Goal: Task Accomplishment & Management: Manage account settings

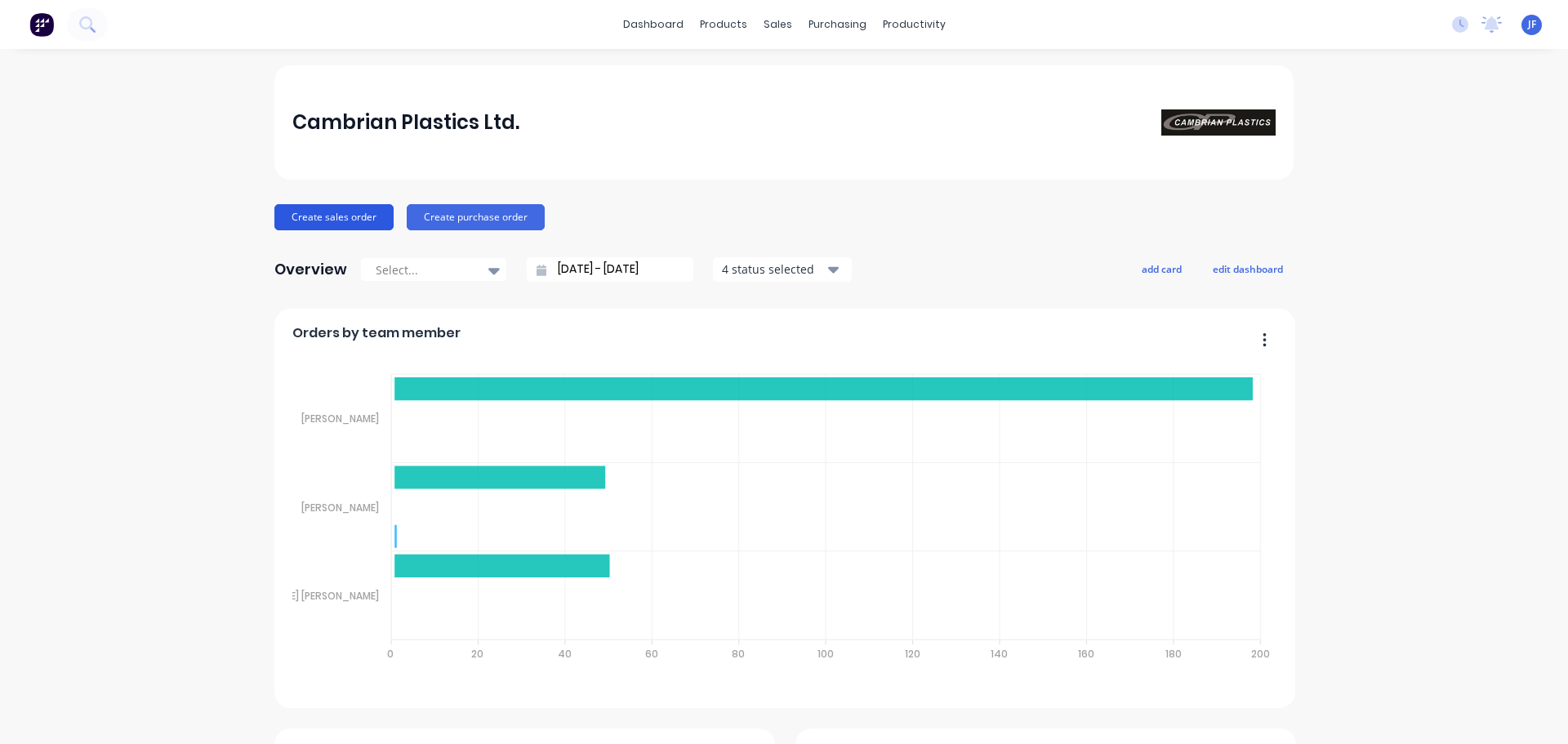
click at [310, 226] on button "Create sales order" at bounding box center [333, 217] width 119 height 26
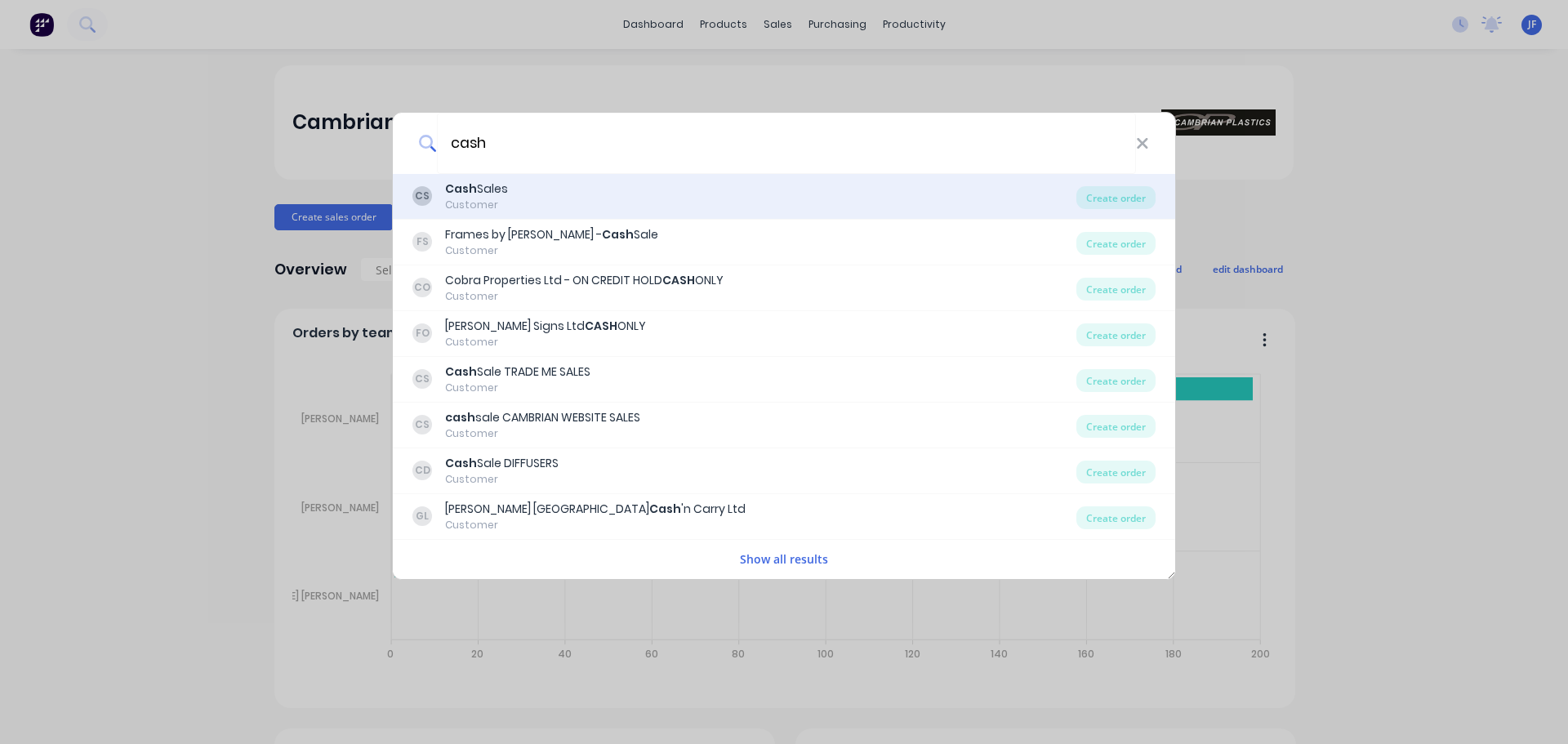
type input "cash"
click at [561, 190] on div "CS Cash Sales Customer" at bounding box center [744, 196] width 664 height 32
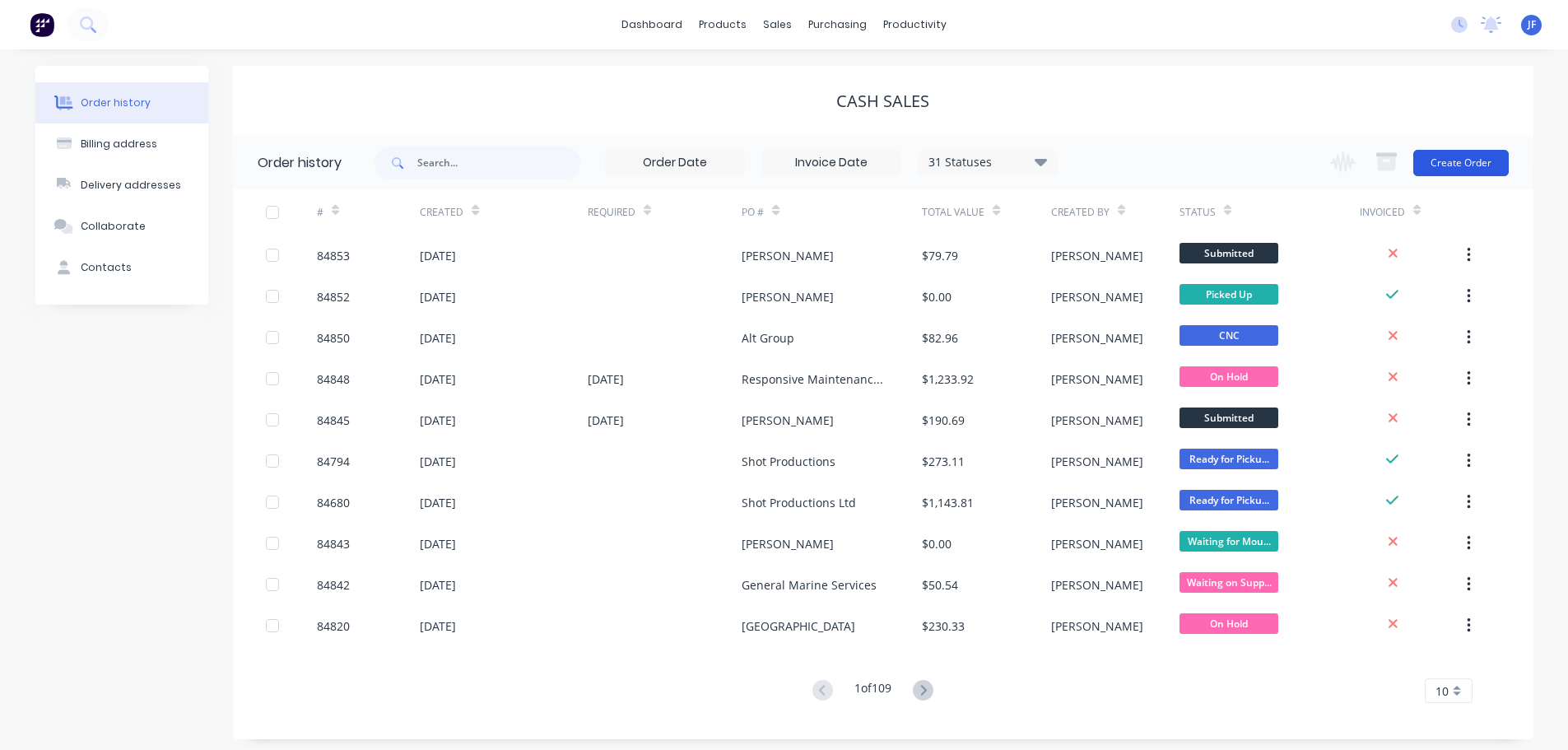
click at [1449, 162] on button "Create Order" at bounding box center [1460, 163] width 95 height 26
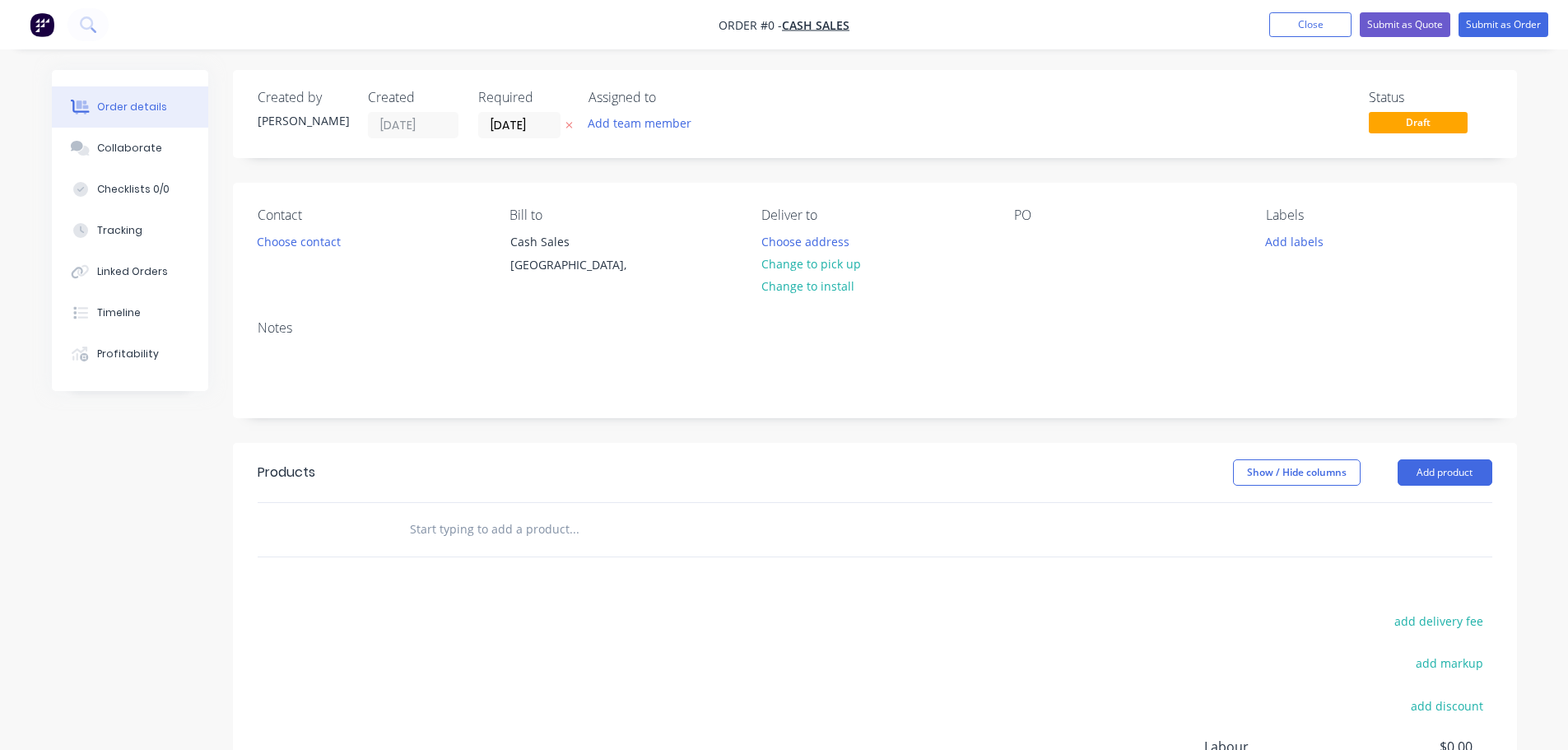
click at [570, 129] on icon "button" at bounding box center [569, 125] width 7 height 10
click at [278, 250] on button "Choose contact" at bounding box center [299, 241] width 101 height 22
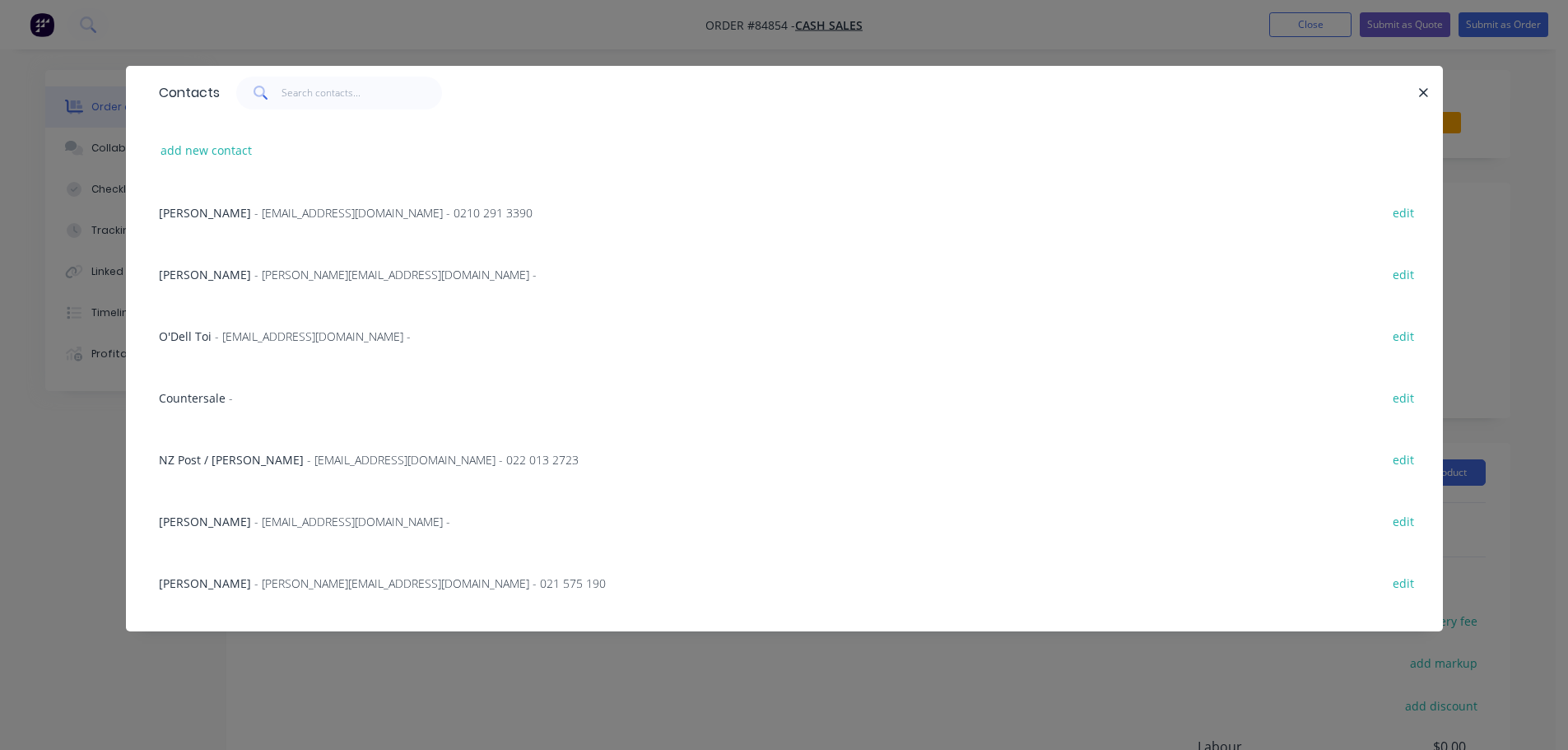
click at [184, 385] on div "Countersale - edit" at bounding box center [784, 397] width 1267 height 62
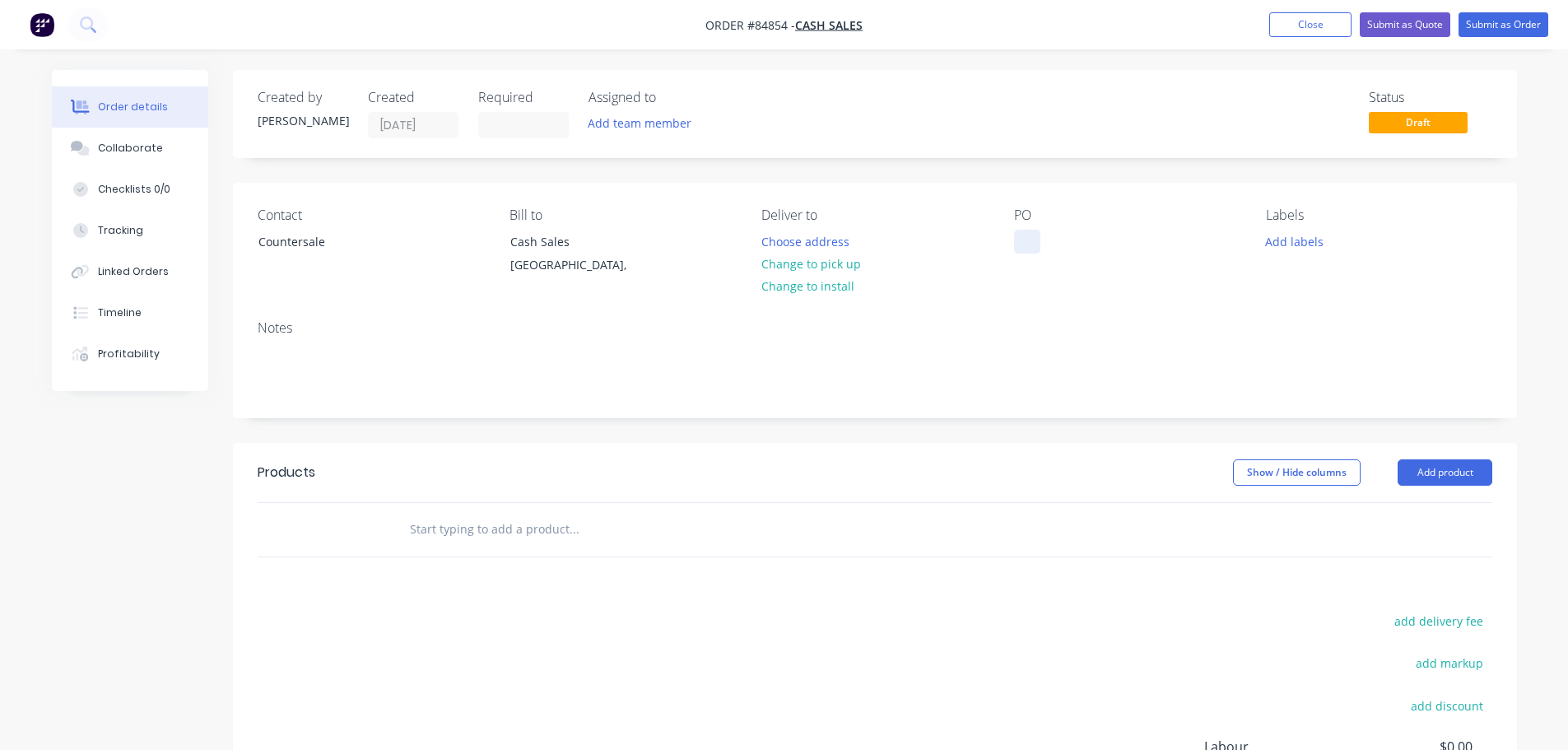
click at [1032, 236] on div at bounding box center [1027, 241] width 26 height 24
click at [578, 518] on input "text" at bounding box center [574, 529] width 329 height 33
click at [1043, 241] on div "coiunter" at bounding box center [1050, 241] width 73 height 24
click at [539, 524] on input "text" at bounding box center [574, 529] width 329 height 33
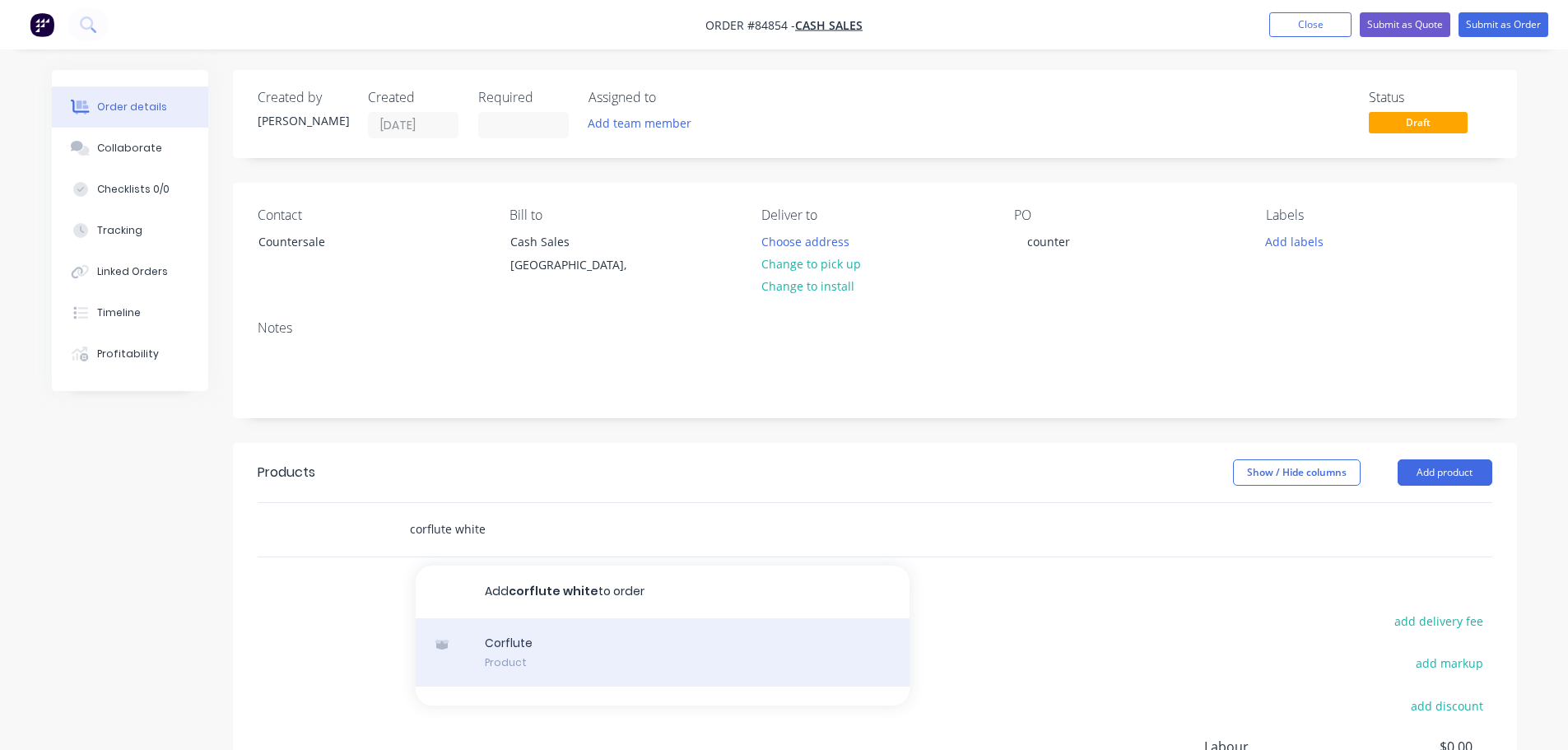
type input "corflute white"
click at [533, 639] on div "Corflute Product" at bounding box center [662, 652] width 494 height 69
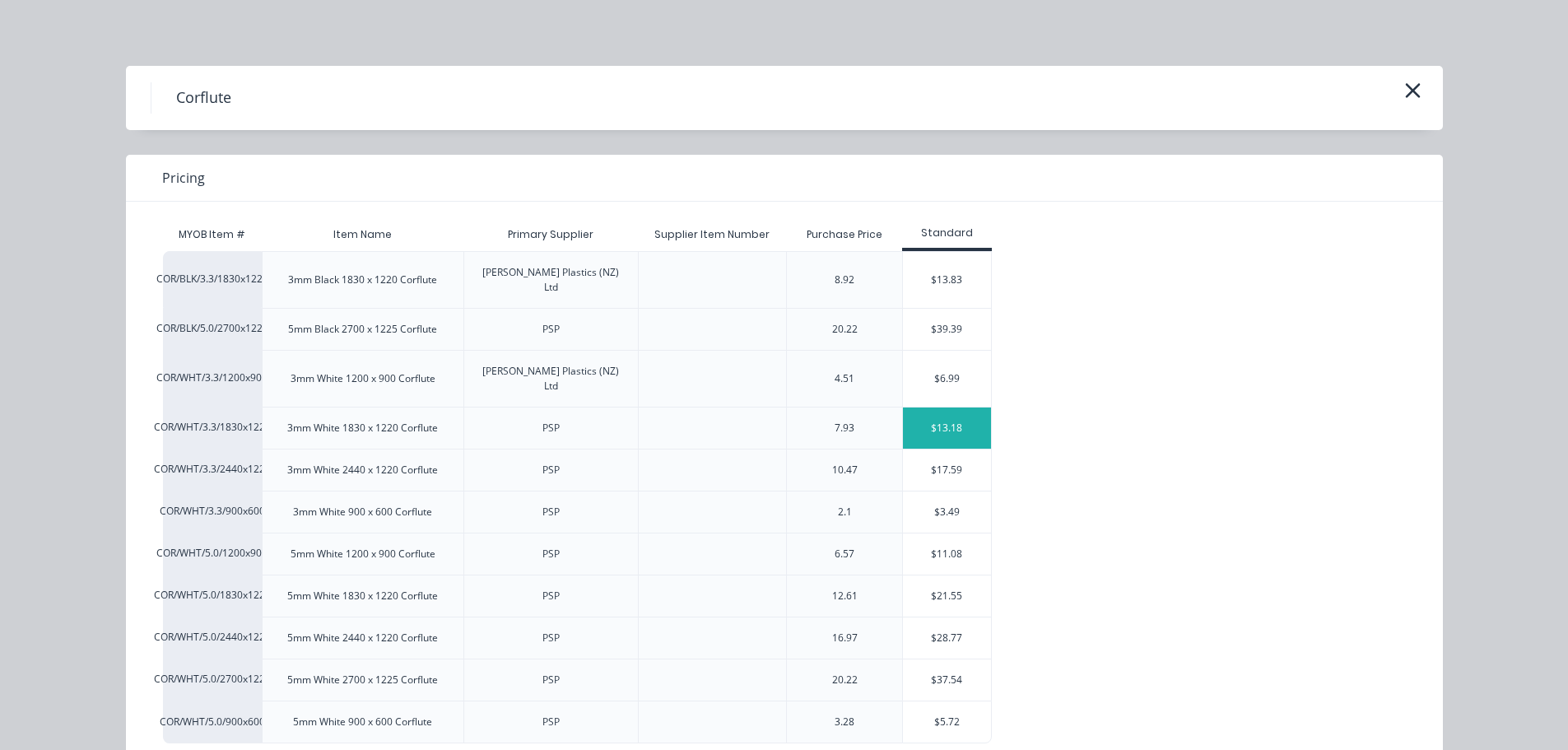
click at [928, 408] on div "$13.18" at bounding box center [947, 428] width 88 height 41
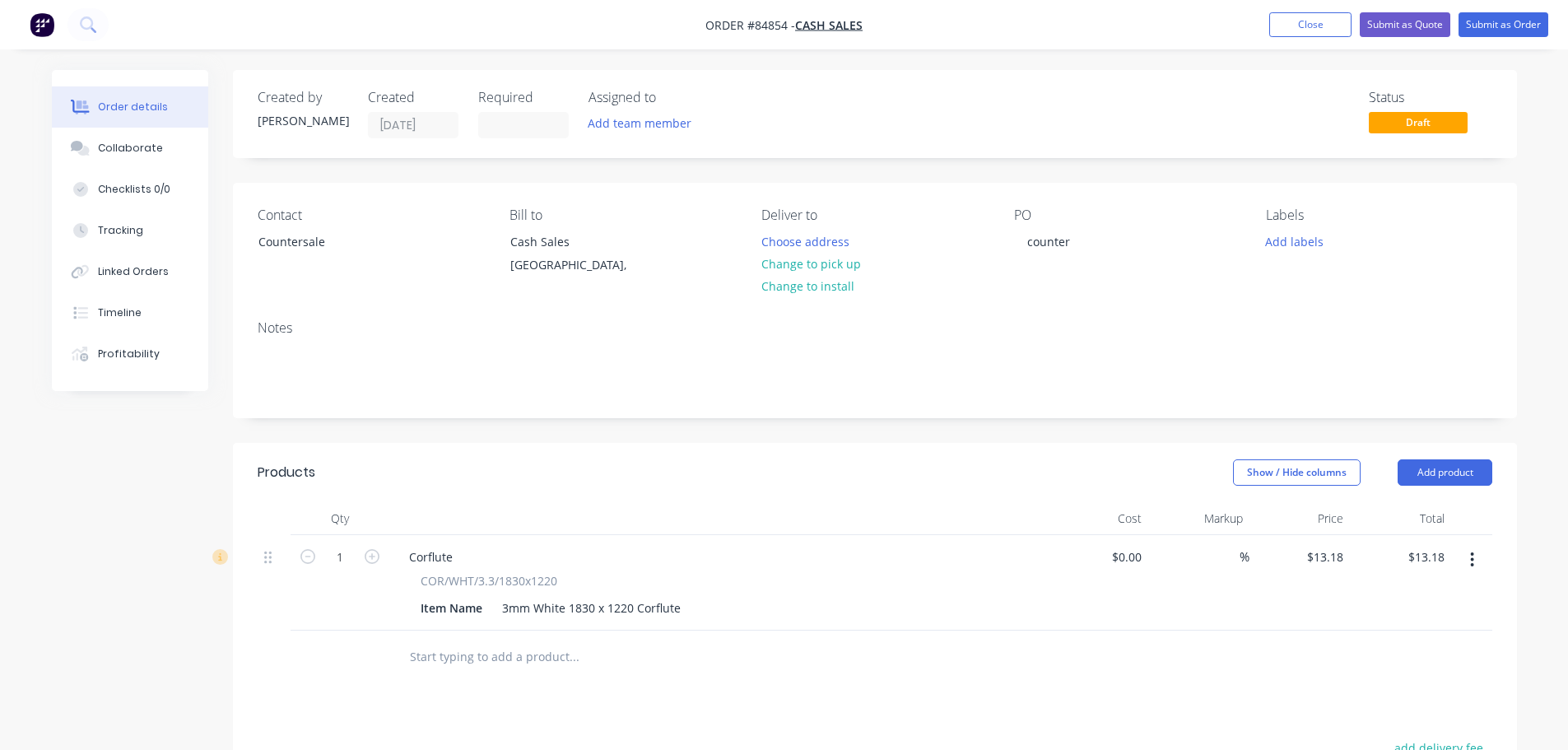
click at [364, 547] on button "button" at bounding box center [372, 555] width 22 height 17
type input "2"
type input "$26.36"
click at [364, 547] on button "button" at bounding box center [372, 555] width 22 height 17
type input "3"
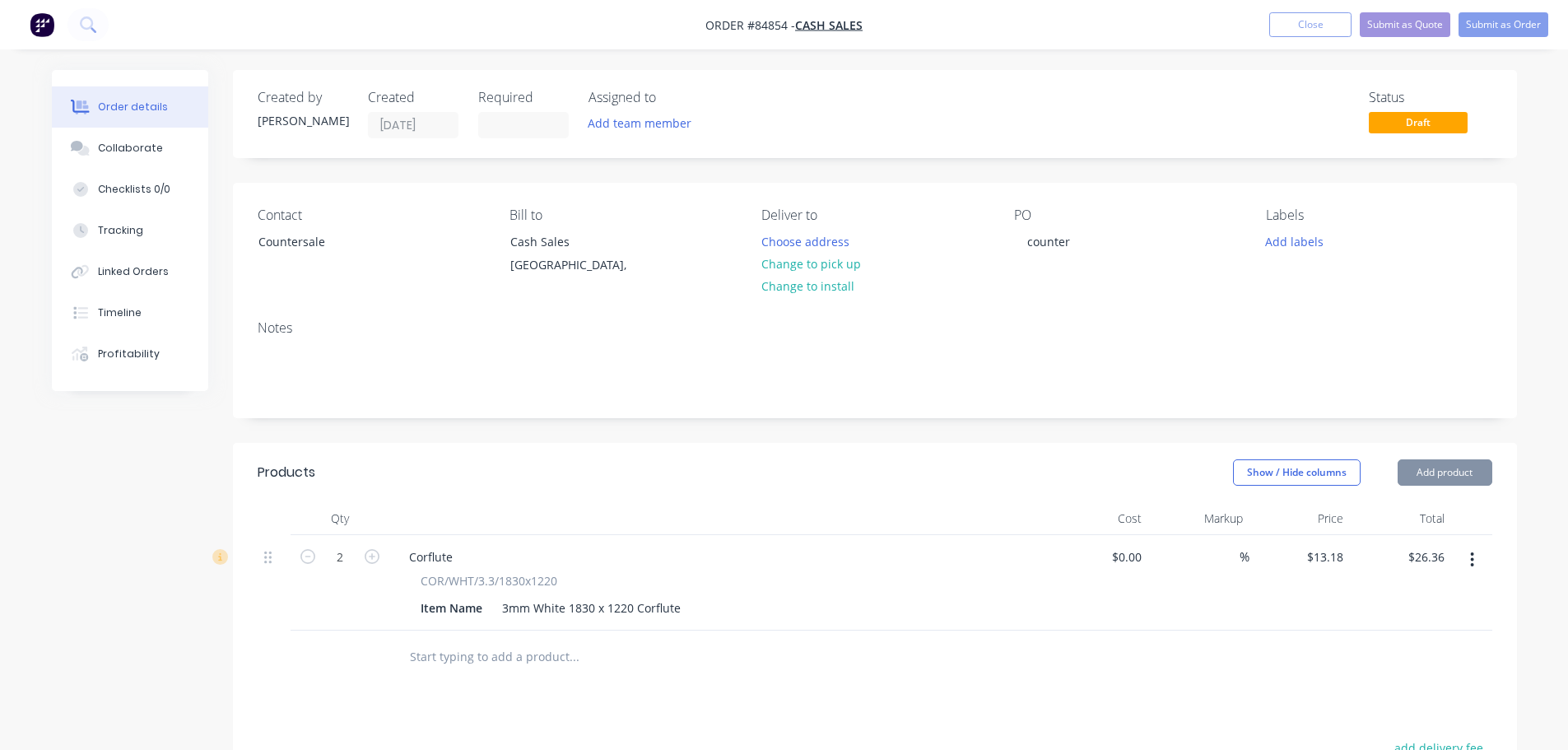
type input "$39.54"
click at [1465, 27] on button "Submit as Order" at bounding box center [1503, 25] width 89 height 25
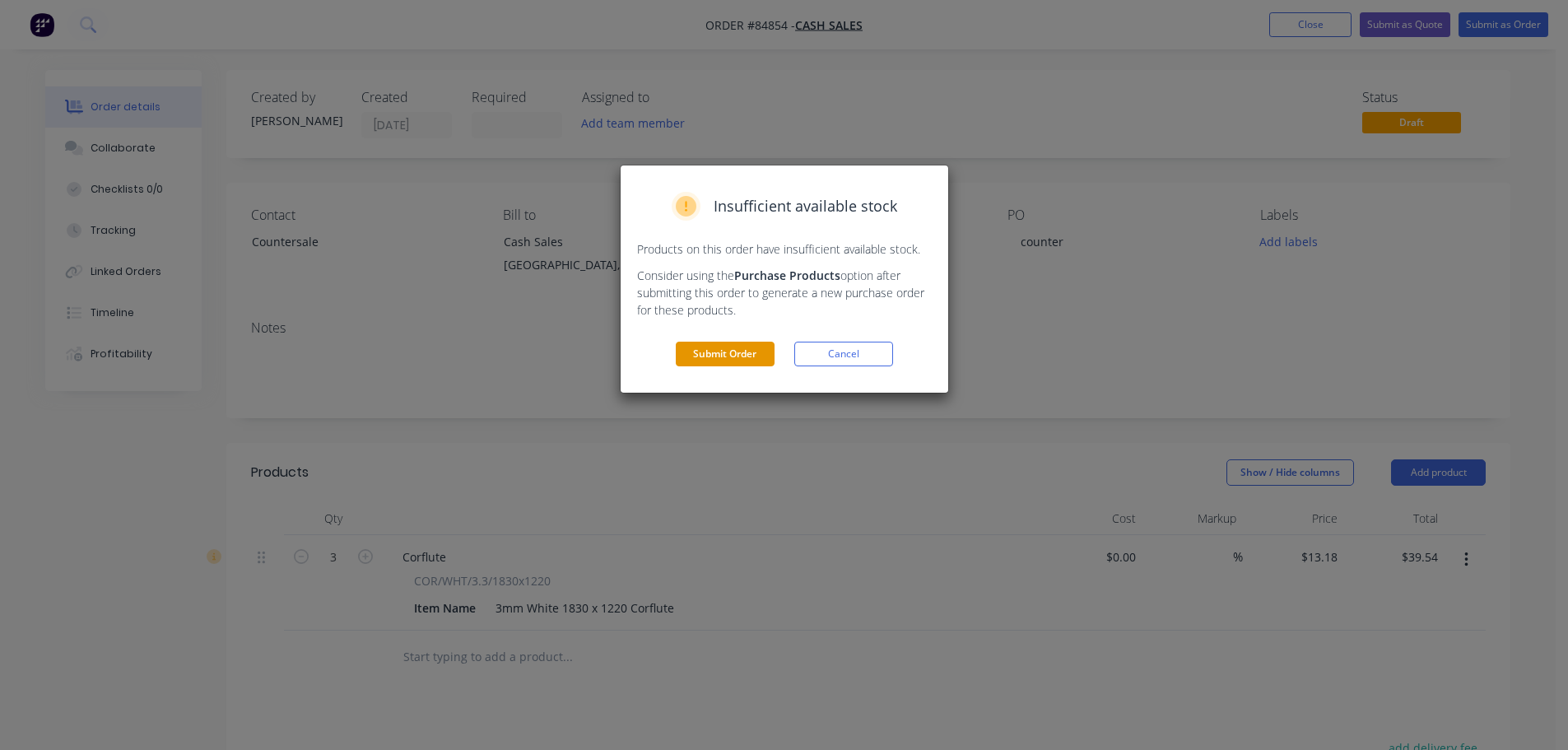
click at [734, 357] on button "Submit Order" at bounding box center [724, 354] width 98 height 25
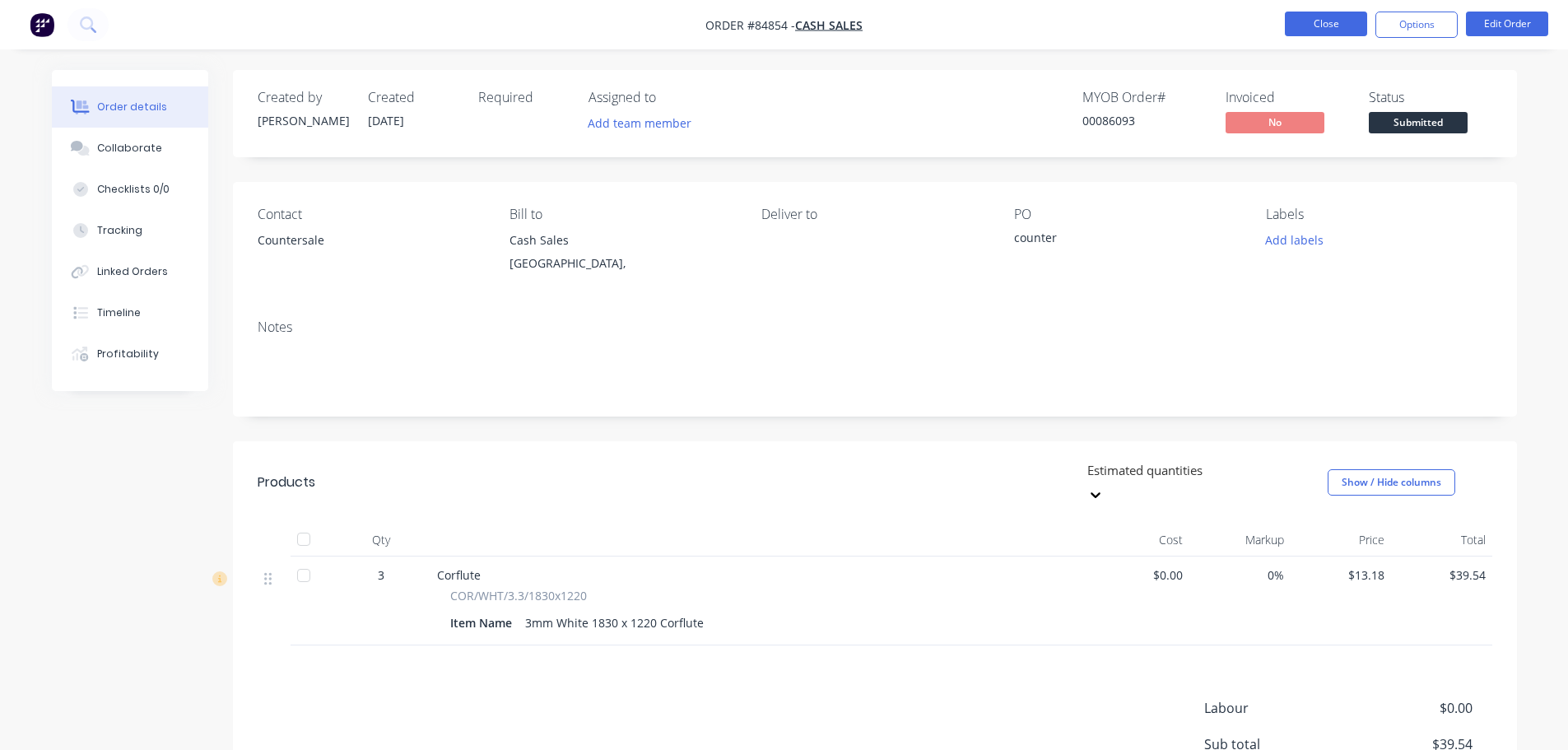
click at [1362, 17] on button "Close" at bounding box center [1326, 24] width 83 height 25
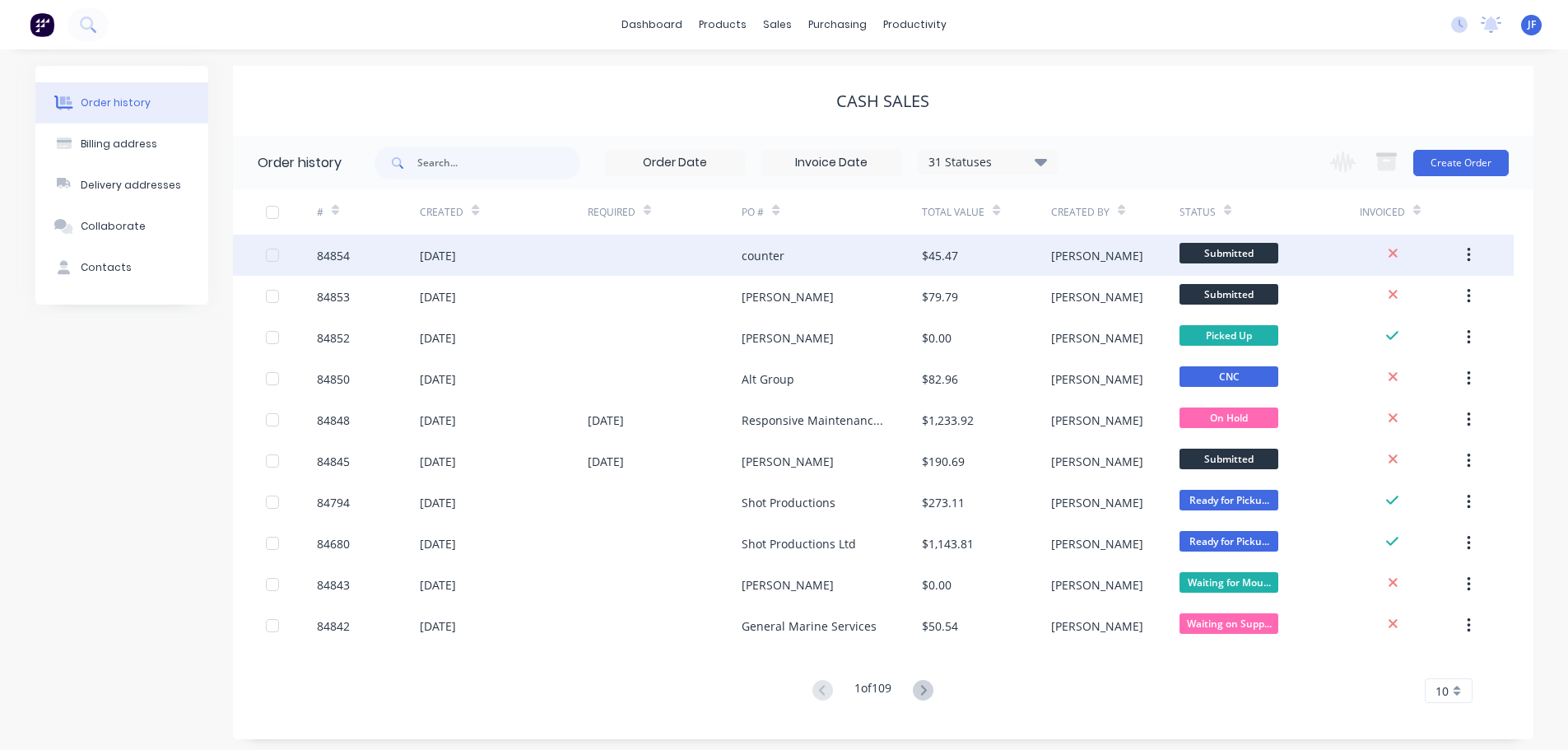
click at [943, 260] on div "$45.47" at bounding box center [939, 256] width 36 height 17
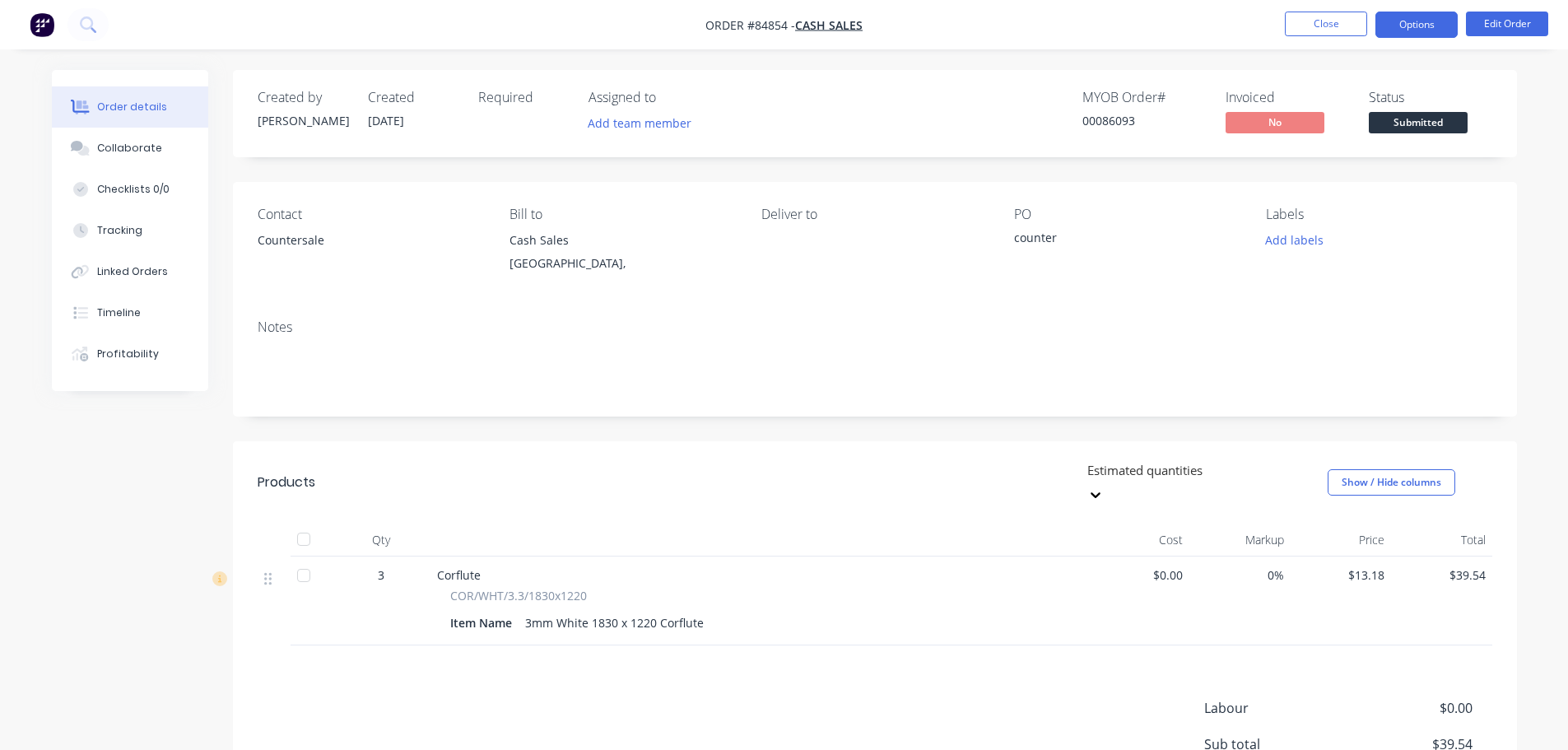
click at [1395, 26] on button "Options" at bounding box center [1417, 25] width 83 height 26
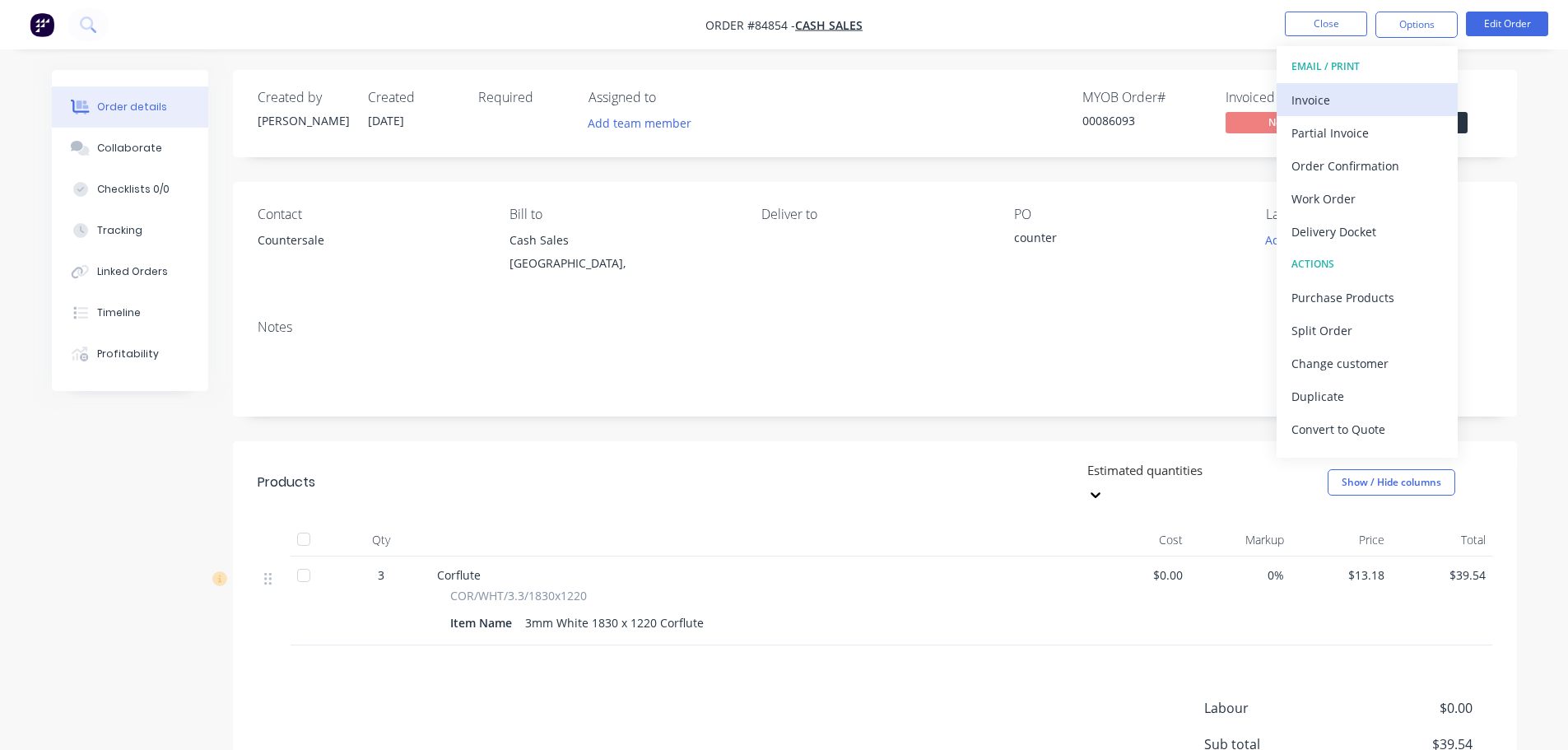
click at [1390, 89] on div "Invoice" at bounding box center [1366, 99] width 151 height 24
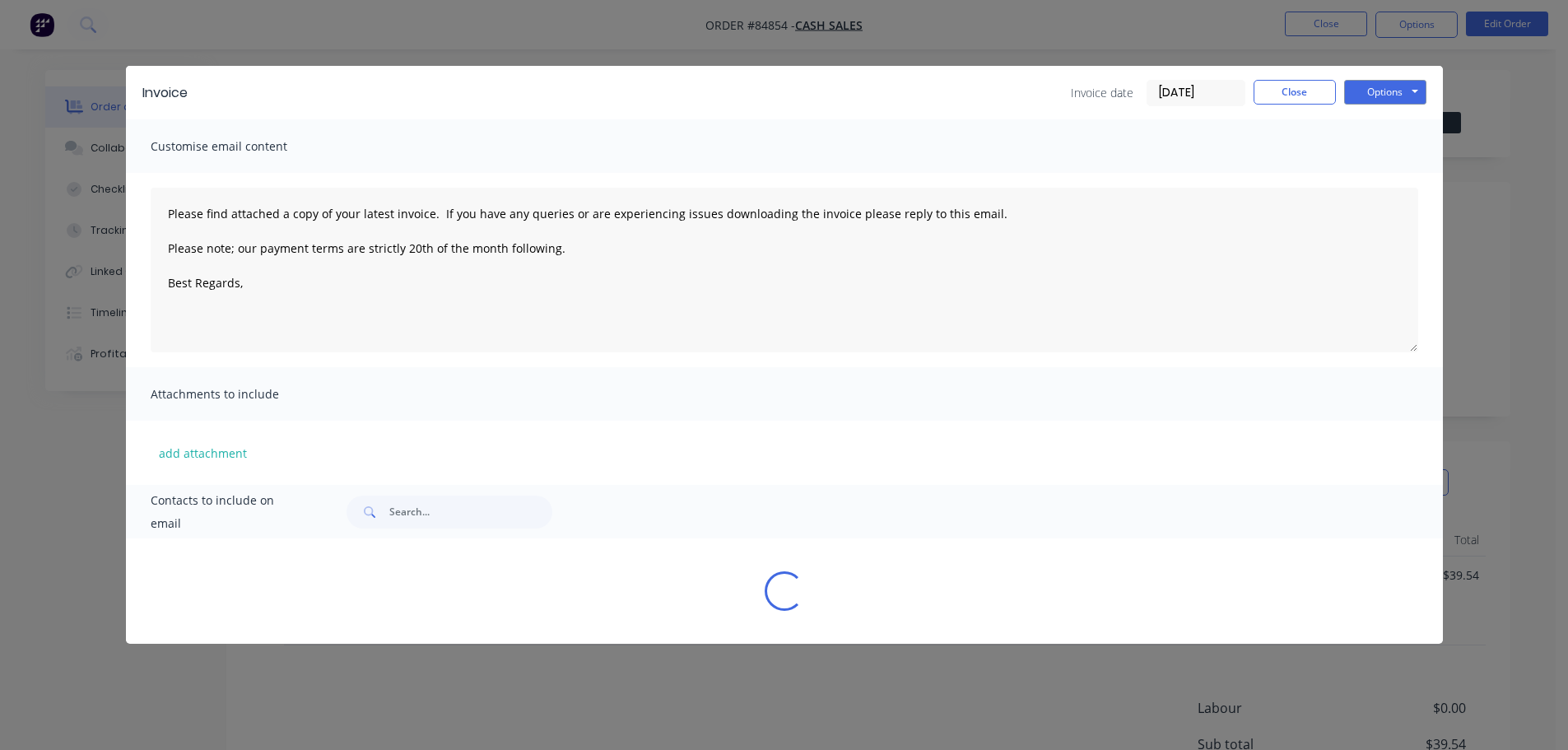
click at [1402, 86] on button "Options" at bounding box center [1385, 93] width 83 height 25
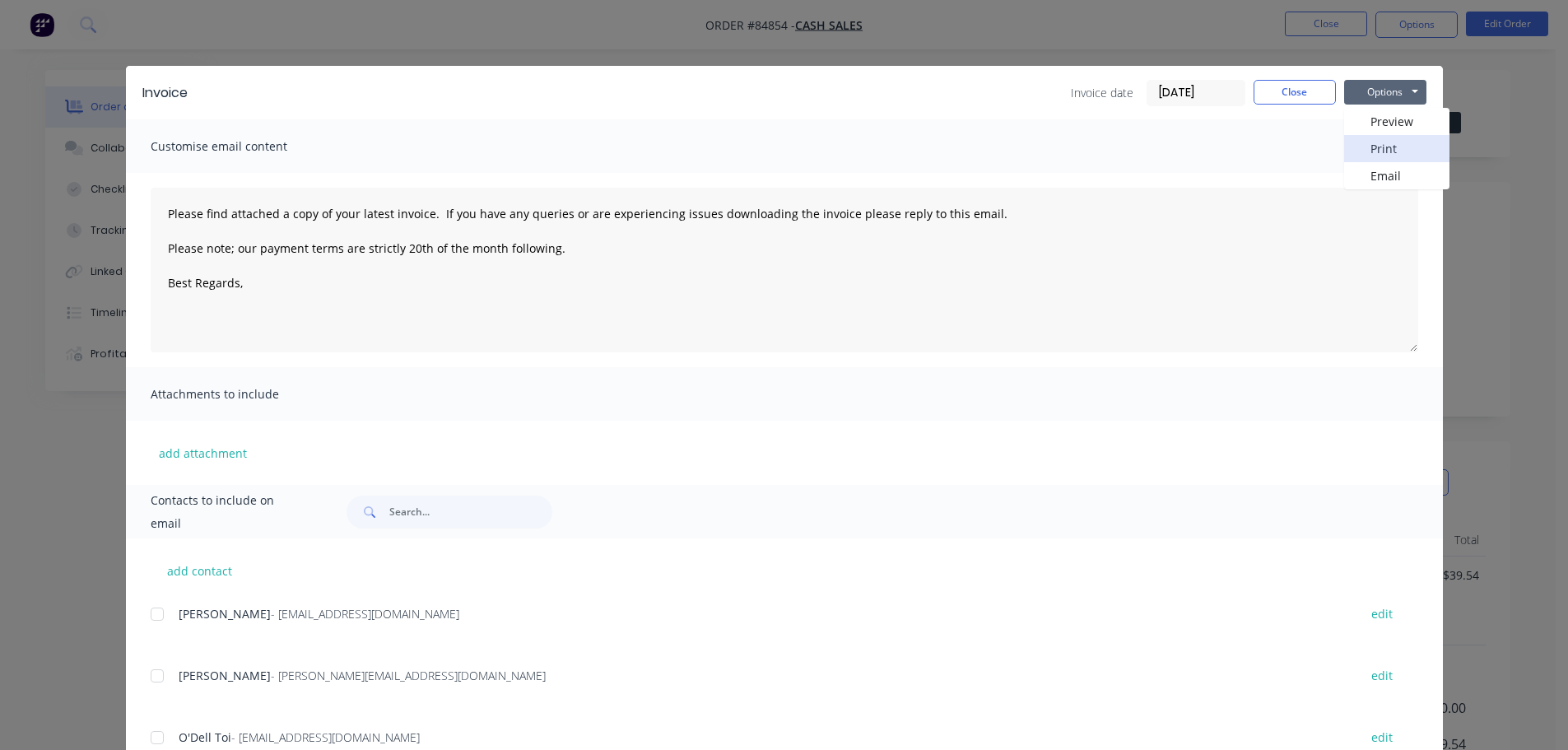
click at [1408, 148] on button "Print" at bounding box center [1396, 148] width 105 height 27
click at [1260, 101] on button "Close" at bounding box center [1295, 93] width 83 height 25
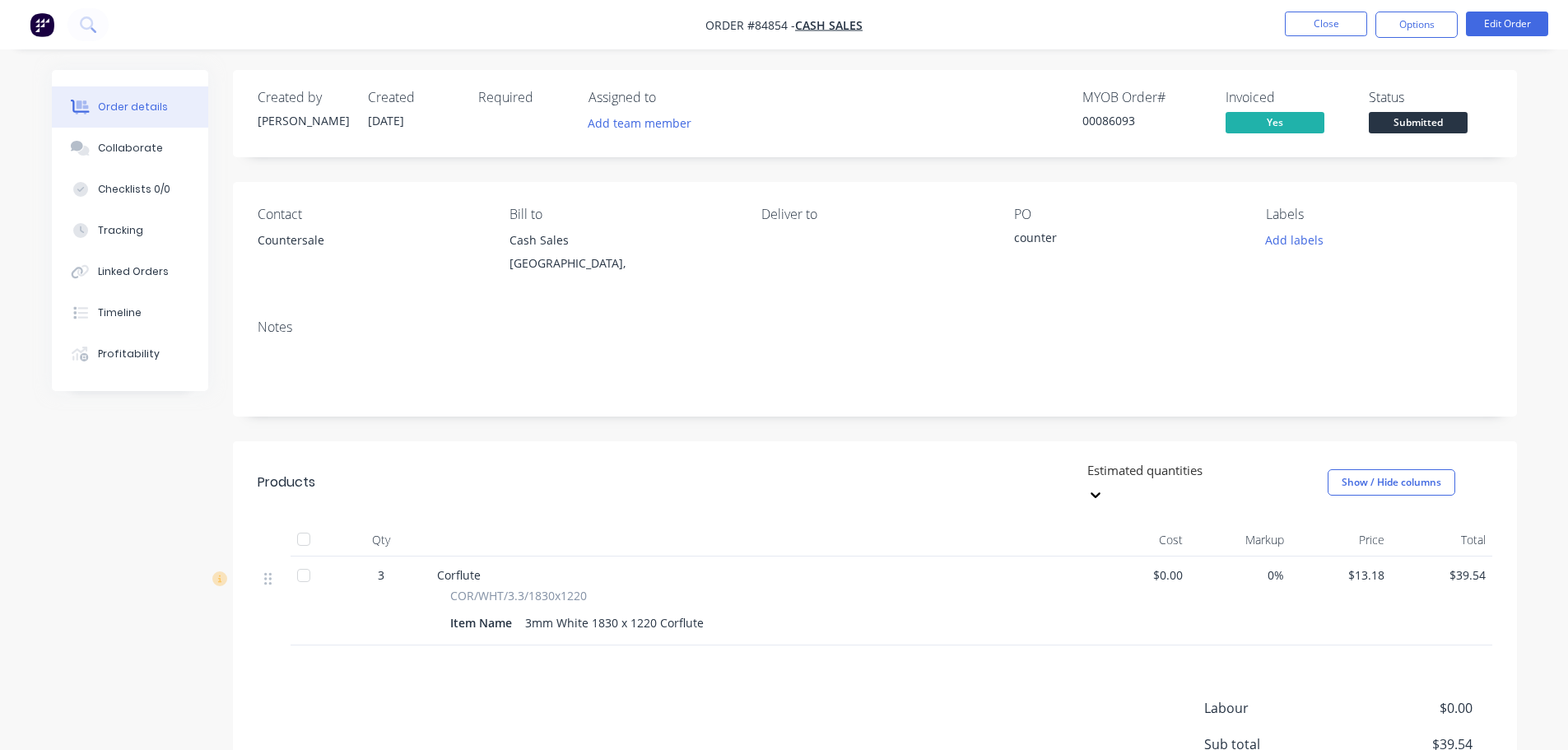
click at [1374, 131] on span "Submitted" at bounding box center [1417, 122] width 98 height 21
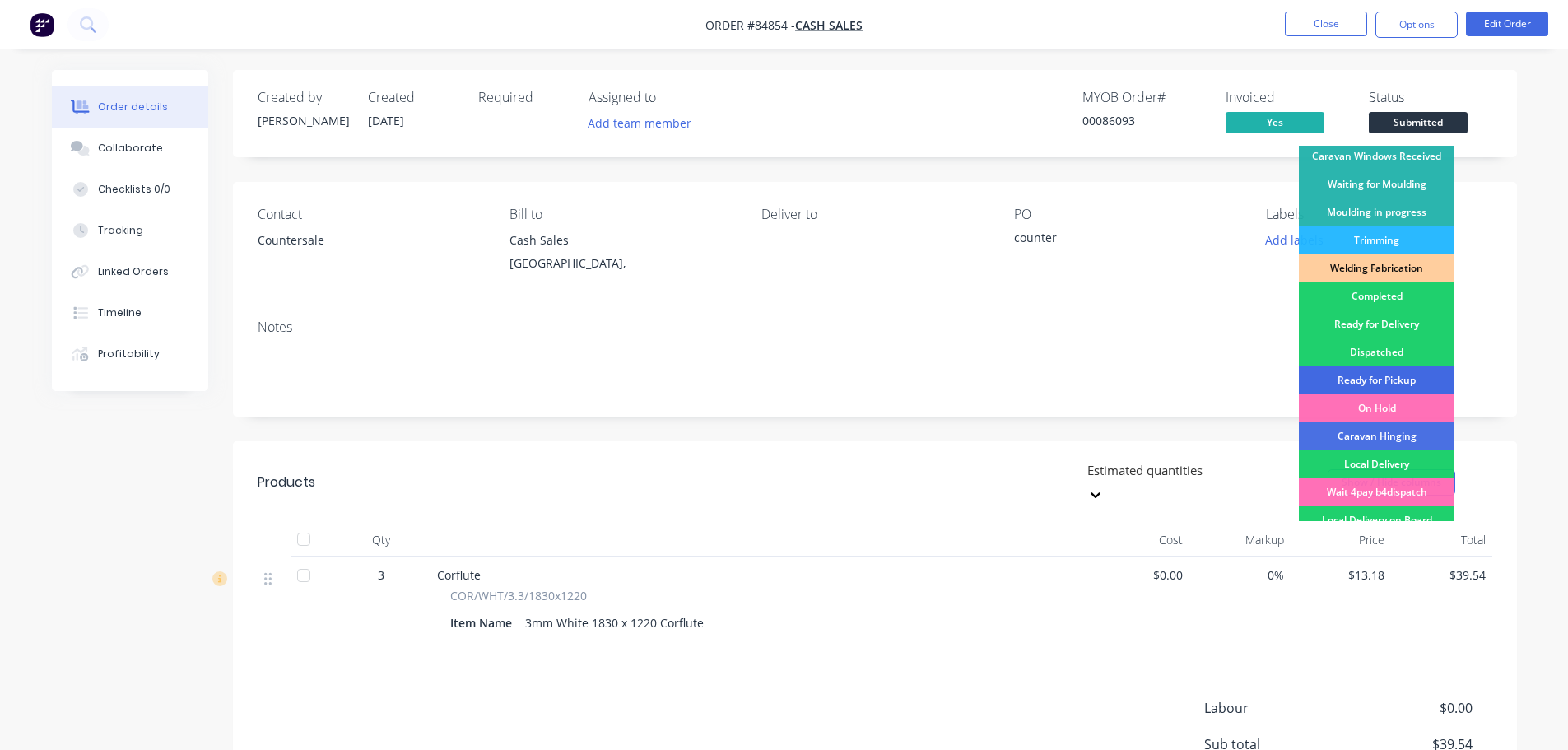
scroll to position [324, 0]
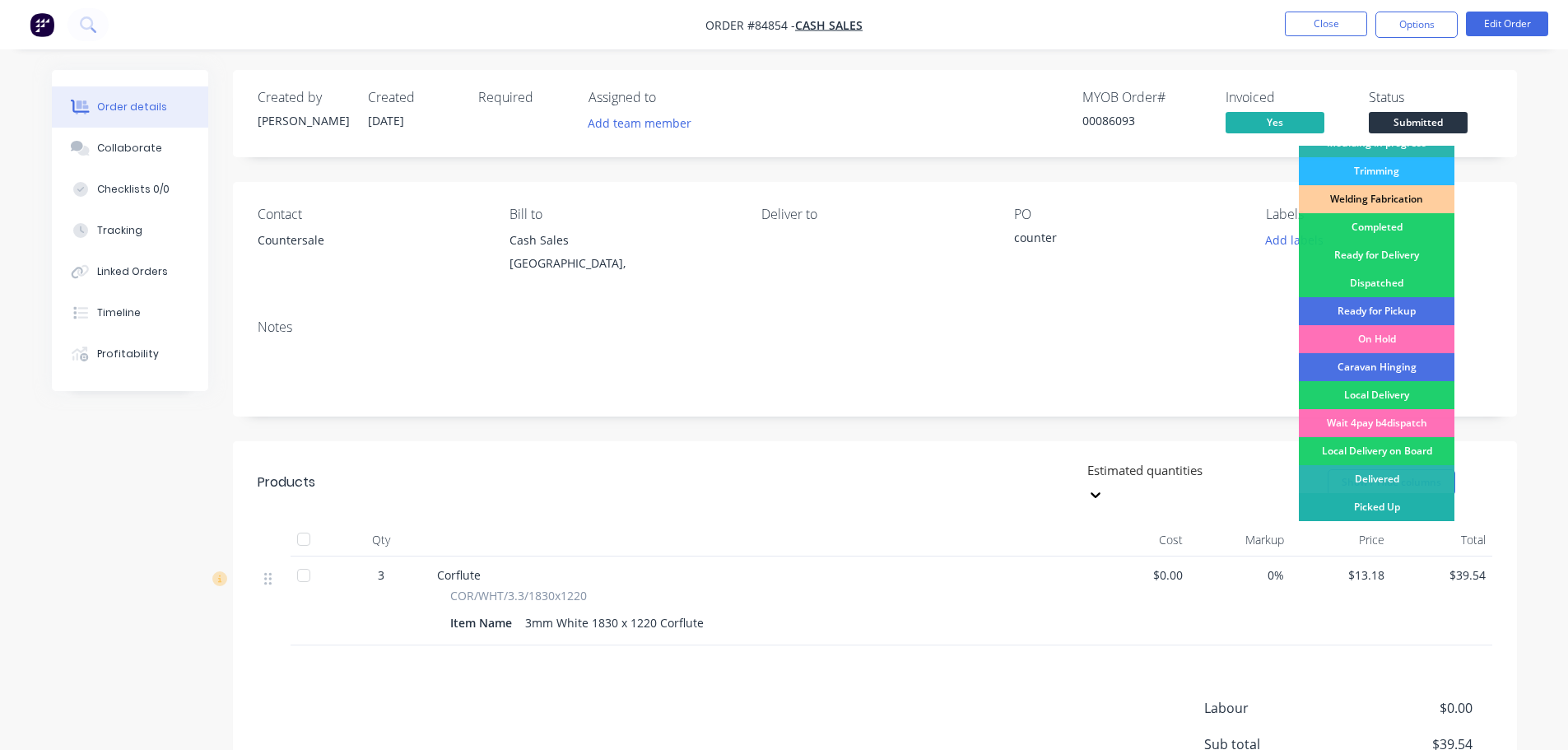
click at [1388, 503] on div "Picked Up" at bounding box center [1376, 507] width 155 height 28
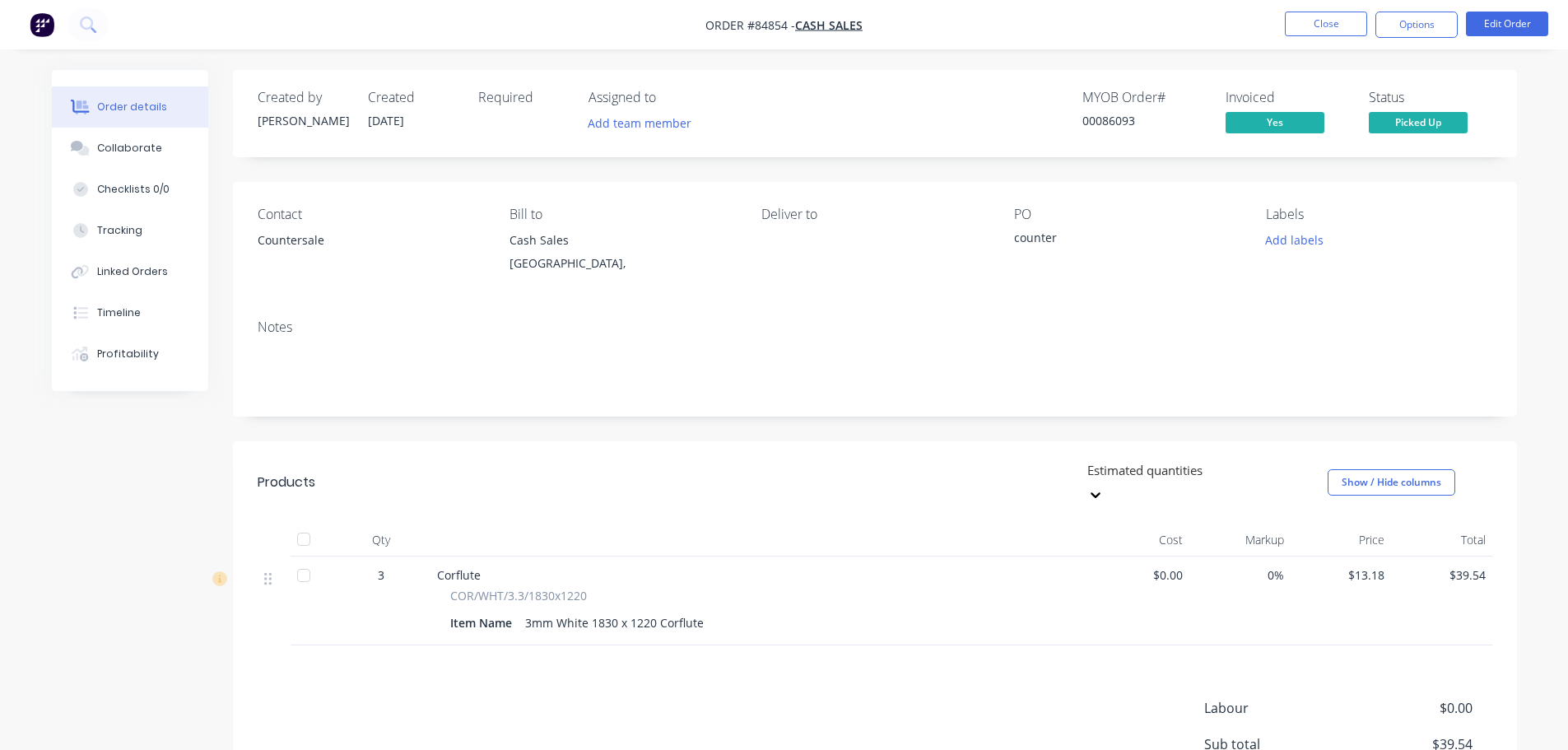
click at [1194, 205] on div "Contact Countersale Bill to Cash Sales Auckland, Deliver to PO counter Labels A…" at bounding box center [875, 244] width 1284 height 124
click at [1306, 26] on button "Close" at bounding box center [1326, 24] width 83 height 25
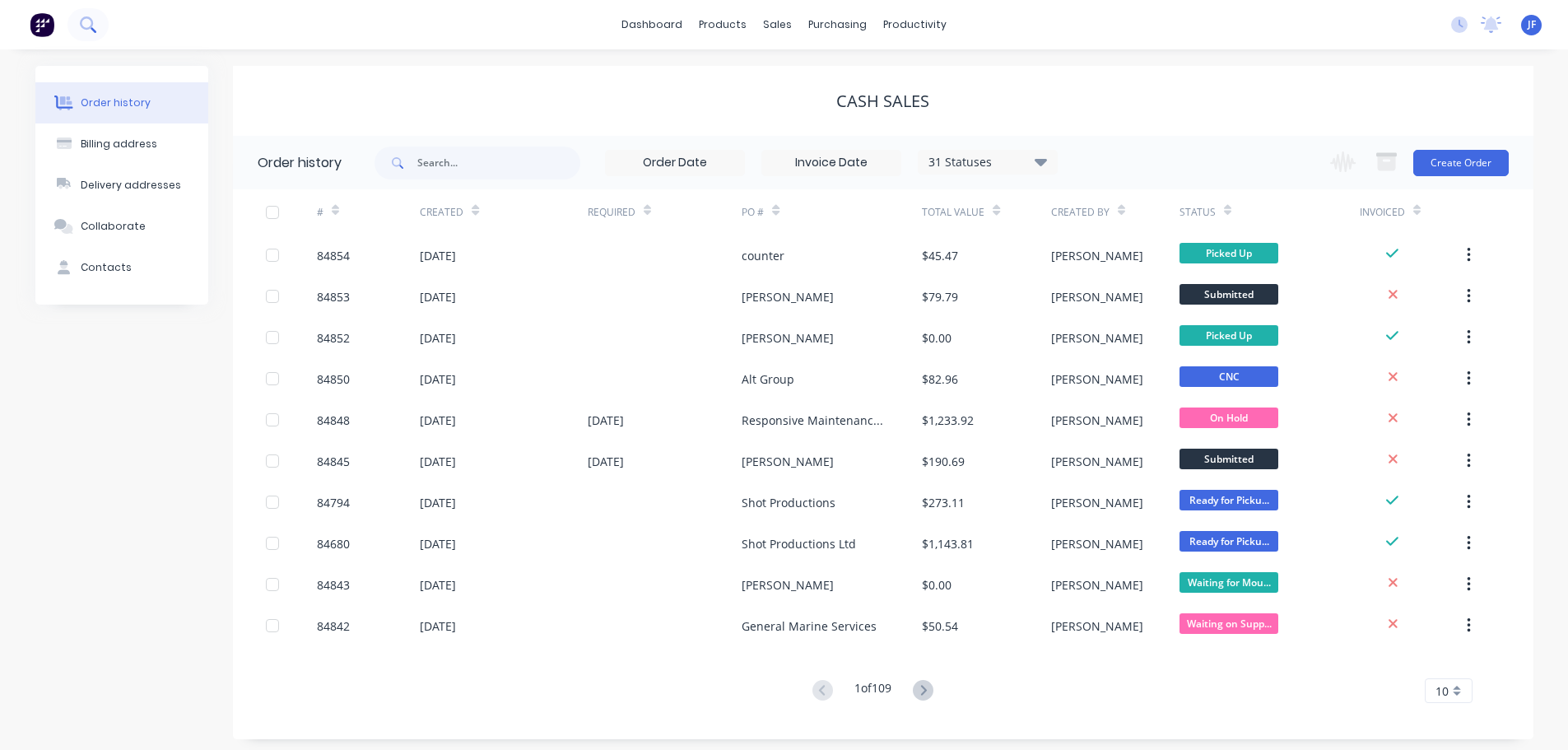
click at [79, 27] on button at bounding box center [88, 25] width 41 height 33
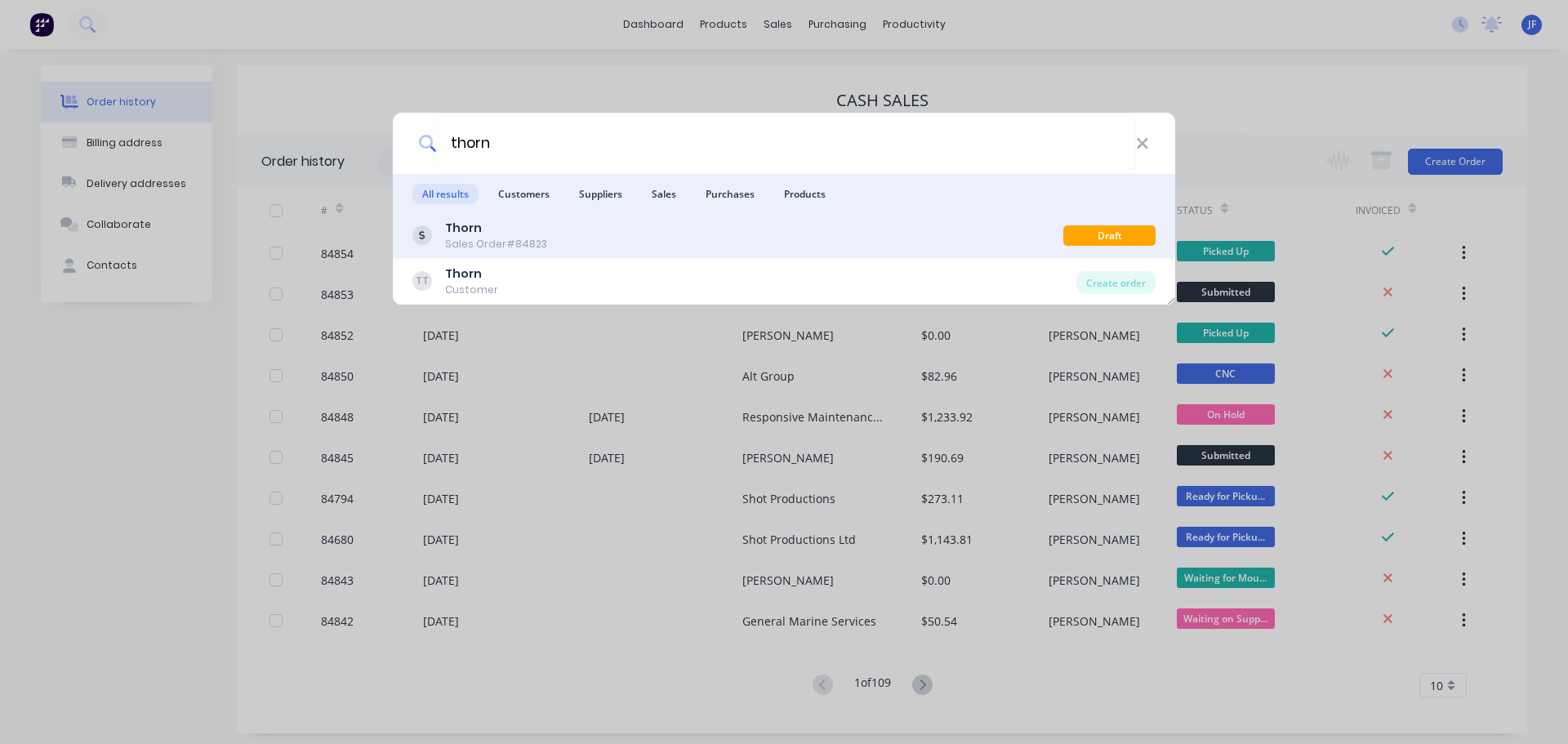
type input "thorn"
click at [894, 223] on div "Thorn Sales Order #84823" at bounding box center [738, 235] width 651 height 32
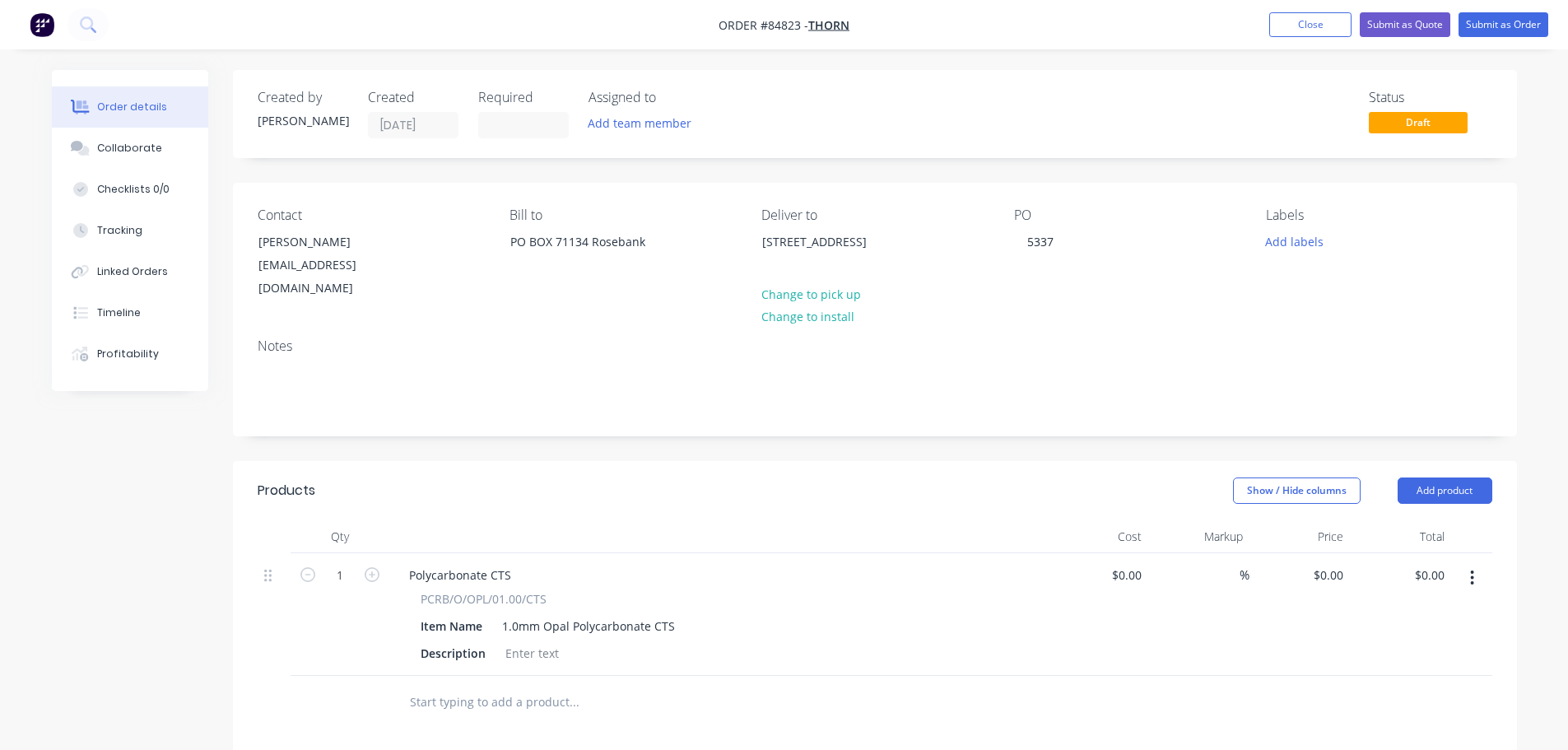
drag, startPoint x: 1477, startPoint y: 546, endPoint x: 1475, endPoint y: 560, distance: 14.1
click at [1475, 563] on button "button" at bounding box center [1471, 578] width 39 height 30
click at [1432, 708] on div "Delete" at bounding box center [1413, 719] width 127 height 24
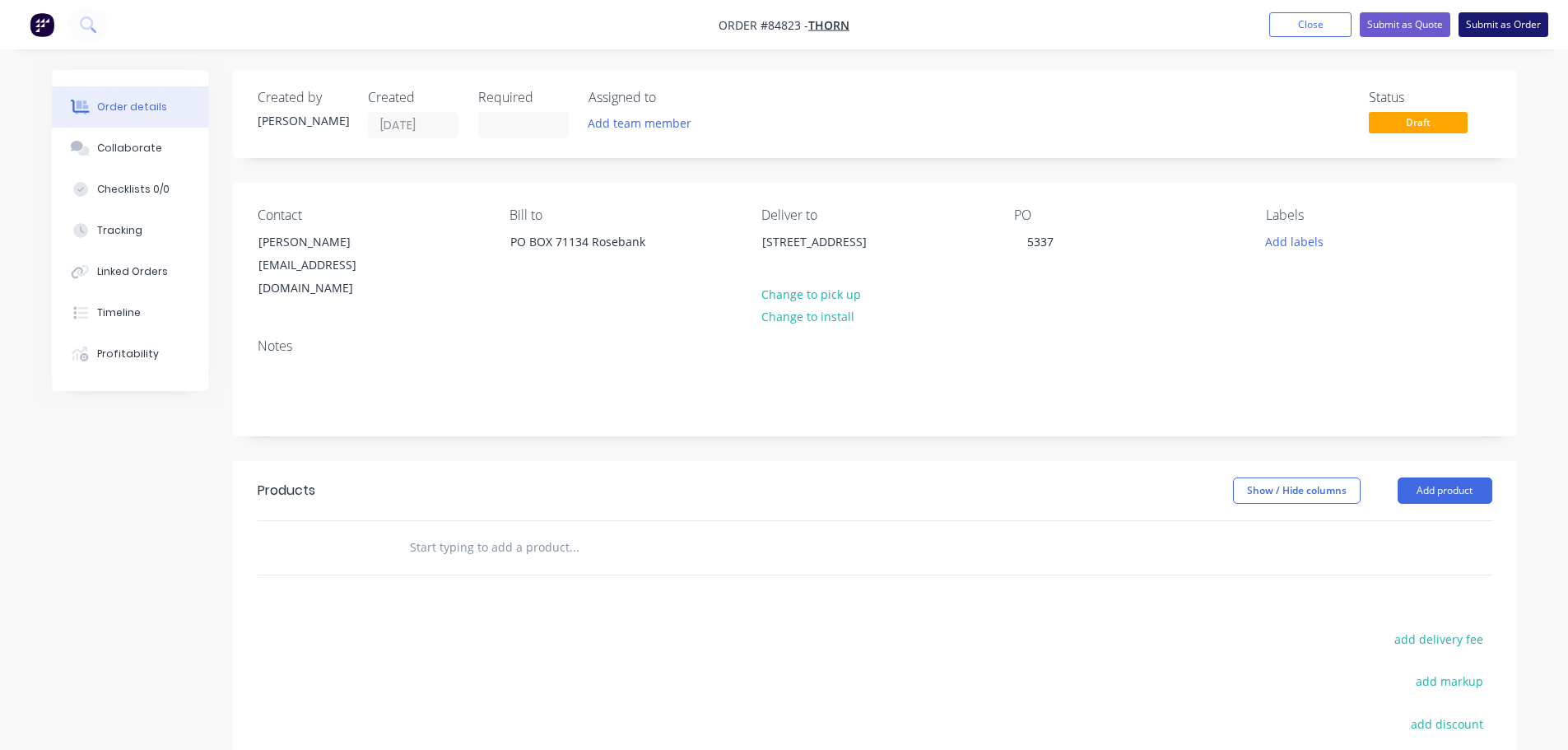
click at [1476, 30] on button "Submit as Order" at bounding box center [1503, 25] width 89 height 25
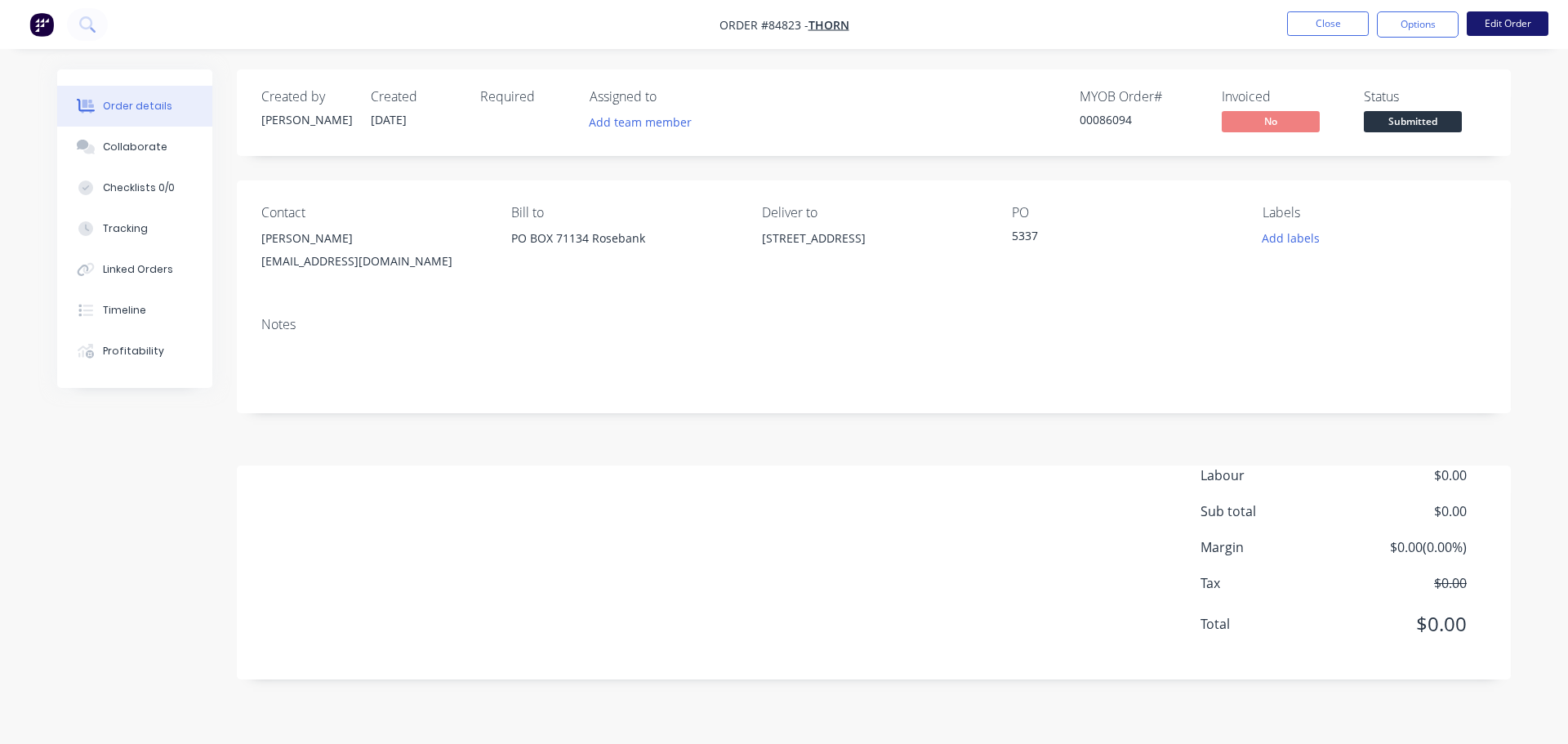
click at [1511, 25] on button "Edit Order" at bounding box center [1507, 24] width 82 height 25
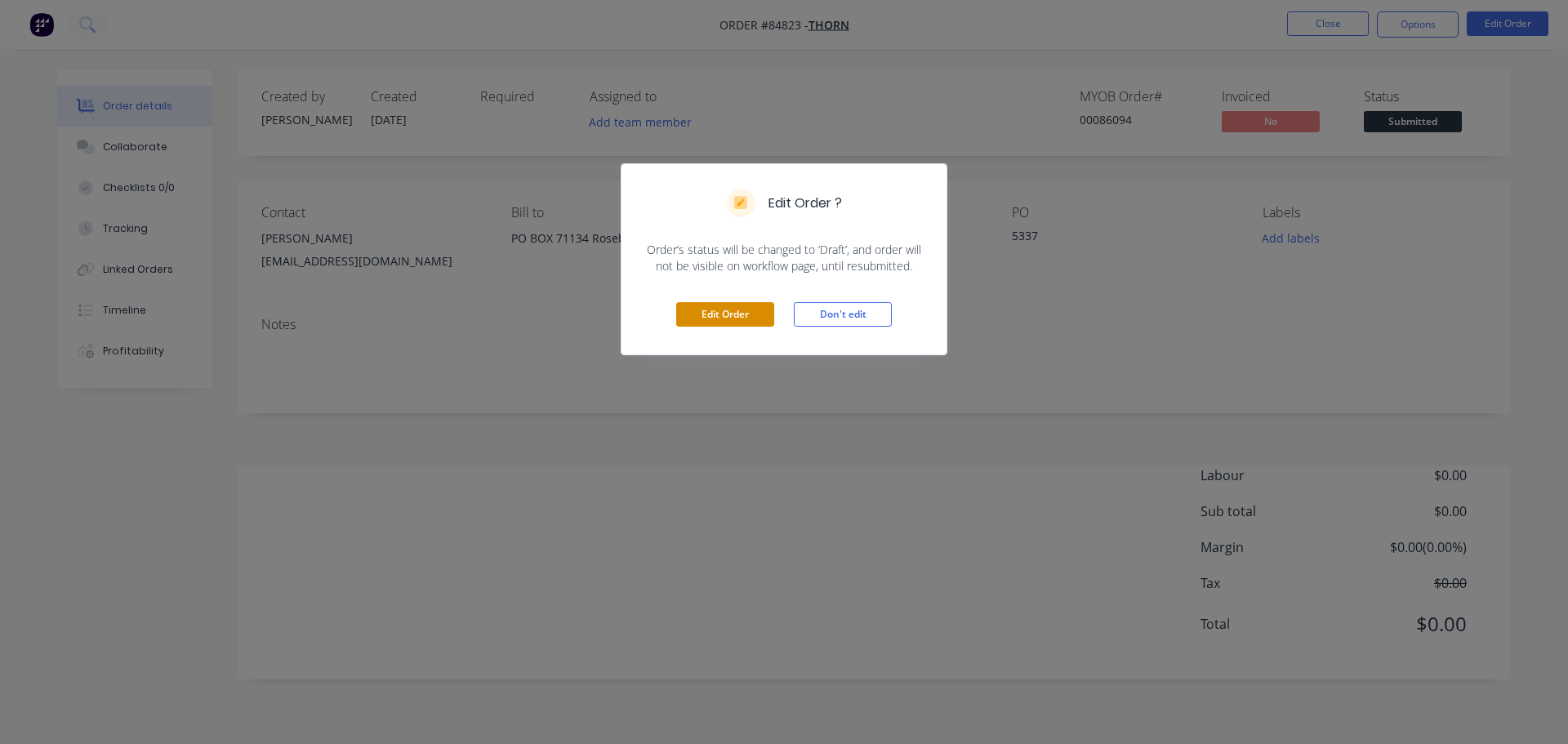
click at [754, 317] on button "Edit Order" at bounding box center [725, 314] width 98 height 25
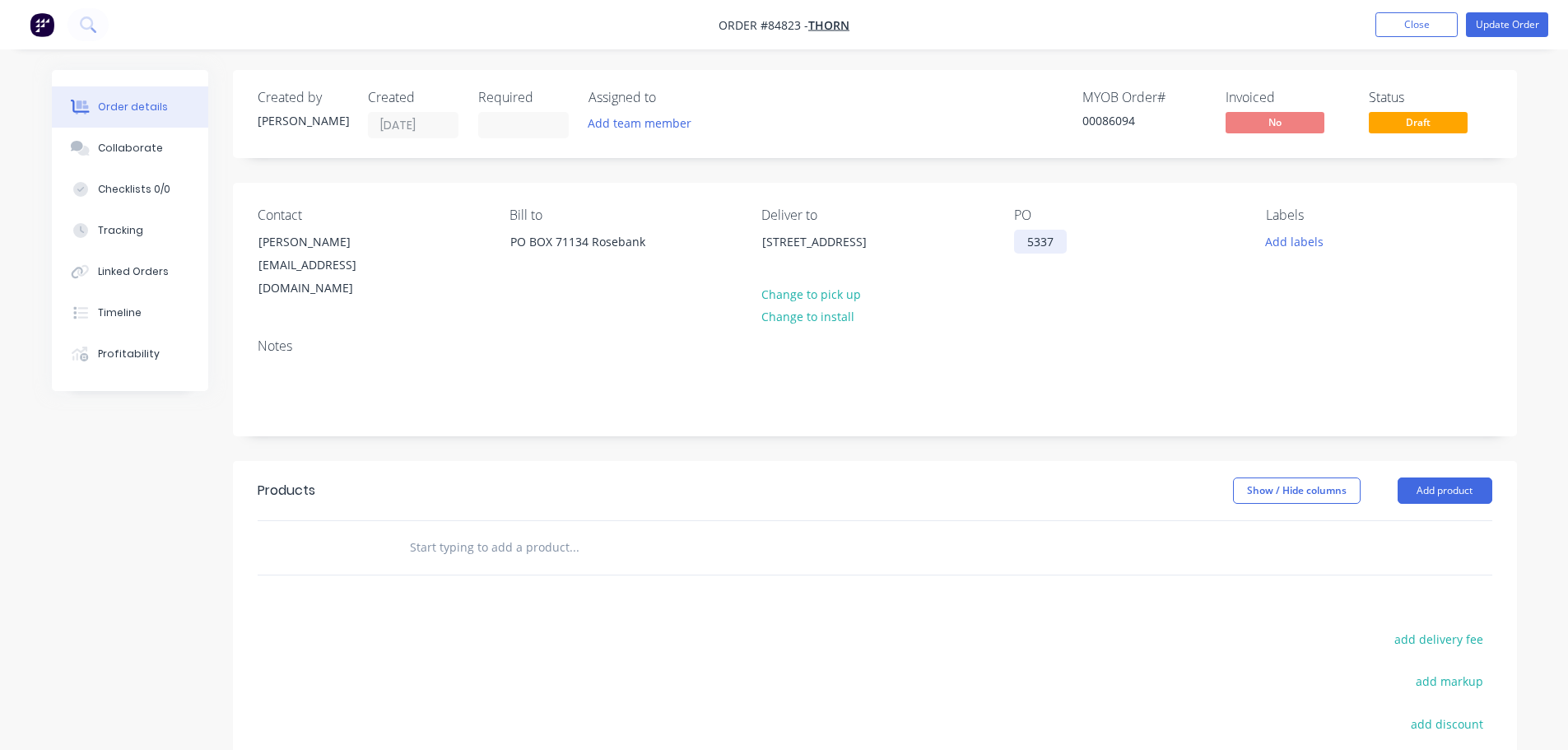
click at [1049, 241] on div "5337" at bounding box center [1040, 241] width 53 height 24
click at [1066, 287] on div "Contact Raaj Kaure Raj.Kaur@zumtobelgroup.com Bill to PO BOX 71134 Rosebank Del…" at bounding box center [875, 254] width 1284 height 142
click at [1513, 18] on button "Update Order" at bounding box center [1507, 25] width 83 height 25
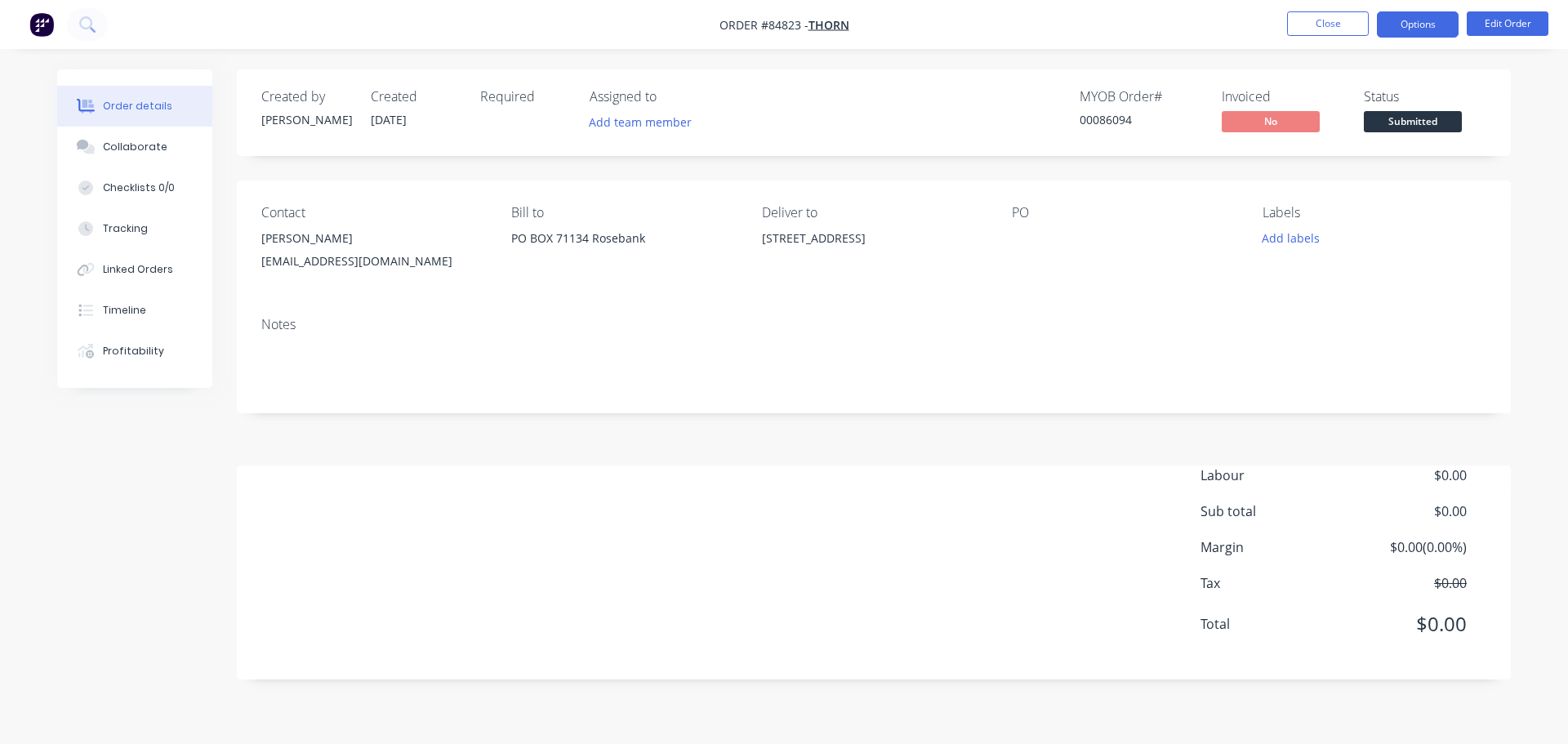
click at [1440, 25] on button "Options" at bounding box center [1418, 25] width 82 height 26
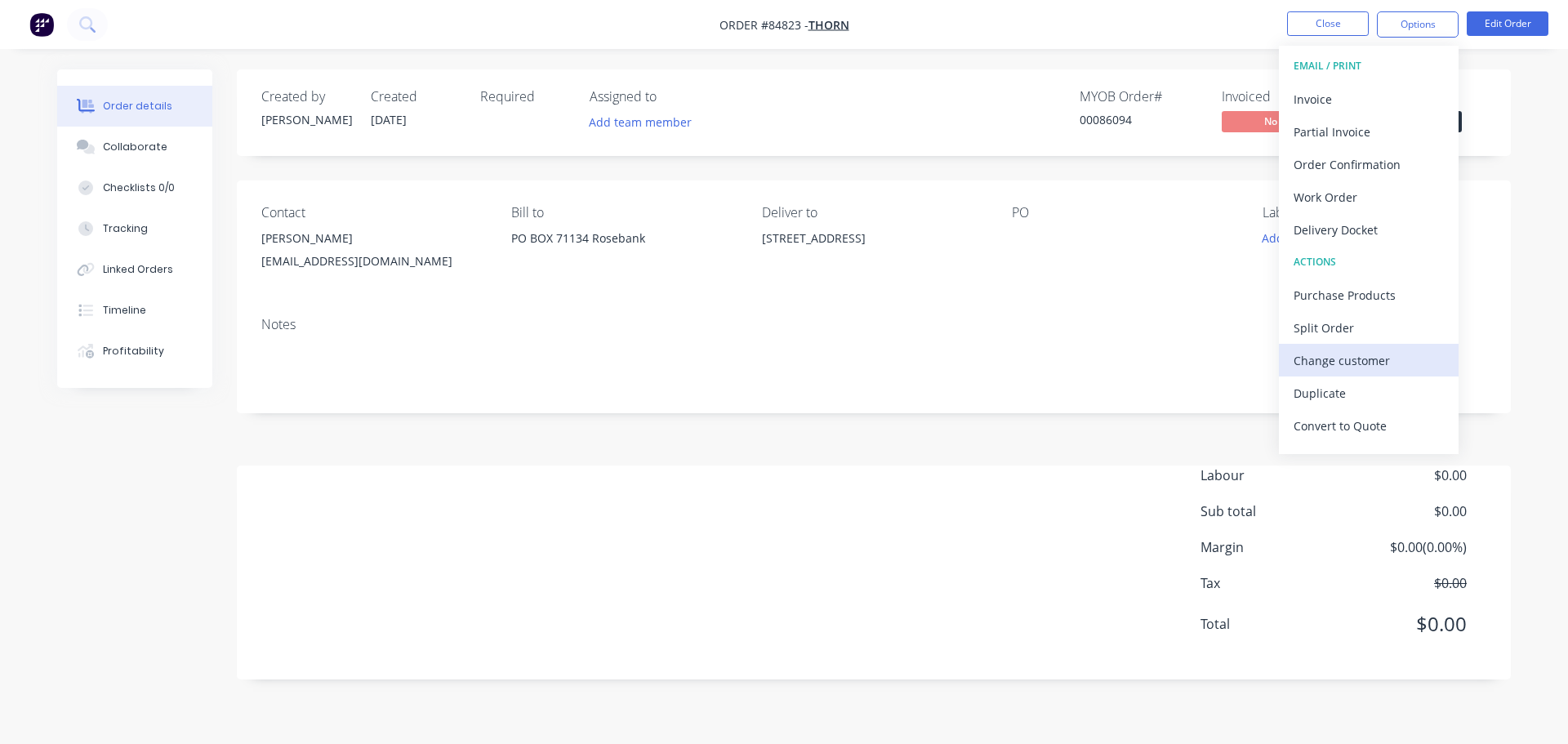
scroll to position [25, 0]
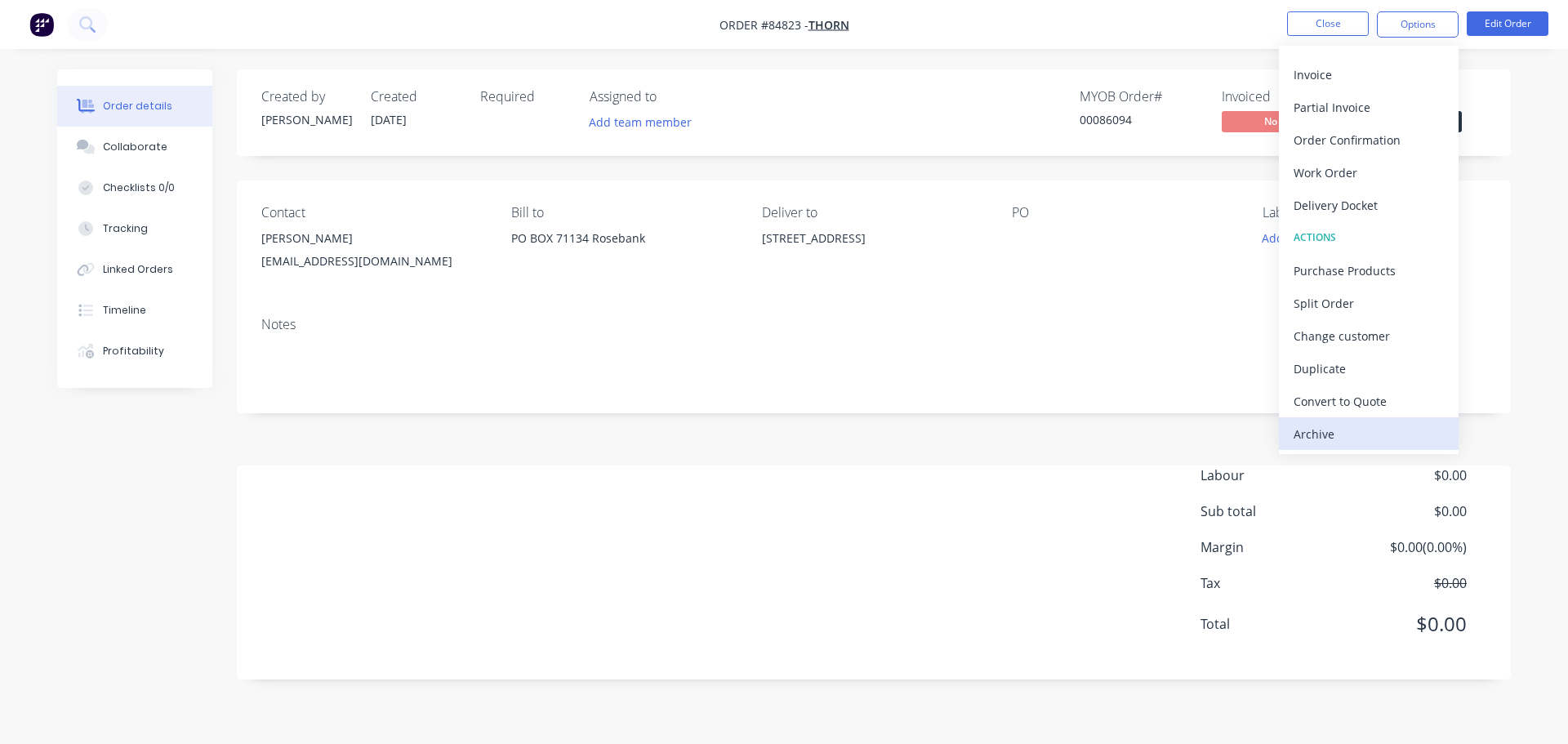
click at [1343, 439] on div "Archive" at bounding box center [1368, 433] width 150 height 24
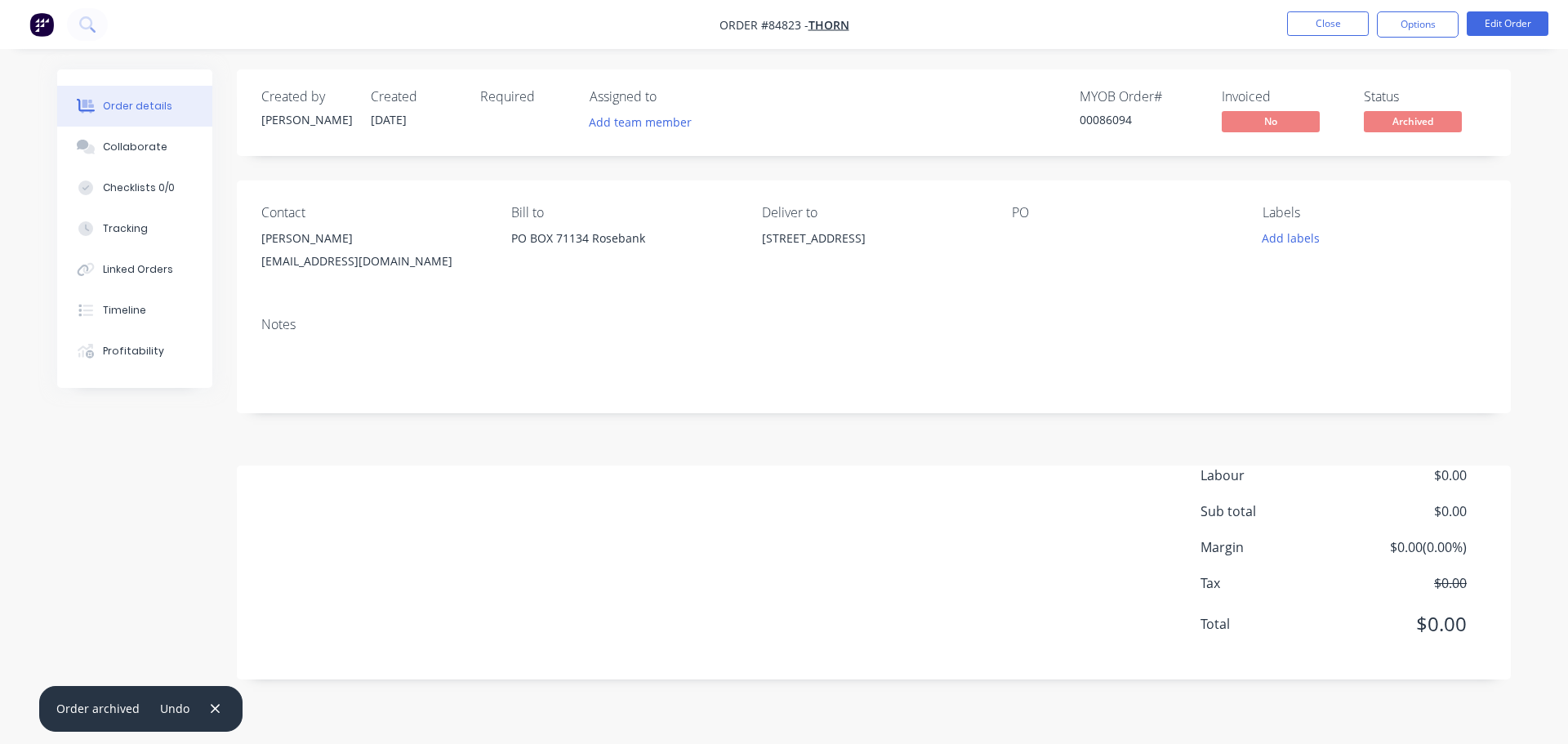
click at [1464, 17] on ul "Close Options Edit Order" at bounding box center [1417, 25] width 300 height 26
drag, startPoint x: 1436, startPoint y: 24, endPoint x: 1428, endPoint y: 40, distance: 17.9
click at [1435, 25] on button "Options" at bounding box center [1418, 25] width 82 height 26
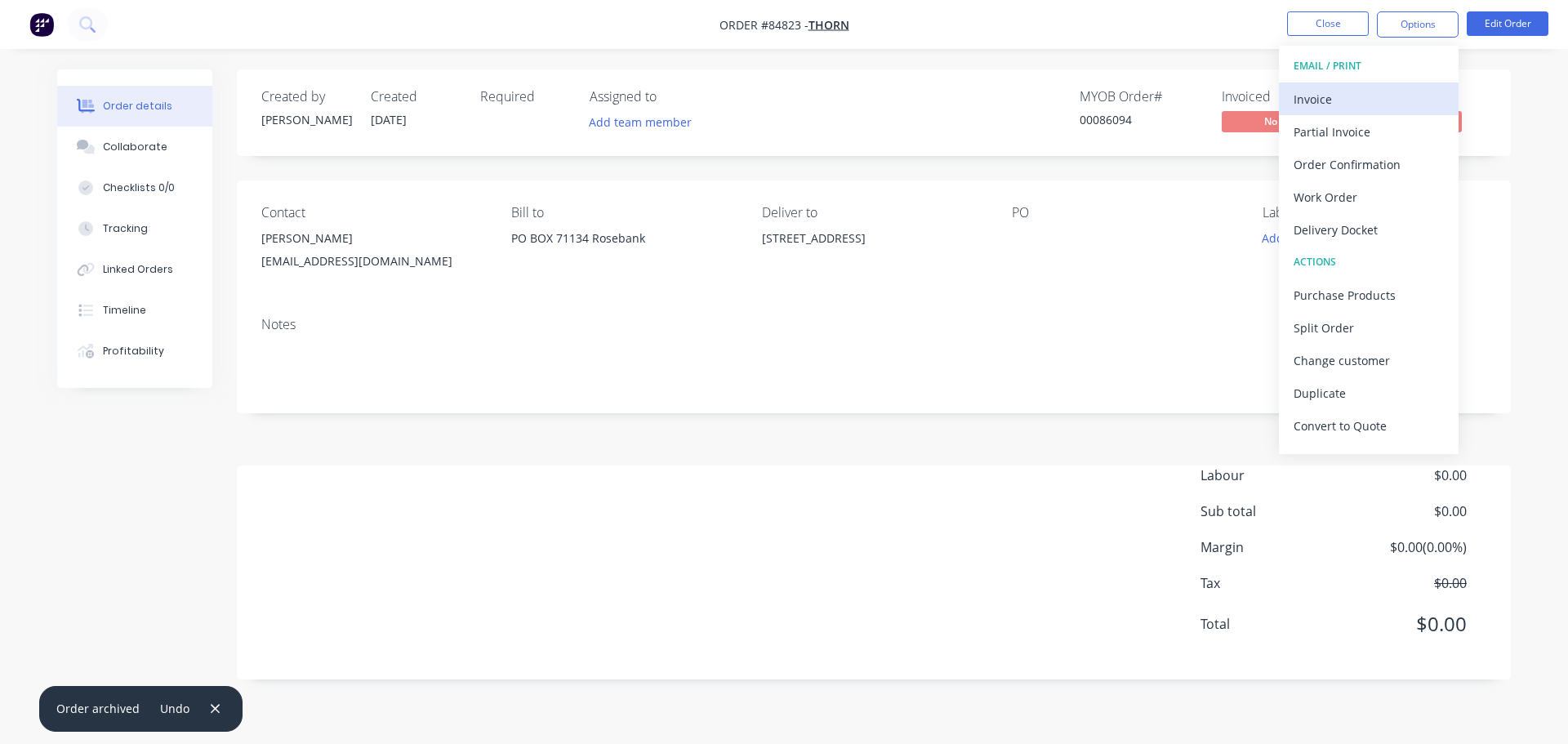
click at [1388, 94] on div "Invoice" at bounding box center [1368, 98] width 150 height 24
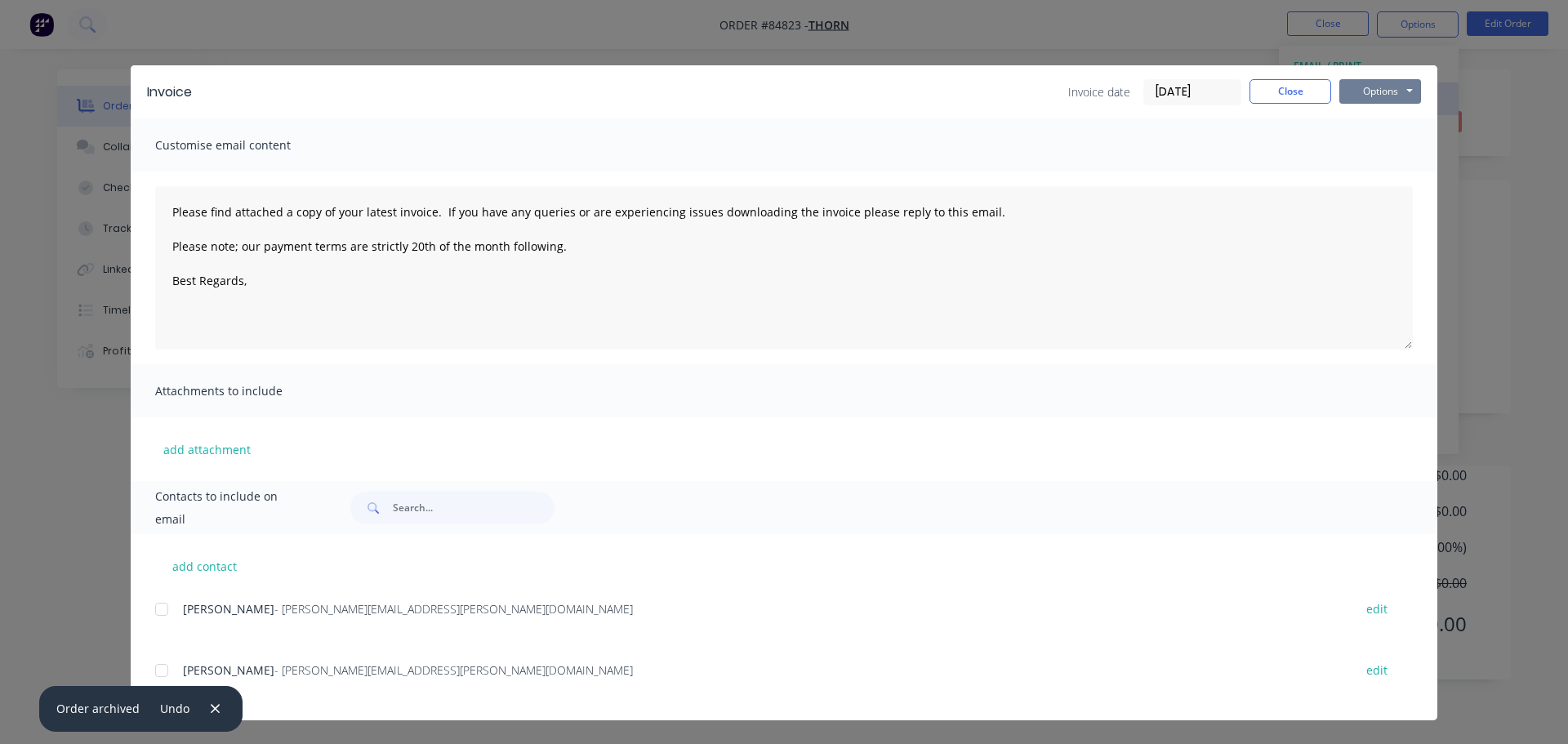
click at [1388, 94] on button "Options" at bounding box center [1380, 92] width 82 height 25
click at [1391, 142] on button "Print" at bounding box center [1391, 147] width 104 height 27
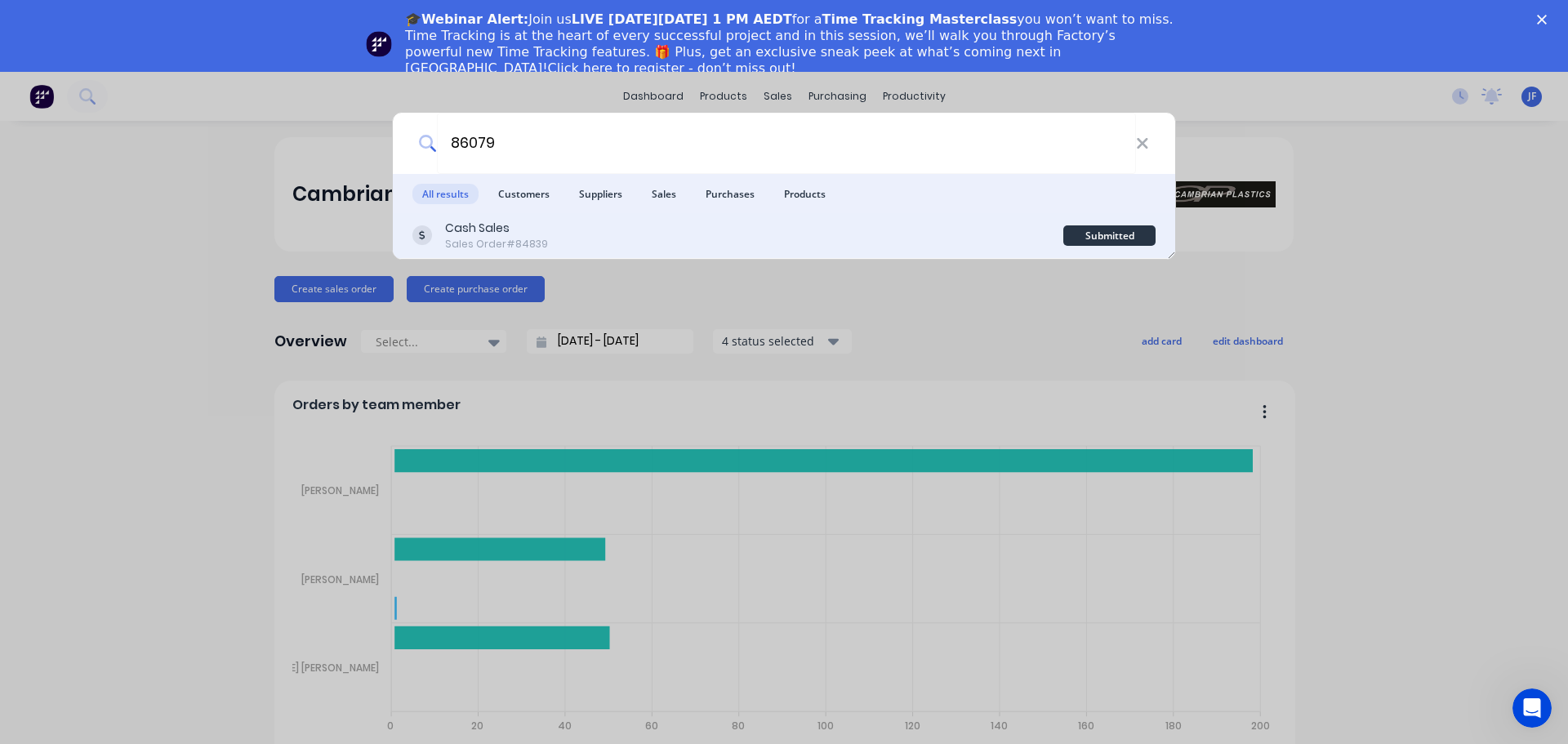
type input "86079"
click at [923, 229] on div "Cash Sales Sales Order #84839" at bounding box center [738, 235] width 651 height 32
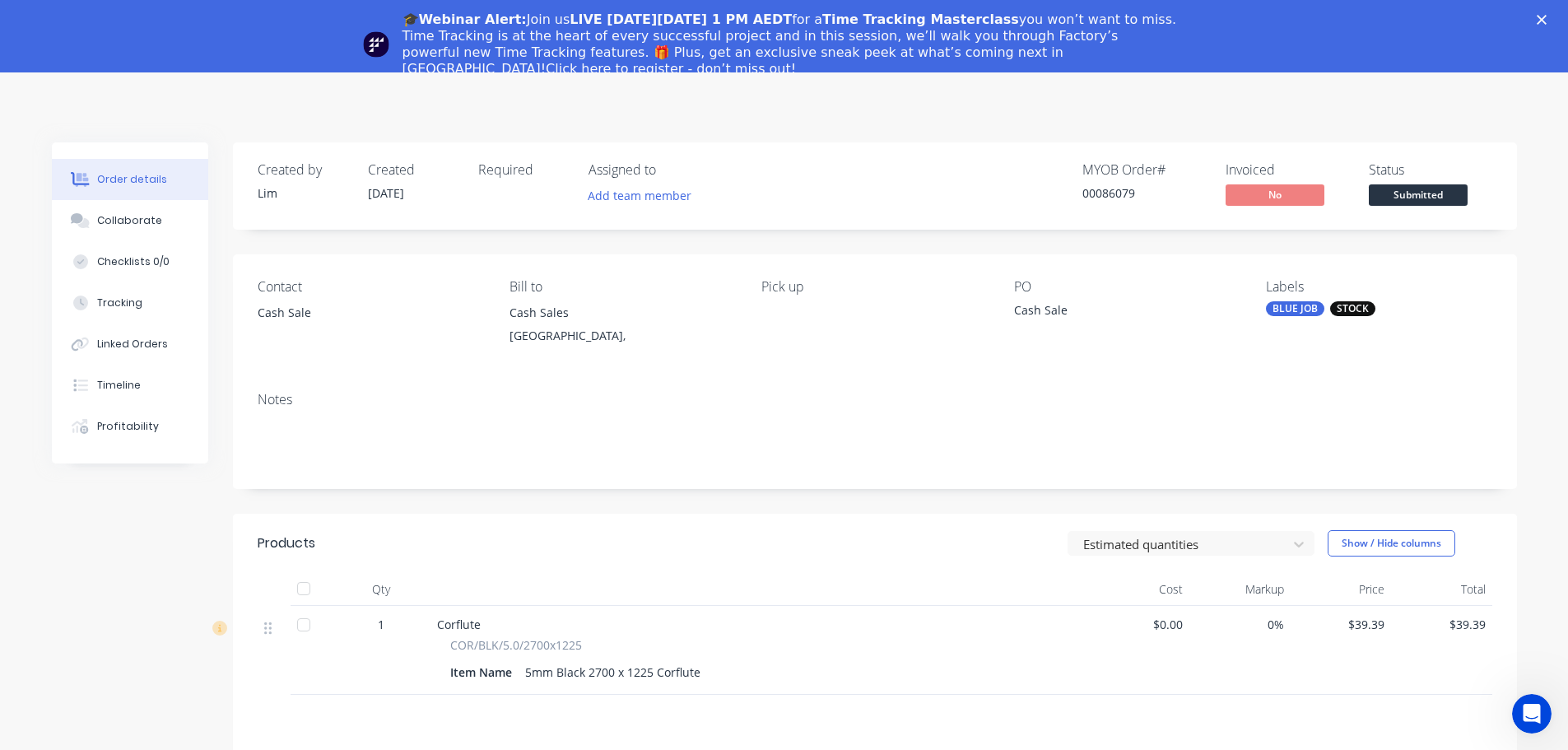
click at [1546, 23] on icon "Close" at bounding box center [1542, 20] width 10 height 10
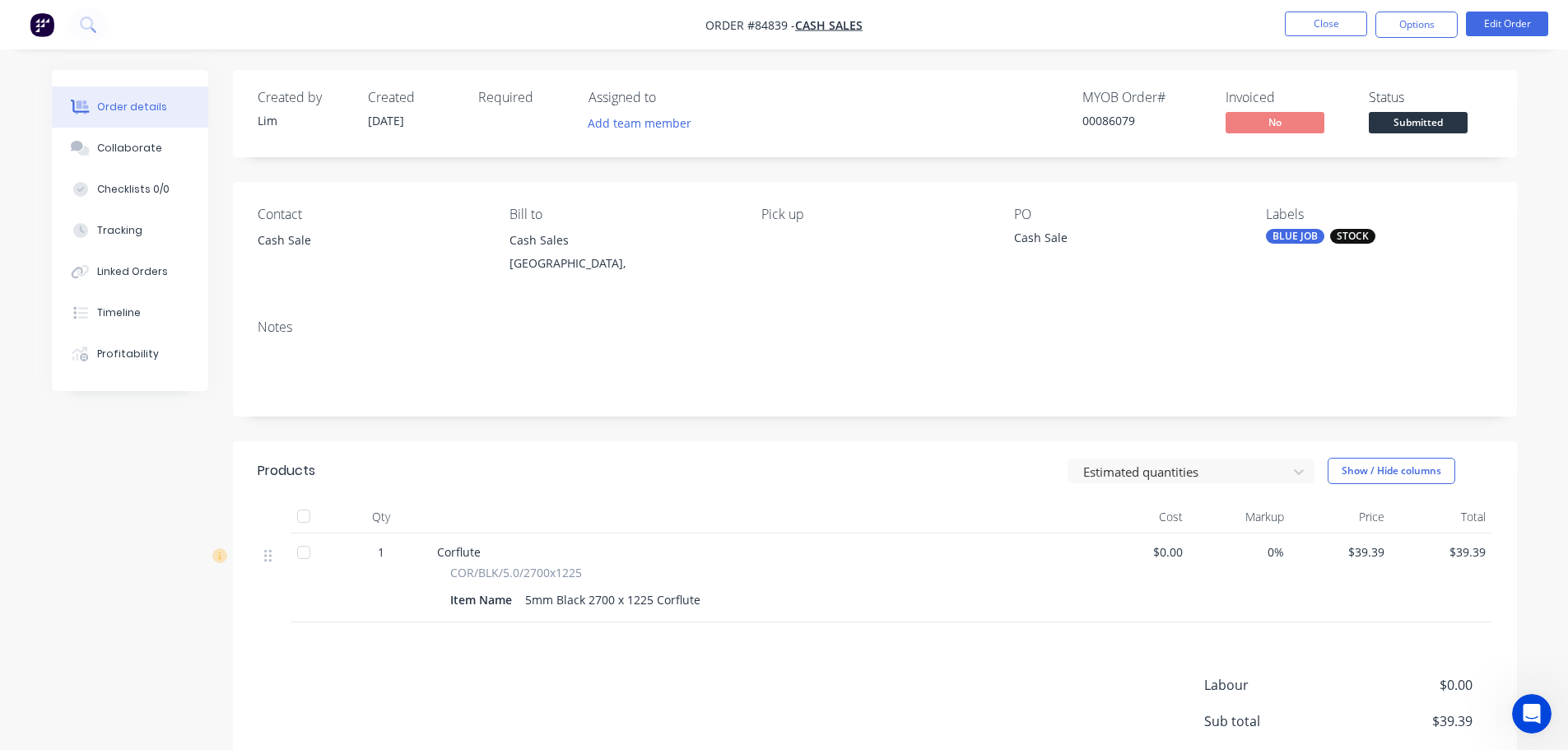
click at [1420, 126] on span "Submitted" at bounding box center [1417, 122] width 98 height 21
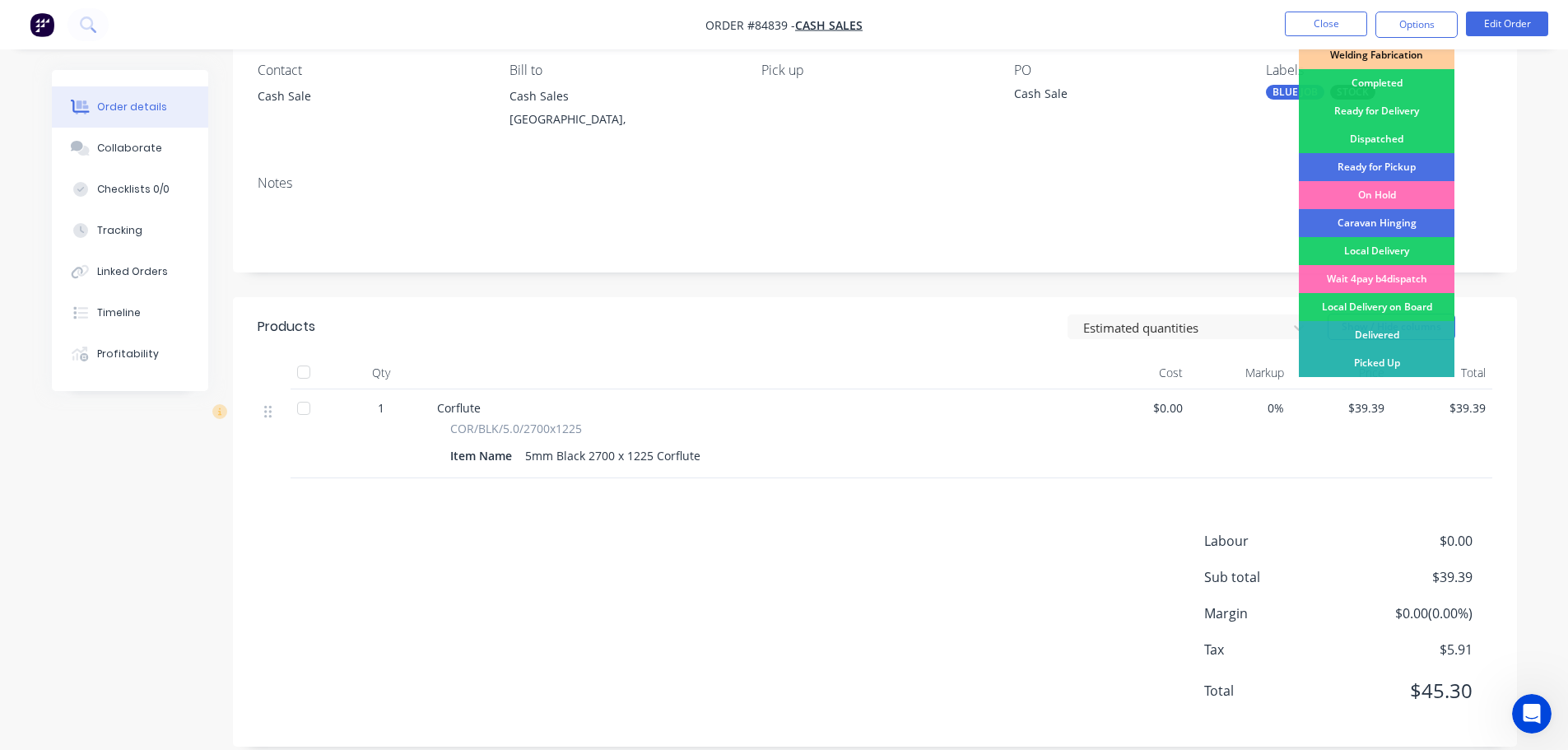
scroll to position [165, 0]
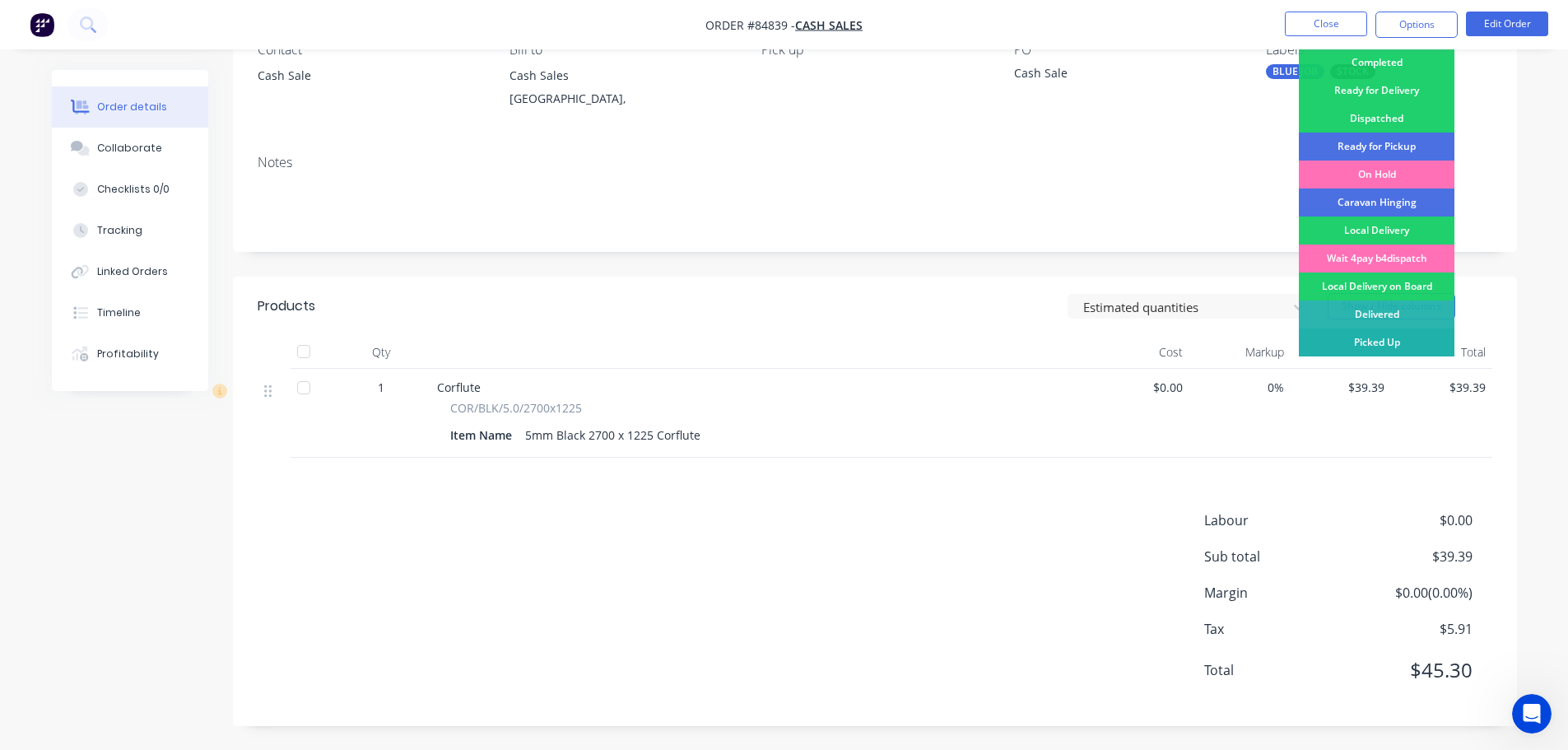
click at [1382, 346] on div "Picked Up" at bounding box center [1376, 342] width 155 height 28
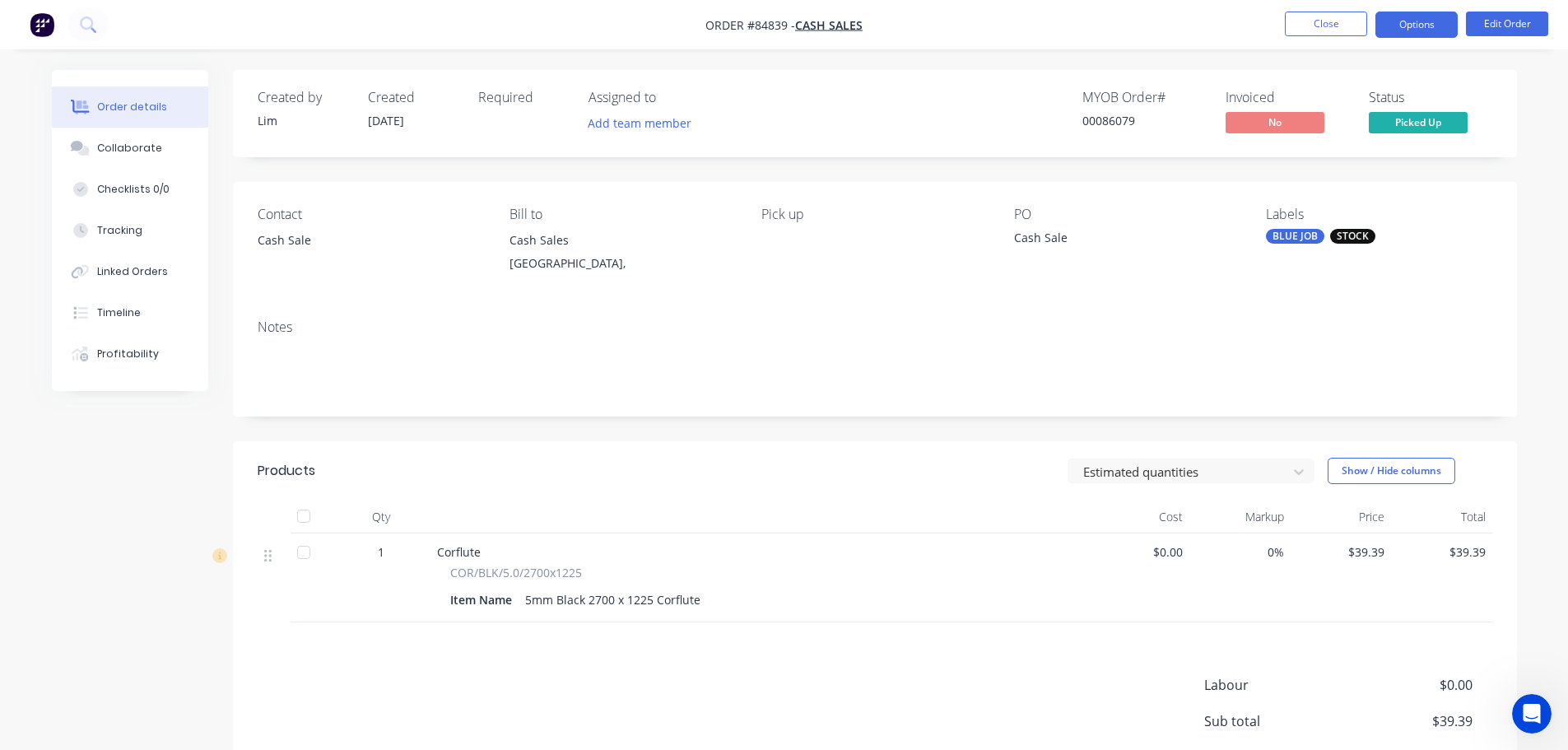
click at [1422, 31] on button "Options" at bounding box center [1417, 25] width 83 height 26
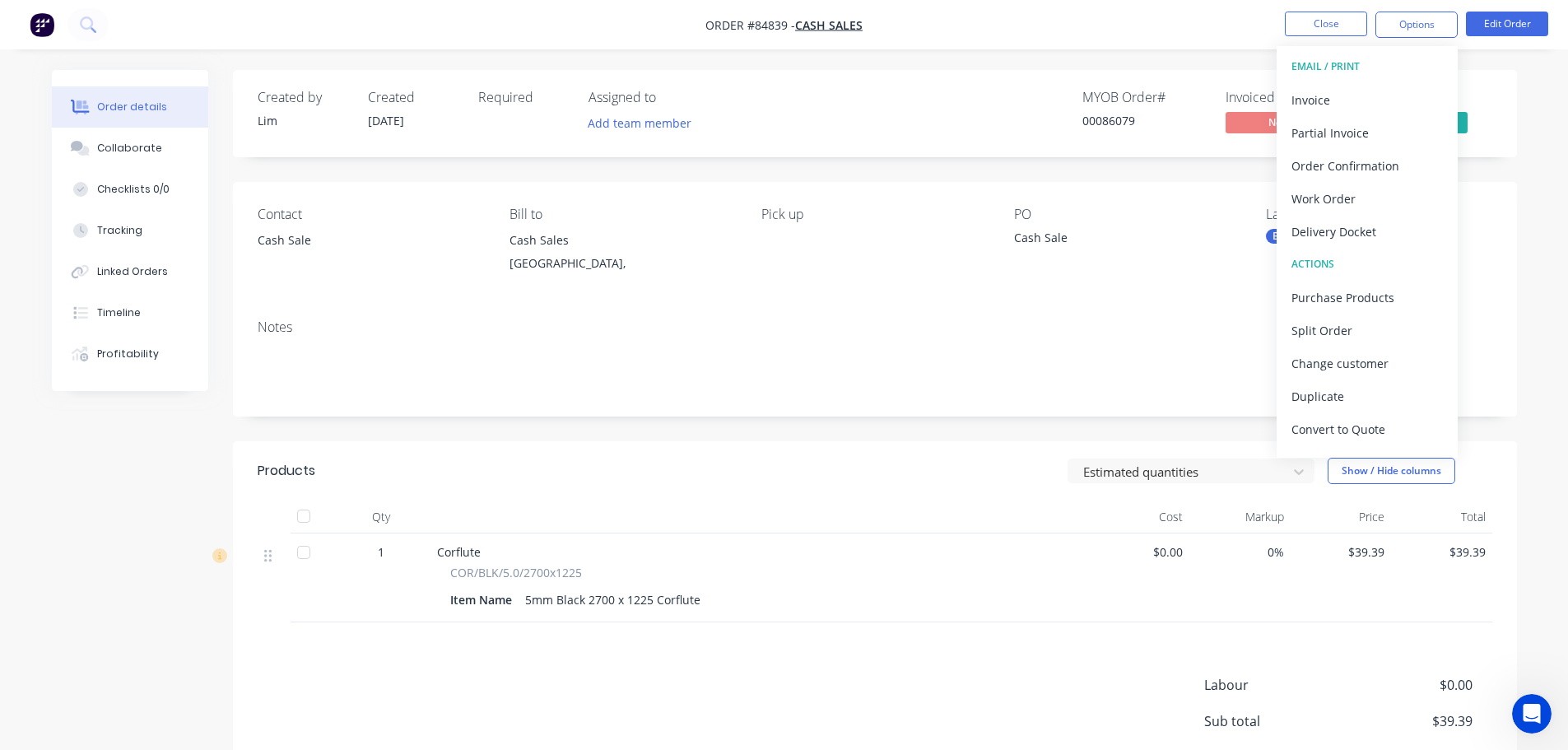
click at [1372, 103] on div "Invoice" at bounding box center [1366, 99] width 151 height 24
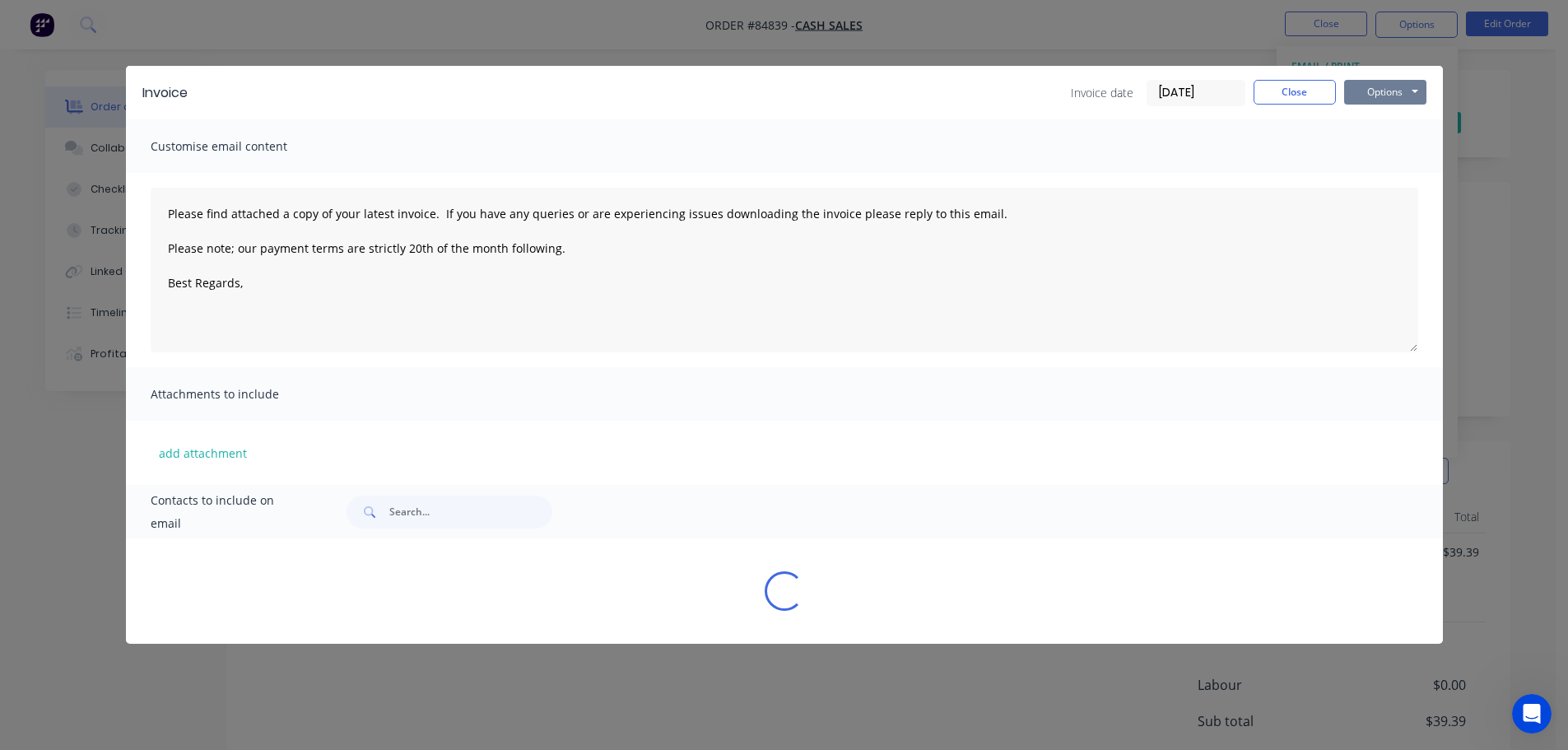
click at [1377, 93] on button "Options" at bounding box center [1385, 93] width 83 height 25
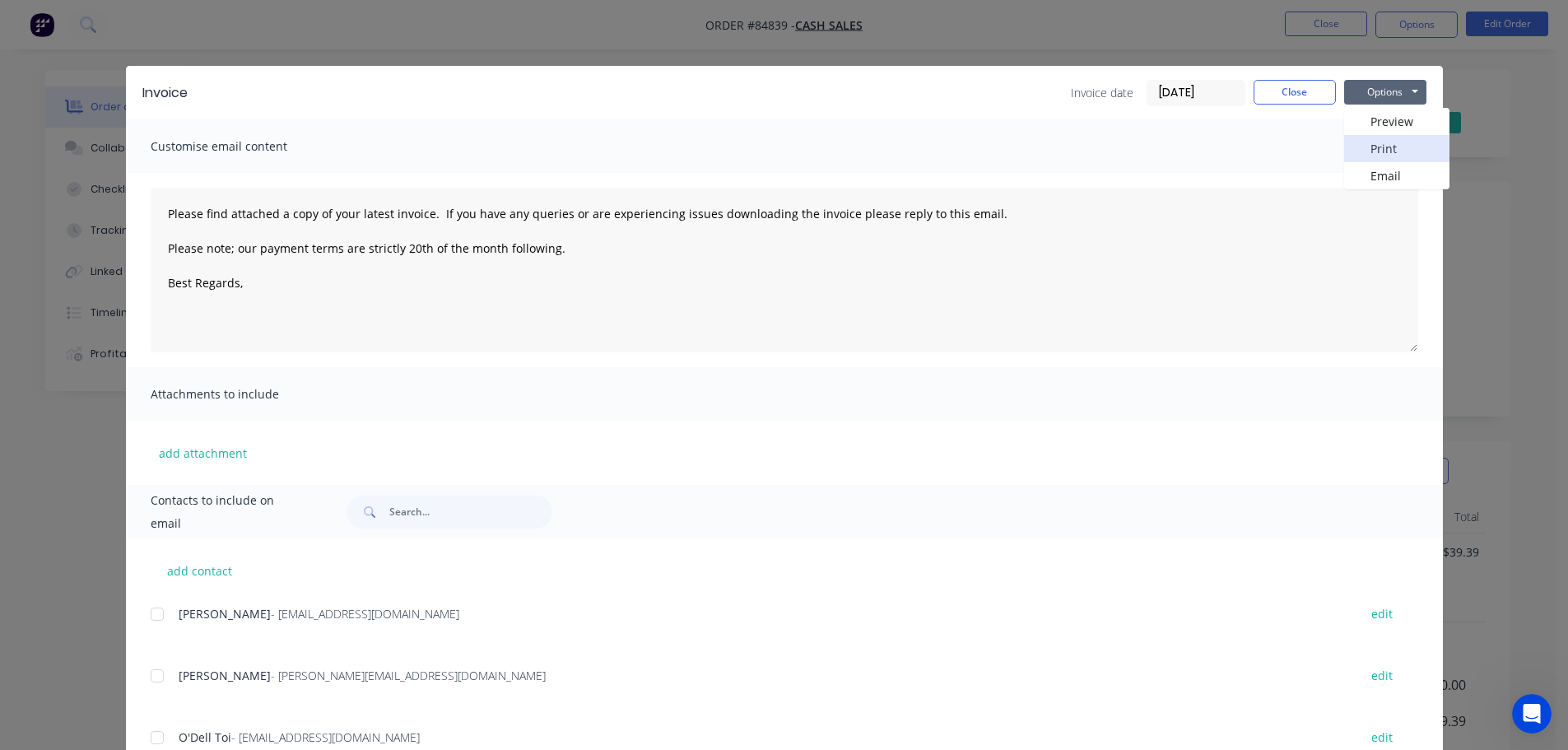
click at [1378, 149] on button "Print" at bounding box center [1396, 148] width 105 height 27
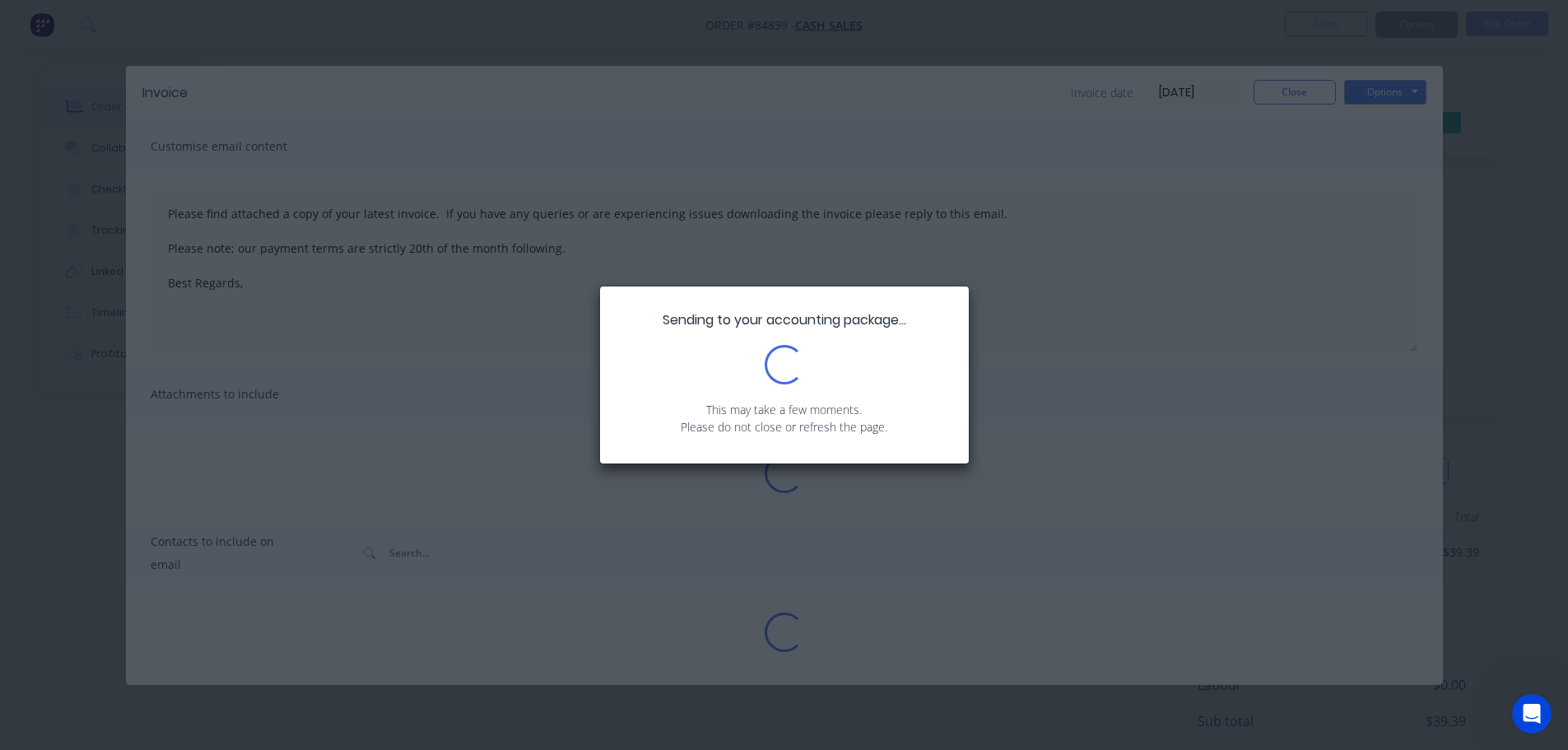
type textarea "Please find attached a copy of your latest invoice. If you have any queries or …"
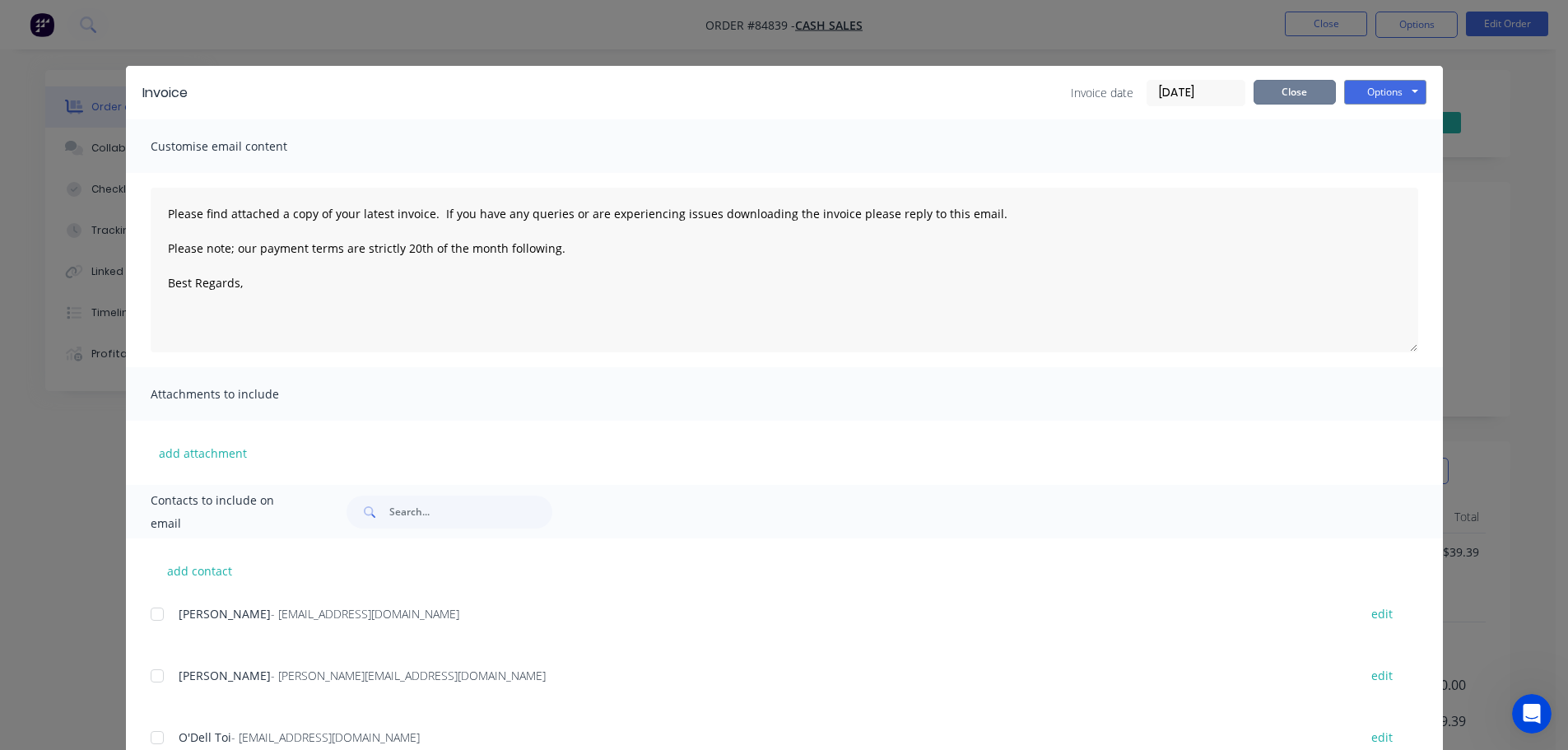
click at [1280, 95] on button "Close" at bounding box center [1295, 93] width 83 height 25
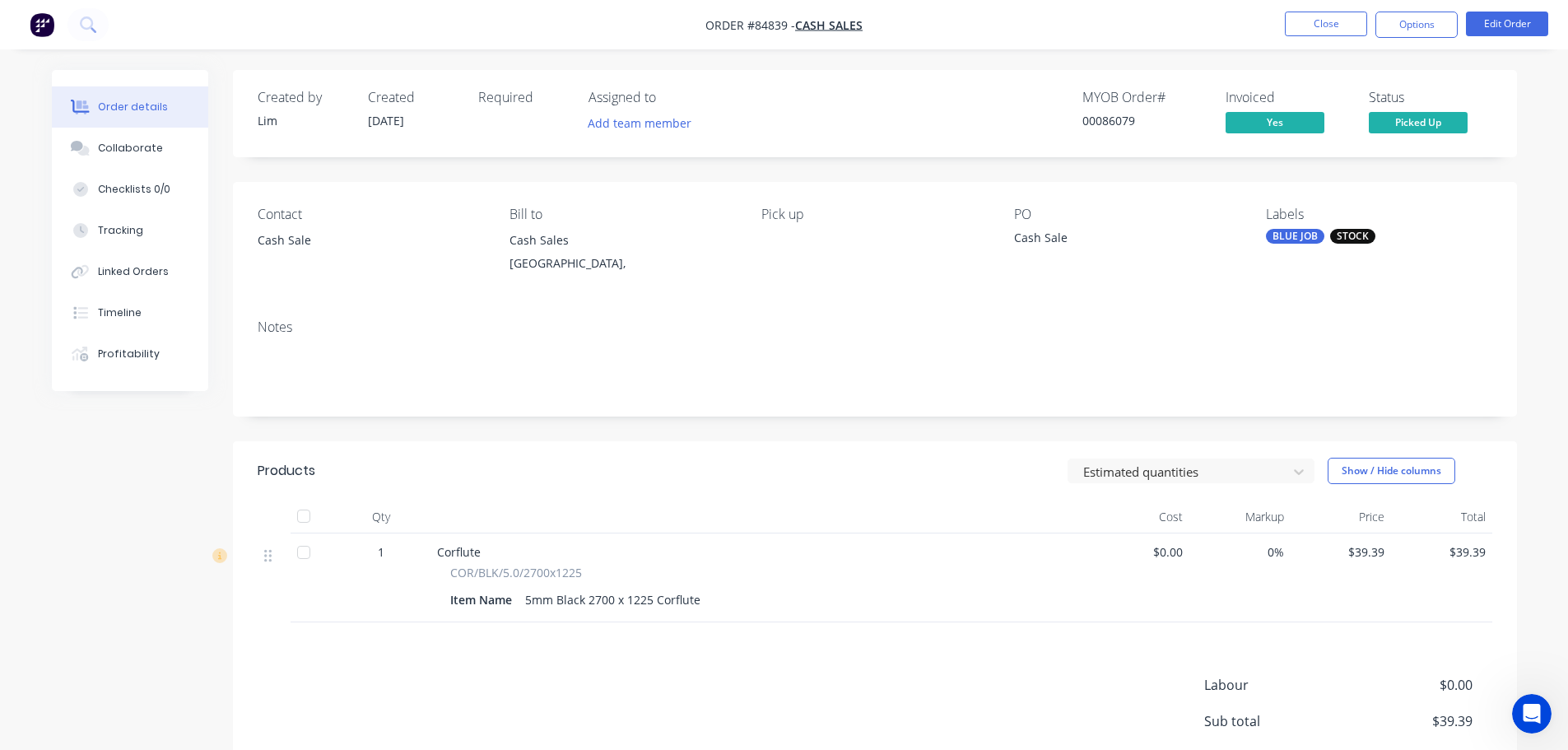
click at [1302, 36] on li "Close" at bounding box center [1326, 25] width 83 height 26
click at [86, 31] on icon at bounding box center [88, 24] width 16 height 16
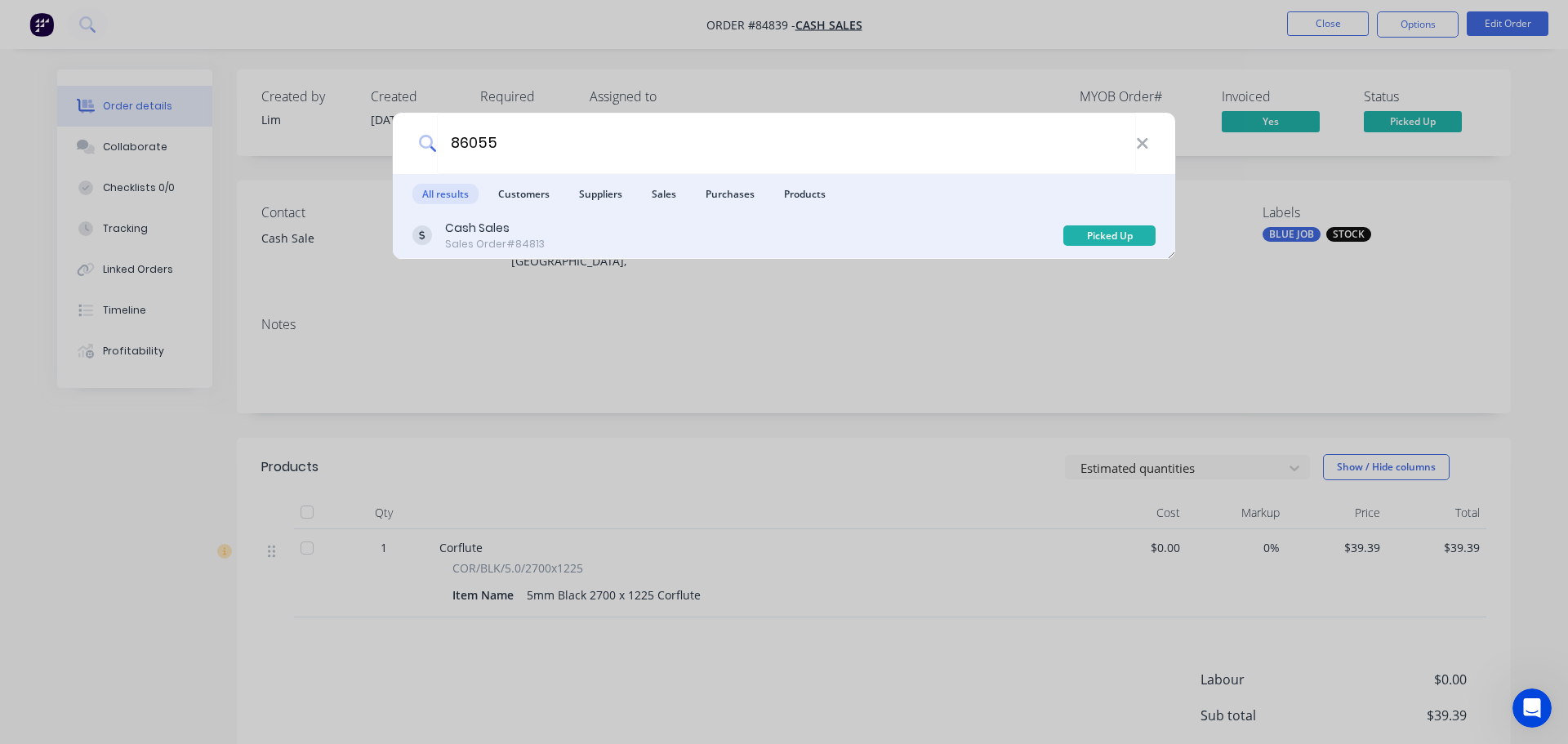
type input "86055"
click at [915, 228] on div "Cash Sales Sales Order #84813" at bounding box center [738, 235] width 651 height 32
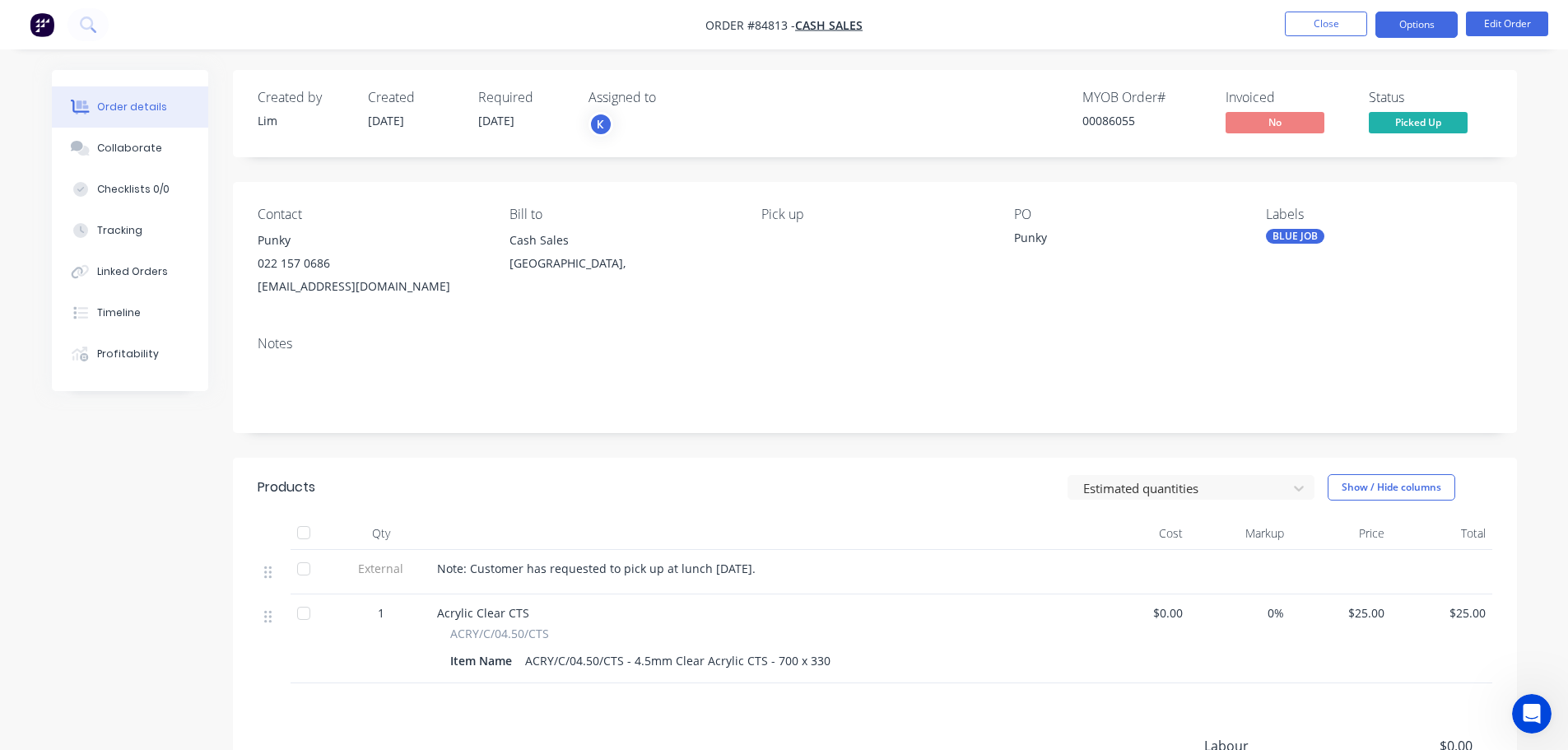
click at [1403, 37] on button "Options" at bounding box center [1417, 25] width 83 height 26
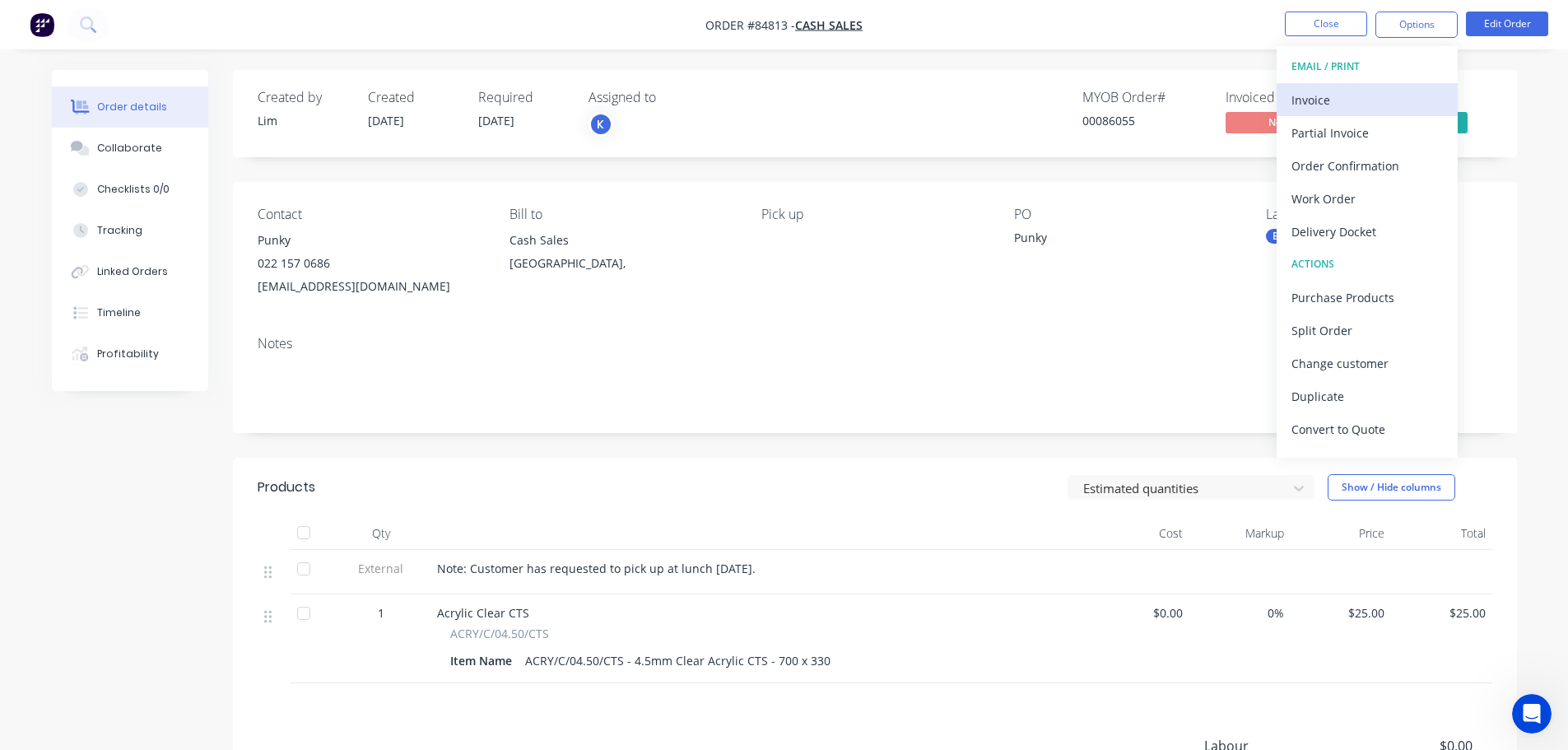
click at [1394, 101] on div "Invoice" at bounding box center [1366, 99] width 151 height 24
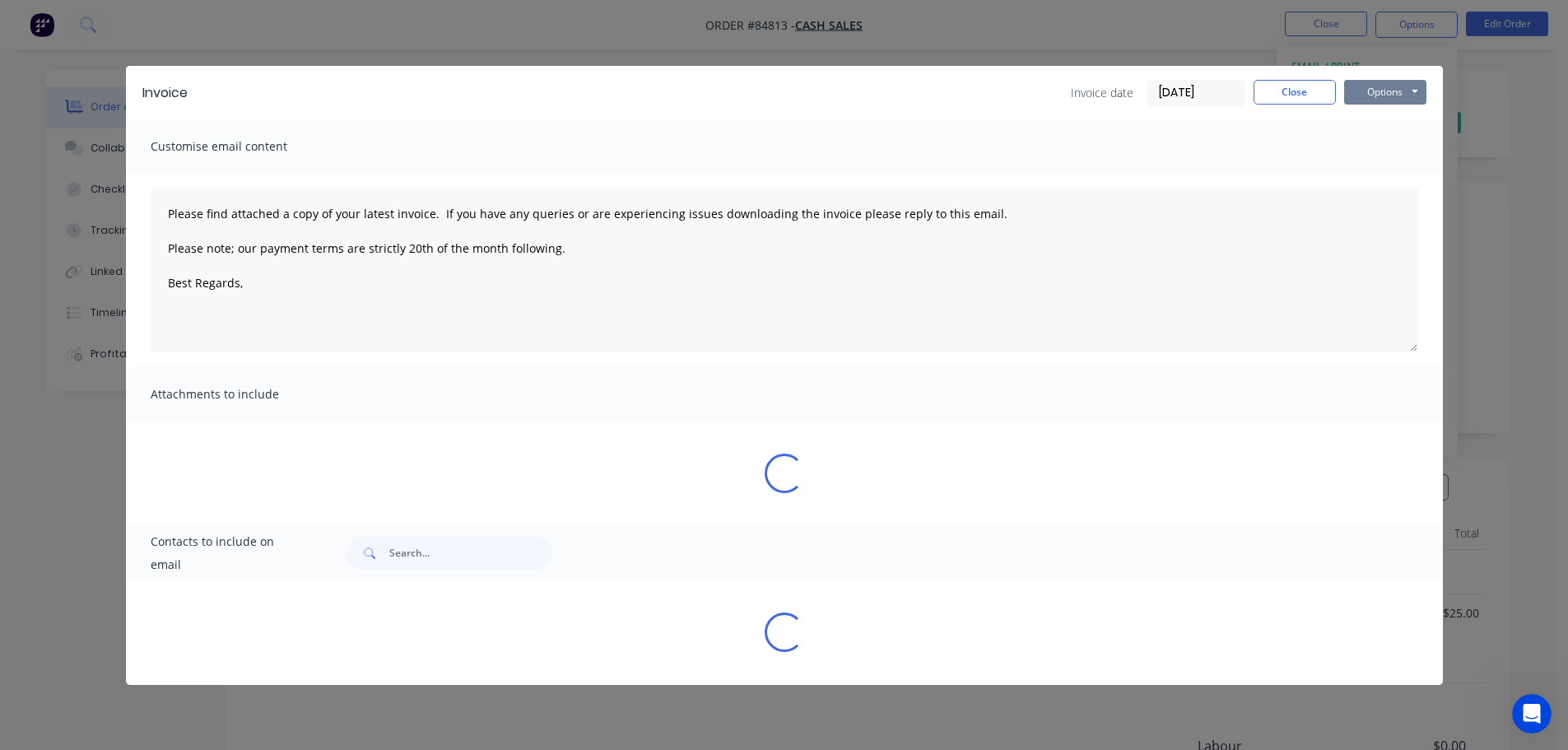
click at [1394, 98] on button "Options" at bounding box center [1385, 93] width 83 height 25
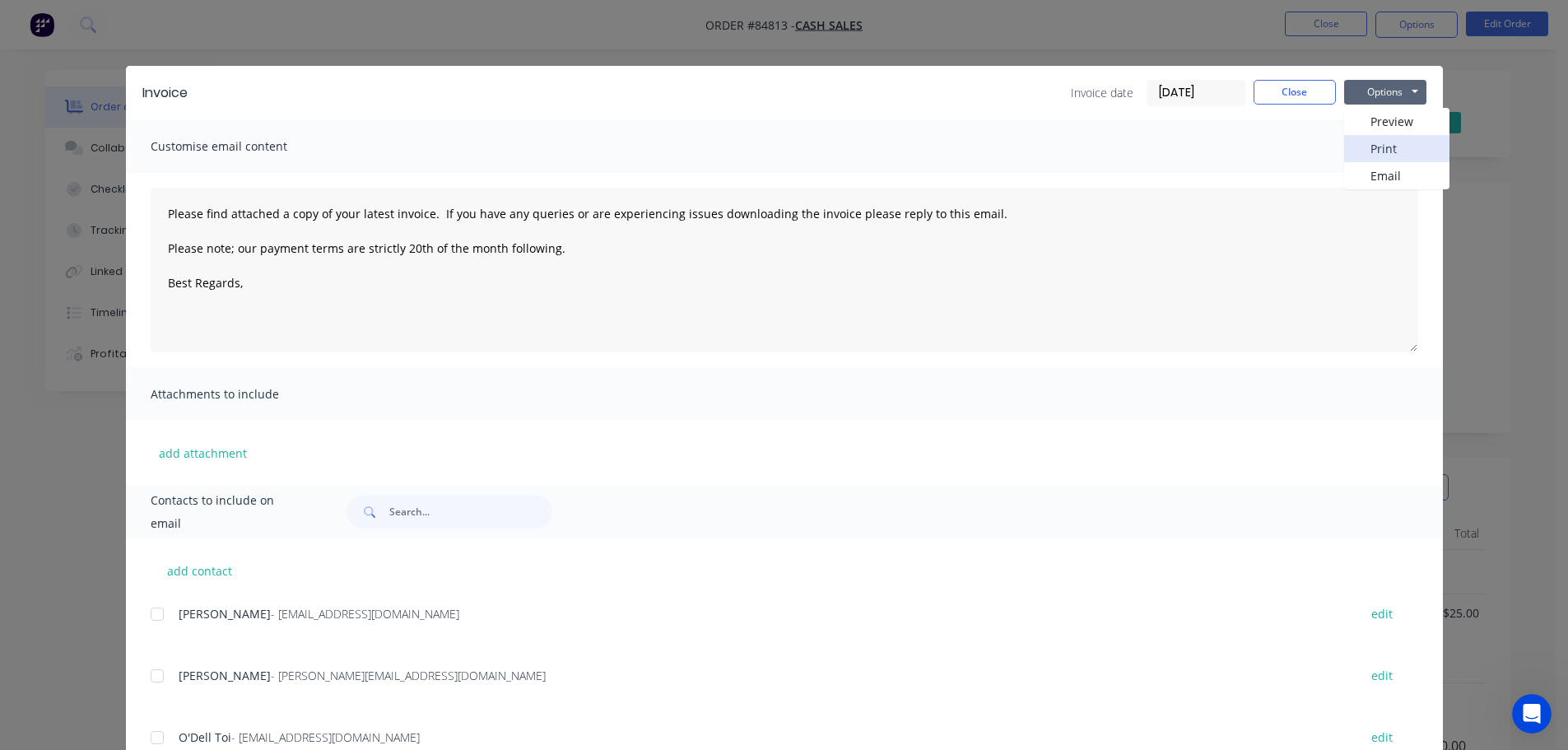
click at [1394, 139] on button "Print" at bounding box center [1396, 148] width 105 height 27
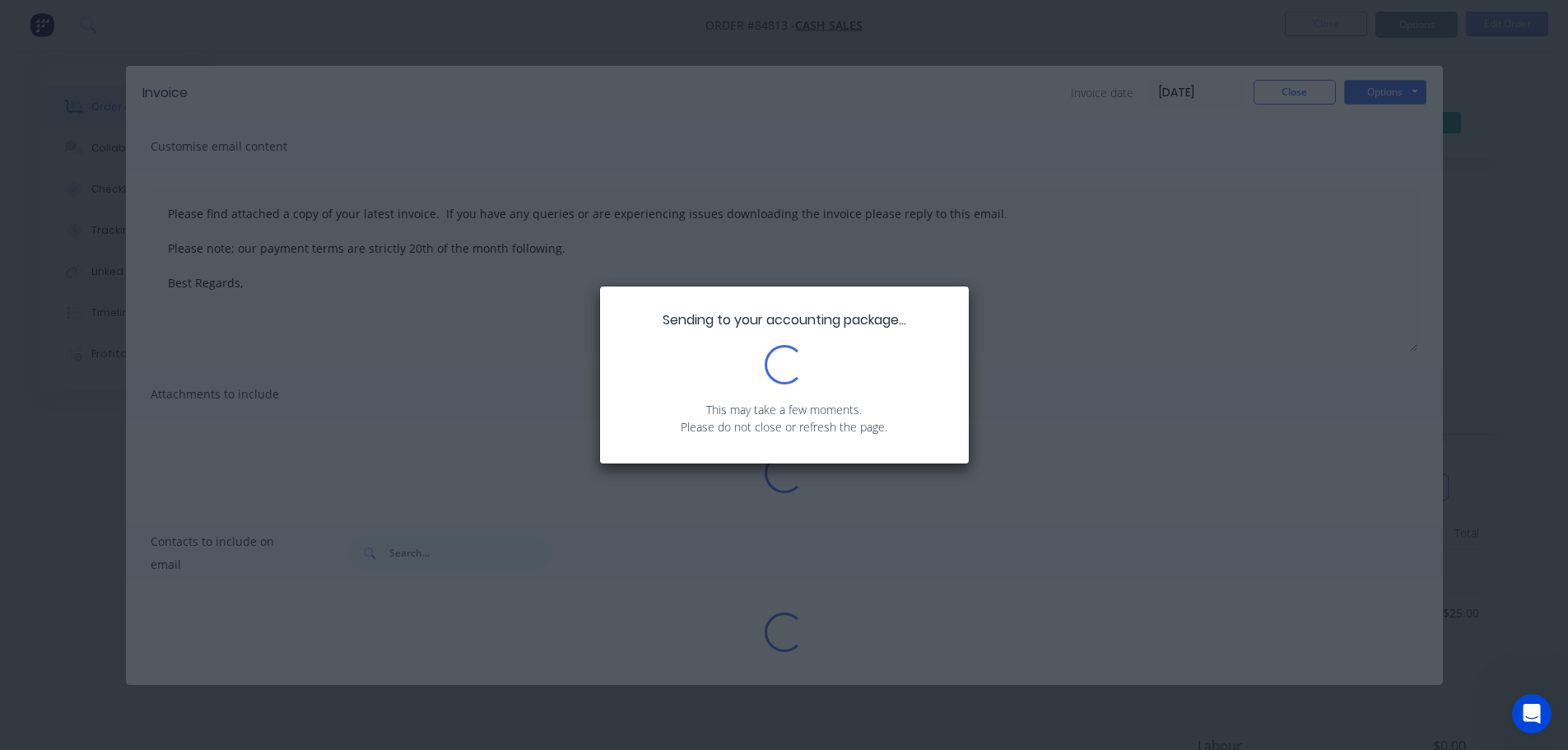
type textarea "Please find attached a copy of your latest invoice. If you have any queries or …"
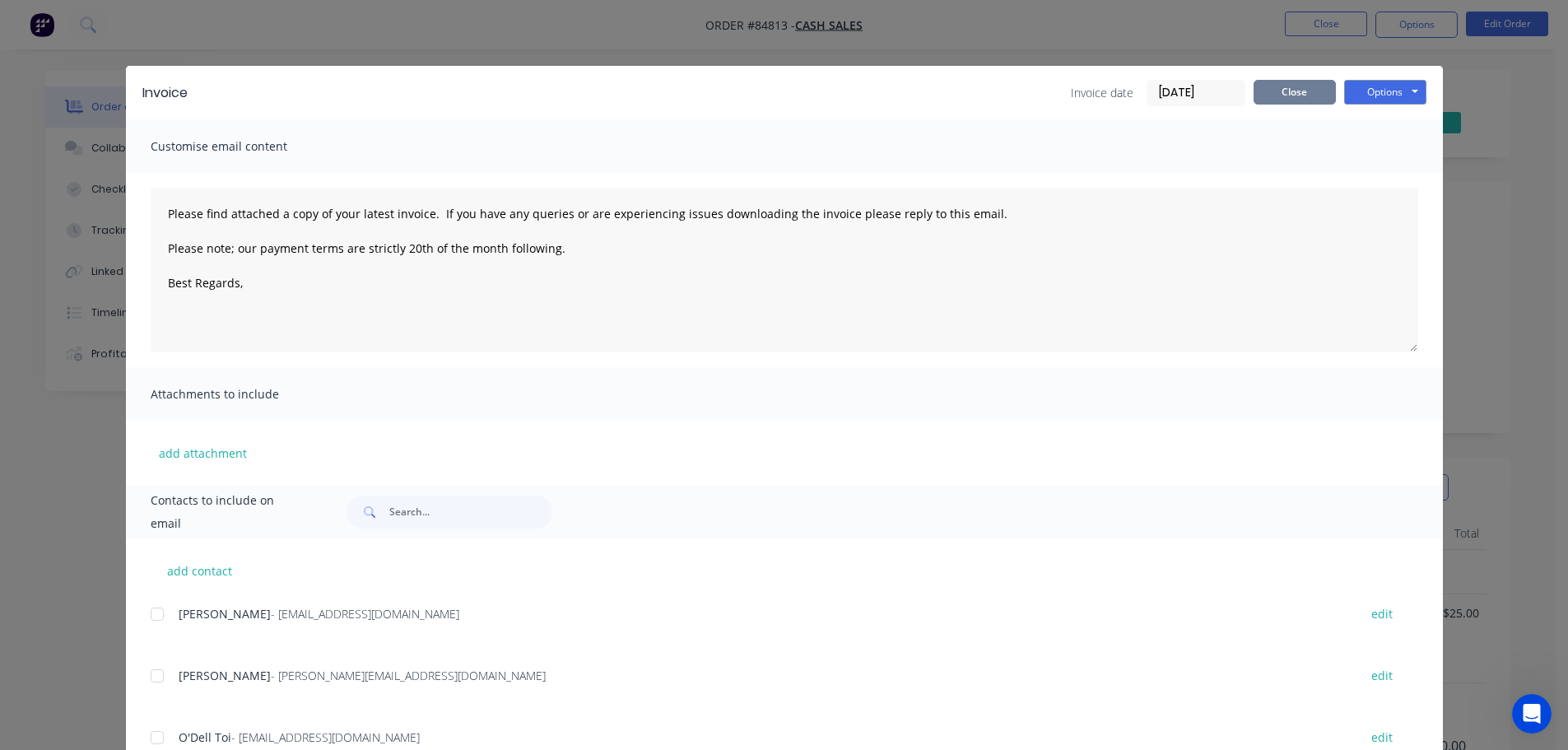
drag, startPoint x: 1309, startPoint y: 74, endPoint x: 1304, endPoint y: 83, distance: 10.3
click at [1309, 78] on div "Invoice Invoice date 25/09/25 Close Options Preview Print Email" at bounding box center [784, 93] width 1317 height 54
click at [1303, 84] on button "Close" at bounding box center [1295, 93] width 83 height 25
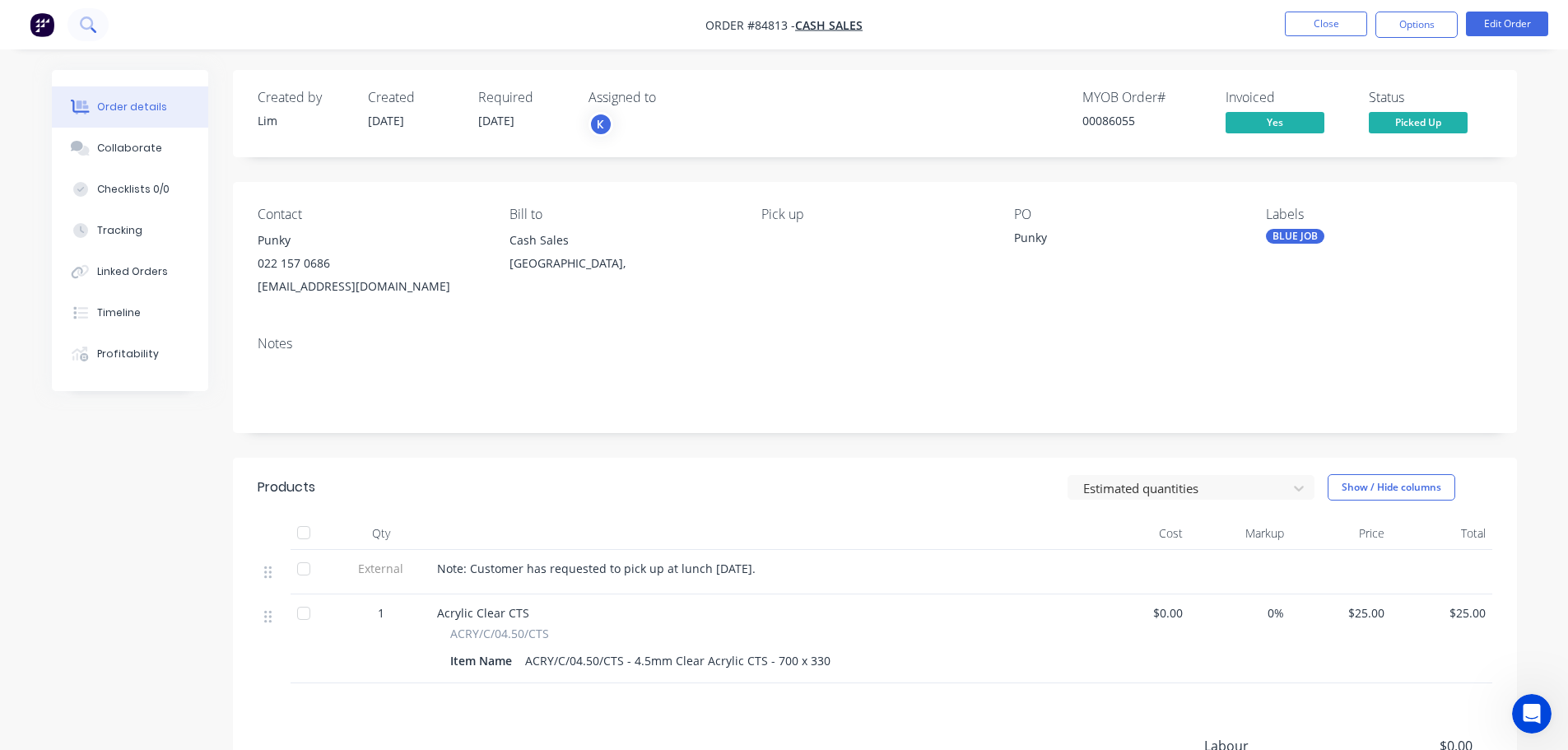
click at [98, 33] on button at bounding box center [88, 25] width 41 height 33
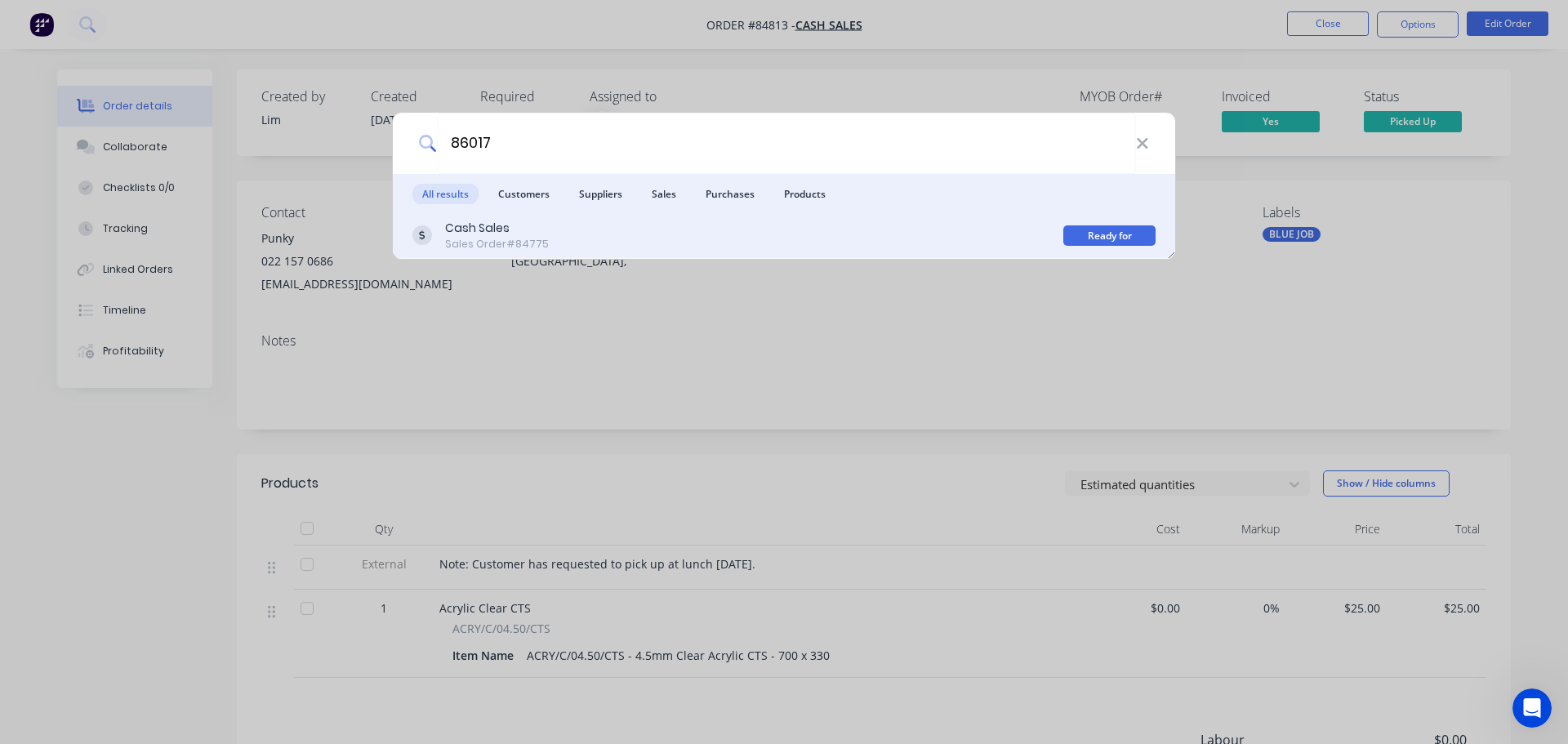
type input "86017"
click at [882, 253] on div "Cash Sales Sales Order #84775 Ready for Pickup" at bounding box center [784, 236] width 782 height 46
click at [1011, 229] on div "Cash Sales Sales Order #84775" at bounding box center [738, 235] width 651 height 32
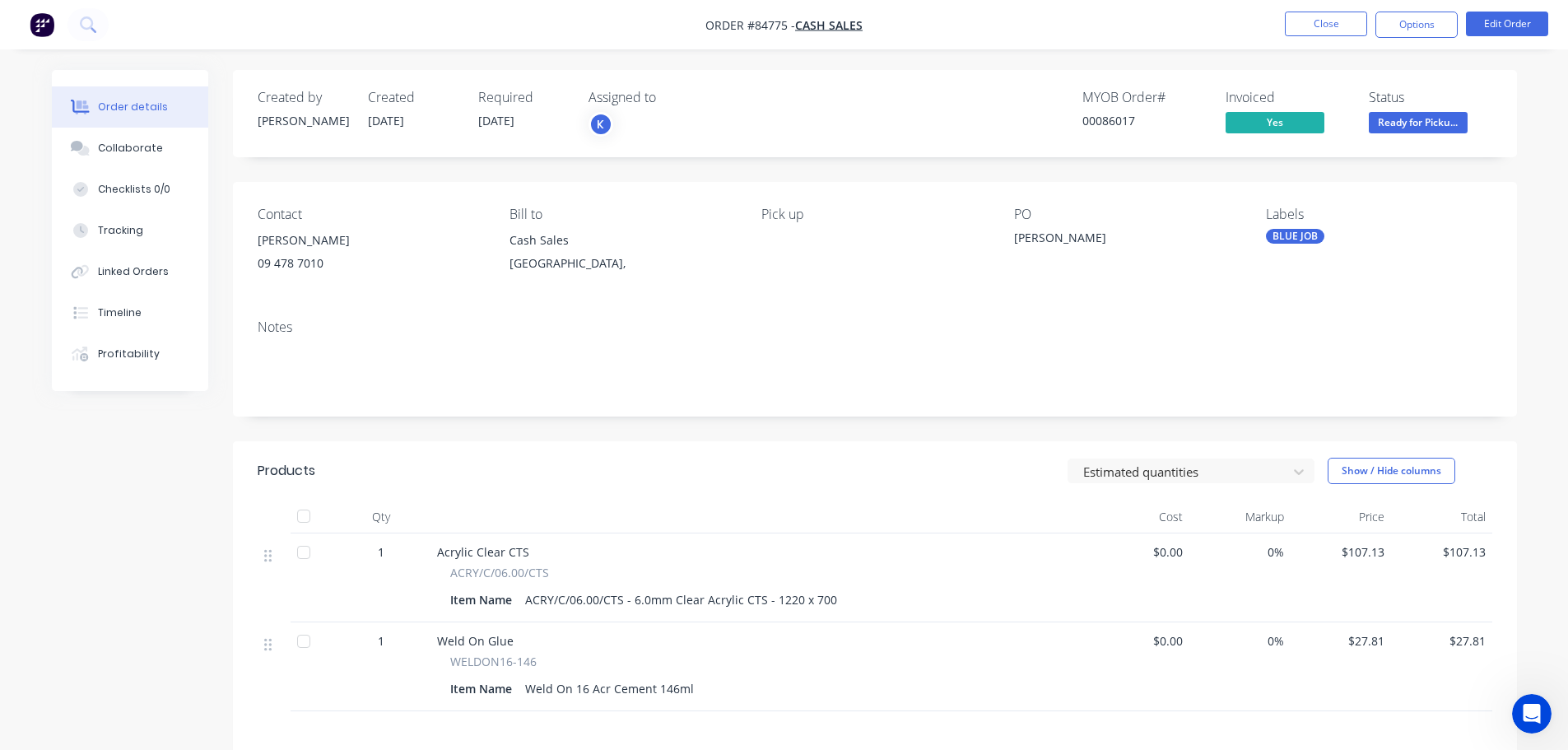
click at [1408, 122] on span "Ready for Picku..." at bounding box center [1417, 122] width 98 height 21
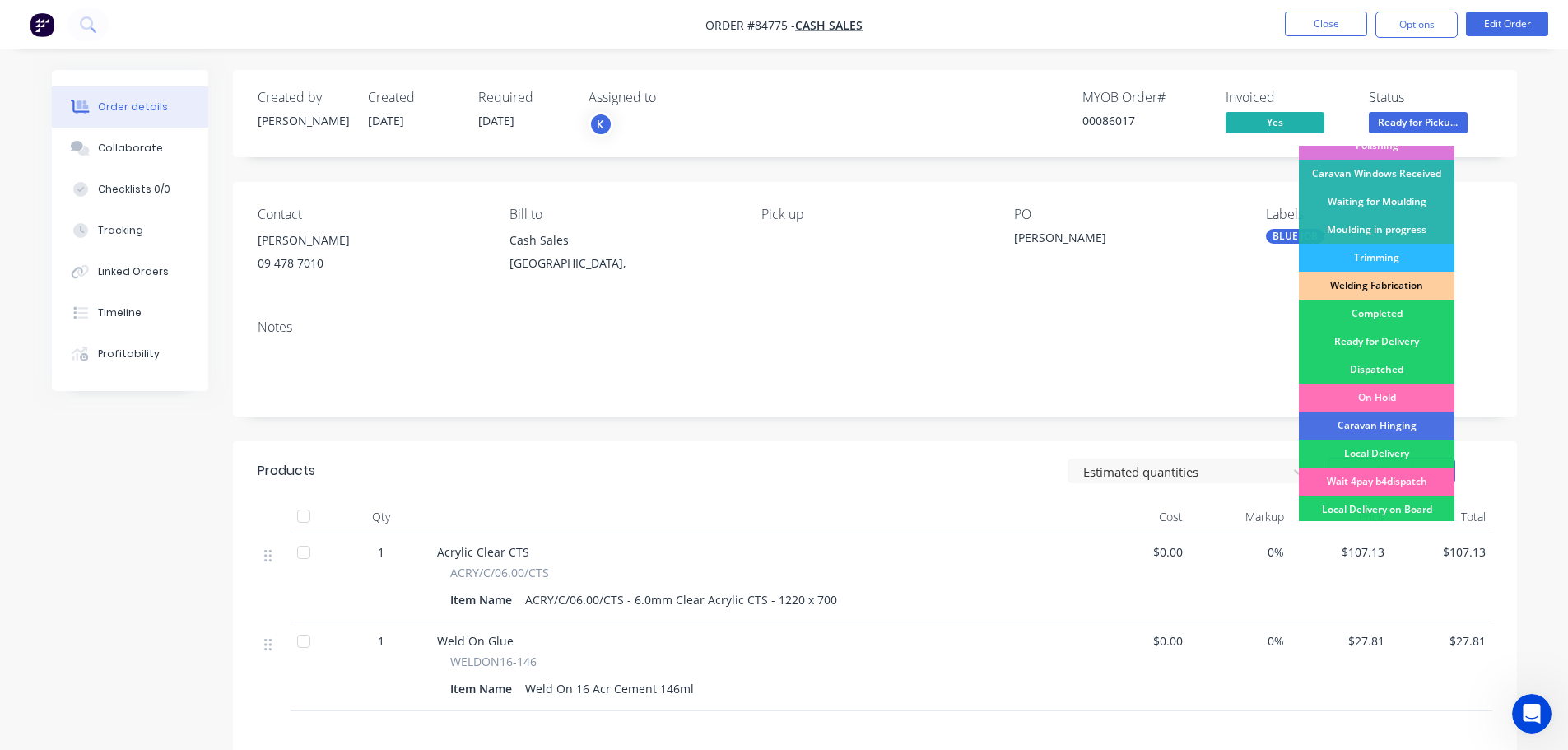
scroll to position [324, 0]
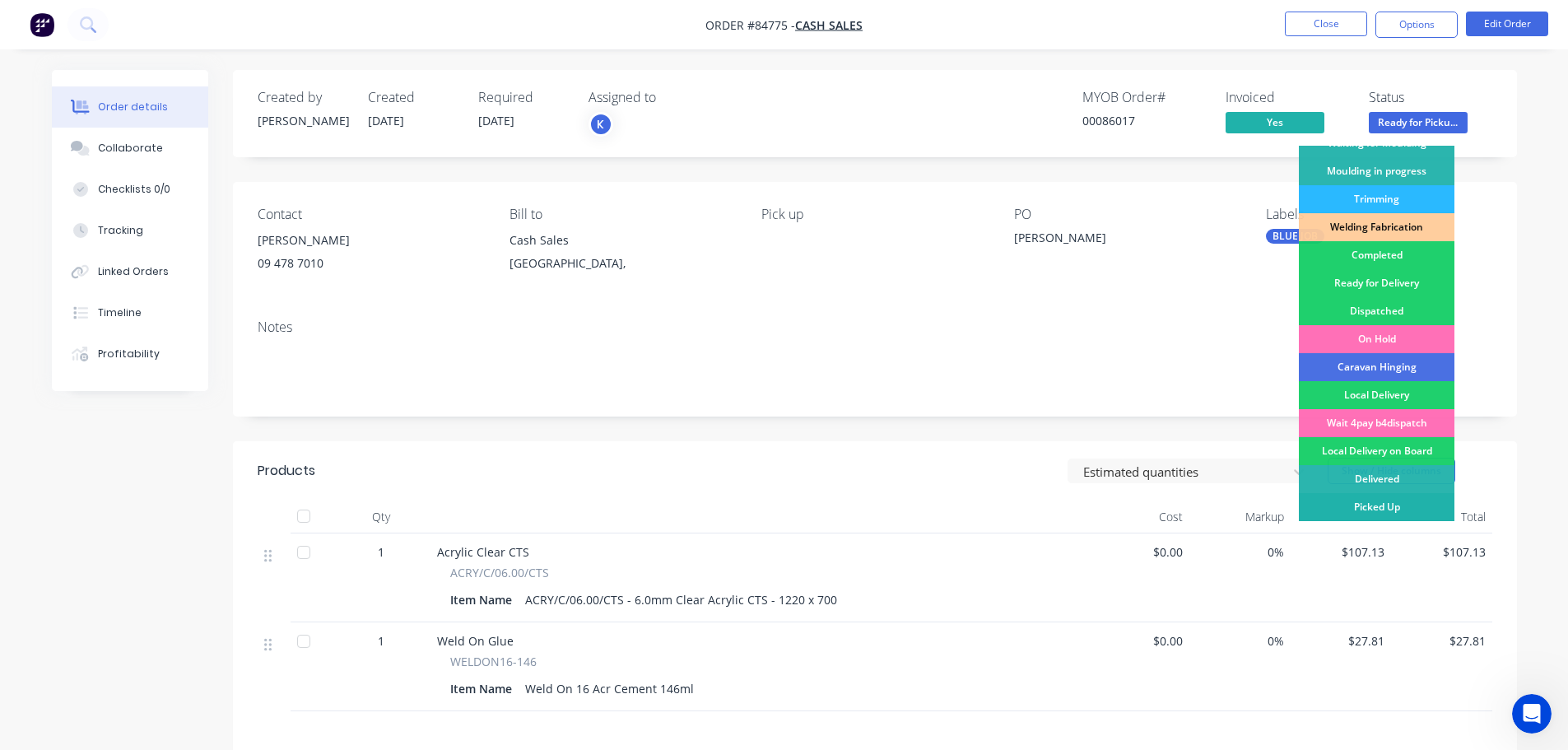
click at [1365, 500] on div "Picked Up" at bounding box center [1376, 507] width 155 height 28
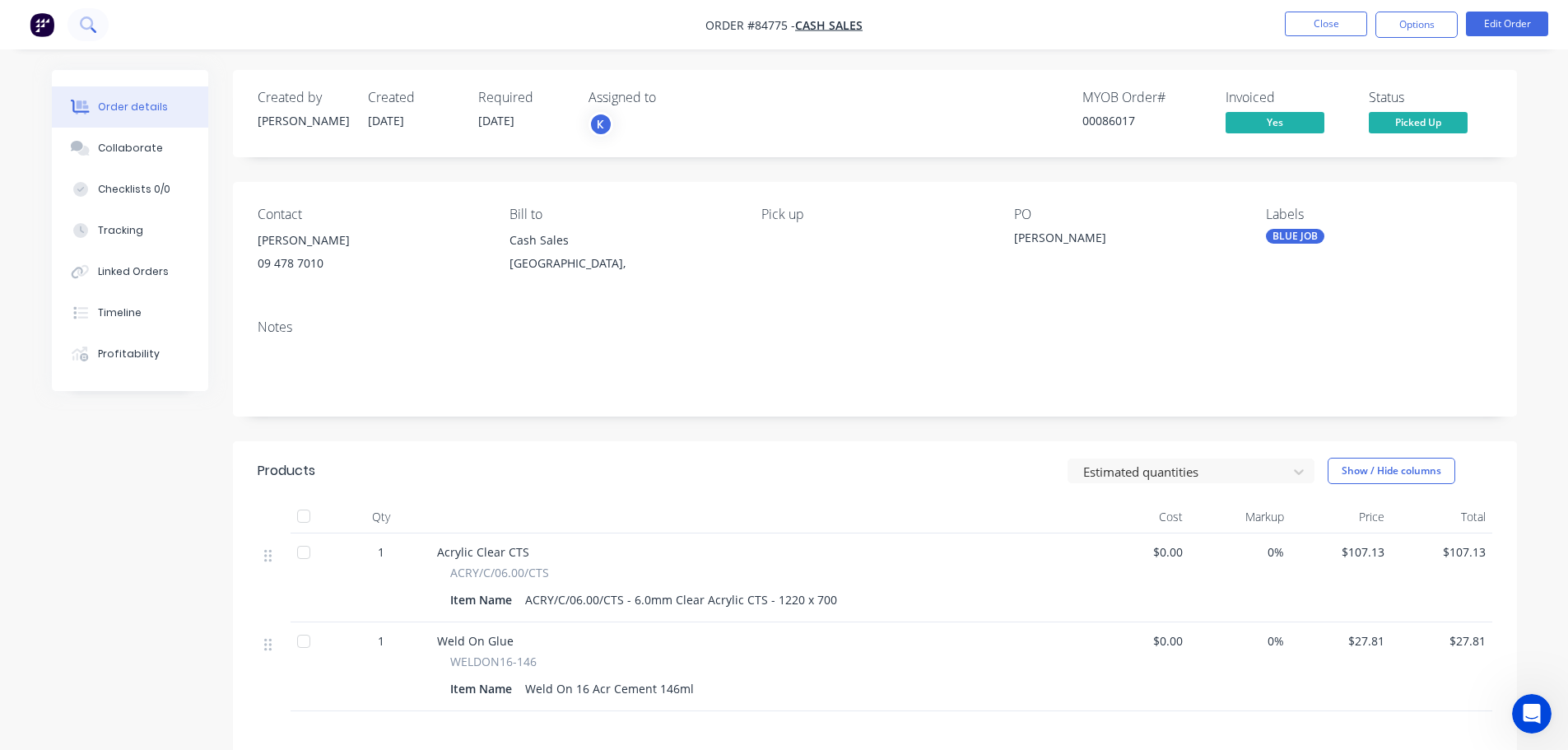
click at [79, 25] on button at bounding box center [88, 25] width 41 height 33
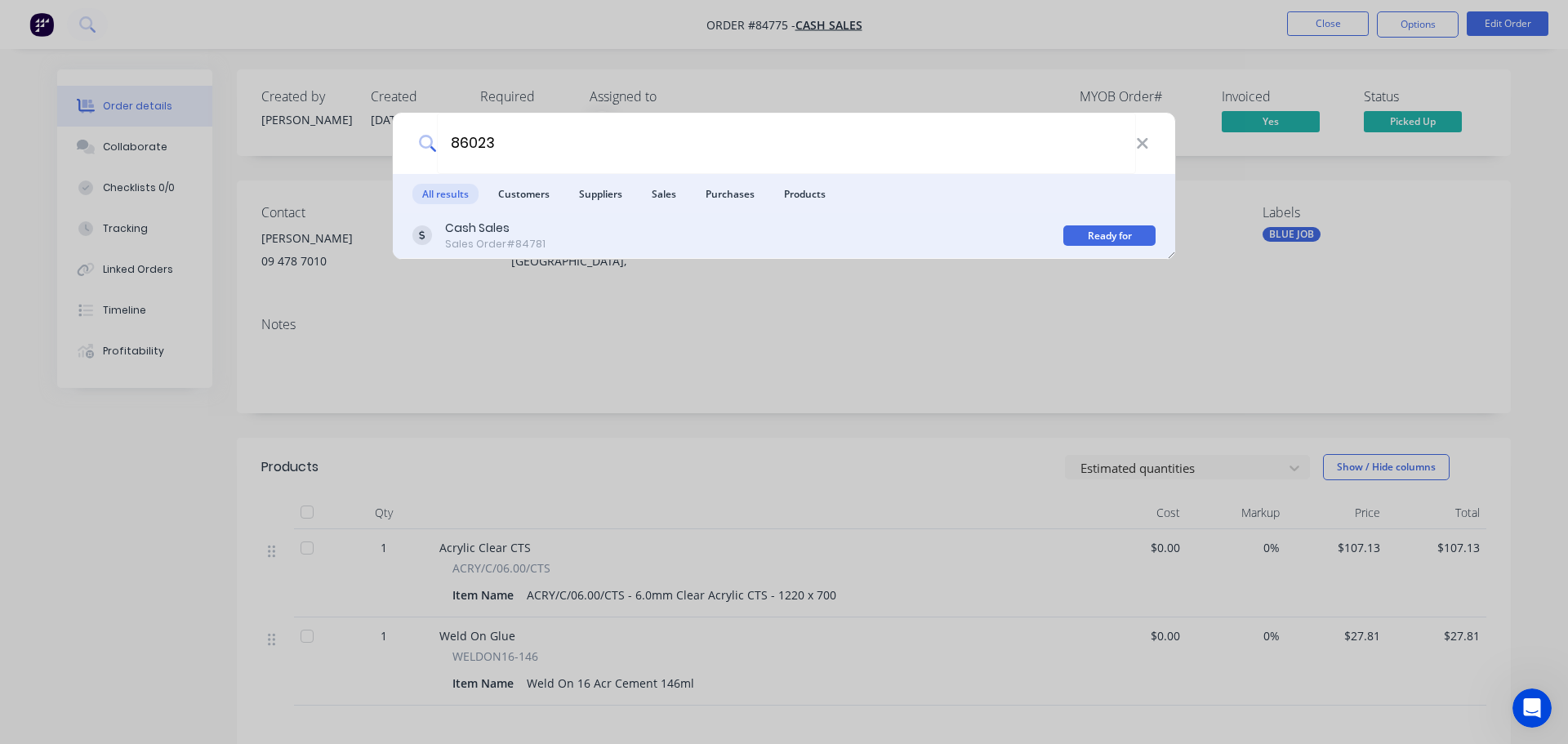
type input "86023"
click at [639, 229] on div "Cash Sales Sales Order #84781" at bounding box center [738, 235] width 651 height 32
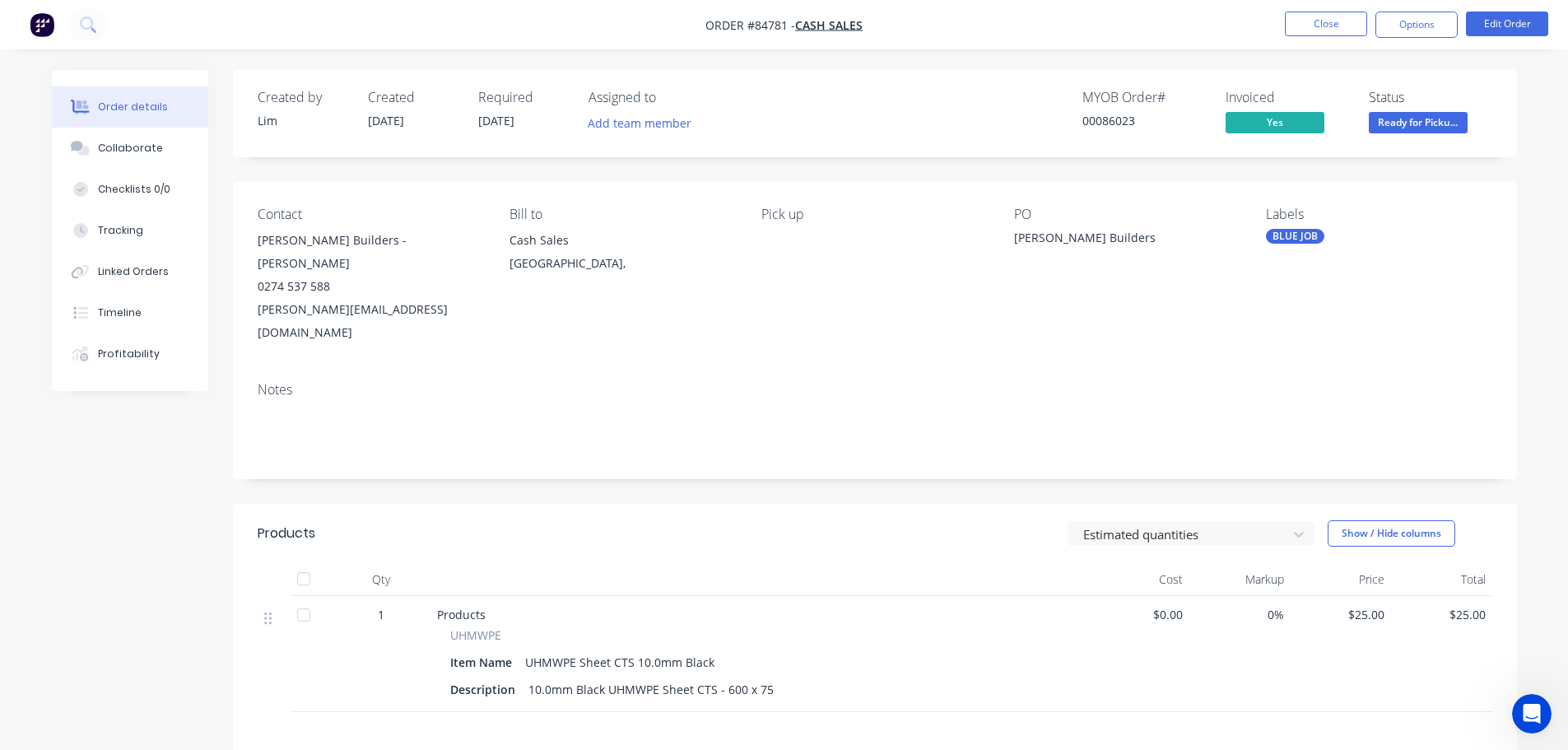
click at [1395, 119] on span "Ready for Picku..." at bounding box center [1417, 122] width 98 height 21
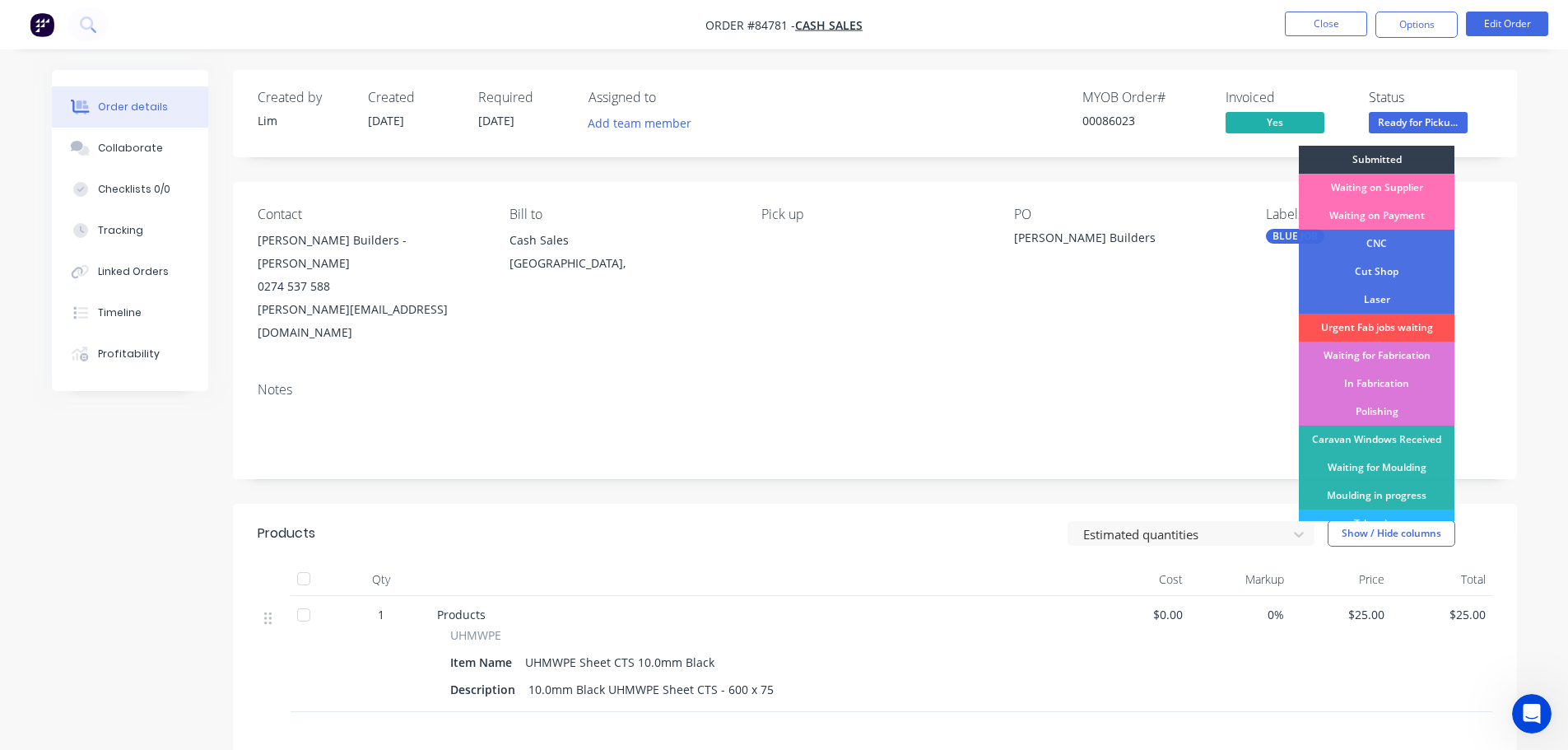
scroll to position [324, 0]
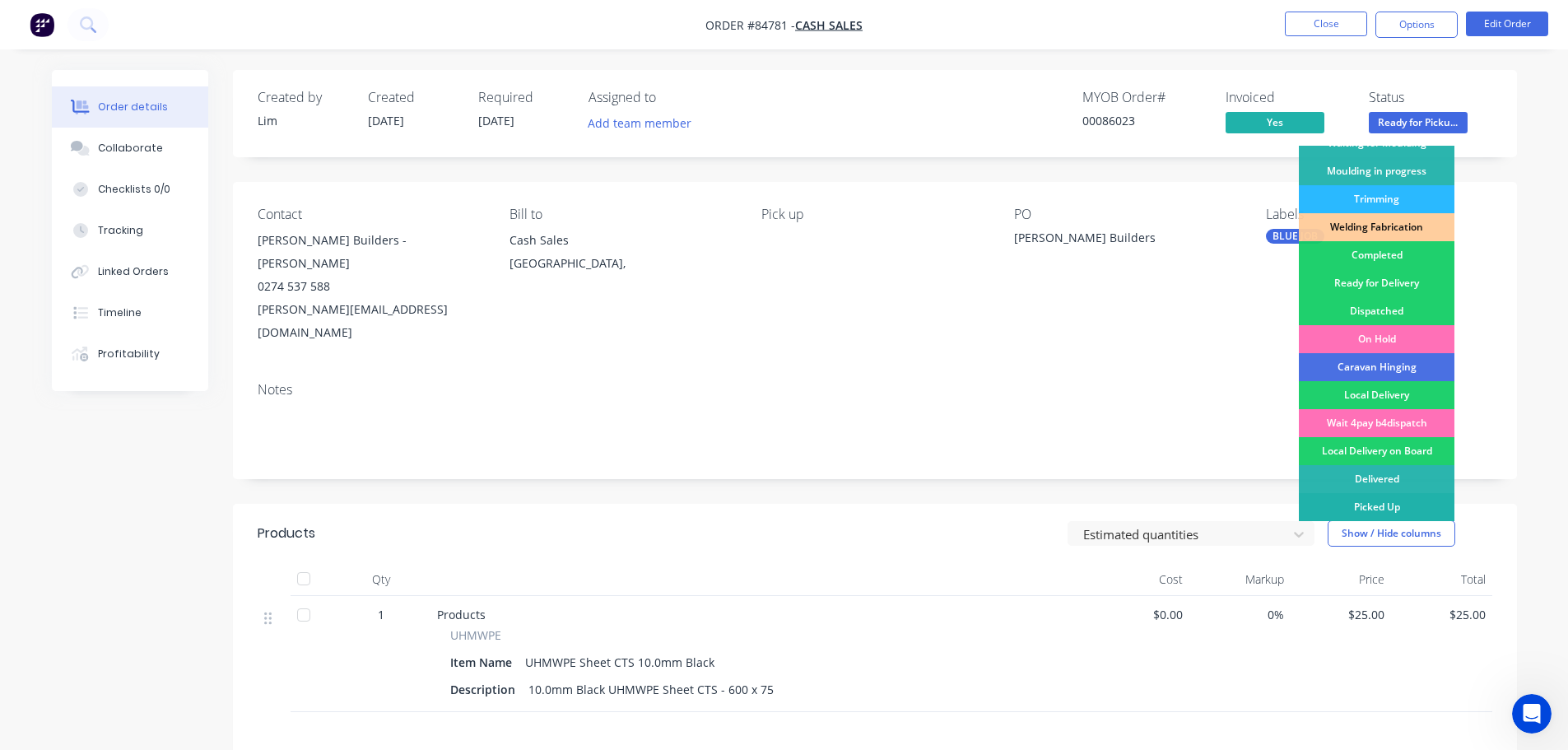
click at [1370, 511] on div "Picked Up" at bounding box center [1376, 507] width 155 height 28
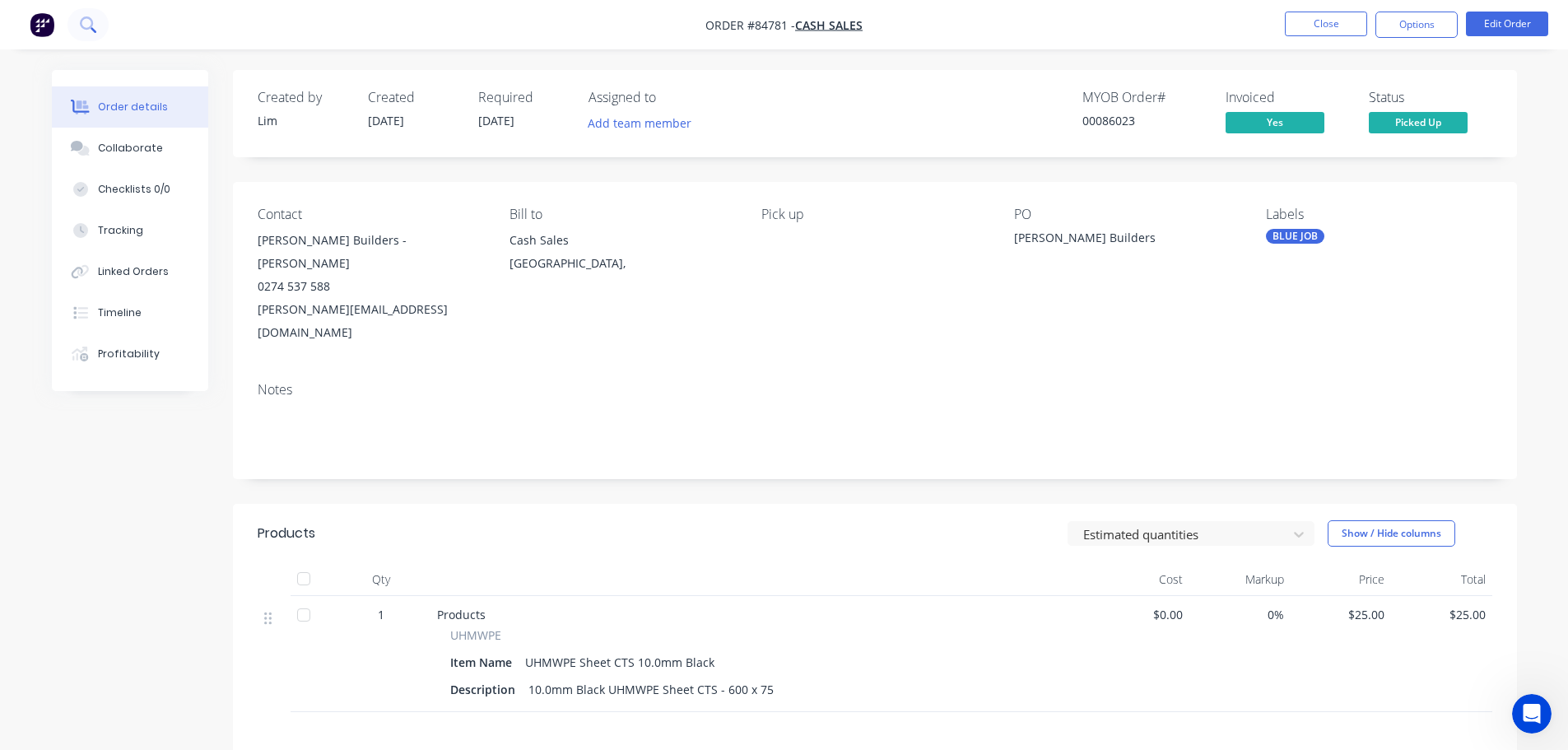
click at [84, 19] on icon at bounding box center [87, 23] width 13 height 13
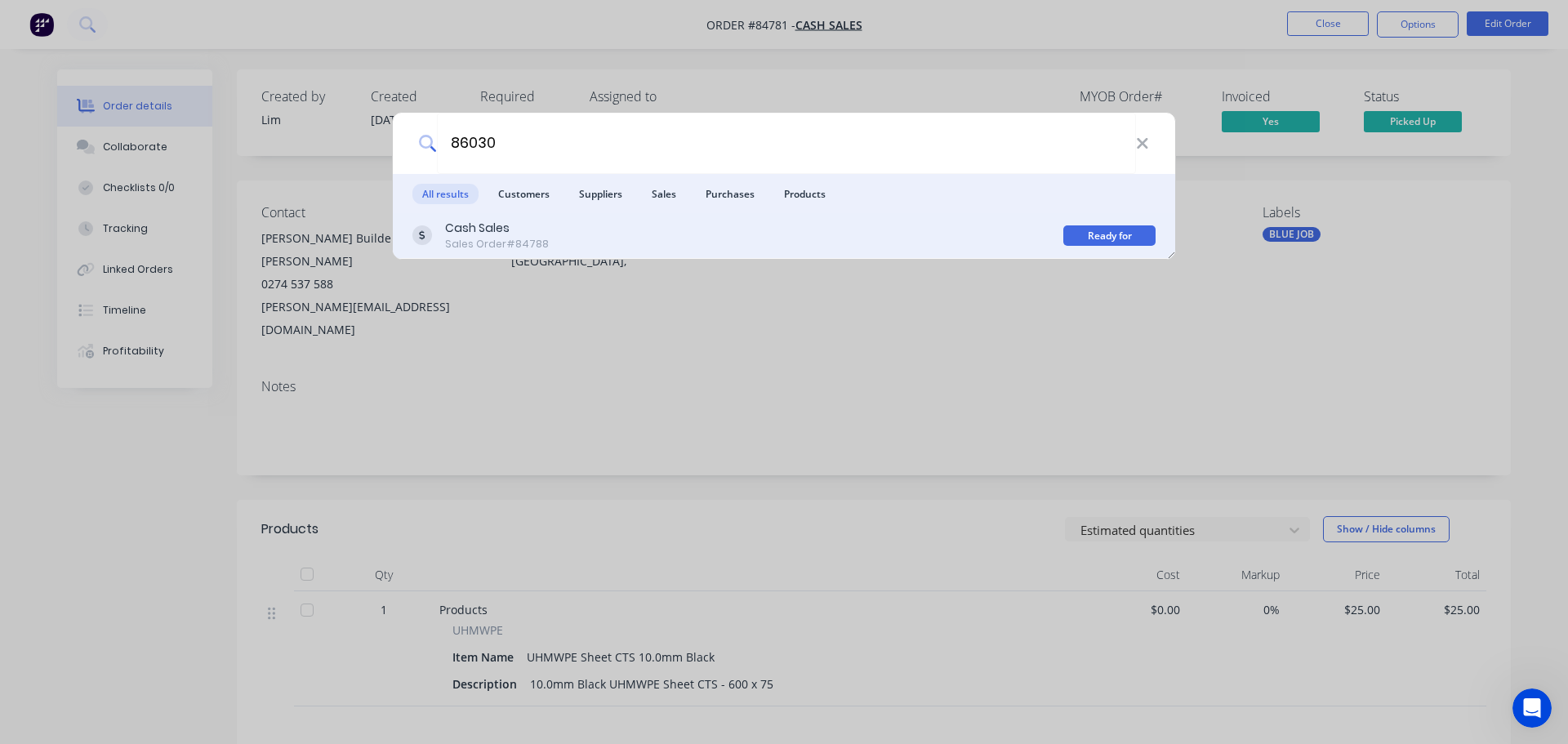
type input "86030"
click at [1045, 240] on div "Cash Sales Sales Order #84788" at bounding box center [738, 235] width 651 height 32
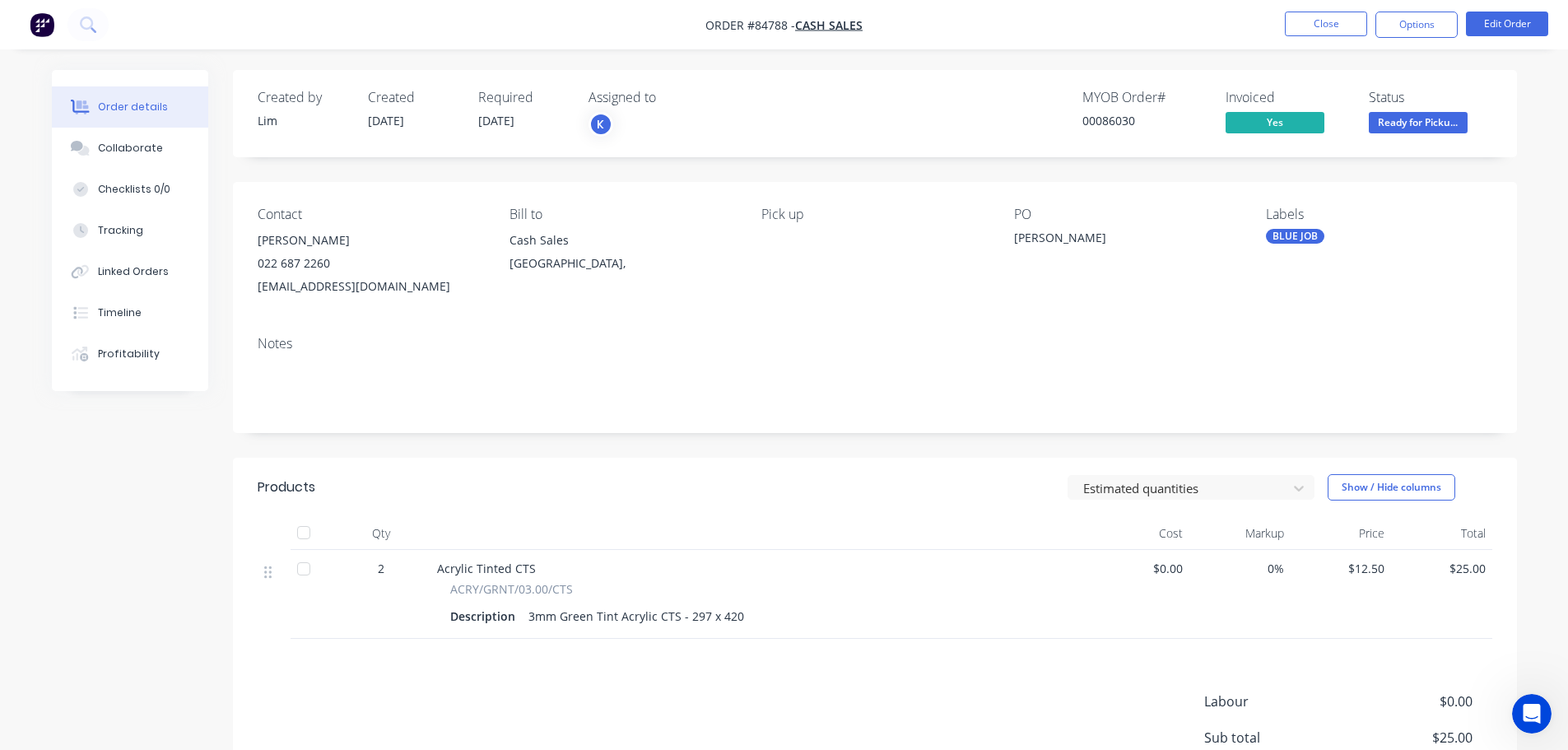
click at [1408, 127] on span "Ready for Picku..." at bounding box center [1417, 122] width 98 height 21
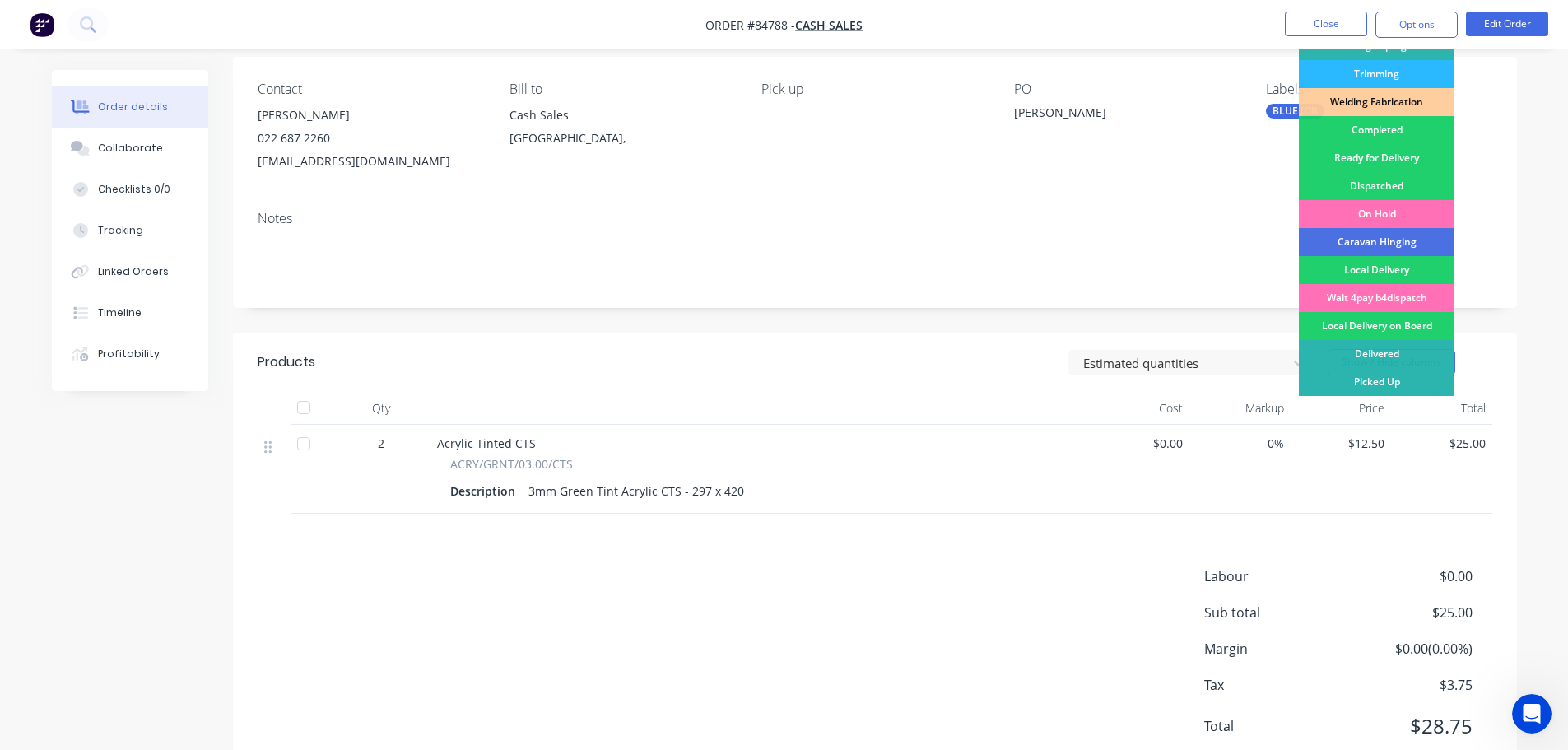
scroll to position [165, 0]
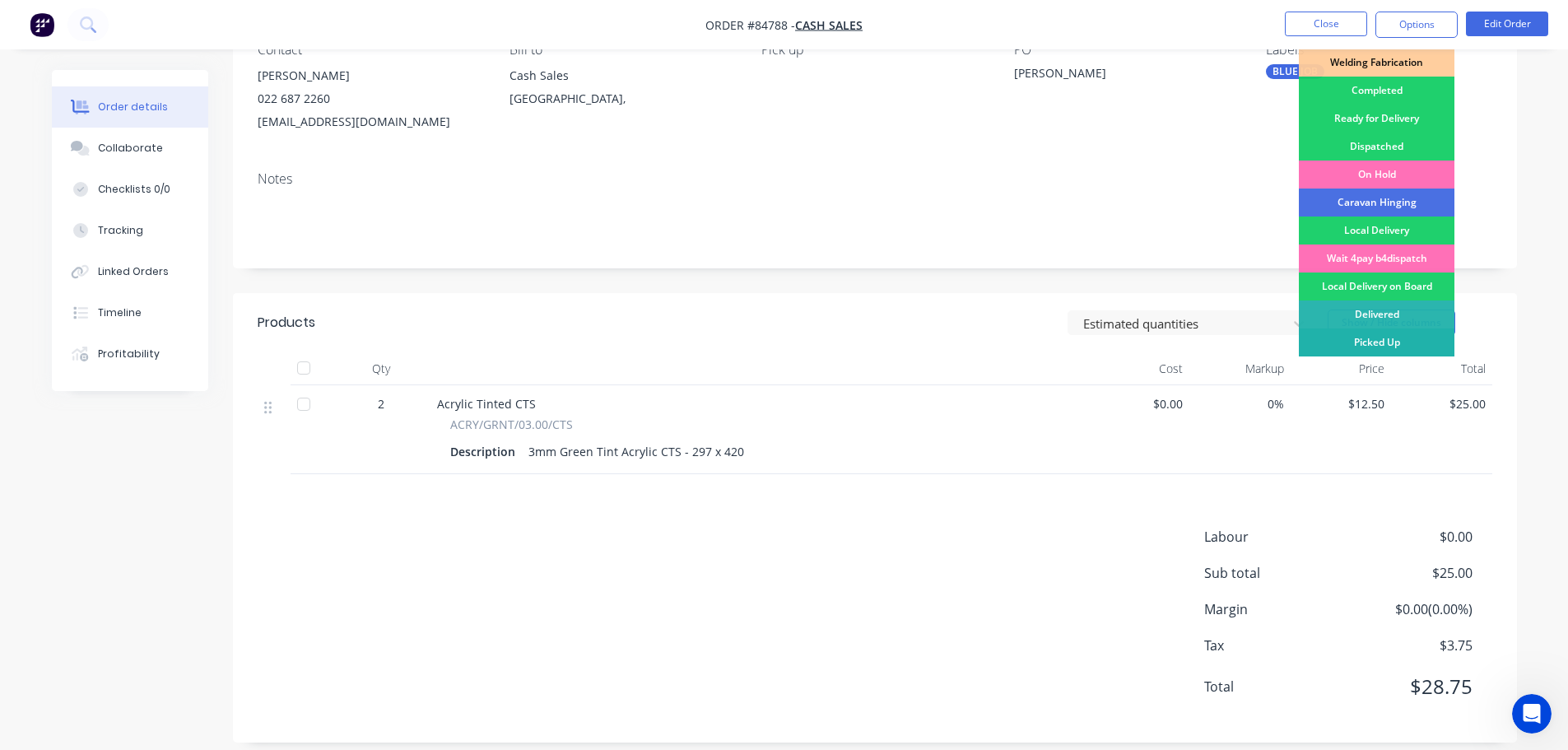
click at [1384, 336] on div "Picked Up" at bounding box center [1376, 342] width 155 height 28
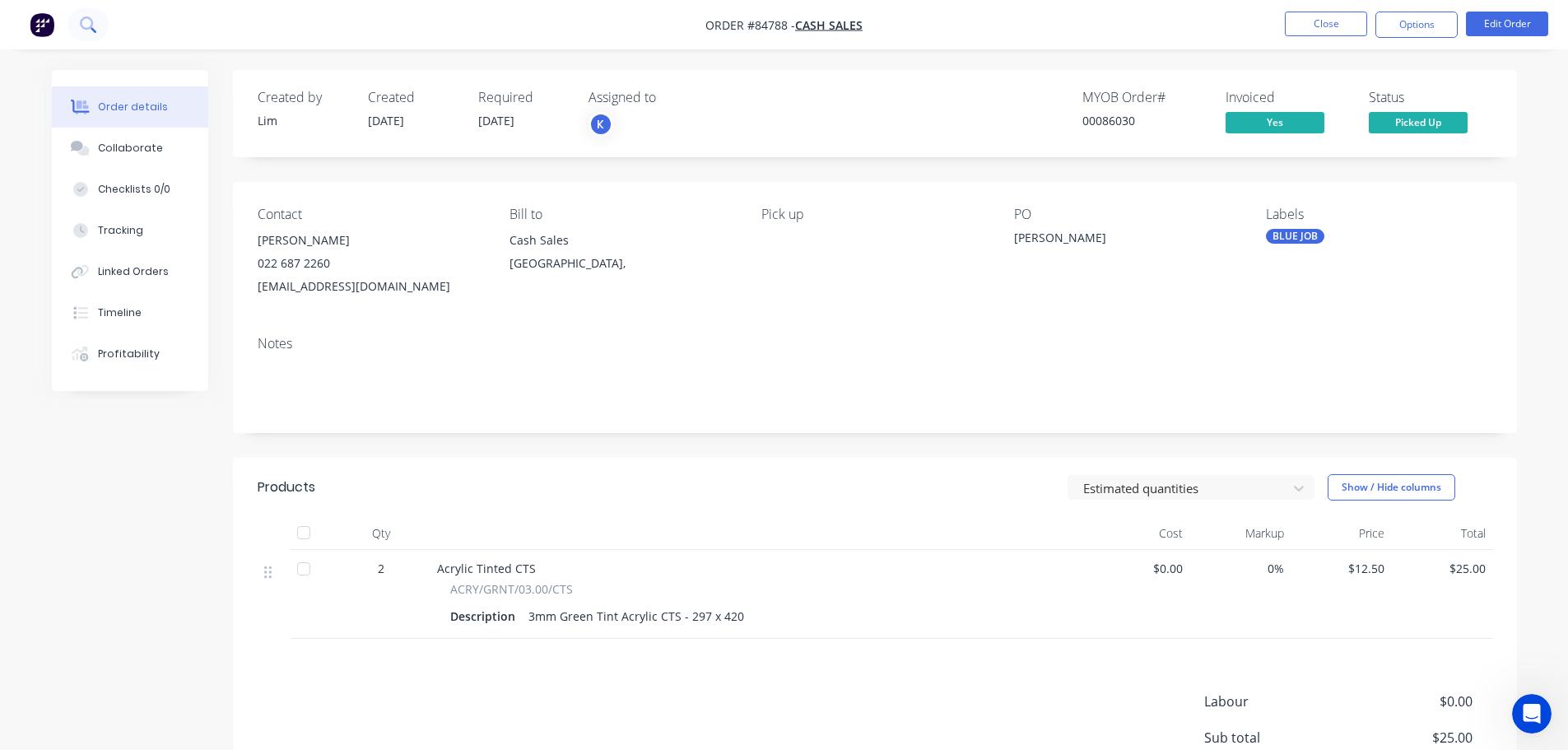
click at [87, 22] on icon at bounding box center [88, 24] width 16 height 16
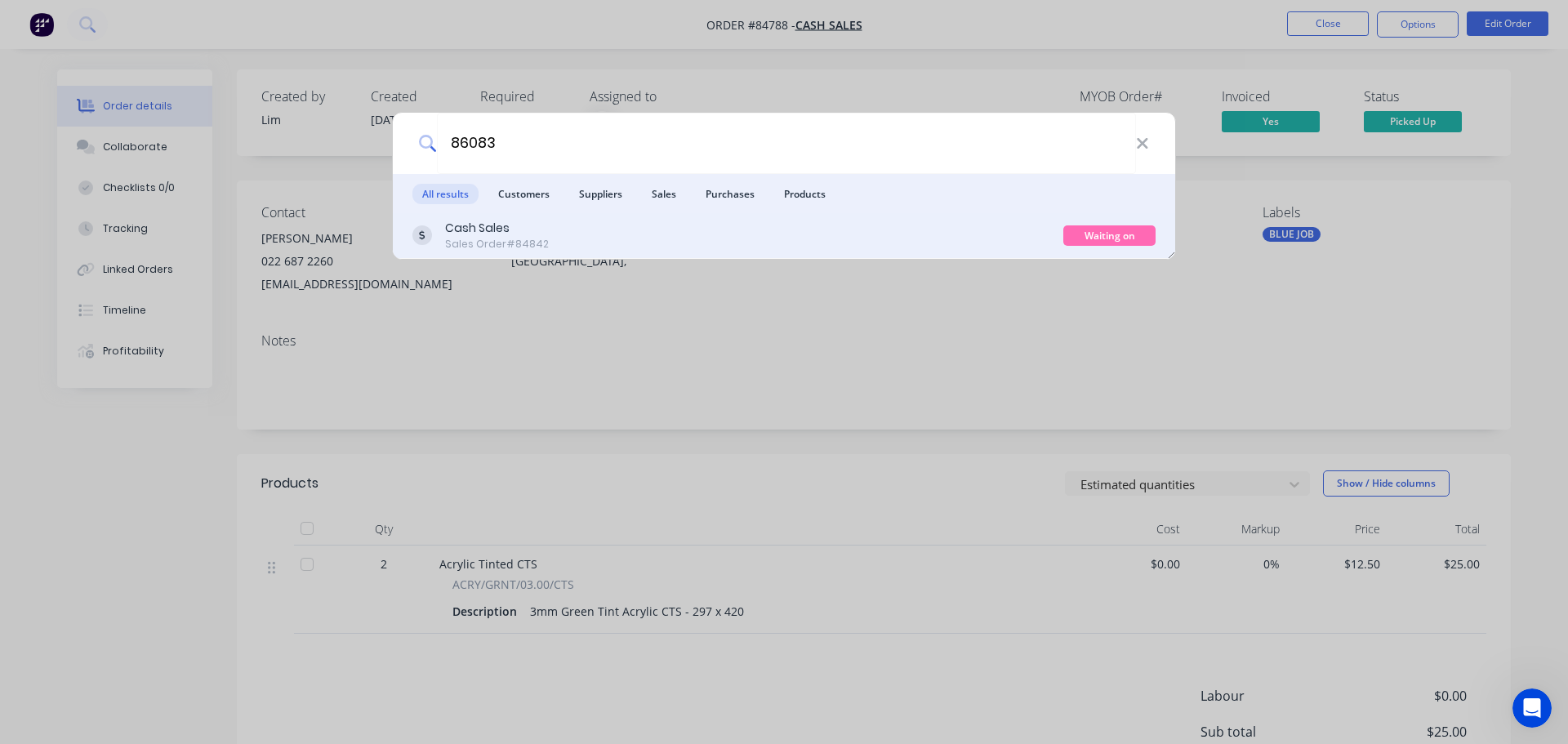
type input "86083"
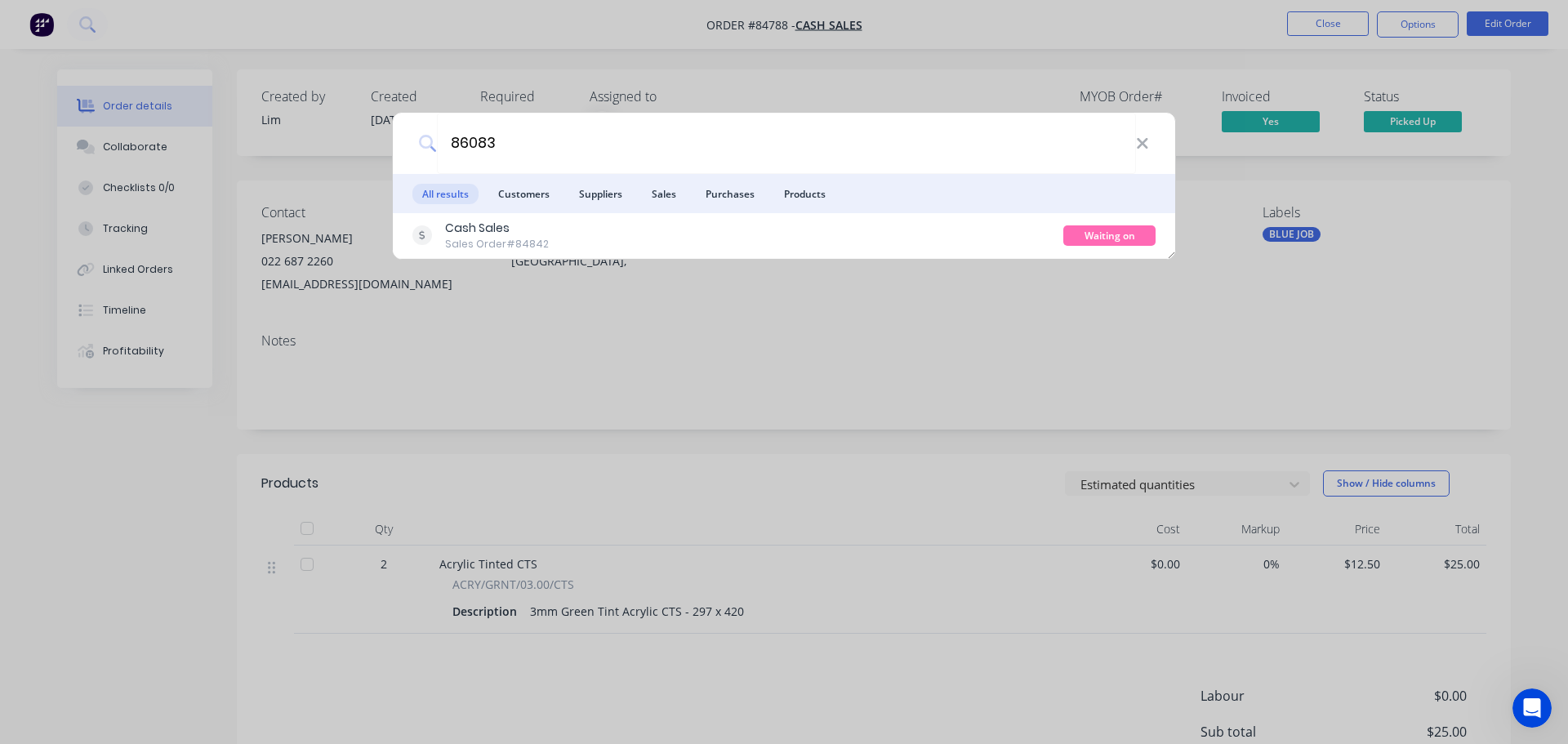
click at [813, 241] on div "Cash Sales Sales Order #84842" at bounding box center [738, 235] width 651 height 32
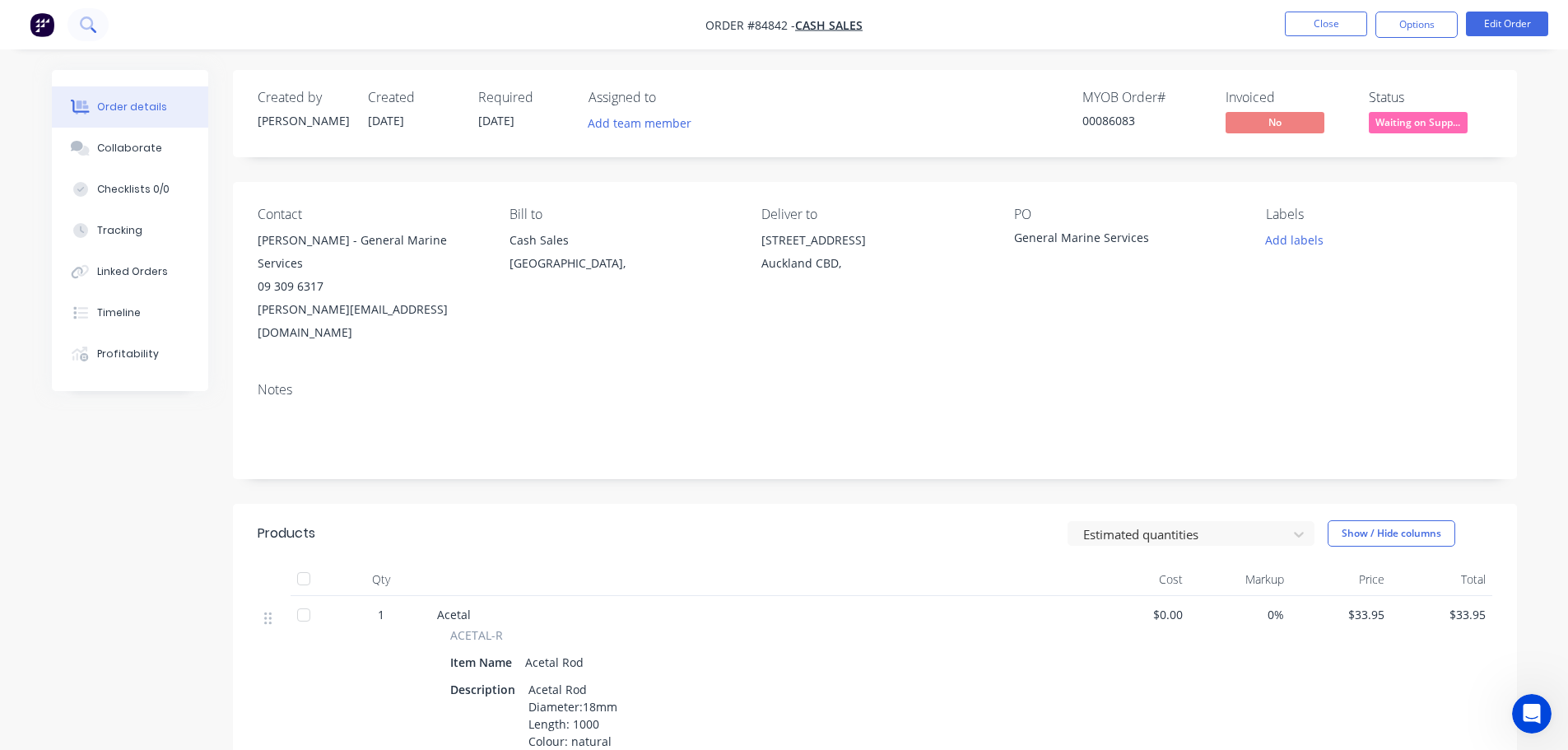
click at [86, 17] on icon at bounding box center [87, 23] width 13 height 13
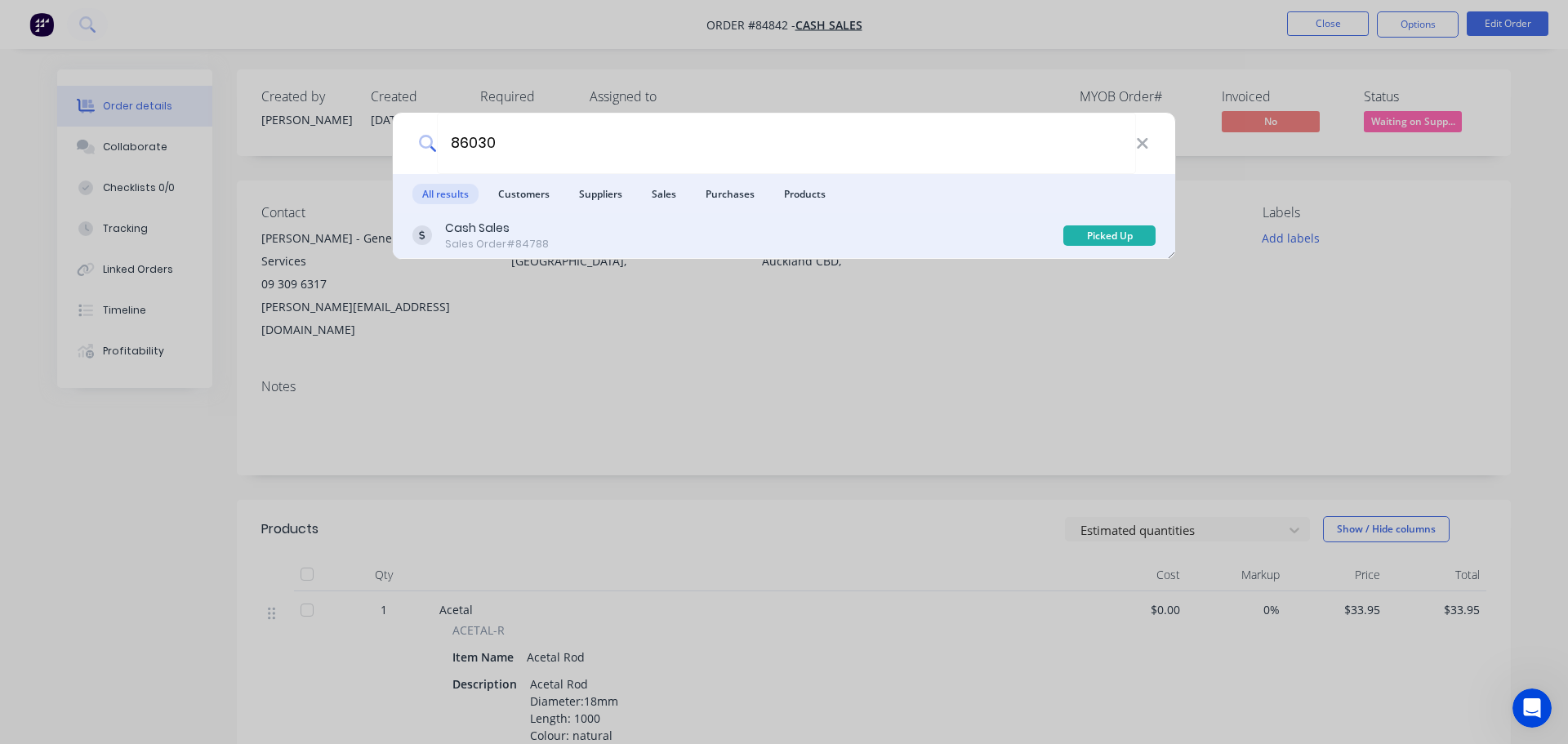
type input "86030"
click at [975, 238] on div "Cash Sales Sales Order #84788" at bounding box center [738, 235] width 651 height 32
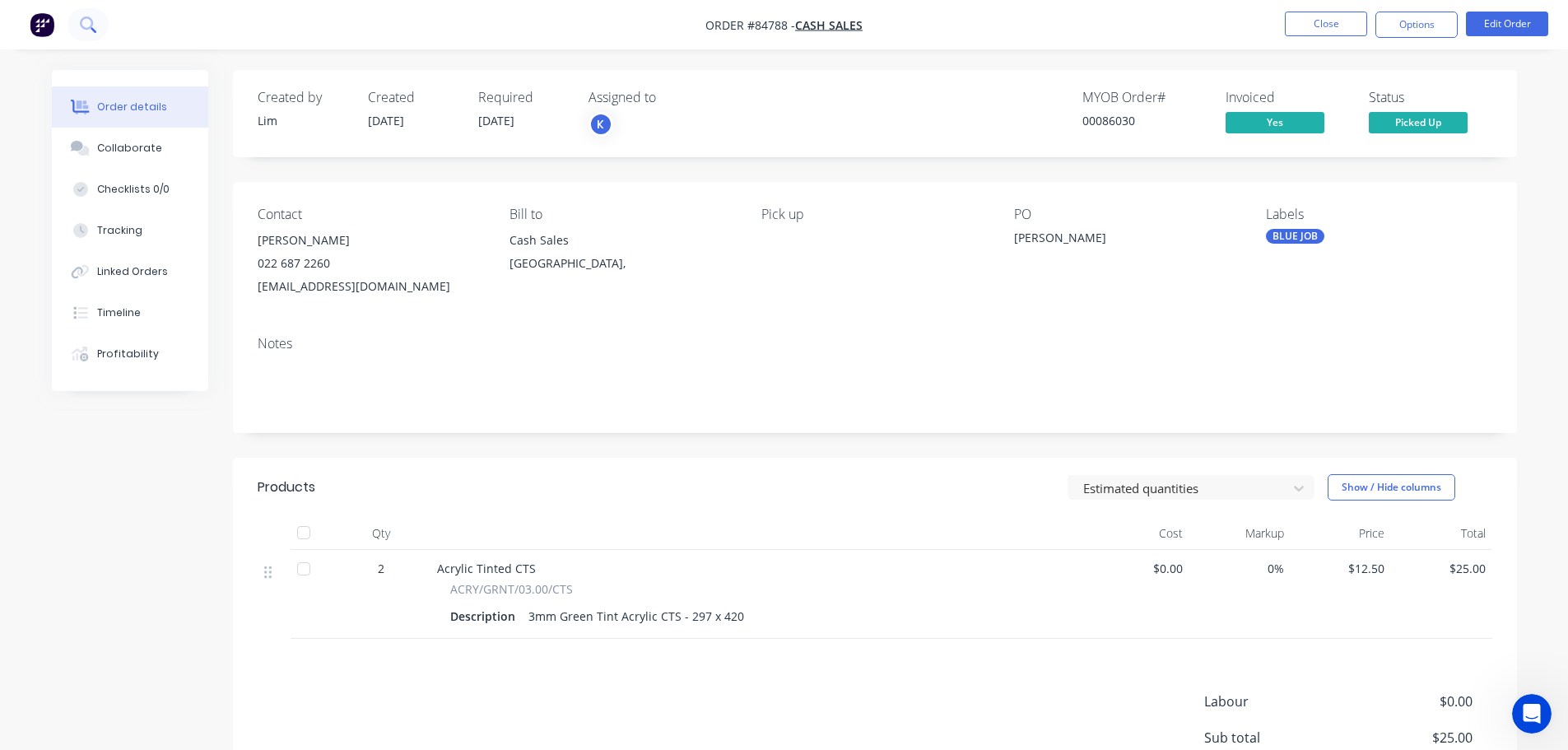
click at [77, 25] on button at bounding box center [88, 25] width 41 height 33
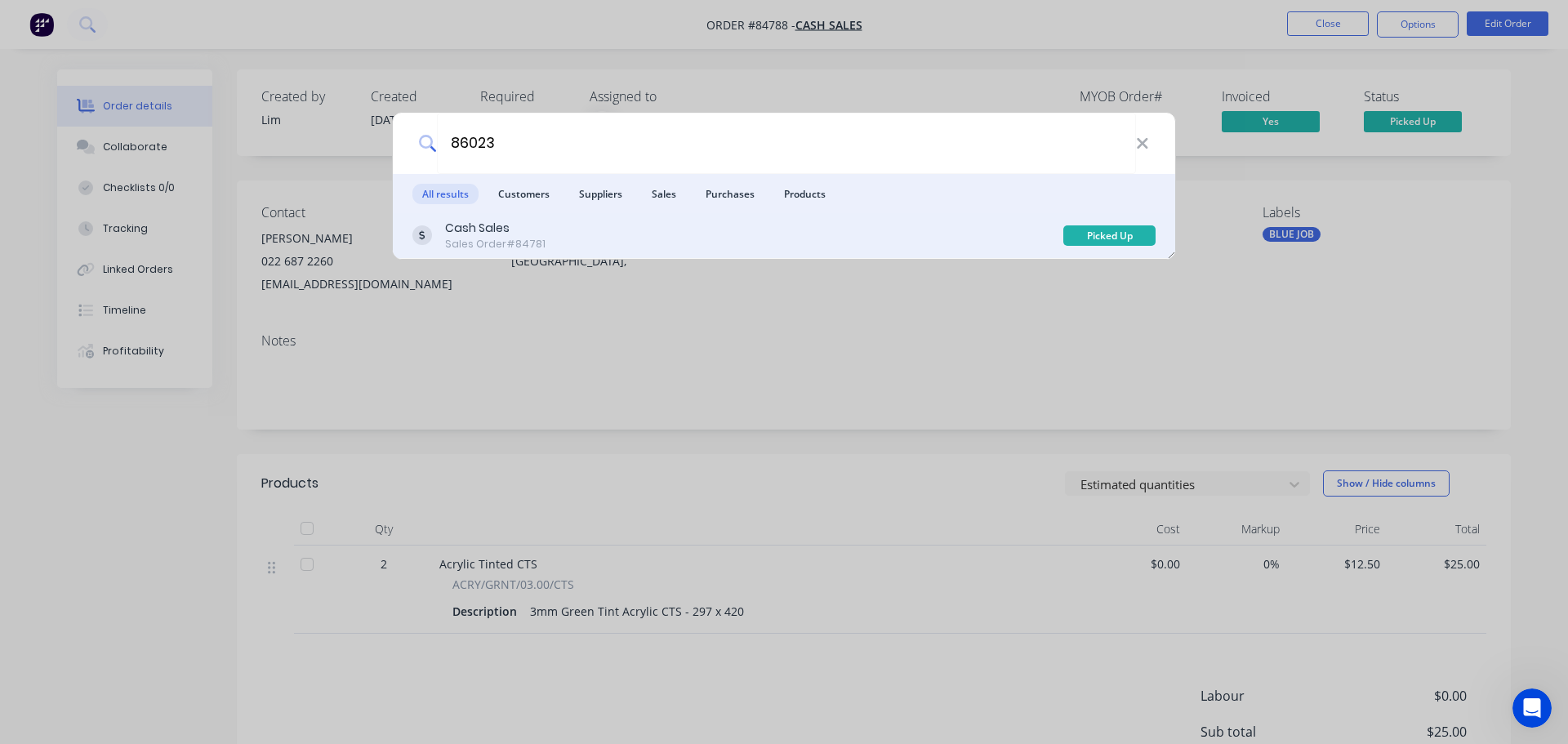
type input "86023"
click at [903, 224] on div "Cash Sales Sales Order #84781" at bounding box center [738, 235] width 651 height 32
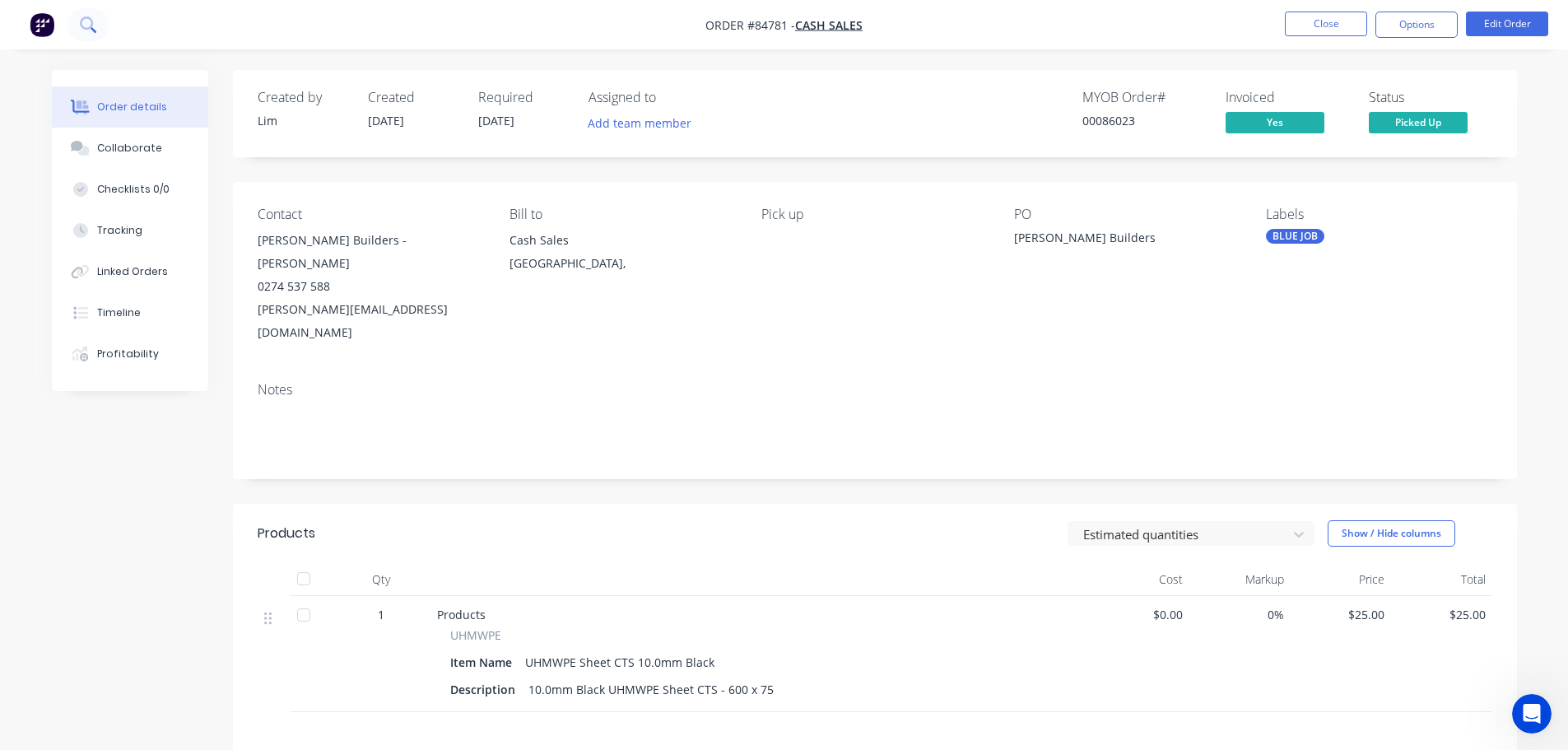
click at [93, 23] on icon at bounding box center [88, 24] width 16 height 16
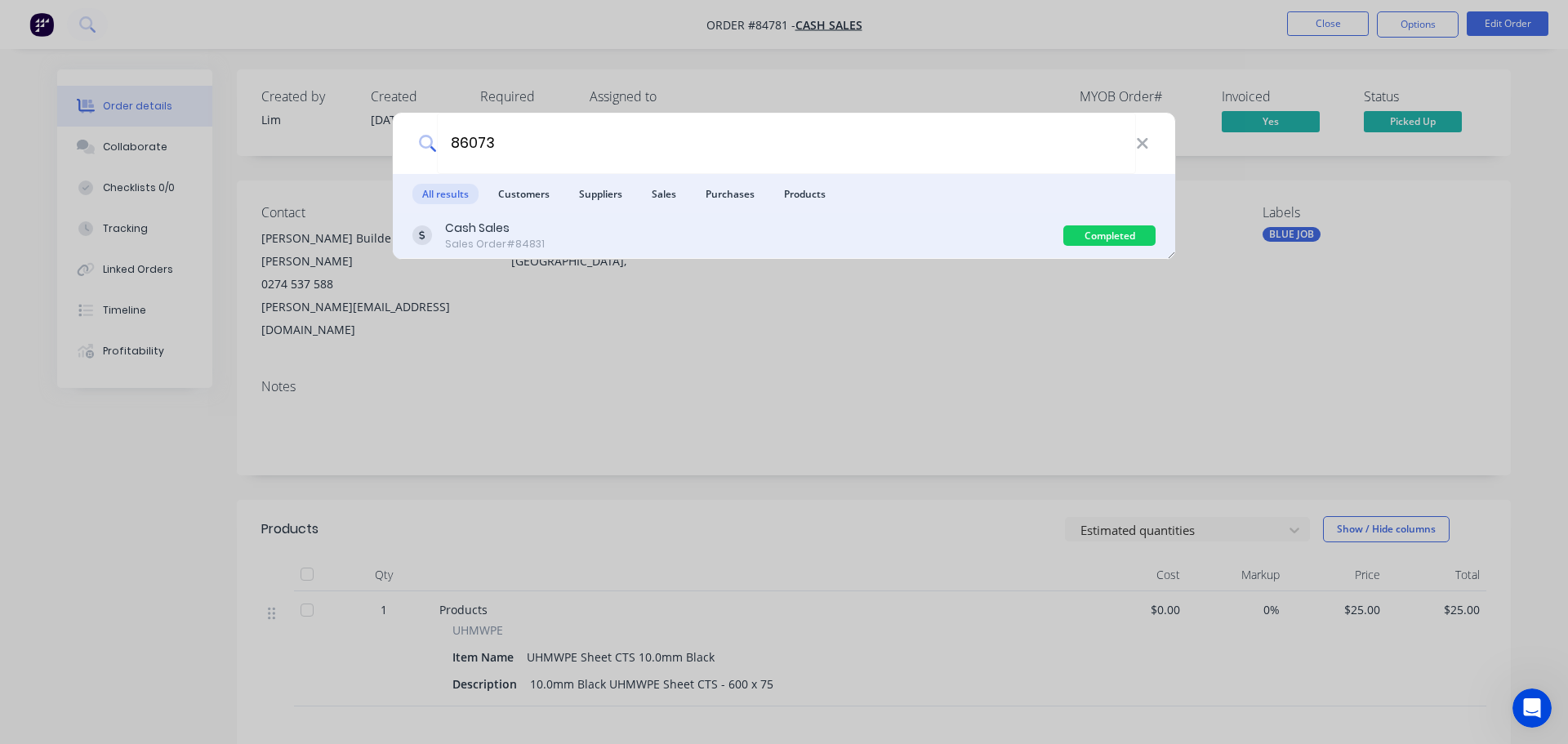
type input "86073"
click at [825, 236] on div "Cash Sales Sales Order #84831" at bounding box center [738, 235] width 651 height 32
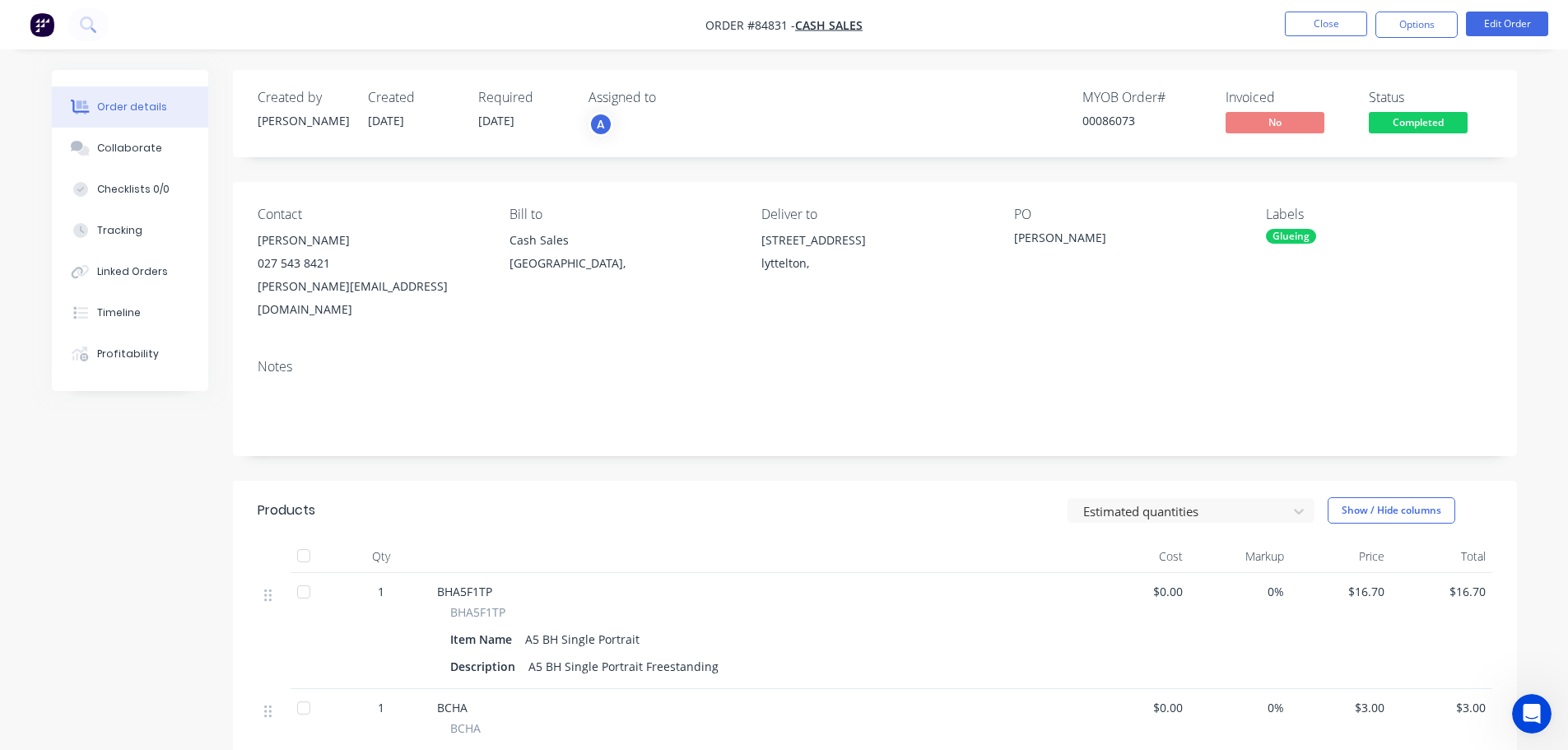
click at [994, 217] on div "Contact Heather Blennerhassett 027 543 8421 heather.b@raywhite.com Bill to Cash…" at bounding box center [875, 264] width 1284 height 164
drag, startPoint x: 110, startPoint y: 16, endPoint x: 100, endPoint y: 21, distance: 11.2
click at [110, 17] on nav "Order #84831 - Cash Sales Close Options Edit Order" at bounding box center [784, 25] width 1568 height 50
click at [87, 21] on icon at bounding box center [88, 24] width 16 height 16
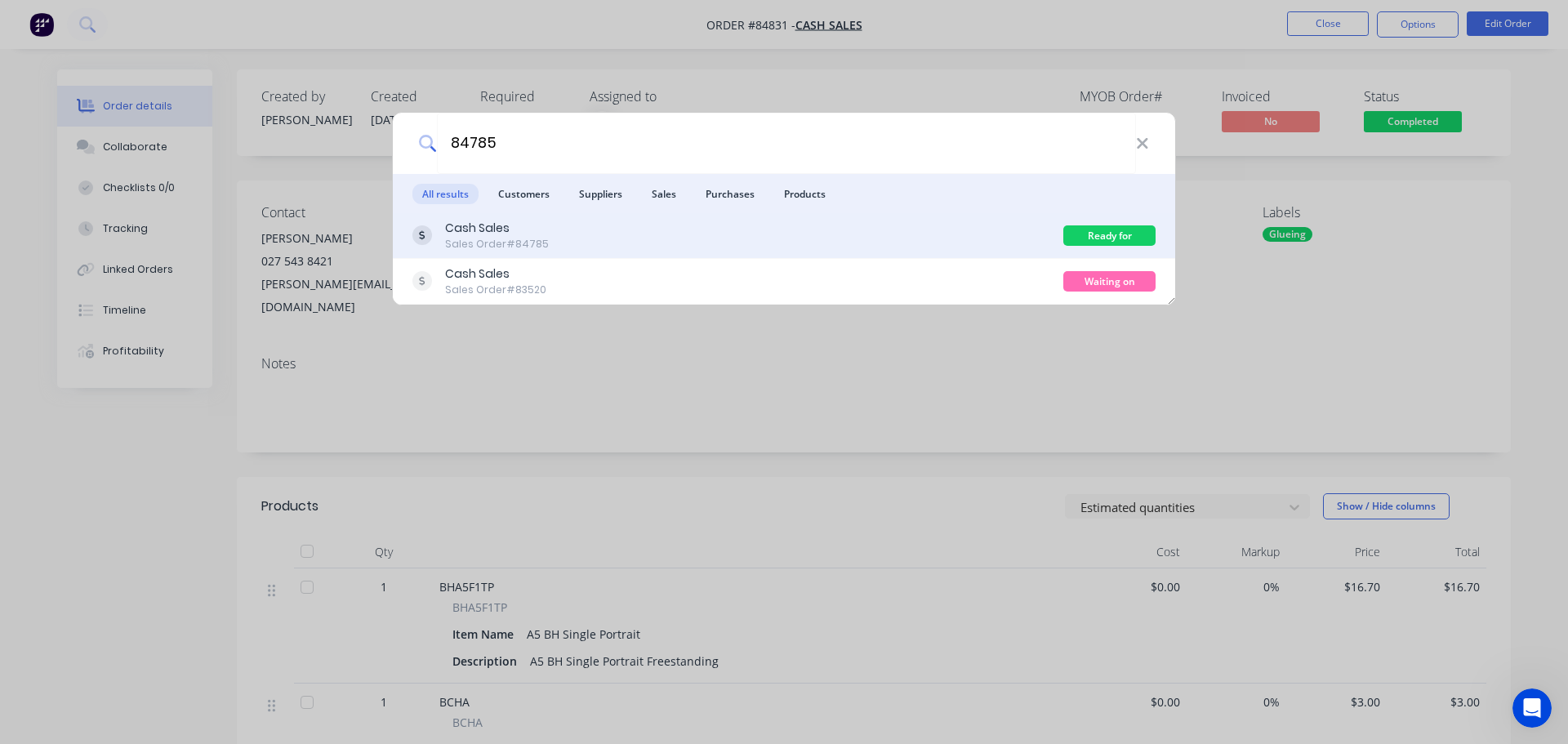
type input "84785"
click at [784, 225] on div "Cash Sales Sales Order #84785" at bounding box center [738, 235] width 651 height 32
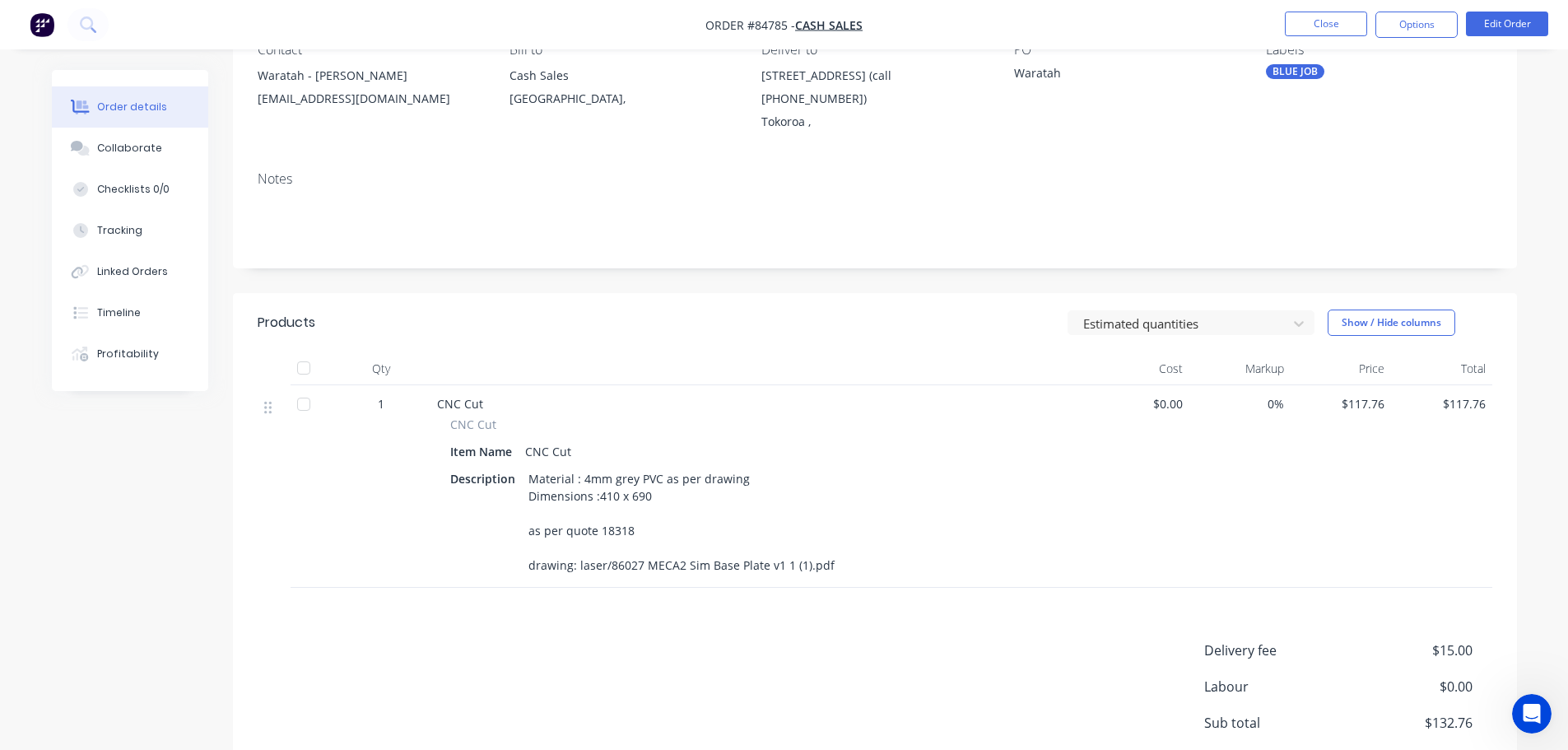
scroll to position [315, 0]
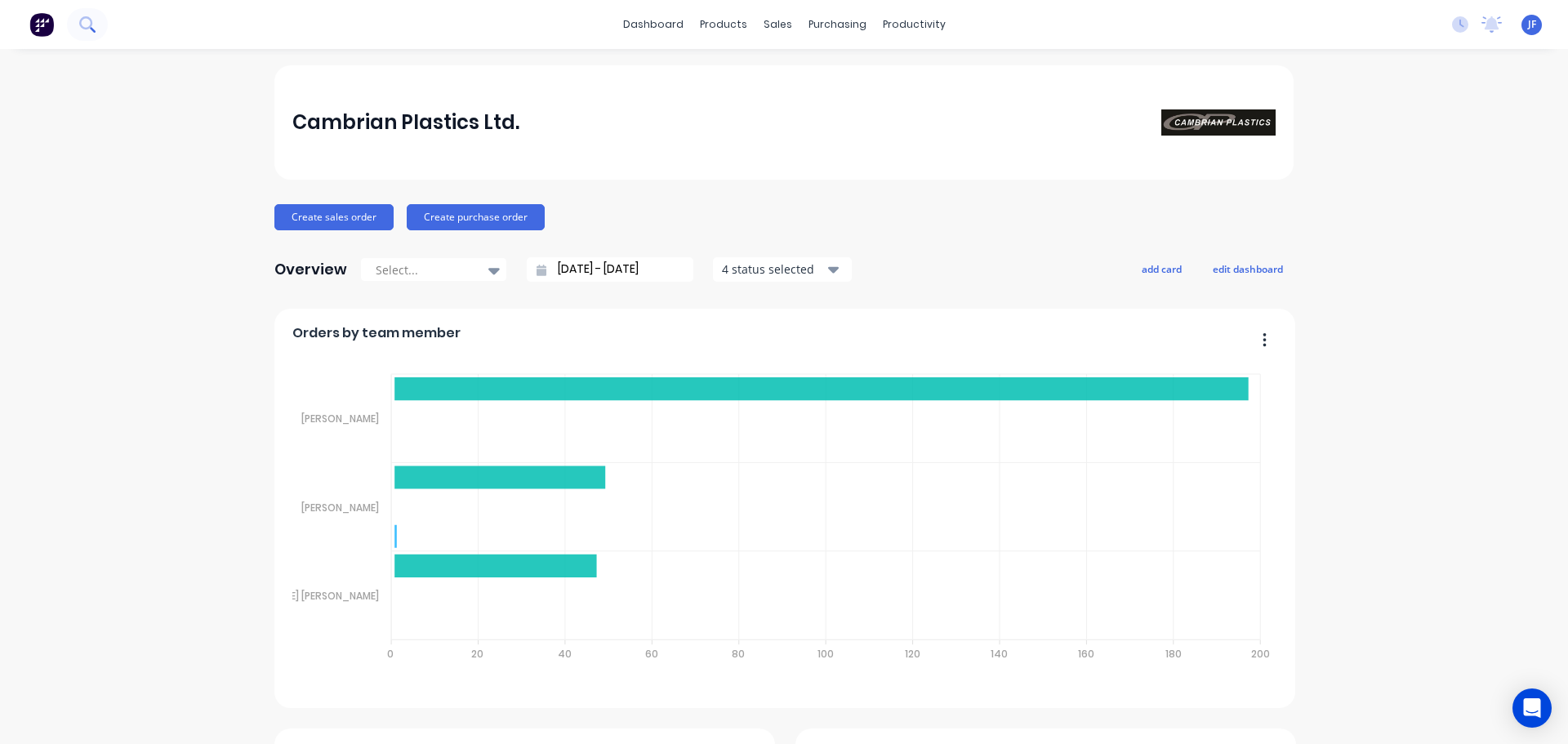
click at [86, 22] on icon at bounding box center [87, 24] width 16 height 16
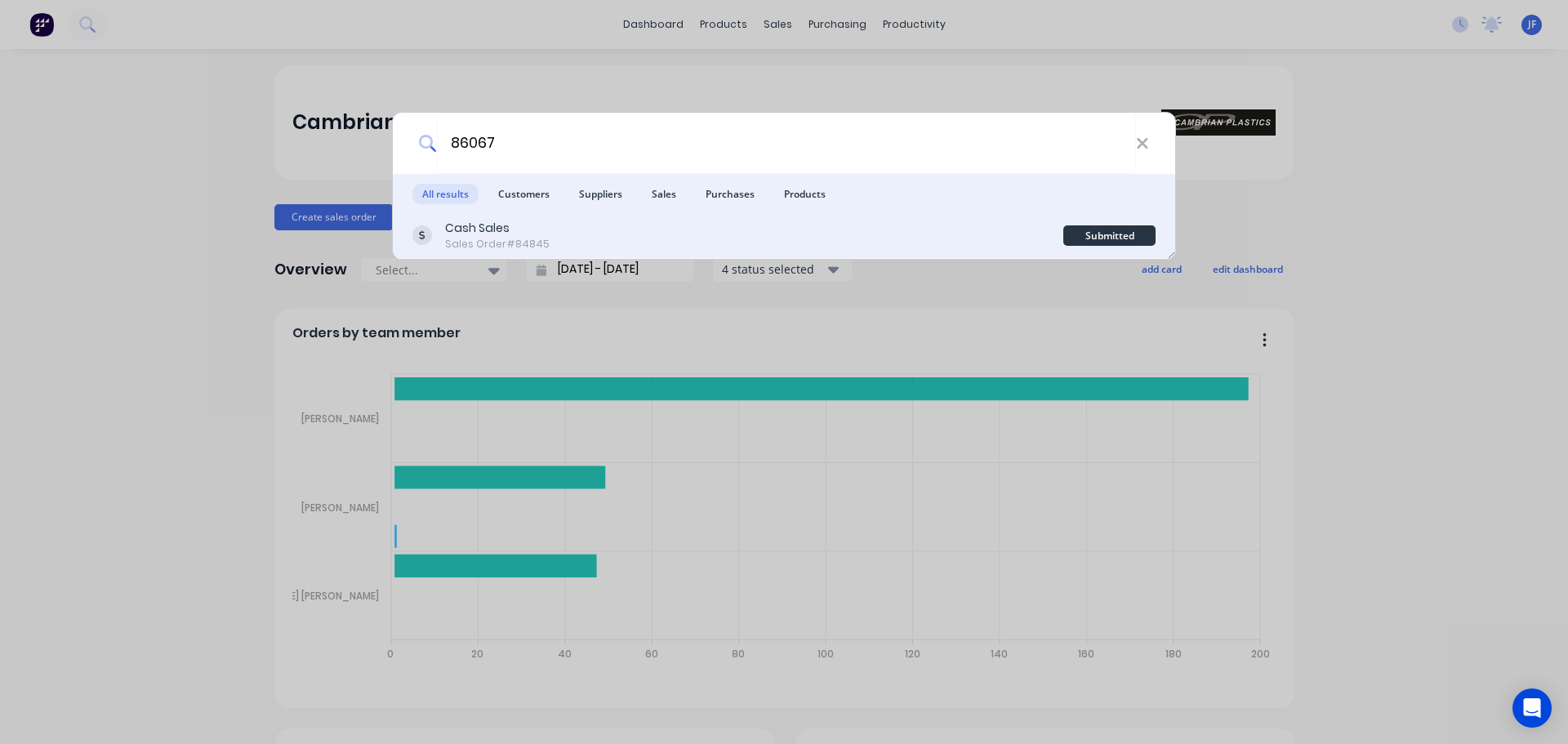
type input "86067"
click at [784, 234] on div "Cash Sales Sales Order #84845" at bounding box center [738, 235] width 651 height 32
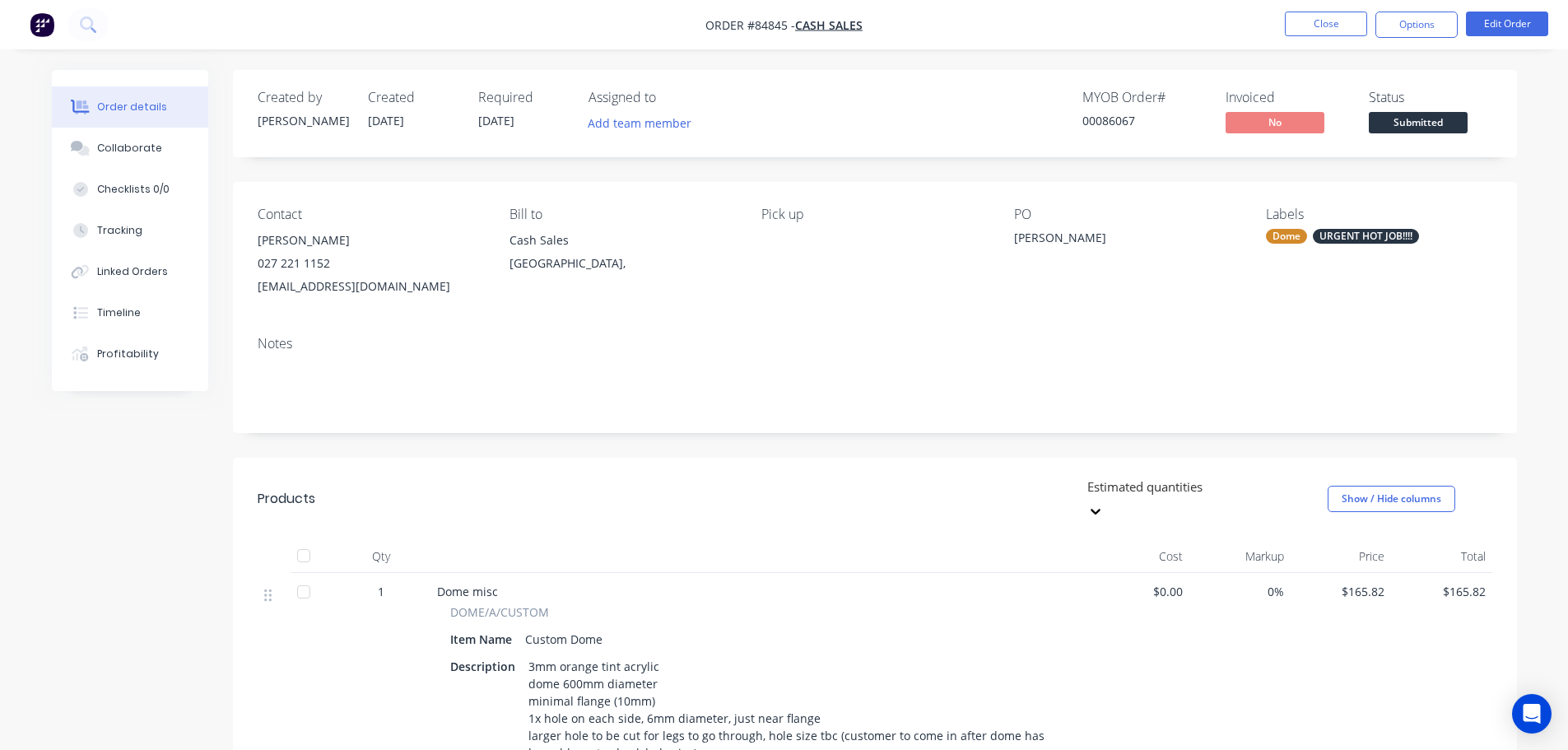
drag, startPoint x: 1449, startPoint y: 120, endPoint x: 1446, endPoint y: 136, distance: 16.3
click at [1449, 120] on span "Submitted" at bounding box center [1417, 122] width 98 height 21
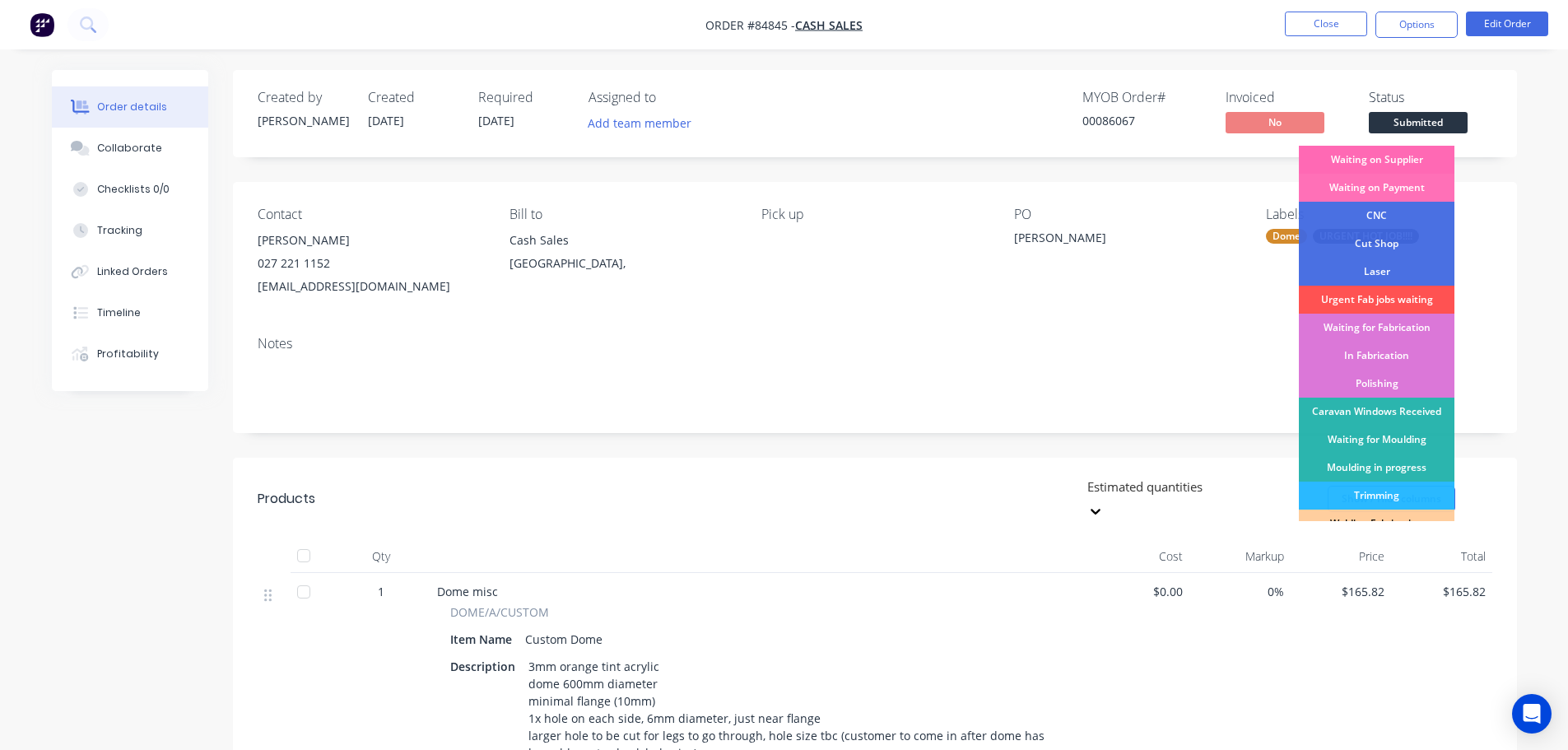
click at [1433, 164] on div "Waiting on Supplier" at bounding box center [1376, 160] width 155 height 28
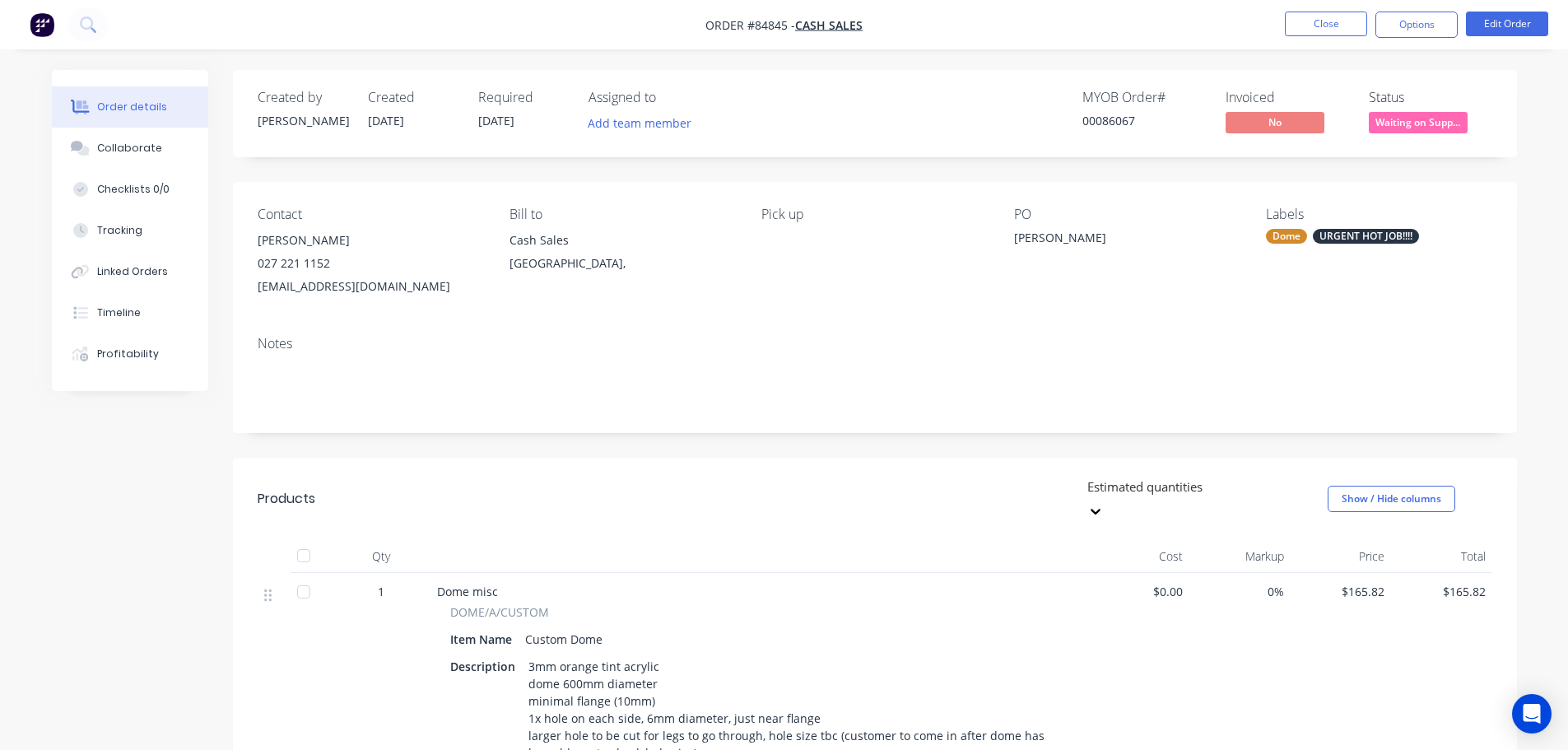
click at [1364, 79] on div "Created by Jess Created 24/09/25 Required 06/10/25 Assigned to Add team member …" at bounding box center [875, 113] width 1284 height 87
click at [92, 28] on icon at bounding box center [88, 24] width 16 height 16
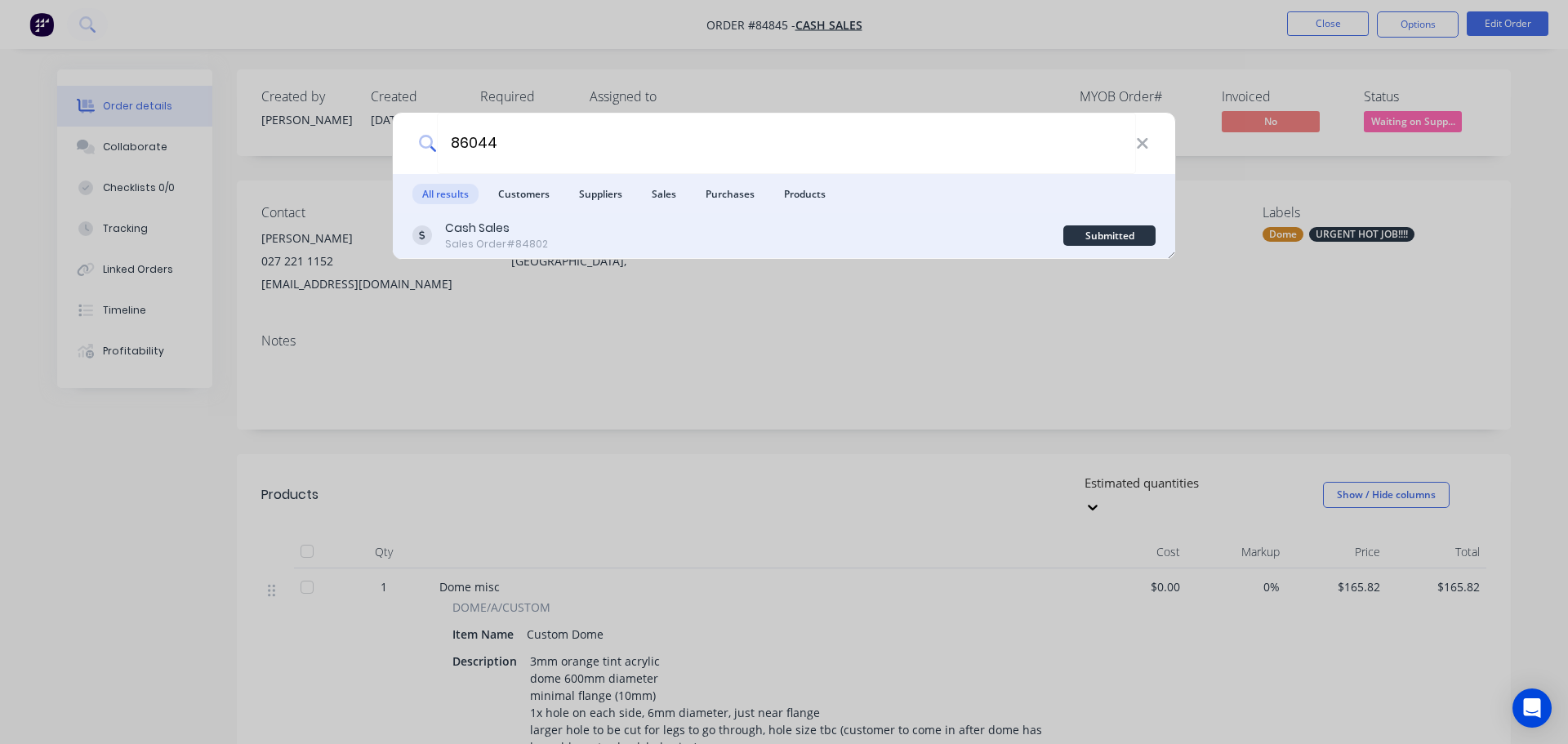
type input "86044"
click at [810, 231] on div "Cash Sales Sales Order #84802" at bounding box center [738, 235] width 651 height 32
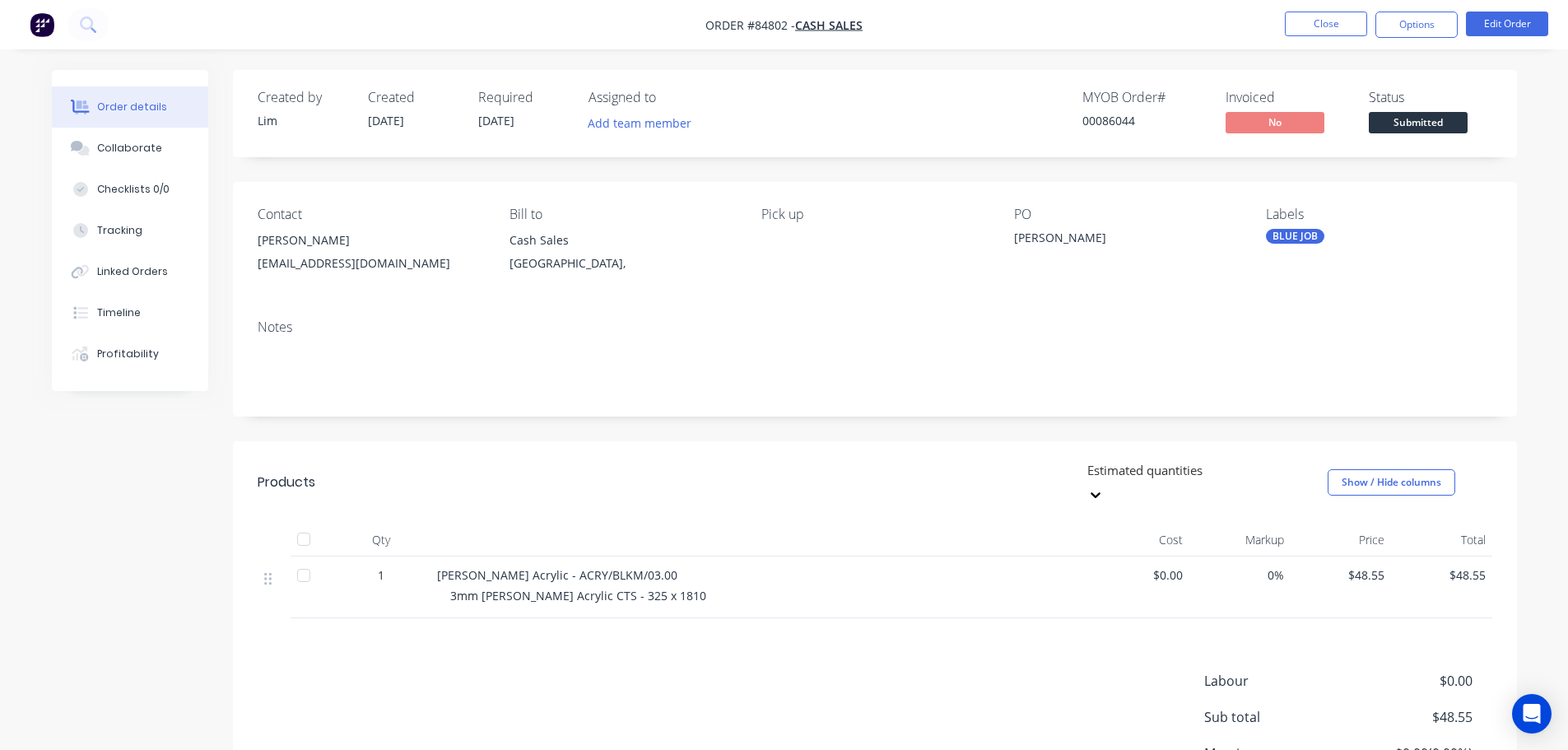
click at [1413, 129] on span "Submitted" at bounding box center [1417, 122] width 98 height 21
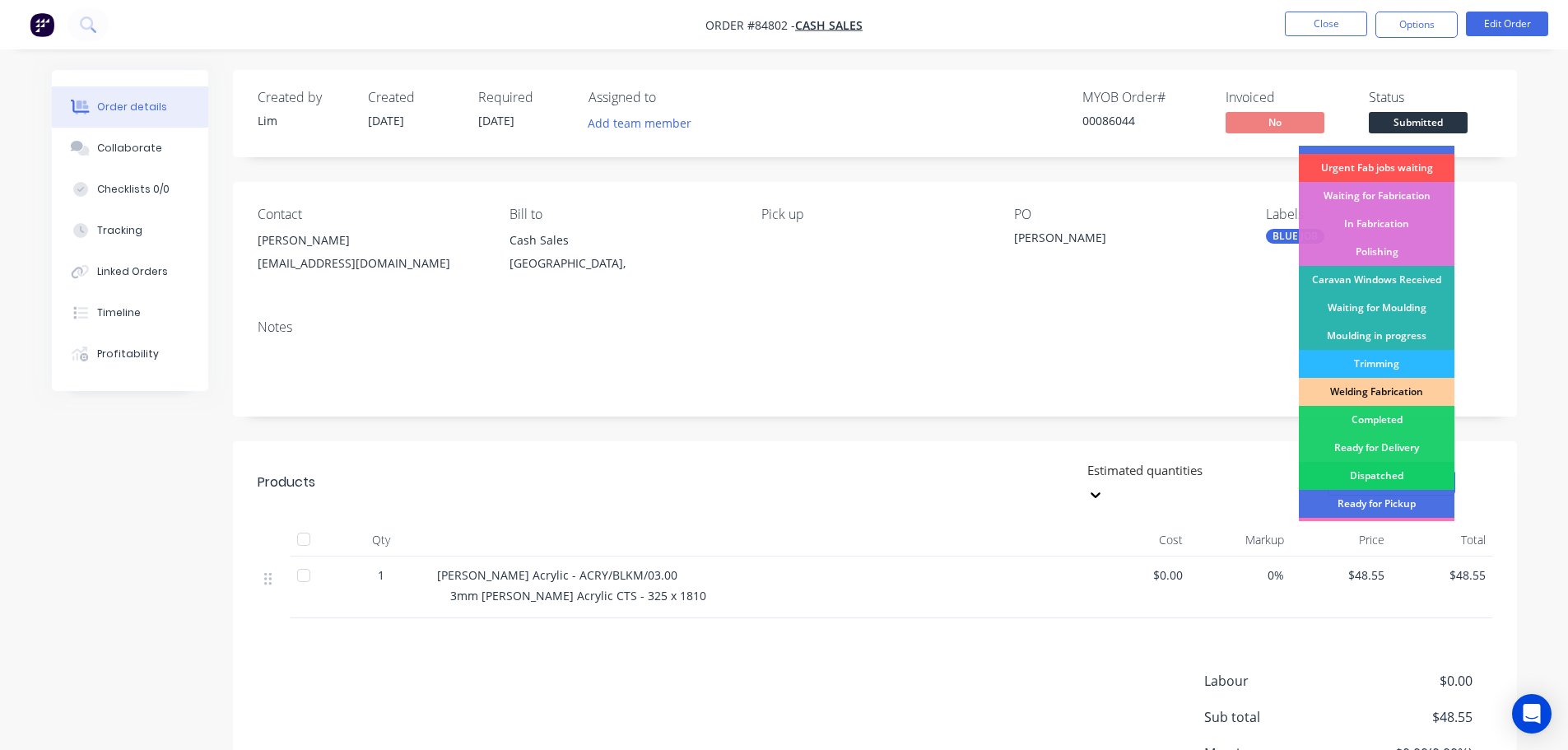
scroll to position [324, 0]
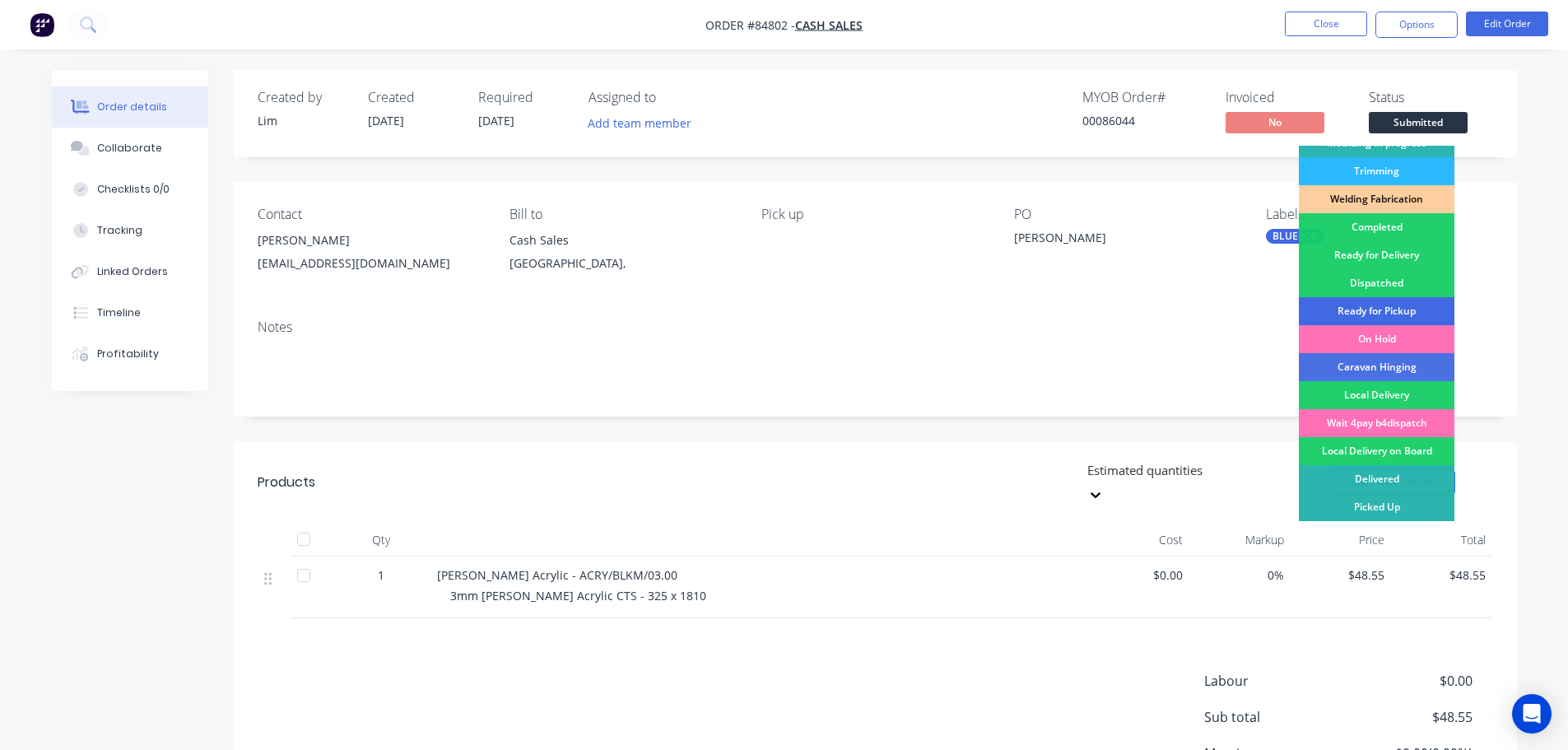
click at [1410, 303] on div "Ready for Pickup" at bounding box center [1376, 311] width 155 height 28
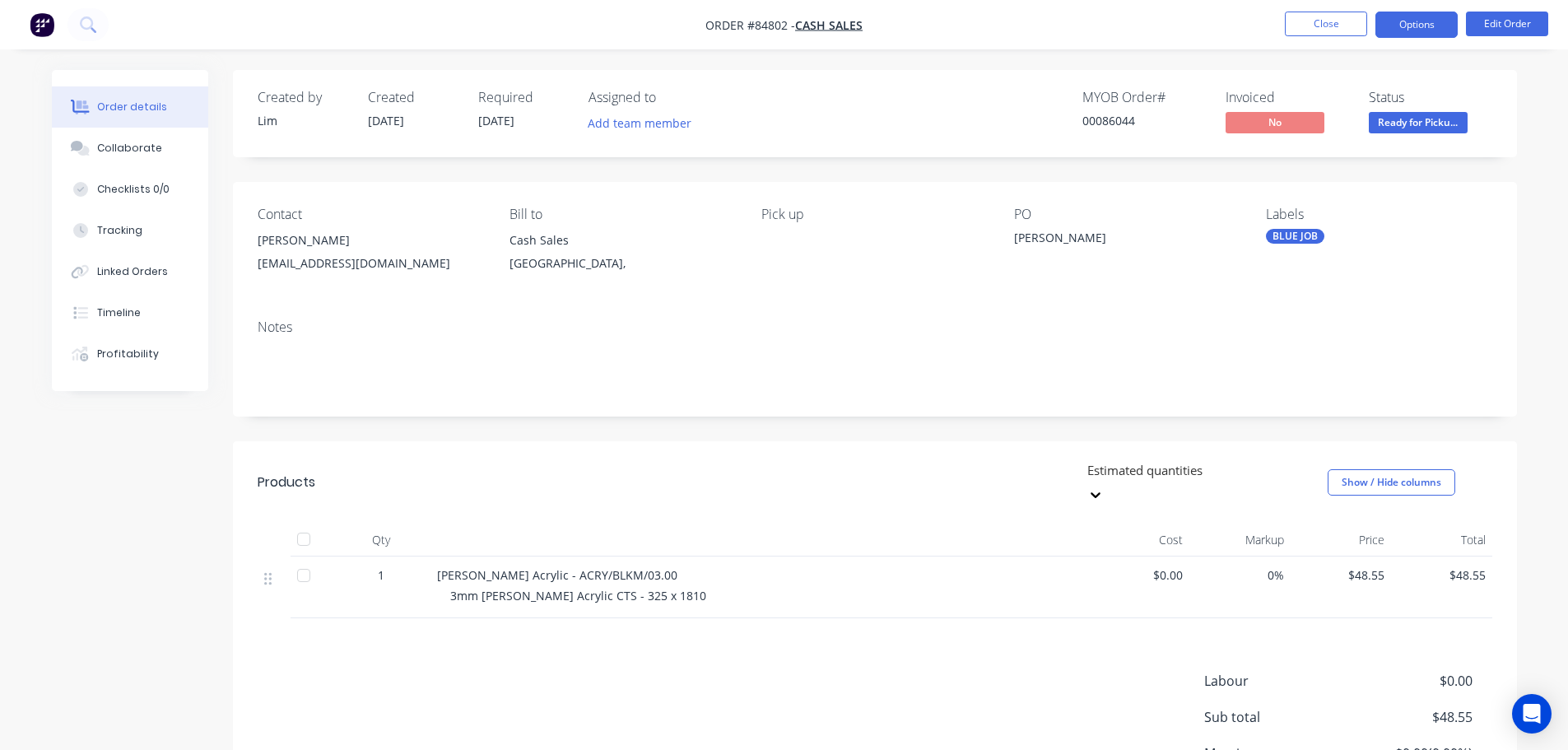
click at [1422, 17] on button "Options" at bounding box center [1417, 25] width 83 height 26
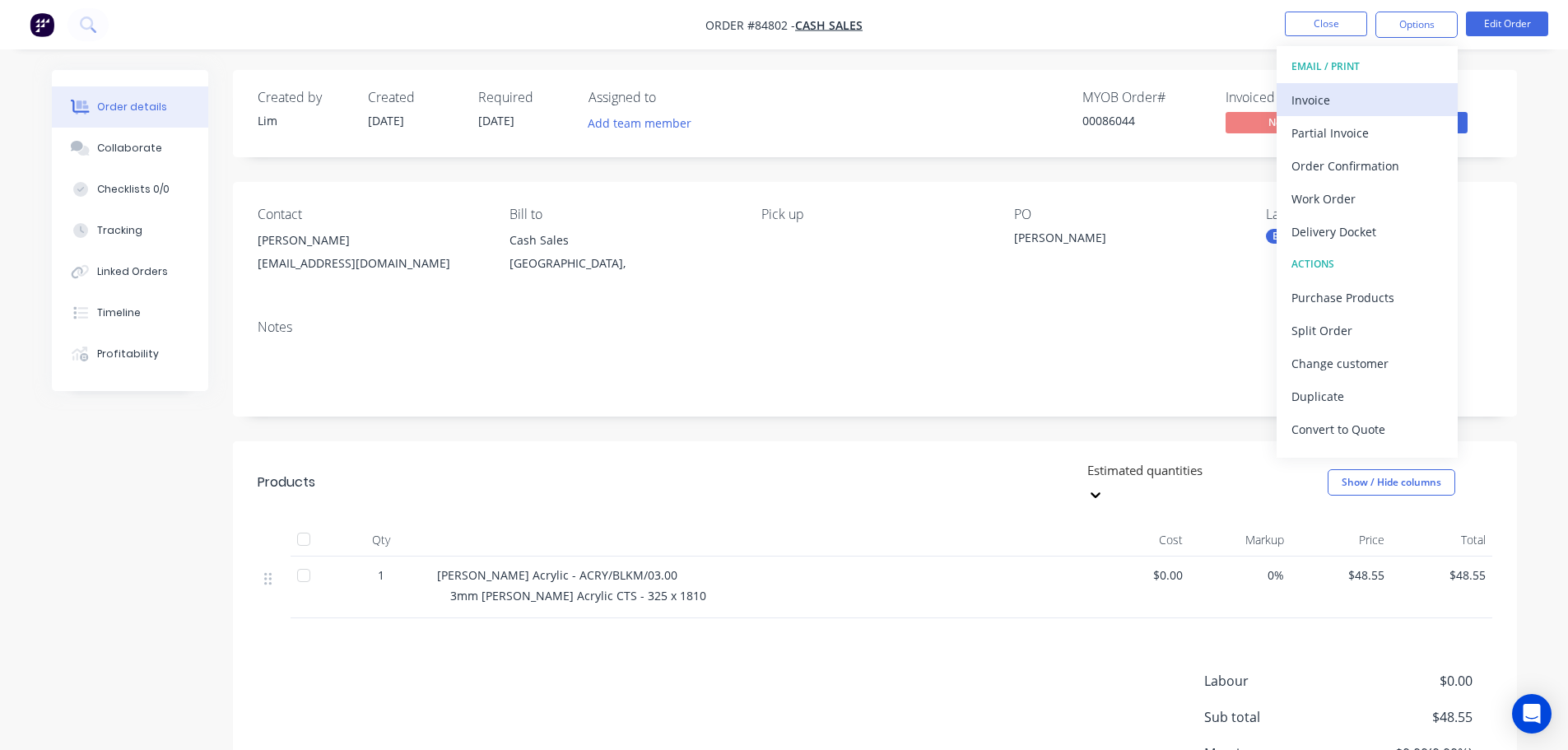
click at [1369, 101] on div "Invoice" at bounding box center [1366, 99] width 151 height 24
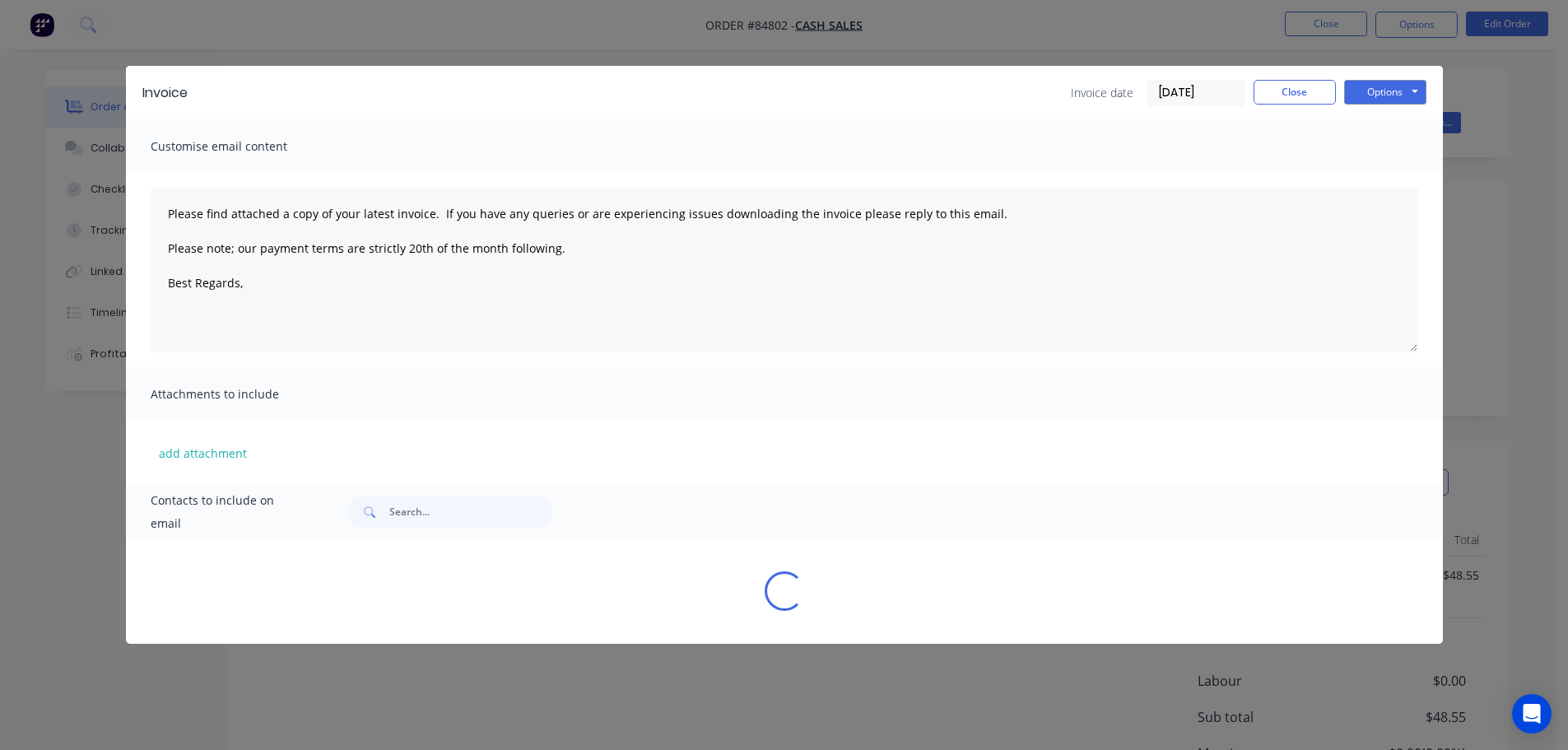
click at [1392, 98] on button "Options" at bounding box center [1385, 93] width 83 height 25
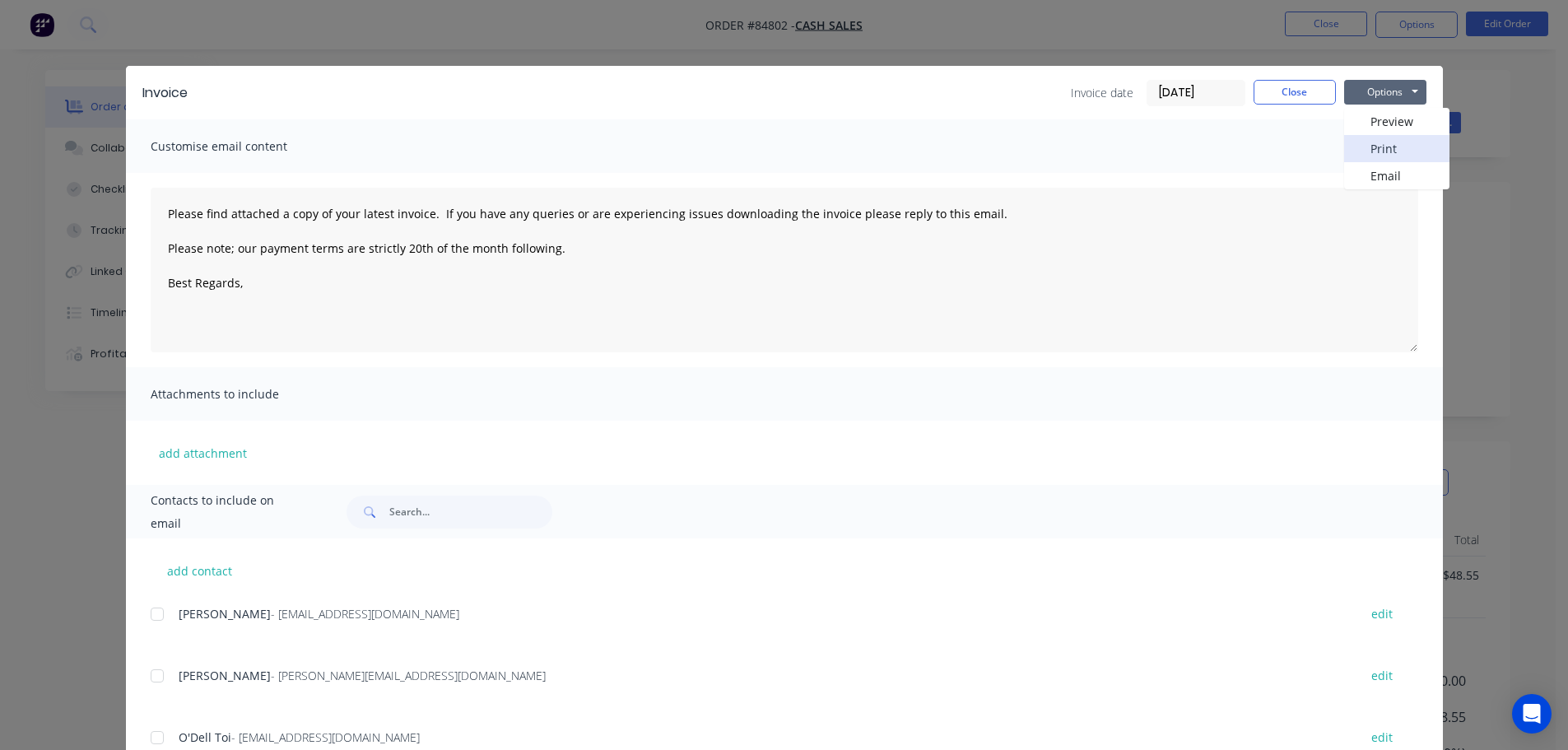
click at [1383, 155] on button "Print" at bounding box center [1396, 148] width 105 height 27
drag, startPoint x: 35, startPoint y: 72, endPoint x: 63, endPoint y: 27, distance: 53.0
click at [35, 69] on div "Invoice Invoice date [DATE] Close Options Preview Print Email Customise email c…" at bounding box center [784, 375] width 1568 height 750
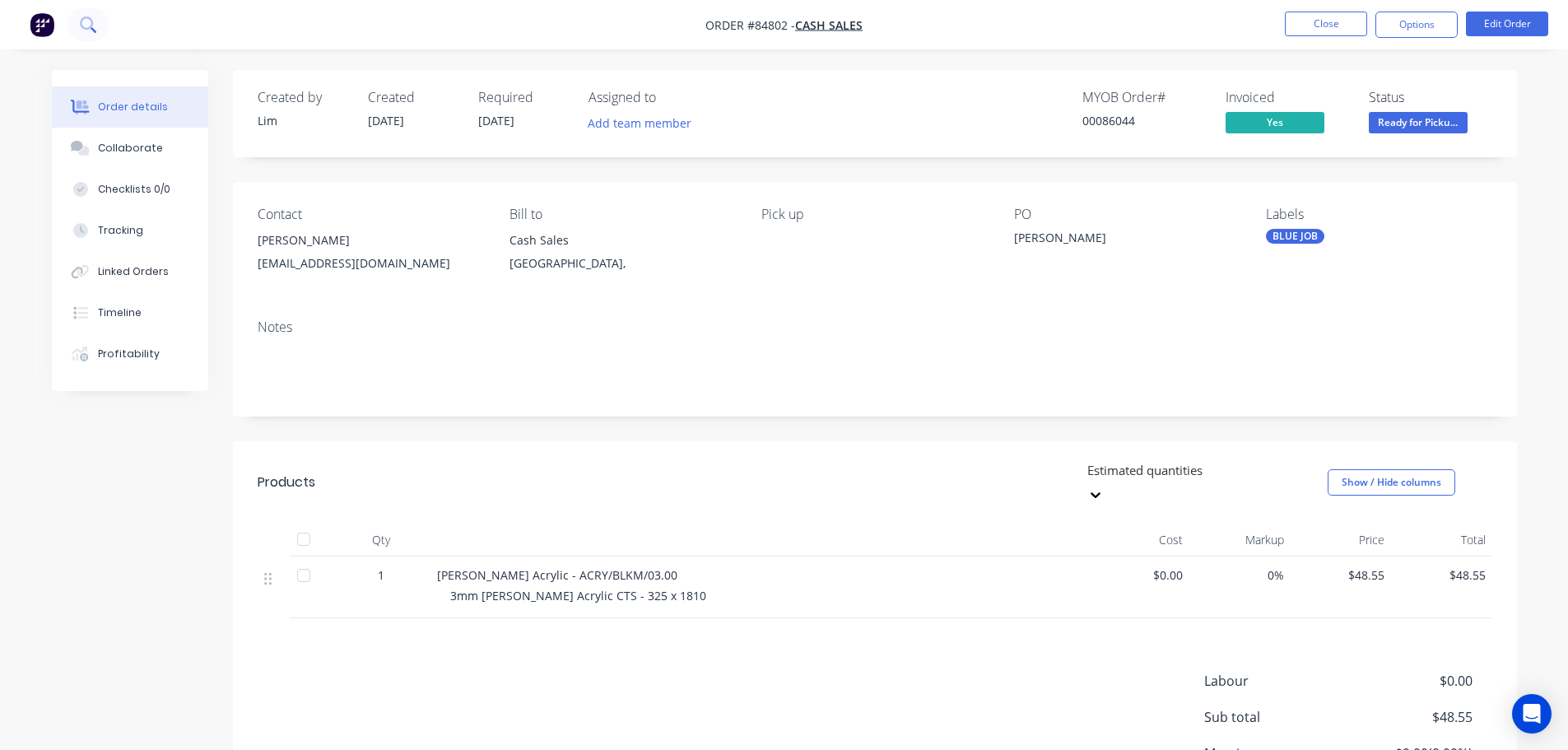
click at [98, 10] on button at bounding box center [88, 25] width 41 height 33
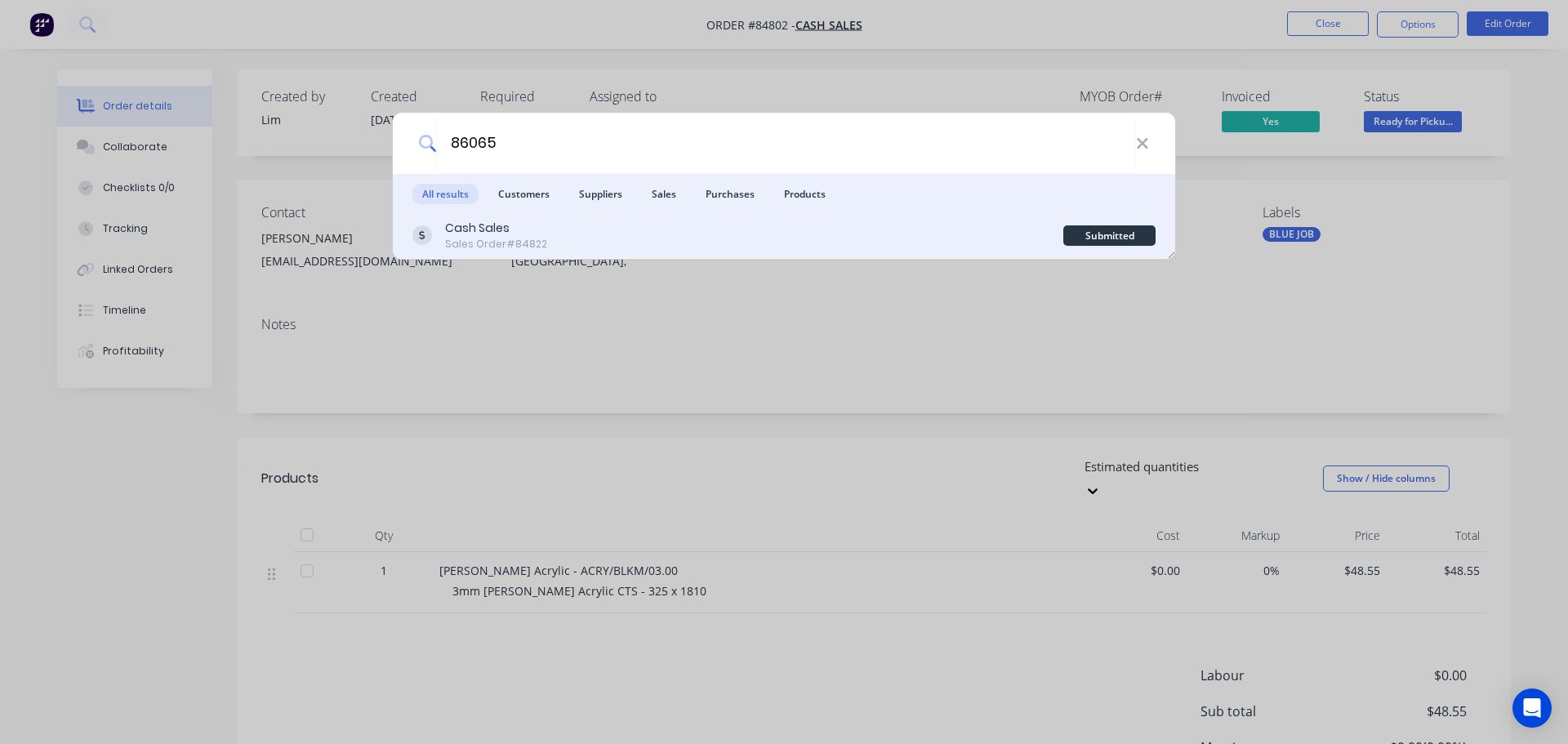
type input "86065"
click at [765, 226] on div "Cash Sales Sales Order #84822" at bounding box center [738, 235] width 651 height 32
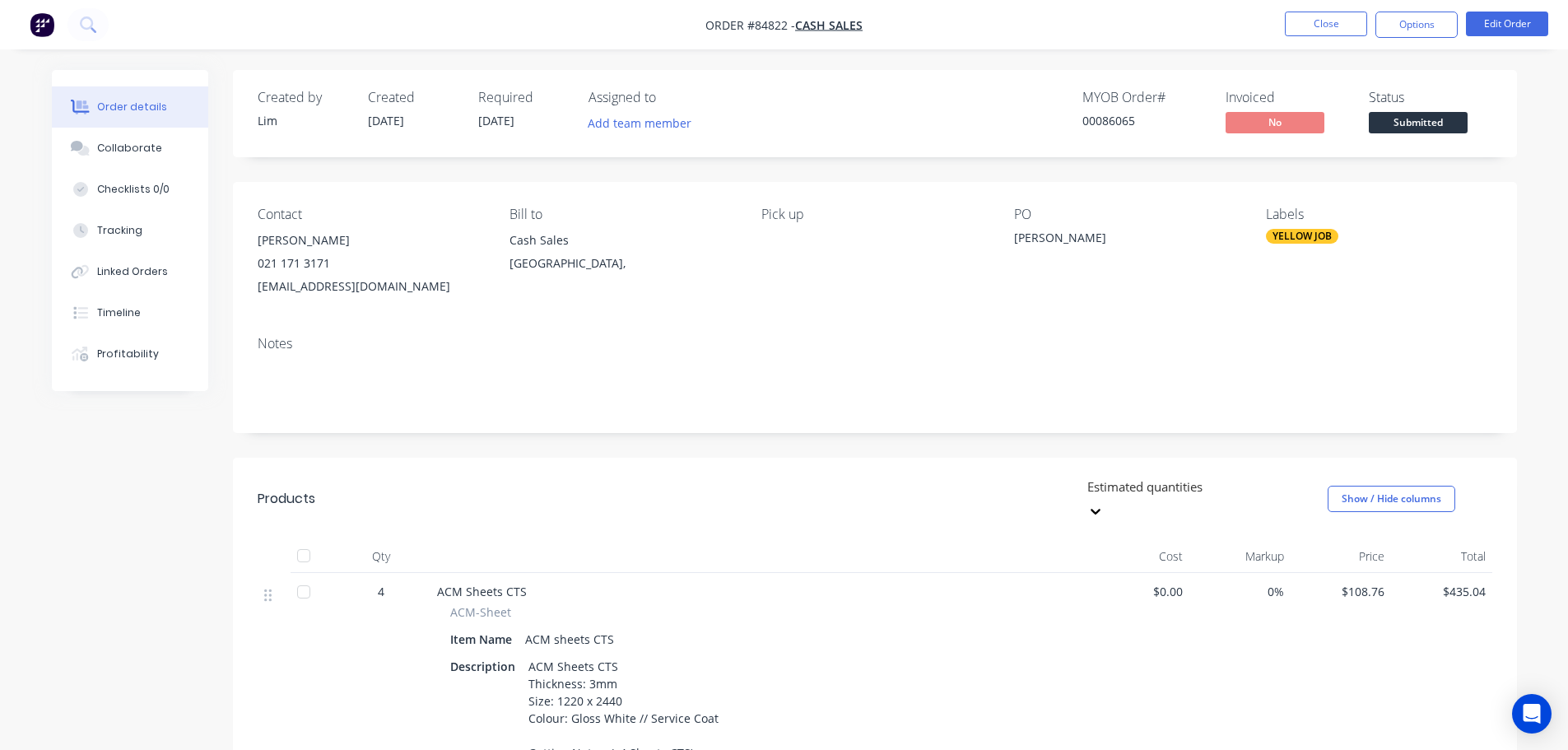
click at [1435, 121] on span "Submitted" at bounding box center [1417, 122] width 98 height 21
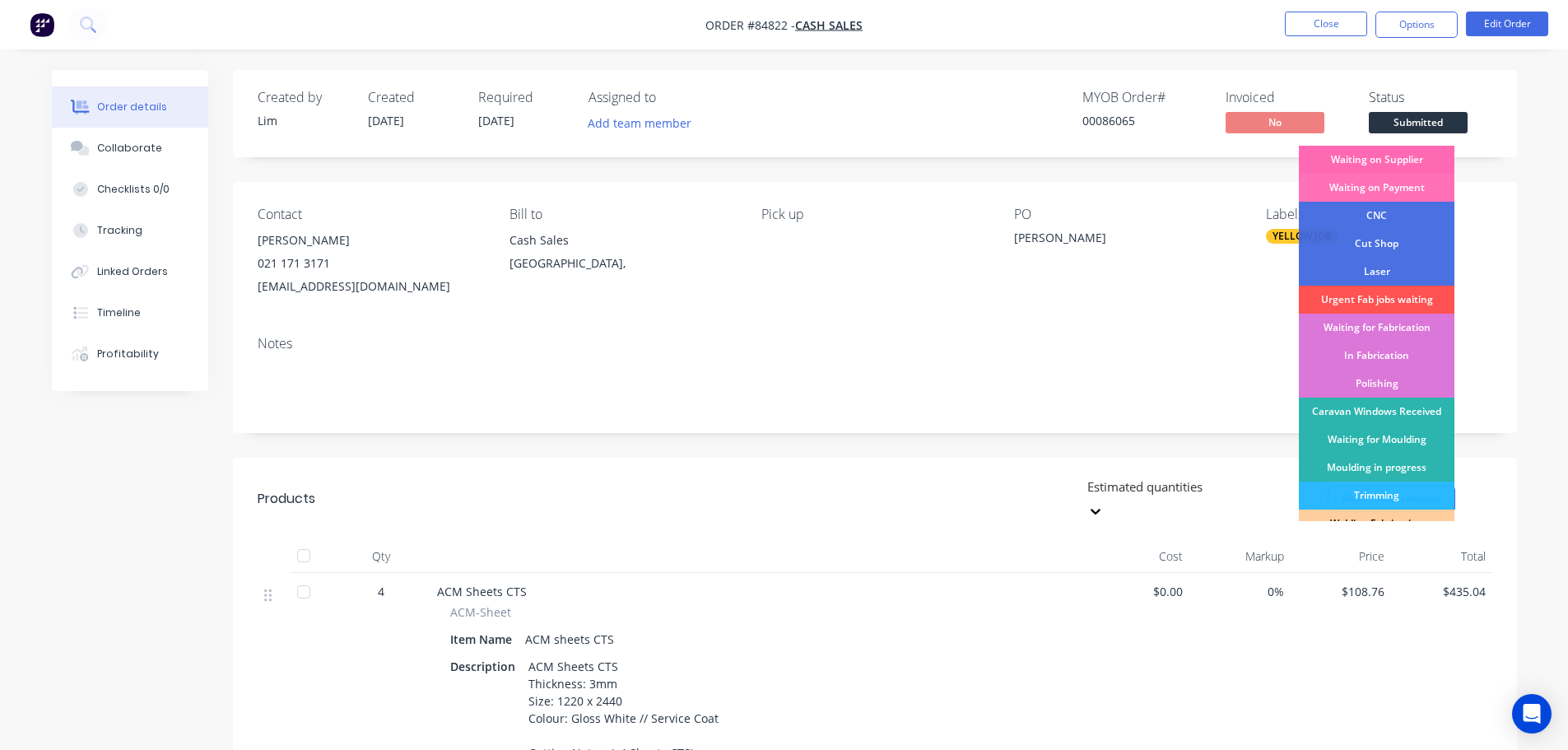
click at [1427, 155] on div "Waiting on Supplier" at bounding box center [1376, 160] width 155 height 28
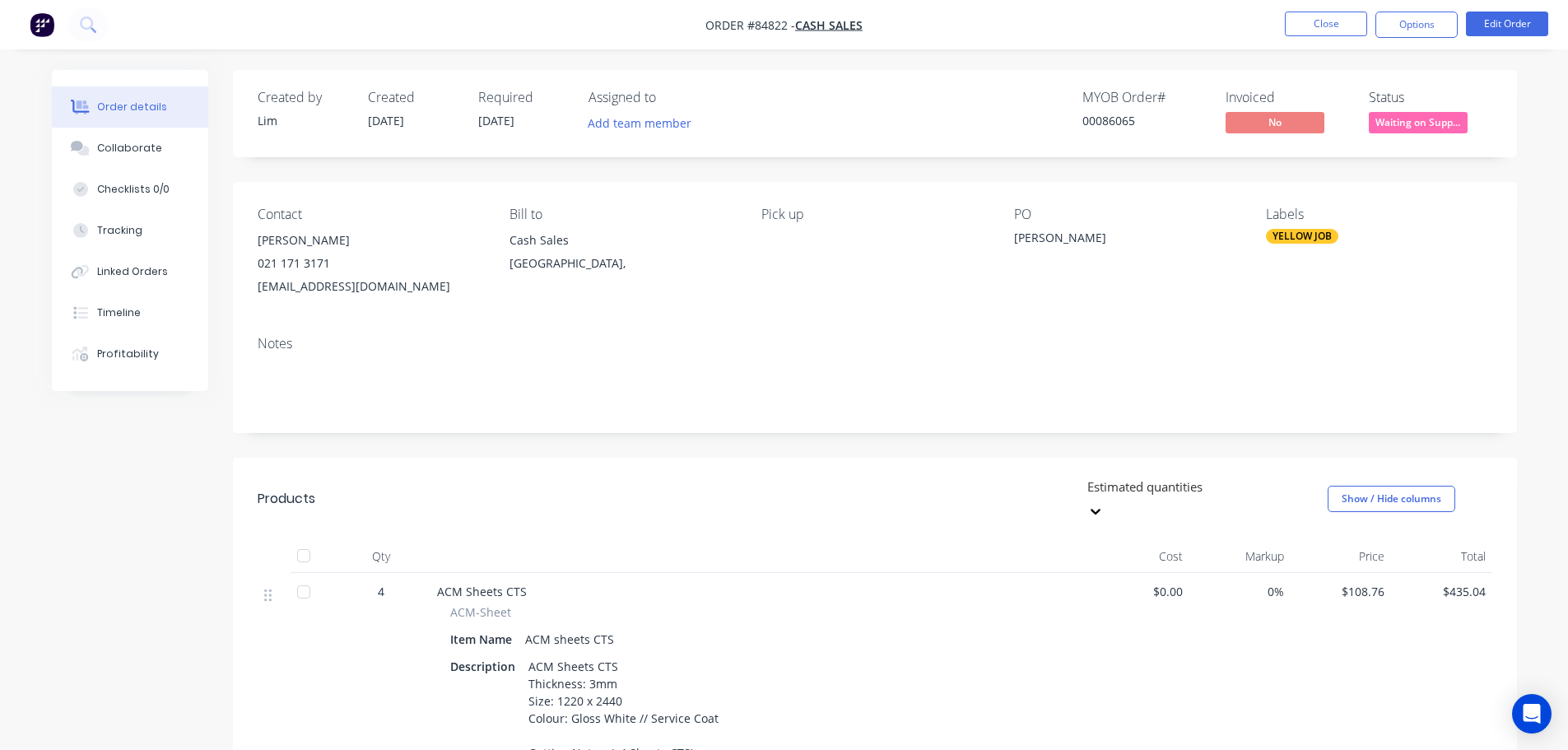
click at [1376, 81] on div "Created by Lim Created 24/09/25 Required 06/10/25 Assigned to Add team member M…" at bounding box center [875, 113] width 1284 height 87
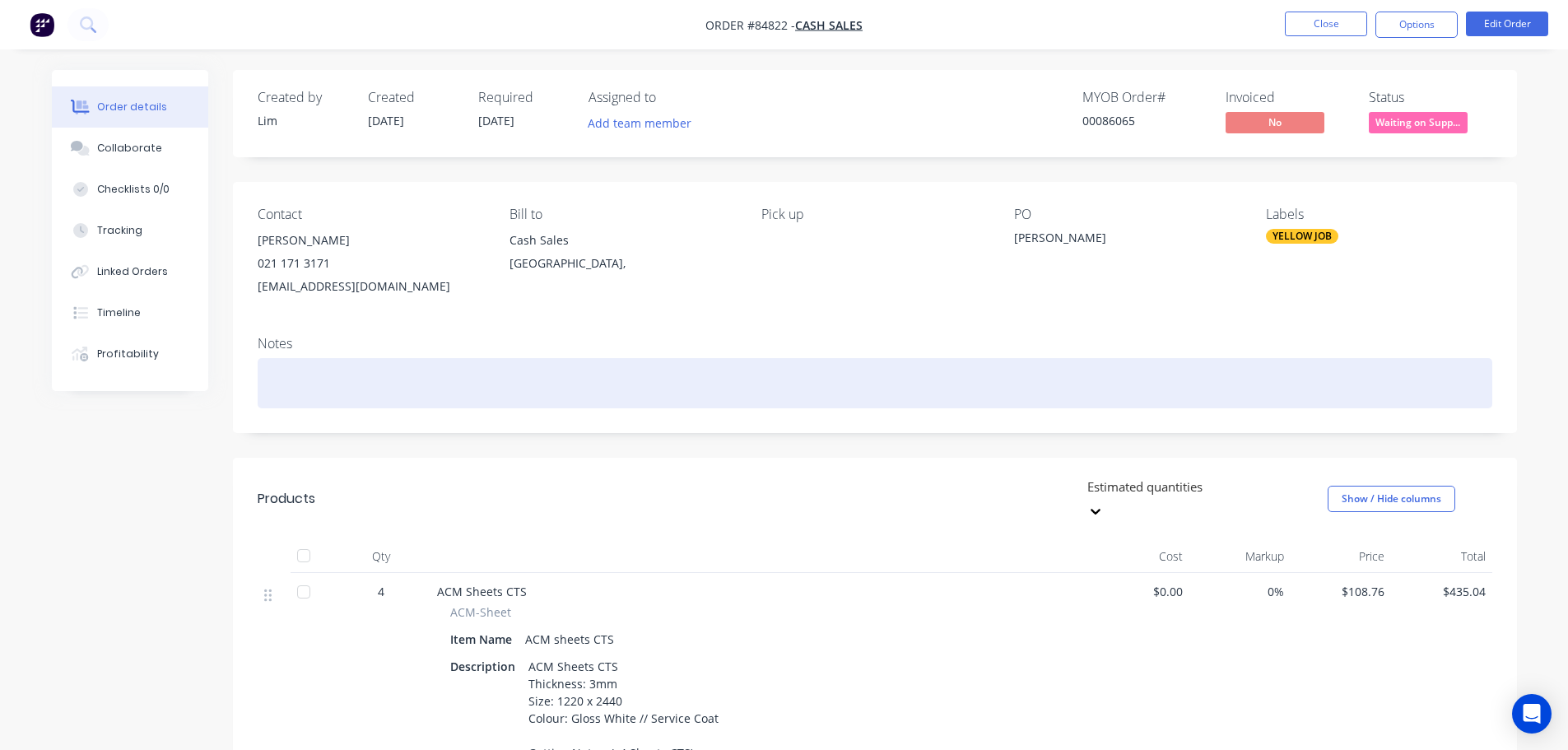
click at [323, 399] on div at bounding box center [874, 383] width 1235 height 50
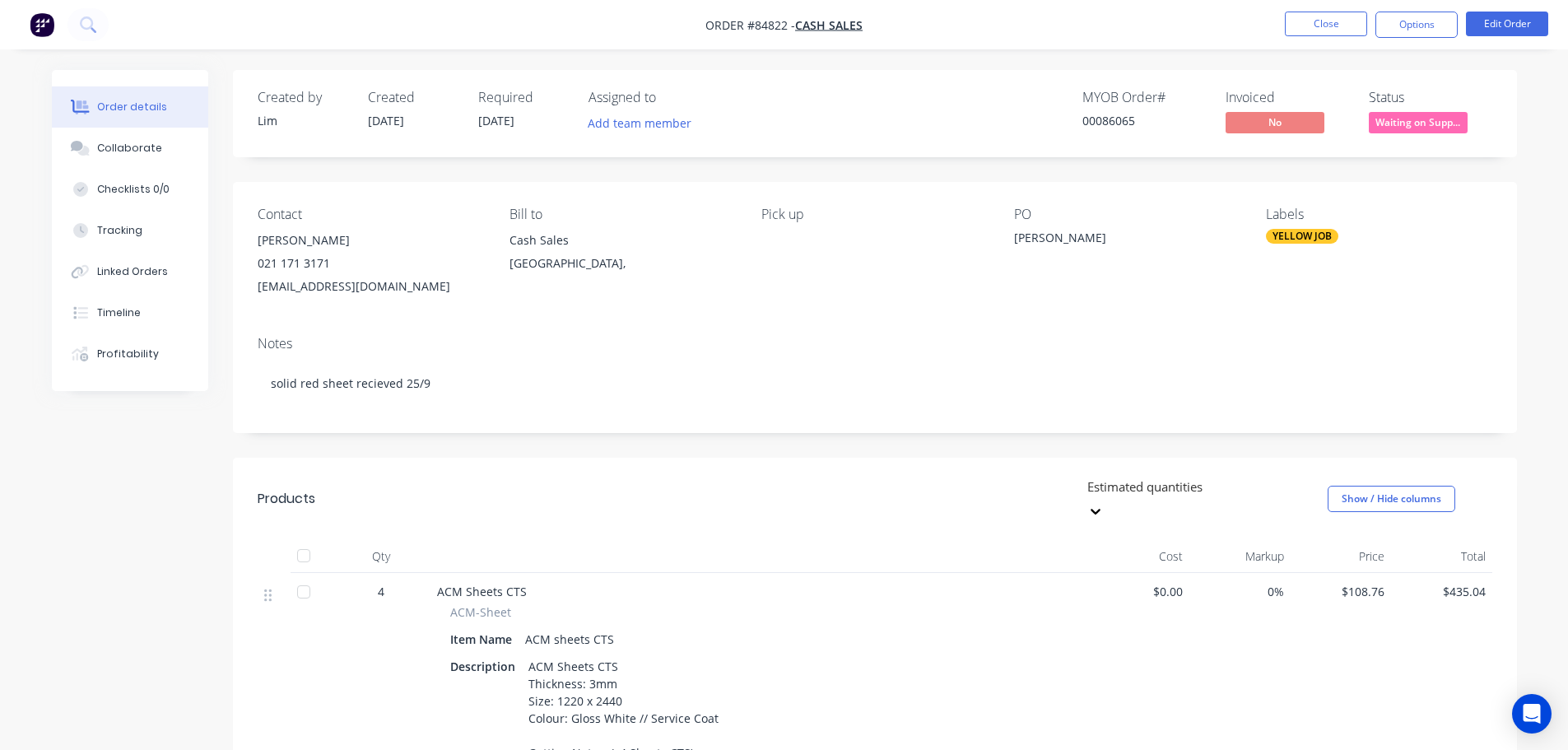
click at [1299, 322] on div "Notes solid red sheet recieved 25/9" at bounding box center [875, 377] width 1284 height 110
click at [1307, 21] on button "Close" at bounding box center [1326, 24] width 83 height 25
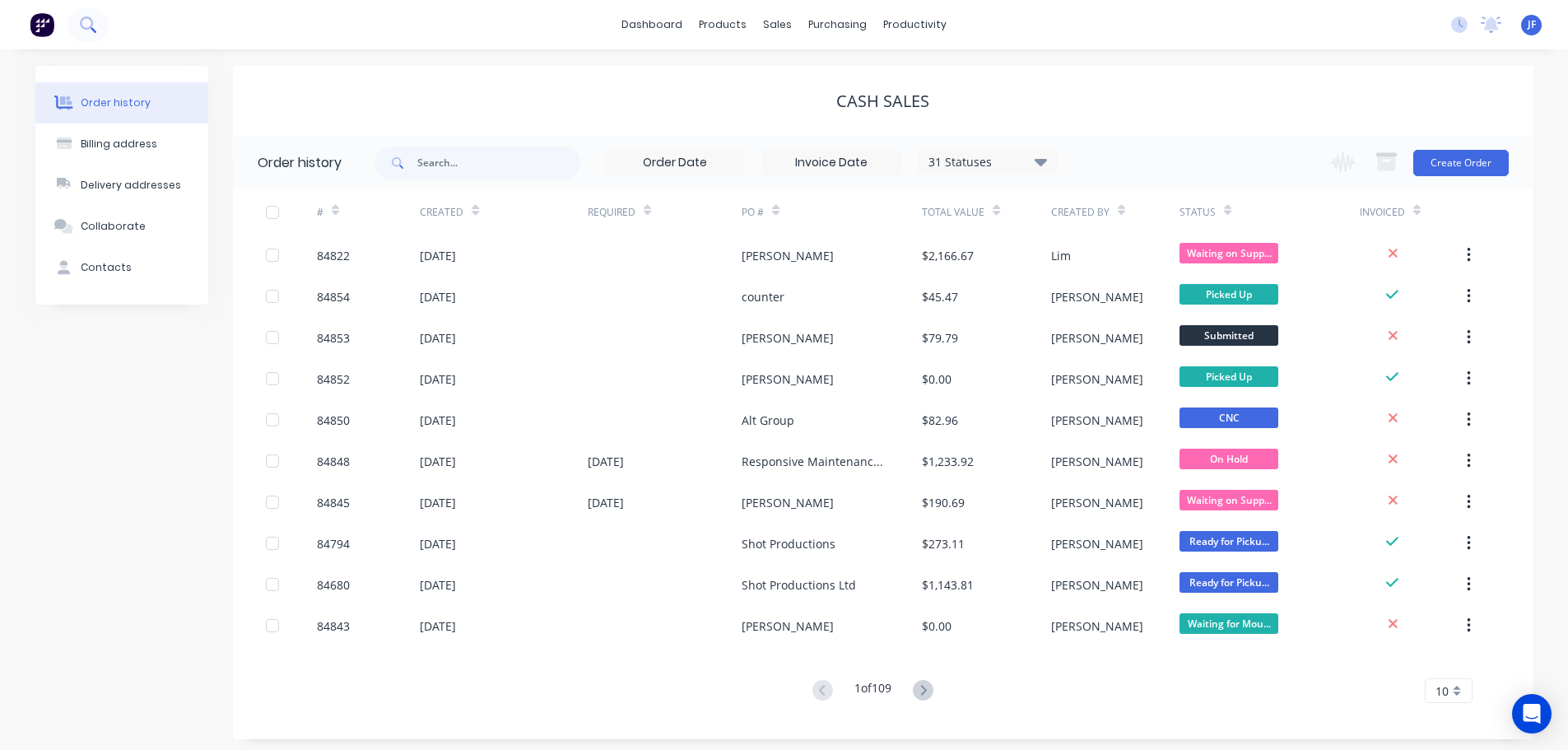
click at [90, 21] on icon at bounding box center [88, 24] width 16 height 16
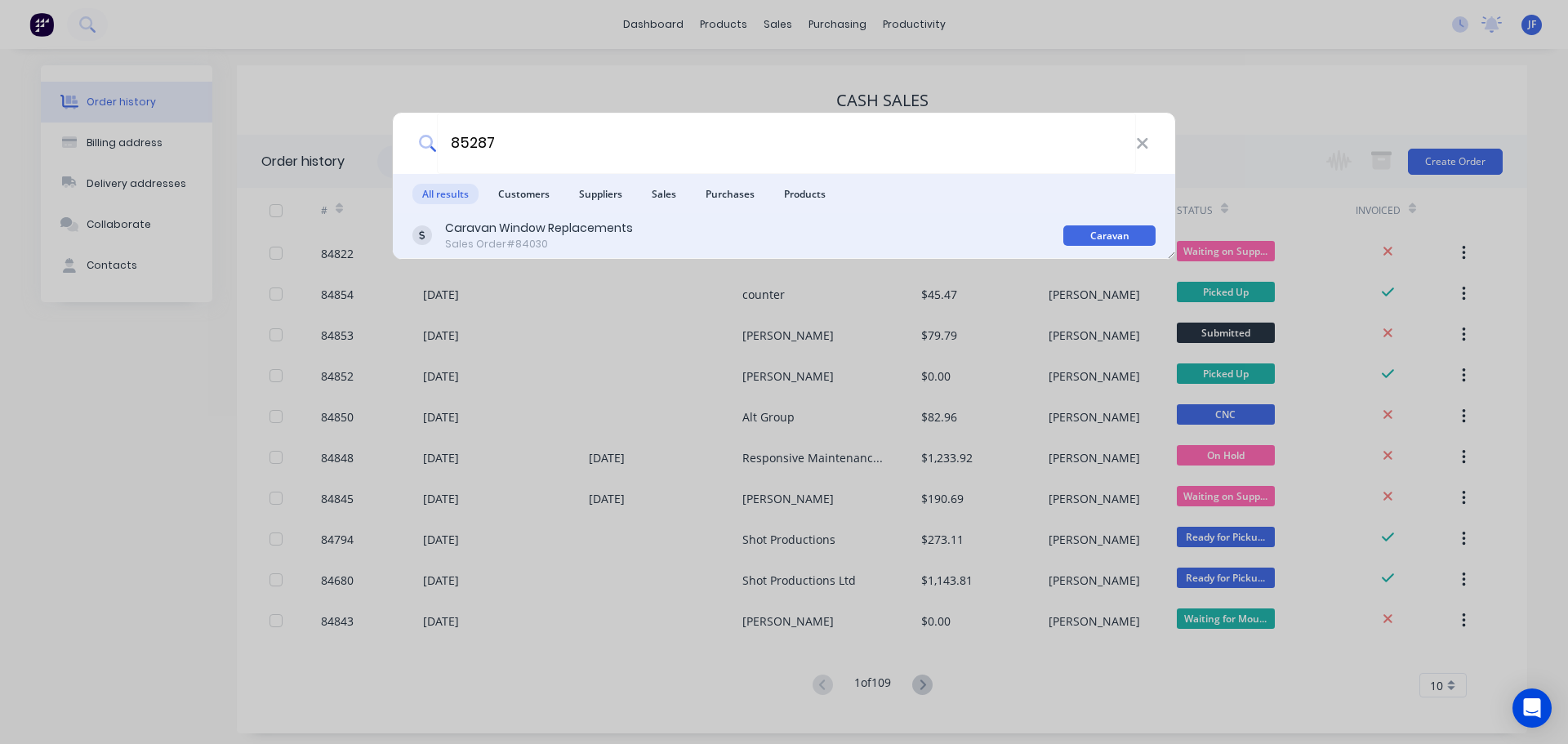
type input "85287"
click at [949, 229] on div "Caravan Window Replacements Sales Order #84030" at bounding box center [738, 235] width 651 height 32
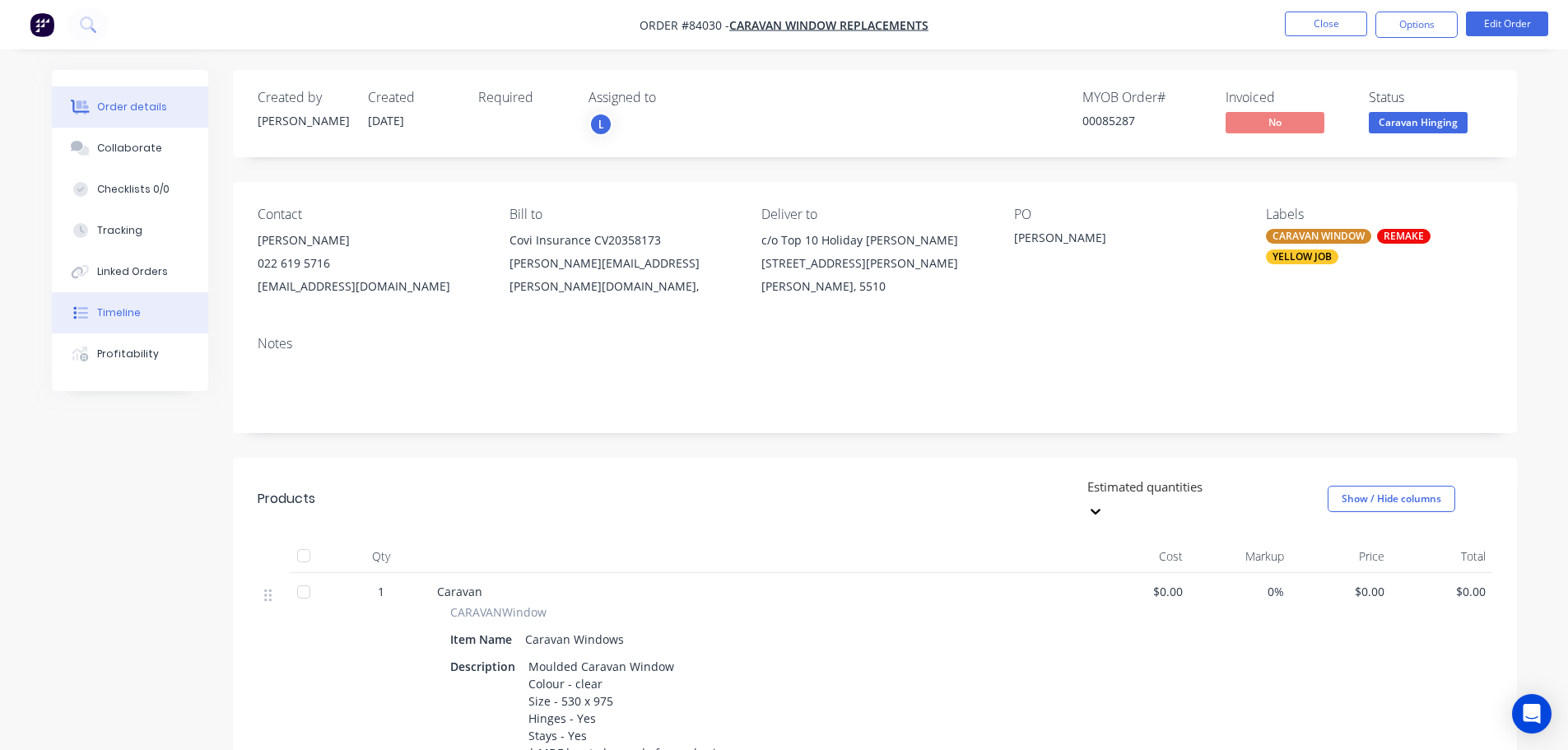
click at [147, 323] on button "Timeline" at bounding box center [130, 313] width 156 height 41
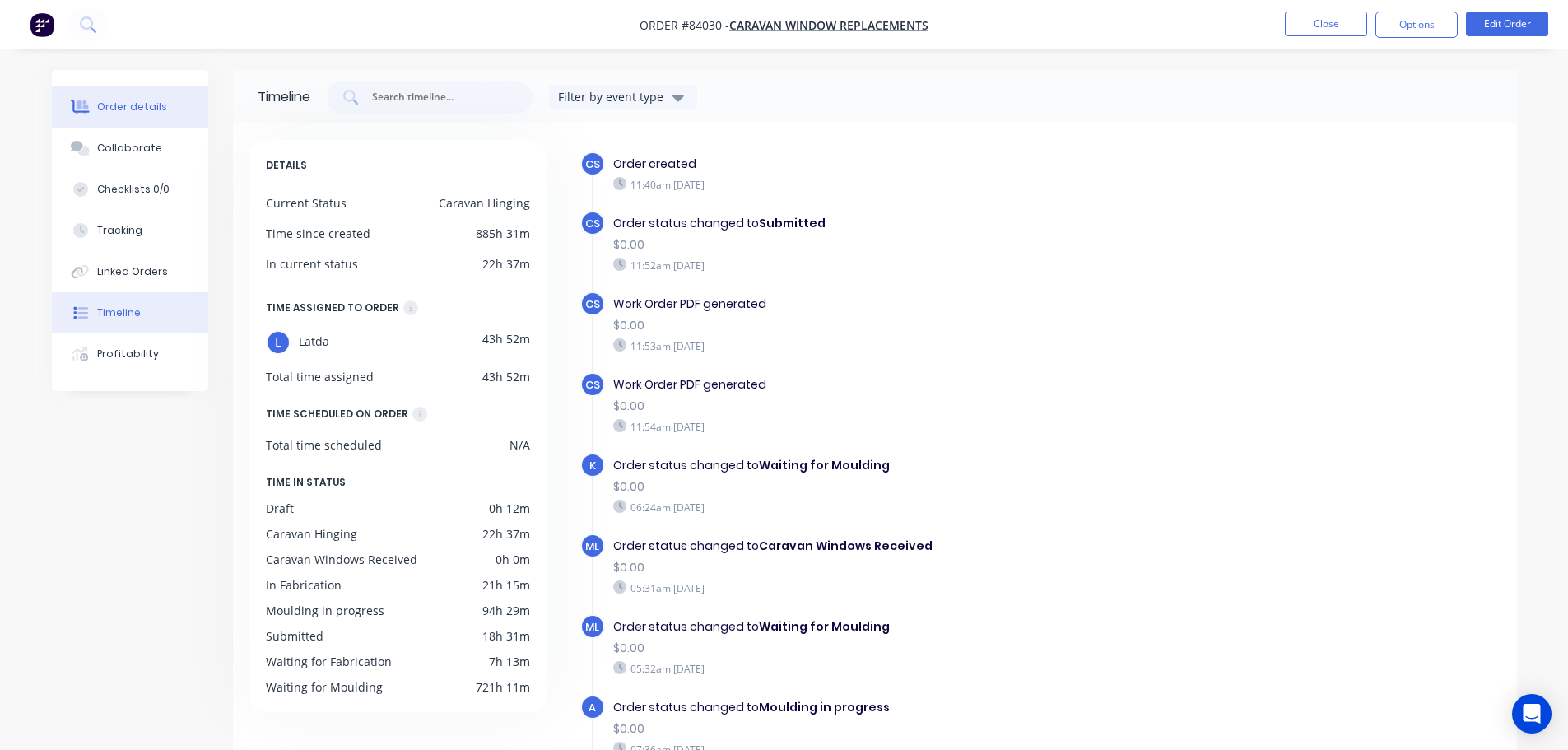
click at [84, 112] on icon at bounding box center [80, 107] width 19 height 15
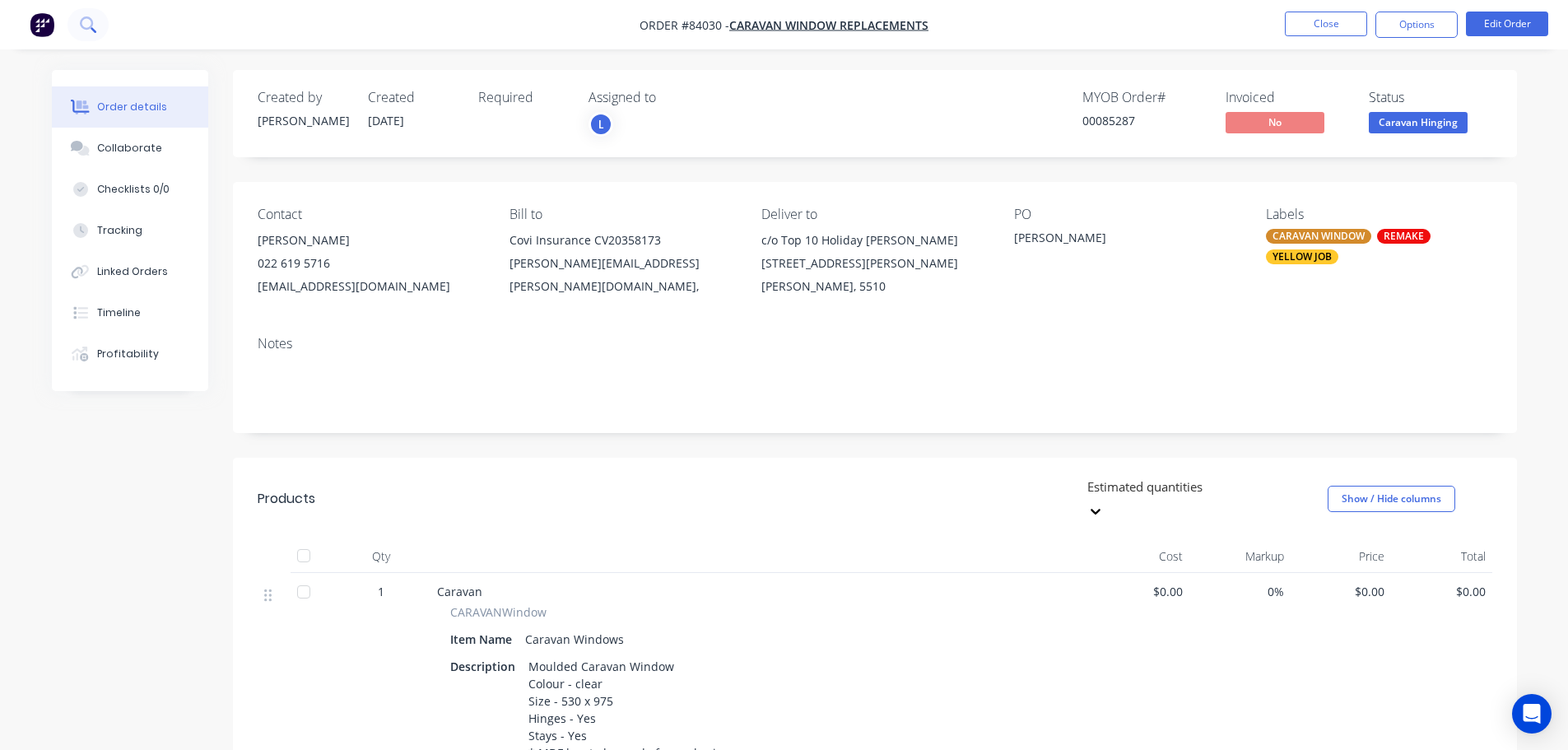
click at [100, 20] on button at bounding box center [88, 25] width 41 height 33
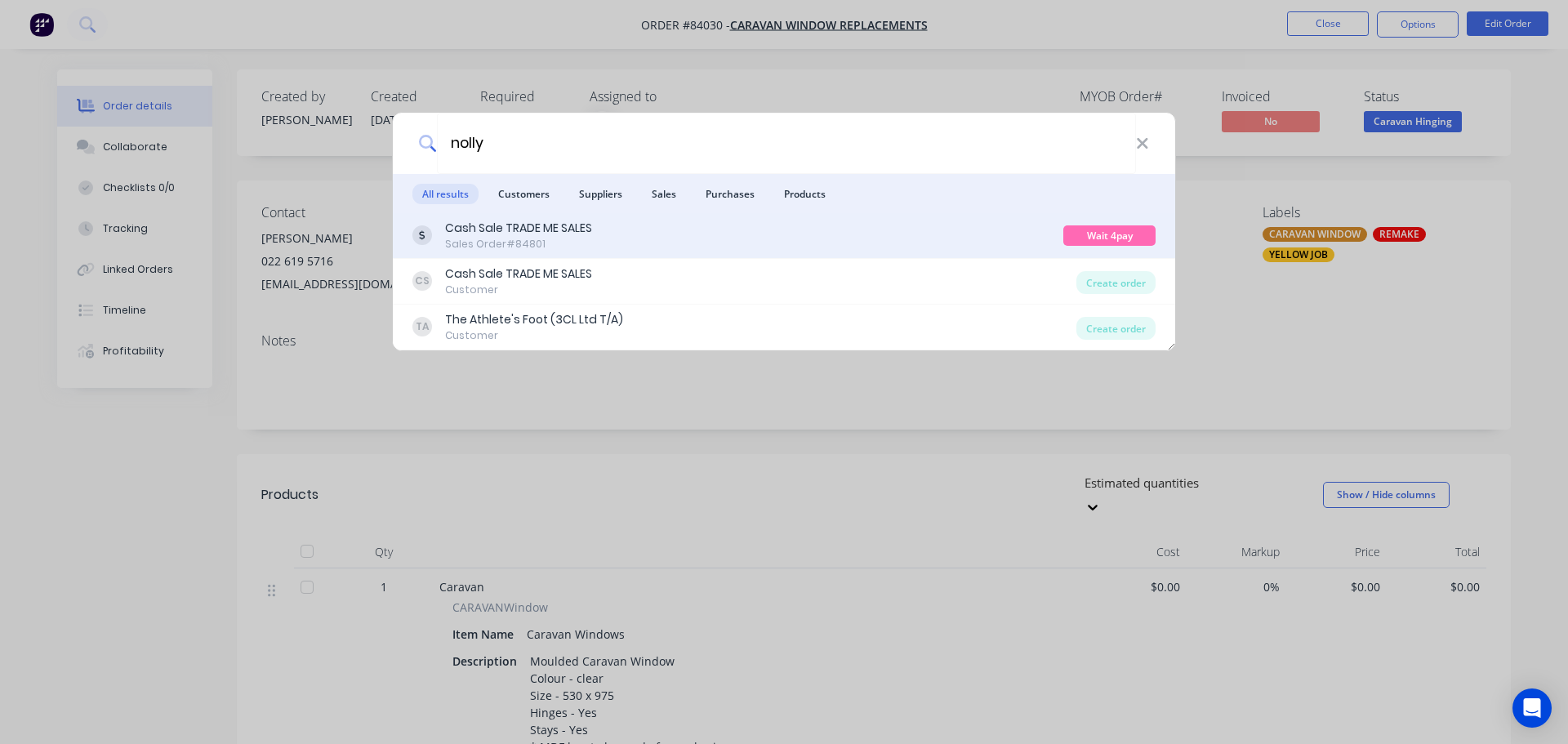
type input "nolly"
click at [711, 236] on div "Cash Sale TRADE ME SALES Sales Order #84801" at bounding box center [738, 235] width 651 height 32
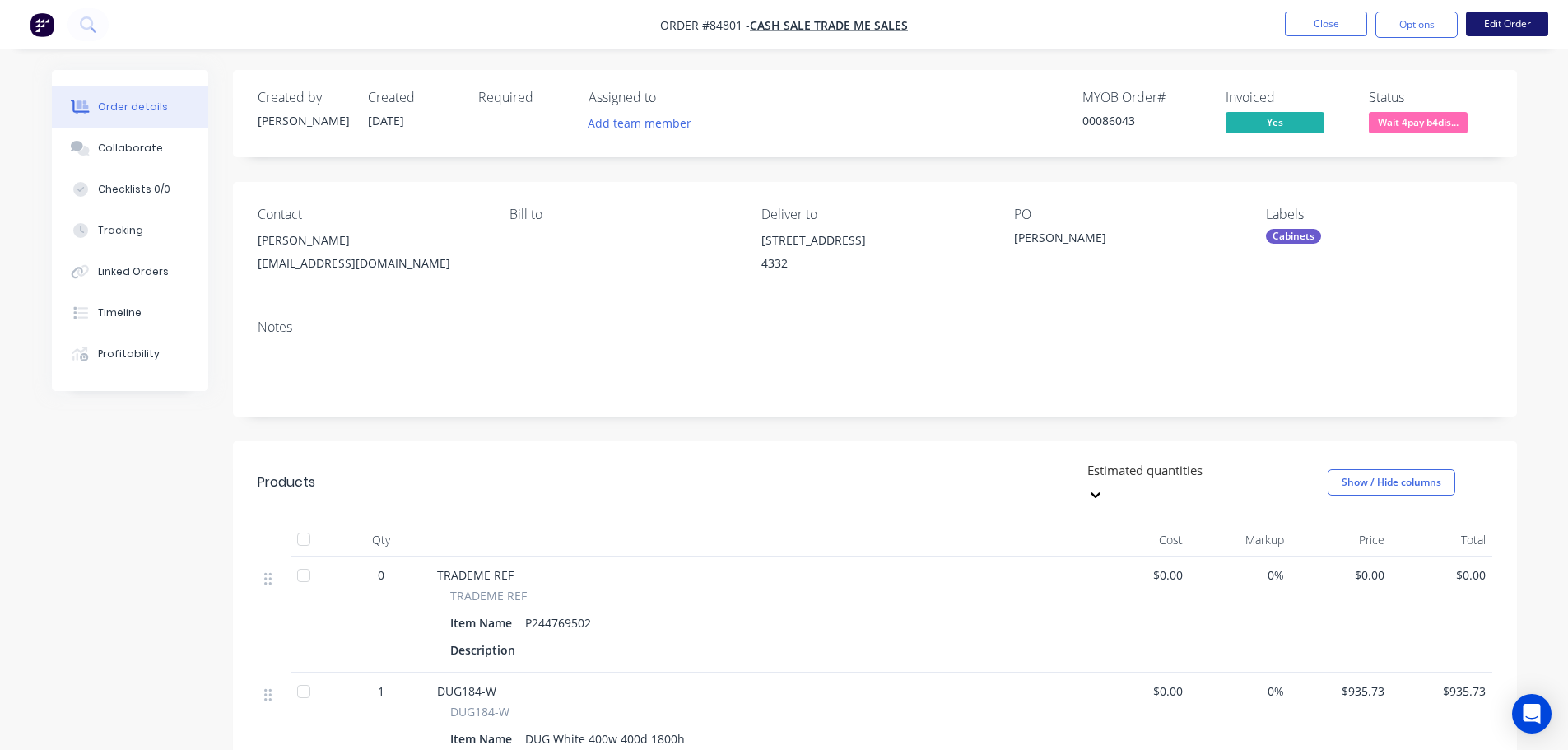
click at [1492, 21] on button "Edit Order" at bounding box center [1507, 24] width 83 height 25
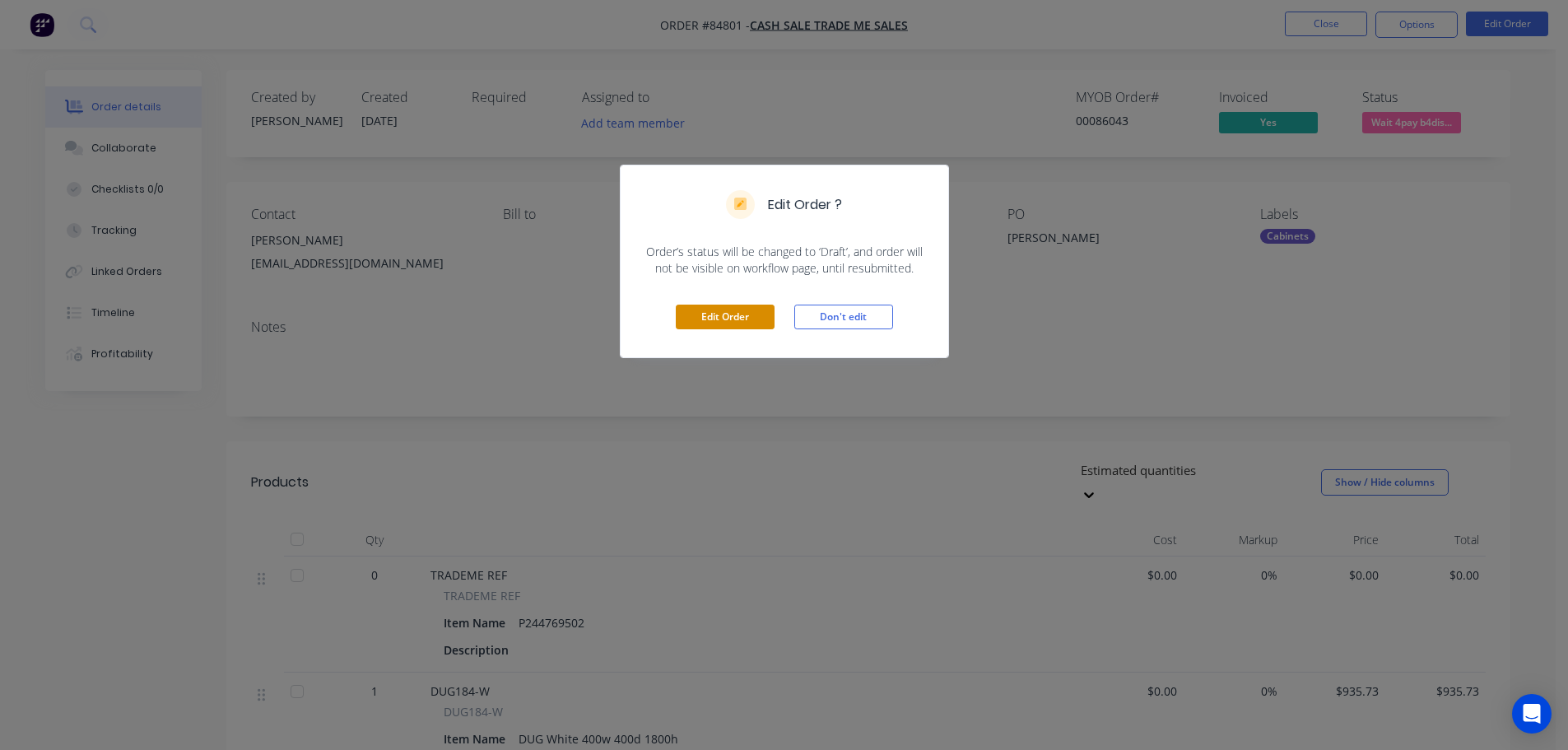
click at [755, 312] on button "Edit Order" at bounding box center [724, 317] width 98 height 25
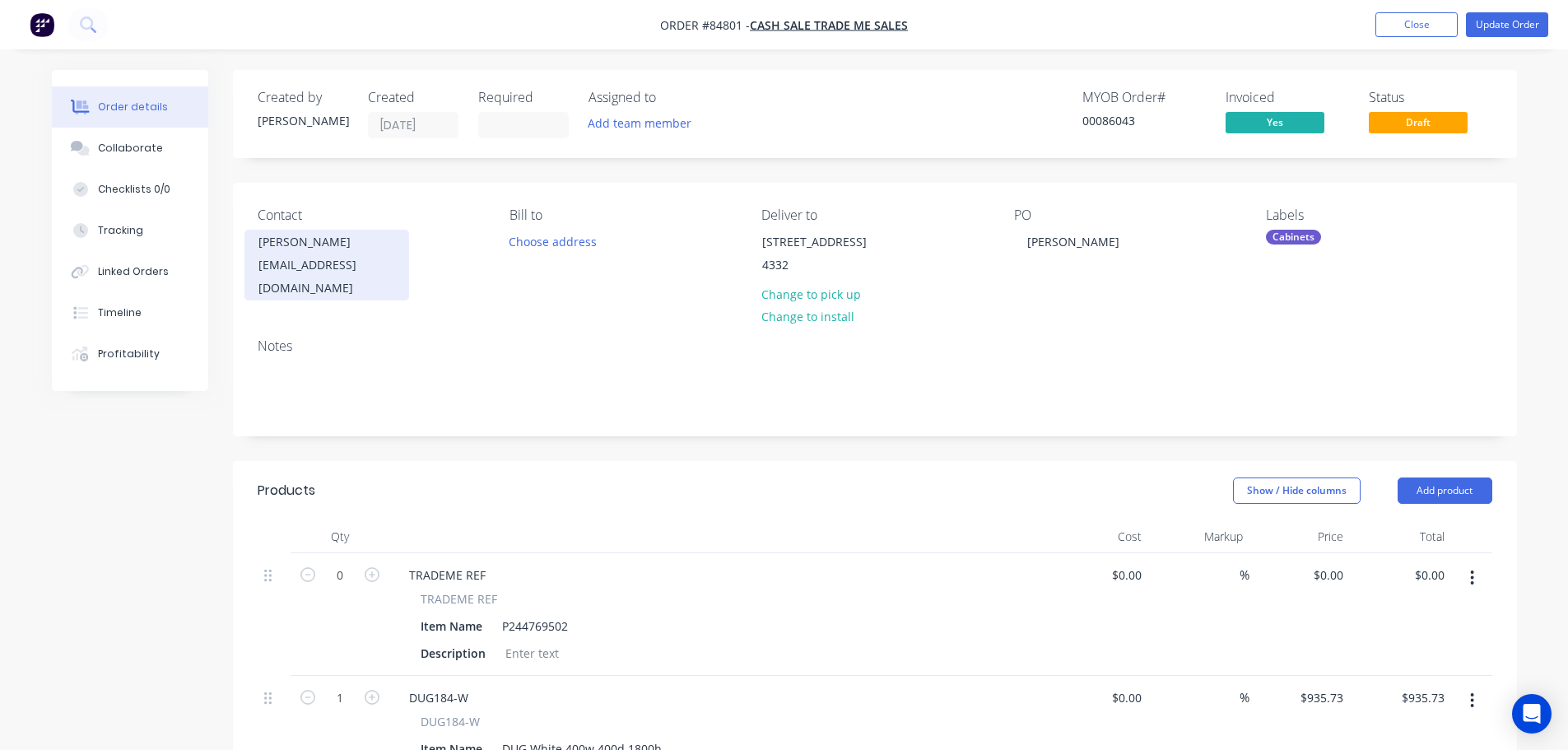
click at [347, 240] on div "Letitia Nolly" at bounding box center [326, 242] width 136 height 23
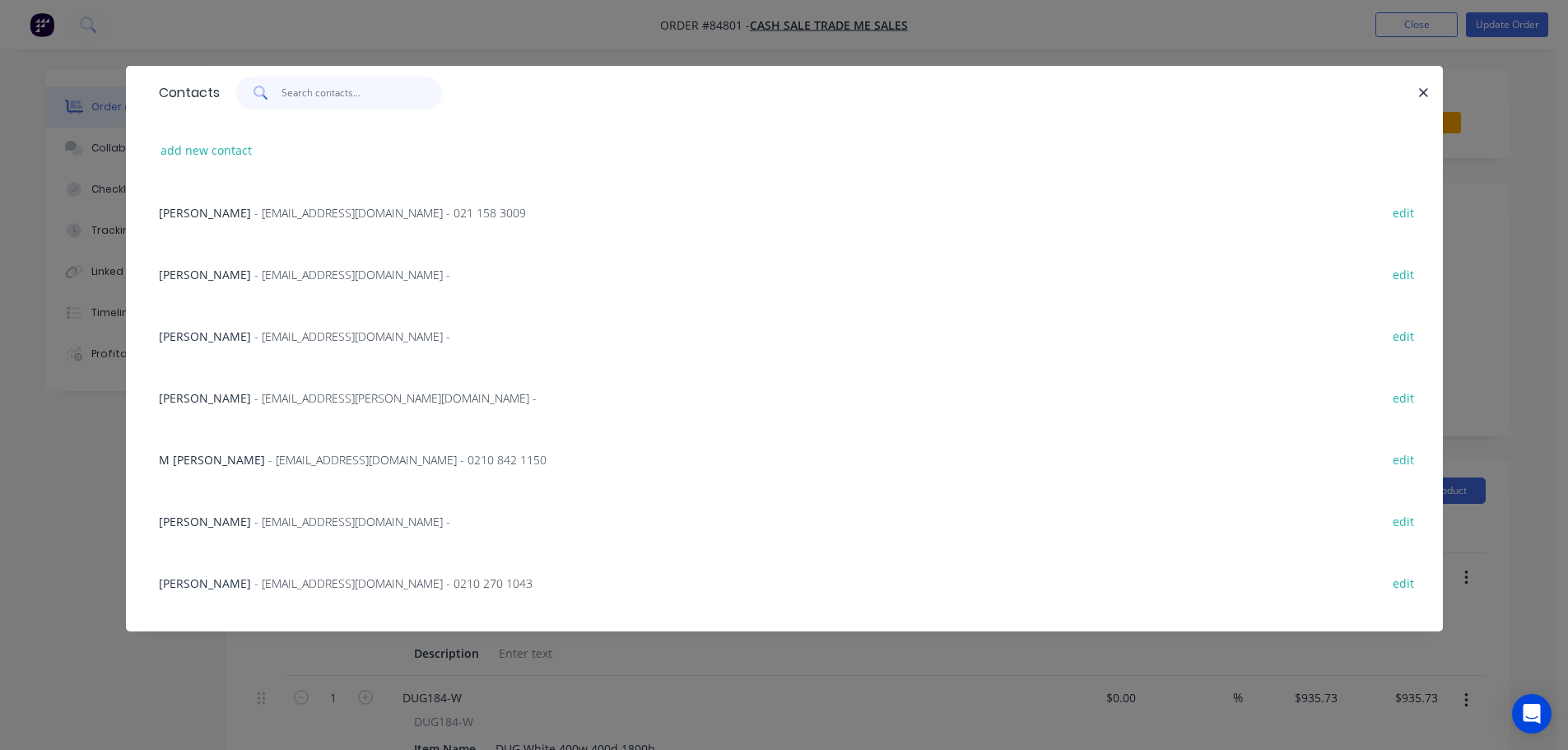
click at [355, 98] on input "text" at bounding box center [361, 93] width 160 height 33
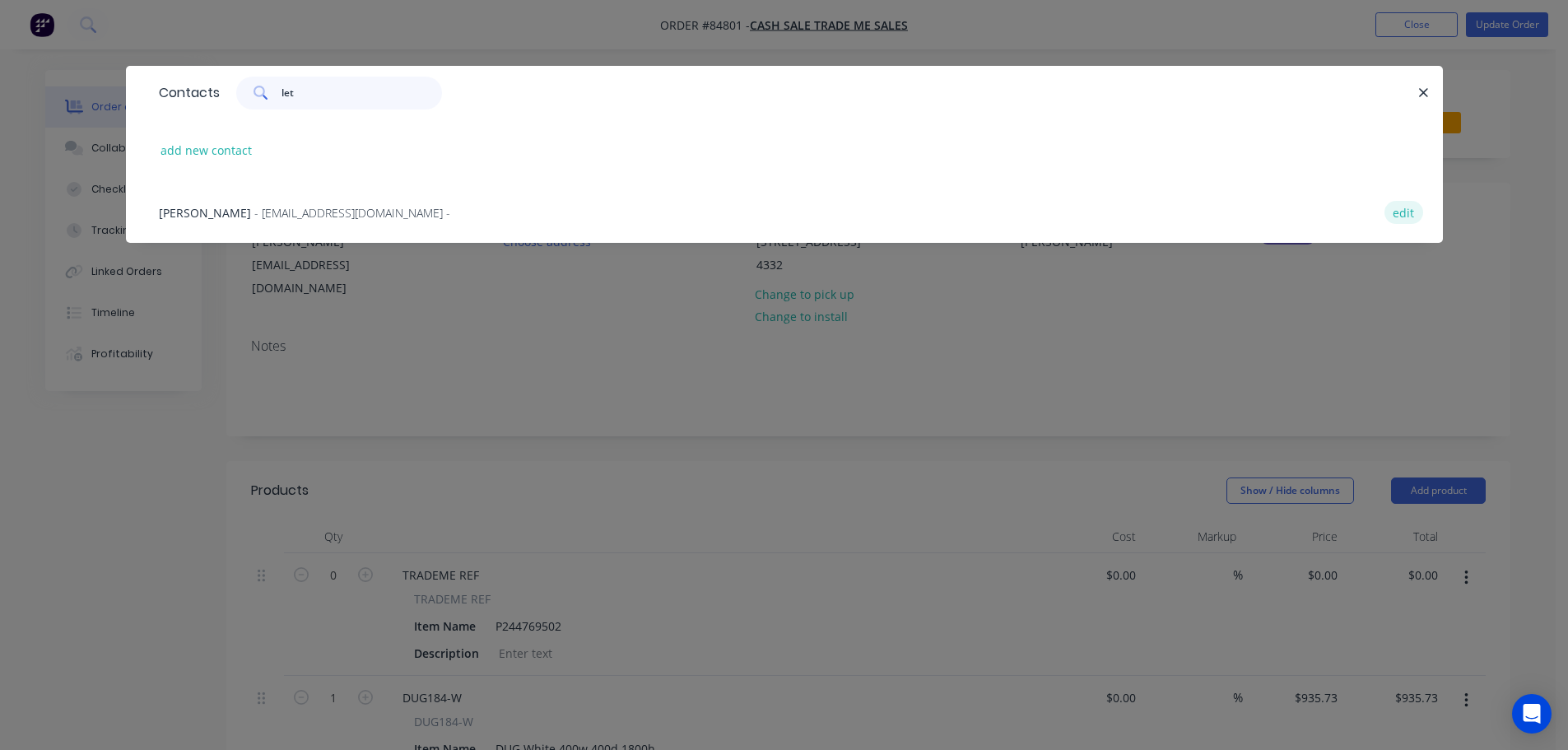
type input "let"
click at [1397, 218] on button "edit" at bounding box center [1403, 212] width 39 height 22
select select "NZ"
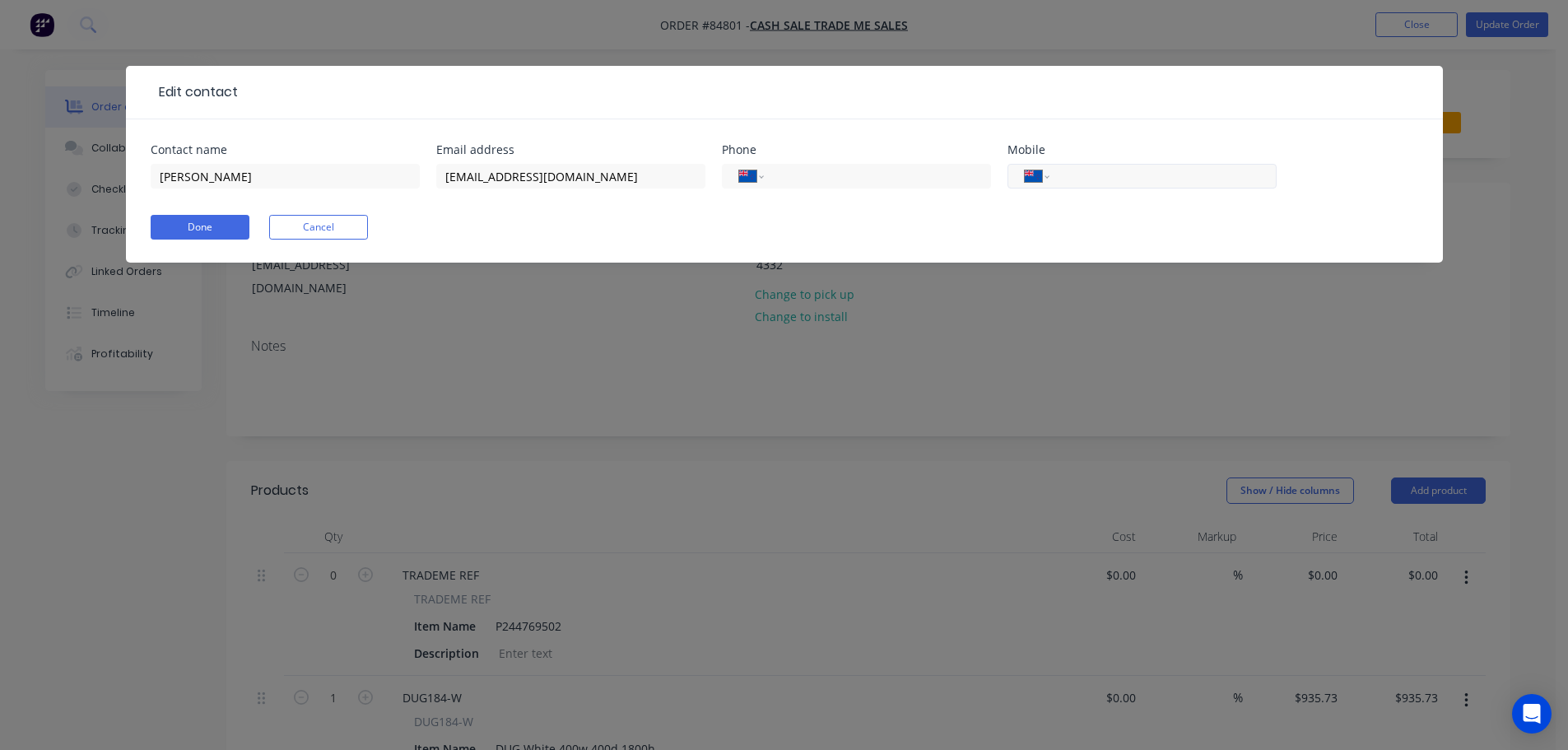
click at [1134, 177] on input "tel" at bounding box center [1159, 176] width 198 height 19
paste input "021 189 6342"
type input "021 189 6342"
click at [247, 222] on div "Done Cancel" at bounding box center [784, 227] width 1267 height 25
click at [237, 222] on button "Done" at bounding box center [199, 227] width 98 height 25
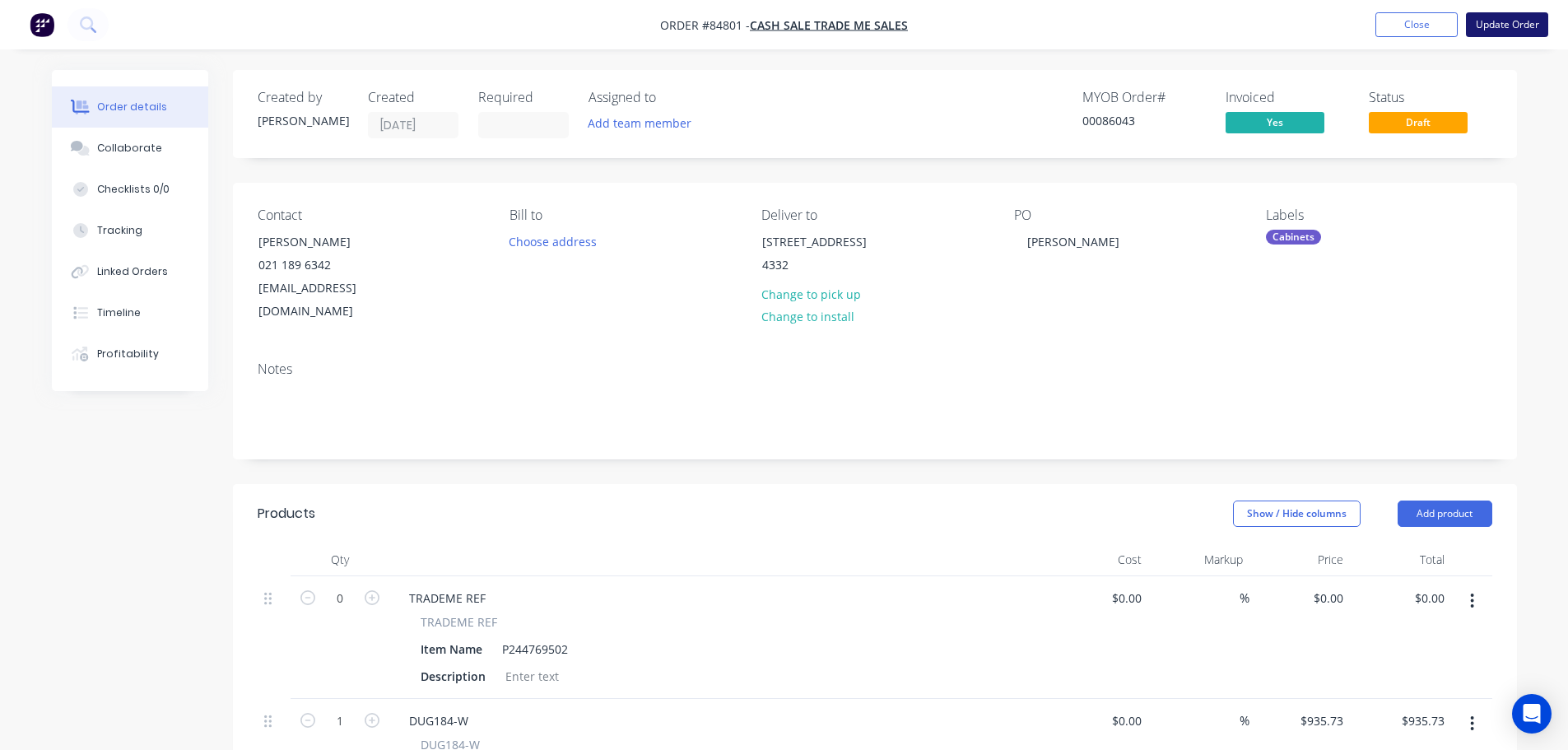
click at [1501, 25] on button "Update Order" at bounding box center [1507, 25] width 83 height 25
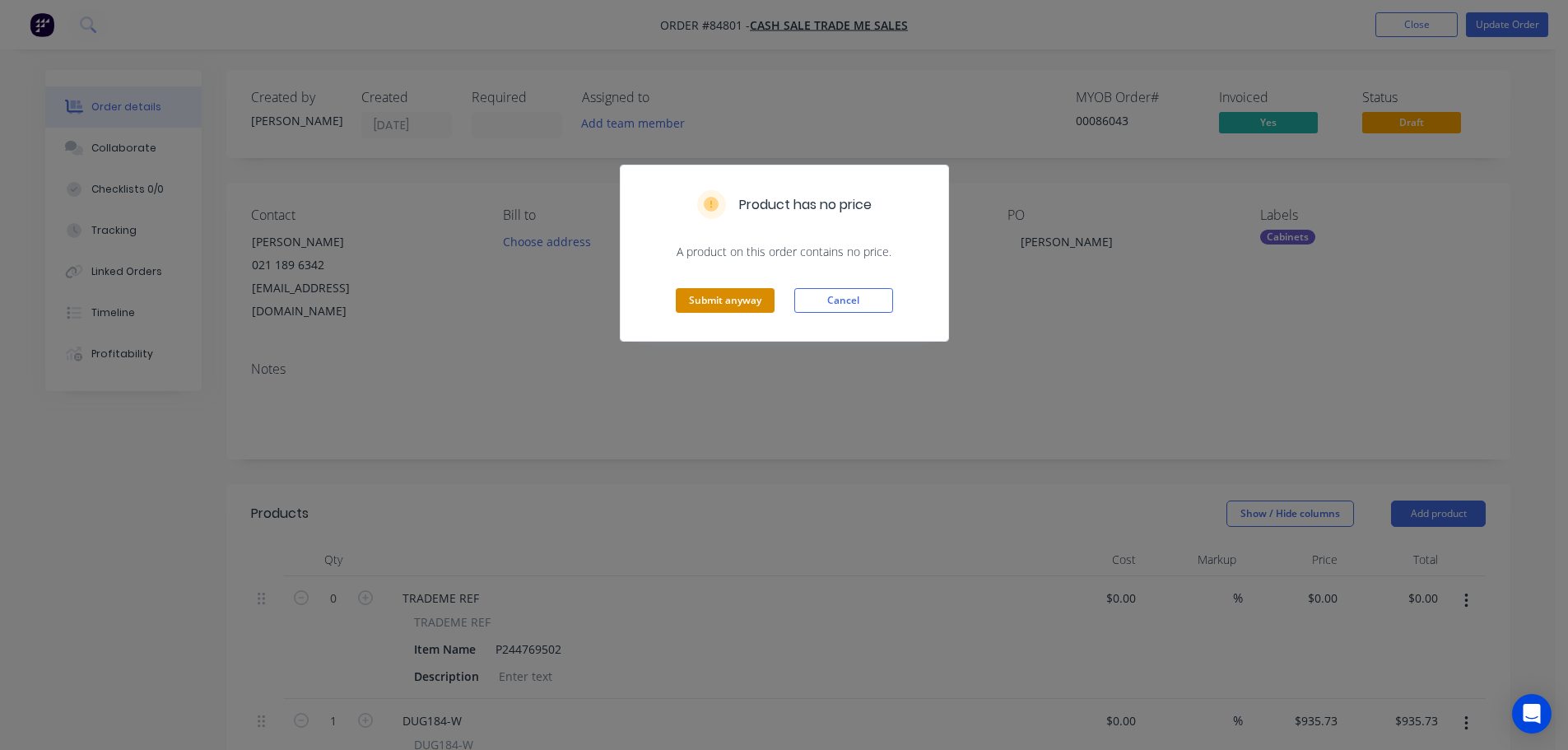
click at [753, 303] on button "Submit anyway" at bounding box center [724, 300] width 98 height 25
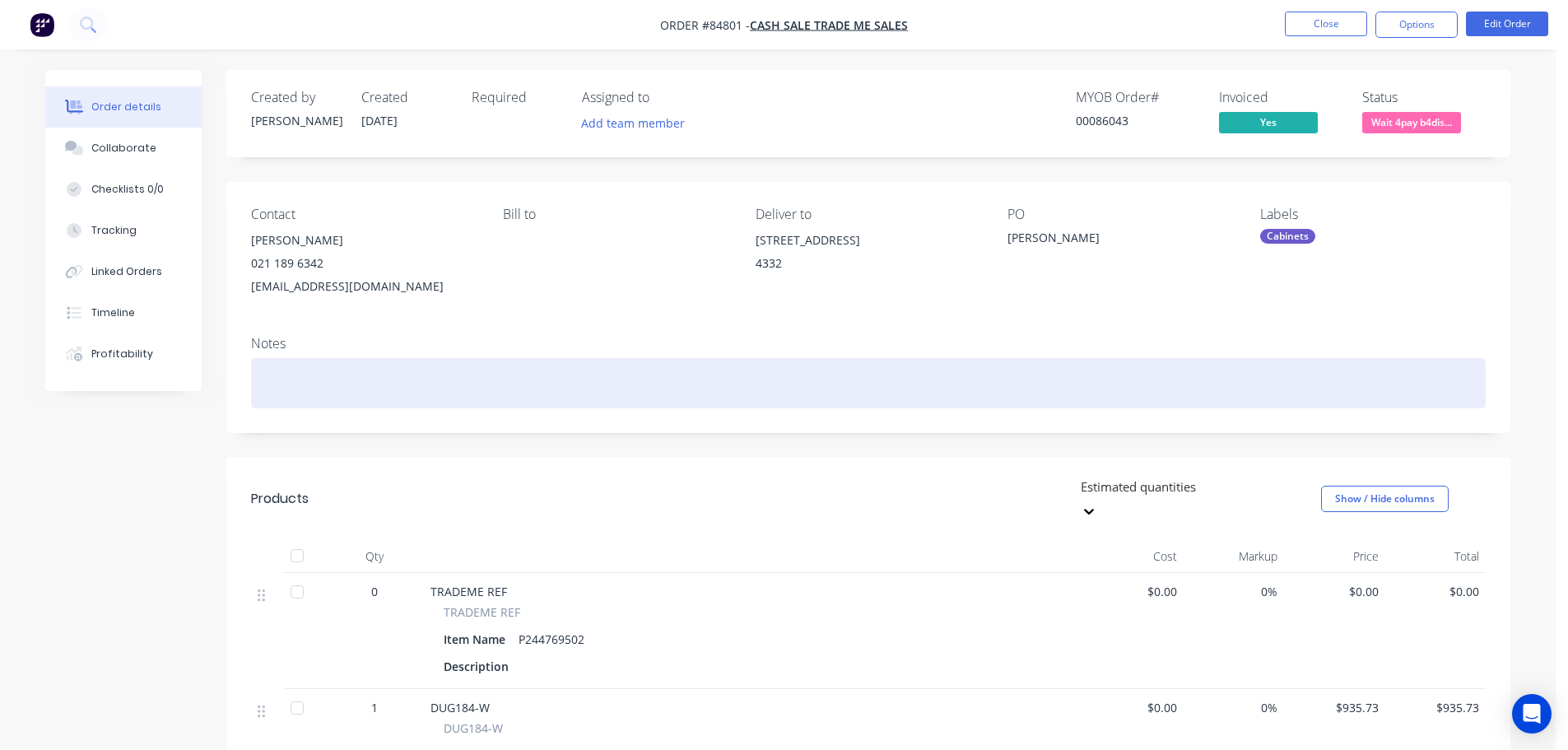
click at [530, 389] on div at bounding box center [868, 383] width 1235 height 50
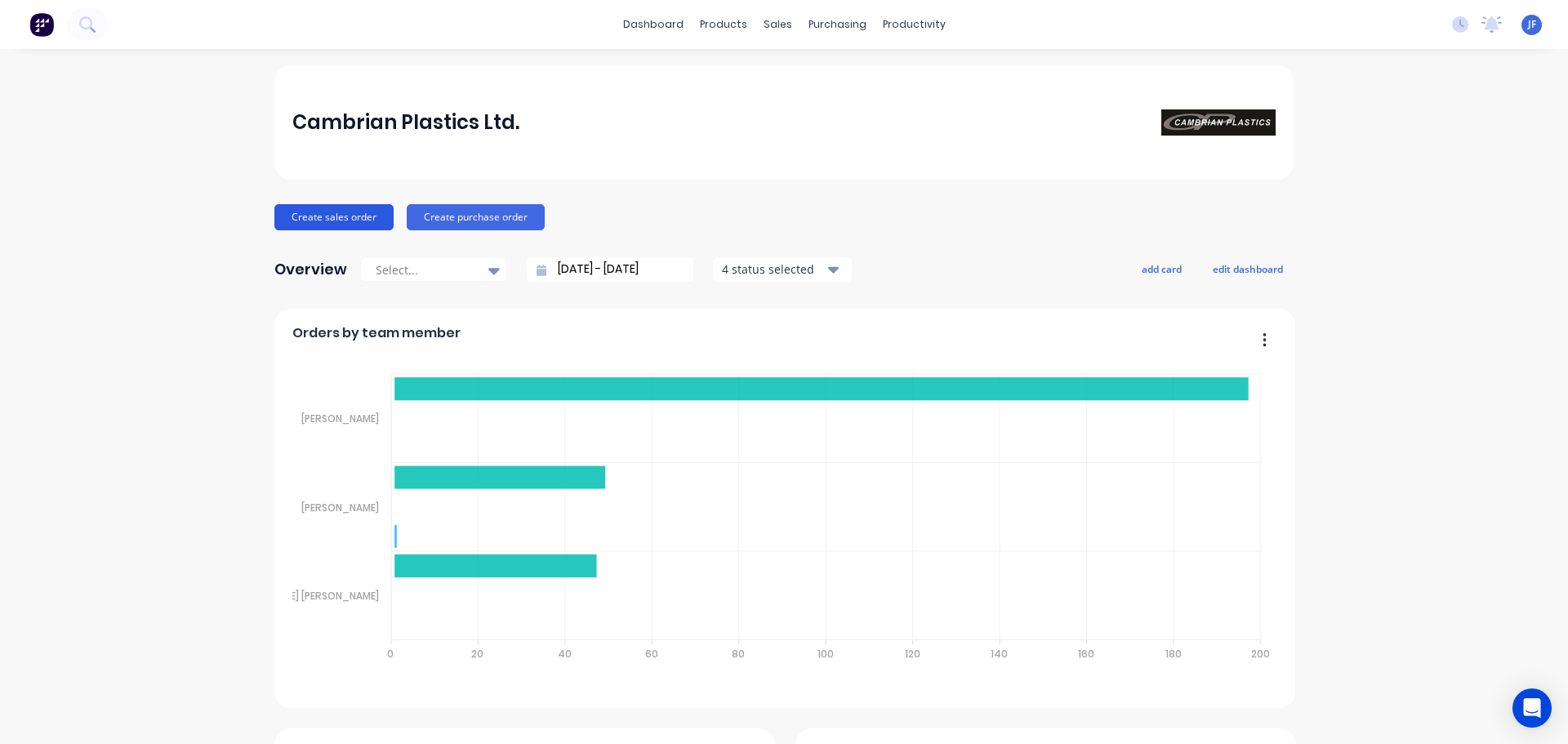
click at [306, 212] on button "Create sales order" at bounding box center [333, 217] width 119 height 26
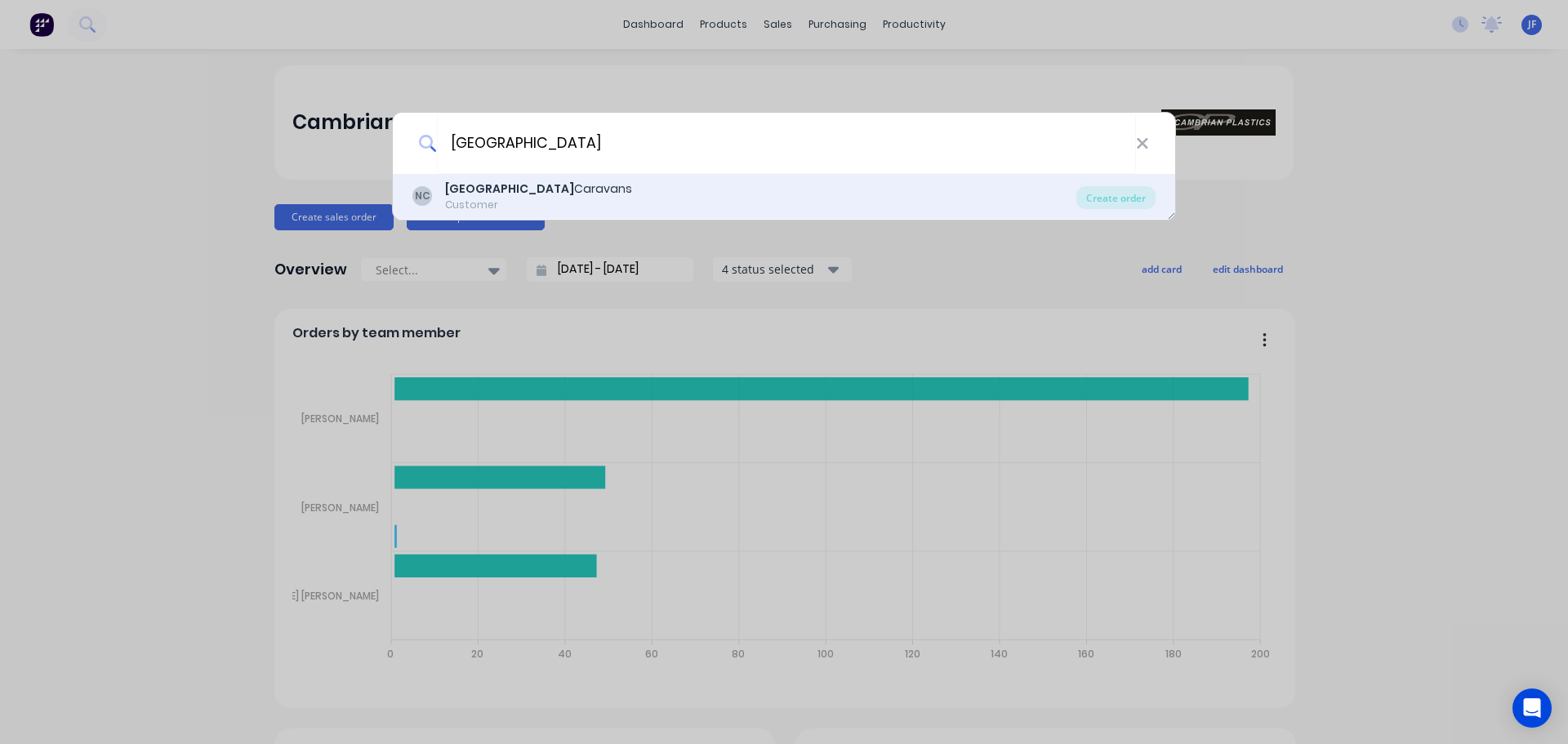
type input "north auckland"
click at [545, 199] on div "Customer" at bounding box center [538, 205] width 187 height 15
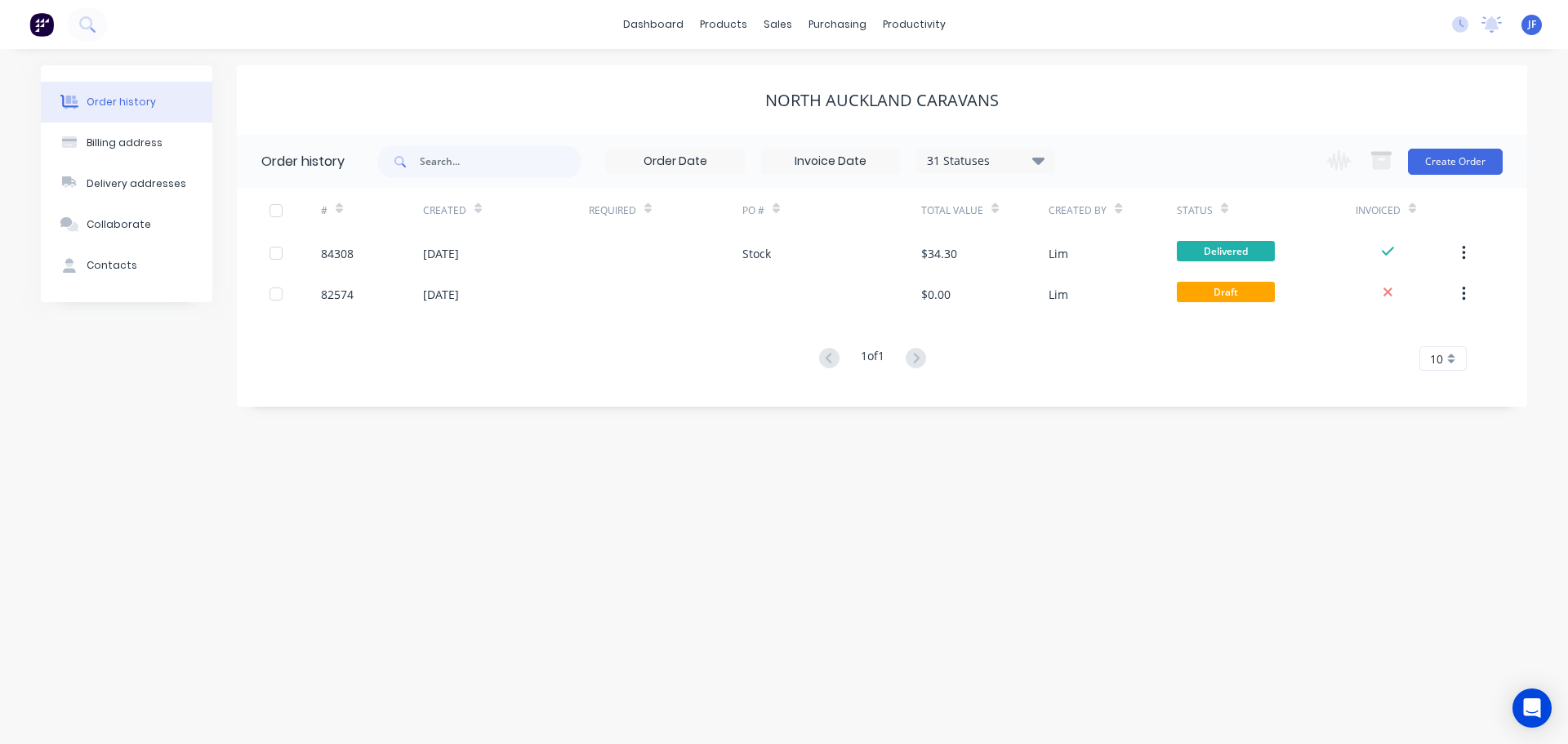
click at [1488, 142] on div "Change order status Submitted Waiting on Supplier Waiting on Payment CNC Cut Sh…" at bounding box center [1409, 161] width 186 height 53
click at [1456, 158] on button "Create Order" at bounding box center [1455, 162] width 94 height 26
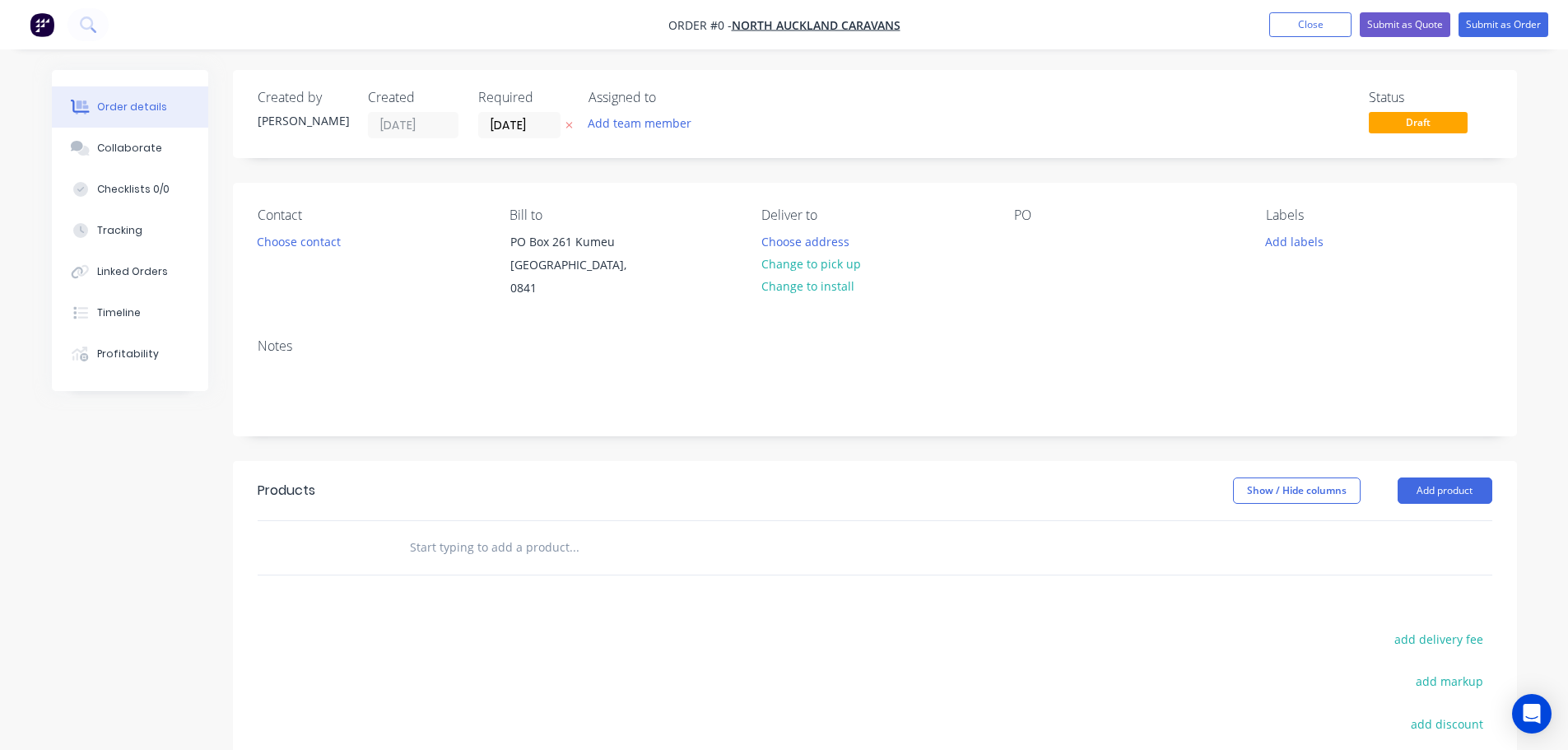
click at [569, 124] on icon "button" at bounding box center [569, 125] width 7 height 10
click at [266, 242] on button "Choose contact" at bounding box center [299, 241] width 101 height 22
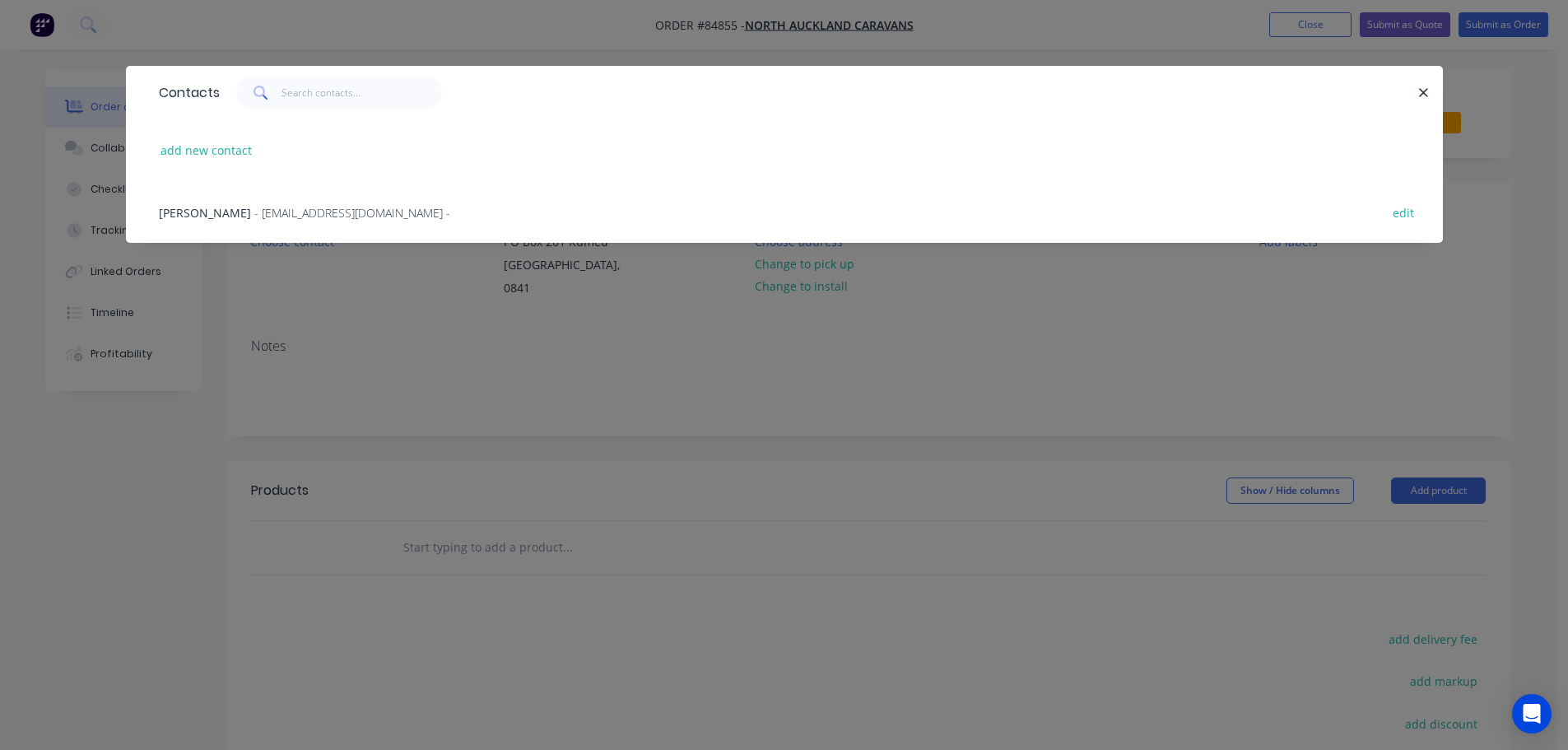
click at [256, 211] on span "- northaucklandcaravans@xtra.co.nz -" at bounding box center [351, 213] width 196 height 16
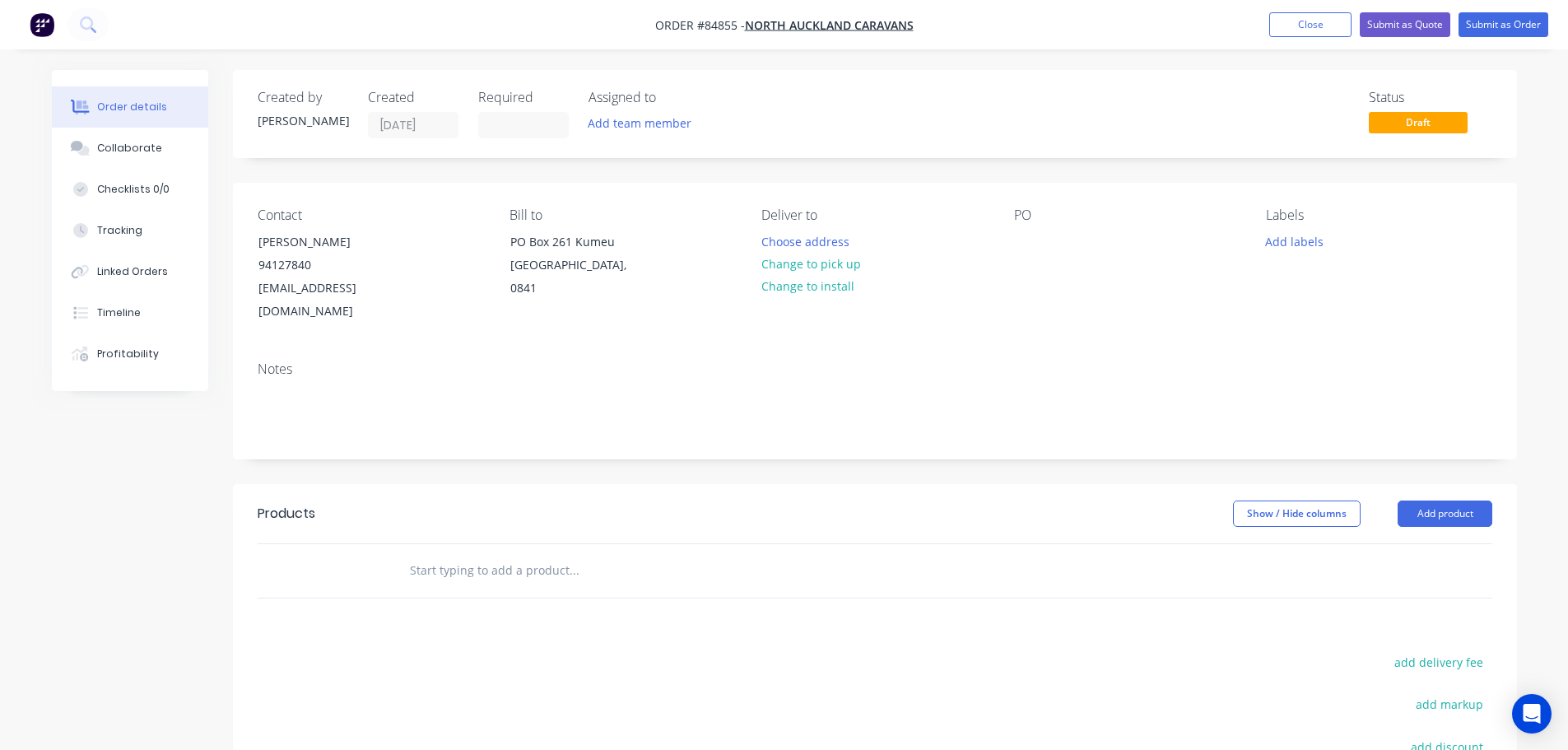
click at [496, 554] on input "text" at bounding box center [574, 571] width 329 height 33
click at [584, 557] on input "caravann" at bounding box center [574, 571] width 329 height 33
type input "caravan"
click at [543, 501] on div "Show / Hide columns Add product" at bounding box center [1005, 514] width 972 height 26
click at [530, 554] on input "caravan" at bounding box center [574, 571] width 329 height 33
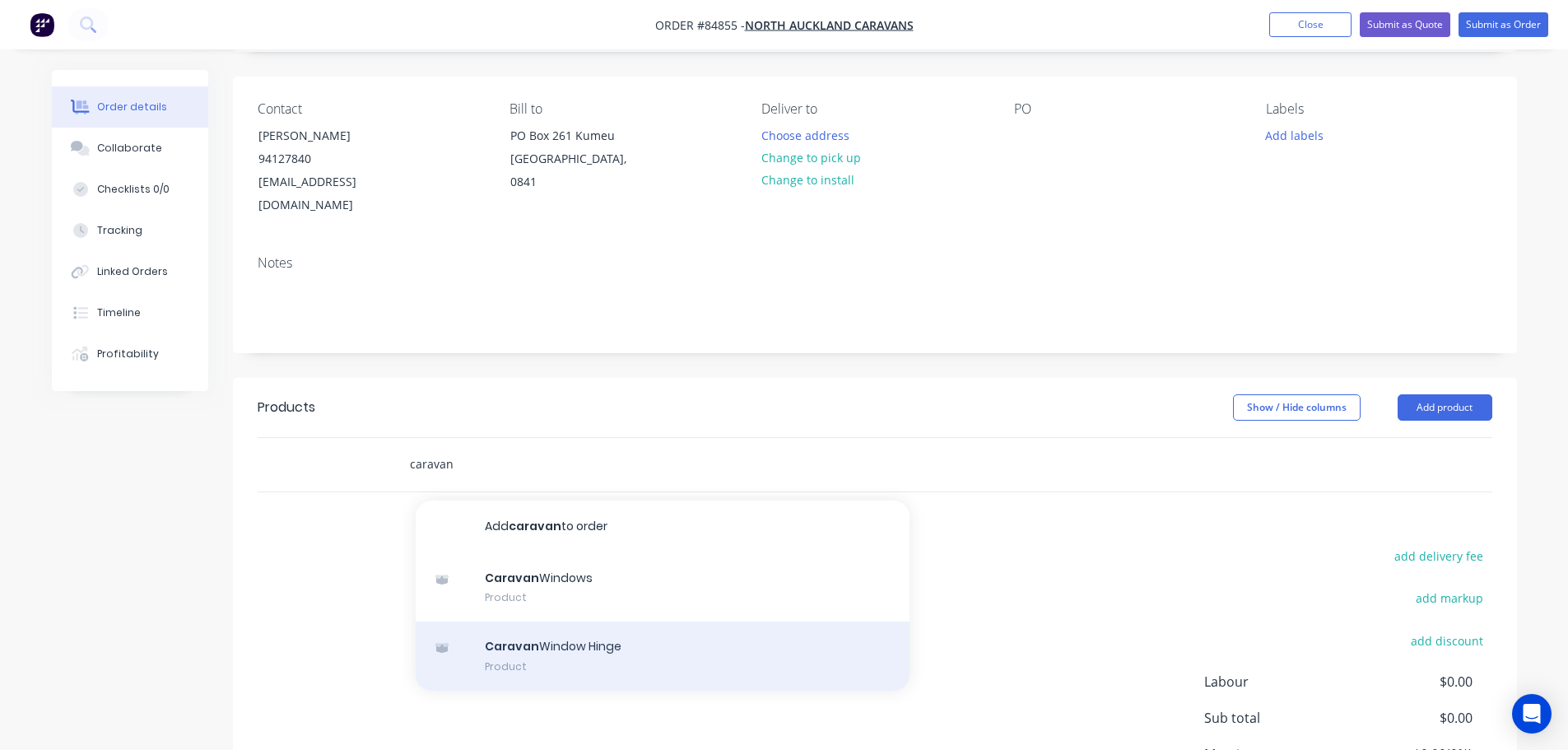
scroll to position [165, 0]
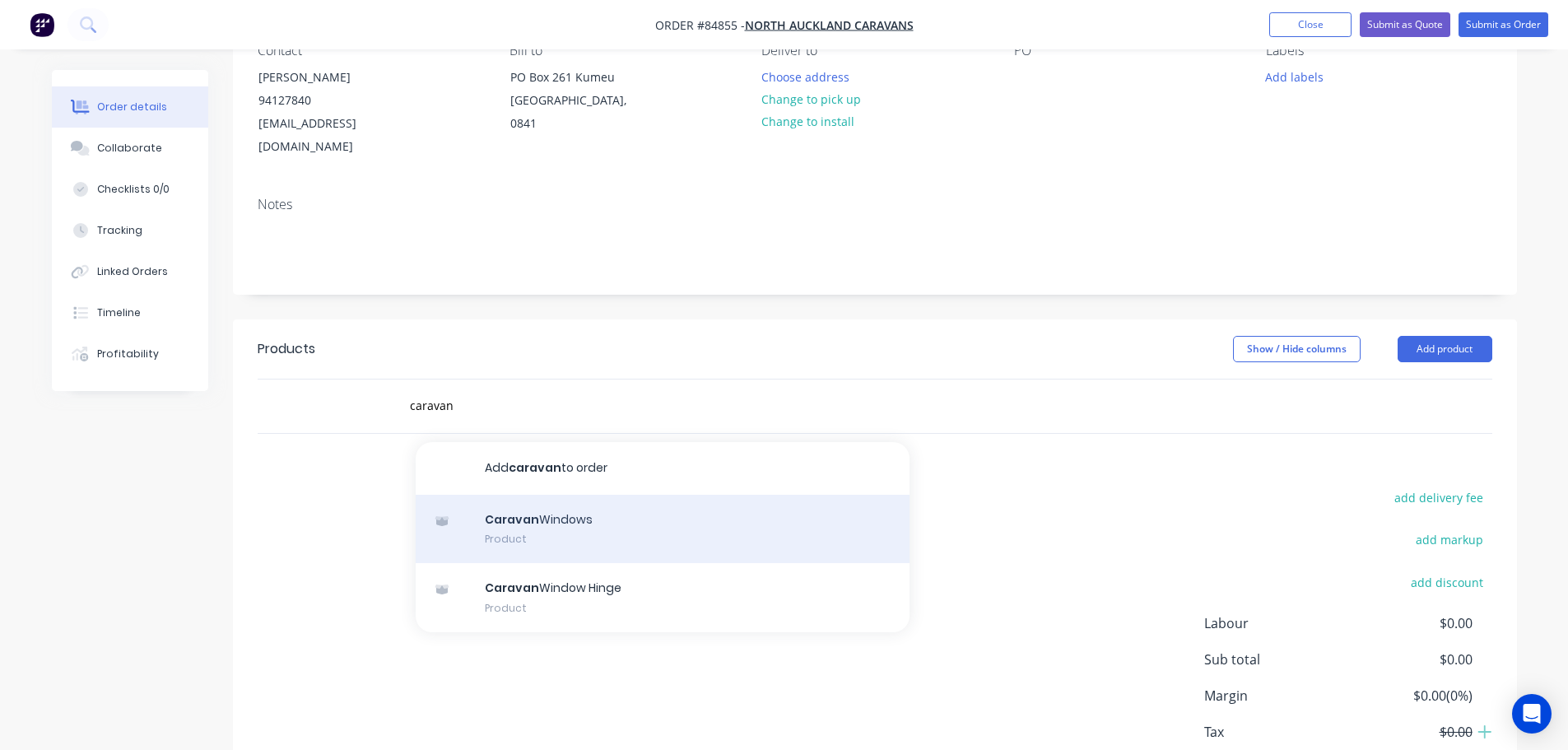
click at [540, 514] on div "Caravan Windows Product" at bounding box center [662, 529] width 494 height 69
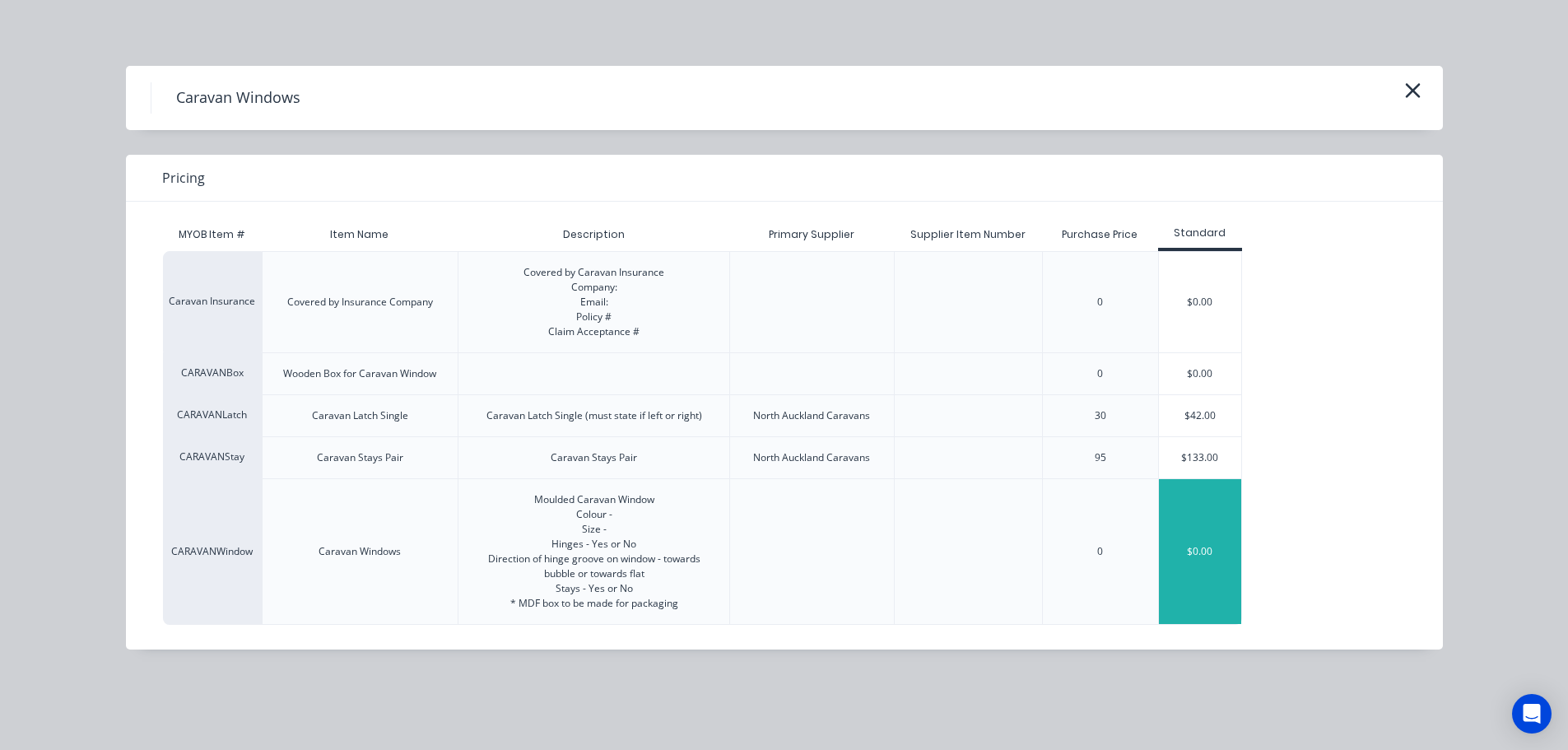
click at [1230, 543] on div "$0.00" at bounding box center [1200, 551] width 83 height 145
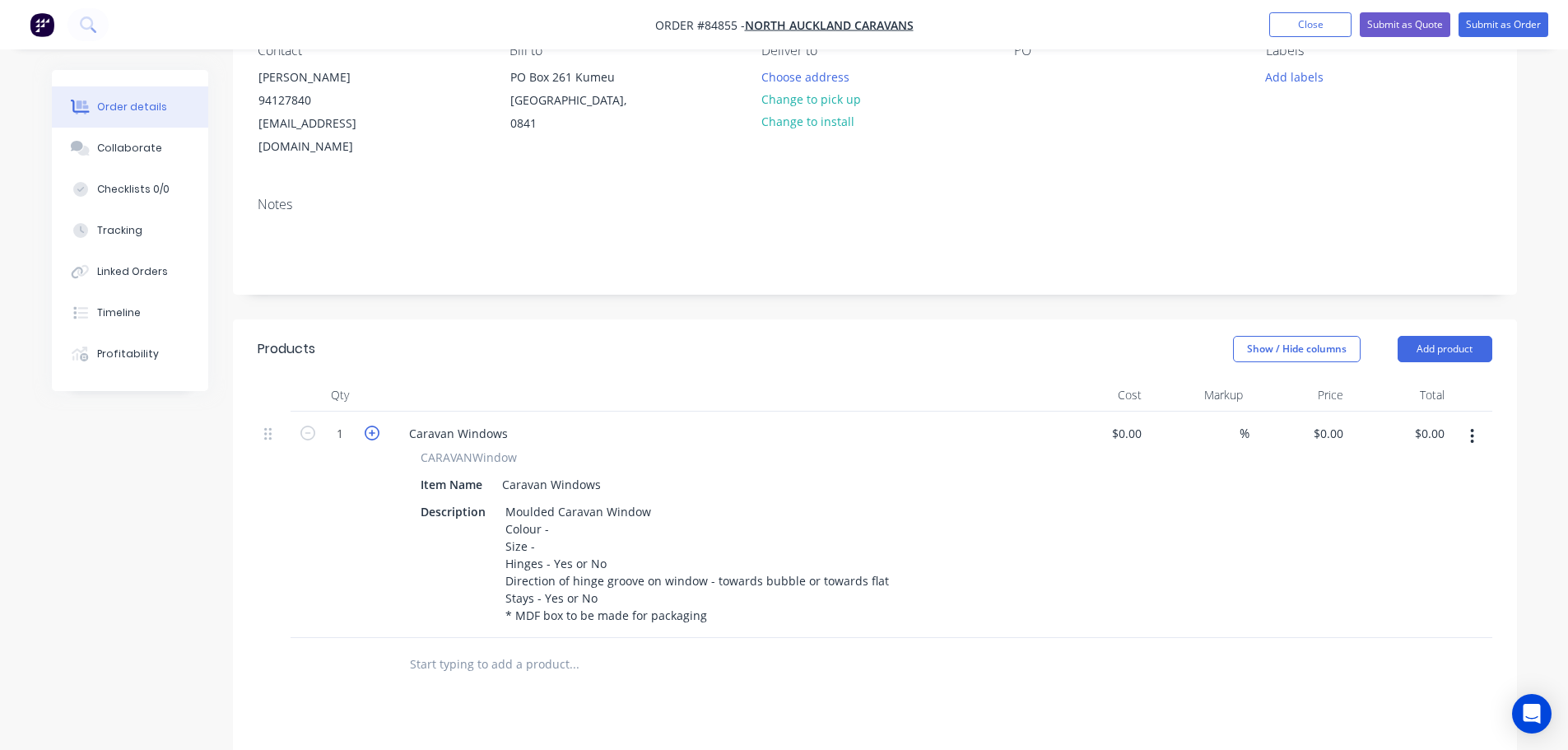
click at [368, 425] on icon "button" at bounding box center [372, 432] width 15 height 15
type input "2"
click at [1470, 427] on icon "button" at bounding box center [1471, 436] width 4 height 18
click at [1431, 500] on div "Duplicate" at bounding box center [1413, 512] width 127 height 24
click at [603, 699] on div "Caravan Windows" at bounding box center [551, 710] width 112 height 24
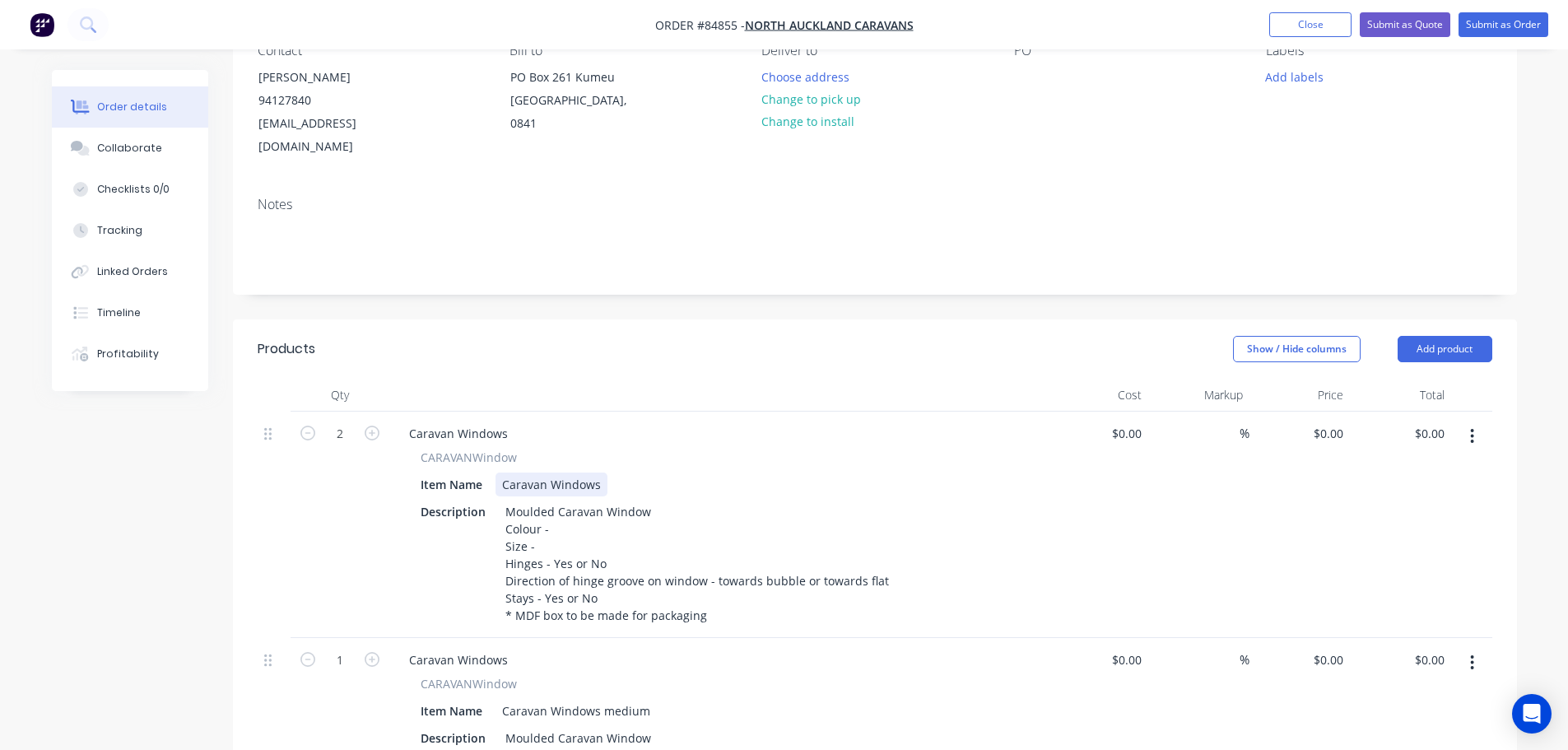
click at [600, 472] on div "Caravan Windows" at bounding box center [551, 484] width 112 height 24
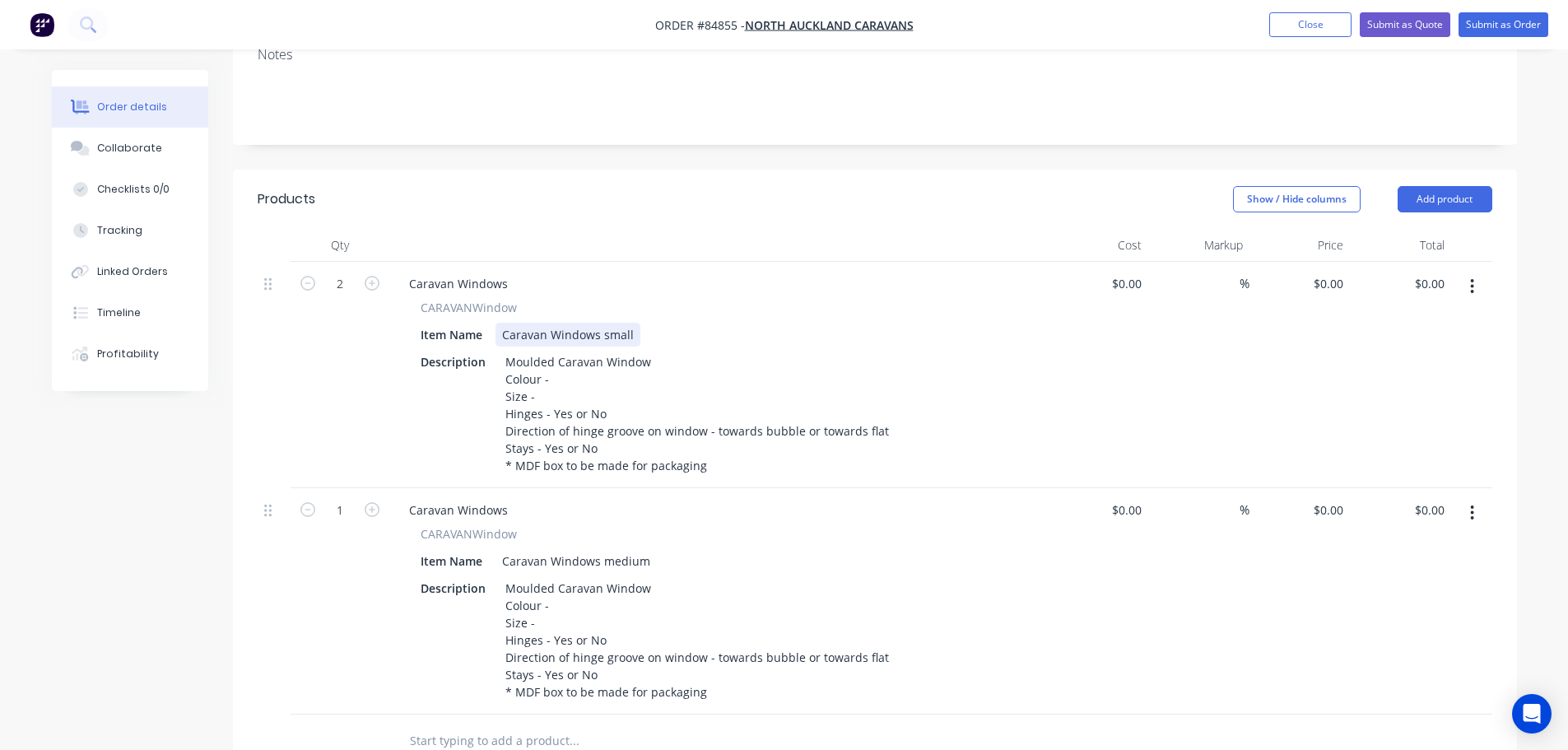
scroll to position [494, 0]
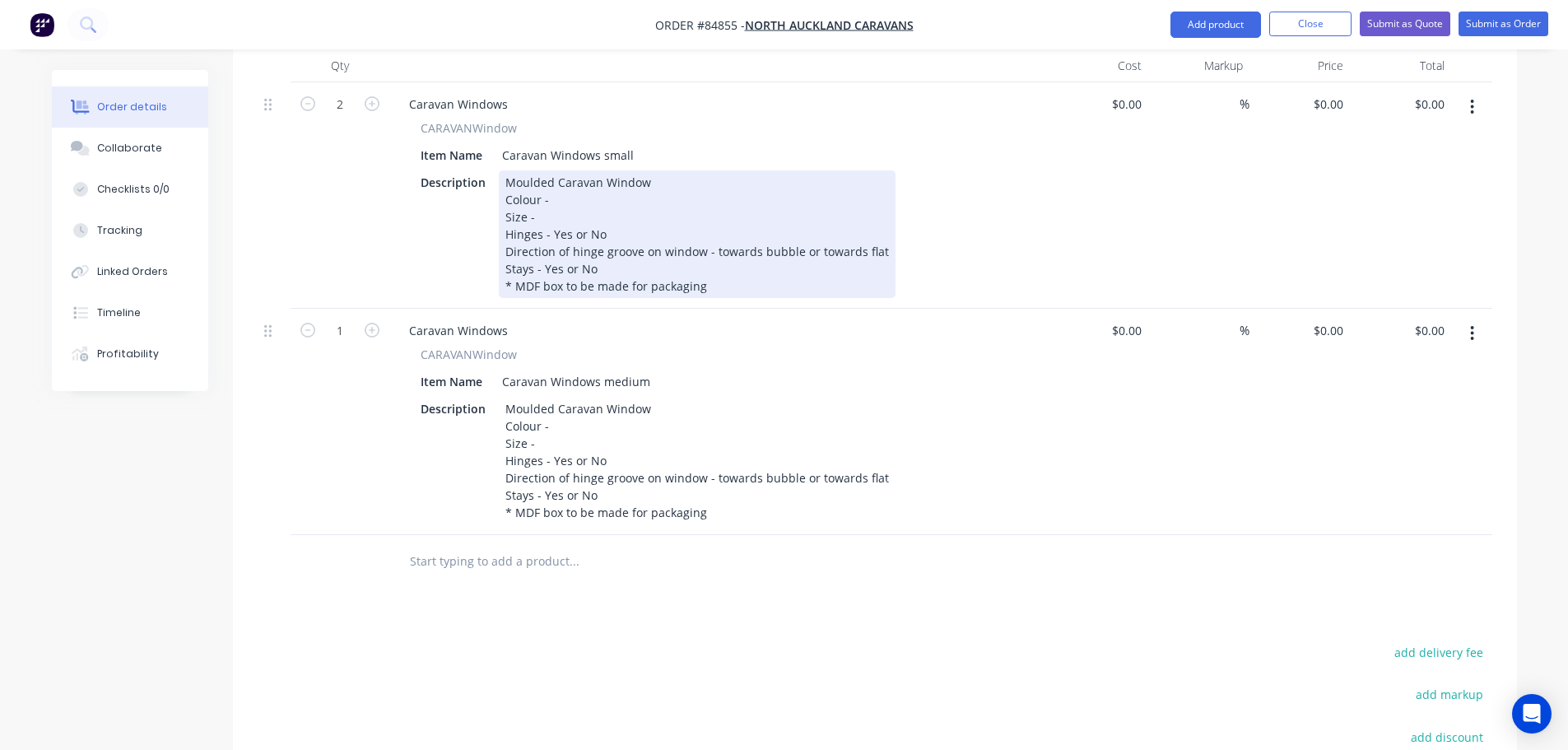
click at [552, 187] on div "Moulded Caravan Window Colour - Size - Hinges - Yes or No Direction of hinge gr…" at bounding box center [697, 234] width 397 height 127
drag, startPoint x: 571, startPoint y: 210, endPoint x: 631, endPoint y: 210, distance: 60.0
click at [631, 210] on div "Moulded Caravan Window Colour - Size - 870 x 450 (mirror image, both window are…" at bounding box center [697, 234] width 397 height 127
drag, startPoint x: 796, startPoint y: 228, endPoint x: 901, endPoint y: 228, distance: 105.0
click at [901, 228] on div "Description Moulded Caravan Window Colour - Size - 870 x 450 (mirror image, bot…" at bounding box center [715, 234] width 602 height 127
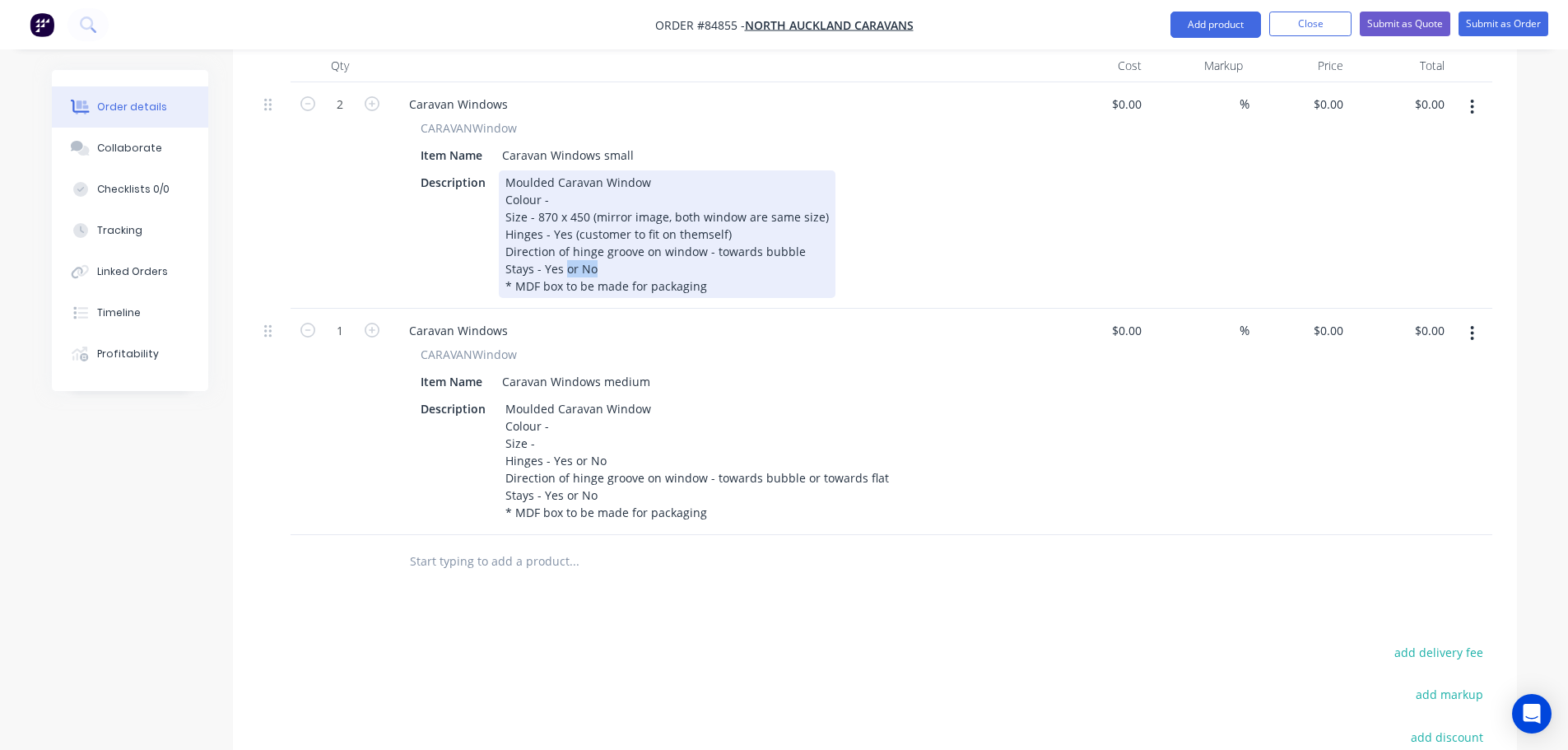
drag, startPoint x: 600, startPoint y: 247, endPoint x: 574, endPoint y: 246, distance: 26.0
click at [569, 246] on div "Moulded Caravan Window Colour - Size - 870 x 450 (mirror image, both window are…" at bounding box center [667, 234] width 337 height 127
click at [580, 246] on div "Moulded Caravan Window Colour - Size - 870 x 450 (mirror image, both window are…" at bounding box center [667, 234] width 337 height 127
click at [571, 247] on div "Moulded Caravan Window Colour - Size - 870 x 450 (mirror image, both window are…" at bounding box center [667, 234] width 337 height 127
drag, startPoint x: 576, startPoint y: 247, endPoint x: 542, endPoint y: 247, distance: 34.0
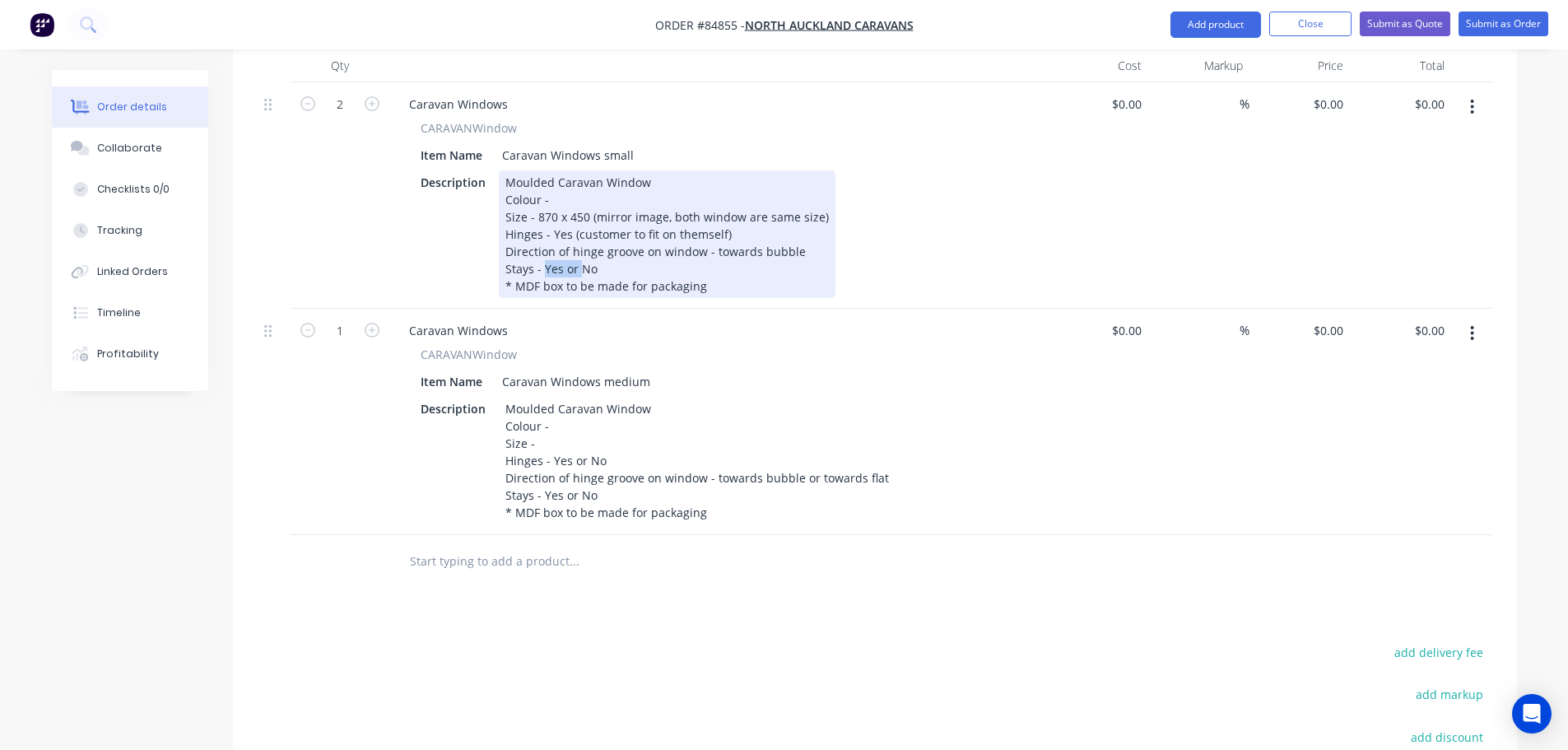
click at [542, 247] on div "Moulded Caravan Window Colour - Size - 870 x 450 (mirror image, both window are…" at bounding box center [667, 234] width 337 height 127
click at [758, 259] on div "Moulded Caravan Window Colour - Size - Hinges - Yes or No Direction of hinge gr…" at bounding box center [697, 234] width 397 height 127
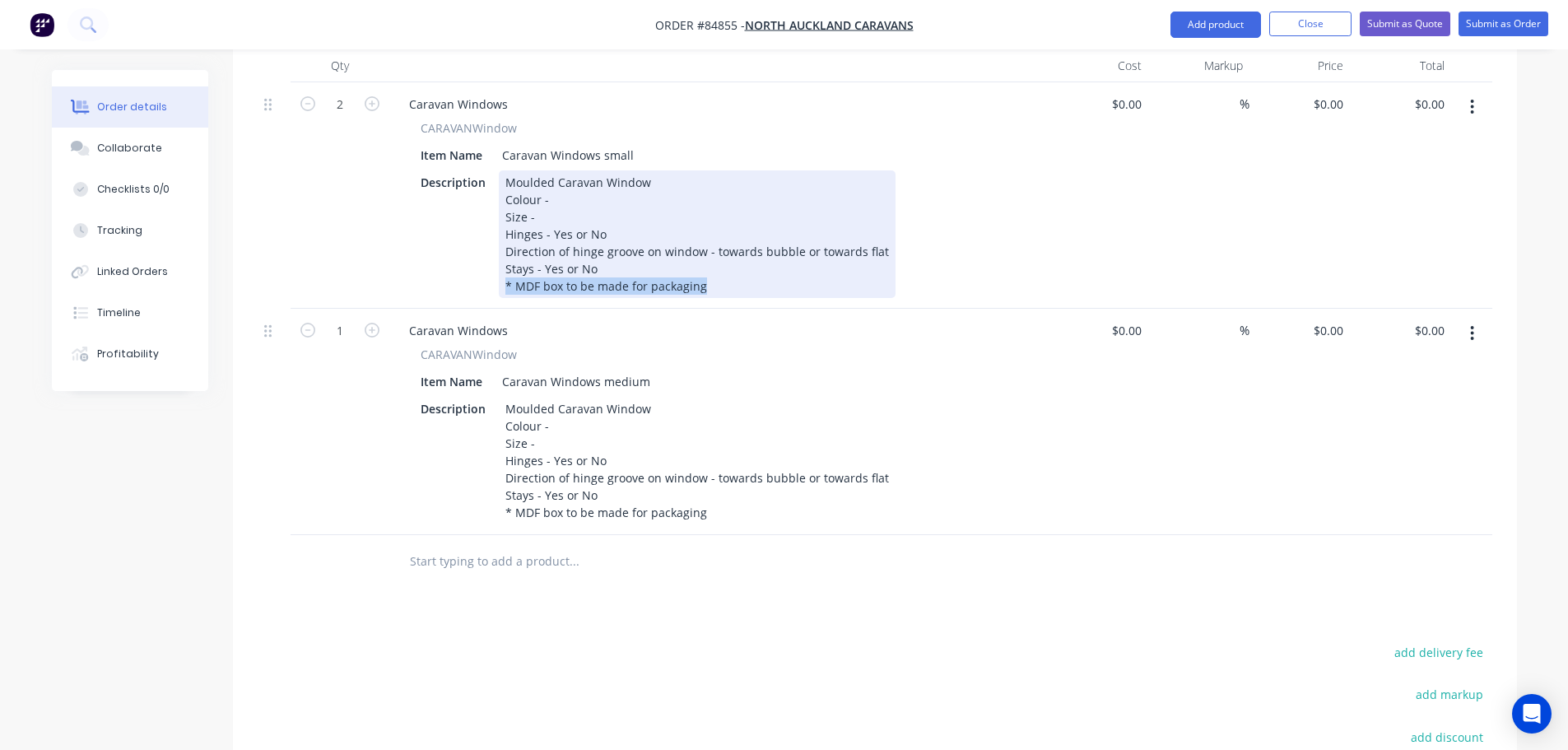
drag, startPoint x: 741, startPoint y: 257, endPoint x: 359, endPoint y: 323, distance: 387.7
click at [359, 322] on div "2 Caravan Windows CARAVANWindow Item Name Caravan Windows small Description Mou…" at bounding box center [874, 308] width 1235 height 452
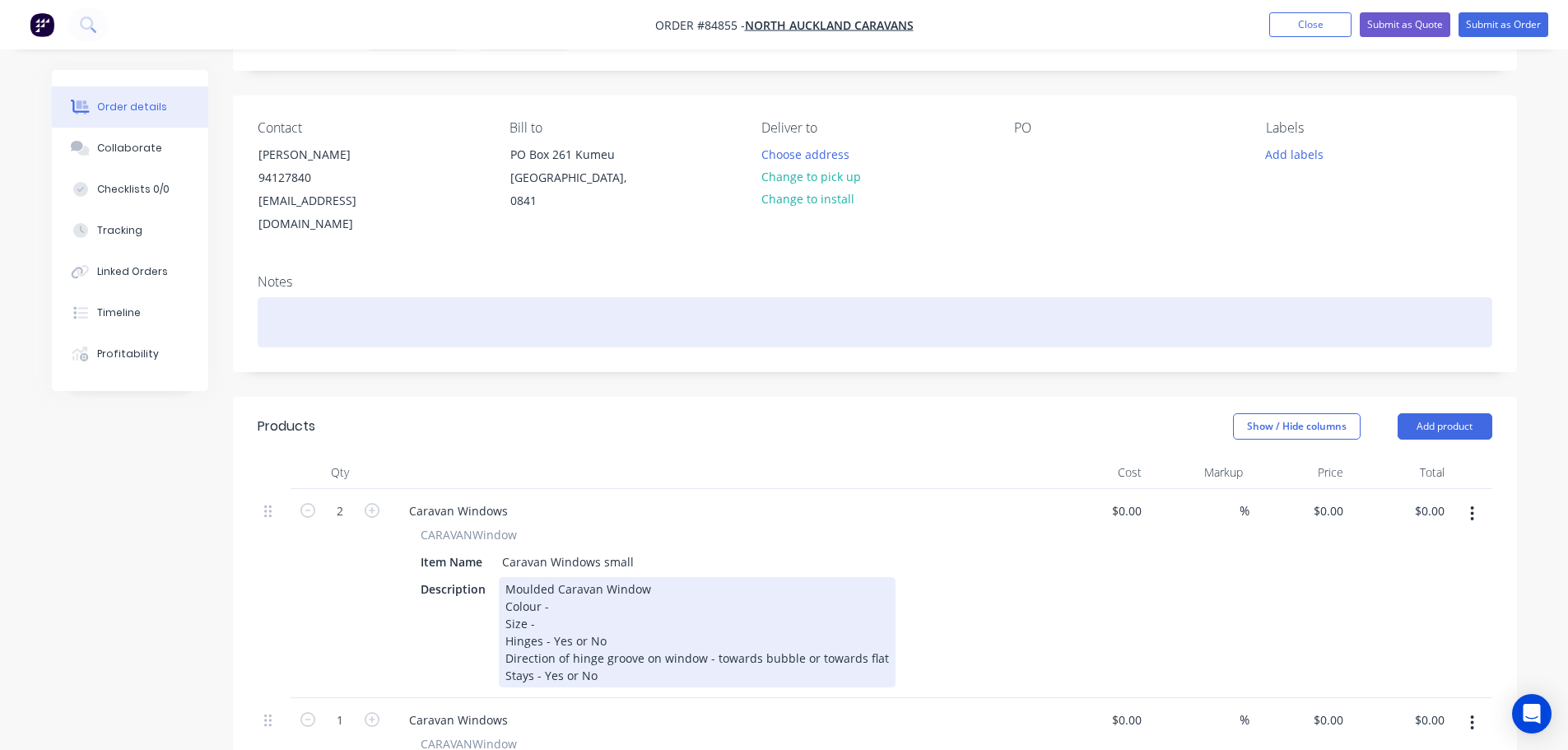
scroll to position [0, 0]
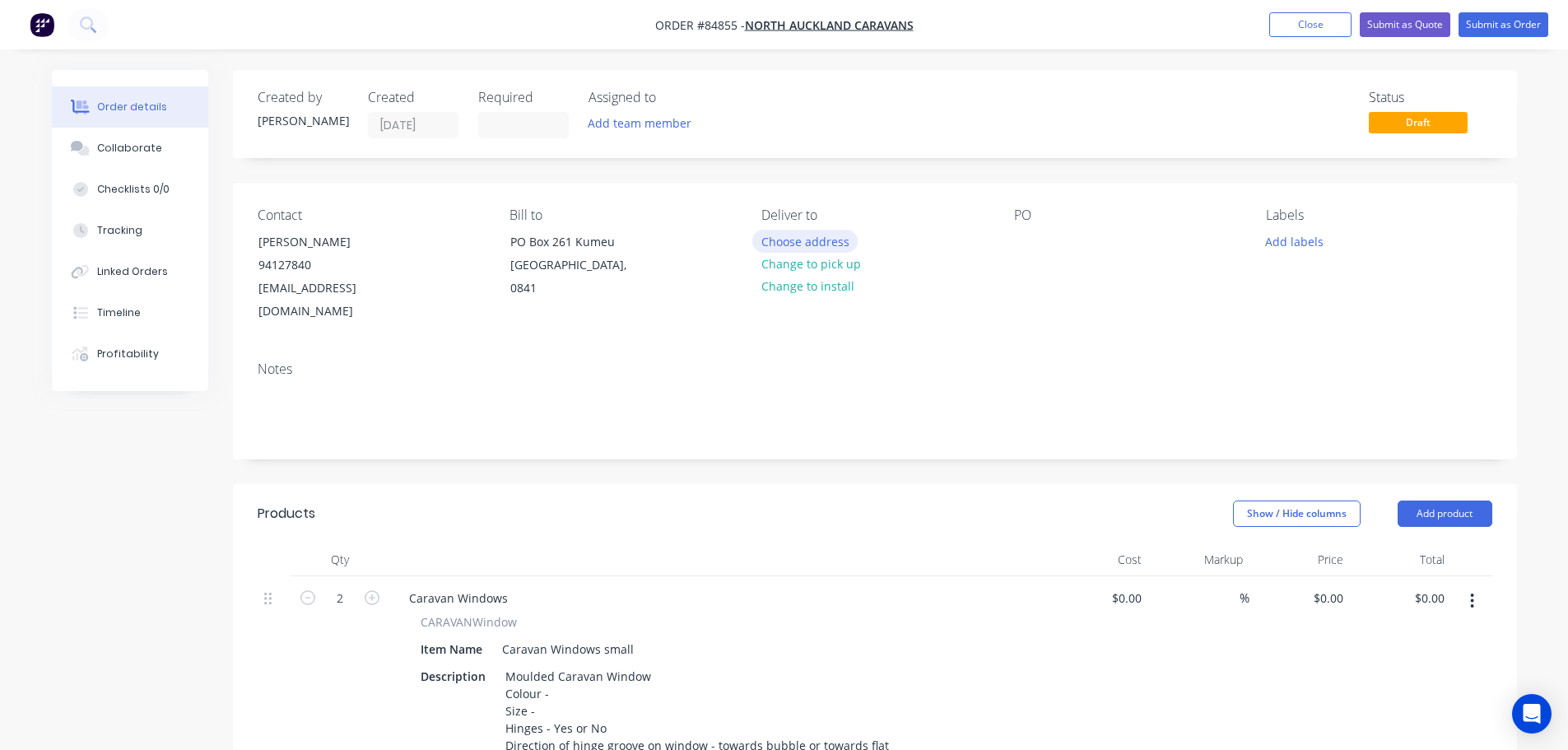
click at [816, 248] on button "Choose address" at bounding box center [805, 241] width 105 height 22
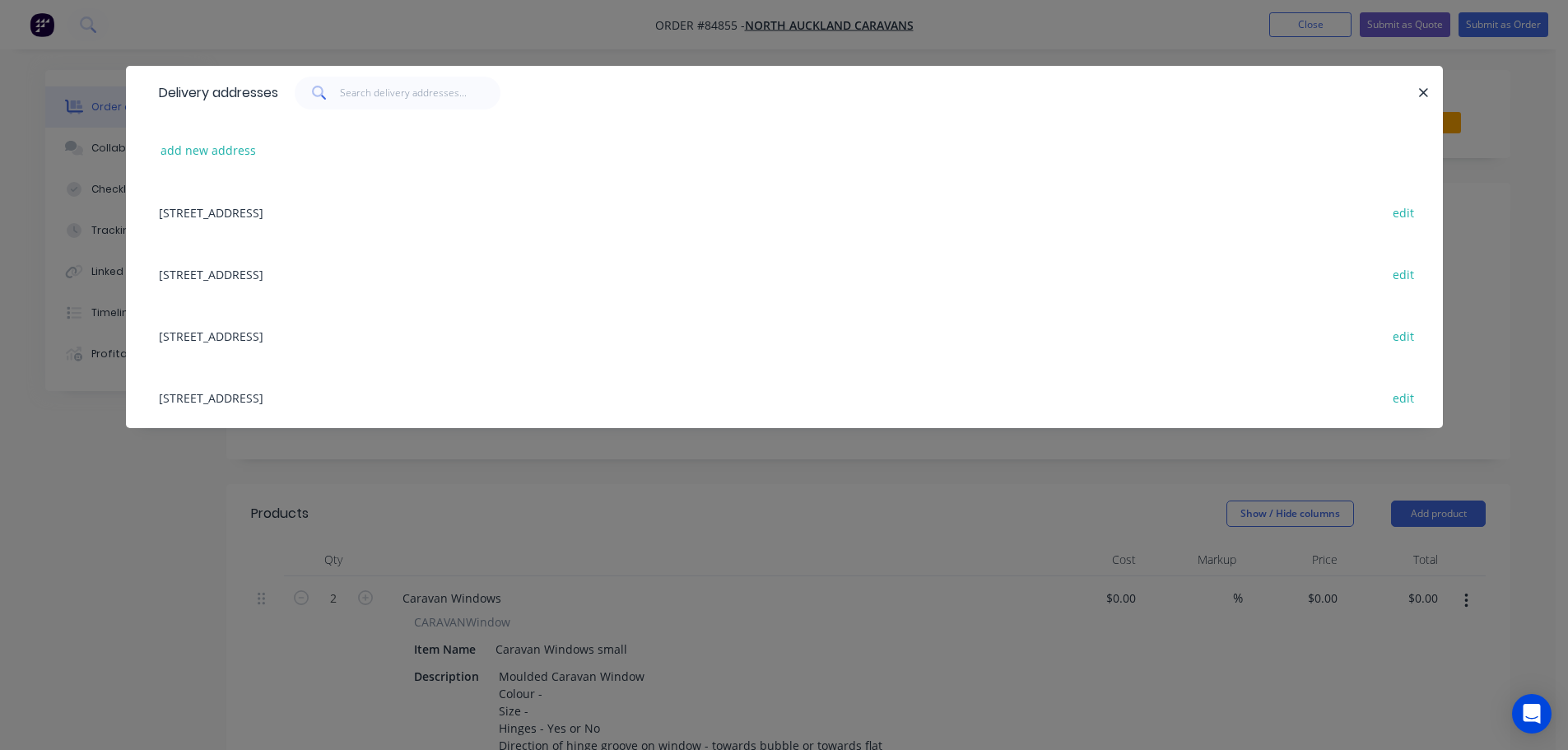
drag, startPoint x: 215, startPoint y: 324, endPoint x: 501, endPoint y: 288, distance: 288.3
click at [215, 323] on div "267 Riverhead Road , Kumeu edit" at bounding box center [784, 335] width 1267 height 62
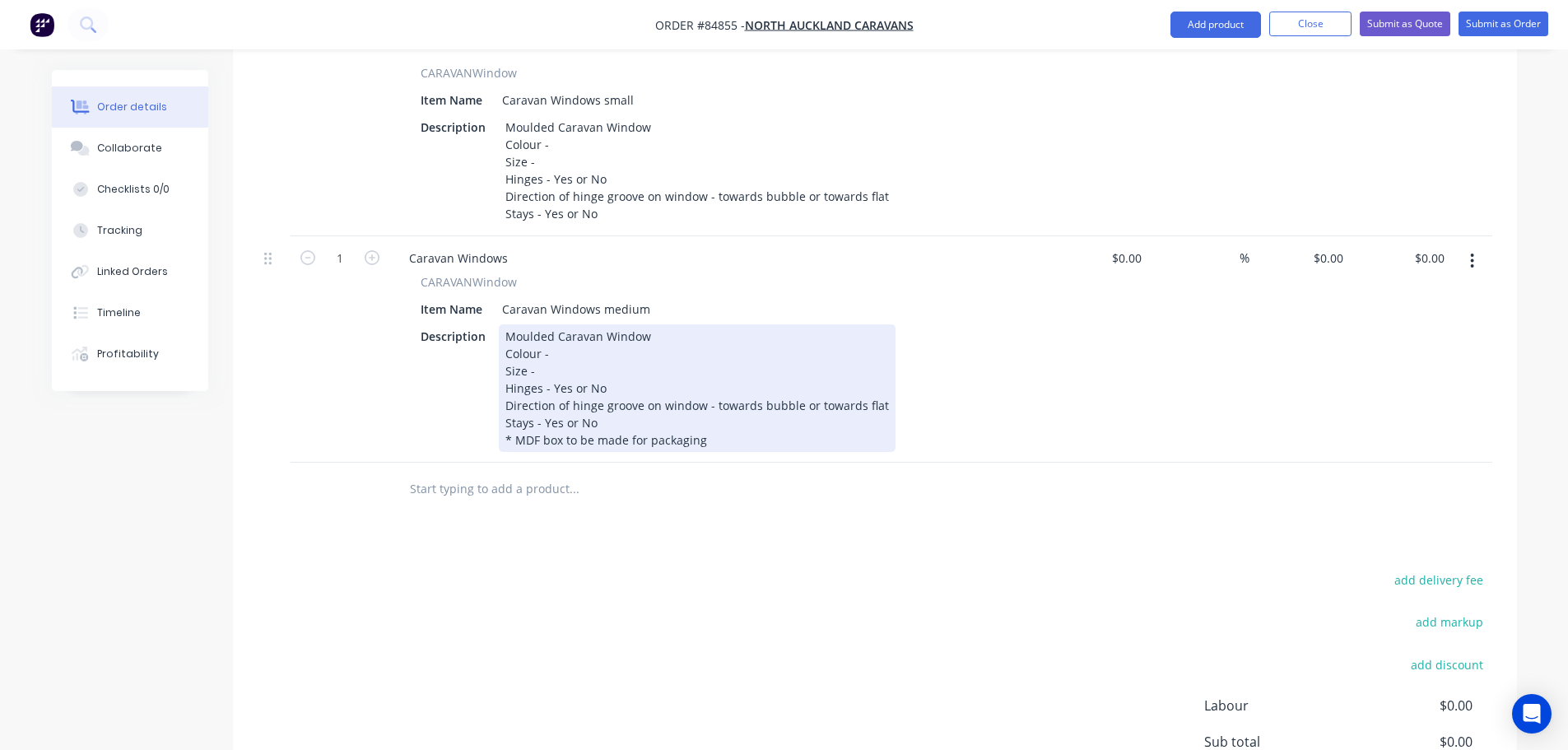
scroll to position [494, 0]
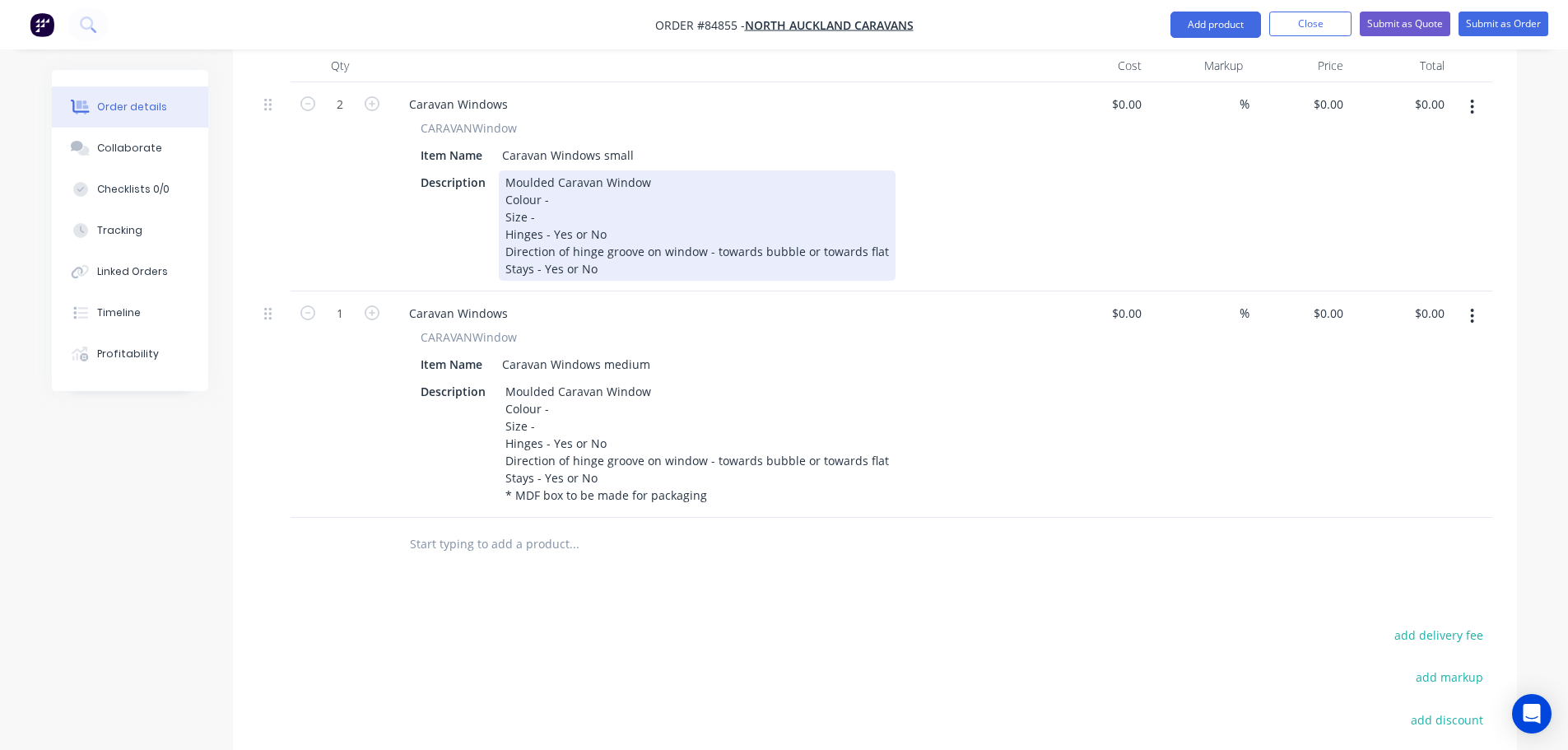
click at [569, 191] on div "Moulded Caravan Window Colour - Size - Hinges - Yes or No Direction of hinge gr…" at bounding box center [697, 225] width 397 height 110
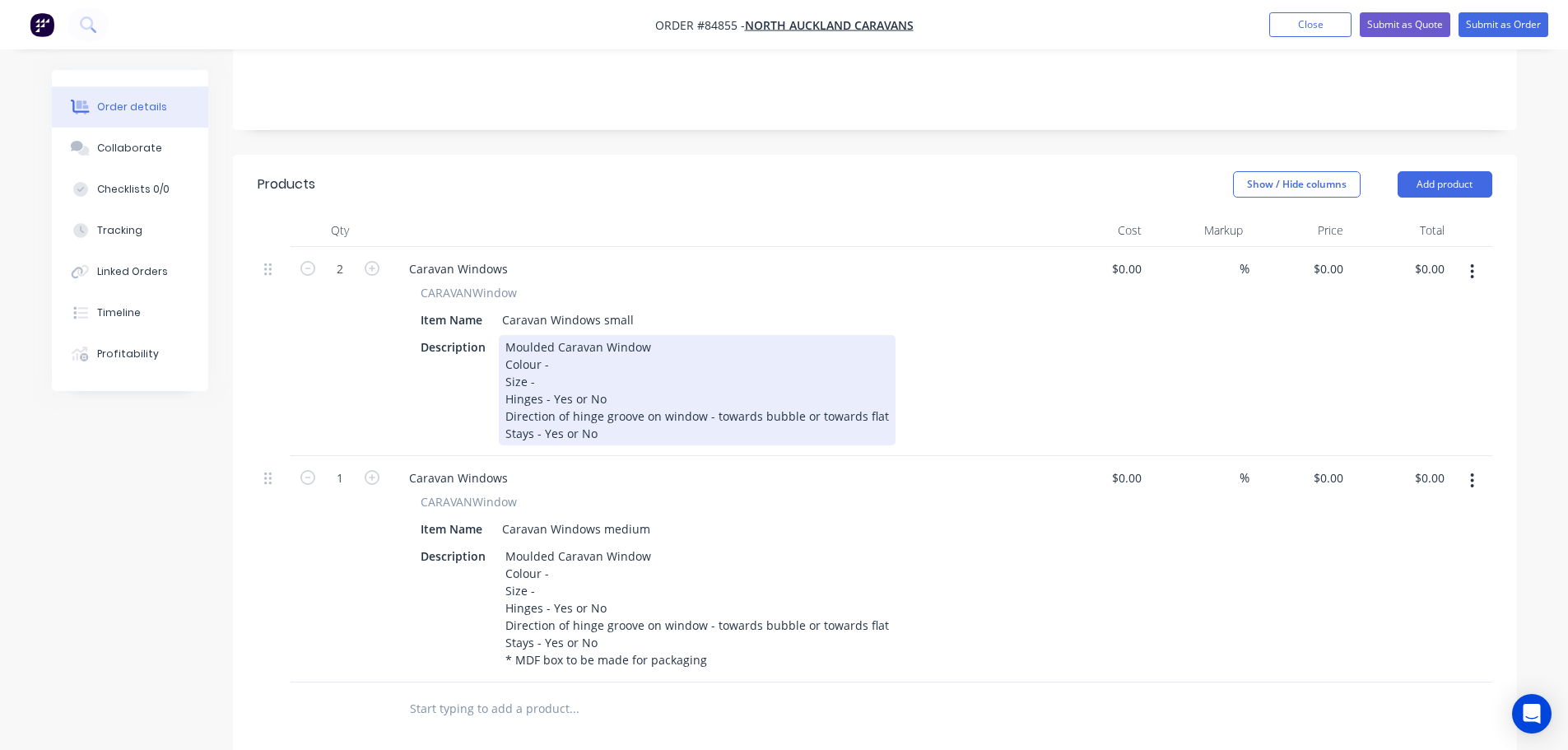
scroll to position [0, 0]
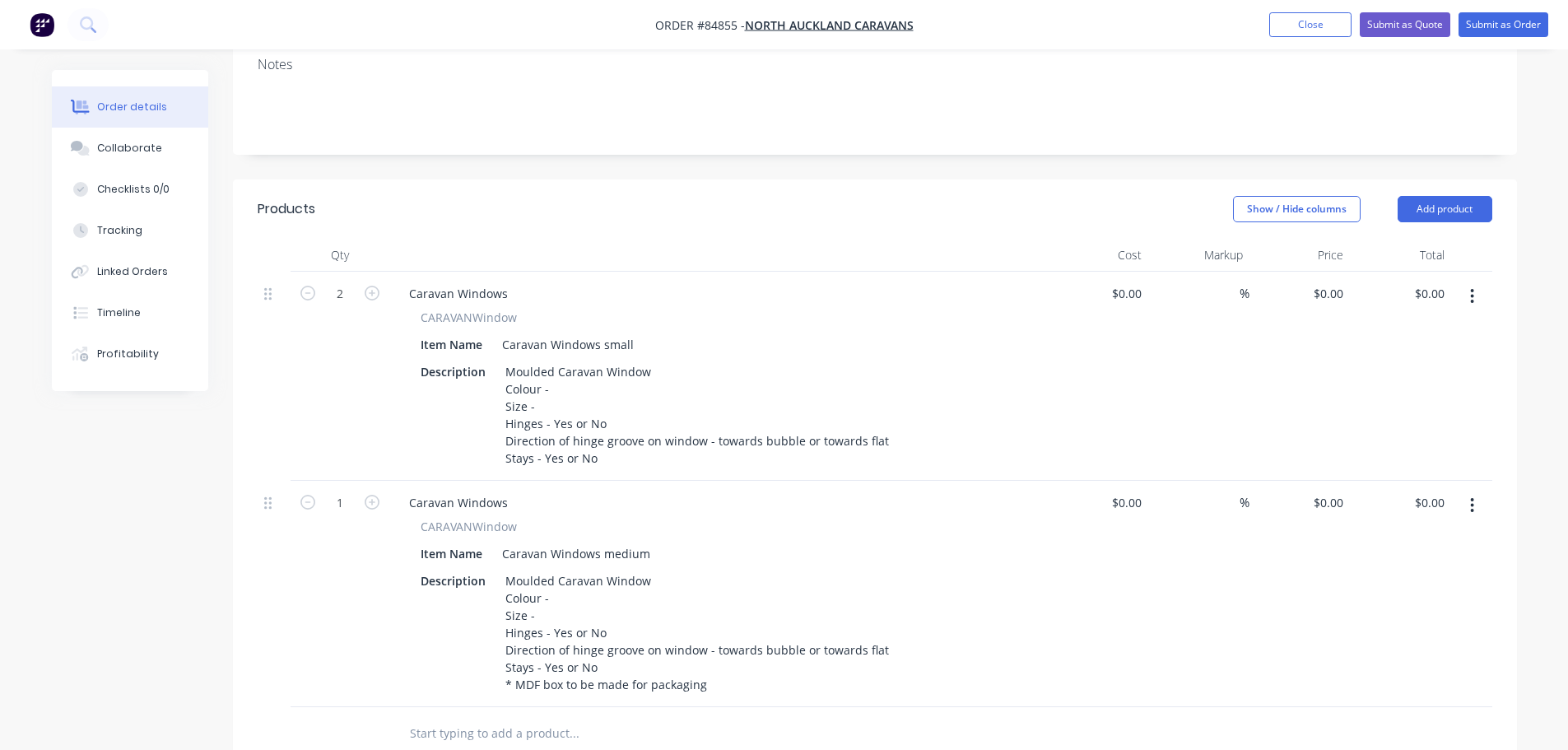
scroll to position [329, 0]
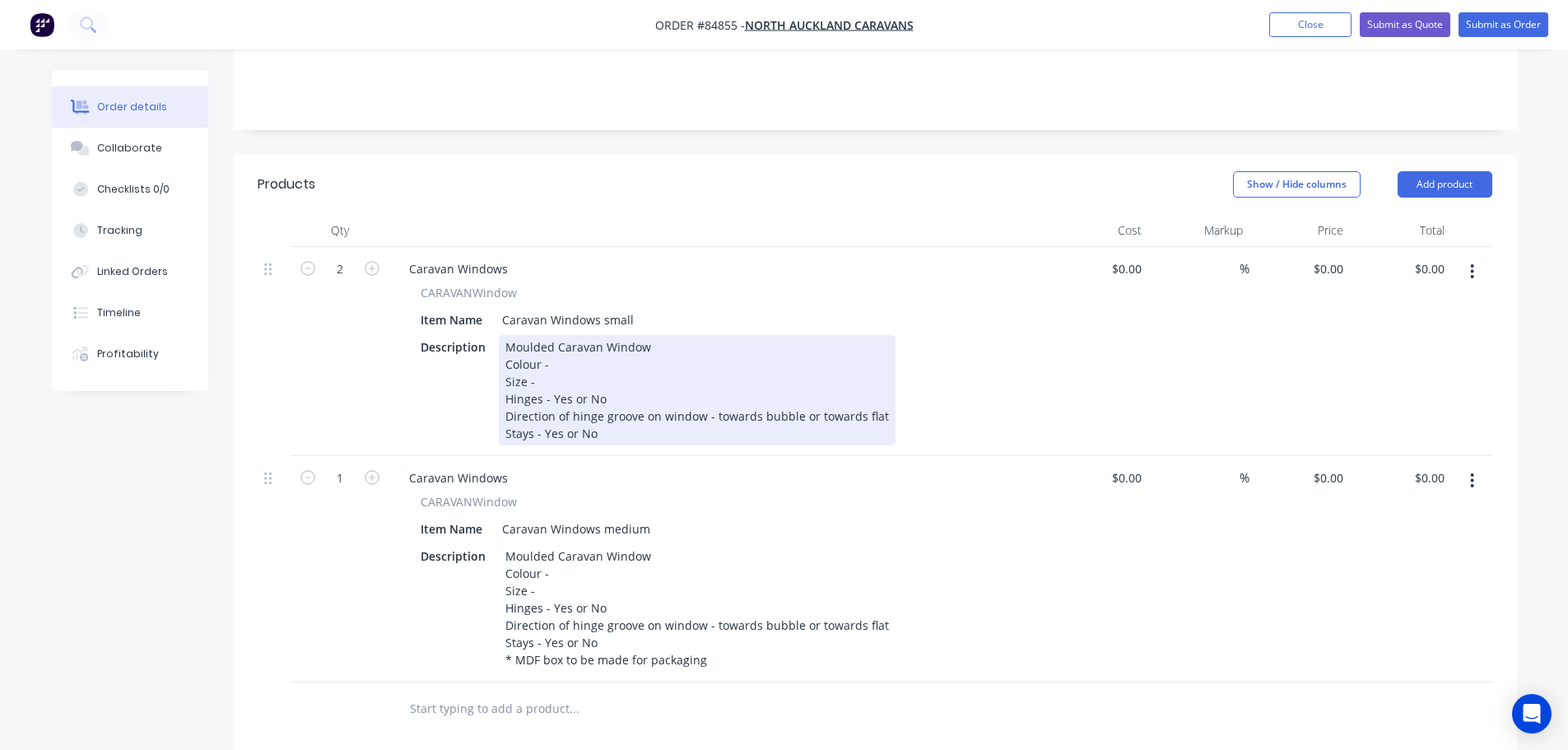
click at [611, 346] on div "Moulded Caravan Window Colour - Size - Hinges - Yes or No Direction of hinge gr…" at bounding box center [697, 389] width 397 height 110
click at [662, 362] on div "Moulded Caravan Window Colour - Size - Hinges - Yes or No Direction of hinge gr…" at bounding box center [697, 389] width 397 height 110
drag, startPoint x: 602, startPoint y: 376, endPoint x: 569, endPoint y: 376, distance: 33.0
click at [569, 376] on div "Moulded Caravan Window Colour - Size - 870 x 450 (windows are same size, just m…" at bounding box center [697, 389] width 397 height 110
drag, startPoint x: 800, startPoint y: 397, endPoint x: 875, endPoint y: 393, distance: 75.1
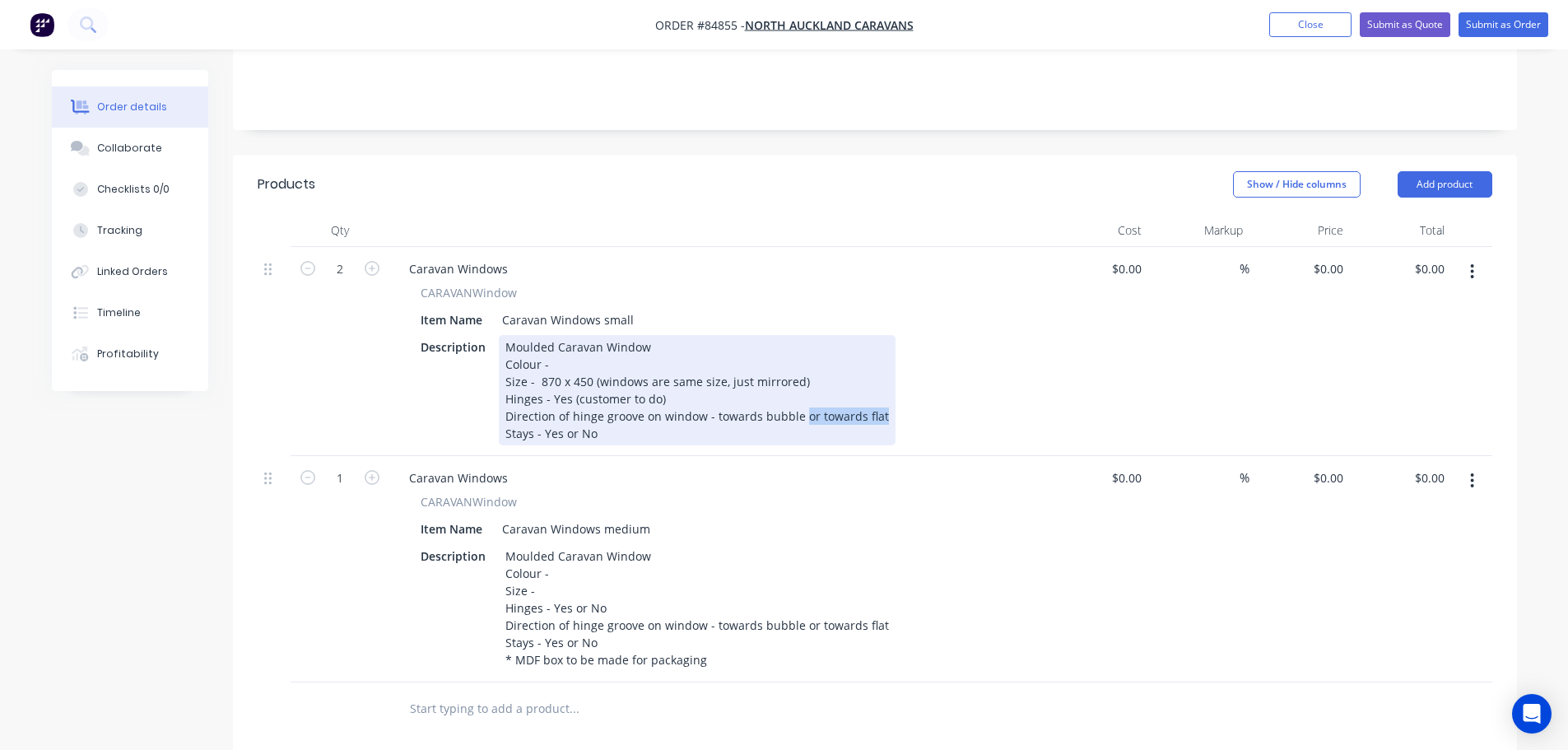
click at [875, 393] on div "Moulded Caravan Window Colour - Size - 870 x 450 (windows are same size, just m…" at bounding box center [697, 389] width 397 height 110
drag, startPoint x: 574, startPoint y: 414, endPoint x: 542, endPoint y: 413, distance: 32.0
click at [542, 413] on div "Moulded Caravan Window Colour - Size - 870 x 450 (windows are same size, just m…" at bounding box center [657, 389] width 318 height 110
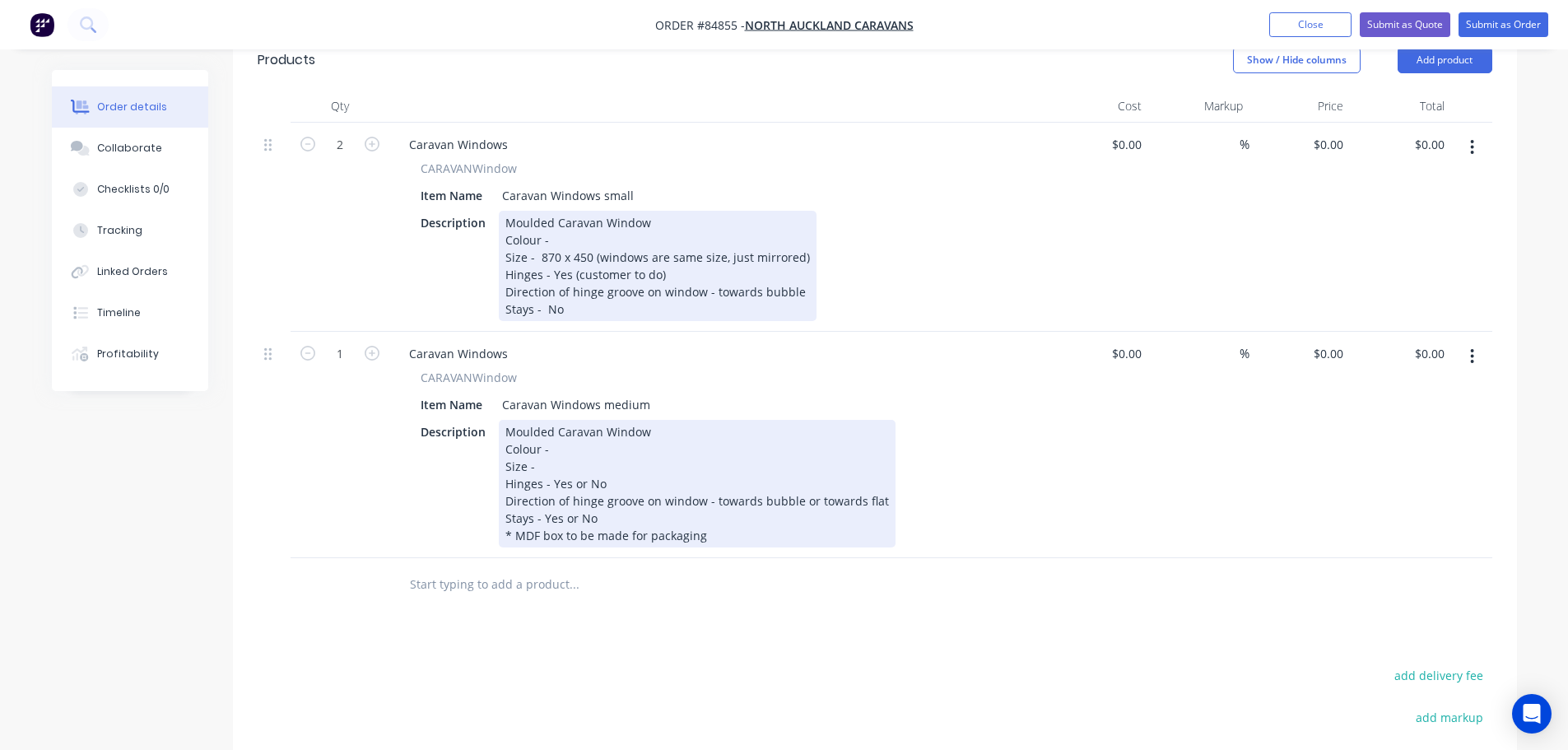
scroll to position [494, 0]
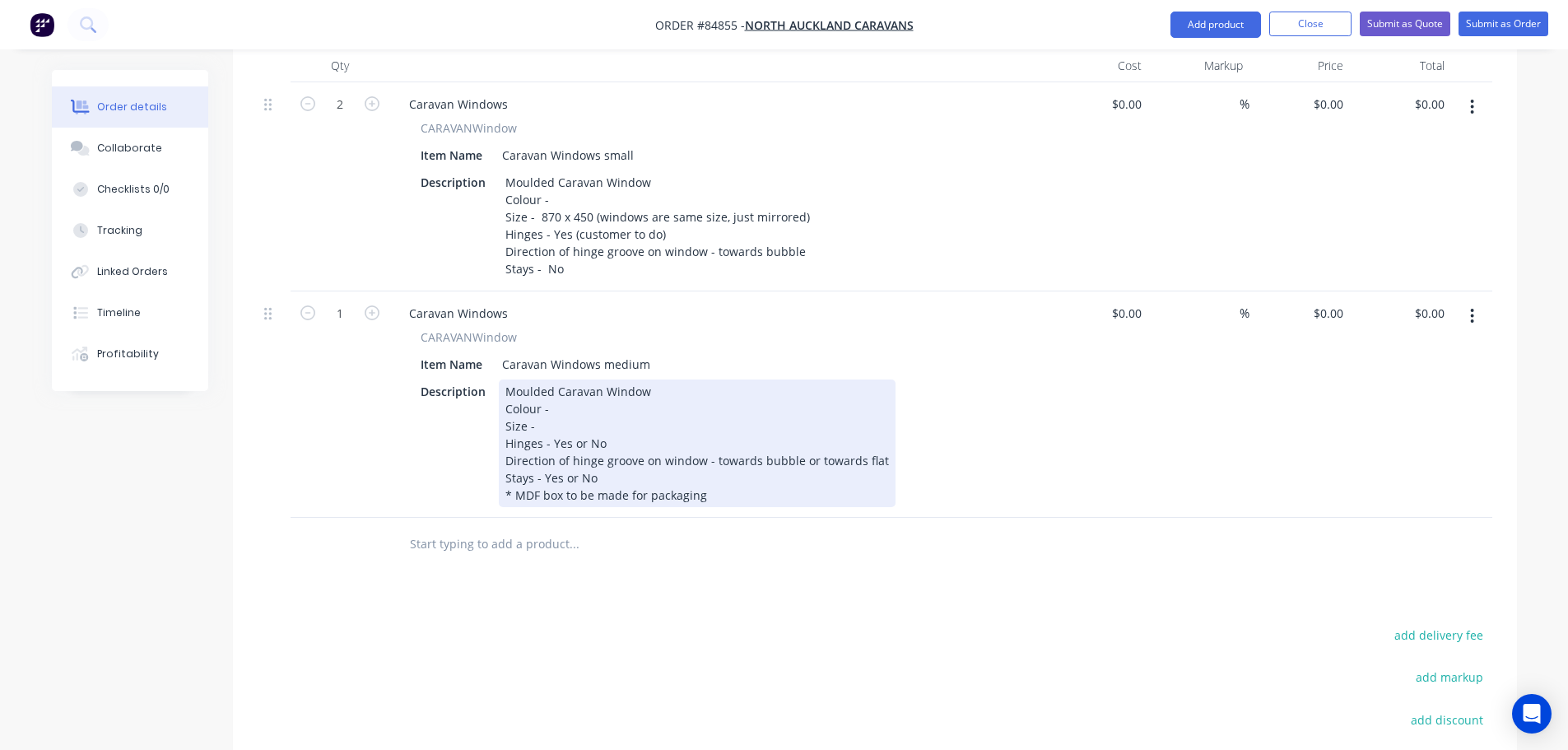
click at [551, 402] on div "Moulded Caravan Window Colour - Size - Hinges - Yes or No Direction of hinge gr…" at bounding box center [697, 443] width 397 height 127
drag, startPoint x: 612, startPoint y: 424, endPoint x: 574, endPoint y: 423, distance: 38.0
click at [574, 423] on div "Moulded Caravan Window Colour - Size - 970 x 940 Hinges - Yes or No Direction o…" at bounding box center [697, 443] width 397 height 127
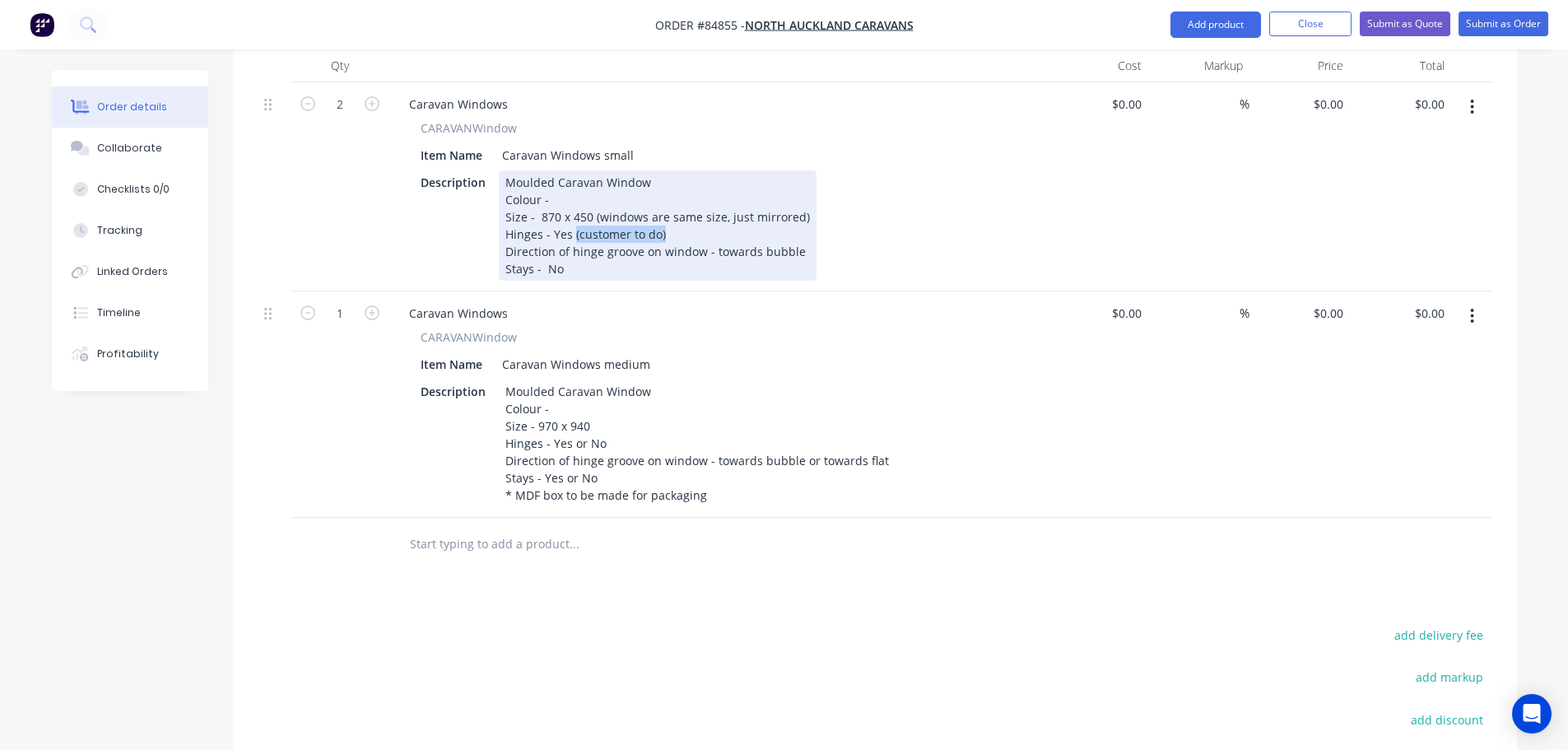
drag, startPoint x: 670, startPoint y: 206, endPoint x: 572, endPoint y: 216, distance: 98.5
click at [572, 216] on div "Moulded Caravan Window Colour - Size - 870 x 450 (windows are same size, just m…" at bounding box center [657, 225] width 318 height 110
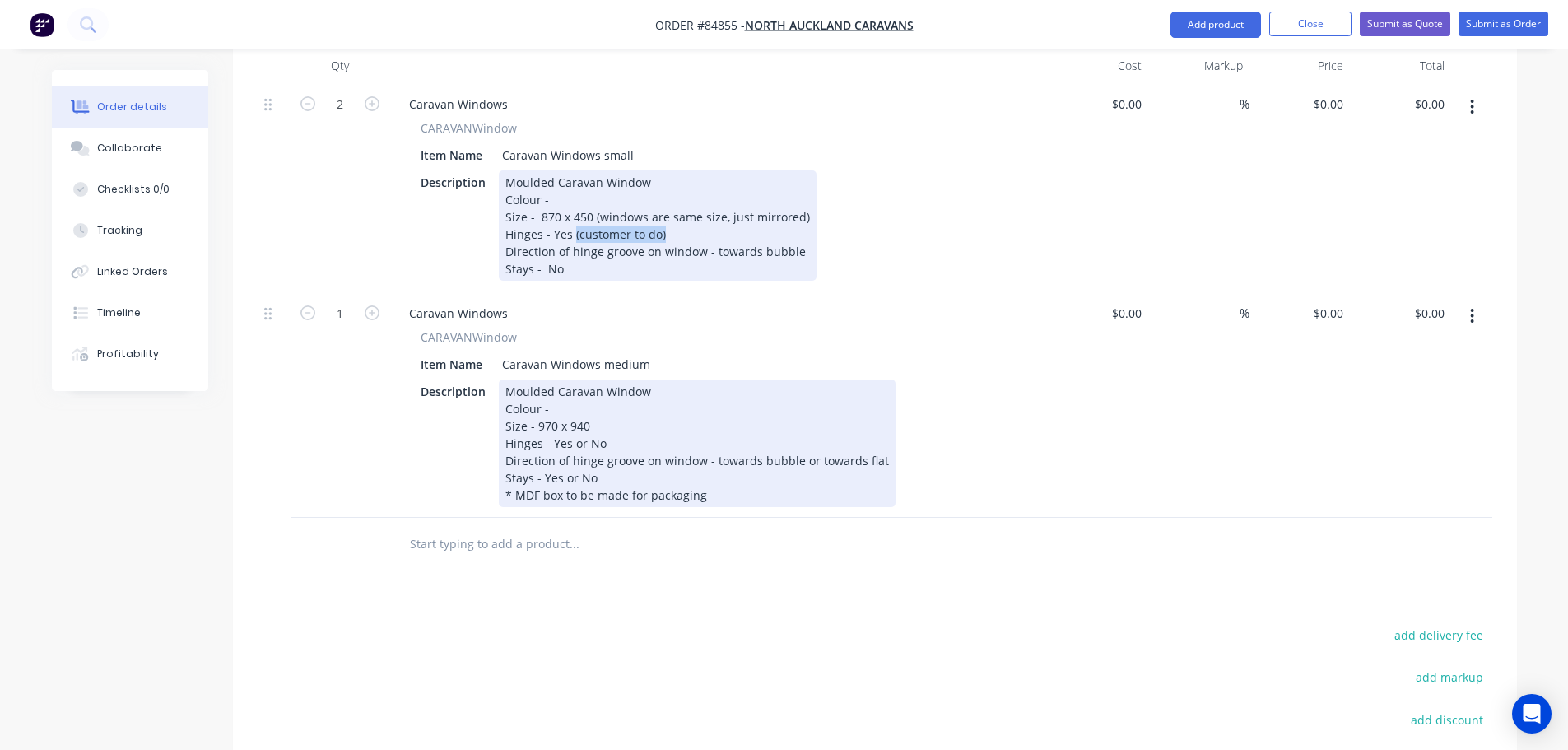
copy div "(customer to do)"
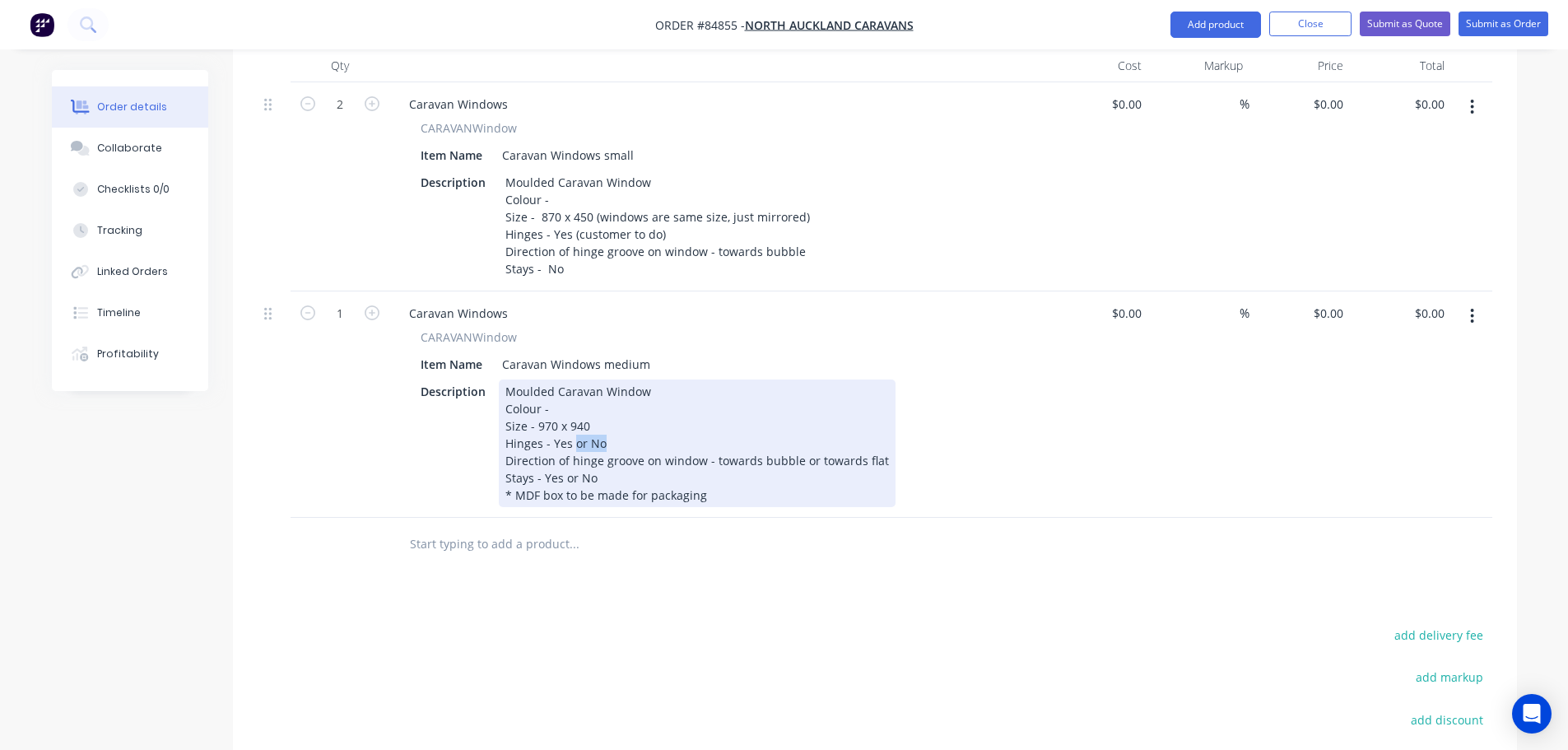
drag, startPoint x: 605, startPoint y: 418, endPoint x: 571, endPoint y: 418, distance: 34.0
click at [571, 418] on div "Moulded Caravan Window Colour - Size - 970 x 940 Hinges - Yes or No Direction o…" at bounding box center [697, 443] width 397 height 127
drag, startPoint x: 794, startPoint y: 433, endPoint x: 877, endPoint y: 437, distance: 83.1
click at [877, 436] on div "Moulded Caravan Window Colour - Size - 970 x 940 Hinges - Yes (customer to do) …" at bounding box center [697, 443] width 397 height 127
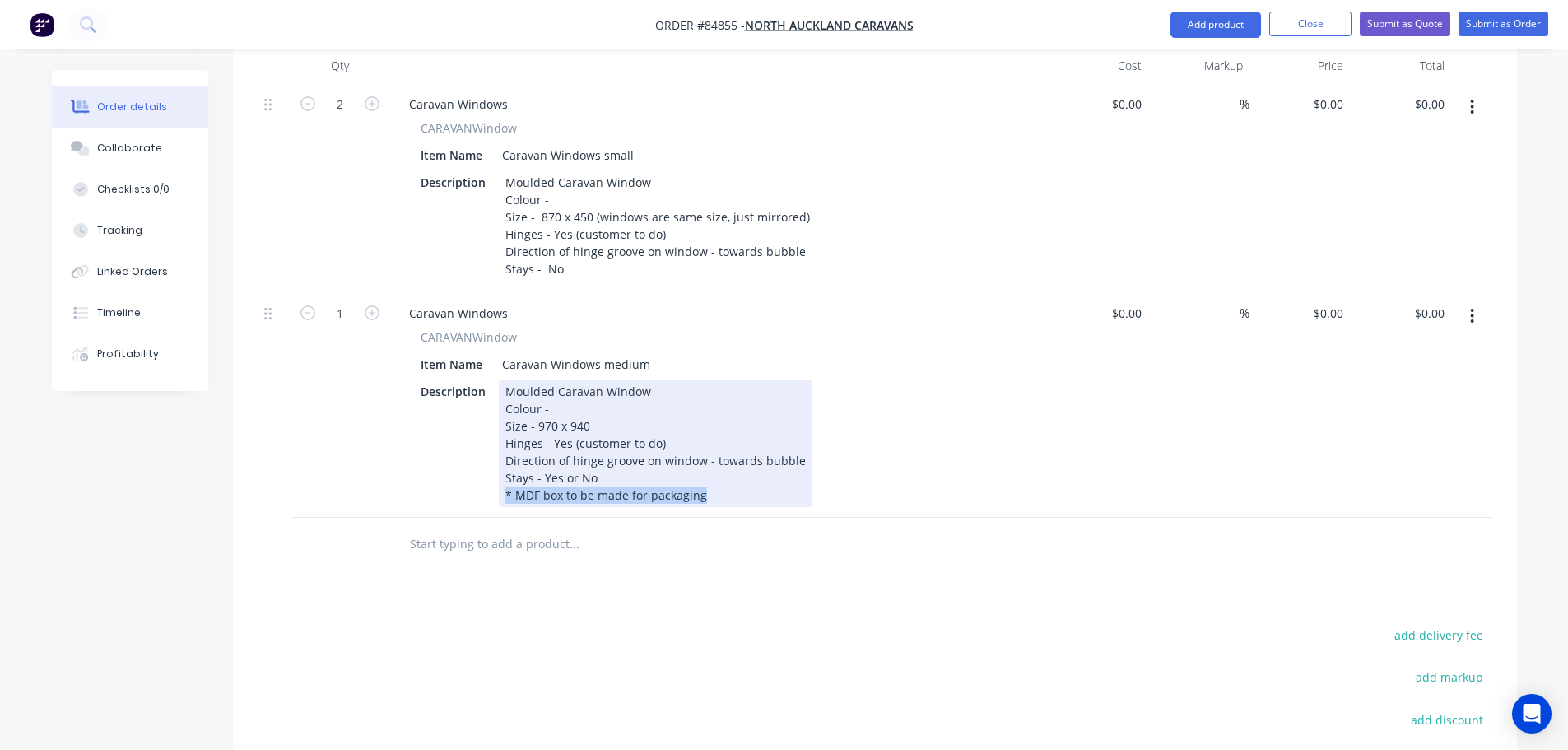
drag, startPoint x: 755, startPoint y: 478, endPoint x: 460, endPoint y: 514, distance: 297.2
click at [460, 514] on div "Qty Cost Markup Price Total 2 Caravan Windows CARAVANWindow Item Name Caravan W…" at bounding box center [875, 310] width 1284 height 522
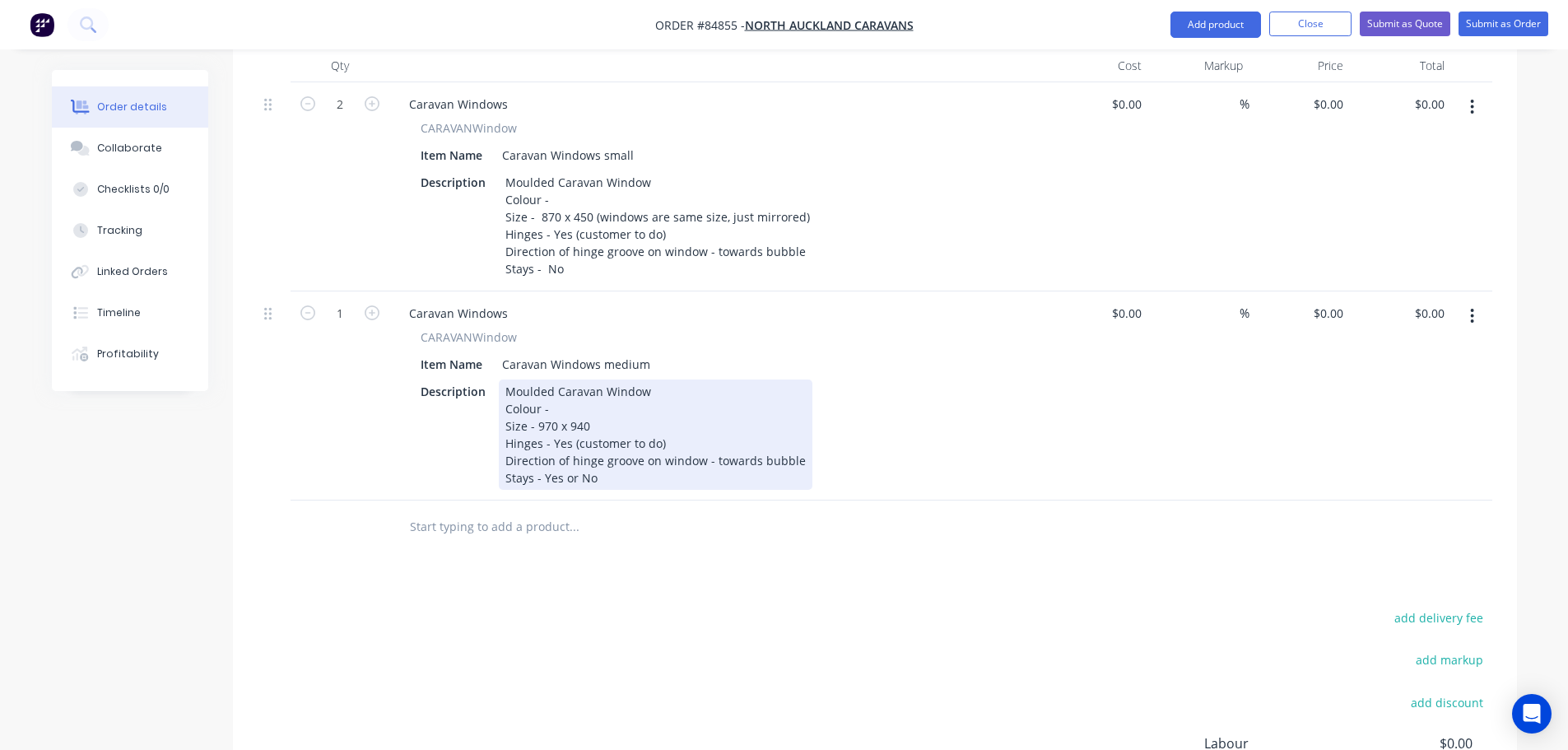
click at [573, 457] on div "Moulded Caravan Window Colour - Size - 970 x 940 Hinges - Yes (customer to do) …" at bounding box center [655, 434] width 313 height 110
drag, startPoint x: 577, startPoint y: 461, endPoint x: 543, endPoint y: 466, distance: 34.4
click at [543, 466] on div "Caravan Windows CARAVANWindow Item Name Caravan Windows medium Description Moul…" at bounding box center [719, 395] width 658 height 209
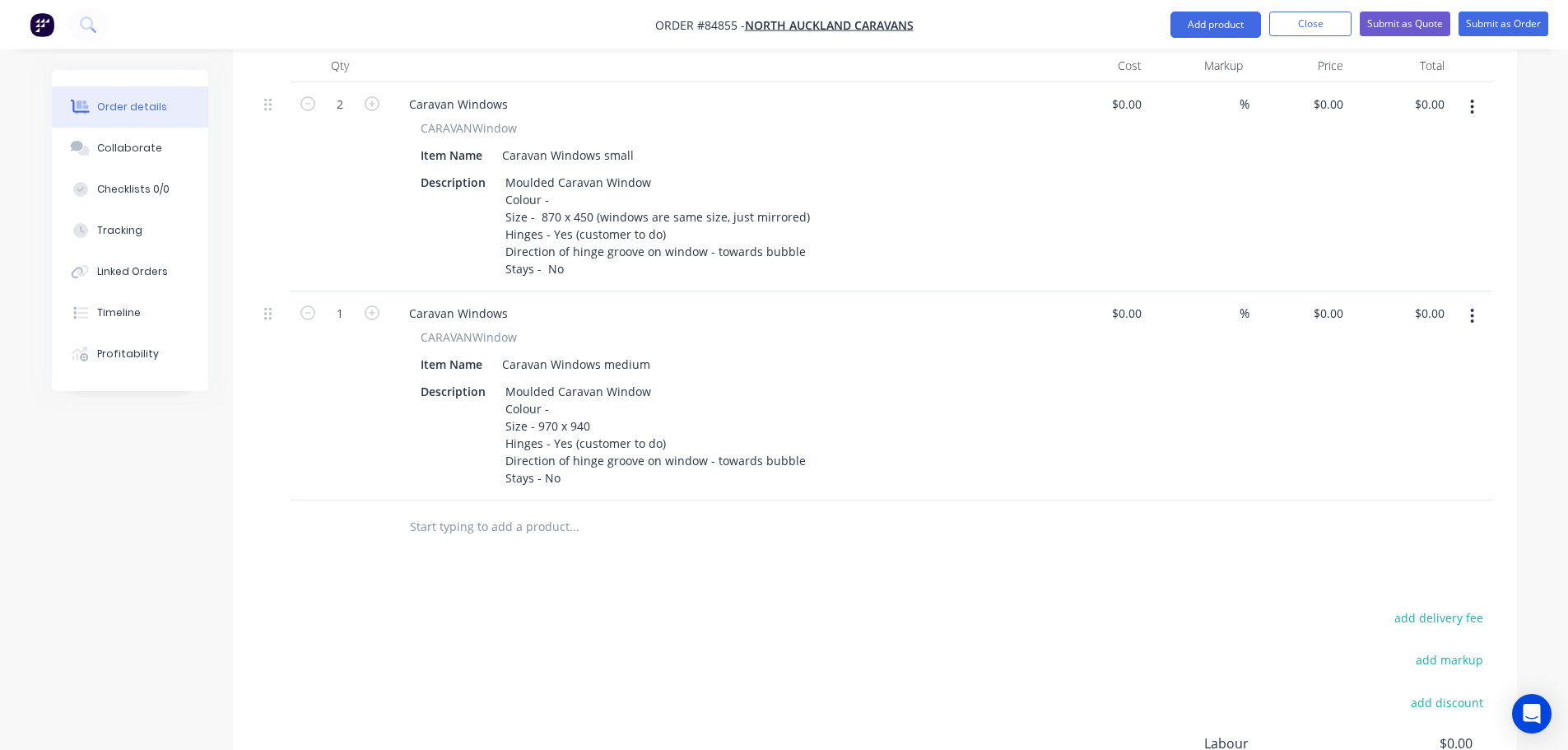
click at [595, 563] on div "Products Show / Hide columns Add product Qty Cost Markup Price Total 2 Caravan …" at bounding box center [875, 469] width 1284 height 958
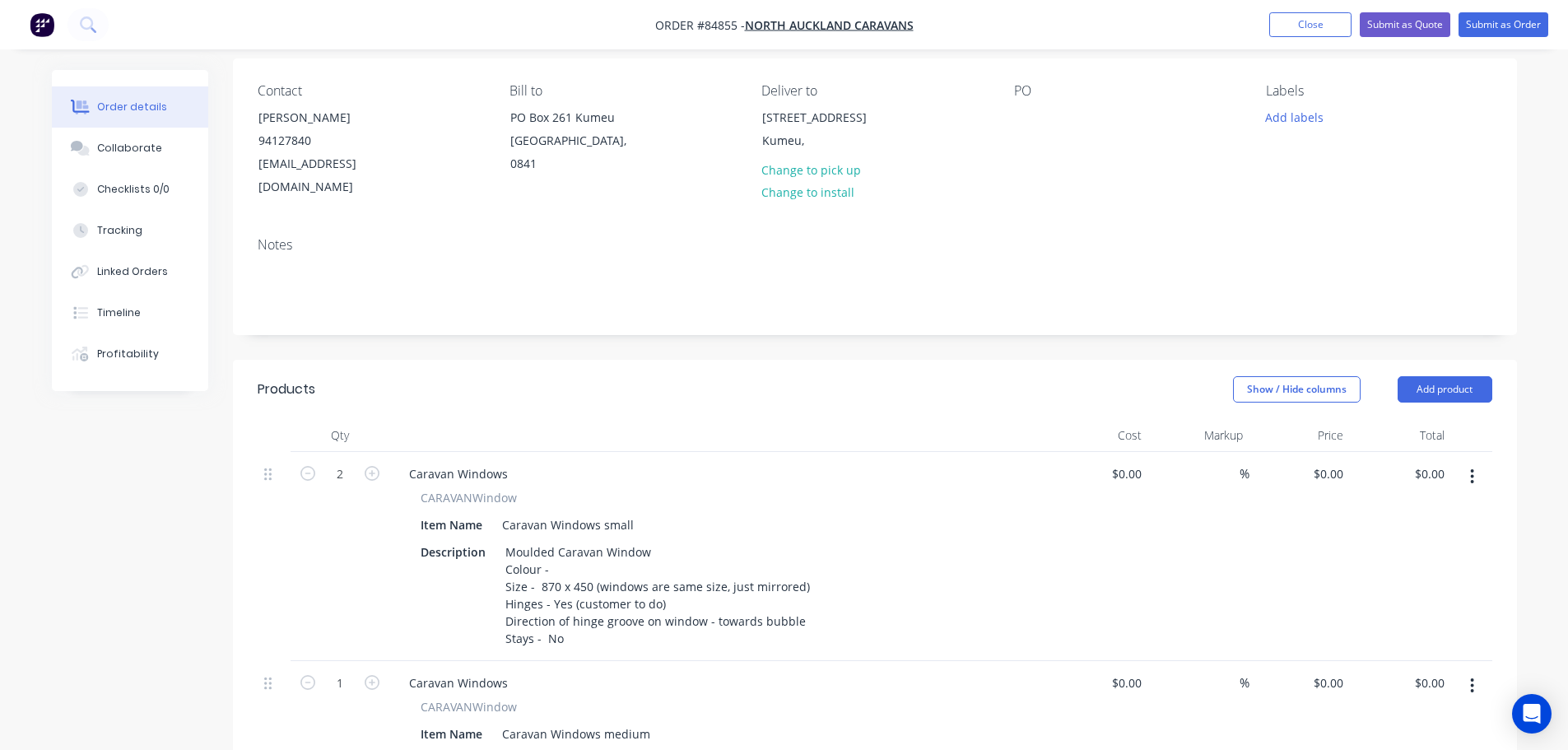
scroll to position [0, 0]
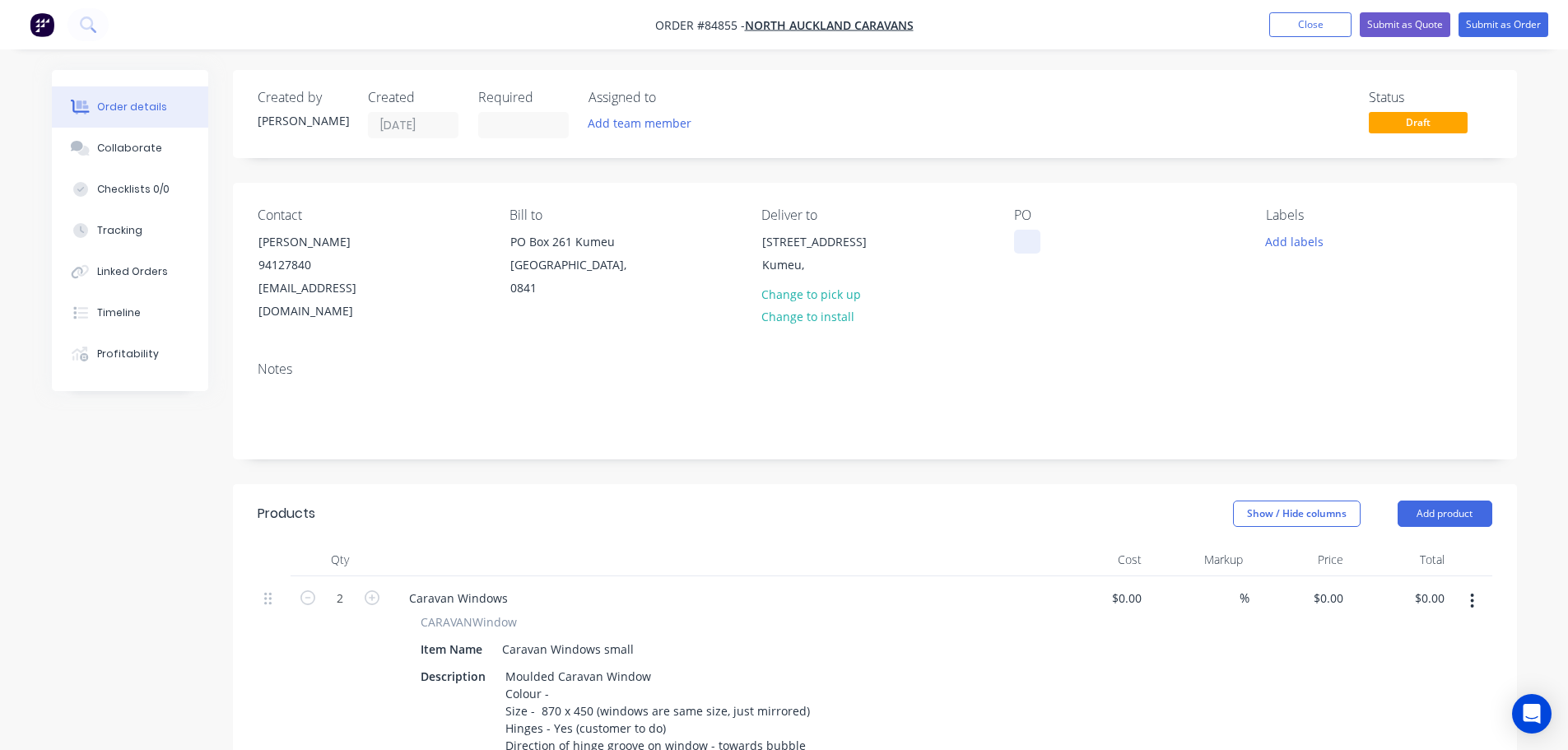
click at [1036, 236] on div at bounding box center [1027, 241] width 26 height 24
click at [288, 284] on div "northaucklandcaravans@xtra.co.nz" at bounding box center [326, 299] width 136 height 46
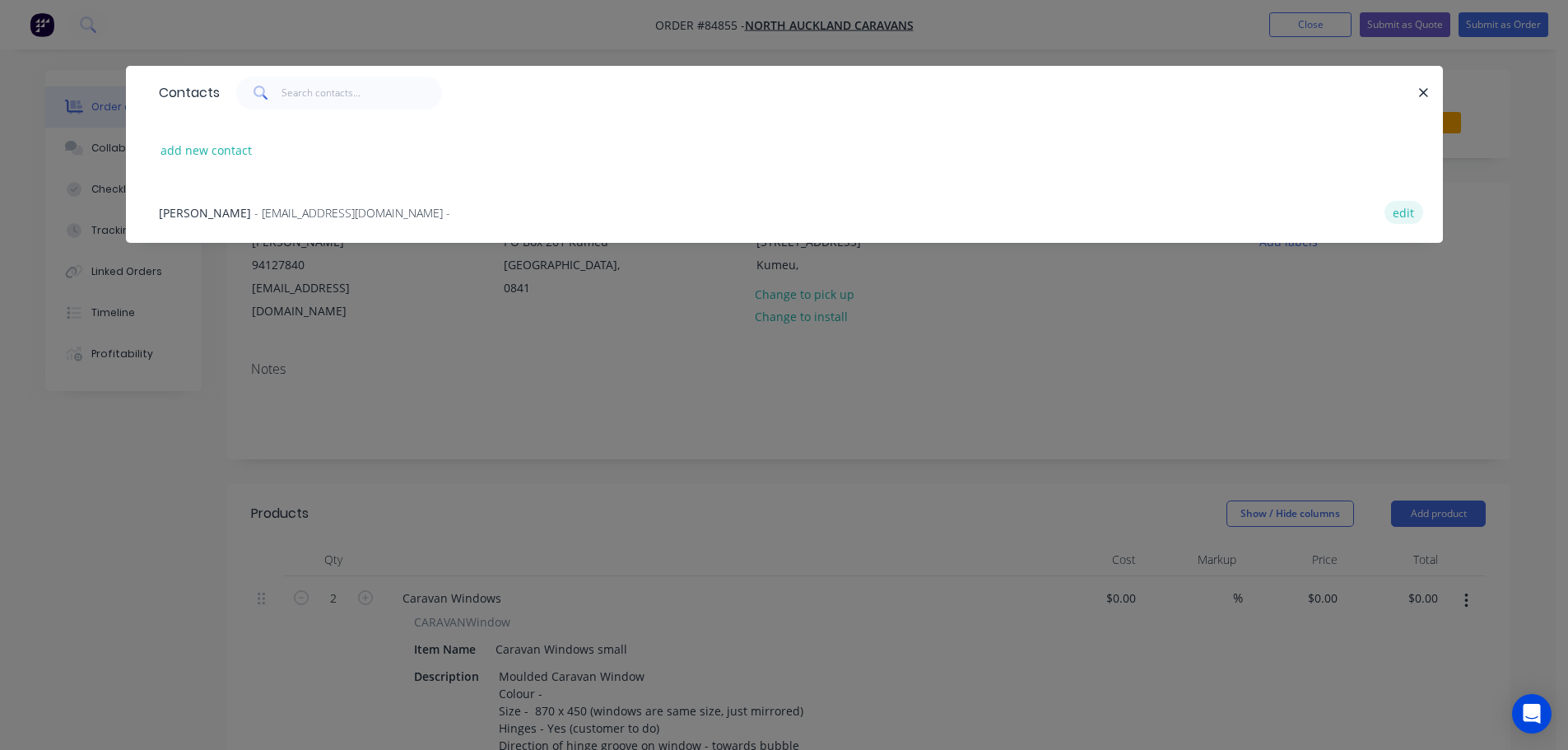
click at [1411, 211] on button "edit" at bounding box center [1403, 212] width 39 height 22
select select "AU"
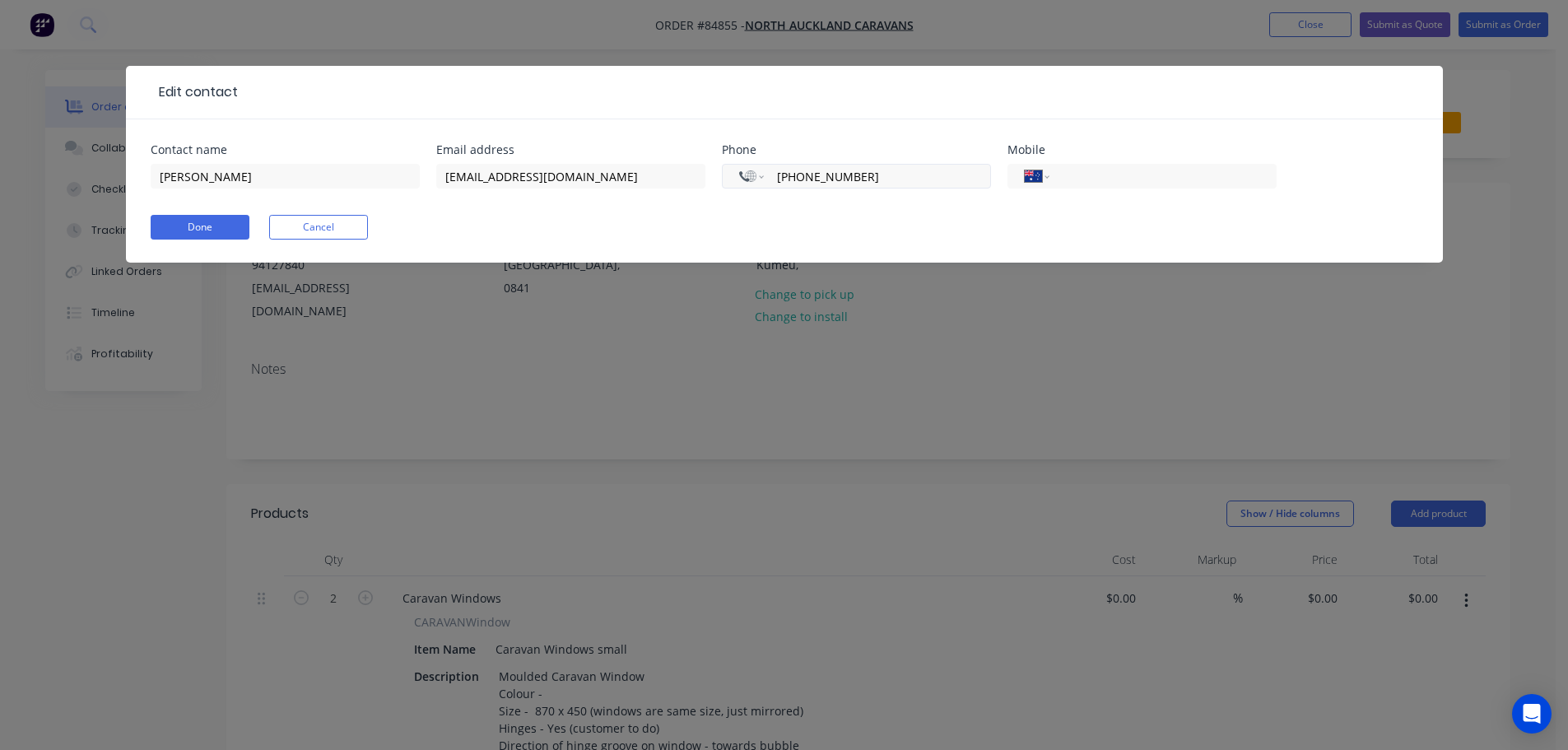
drag, startPoint x: 799, startPoint y: 180, endPoint x: 871, endPoint y: 186, distance: 72.2
click at [871, 186] on div "International [GEOGRAPHIC_DATA] [GEOGRAPHIC_DATA] [GEOGRAPHIC_DATA] [GEOGRAPHIC…" at bounding box center [856, 176] width 269 height 25
click at [747, 177] on select "International [GEOGRAPHIC_DATA] [GEOGRAPHIC_DATA] [GEOGRAPHIC_DATA] [GEOGRAPHIC…" at bounding box center [752, 176] width 25 height 23
select select "NZ"
click at [739, 165] on select "International [GEOGRAPHIC_DATA] [GEOGRAPHIC_DATA] [GEOGRAPHIC_DATA] [GEOGRAPHIC…" at bounding box center [752, 176] width 25 height 23
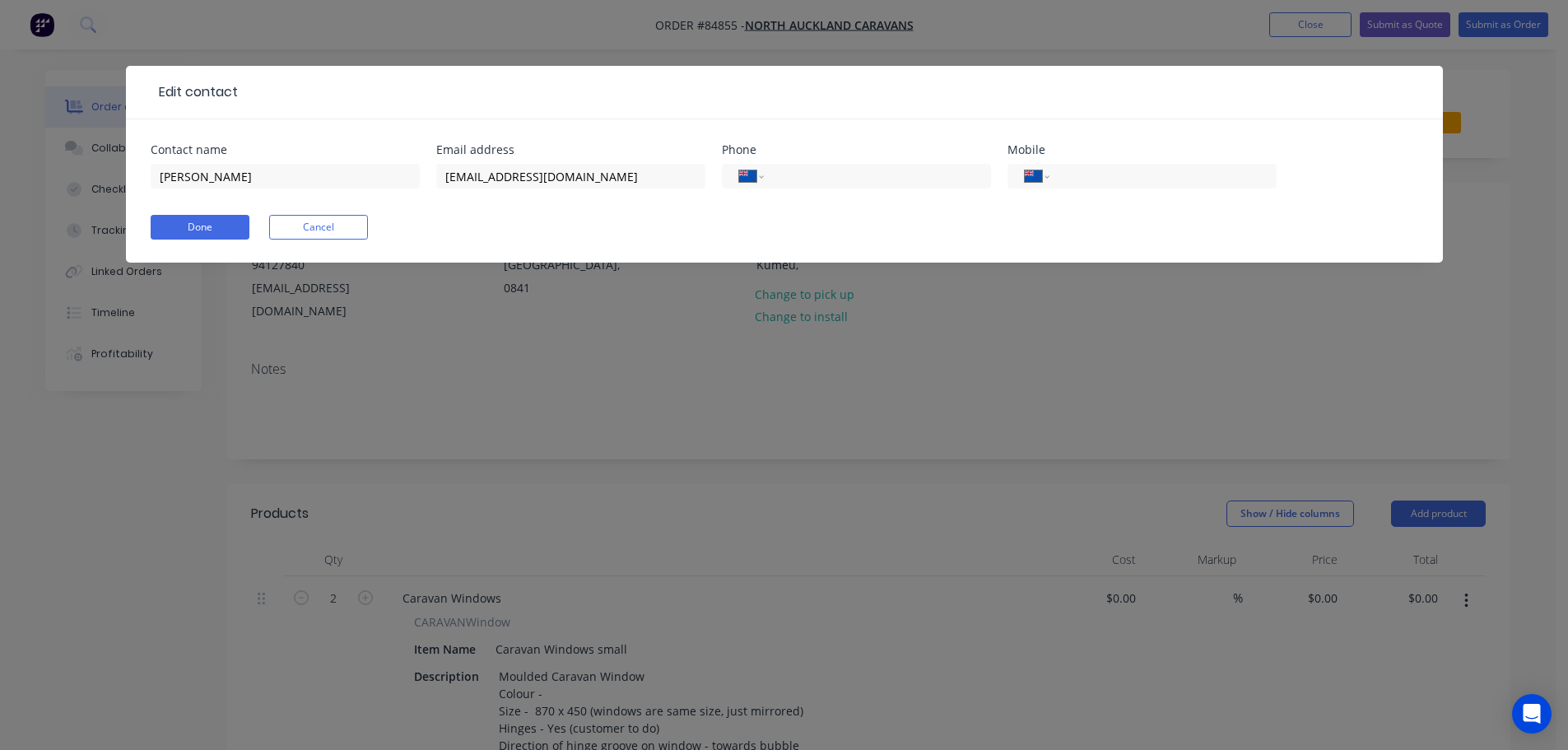
select select "NZ"
click at [349, 226] on button "Cancel" at bounding box center [318, 227] width 98 height 25
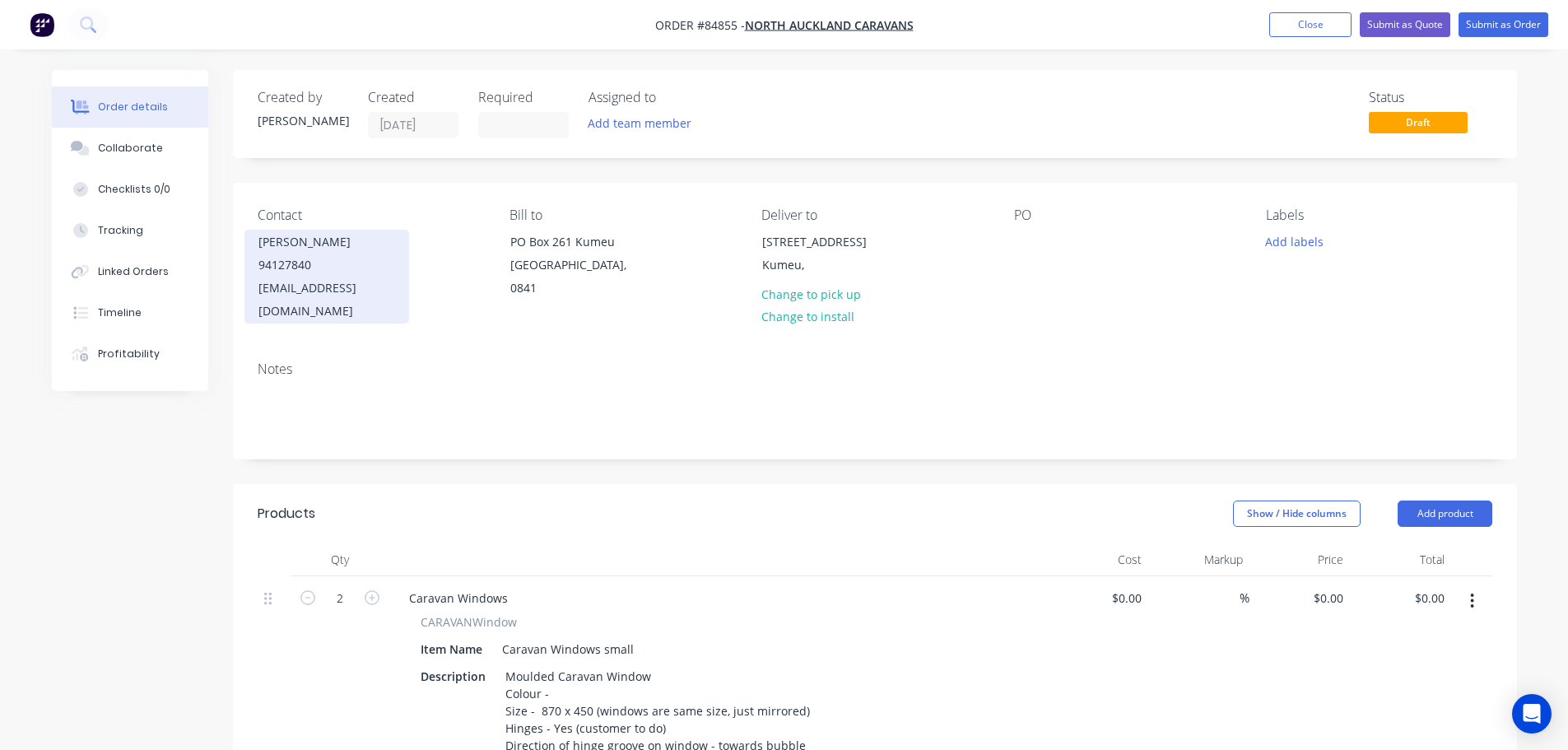
click at [382, 282] on div "northaucklandcaravans@xtra.co.nz" at bounding box center [326, 299] width 136 height 46
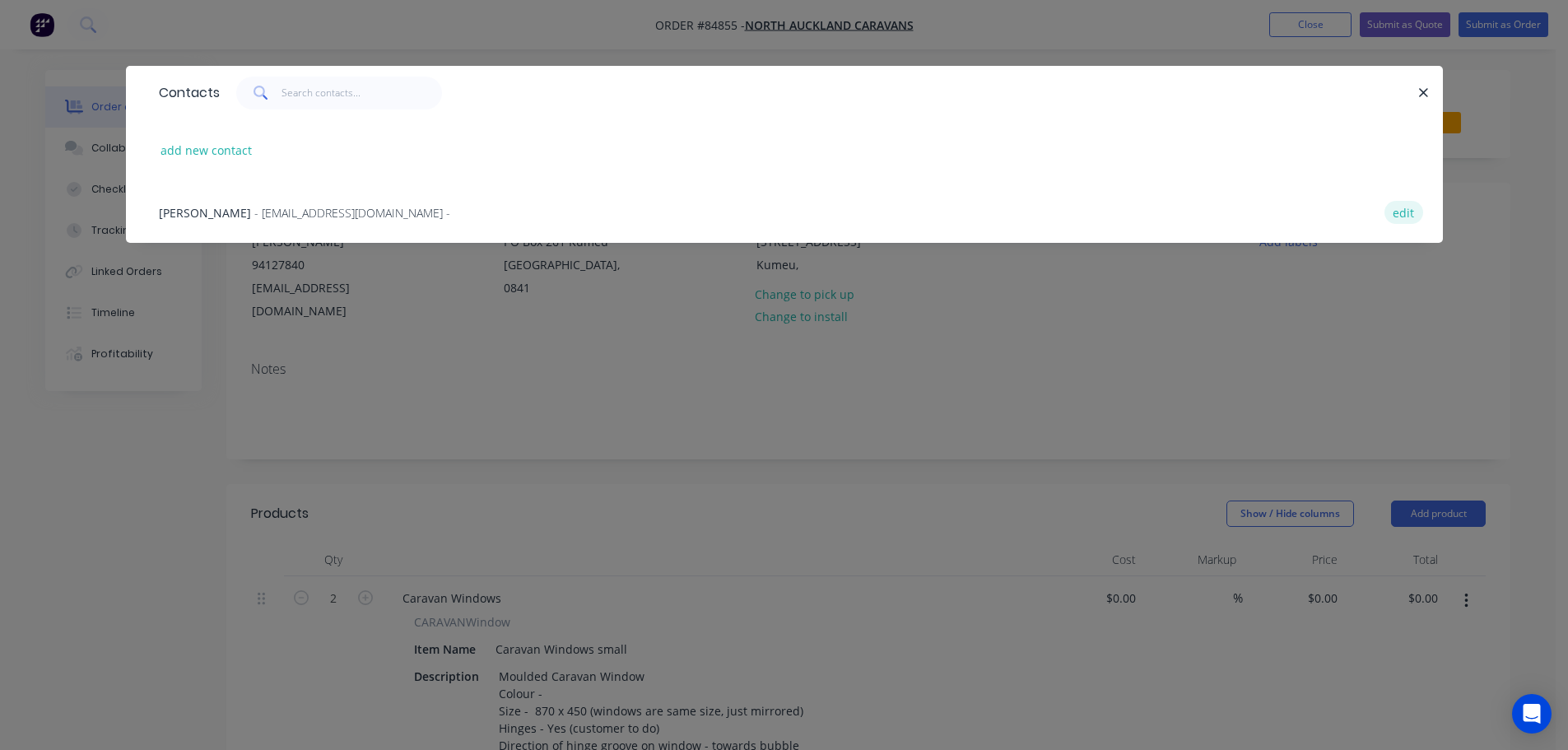
click at [1404, 204] on button "edit" at bounding box center [1403, 212] width 39 height 22
select select "AU"
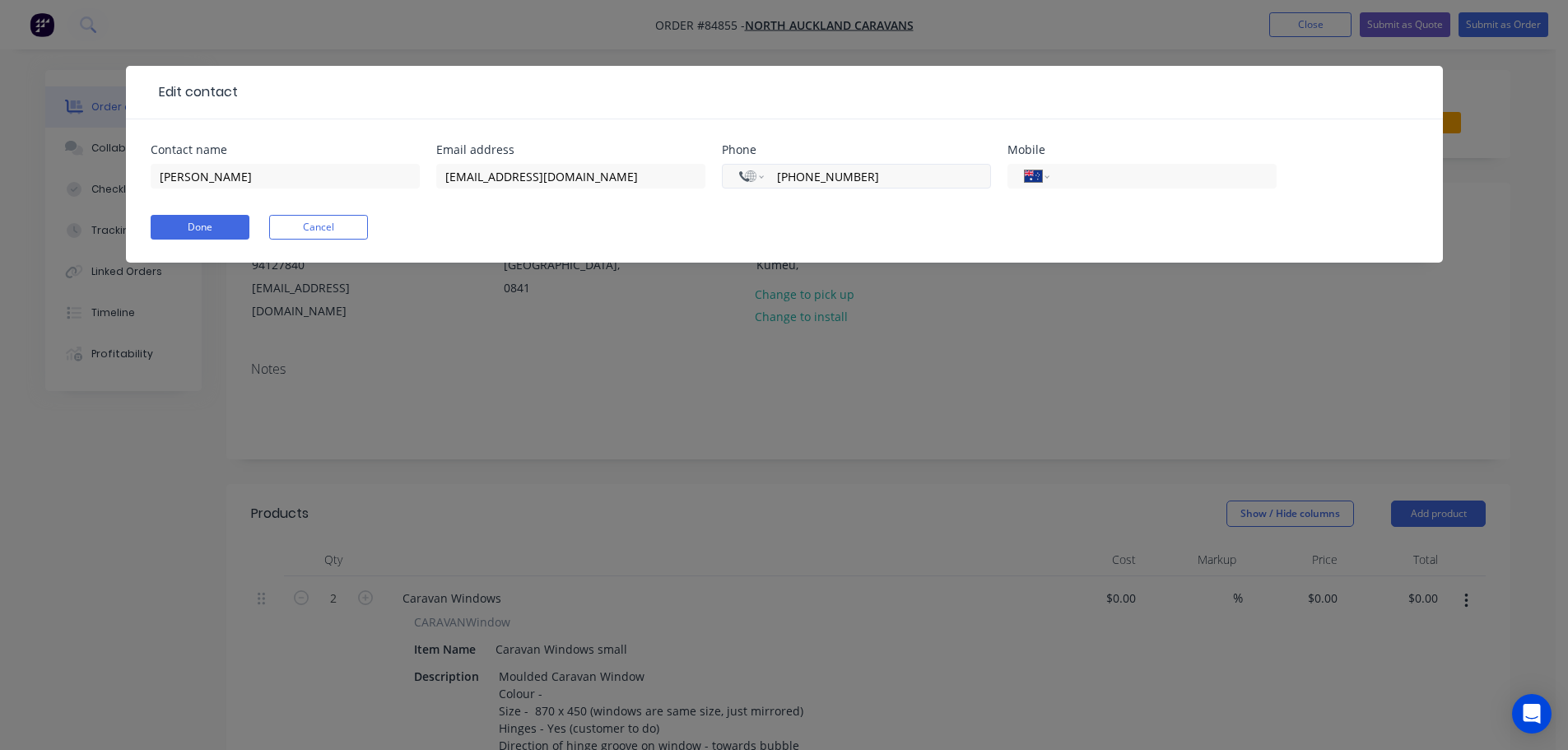
drag, startPoint x: 948, startPoint y: 175, endPoint x: 801, endPoint y: 183, distance: 147.2
click at [801, 183] on input "+61 094127840" at bounding box center [873, 176] width 198 height 19
click at [762, 174] on select "International [GEOGRAPHIC_DATA] [GEOGRAPHIC_DATA] [GEOGRAPHIC_DATA] [GEOGRAPHIC…" at bounding box center [752, 176] width 25 height 23
select select "NZ"
click at [739, 165] on select "International [GEOGRAPHIC_DATA] [GEOGRAPHIC_DATA] [GEOGRAPHIC_DATA] [GEOGRAPHIC…" at bounding box center [752, 176] width 25 height 23
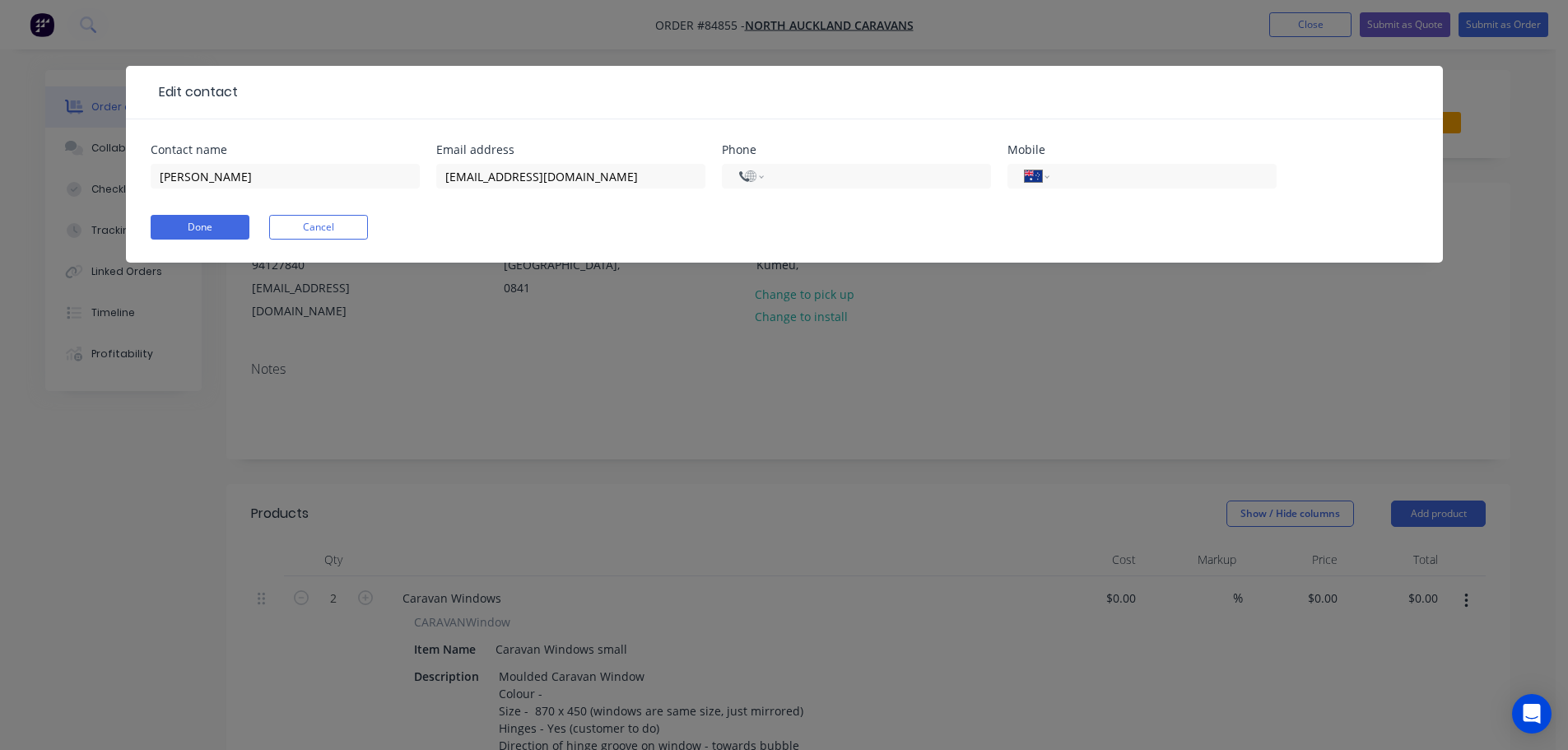
select select "NZ"
paste input "09 412 7840"
type input "09 412 7840"
select select "AU"
type input "09 412 7840"
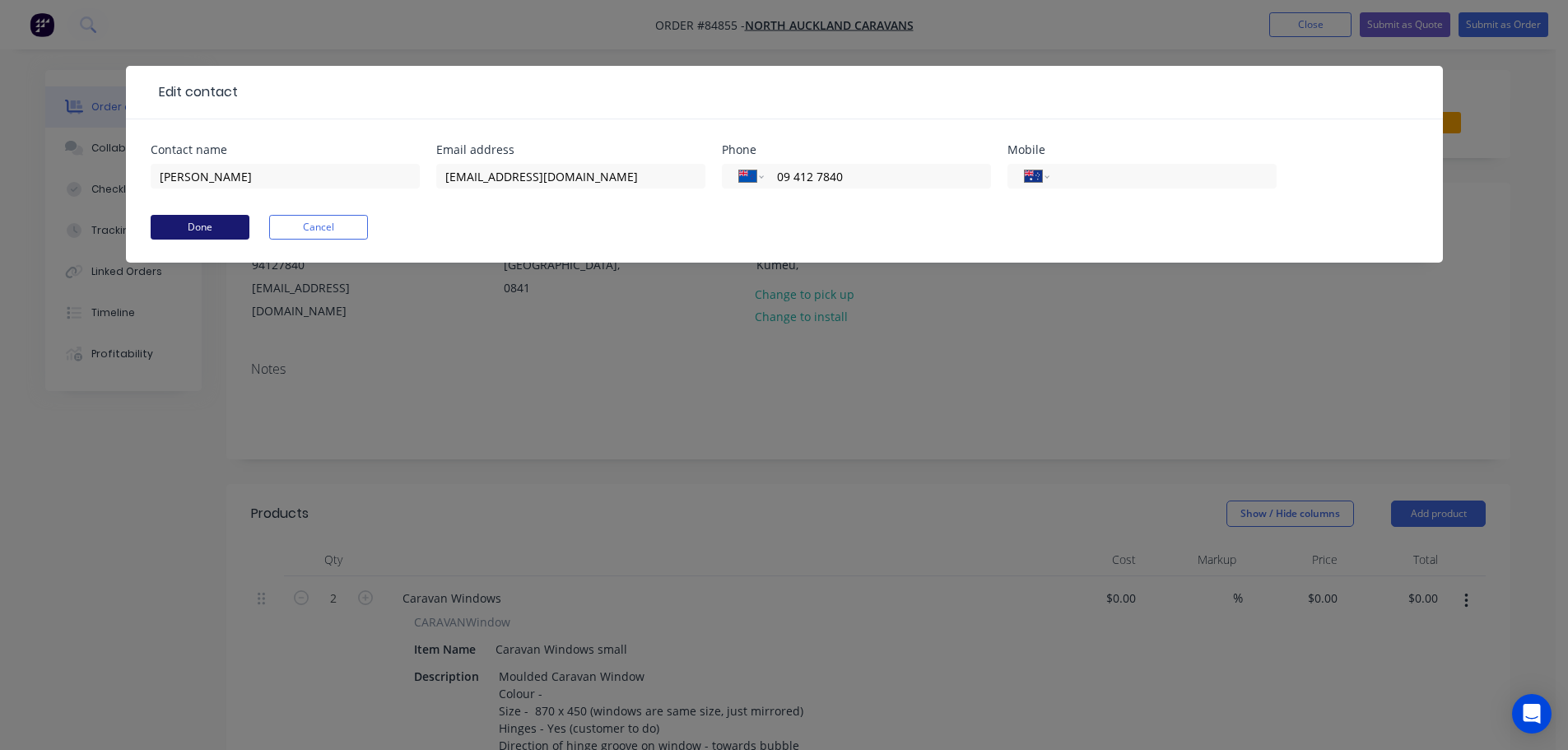
click at [228, 224] on button "Done" at bounding box center [199, 227] width 98 height 25
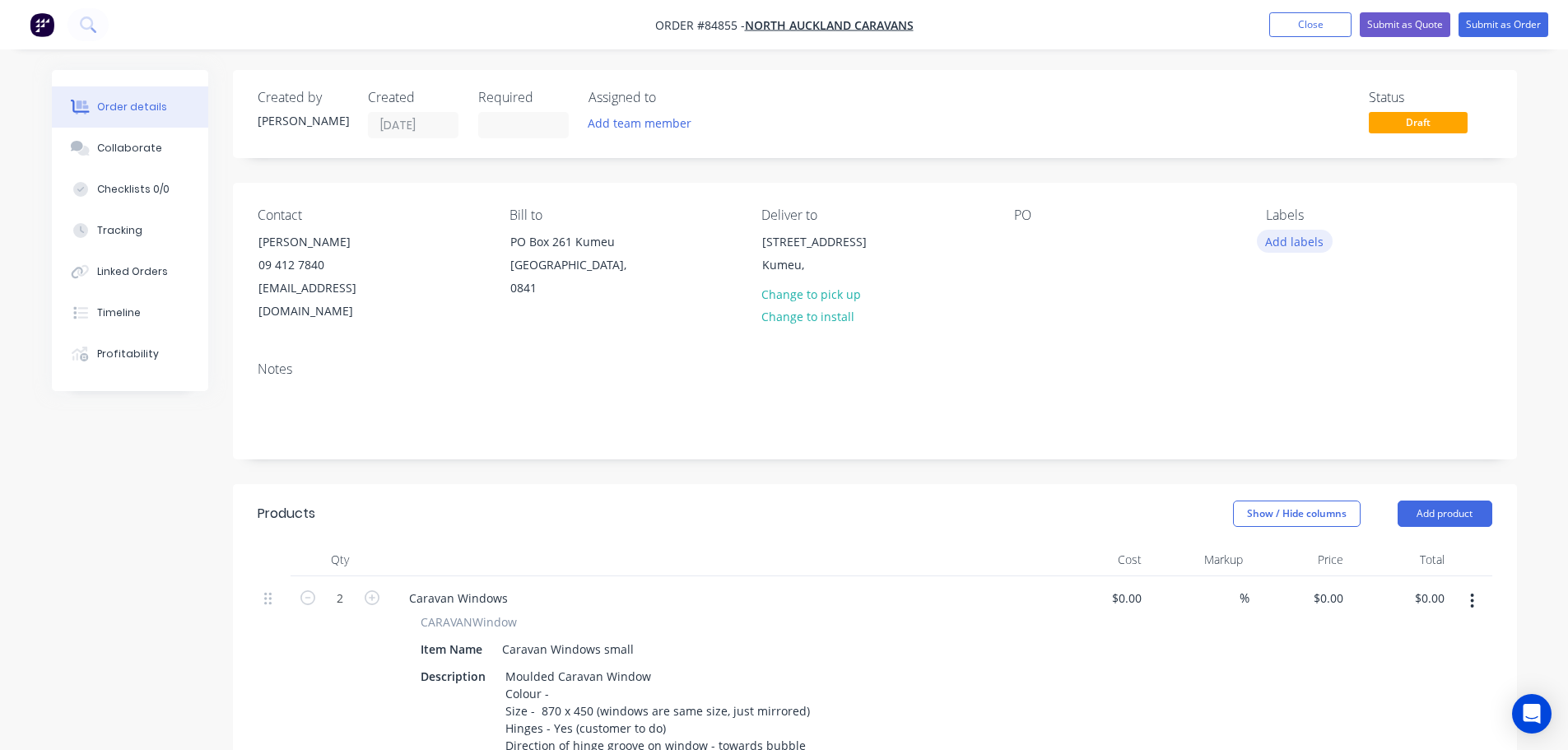
click at [1293, 230] on button "Add labels" at bounding box center [1294, 241] width 76 height 22
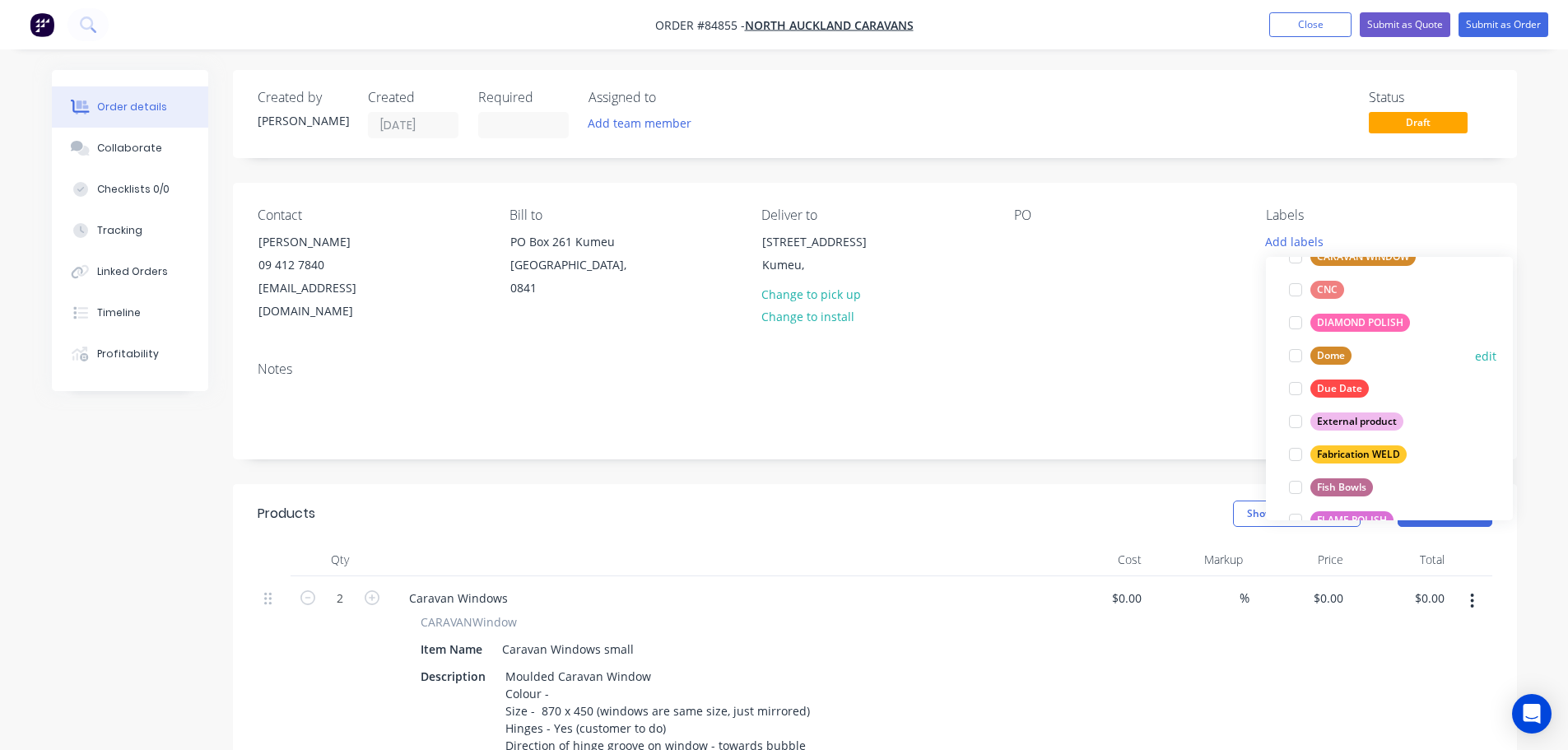
scroll to position [33, 0]
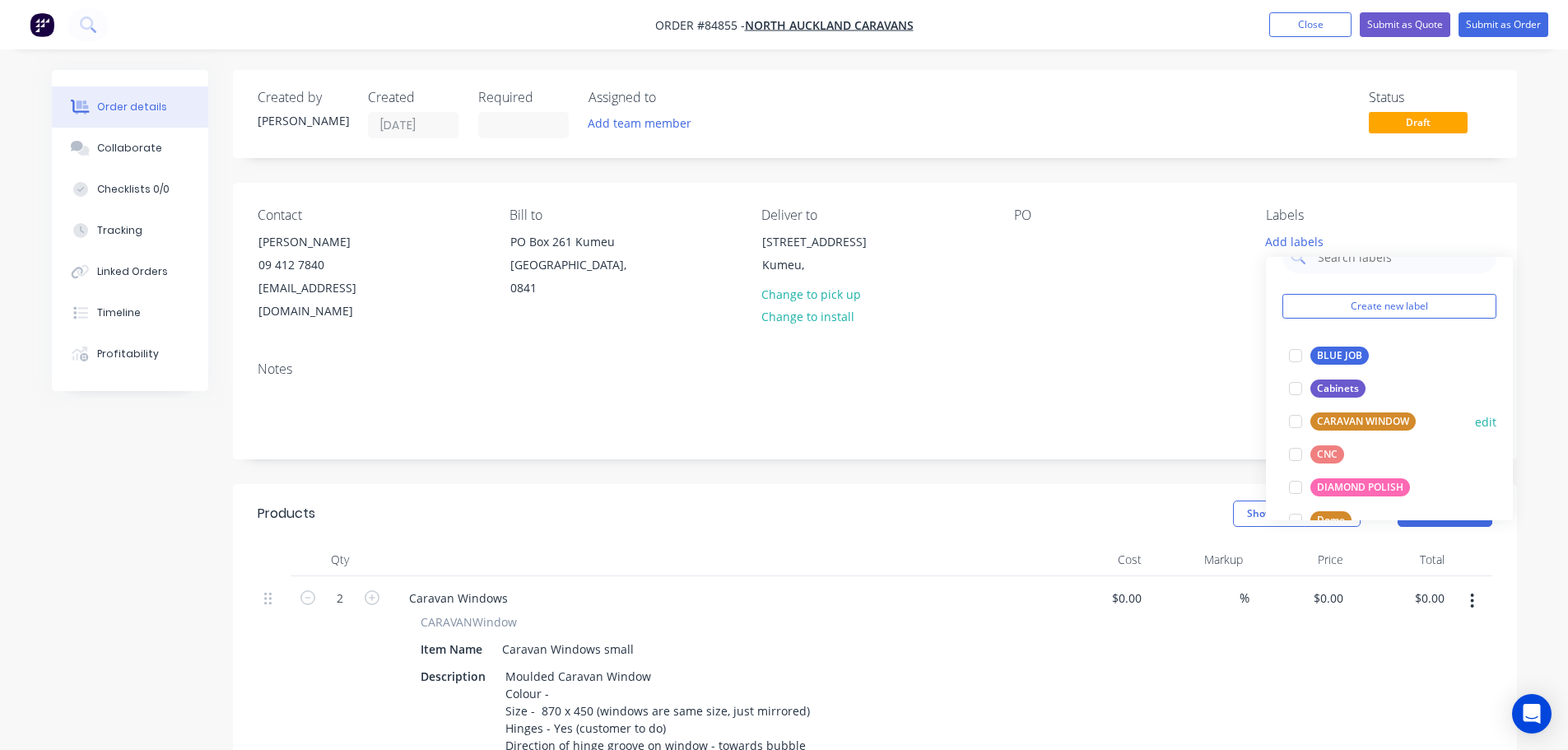
click at [1357, 419] on div "CARAVAN WINDOW" at bounding box center [1362, 422] width 105 height 18
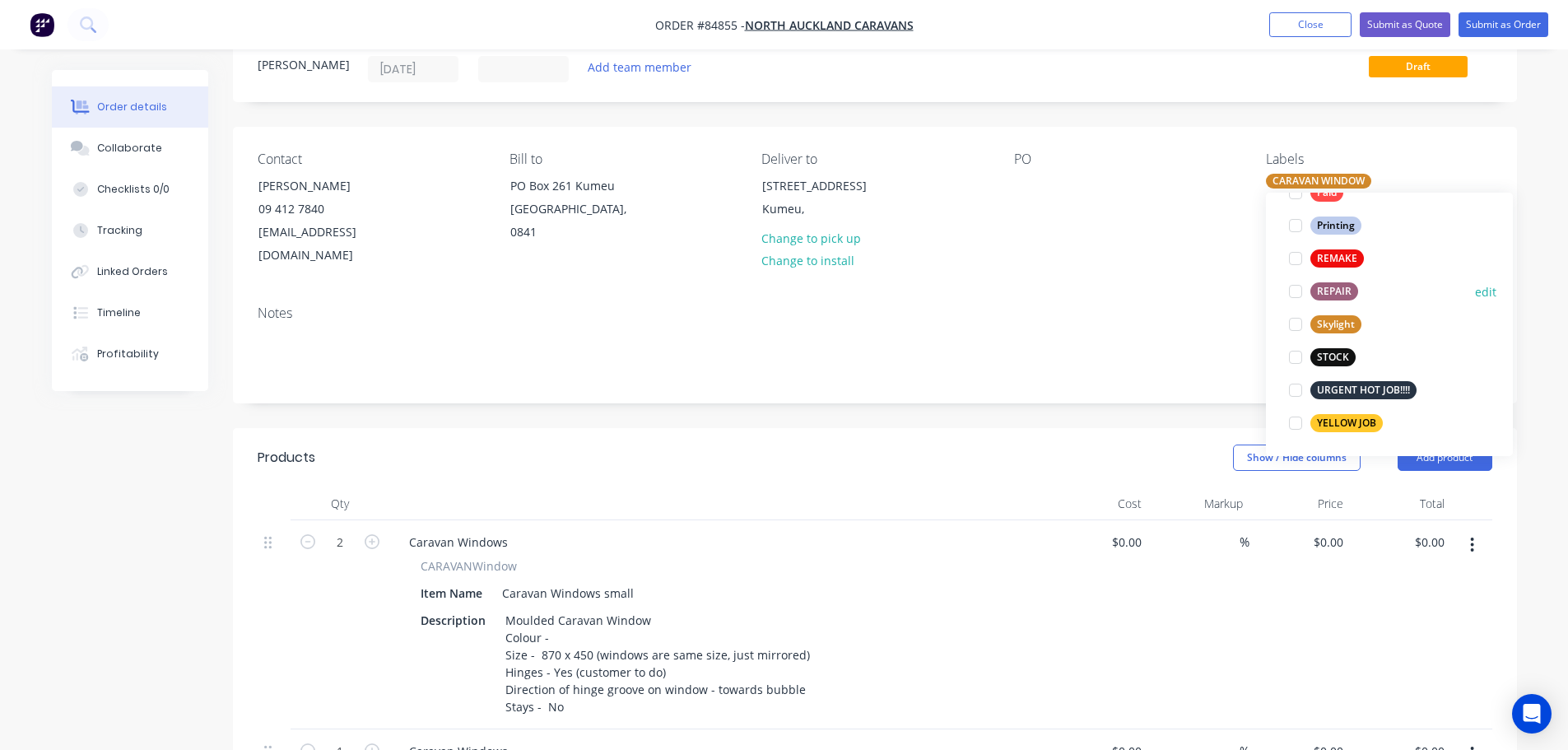
scroll to position [0, 0]
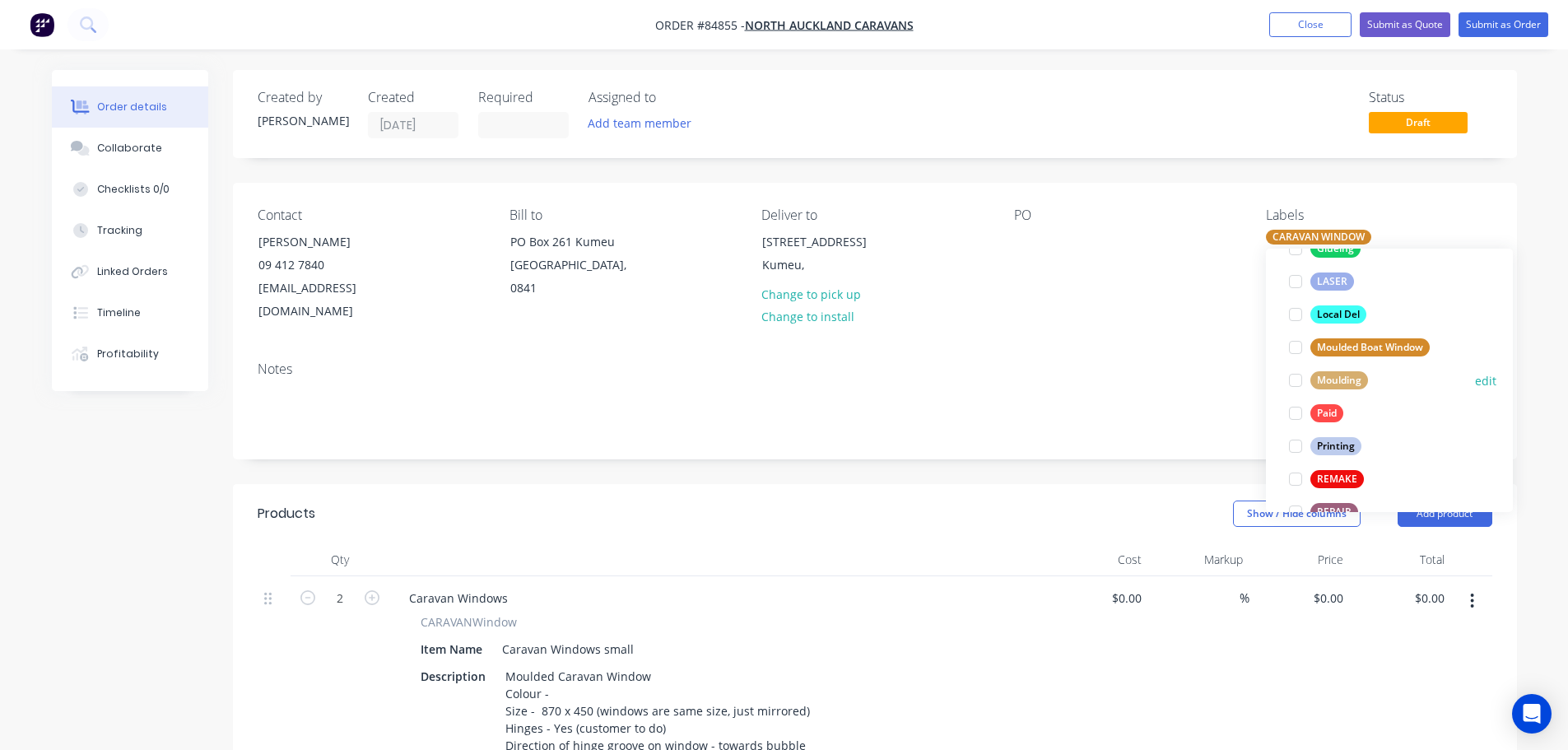
click at [1351, 381] on div "Moulding" at bounding box center [1339, 380] width 58 height 18
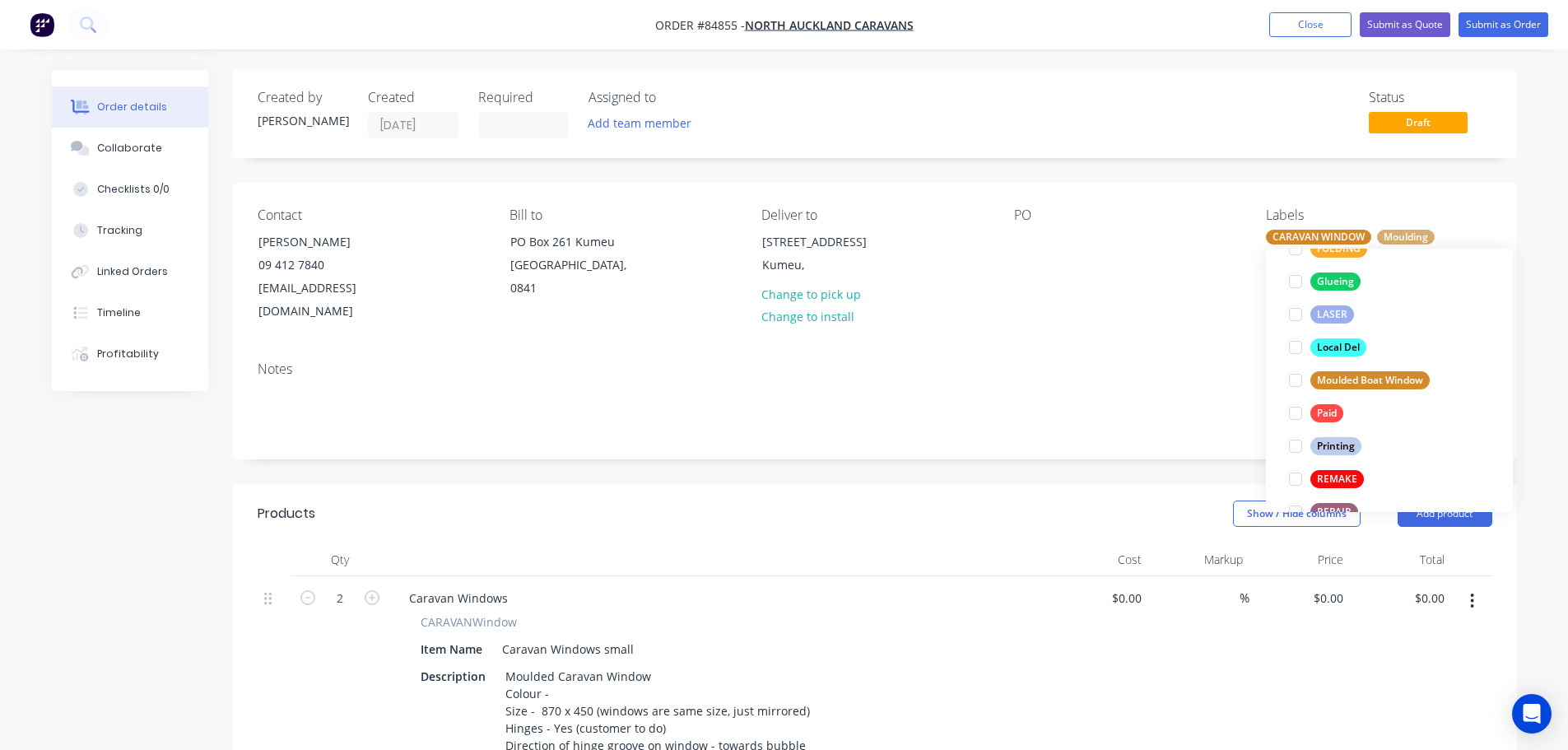
scroll to position [33, 0]
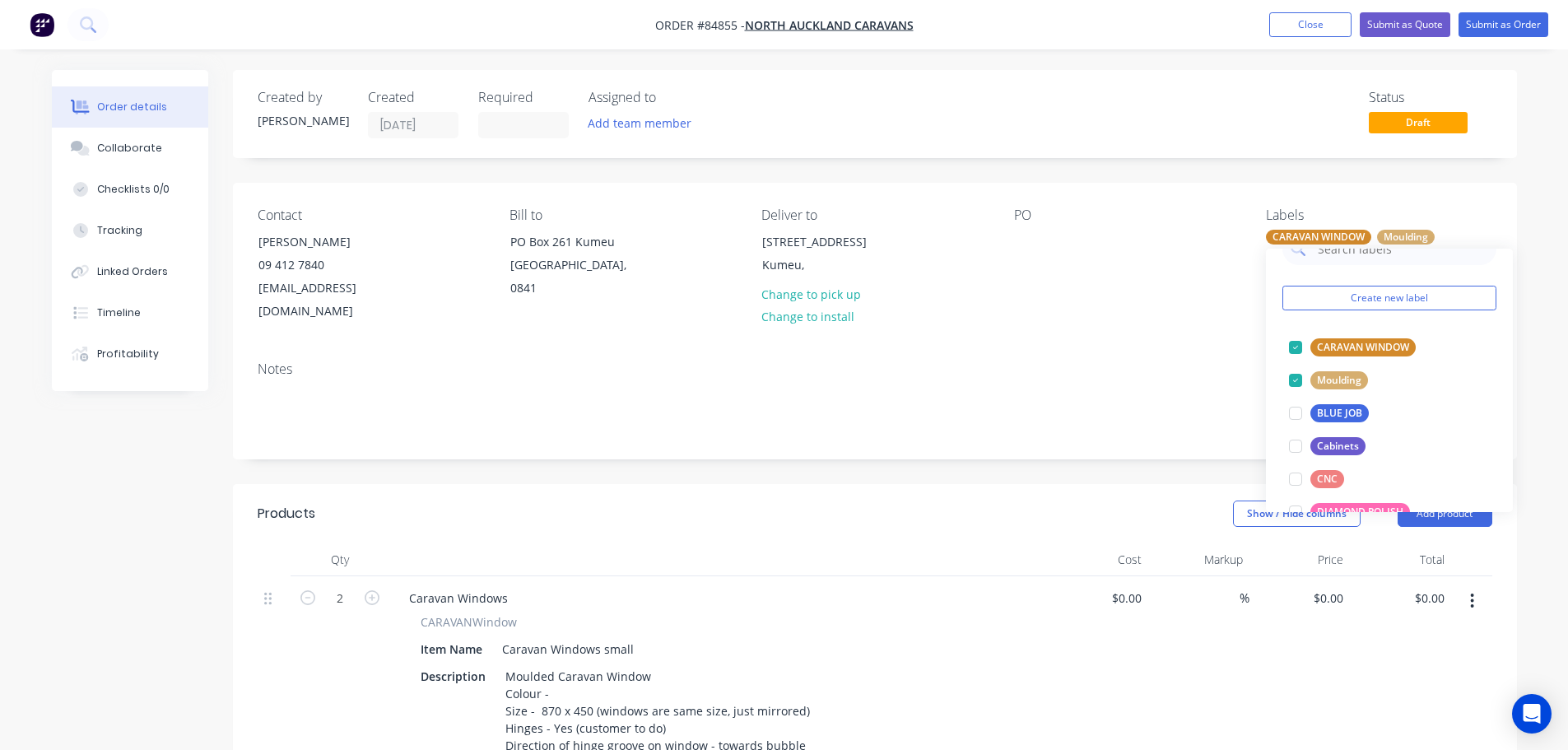
click at [1165, 322] on div "Contact Edwin 09 412 7840 northaucklandcaravans@xtra.co.nz Bill to PO Box 261 K…" at bounding box center [875, 265] width 1284 height 165
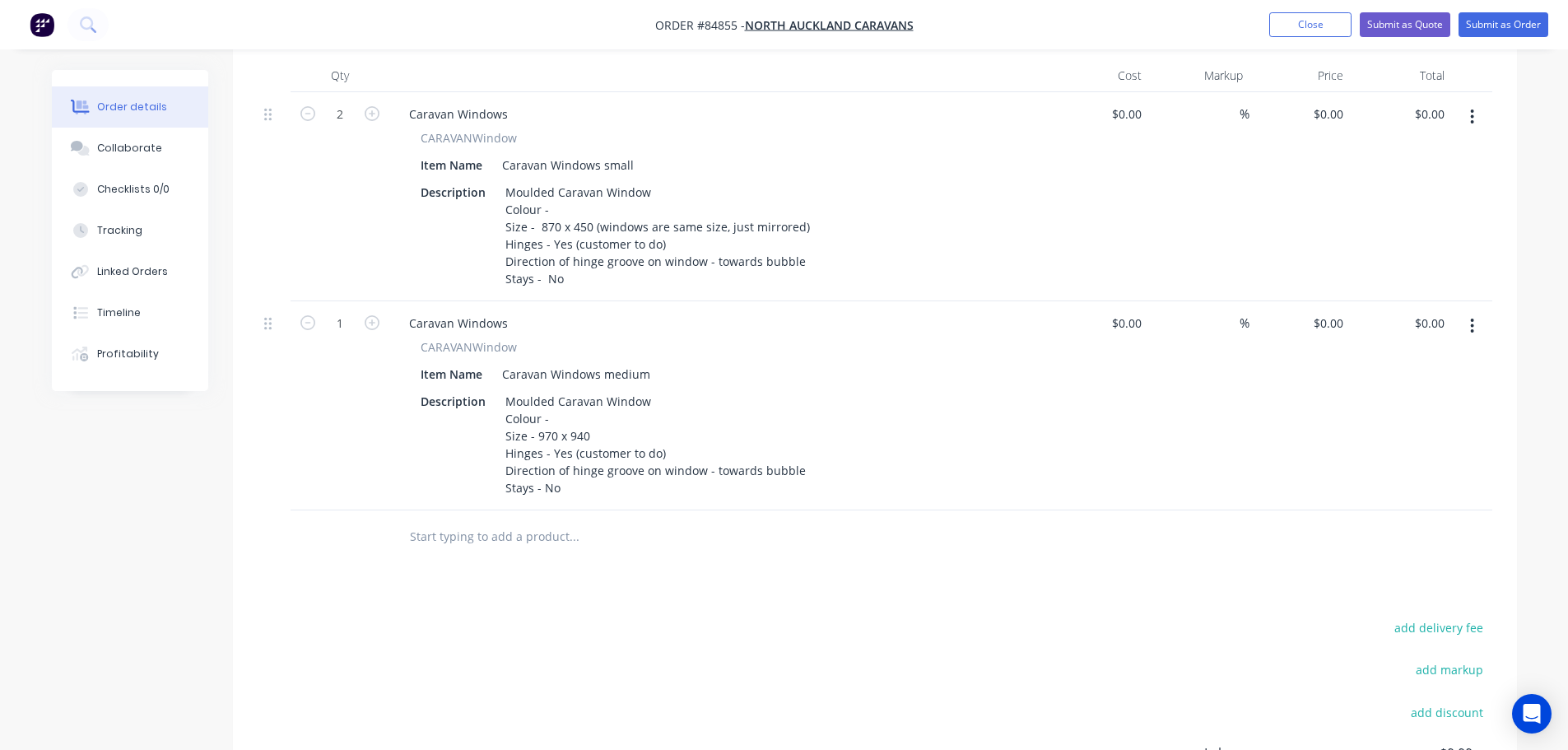
scroll to position [658, 0]
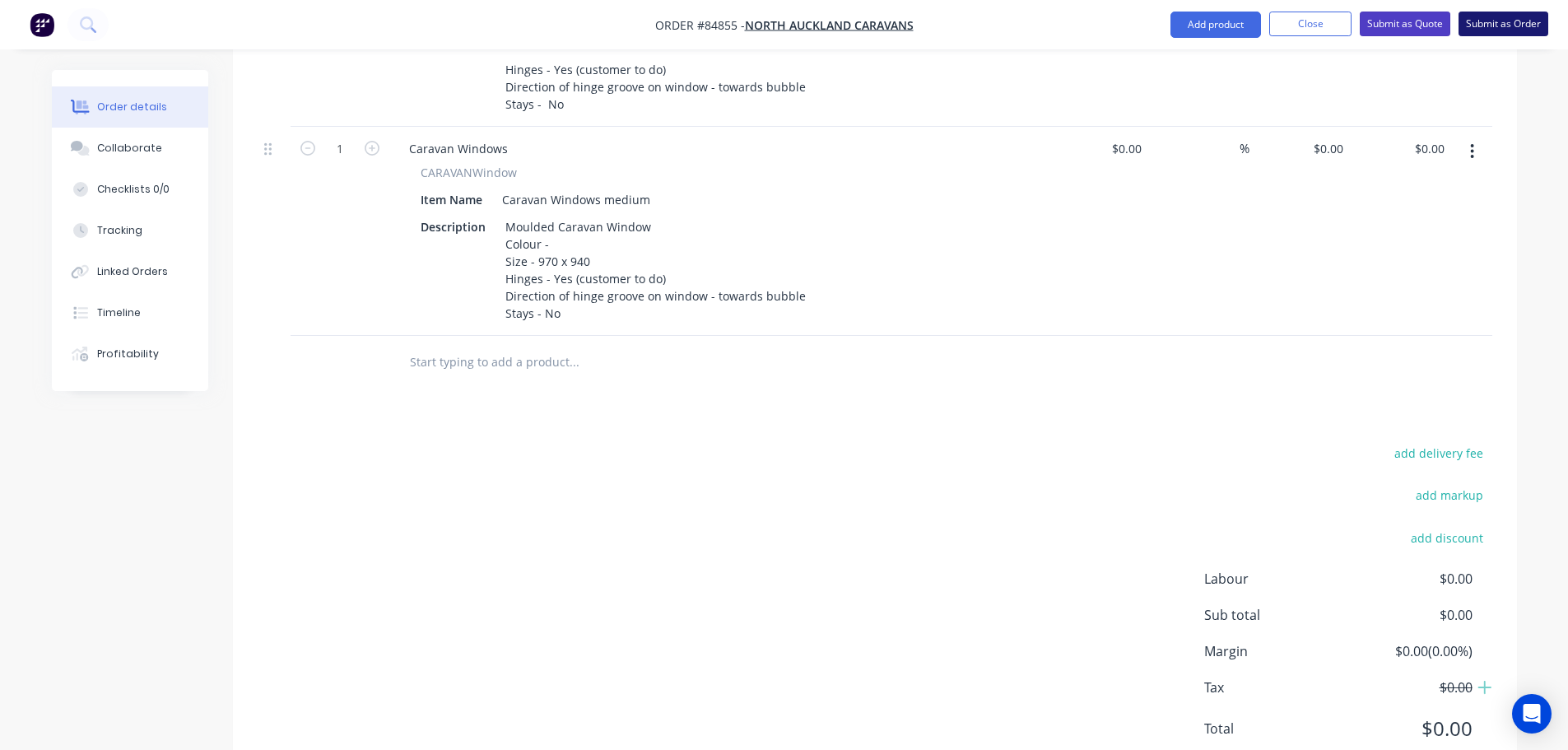
drag, startPoint x: 1441, startPoint y: 16, endPoint x: 1498, endPoint y: 34, distance: 59.8
click at [1498, 34] on ul "Add product Close Submit as Quote Submit as Order" at bounding box center [1359, 25] width 418 height 26
click at [1498, 32] on button "Submit as Order" at bounding box center [1503, 24] width 89 height 25
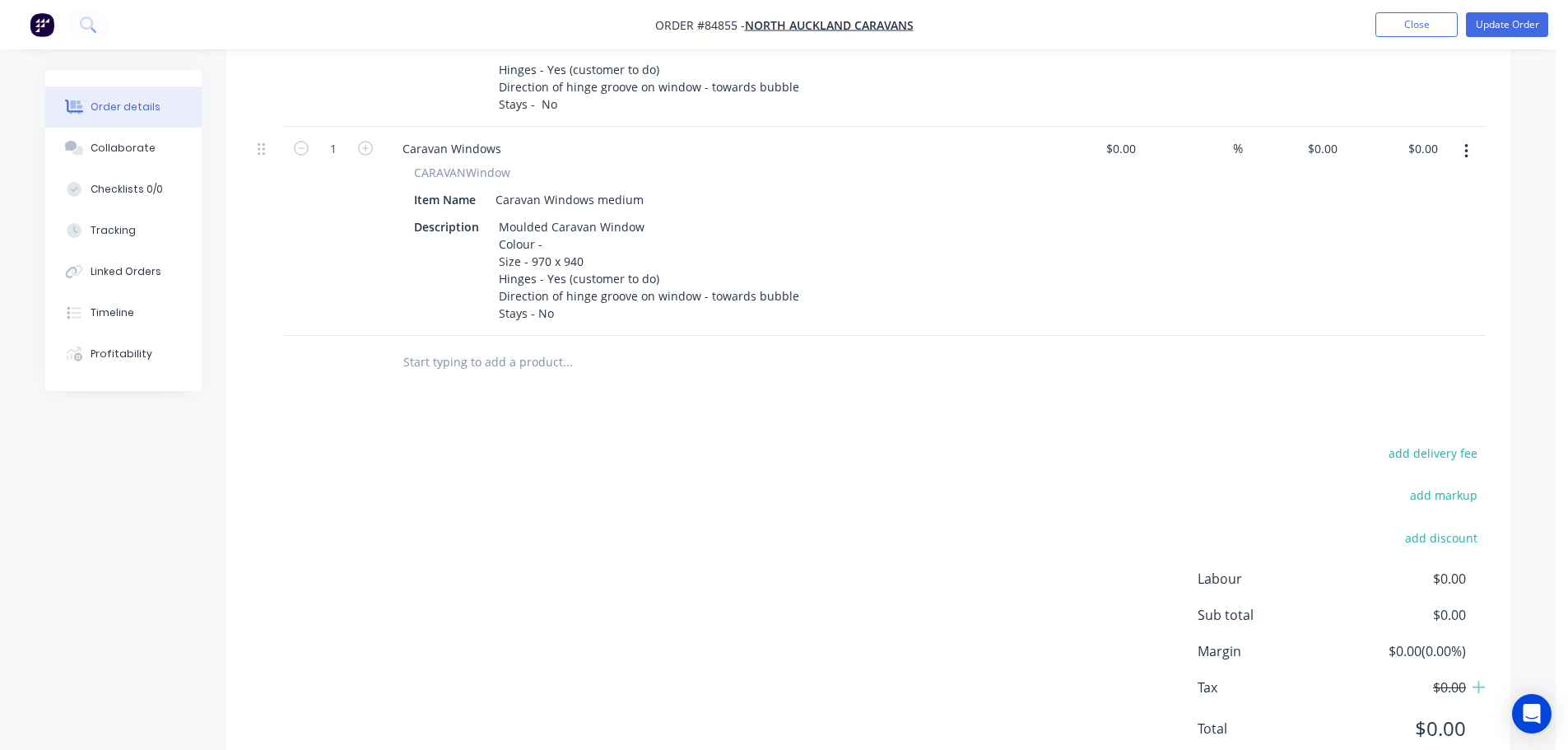
scroll to position [0, 0]
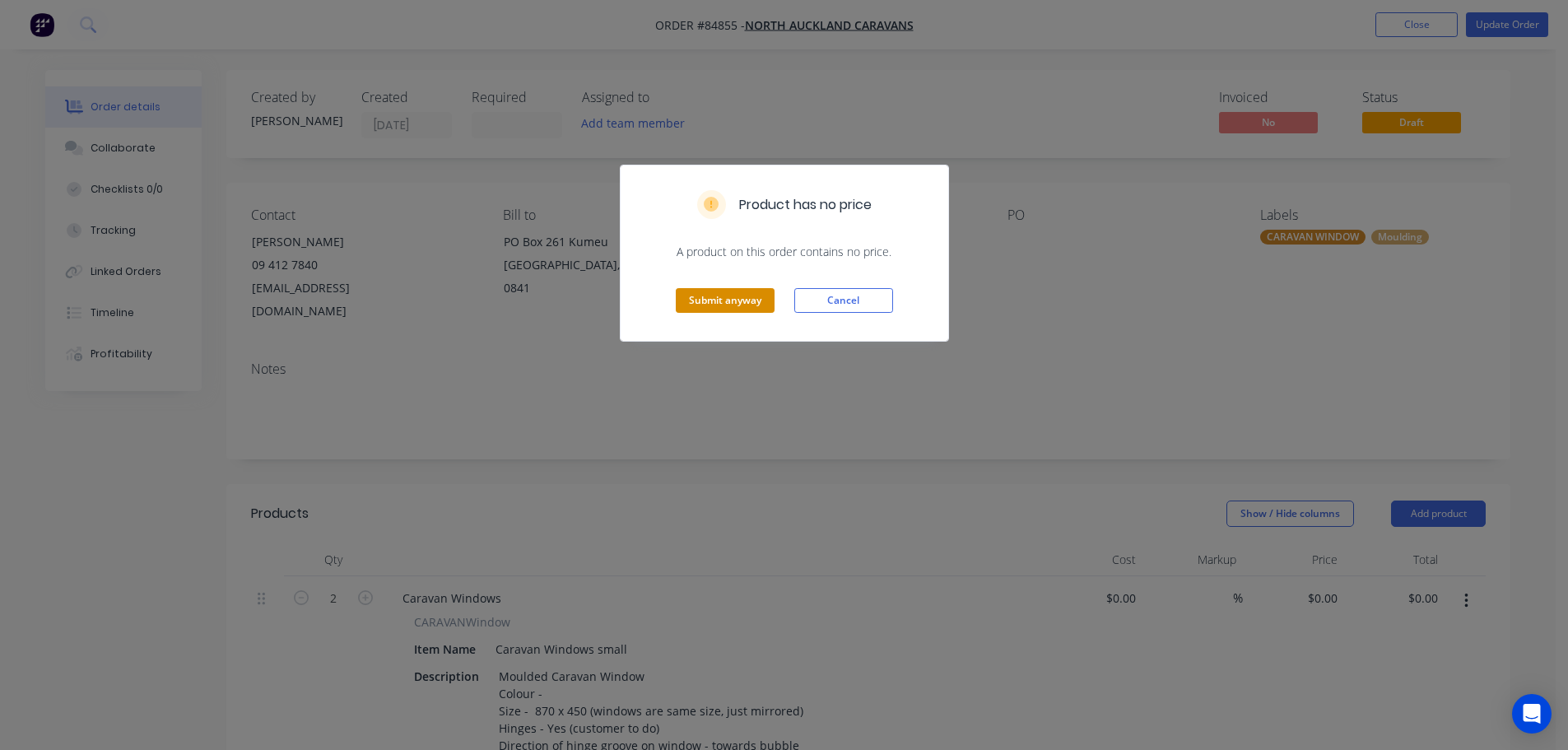
click at [701, 293] on button "Submit anyway" at bounding box center [724, 300] width 98 height 25
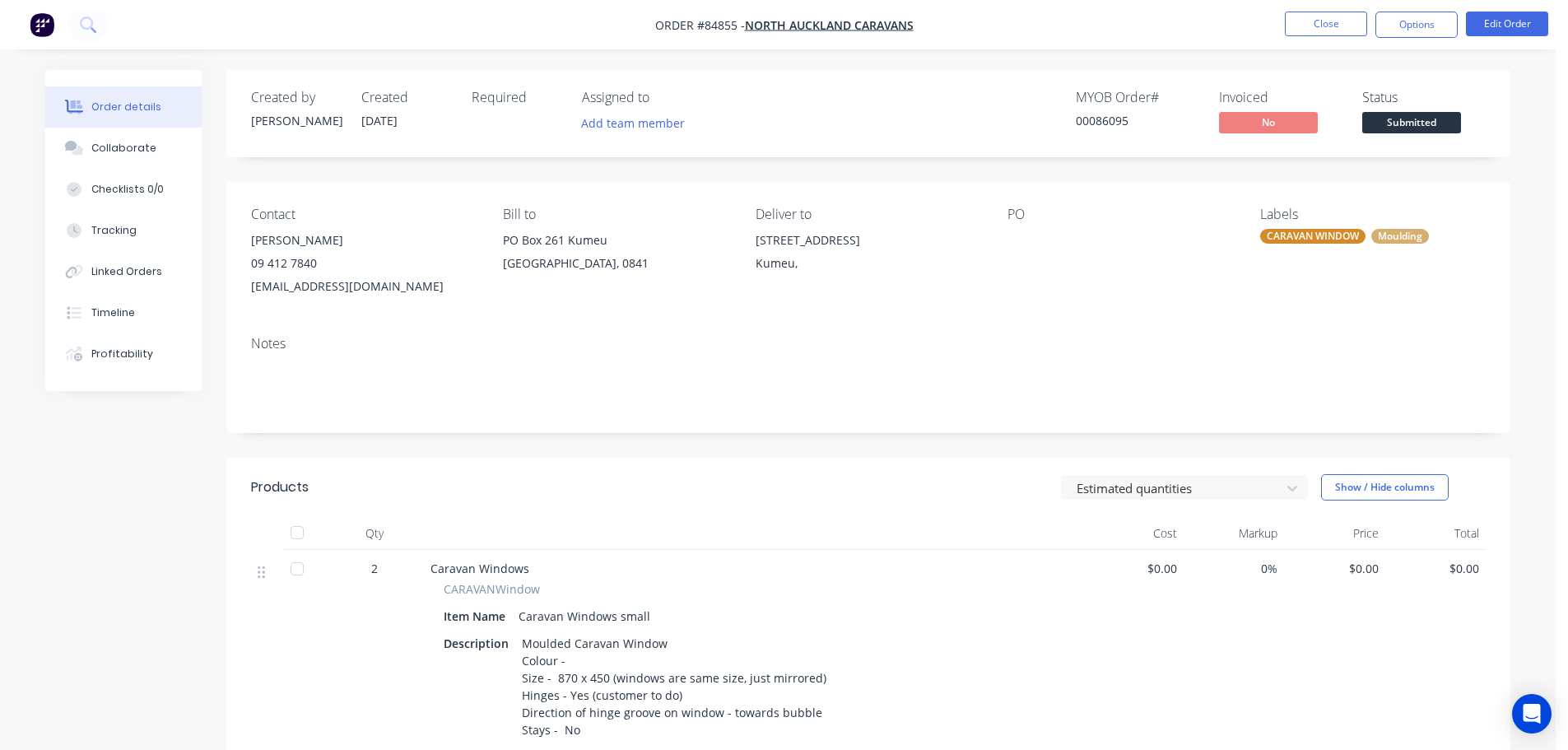
click at [1410, 10] on nav "Order #84855 - North Auckland Caravans Close Options Edit Order" at bounding box center [784, 25] width 1568 height 50
click at [1415, 27] on button "Options" at bounding box center [1417, 25] width 83 height 26
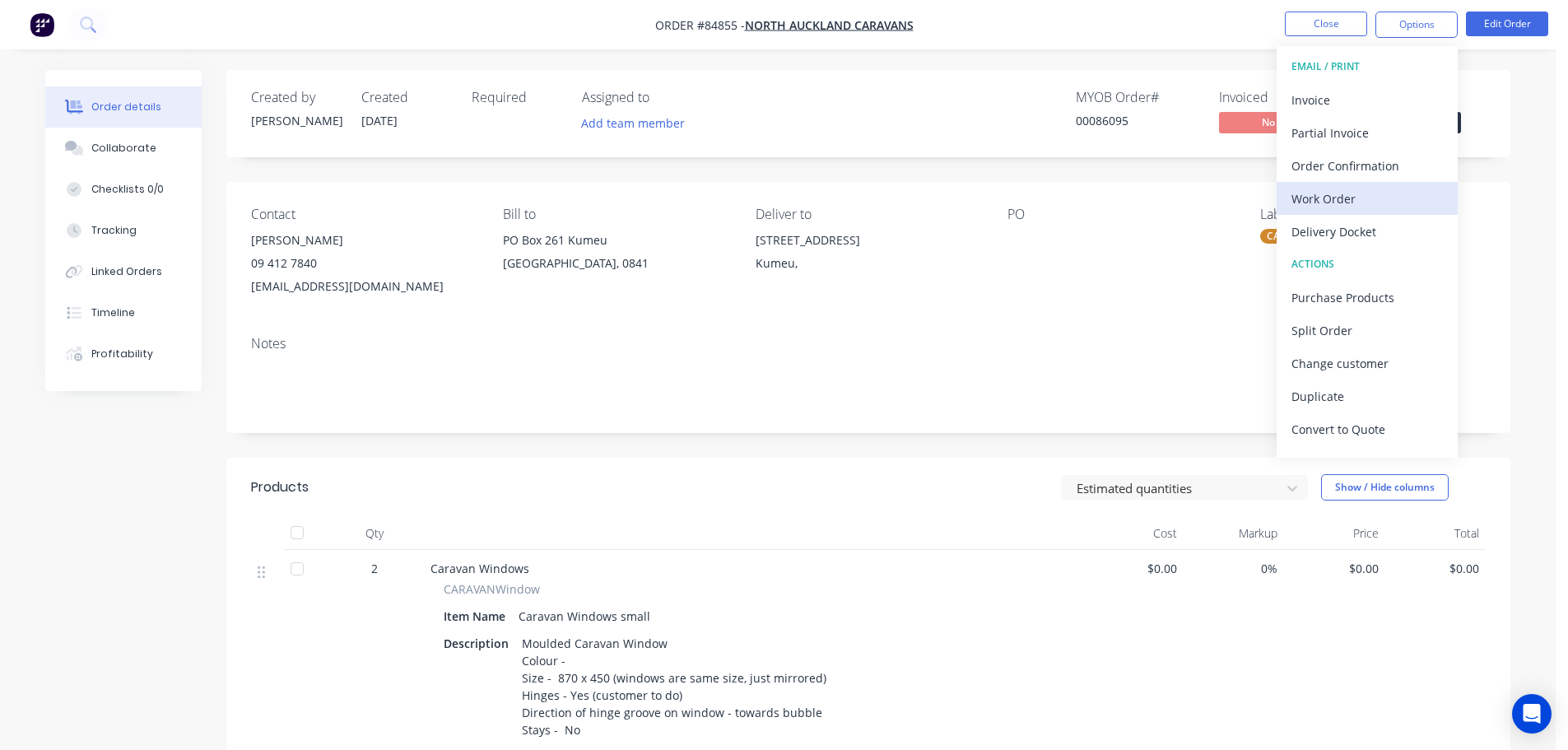
click at [1374, 192] on div "Work Order" at bounding box center [1366, 198] width 151 height 24
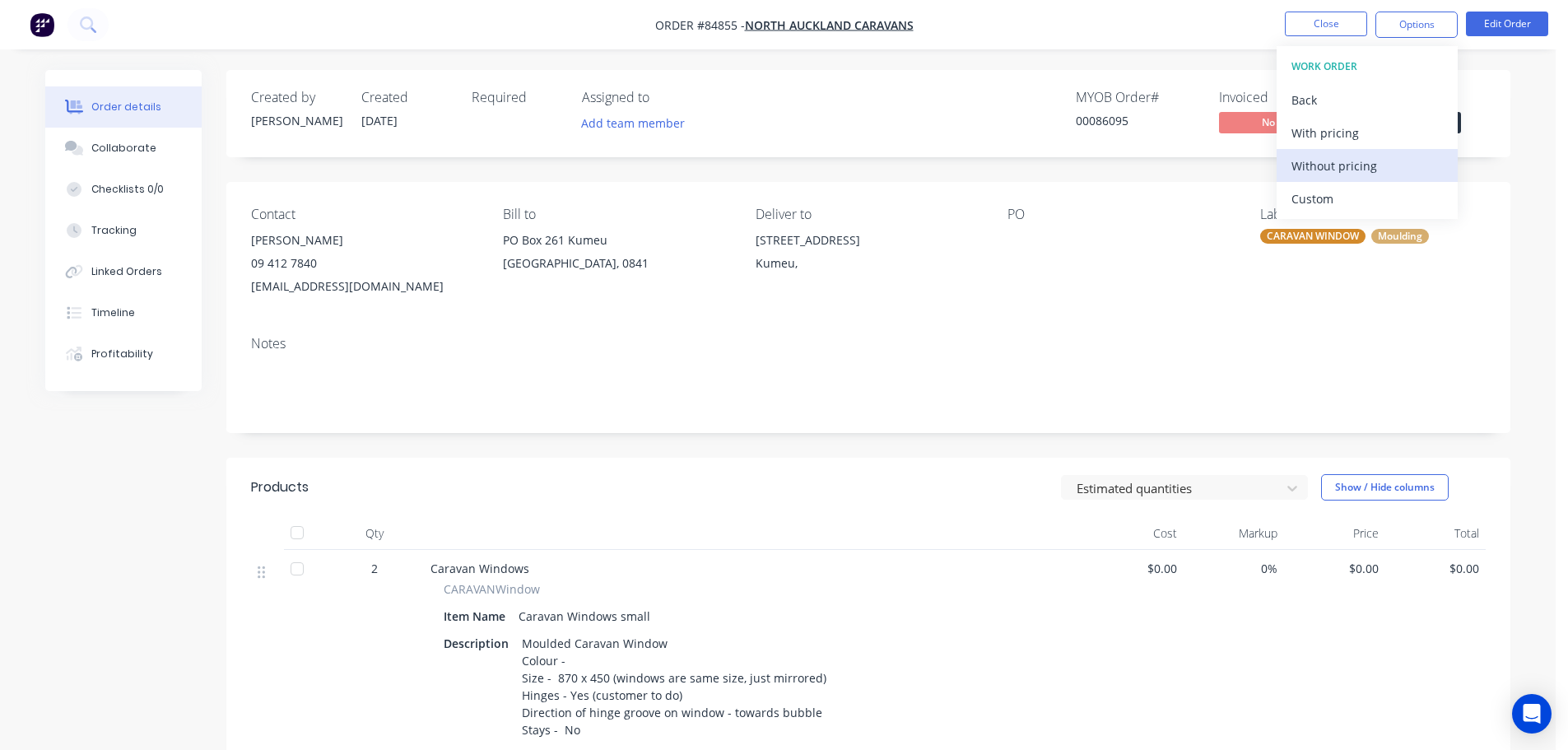
click at [1370, 156] on div "Without pricing" at bounding box center [1366, 165] width 151 height 24
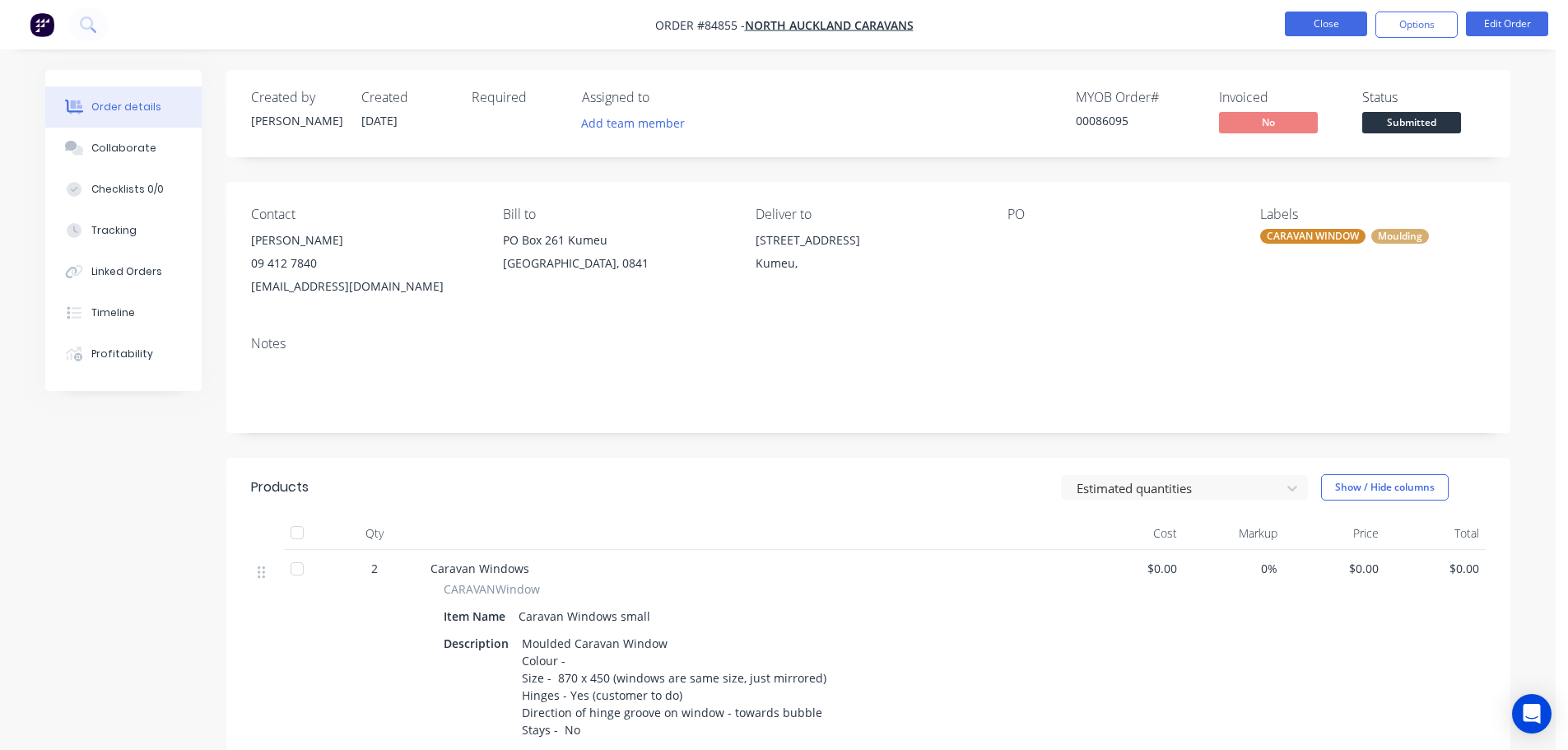
click at [1325, 13] on button "Close" at bounding box center [1326, 24] width 83 height 25
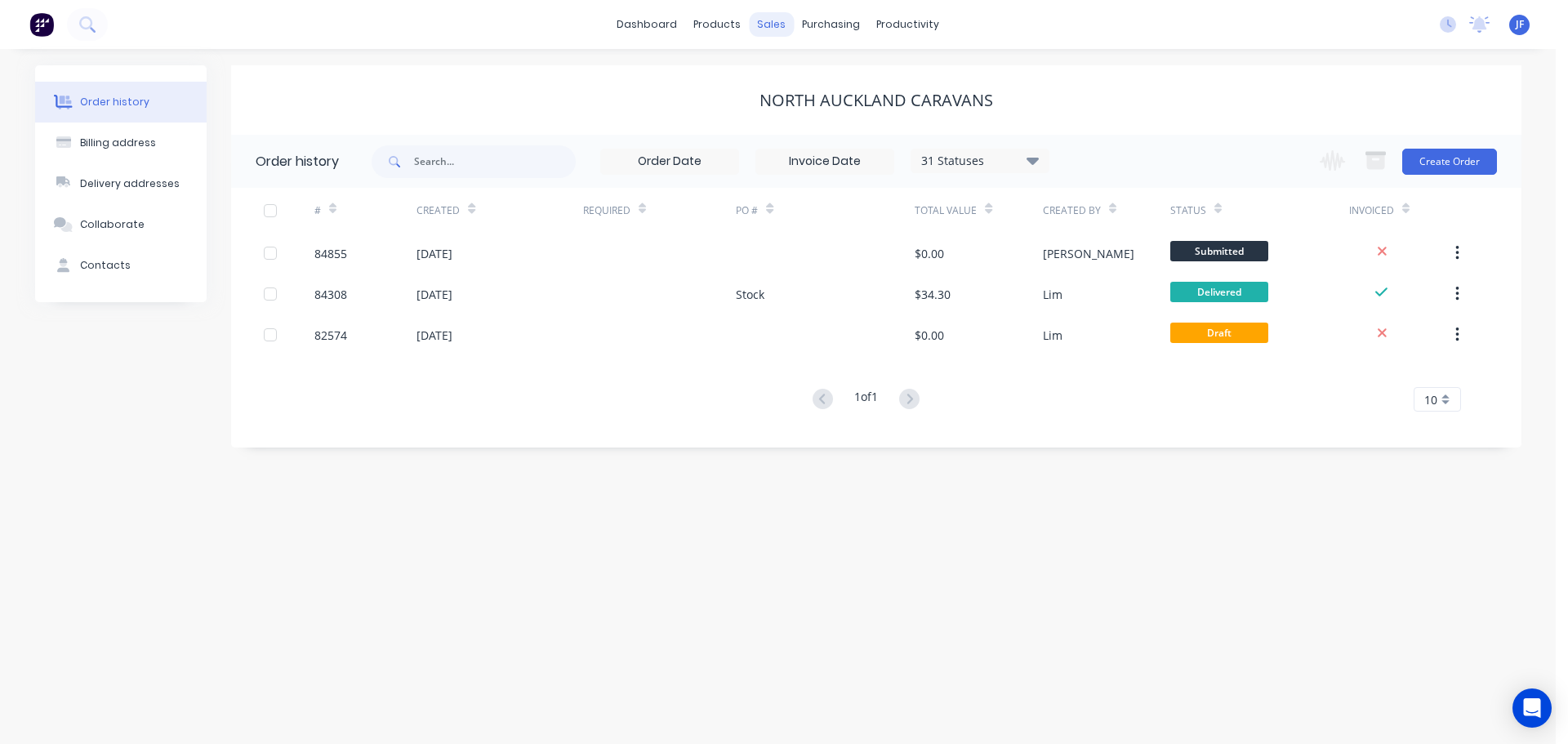
click at [784, 25] on div "sales" at bounding box center [770, 25] width 45 height 25
click at [816, 67] on link "Sales Orders" at bounding box center [857, 78] width 217 height 33
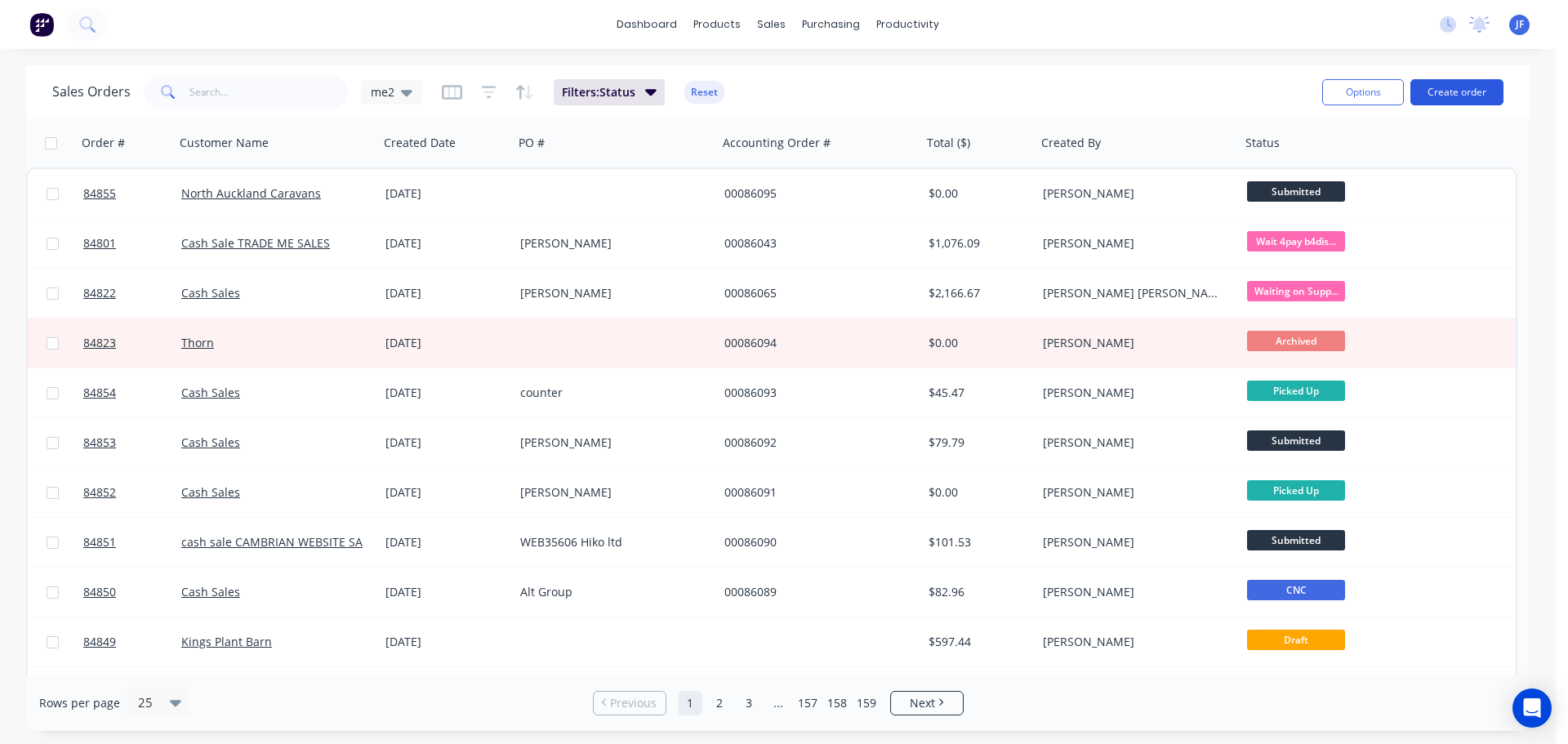
click at [1442, 87] on button "Create order" at bounding box center [1456, 93] width 93 height 26
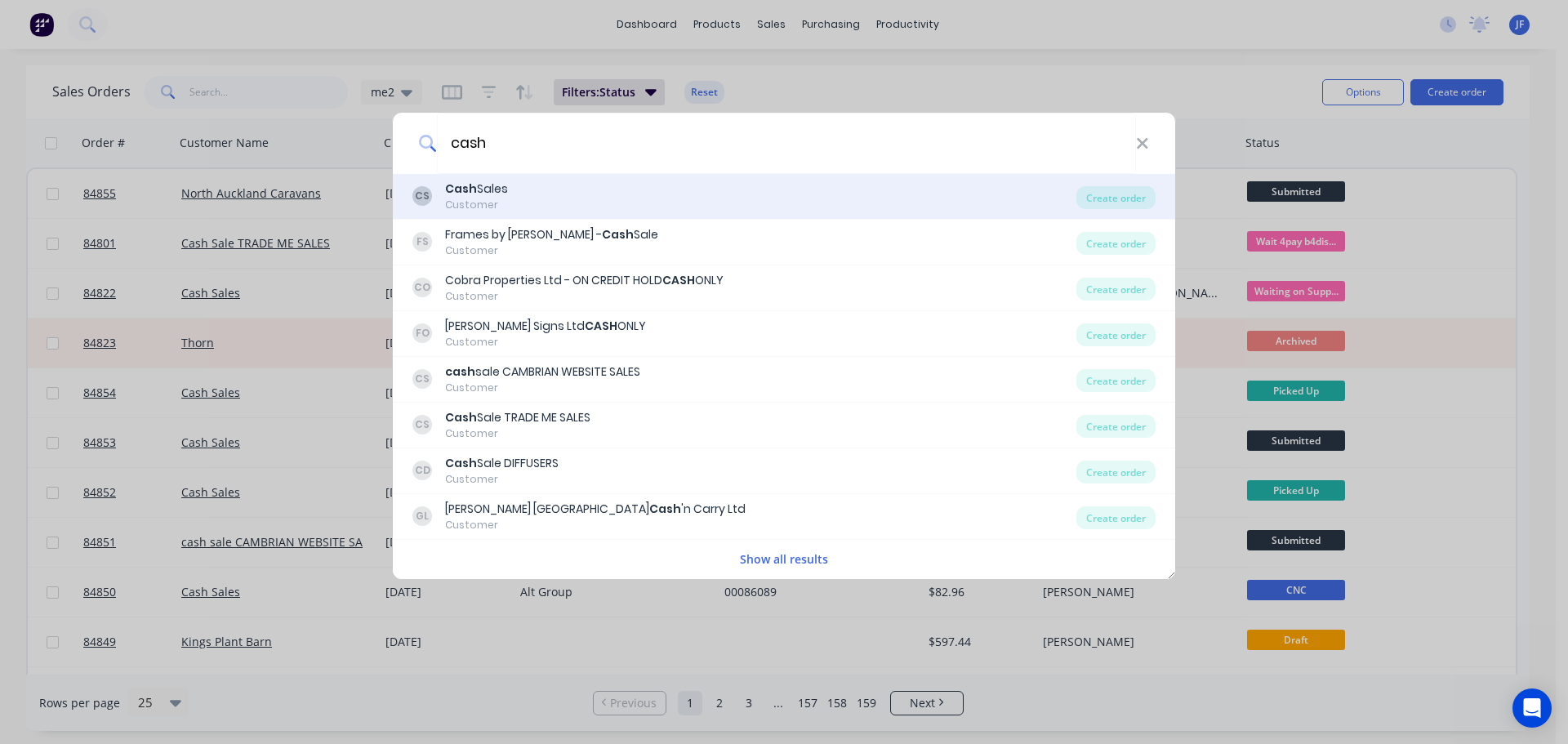
type input "cash"
click at [871, 186] on div "CS Cash Sales Customer" at bounding box center [744, 196] width 664 height 32
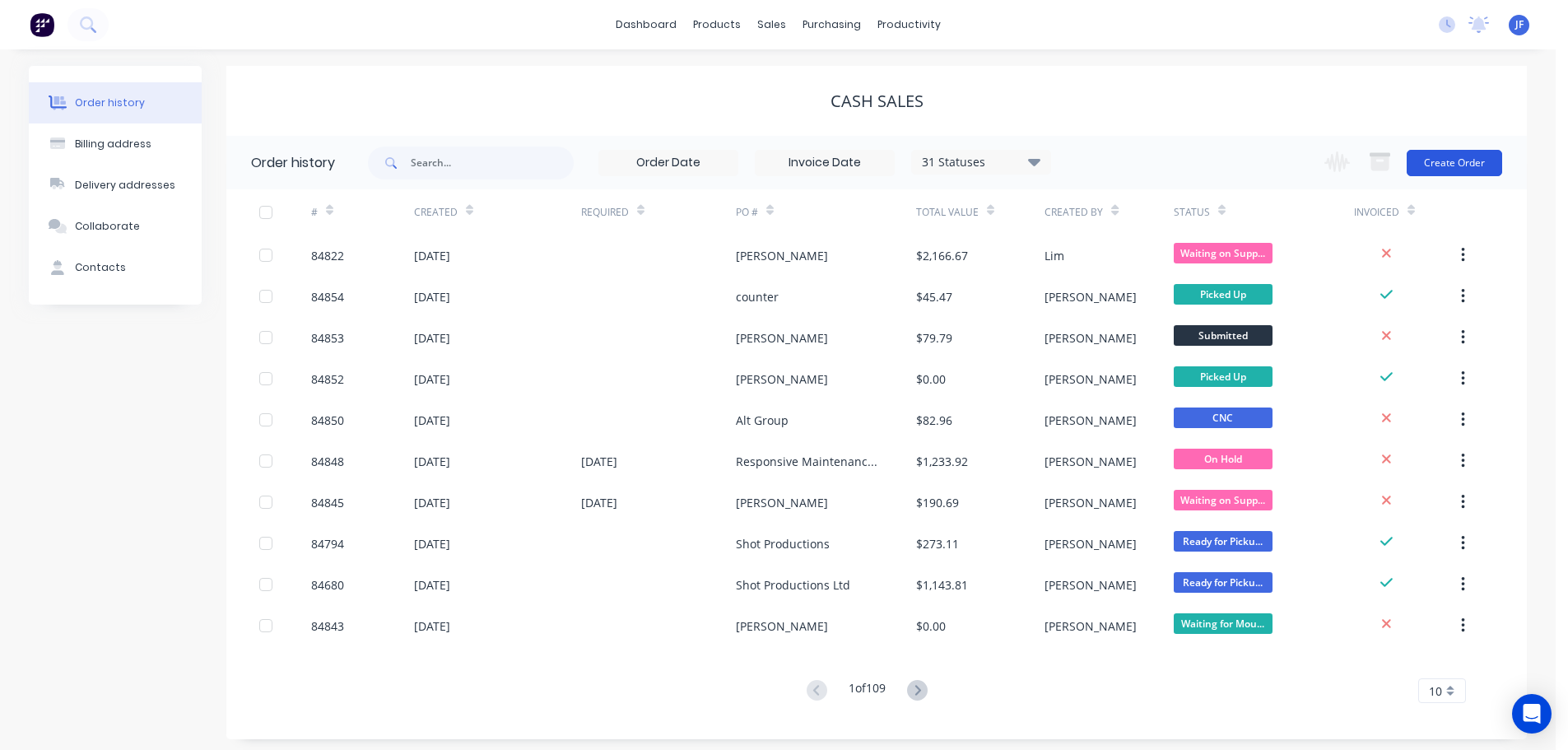
click at [1455, 163] on button "Create Order" at bounding box center [1454, 163] width 95 height 26
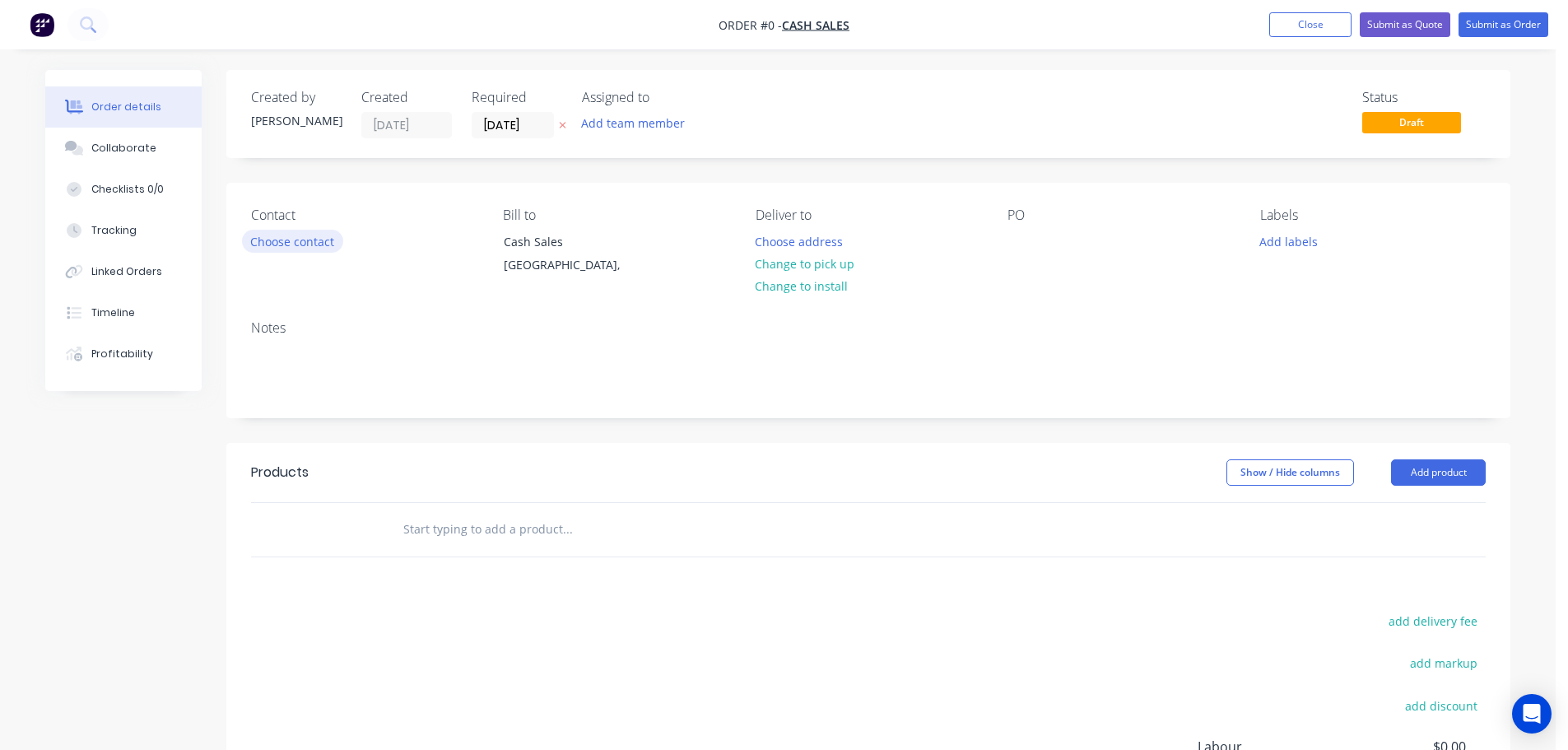
click at [310, 239] on button "Choose contact" at bounding box center [293, 241] width 101 height 22
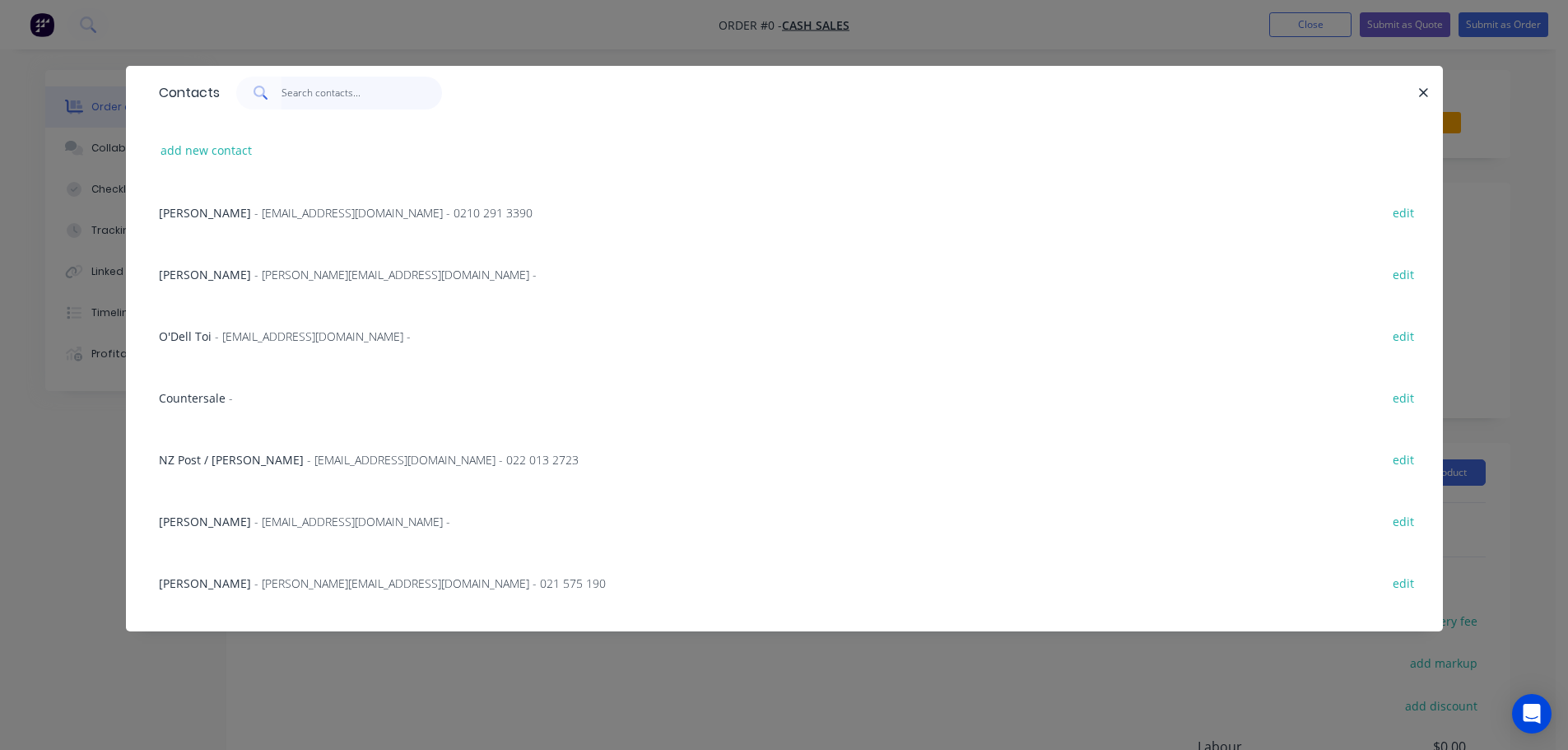
click at [326, 90] on input "text" at bounding box center [361, 93] width 160 height 33
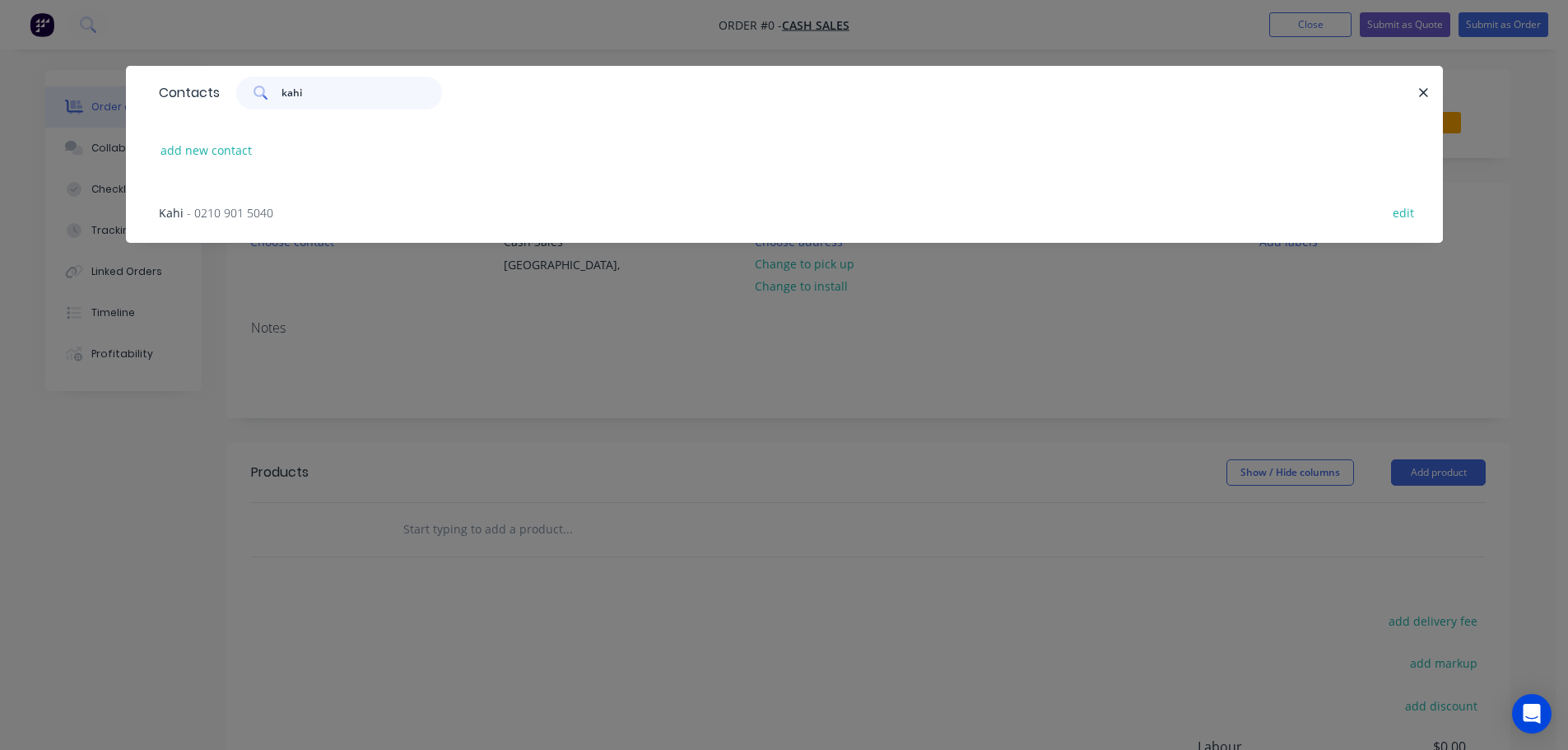
type input "kahi"
click at [237, 206] on span "- 0210 901 5040" at bounding box center [230, 213] width 86 height 16
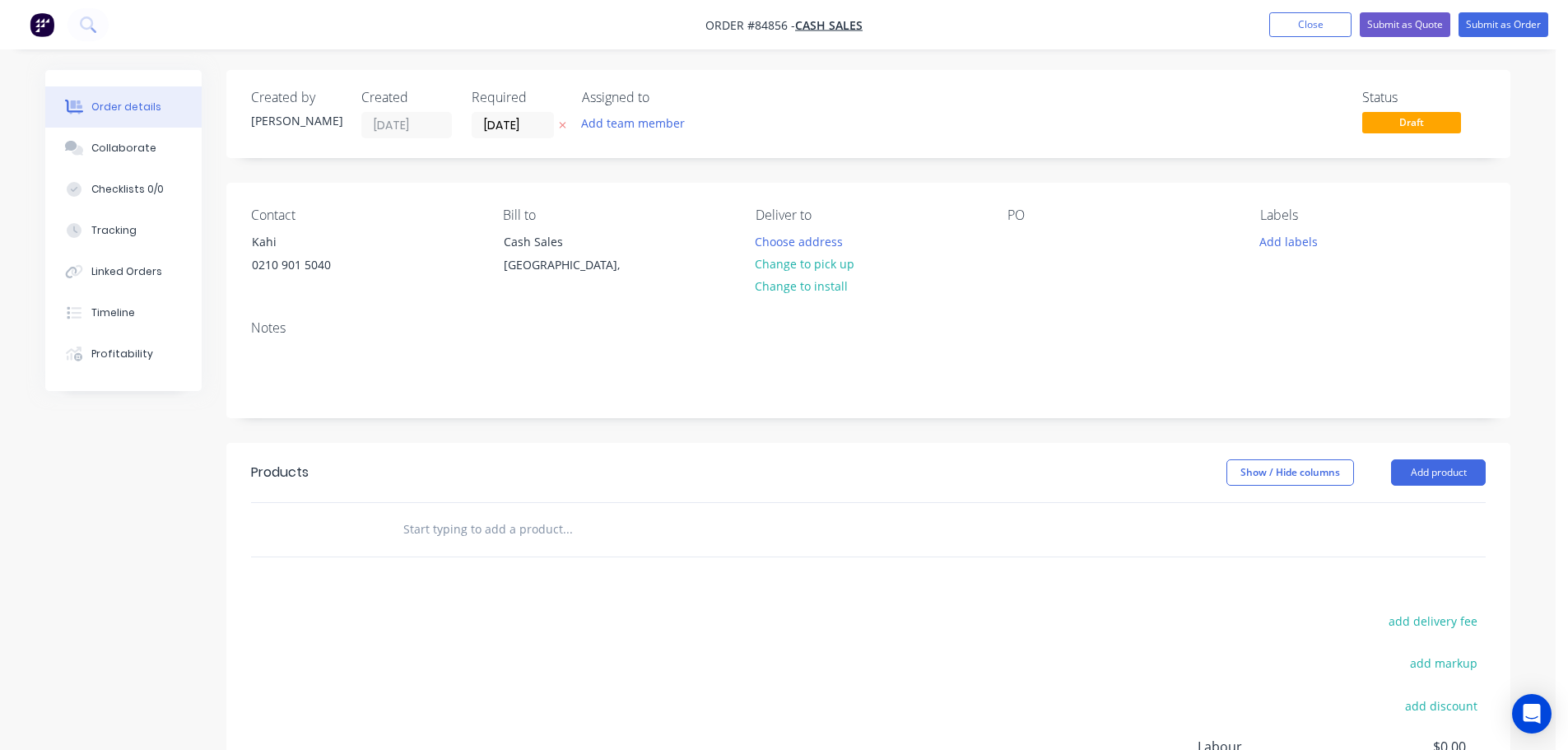
click at [560, 127] on icon "button" at bounding box center [562, 125] width 7 height 10
drag, startPoint x: 245, startPoint y: 236, endPoint x: 442, endPoint y: 240, distance: 197.0
click at [442, 240] on div "Contact Kahi 0210 901 5040" at bounding box center [363, 245] width 226 height 75
click at [346, 246] on div "Kahi" at bounding box center [319, 242] width 136 height 23
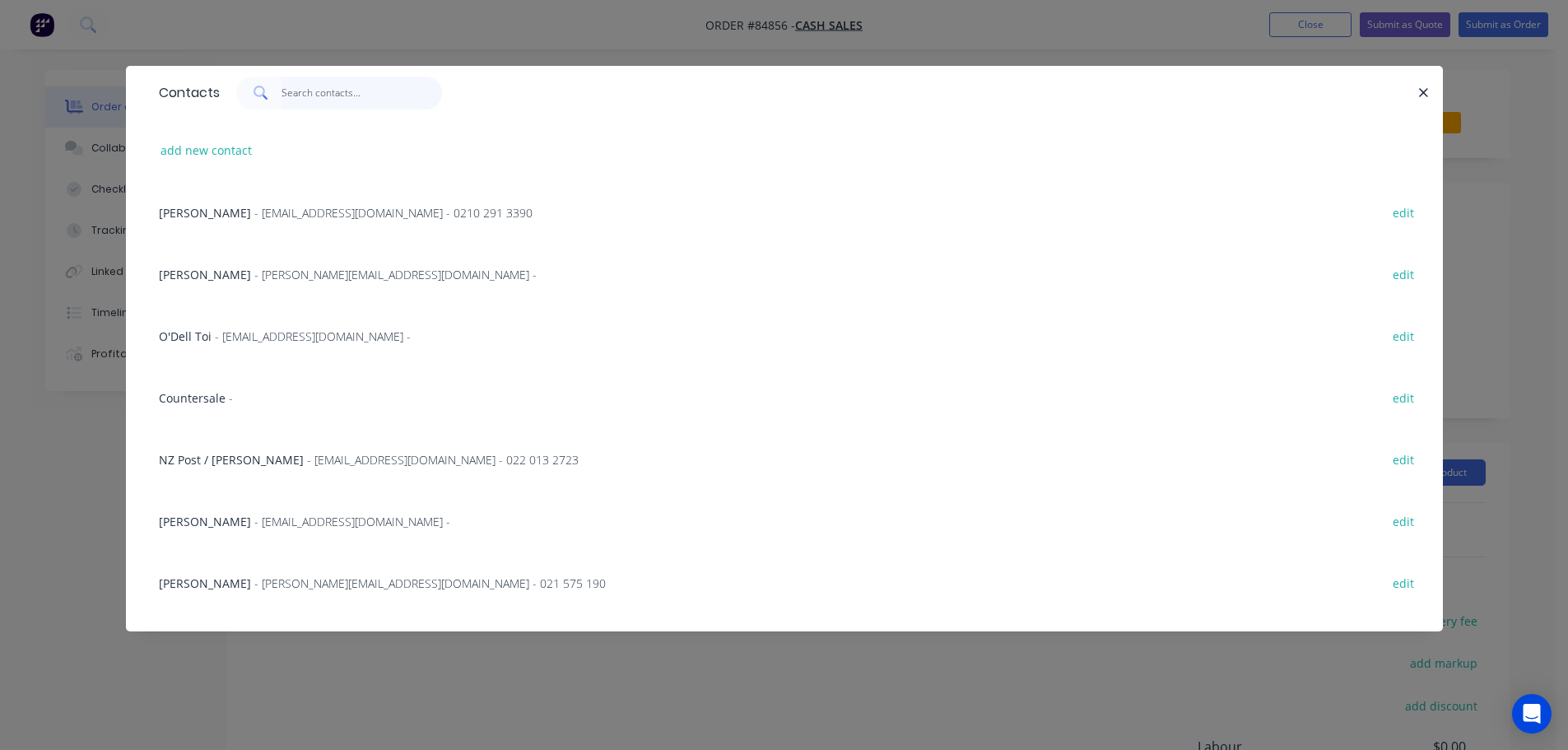
click at [391, 99] on input "text" at bounding box center [361, 93] width 160 height 33
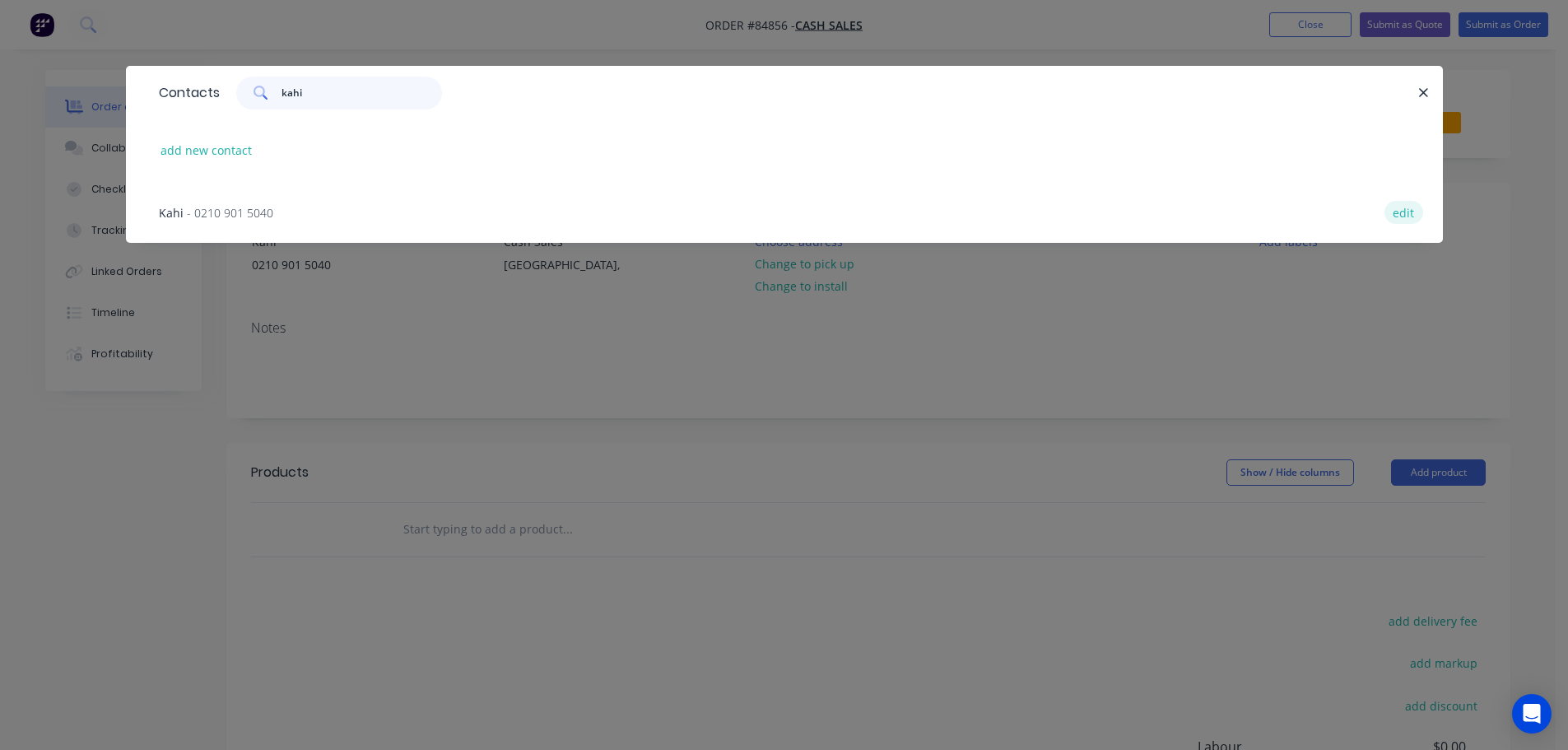
type input "kahi"
click at [1398, 210] on button "edit" at bounding box center [1403, 212] width 39 height 22
select select "NZ"
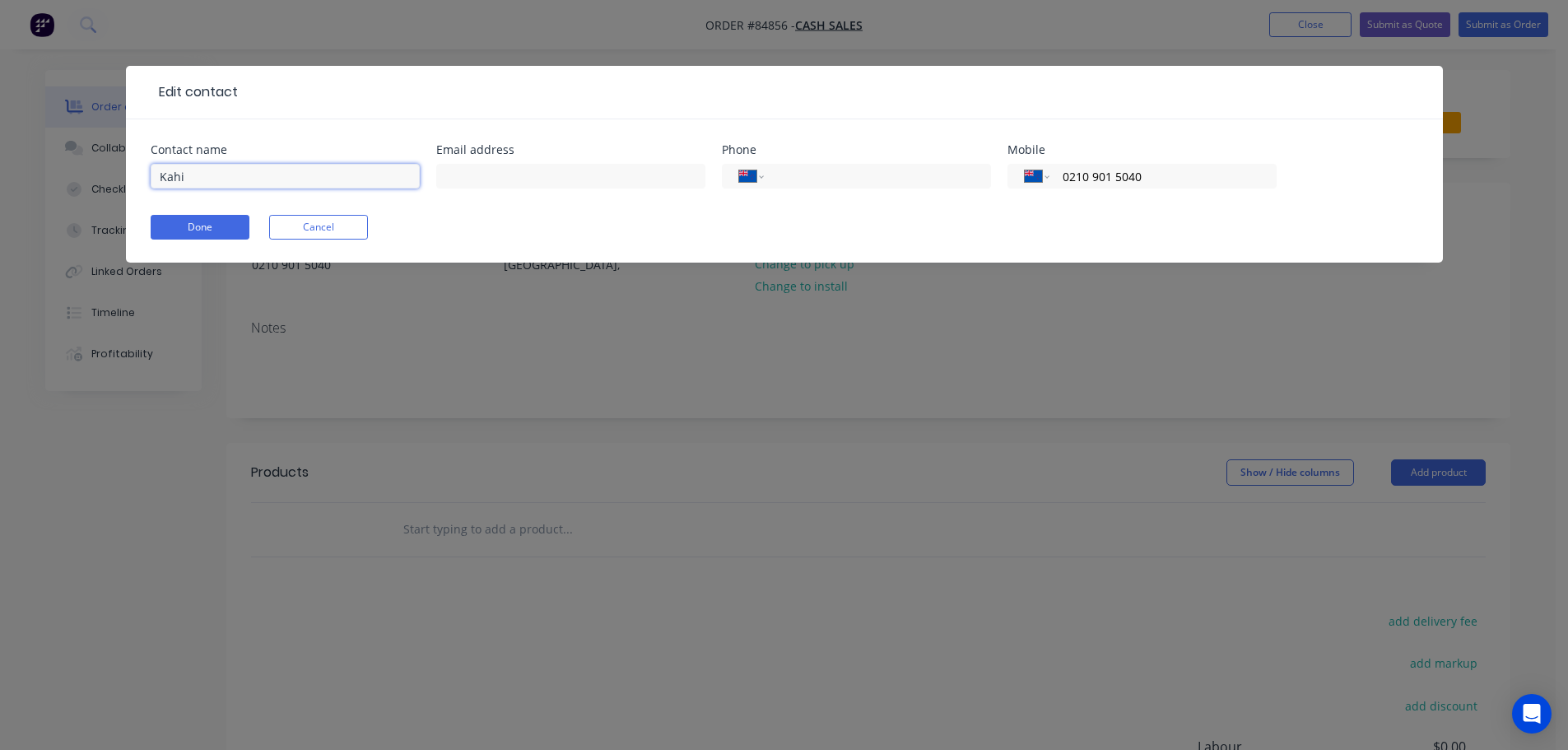
click at [382, 174] on input "Kahi" at bounding box center [284, 176] width 269 height 25
type input "Kahi - Shot Prod"
click at [174, 226] on button "Done" at bounding box center [199, 227] width 98 height 25
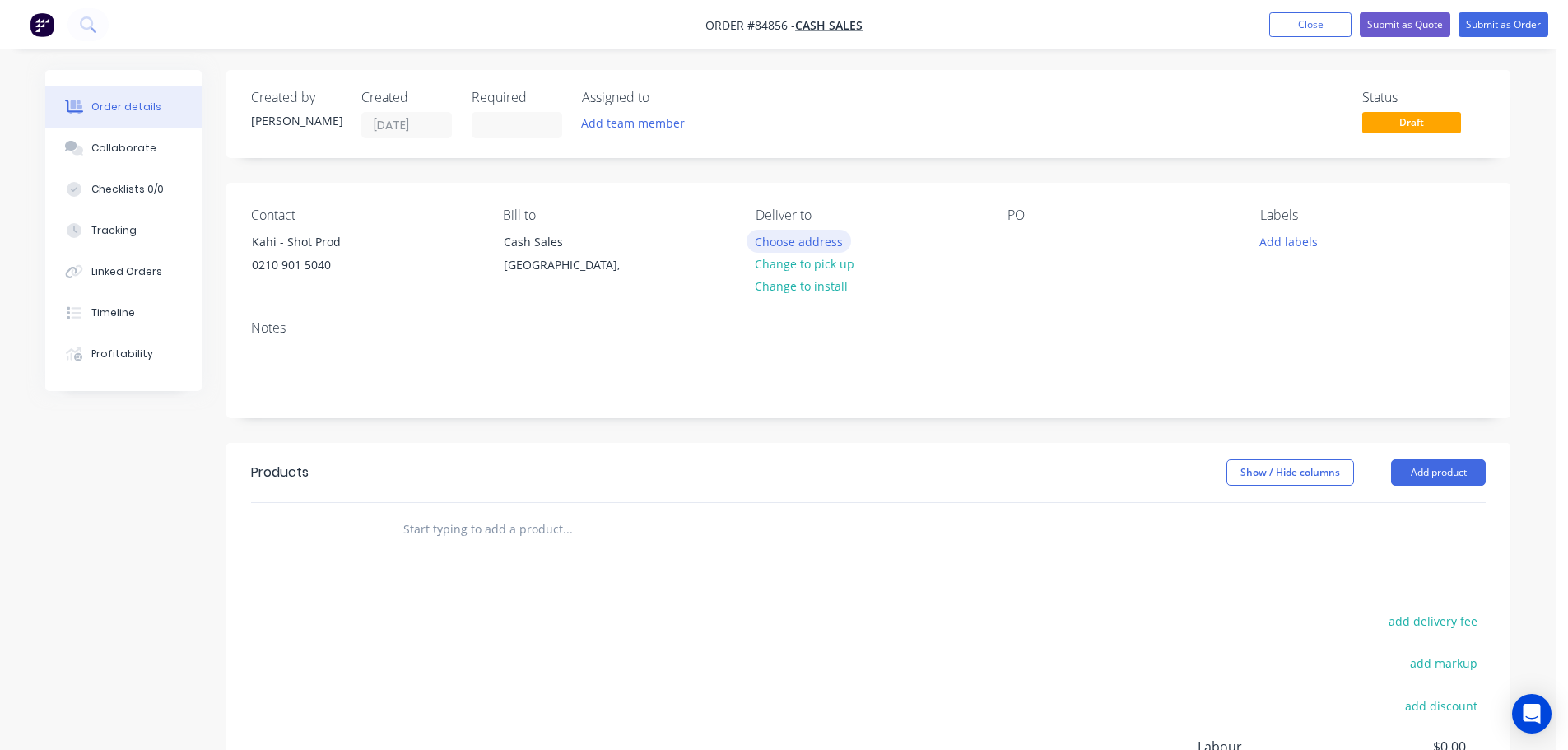
click at [790, 242] on button "Choose address" at bounding box center [799, 241] width 105 height 22
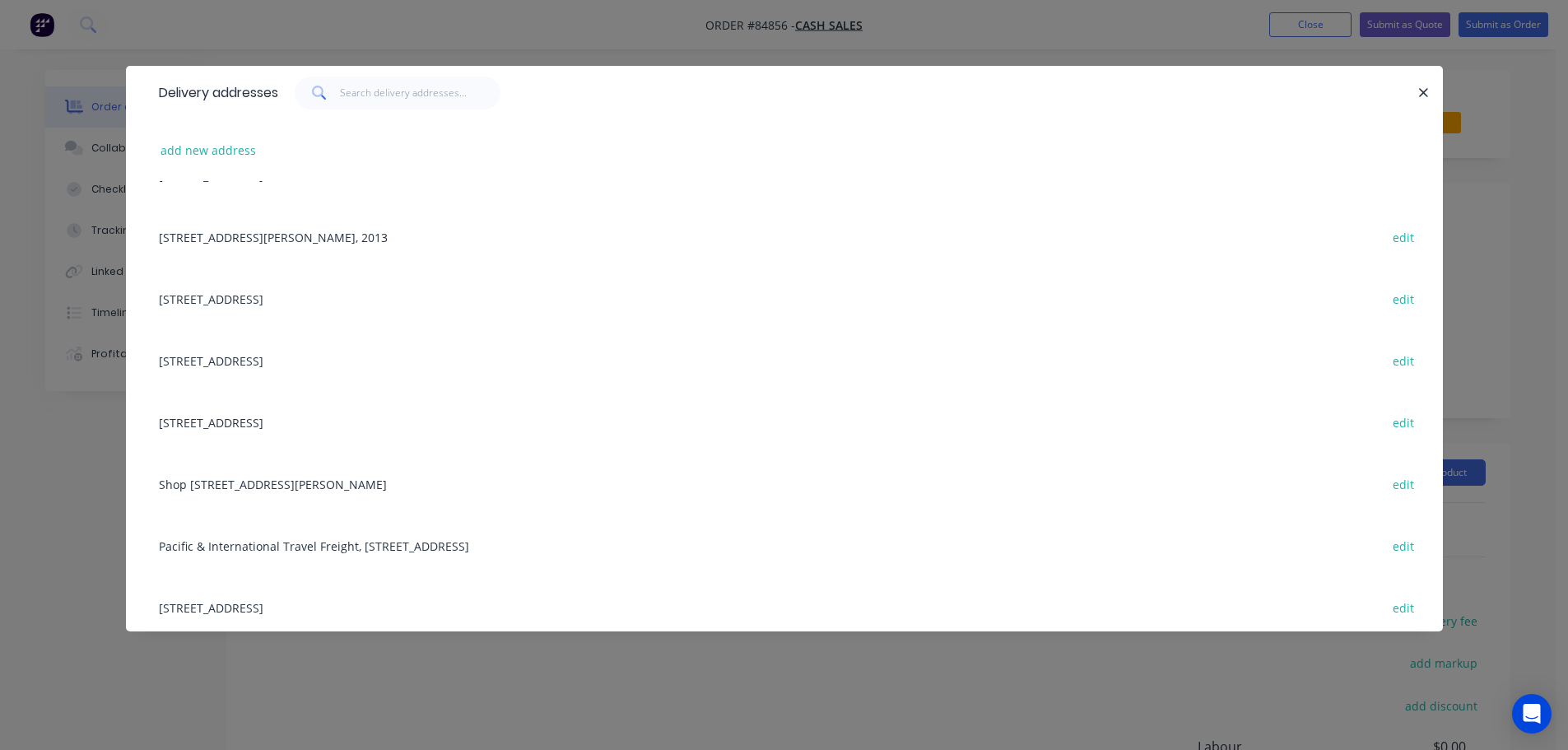
scroll to position [823, 0]
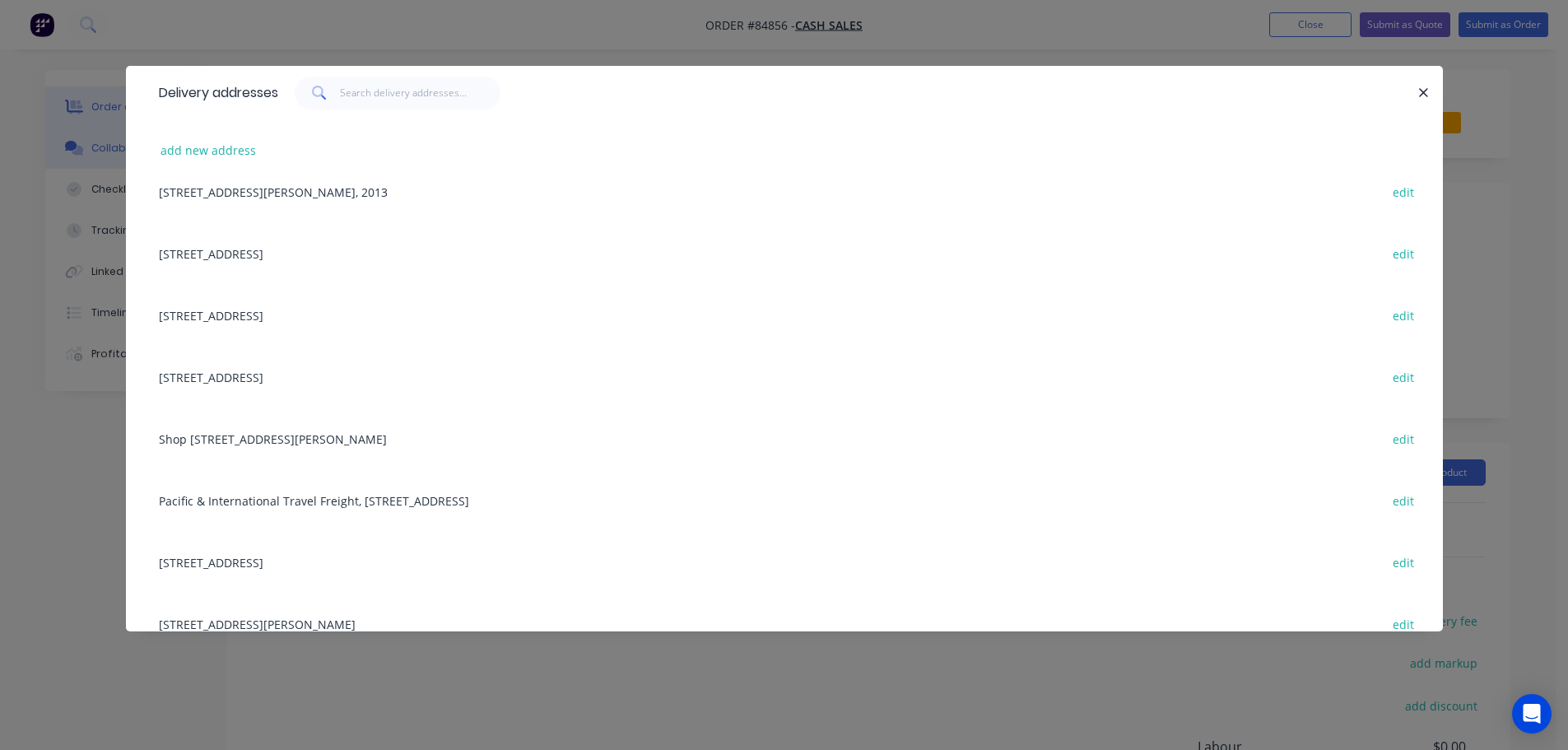
click at [110, 136] on div "Delivery addresses add new address 34 Broadway, Kaikohe, North Island, New Zeal…" at bounding box center [784, 375] width 1568 height 750
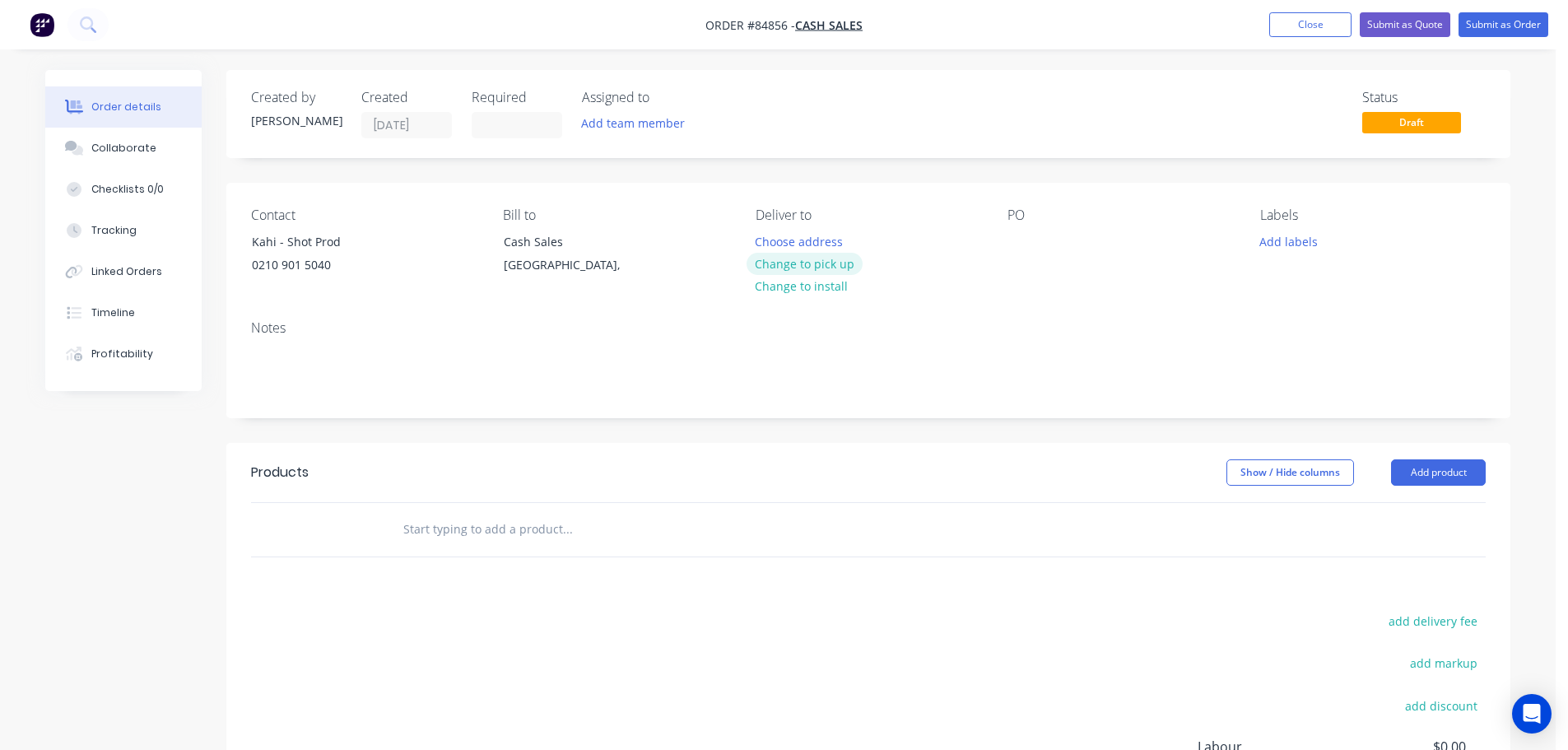
click at [806, 257] on button "Change to pick up" at bounding box center [805, 263] width 117 height 22
click at [1011, 242] on div at bounding box center [1021, 241] width 26 height 24
click at [594, 533] on input "text" at bounding box center [567, 529] width 329 height 33
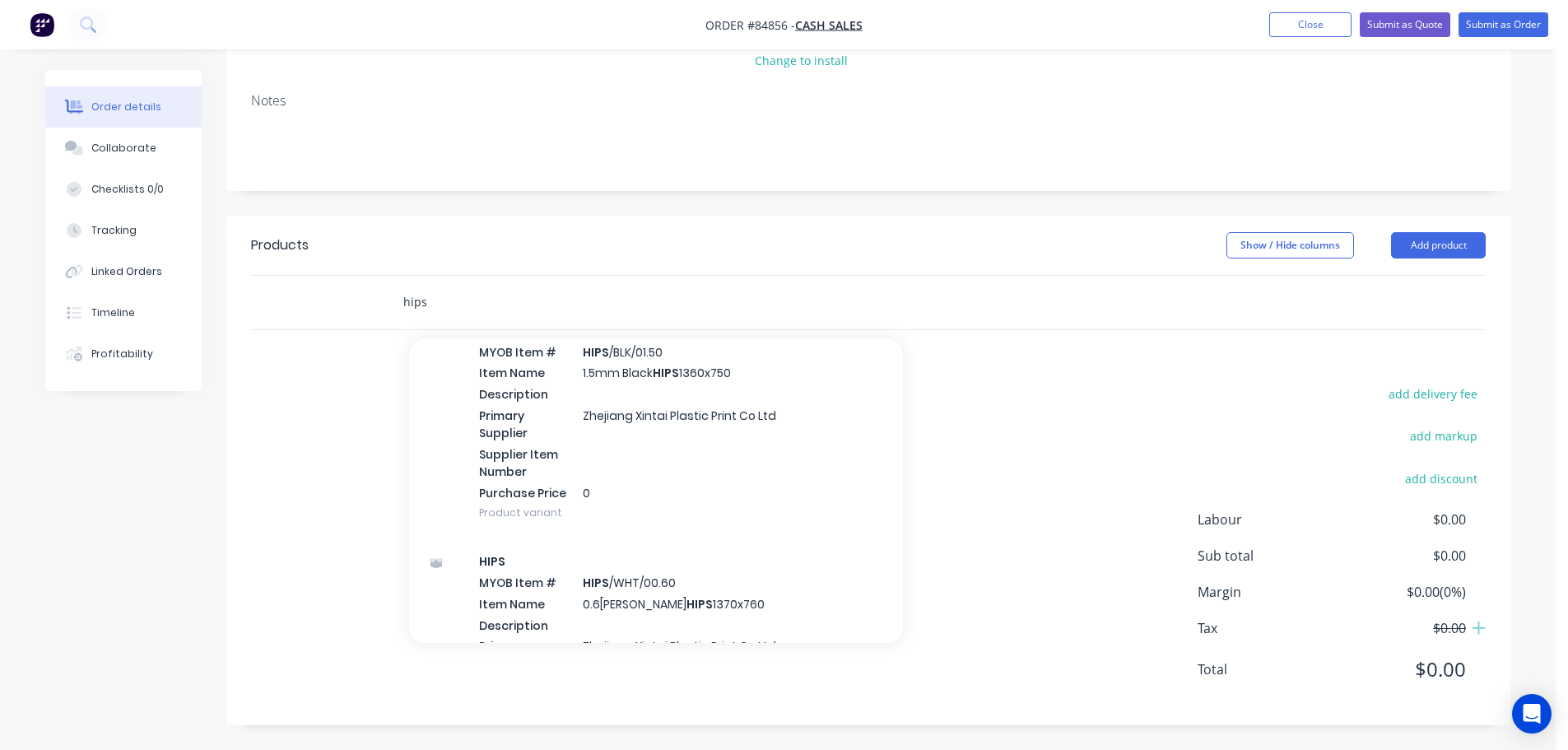
scroll to position [658, 0]
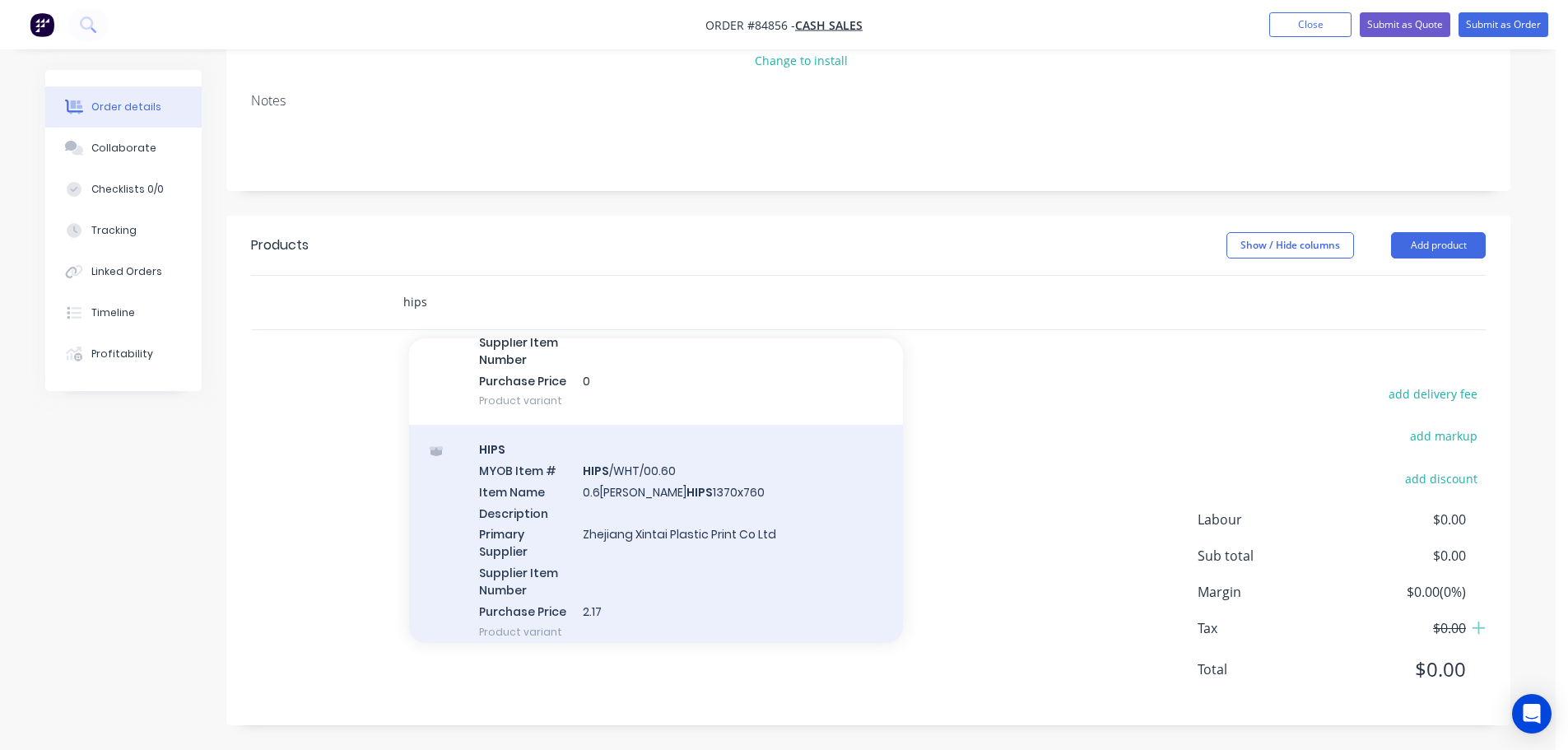
type input "hips"
click at [581, 542] on div "HIPS MYOB Item # HIPS /WHT/00.60 Item Name 0.6mm White HIPS 1370x760 Descriptio…" at bounding box center [656, 540] width 494 height 232
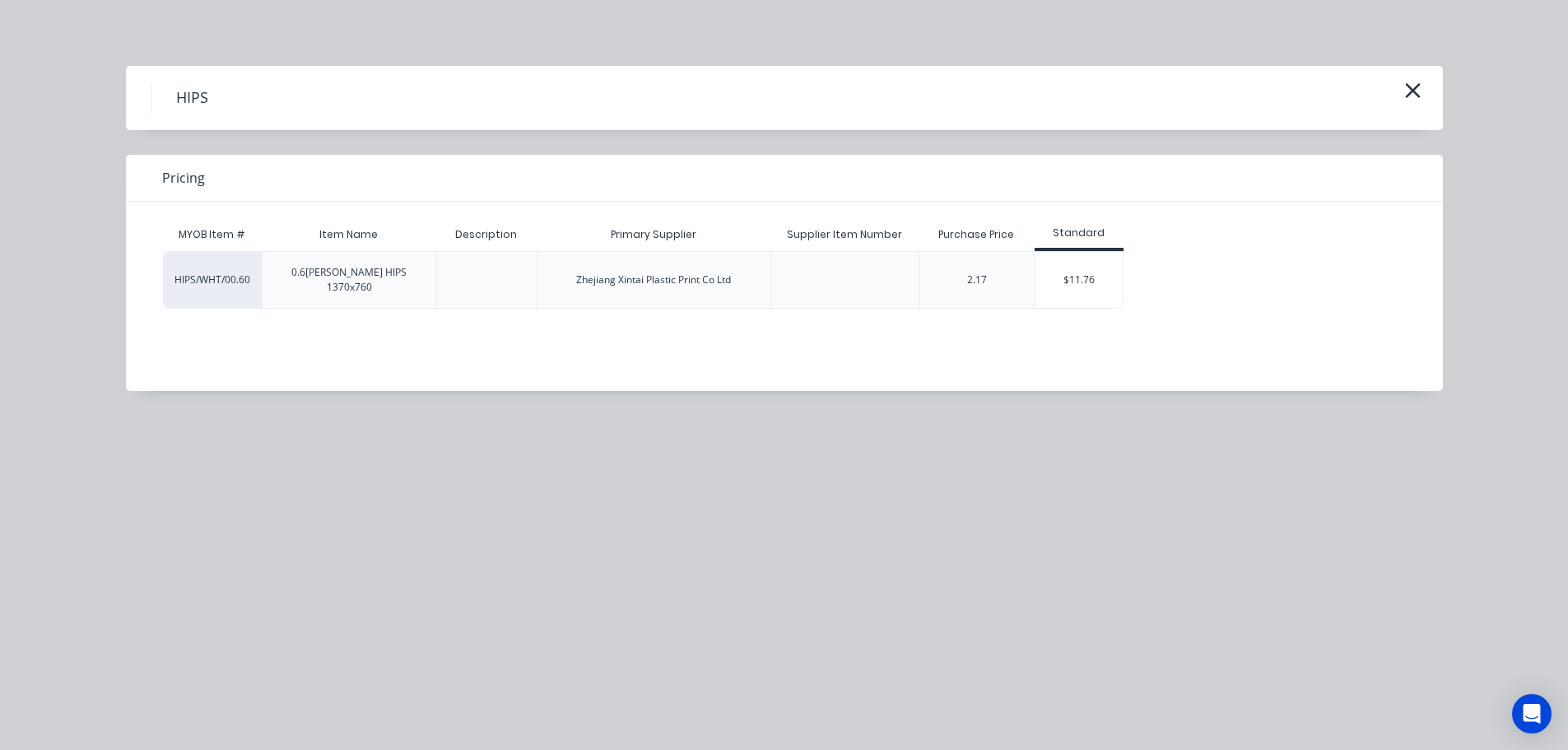
drag, startPoint x: 1047, startPoint y: 268, endPoint x: 1040, endPoint y: 274, distance: 9.2
click at [1047, 269] on div "$11.76" at bounding box center [1079, 279] width 88 height 56
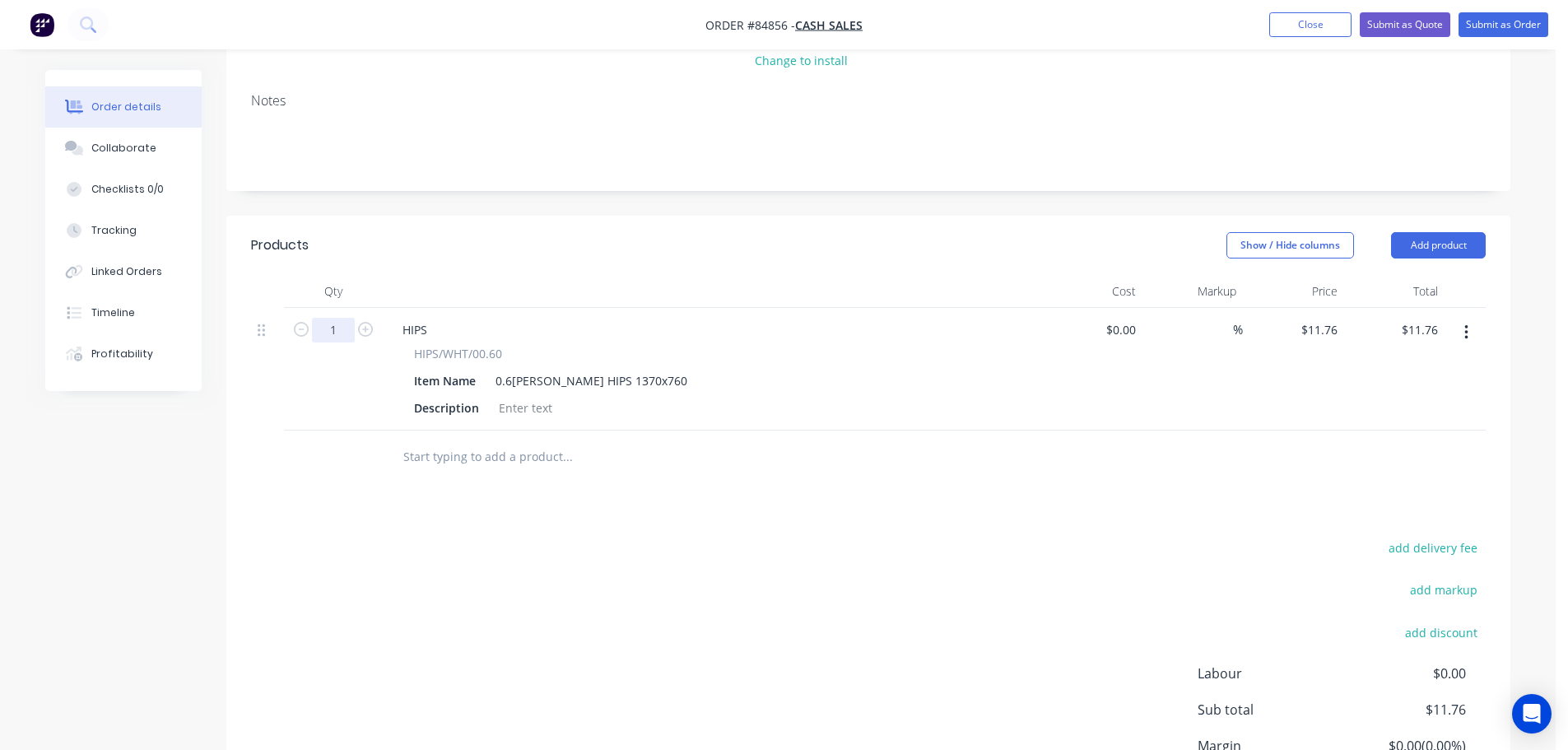
click at [339, 325] on input "1" at bounding box center [333, 330] width 43 height 25
type input "10"
type input "$117.60"
click at [473, 471] on input "text" at bounding box center [567, 456] width 329 height 33
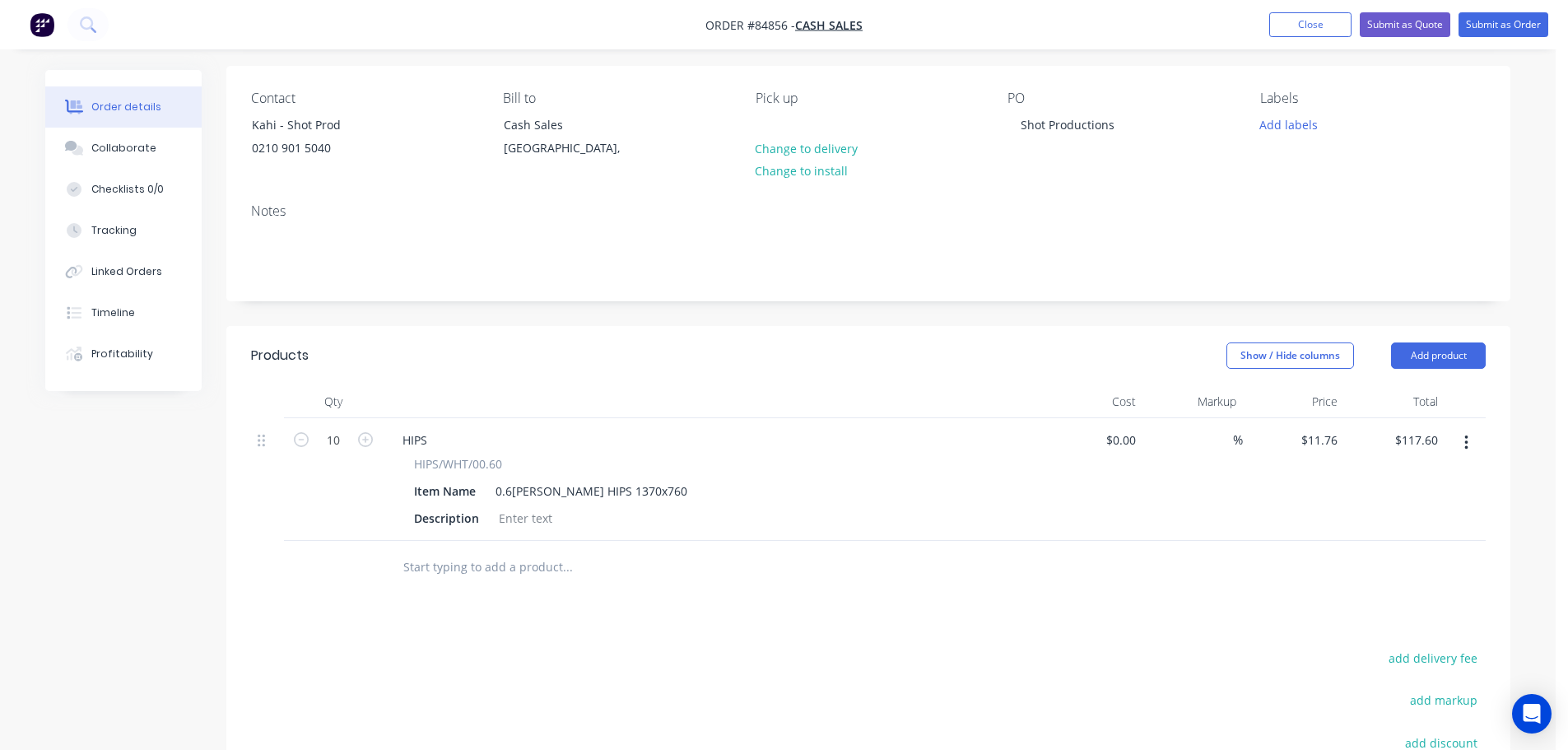
scroll to position [0, 0]
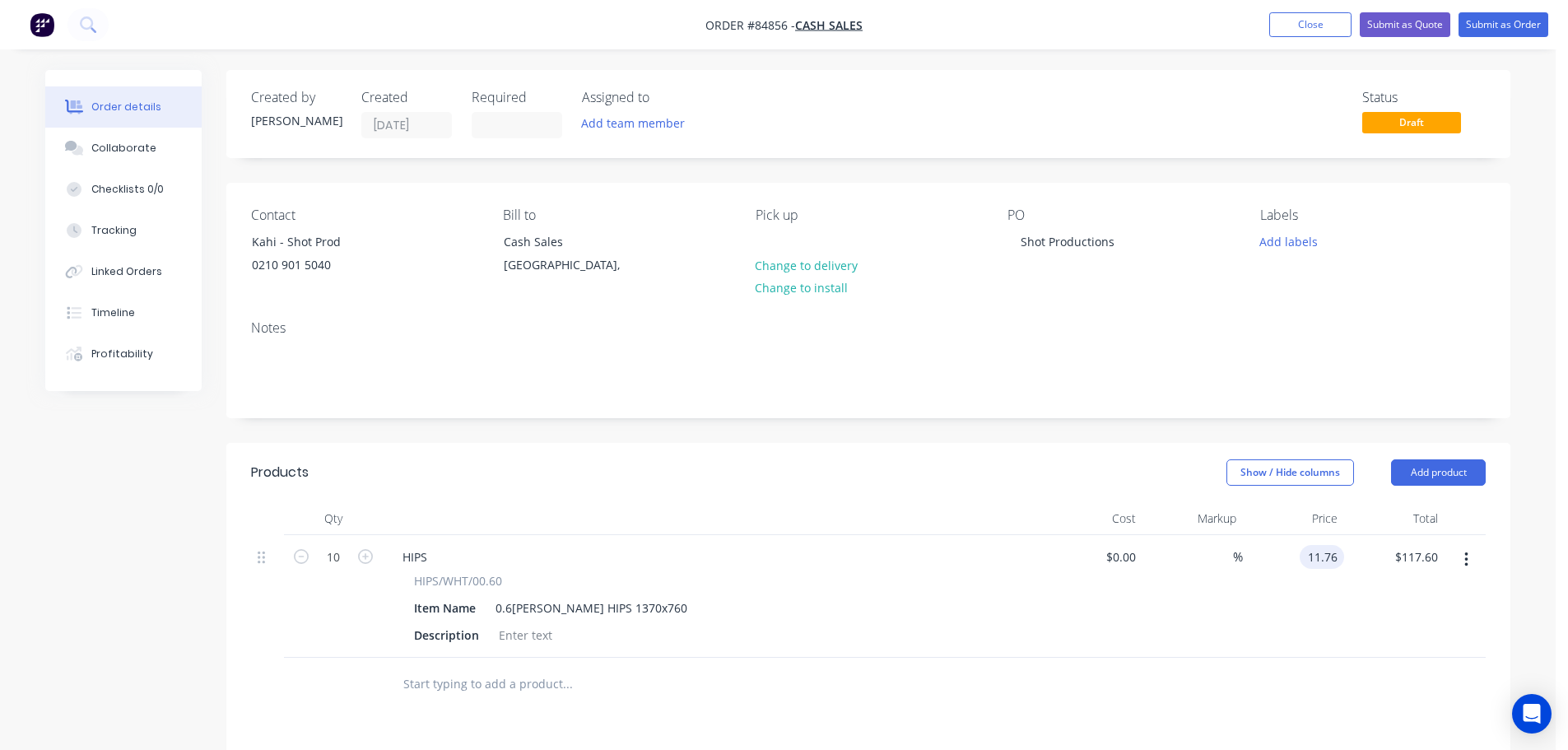
click at [1318, 557] on input "11.76" at bounding box center [1325, 557] width 38 height 24
paste input "2.24"
type input "$12.24"
type input "$122.40"
click at [1325, 598] on div "$12.24 12.24" at bounding box center [1293, 596] width 101 height 122
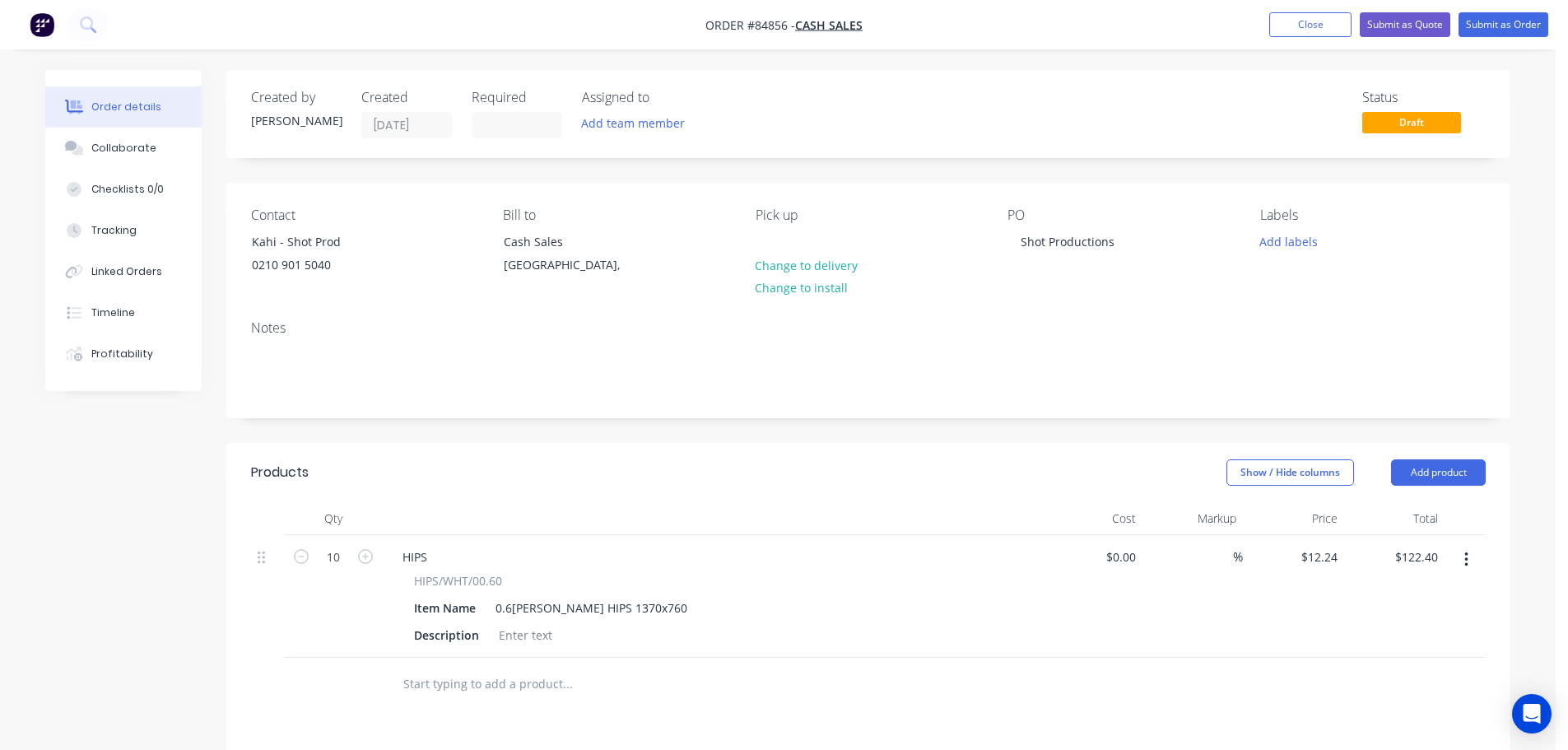
click at [510, 663] on div at bounding box center [679, 684] width 592 height 54
click at [514, 699] on input "text" at bounding box center [567, 684] width 329 height 33
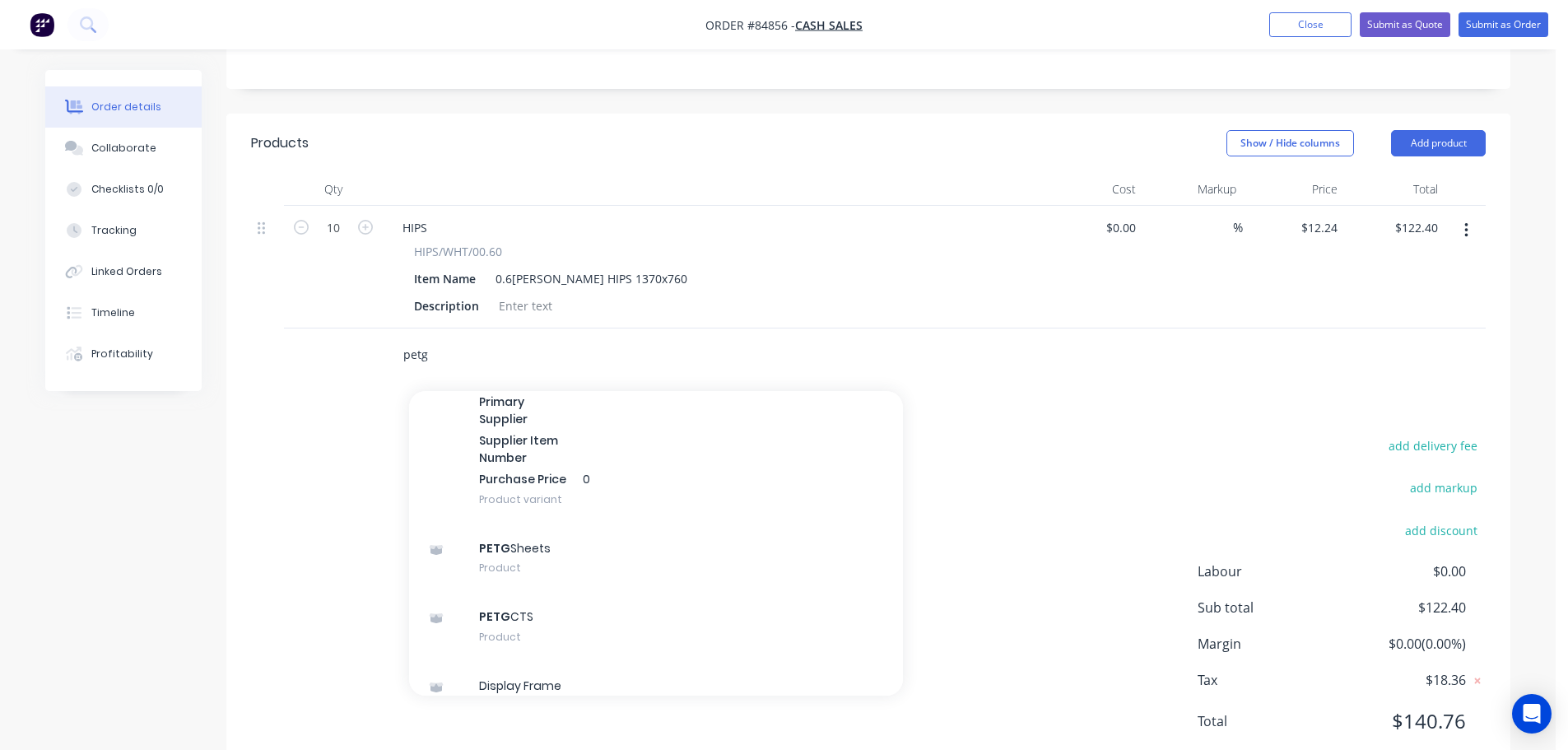
scroll to position [8037, 0]
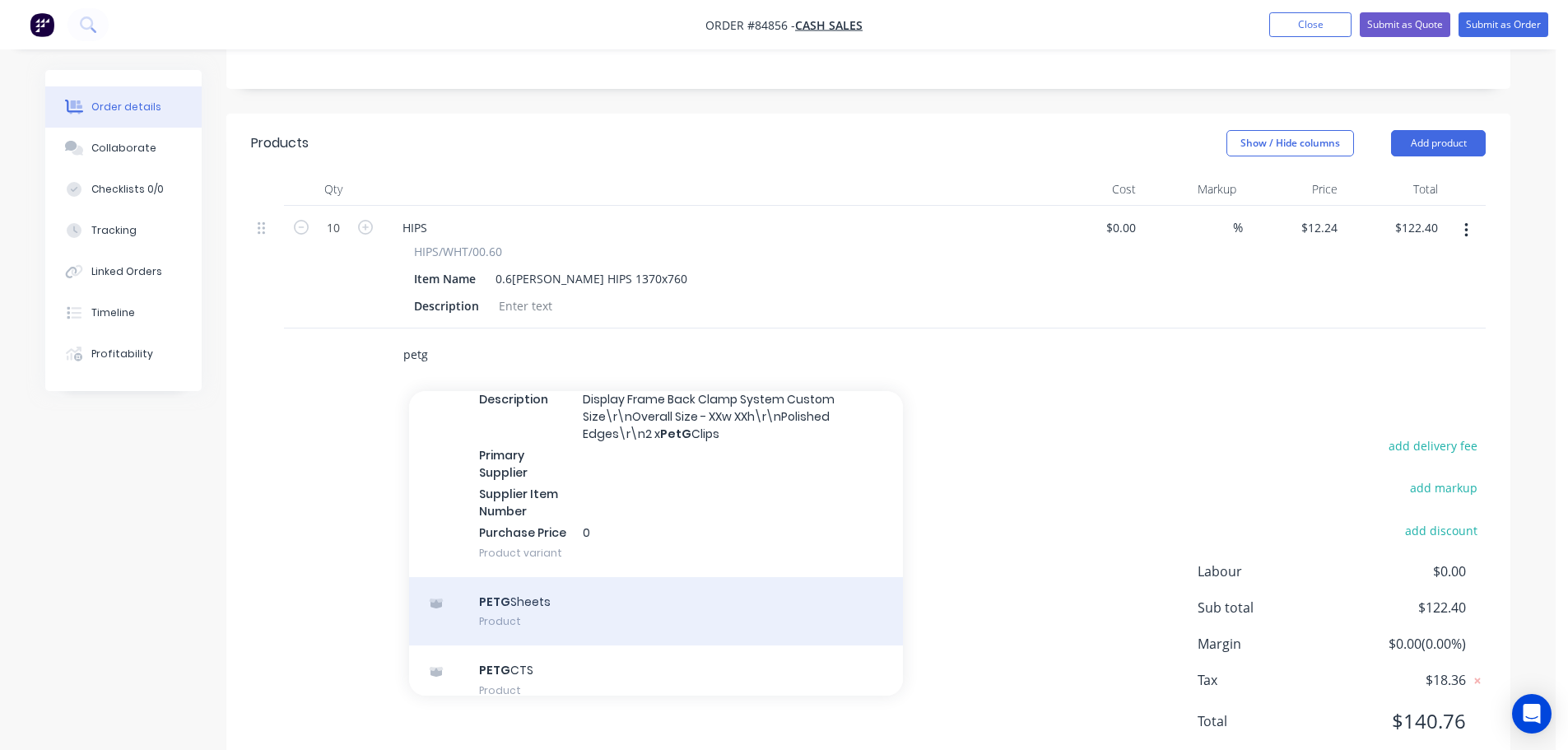
type input "petg"
click at [727, 643] on div "PETG Sheets Product" at bounding box center [656, 612] width 494 height 69
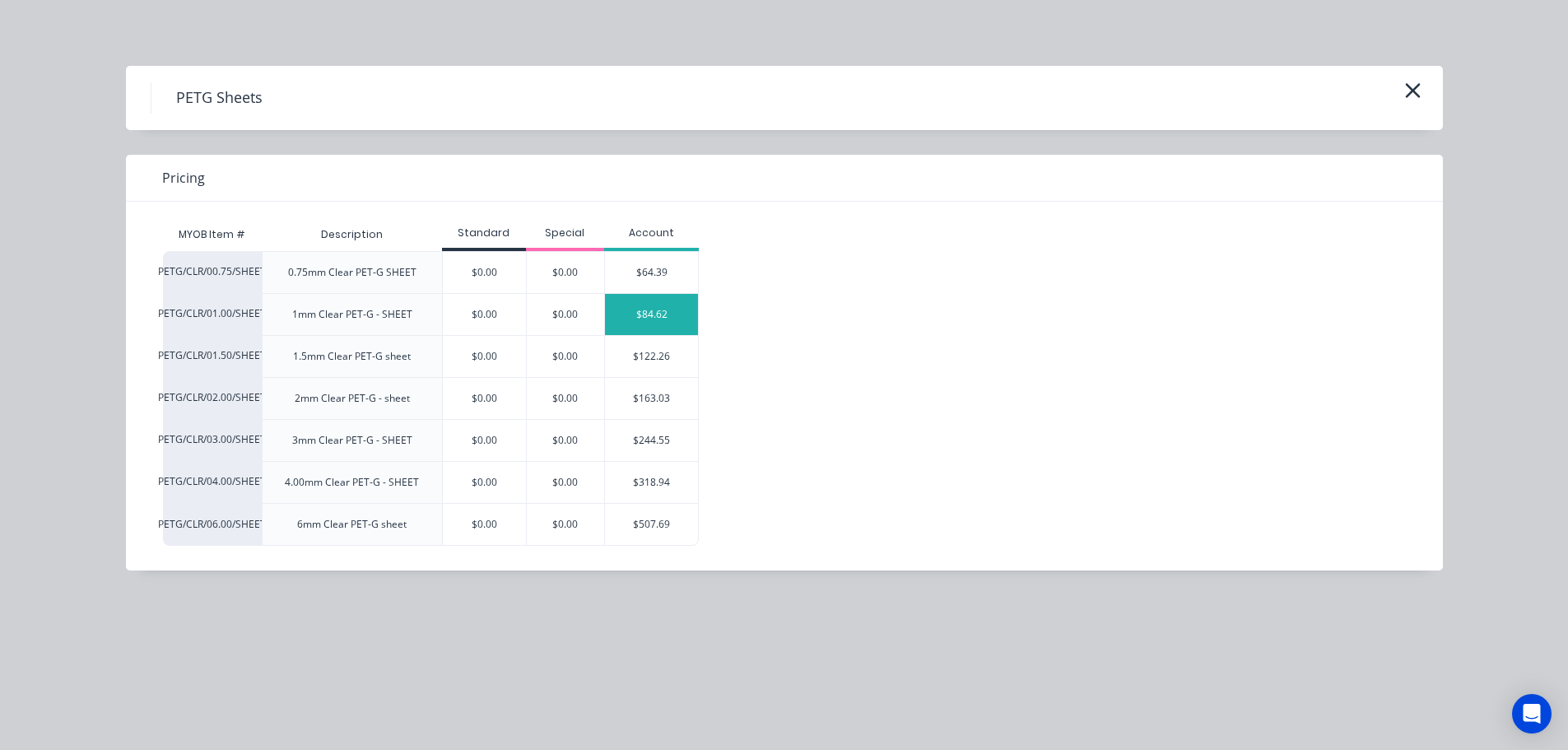
click at [635, 320] on div "$84.62" at bounding box center [651, 314] width 93 height 41
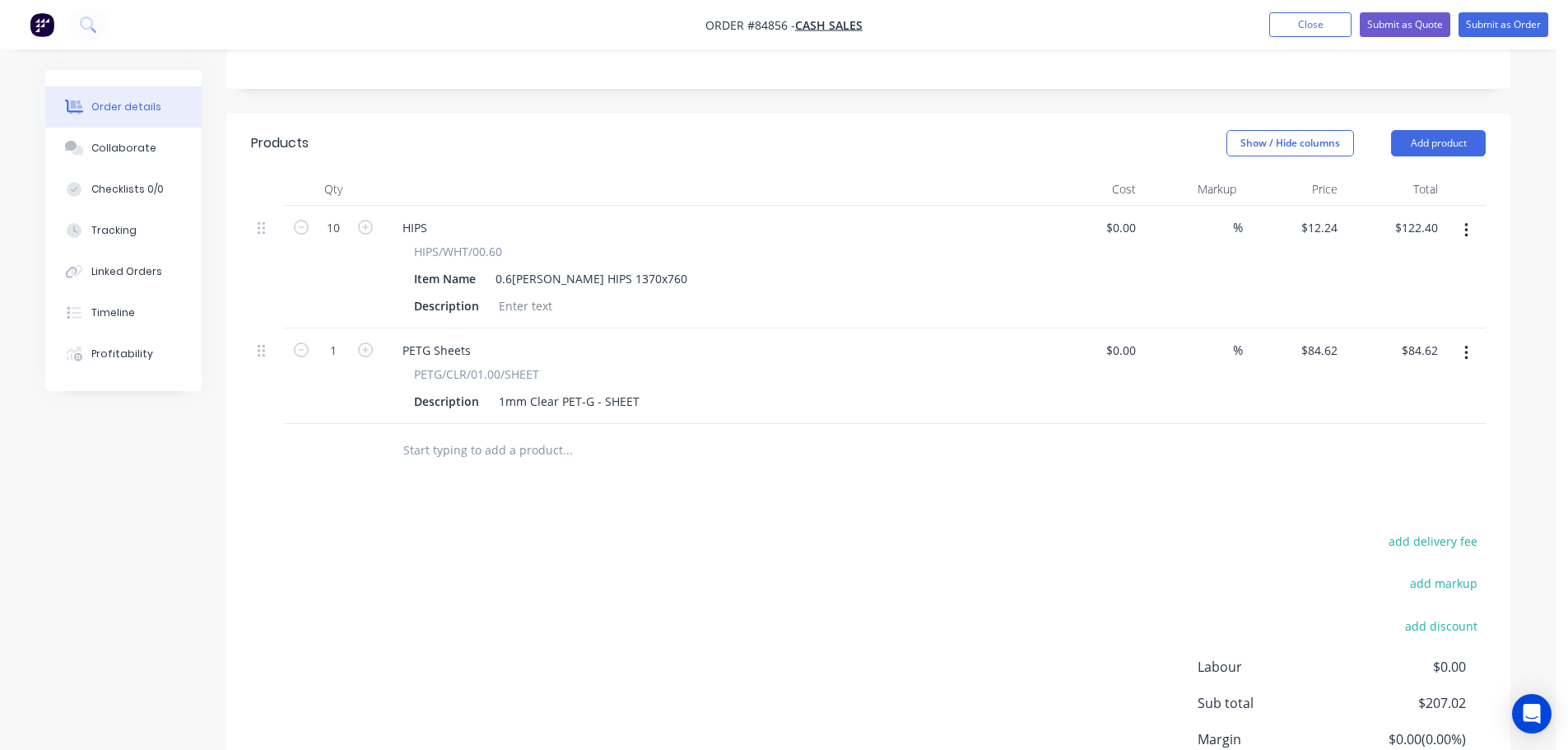
click at [945, 561] on div "add delivery fee add markup add discount Labour $0.00 Sub total $207.02 Margin …" at bounding box center [868, 689] width 1235 height 318
click at [1517, 21] on button "Submit as Order" at bounding box center [1503, 25] width 89 height 25
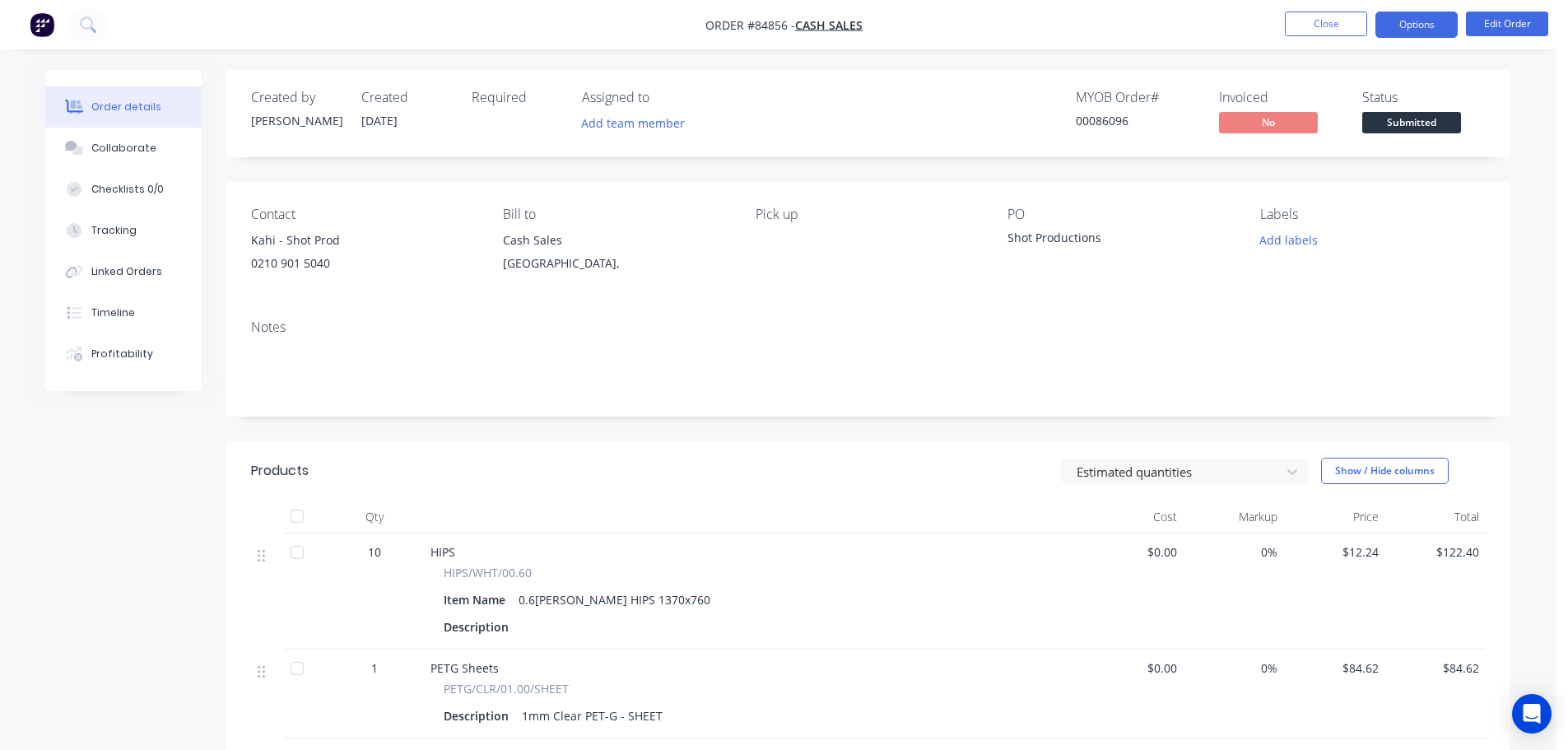
click at [1421, 19] on button "Options" at bounding box center [1417, 25] width 83 height 26
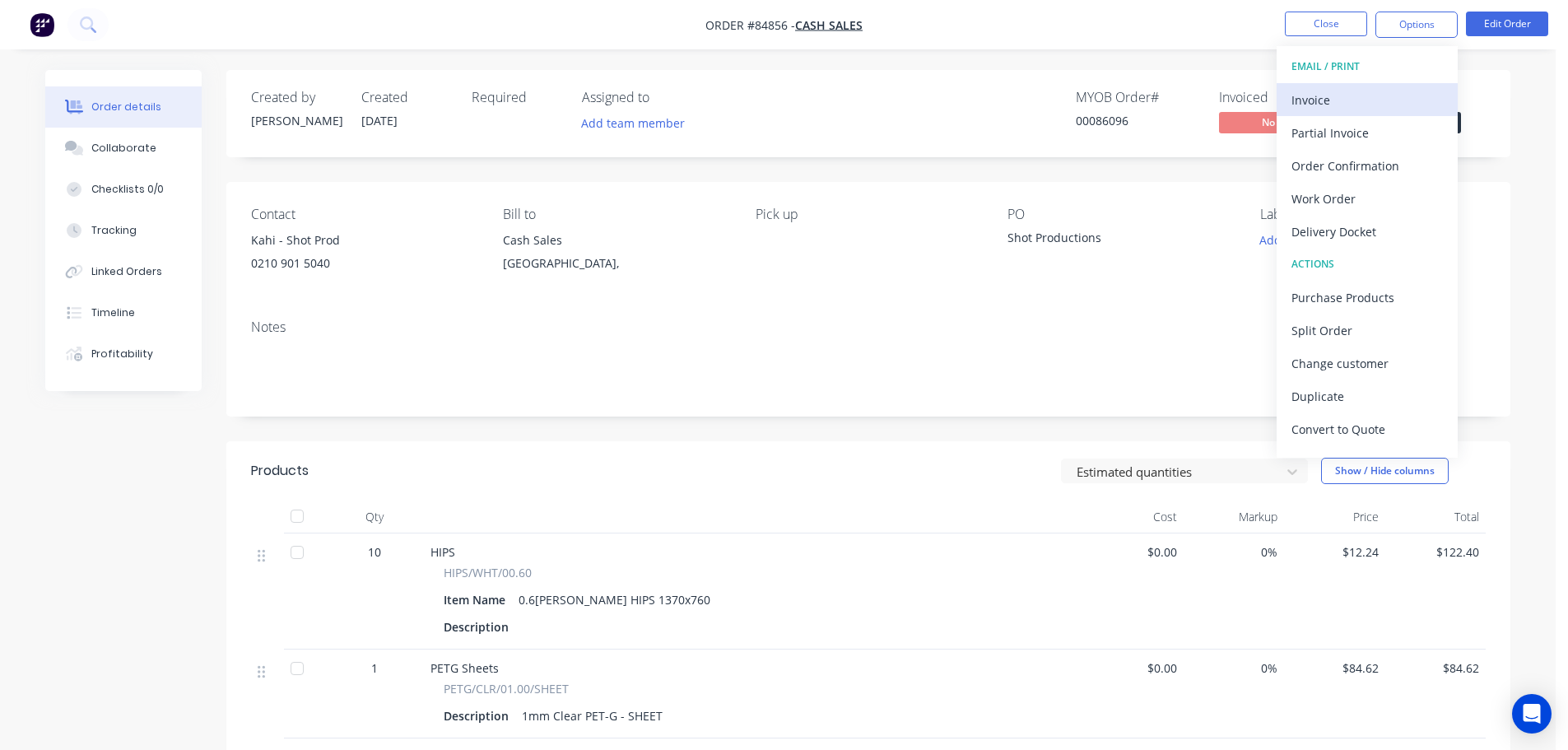
click at [1351, 105] on div "Invoice" at bounding box center [1366, 99] width 151 height 24
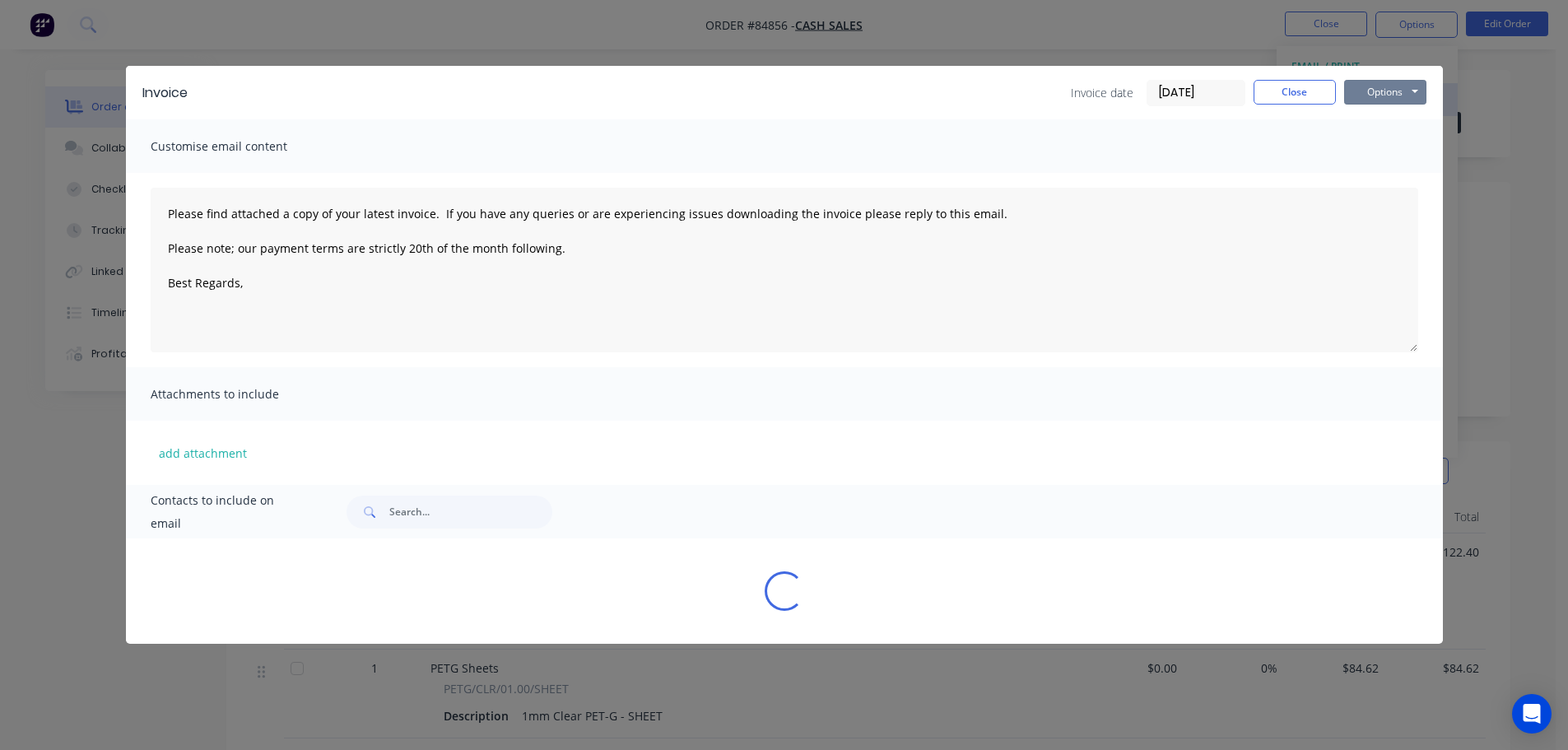
click at [1379, 95] on button "Options" at bounding box center [1385, 93] width 83 height 25
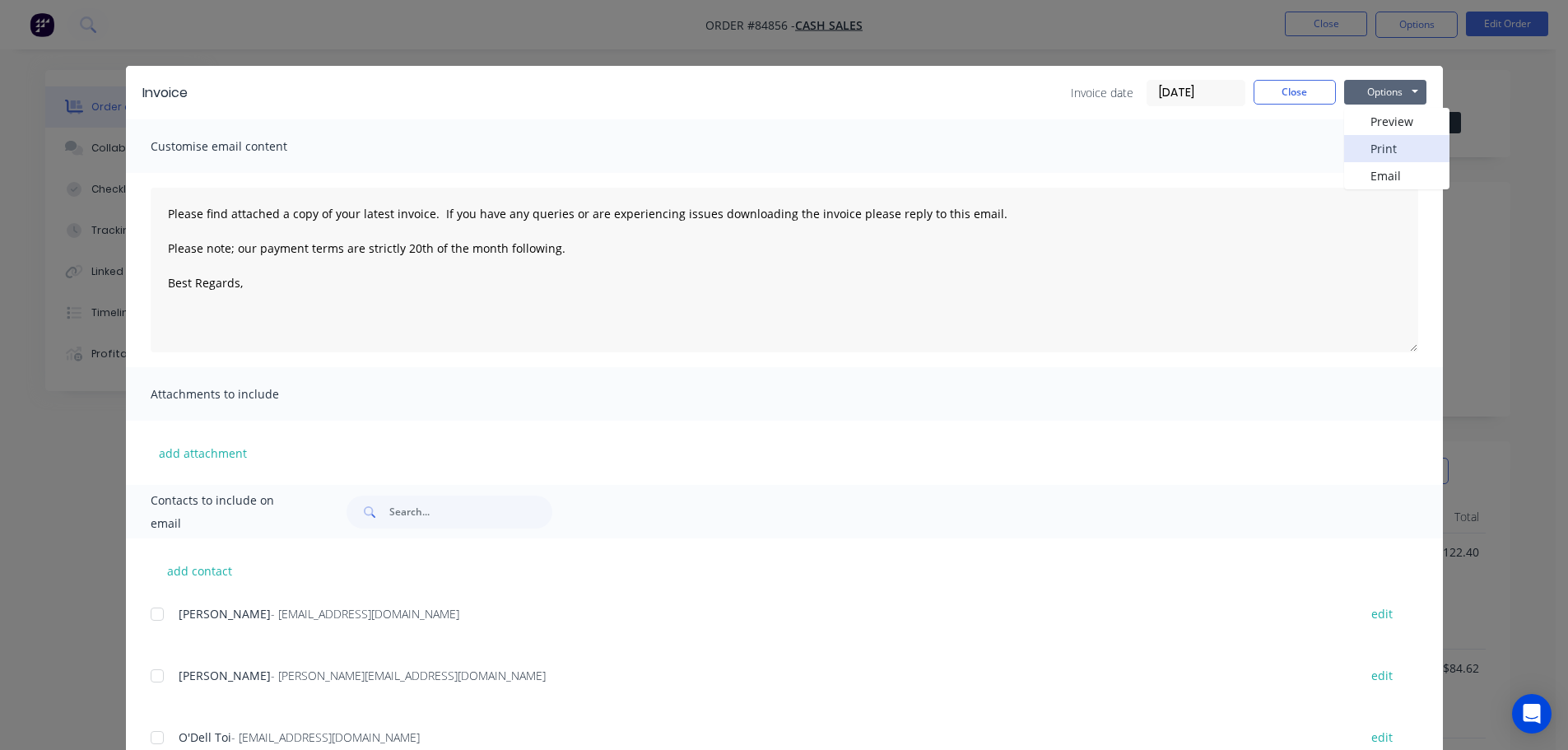
click at [1385, 140] on button "Print" at bounding box center [1396, 148] width 105 height 27
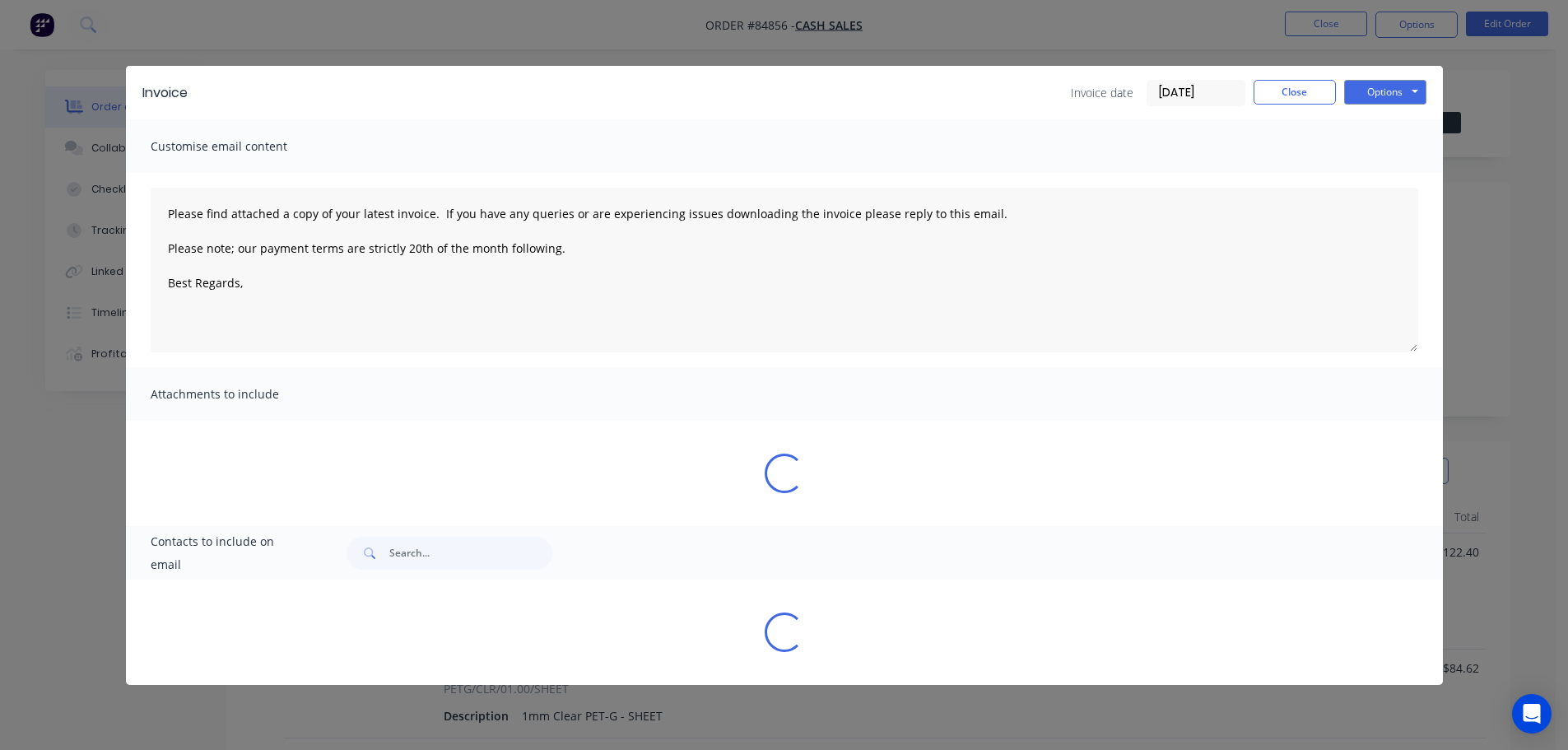
type textarea "Please find attached a copy of your latest invoice. If you have any queries or …"
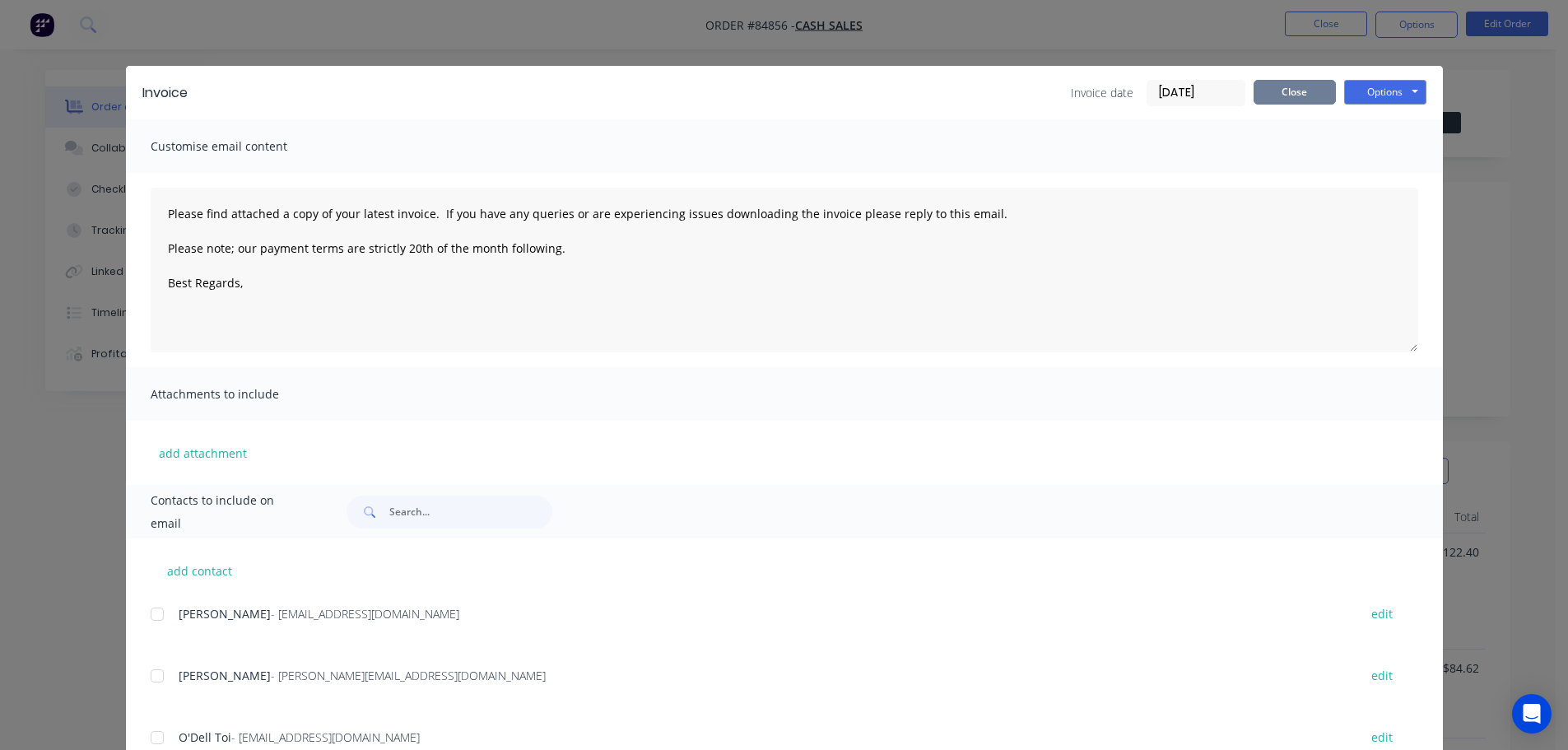
click at [1289, 88] on button "Close" at bounding box center [1295, 93] width 83 height 25
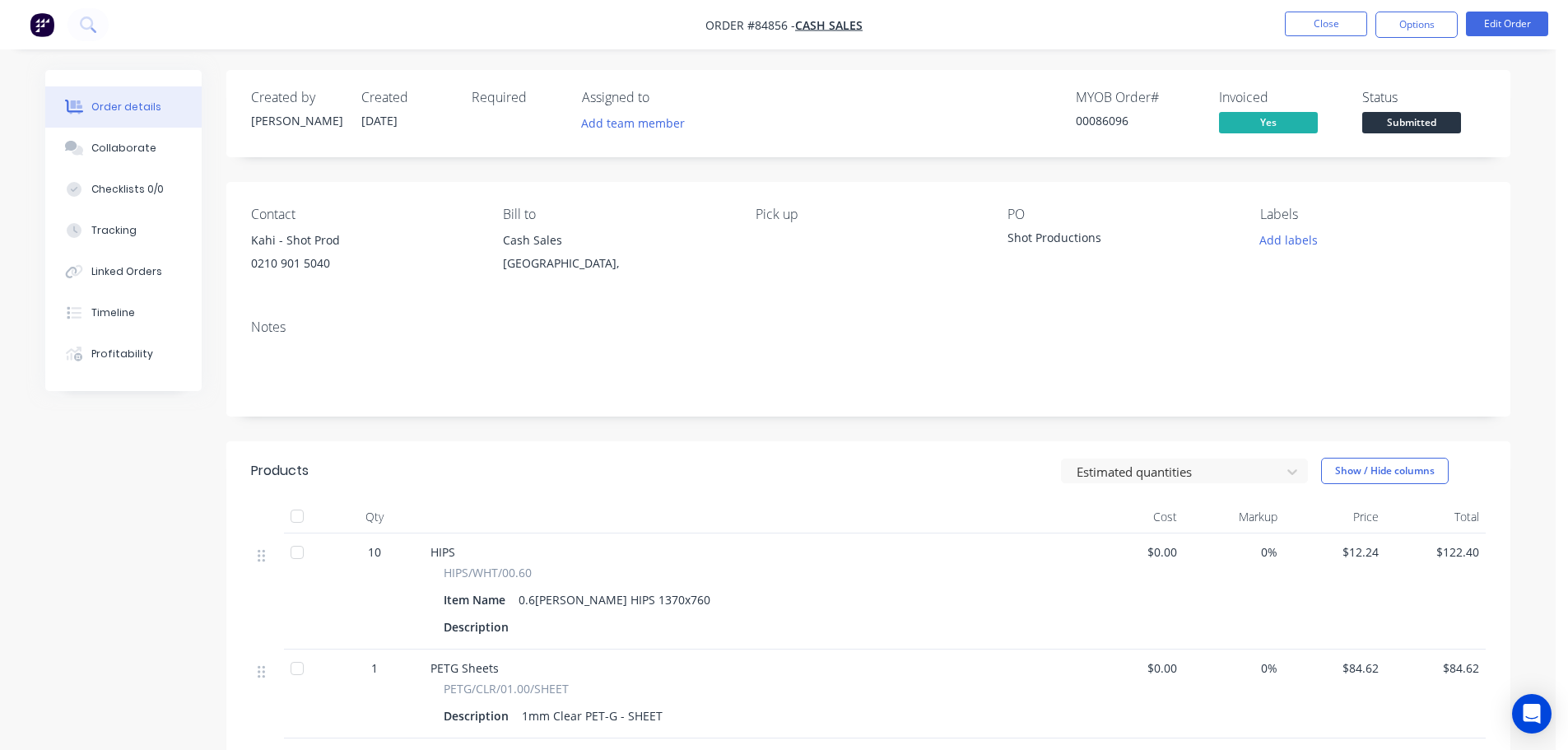
click at [1417, 123] on span "Submitted" at bounding box center [1411, 122] width 98 height 21
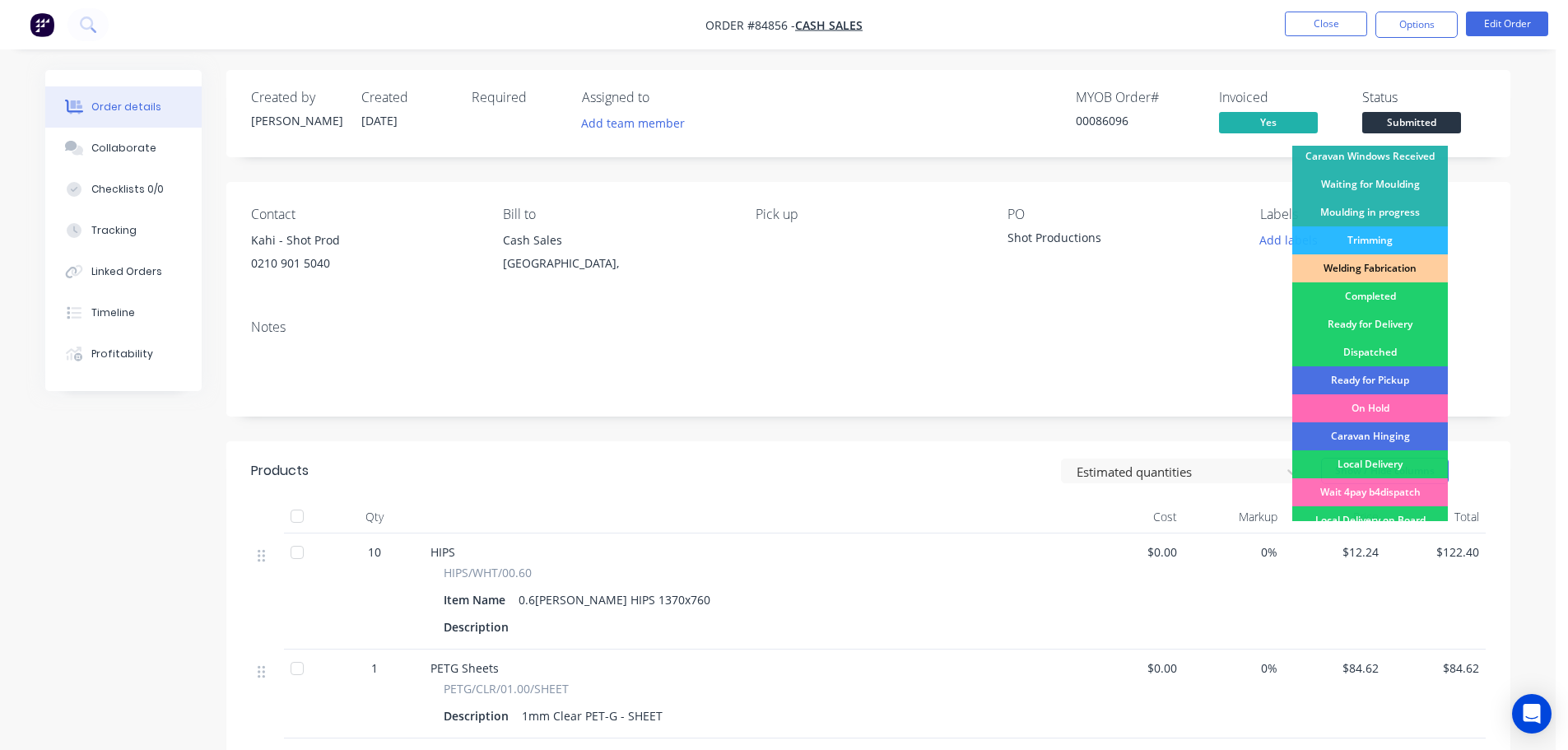
scroll to position [324, 0]
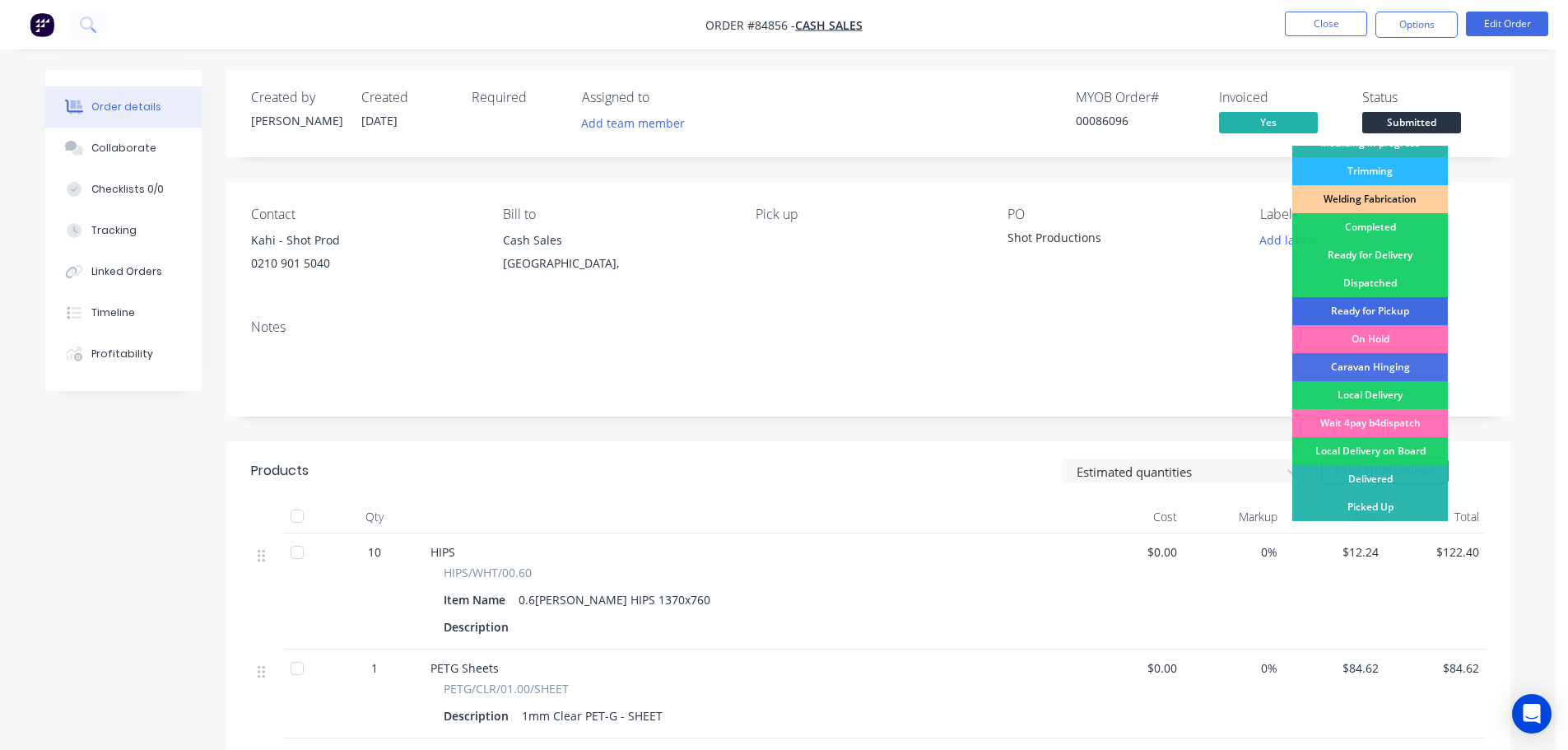
click at [1378, 317] on div "Ready for Pickup" at bounding box center [1370, 311] width 155 height 28
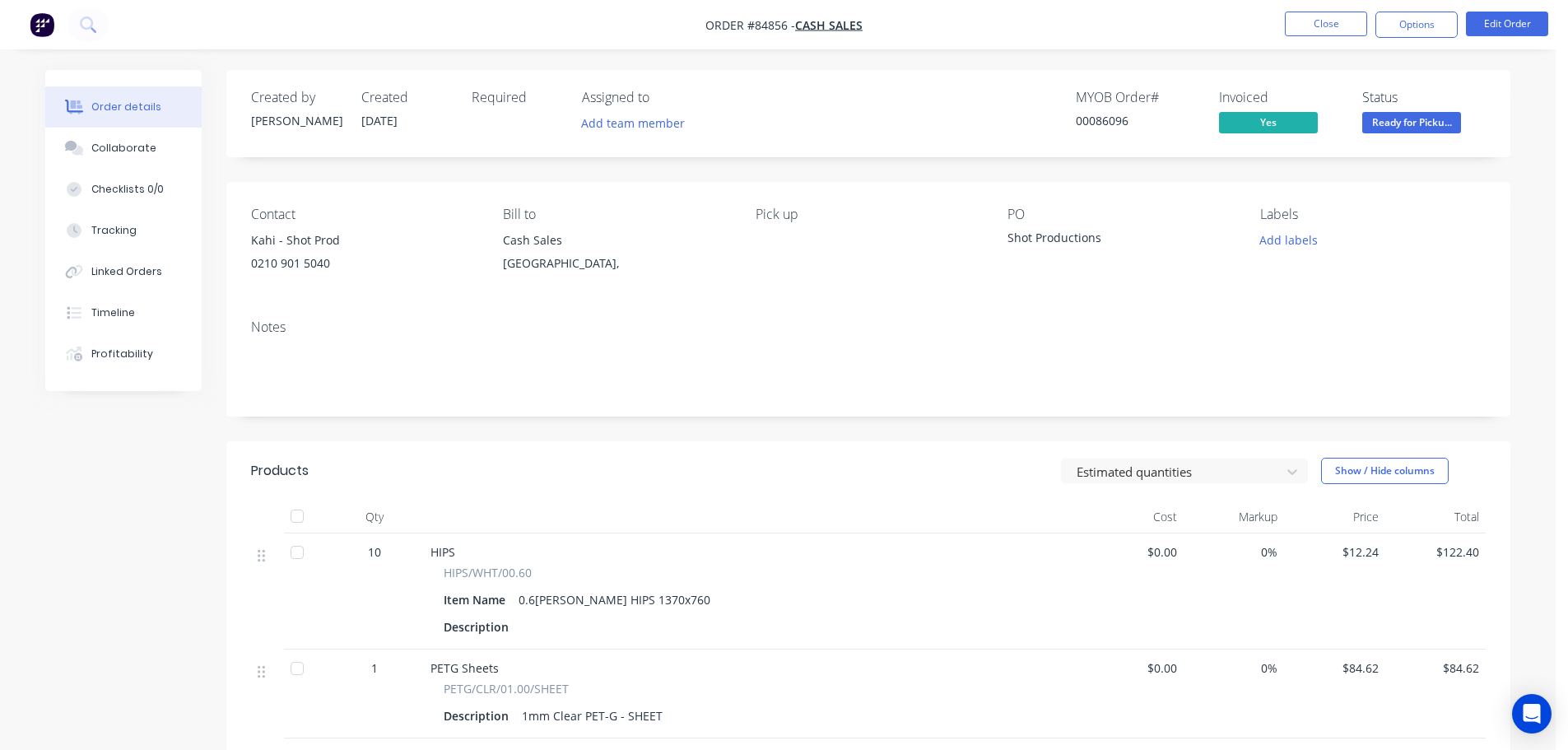
click at [1184, 122] on div "00086096" at bounding box center [1137, 120] width 123 height 17
click at [86, 26] on icon at bounding box center [88, 24] width 16 height 16
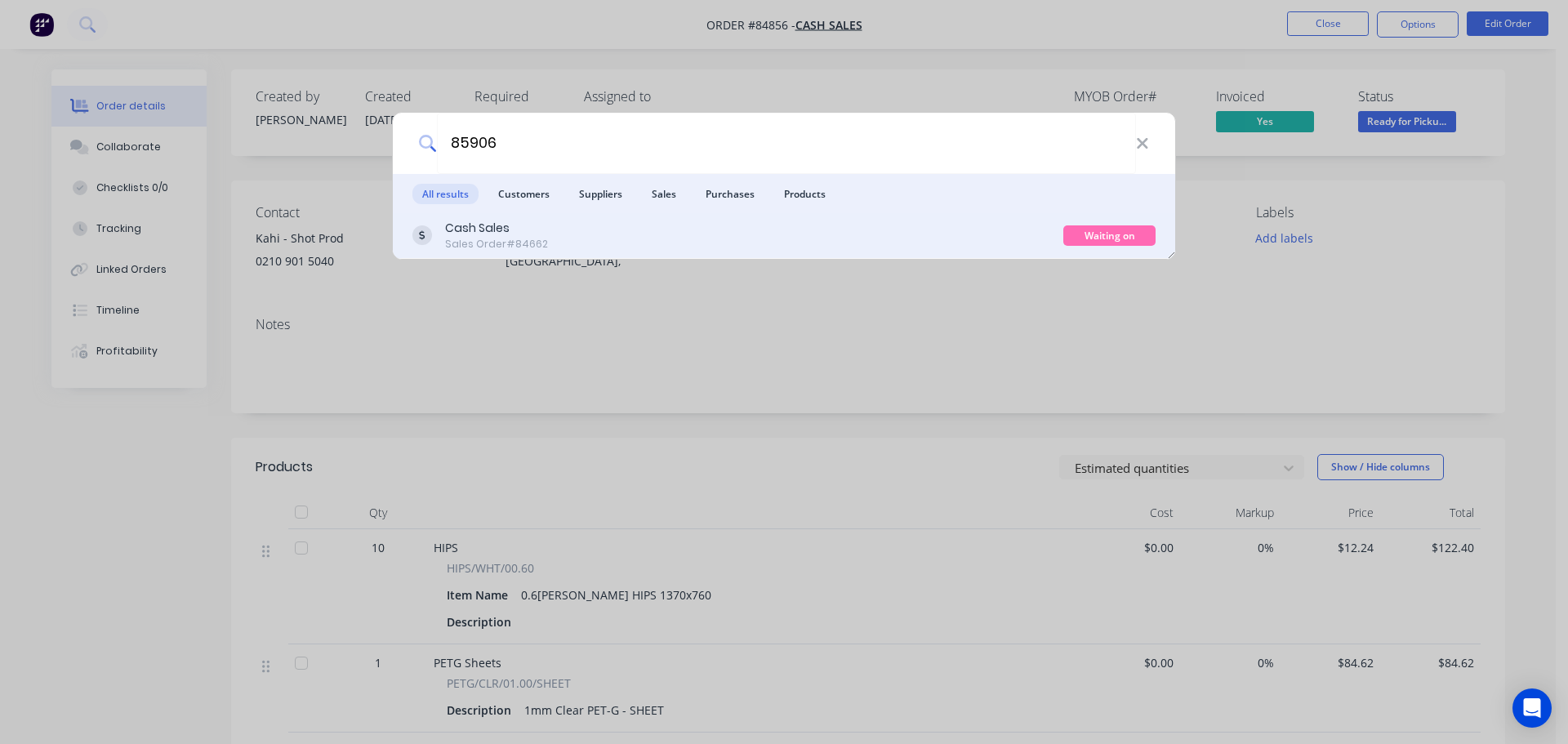
type input "85906"
click at [1035, 227] on div "Cash Sales Sales Order #84662" at bounding box center [738, 235] width 651 height 32
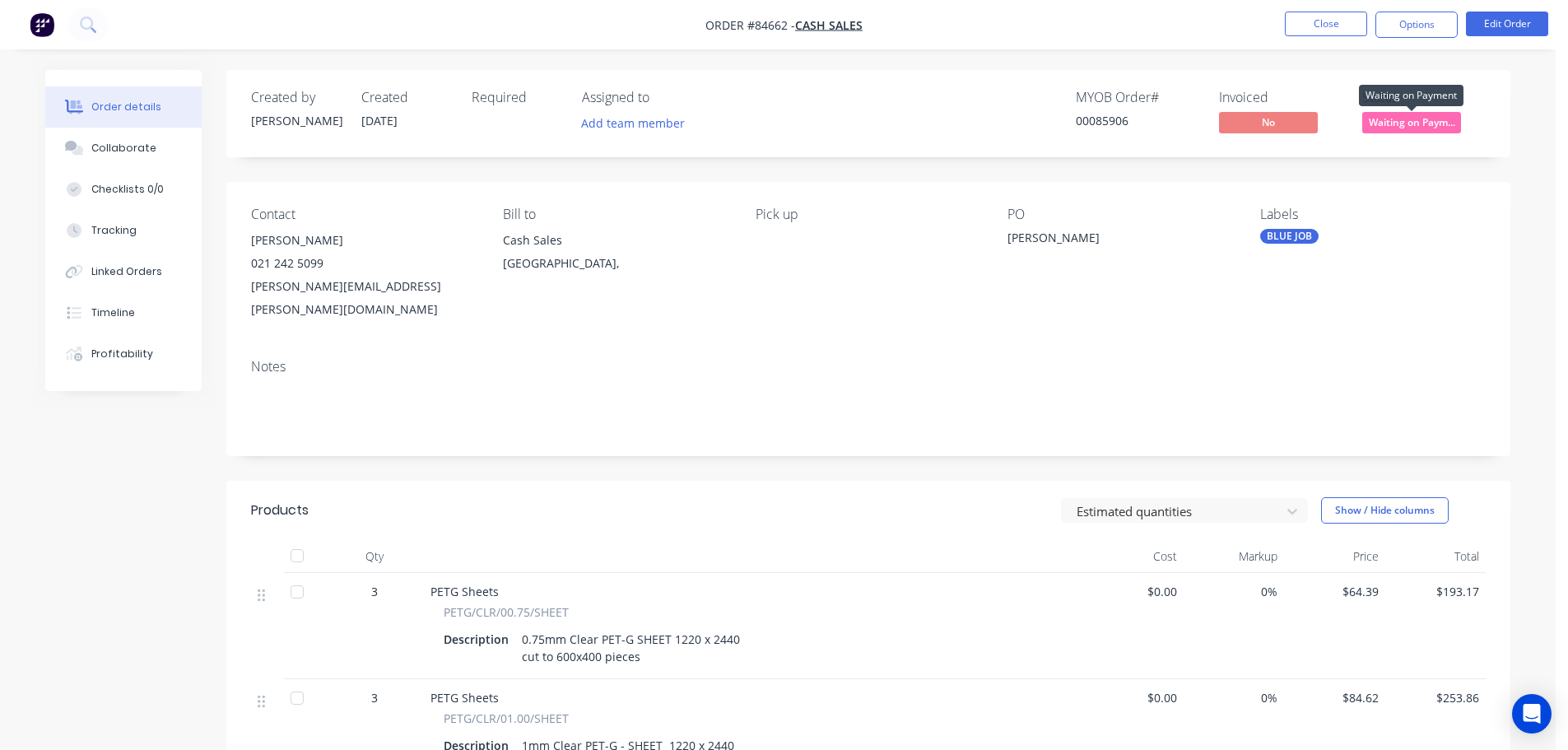
click at [1410, 122] on span "Waiting on Paym..." at bounding box center [1411, 122] width 98 height 21
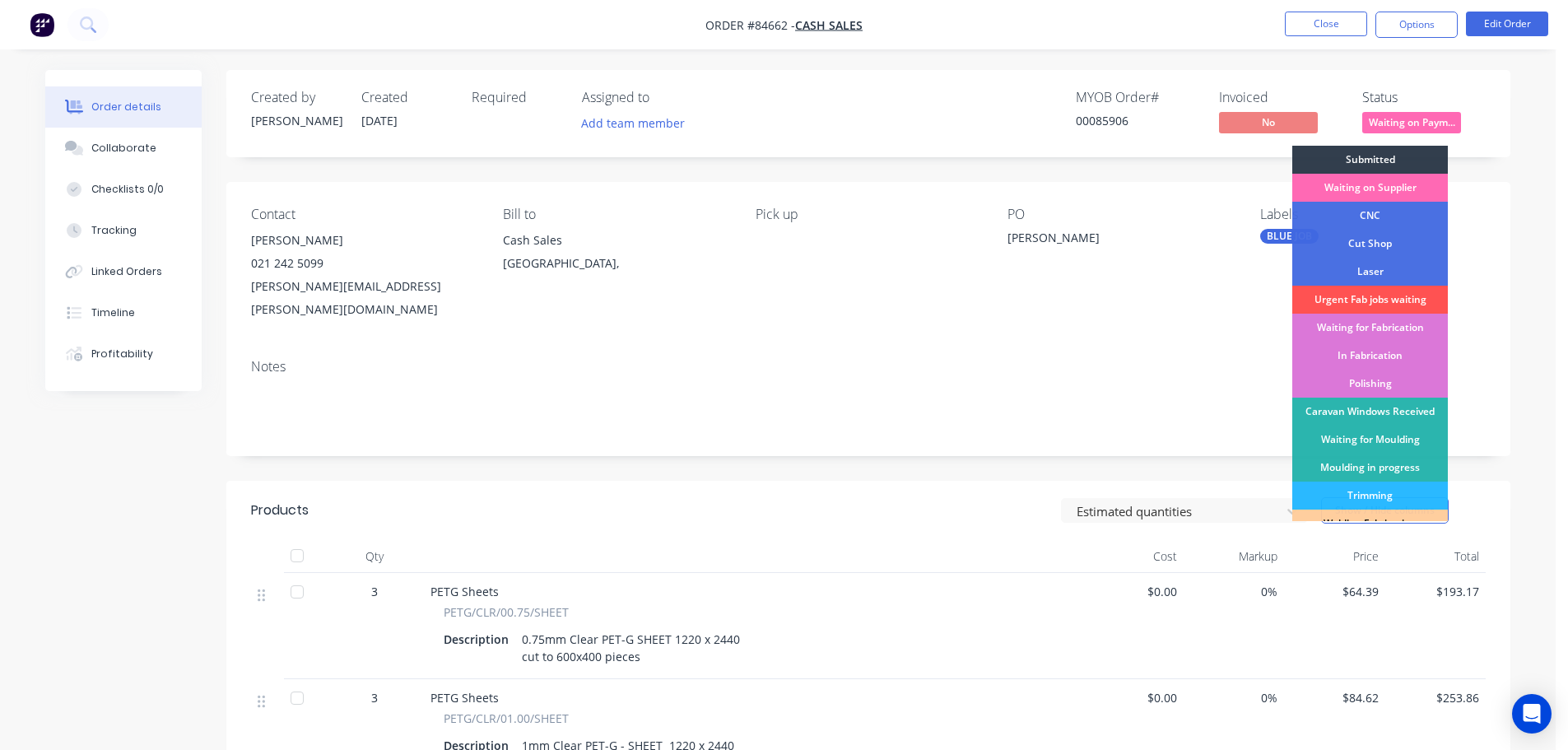
click at [1393, 183] on div "Waiting on Supplier" at bounding box center [1370, 188] width 155 height 28
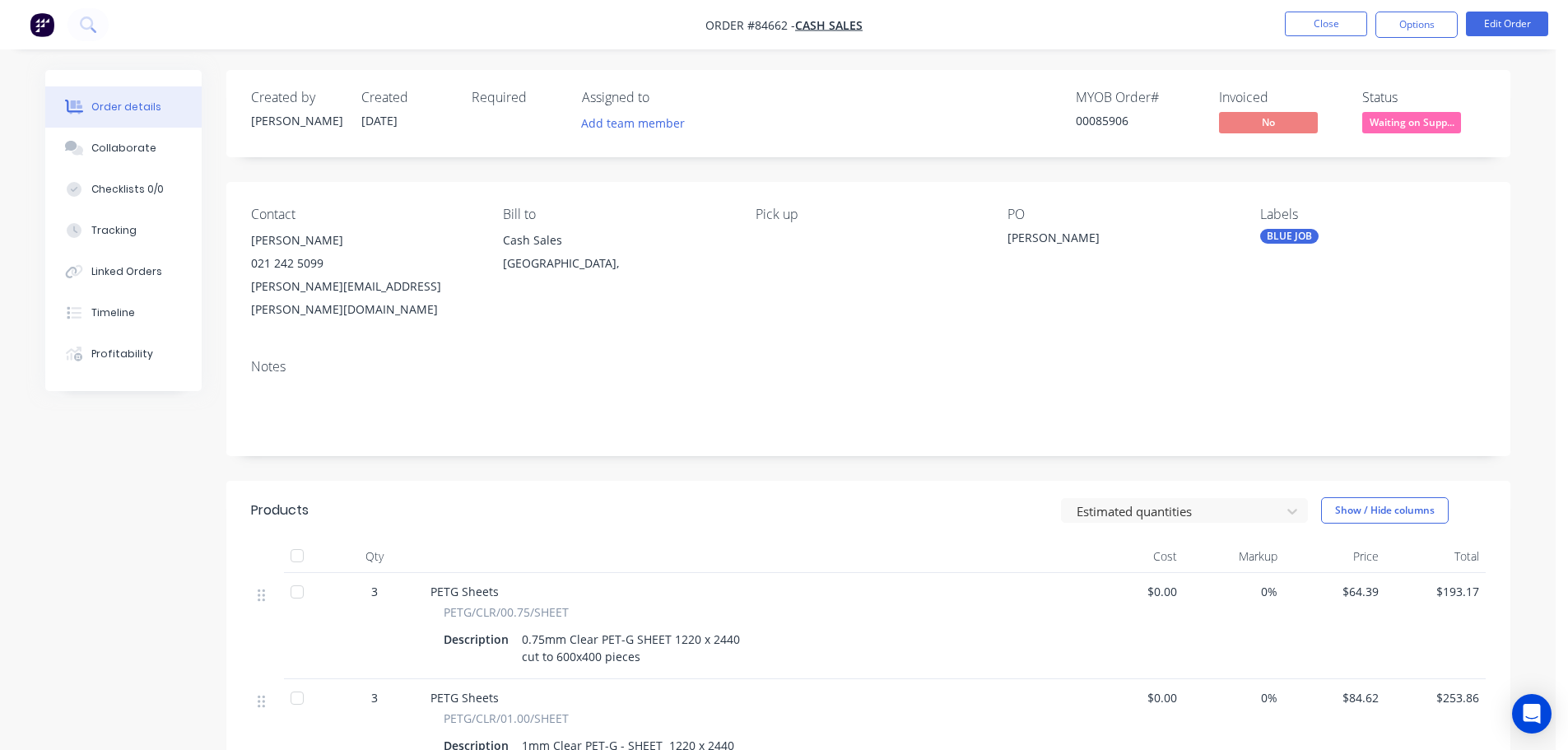
click at [1336, 63] on div "Order details Collaborate Checklists 0/0 Tracking Linked Orders Timeline Profit…" at bounding box center [777, 729] width 1556 height 1459
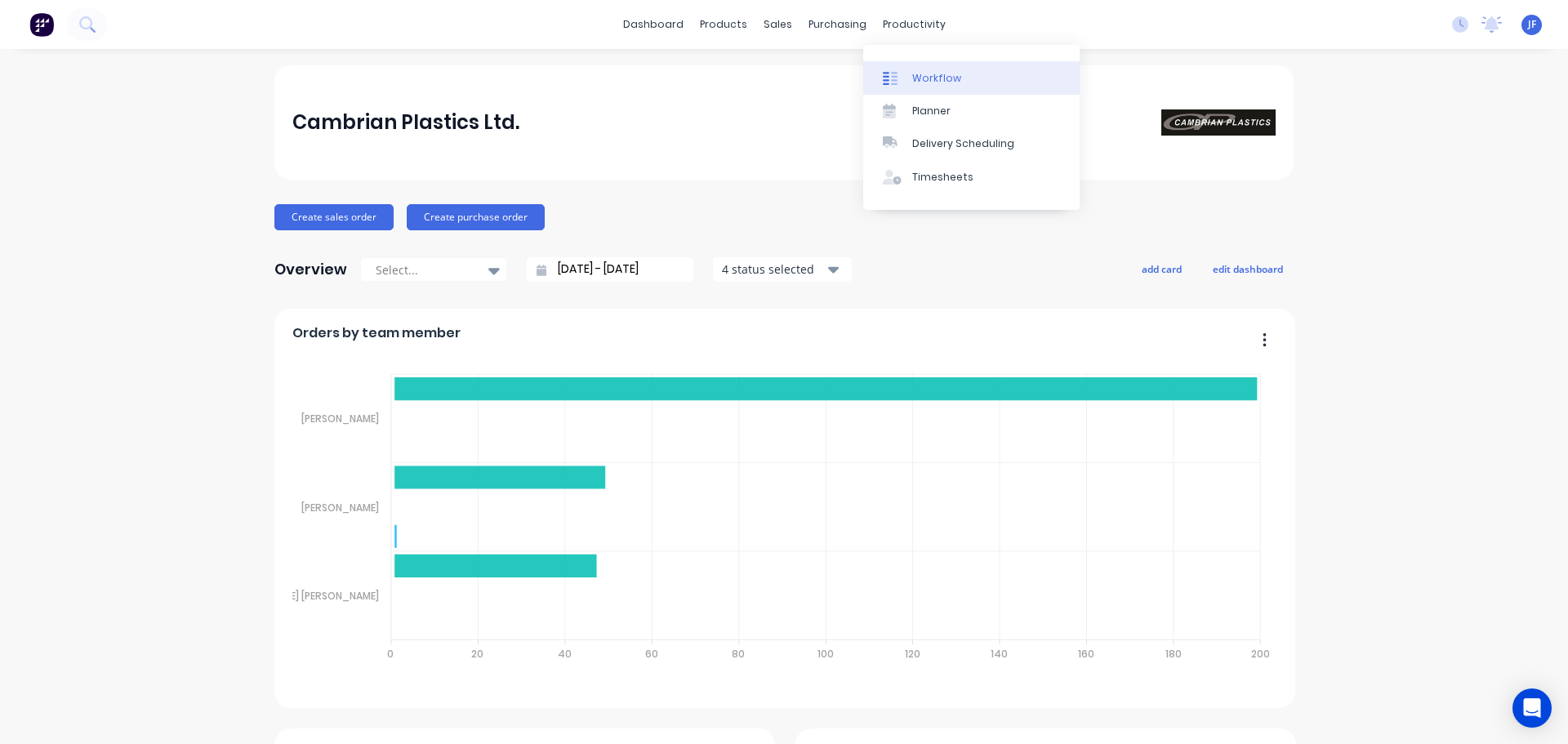
click at [926, 73] on div "Workflow" at bounding box center [937, 79] width 49 height 15
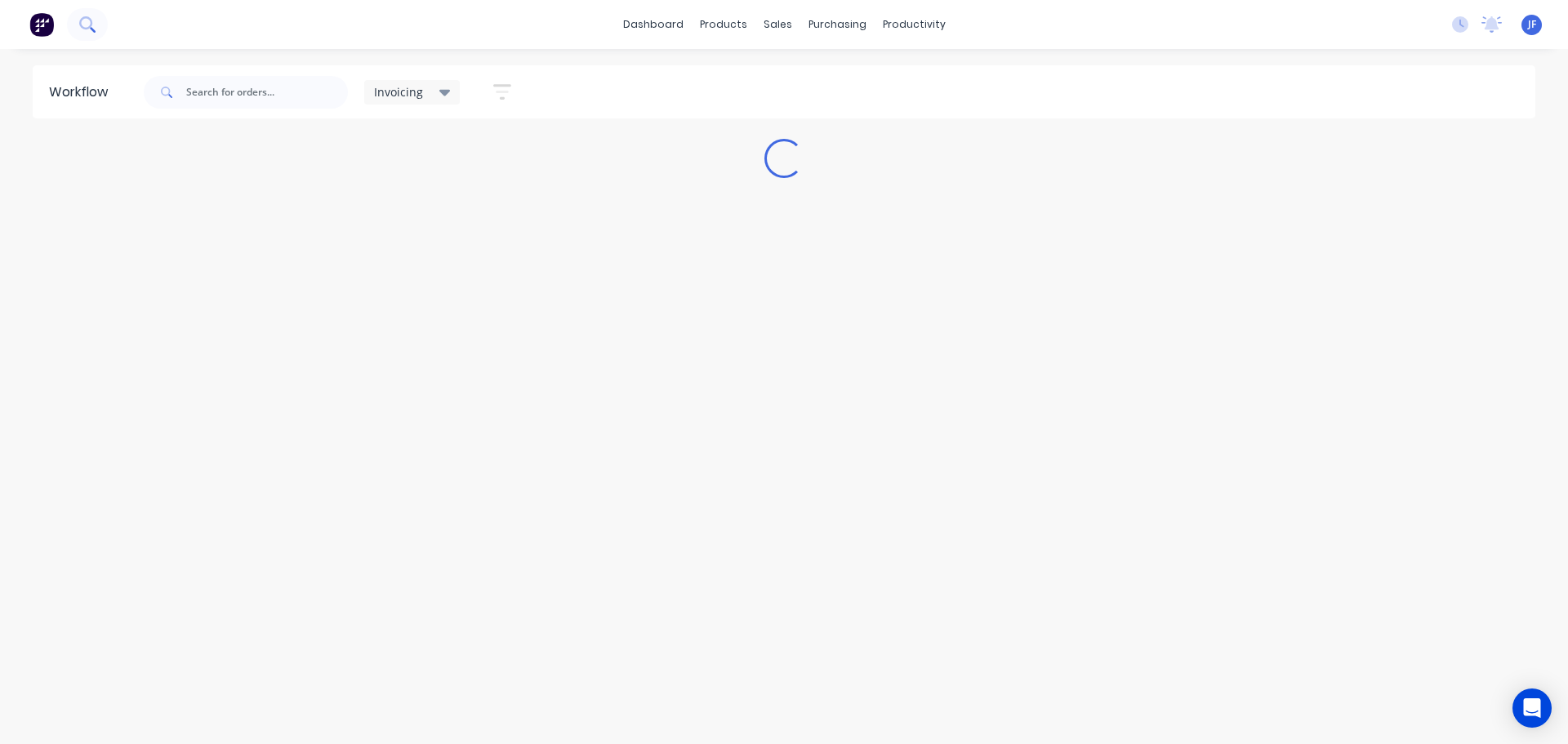
click at [88, 29] on icon at bounding box center [86, 23] width 13 height 13
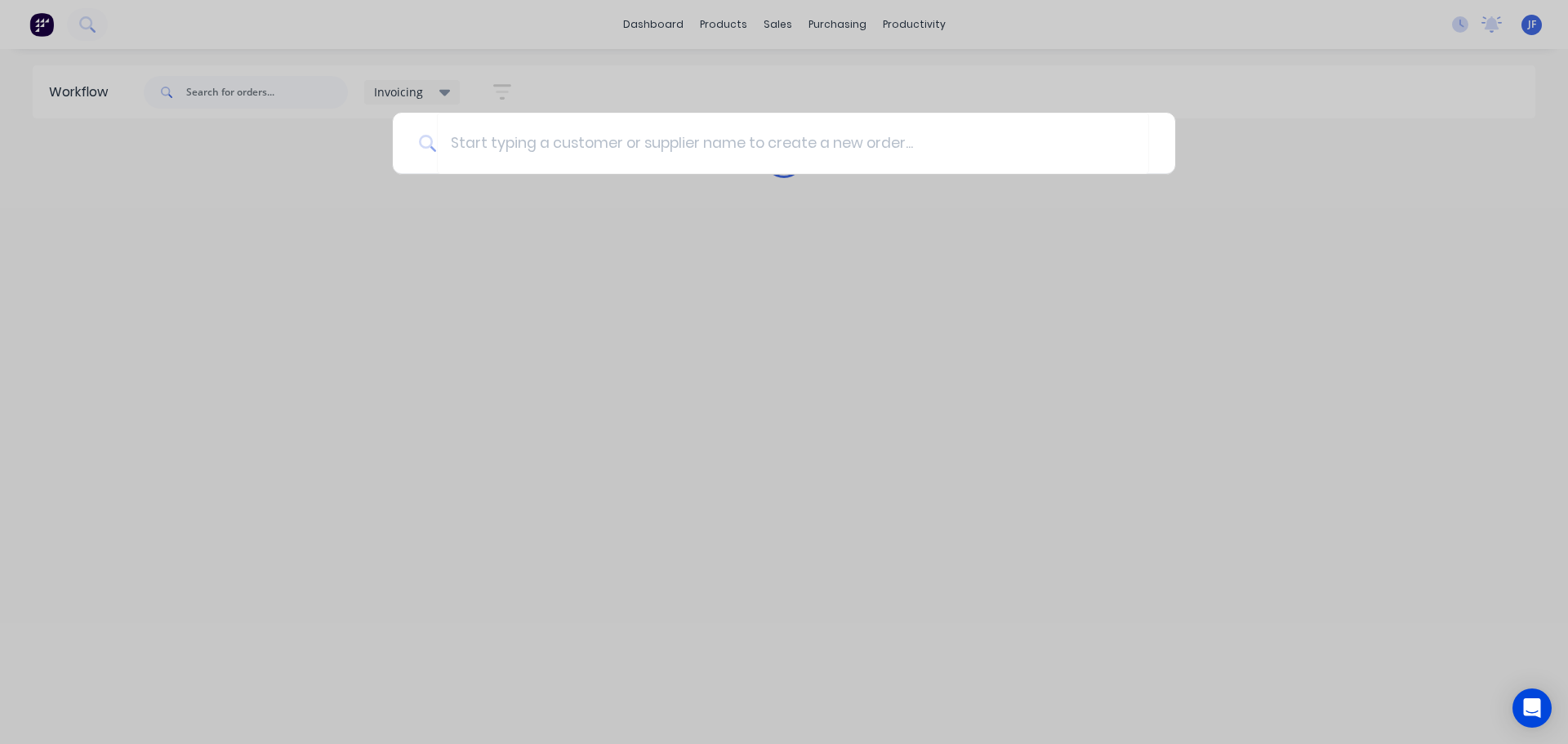
click at [32, 24] on div at bounding box center [784, 372] width 1568 height 744
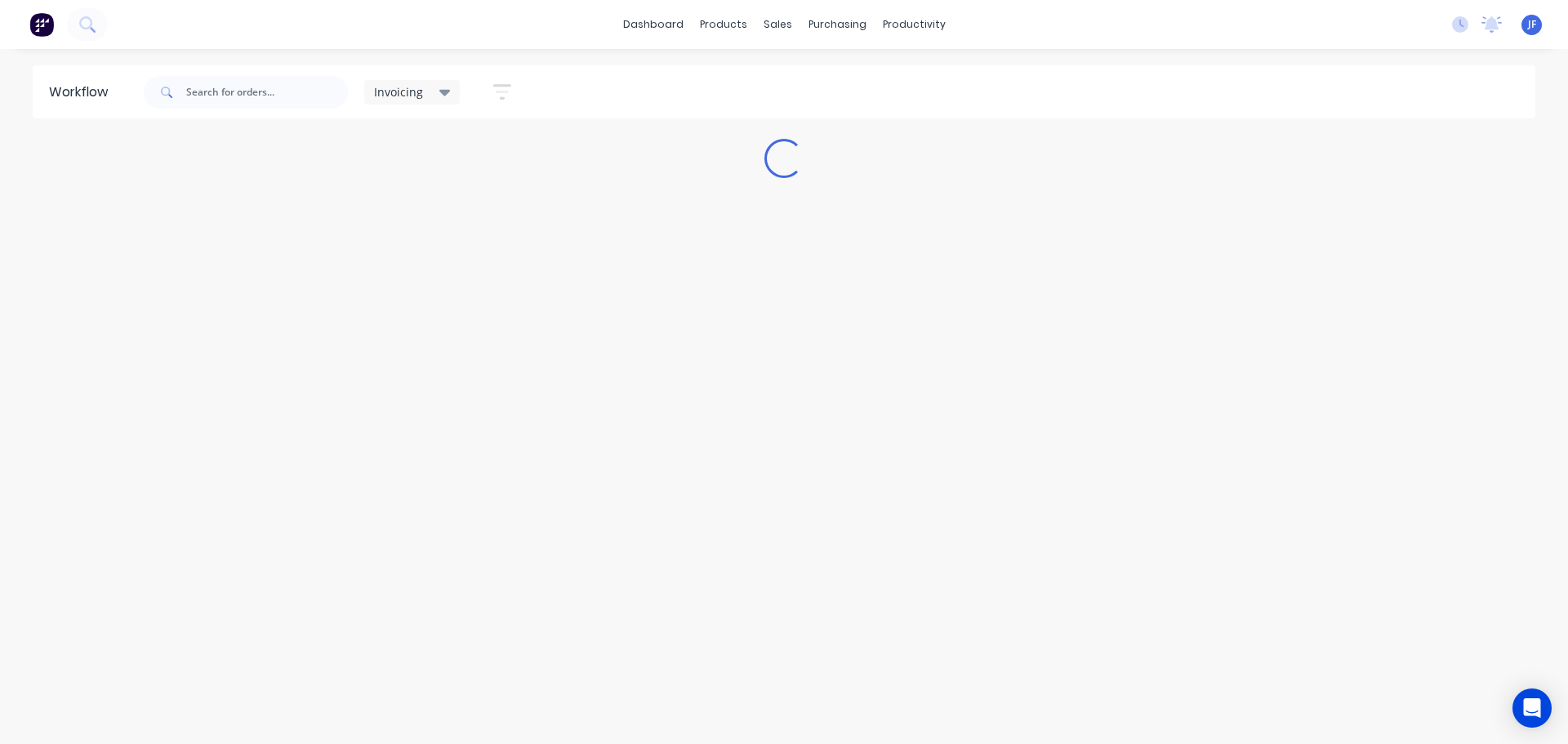
click at [34, 24] on img at bounding box center [42, 25] width 25 height 25
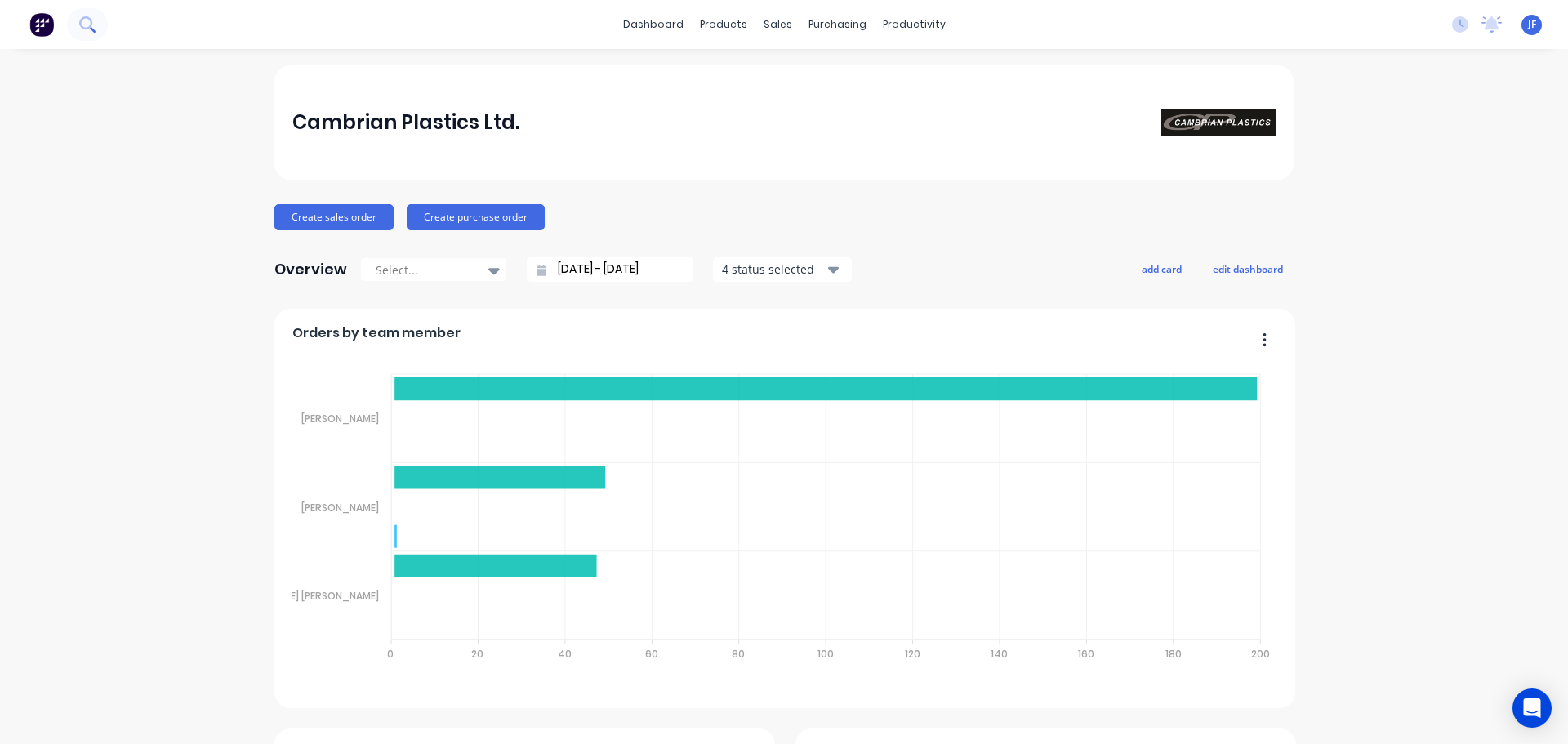
click at [86, 25] on icon at bounding box center [87, 24] width 16 height 16
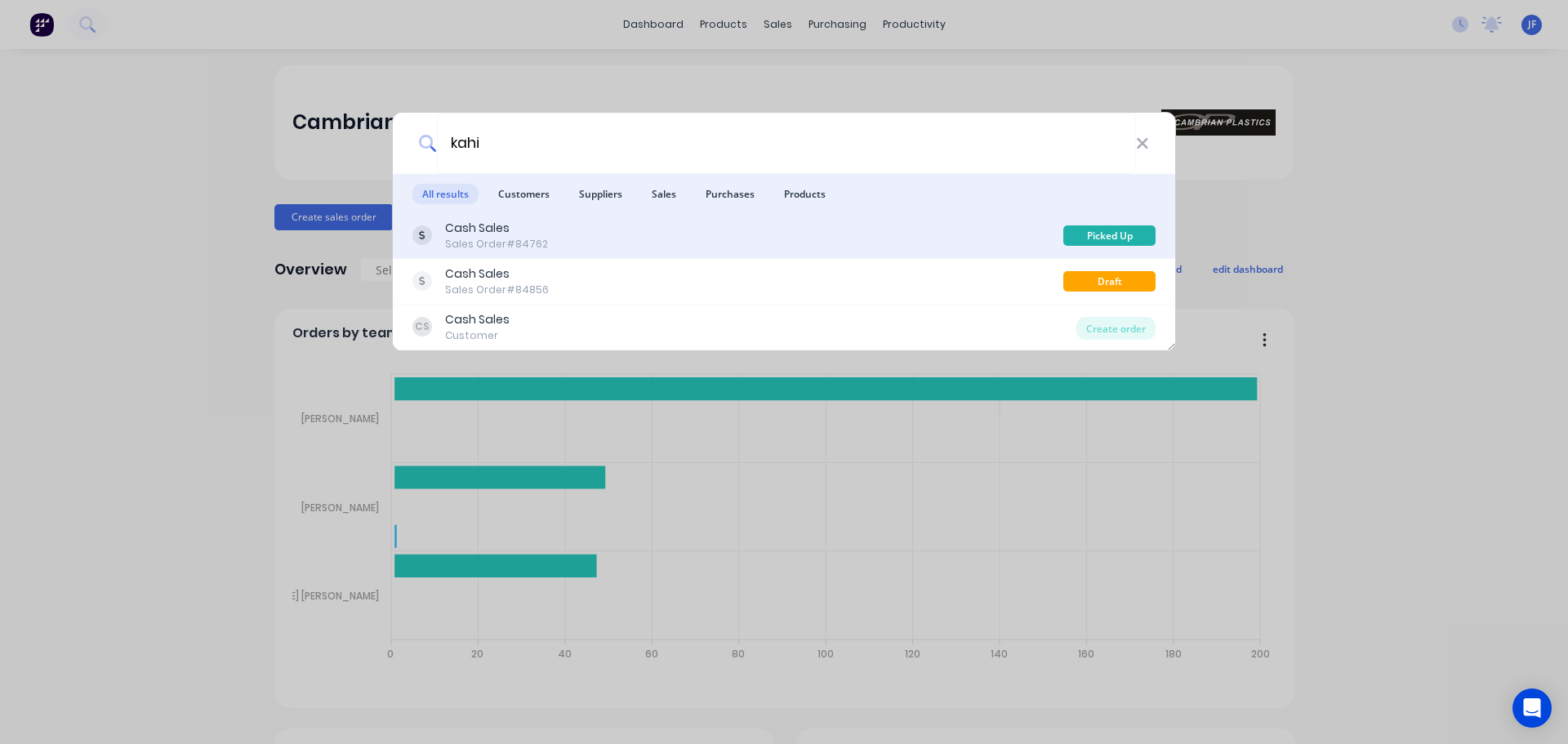
type input "kahi"
click at [907, 241] on div "Cash Sales Sales Order #84762" at bounding box center [738, 235] width 651 height 32
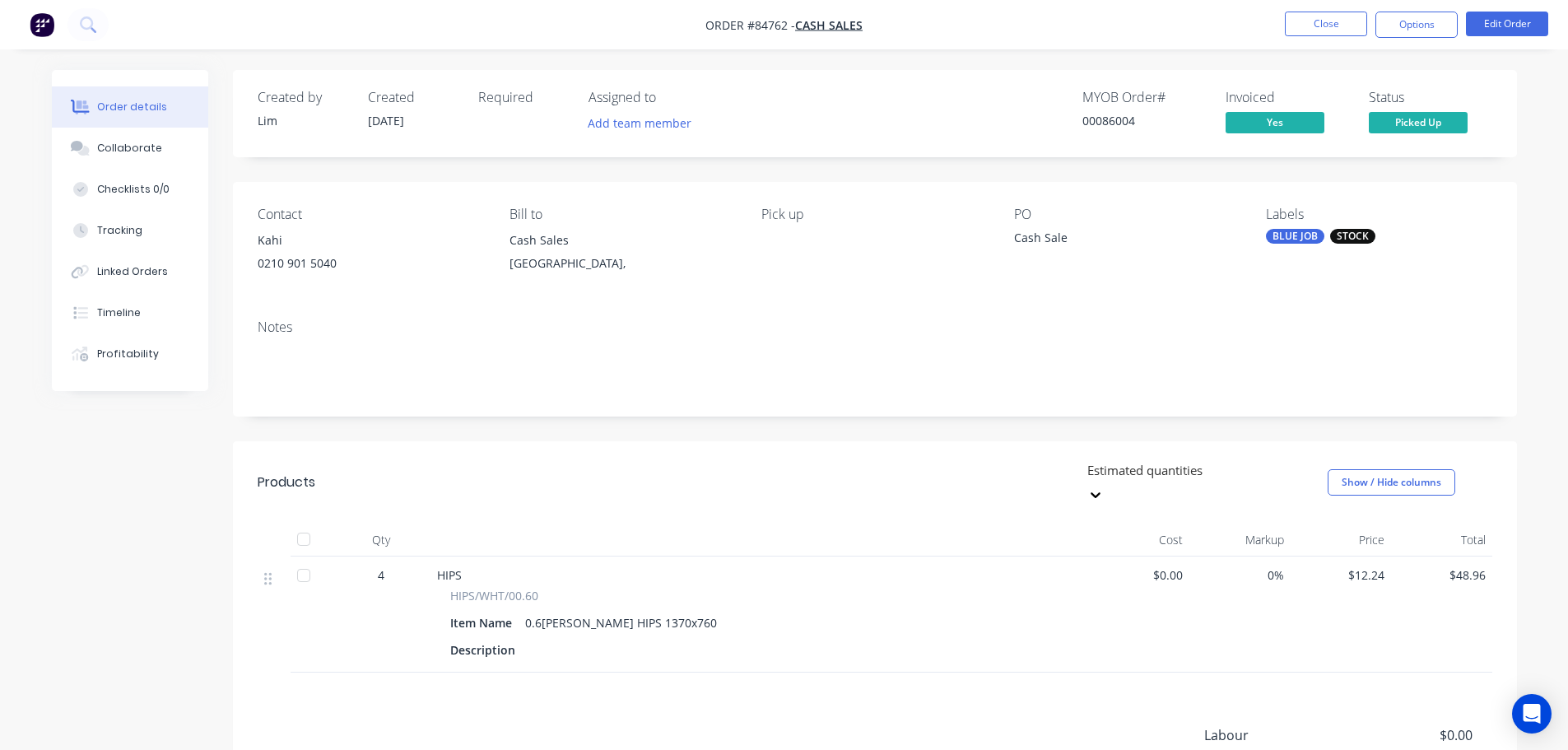
click at [1387, 557] on div "$12.24" at bounding box center [1341, 614] width 101 height 116
drag, startPoint x: 1354, startPoint y: 548, endPoint x: 1397, endPoint y: 560, distance: 44.6
click at [1397, 560] on div "4 HIPS HIPS/WHT/00.60 Item Name 0.6[PERSON_NAME] HIPS 1370x760 Description $0.0…" at bounding box center [874, 614] width 1235 height 116
copy span "12.24"
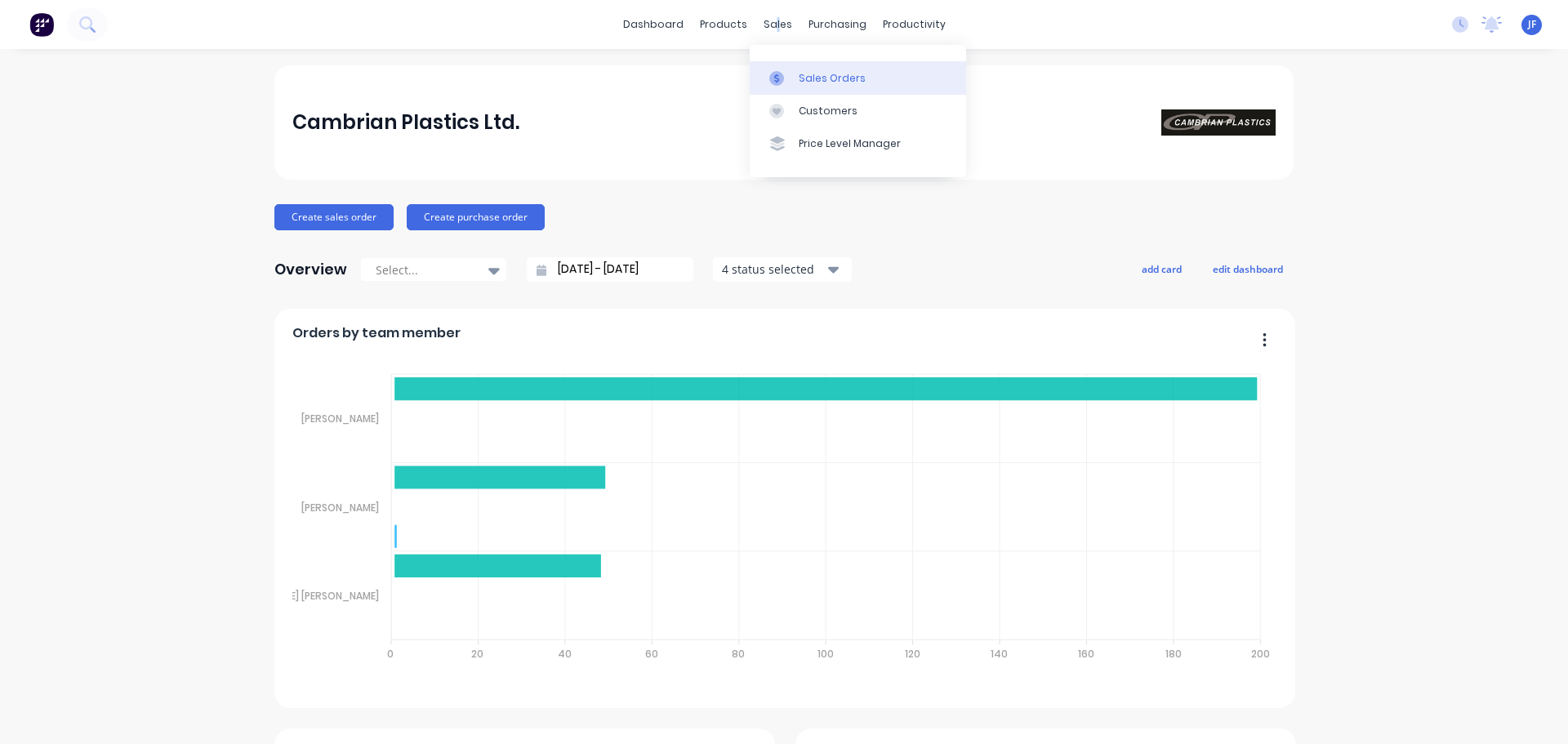
click at [789, 73] on div at bounding box center [781, 79] width 25 height 15
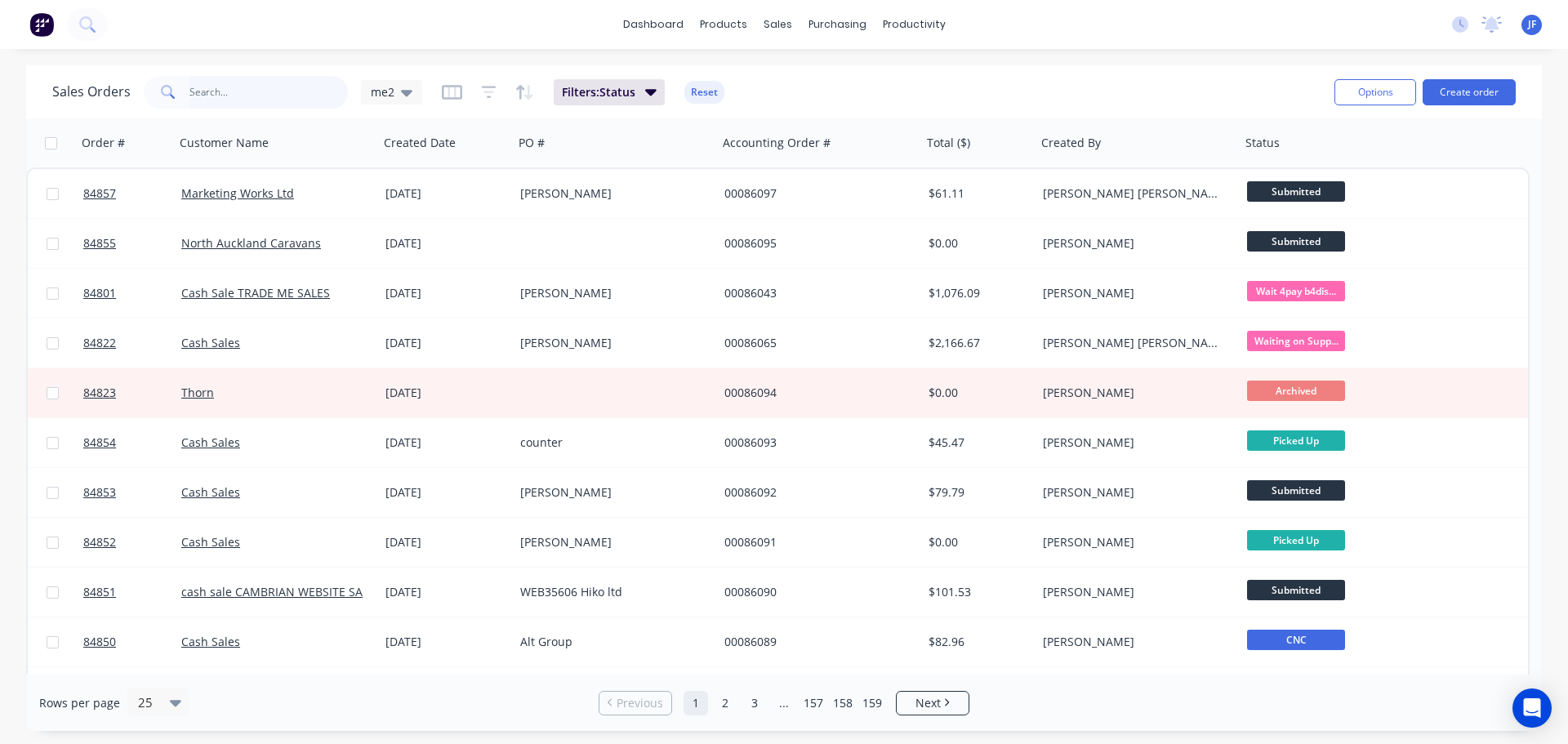
click at [302, 86] on input "text" at bounding box center [269, 93] width 159 height 33
type input "[PERSON_NAME]"
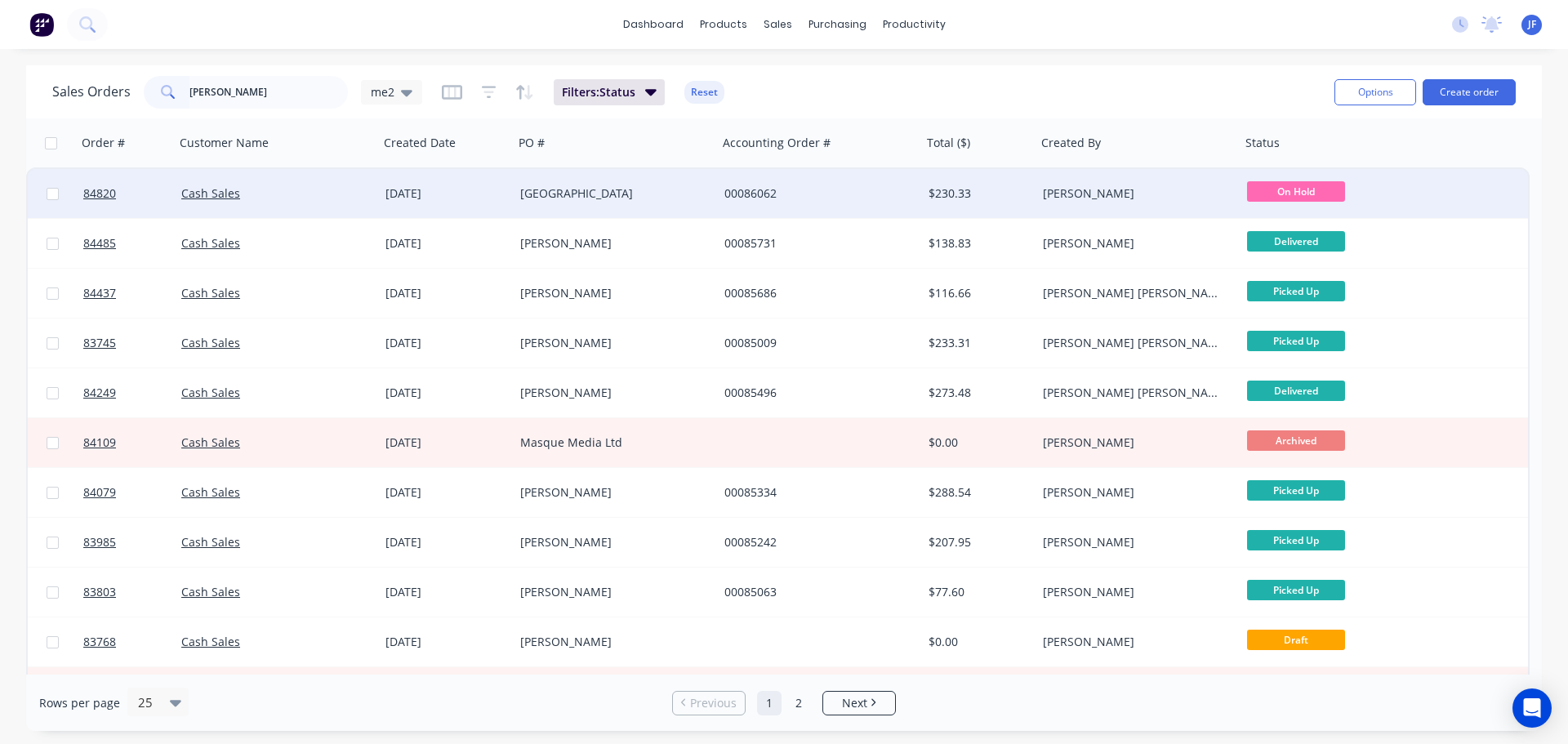
click at [422, 203] on div "[DATE]" at bounding box center [446, 194] width 135 height 49
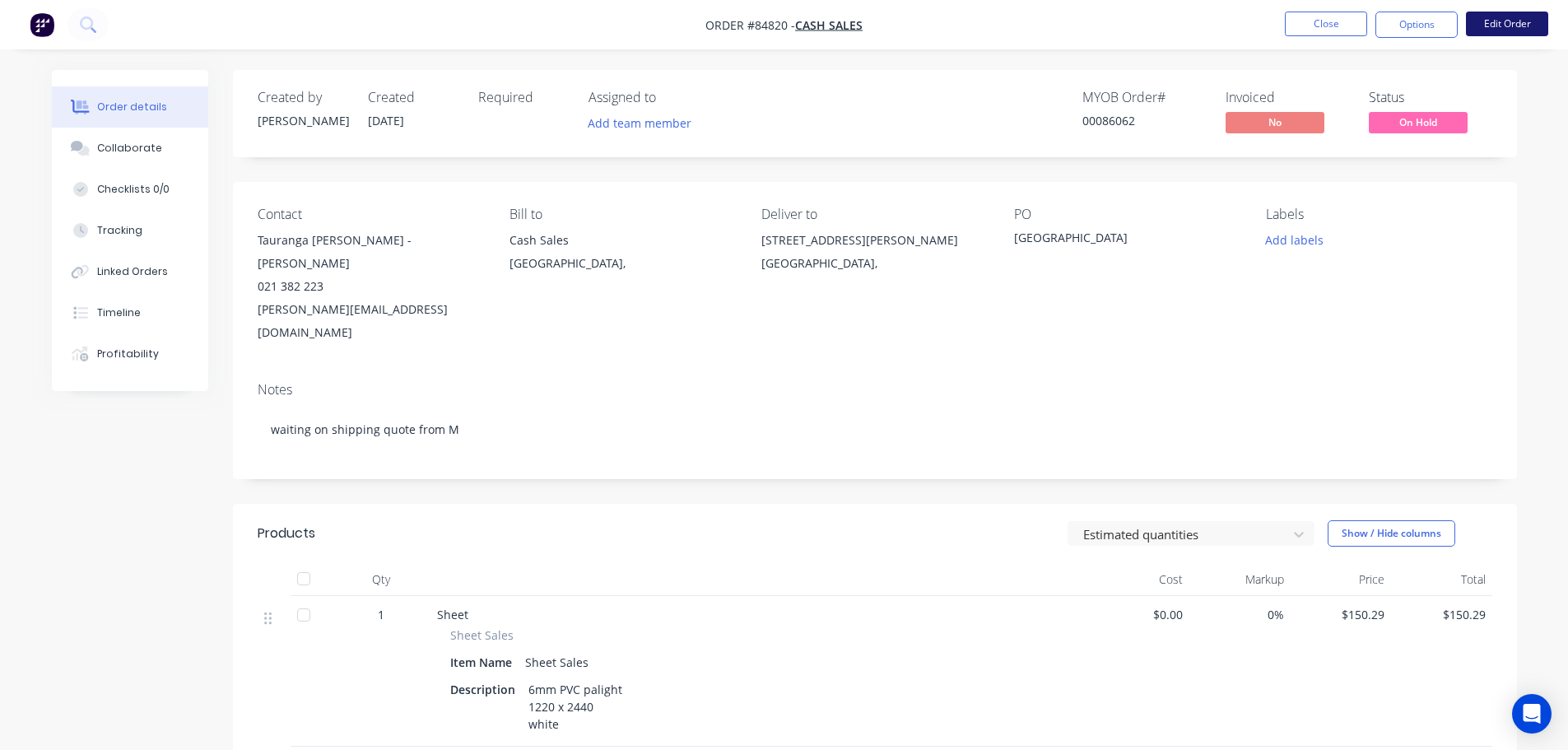
click at [1508, 23] on button "Edit Order" at bounding box center [1507, 24] width 83 height 25
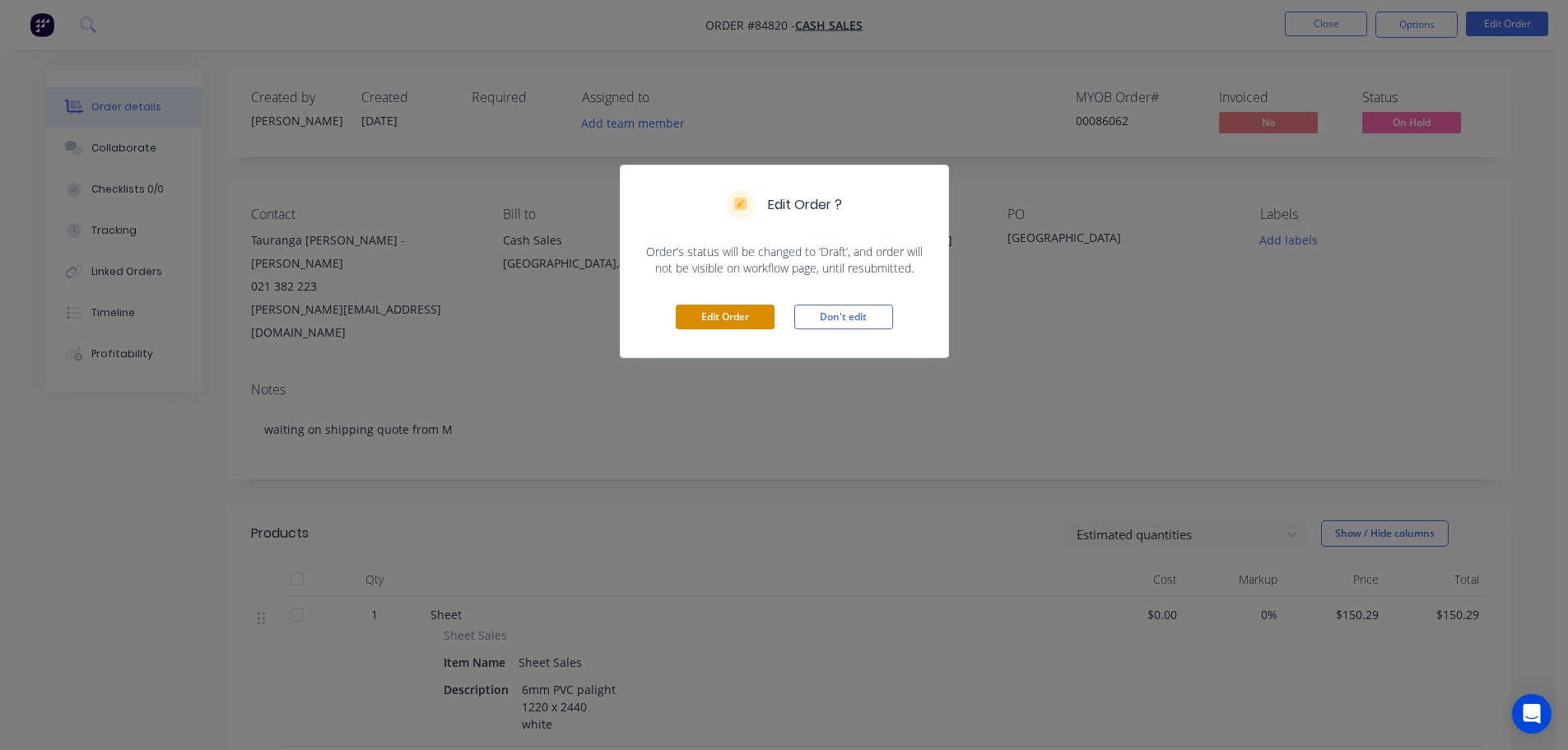
click at [708, 320] on button "Edit Order" at bounding box center [724, 317] width 98 height 25
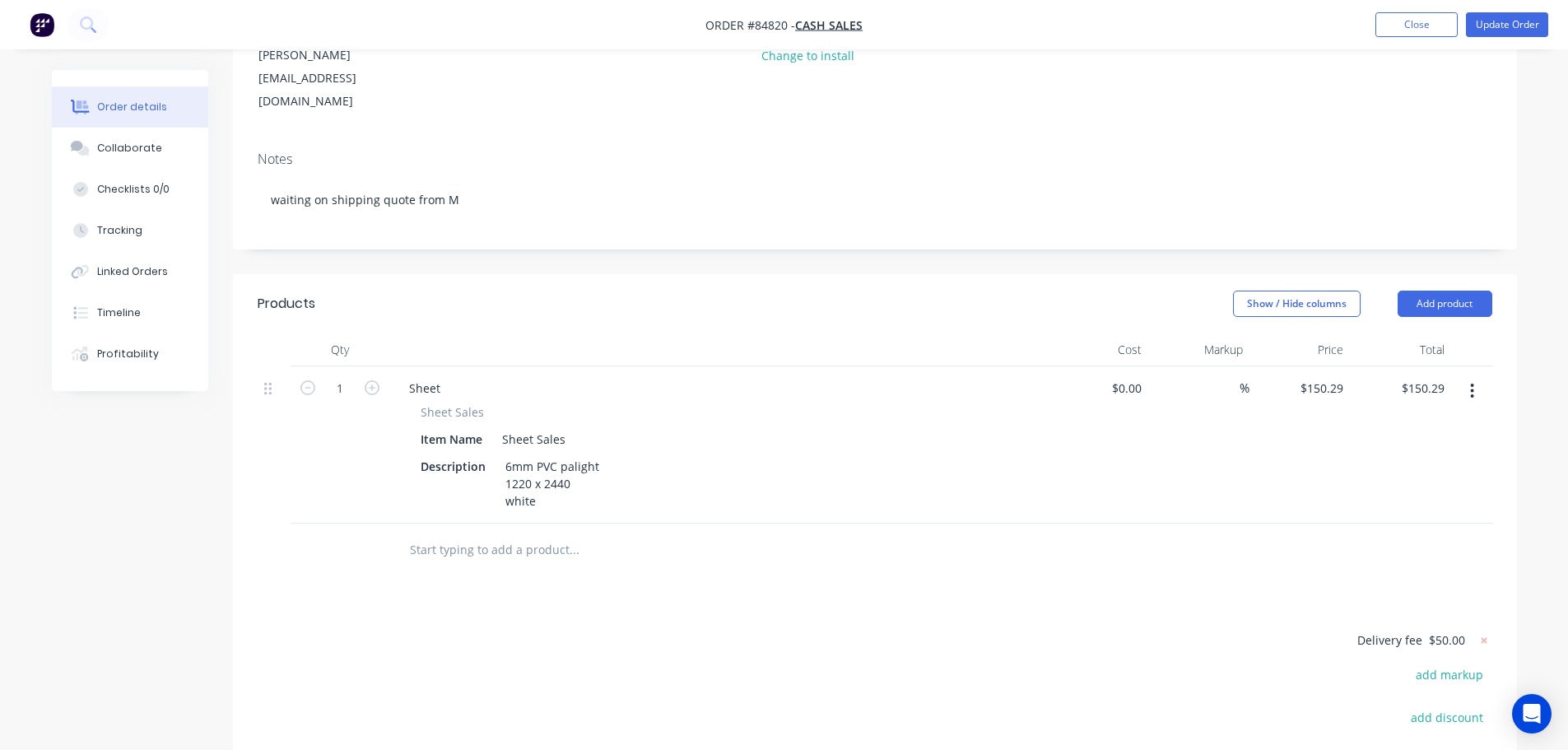
scroll to position [119, 0]
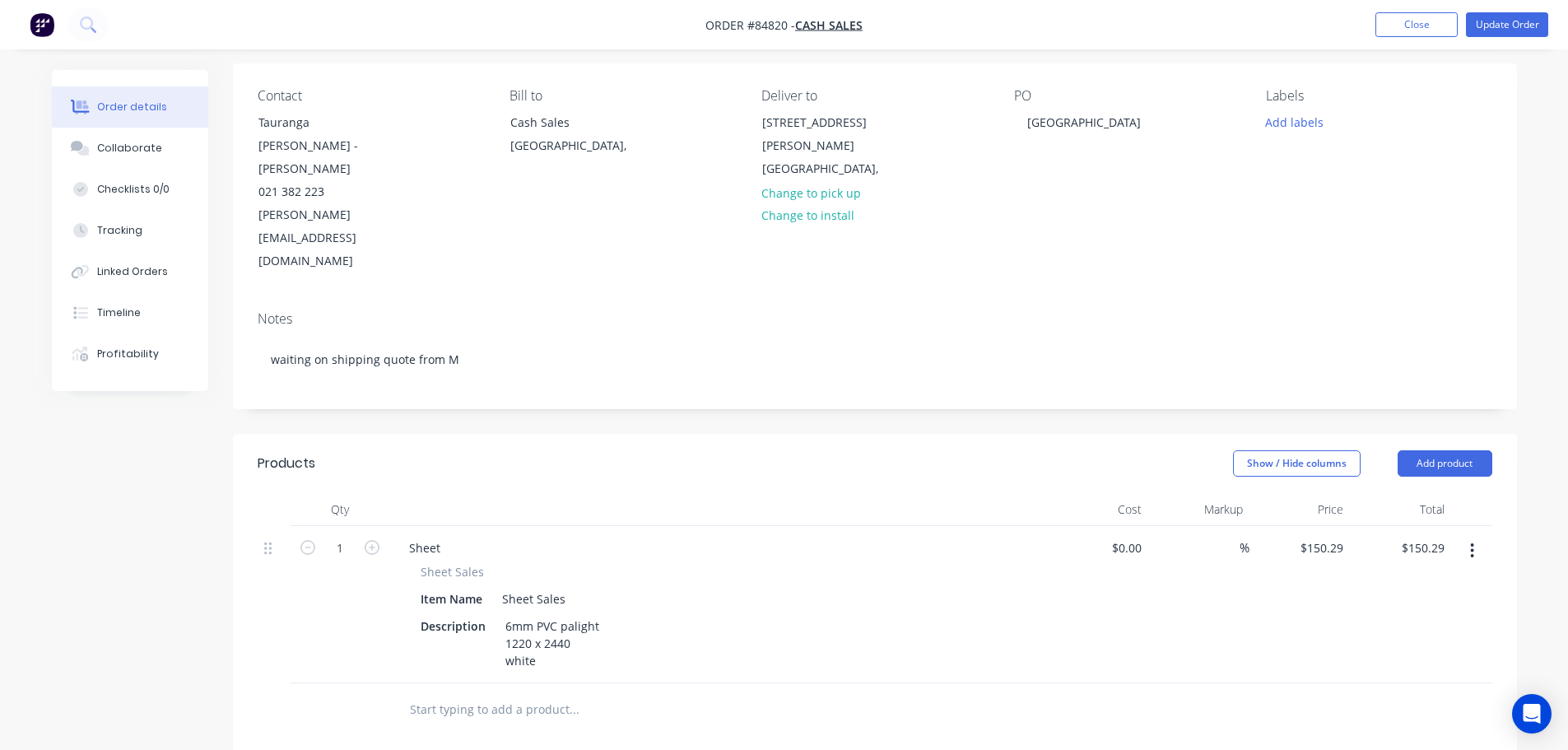
type input "101"
click at [1406, 683] on div at bounding box center [874, 709] width 1235 height 54
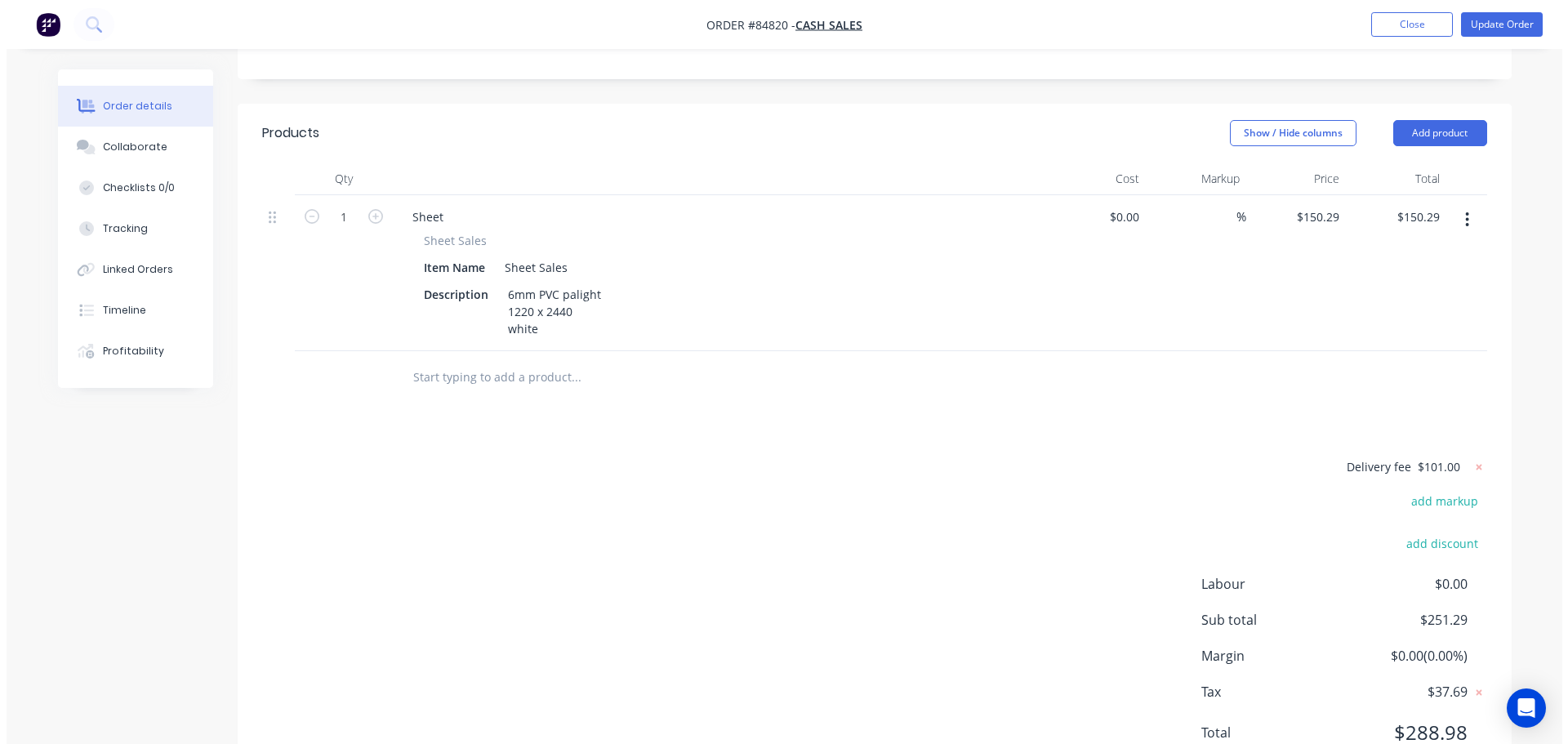
scroll to position [0, 0]
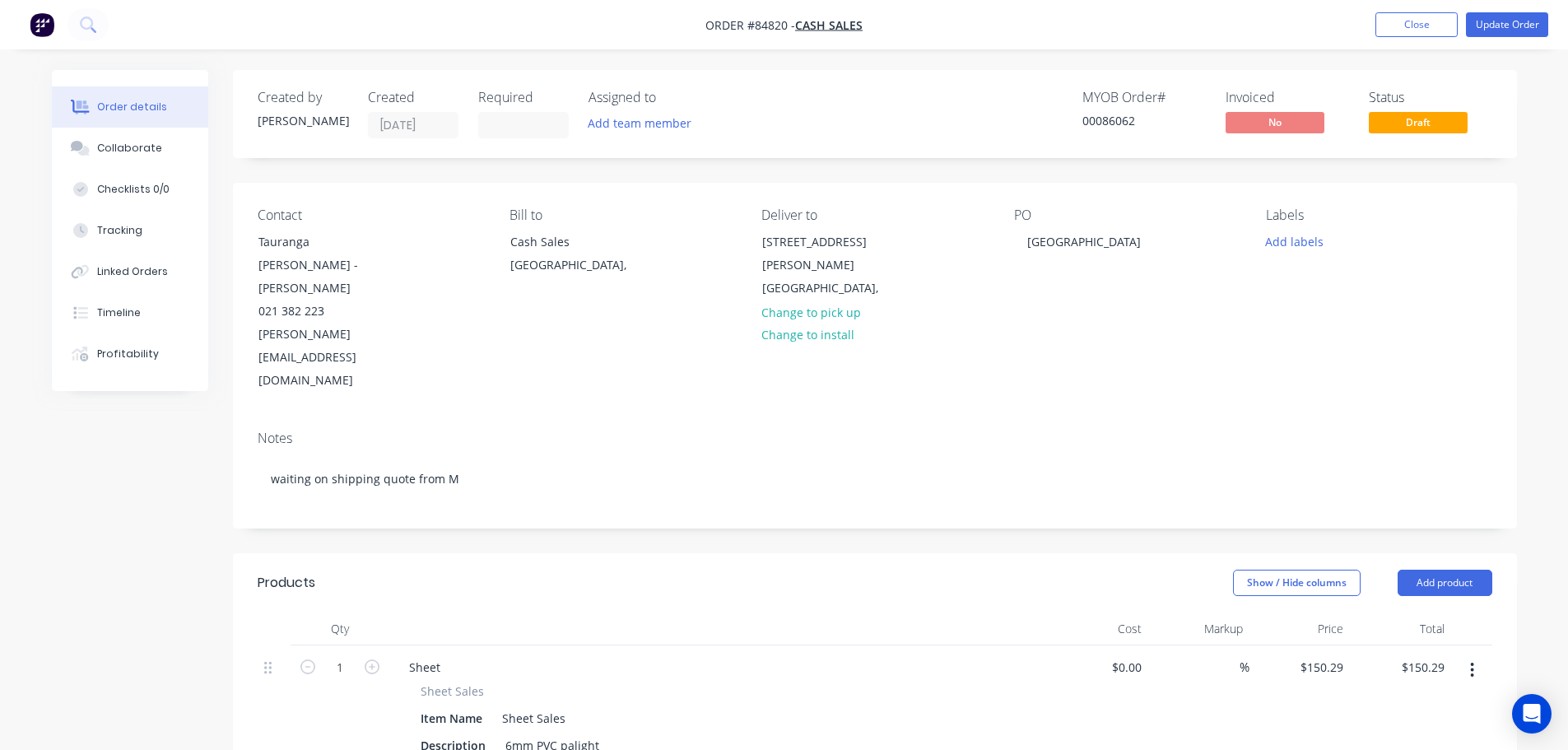
click at [1518, 9] on nav "Order #84820 - Cash Sales Add product Close Update Order" at bounding box center [784, 25] width 1568 height 50
click at [1518, 21] on button "Update Order" at bounding box center [1507, 25] width 83 height 25
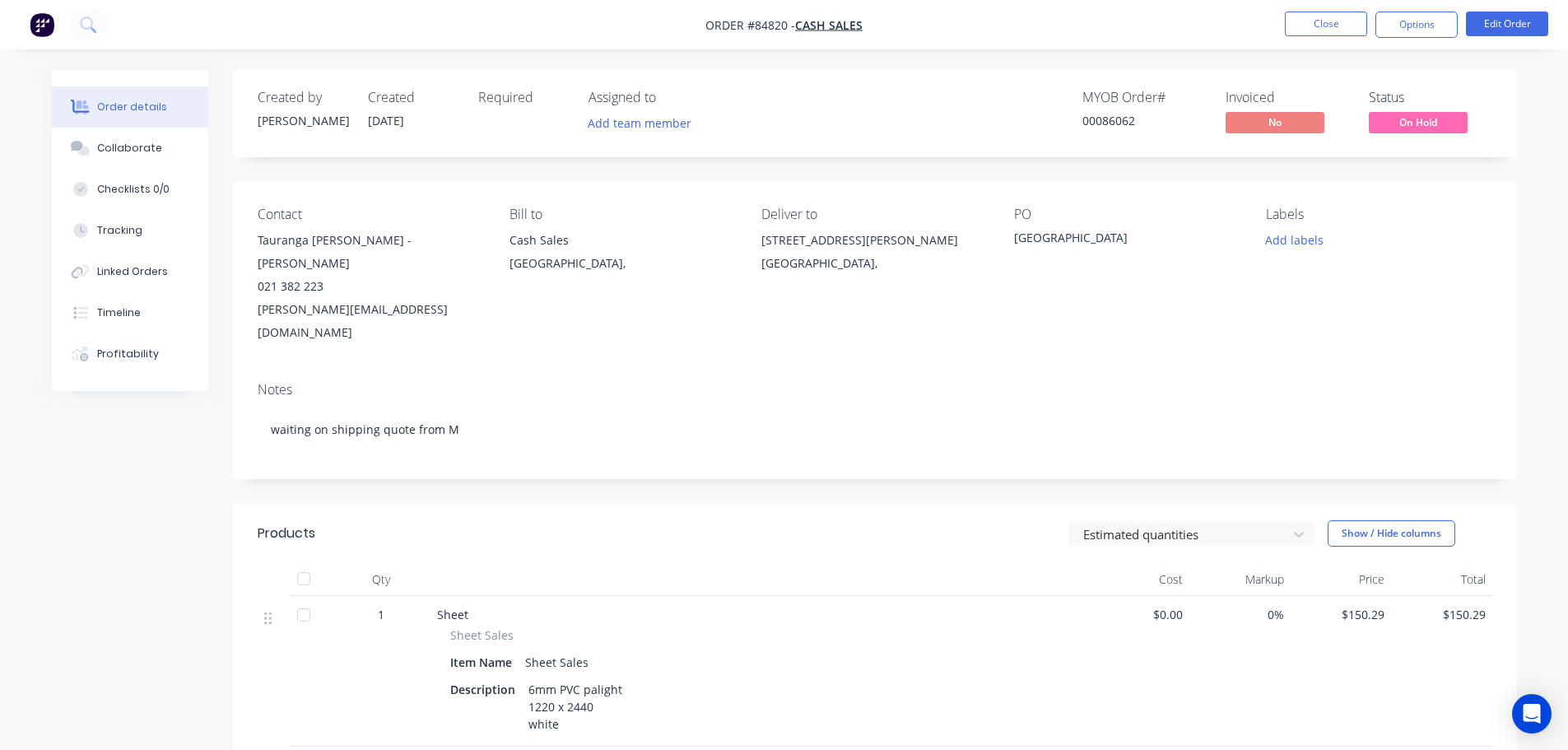
click at [1369, 132] on div "MYOB Order # 00086062 Invoiced No Status On Hold" at bounding box center [1122, 113] width 739 height 48
click at [1396, 122] on span "On Hold" at bounding box center [1417, 122] width 98 height 21
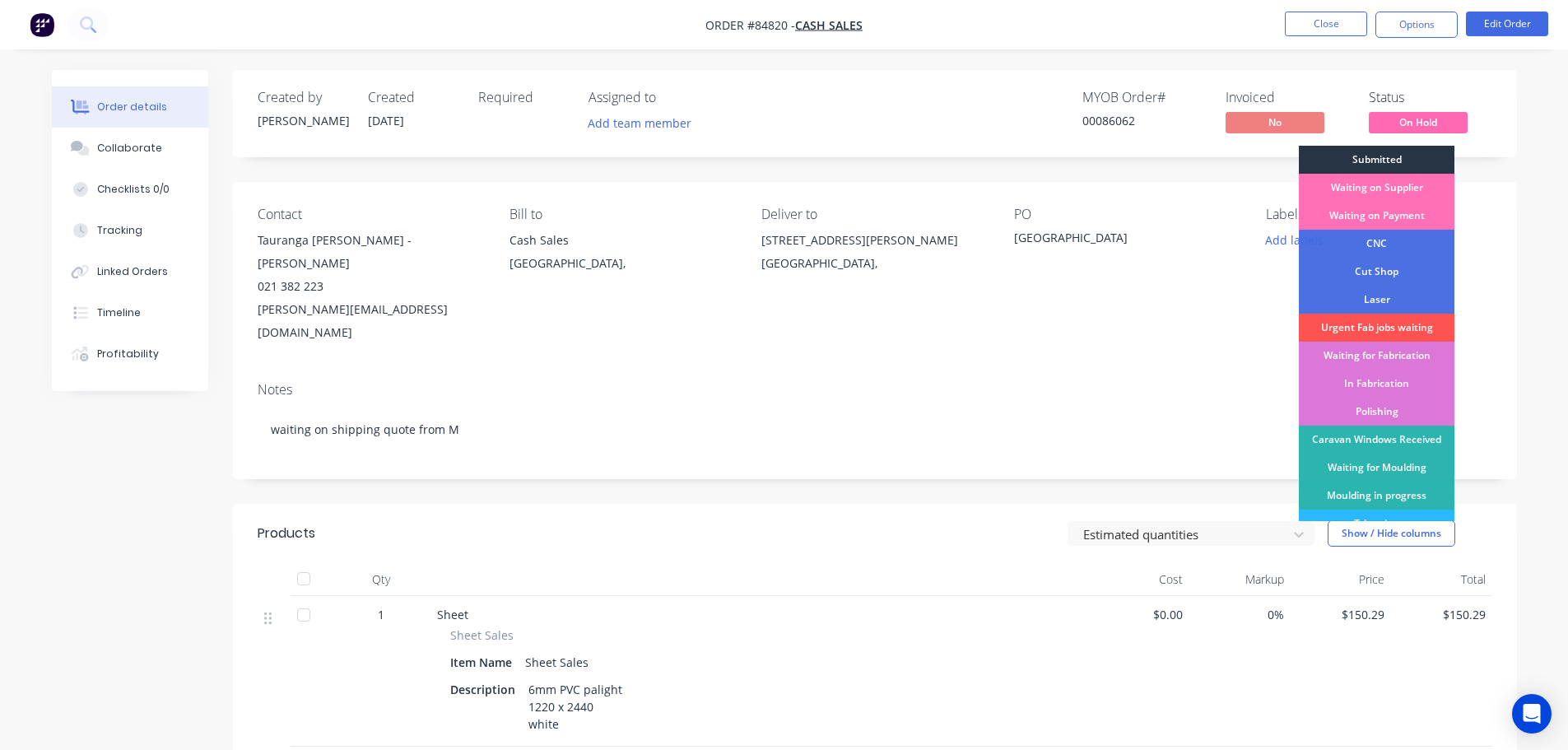
click at [1395, 148] on div "Submitted" at bounding box center [1376, 160] width 155 height 28
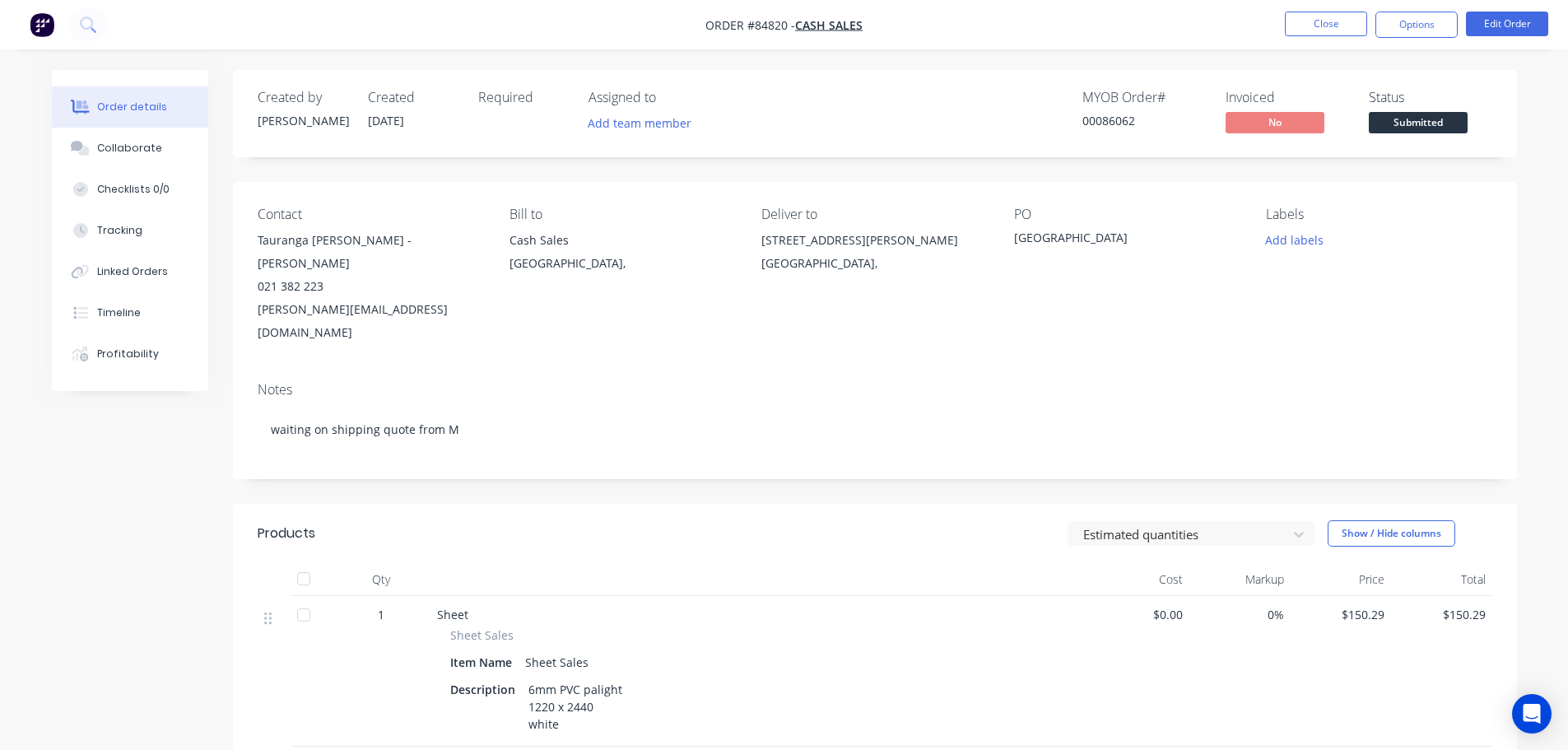
click at [1419, 58] on div "Order details Collaborate Checklists 0/0 Tracking Linked Orders Timeline Profit…" at bounding box center [784, 537] width 1568 height 1076
click at [1427, 21] on button "Options" at bounding box center [1417, 25] width 83 height 26
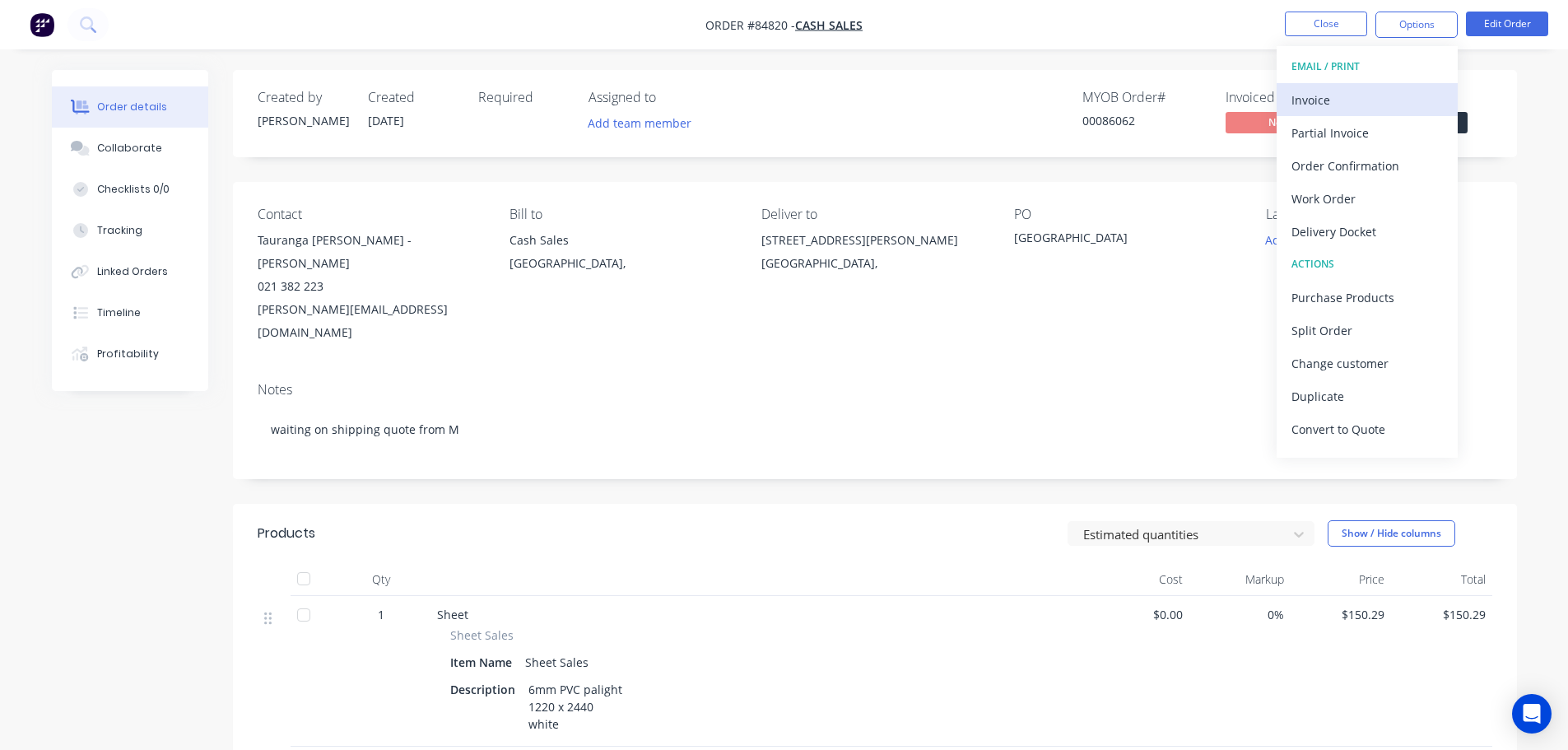
click at [1374, 88] on div "Invoice" at bounding box center [1366, 99] width 151 height 24
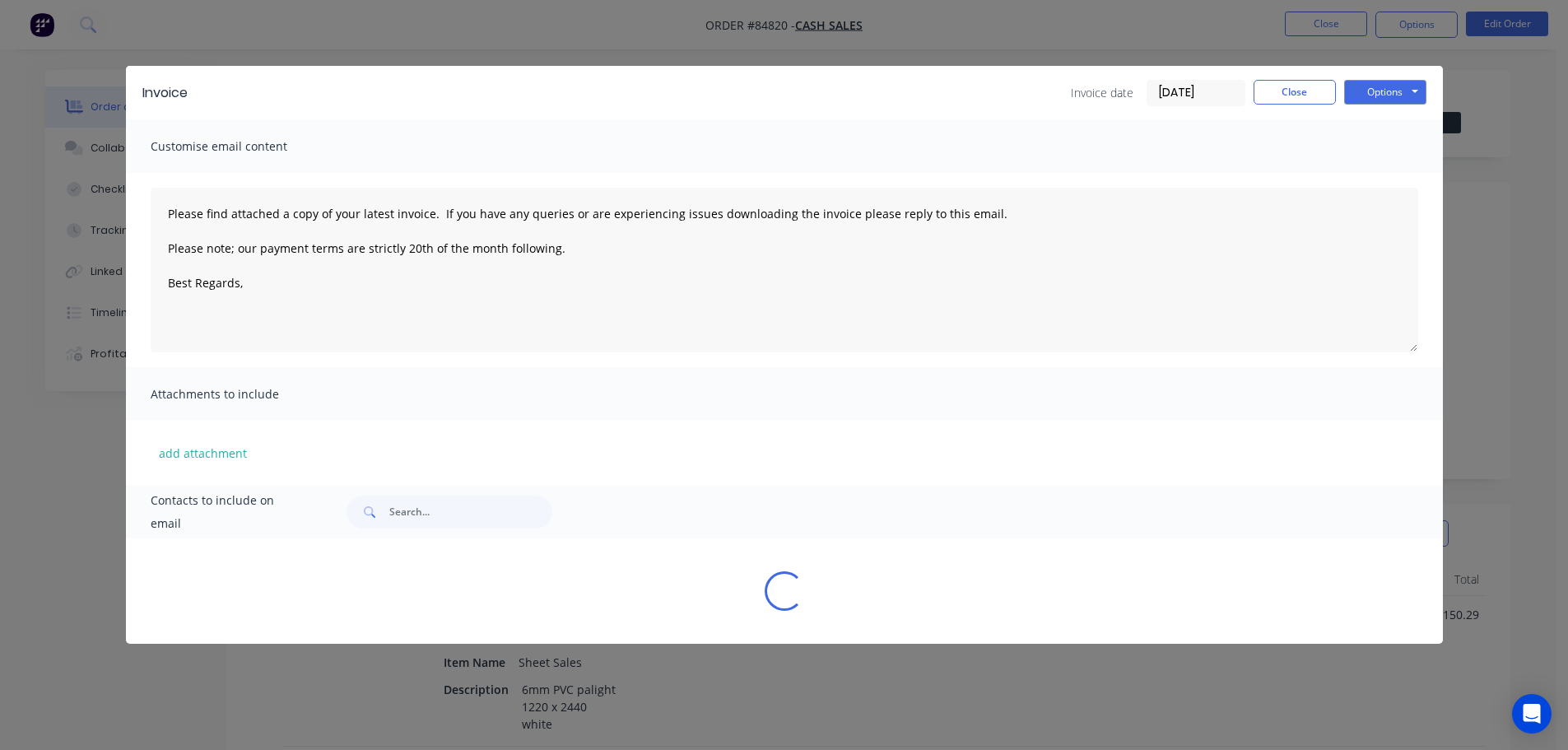
click at [1381, 88] on button "Options" at bounding box center [1385, 93] width 83 height 25
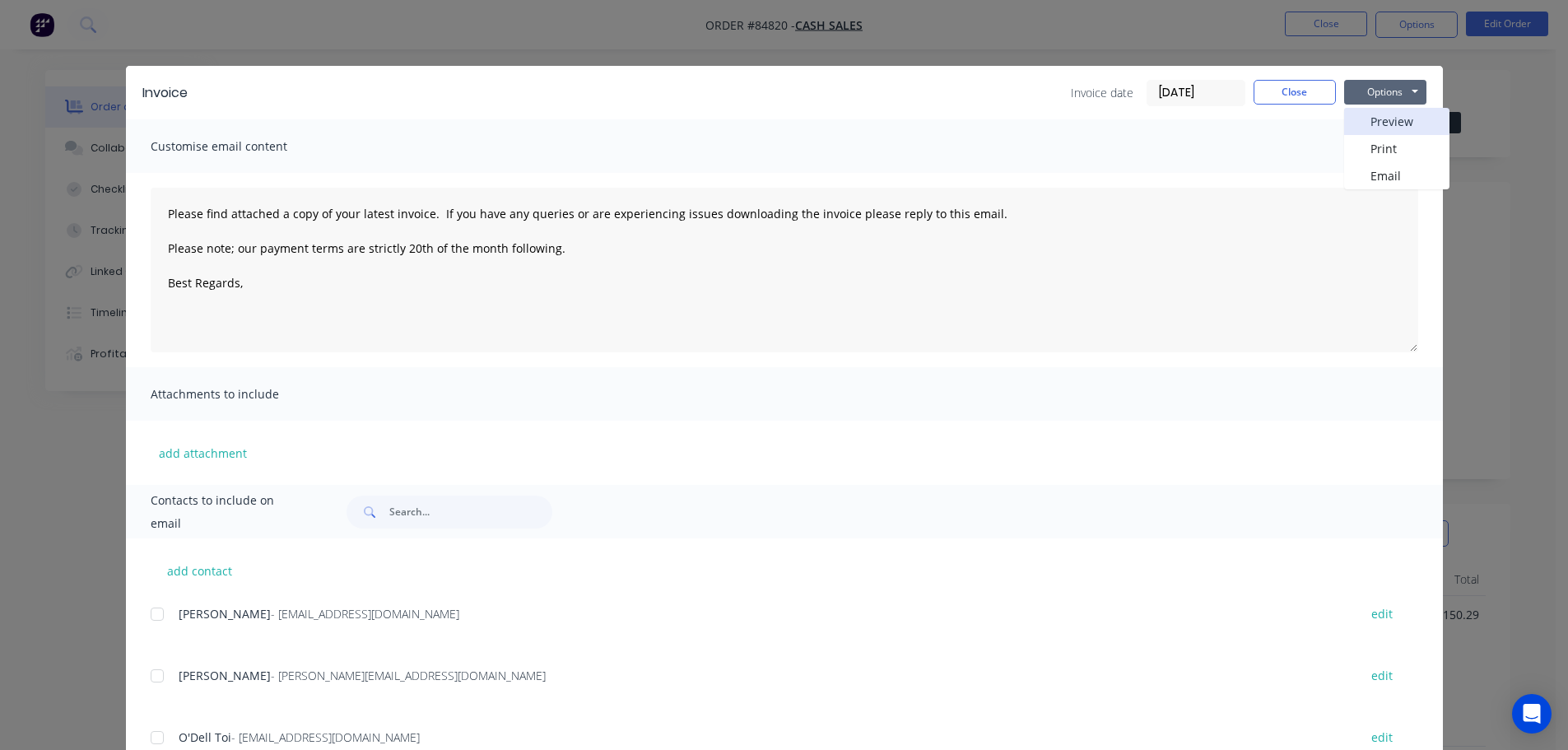
click at [1381, 119] on button "Preview" at bounding box center [1396, 121] width 105 height 27
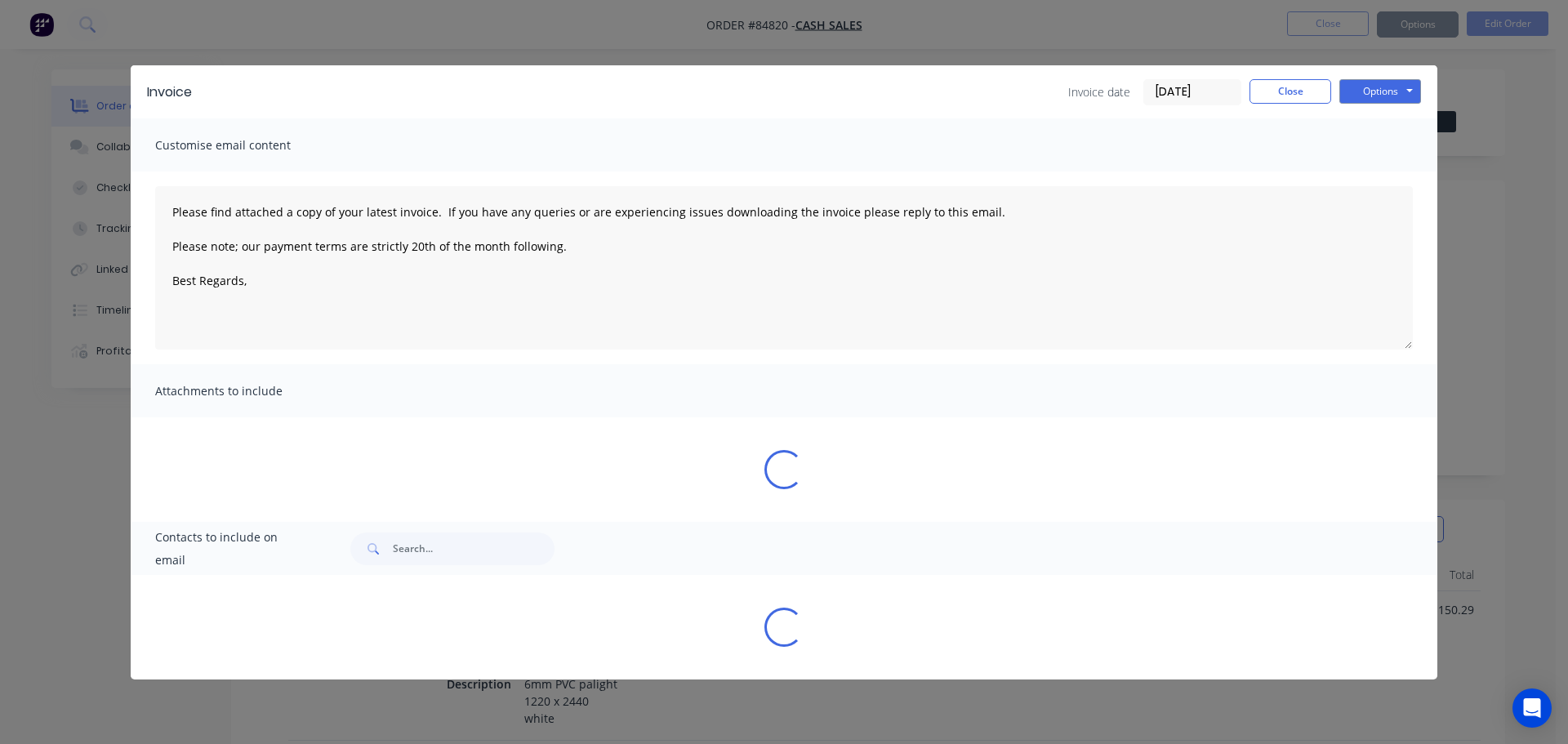
type textarea "Please find attached a copy of your latest invoice. If you have any queries or …"
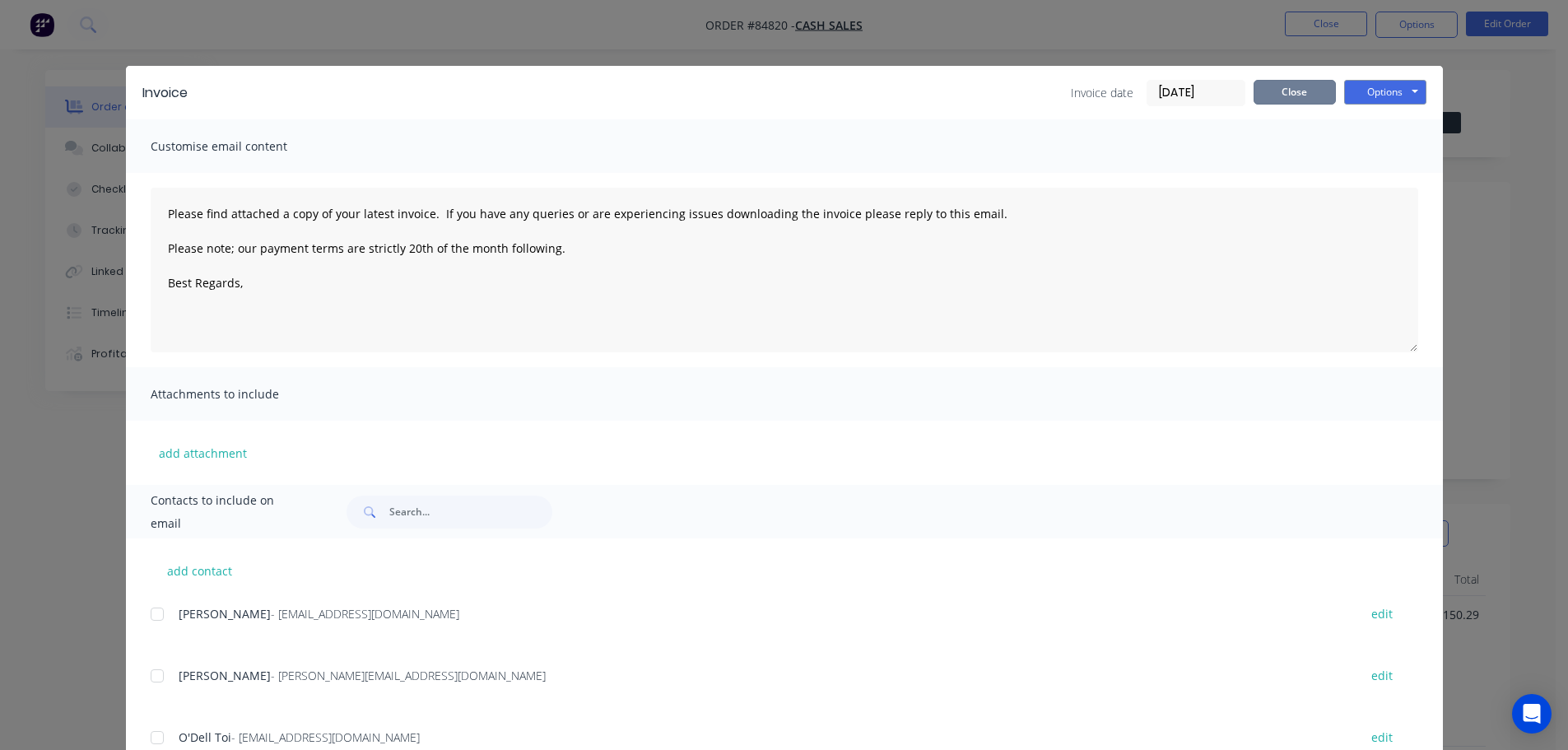
drag, startPoint x: 1305, startPoint y: 96, endPoint x: 1384, endPoint y: 39, distance: 97.4
click at [1307, 96] on button "Close" at bounding box center [1295, 93] width 83 height 25
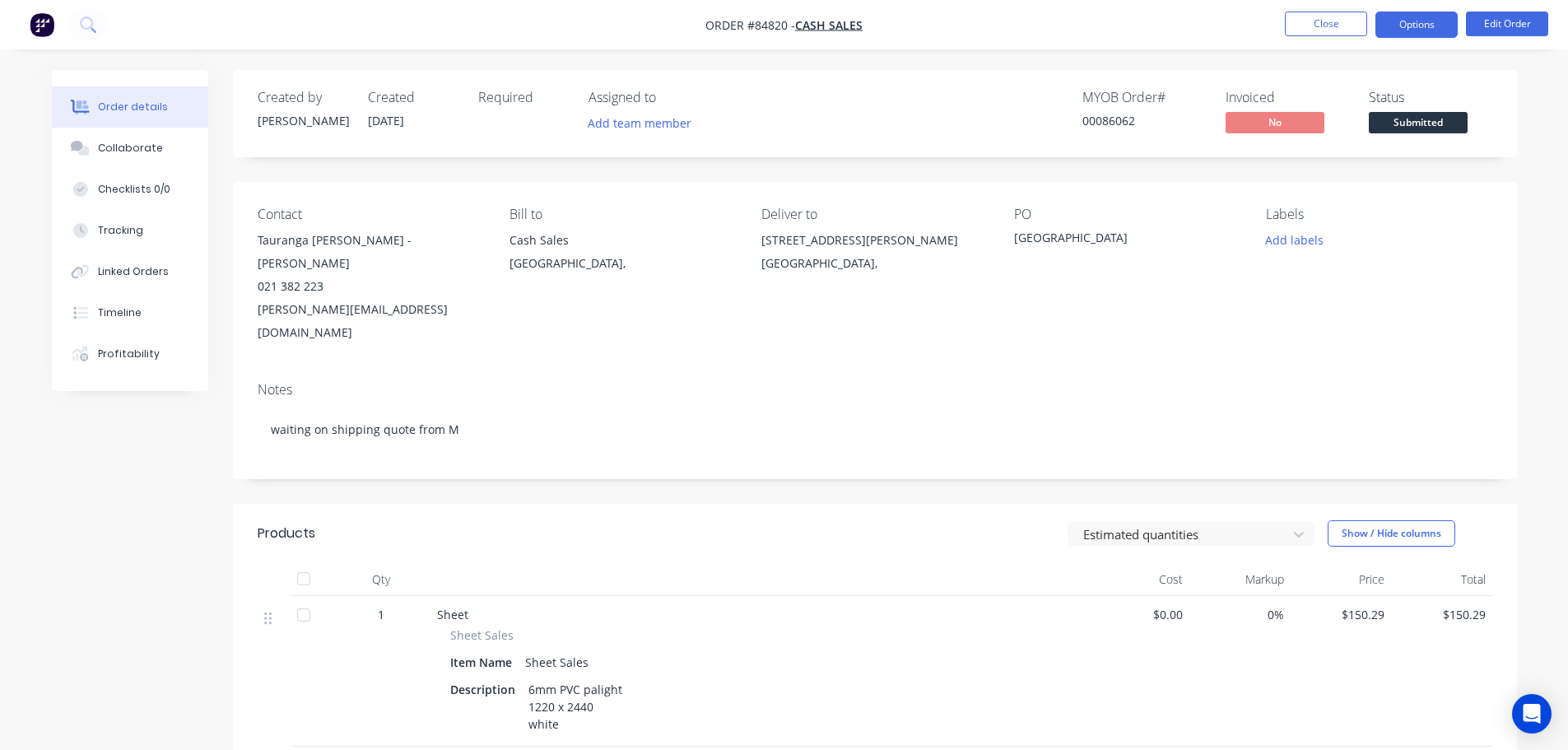
click at [1394, 32] on button "Options" at bounding box center [1417, 25] width 83 height 26
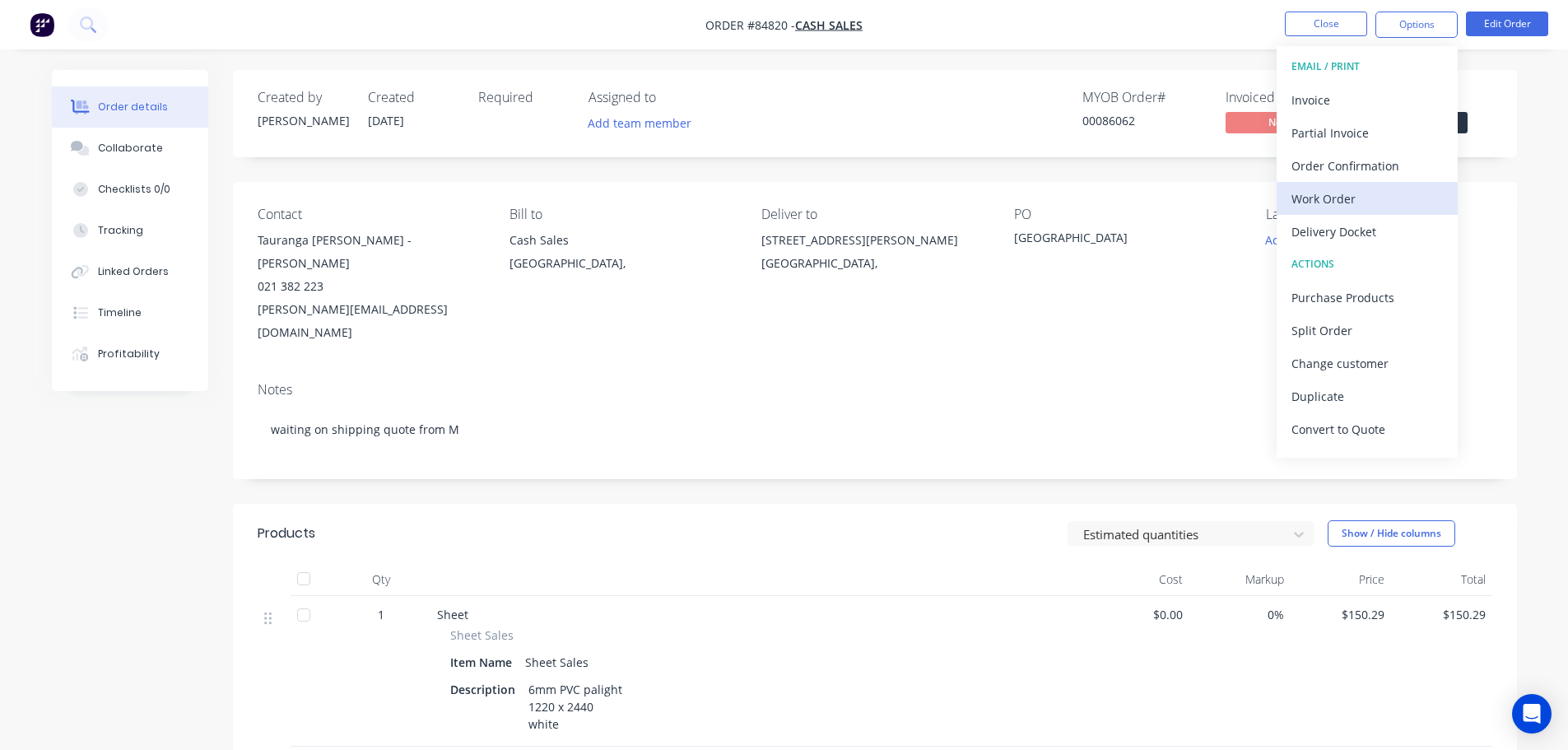
click at [1346, 197] on div "Work Order" at bounding box center [1366, 198] width 151 height 24
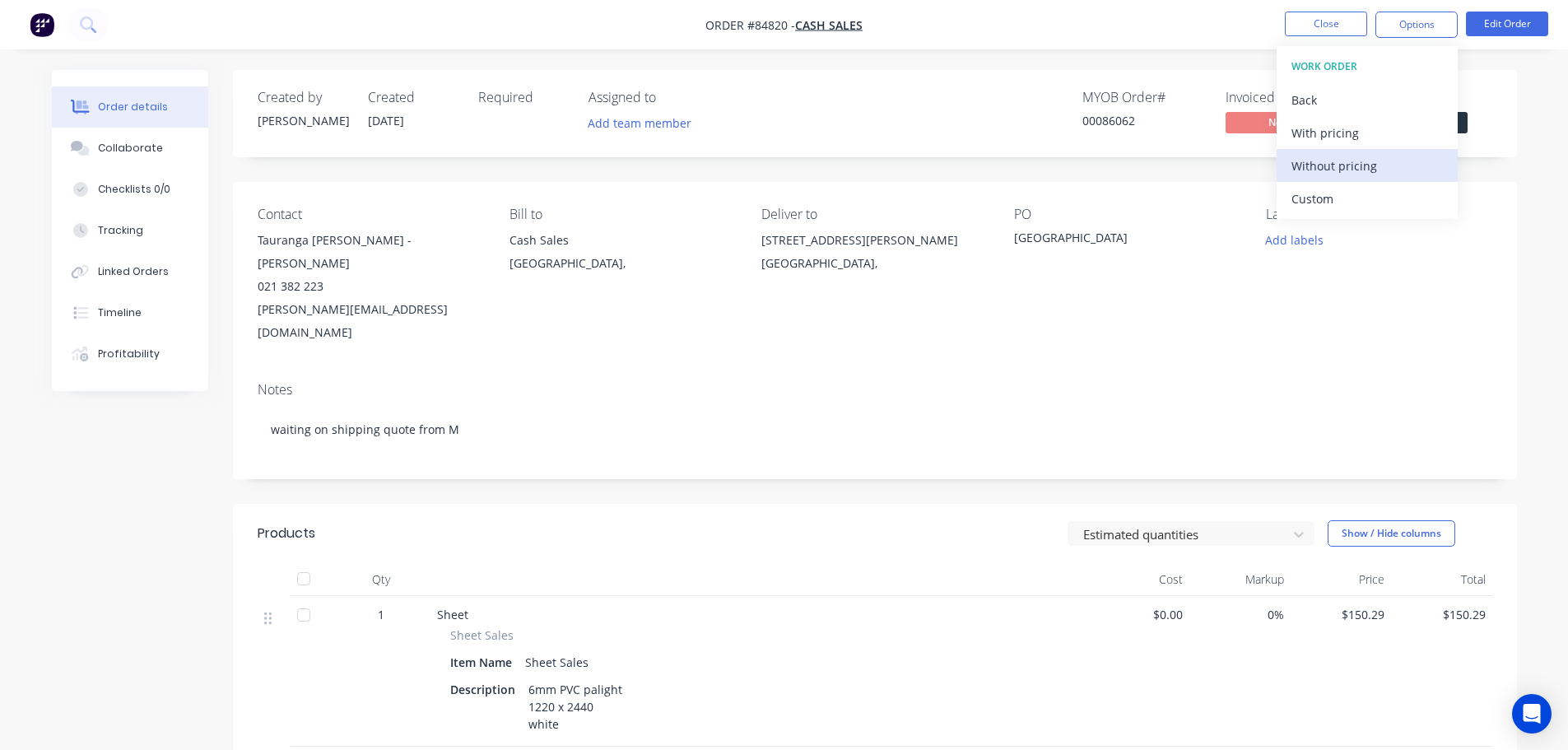
click at [1347, 170] on div "Without pricing" at bounding box center [1366, 165] width 151 height 24
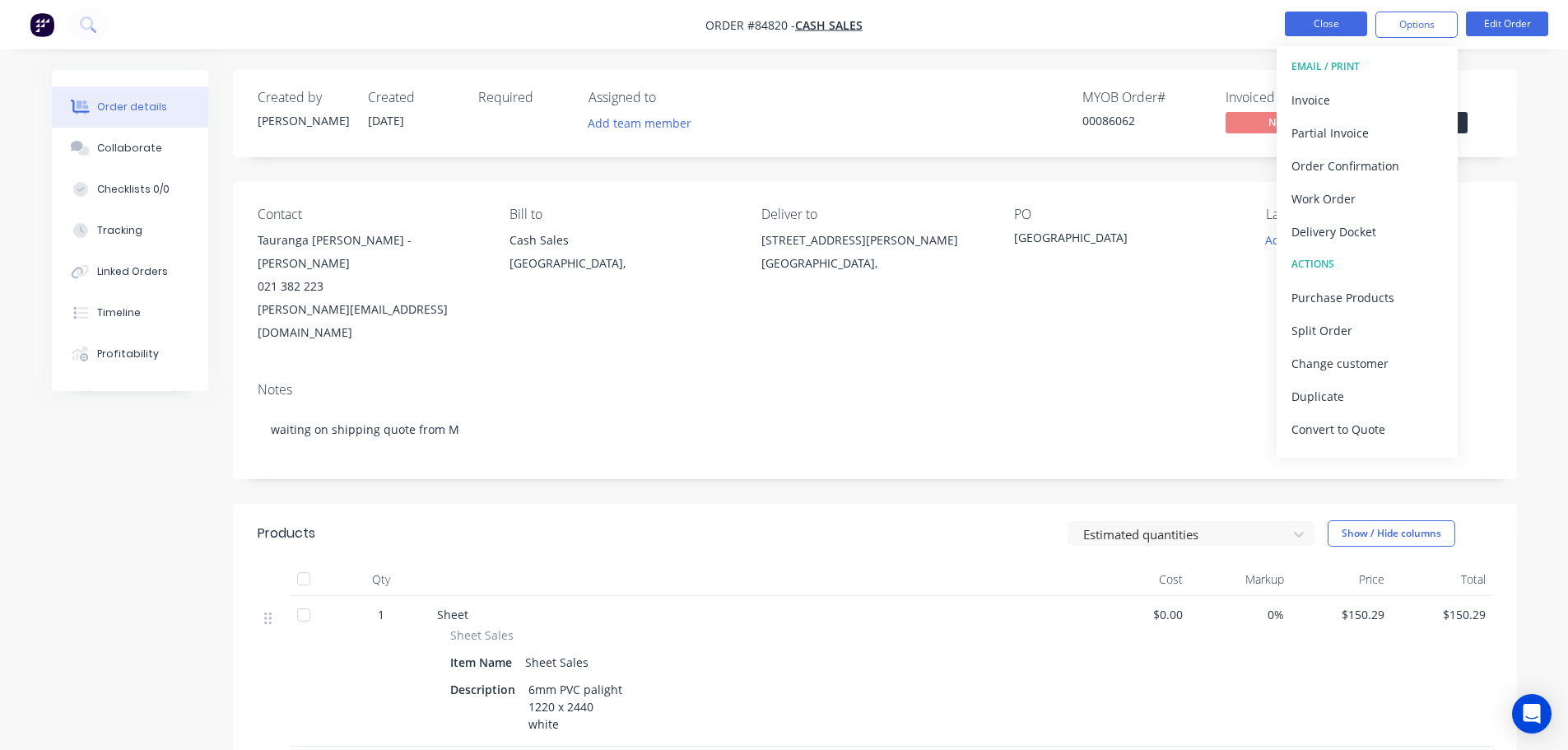
click at [1331, 34] on button "Close" at bounding box center [1326, 24] width 83 height 25
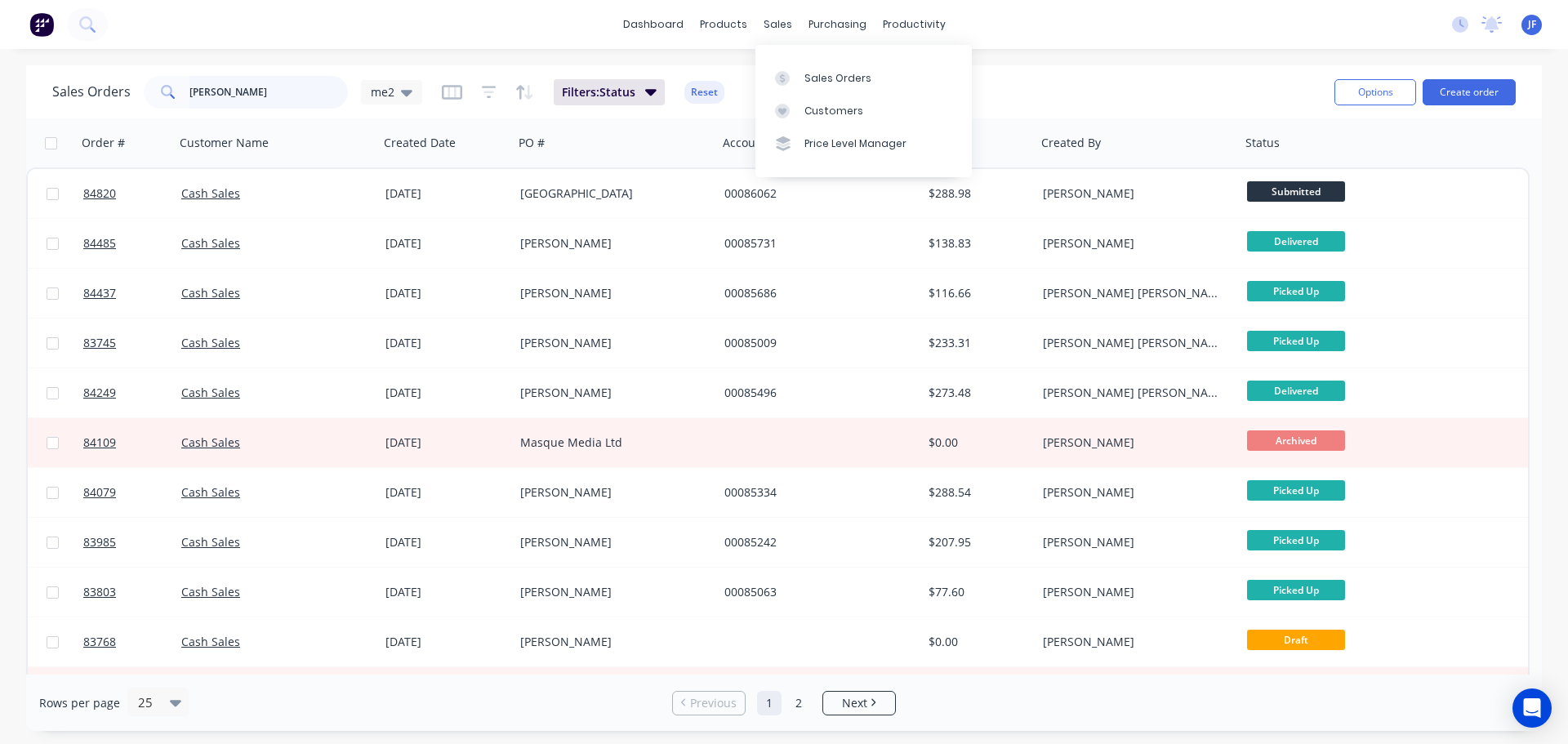
click at [301, 104] on input "[PERSON_NAME]" at bounding box center [269, 93] width 159 height 33
click at [299, 104] on input "[PERSON_NAME]" at bounding box center [269, 93] width 159 height 33
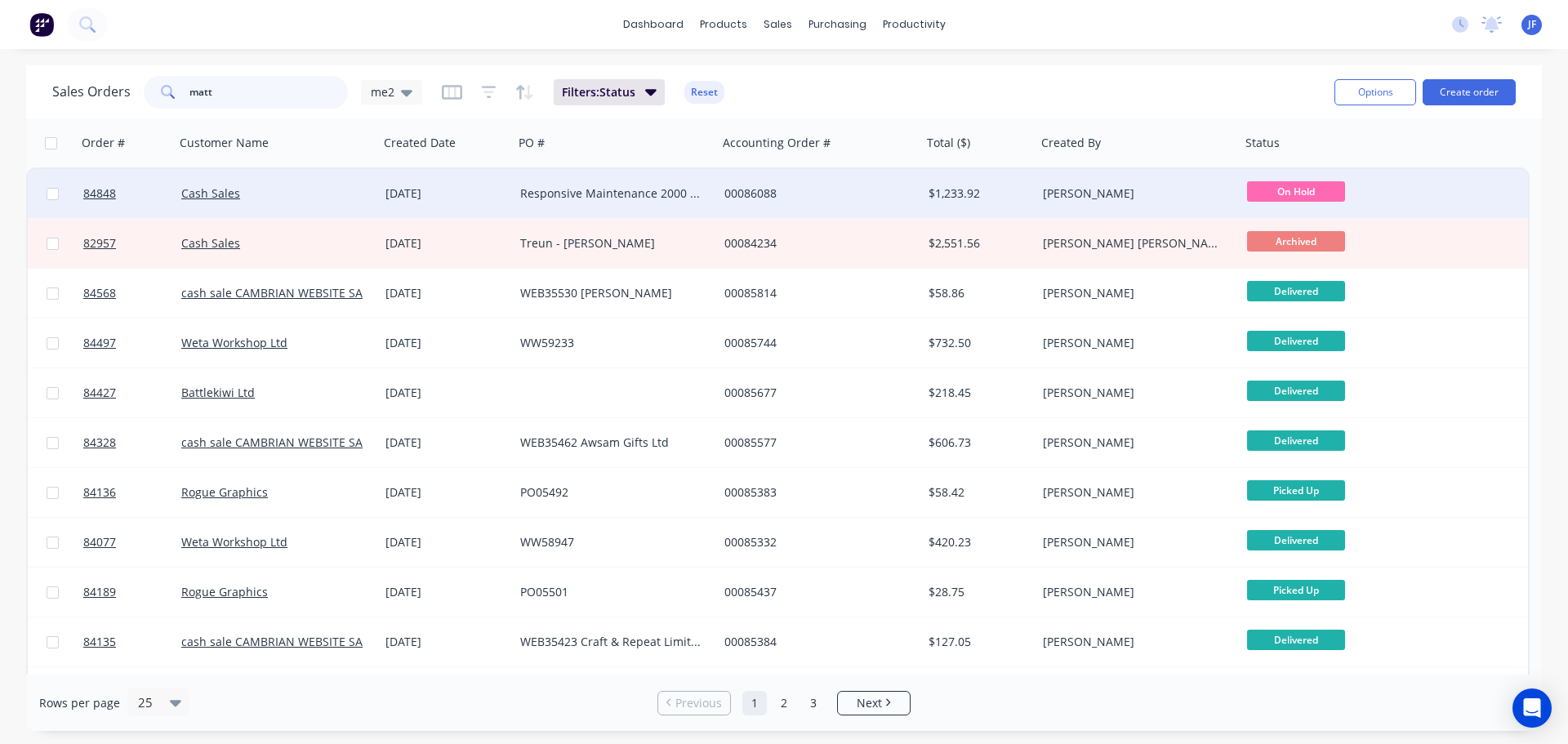
type input "matt"
click at [647, 203] on div "Responsive Maintenance 2000 LTD" at bounding box center [615, 194] width 204 height 49
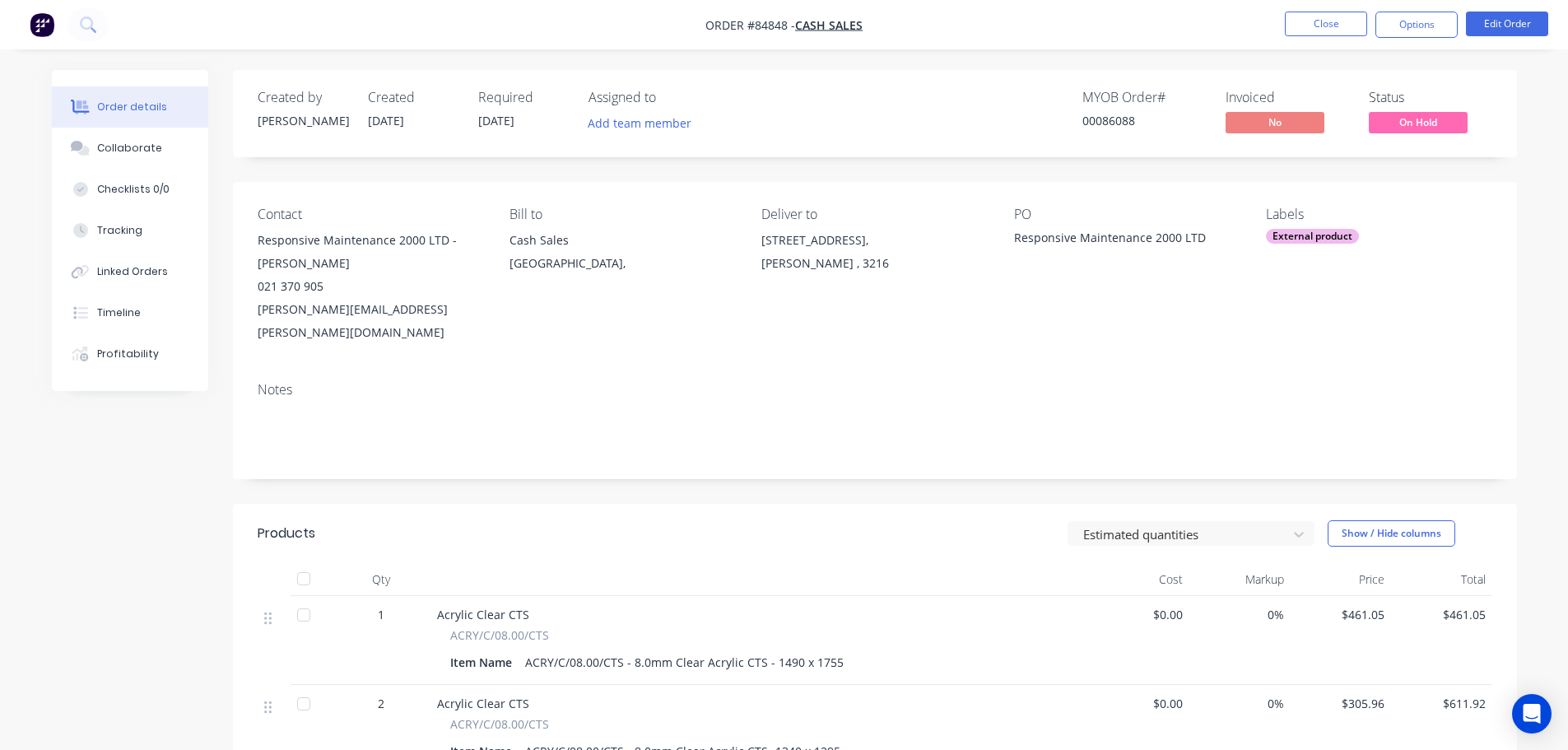
click at [1459, 124] on span "On Hold" at bounding box center [1417, 122] width 98 height 21
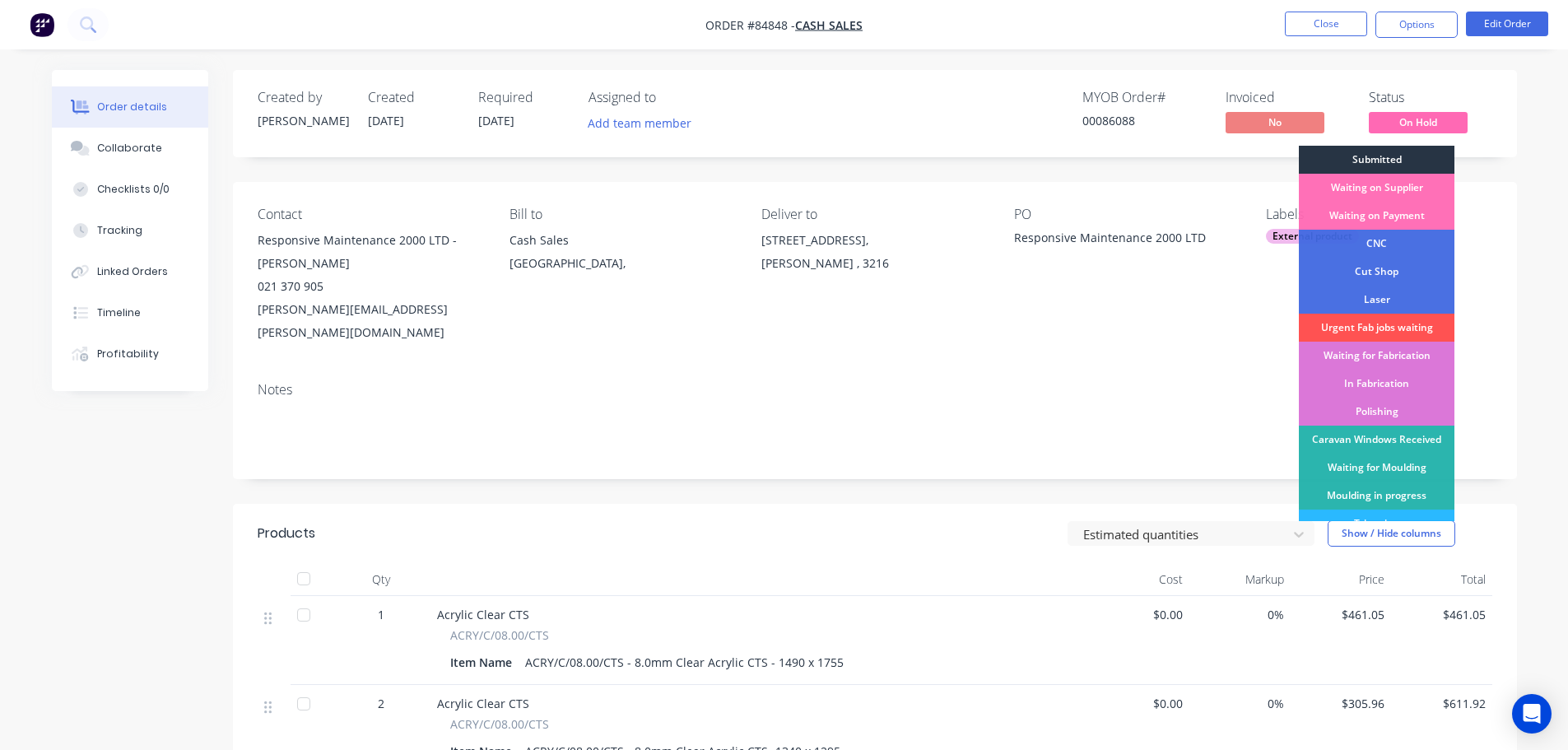
click at [1434, 150] on div "Submitted" at bounding box center [1376, 160] width 155 height 28
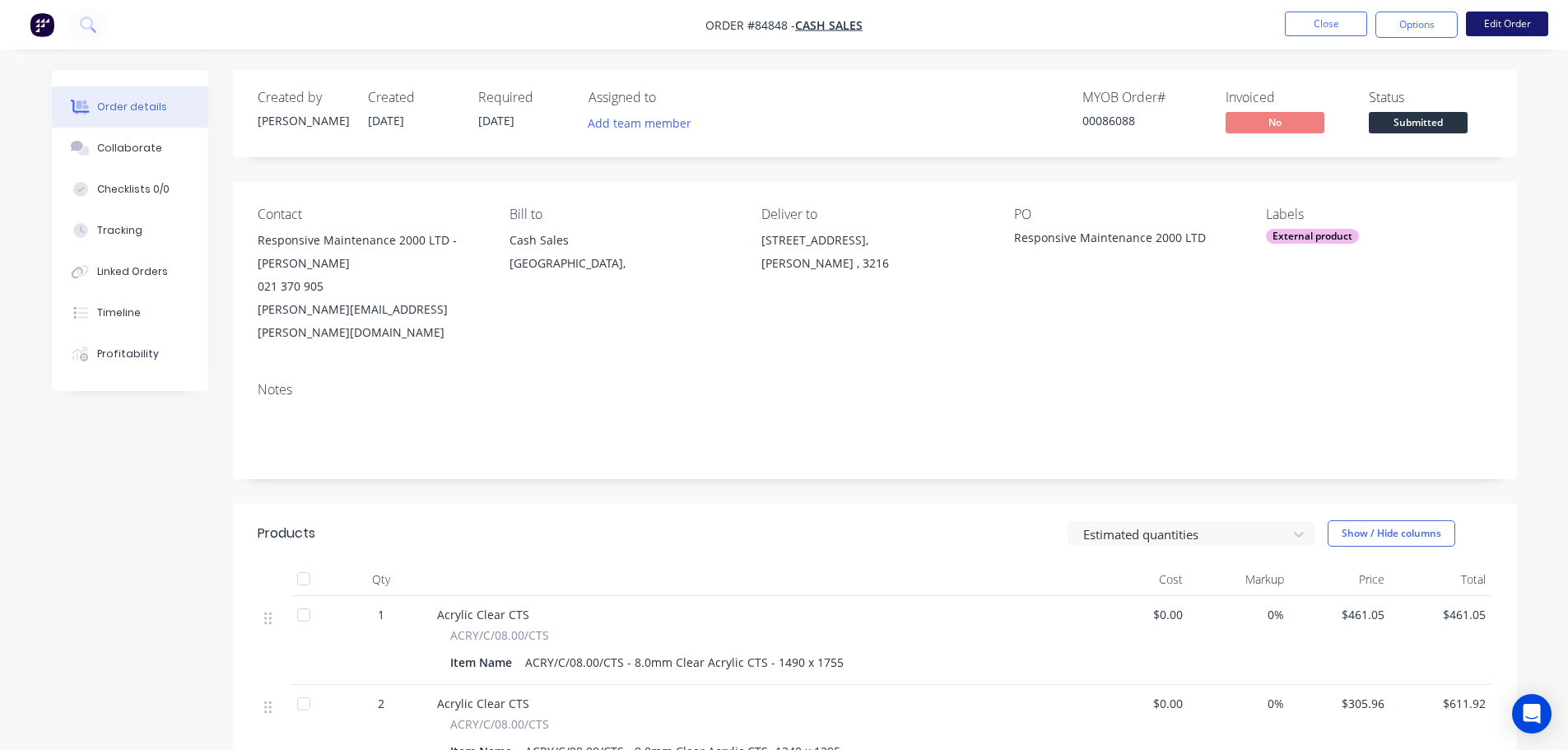
click at [1499, 15] on button "Edit Order" at bounding box center [1507, 24] width 83 height 25
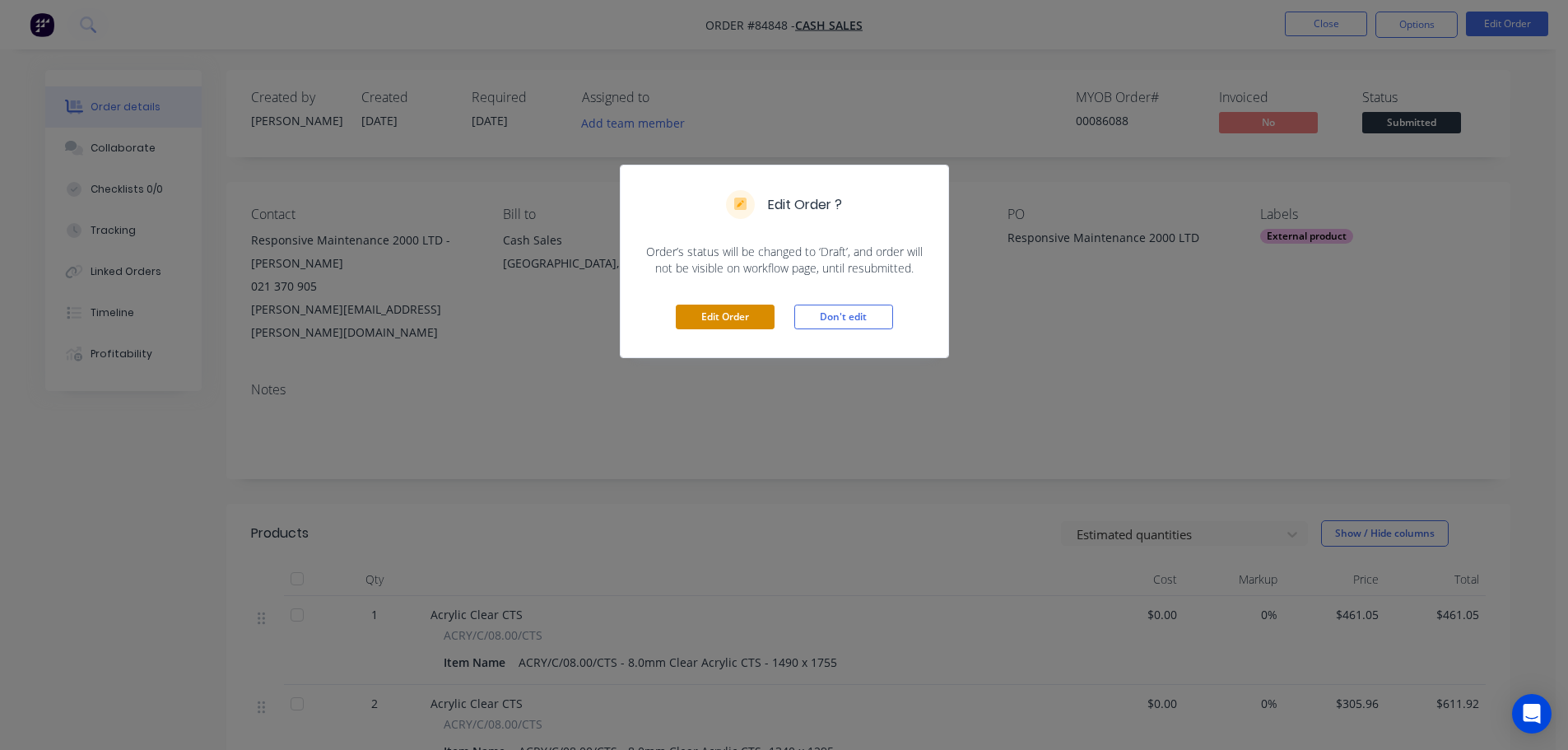
click at [711, 304] on button "Edit Order" at bounding box center [724, 317] width 98 height 25
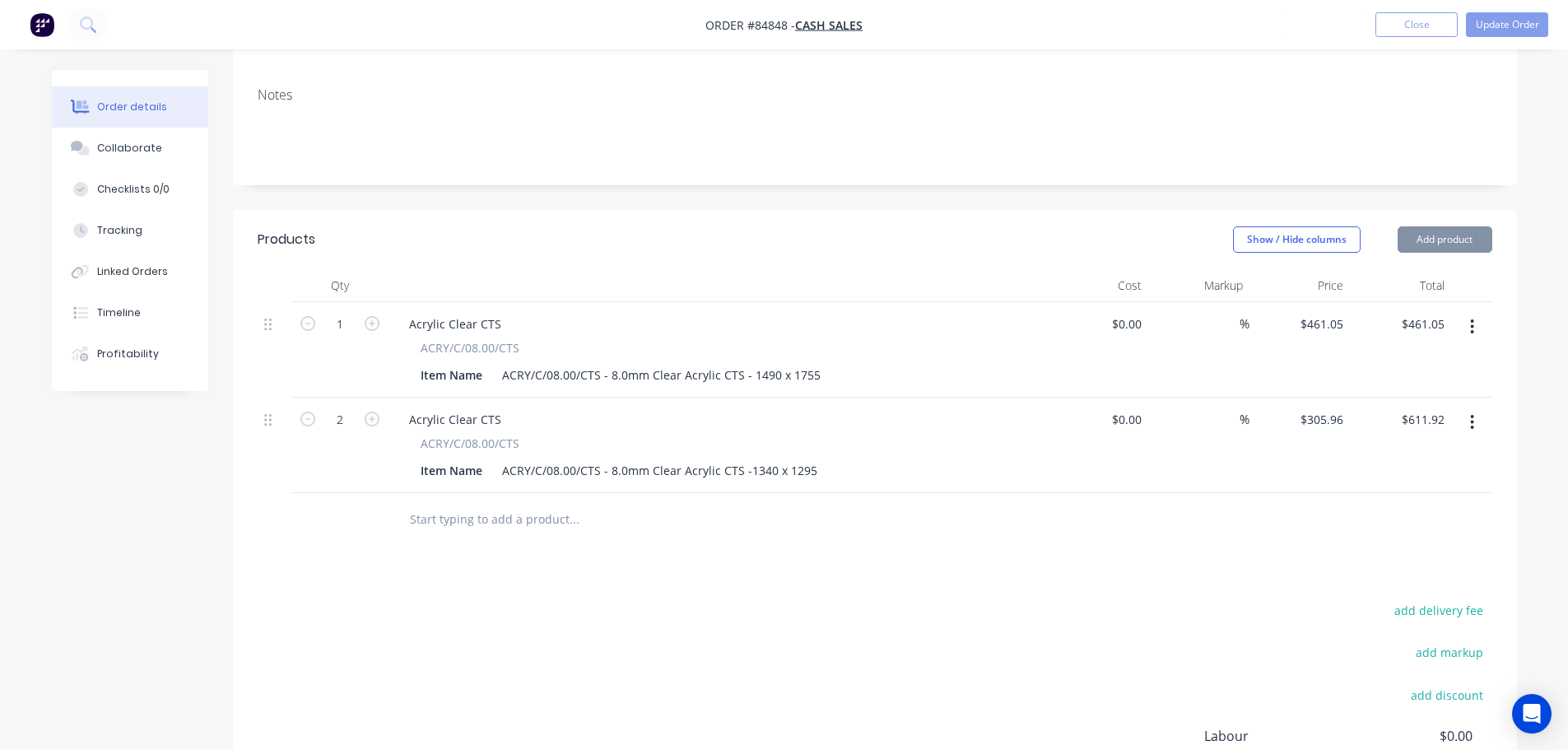
scroll to position [494, 0]
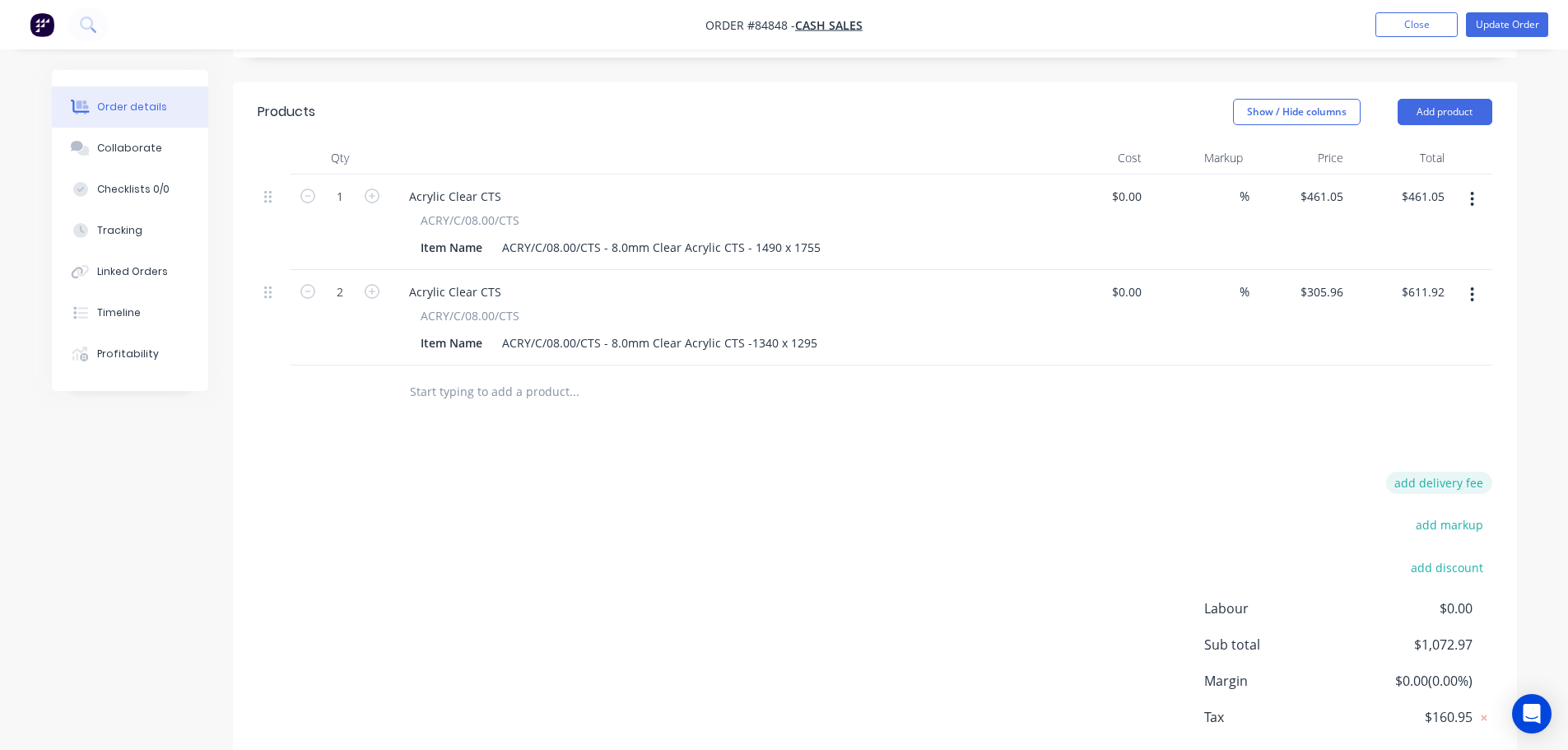
click at [1437, 471] on button "add delivery fee" at bounding box center [1439, 482] width 106 height 22
type input "40"
click at [595, 517] on div "Delivery fee Delivery fee Delivery fee name (Optional) 40 40 $0 add markup add …" at bounding box center [874, 628] width 1235 height 313
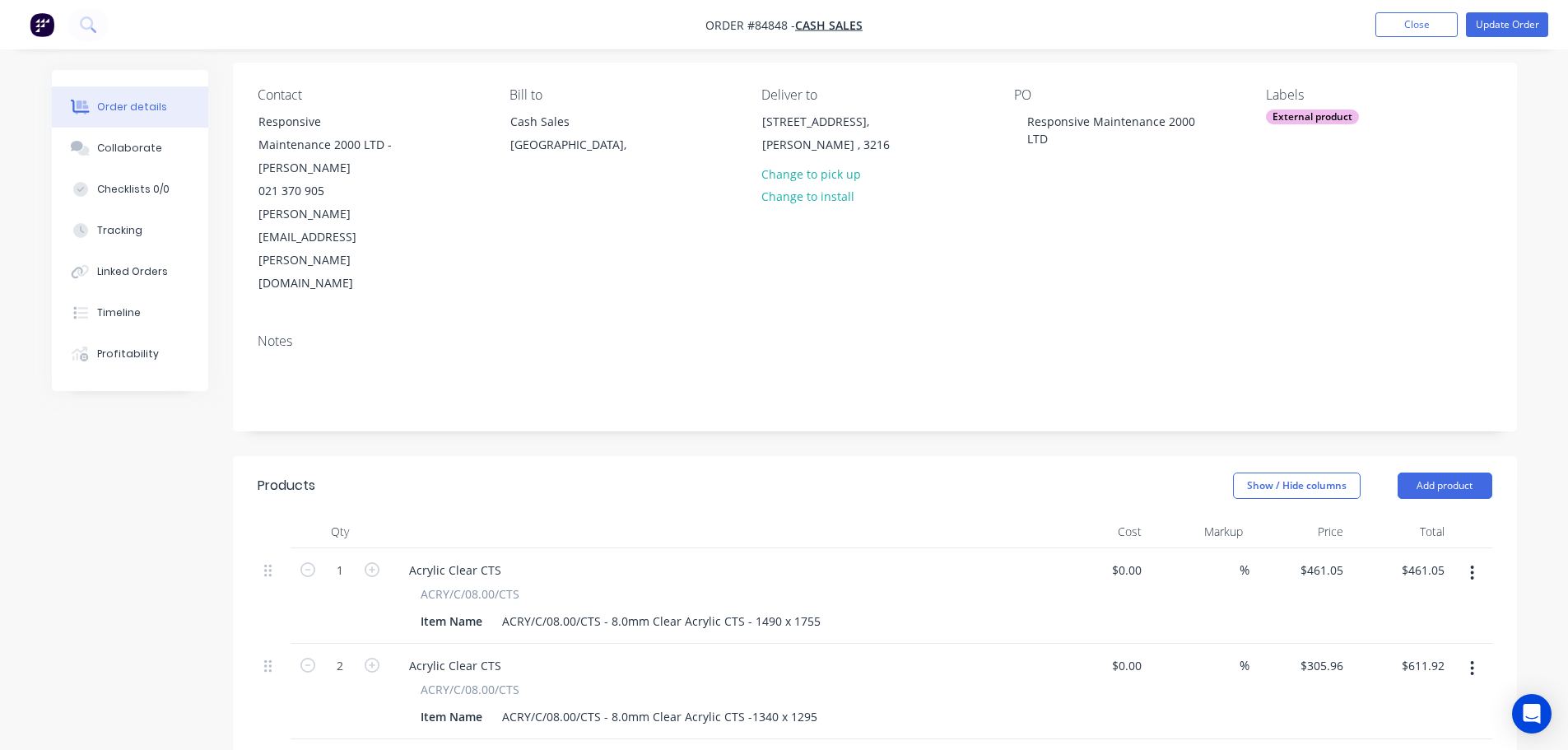
scroll to position [0, 0]
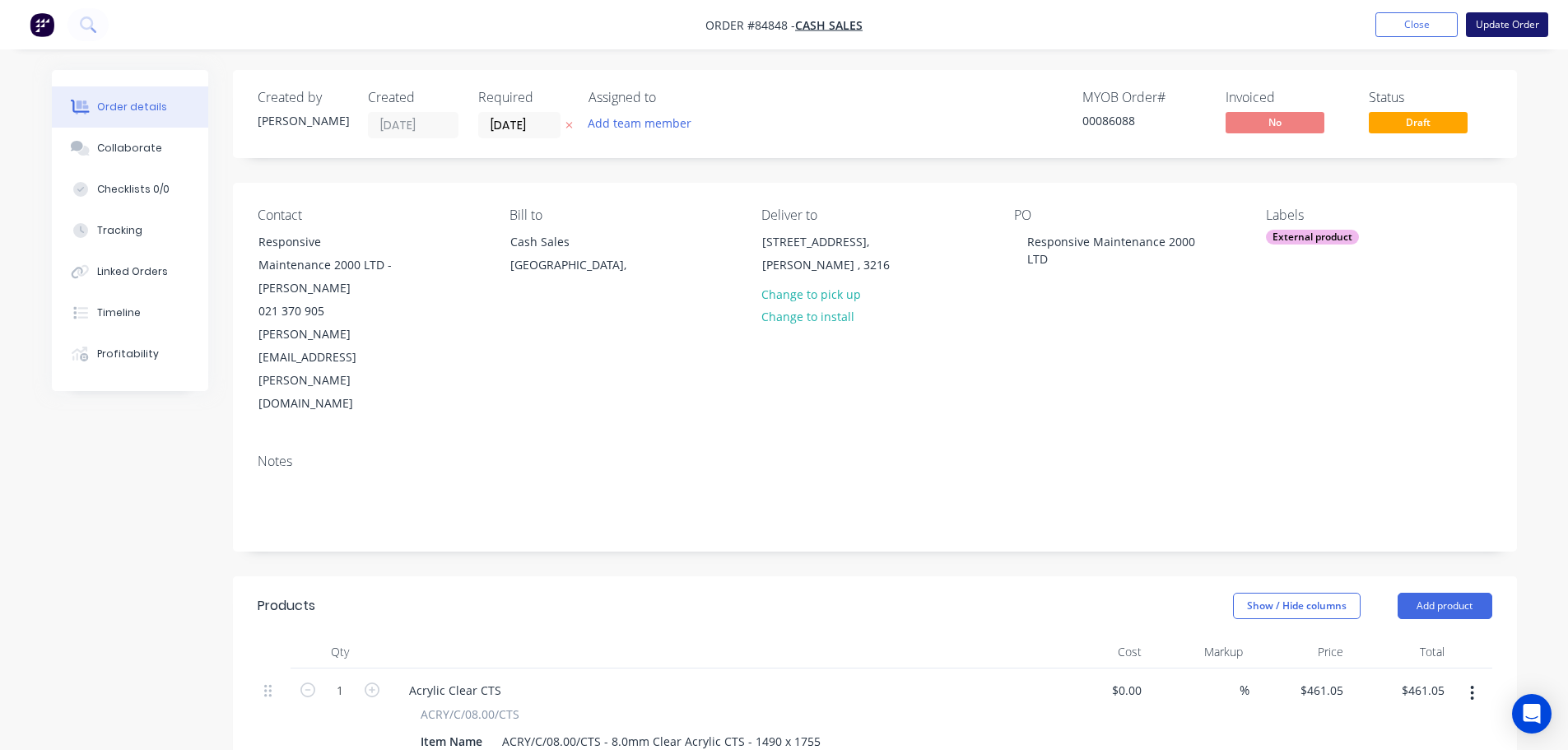
click at [1488, 31] on button "Update Order" at bounding box center [1507, 25] width 83 height 25
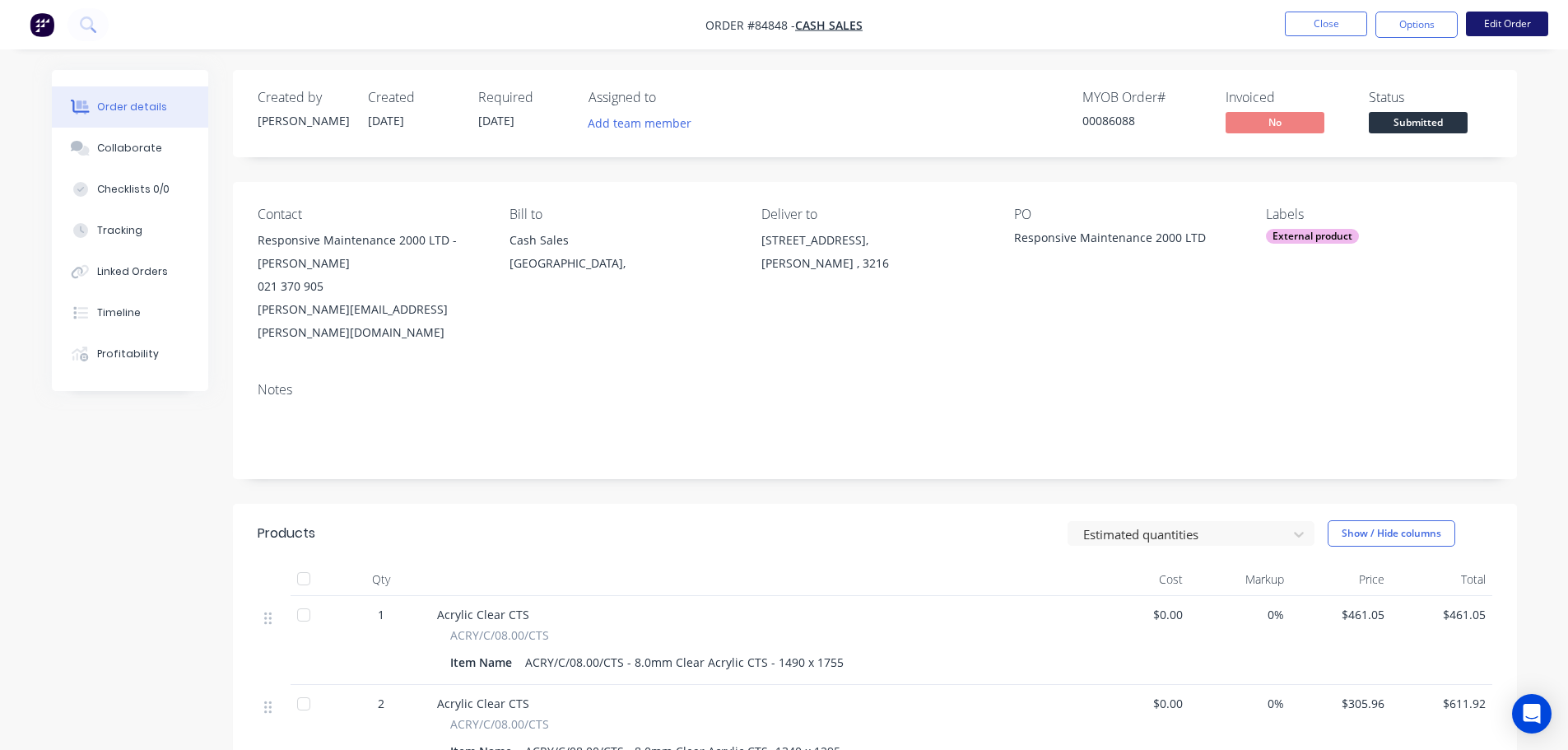
click at [1483, 34] on button "Edit Order" at bounding box center [1507, 24] width 83 height 25
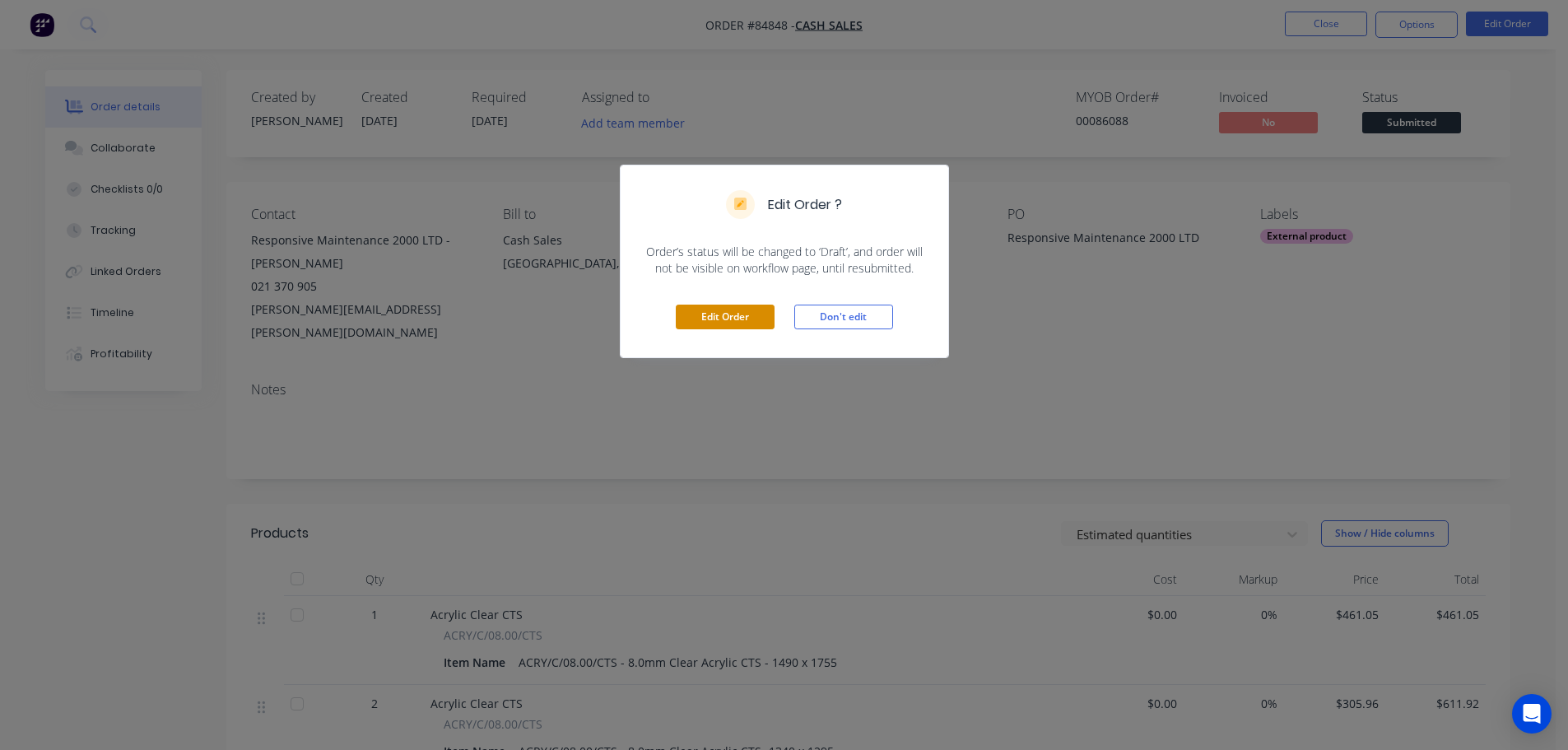
click at [730, 317] on button "Edit Order" at bounding box center [724, 317] width 98 height 25
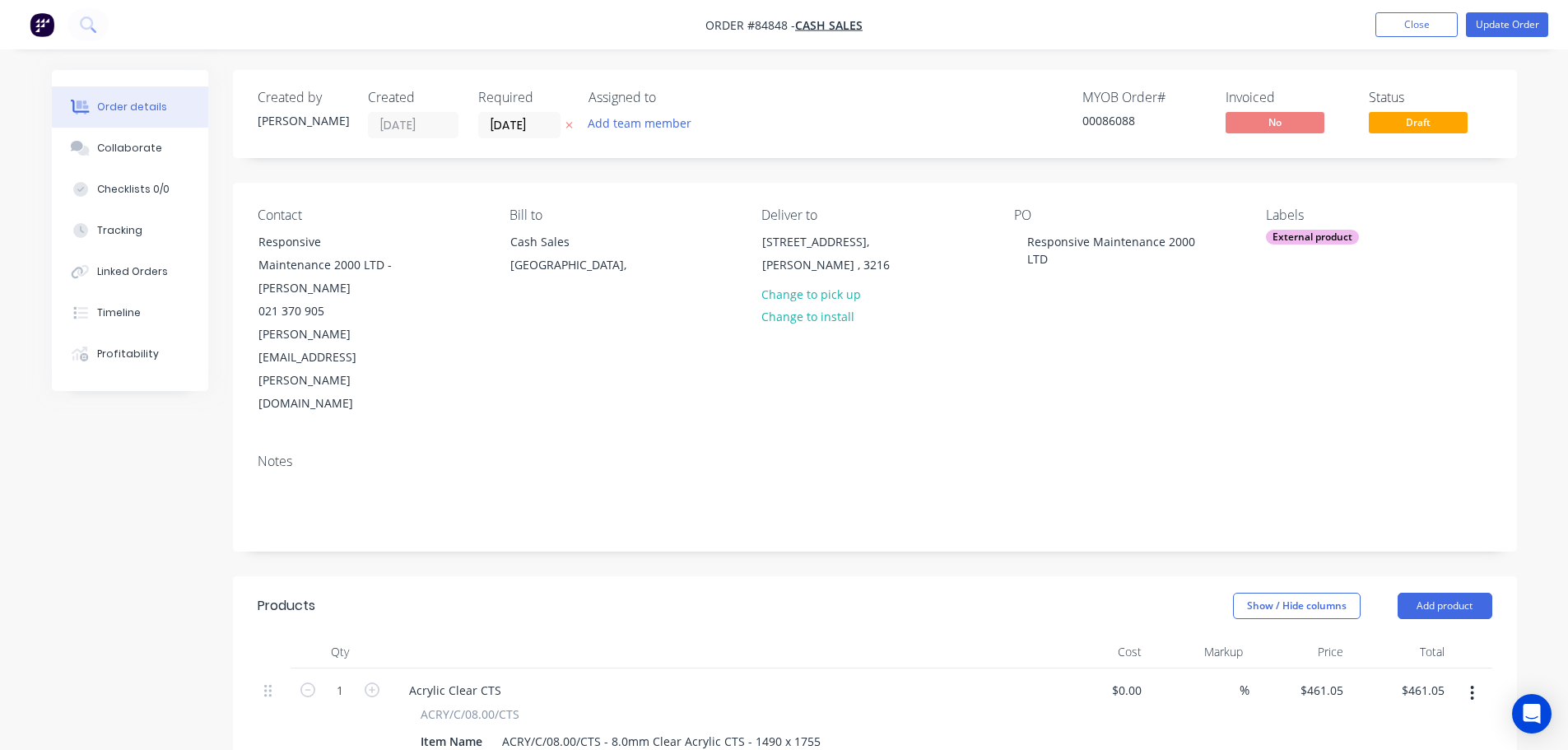
click at [566, 127] on icon "button" at bounding box center [569, 125] width 7 height 10
click at [1533, 26] on button "Update Order" at bounding box center [1507, 25] width 83 height 25
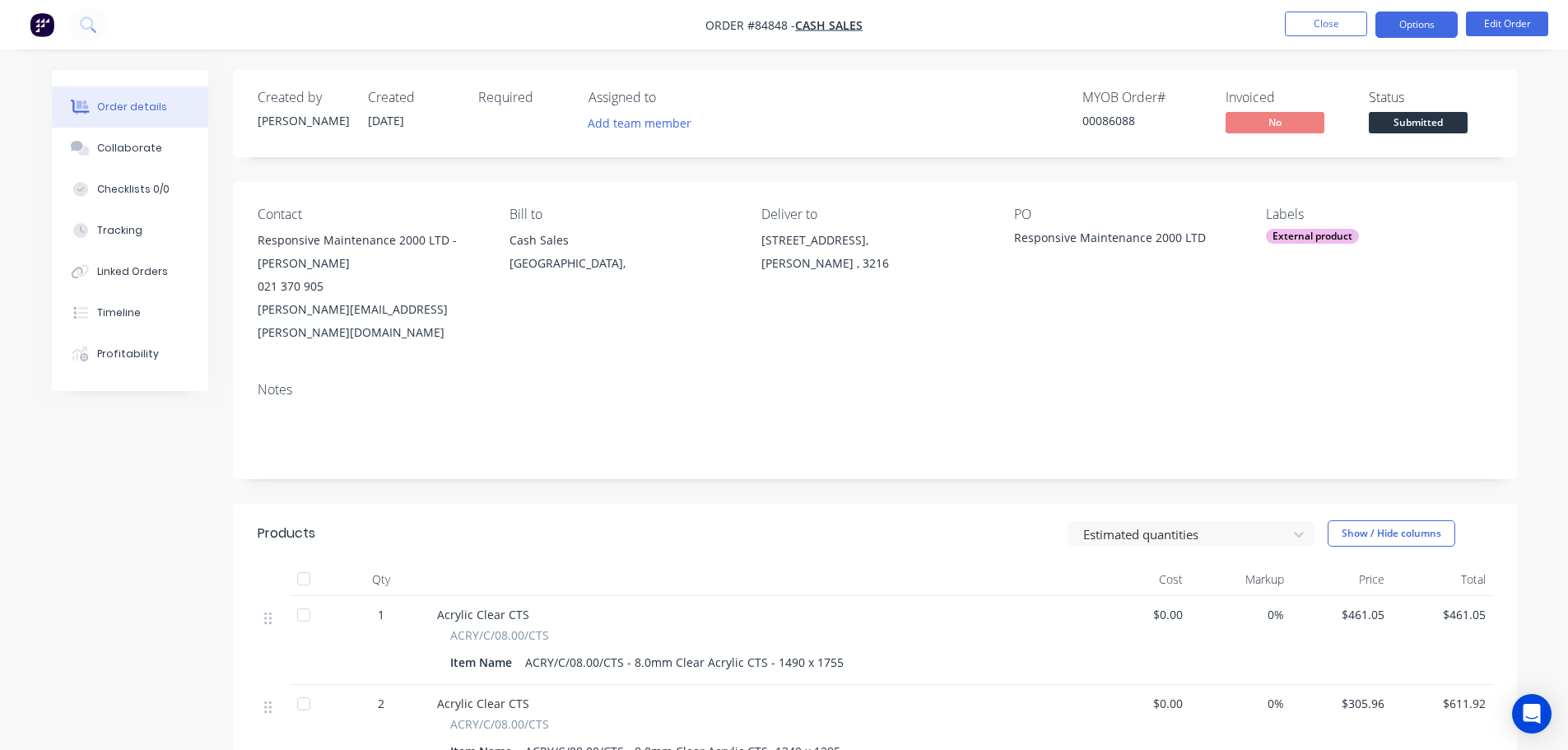
drag, startPoint x: 1439, startPoint y: 13, endPoint x: 1432, endPoint y: 29, distance: 17.5
click at [1439, 17] on button "Options" at bounding box center [1417, 25] width 83 height 26
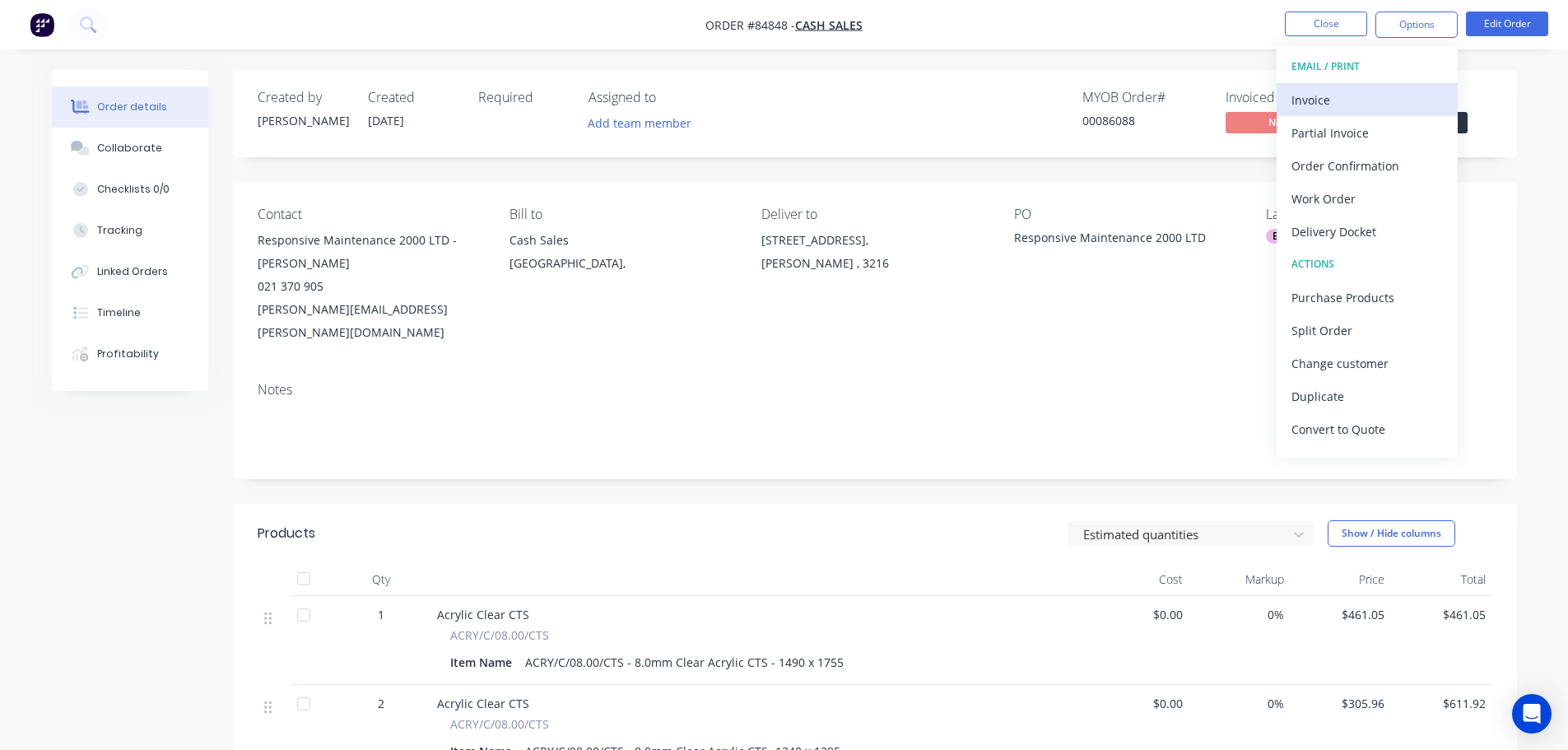
click at [1356, 111] on button "Invoice" at bounding box center [1366, 100] width 181 height 33
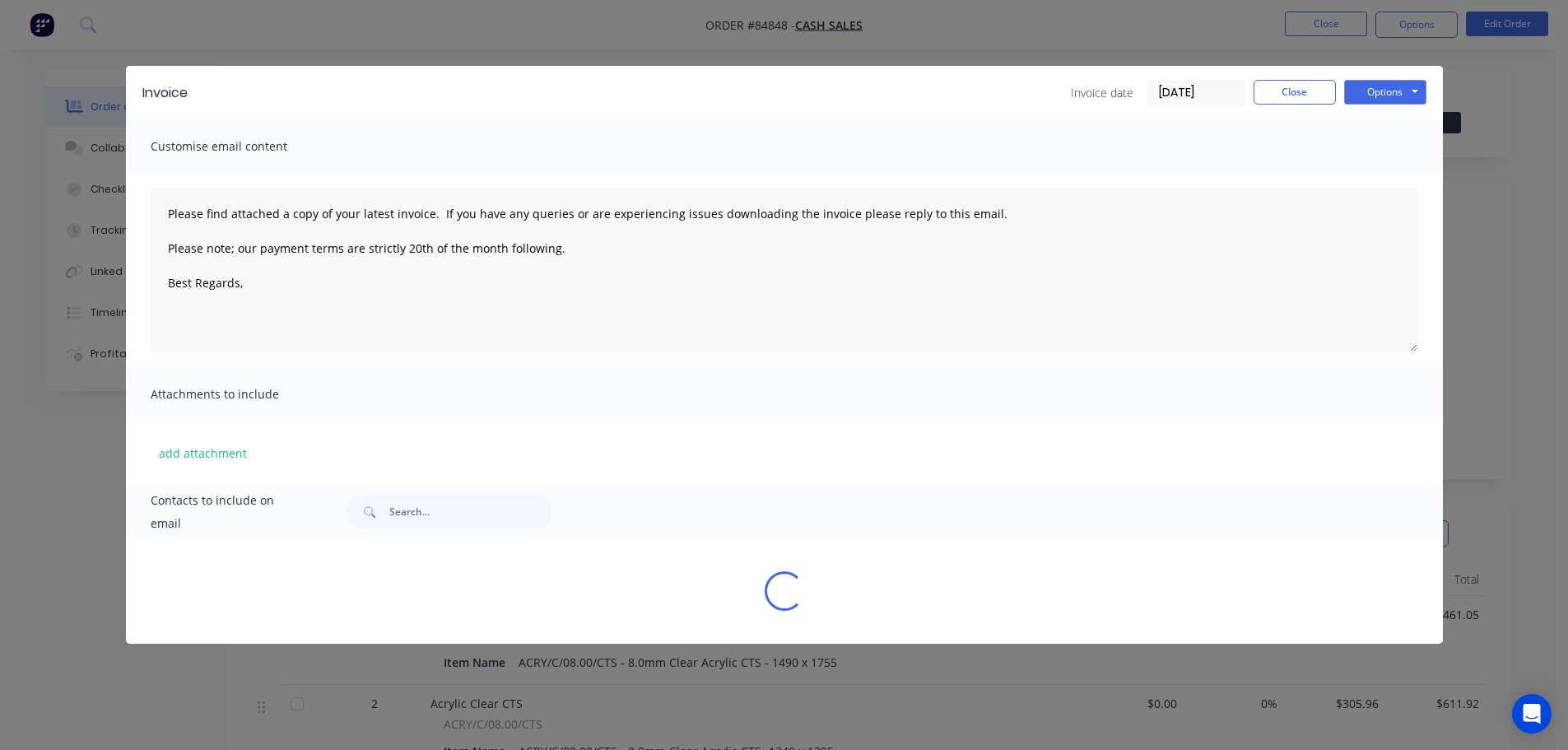
click at [1388, 88] on button "Options" at bounding box center [1385, 93] width 83 height 25
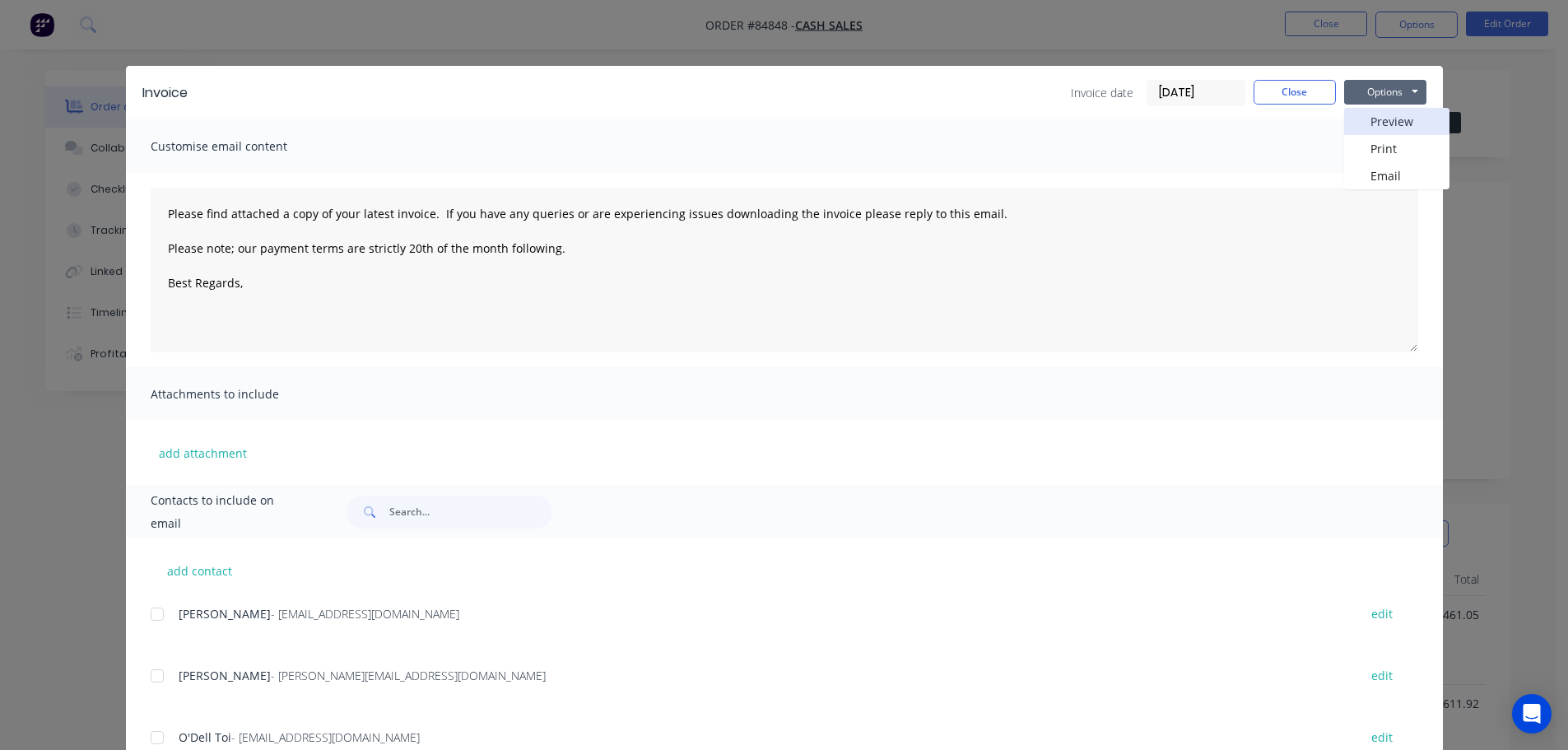
click at [1389, 124] on button "Preview" at bounding box center [1396, 121] width 105 height 27
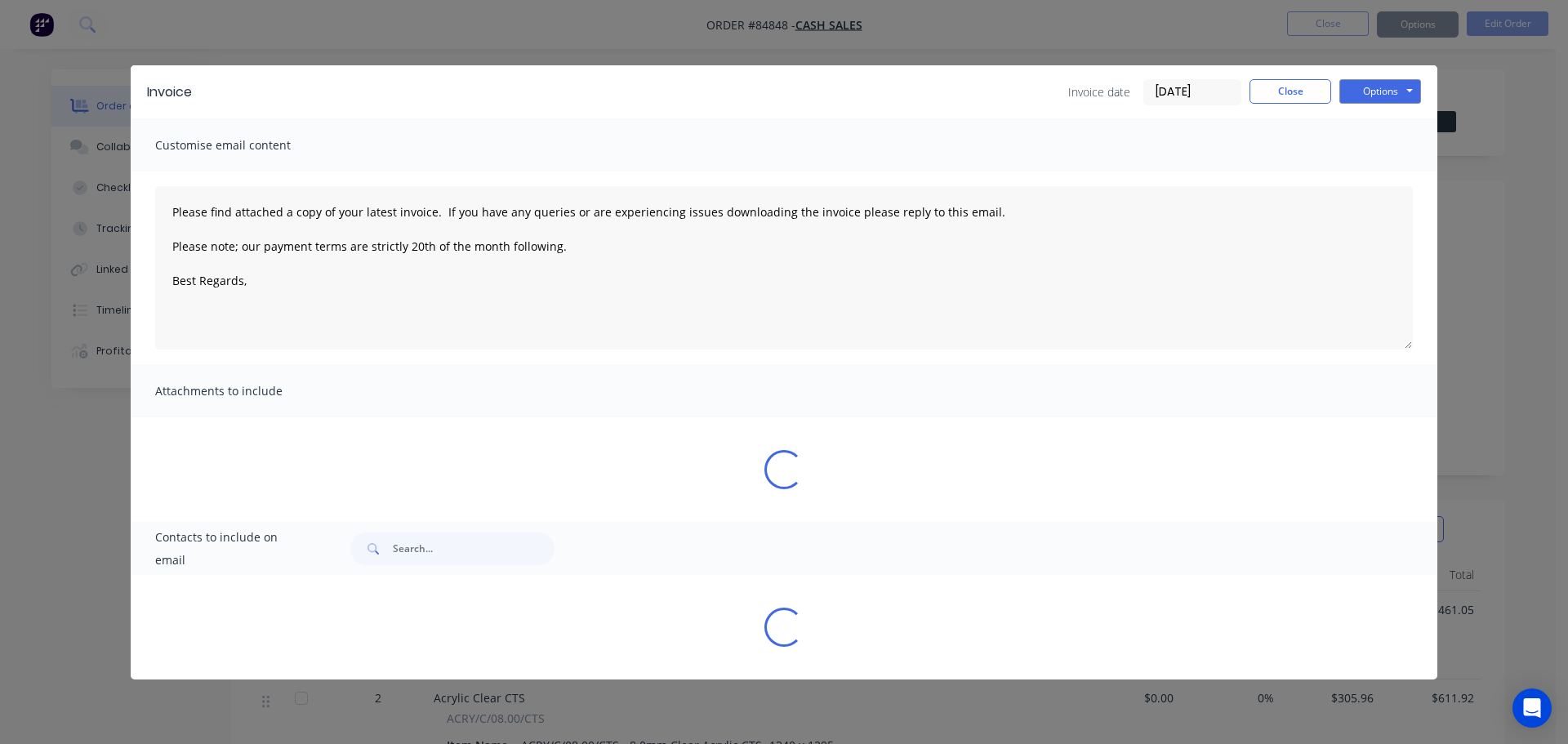
type textarea "Please find attached a copy of your latest invoice. If you have any queries or …"
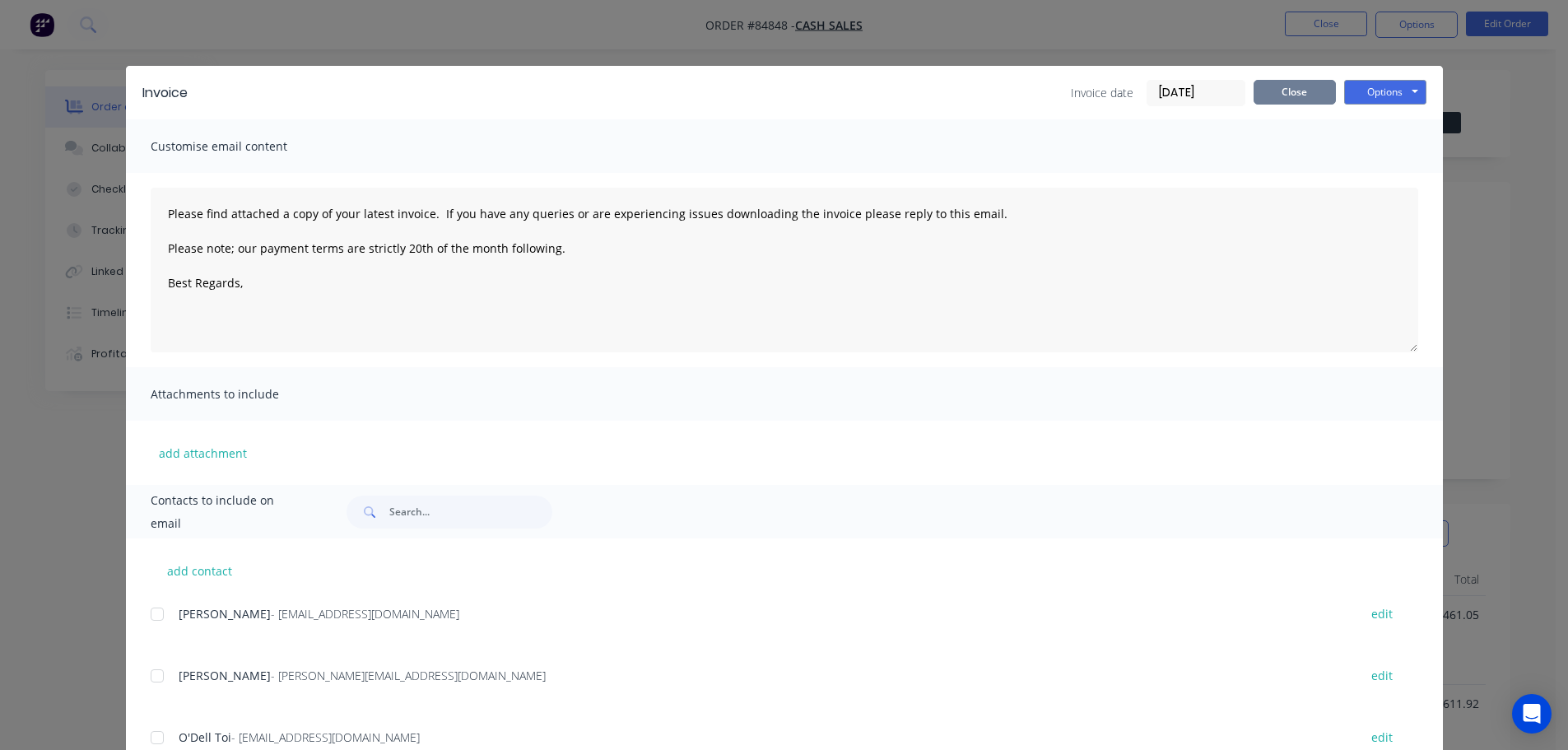
click at [1304, 89] on button "Close" at bounding box center [1295, 93] width 83 height 25
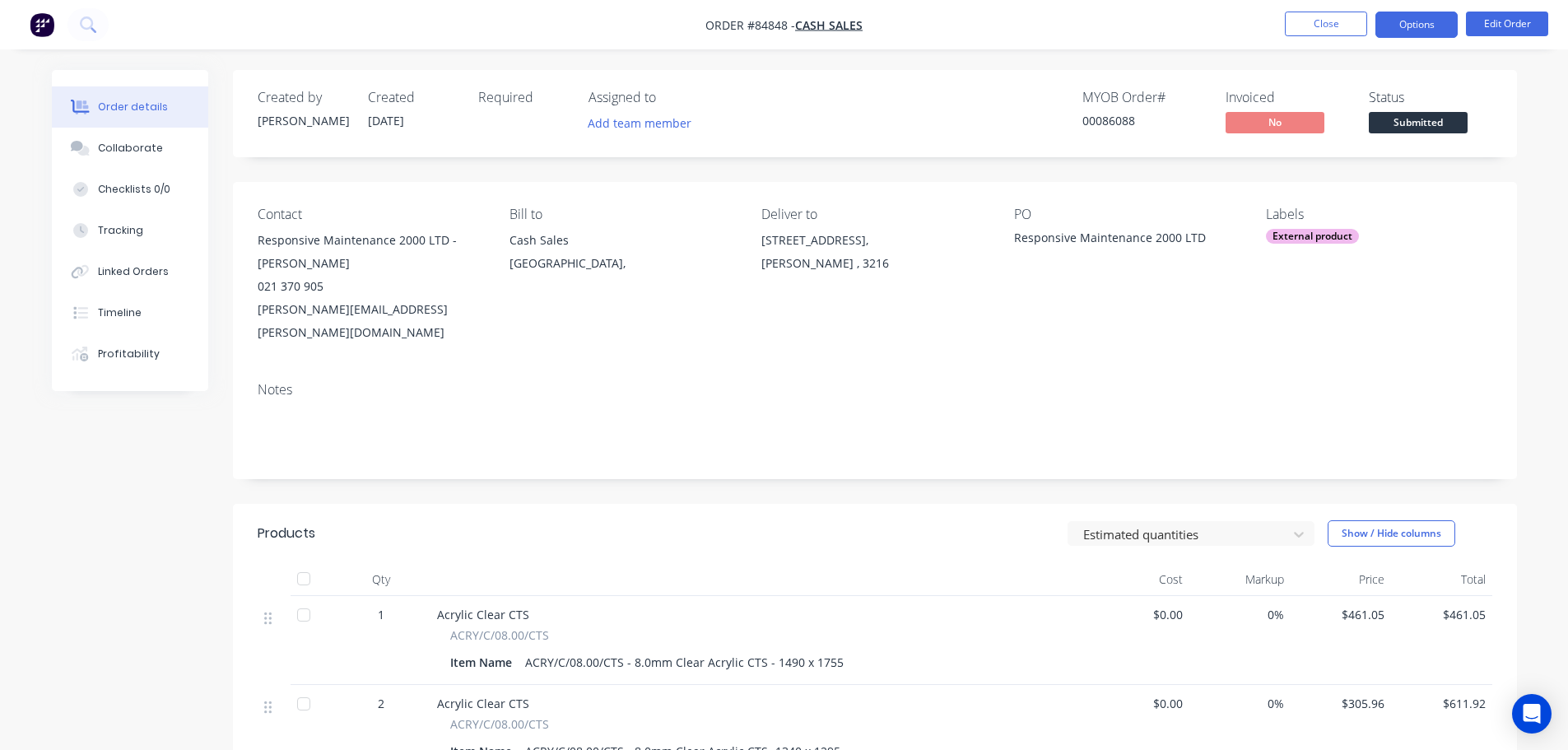
click at [1408, 27] on button "Options" at bounding box center [1417, 25] width 83 height 26
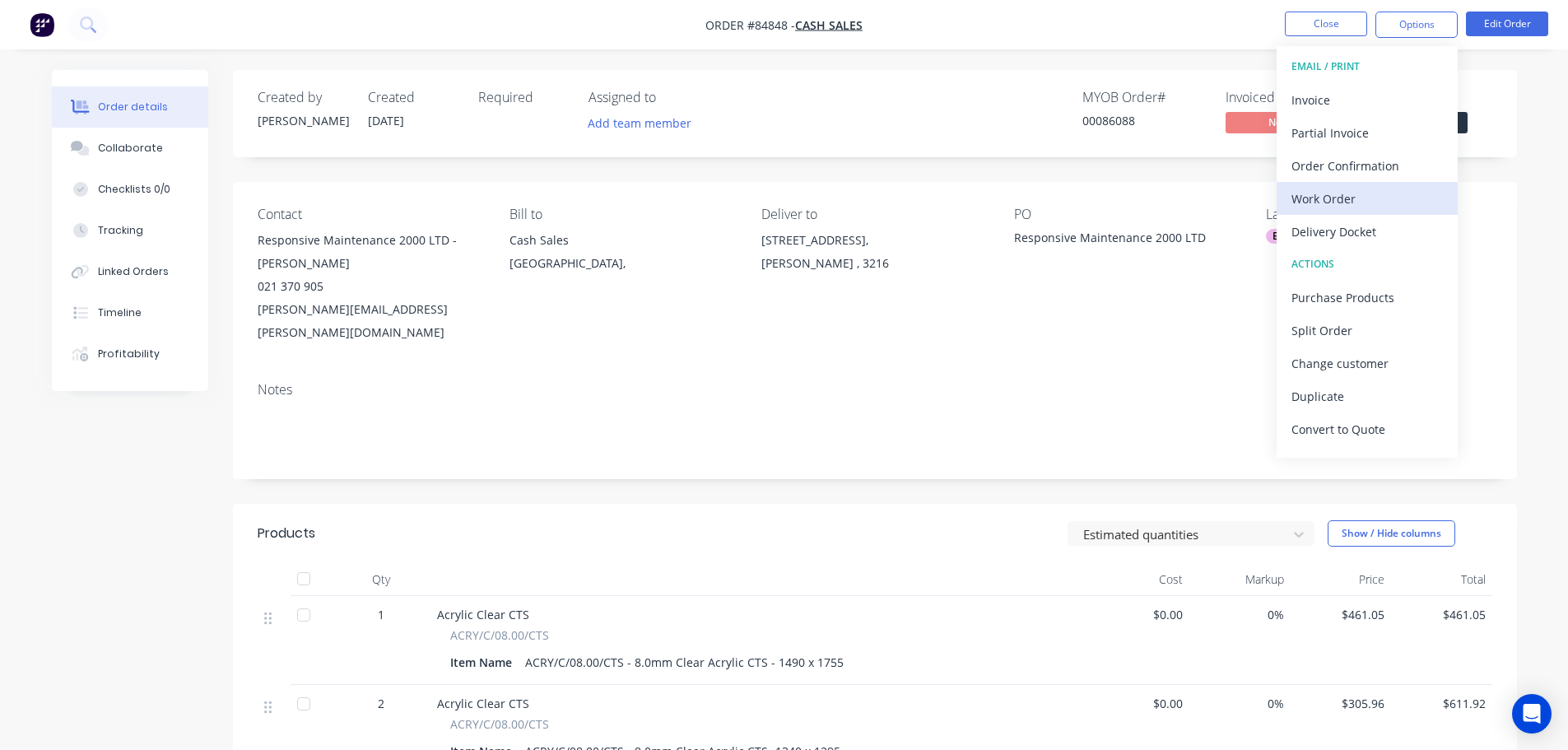
click at [1355, 197] on div "Work Order" at bounding box center [1366, 198] width 151 height 24
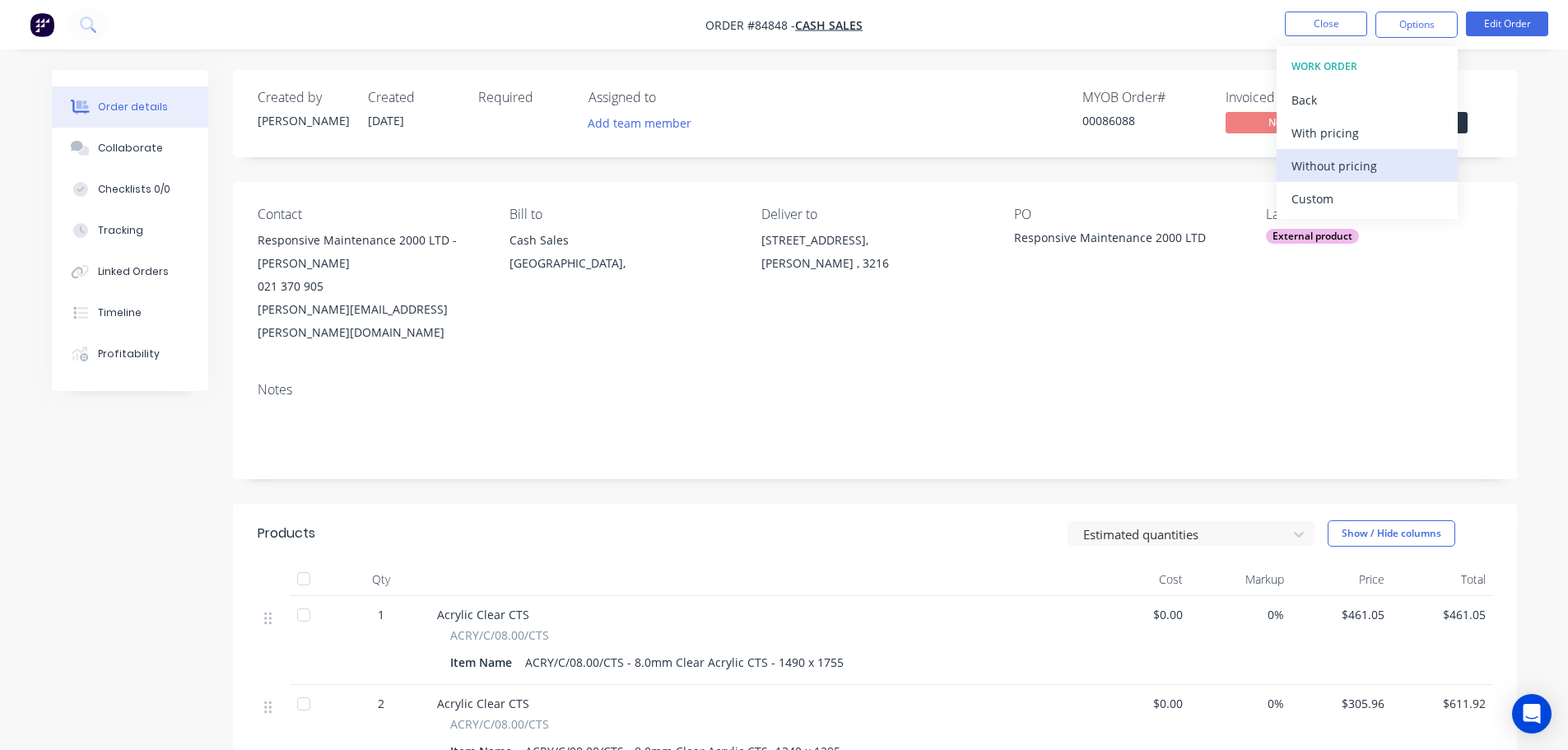
click at [1360, 155] on div "Without pricing" at bounding box center [1366, 165] width 151 height 24
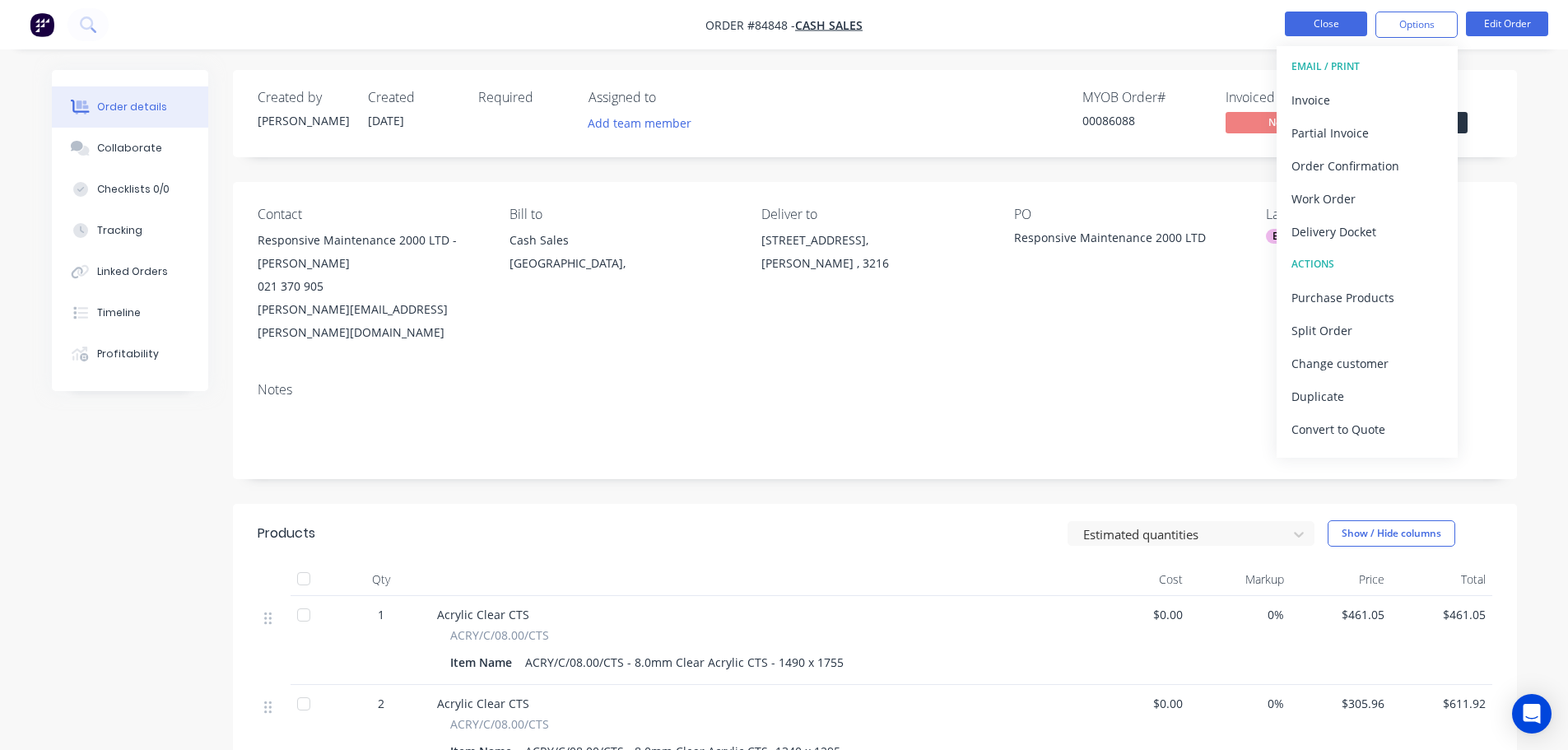
click at [1327, 30] on button "Close" at bounding box center [1326, 24] width 83 height 25
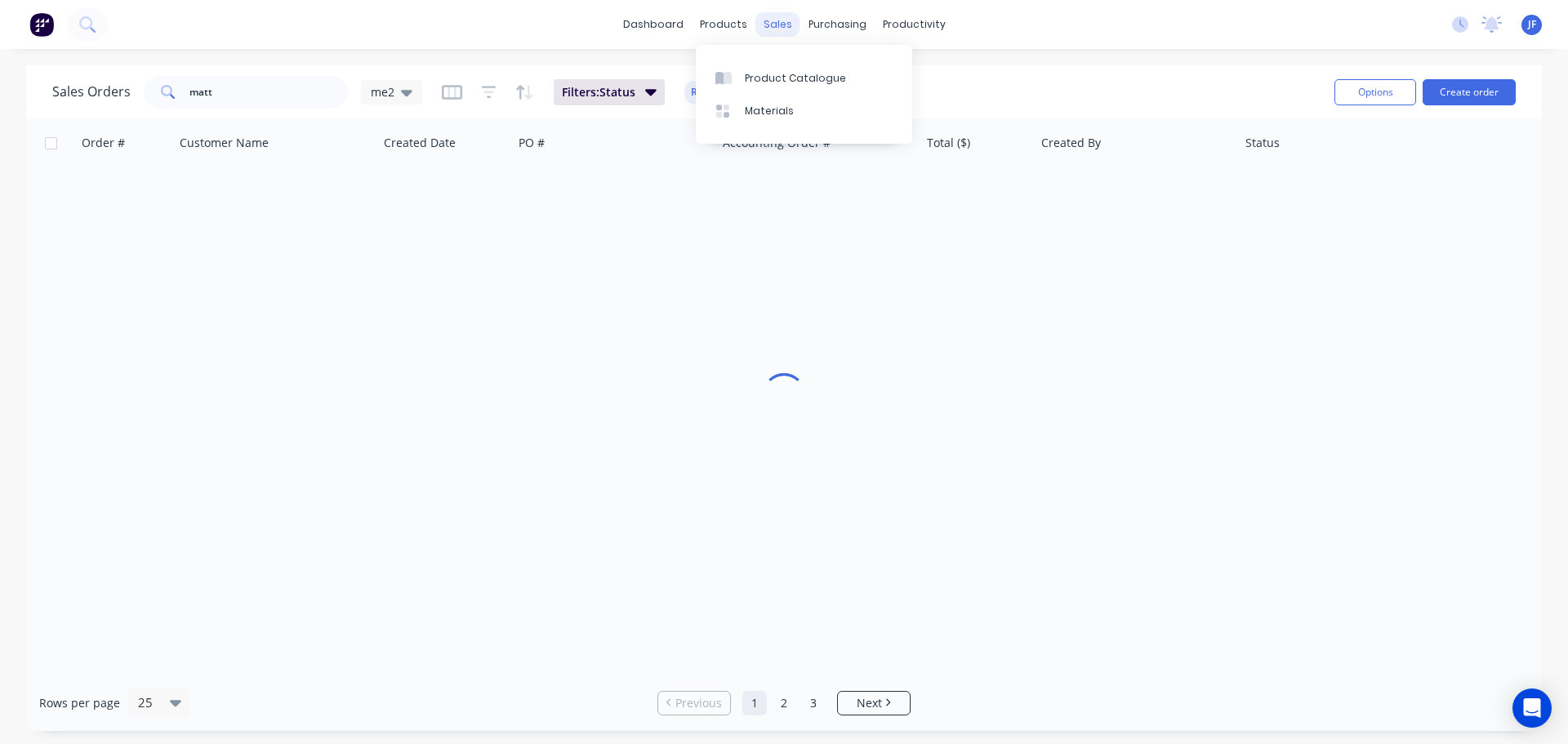
click at [764, 23] on div "sales" at bounding box center [777, 25] width 45 height 25
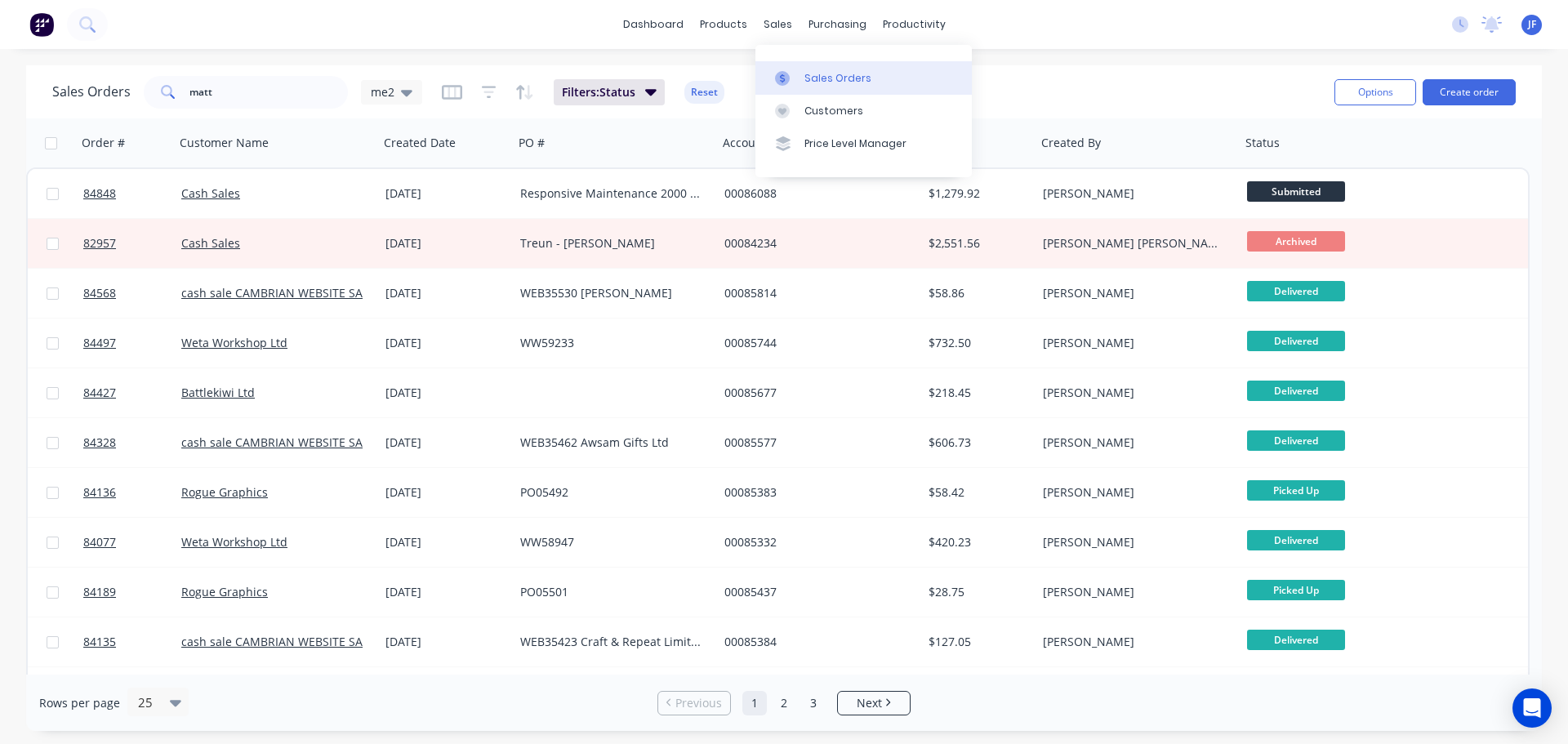
click at [802, 75] on link "Sales Orders" at bounding box center [863, 78] width 217 height 33
click at [1481, 82] on button "Create order" at bounding box center [1468, 93] width 93 height 26
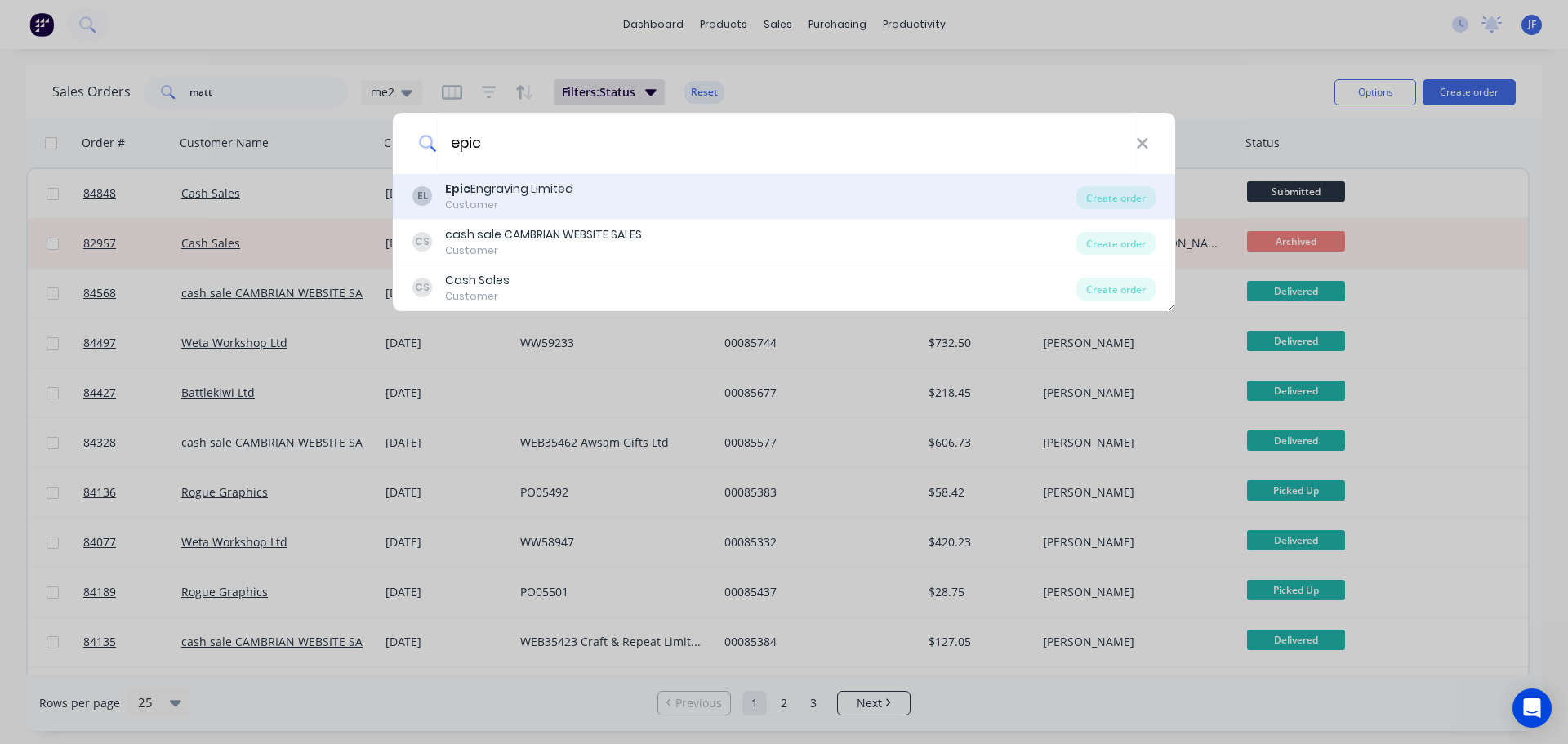
type input "epic"
click at [594, 211] on div "EL Epic Engraving Limited Customer" at bounding box center [744, 196] width 664 height 32
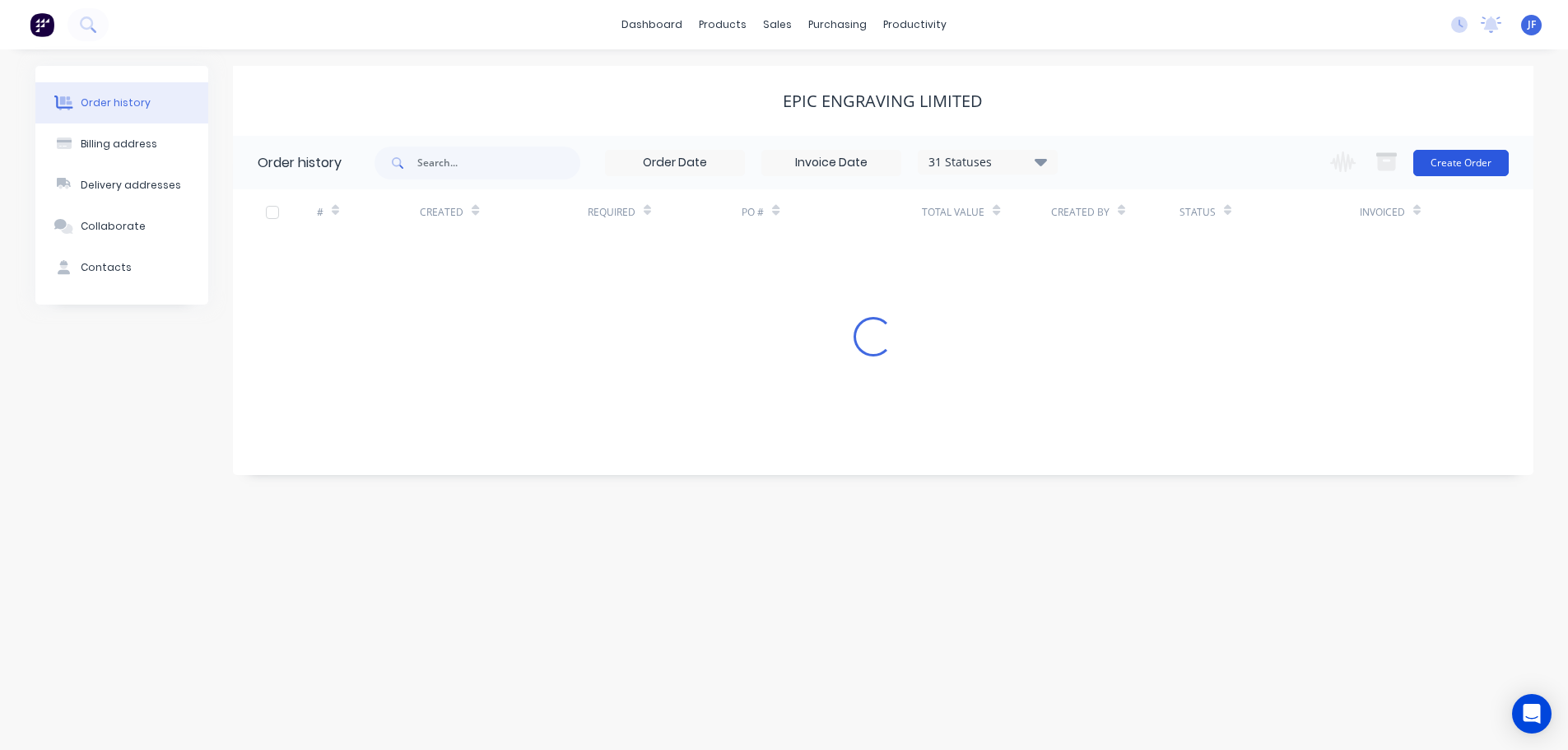
click at [1452, 155] on button "Create Order" at bounding box center [1460, 163] width 95 height 26
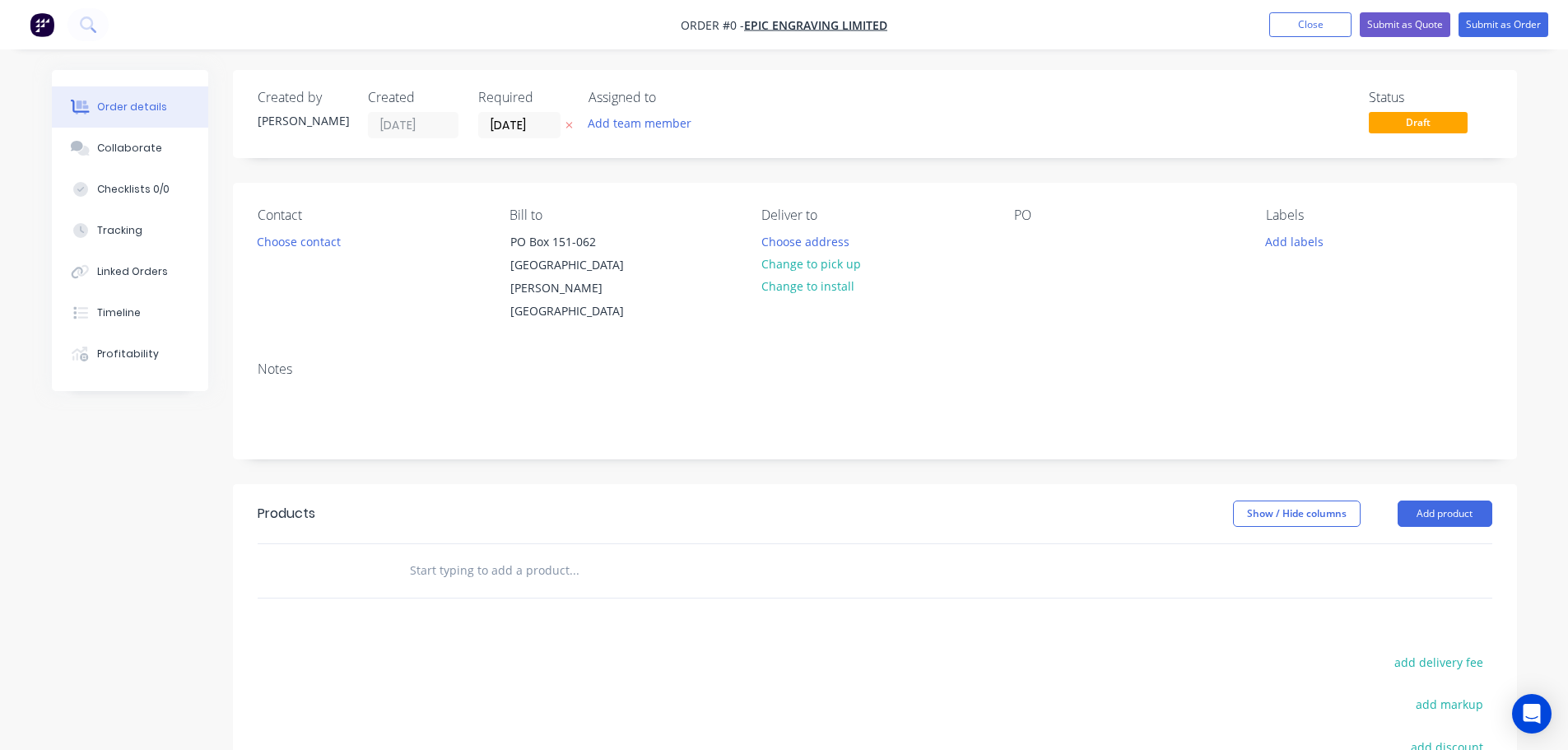
click at [573, 124] on button "button" at bounding box center [569, 125] width 17 height 19
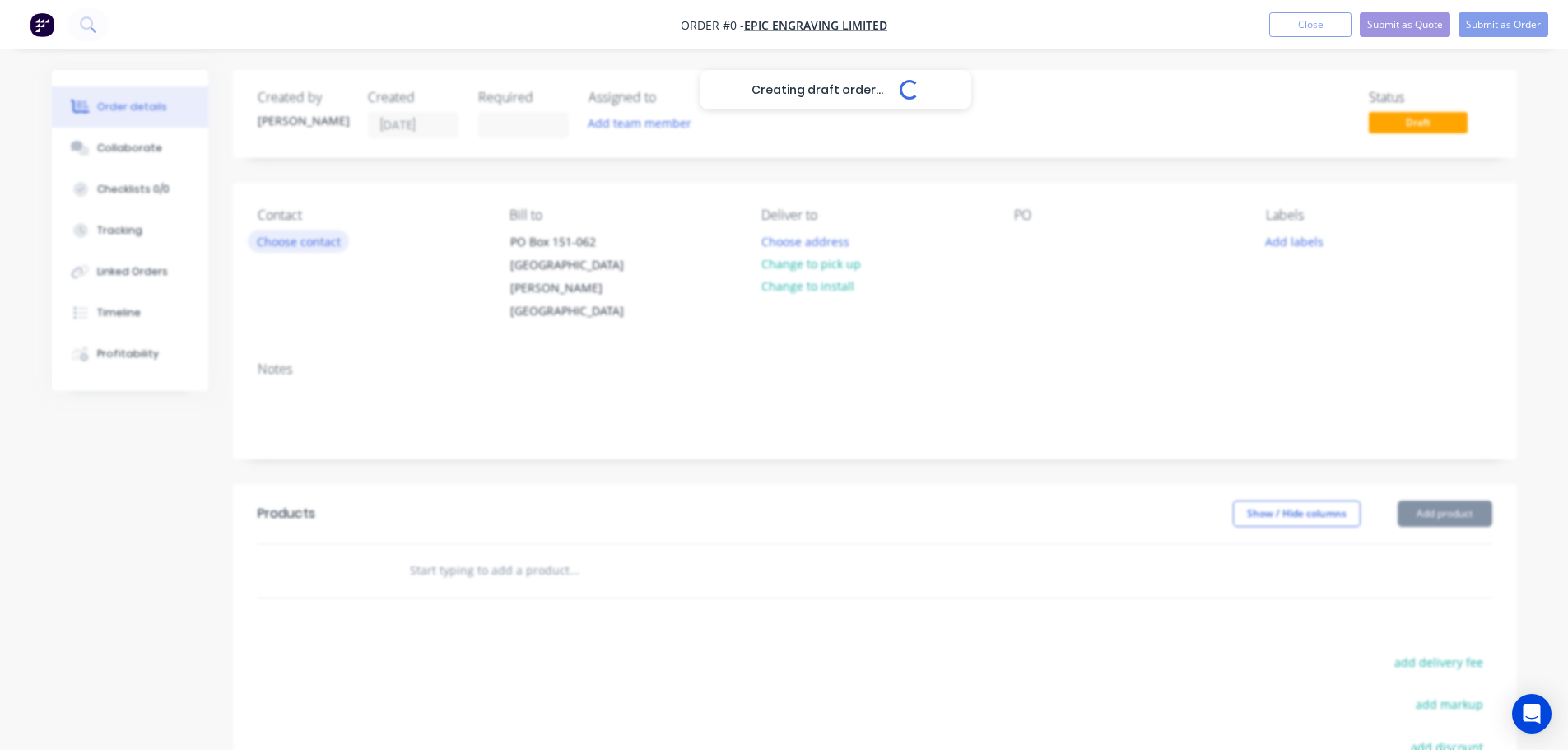
click at [332, 244] on div "Creating draft order... Loading..." at bounding box center [836, 445] width 1568 height 750
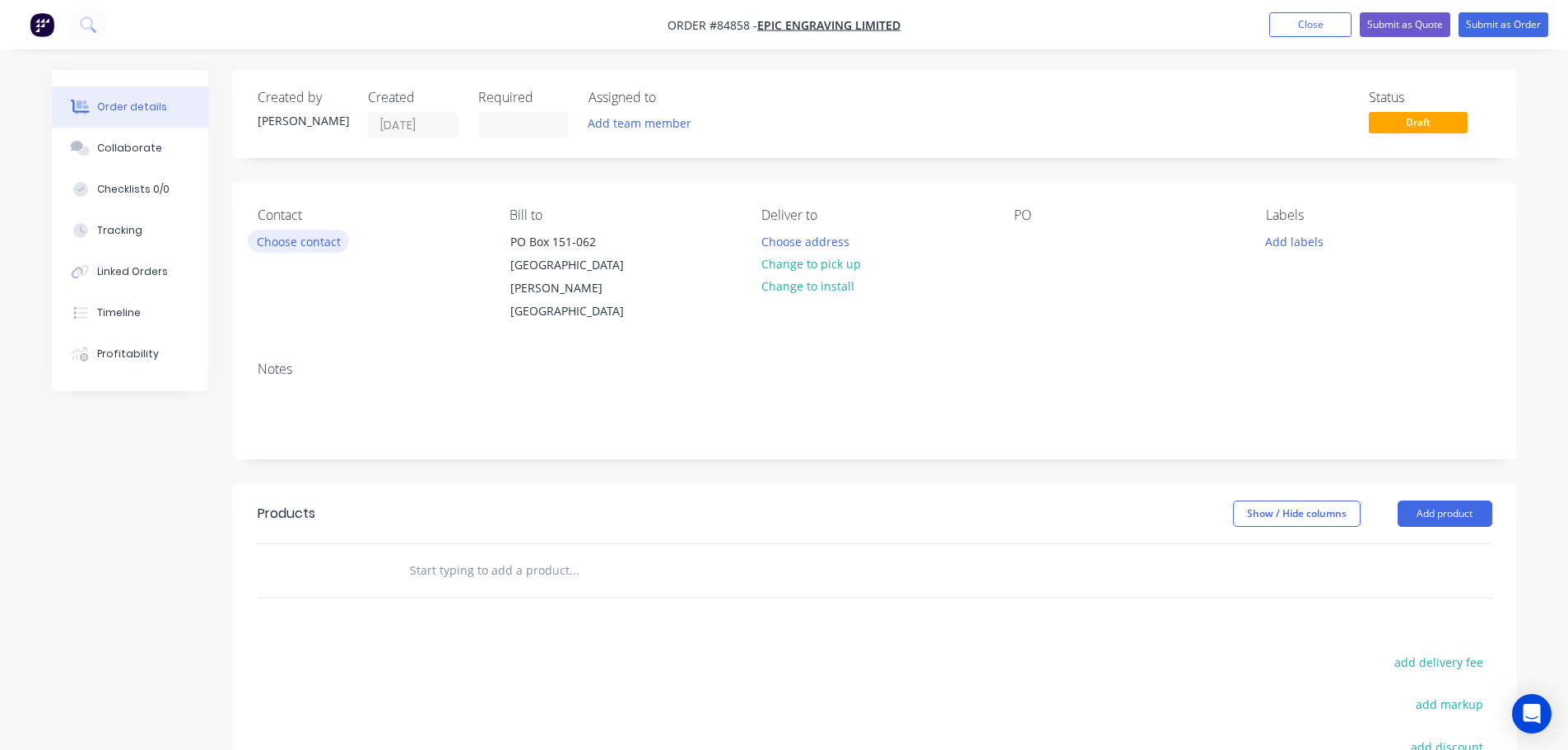
click at [265, 236] on button "Choose contact" at bounding box center [299, 241] width 101 height 22
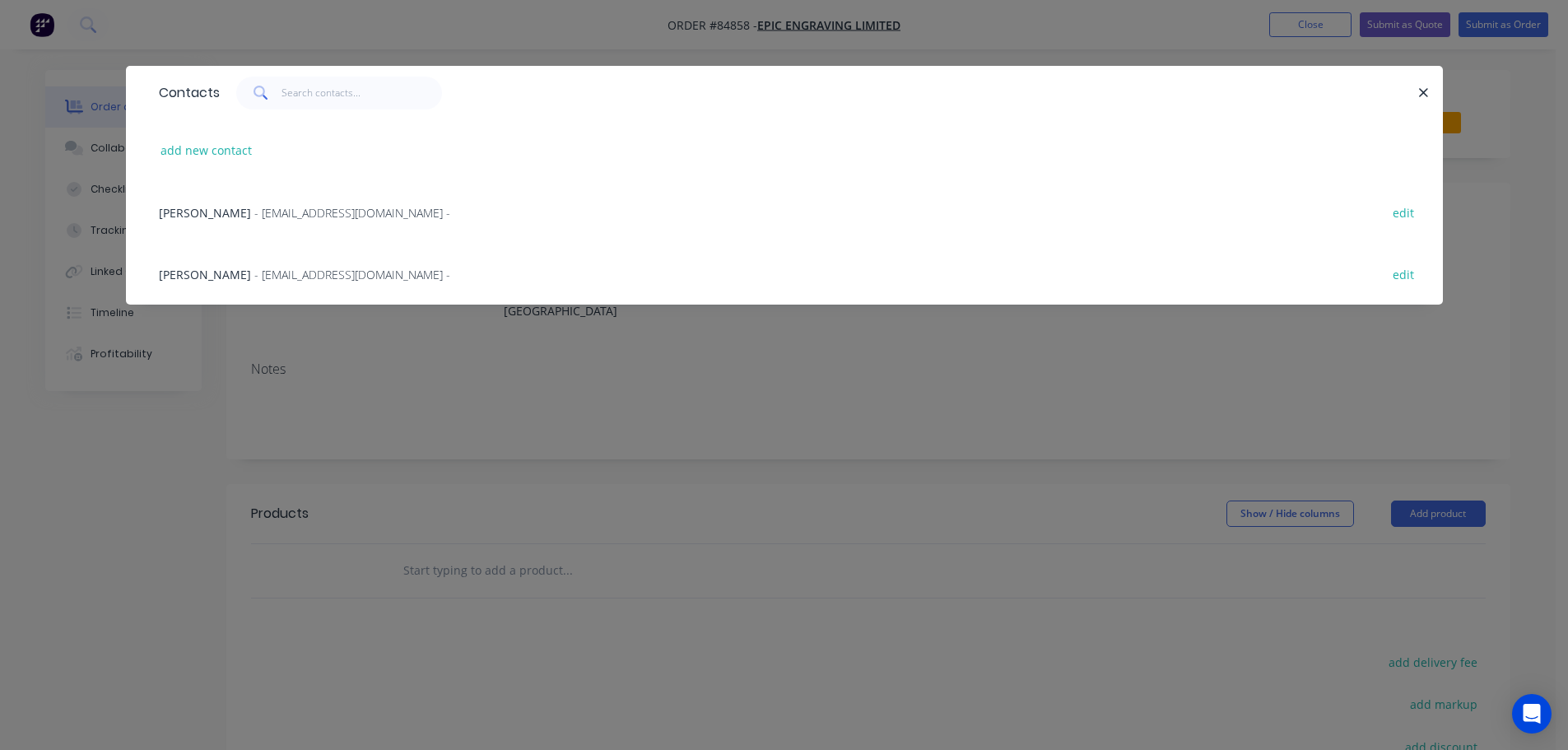
click at [254, 266] on span "- [EMAIL_ADDRESS][DOMAIN_NAME] -" at bounding box center [351, 274] width 196 height 16
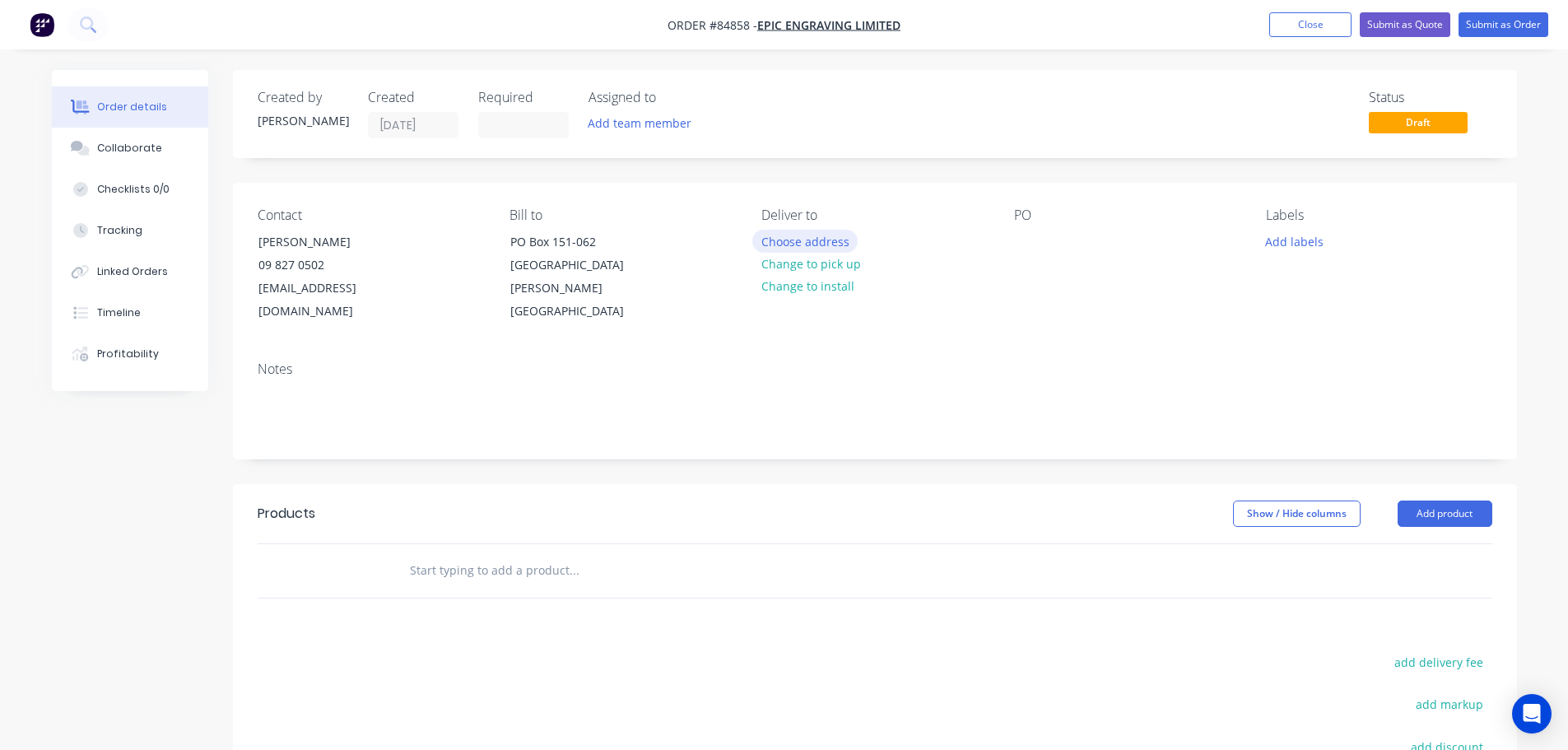
click at [809, 241] on button "Choose address" at bounding box center [805, 241] width 105 height 22
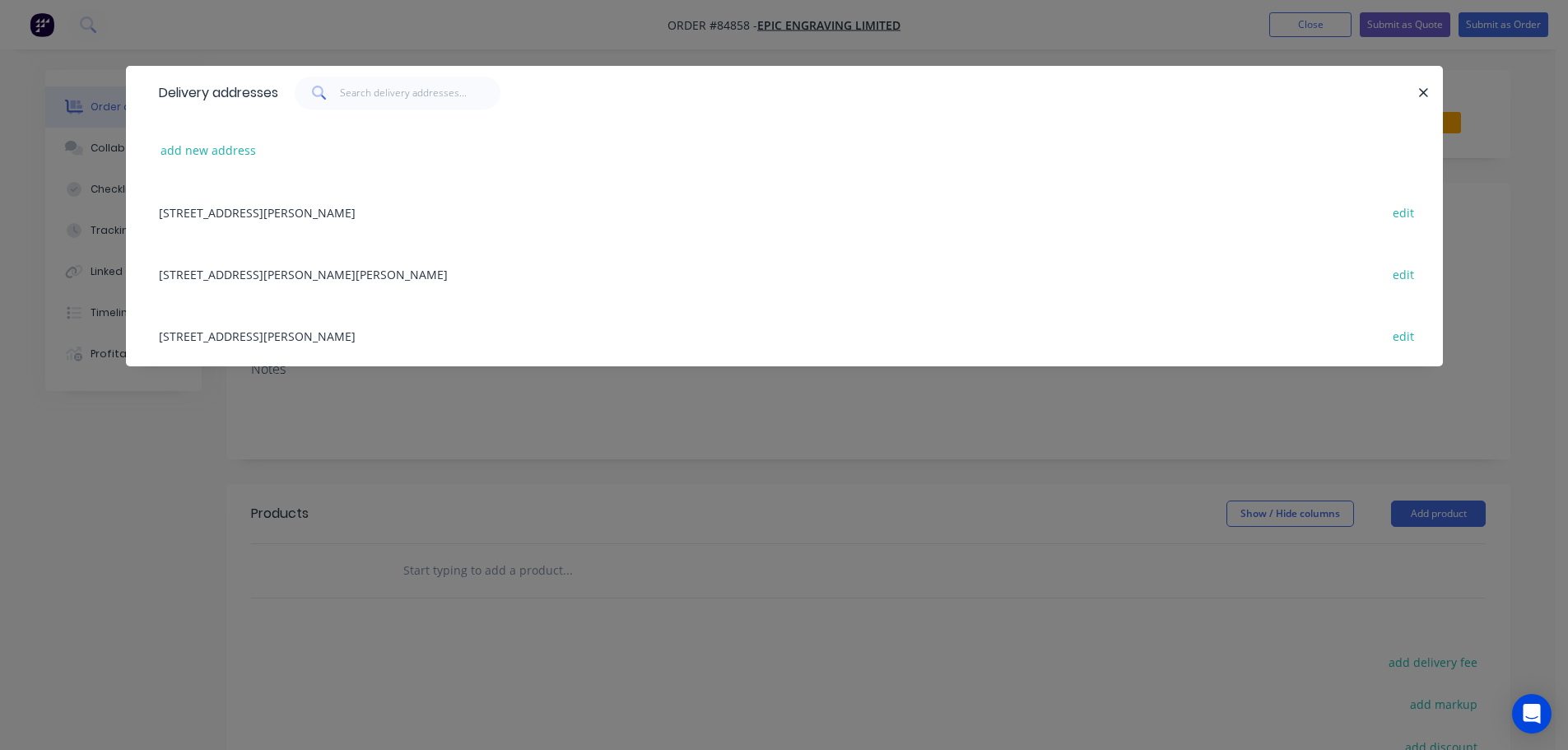
click at [285, 280] on div "[STREET_ADDRESS][PERSON_NAME][PERSON_NAME] edit" at bounding box center [784, 274] width 1267 height 62
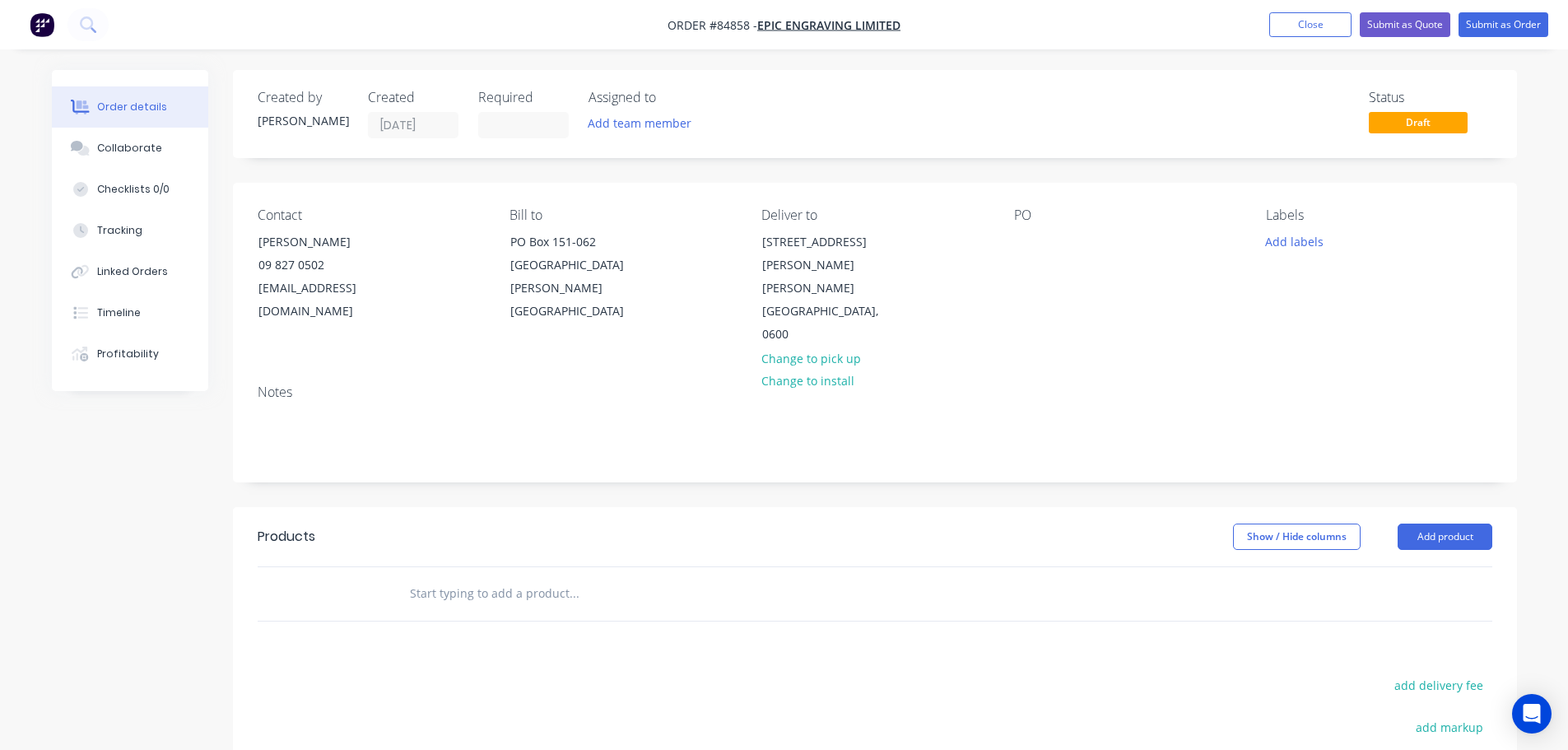
click at [453, 577] on input "text" at bounding box center [574, 594] width 329 height 33
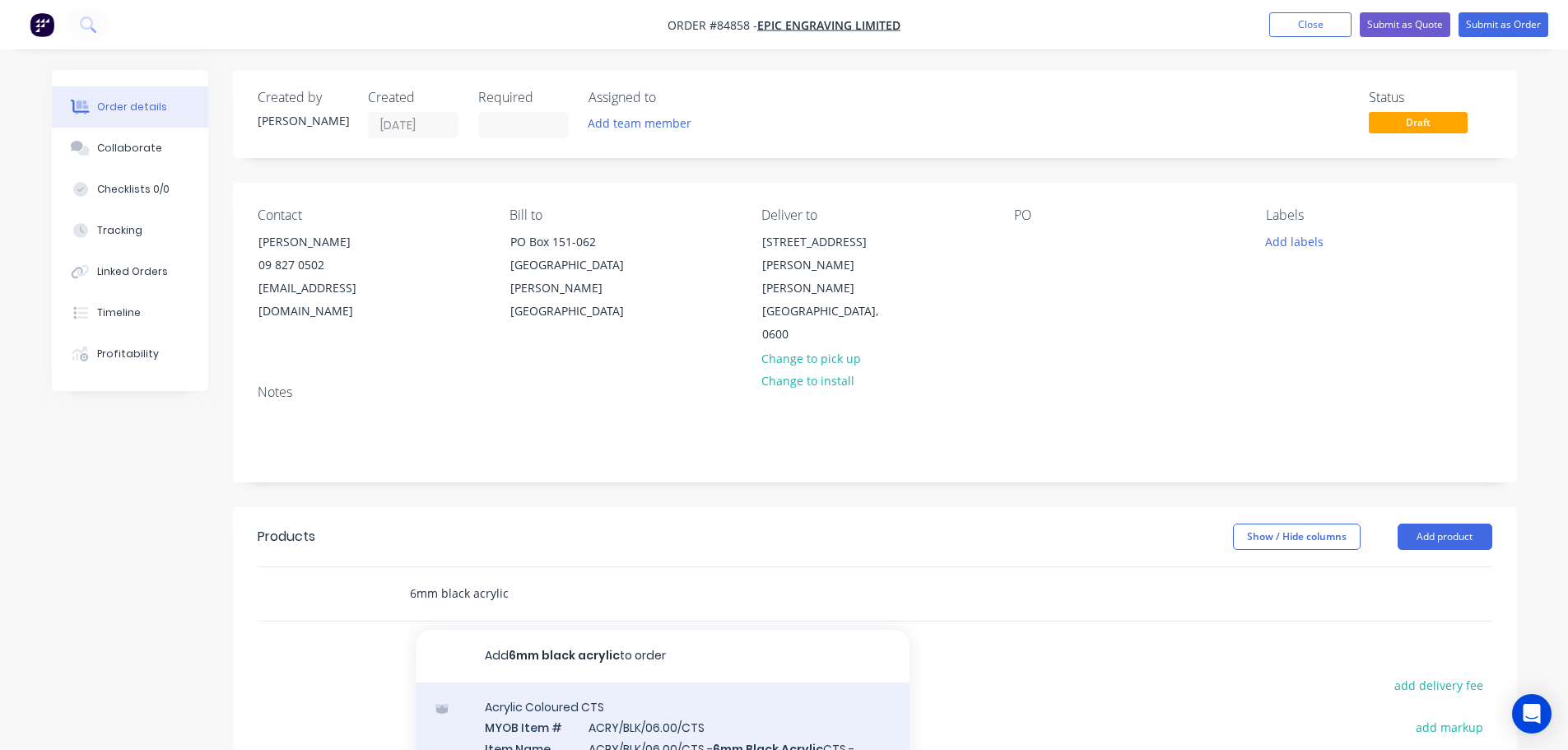
type input "6mm black acrylic"
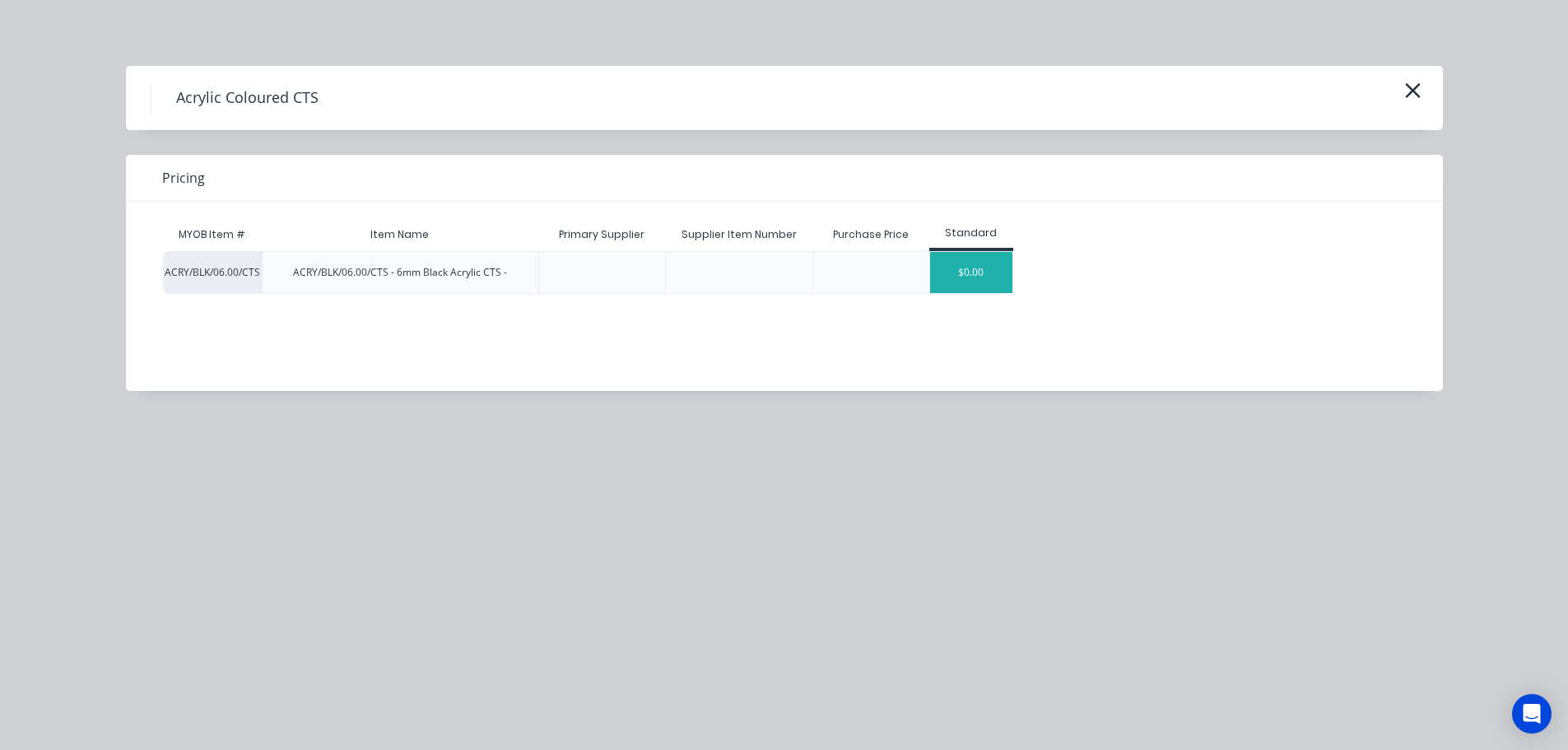
click at [958, 281] on div "$0.00" at bounding box center [971, 272] width 83 height 41
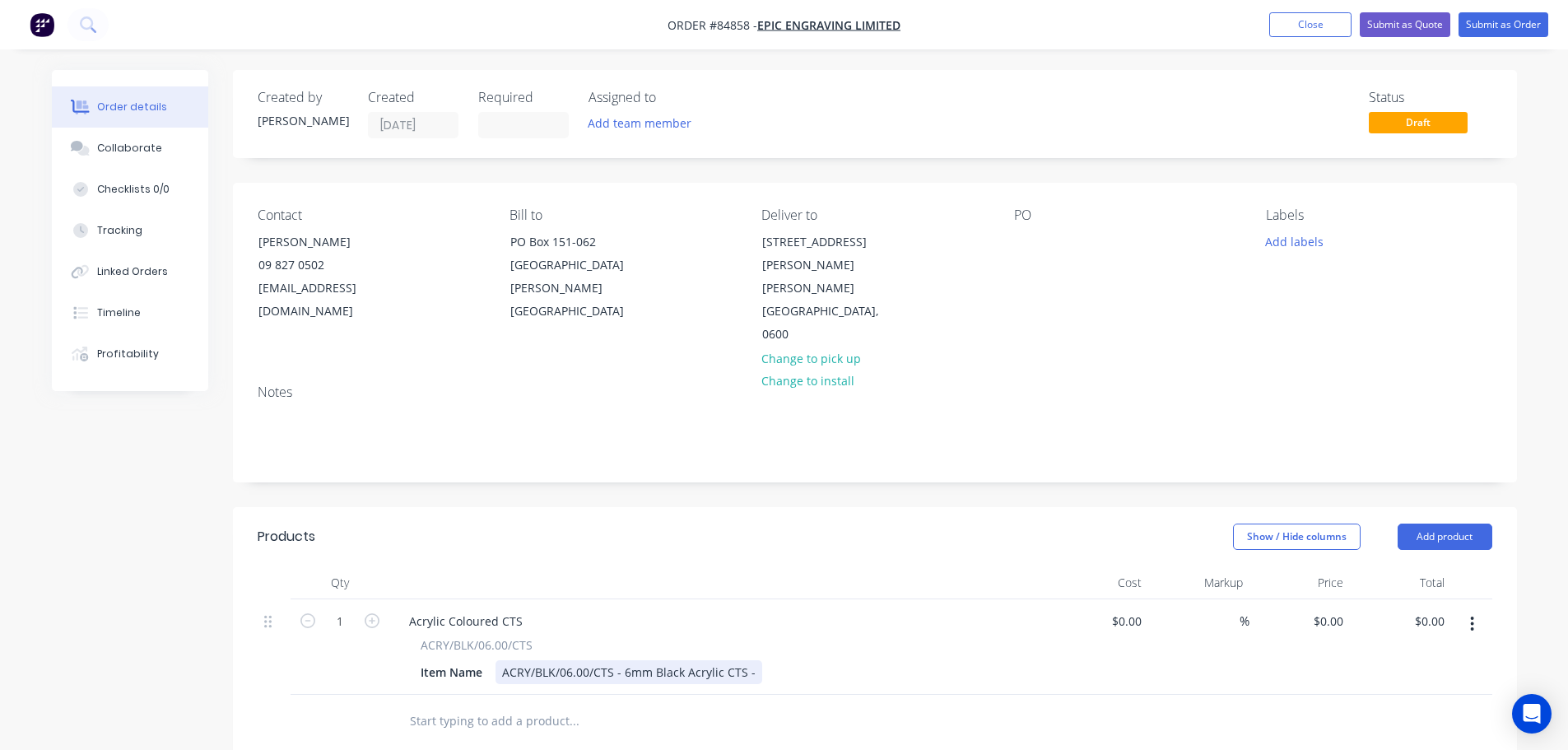
click at [755, 660] on div "Item Name ACRY/BLK/06.00/CTS - 6mm Black Acrylic CTS -" at bounding box center [715, 671] width 602 height 24
click at [366, 613] on icon "button" at bounding box center [372, 620] width 15 height 15
type input "2"
click at [1336, 609] on input "0" at bounding box center [1331, 620] width 38 height 24
paste input "49.56"
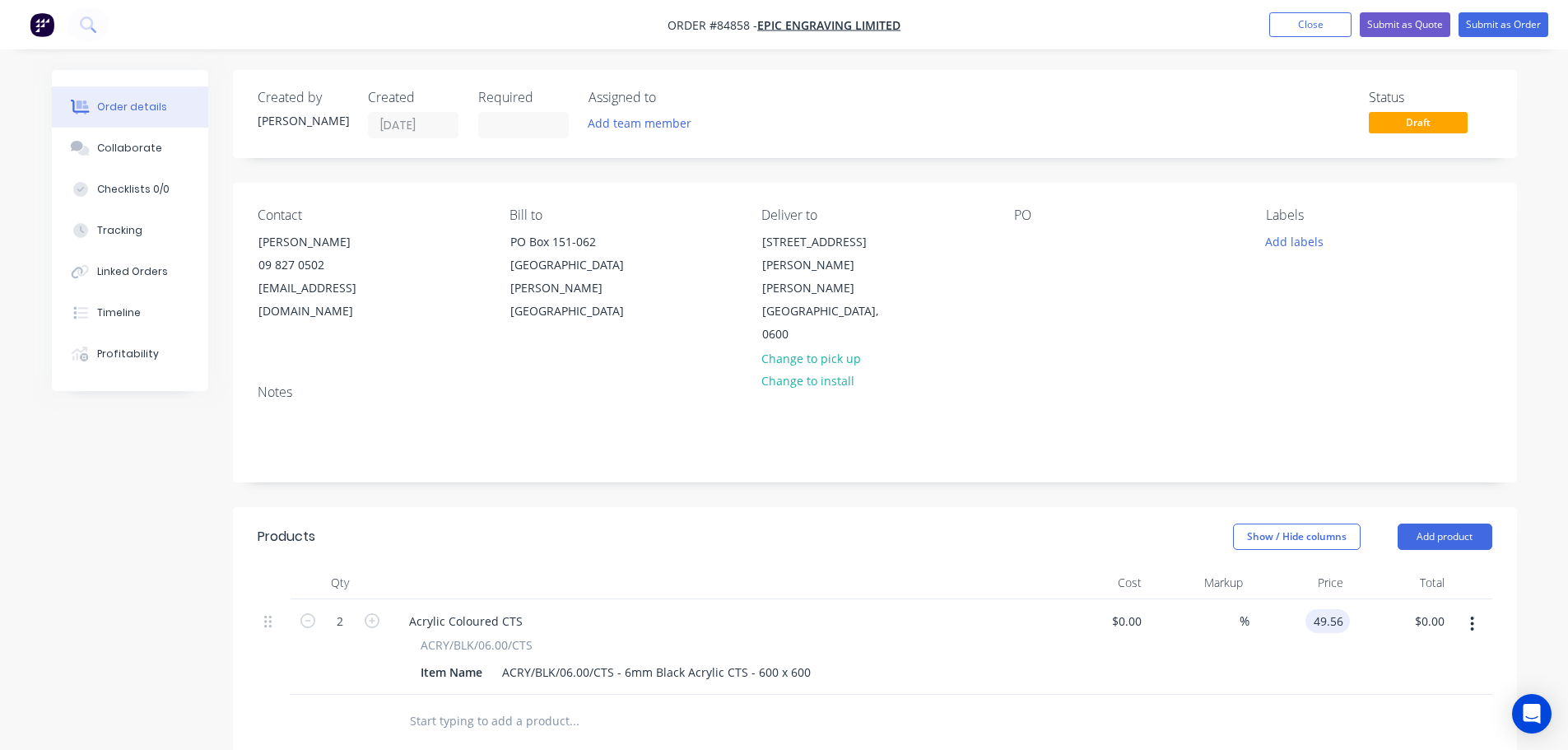
type input "$49.56"
type input "$99.12"
click at [1344, 695] on div at bounding box center [874, 721] width 1235 height 54
click at [1292, 252] on div "Labels Add labels" at bounding box center [1378, 277] width 226 height 139
click at [1291, 245] on button "Add labels" at bounding box center [1294, 241] width 76 height 22
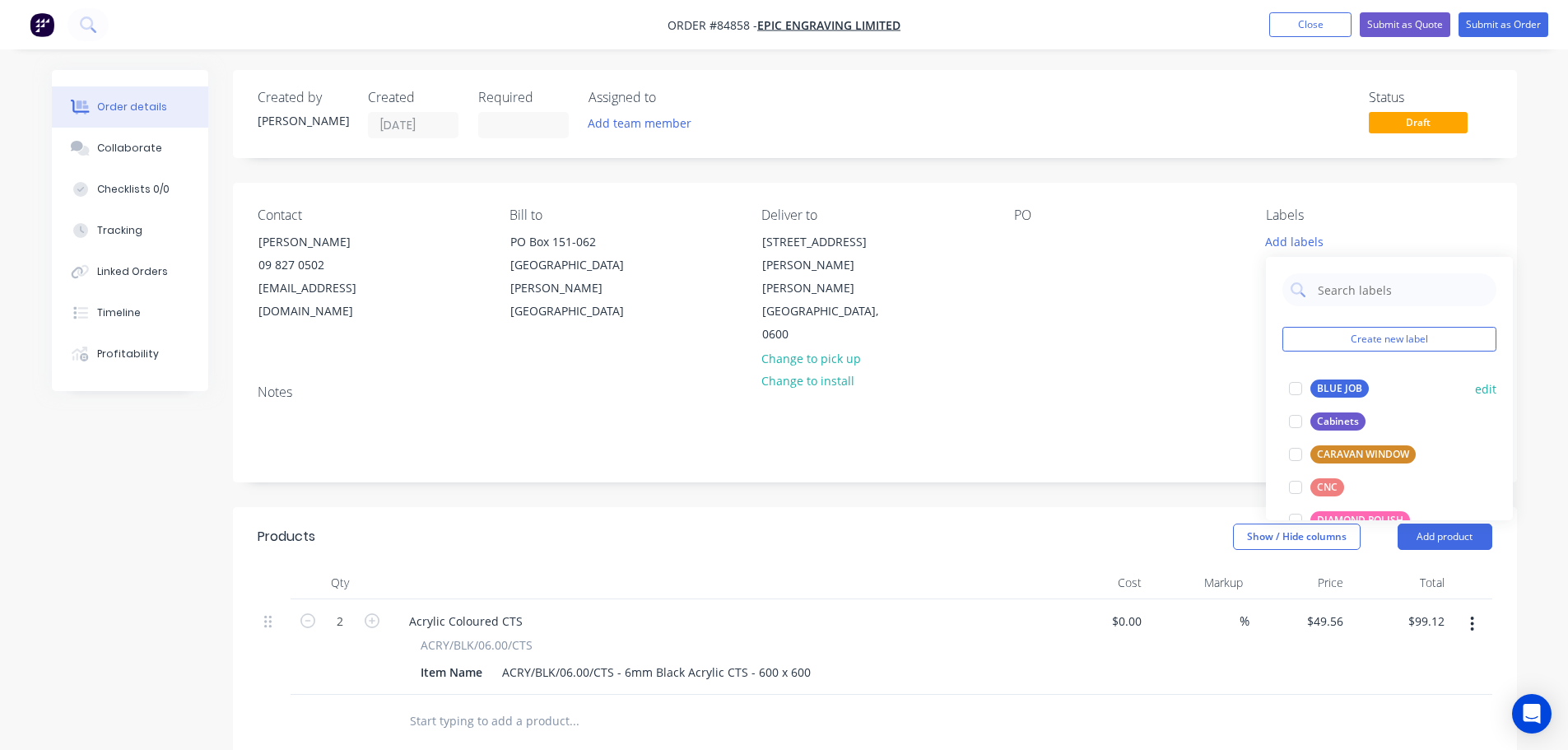
click at [1322, 397] on div "BLUE JOB" at bounding box center [1339, 389] width 59 height 18
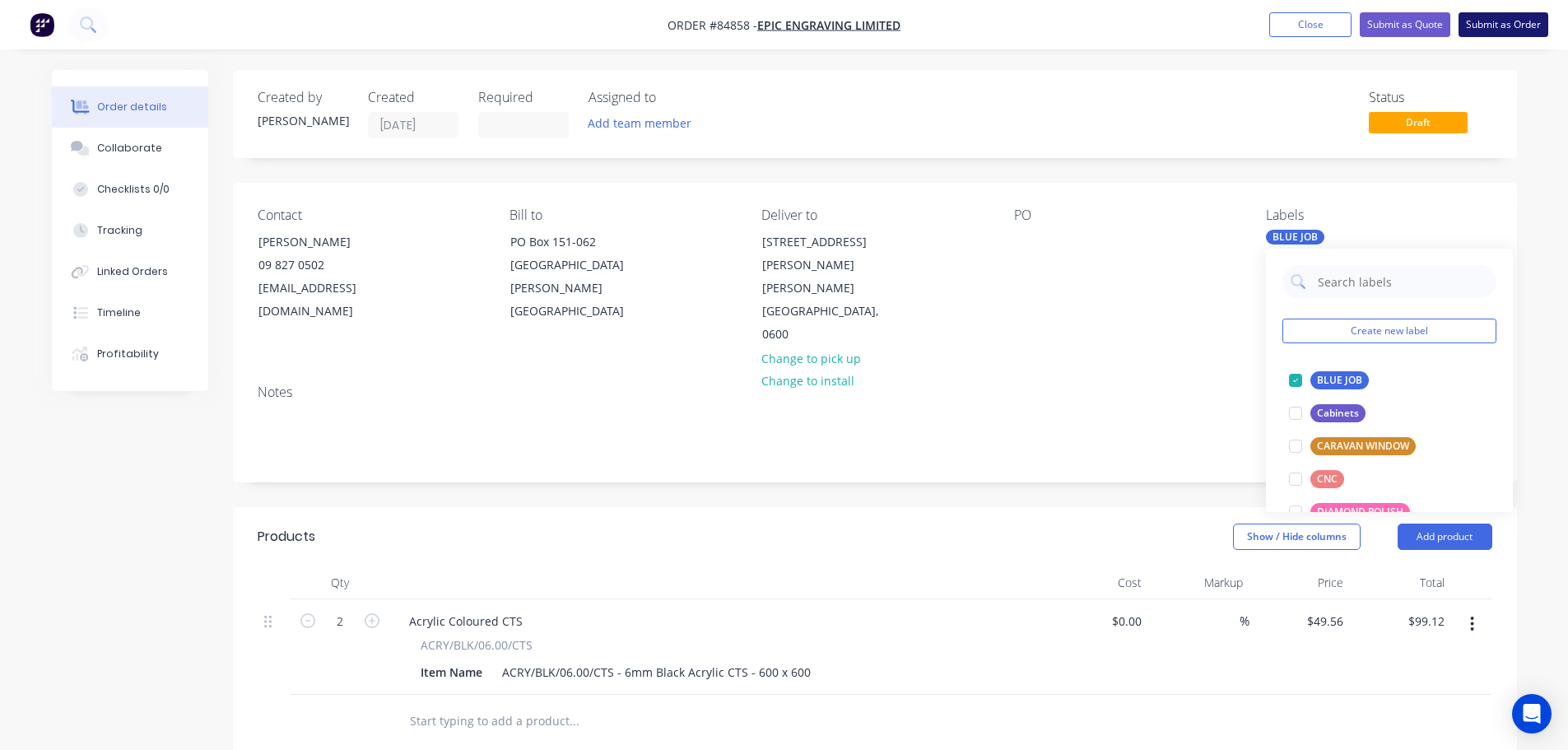
click at [1521, 18] on button "Submit as Order" at bounding box center [1503, 25] width 89 height 25
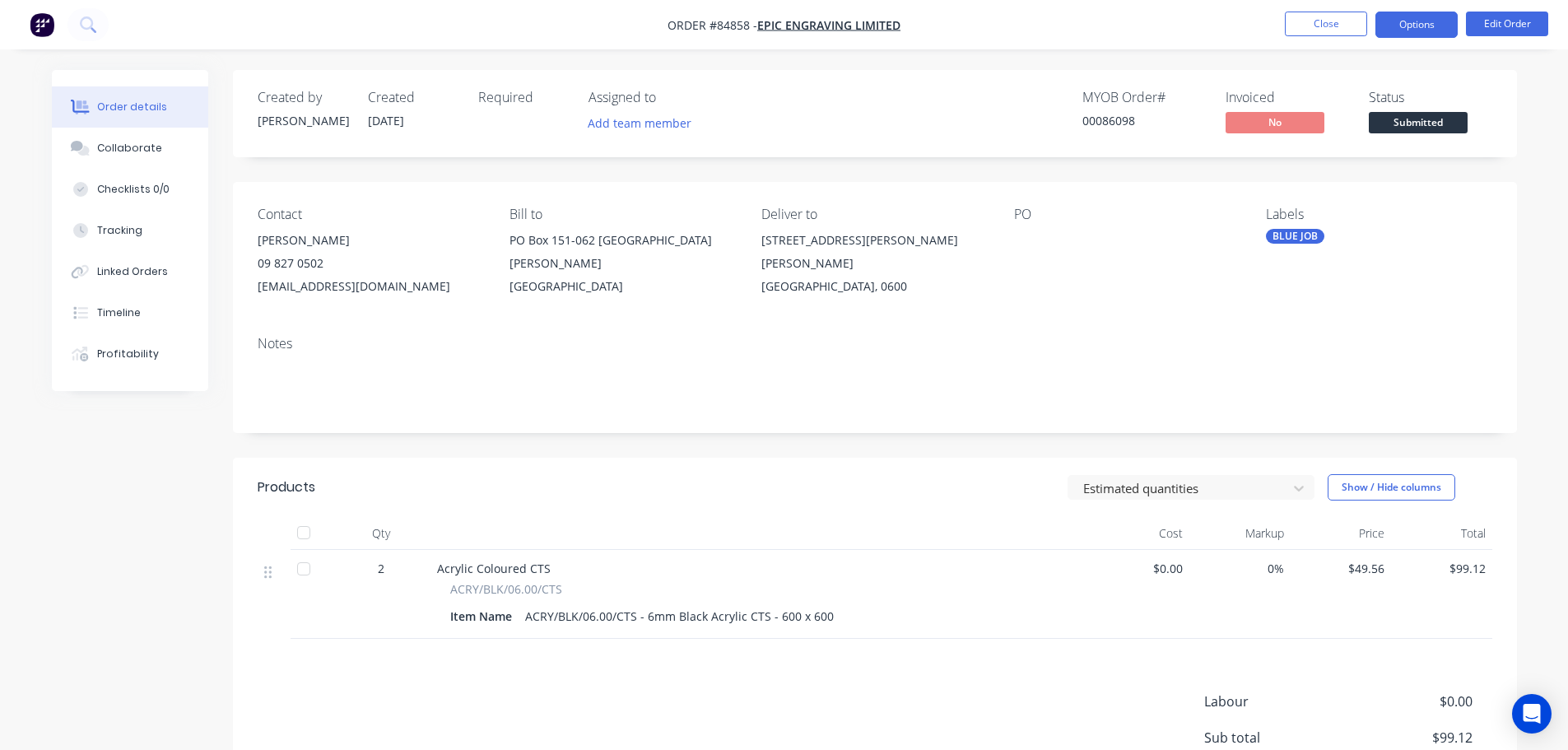
click at [1428, 21] on button "Options" at bounding box center [1417, 25] width 83 height 26
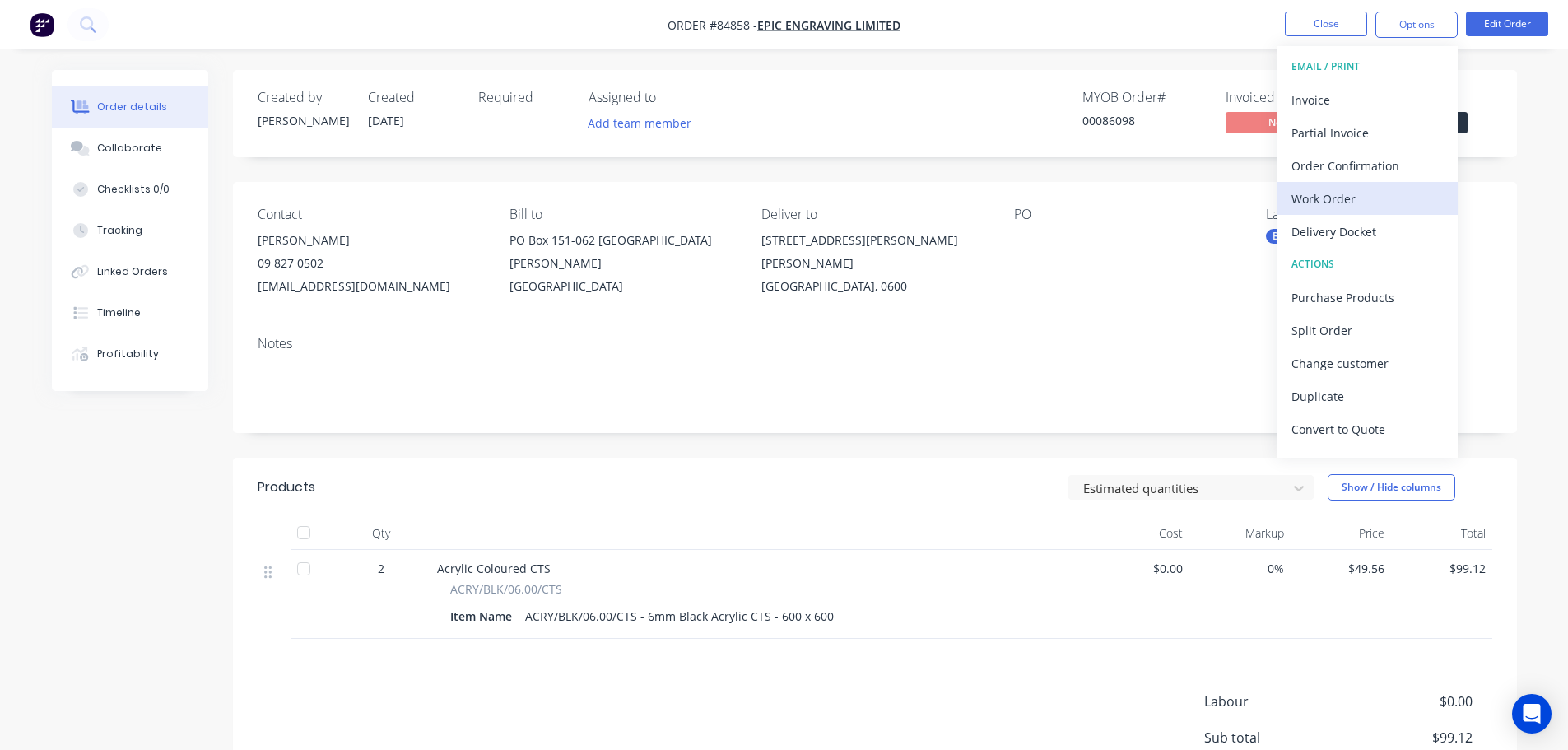
click at [1332, 198] on div "Work Order" at bounding box center [1366, 198] width 151 height 24
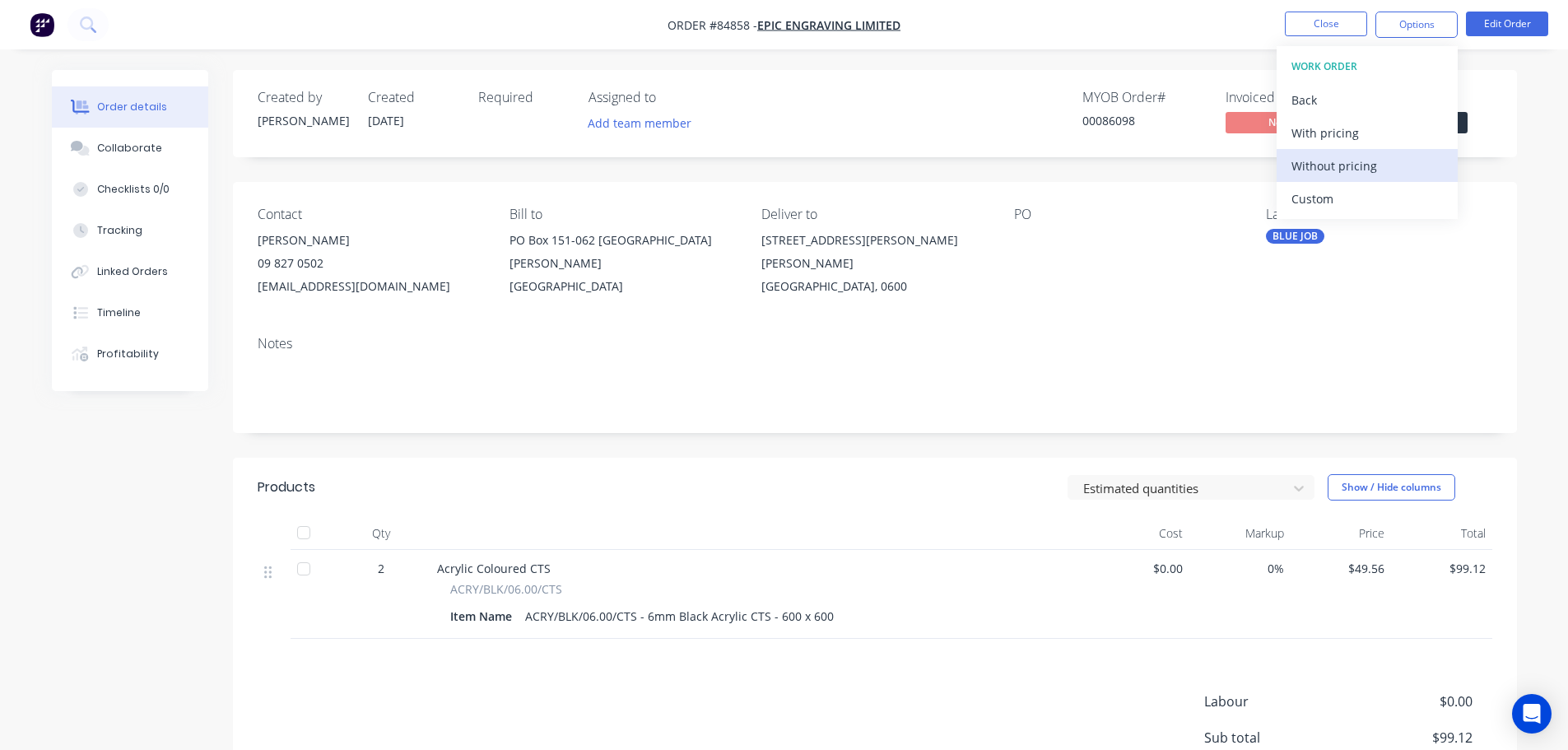
click at [1336, 170] on div "Without pricing" at bounding box center [1366, 165] width 151 height 24
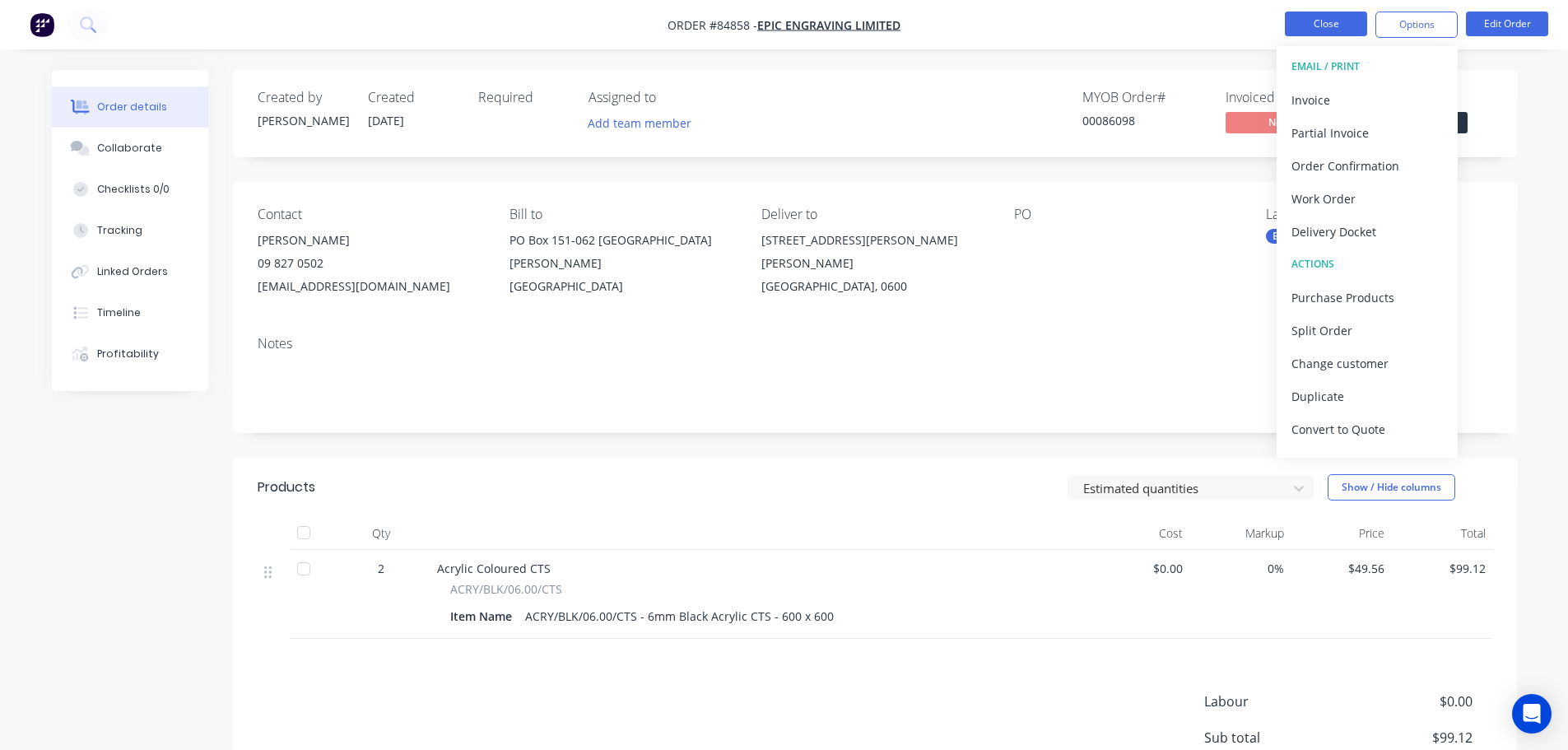
click at [1328, 31] on button "Close" at bounding box center [1326, 24] width 83 height 25
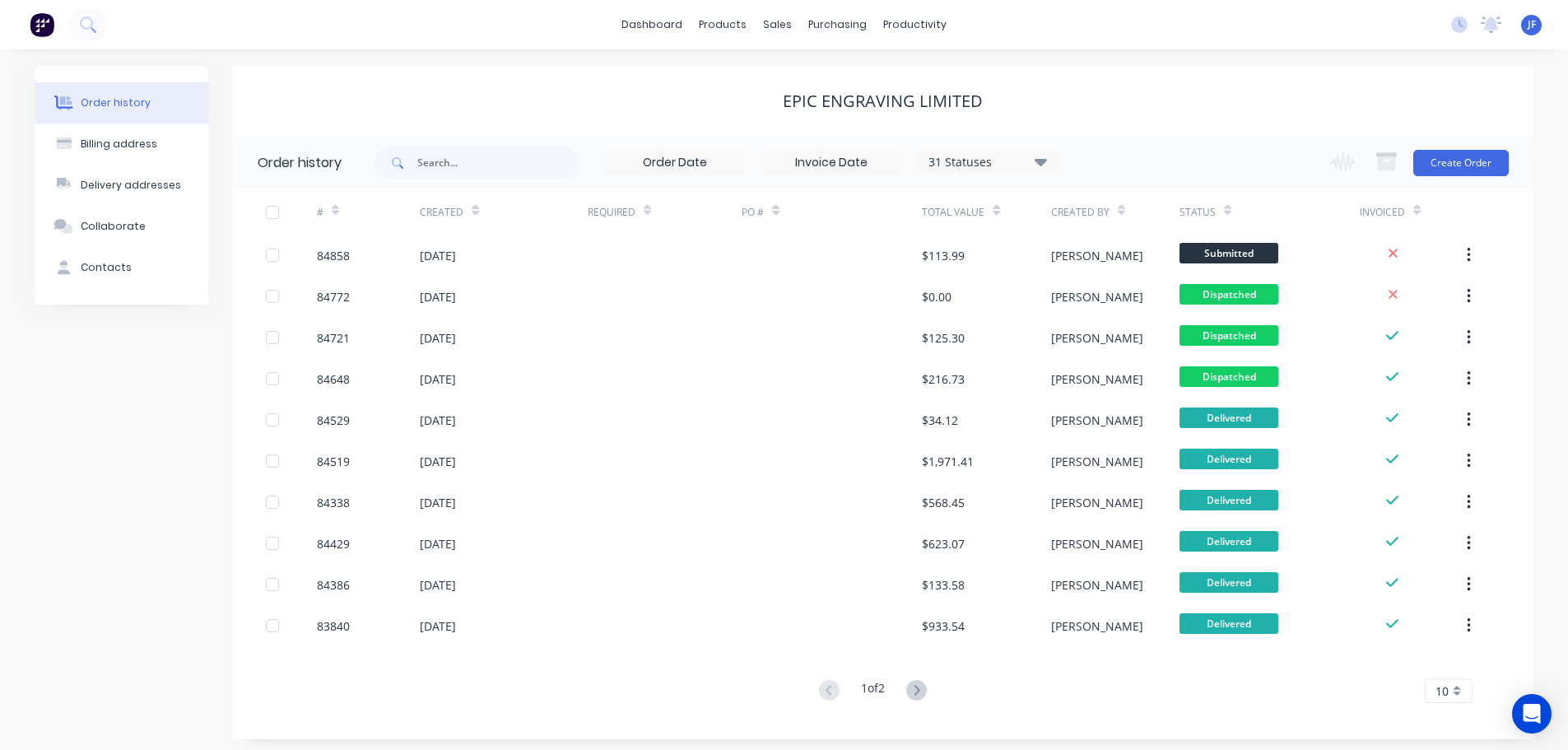
click at [1157, 31] on div "dashboard products sales purchasing productivity dashboard products Product Cat…" at bounding box center [784, 25] width 1568 height 50
click at [782, 21] on div "sales" at bounding box center [777, 25] width 45 height 25
click at [796, 74] on div at bounding box center [787, 79] width 25 height 15
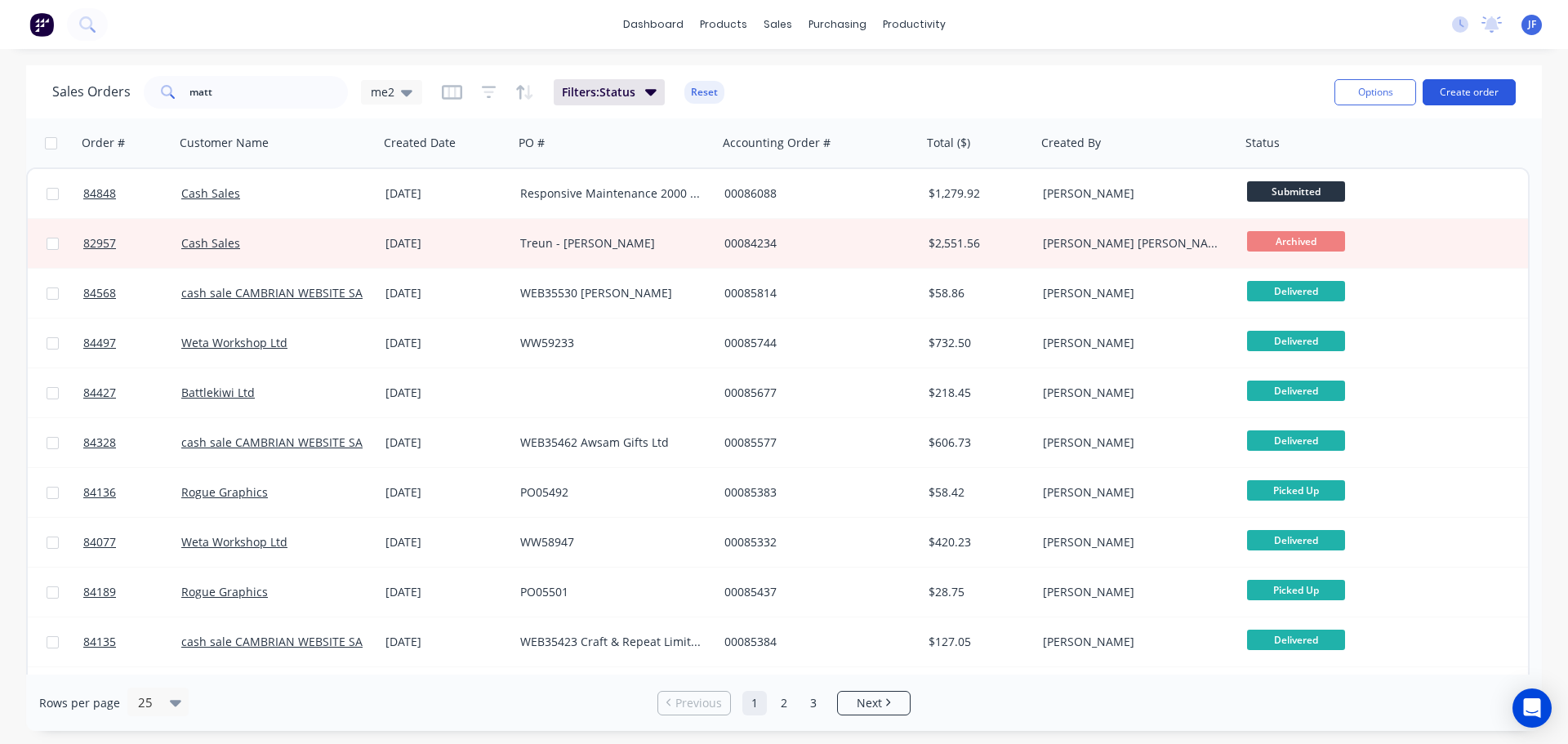
click at [1495, 91] on button "Create order" at bounding box center [1468, 93] width 93 height 26
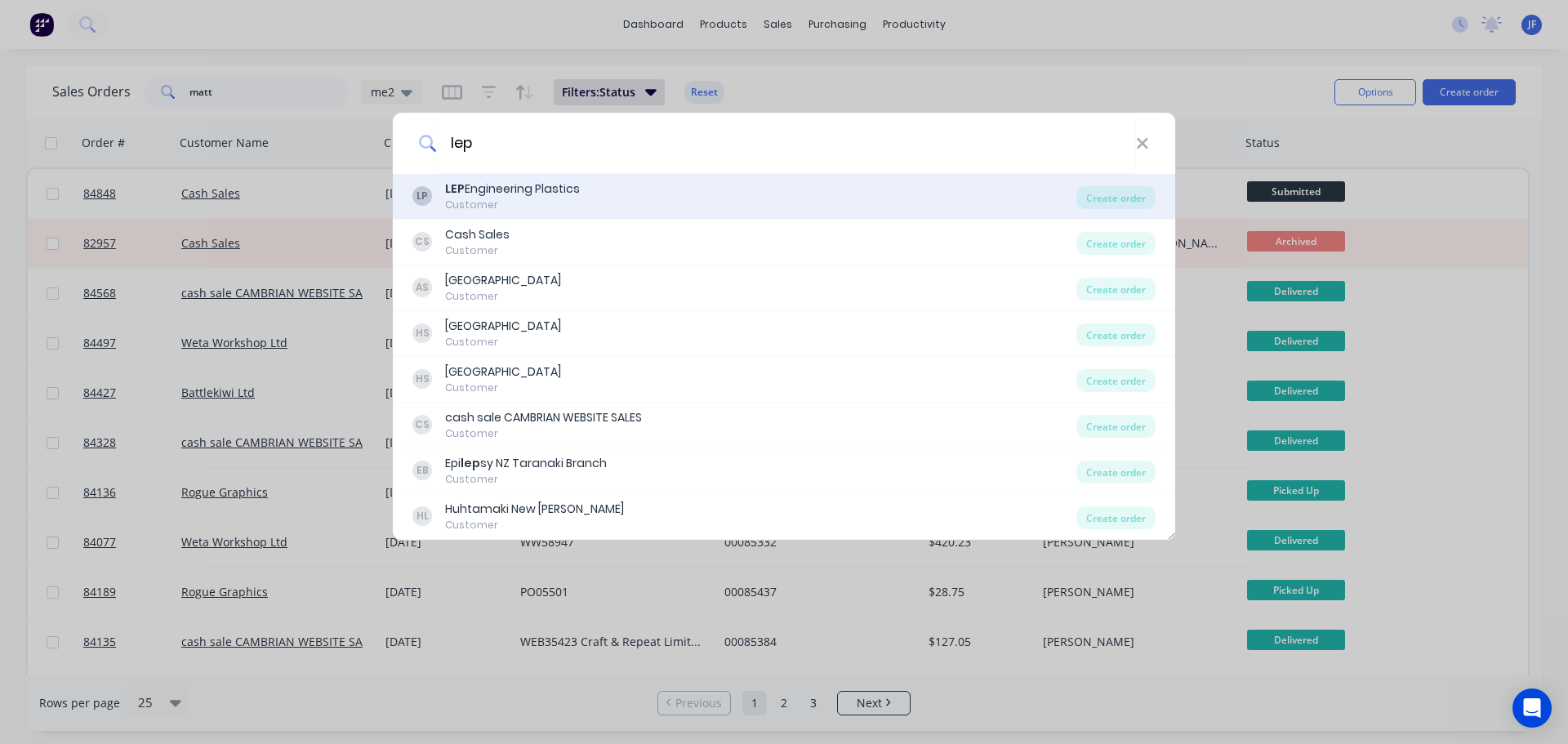
type input "lep"
click at [640, 206] on div "LP LEP Engineering Plastics Customer" at bounding box center [744, 196] width 664 height 32
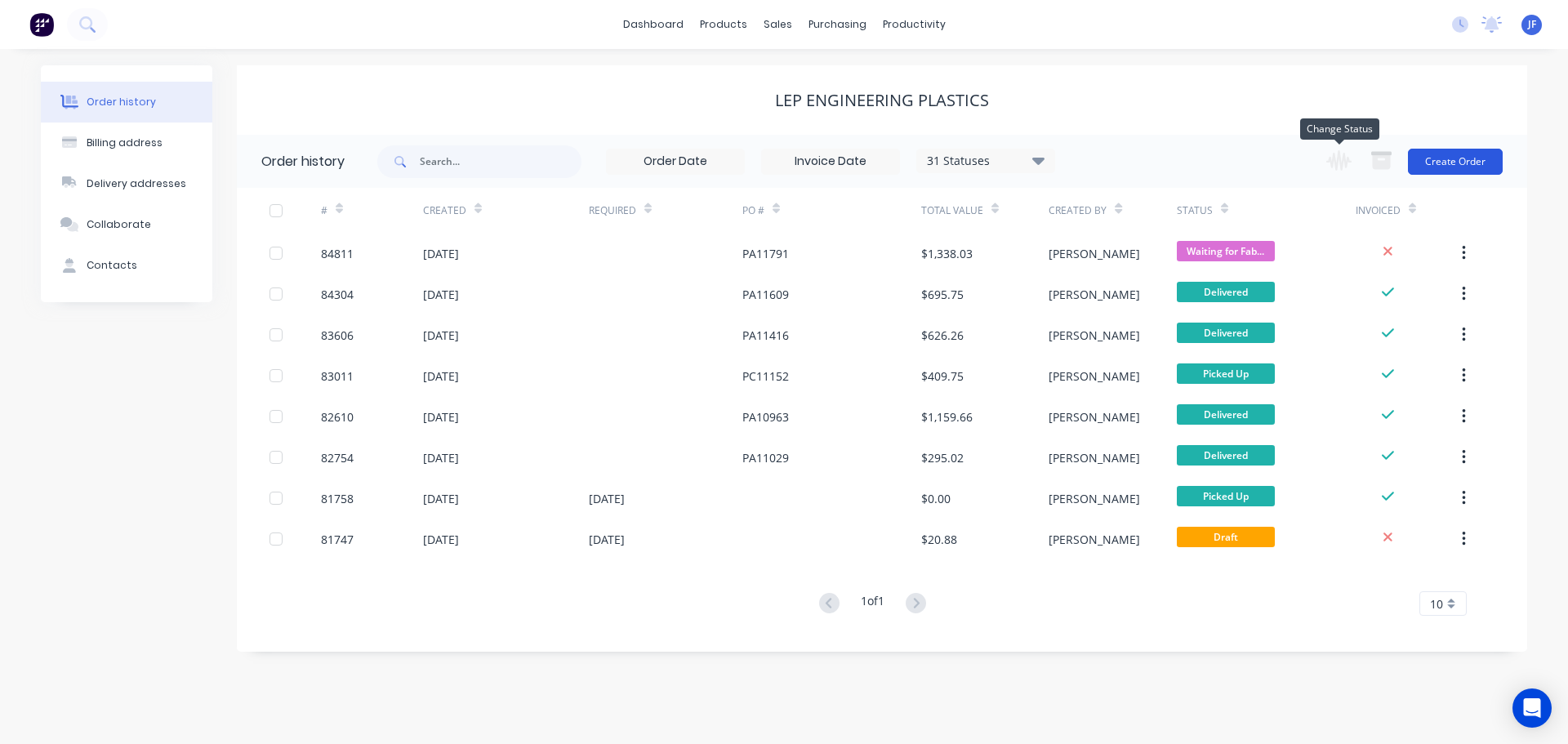
click at [1419, 170] on button "Create Order" at bounding box center [1455, 162] width 94 height 26
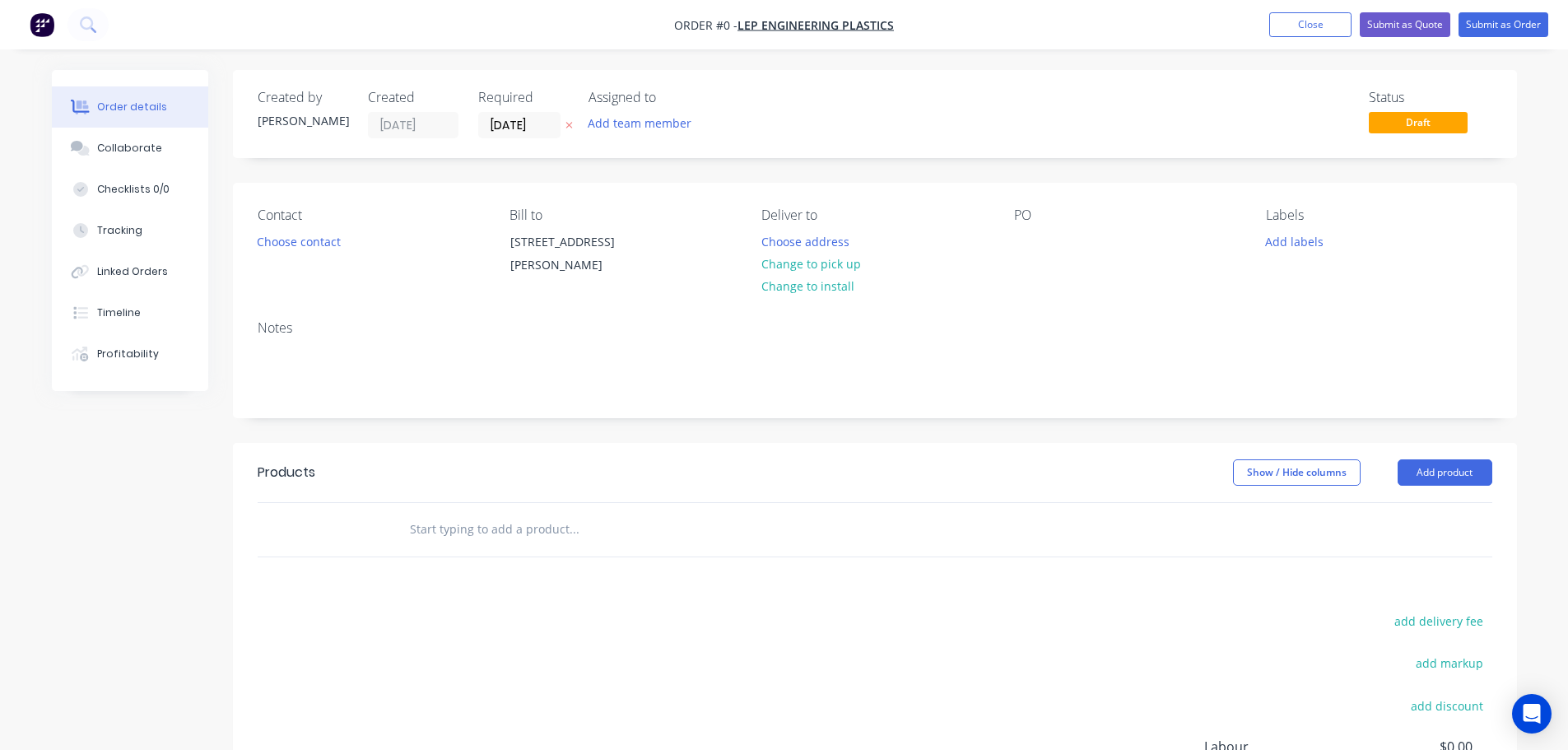
click at [573, 127] on button "button" at bounding box center [569, 125] width 17 height 19
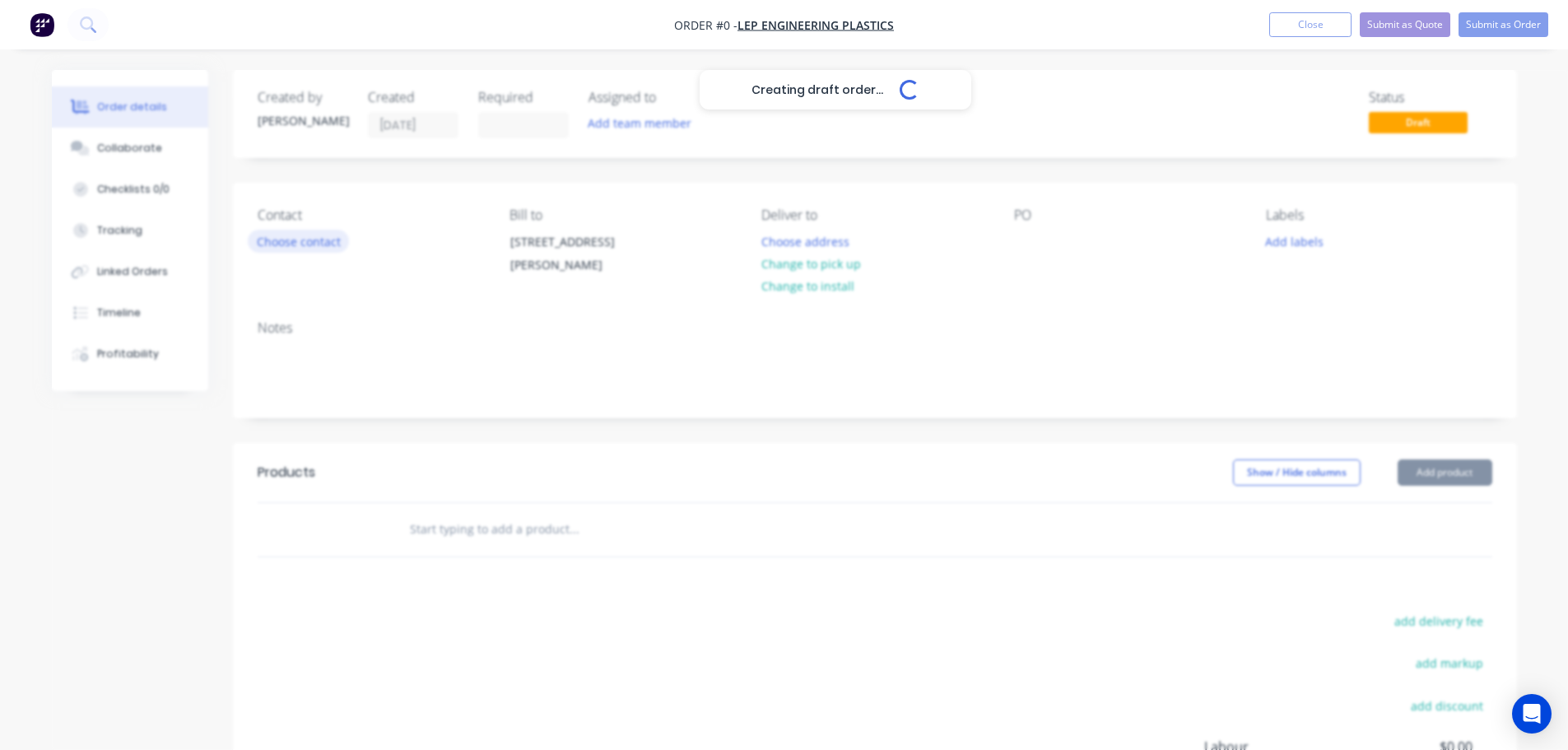
click at [293, 242] on button "Choose contact" at bounding box center [299, 241] width 101 height 22
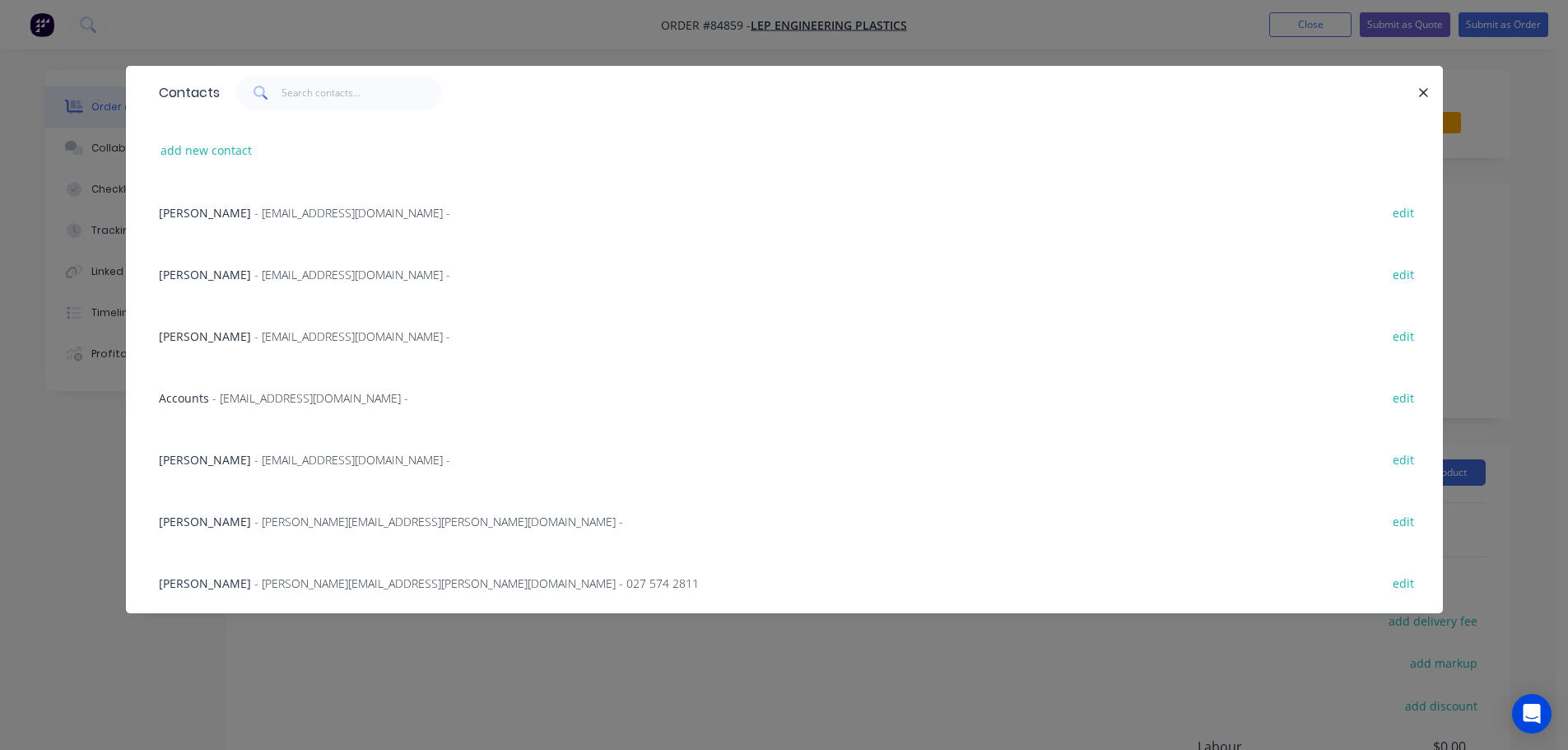
click at [223, 514] on span "[PERSON_NAME]" at bounding box center [204, 521] width 92 height 16
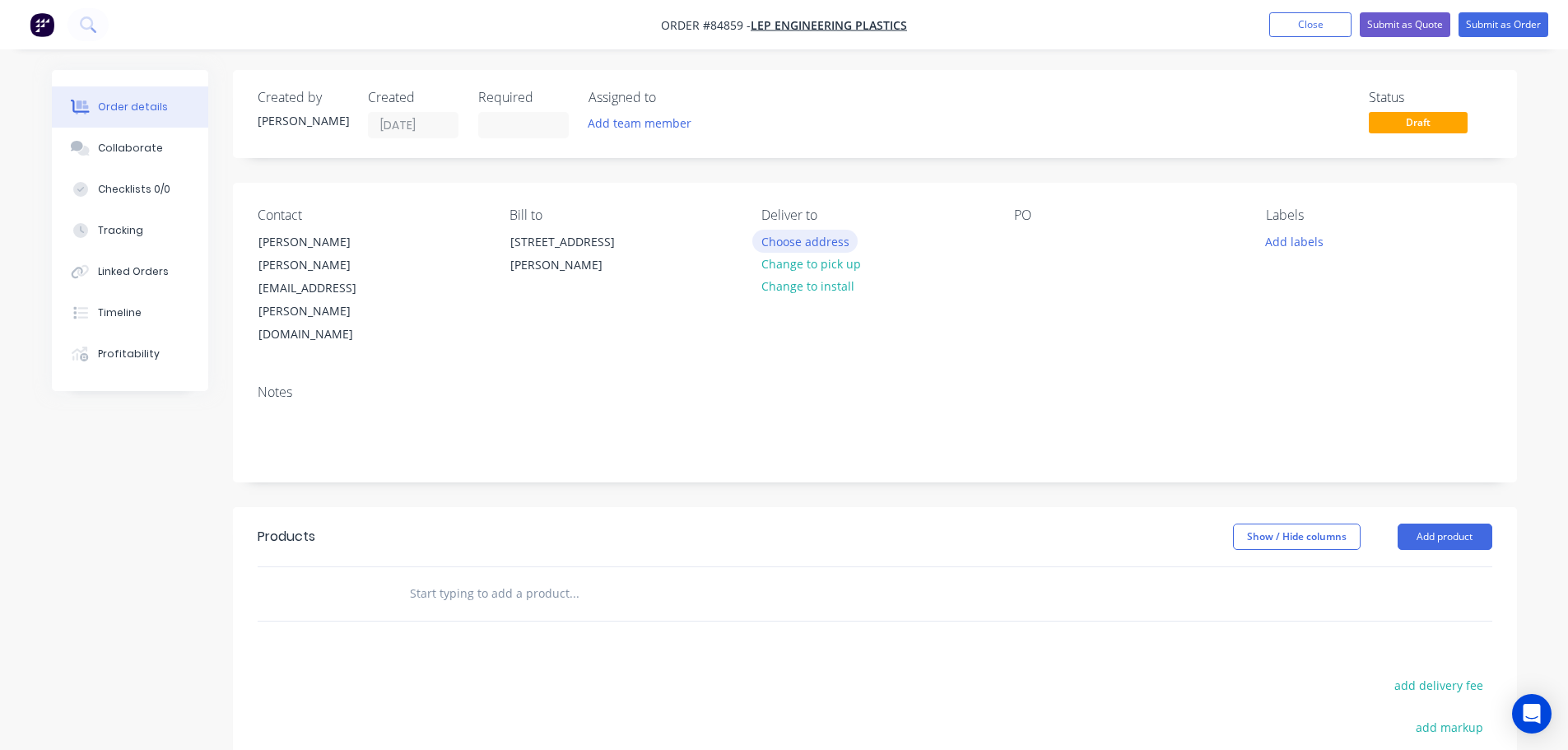
click at [835, 233] on button "Choose address" at bounding box center [805, 241] width 105 height 22
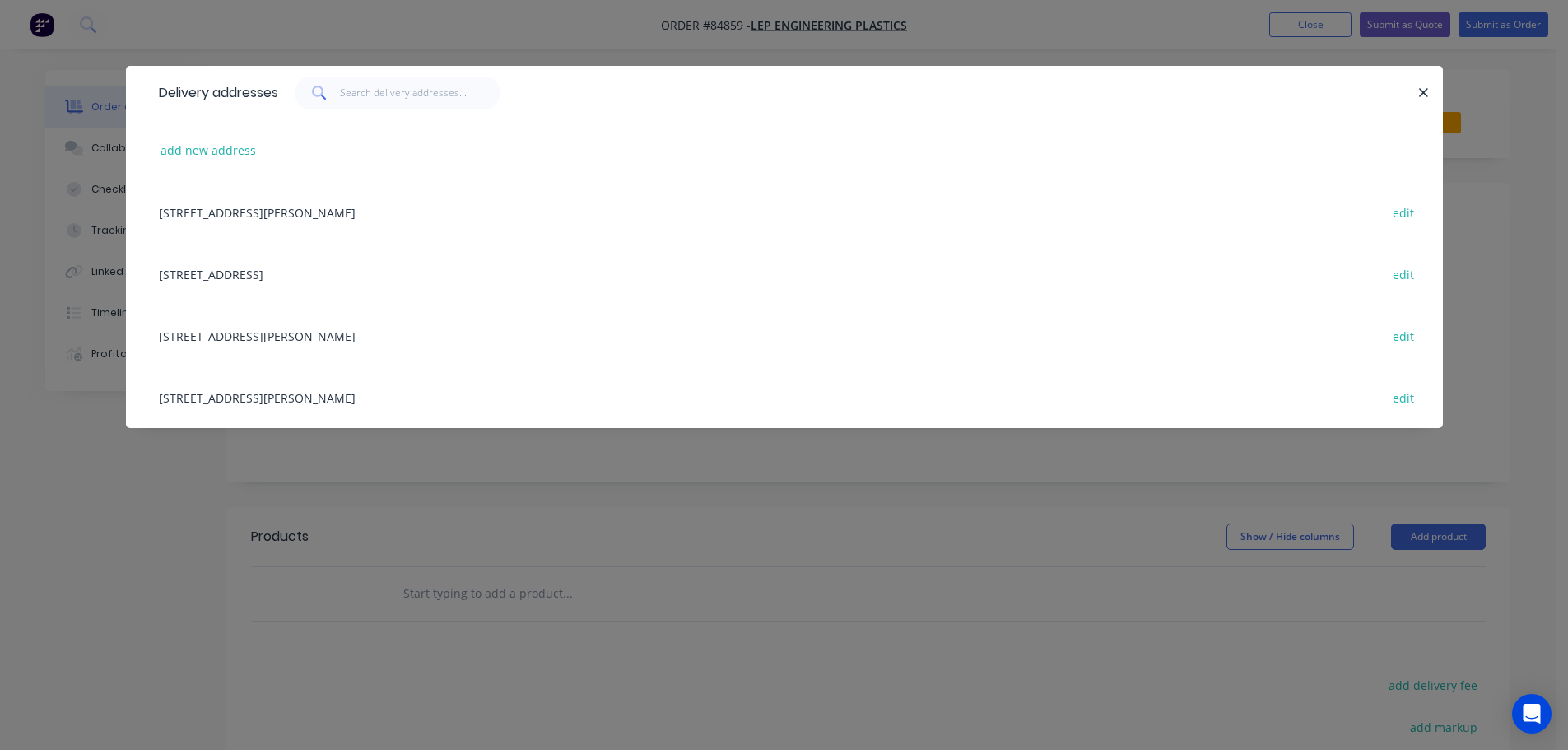
click at [198, 289] on div "[STREET_ADDRESS] edit" at bounding box center [784, 274] width 1267 height 62
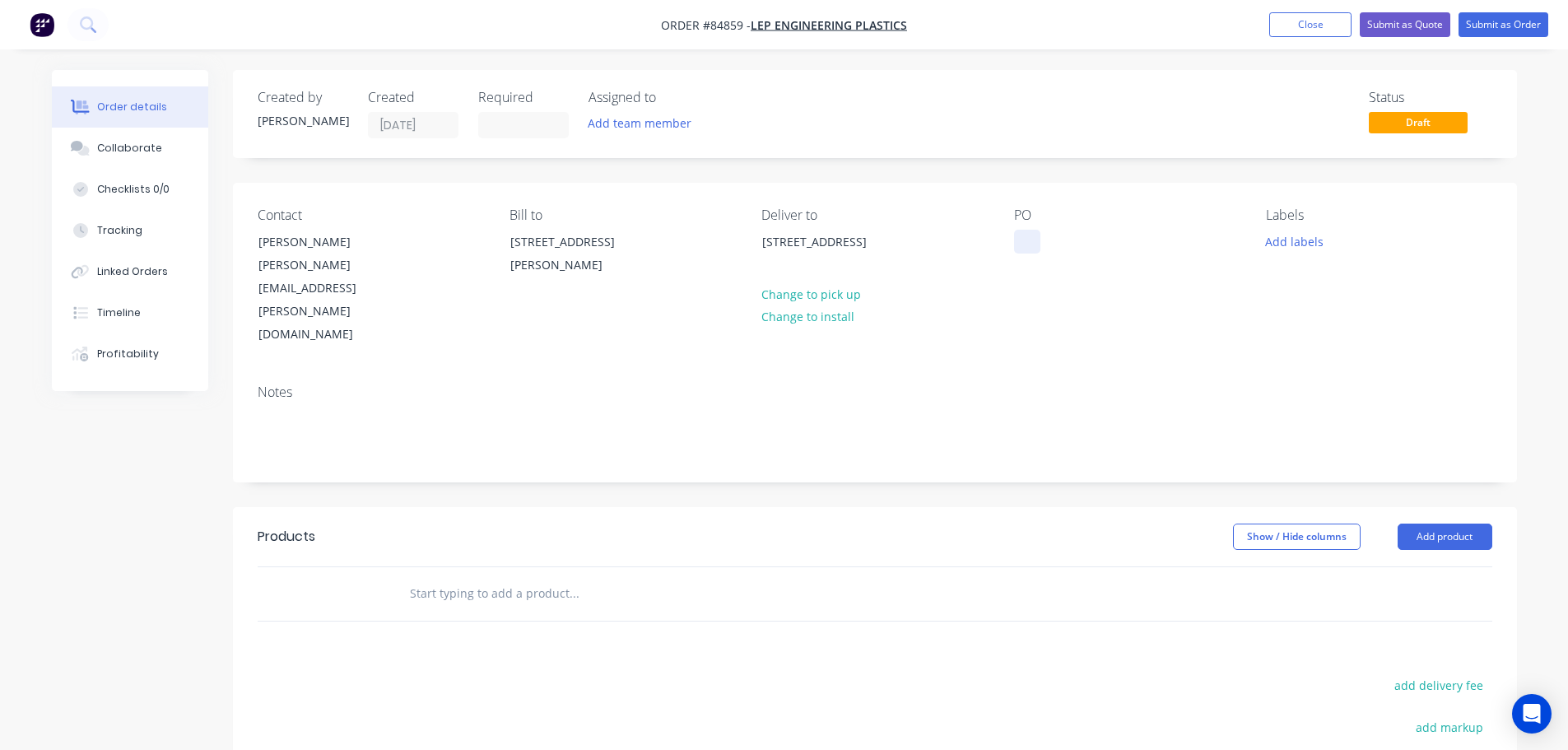
click at [1023, 242] on div at bounding box center [1027, 241] width 26 height 24
paste div
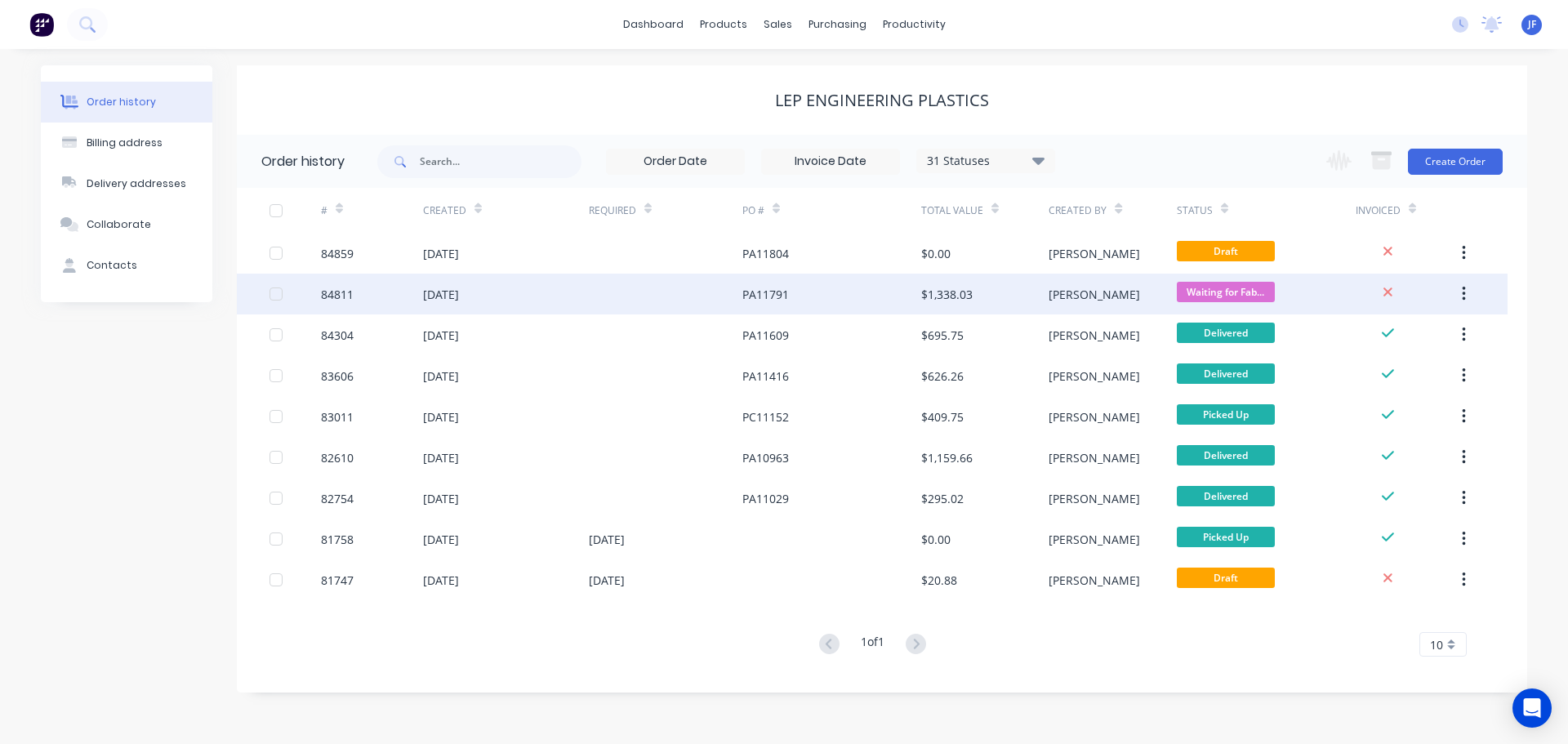
click at [548, 300] on div "[DATE]" at bounding box center [505, 294] width 166 height 41
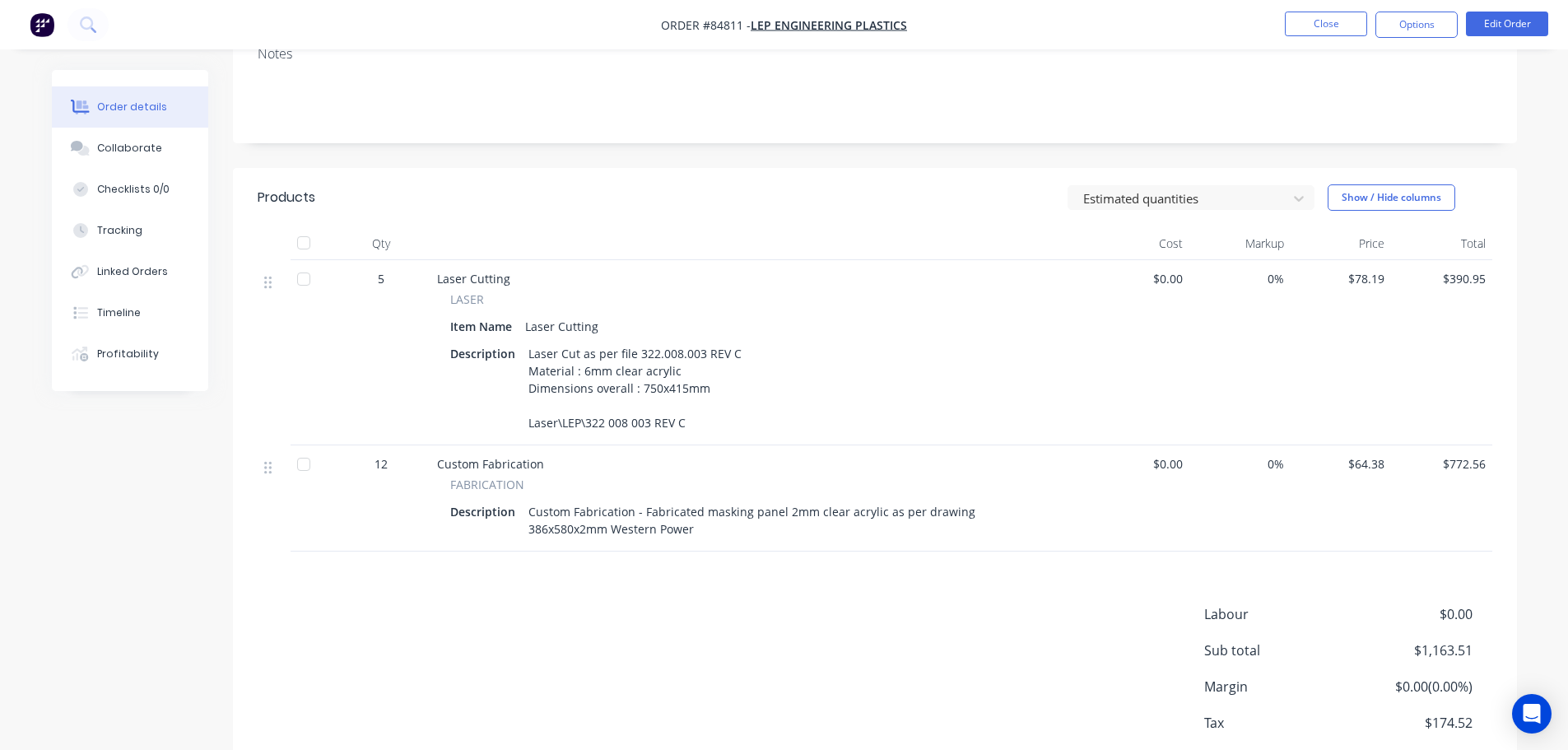
scroll to position [329, 0]
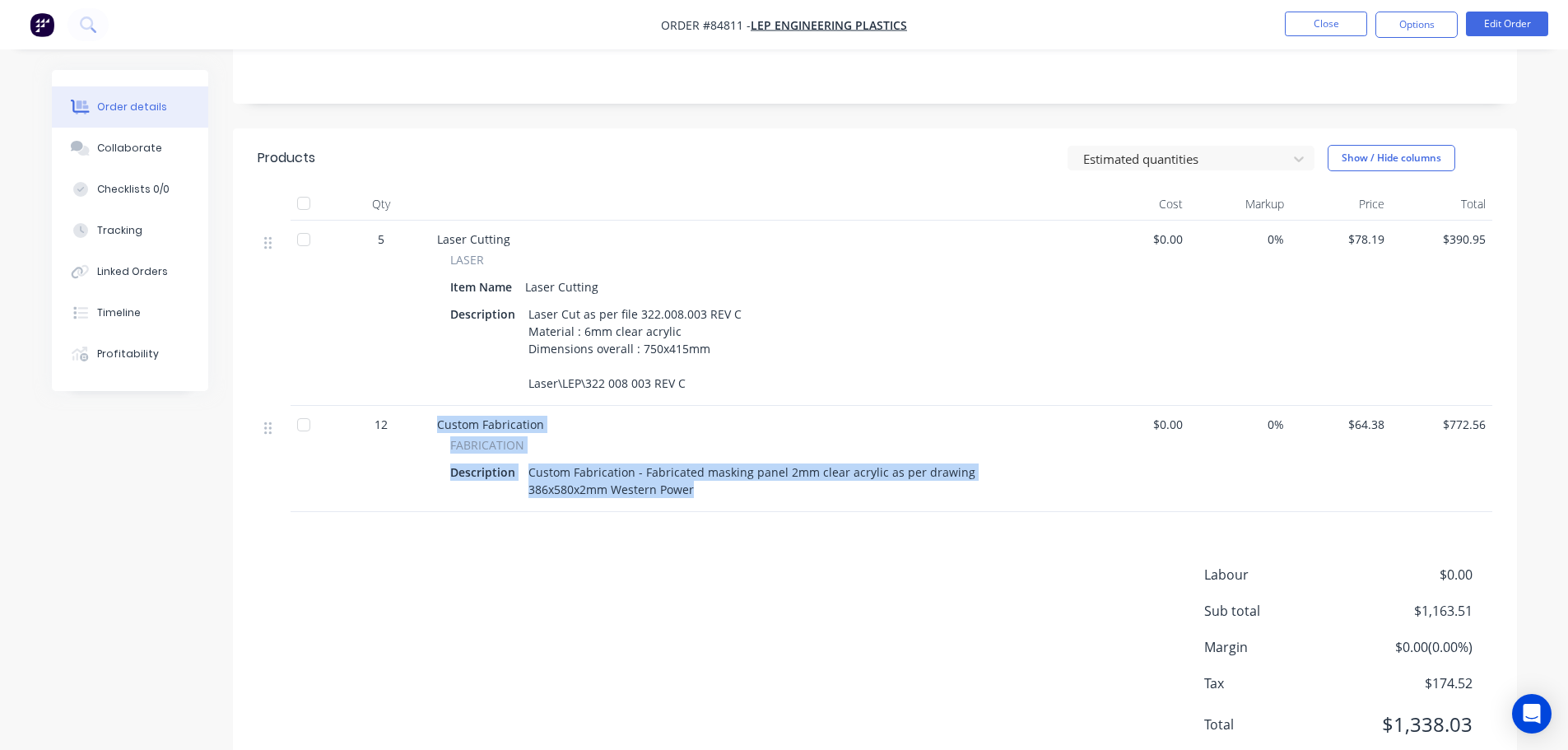
drag, startPoint x: 692, startPoint y: 494, endPoint x: 393, endPoint y: 426, distance: 306.6
click at [393, 426] on div "12 Custom Fabrication FABRICATION Description Custom Fabrication - Fabricated m…" at bounding box center [874, 459] width 1235 height 106
copy div "Custom Fabrication FABRICATION Description Custom Fabrication - Fabricated mask…"
drag, startPoint x: 634, startPoint y: 450, endPoint x: 629, endPoint y: 467, distance: 17.7
click at [635, 450] on div "FABRICATION" at bounding box center [759, 444] width 619 height 17
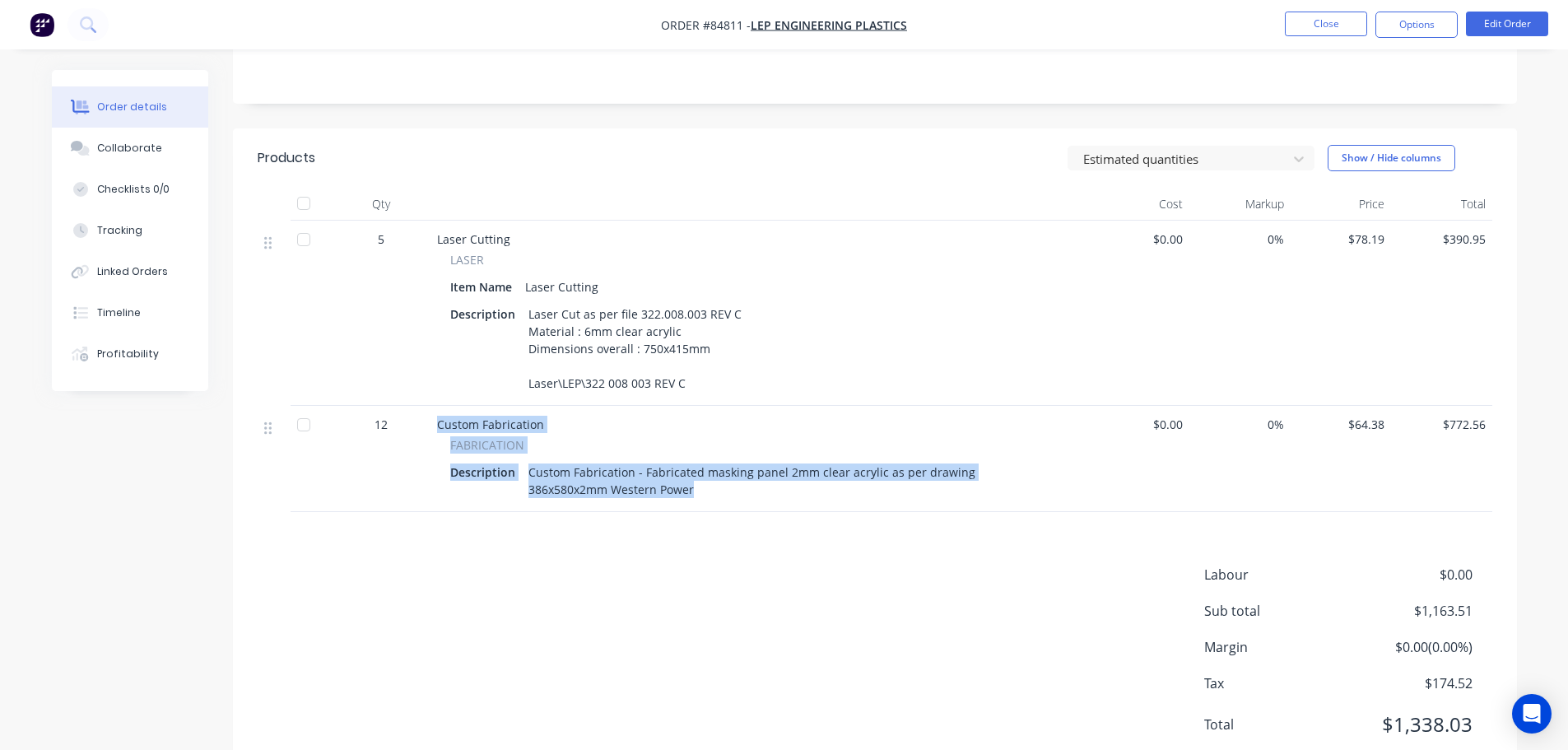
click at [552, 477] on div "Custom Fabrication - Fabricated masking panel 2mm clear acrylic as per drawing …" at bounding box center [752, 480] width 460 height 41
drag, startPoint x: 532, startPoint y: 471, endPoint x: 681, endPoint y: 503, distance: 152.4
click at [681, 503] on div "Custom Fabrication FABRICATION Description Custom Fabrication - Fabricated mask…" at bounding box center [759, 459] width 658 height 106
click at [618, 490] on div "Custom Fabrication - Fabricated masking panel 2mm clear acrylic as per drawing …" at bounding box center [752, 480] width 460 height 41
drag, startPoint x: 525, startPoint y: 473, endPoint x: 714, endPoint y: 504, distance: 191.5
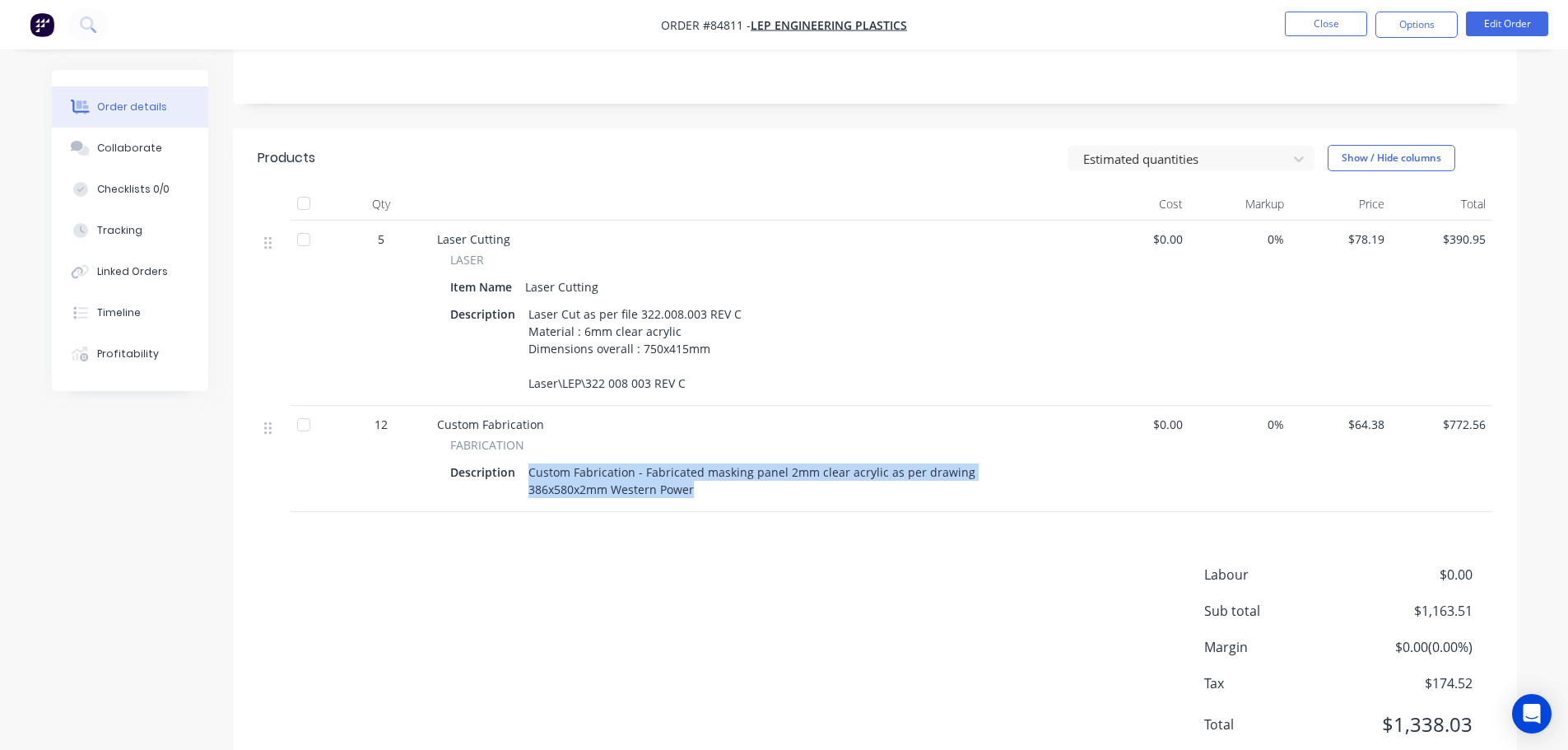
click at [714, 504] on div "Custom Fabrication FABRICATION Description Custom Fabrication - Fabricated mask…" at bounding box center [759, 459] width 658 height 106
copy div "Custom Fabrication - Fabricated masking panel 2mm clear acrylic as per drawing …"
click at [1316, 25] on button "Close" at bounding box center [1326, 24] width 83 height 25
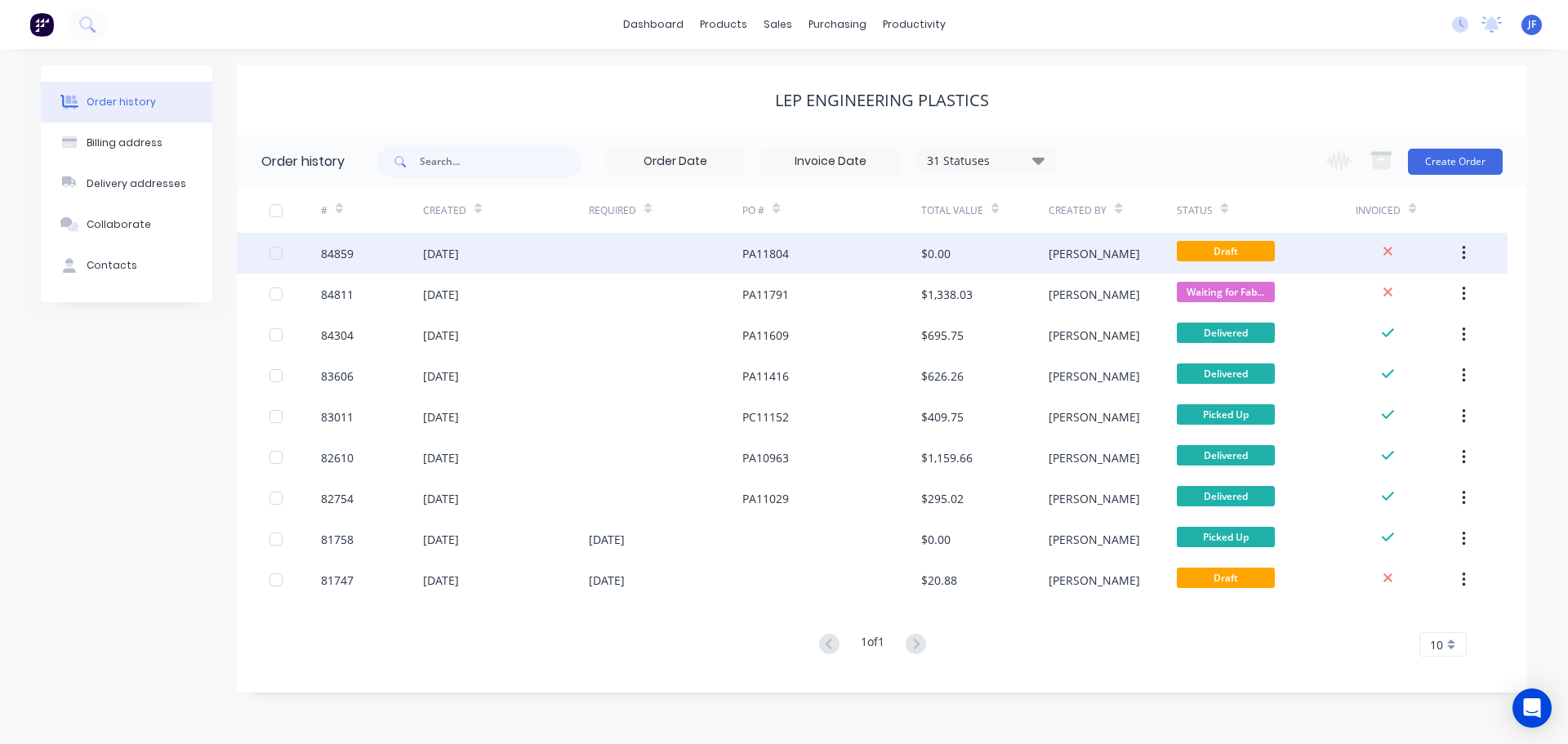
click at [784, 253] on div "PA11804" at bounding box center [766, 253] width 47 height 17
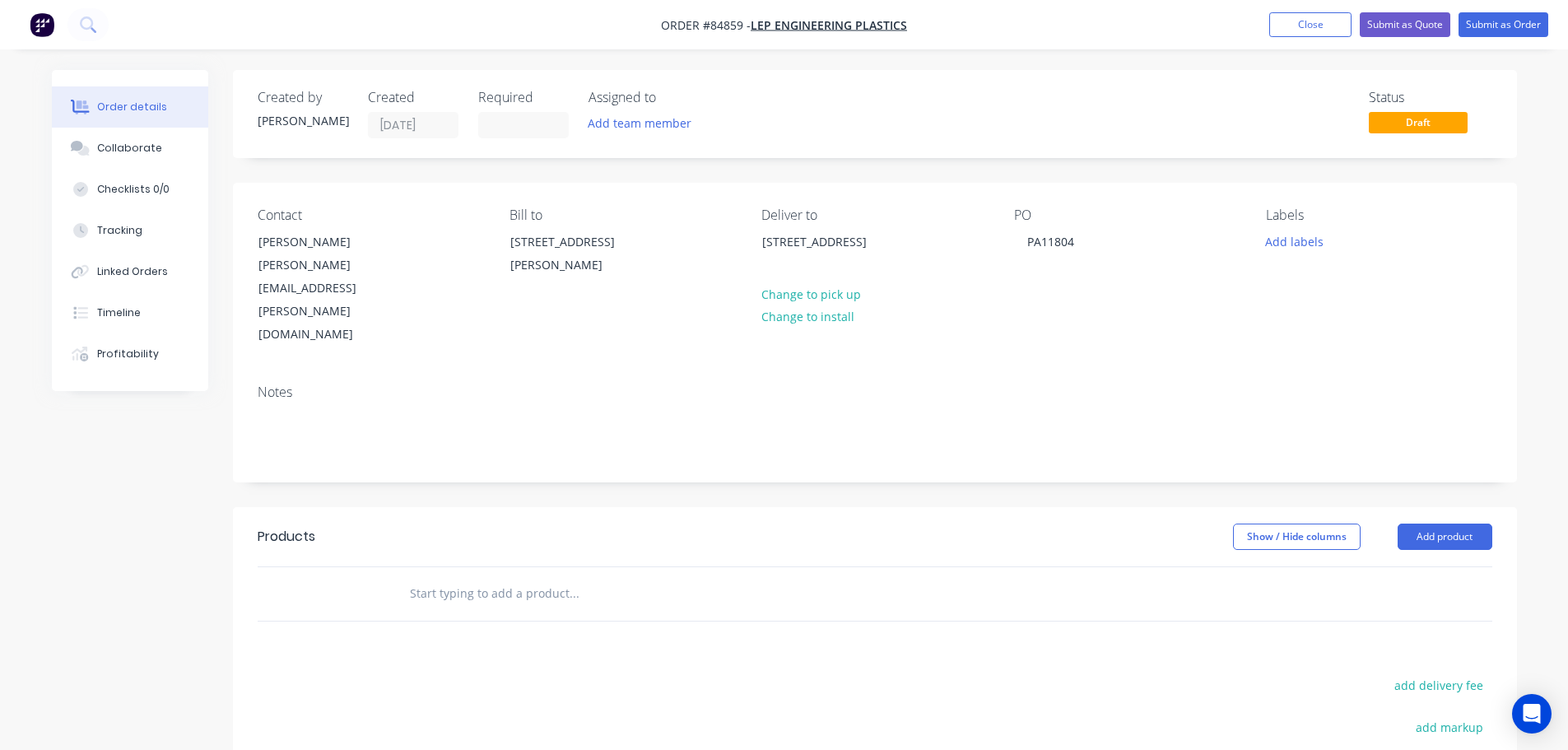
click at [426, 577] on input "text" at bounding box center [574, 594] width 329 height 33
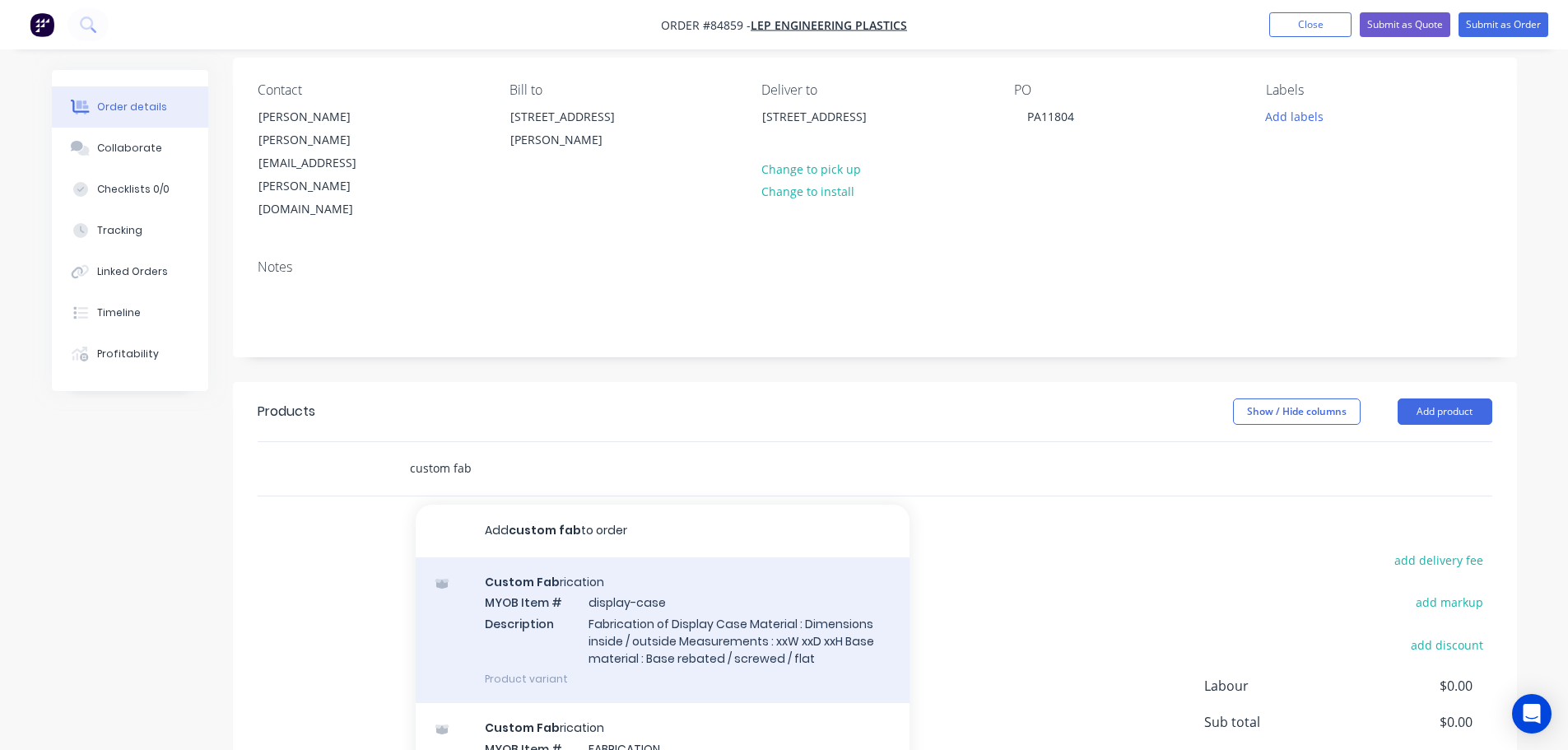
scroll to position [165, 0]
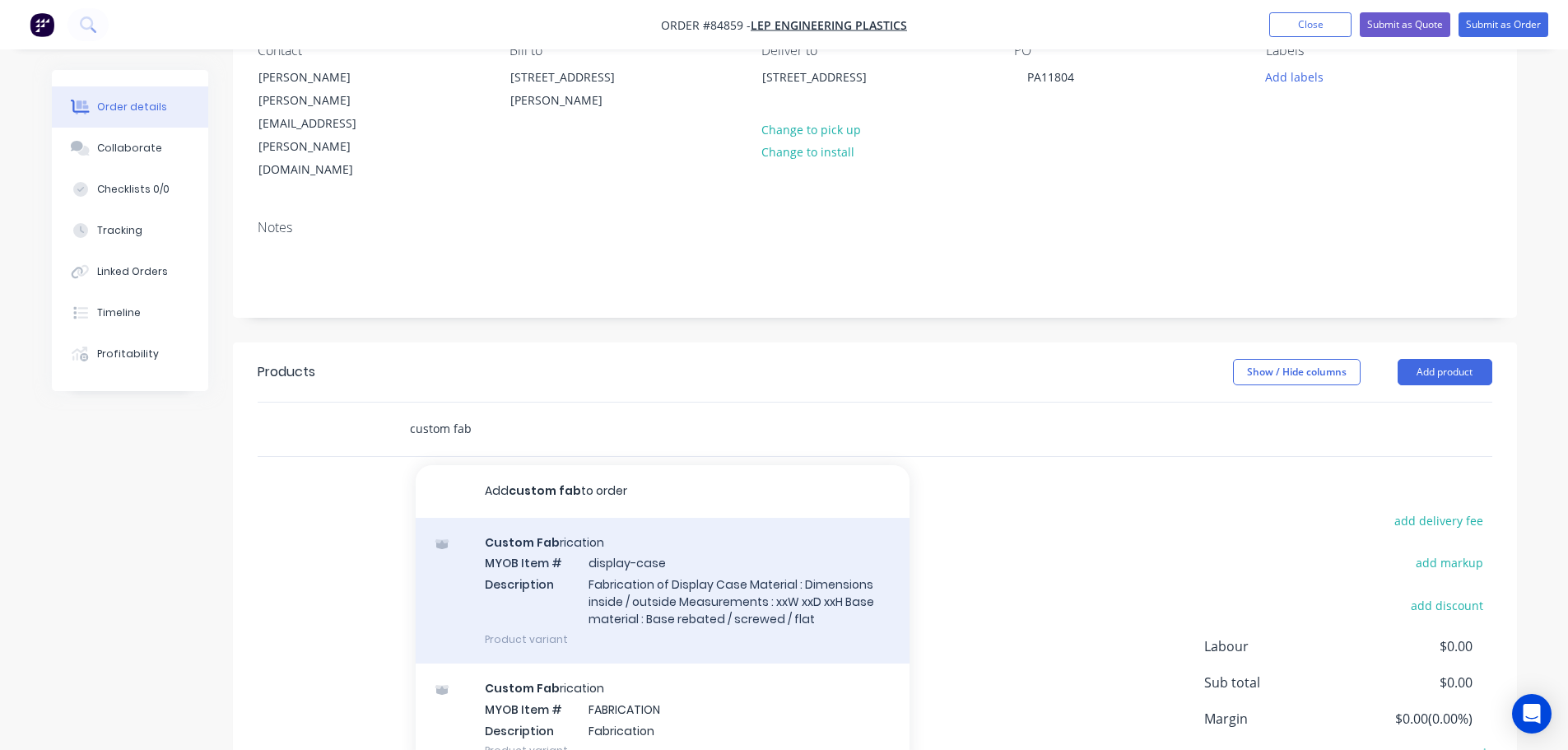
type input "custom fab"
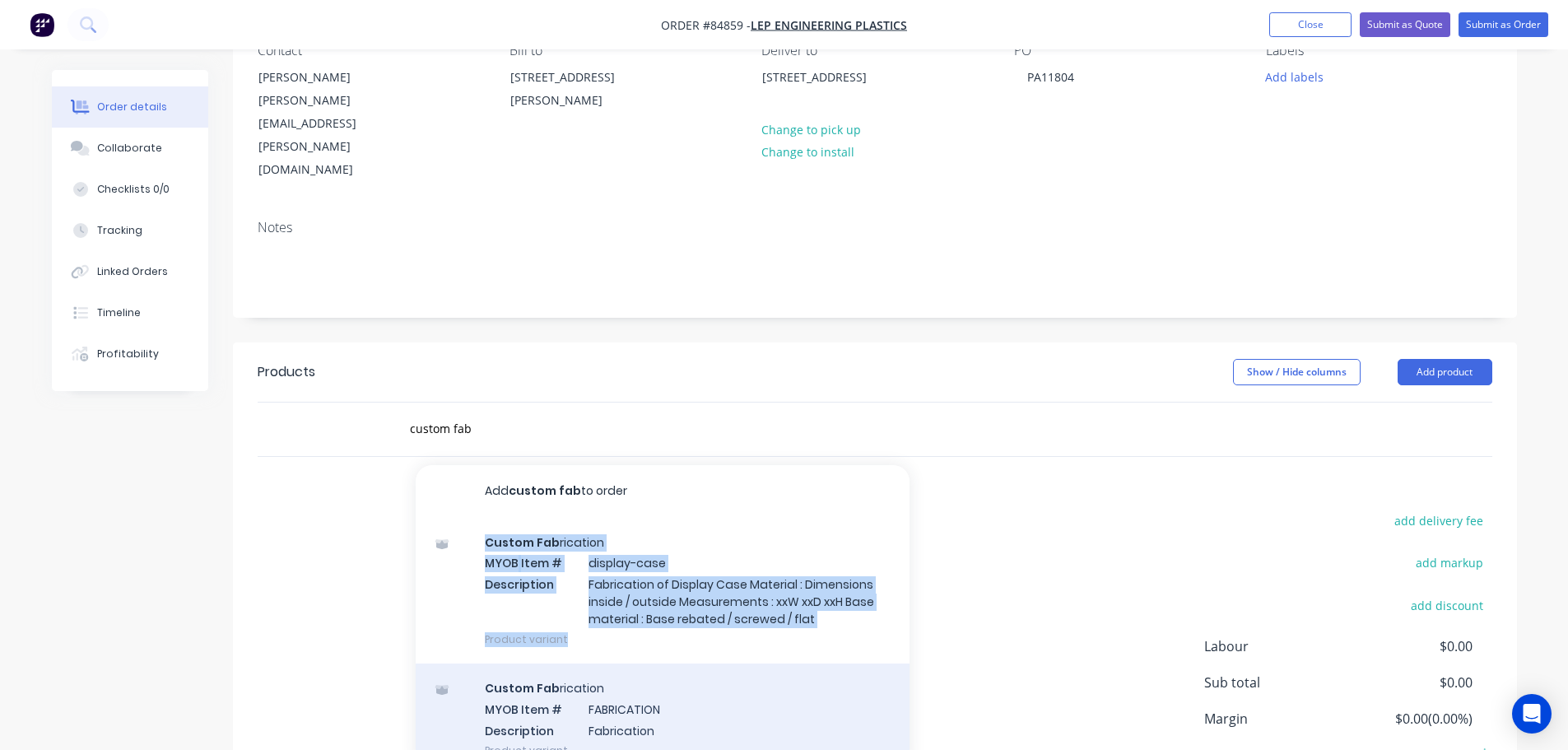
drag, startPoint x: 605, startPoint y: 571, endPoint x: 606, endPoint y: 633, distance: 62.0
click at [606, 633] on div "Add custom fab to order Custom Fab rication MYOB Item # display-case Descriptio…" at bounding box center [662, 617] width 494 height 304
click at [606, 663] on div "Custom Fab rication MYOB Item # FABRICATION Description Fabrication Product var…" at bounding box center [662, 719] width 494 height 111
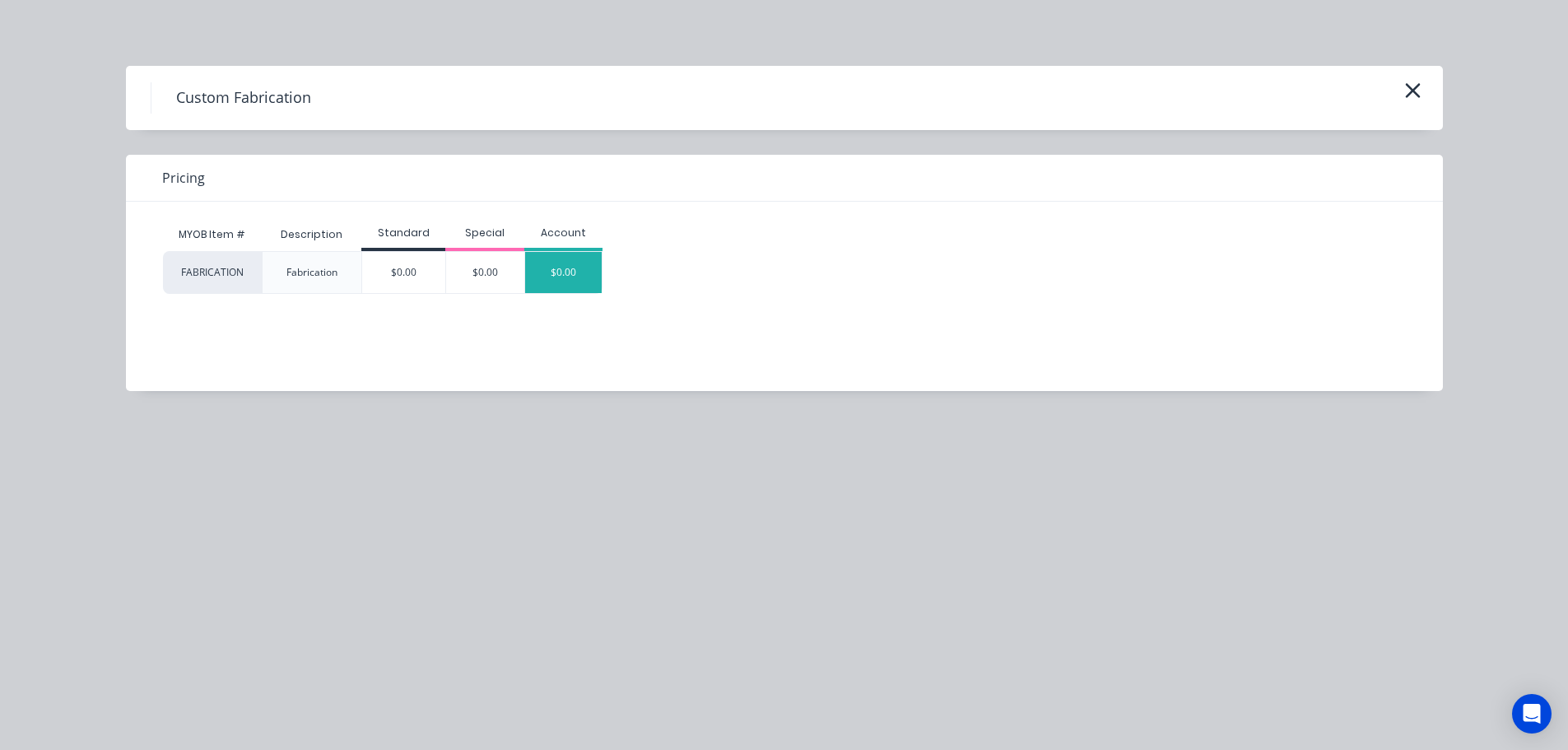
click at [562, 273] on div "$0.00" at bounding box center [564, 272] width 78 height 41
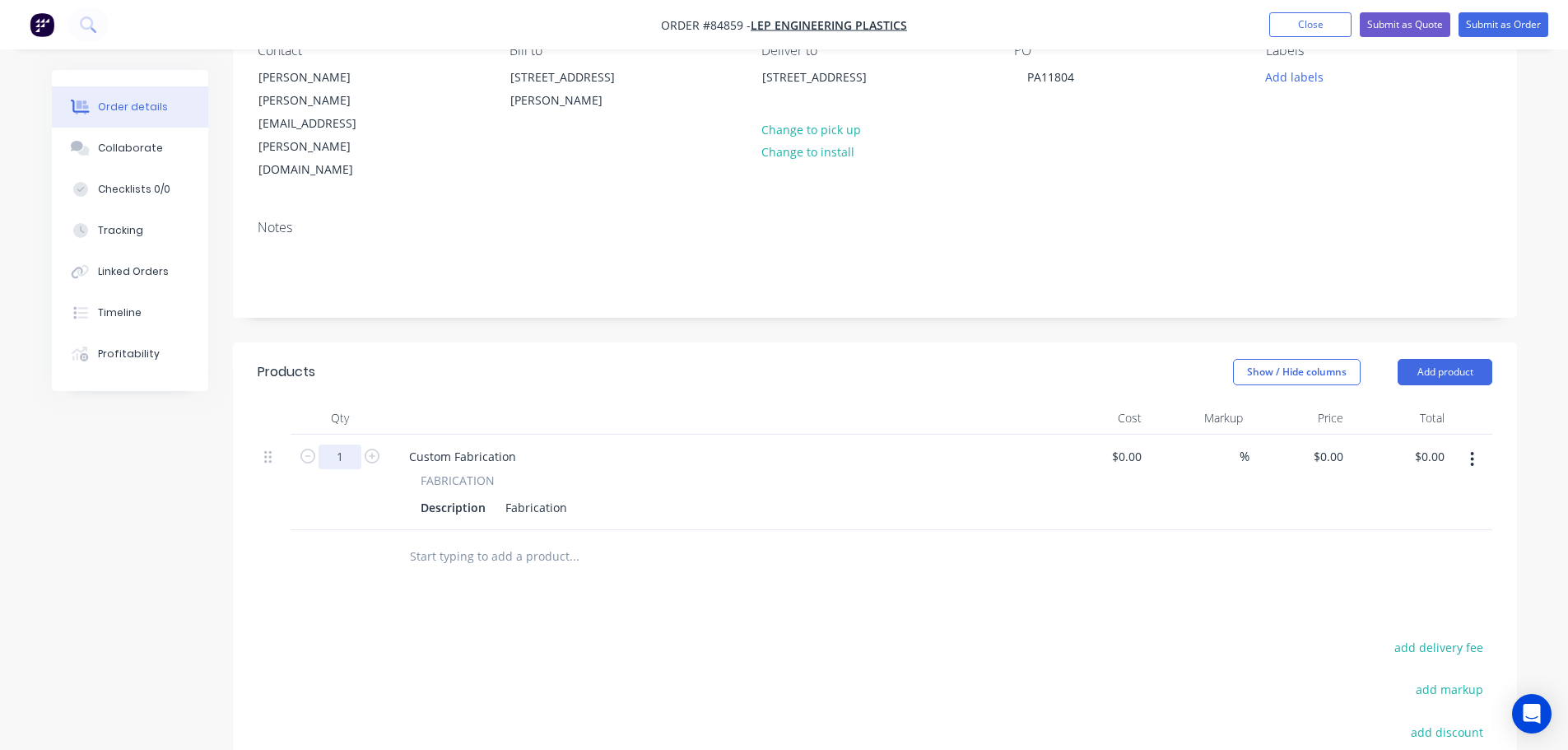
click at [345, 444] on input "1" at bounding box center [340, 456] width 43 height 25
type input "17"
click at [526, 495] on div "Fabrication" at bounding box center [536, 507] width 75 height 24
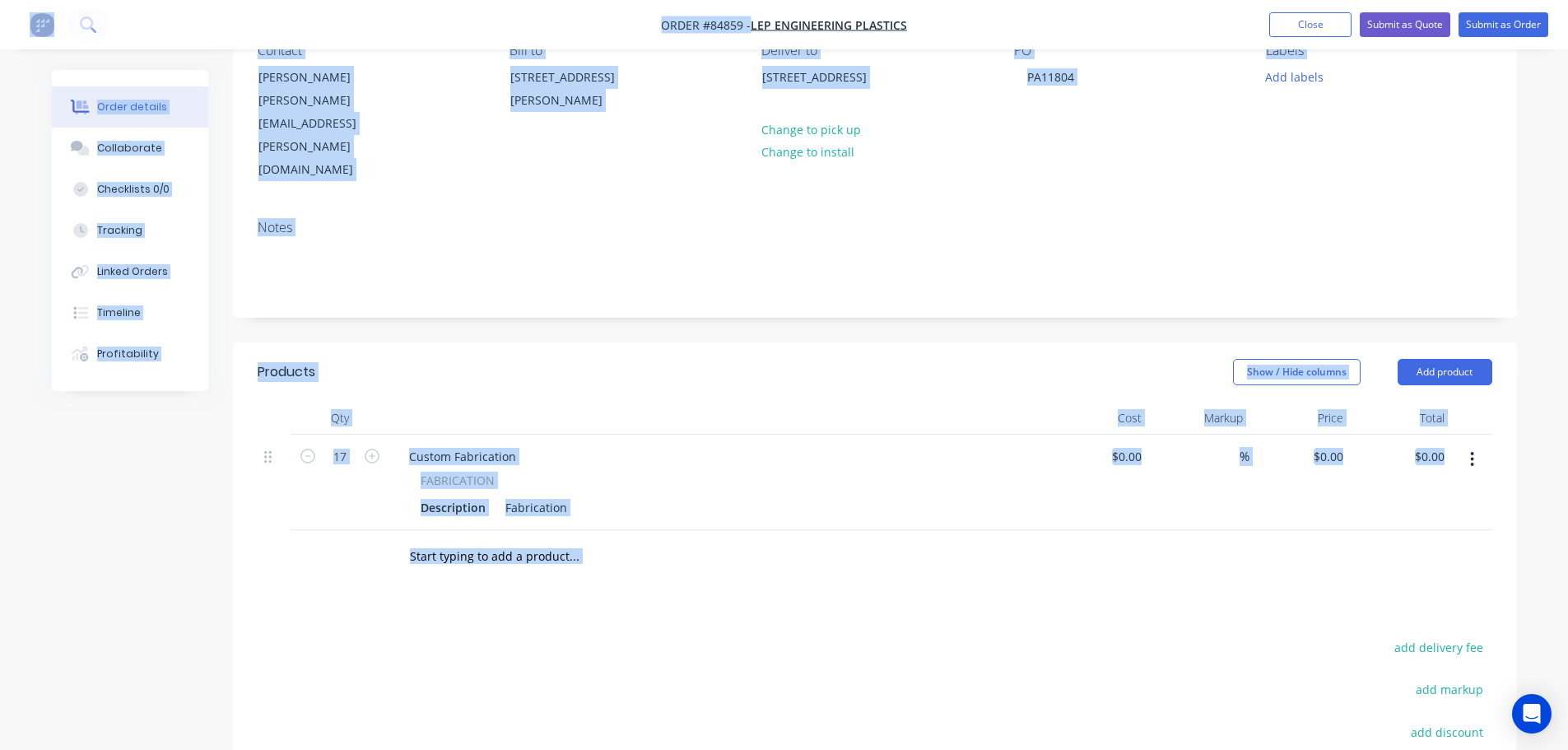
click at [528, 495] on div "Fabrication" at bounding box center [536, 507] width 75 height 24
click at [609, 495] on div "Description Fabrication" at bounding box center [715, 507] width 602 height 24
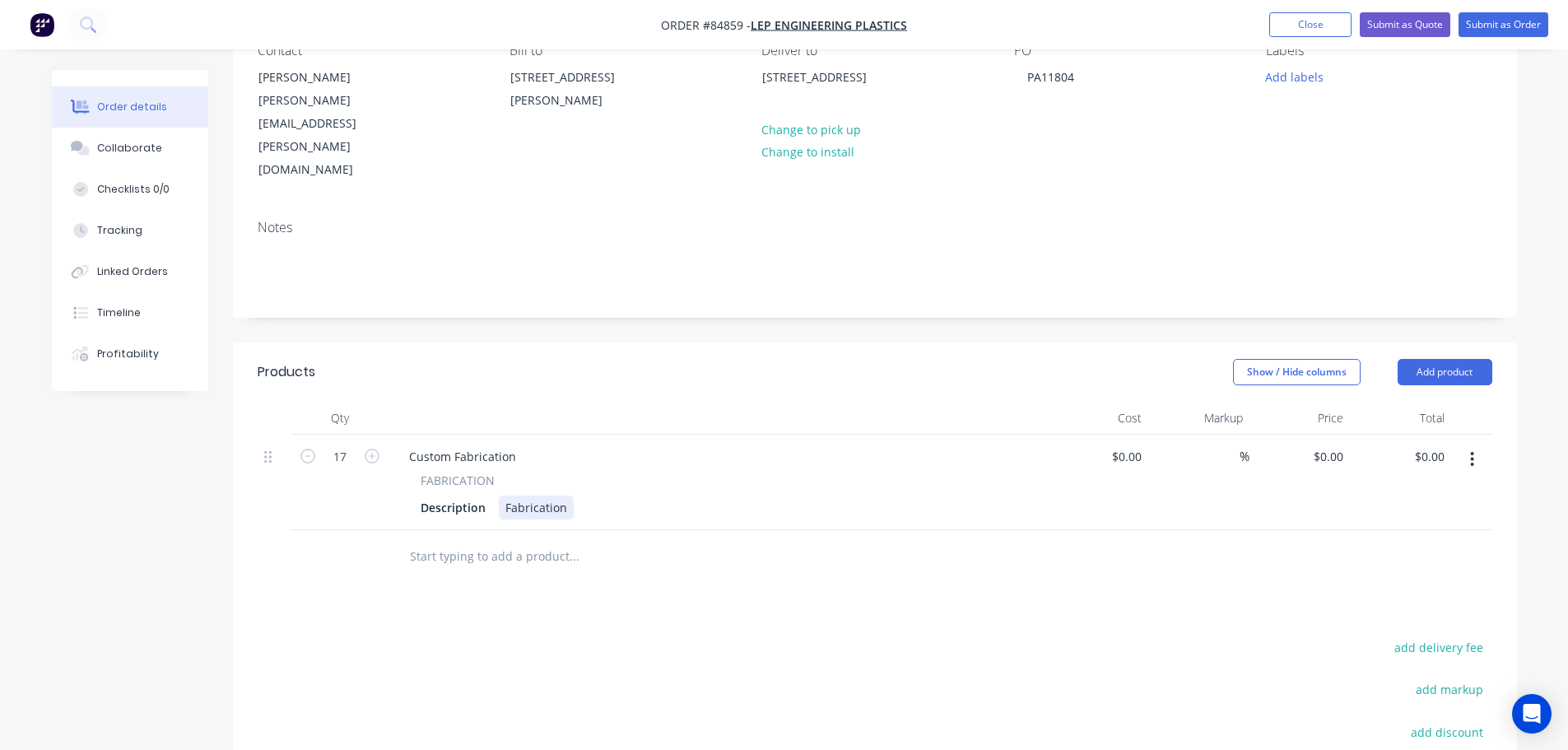
click at [610, 495] on div "Description Fabrication" at bounding box center [715, 507] width 602 height 24
click at [557, 495] on div "Fabrication" at bounding box center [536, 507] width 75 height 24
paste div
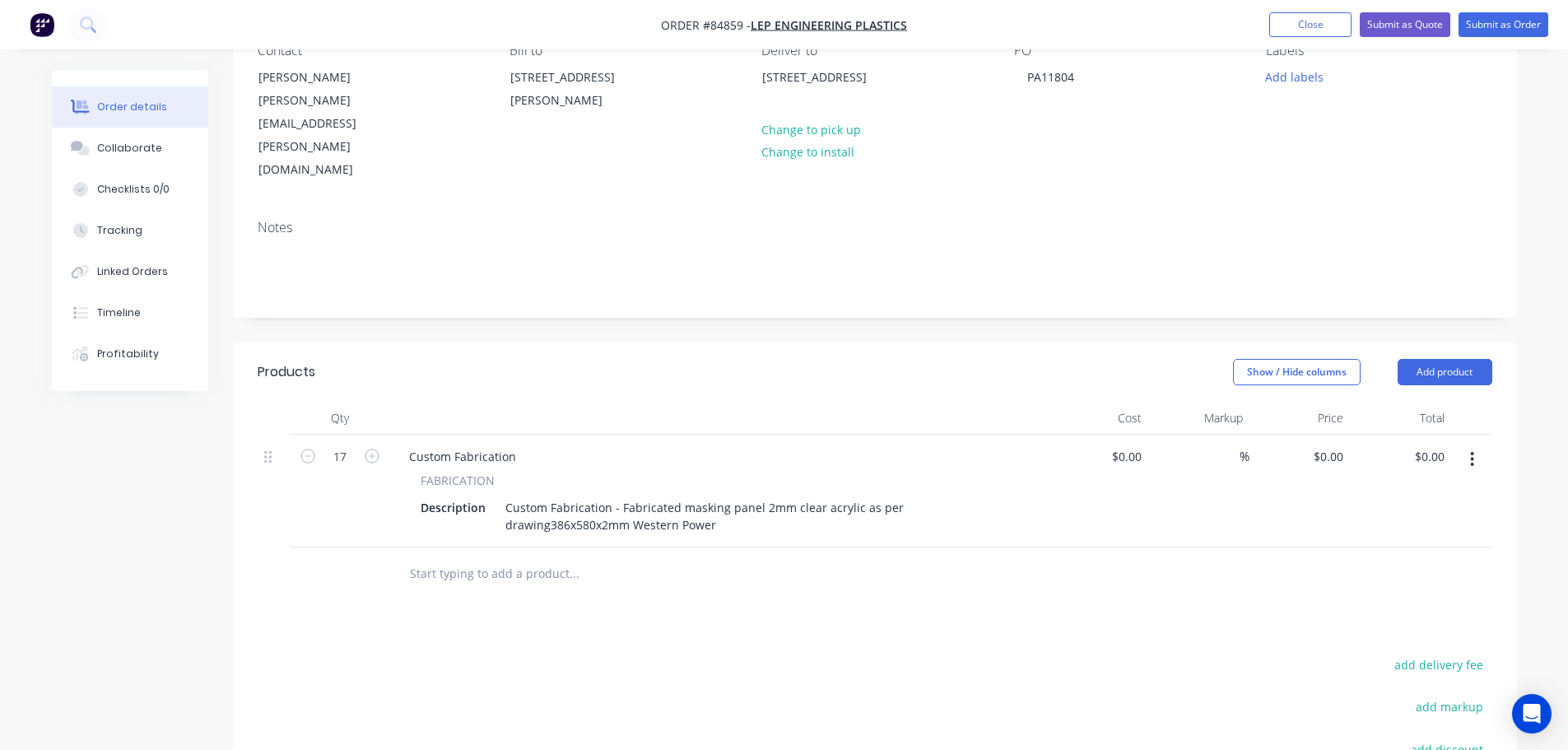
click at [668, 567] on div "Products Show / Hide columns Add product Qty Cost Markup Price Total 17 Custom …" at bounding box center [875, 669] width 1284 height 653
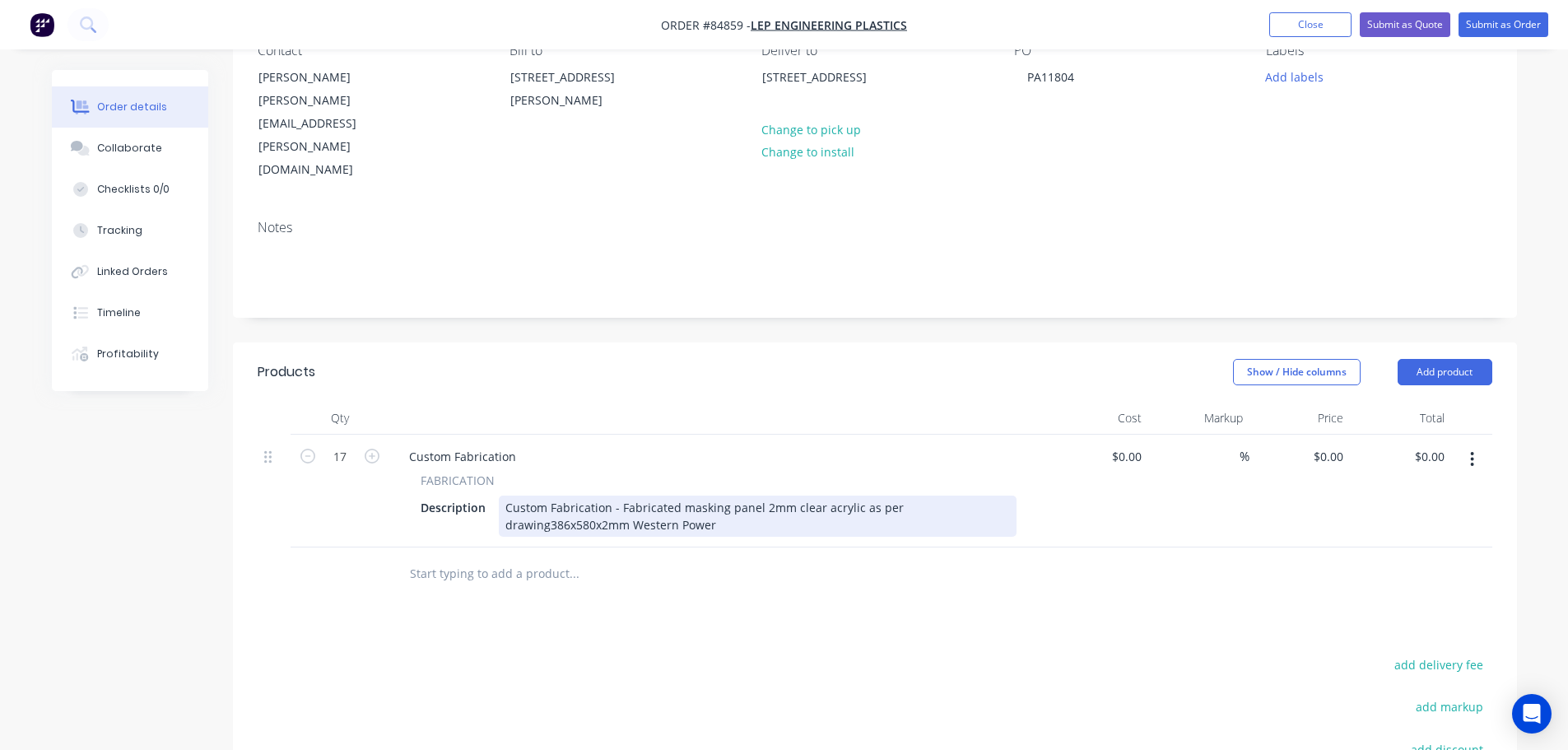
click at [547, 495] on div "Custom Fabrication - Fabricated masking panel 2mm clear acrylic as per drawing3…" at bounding box center [758, 516] width 518 height 41
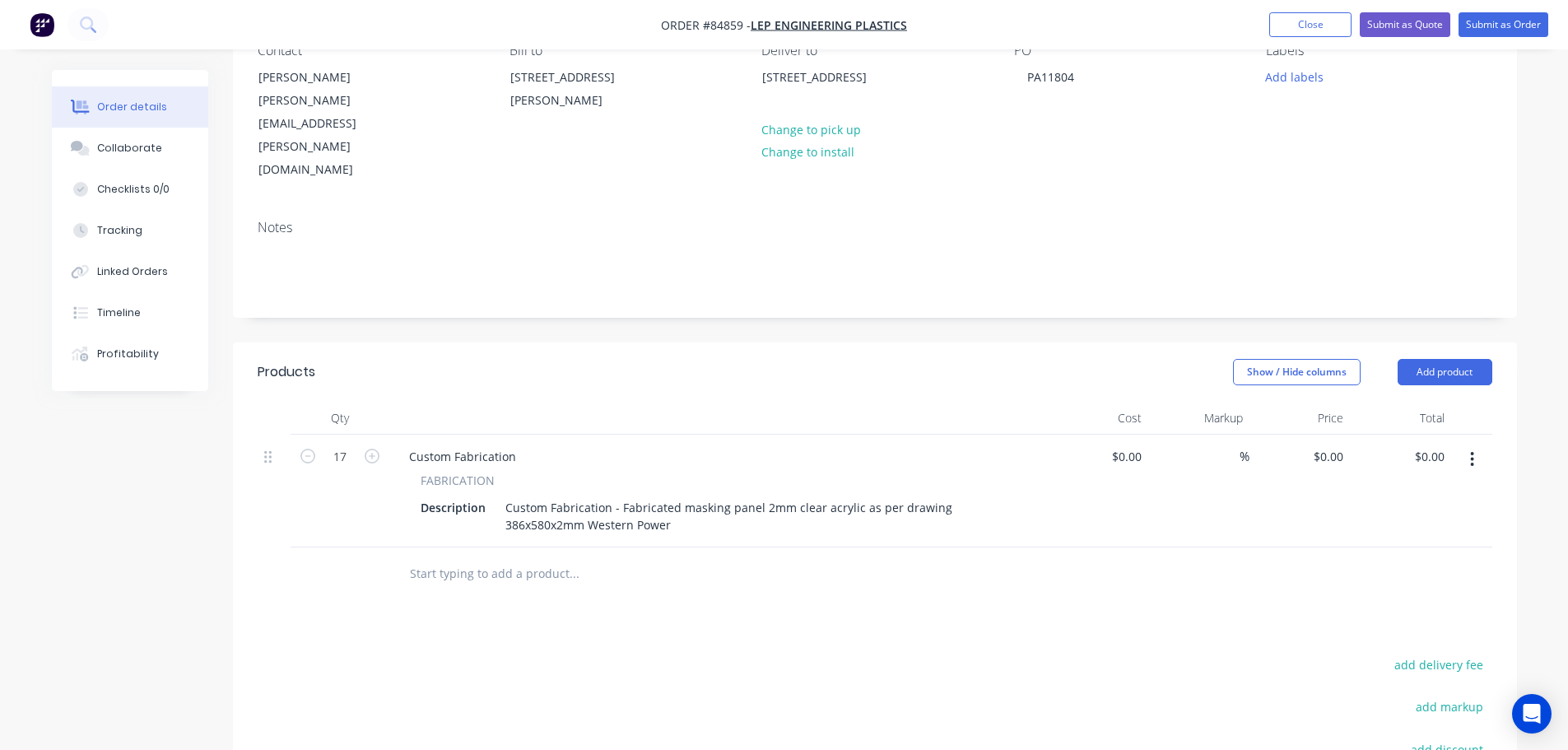
drag, startPoint x: 1181, startPoint y: 618, endPoint x: 1202, endPoint y: 585, distance: 39.1
click at [1332, 444] on input "0" at bounding box center [1331, 456] width 38 height 24
paste input "64.38"
type input "$64.38"
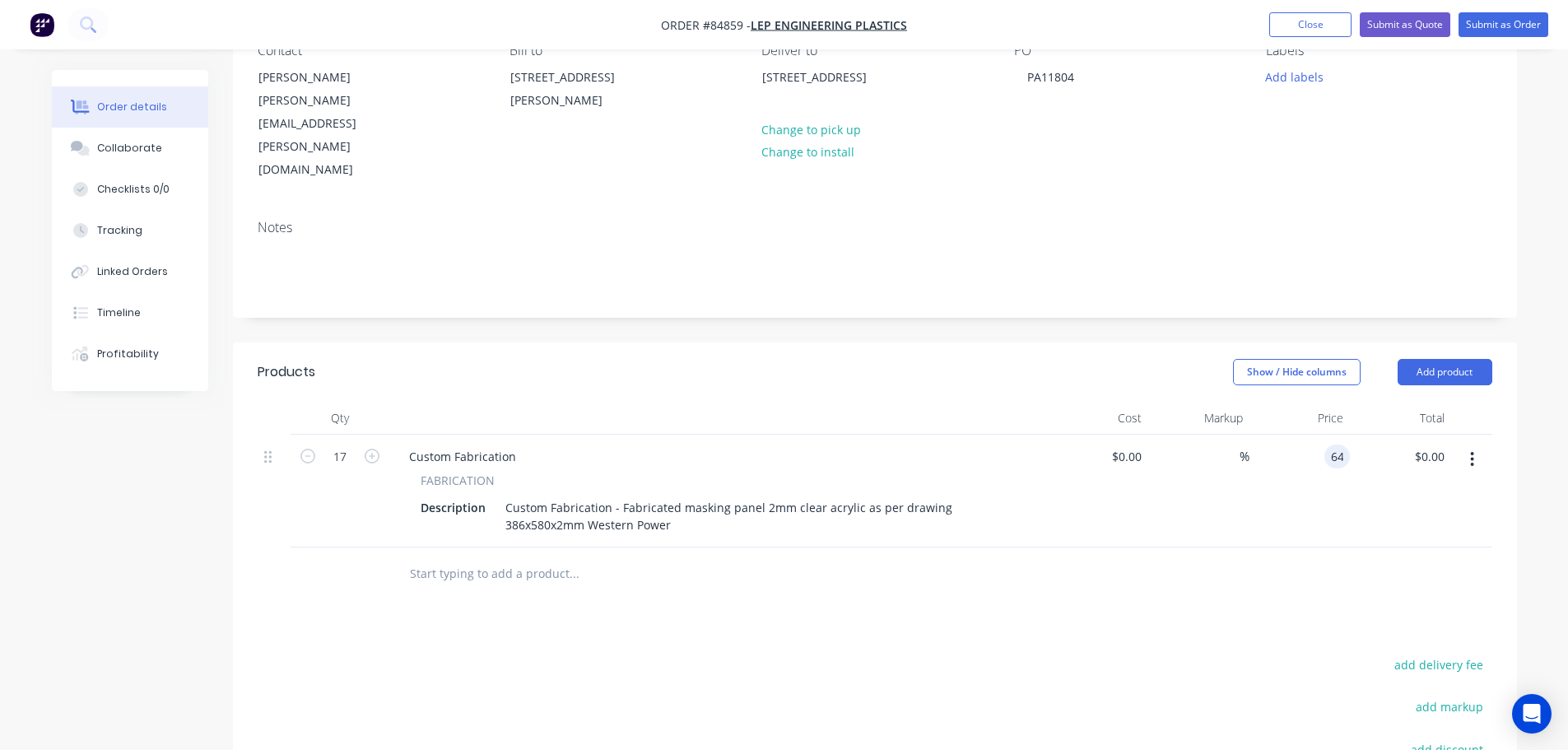
type input "$1,094.46"
click at [1241, 547] on div at bounding box center [874, 574] width 1235 height 54
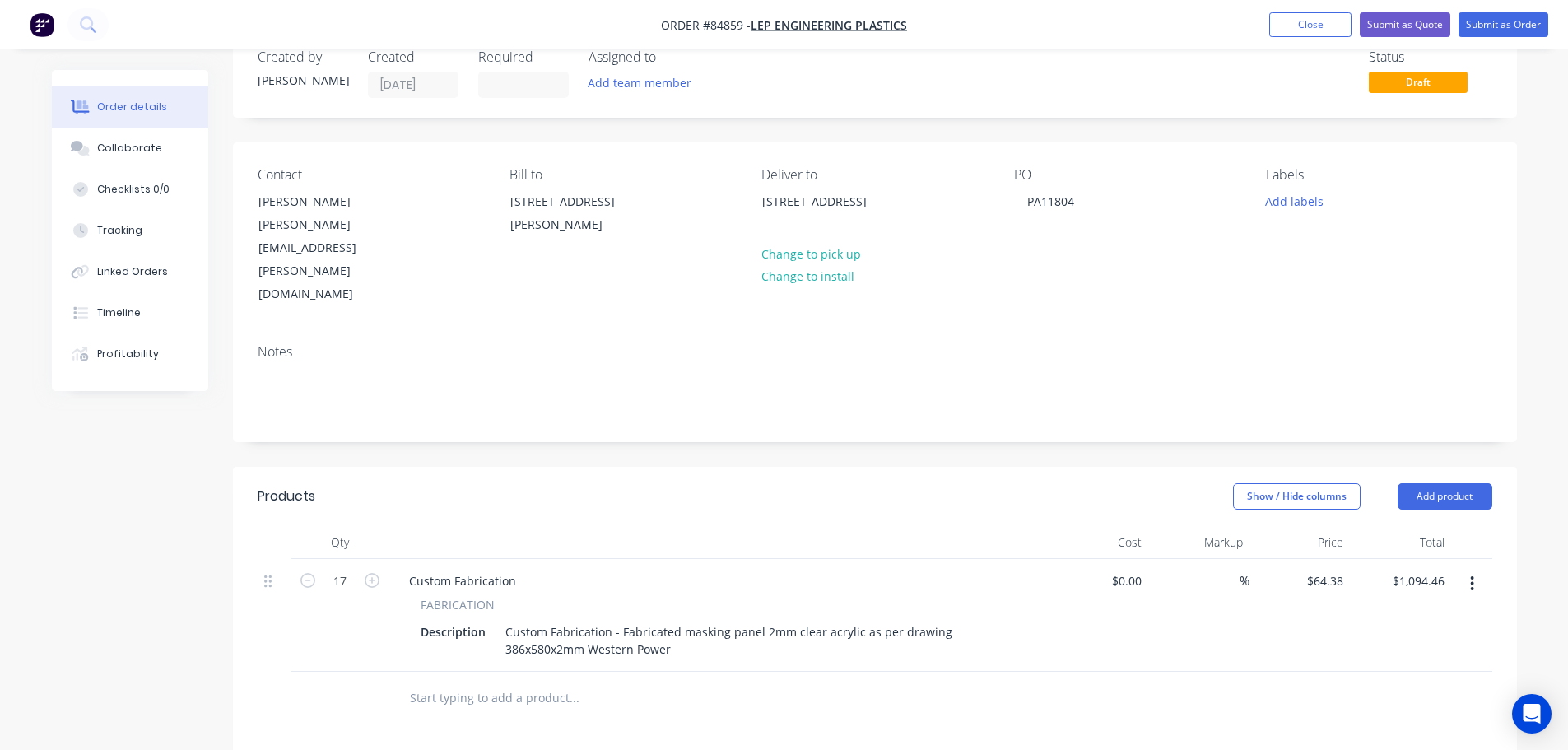
scroll to position [0, 0]
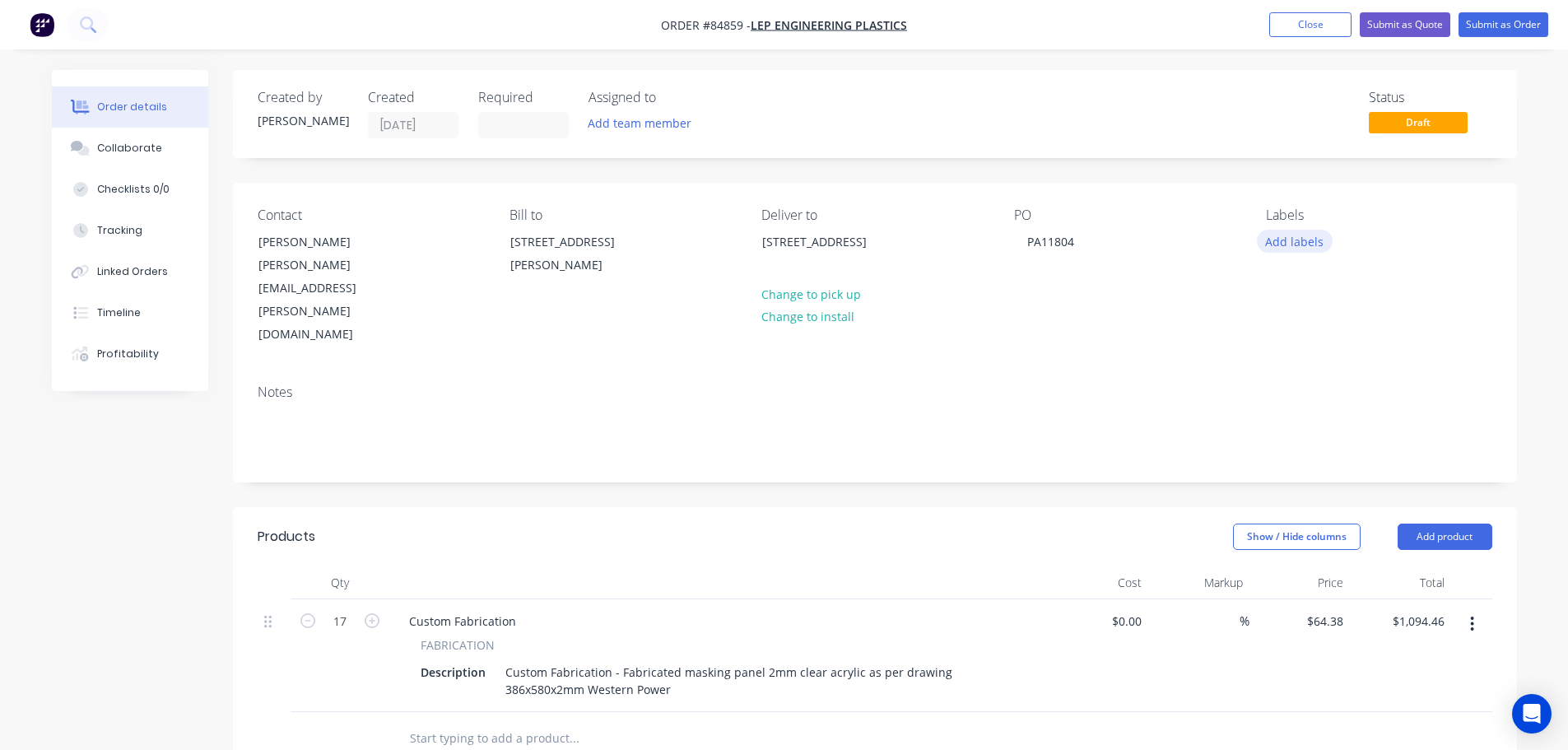
click at [1316, 243] on button "Add labels" at bounding box center [1294, 241] width 76 height 22
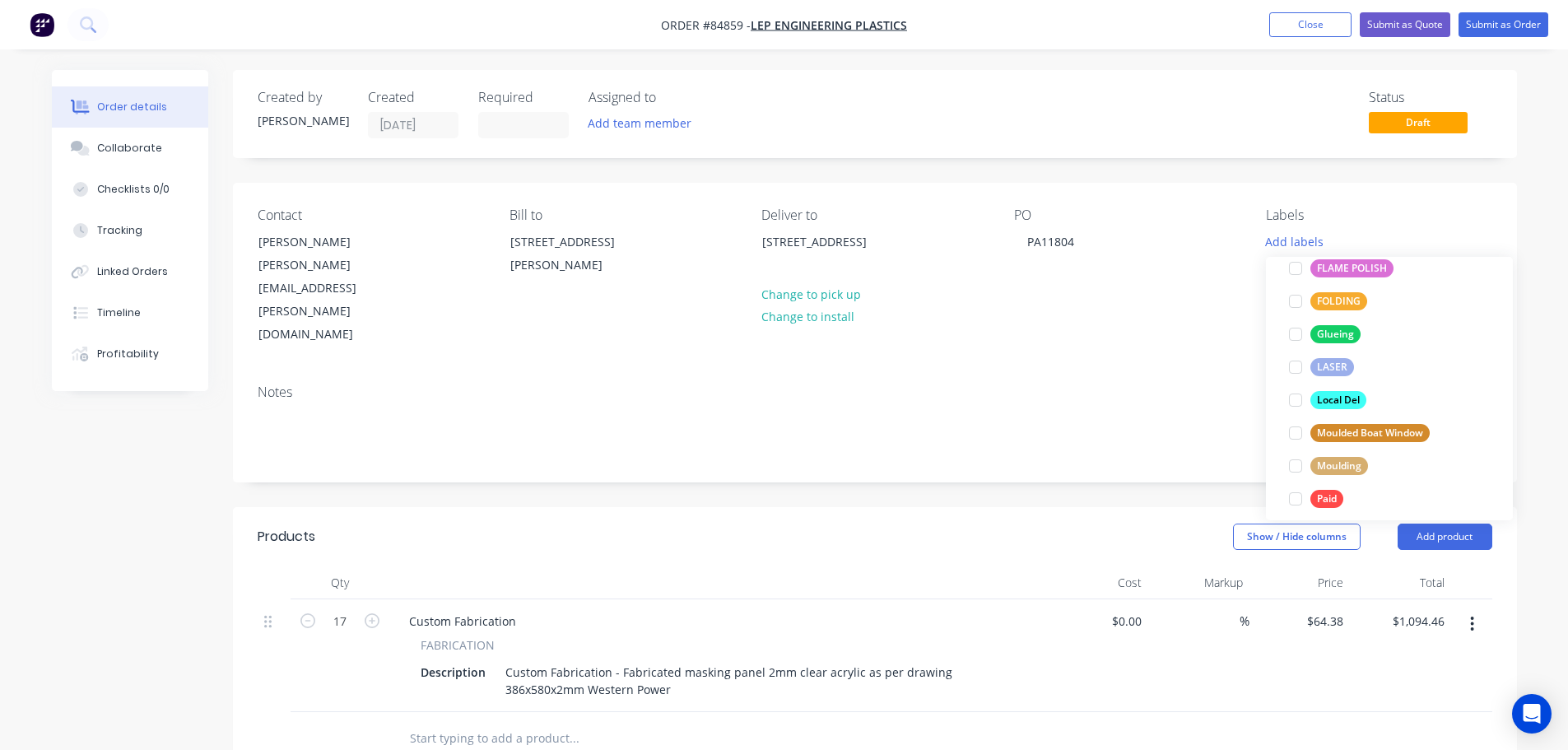
scroll to position [691, 0]
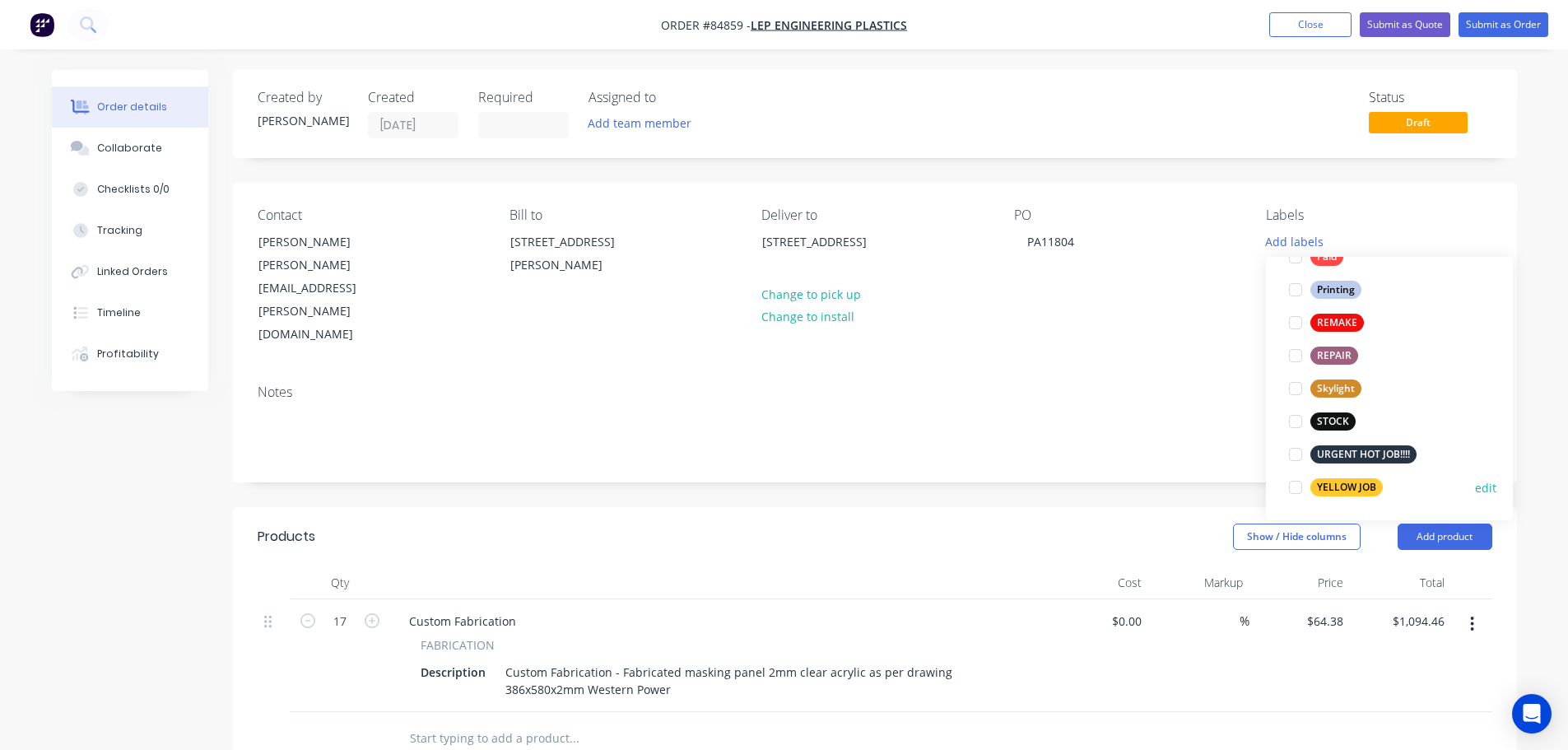
click at [1338, 494] on div "YELLOW JOB" at bounding box center [1346, 487] width 73 height 18
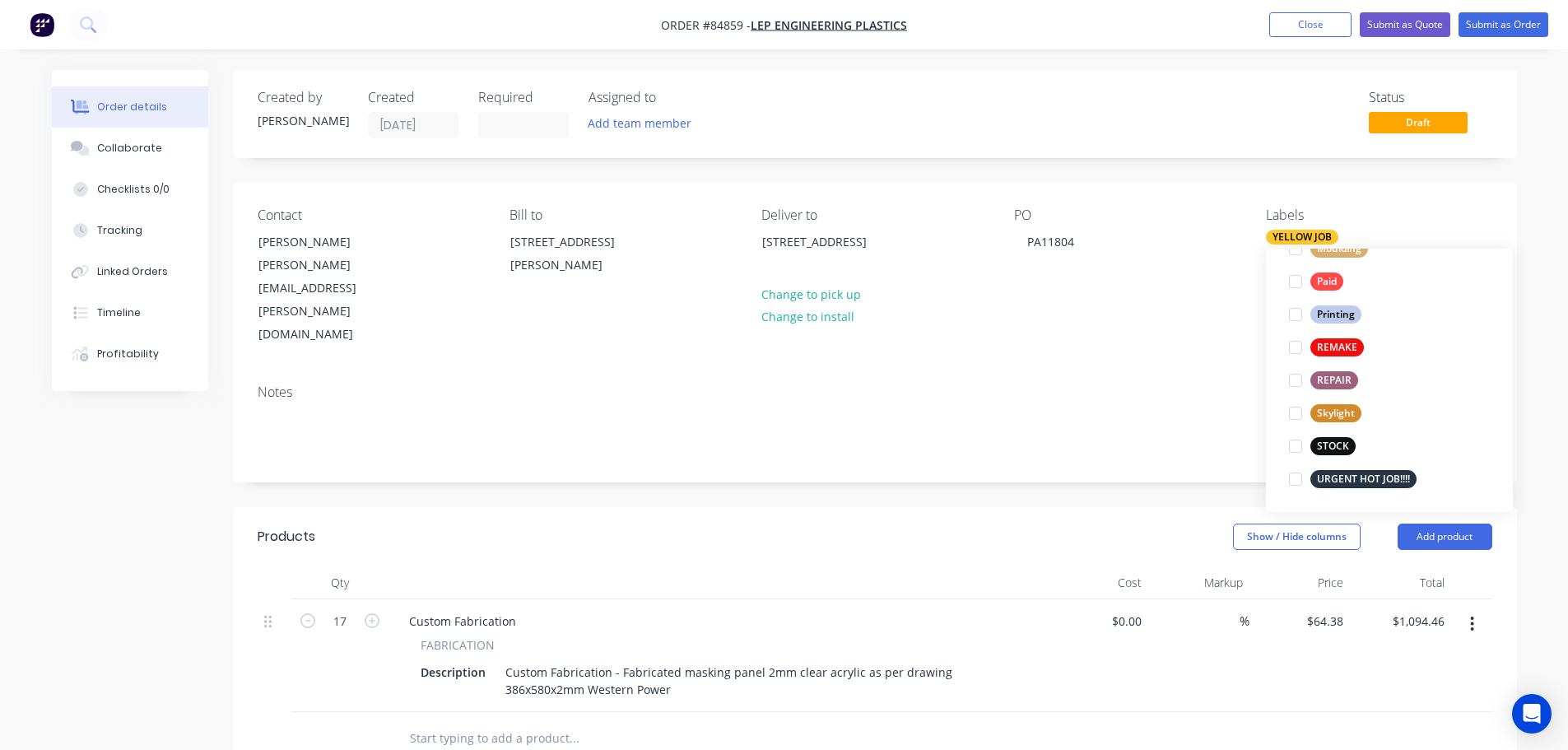
scroll to position [0, 0]
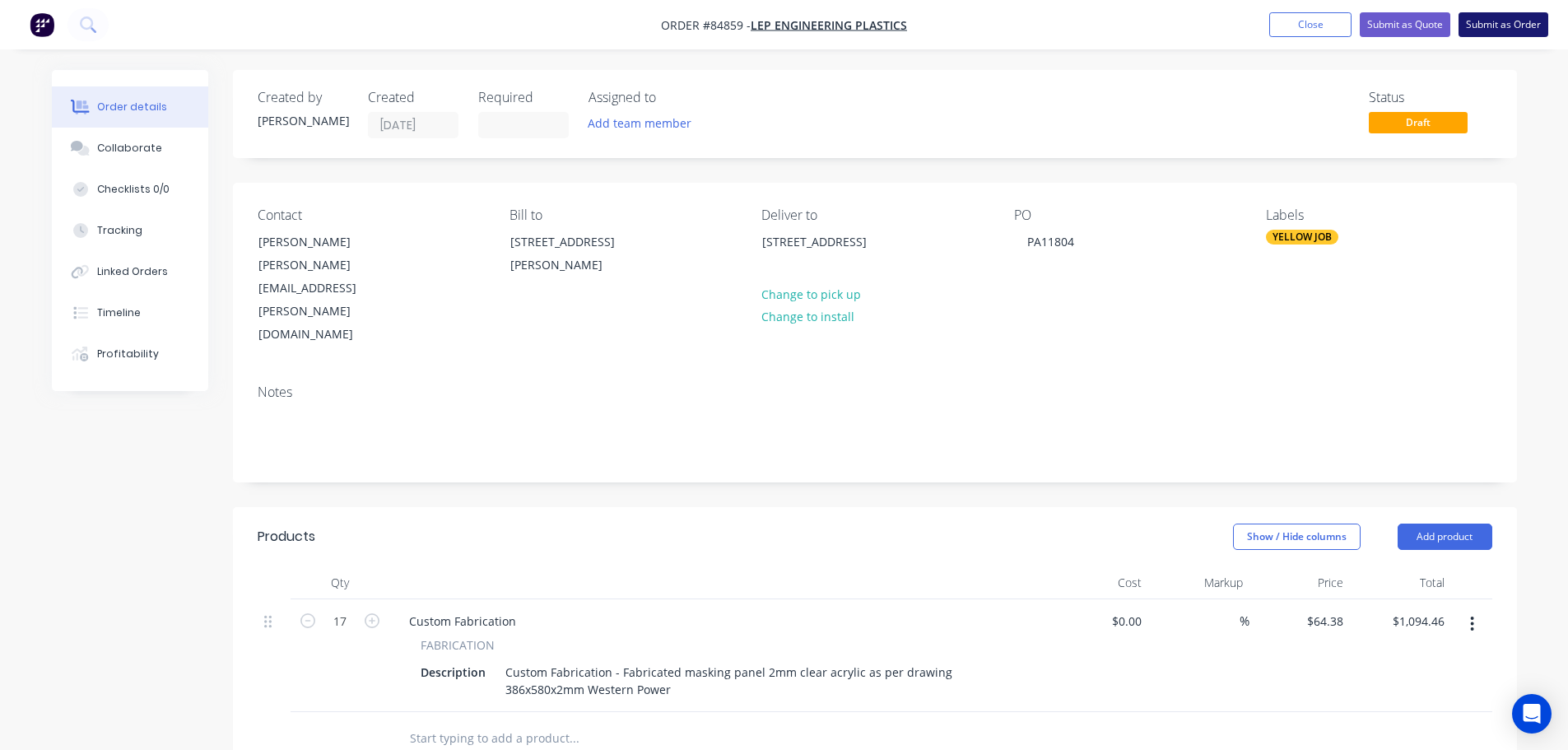
click at [1513, 21] on button "Submit as Order" at bounding box center [1503, 25] width 89 height 25
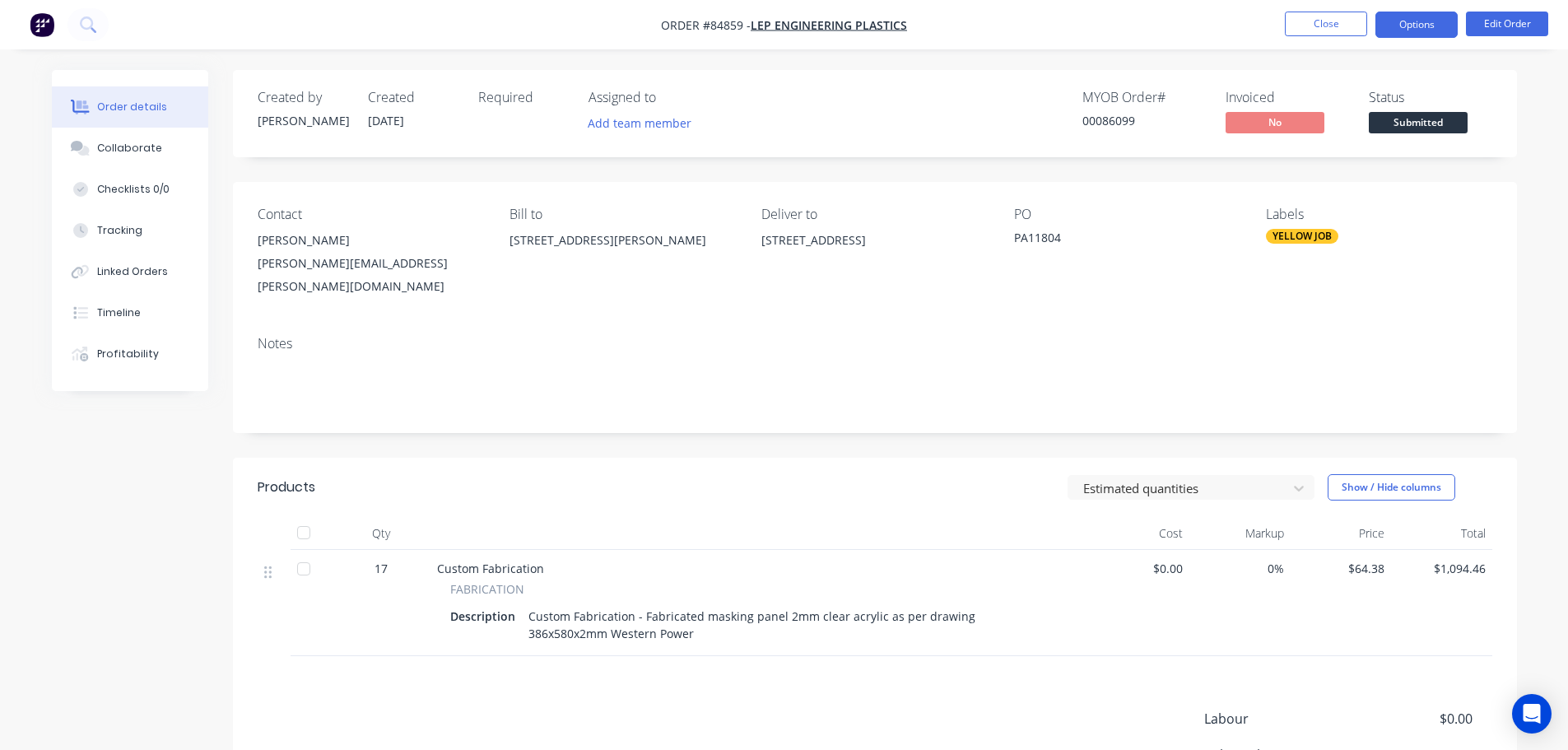
click at [1400, 26] on button "Options" at bounding box center [1417, 25] width 83 height 26
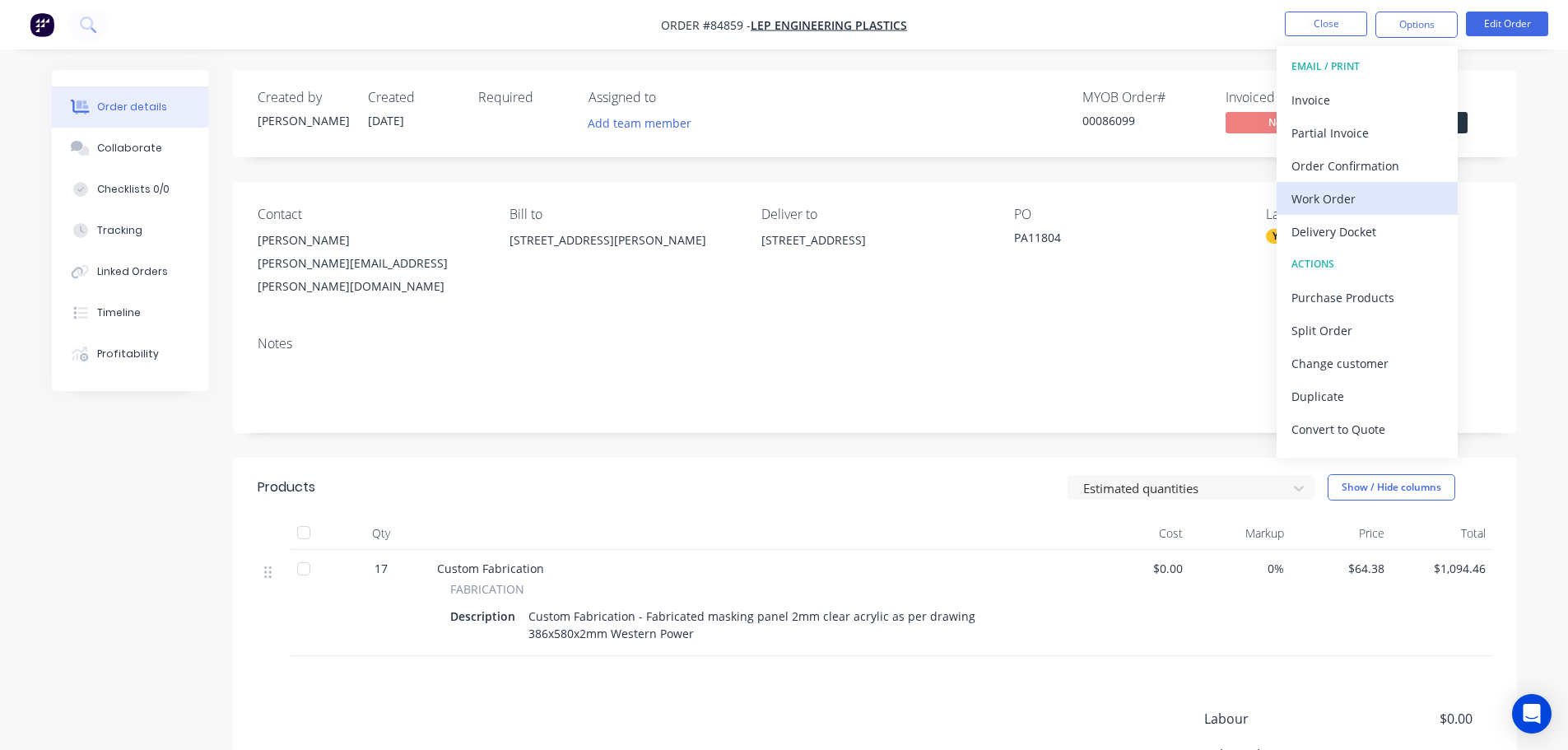
click at [1344, 193] on div "Work Order" at bounding box center [1366, 198] width 151 height 24
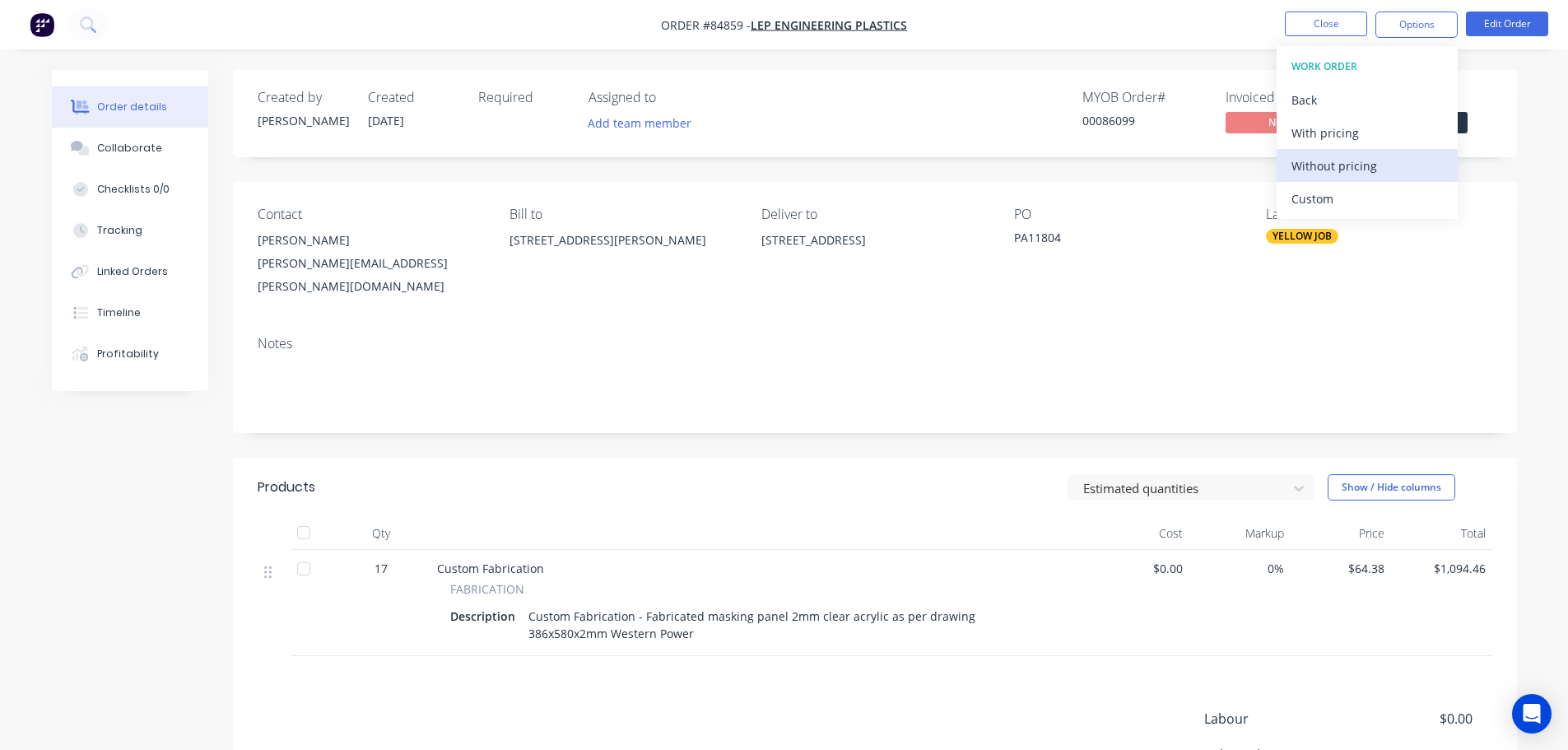
click at [1342, 166] on div "Without pricing" at bounding box center [1366, 165] width 151 height 24
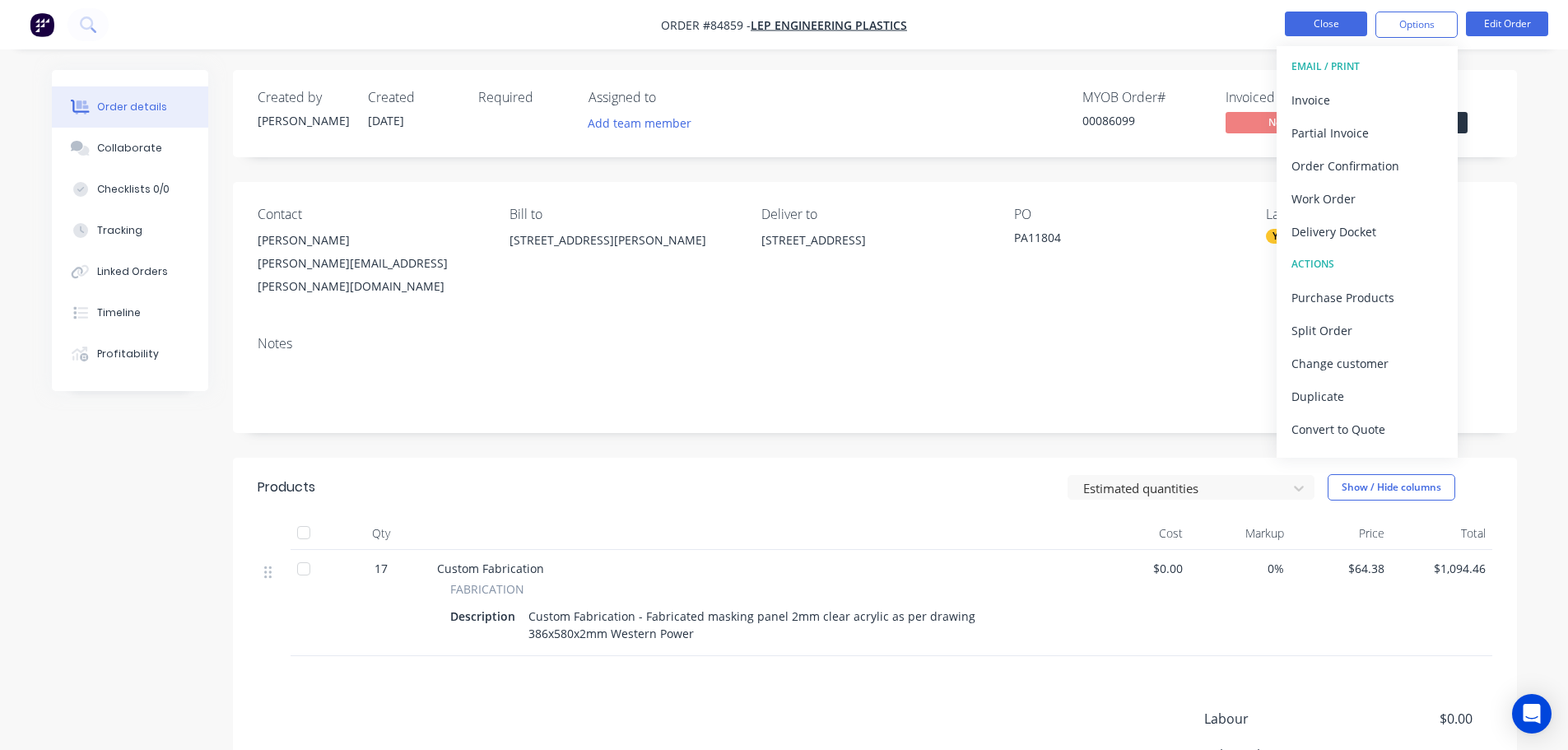
click at [1331, 16] on button "Close" at bounding box center [1326, 24] width 83 height 25
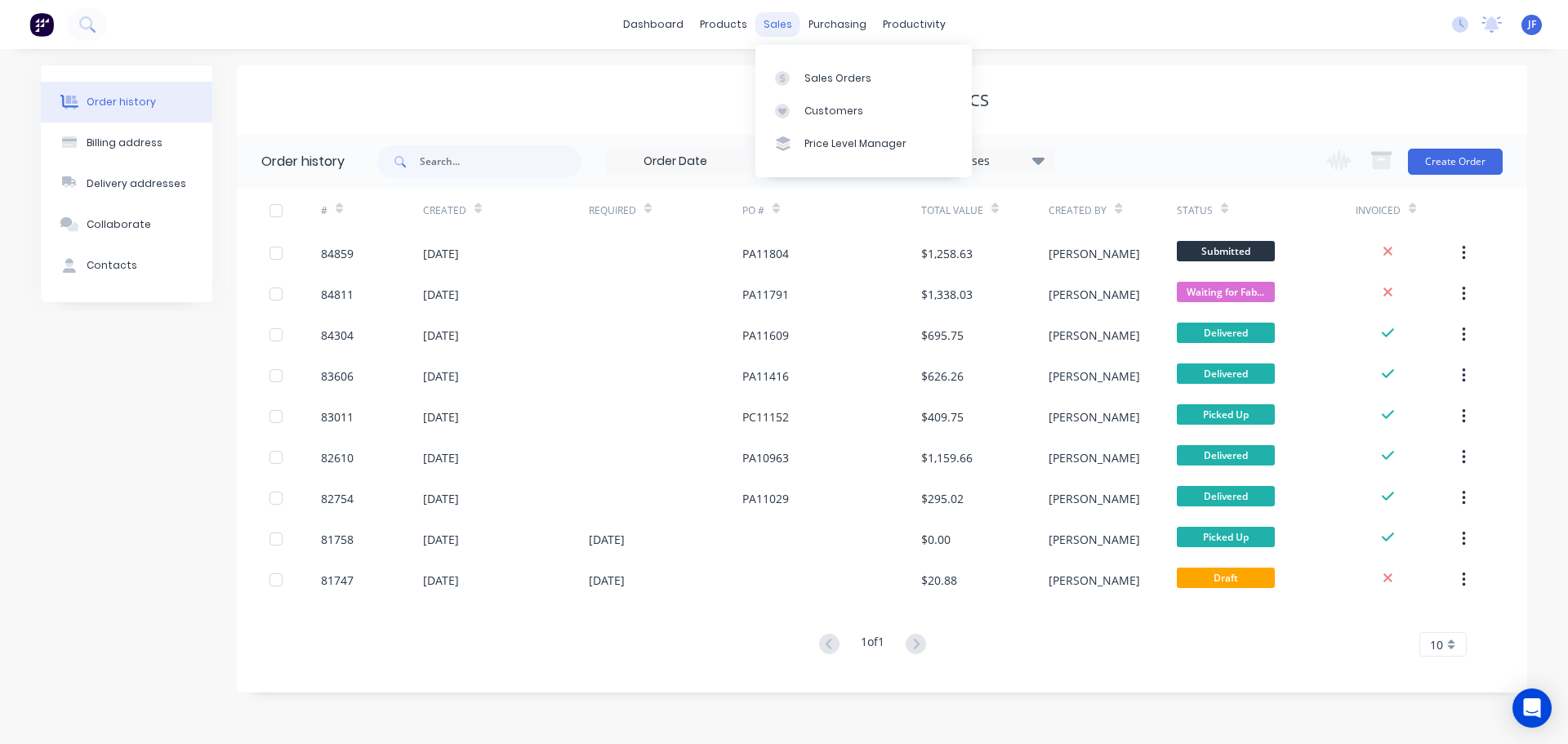
click at [770, 30] on div "sales" at bounding box center [777, 25] width 45 height 25
click at [810, 74] on div "Sales Orders" at bounding box center [838, 79] width 67 height 15
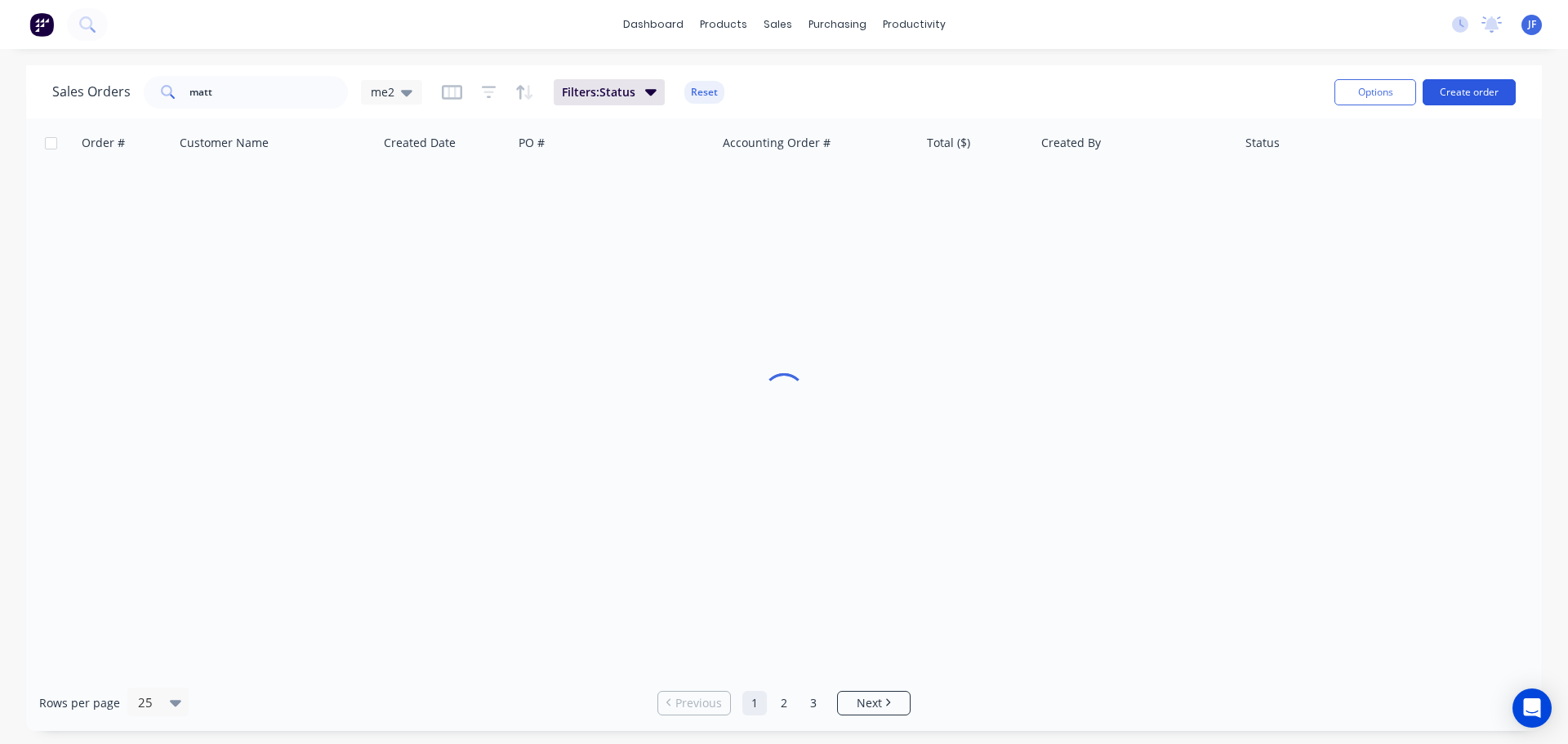
click at [1461, 84] on button "Create order" at bounding box center [1468, 93] width 93 height 26
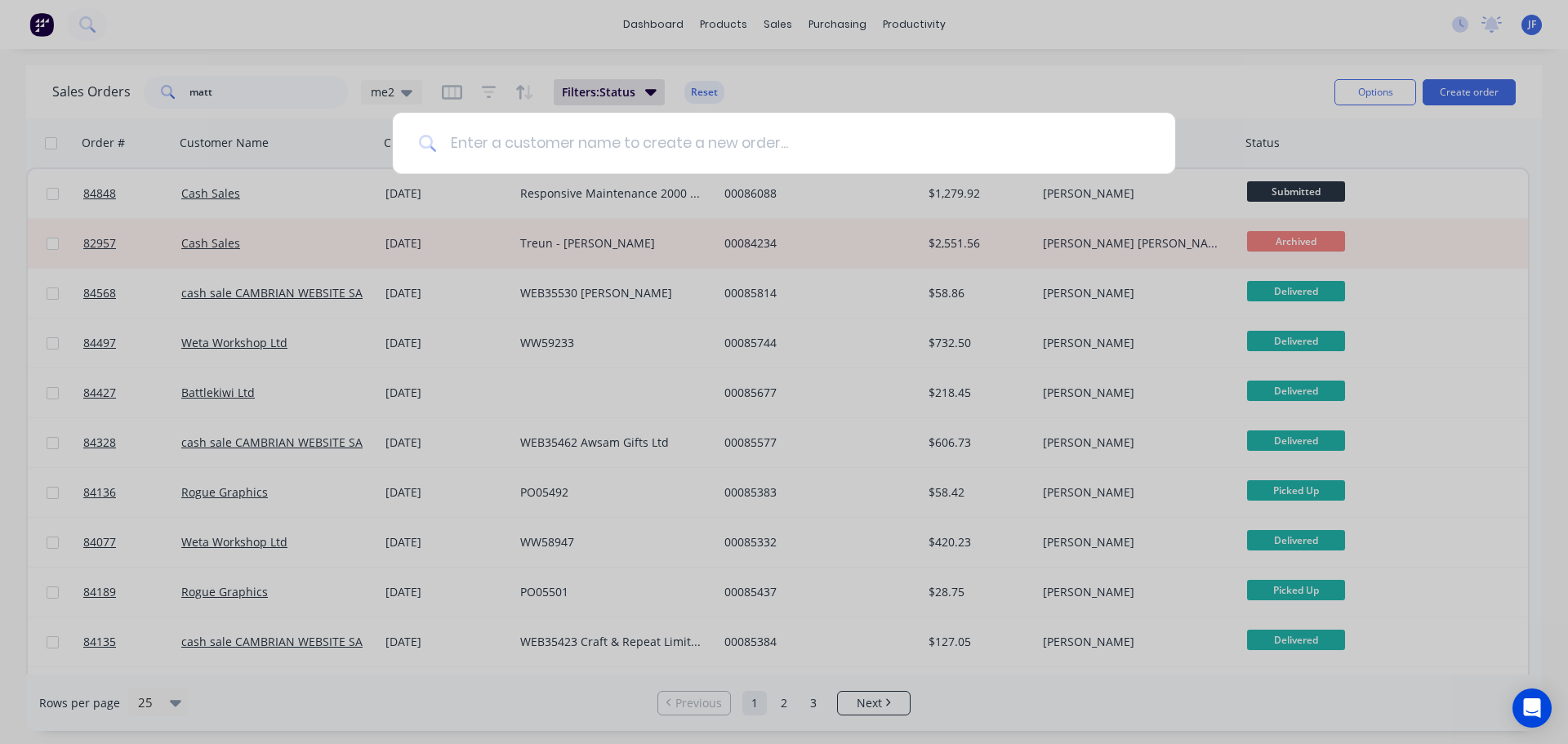
click at [753, 144] on input at bounding box center [793, 143] width 712 height 62
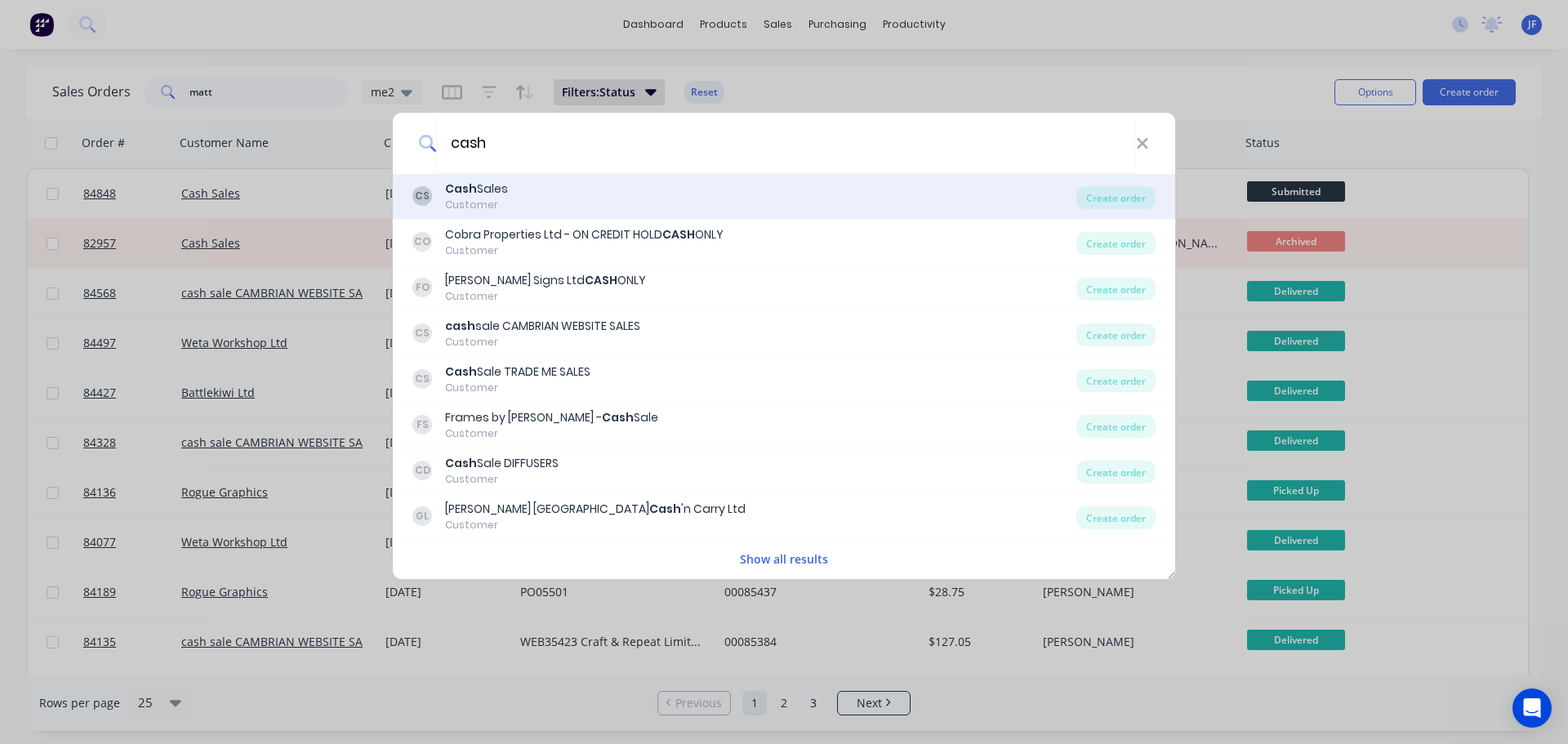
type input "cash"
click at [653, 197] on div "CS Cash Sales Customer" at bounding box center [744, 196] width 664 height 32
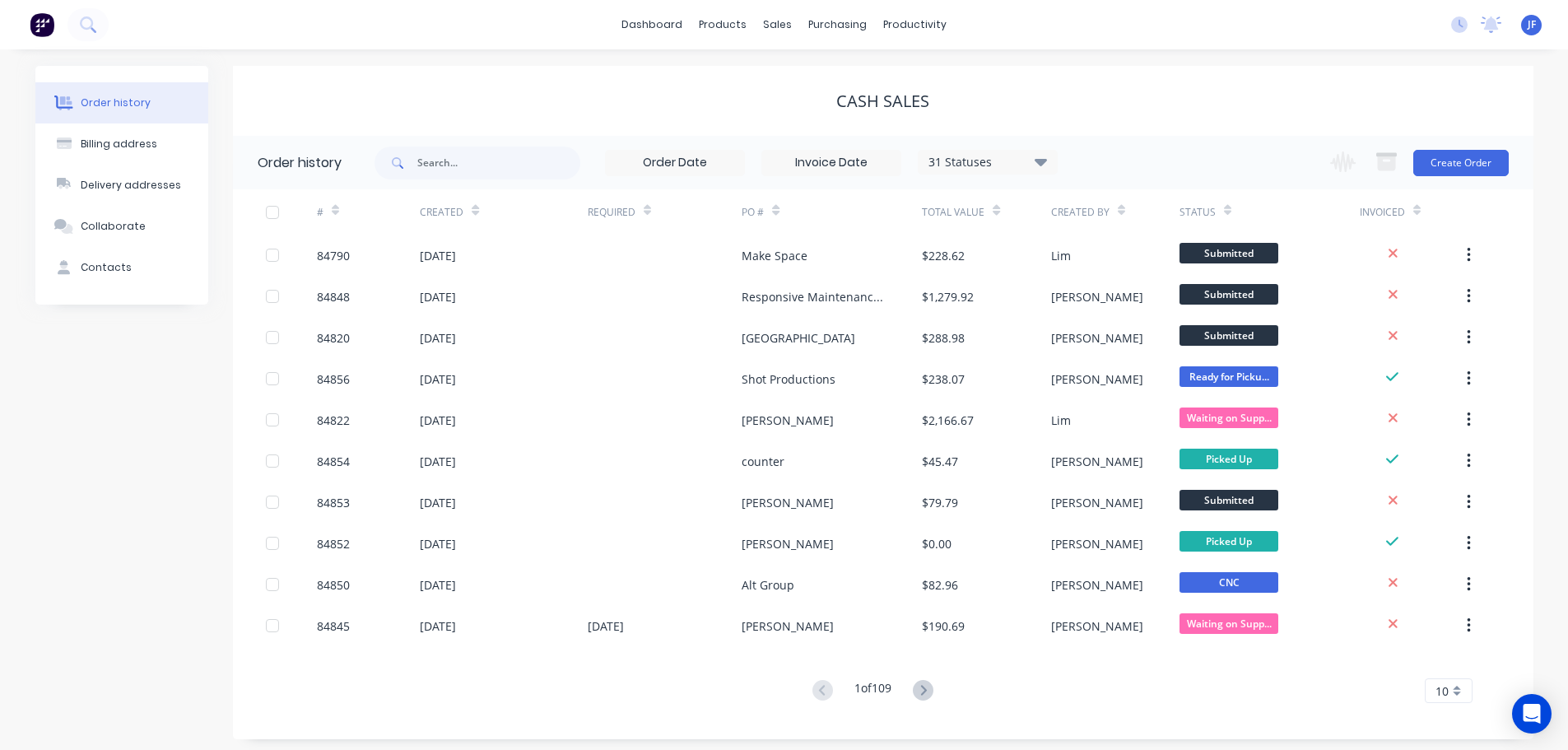
click at [30, 22] on img at bounding box center [42, 25] width 25 height 25
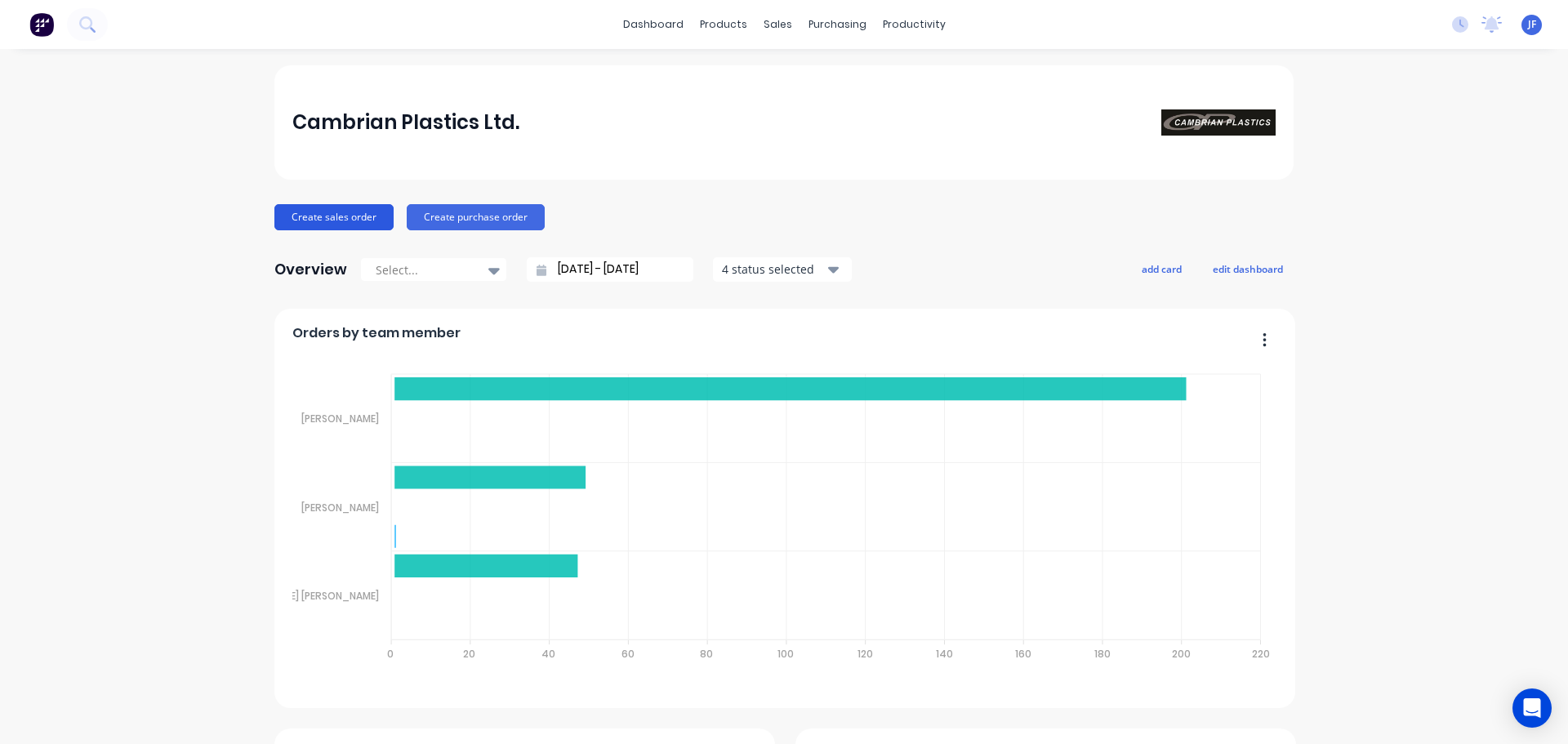
click at [327, 224] on button "Create sales order" at bounding box center [333, 217] width 119 height 26
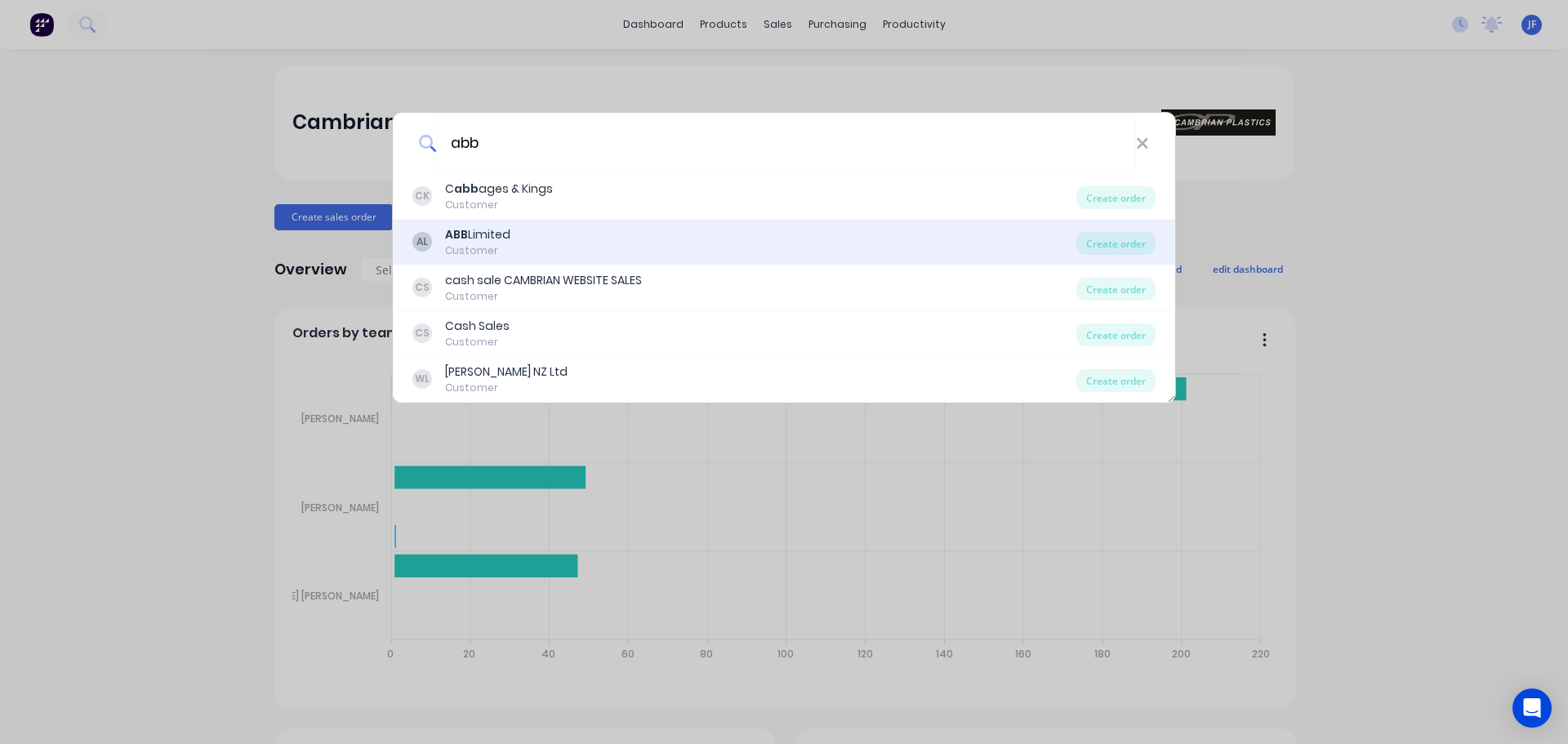
type input "abb"
click at [581, 245] on div "AL ABB Limited Customer" at bounding box center [744, 242] width 664 height 32
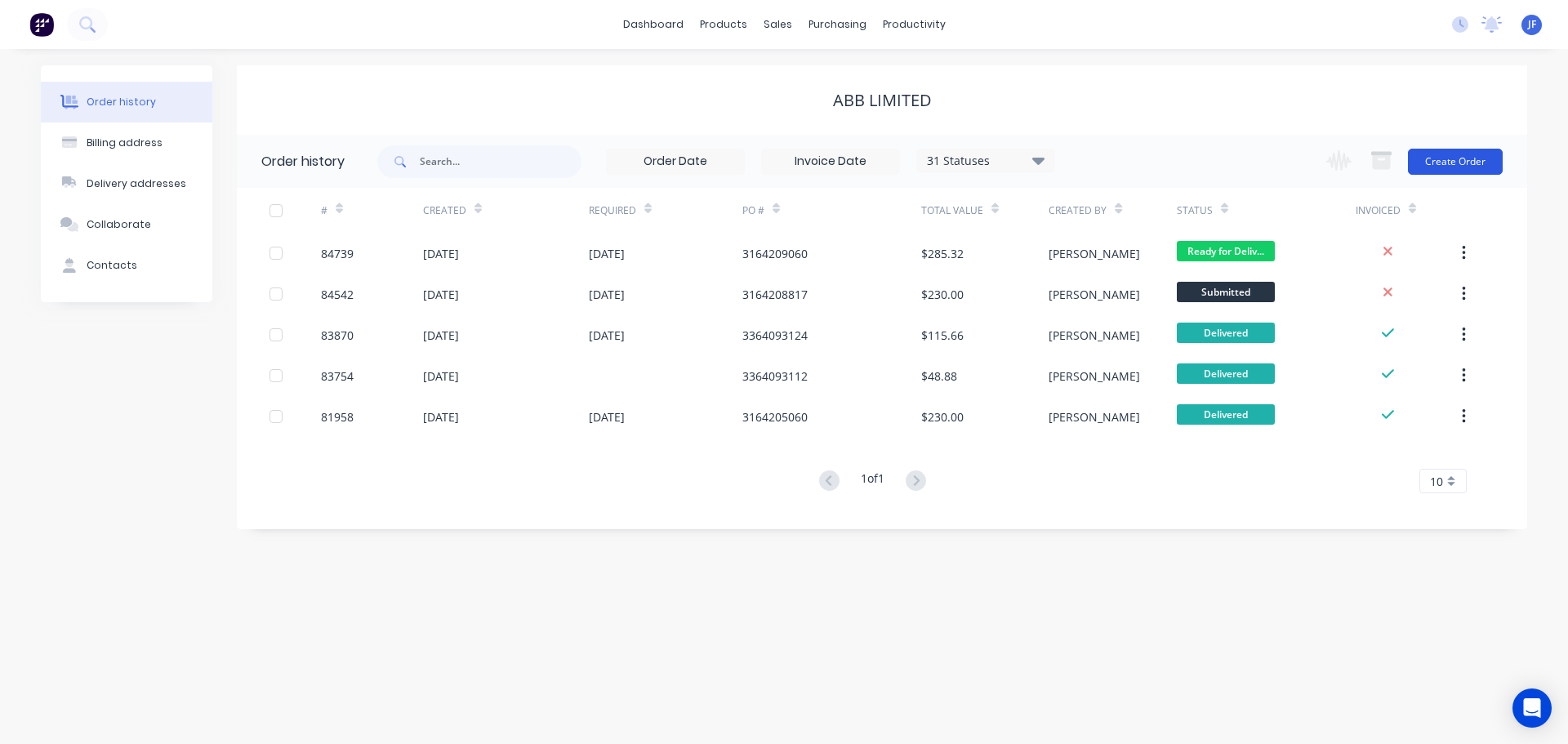
click at [1437, 166] on button "Create Order" at bounding box center [1455, 162] width 94 height 26
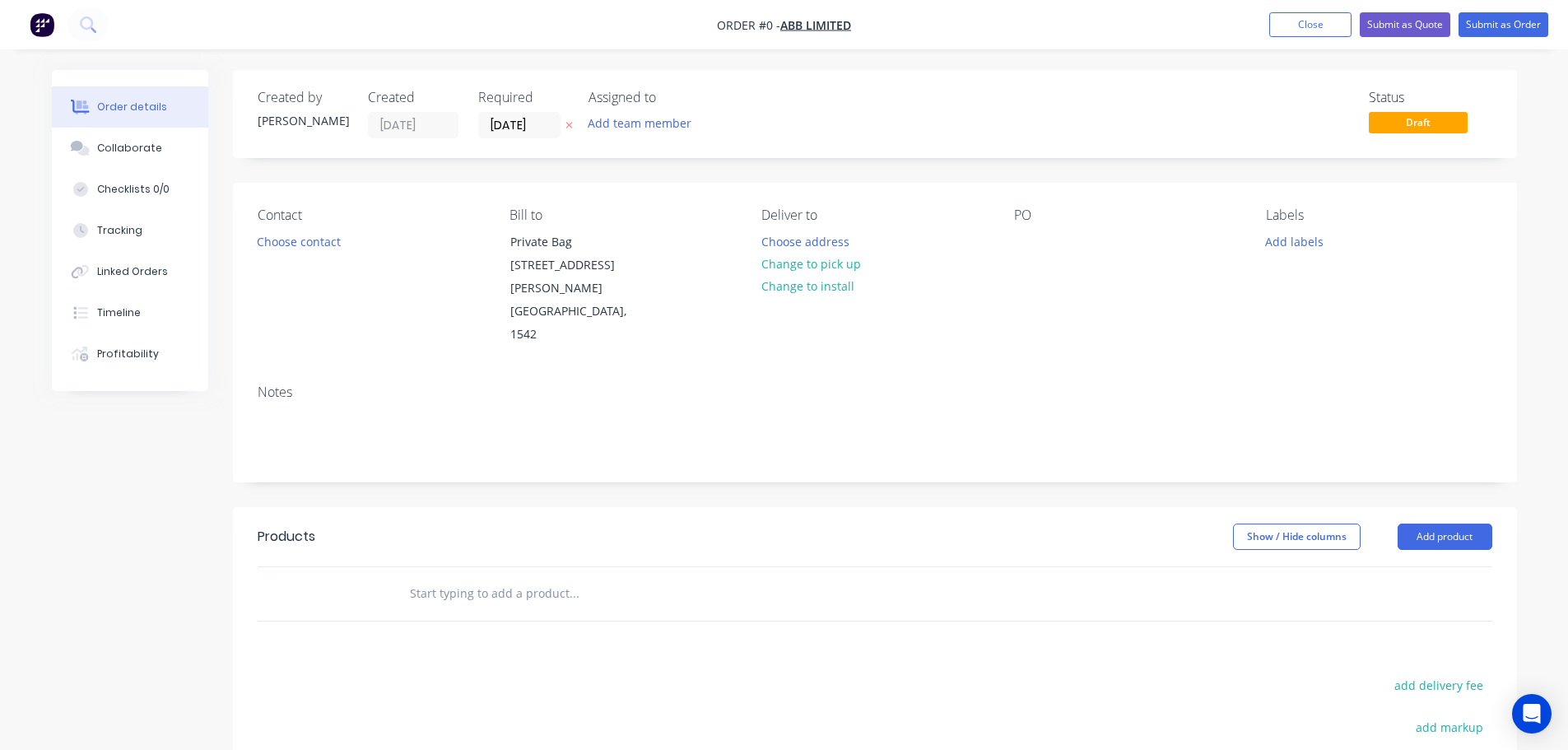
click at [564, 127] on button "button" at bounding box center [569, 125] width 17 height 19
click at [298, 244] on button "Choose contact" at bounding box center [299, 241] width 101 height 22
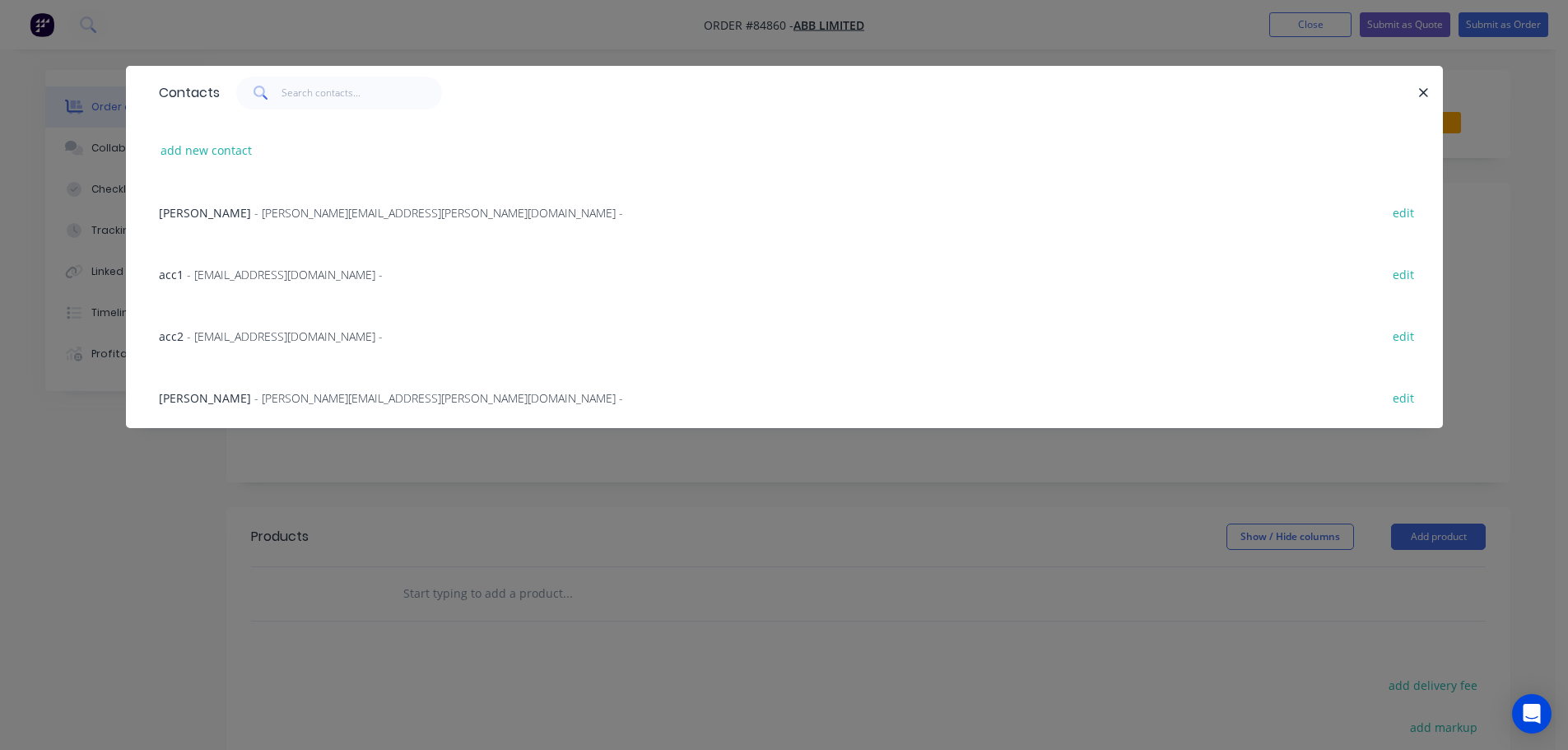
click at [254, 216] on span "- [PERSON_NAME][EMAIL_ADDRESS][PERSON_NAME][DOMAIN_NAME] -" at bounding box center [438, 213] width 369 height 16
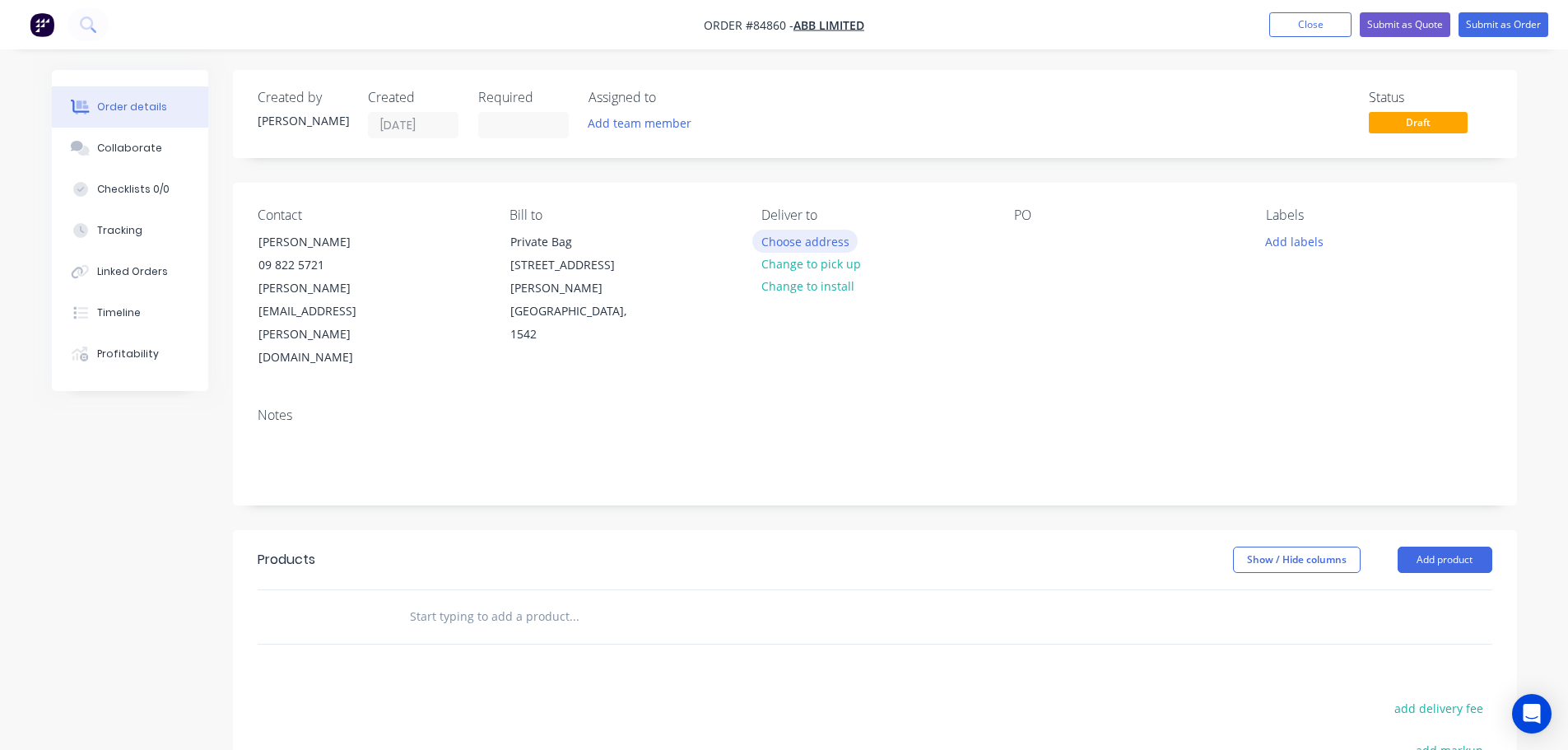
drag, startPoint x: 829, startPoint y: 258, endPoint x: 825, endPoint y: 244, distance: 14.6
click at [825, 244] on div "Choose address Change to pick up Change to install" at bounding box center [810, 264] width 117 height 68
click at [825, 244] on button "Choose address" at bounding box center [805, 241] width 105 height 22
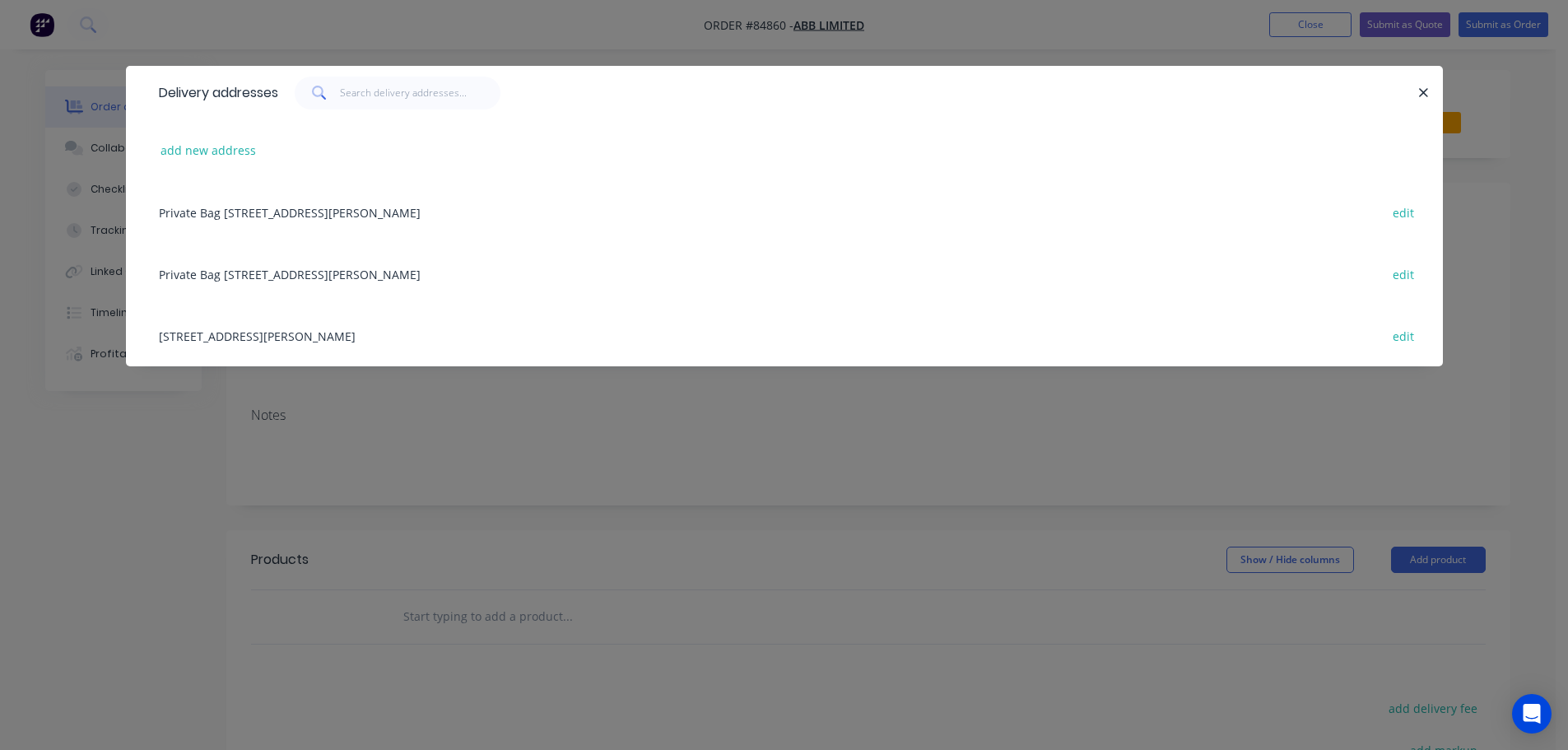
click at [195, 328] on div "[STREET_ADDRESS][PERSON_NAME] edit" at bounding box center [784, 335] width 1267 height 62
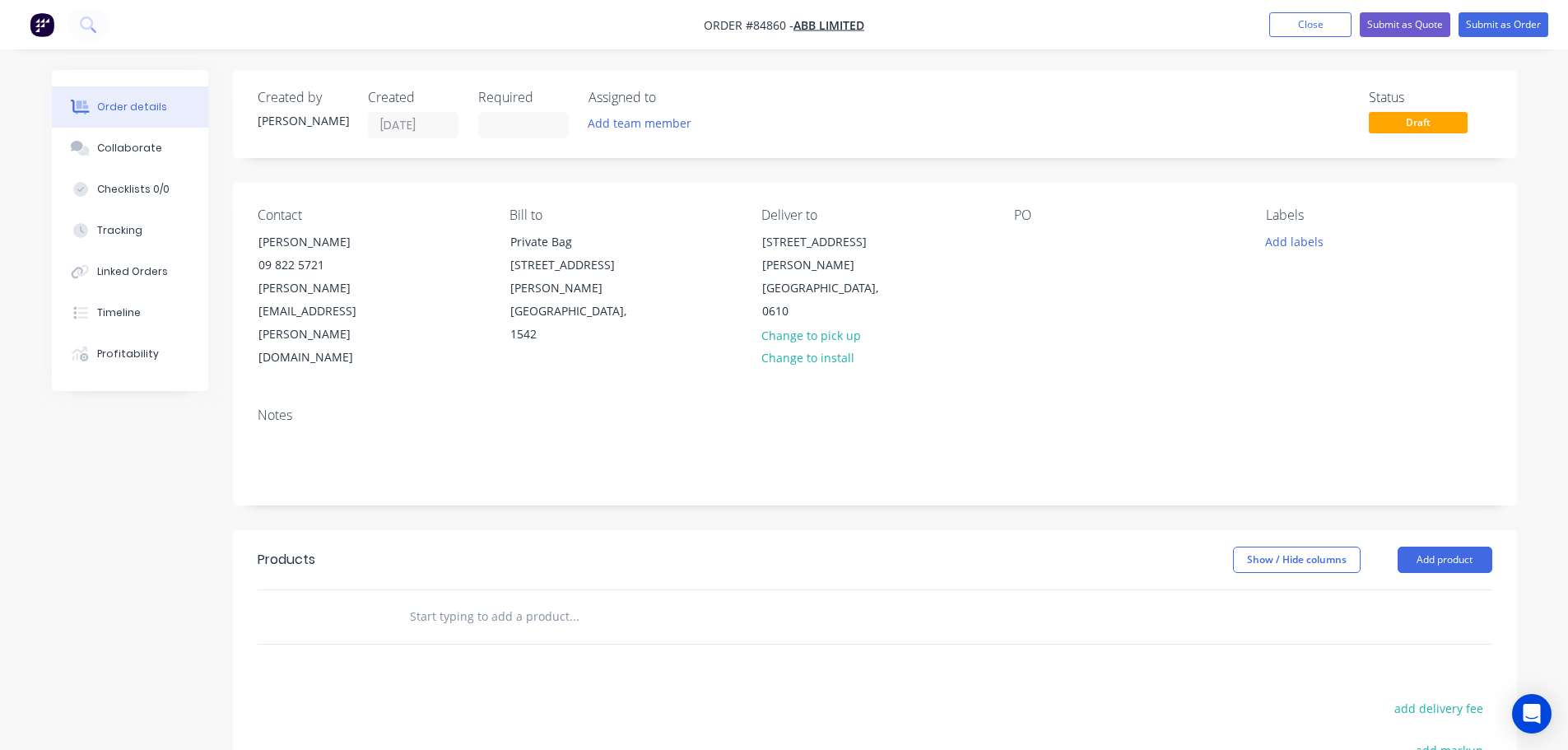
click at [498, 600] on input "text" at bounding box center [574, 616] width 329 height 33
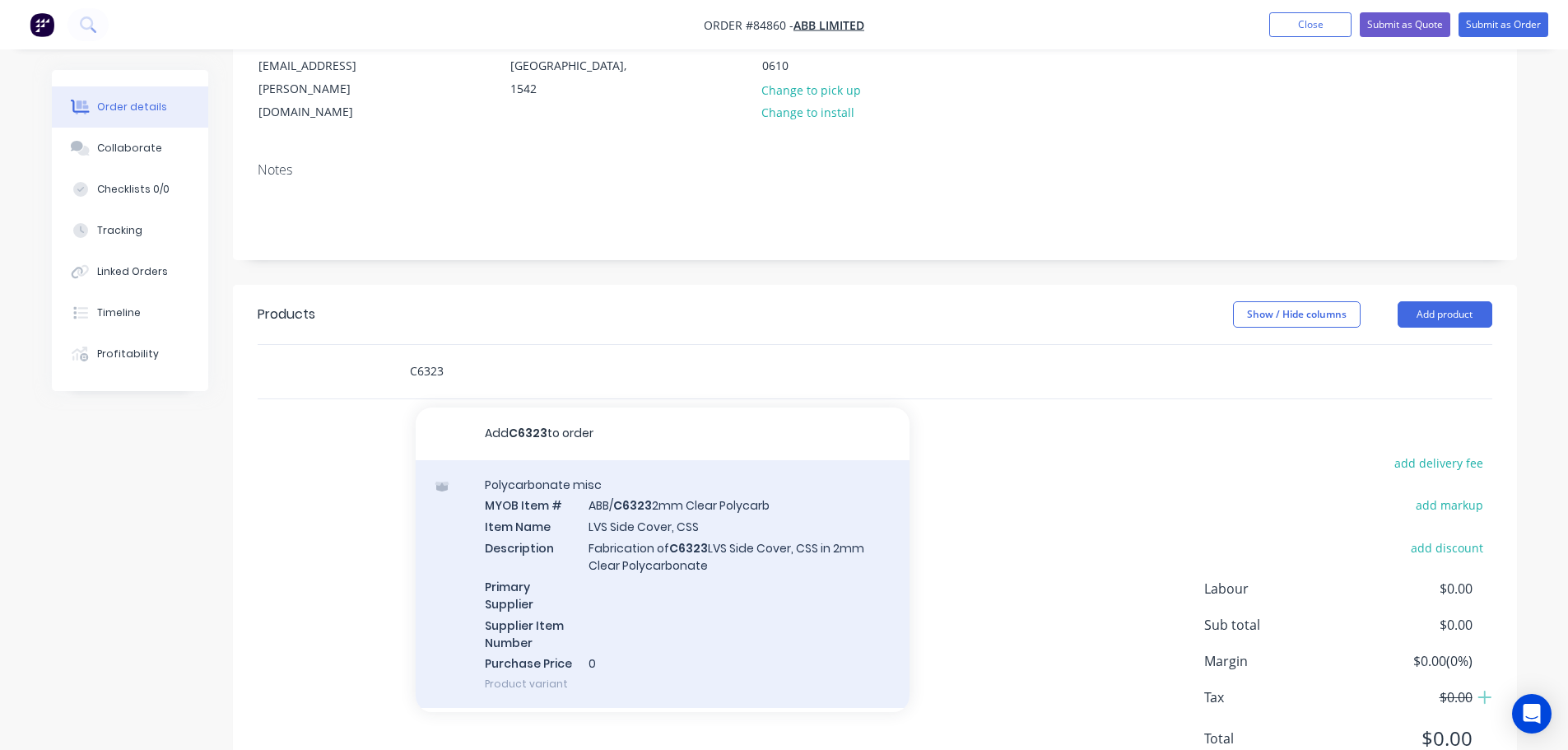
type input "C6323"
click at [585, 523] on div "Polycarbonate misc MYOB Item # ABB/ C6323 2mm Clear Polycarb Item Name LVS Side…" at bounding box center [662, 584] width 494 height 249
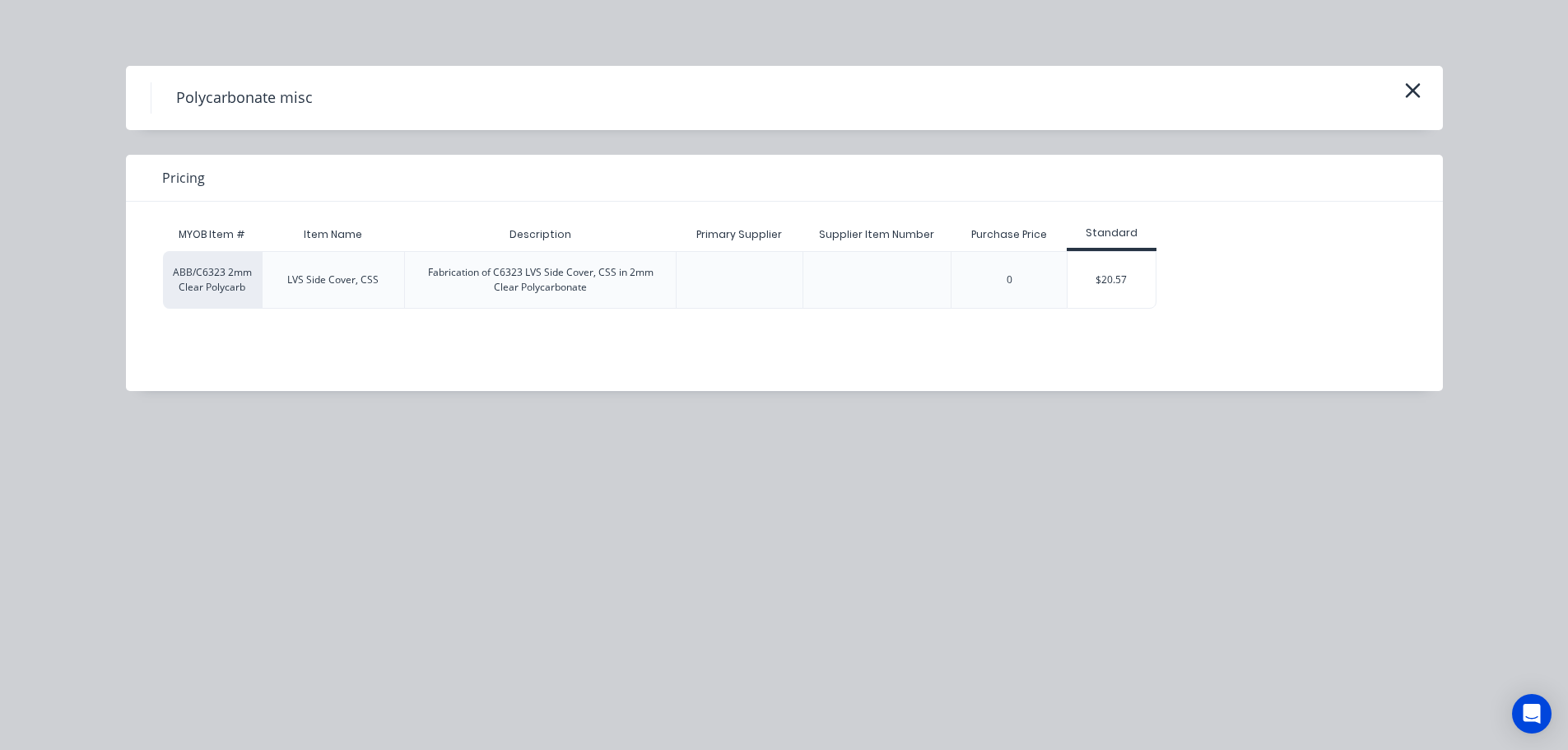
click at [1102, 275] on div "$20.57" at bounding box center [1111, 279] width 88 height 56
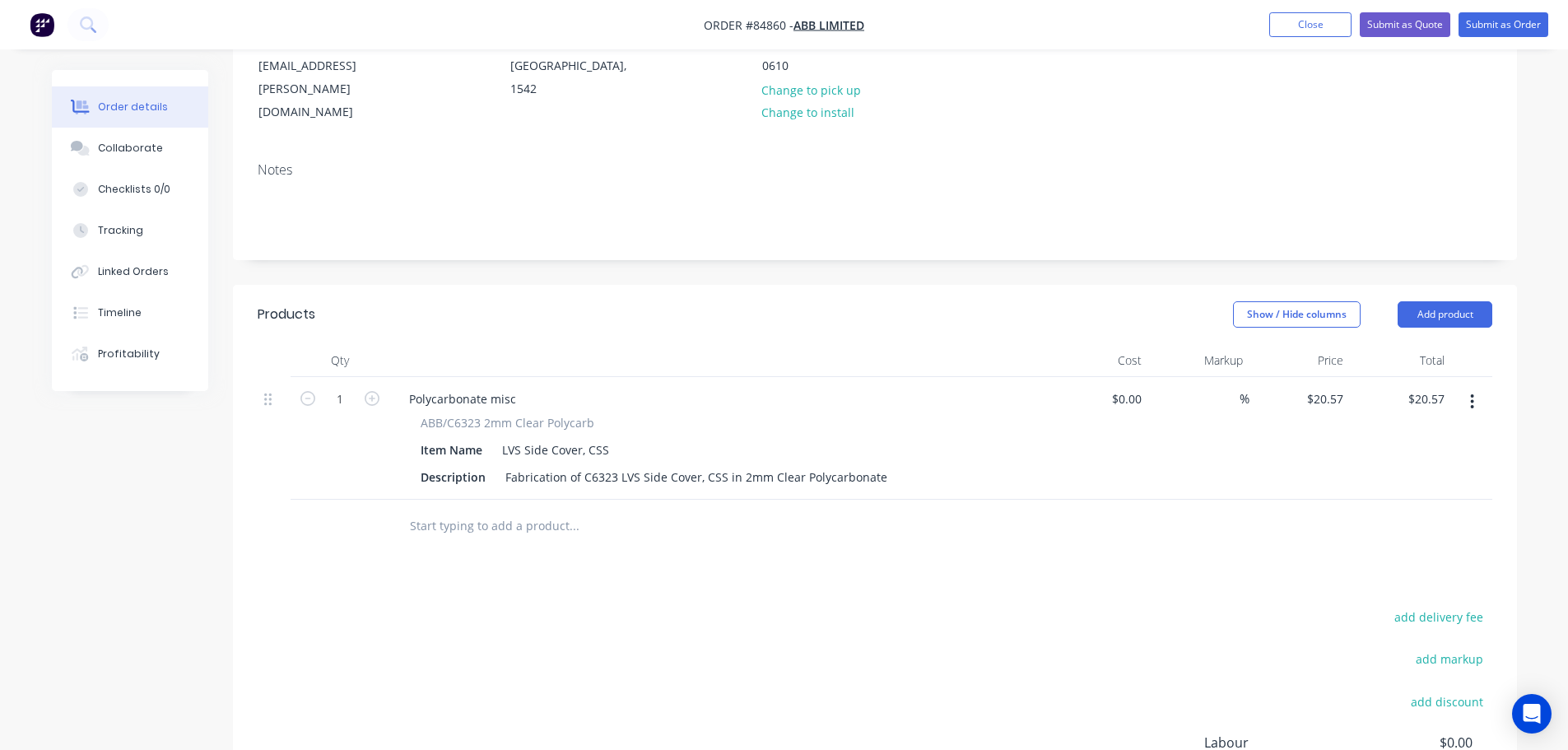
click at [518, 509] on input "text" at bounding box center [574, 526] width 329 height 33
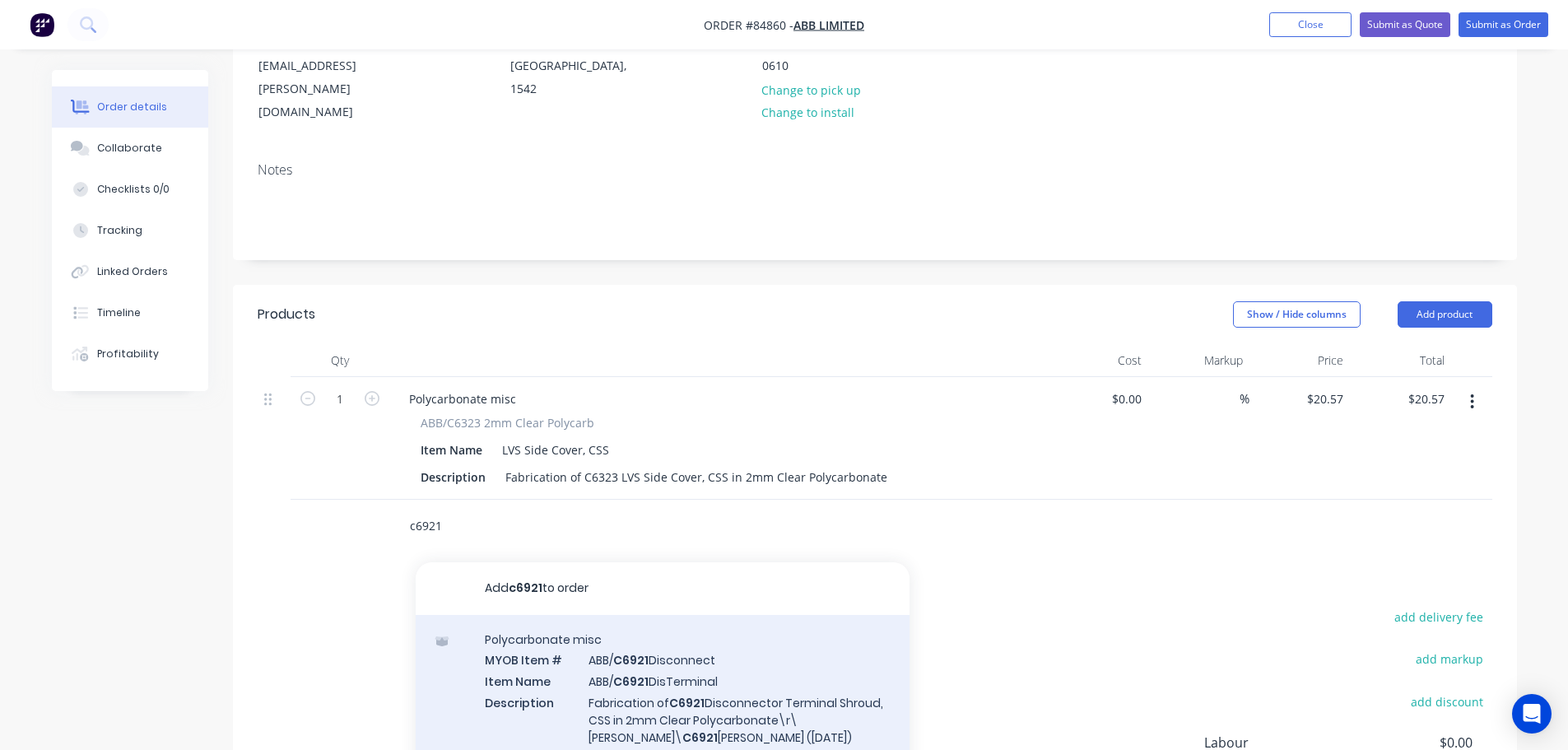
type input "c6921"
click at [594, 633] on div "Polycarbonate misc MYOB Item # ABB/ C6921 Disconnect Item Name ABB/ C6921 DisTe…" at bounding box center [662, 747] width 494 height 265
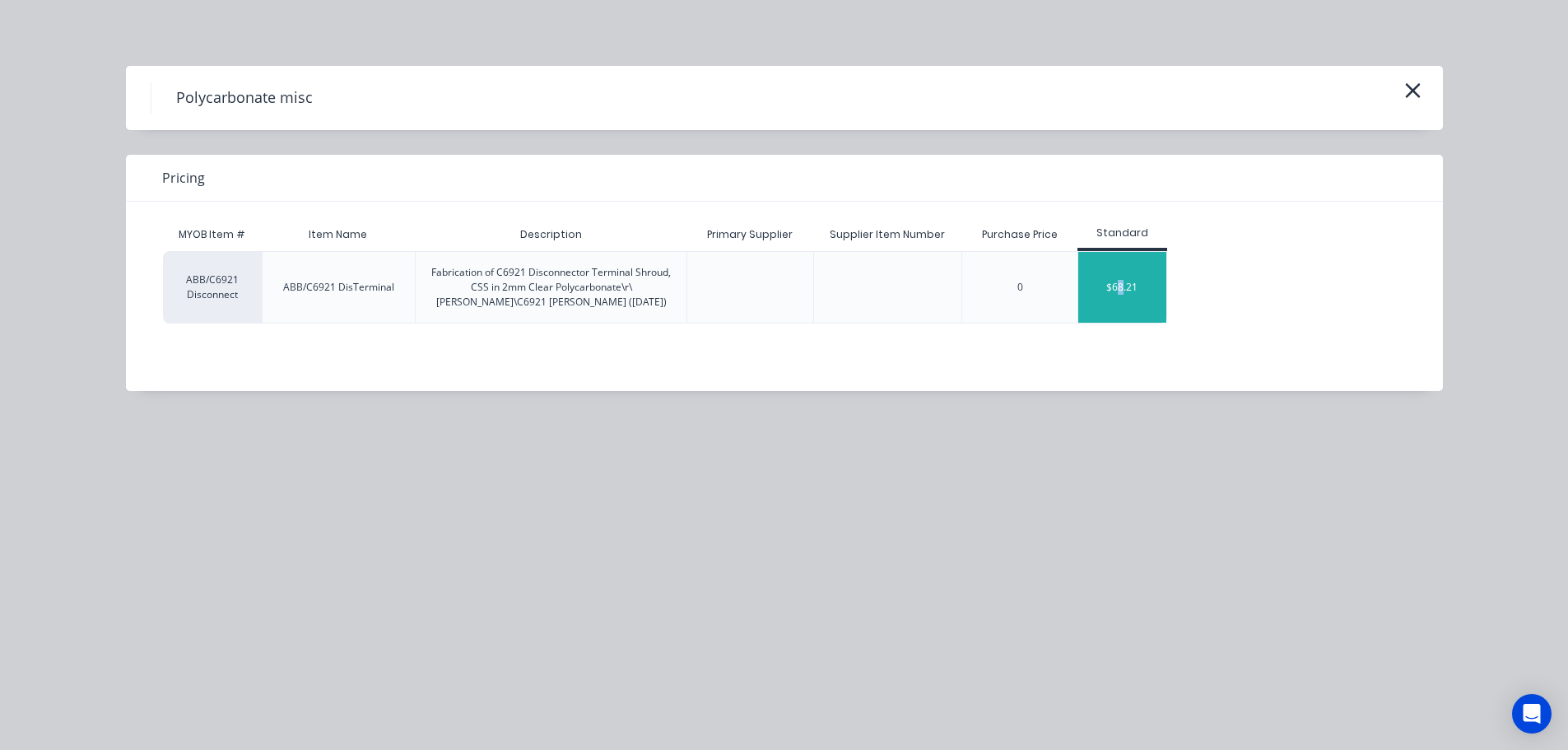
click at [1120, 285] on div "$68.21" at bounding box center [1122, 287] width 88 height 71
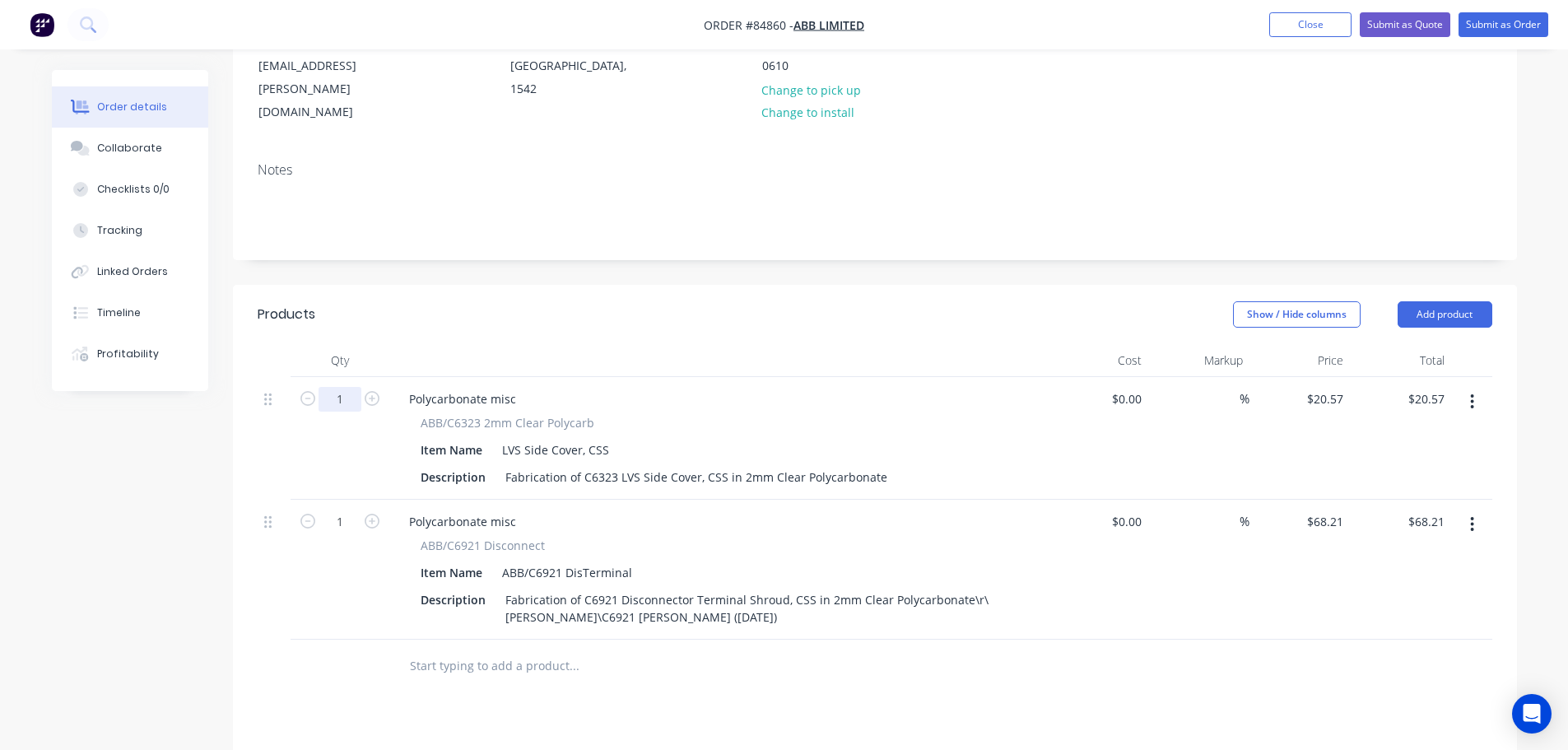
click at [337, 387] on input "1" at bounding box center [340, 399] width 43 height 25
type input "5"
type input "$102.85"
click at [340, 509] on input "1" at bounding box center [340, 522] width 43 height 25
type input "10"
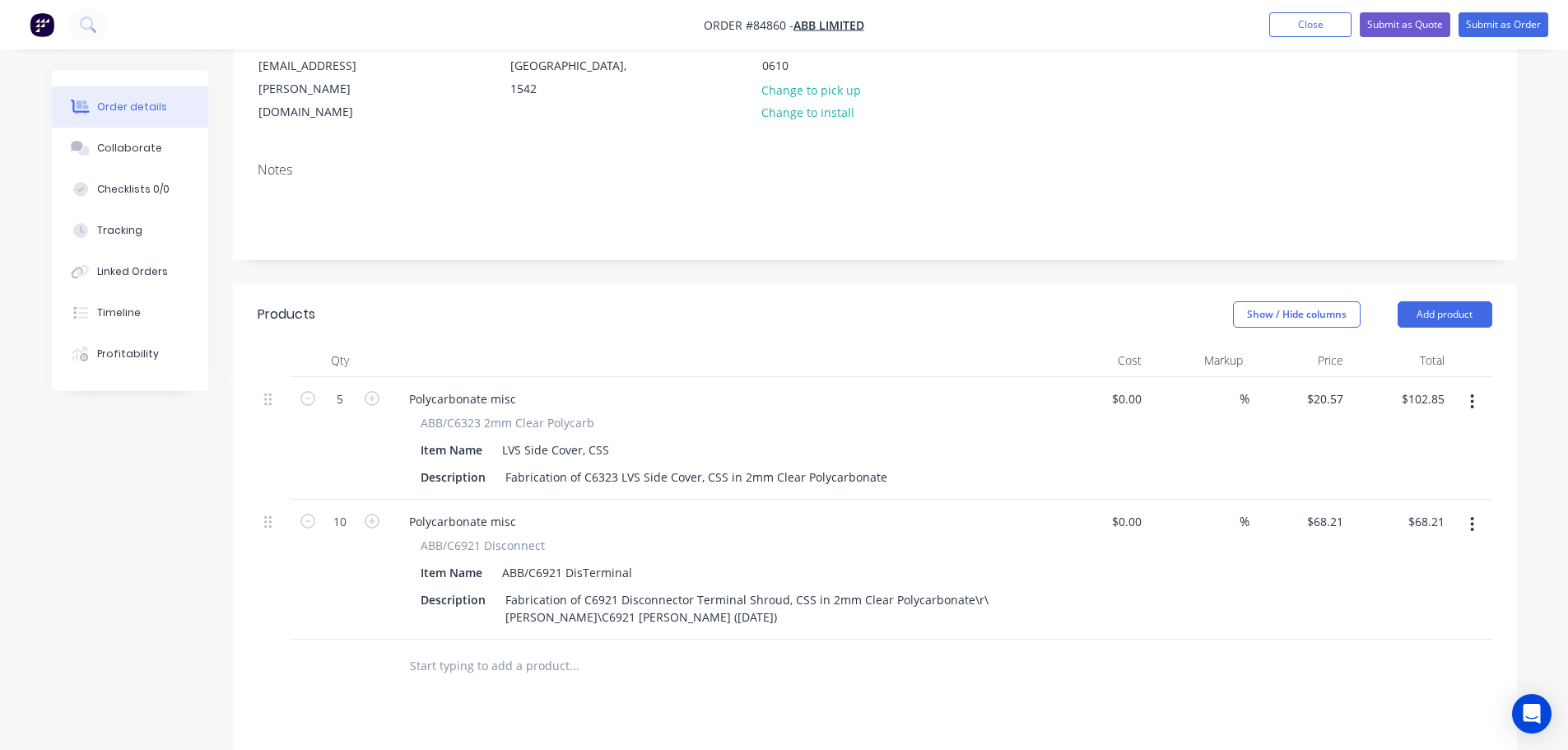
type input "$682.10"
click at [898, 638] on div "Products Show / Hide columns Add product Qty Cost Markup Price Total 5 Polycarb…" at bounding box center [875, 686] width 1284 height 803
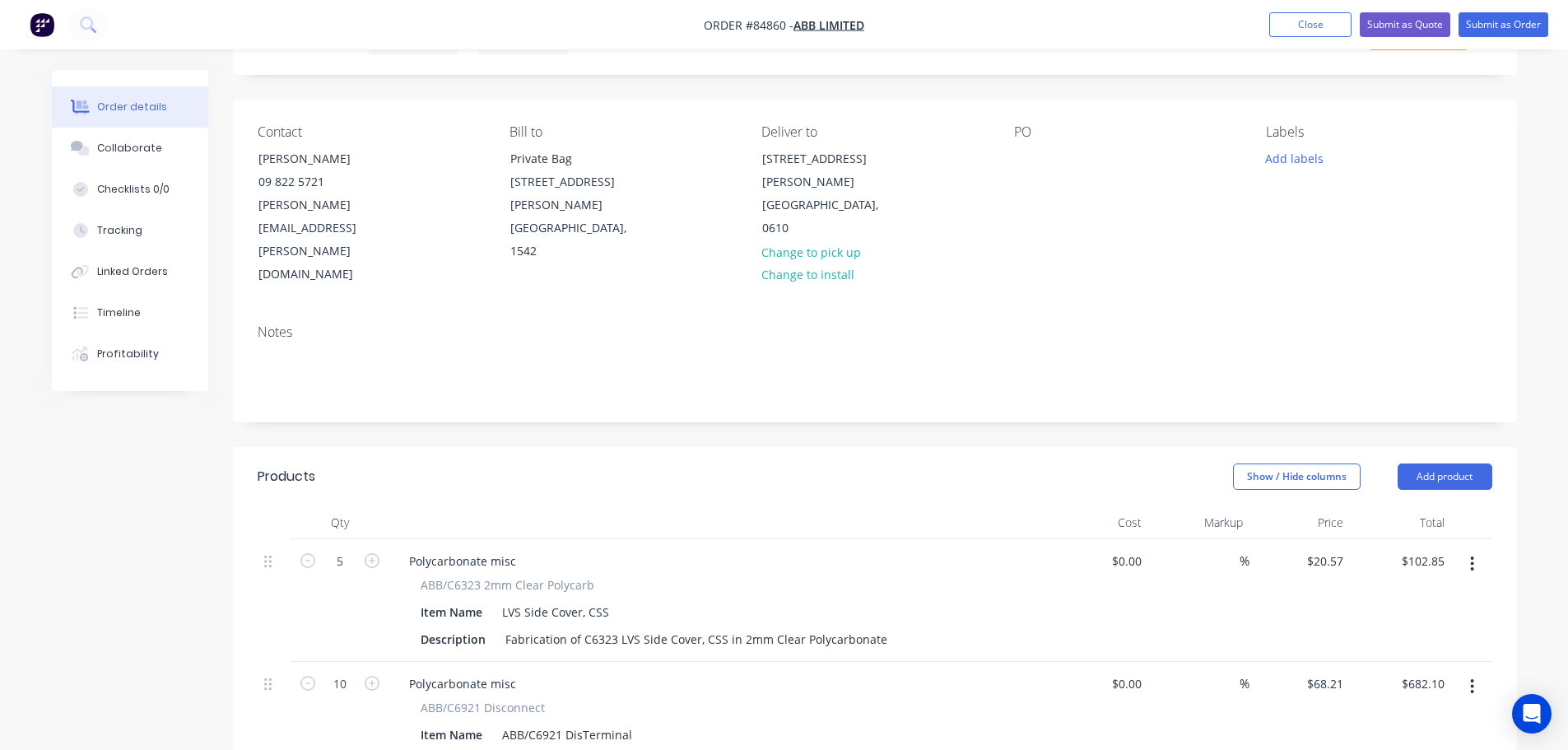
scroll to position [0, 0]
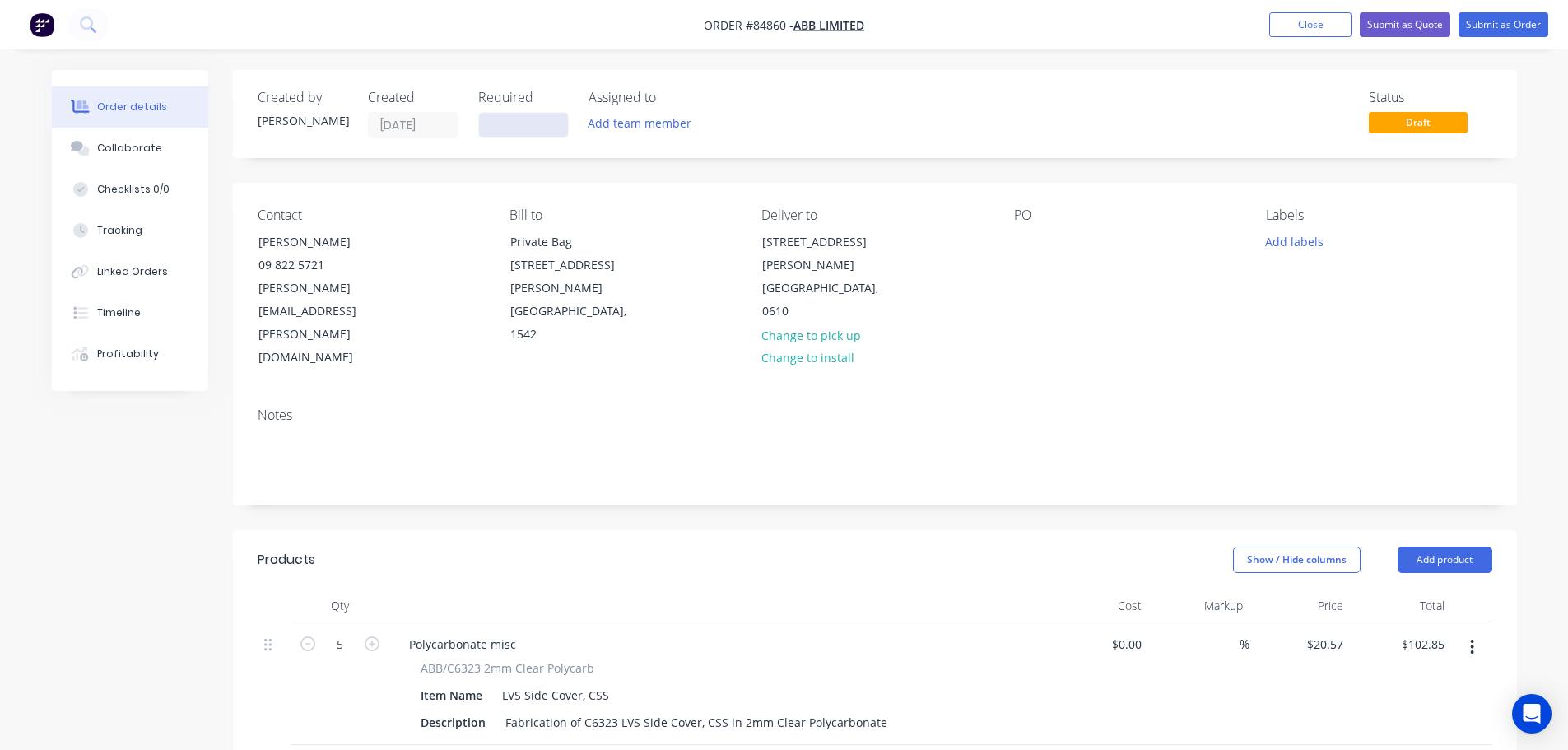
click at [520, 131] on input at bounding box center [523, 125] width 88 height 25
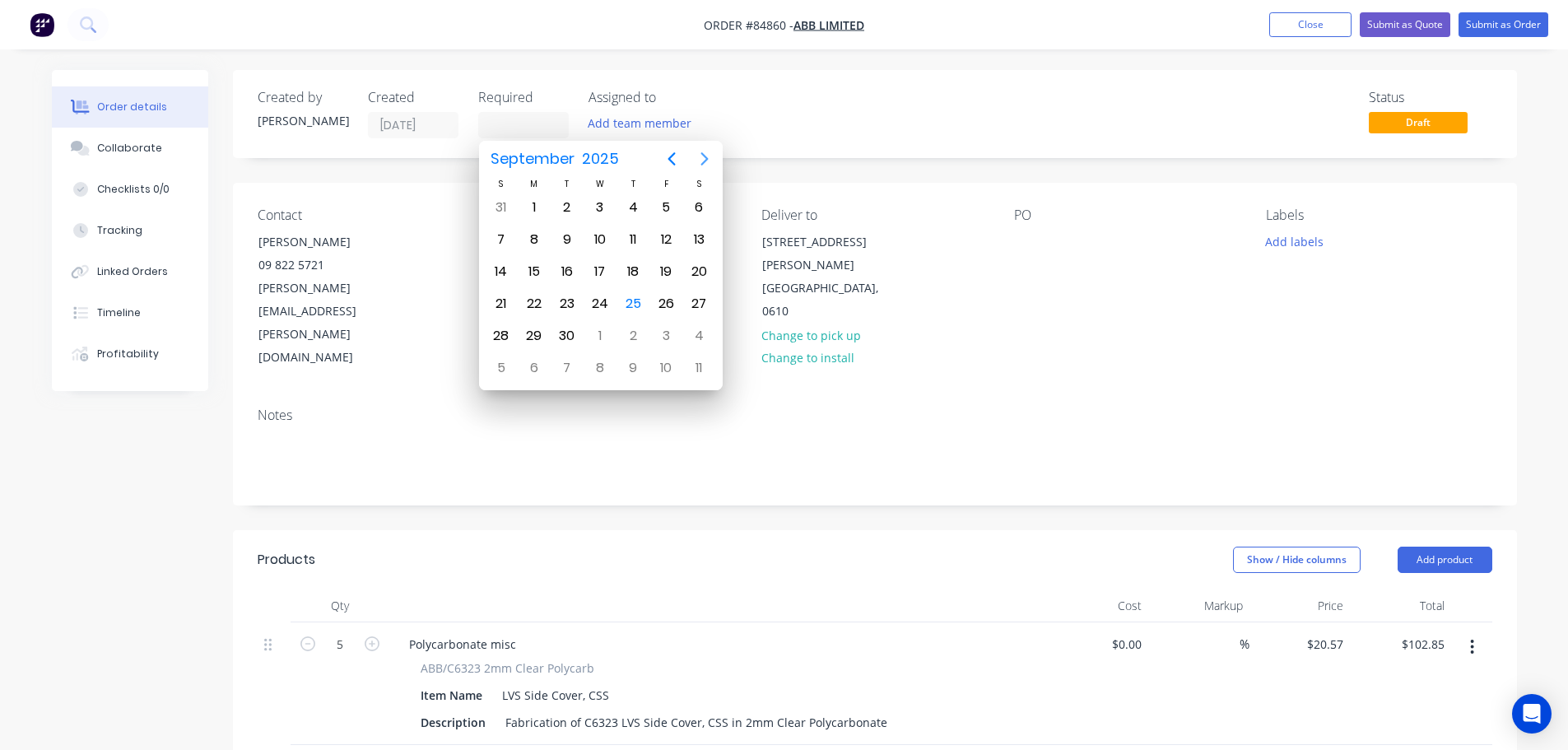
click at [708, 152] on icon "Next page" at bounding box center [705, 159] width 20 height 20
click at [532, 239] on div "3" at bounding box center [534, 240] width 25 height 25
type input "[DATE]"
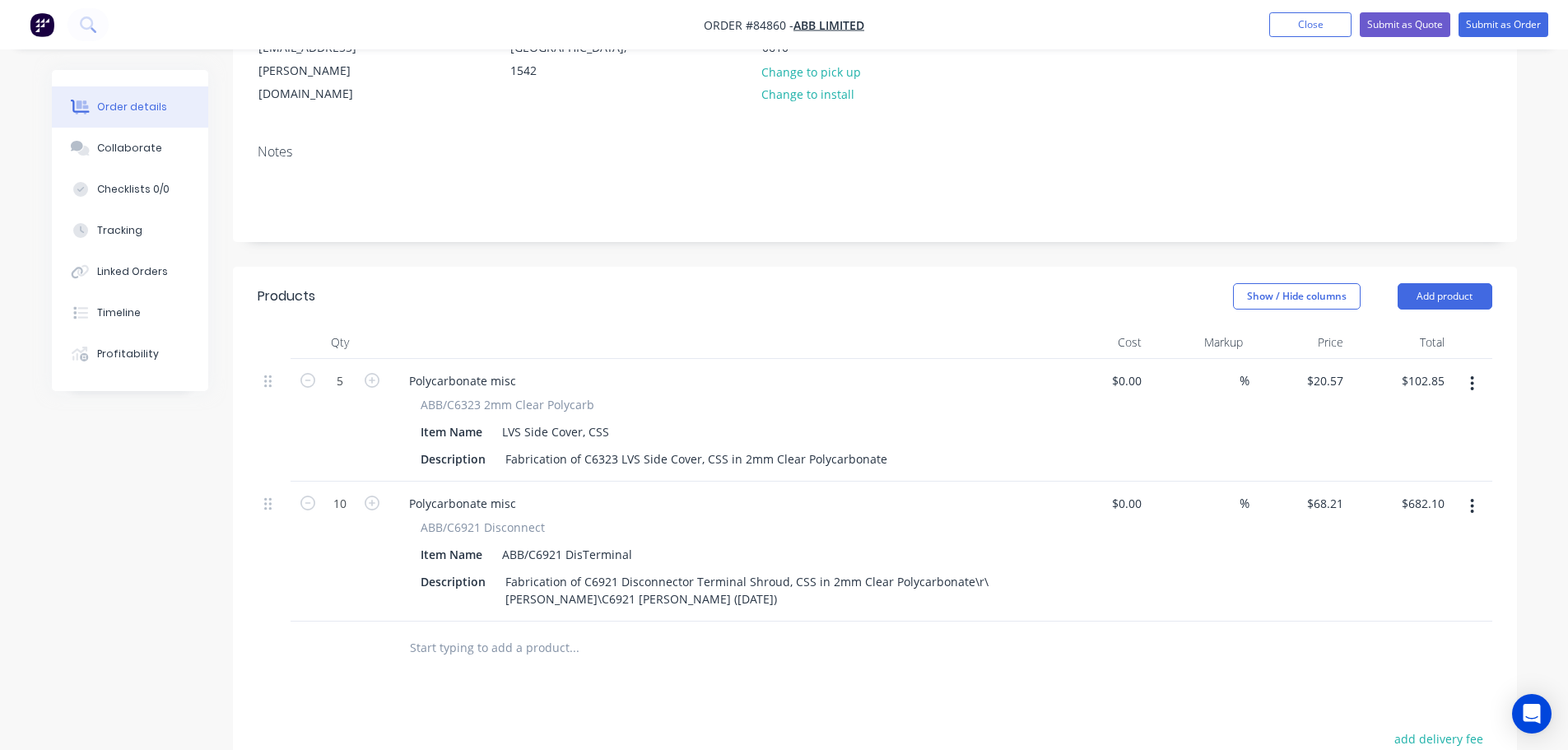
scroll to position [329, 0]
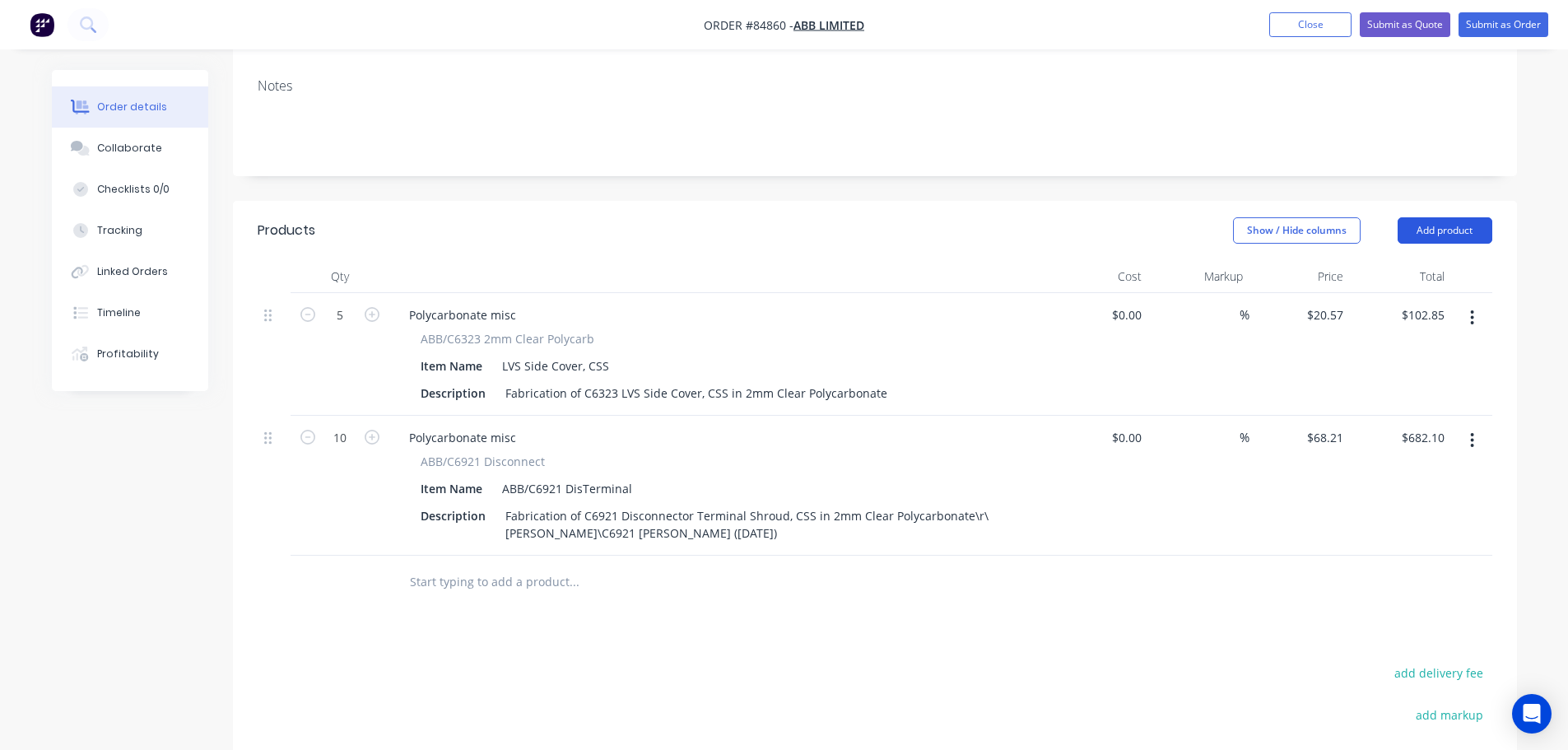
click at [1443, 217] on button "Add product" at bounding box center [1445, 231] width 94 height 26
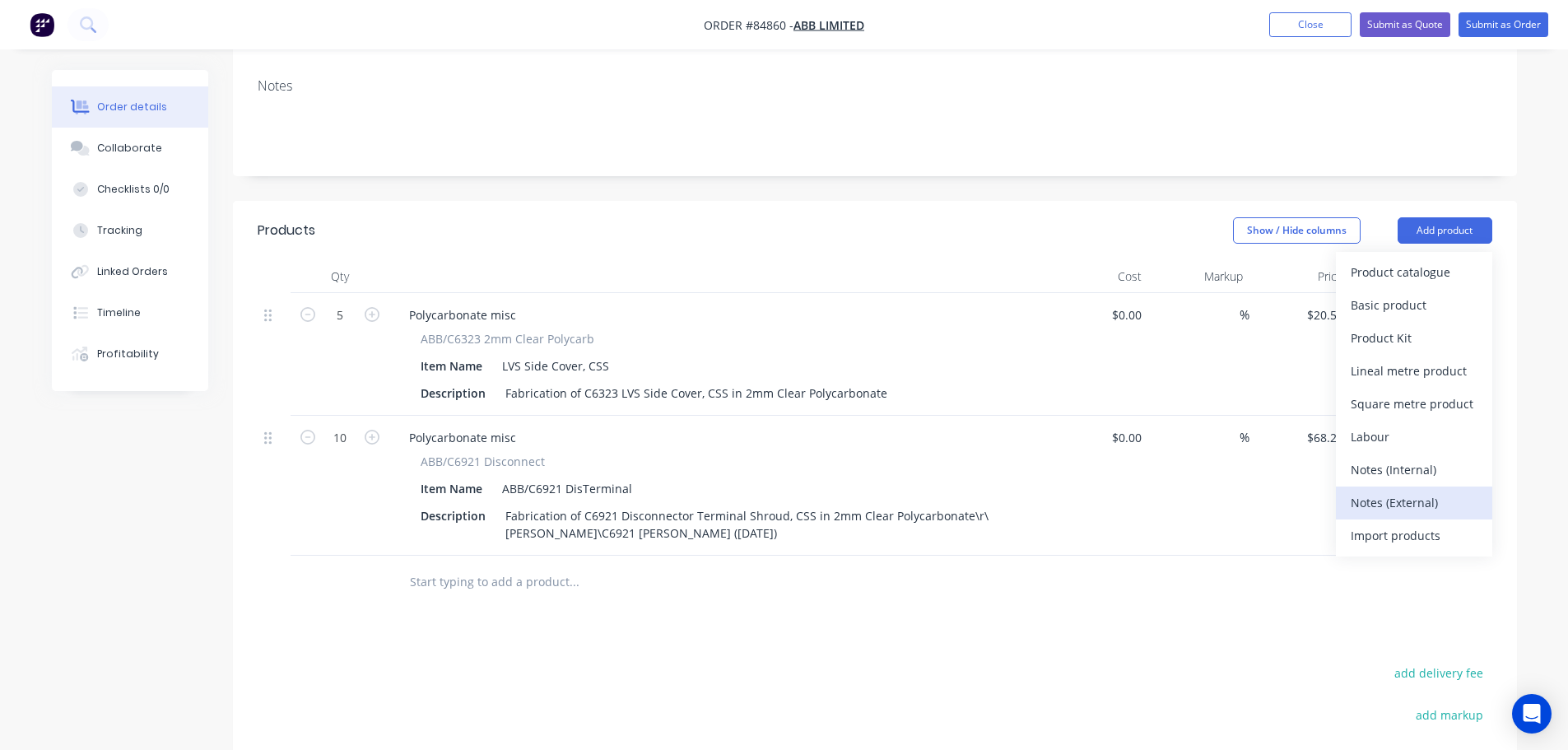
click at [1389, 490] on div "Notes (External)" at bounding box center [1413, 502] width 127 height 24
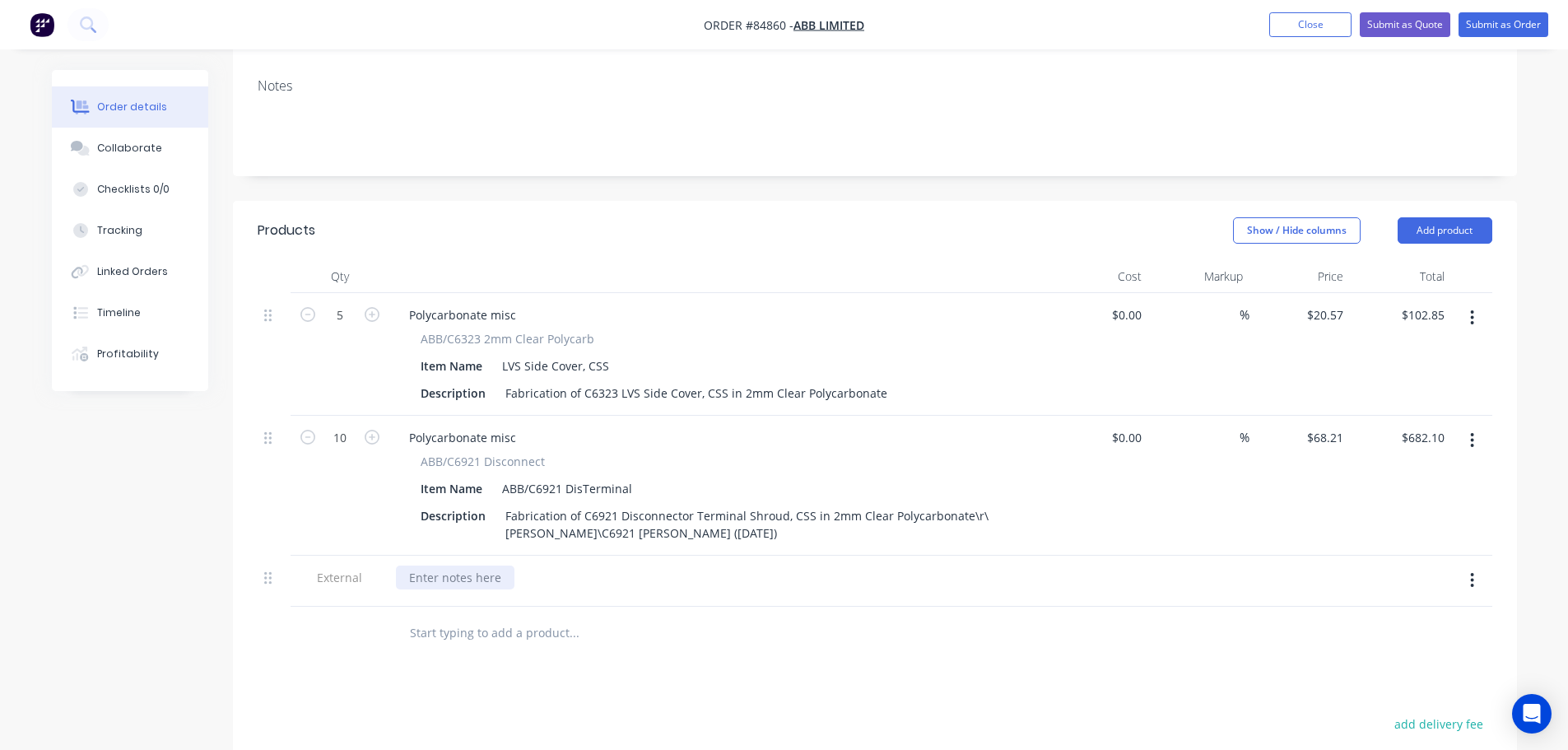
click at [476, 566] on div at bounding box center [455, 577] width 118 height 24
click at [472, 566] on div "delivery on" at bounding box center [439, 577] width 87 height 24
click at [590, 604] on div "Products Show / Hide columns Add product Qty Cost Markup Price Total 5 Polycarb…" at bounding box center [875, 628] width 1284 height 854
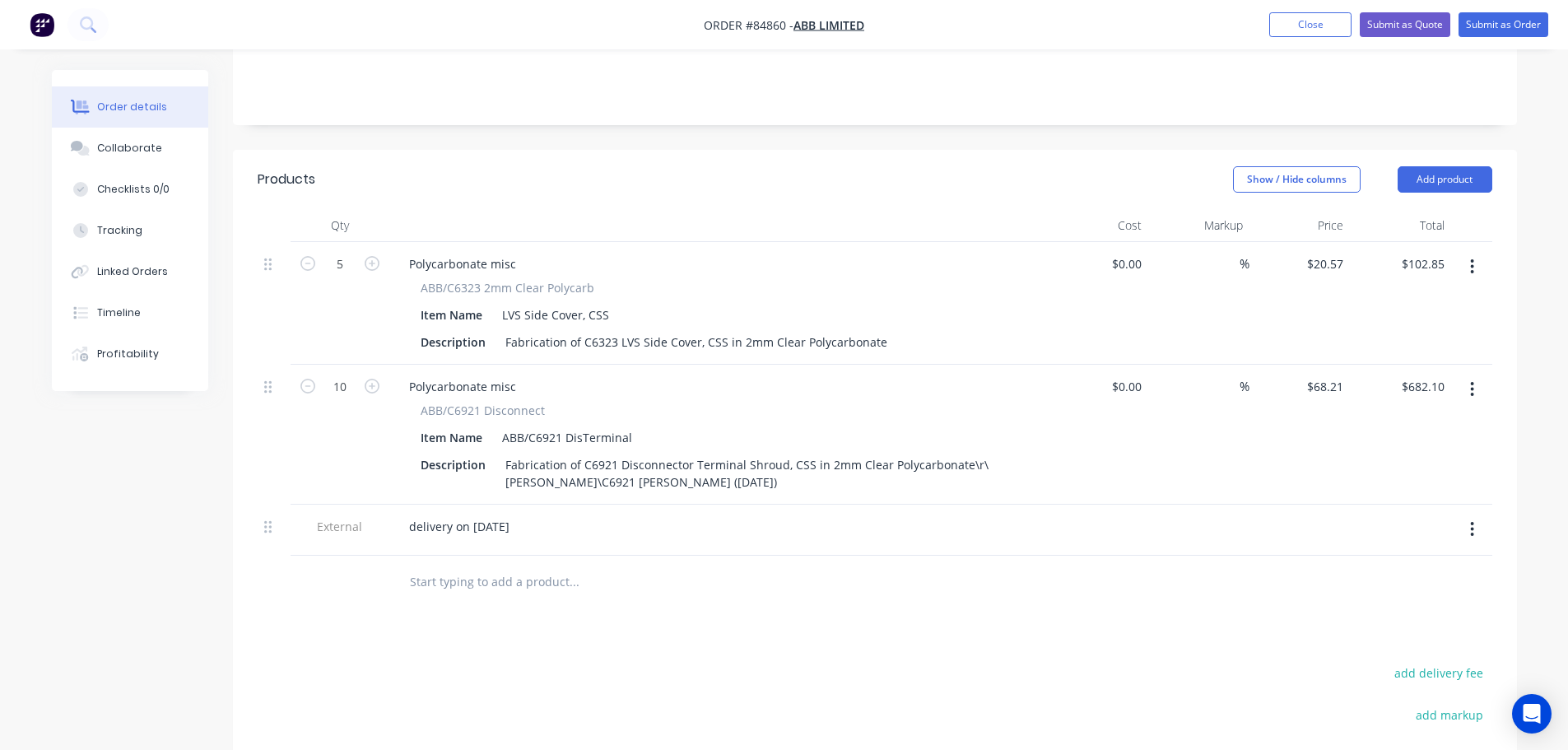
scroll to position [494, 0]
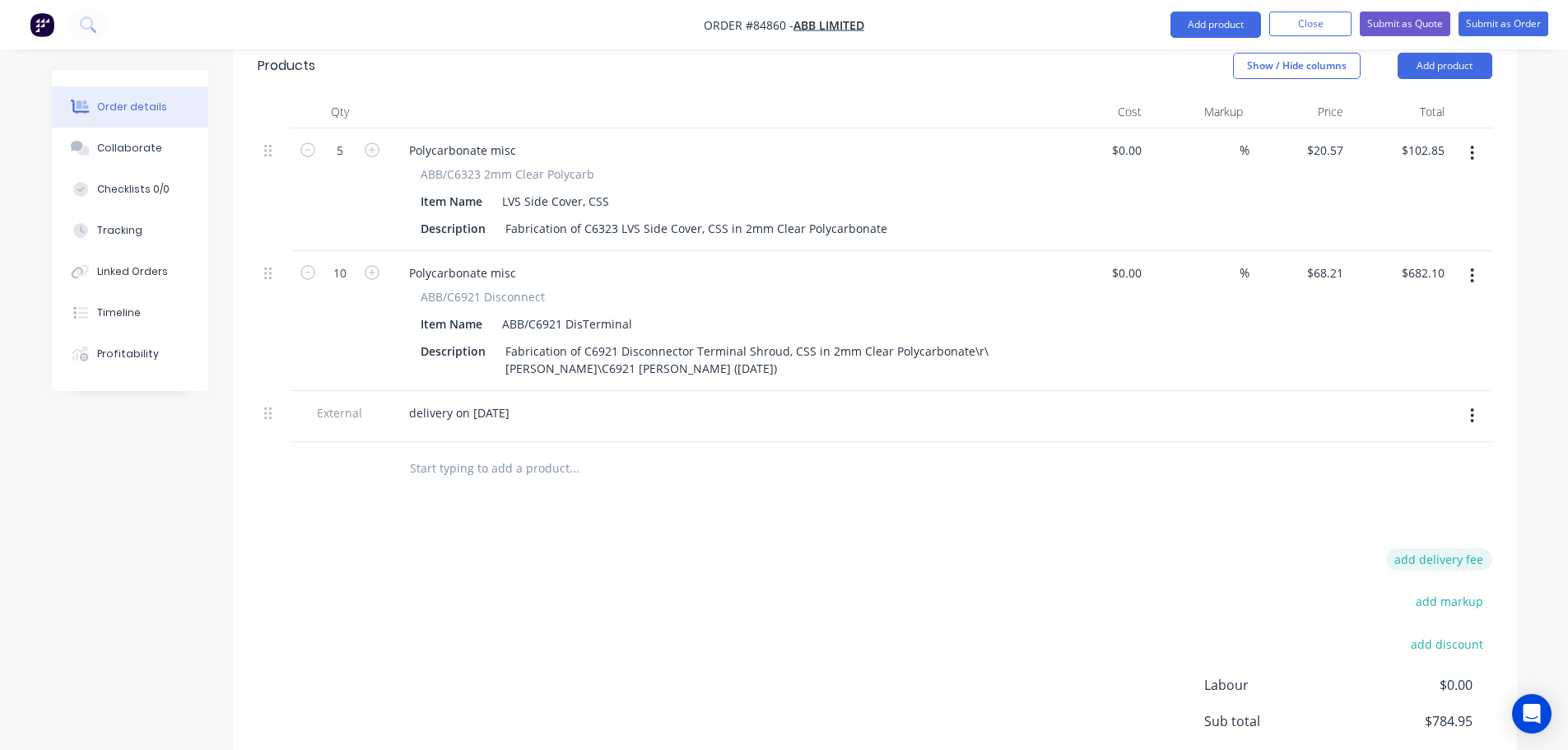
click at [1421, 548] on button "add delivery fee" at bounding box center [1439, 559] width 106 height 22
type input "40"
click at [1295, 471] on div "Products Show / Hide columns Add product Qty Cost Markup Price Total 5 Polycarb…" at bounding box center [875, 461] width 1284 height 850
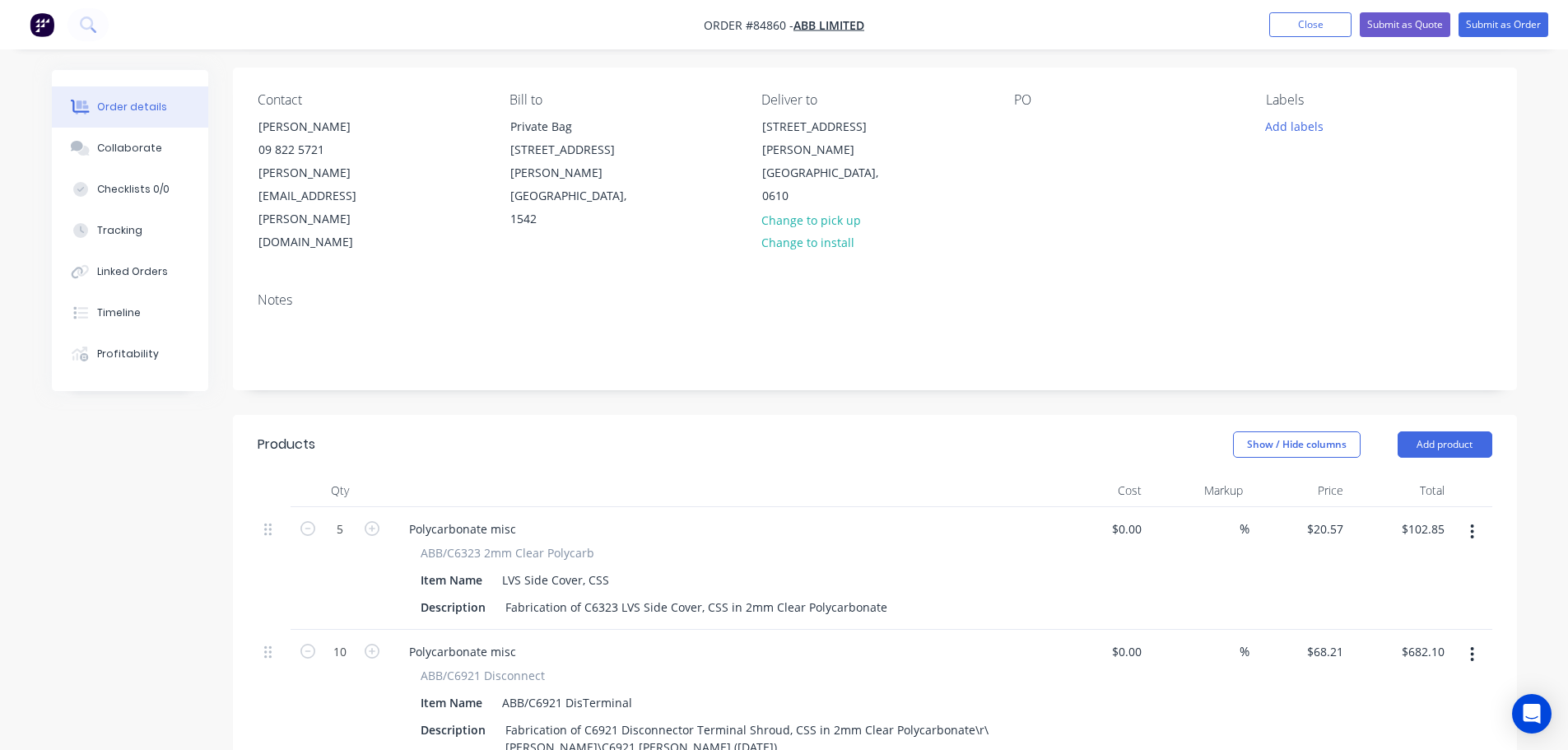
scroll to position [0, 0]
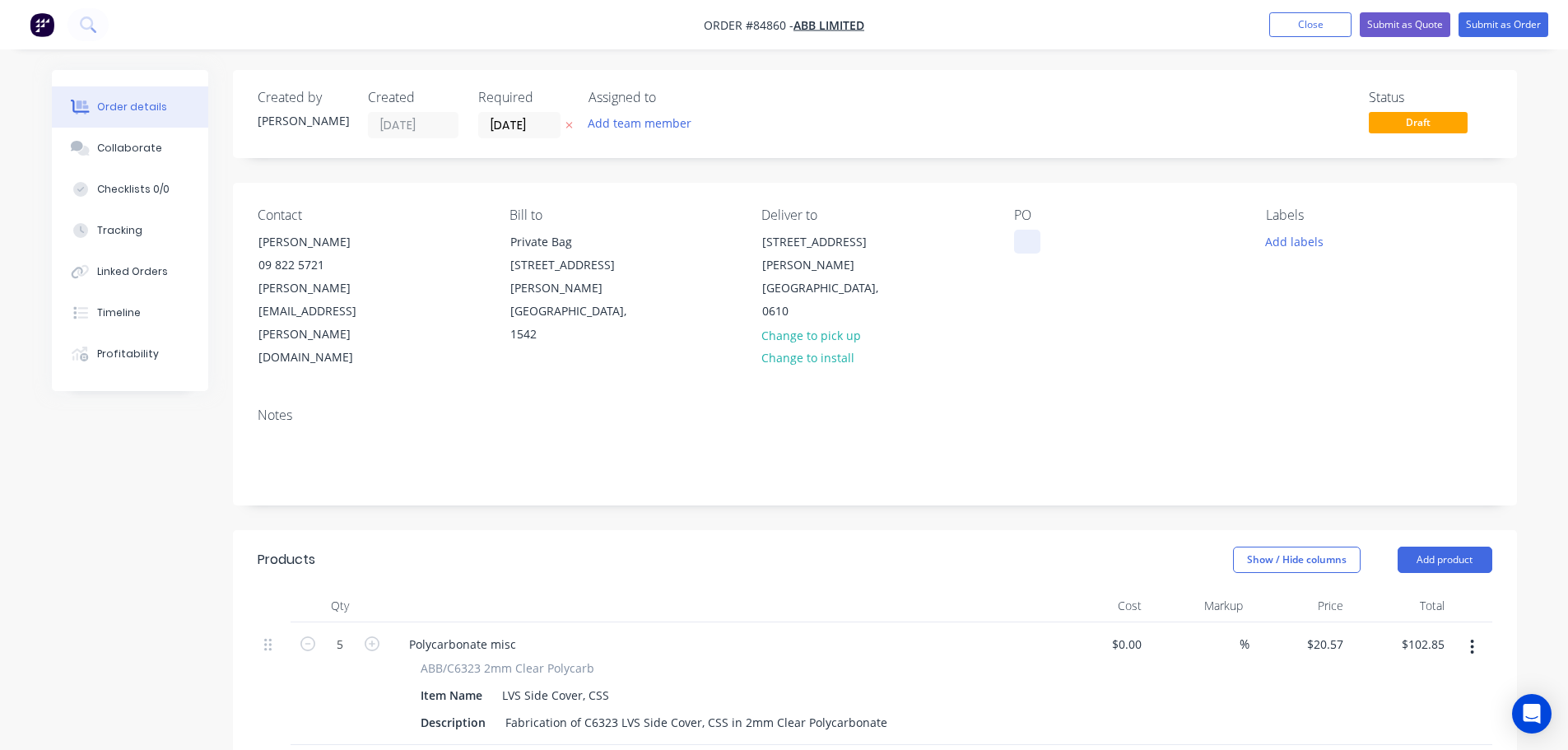
click at [1022, 238] on div at bounding box center [1027, 241] width 26 height 24
paste div
click at [570, 130] on icon "button" at bounding box center [569, 125] width 7 height 10
click at [522, 127] on input at bounding box center [523, 125] width 88 height 25
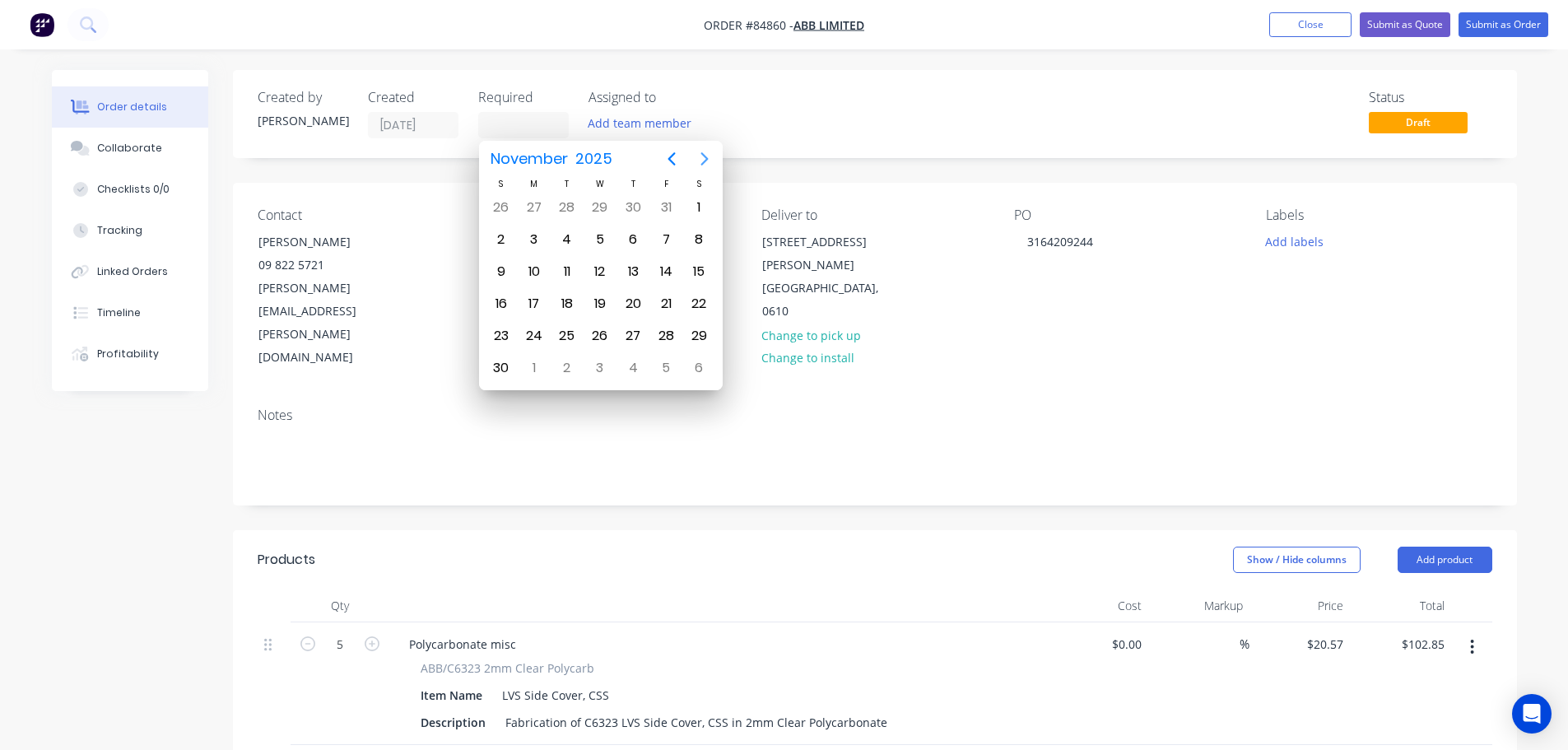
click at [710, 155] on icon "Next page" at bounding box center [705, 159] width 20 height 20
click at [710, 156] on icon "Next page" at bounding box center [705, 159] width 20 height 20
click at [679, 156] on icon "Previous page" at bounding box center [672, 159] width 20 height 20
click at [566, 272] on div "11" at bounding box center [567, 271] width 25 height 25
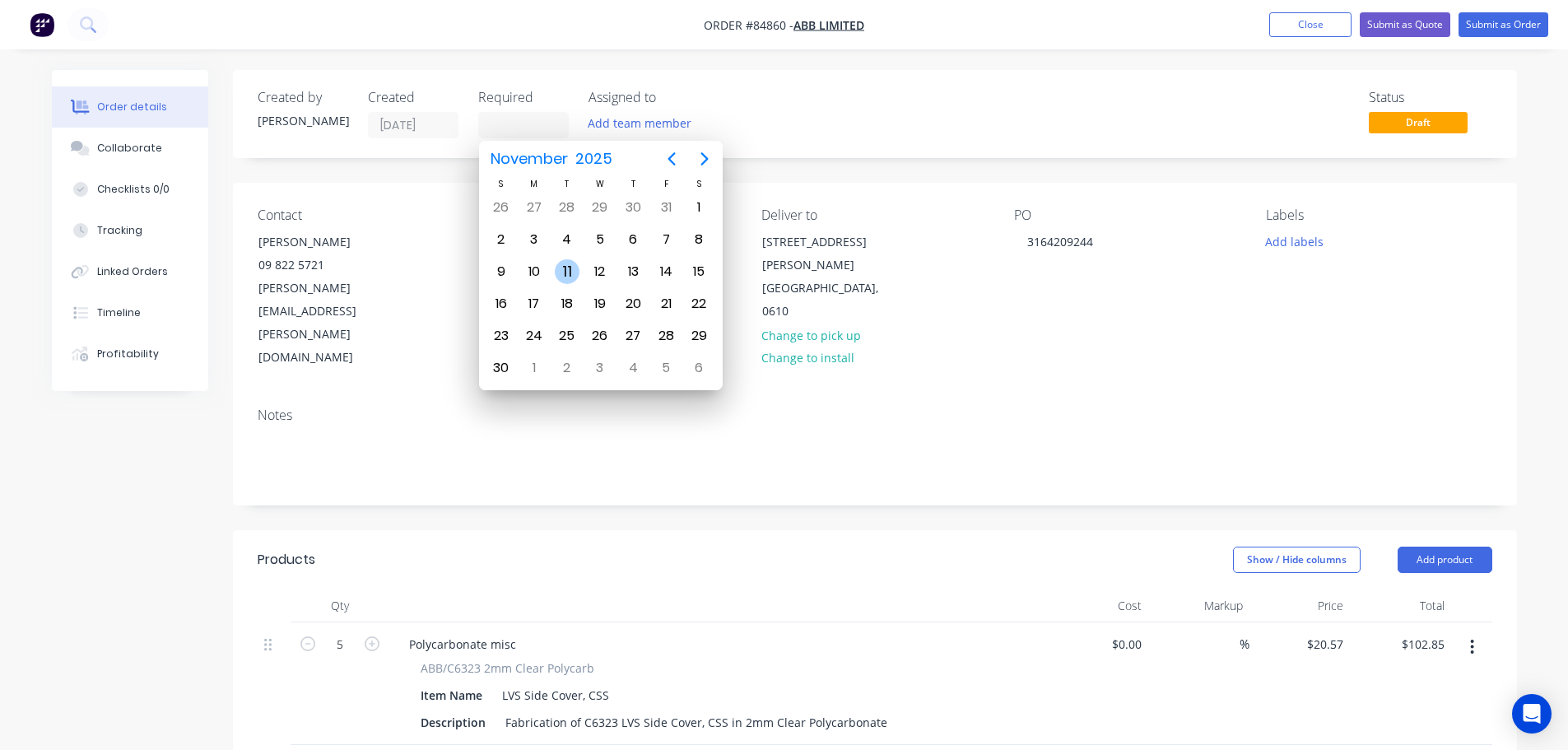
type input "11/11/25"
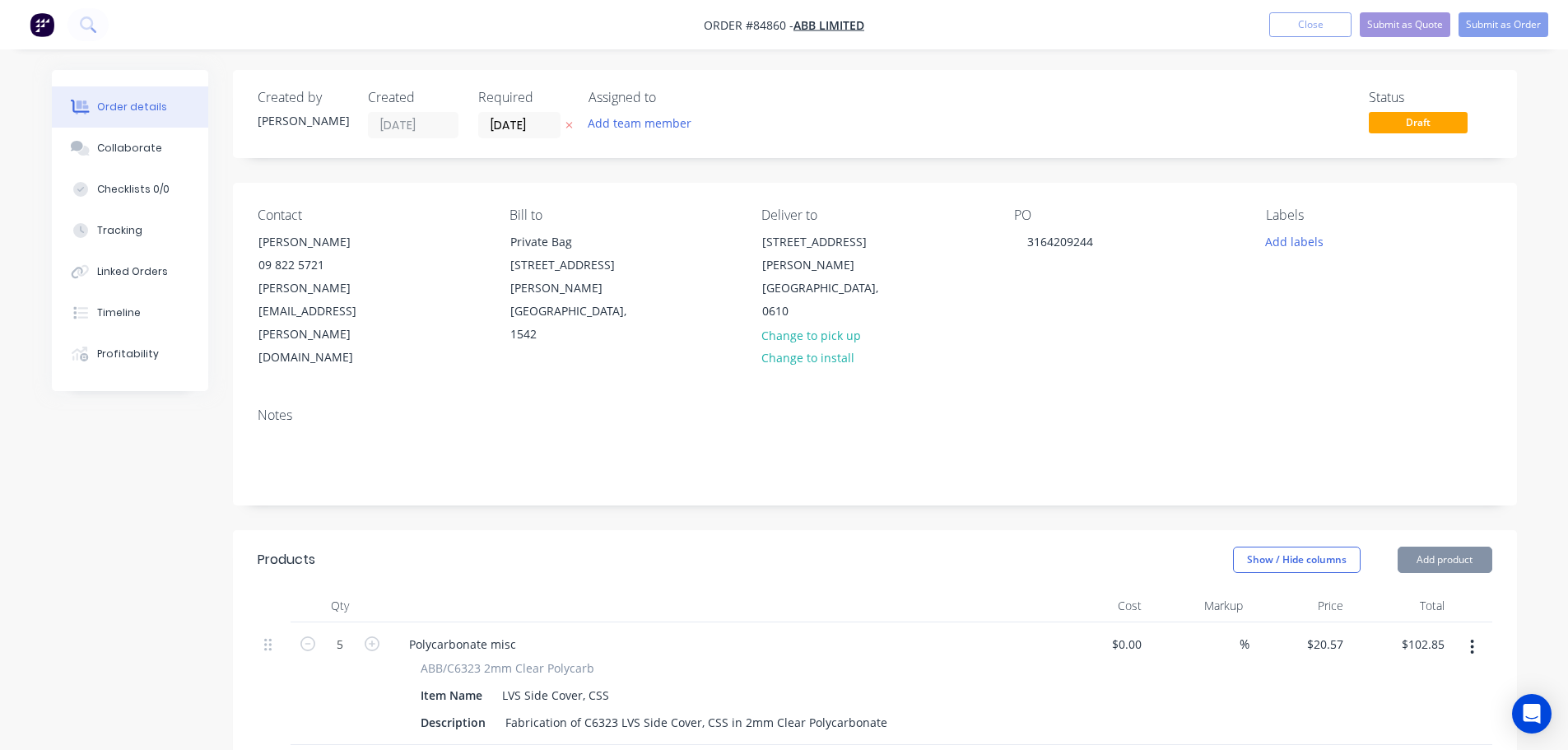
drag, startPoint x: 1131, startPoint y: 86, endPoint x: 1447, endPoint y: 60, distance: 317.1
click at [1135, 85] on div "Created by Jess Created 25/09/25 Required 11/11/25 Assigned to Add team member …" at bounding box center [875, 114] width 1284 height 88
click at [1508, 18] on button "Submit as Order" at bounding box center [1503, 25] width 89 height 25
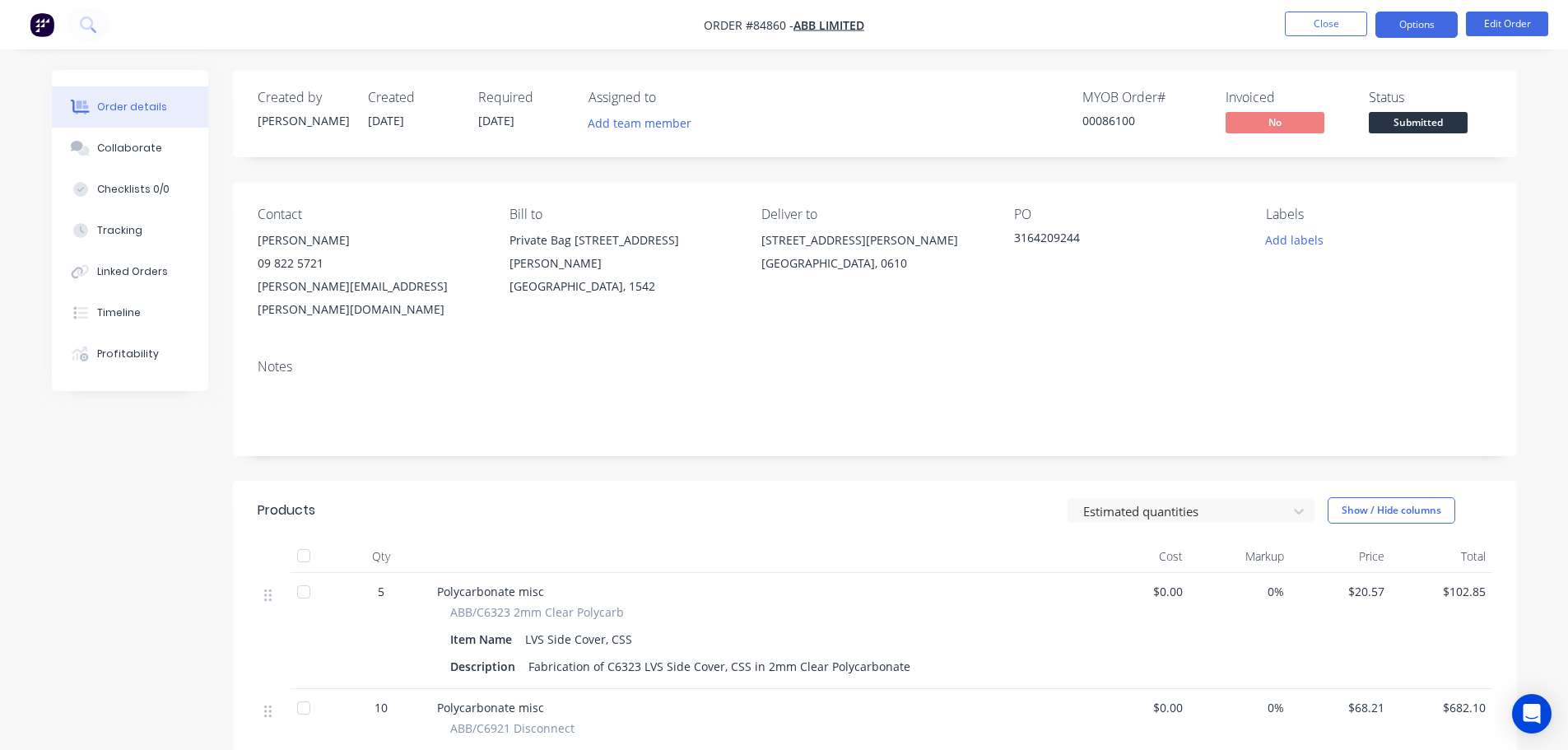
click at [1383, 23] on button "Options" at bounding box center [1417, 25] width 83 height 26
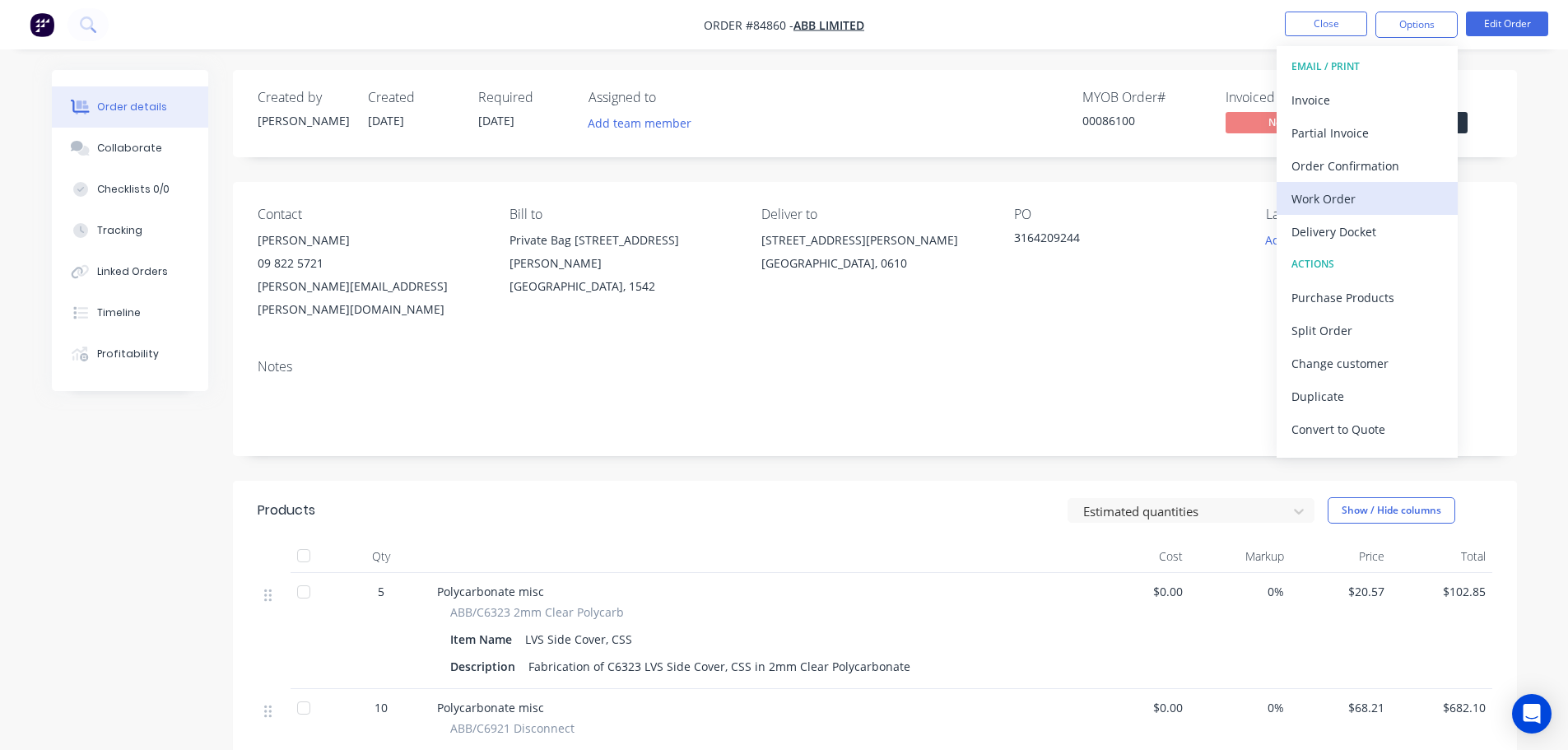
click at [1343, 198] on div "Work Order" at bounding box center [1366, 198] width 151 height 24
click at [1347, 174] on div "Without pricing" at bounding box center [1366, 165] width 151 height 24
click at [1489, 25] on button "Edit Order" at bounding box center [1507, 24] width 83 height 25
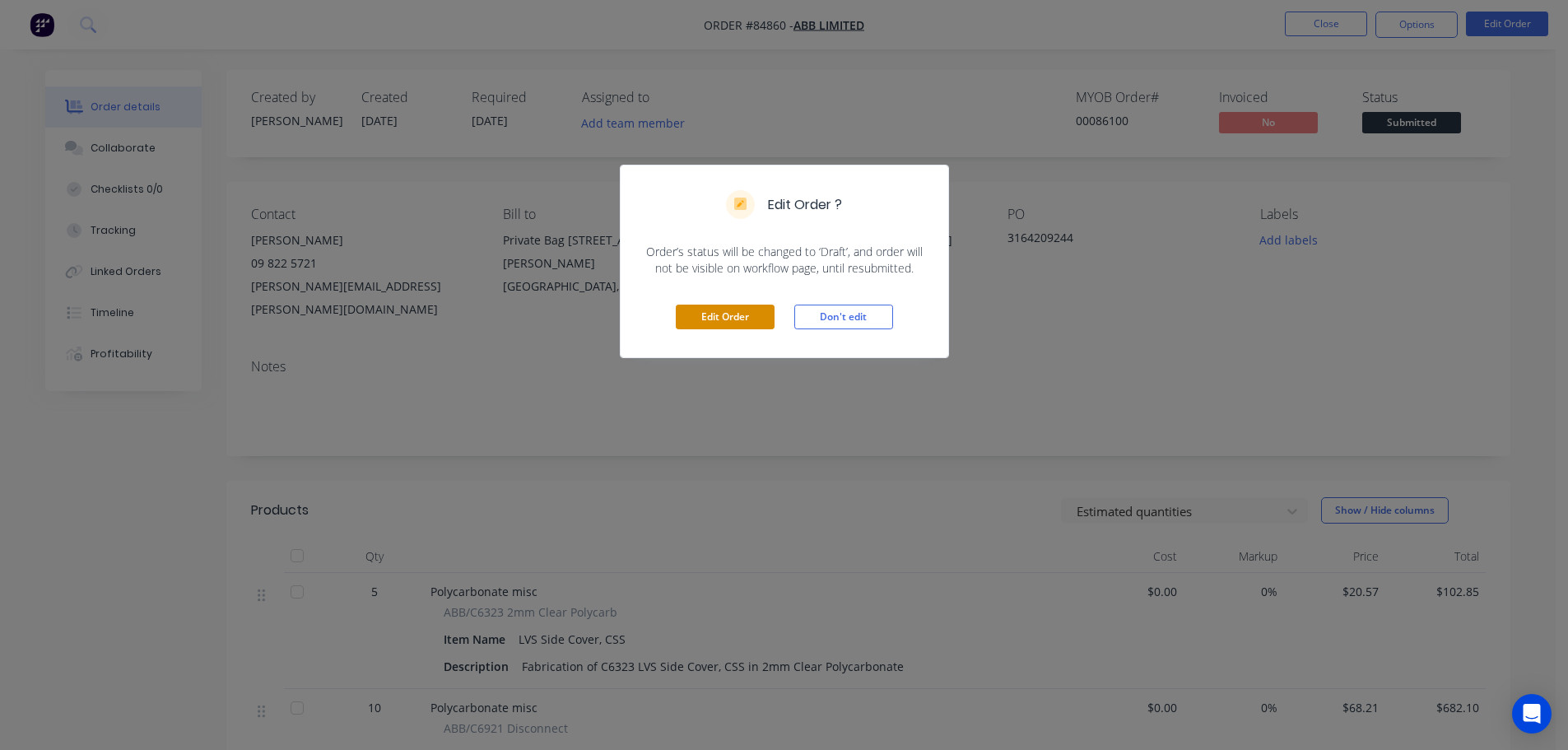
click at [686, 309] on button "Edit Order" at bounding box center [724, 317] width 98 height 25
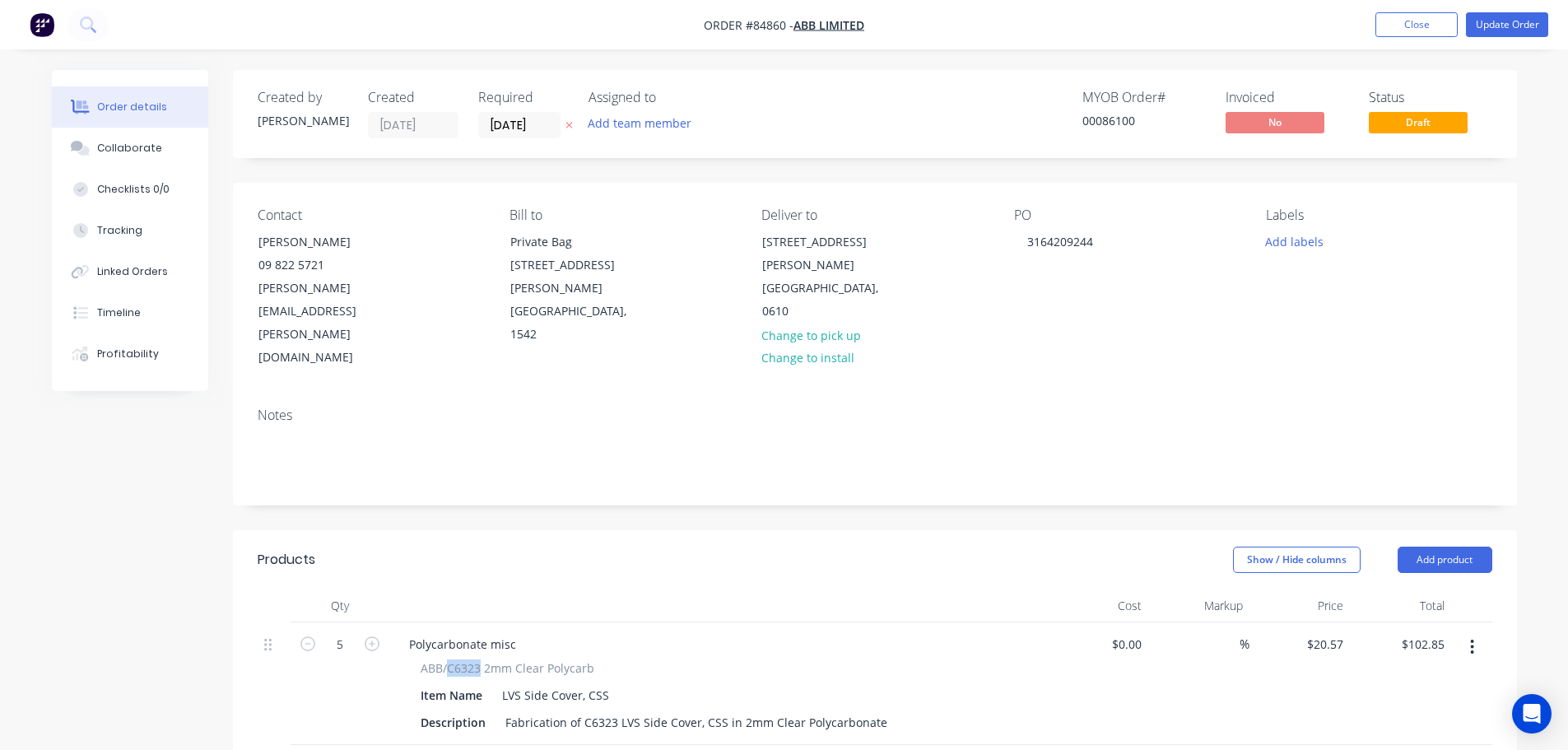
drag, startPoint x: 477, startPoint y: 599, endPoint x: 447, endPoint y: 599, distance: 30.0
click at [447, 659] on span "ABB/C6323 2mm Clear Polycarb" at bounding box center [507, 667] width 174 height 17
copy span "C6323"
click at [455, 632] on div "Polycarbonate misc" at bounding box center [462, 643] width 133 height 24
paste div
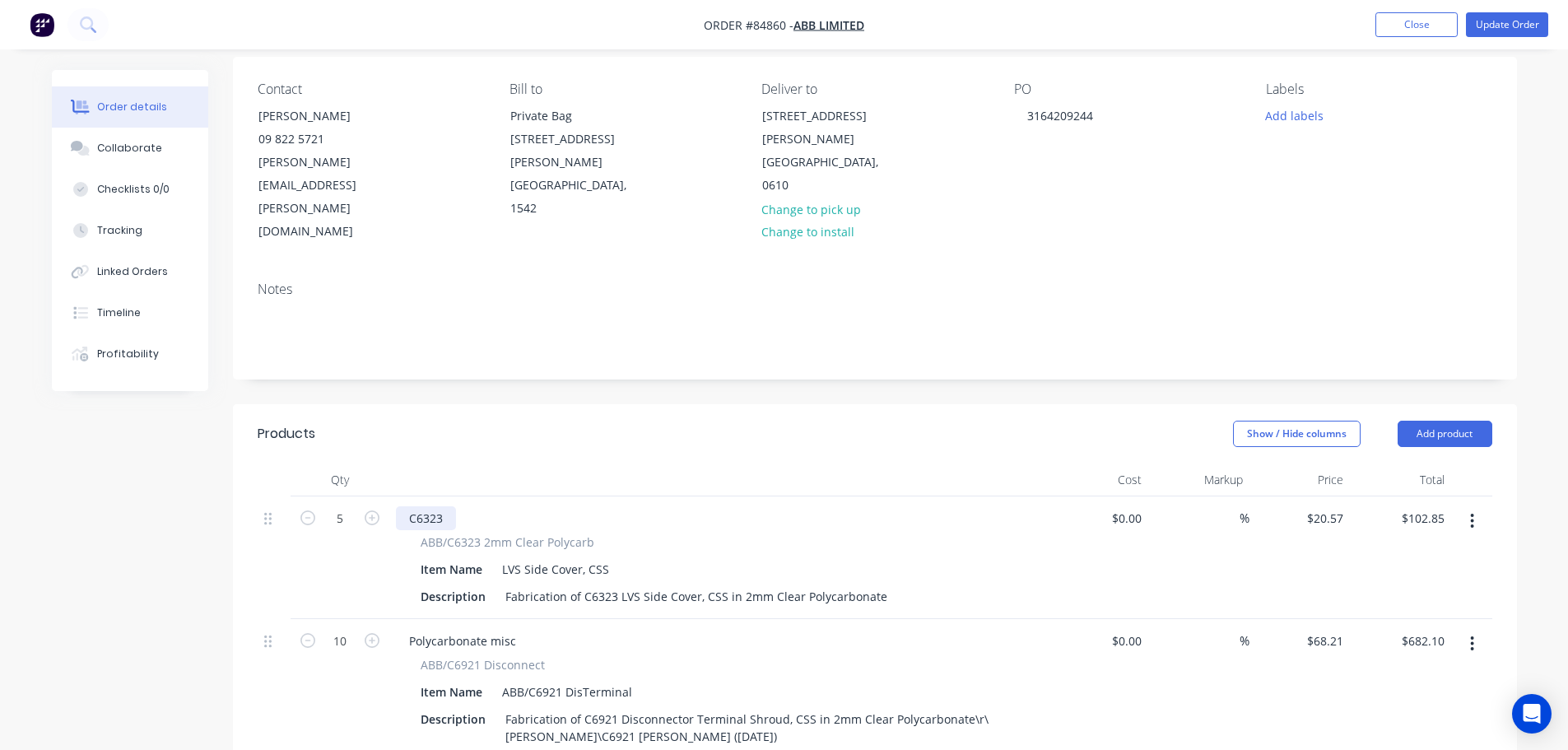
scroll to position [165, 0]
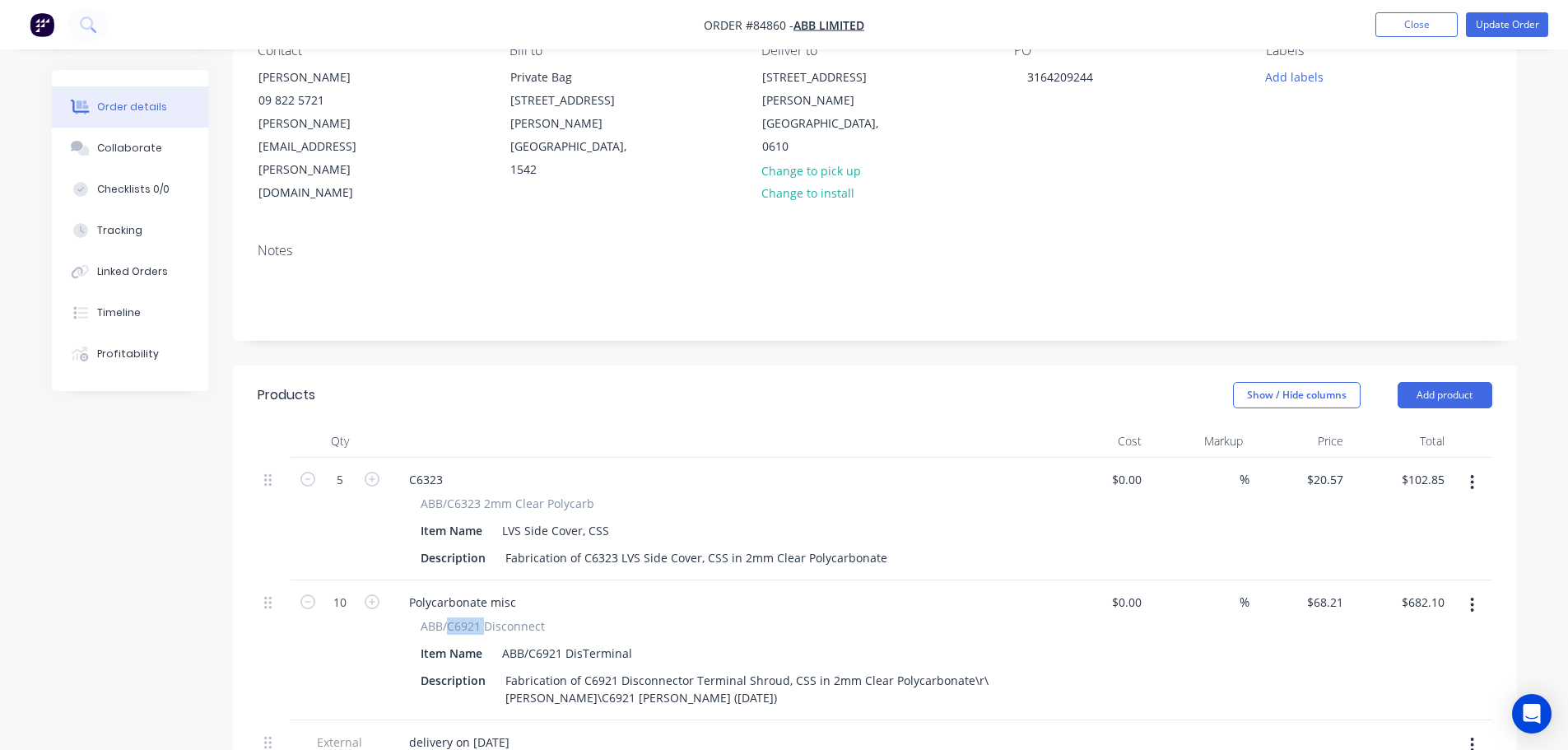
drag, startPoint x: 483, startPoint y: 561, endPoint x: 448, endPoint y: 559, distance: 35.1
click at [448, 617] on span "ABB/C6921 Disconnect" at bounding box center [482, 625] width 124 height 17
copy span "C6921"
click at [460, 590] on div "Polycarbonate misc" at bounding box center [462, 601] width 133 height 24
paste div
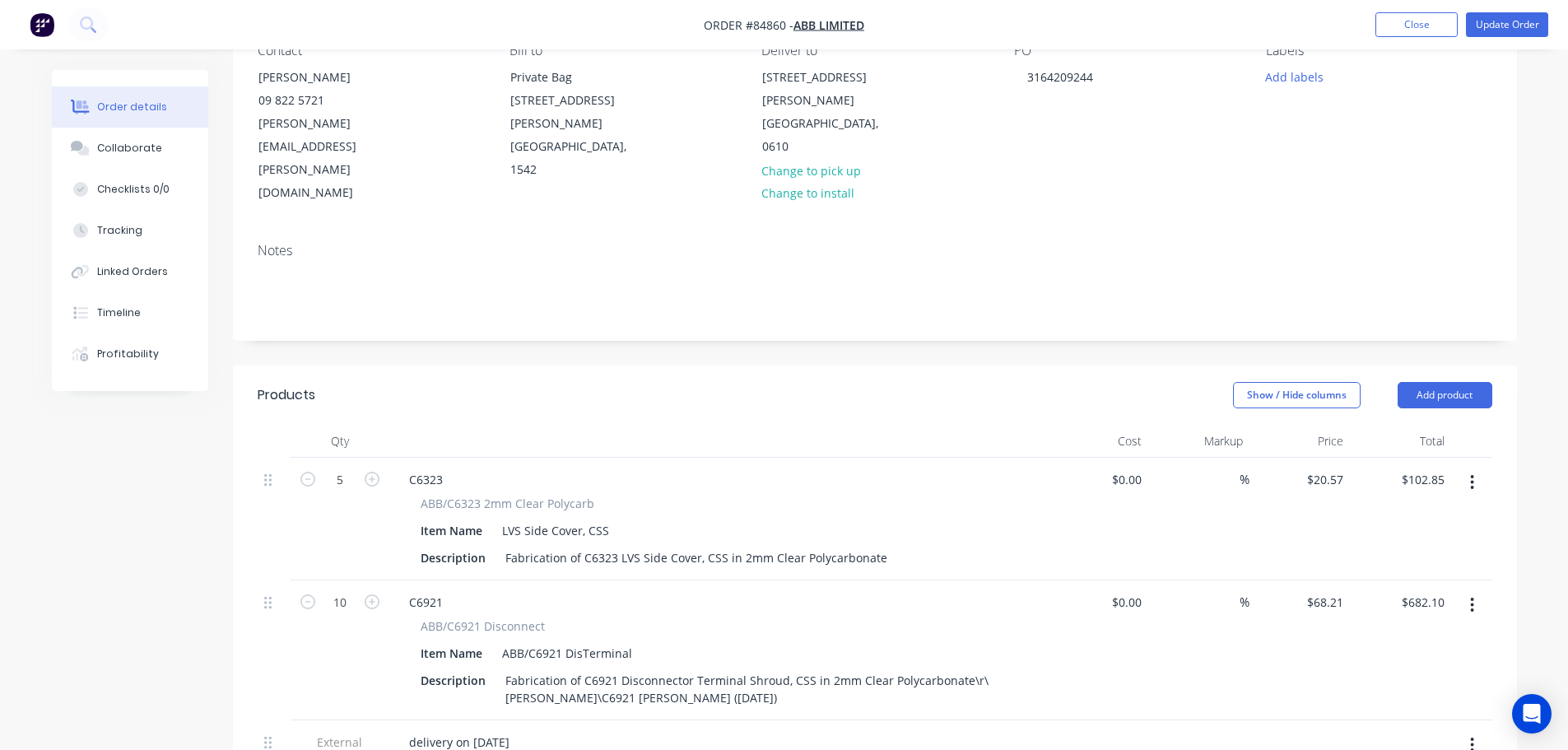
click at [778, 382] on div "Show / Hide columns Add product" at bounding box center [1005, 395] width 972 height 26
click at [1512, 34] on button "Update Order" at bounding box center [1507, 25] width 83 height 25
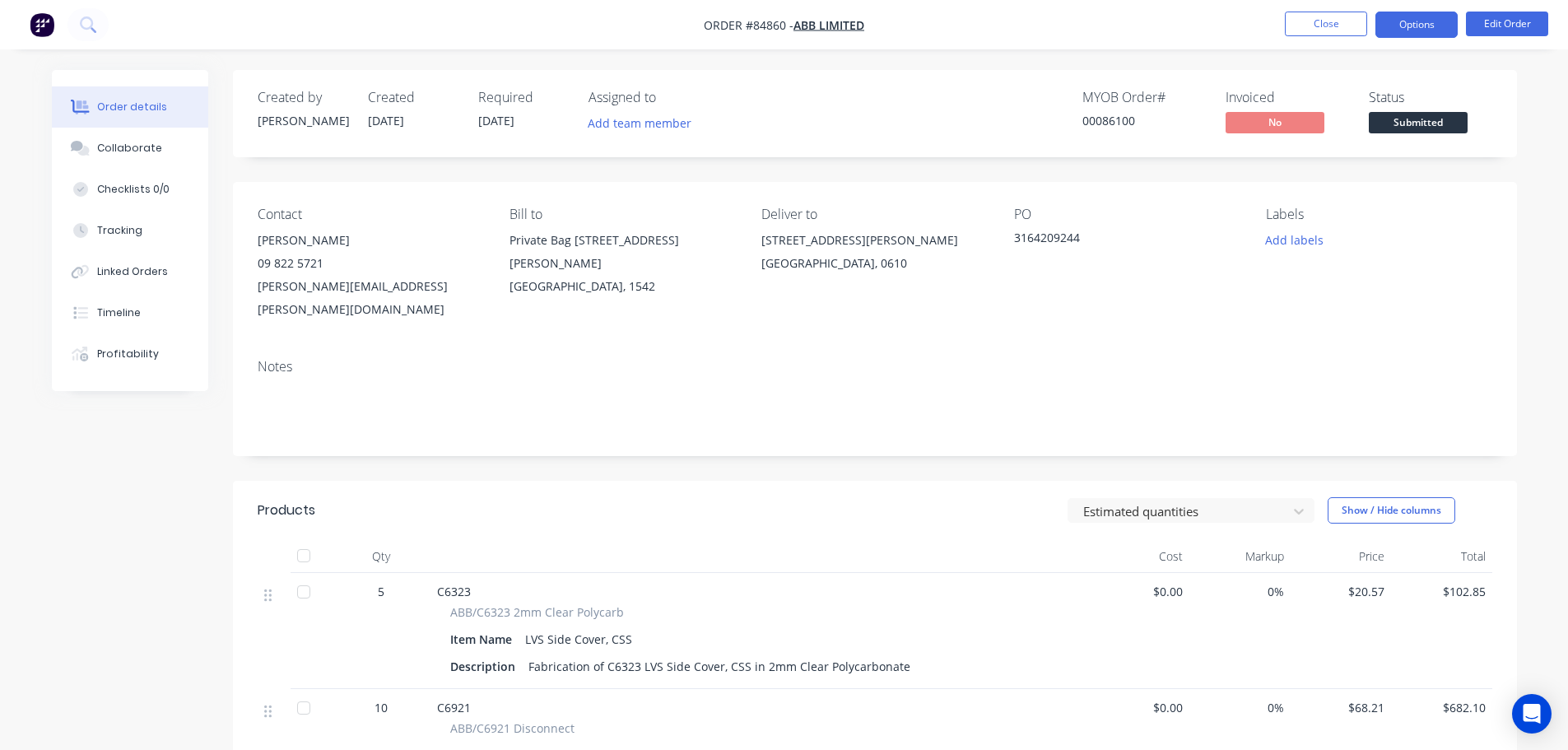
click at [1420, 20] on button "Options" at bounding box center [1417, 25] width 83 height 26
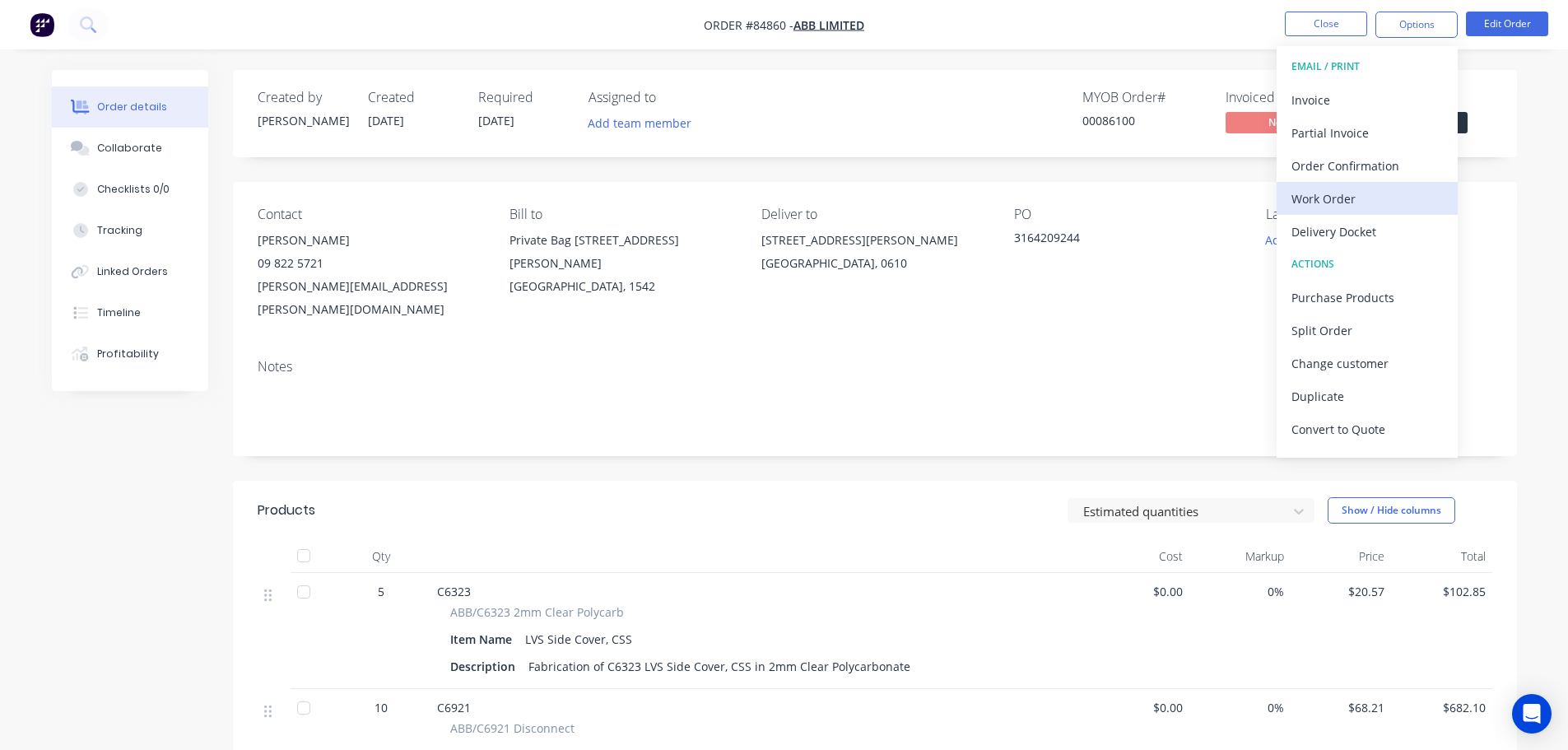
click at [1405, 189] on div "Work Order" at bounding box center [1366, 198] width 151 height 24
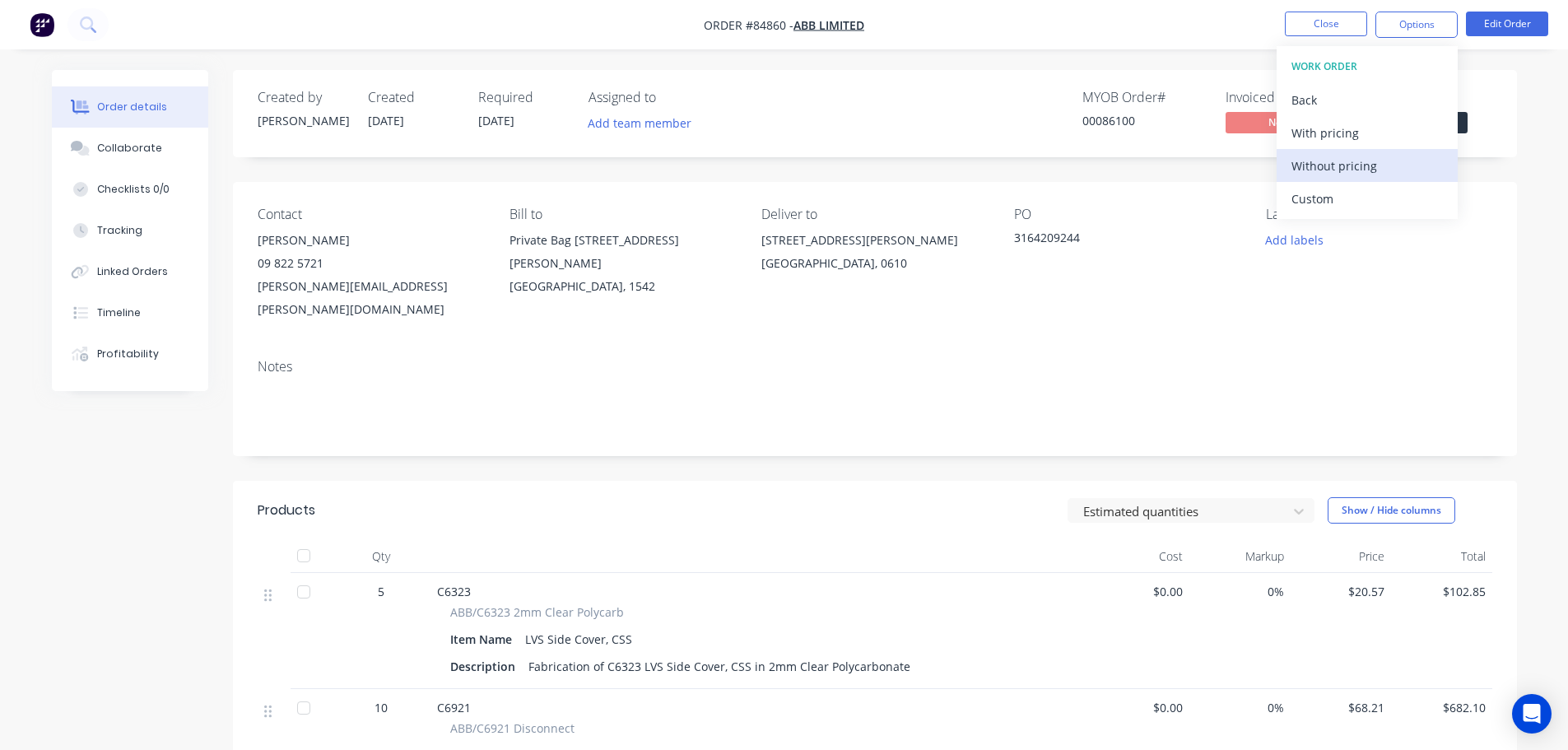
click at [1381, 165] on div "Without pricing" at bounding box center [1366, 165] width 151 height 24
drag, startPoint x: 1244, startPoint y: 177, endPoint x: 1277, endPoint y: 207, distance: 44.6
click at [1243, 177] on div "Created by Jess Created 25/09/25 Required 11/11/25 Assigned to Add team member …" at bounding box center [875, 620] width 1284 height 1101
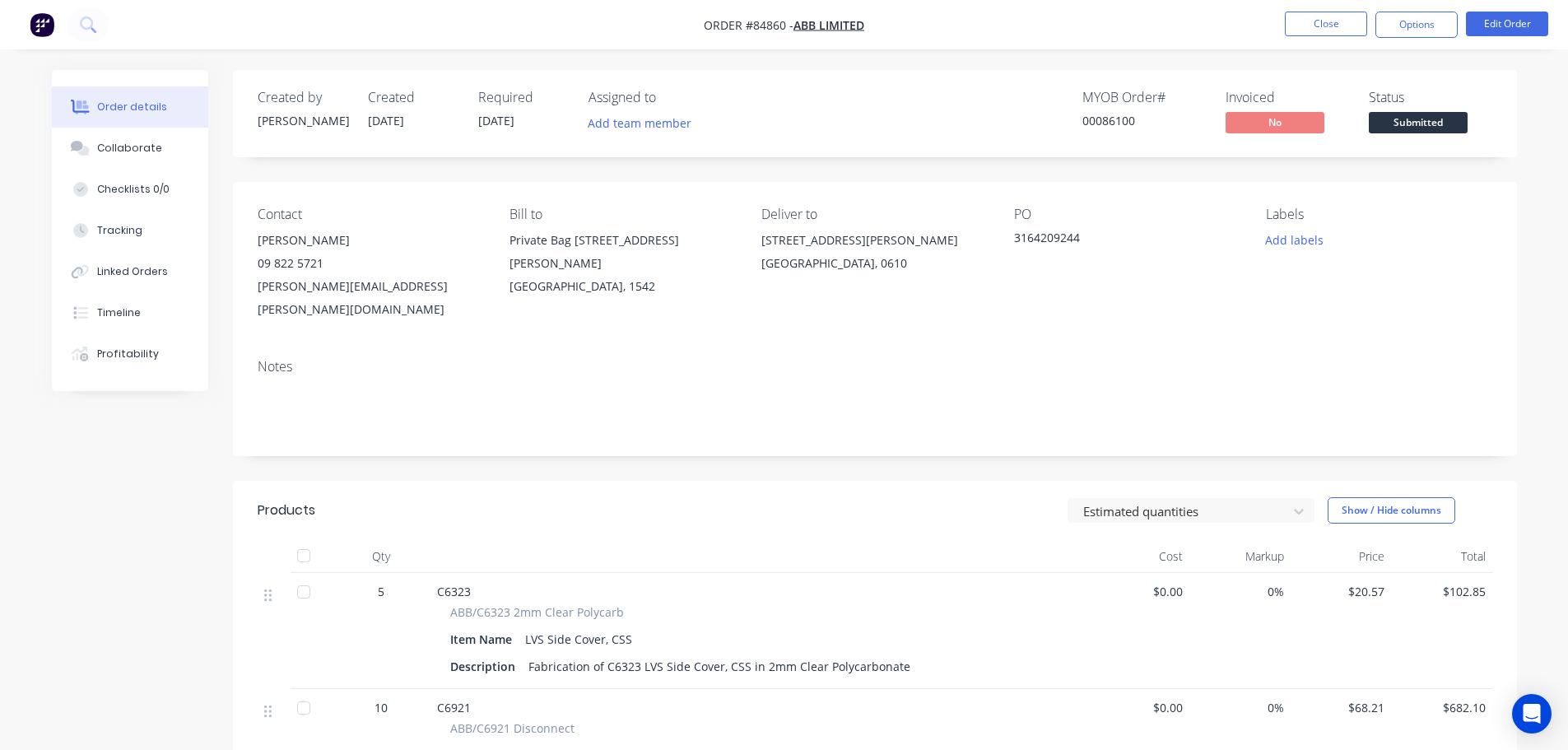
click at [1297, 252] on div "Labels Add labels" at bounding box center [1378, 264] width 226 height 114
click at [1293, 241] on button "Add labels" at bounding box center [1294, 240] width 76 height 22
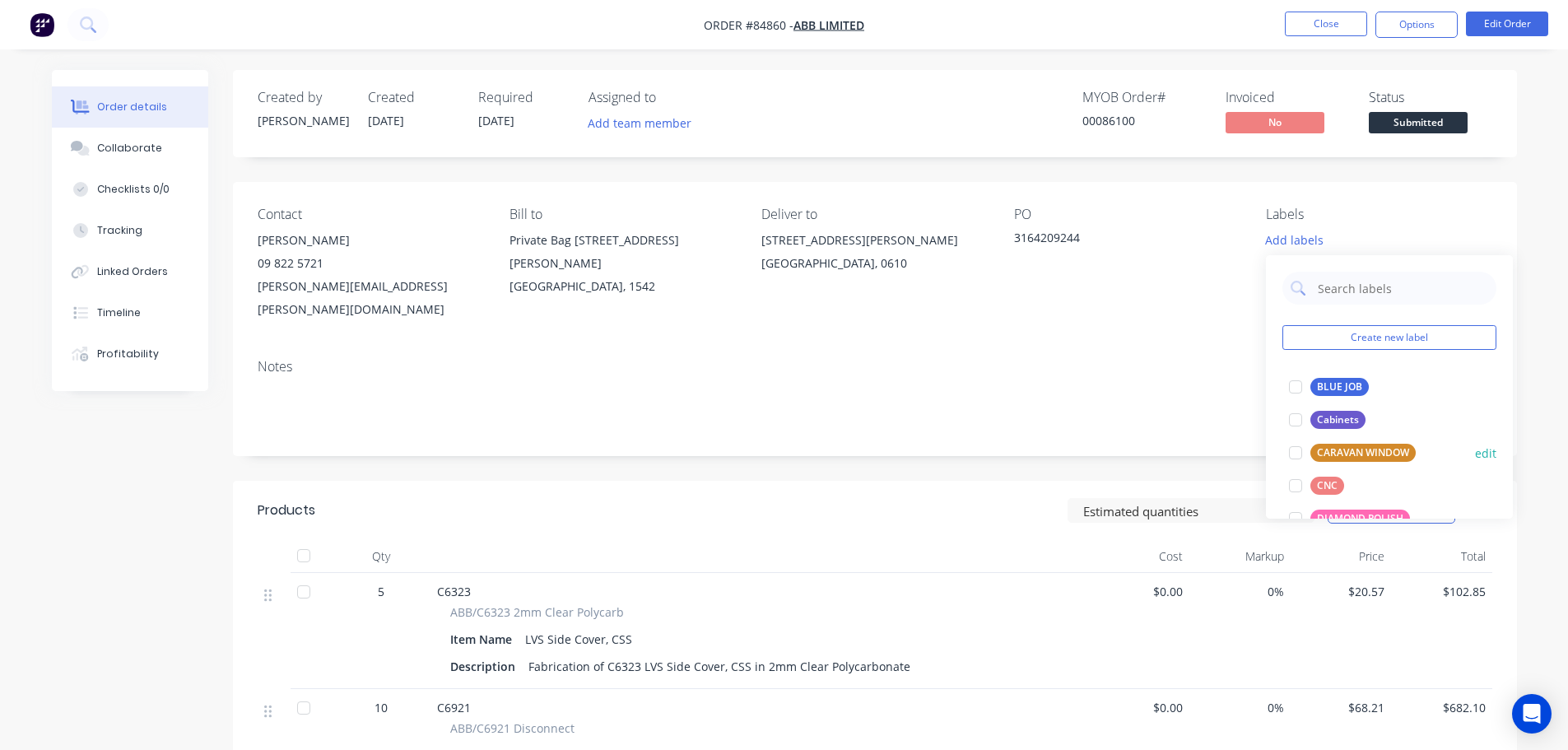
scroll to position [691, 0]
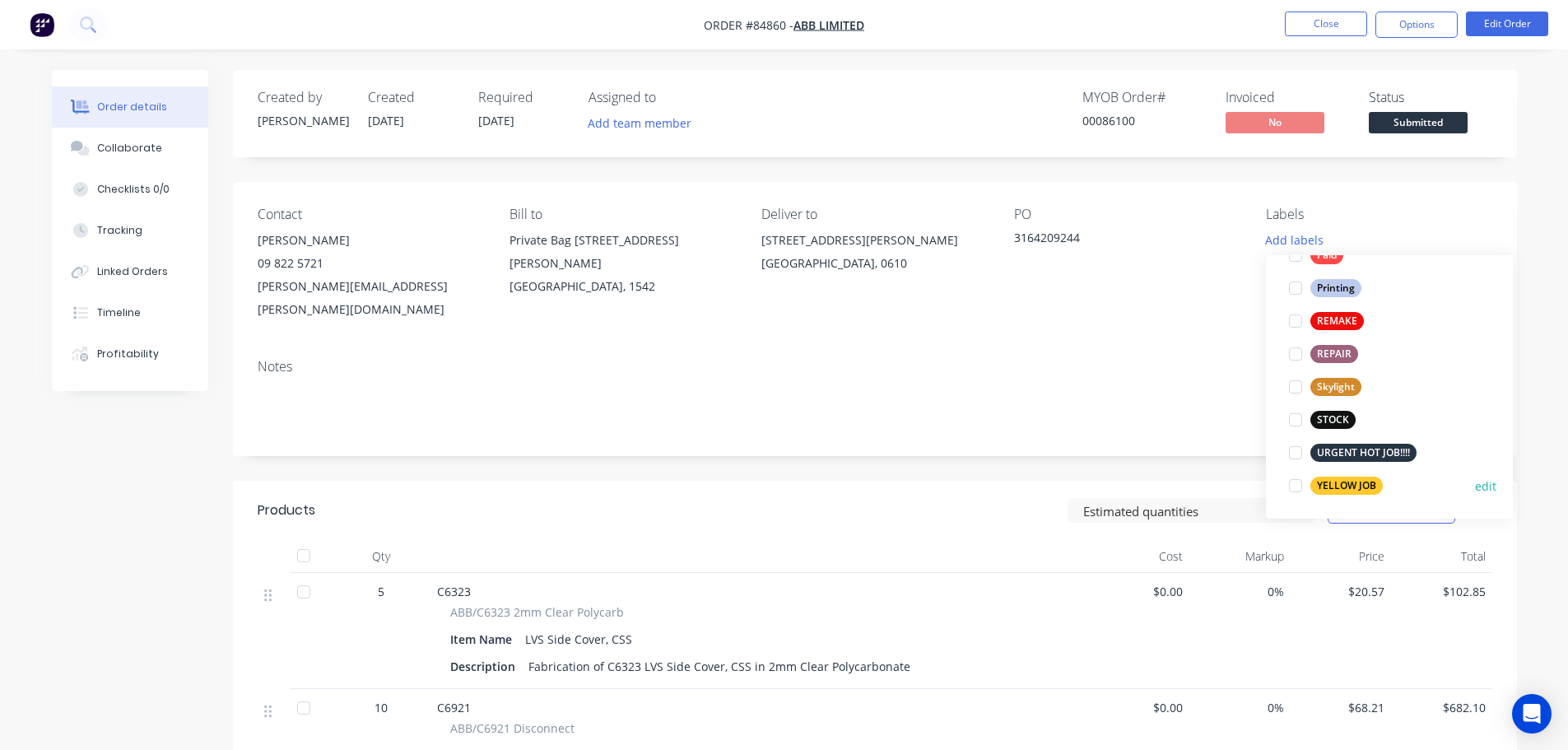
click at [1356, 471] on div "YELLOW JOB edit" at bounding box center [1389, 485] width 214 height 33
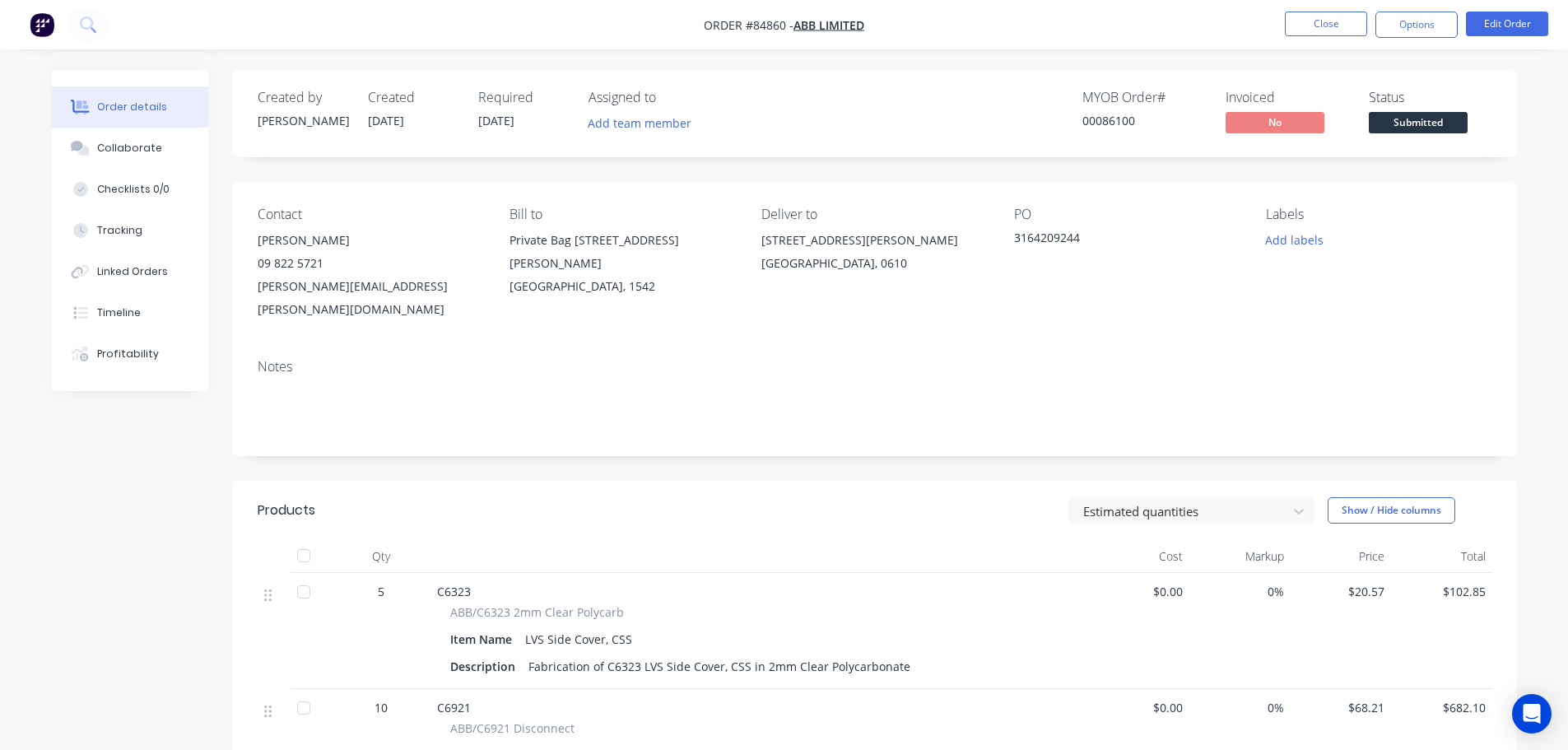
drag, startPoint x: 1215, startPoint y: 354, endPoint x: 1311, endPoint y: 268, distance: 128.9
click at [1216, 355] on div "Notes" at bounding box center [875, 400] width 1284 height 110
click at [1312, 241] on button "Add labels" at bounding box center [1294, 240] width 76 height 22
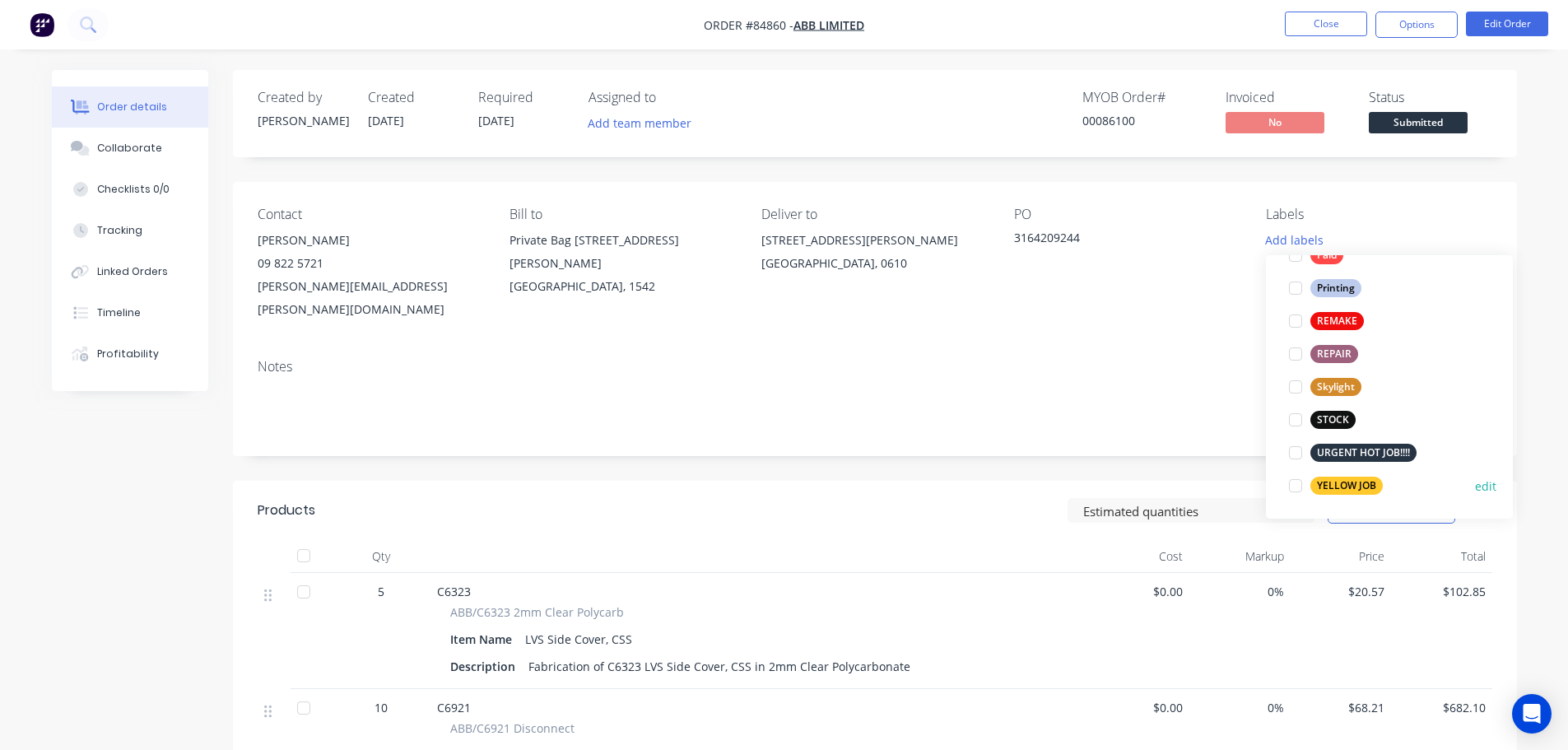
click at [1329, 490] on div "YELLOW JOB" at bounding box center [1346, 485] width 73 height 18
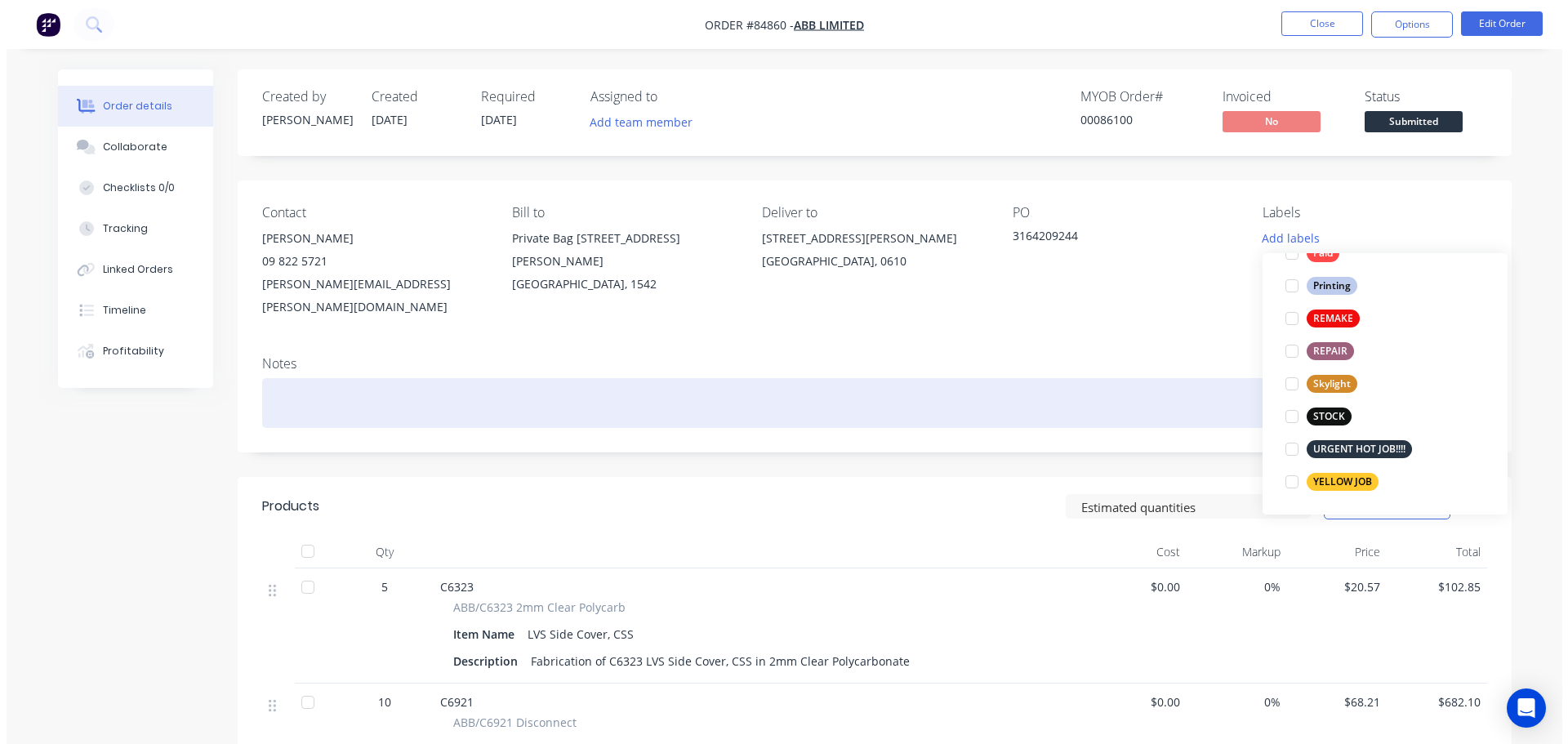
scroll to position [0, 0]
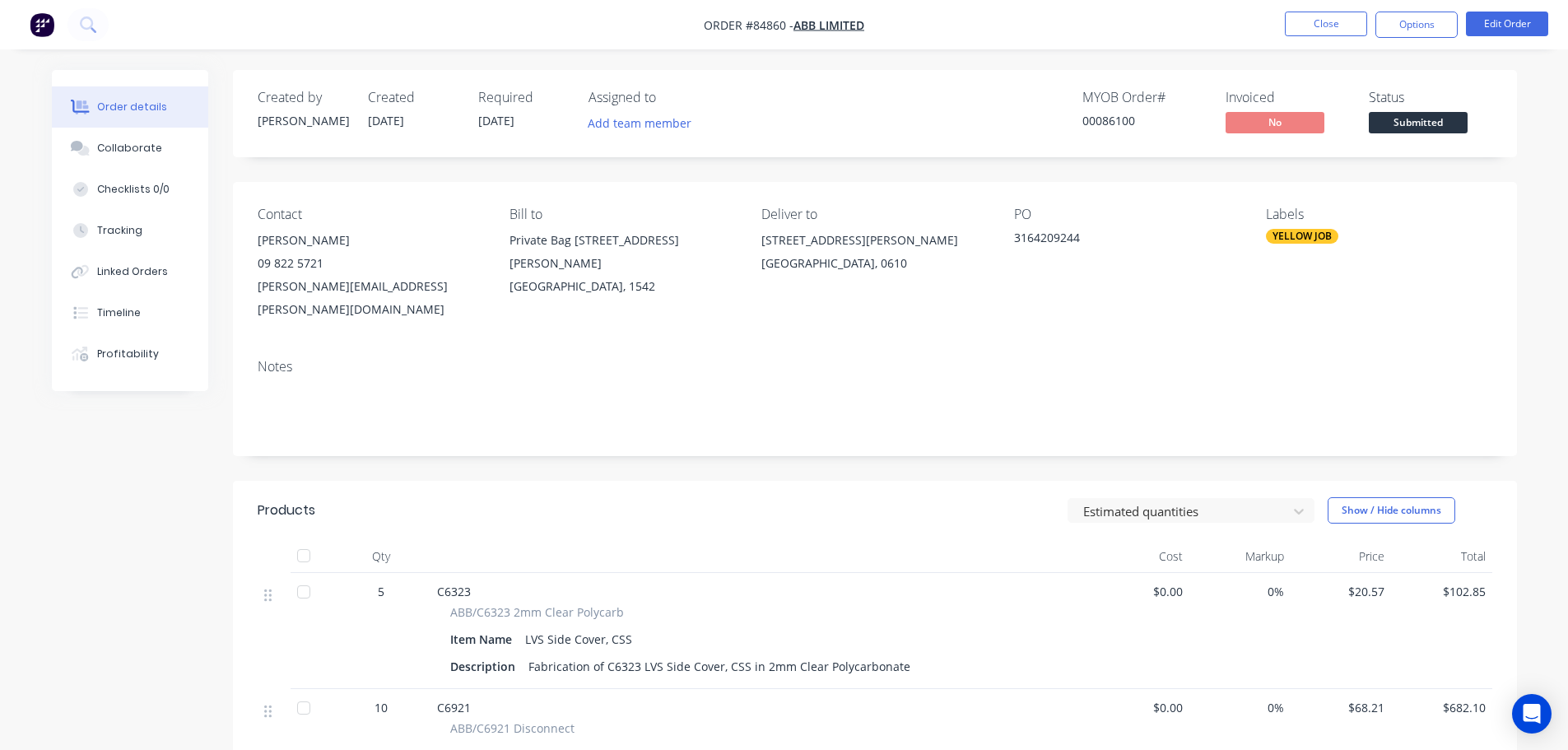
click at [1165, 282] on div "PO 3164209244" at bounding box center [1126, 264] width 226 height 114
click at [1312, 29] on button "Close" at bounding box center [1326, 24] width 83 height 25
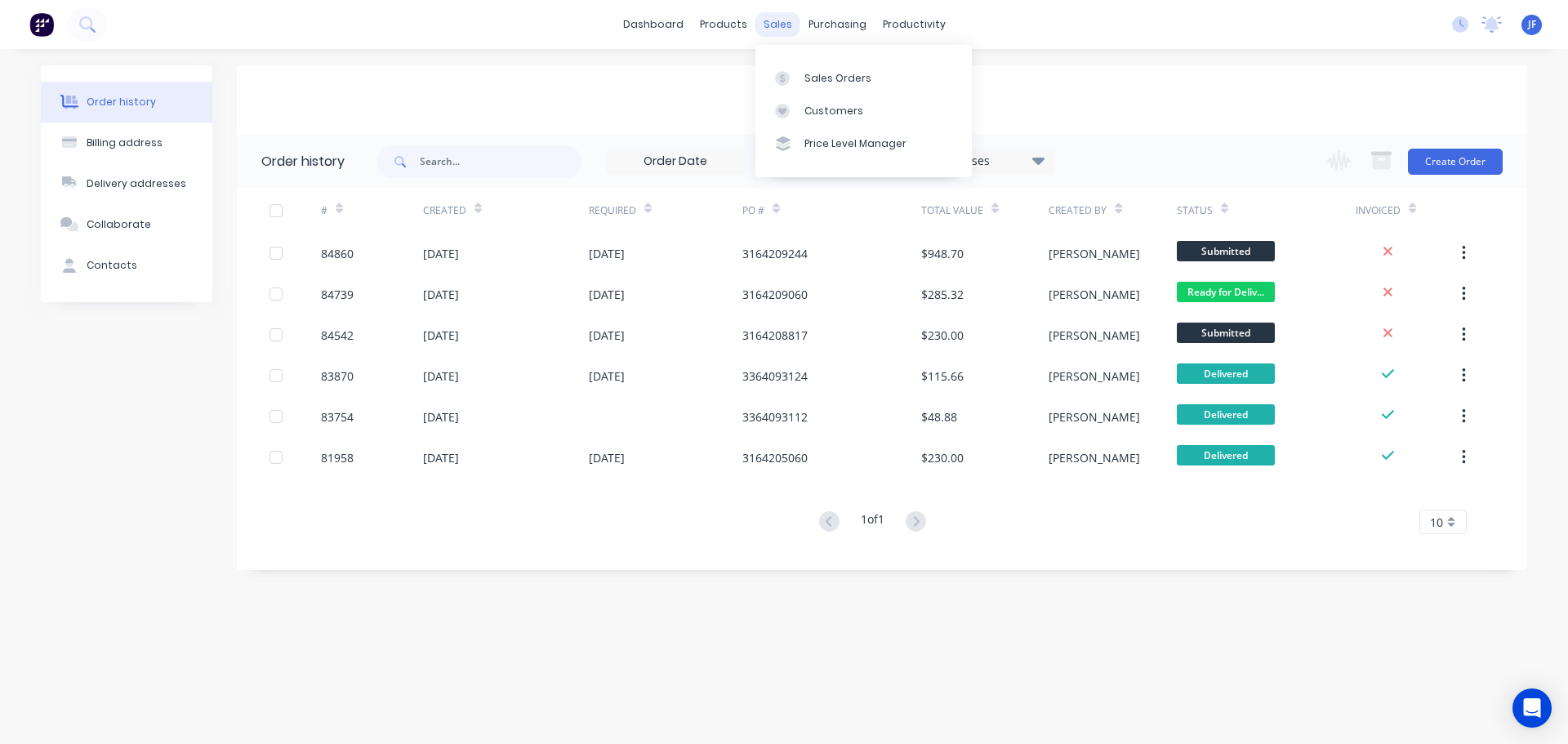
click at [782, 26] on div "sales" at bounding box center [777, 25] width 45 height 25
click at [796, 71] on div at bounding box center [787, 79] width 25 height 15
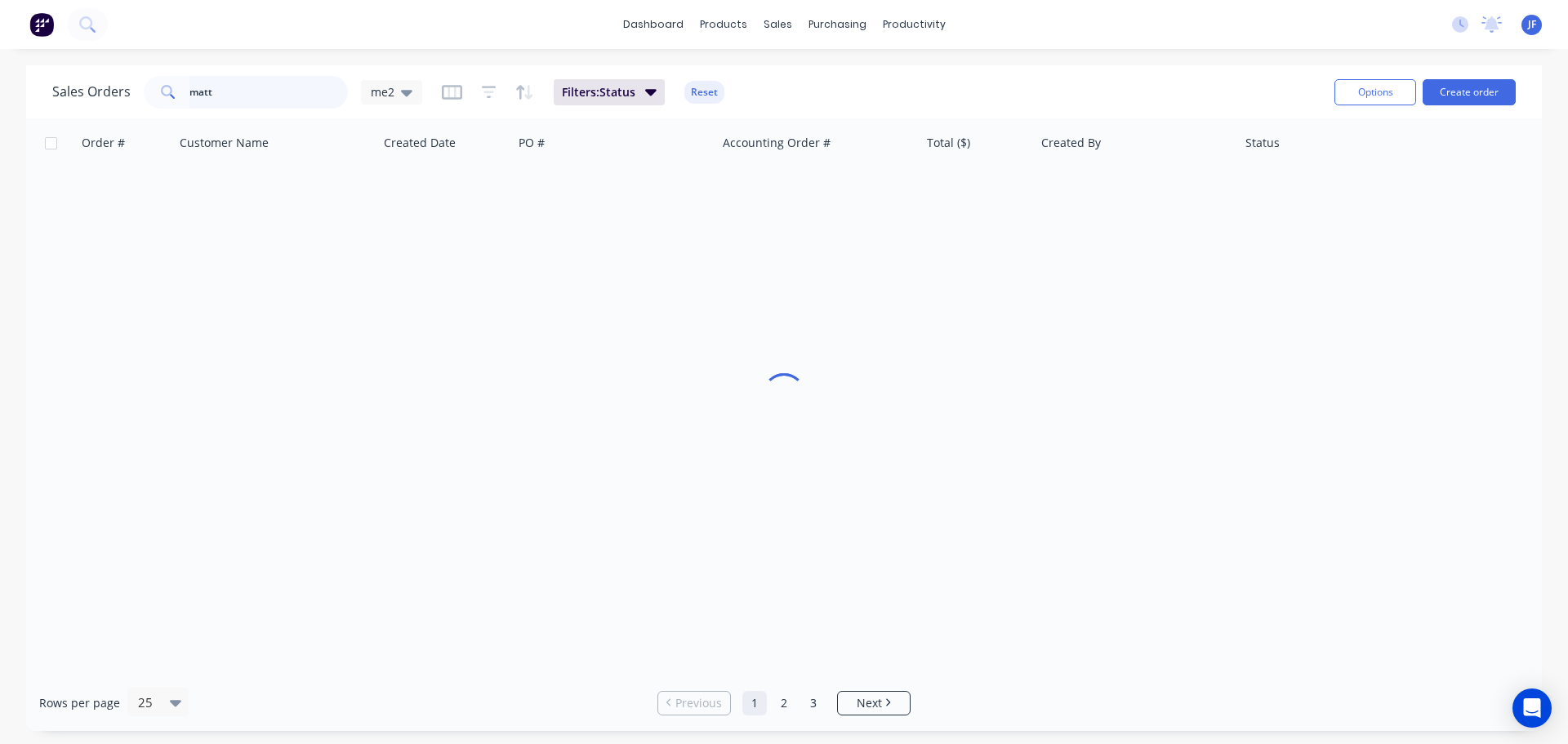
click at [300, 103] on input "matt" at bounding box center [269, 93] width 159 height 33
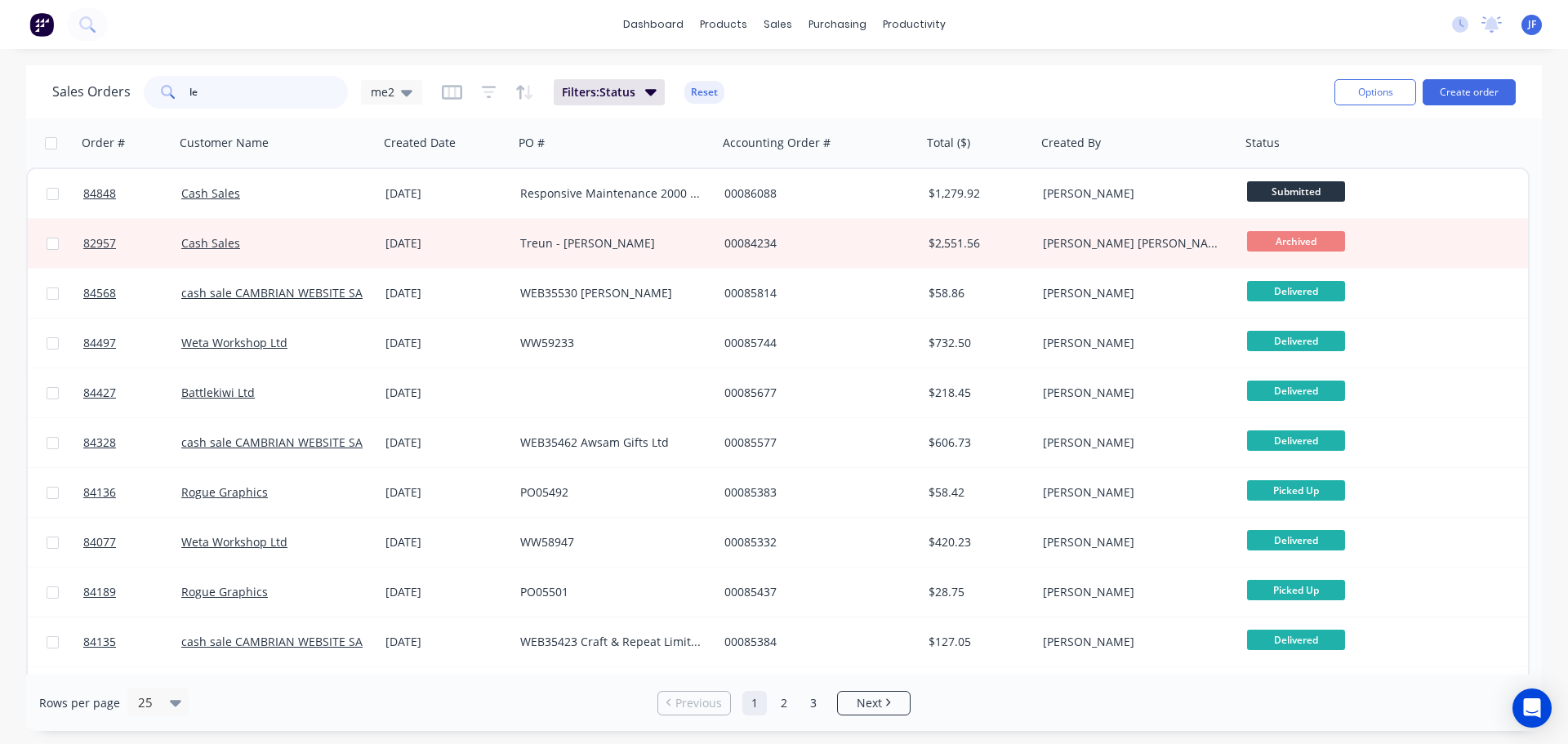
type input "lep"
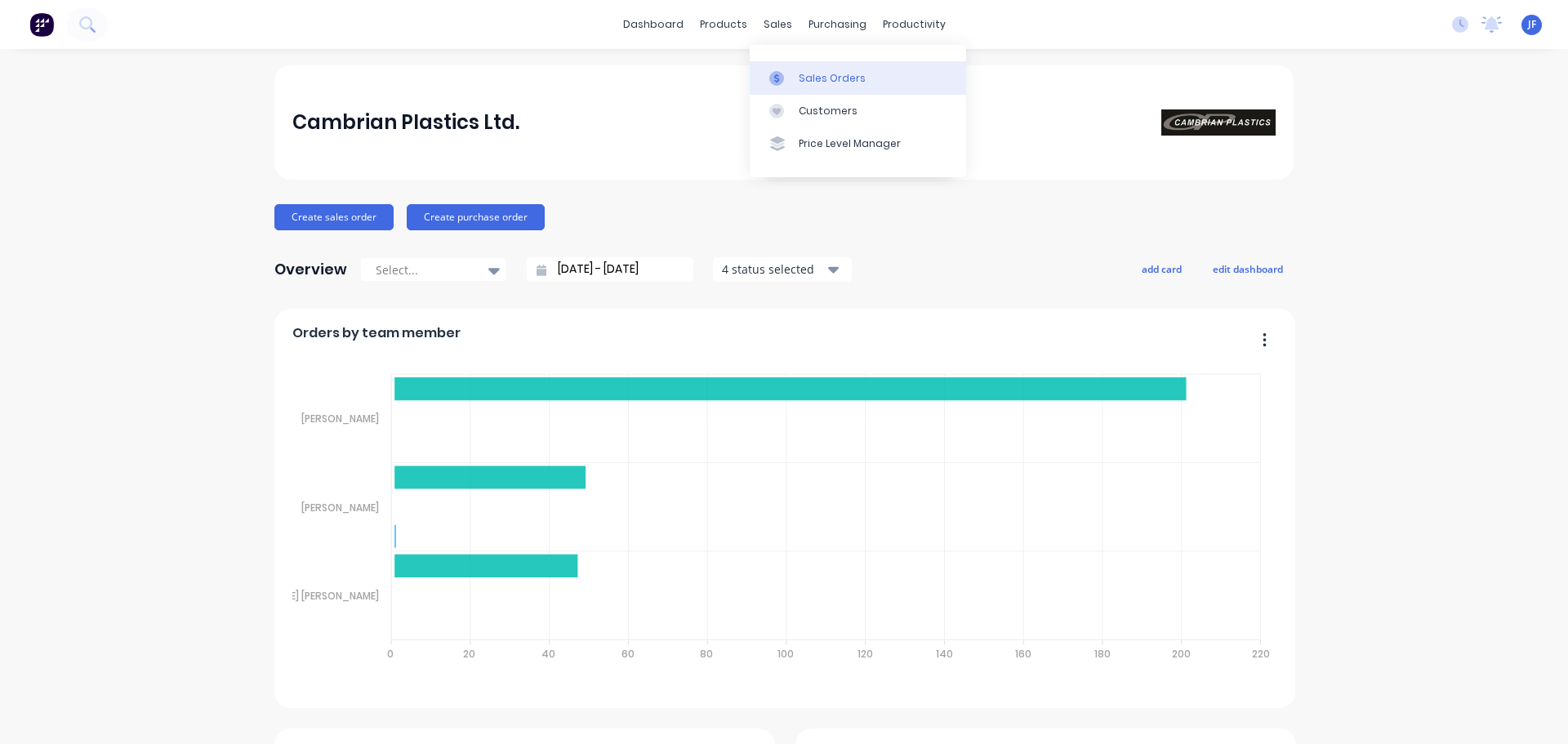
click at [794, 62] on link "Sales Orders" at bounding box center [857, 78] width 217 height 33
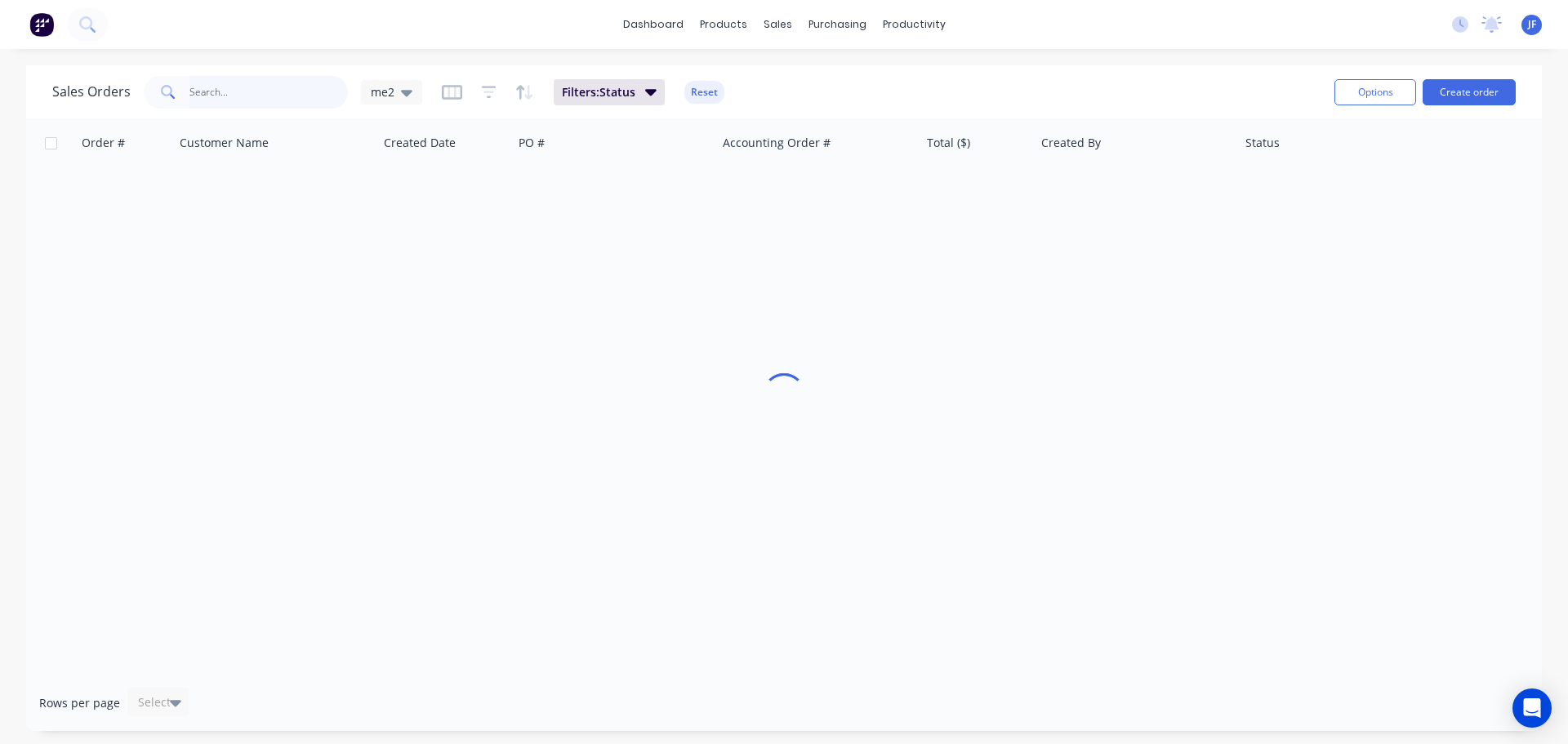
click at [247, 91] on input "text" at bounding box center [269, 93] width 159 height 33
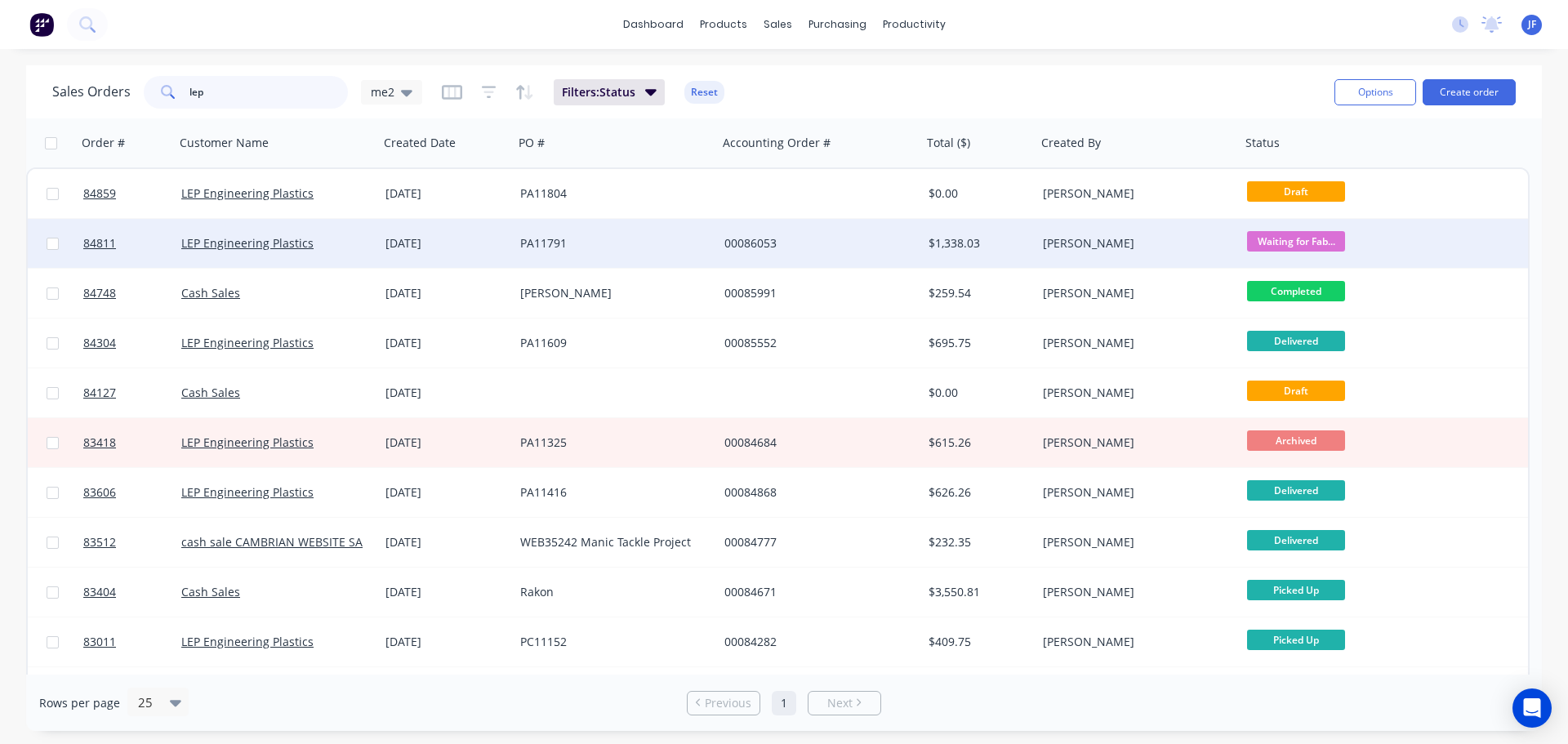
type input "lep"
click at [702, 238] on div "PA11791" at bounding box center [610, 244] width 181 height 16
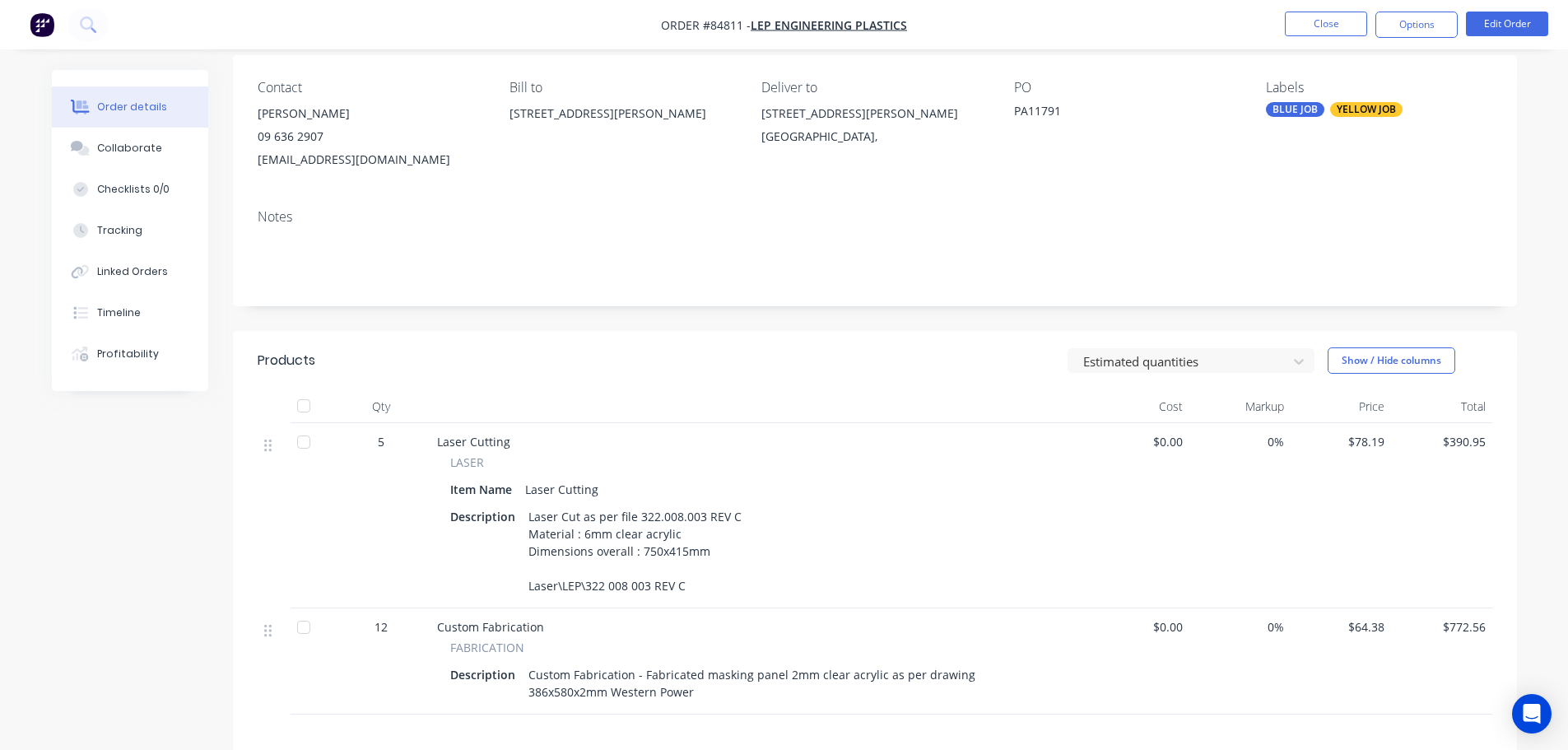
scroll to position [165, 0]
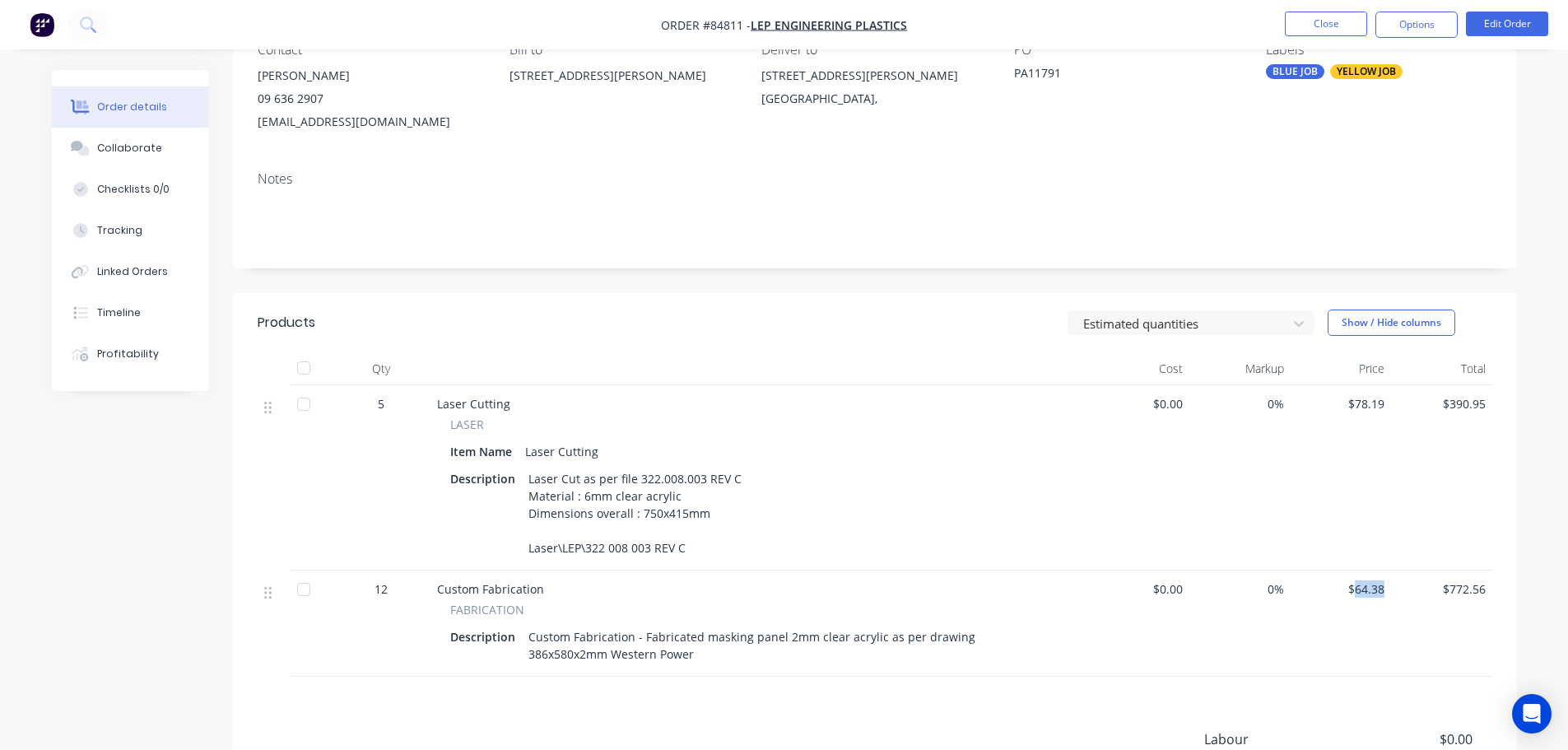
drag, startPoint x: 1382, startPoint y: 590, endPoint x: 1354, endPoint y: 591, distance: 28.0
click at [1354, 591] on span "$64.38" at bounding box center [1341, 589] width 88 height 17
copy span "64.38"
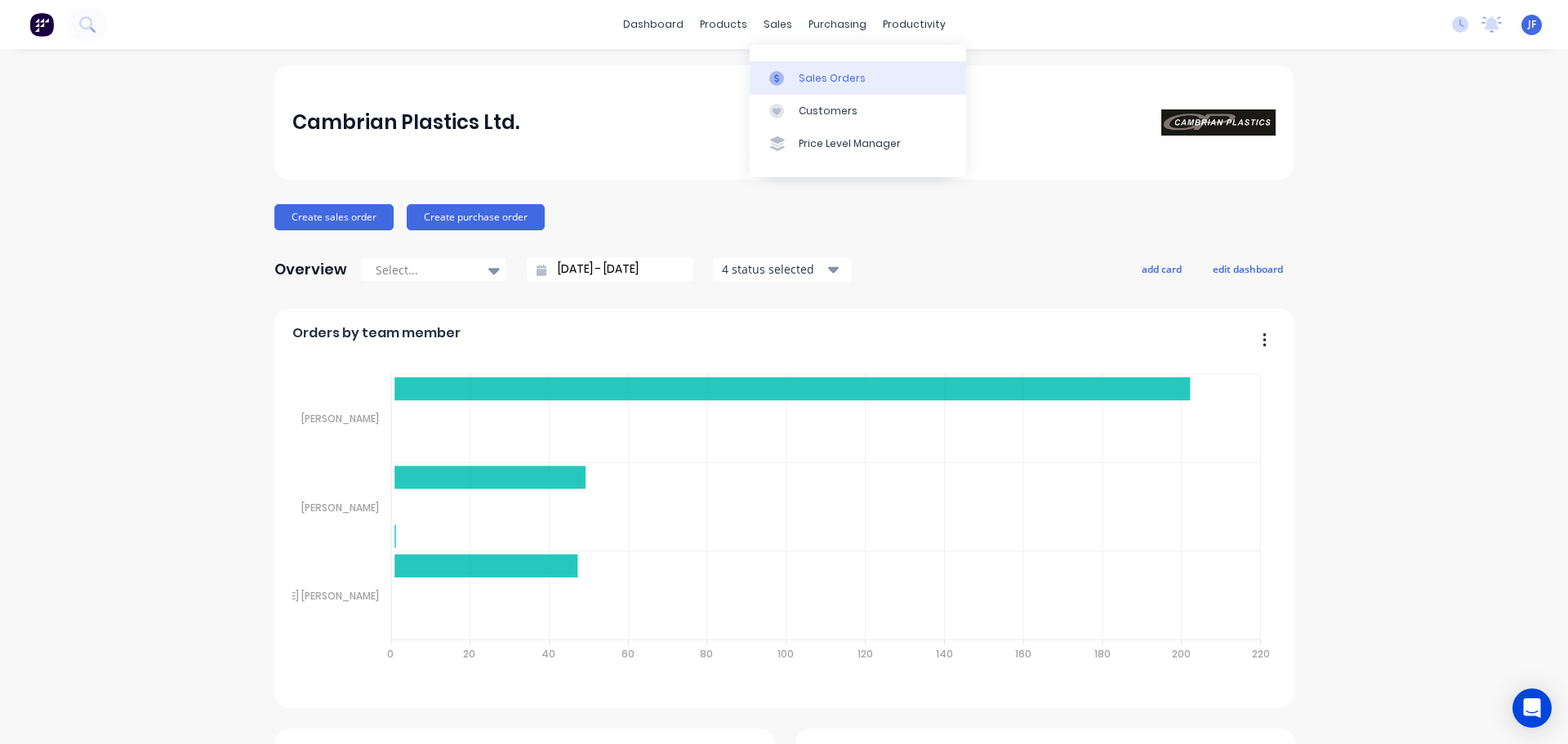
click at [801, 67] on link "Sales Orders" at bounding box center [857, 78] width 217 height 33
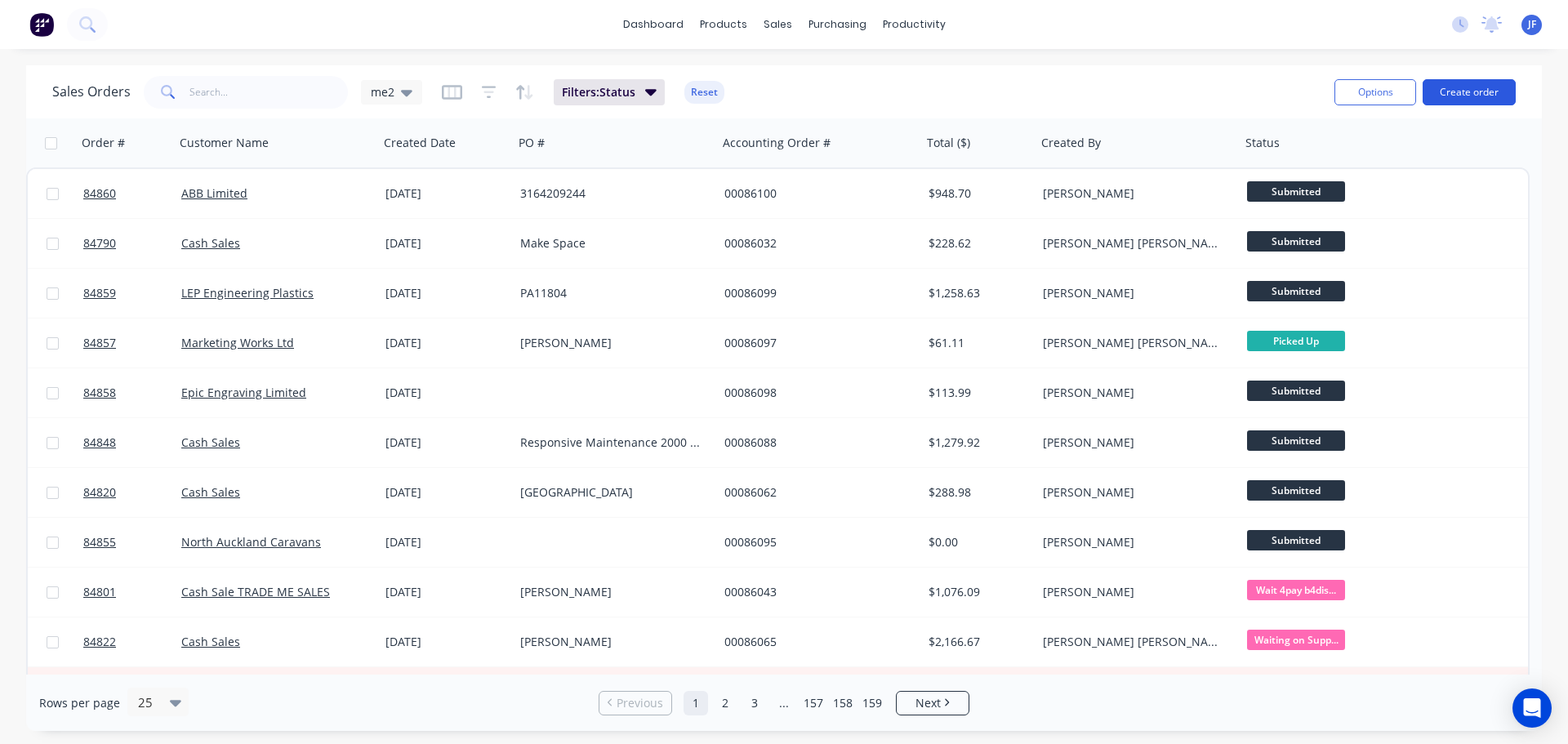
click at [1451, 96] on button "Create order" at bounding box center [1468, 93] width 93 height 26
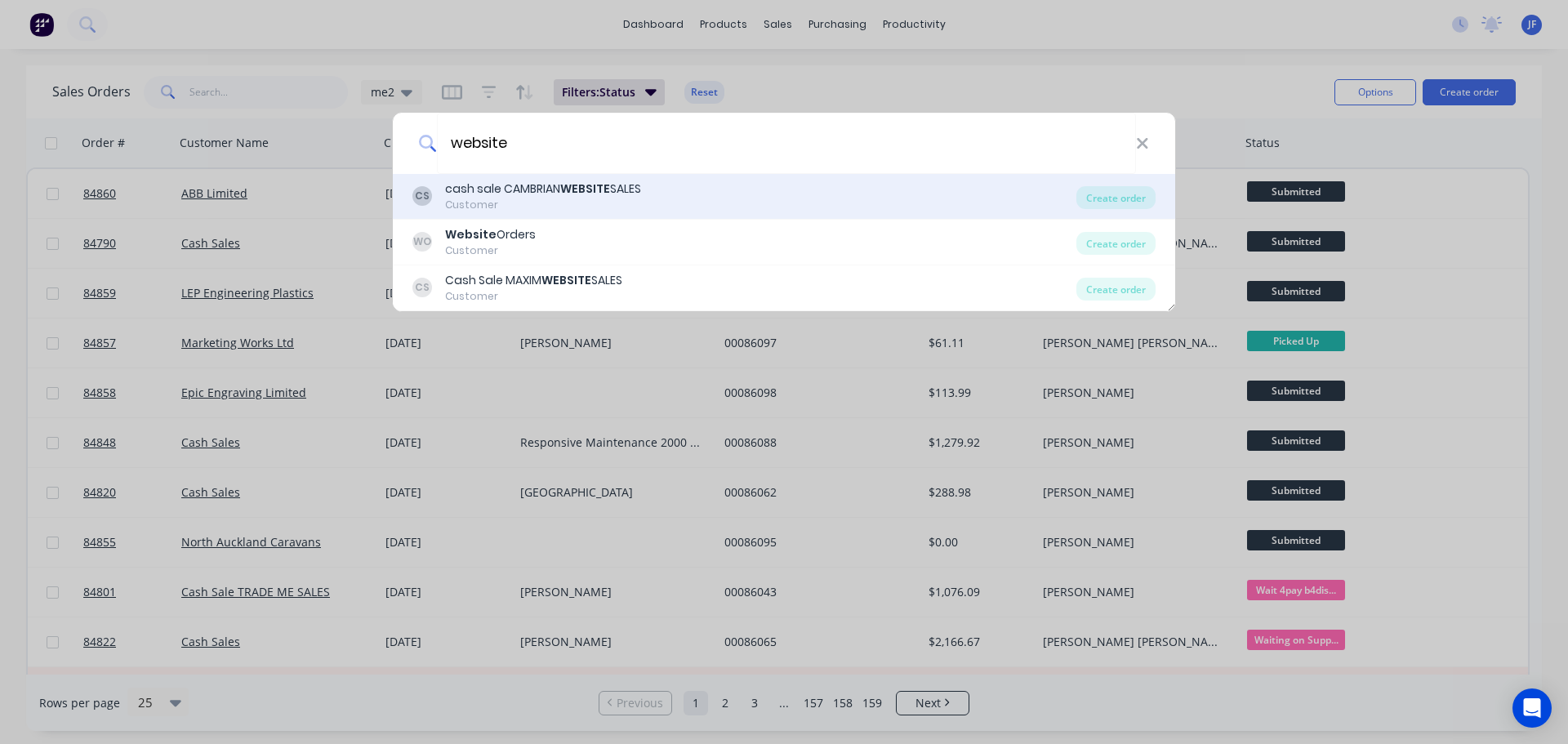
type input "website"
click at [808, 181] on div "CS cash sale CAMBRIAN WEBSITE SALES Customer" at bounding box center [744, 196] width 664 height 32
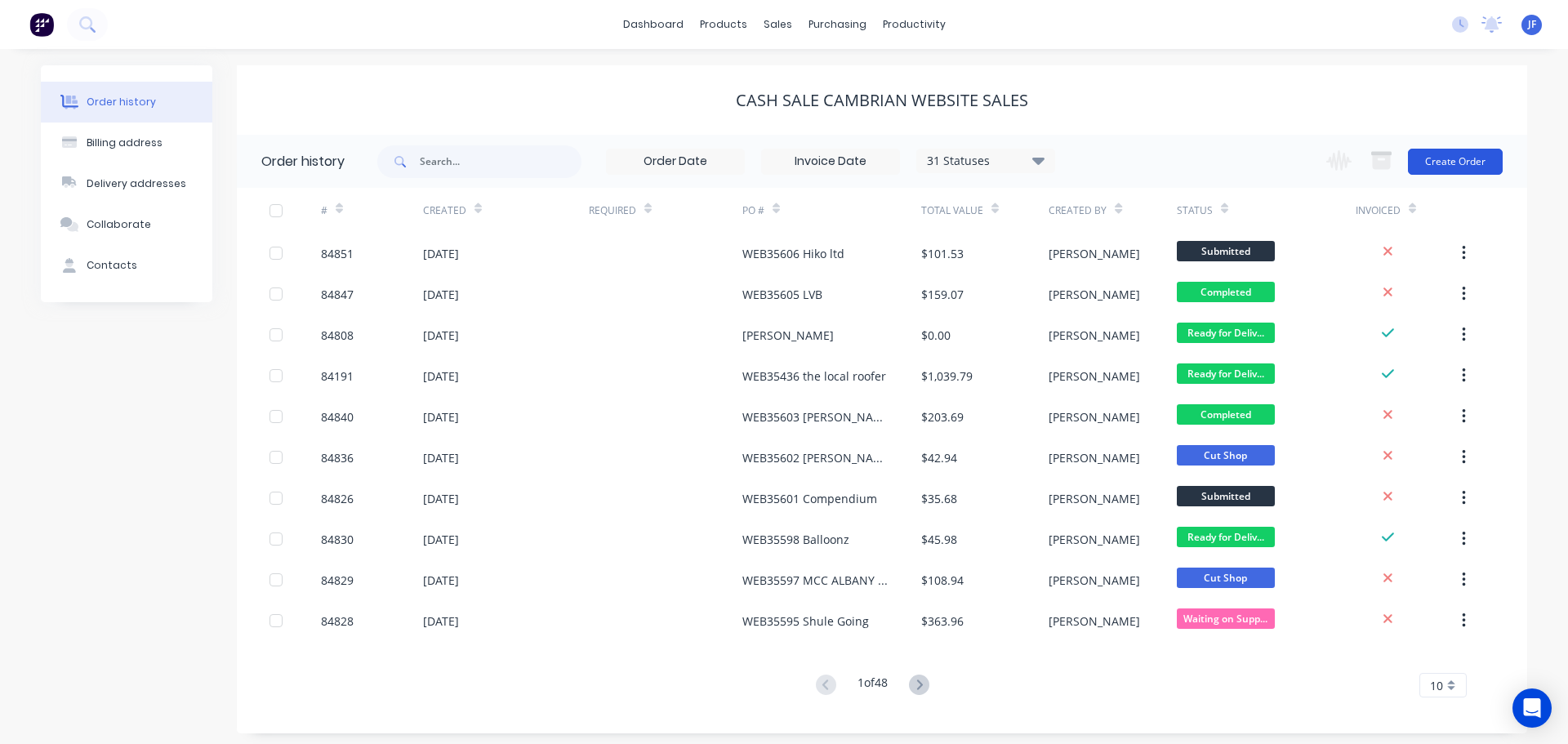
click at [1457, 171] on button "Create Order" at bounding box center [1455, 162] width 94 height 26
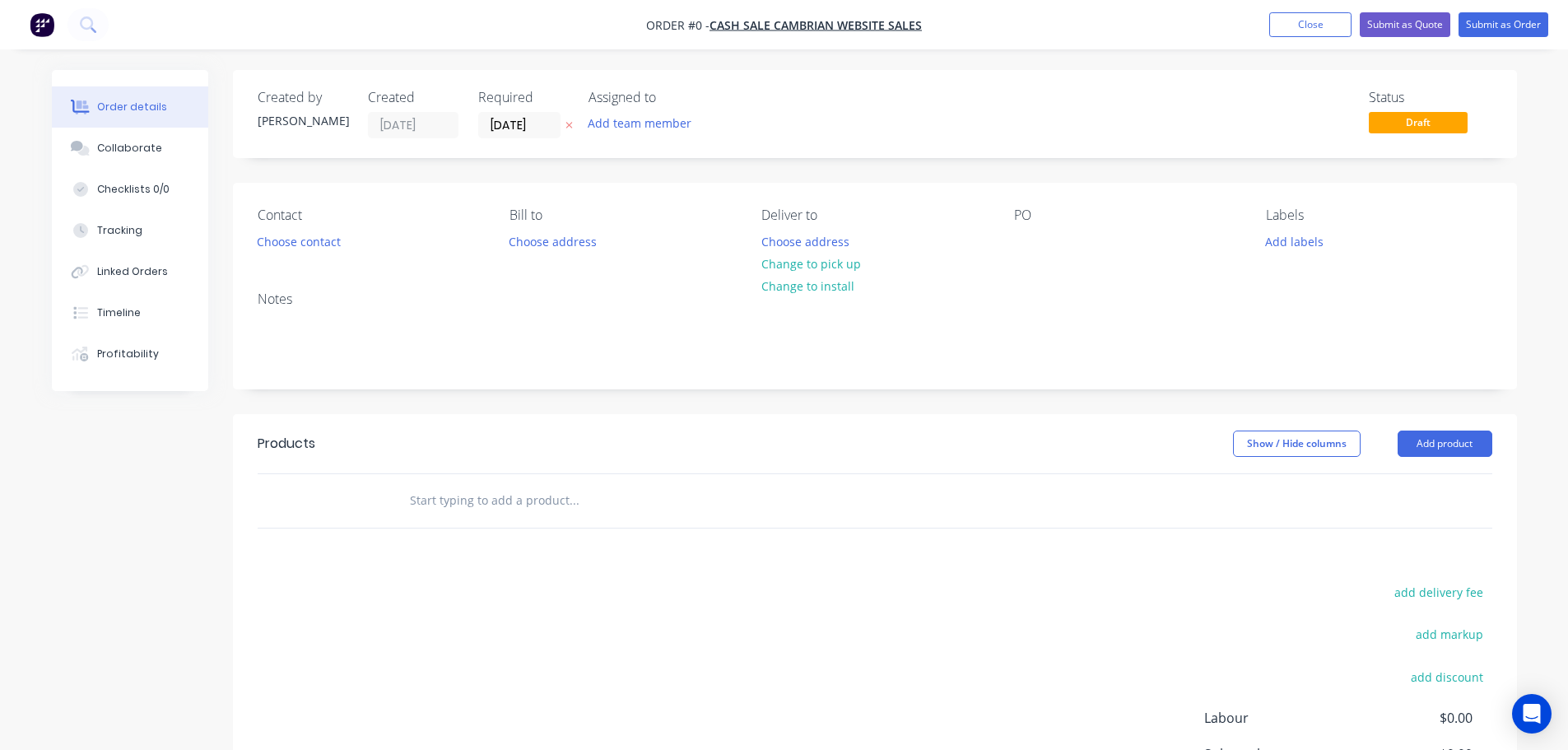
click at [573, 122] on button "button" at bounding box center [569, 125] width 17 height 19
click at [301, 239] on button "Choose contact" at bounding box center [299, 241] width 101 height 22
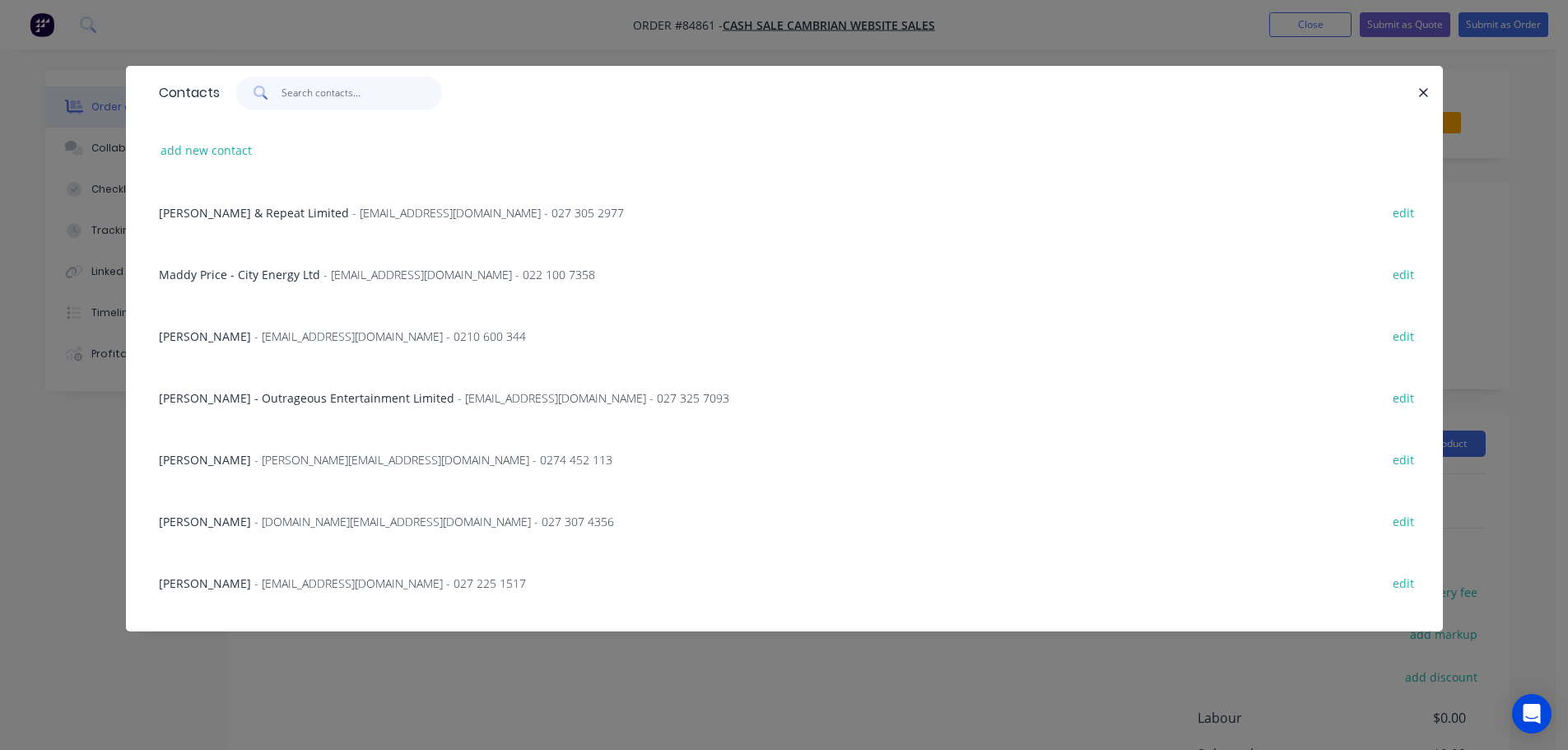
drag, startPoint x: 333, startPoint y: 87, endPoint x: 322, endPoint y: 93, distance: 12.5
click at [333, 86] on input "text" at bounding box center [361, 93] width 160 height 33
paste input "BP 2go kerikeri"
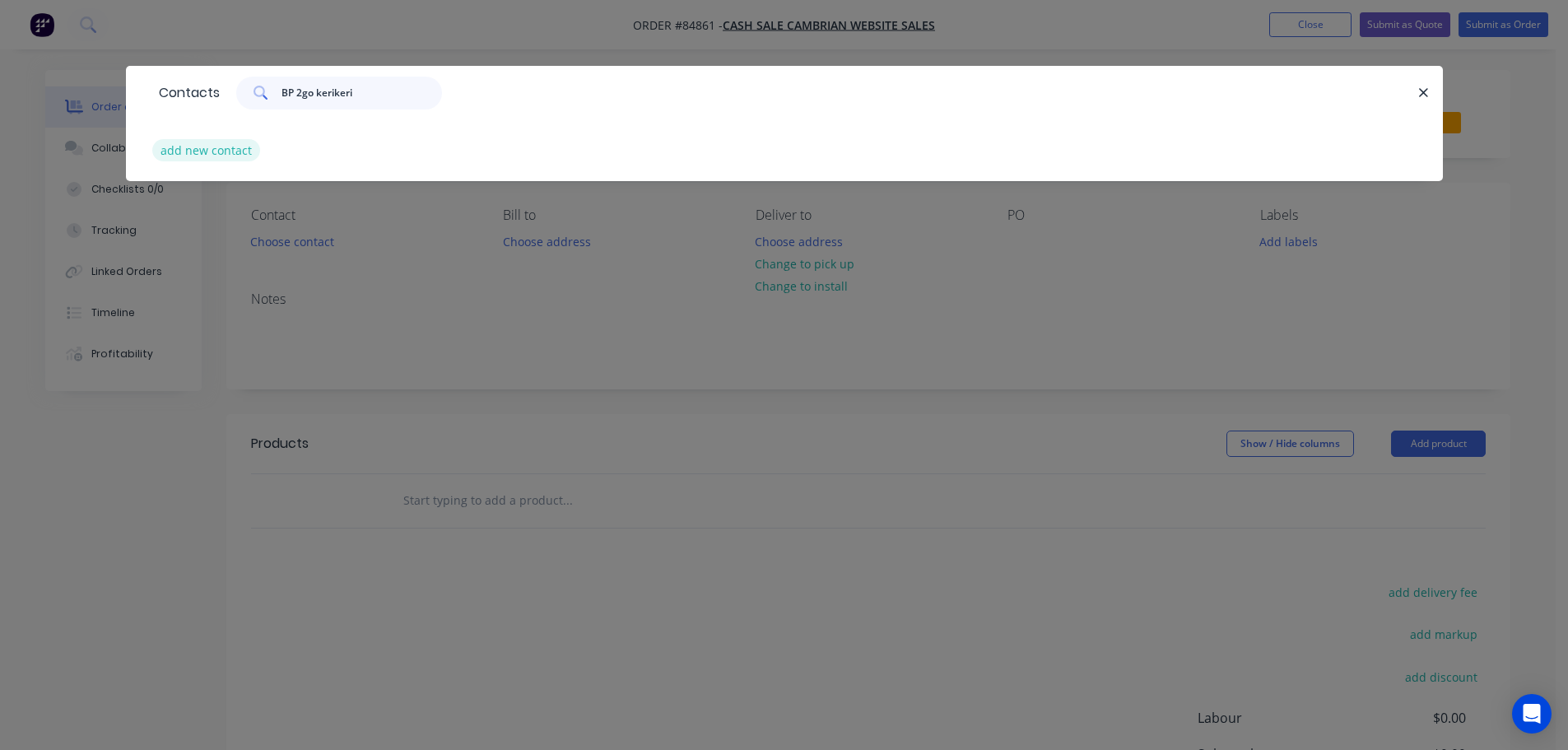
type input "BP 2go kerikeri"
click at [204, 142] on button "add new contact" at bounding box center [206, 150] width 108 height 22
select select "NZ"
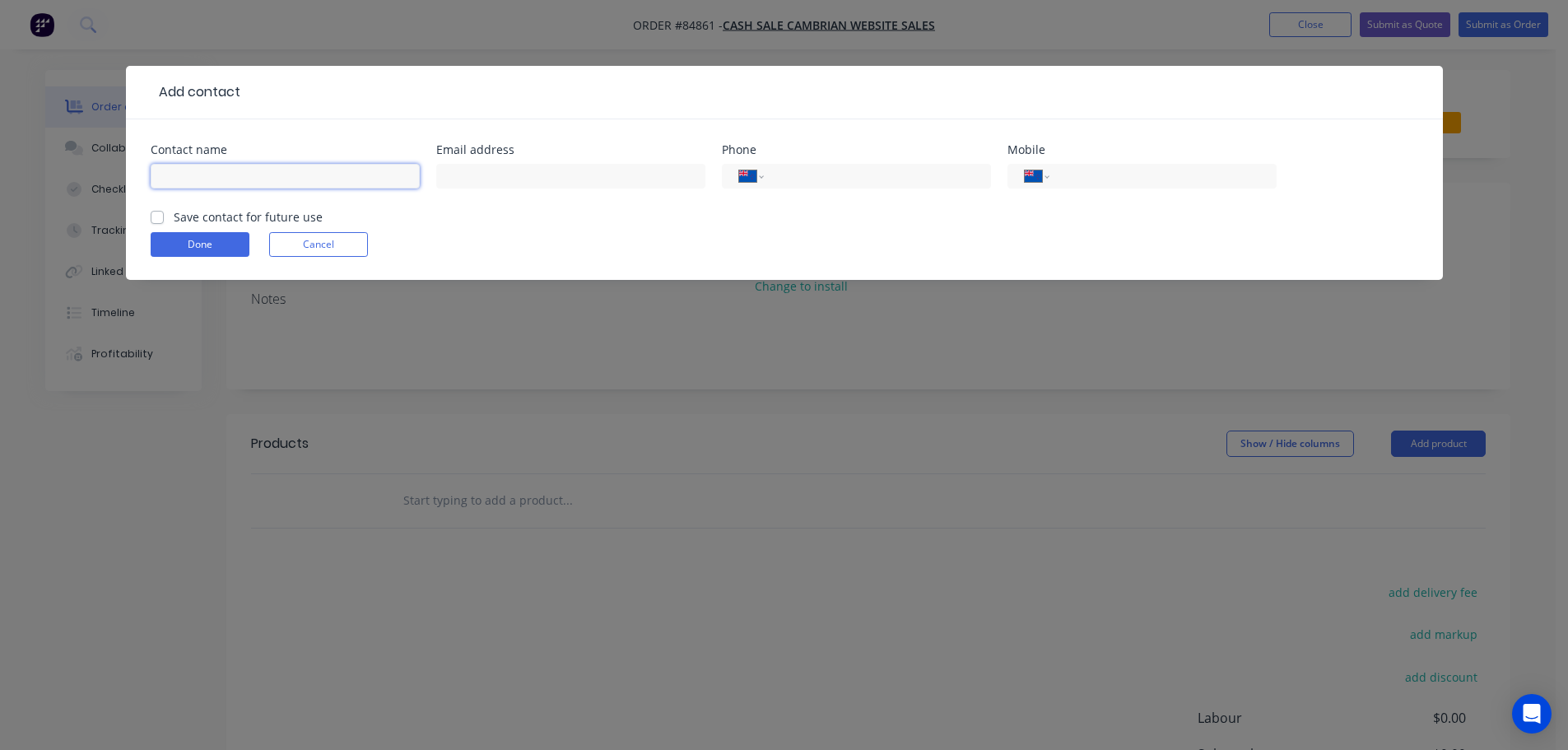
click at [222, 174] on input "text" at bounding box center [284, 176] width 269 height 25
paste input "BP 2go kerikeri"
type input "BP 2go kerikeri"
click at [213, 215] on label "Save contact for future use" at bounding box center [248, 217] width 149 height 17
click at [164, 215] on input "Save contact for future use" at bounding box center [157, 216] width 13 height 16
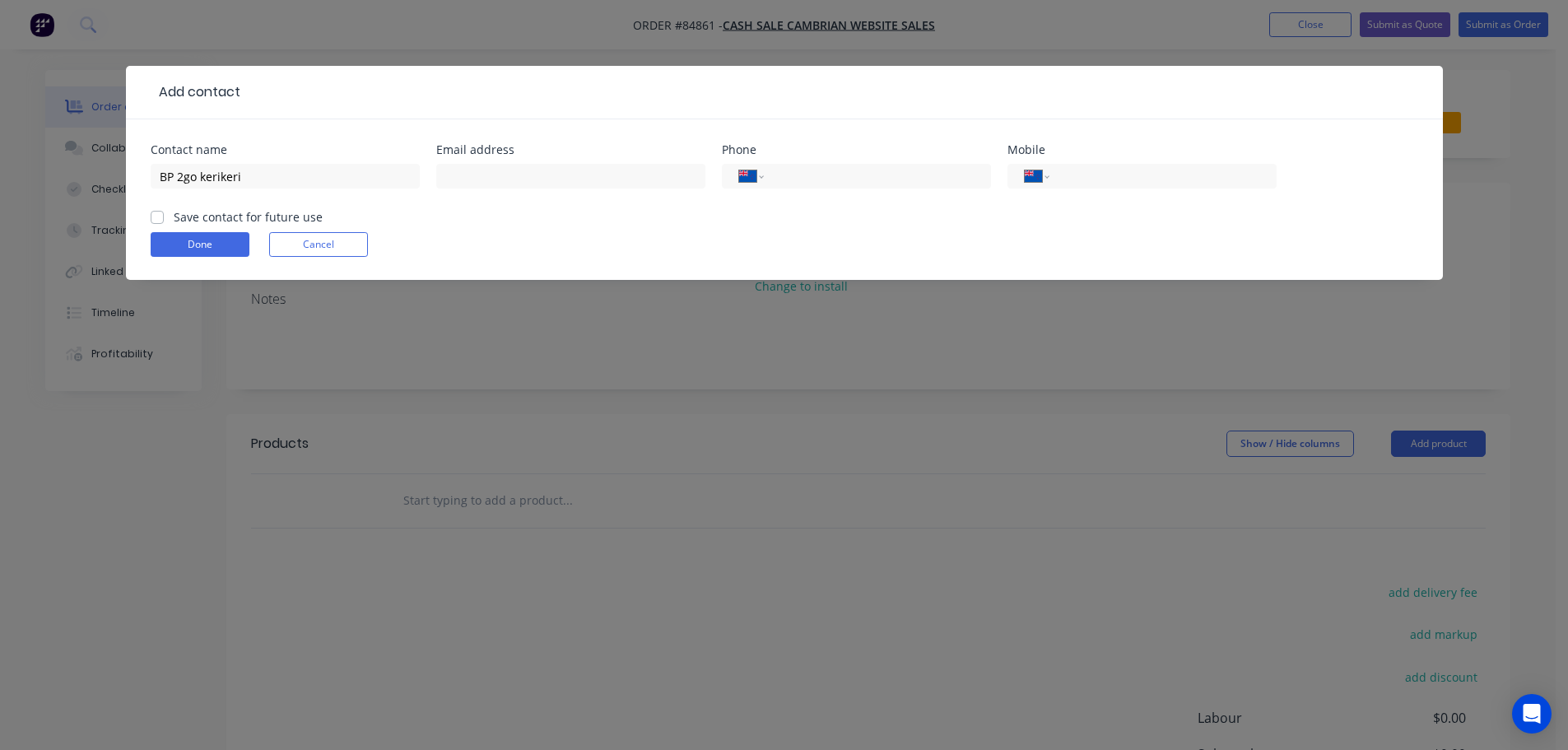
checkbox input "true"
click at [392, 174] on input "BP 2go kerikeri" at bounding box center [284, 176] width 269 height 25
paste input "[PERSON_NAME]"
type input "BP 2go kerikeri - [PERSON_NAME]"
click at [453, 184] on input "text" at bounding box center [570, 176] width 269 height 25
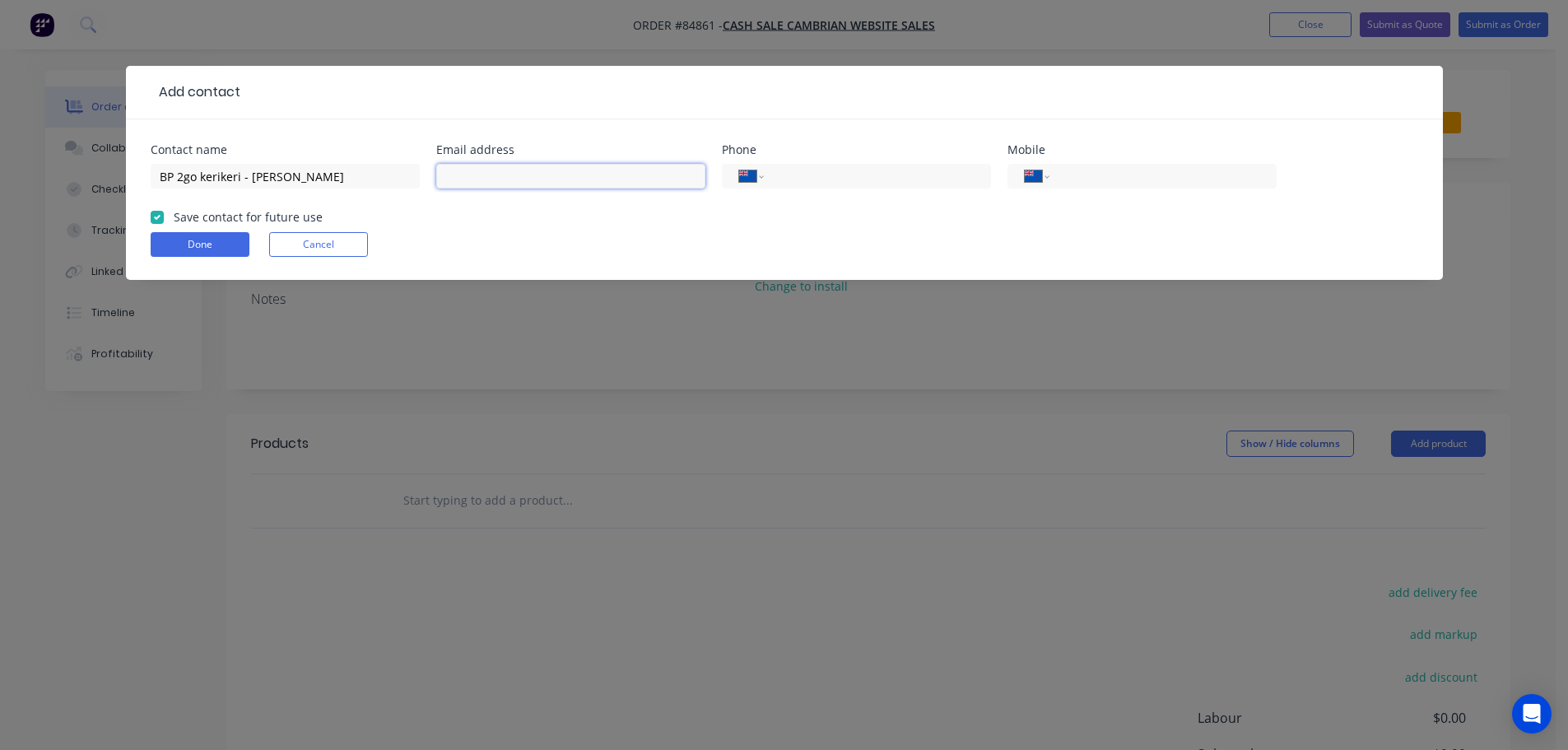
paste input "[EMAIL_ADDRESS][DOMAIN_NAME]"
type input "[EMAIL_ADDRESS][DOMAIN_NAME]"
click at [1091, 180] on input "tel" at bounding box center [1159, 176] width 198 height 19
paste input "021 272 4655"
type input "021 272 4655"
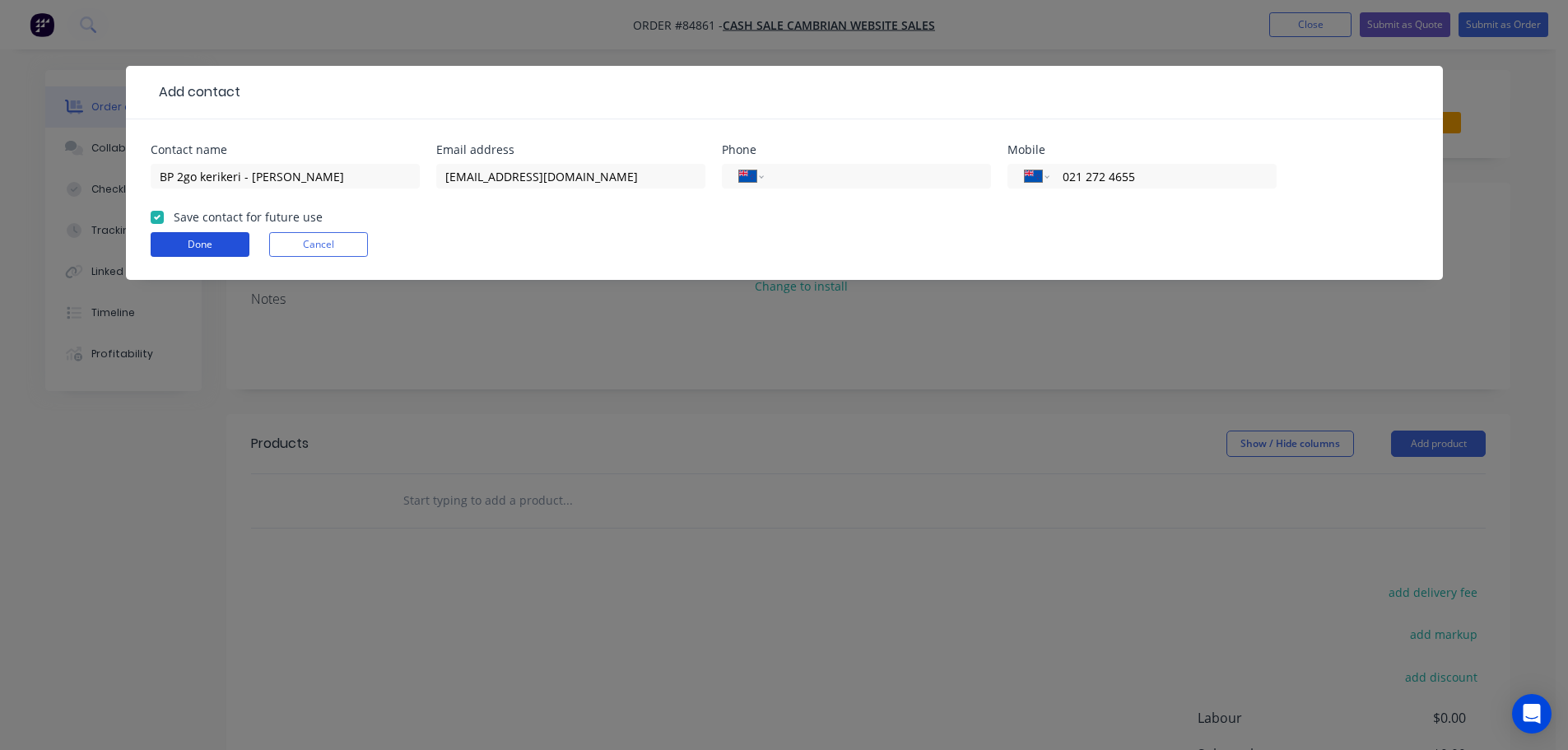
drag, startPoint x: 232, startPoint y: 242, endPoint x: 442, endPoint y: 234, distance: 210.2
click at [232, 243] on button "Done" at bounding box center [199, 245] width 98 height 25
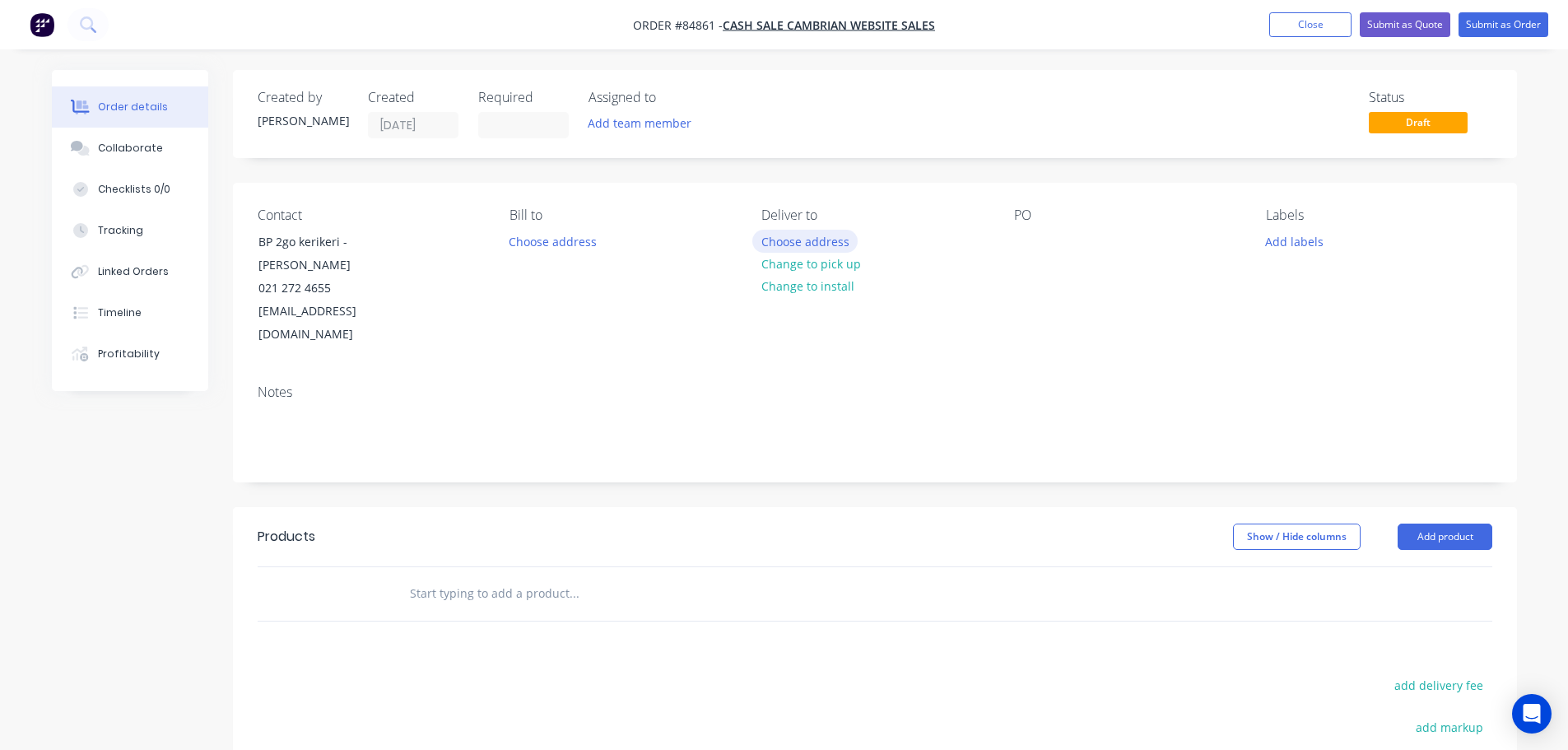
click at [809, 243] on button "Choose address" at bounding box center [805, 241] width 105 height 22
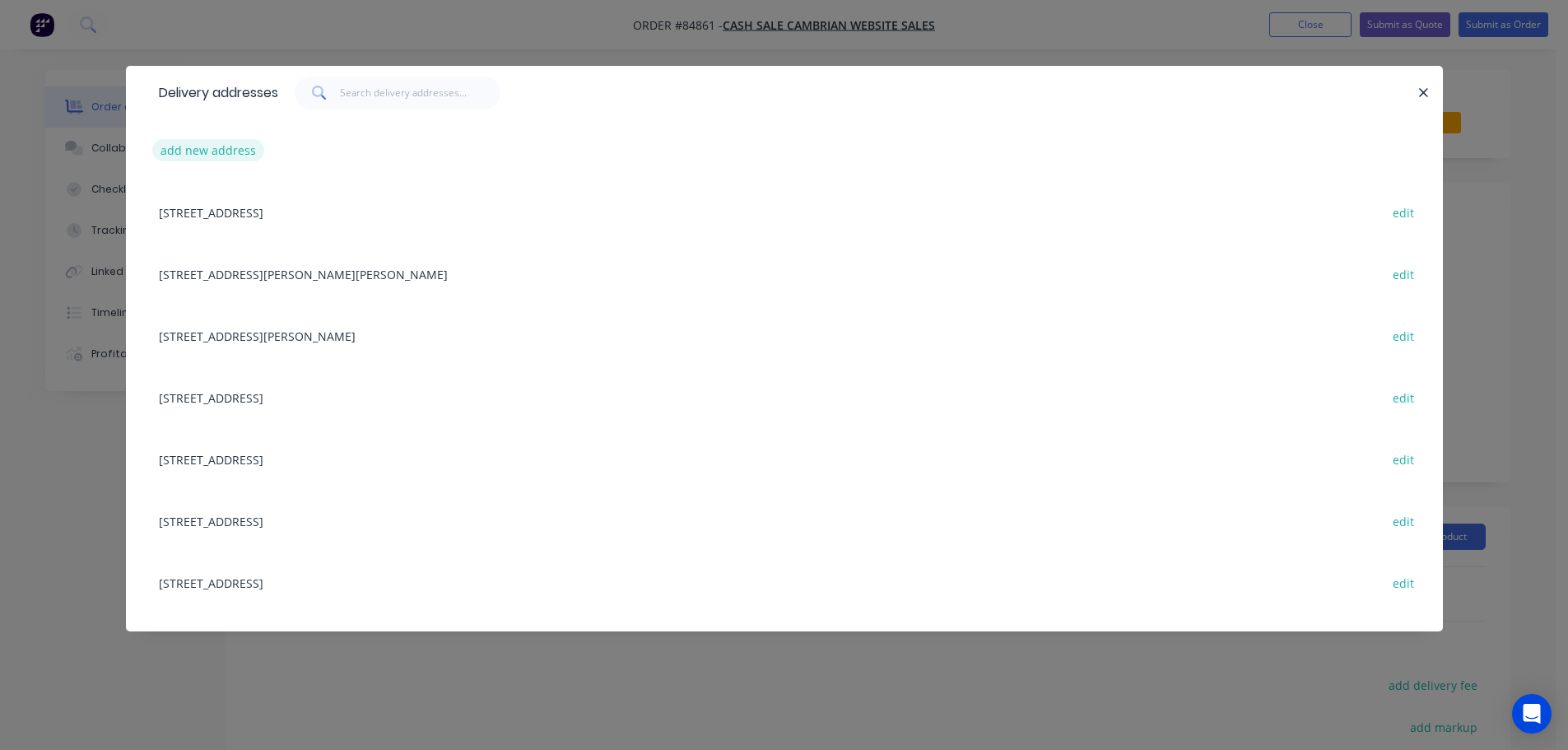
click at [189, 139] on button "add new address" at bounding box center [208, 150] width 112 height 22
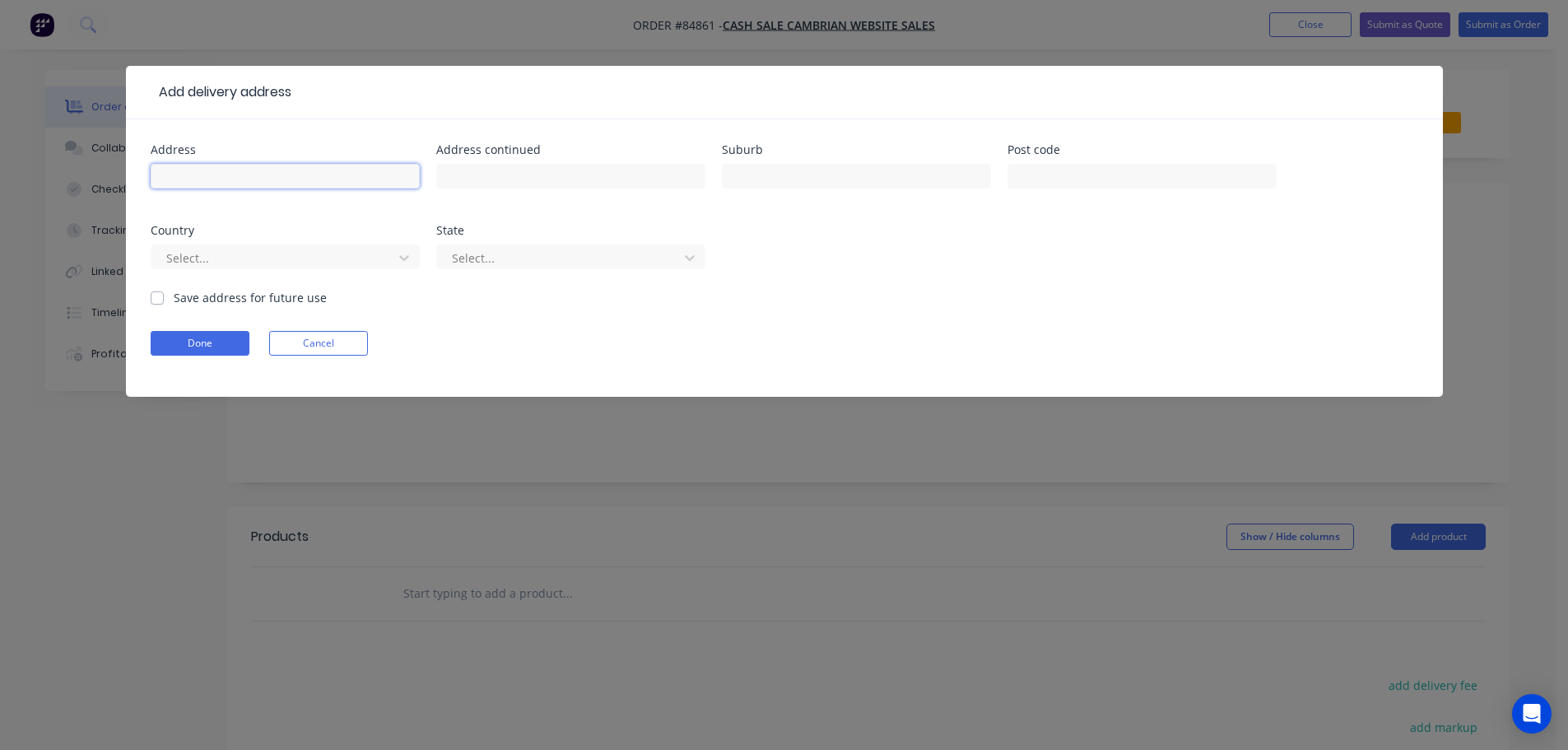
click at [256, 180] on input "text" at bounding box center [284, 176] width 269 height 25
paste input "[STREET_ADDRESS]"
click at [288, 176] on input "[STREET_ADDRESS]" at bounding box center [284, 176] width 269 height 25
click at [287, 176] on input "[STREET_ADDRESS]" at bounding box center [284, 176] width 269 height 25
type input "[STREET_ADDRESS]"
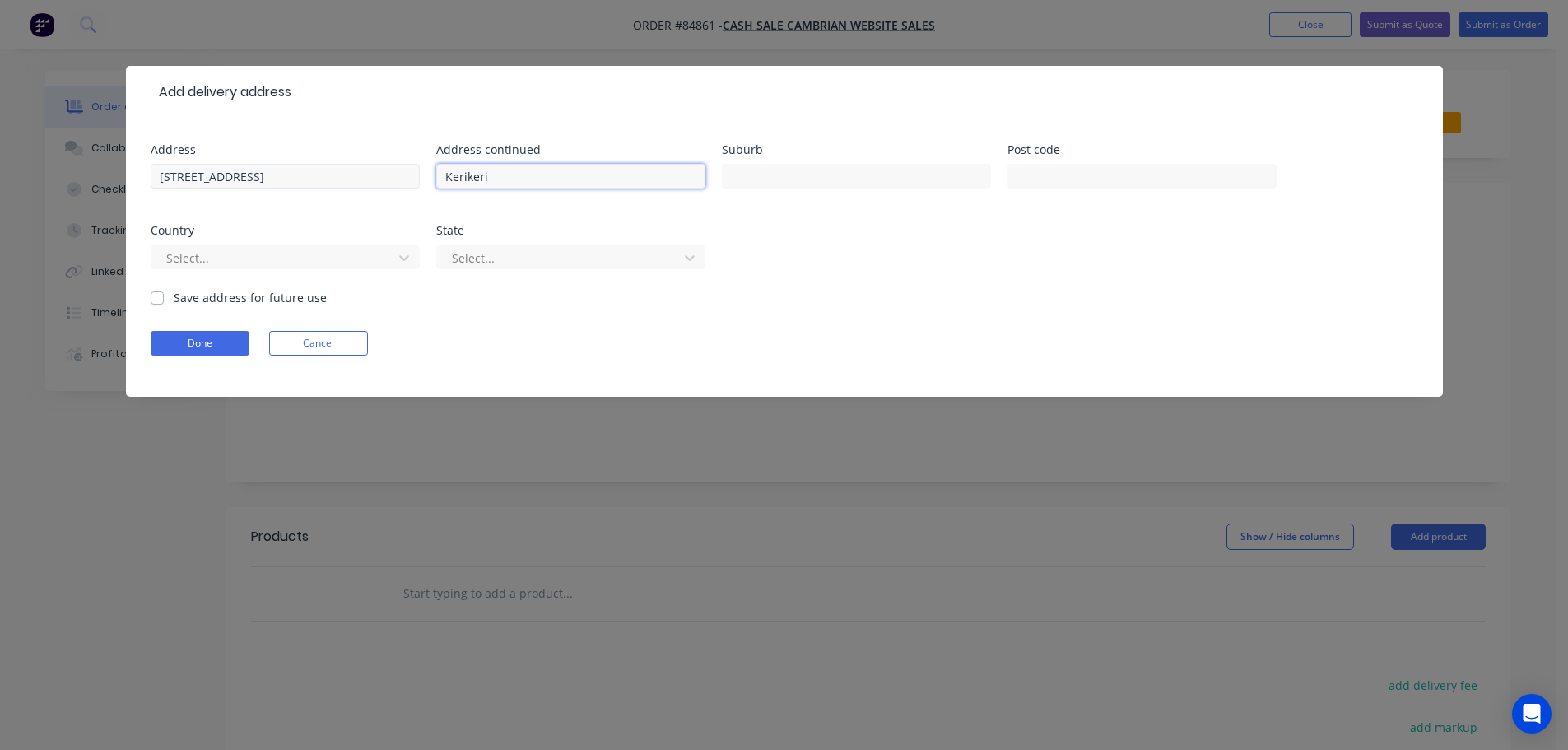
type input "Kerikeri"
click at [265, 174] on input "[STREET_ADDRESS]" at bounding box center [284, 176] width 269 height 25
type input "[STREET_ADDRESS]"
type input "0230"
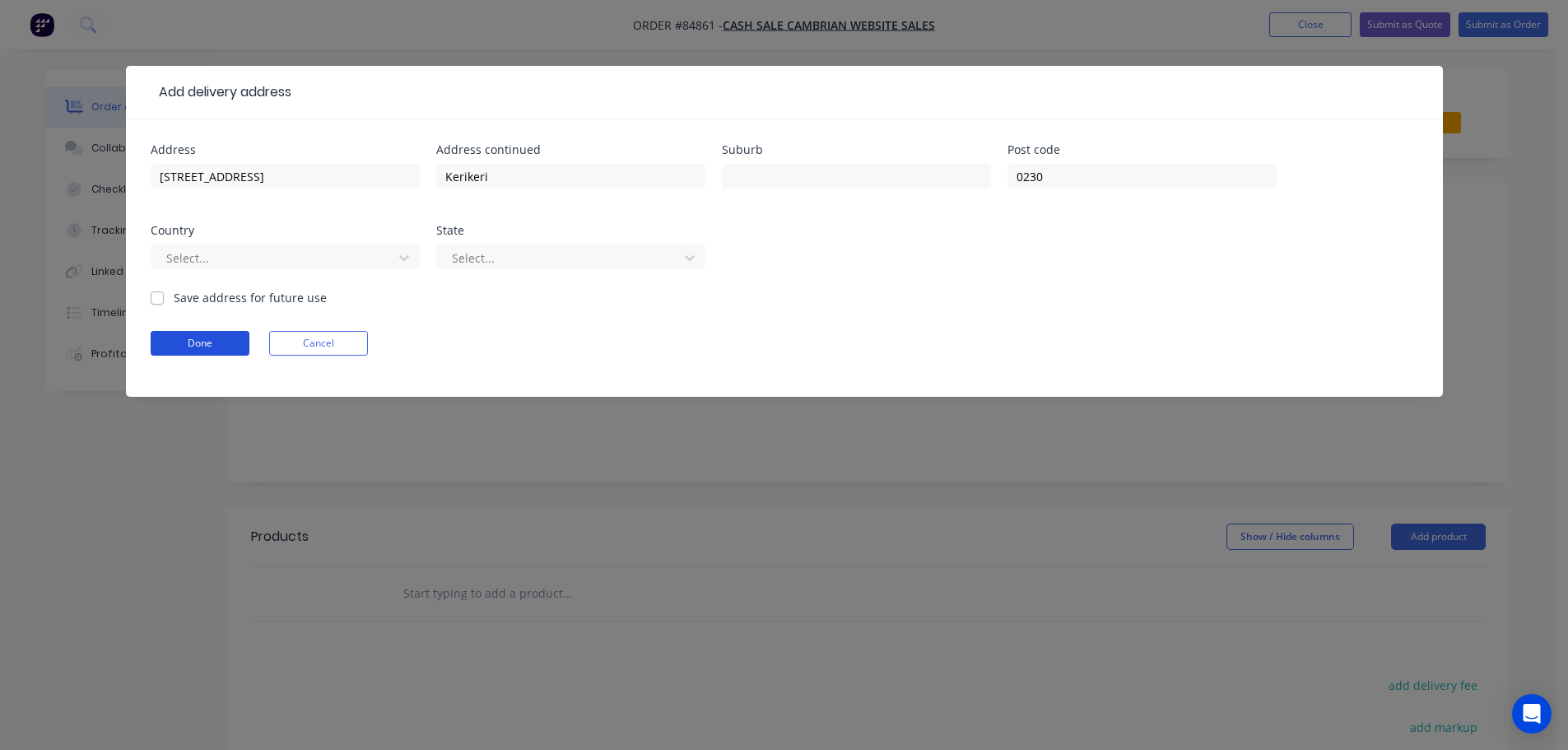
click at [234, 347] on button "Done" at bounding box center [199, 343] width 98 height 25
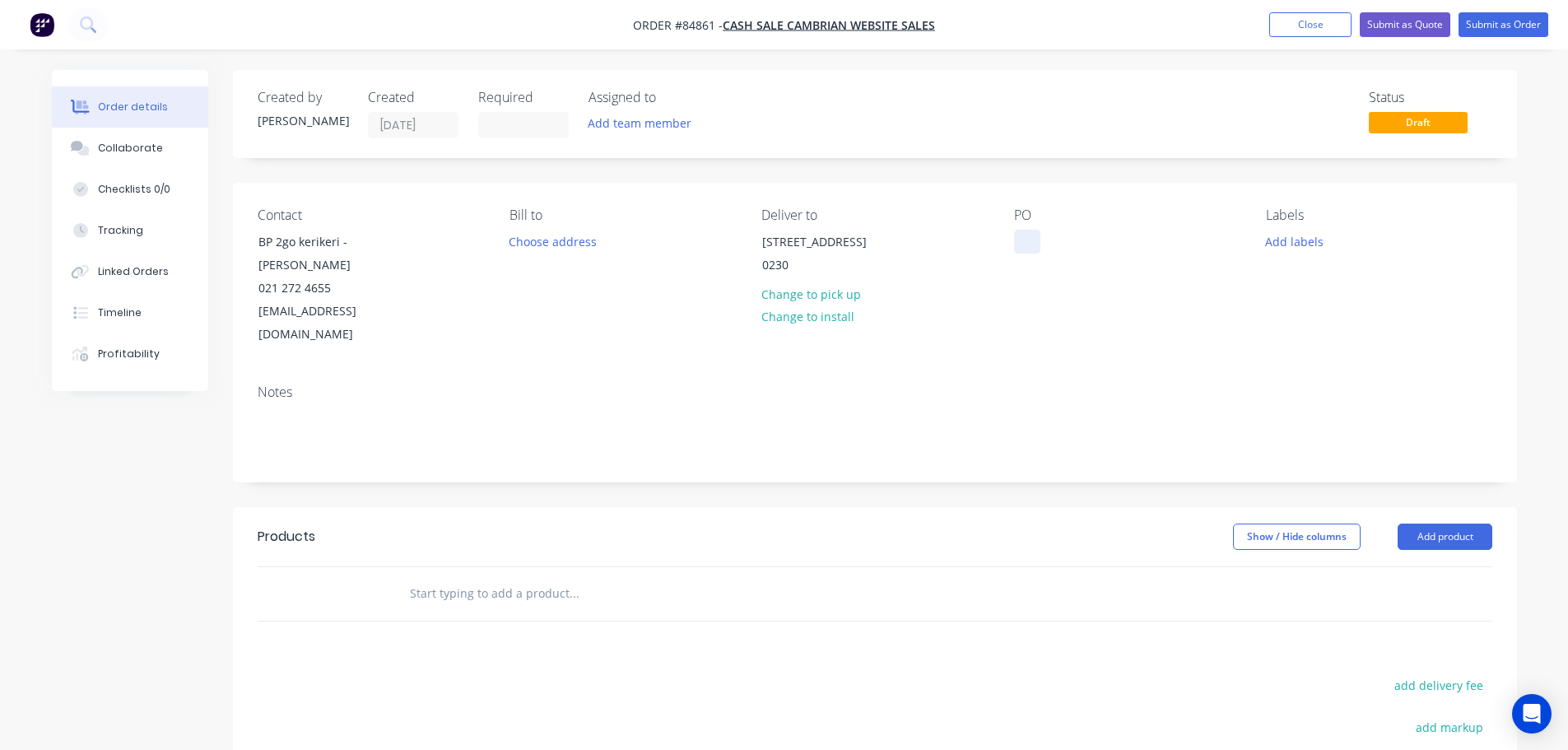
click at [1035, 246] on div at bounding box center [1027, 241] width 26 height 24
drag, startPoint x: 338, startPoint y: 237, endPoint x: 236, endPoint y: 246, distance: 102.4
click at [236, 246] on div "Contact BP 2go kerikeri - [PERSON_NAME] 021 272 4655 [EMAIL_ADDRESS][DOMAIN_NAM…" at bounding box center [875, 277] width 1284 height 189
copy div "BP 2go kerikeri"
click at [1096, 232] on div "WEB35608" at bounding box center [1055, 241] width 84 height 24
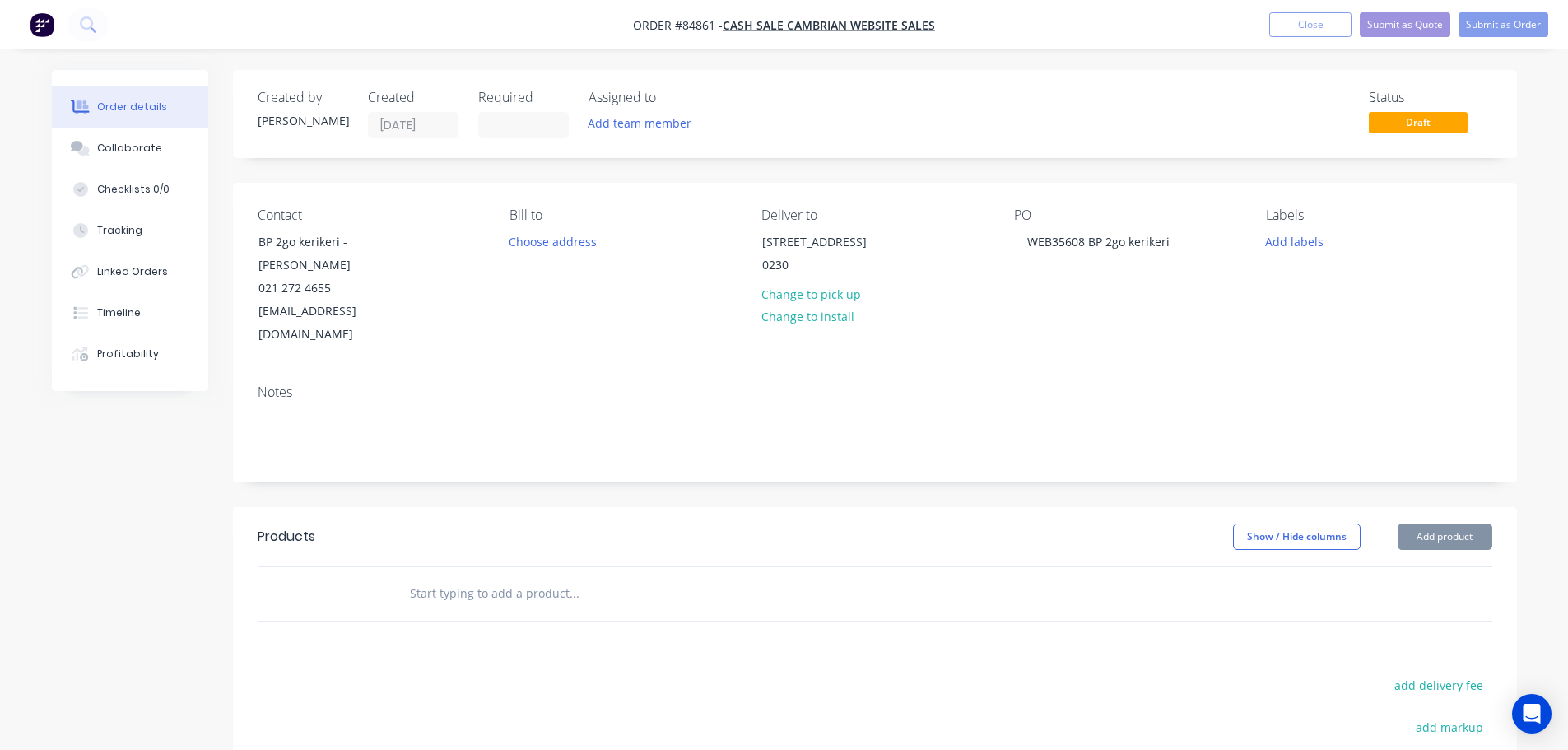
click at [490, 577] on input "text" at bounding box center [574, 594] width 329 height 33
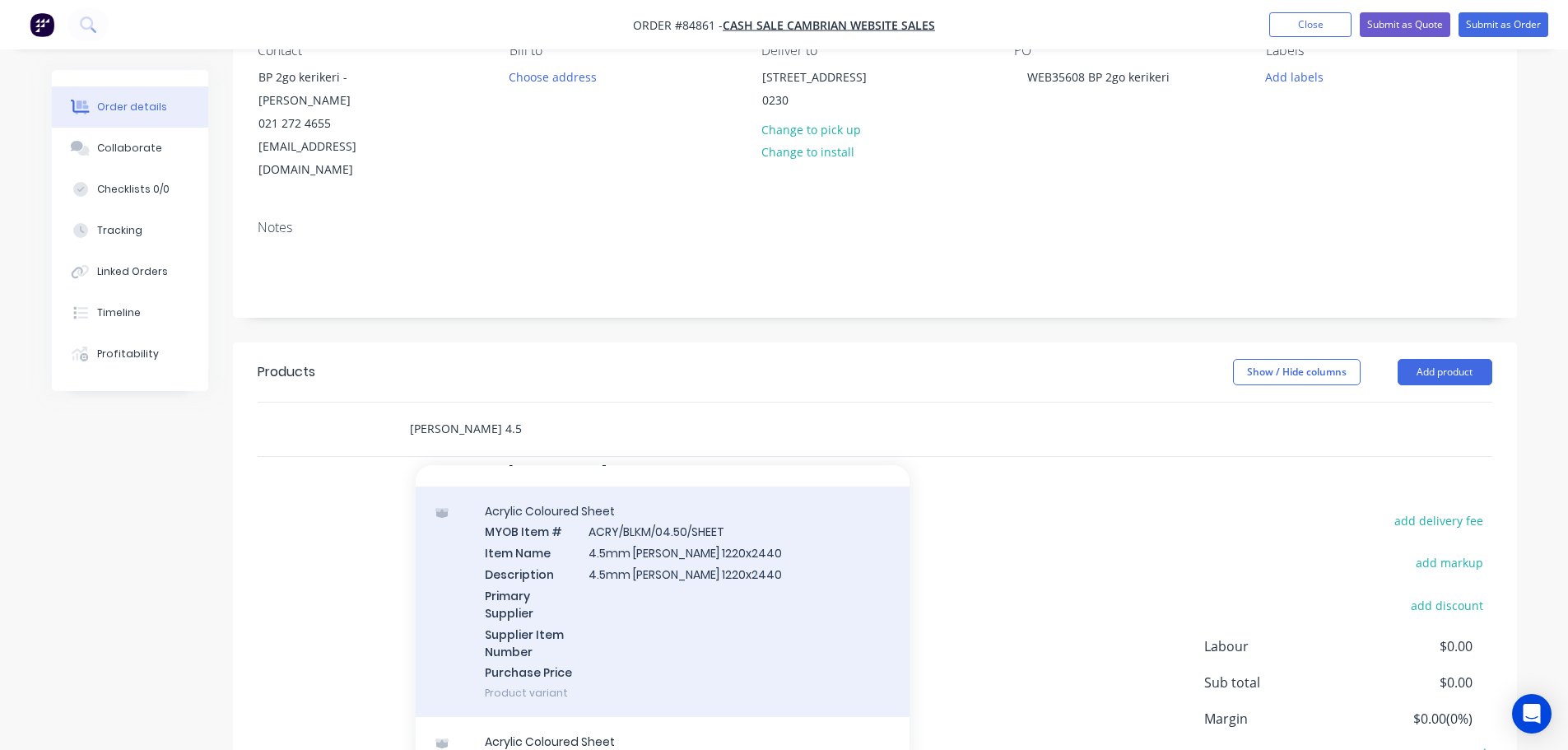
scroll to position [48, 0]
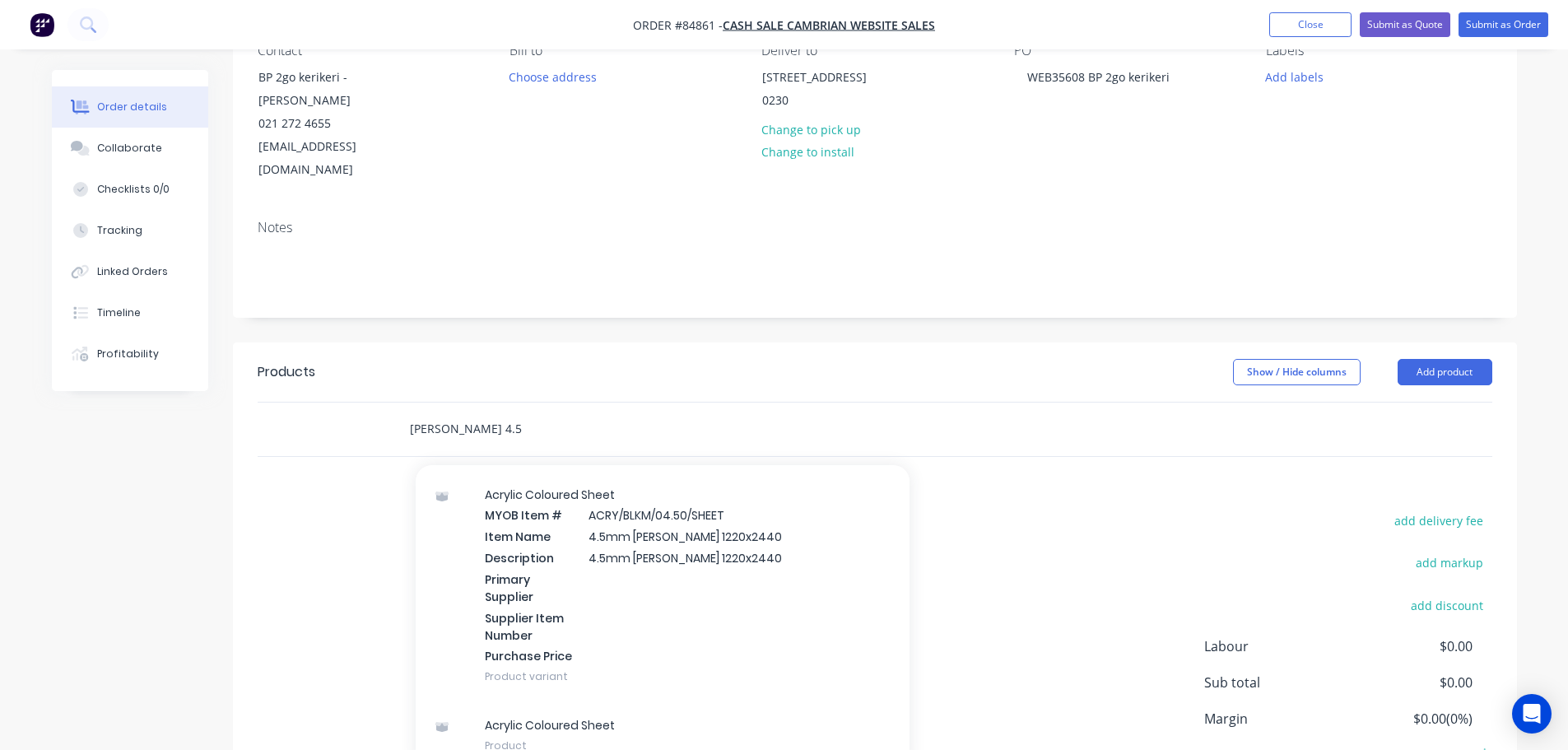
click at [458, 413] on input "[PERSON_NAME] 4.5" at bounding box center [574, 429] width 329 height 33
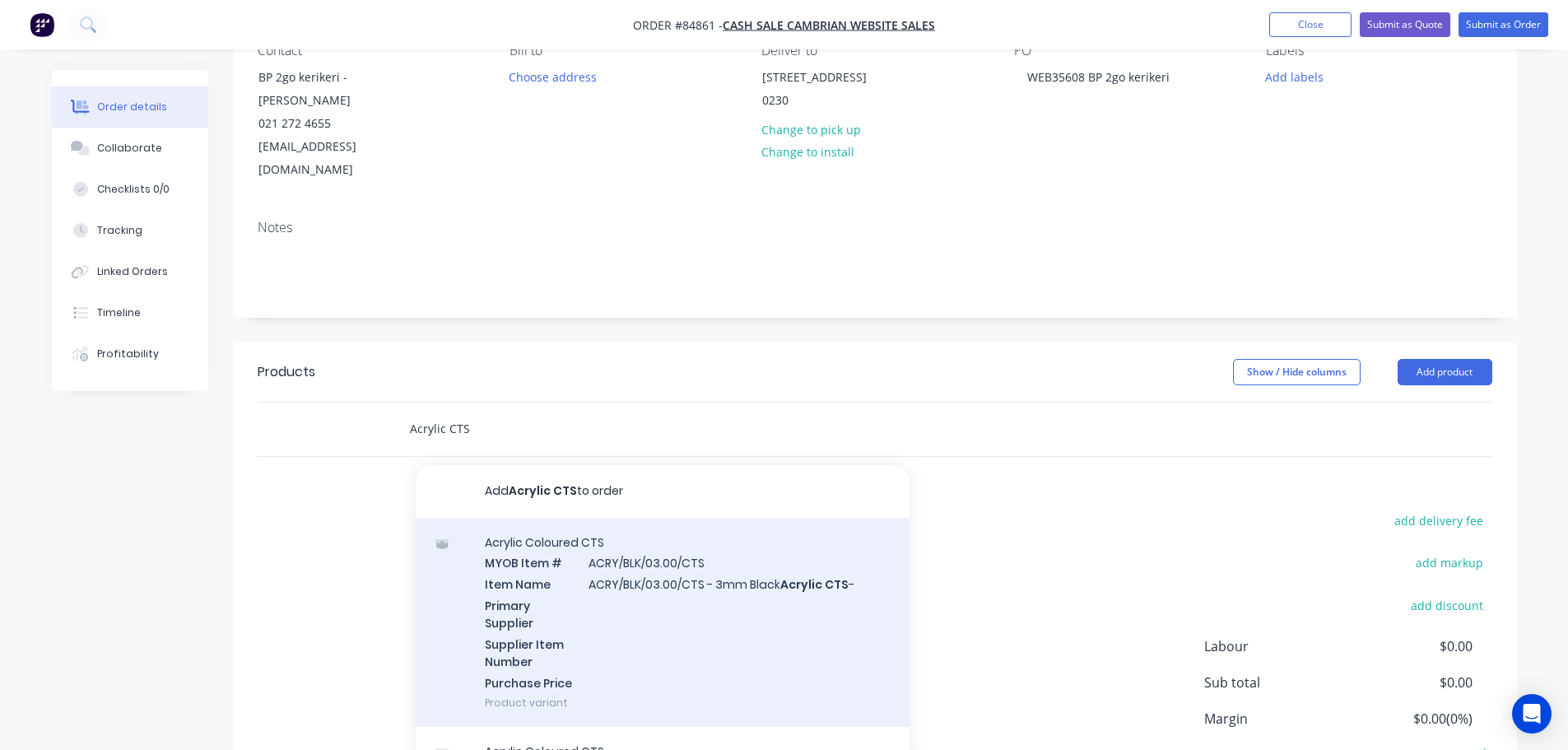
scroll to position [268, 0]
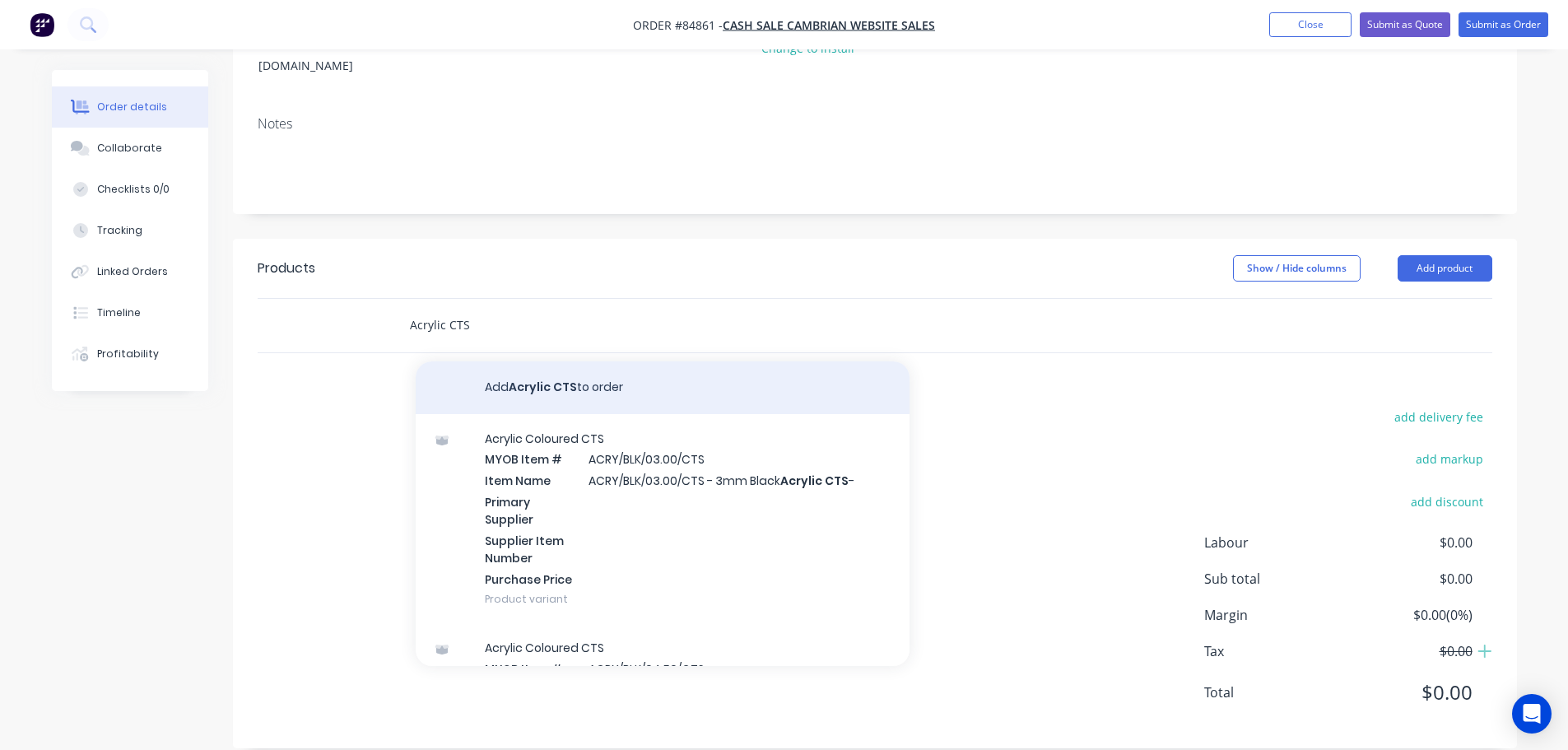
type input "Acrylic CTS"
click at [595, 375] on button "Add Acrylic CTS to order" at bounding box center [662, 388] width 494 height 53
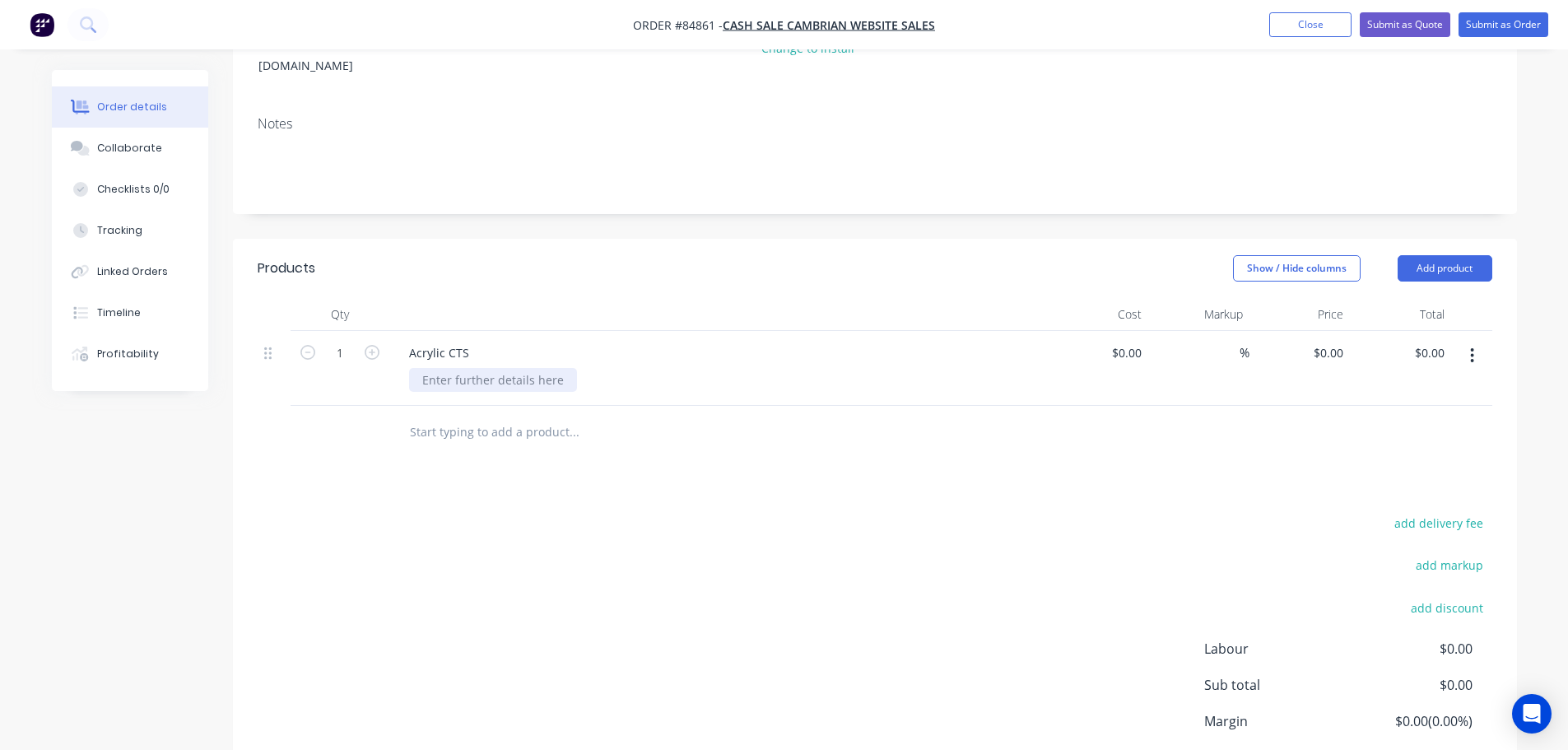
click at [515, 368] on div at bounding box center [493, 380] width 168 height 24
click at [423, 368] on div "[PERSON_NAME] acrylic CTS" at bounding box center [500, 380] width 181 height 24
click at [485, 368] on div "4.5mm [PERSON_NAME] acrylic CTS" at bounding box center [520, 380] width 222 height 24
click at [586, 368] on div "4.5mm Matte black acrylic CTS" at bounding box center [506, 380] width 194 height 24
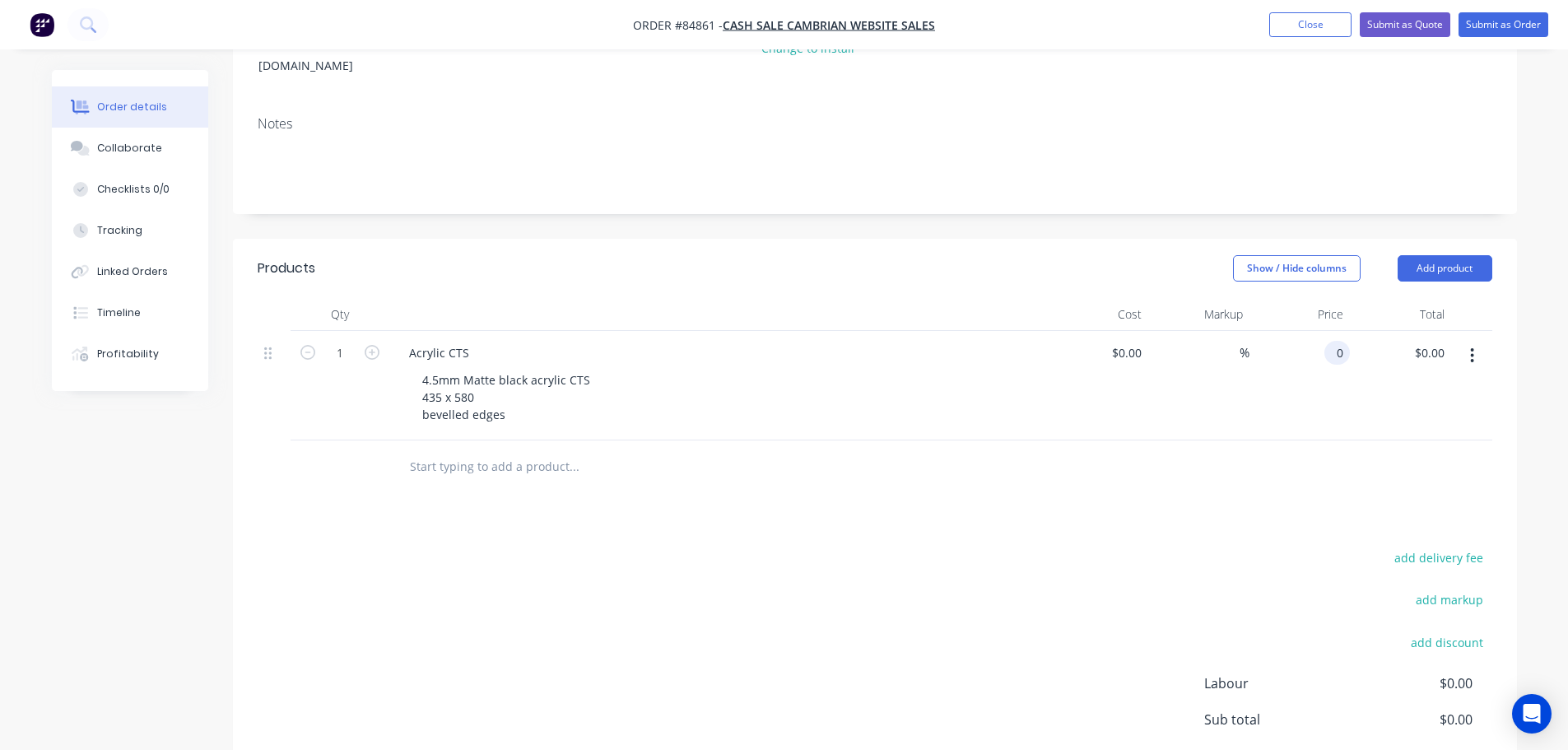
click at [1315, 331] on div "0 0" at bounding box center [1300, 385] width 101 height 109
type input "$42.31"
click at [1355, 451] on div at bounding box center [874, 466] width 1235 height 54
click at [1427, 547] on button "add delivery fee" at bounding box center [1439, 557] width 106 height 22
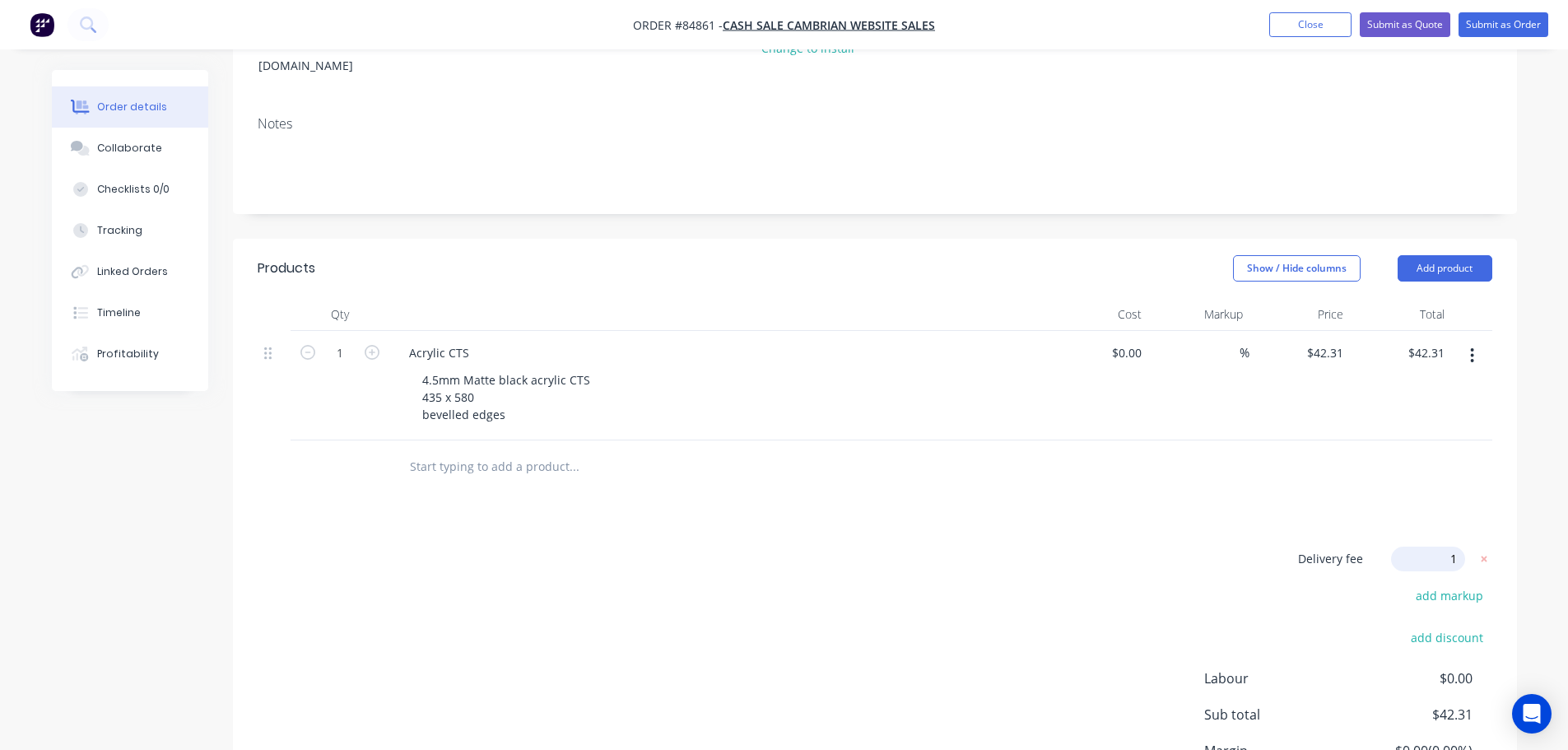
type input "15"
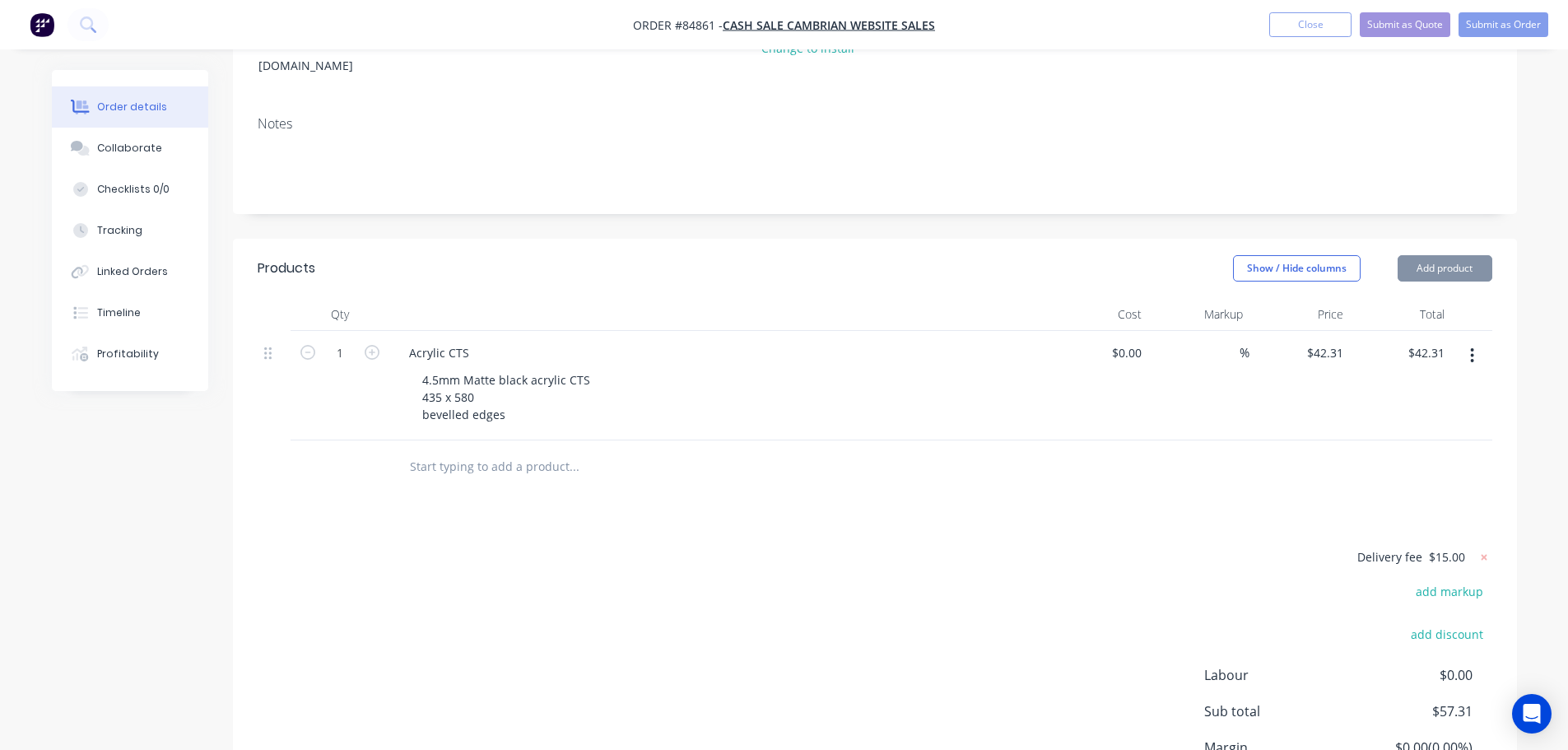
click at [1155, 547] on div "Delivery fee $15.00 add markup add discount Labour $0.00 Sub total $57.31 Margi…" at bounding box center [874, 701] width 1235 height 309
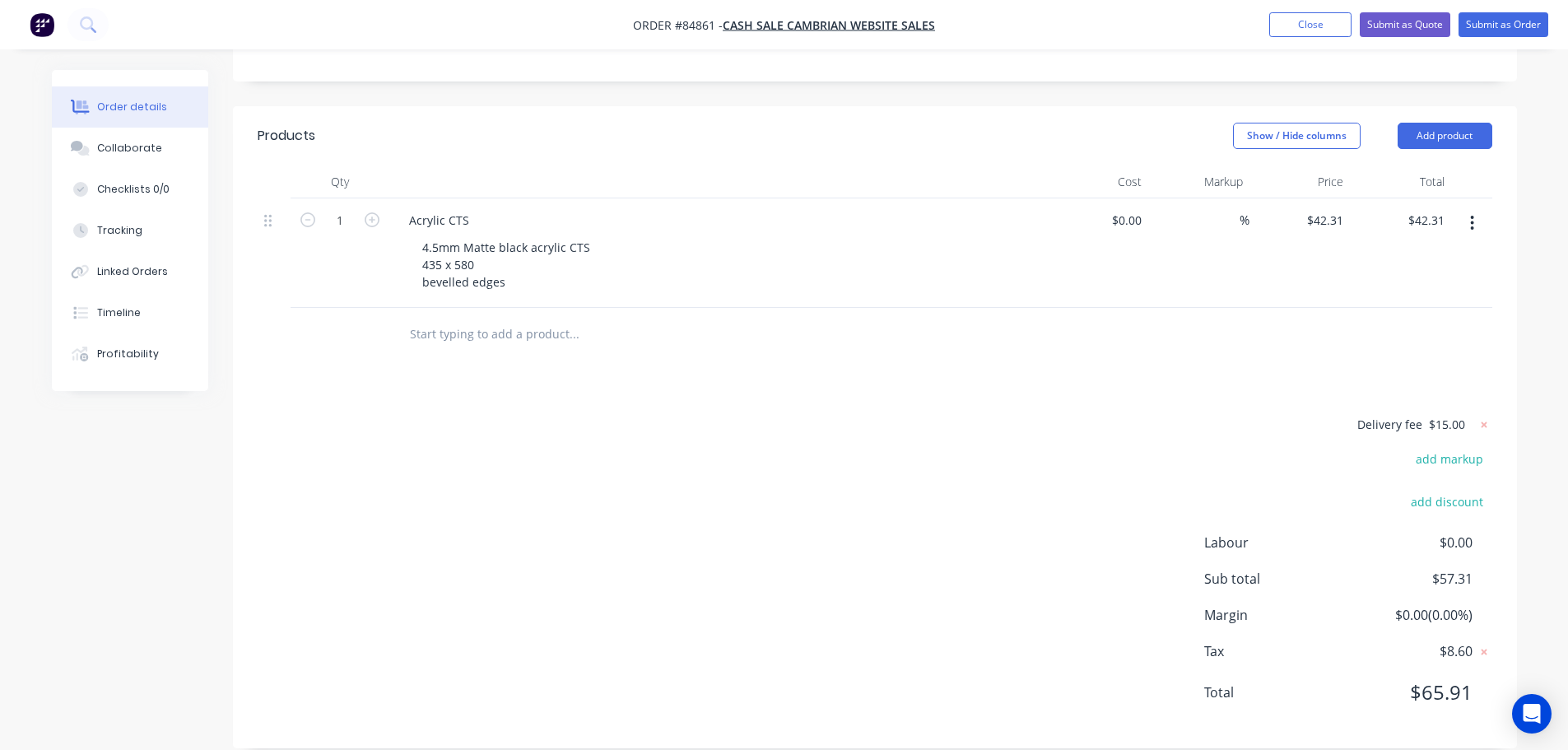
scroll to position [0, 0]
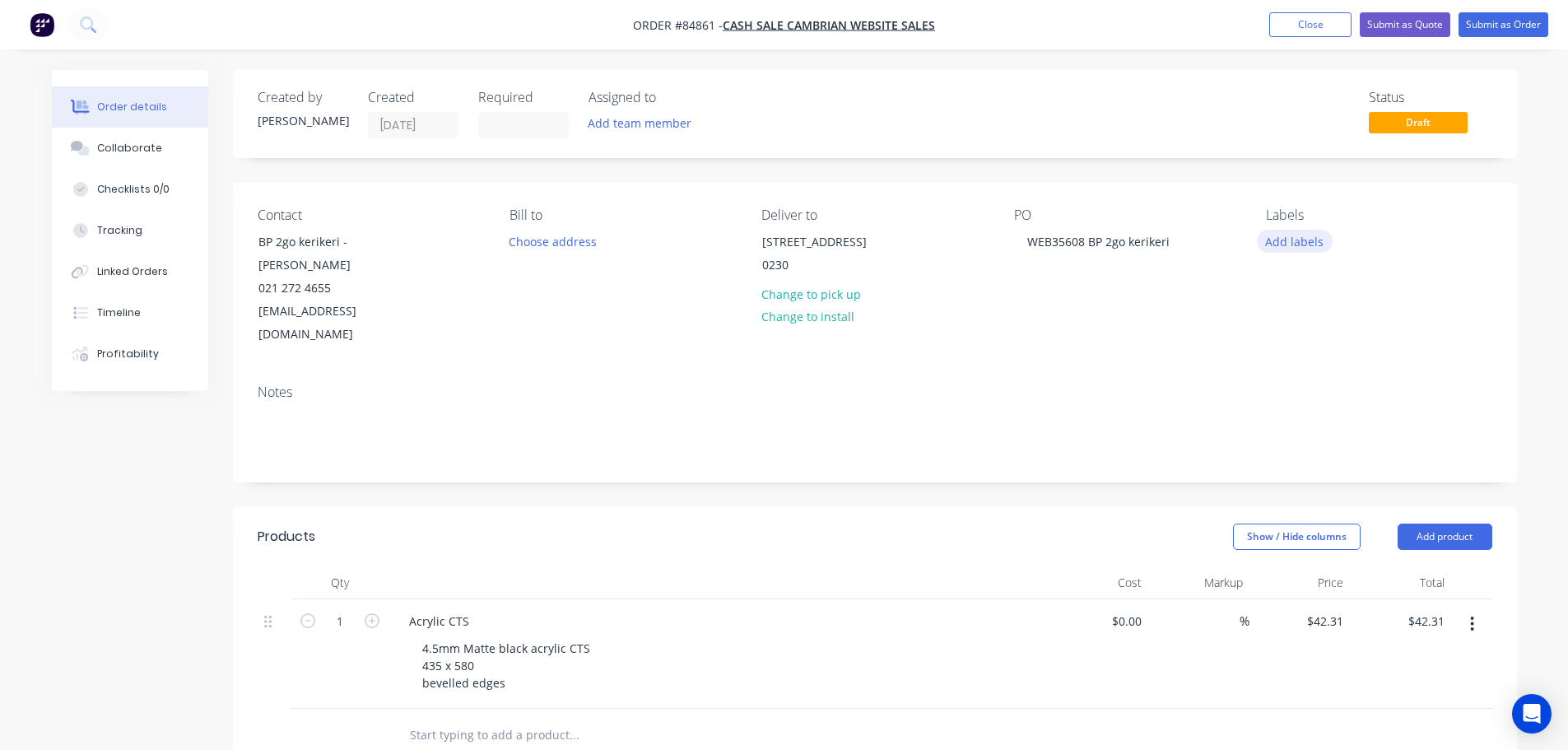
click at [1279, 244] on button "Add labels" at bounding box center [1294, 241] width 76 height 22
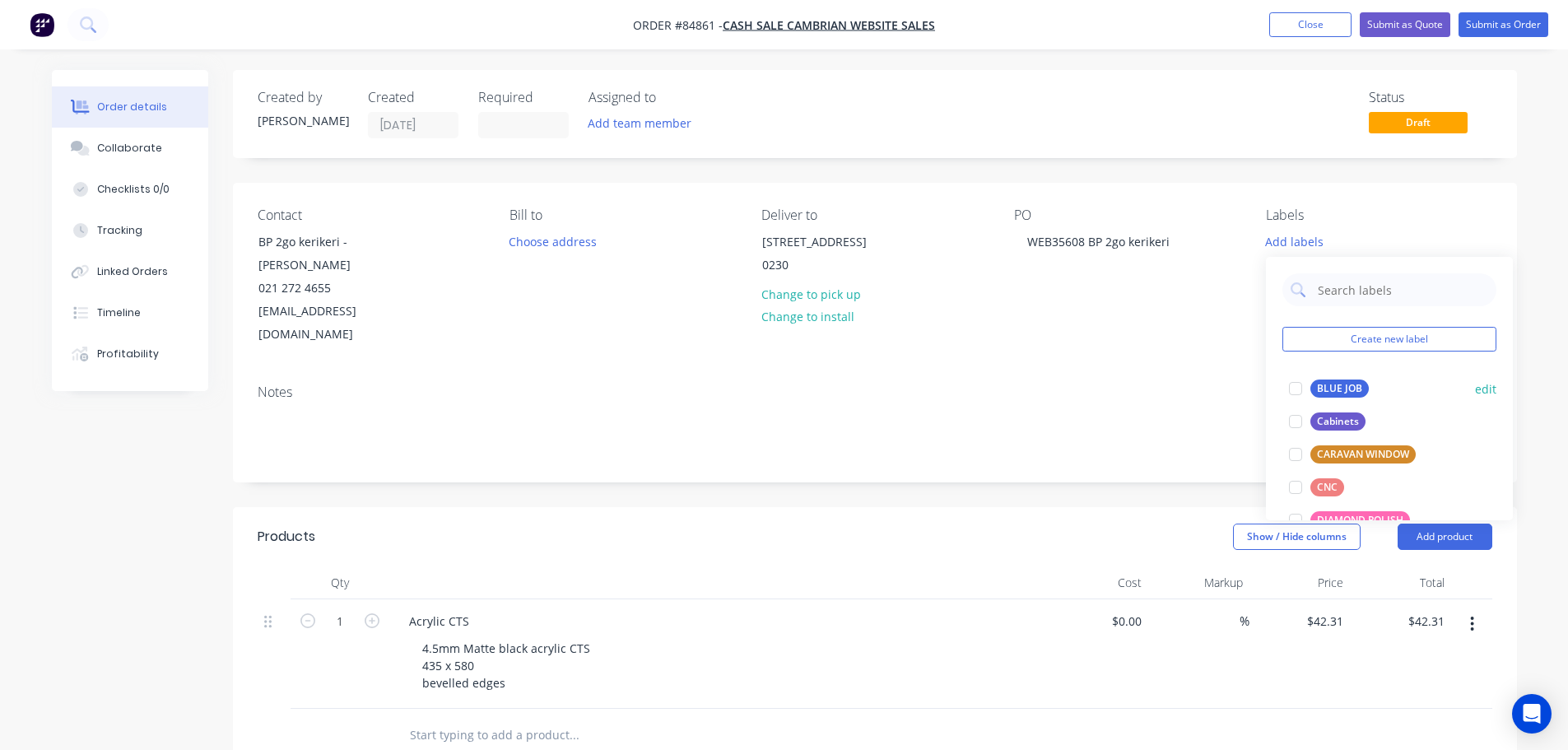
click at [1316, 380] on div "BLUE JOB" at bounding box center [1339, 389] width 59 height 18
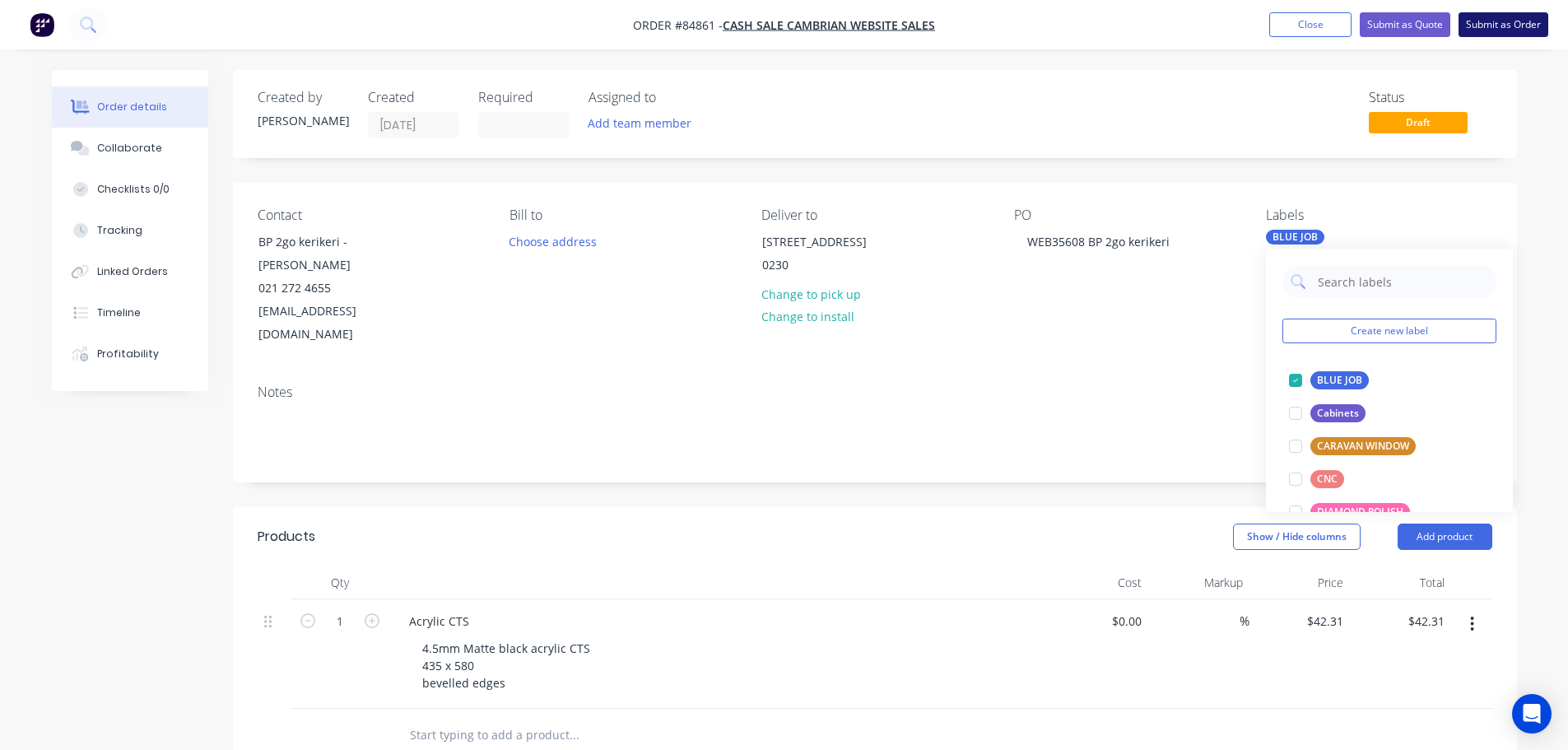
click at [1518, 17] on button "Submit as Order" at bounding box center [1503, 25] width 89 height 25
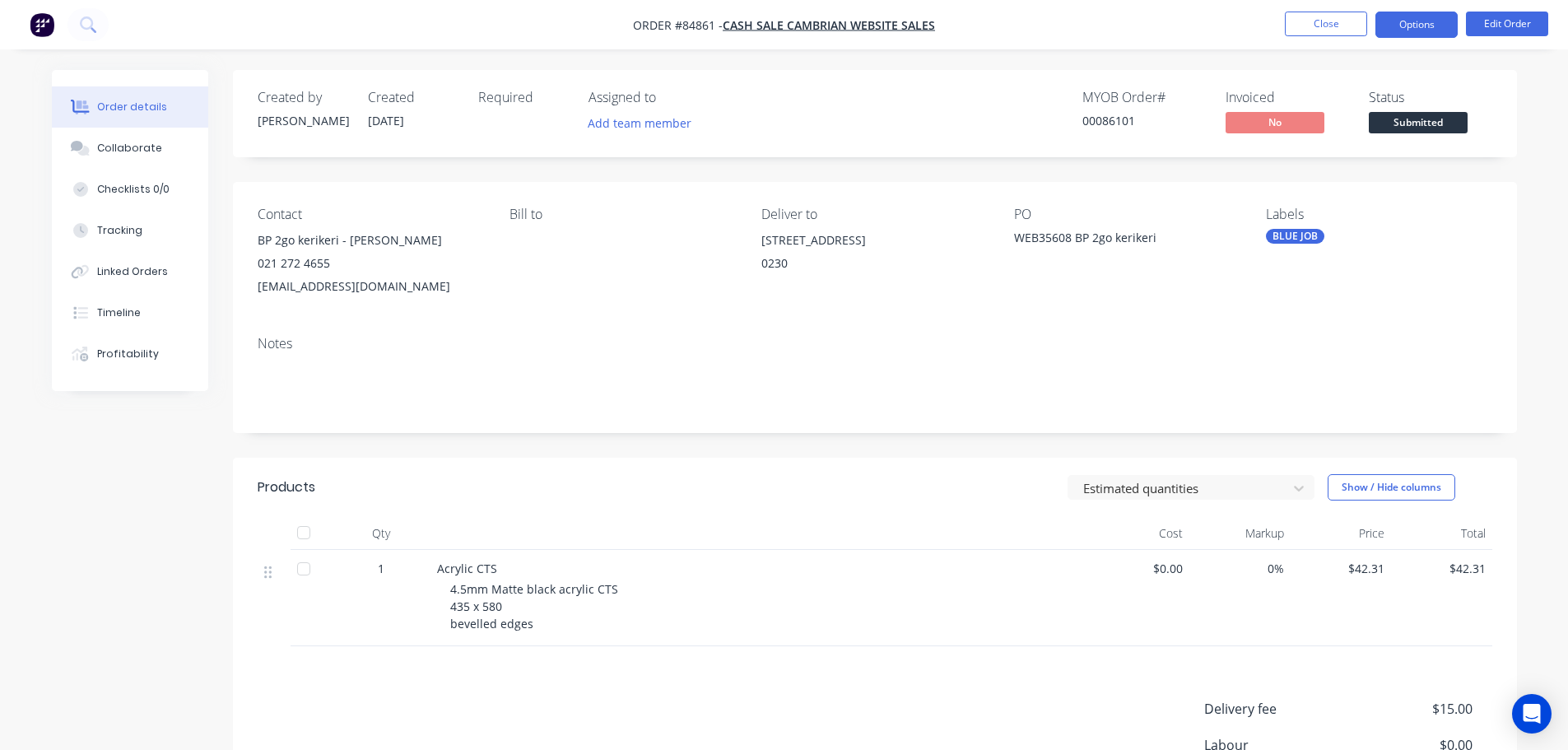
click at [1399, 16] on button "Options" at bounding box center [1417, 25] width 83 height 26
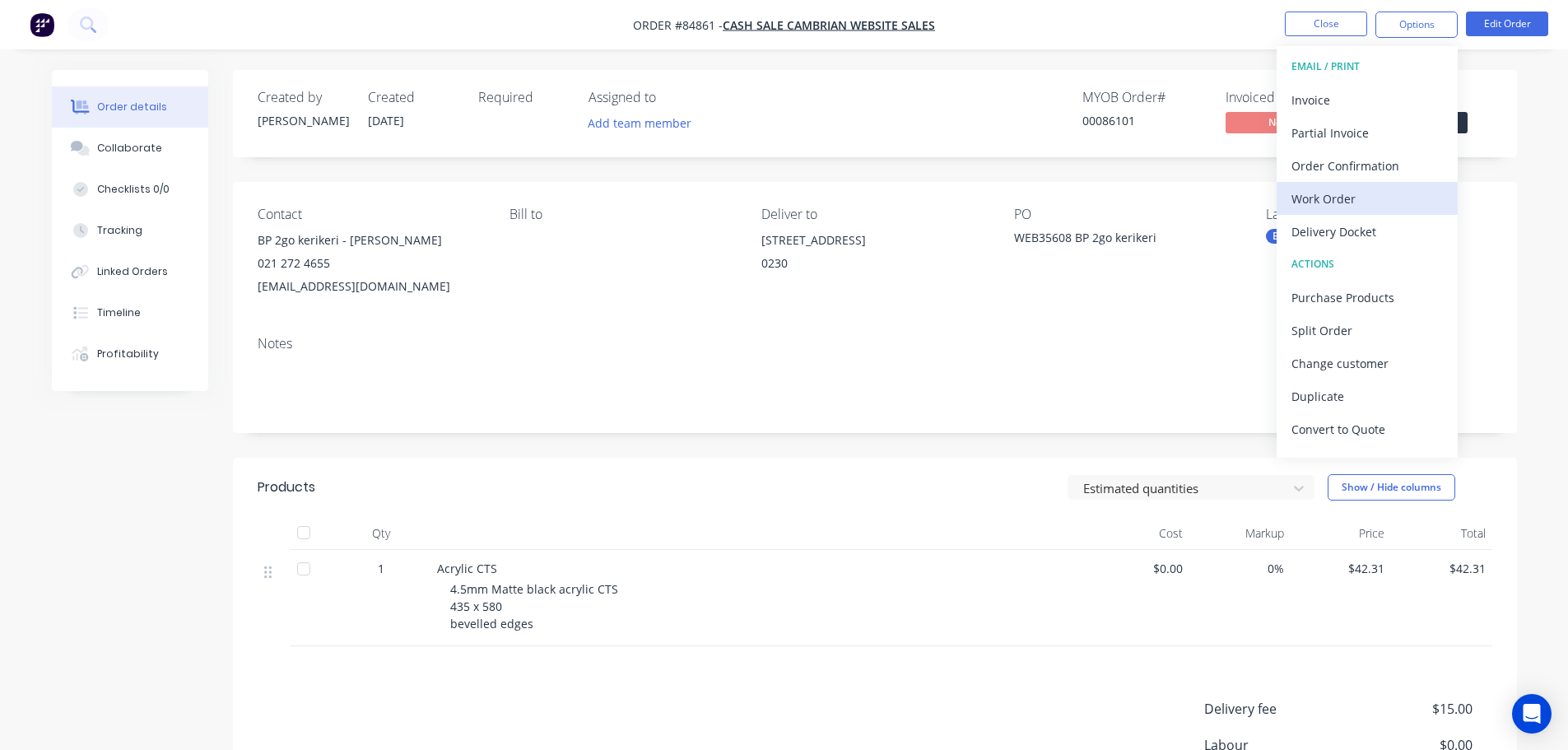
click at [1316, 199] on div "Work Order" at bounding box center [1366, 198] width 151 height 24
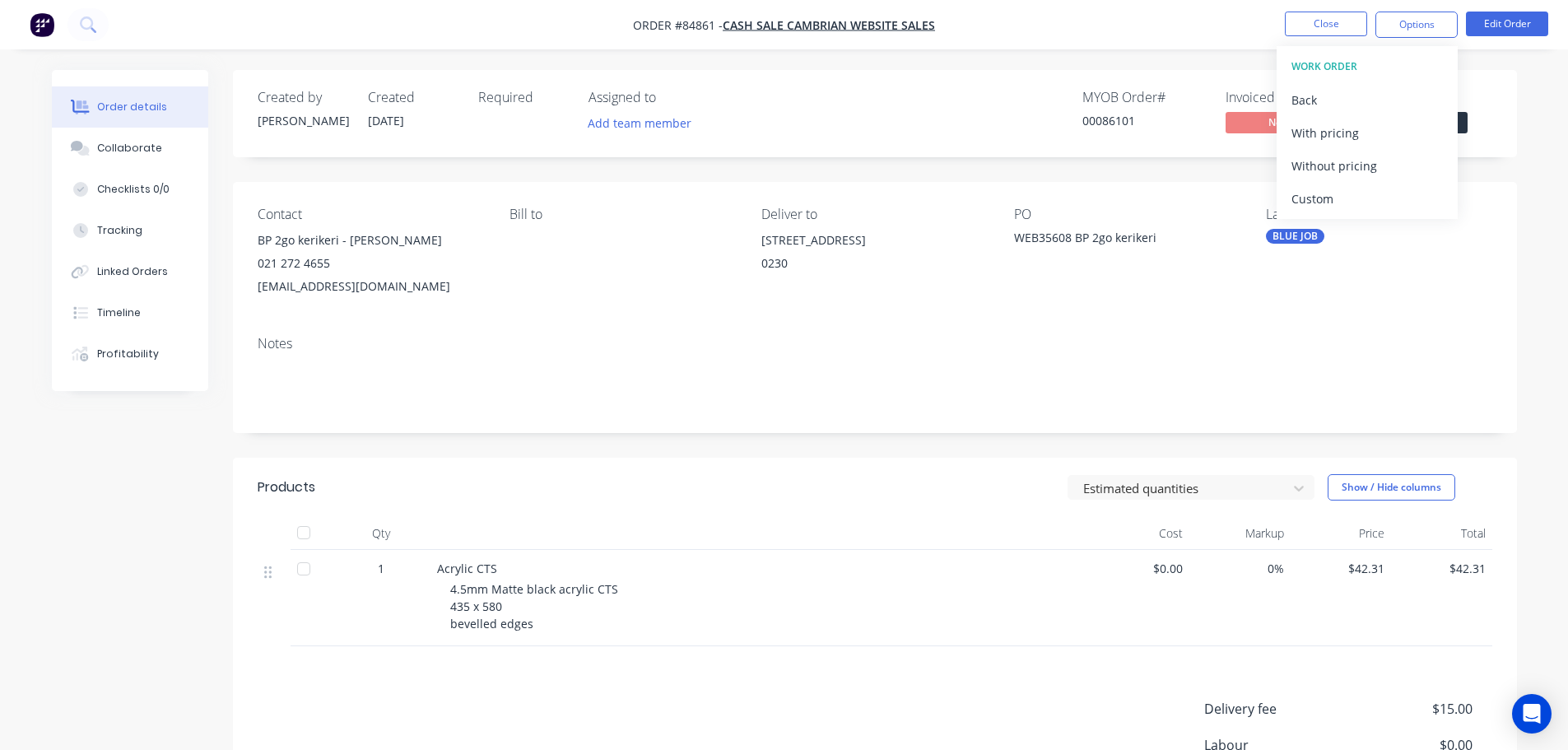
click at [1322, 175] on div "Without pricing" at bounding box center [1366, 165] width 151 height 24
click at [816, 313] on div "Contact BP 2go kerikeri - [PERSON_NAME] 021 272 4655 [EMAIL_ADDRESS][DOMAIN_NAM…" at bounding box center [875, 252] width 1284 height 141
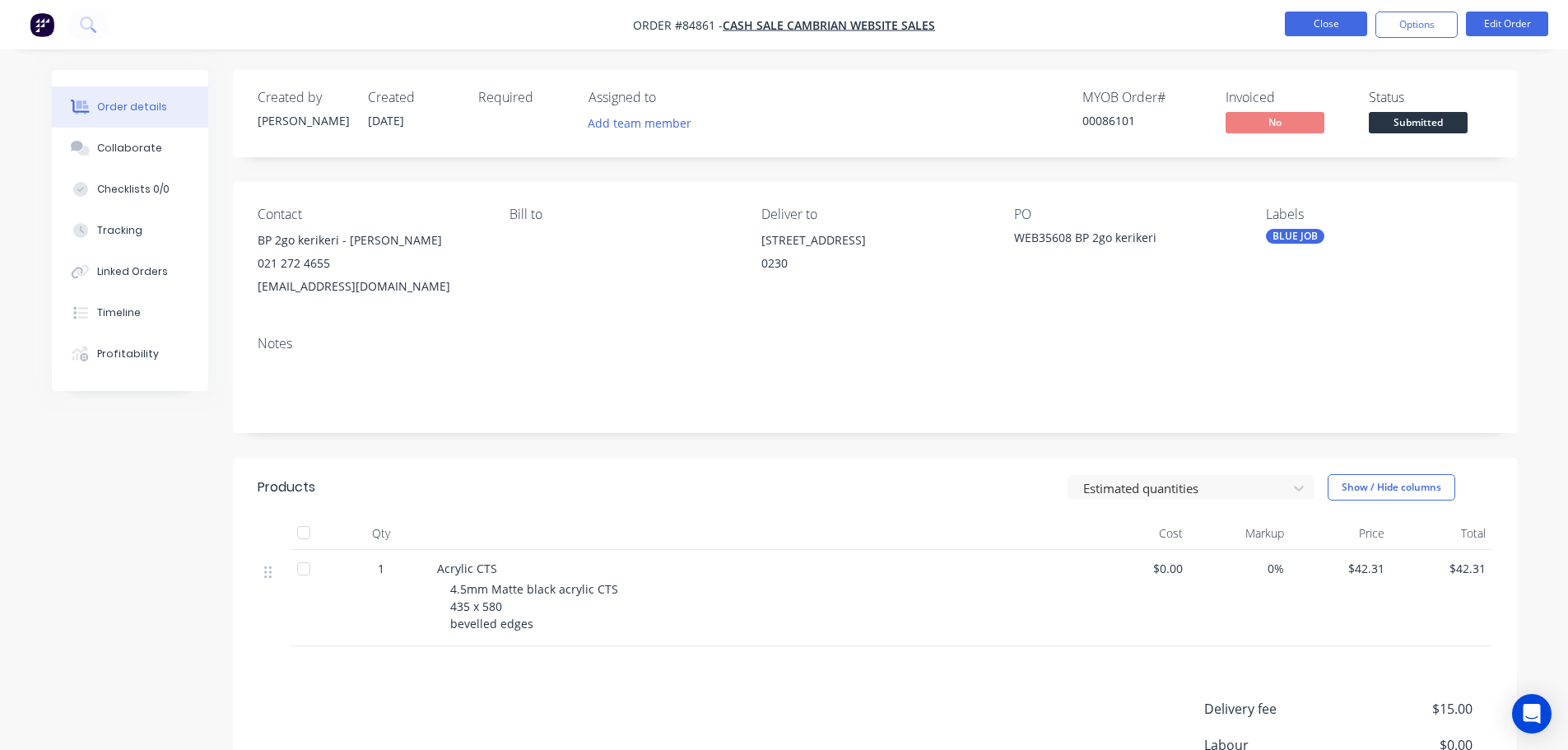
click at [1355, 28] on button "Close" at bounding box center [1326, 24] width 83 height 25
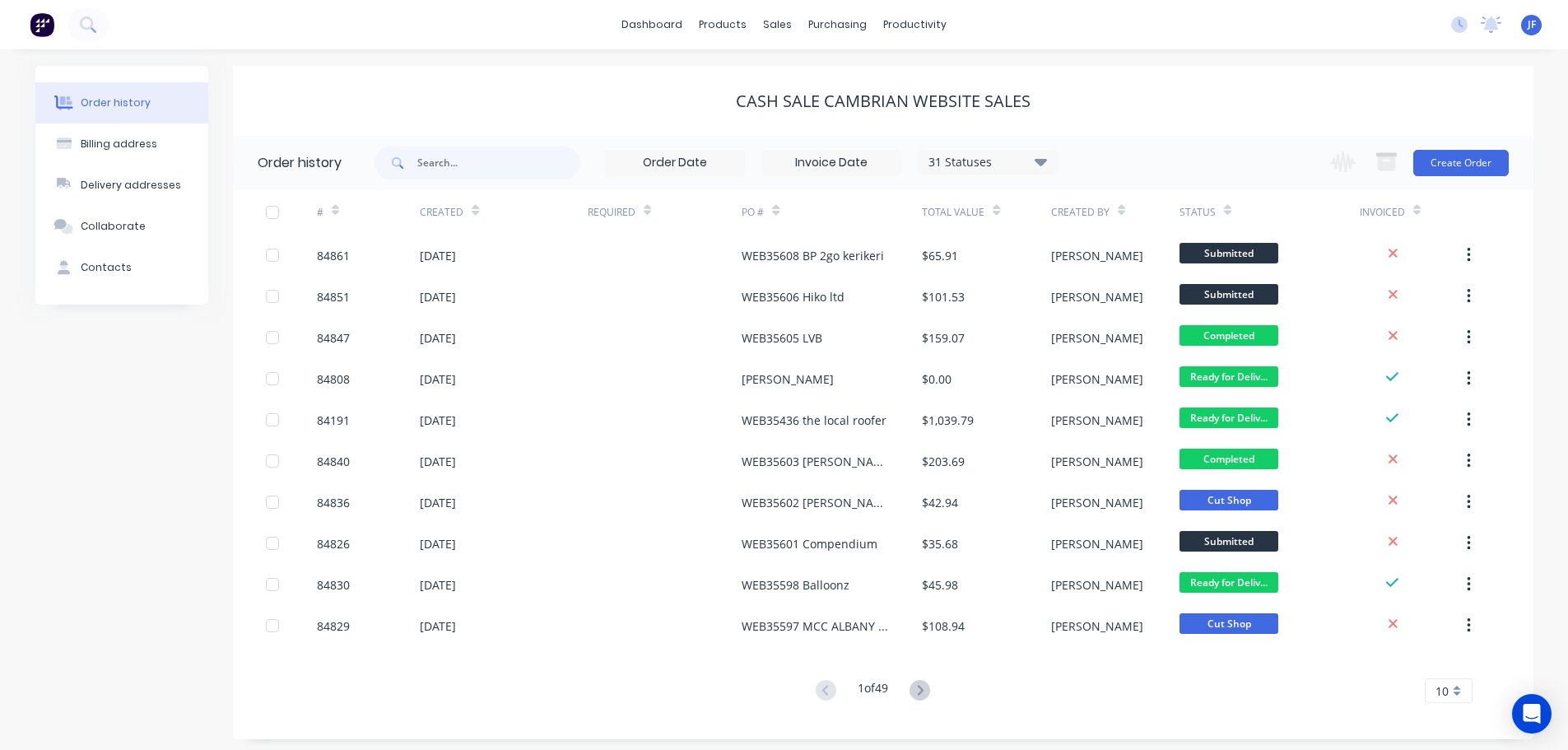
click at [460, 55] on div "Order history Billing address Delivery addresses Collaborate Contacts cash sale…" at bounding box center [784, 403] width 1568 height 706
click at [89, 24] on icon at bounding box center [88, 24] width 16 height 16
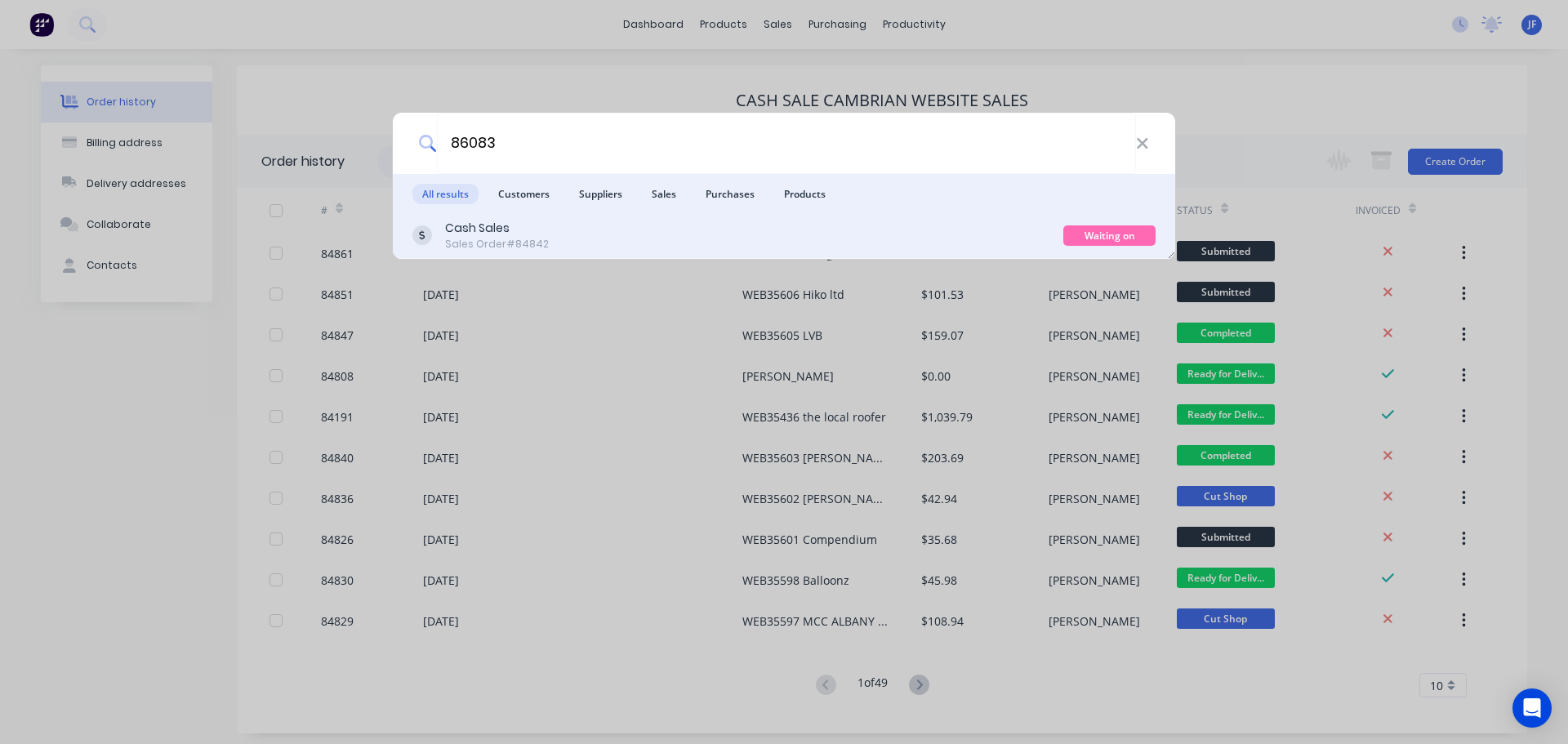
type input "86083"
click at [889, 242] on div "Cash Sales Sales Order #84842" at bounding box center [738, 235] width 651 height 32
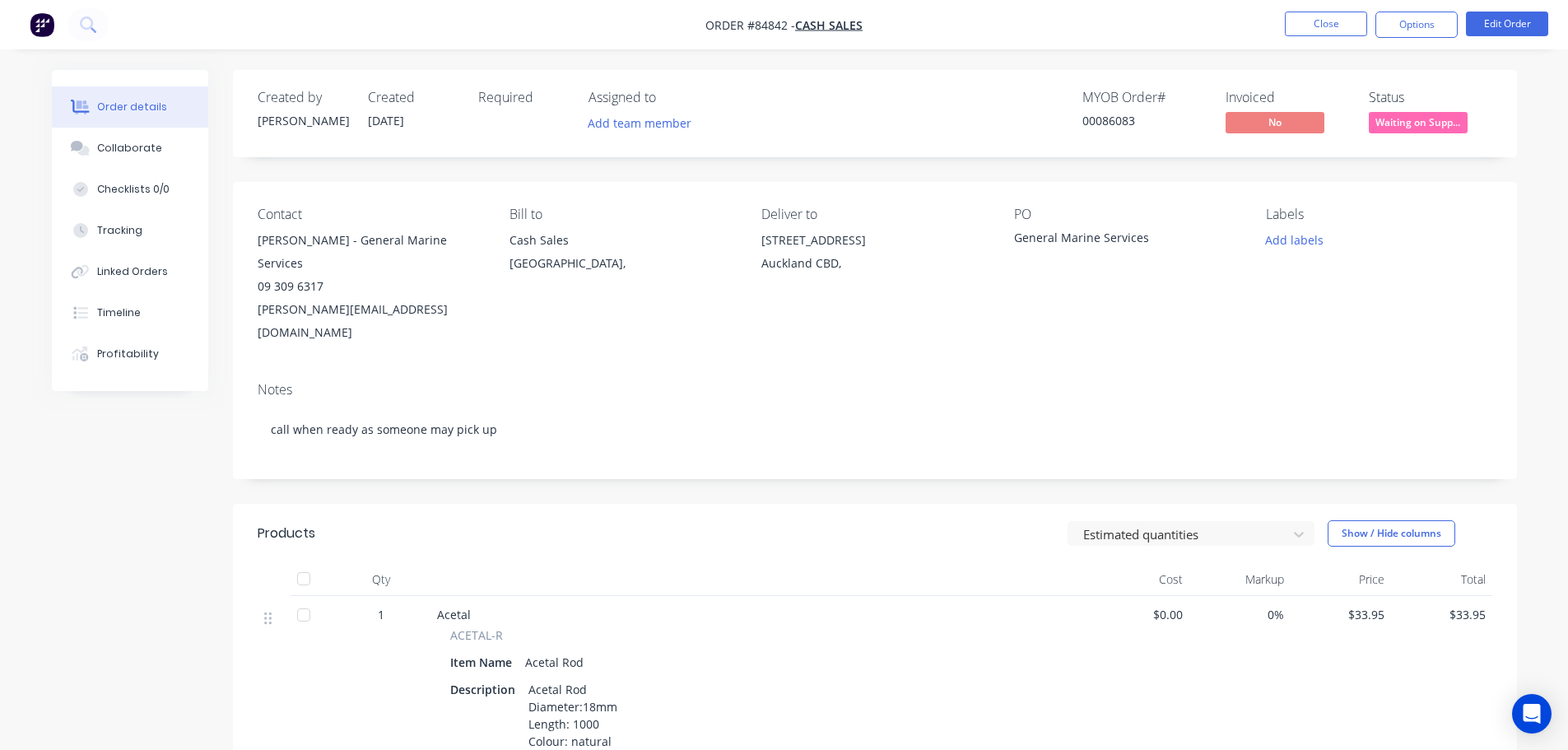
click at [1432, 118] on span "Waiting on Supp..." at bounding box center [1417, 122] width 98 height 21
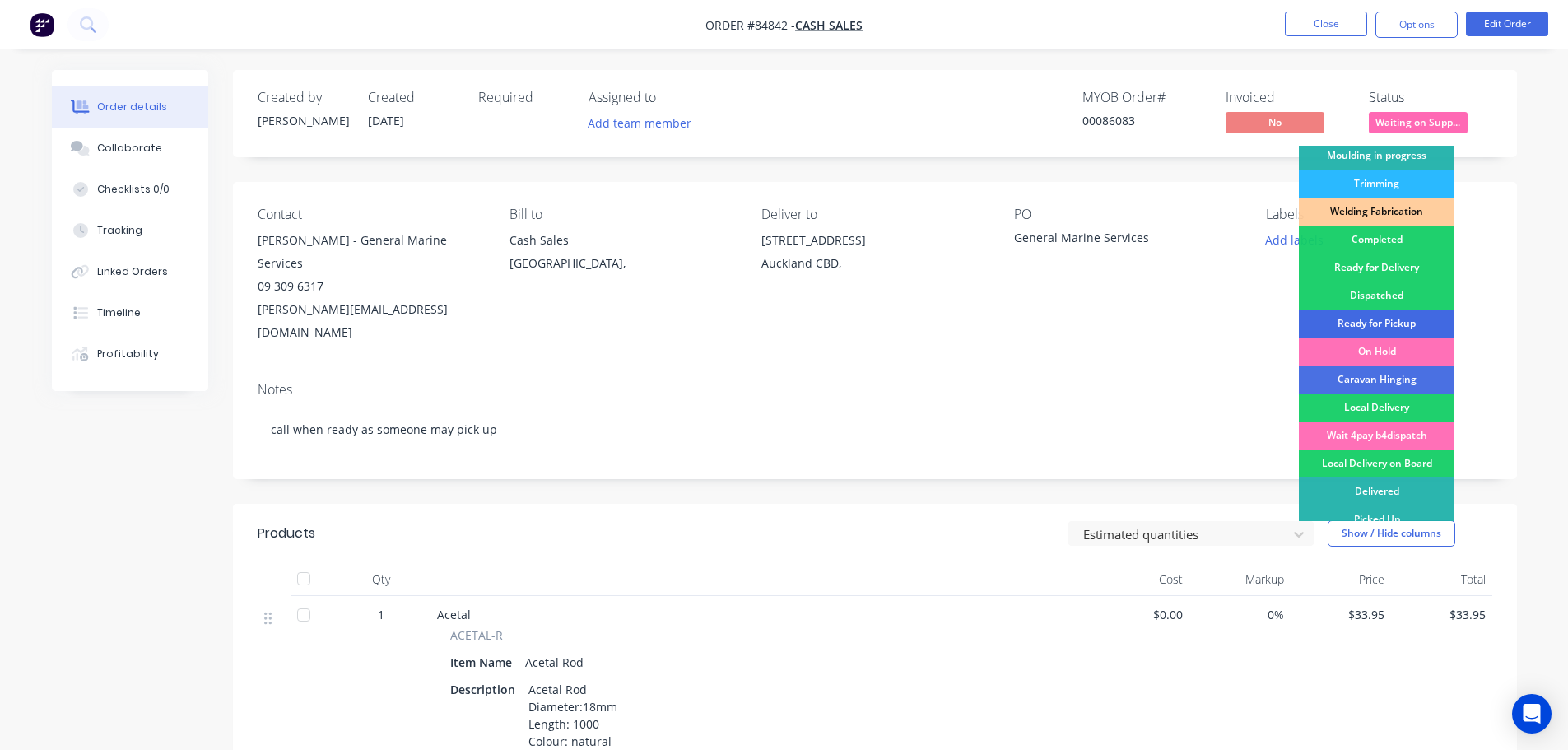
scroll to position [324, 0]
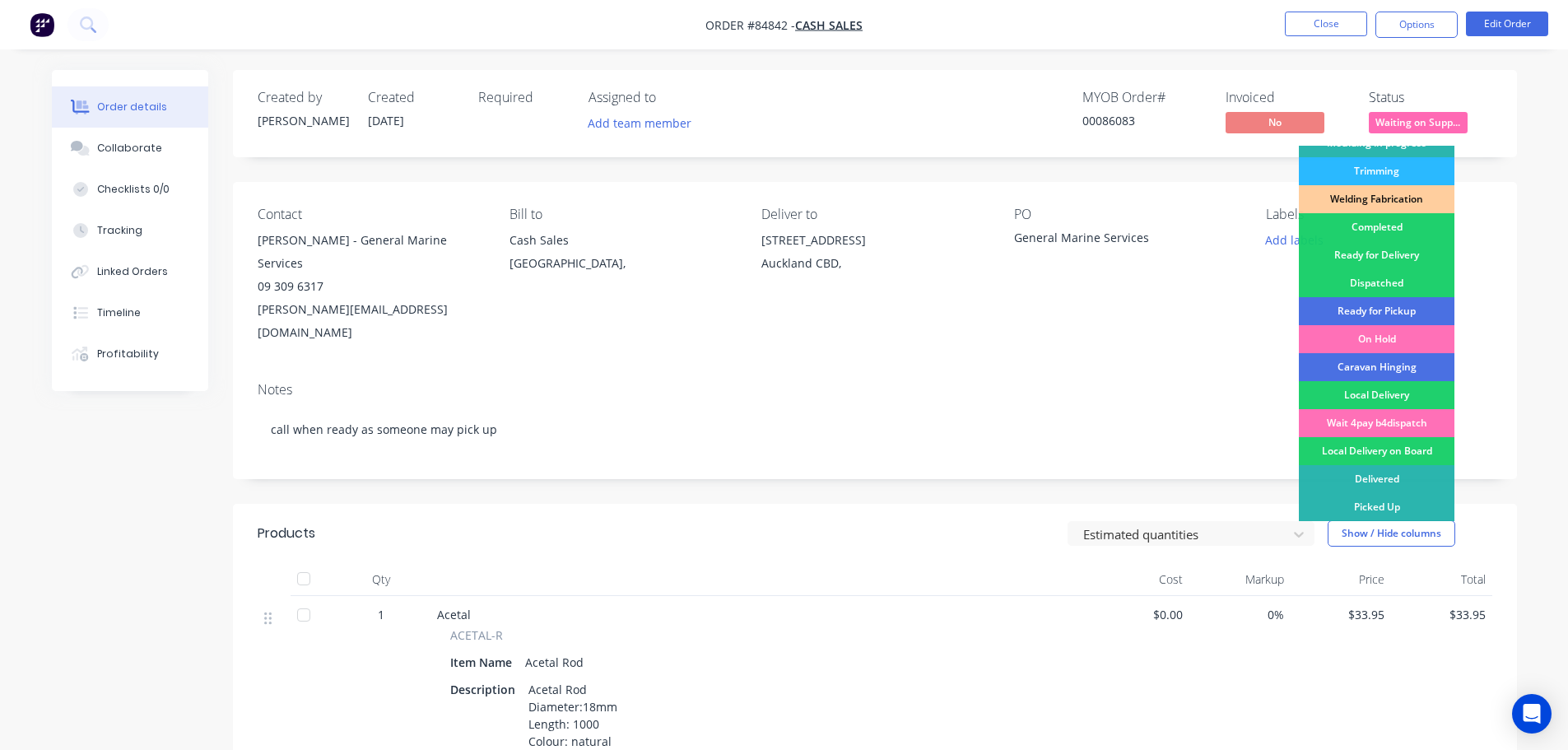
click at [1511, 204] on div "Contact [PERSON_NAME] - General Marine Services 09 309 6317 [PERSON_NAME][EMAIL…" at bounding box center [875, 275] width 1284 height 187
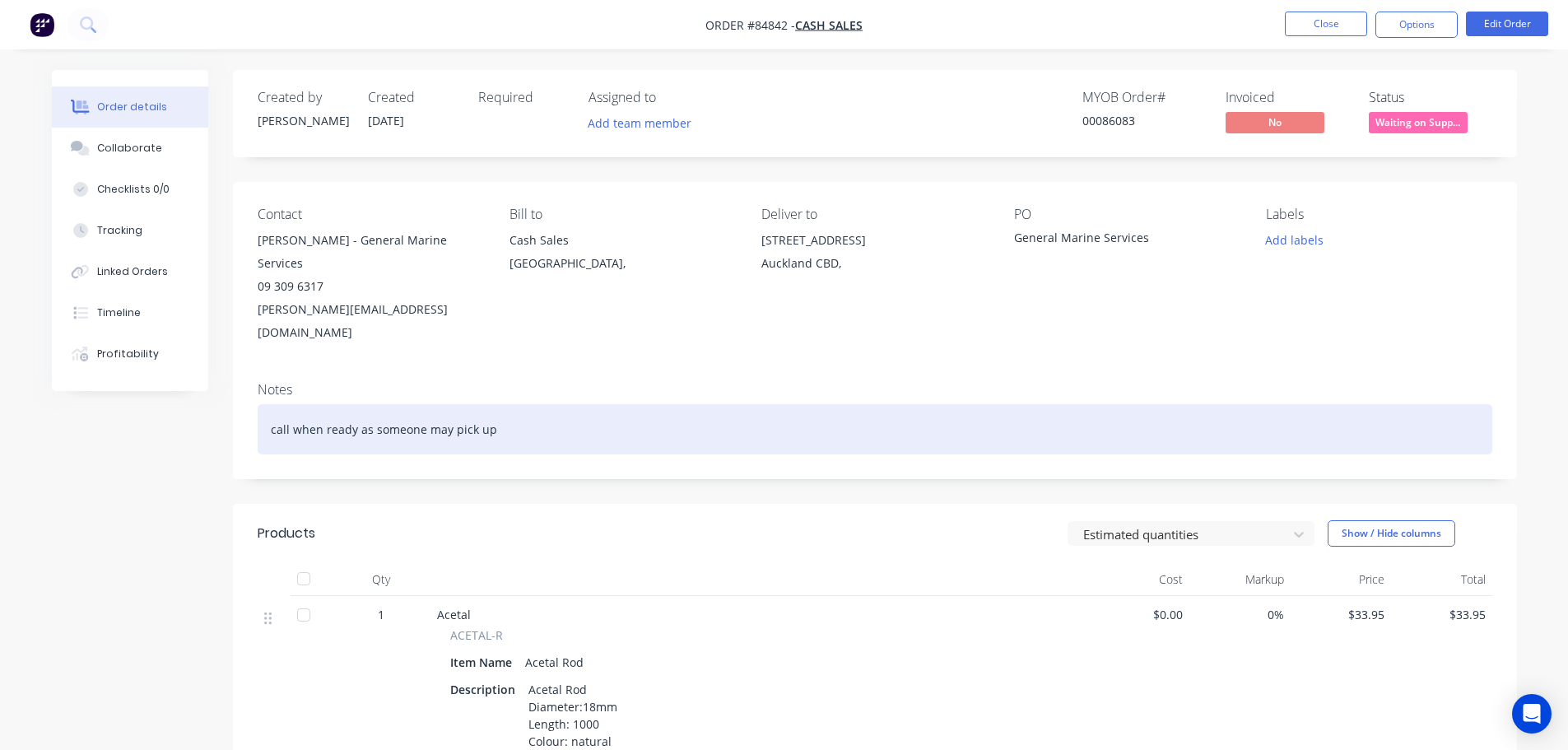
click at [683, 404] on div "call when ready as someone may pick up" at bounding box center [874, 429] width 1235 height 50
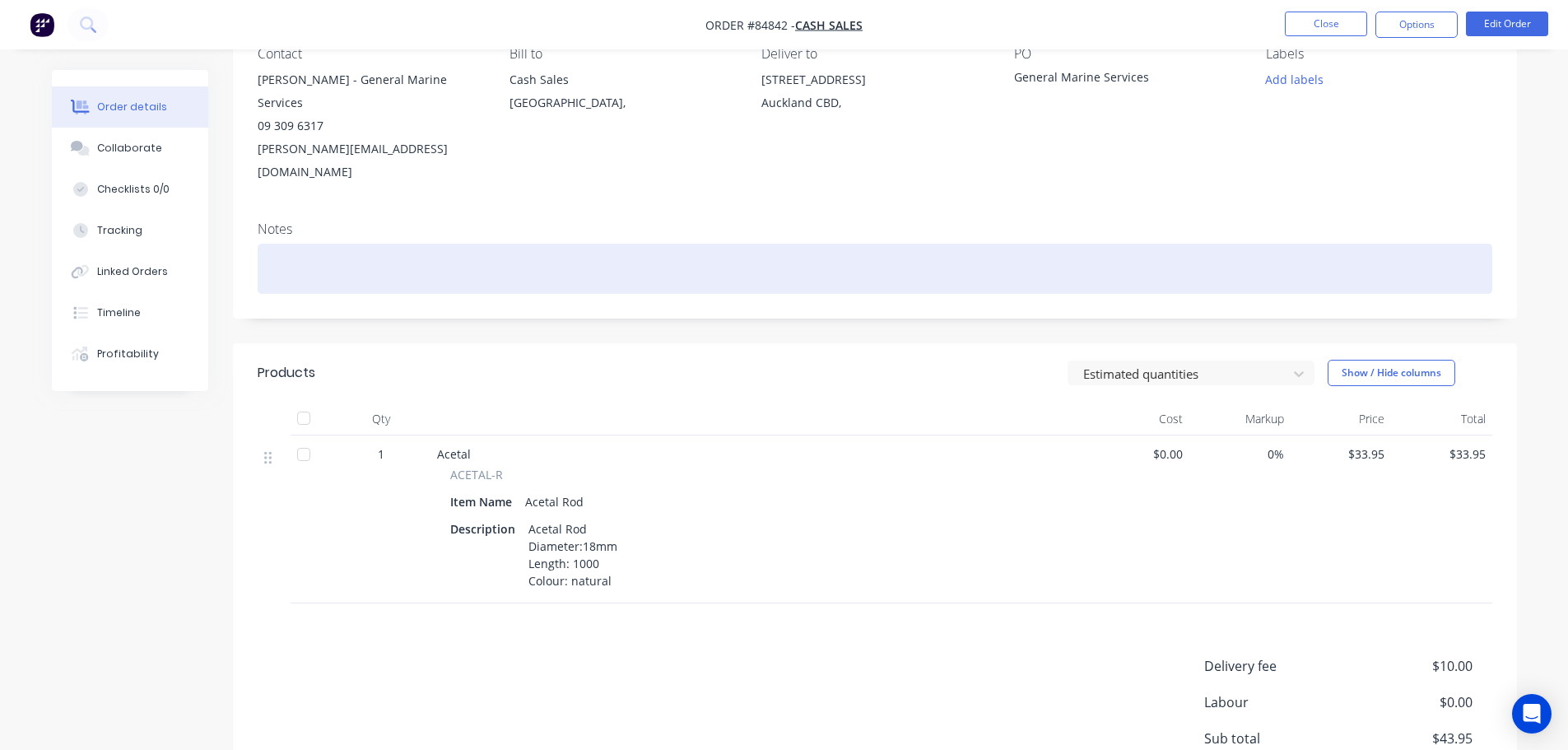
scroll to position [0, 0]
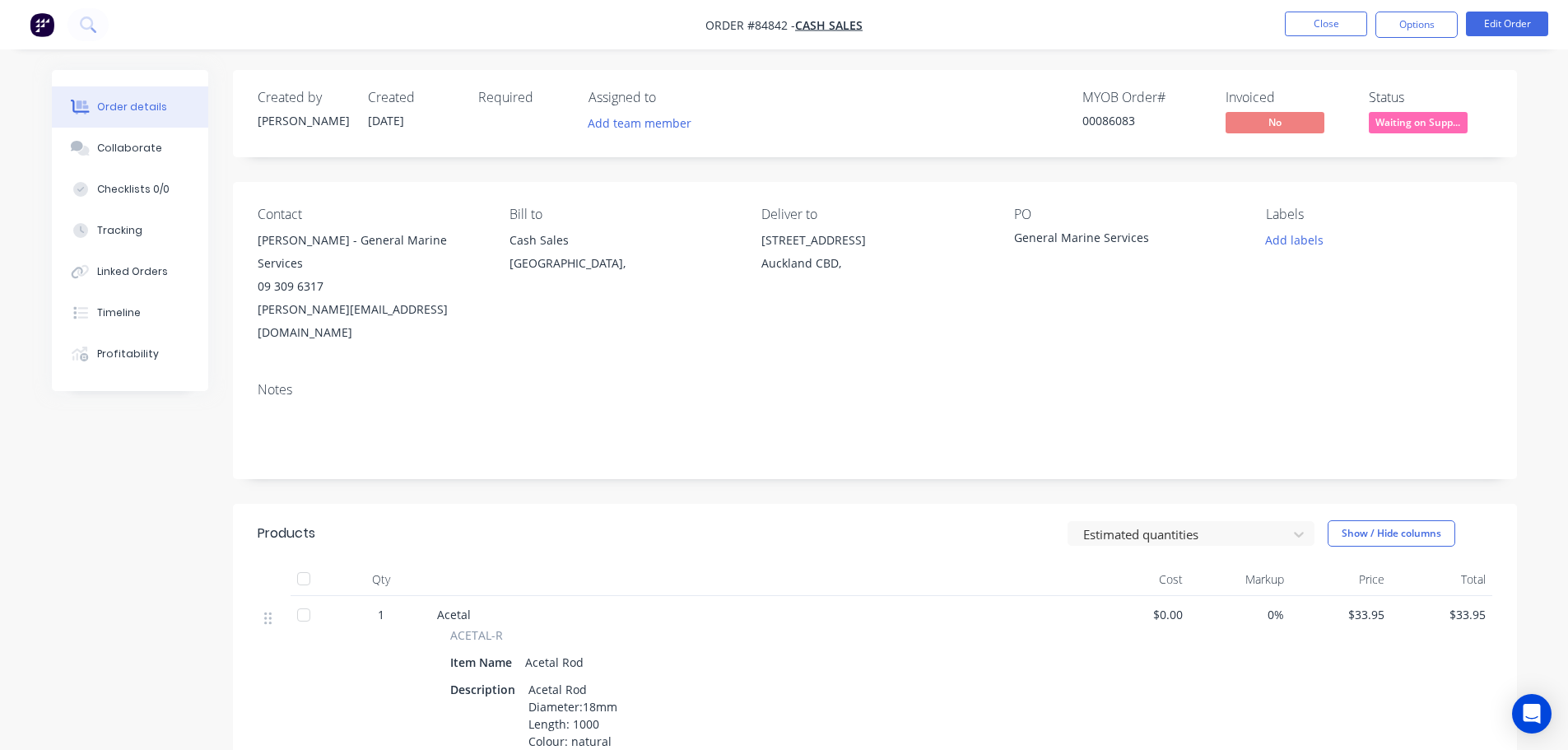
click at [1408, 116] on span "Waiting on Supp..." at bounding box center [1417, 122] width 98 height 21
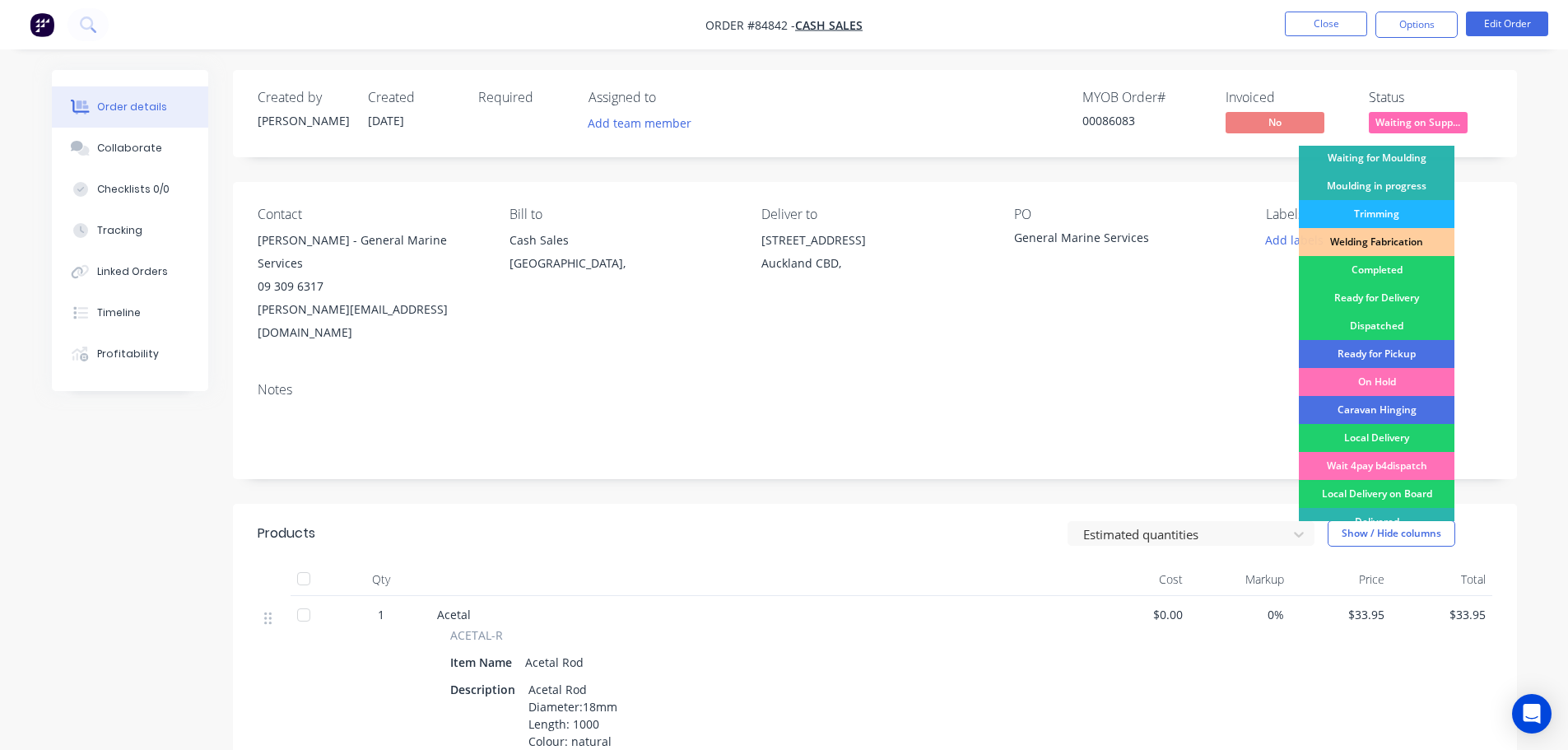
scroll to position [324, 0]
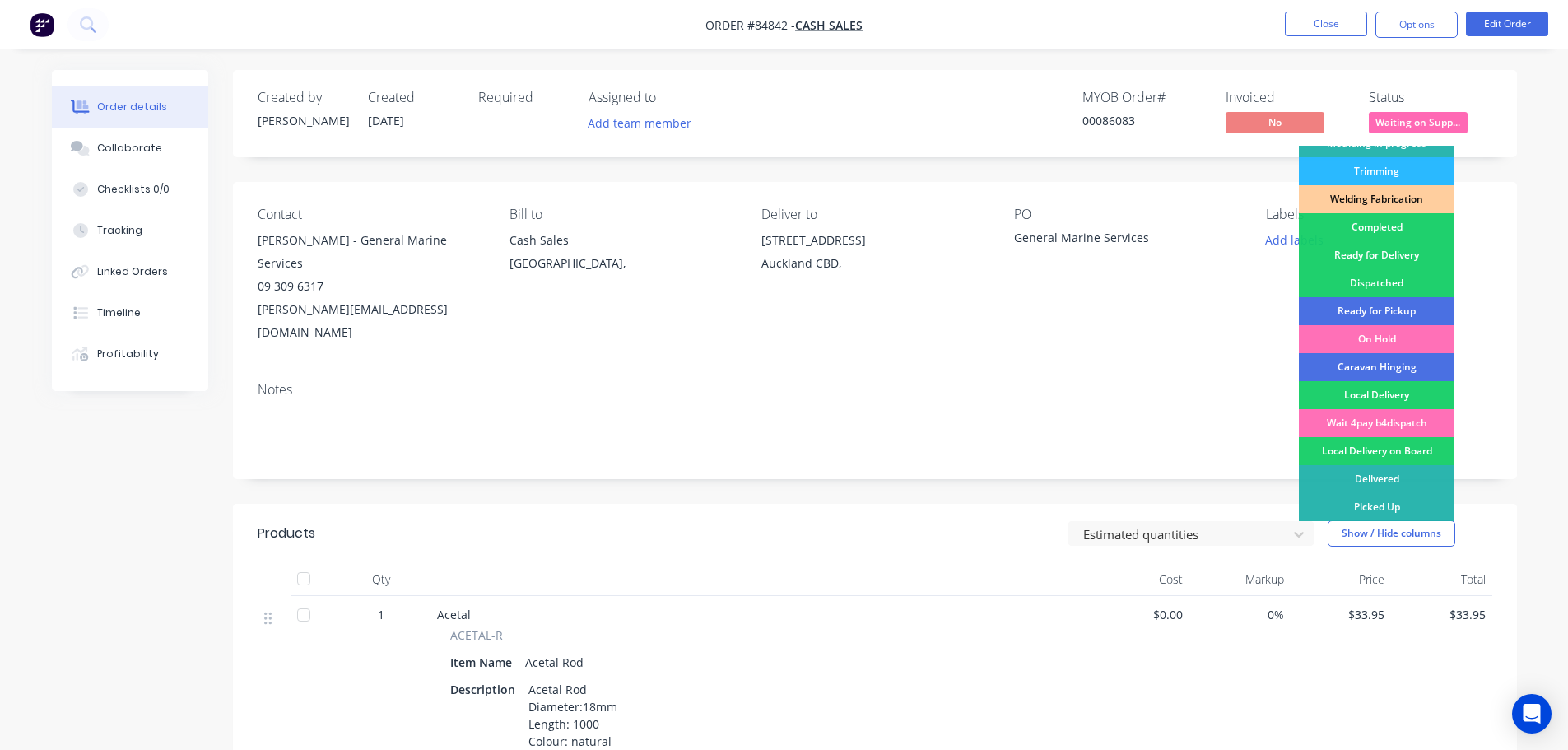
click at [1390, 307] on div "Ready for Pickup" at bounding box center [1376, 311] width 155 height 28
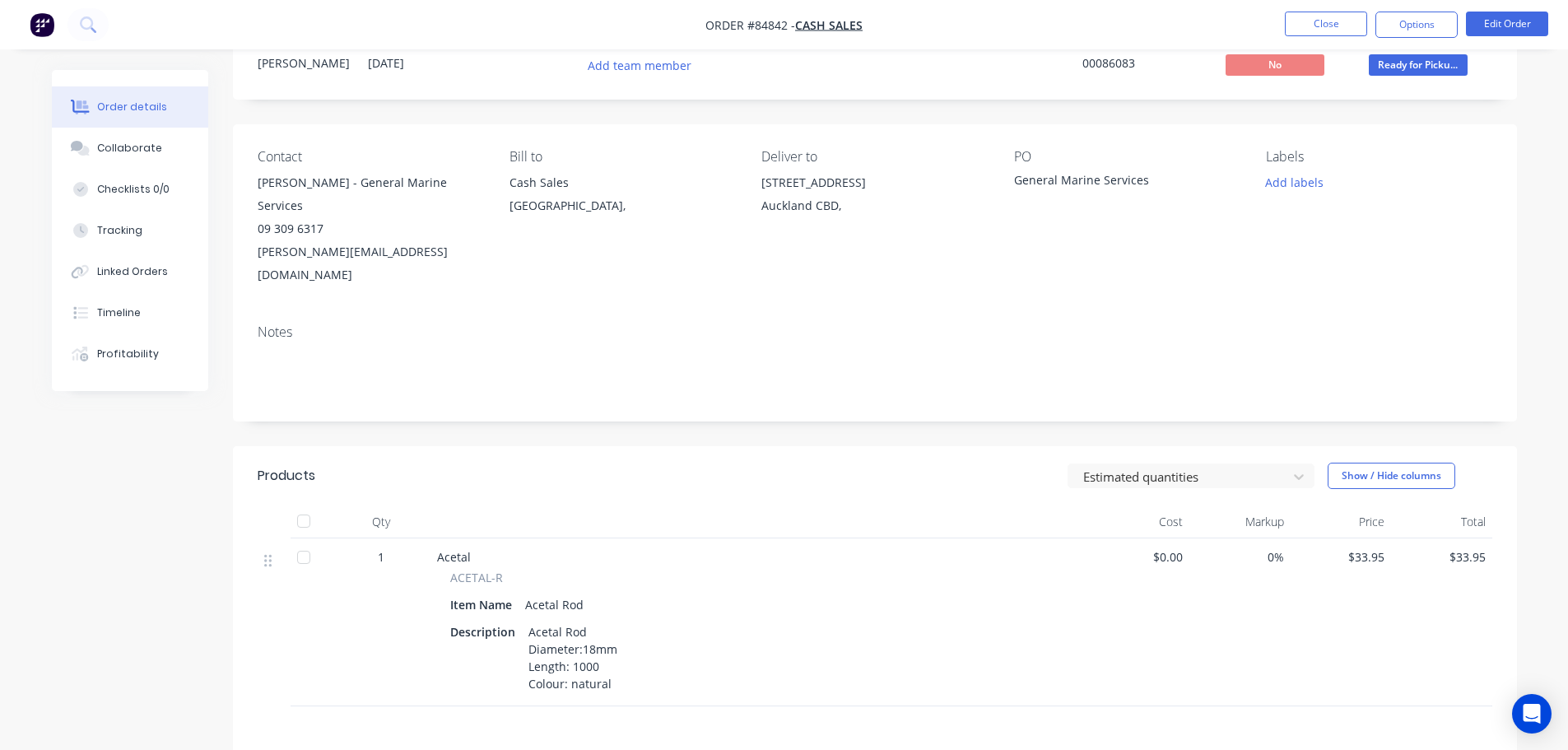
scroll to position [0, 0]
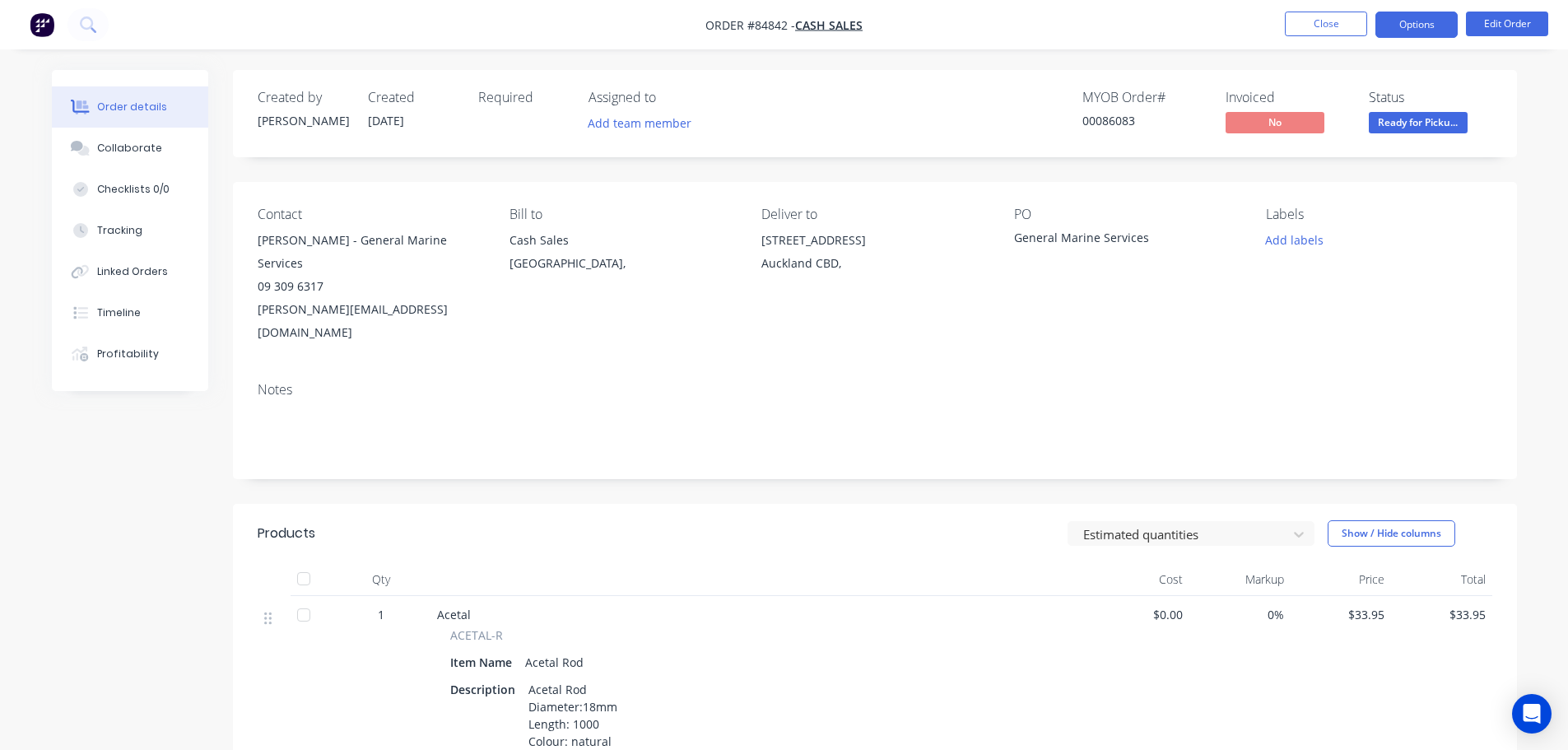
click at [1417, 21] on button "Options" at bounding box center [1417, 25] width 83 height 26
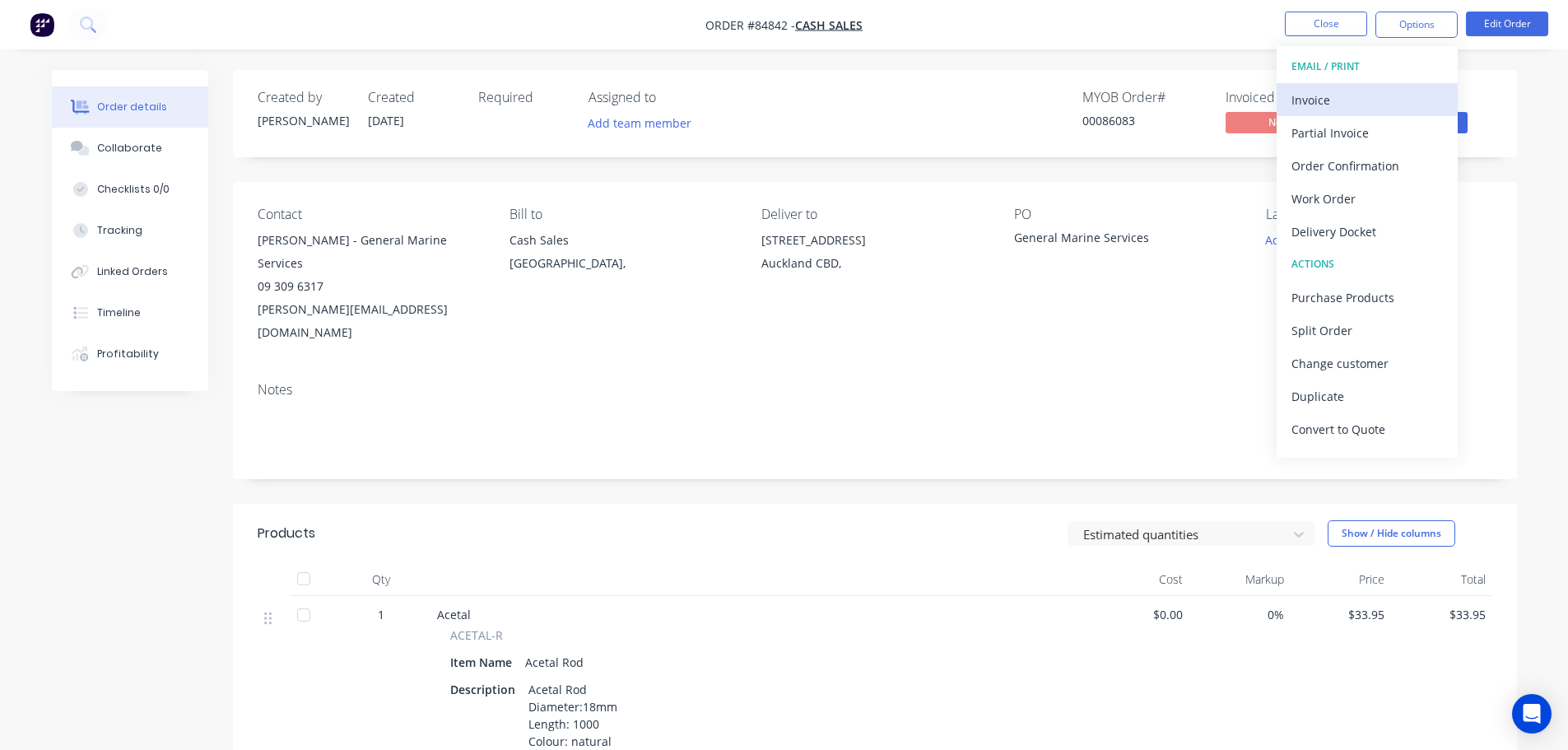
click at [1364, 101] on div "Invoice" at bounding box center [1366, 99] width 151 height 24
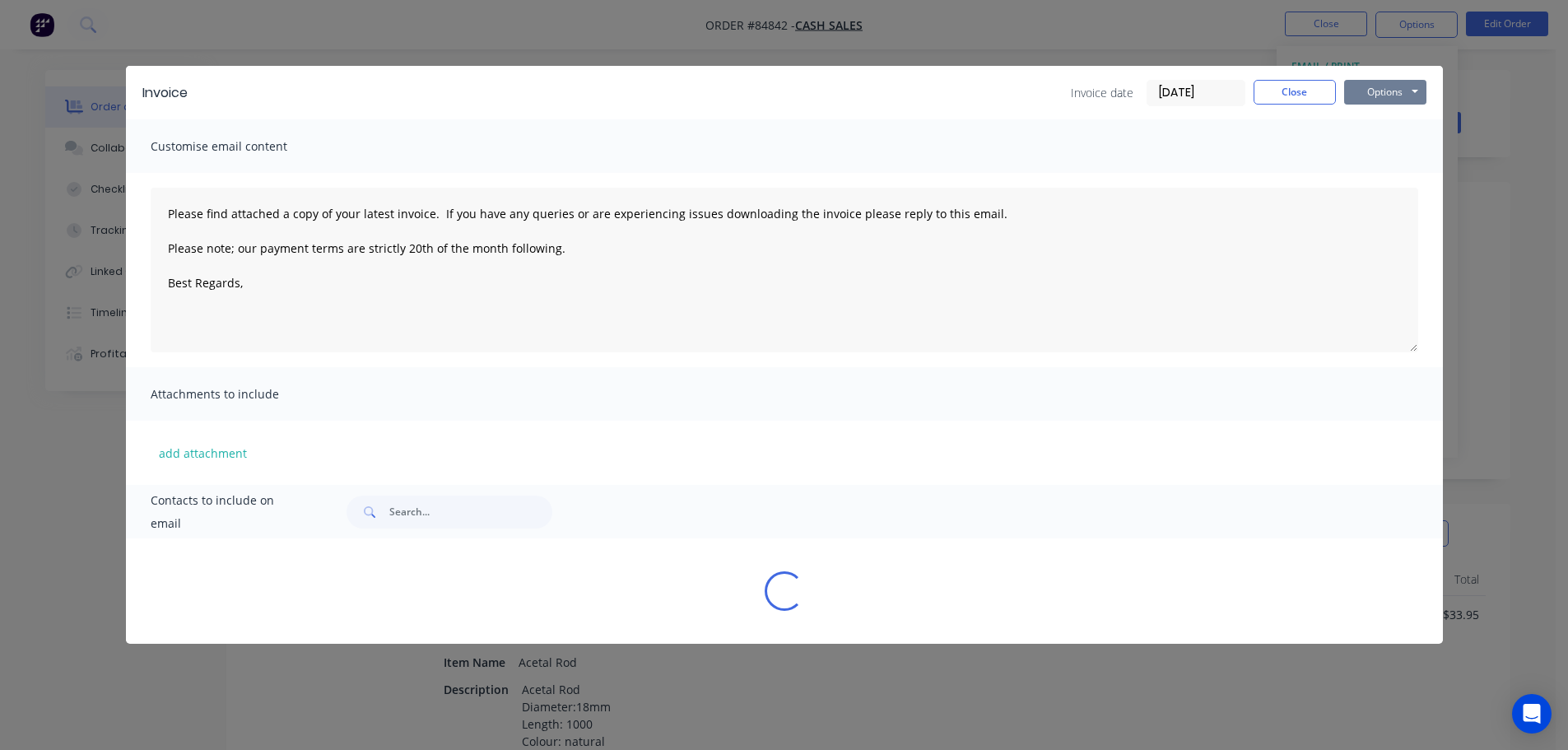
click at [1390, 87] on button "Options" at bounding box center [1385, 93] width 83 height 25
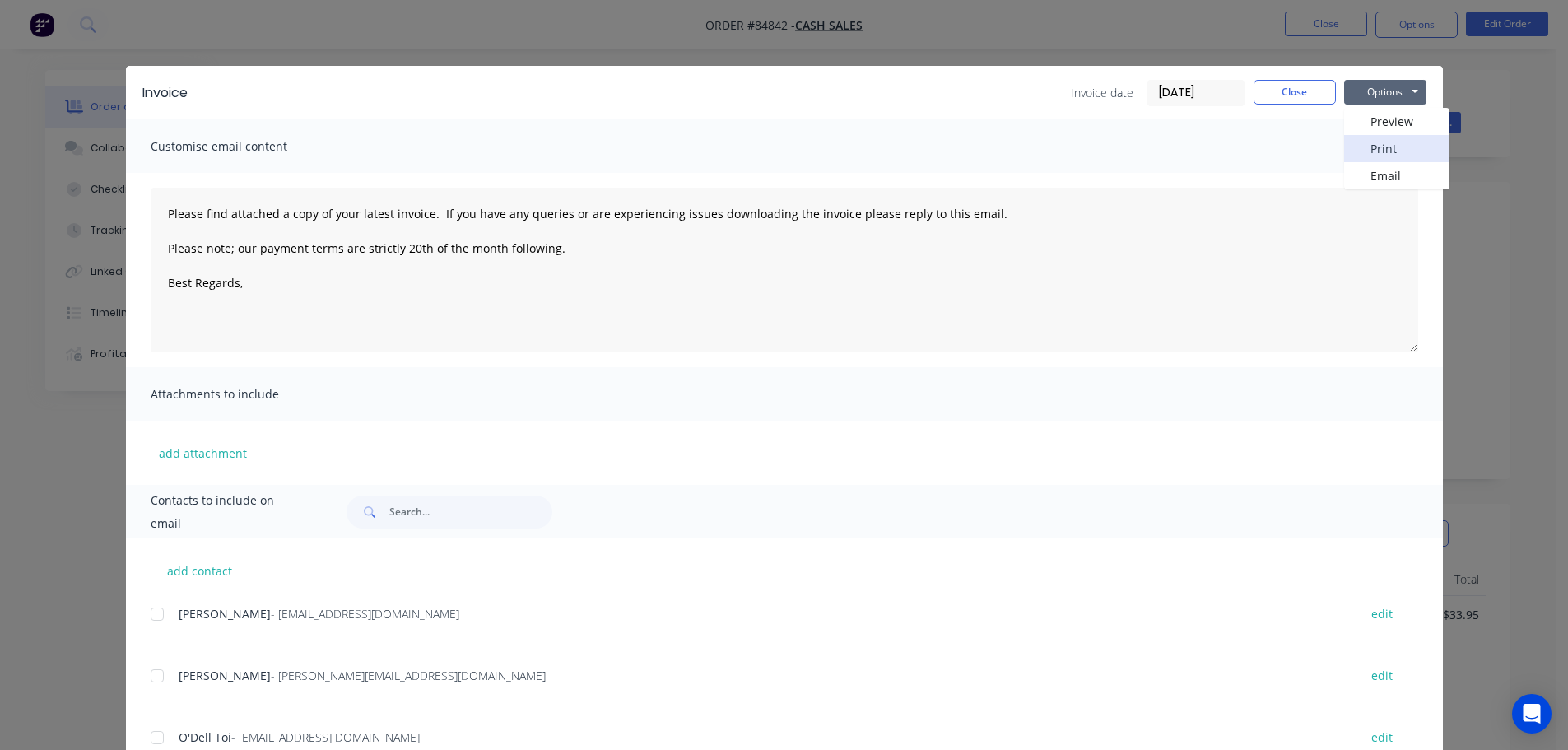
click at [1393, 141] on button "Print" at bounding box center [1396, 148] width 105 height 27
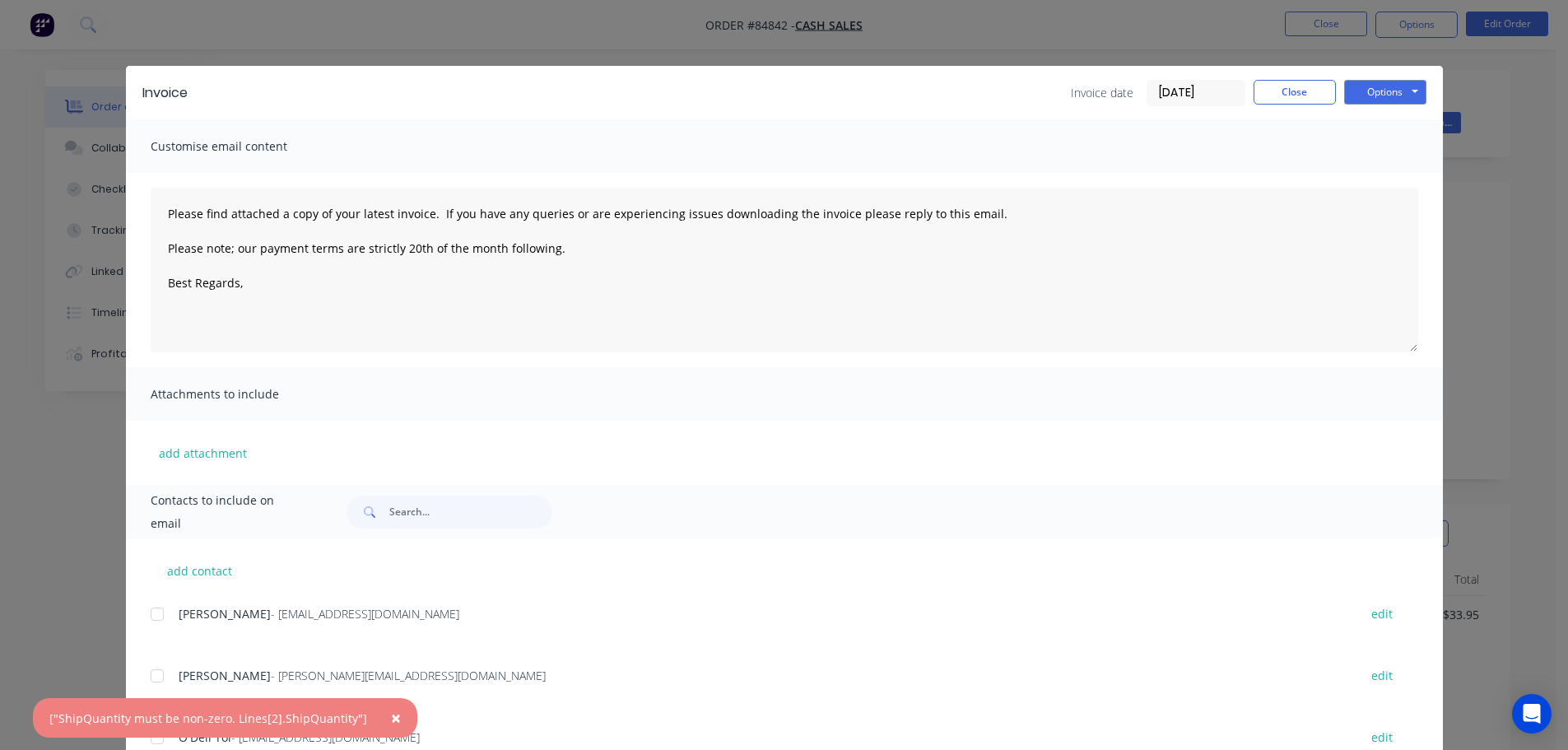
click at [391, 717] on span "×" at bounding box center [396, 718] width 10 height 23
type textarea "Please find attached a copy of your latest invoice. If you have any queries or …"
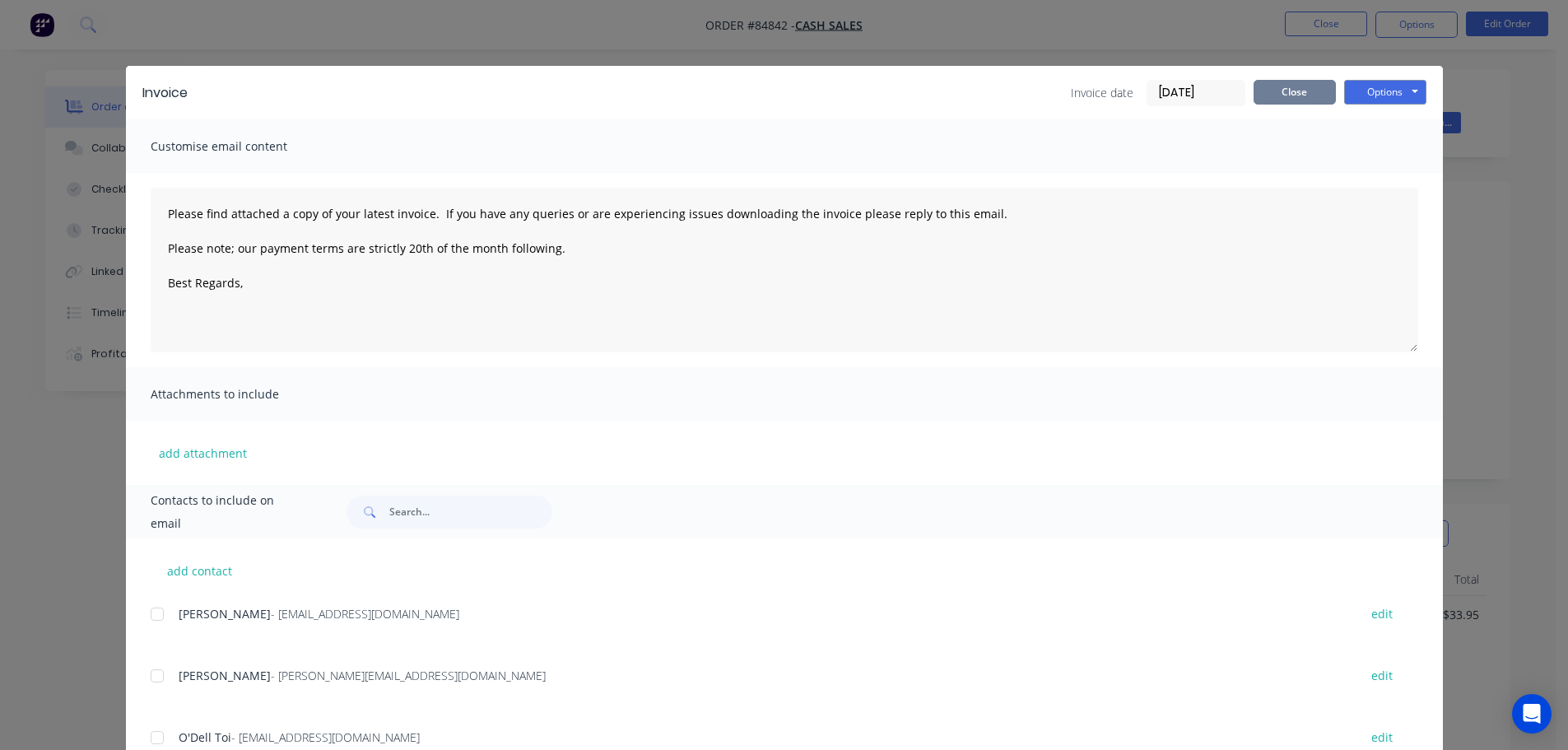
click at [1282, 91] on button "Close" at bounding box center [1295, 93] width 83 height 25
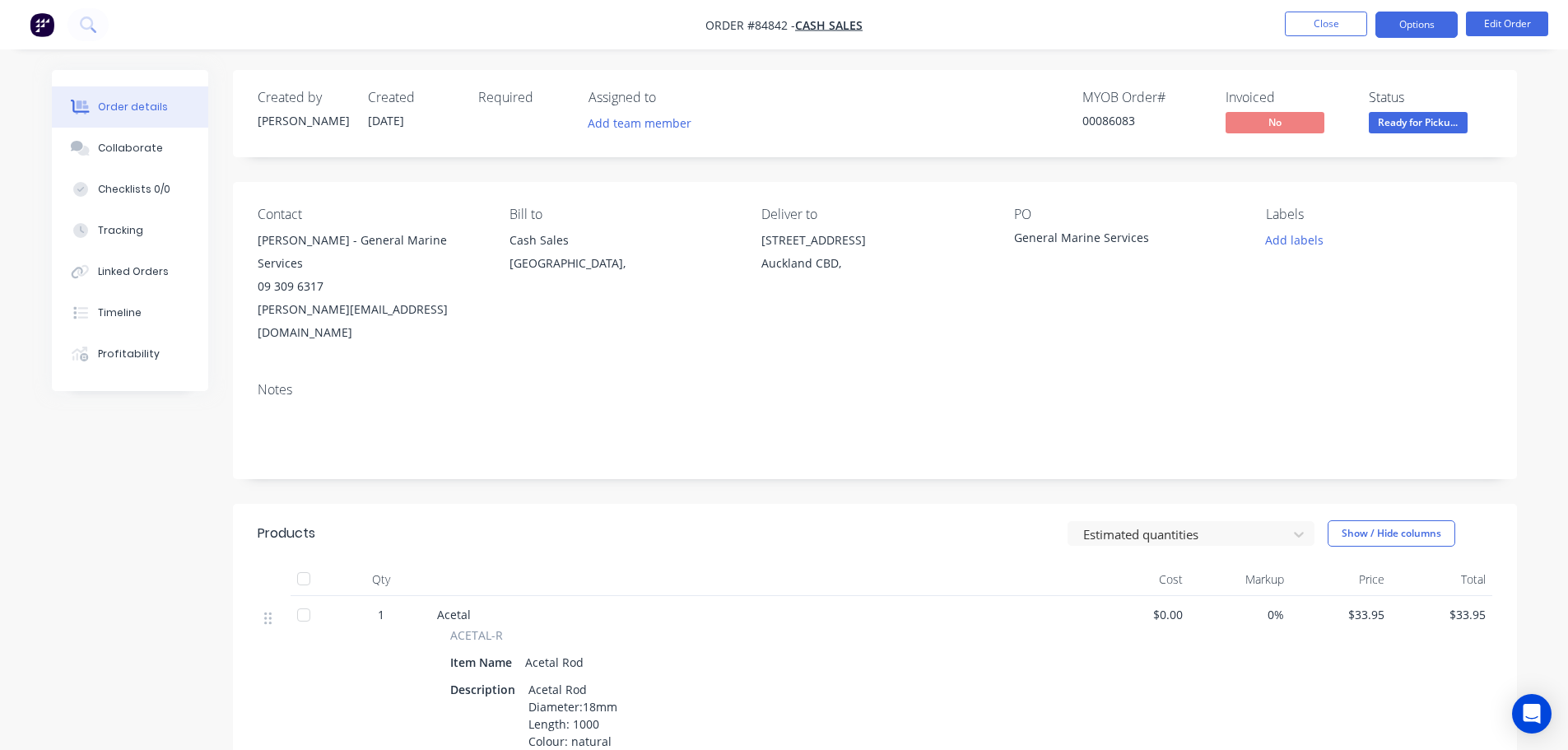
click at [1398, 23] on button "Options" at bounding box center [1417, 25] width 83 height 26
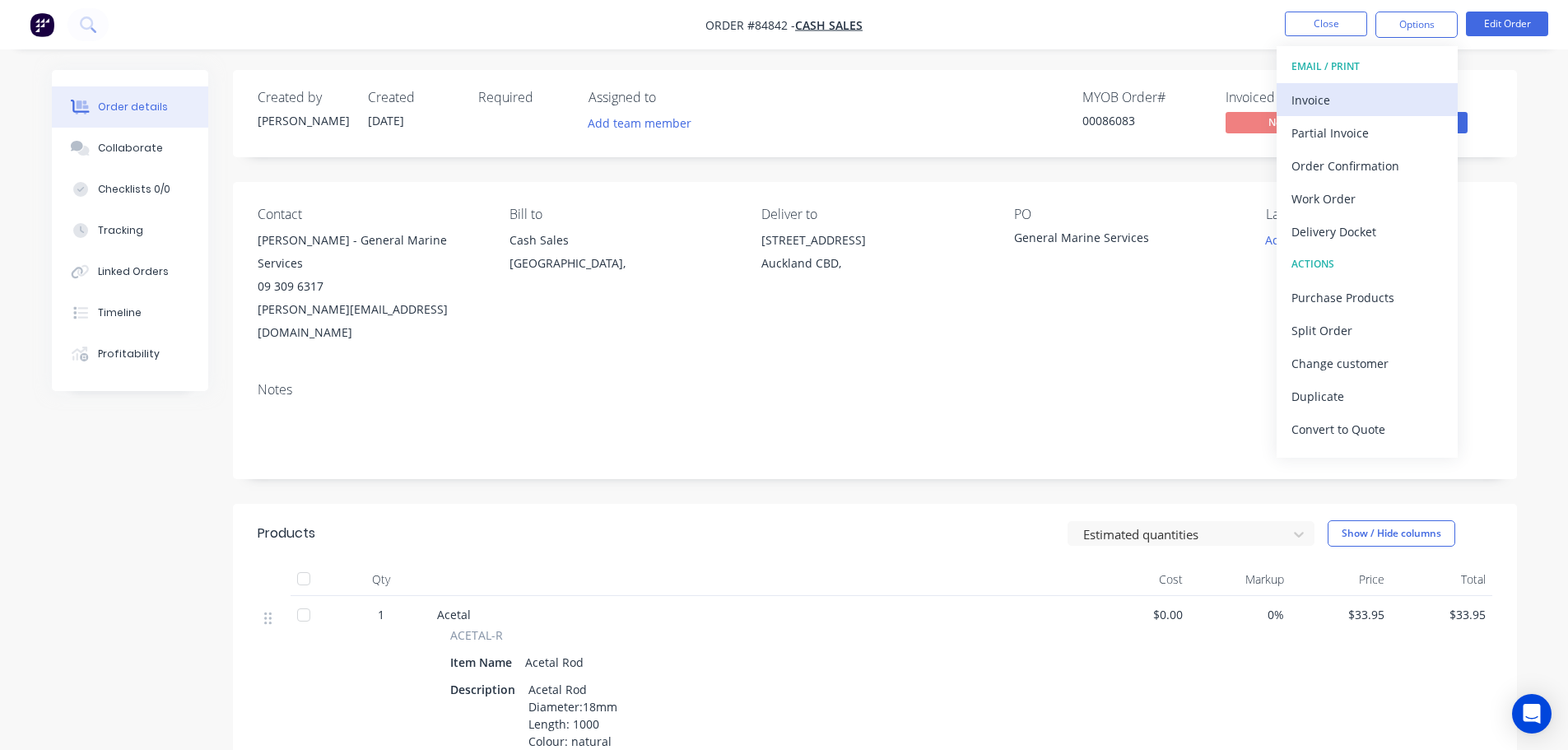
click at [1323, 98] on div "Invoice" at bounding box center [1366, 99] width 151 height 24
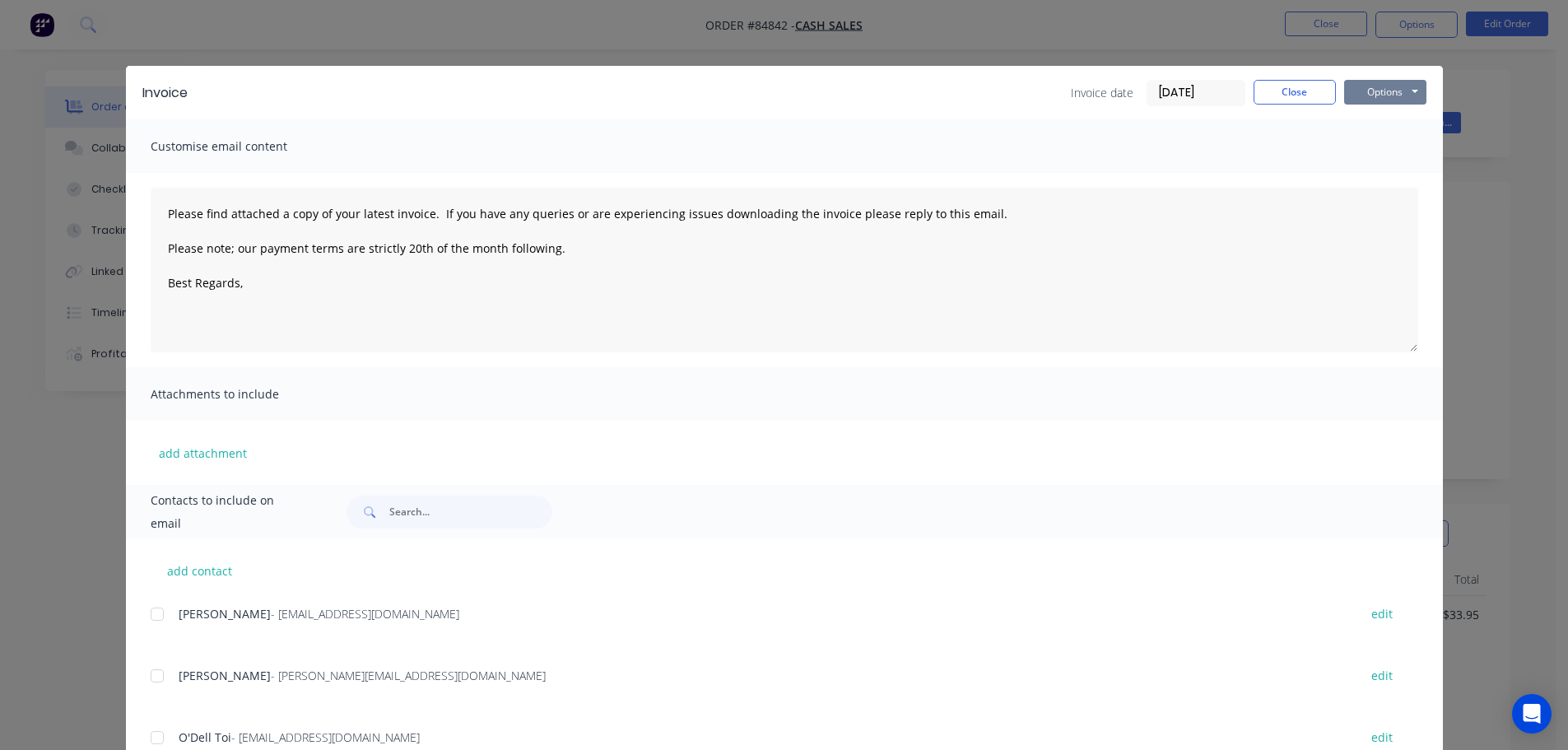
click at [1389, 80] on button "Options" at bounding box center [1385, 93] width 83 height 25
click at [1303, 95] on button "Close" at bounding box center [1295, 93] width 83 height 25
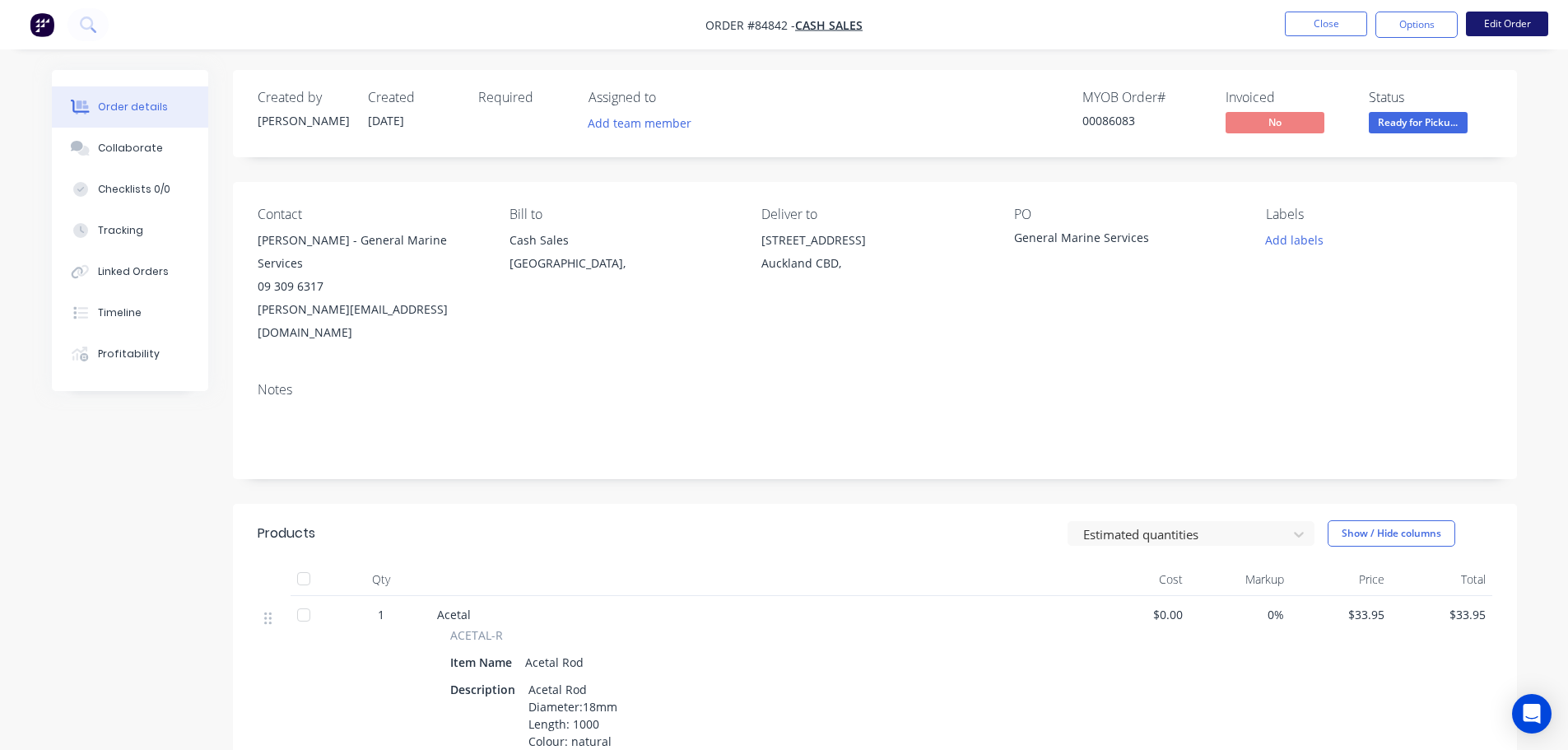
click at [1498, 21] on button "Edit Order" at bounding box center [1507, 24] width 83 height 25
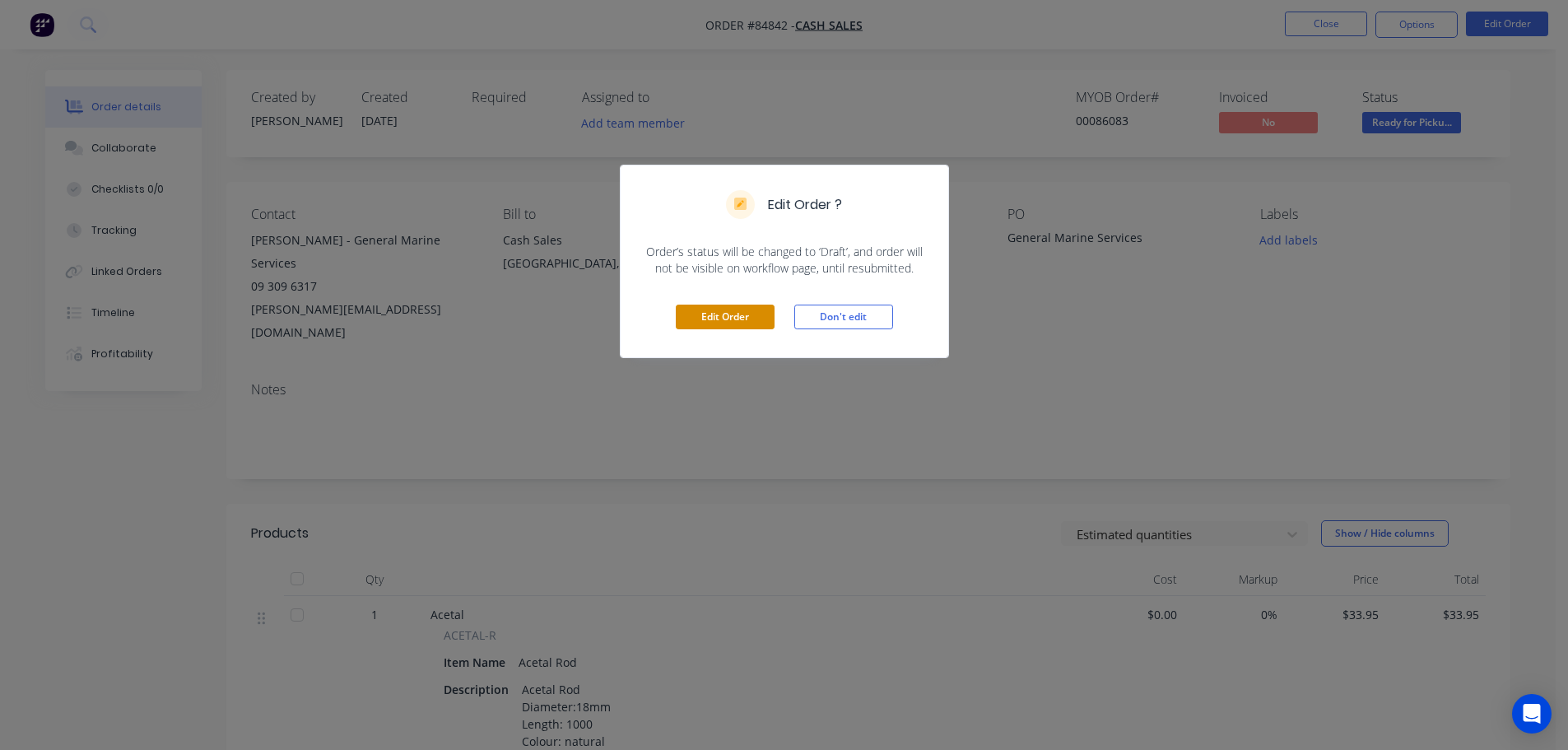
click at [733, 314] on button "Edit Order" at bounding box center [724, 317] width 98 height 25
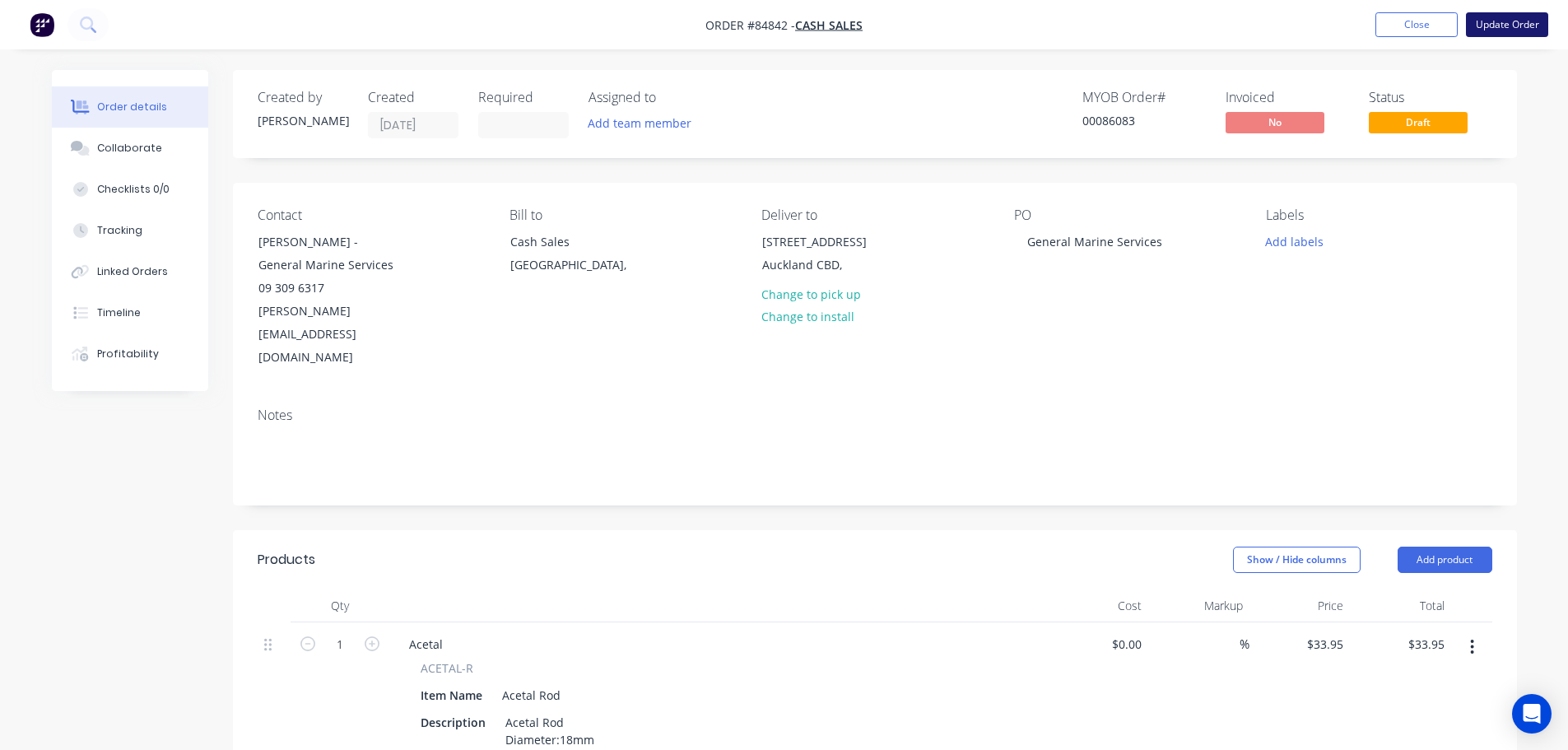
click at [1497, 17] on button "Update Order" at bounding box center [1507, 25] width 83 height 25
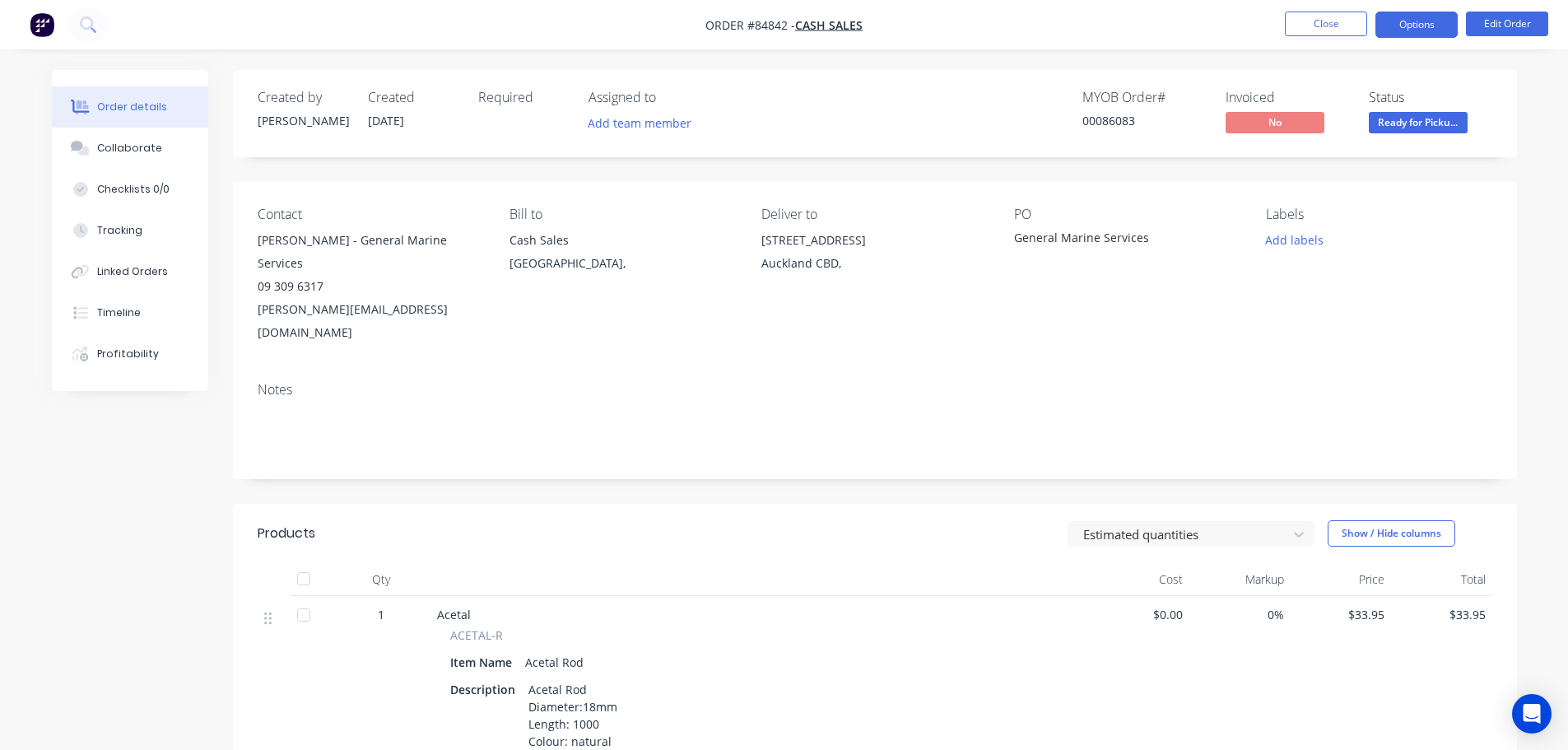
click at [1403, 34] on button "Options" at bounding box center [1417, 25] width 83 height 26
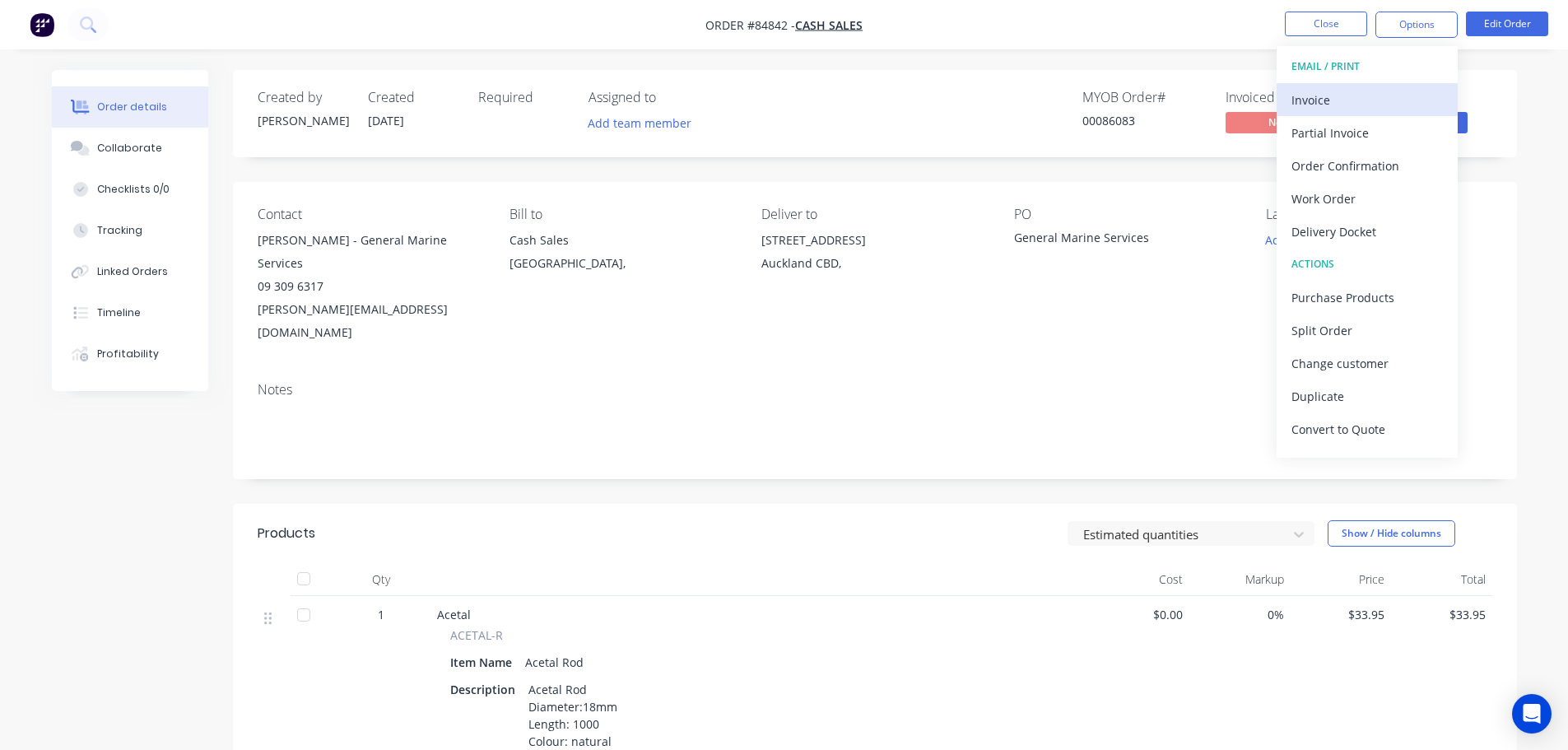
click at [1362, 103] on div "Invoice" at bounding box center [1366, 99] width 151 height 24
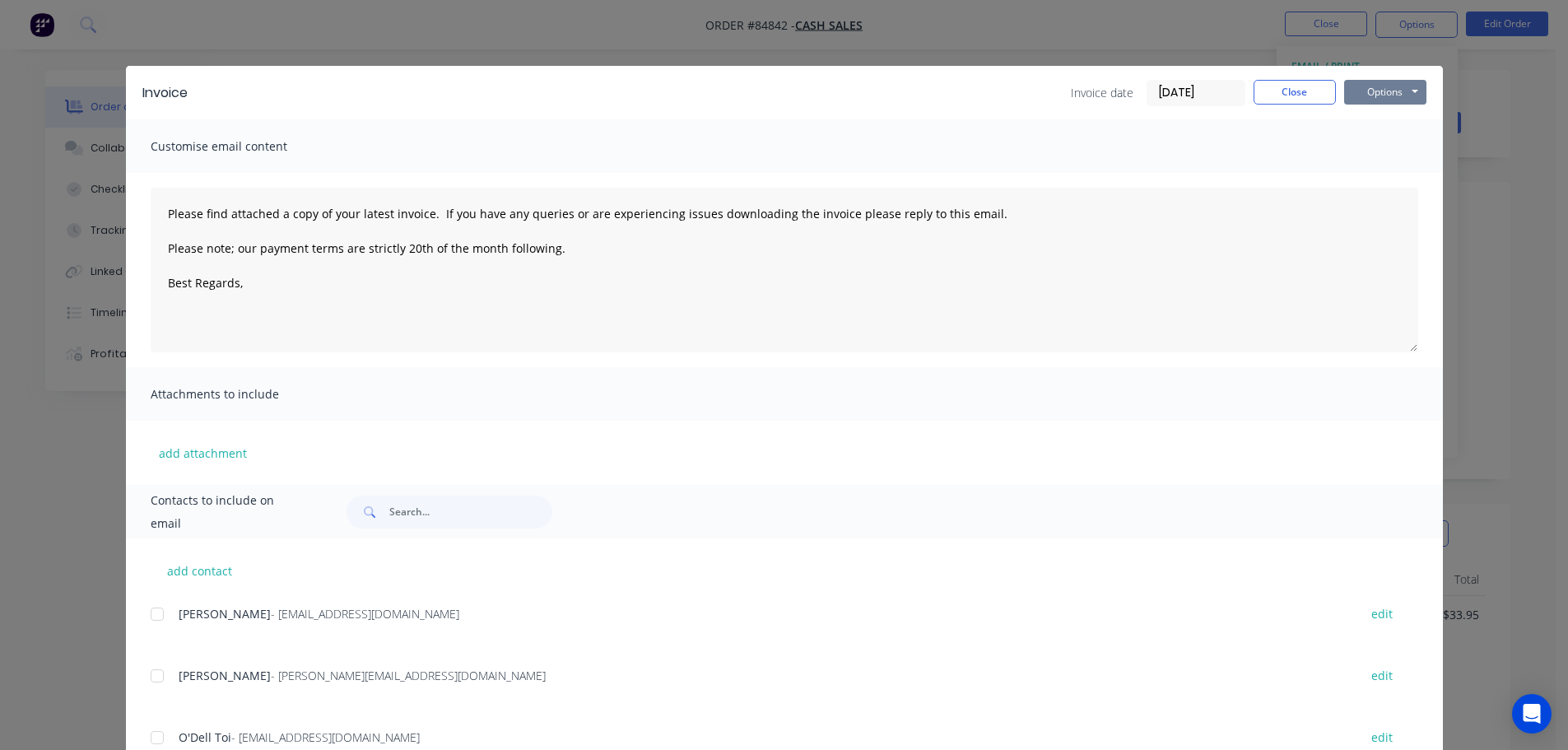
click at [1366, 97] on button "Options" at bounding box center [1385, 93] width 83 height 25
click at [1375, 146] on button "Print" at bounding box center [1396, 148] width 105 height 27
click at [1303, 89] on button "Close" at bounding box center [1295, 93] width 83 height 25
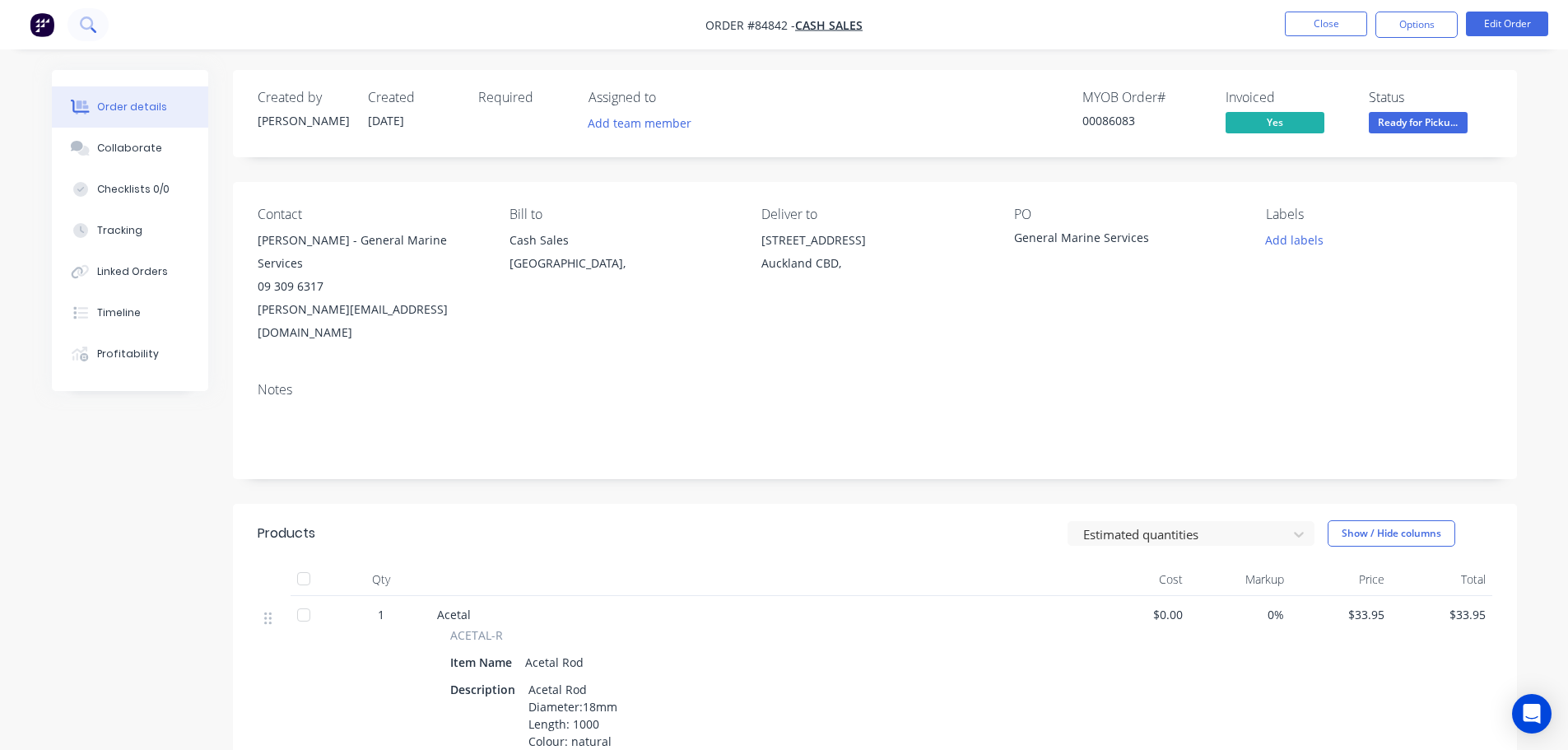
click at [103, 19] on button at bounding box center [88, 25] width 41 height 33
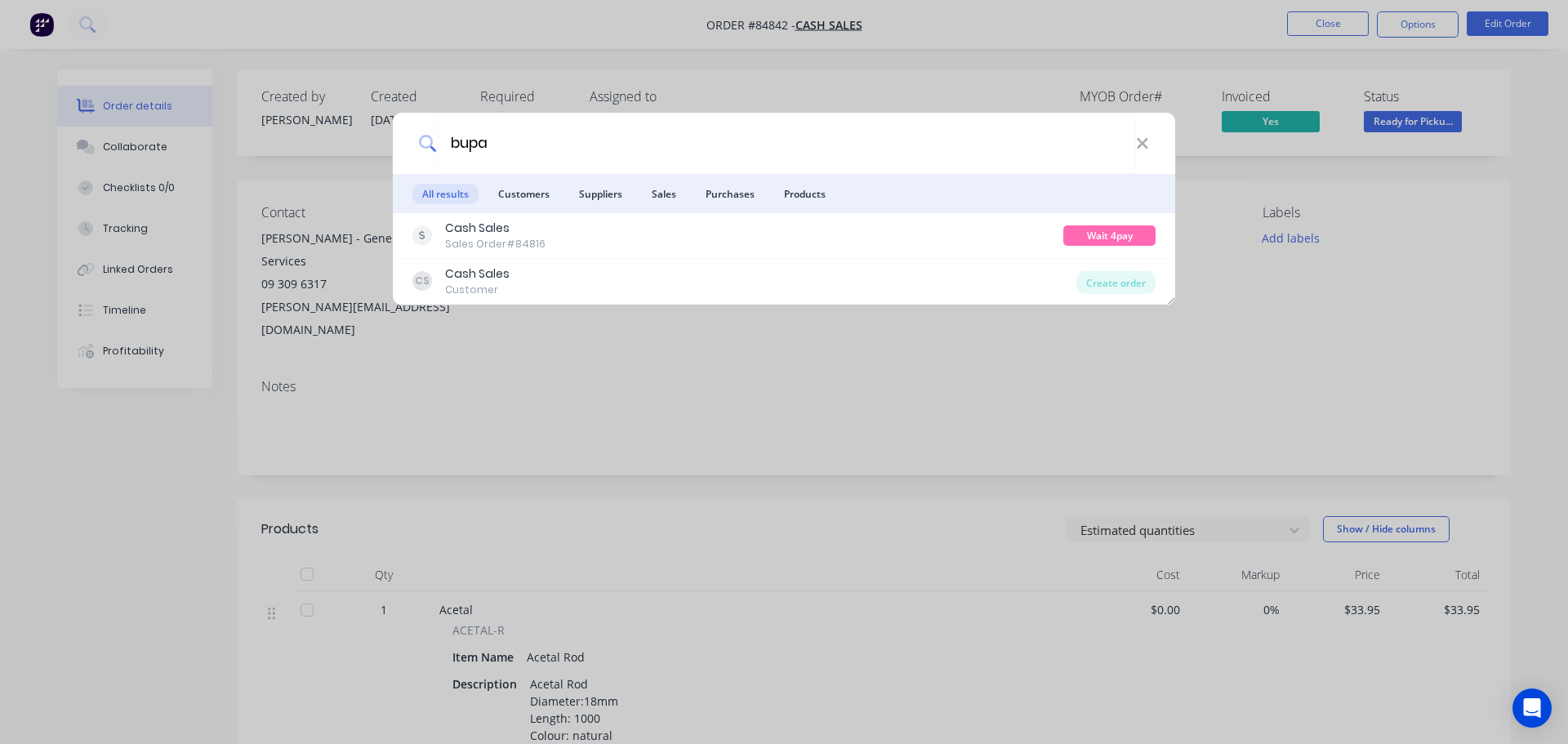
type input "bupa"
click at [791, 232] on div "Cash Sales Sales Order #84816" at bounding box center [738, 235] width 651 height 32
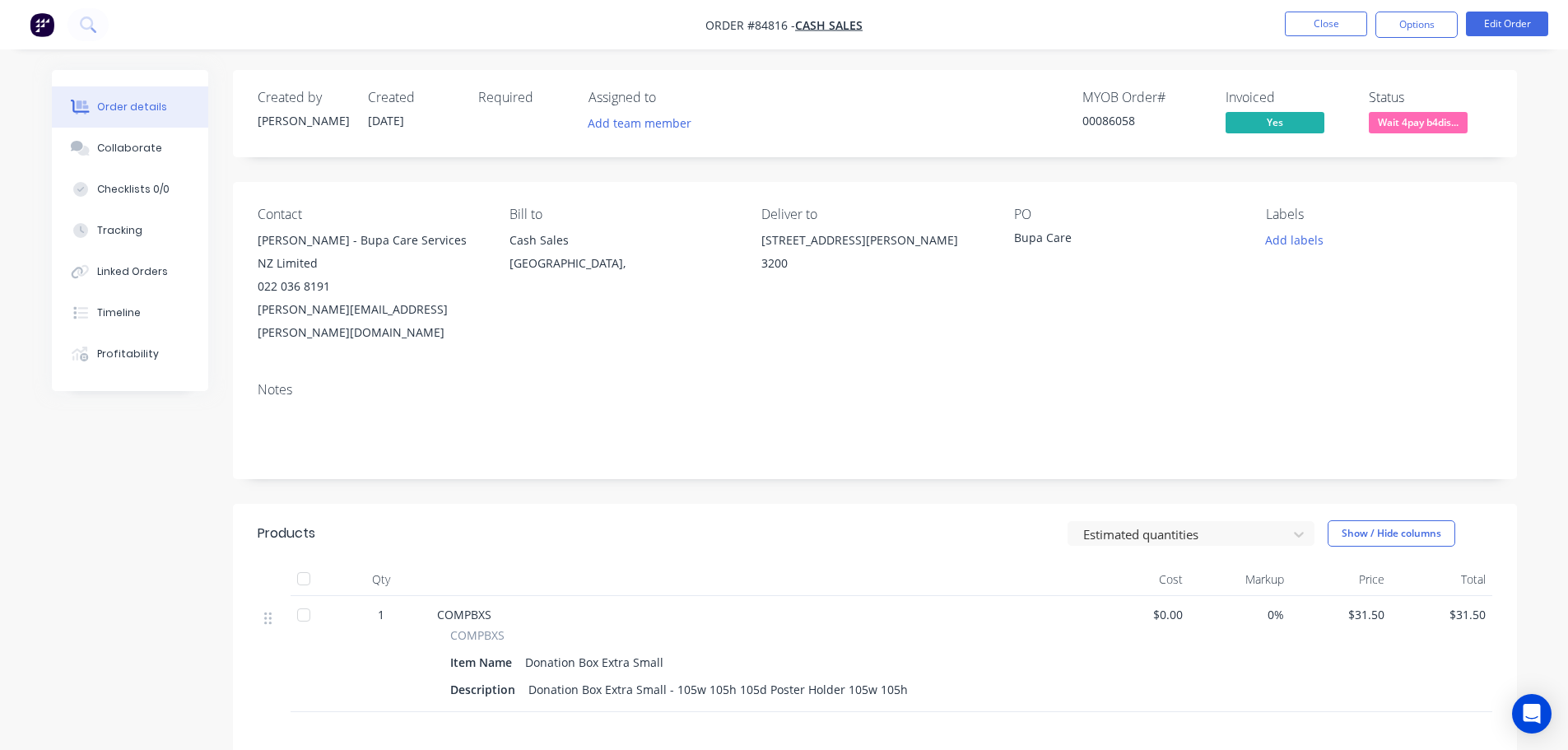
click at [1430, 115] on span "Wait 4pay b4dis..." at bounding box center [1417, 122] width 98 height 21
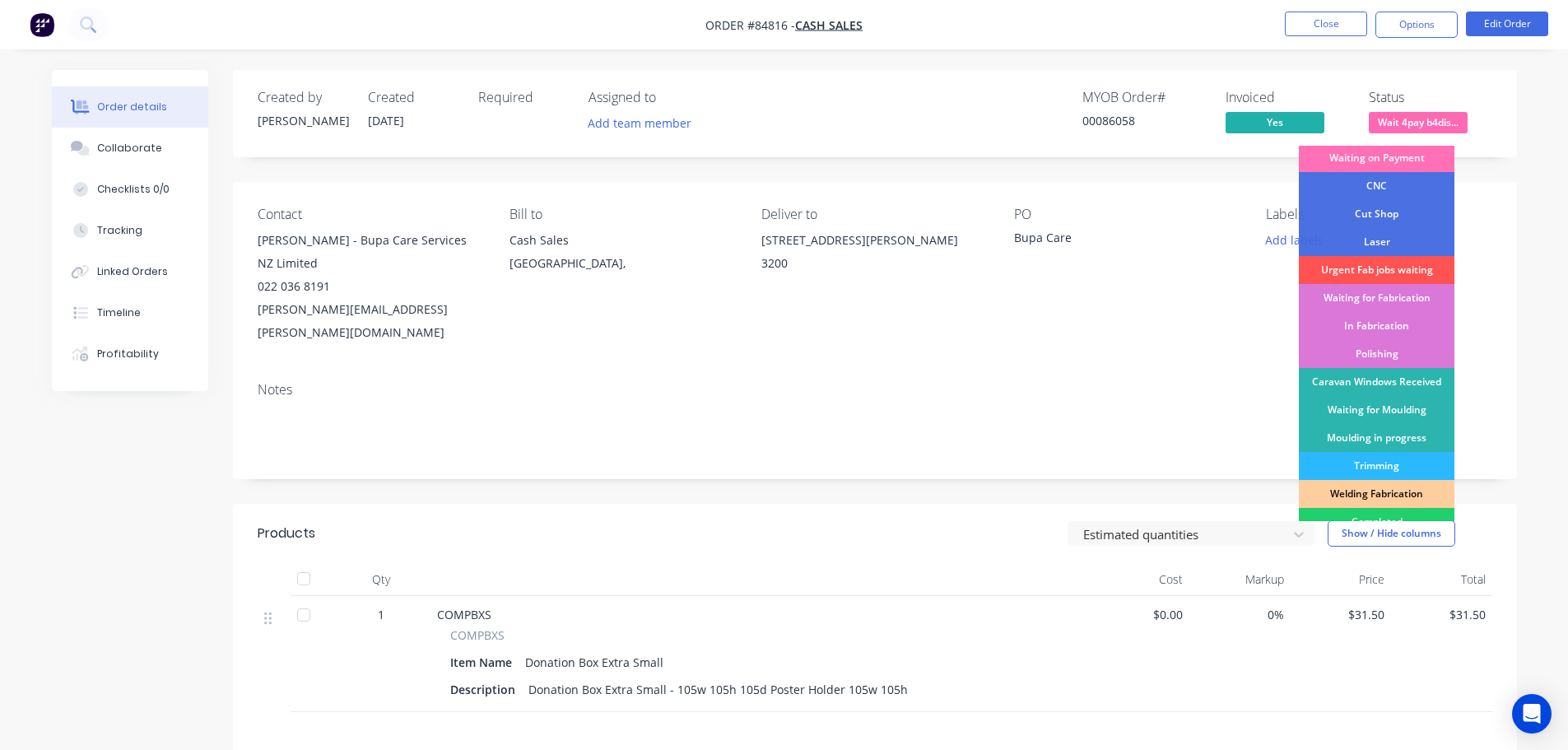
scroll to position [324, 0]
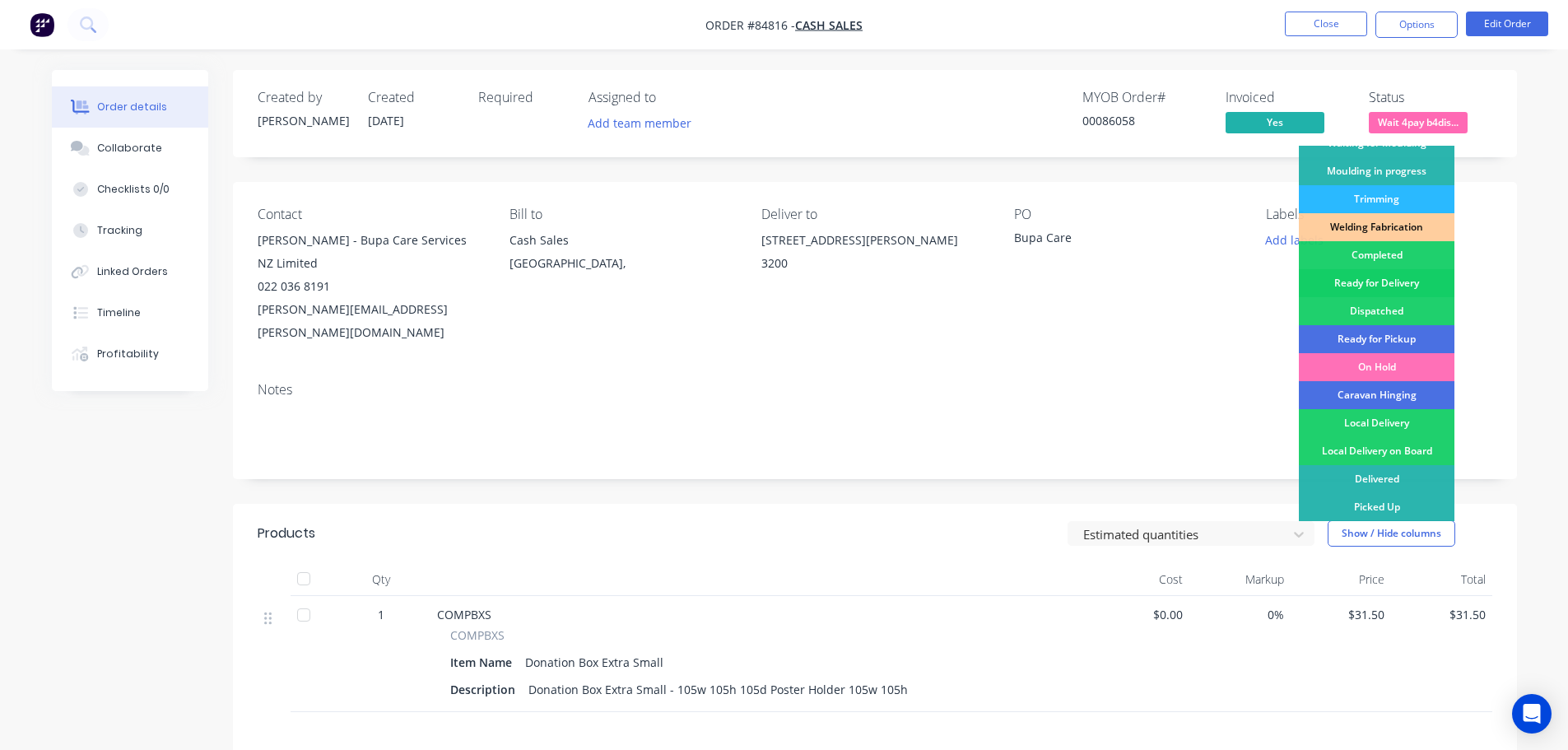
click at [1385, 289] on div "Ready for Delivery" at bounding box center [1376, 283] width 155 height 28
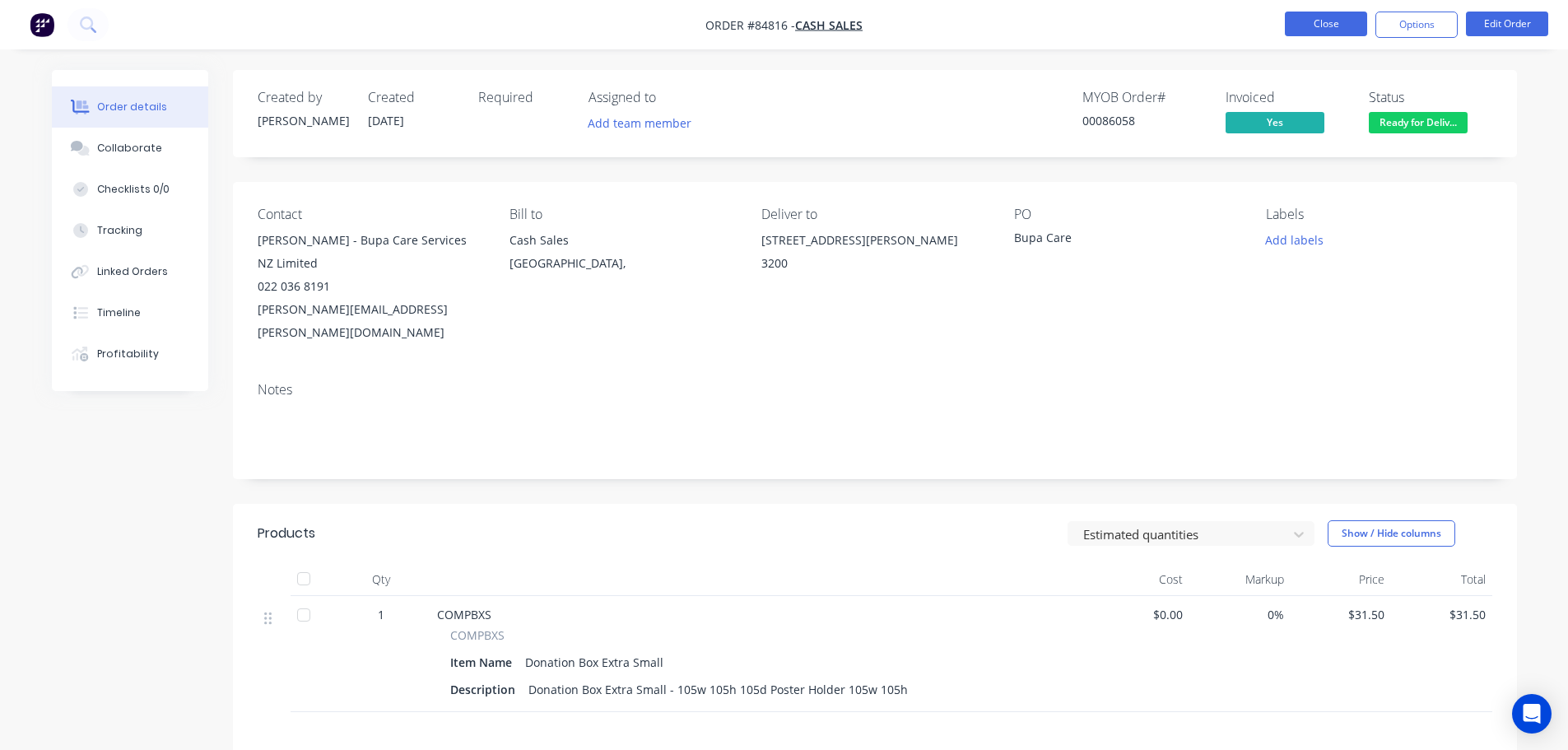
click at [1342, 26] on button "Close" at bounding box center [1326, 24] width 83 height 25
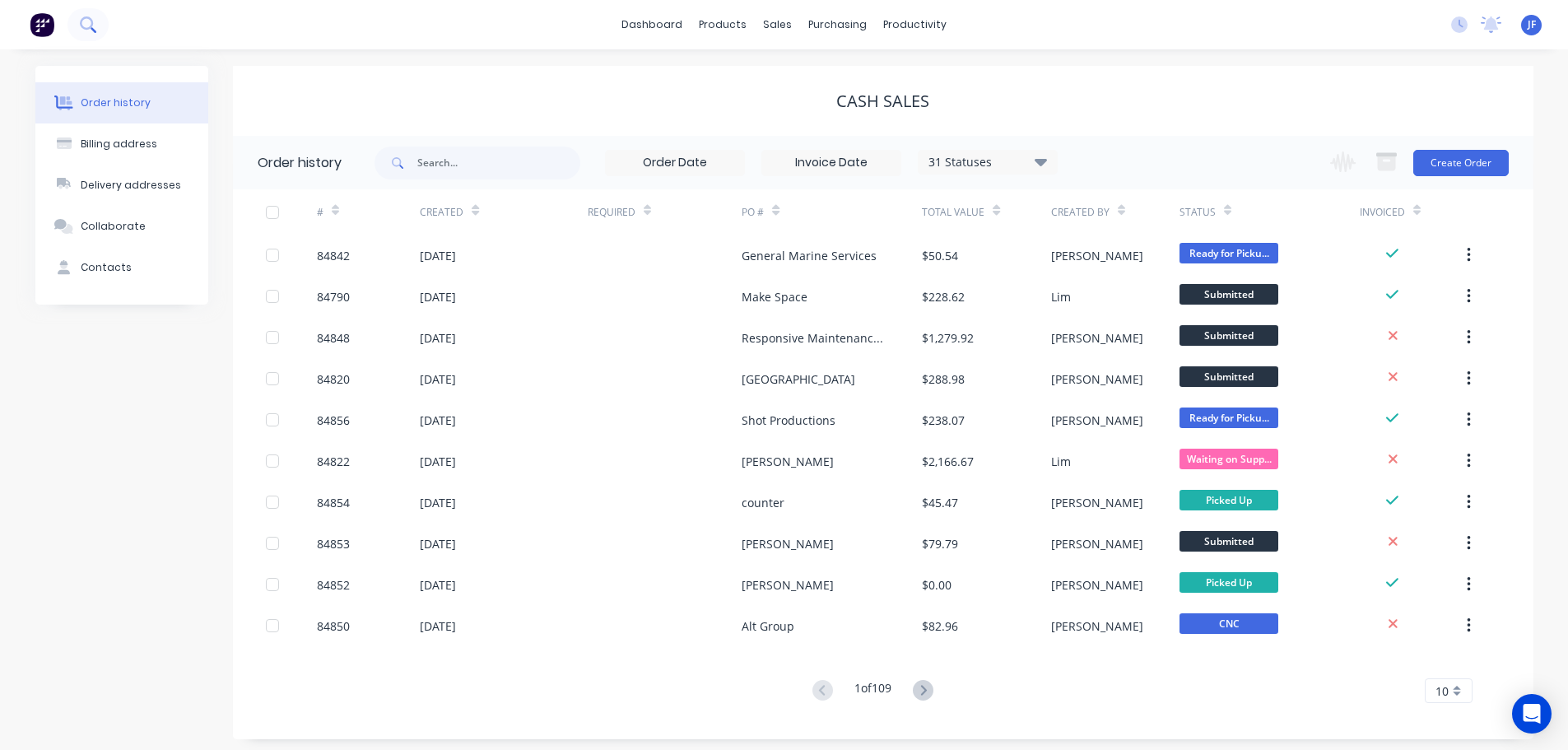
click at [90, 21] on icon at bounding box center [88, 24] width 16 height 16
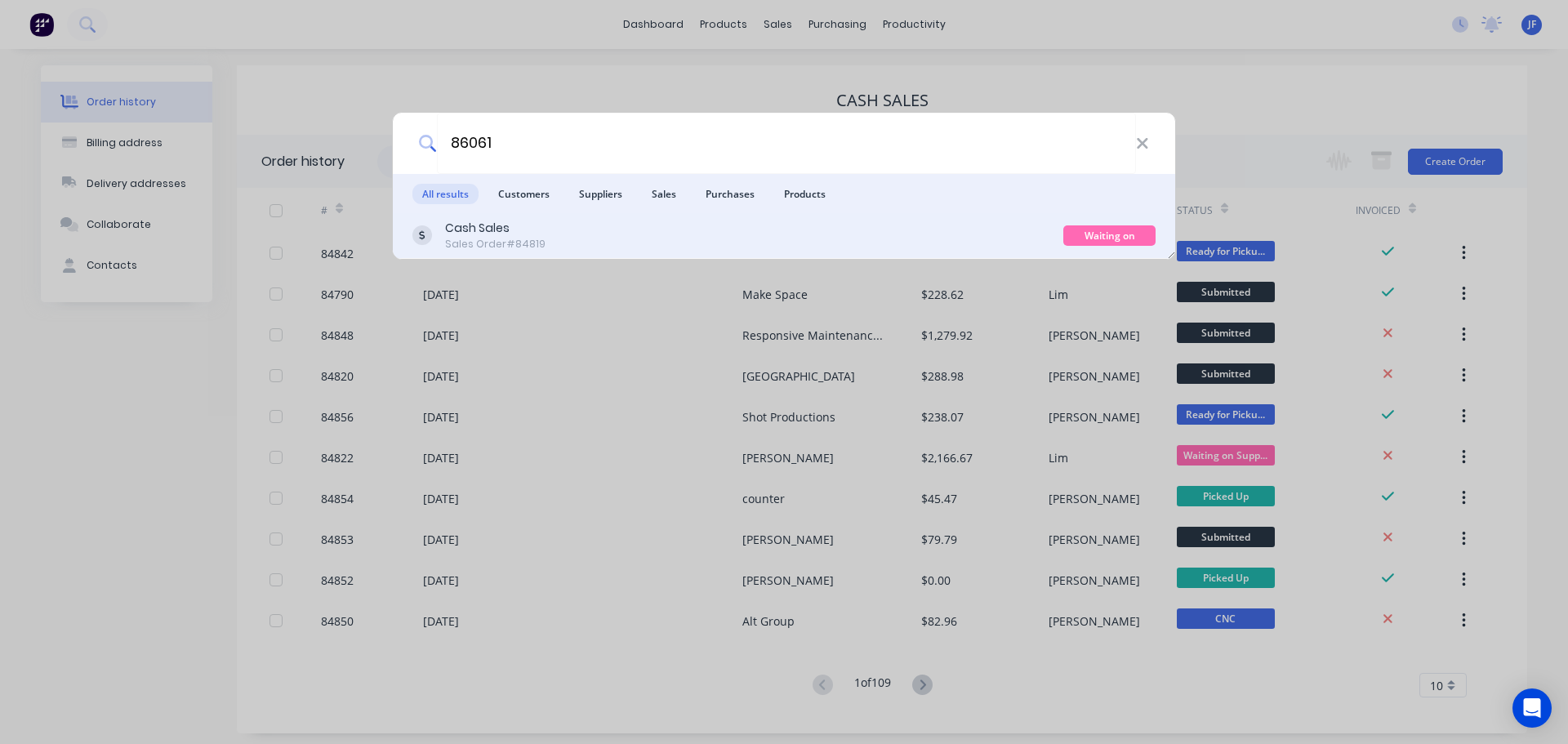
type input "86061"
click at [827, 229] on div "Cash Sales Sales Order #84819" at bounding box center [738, 235] width 651 height 32
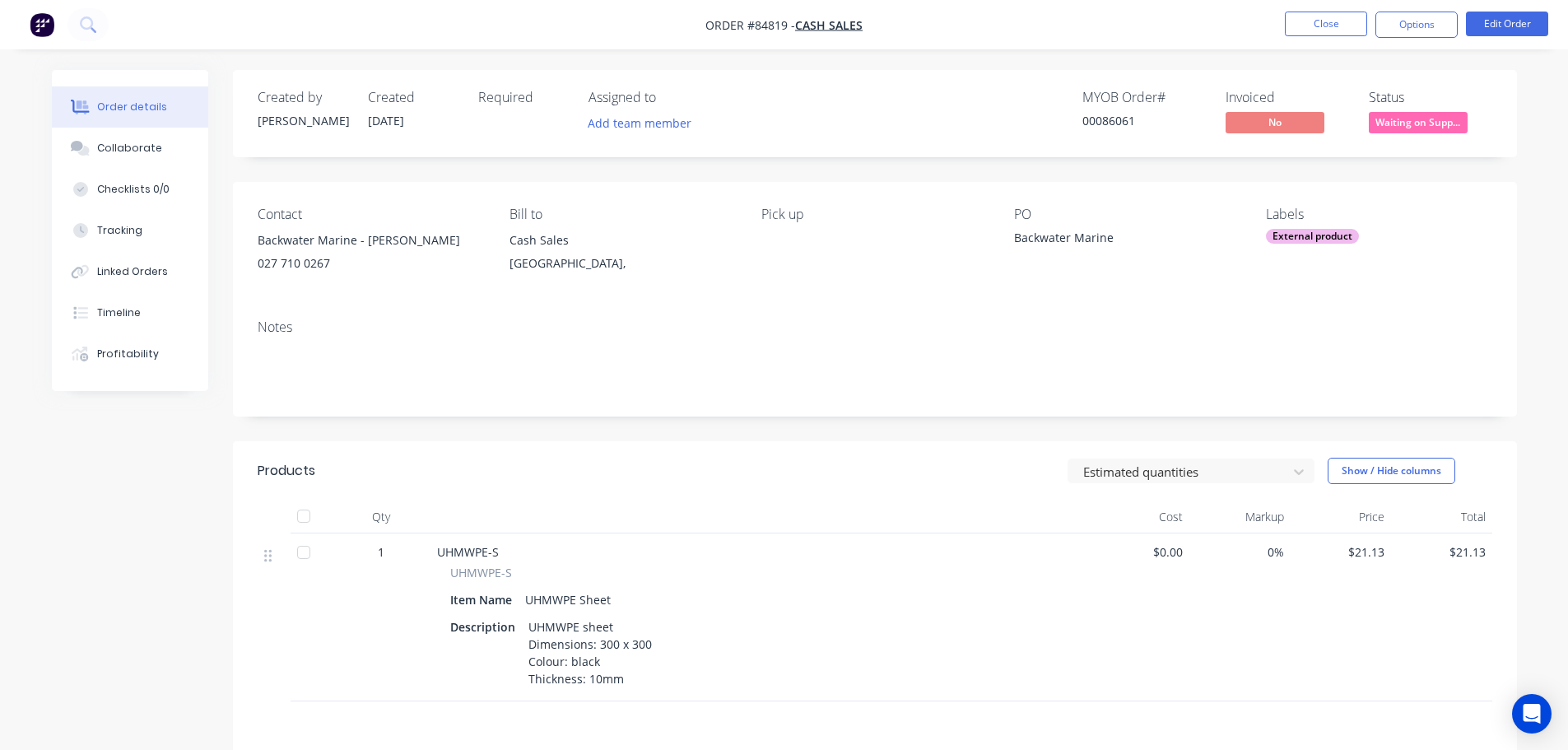
click at [1390, 118] on span "Waiting on Supp..." at bounding box center [1417, 122] width 98 height 21
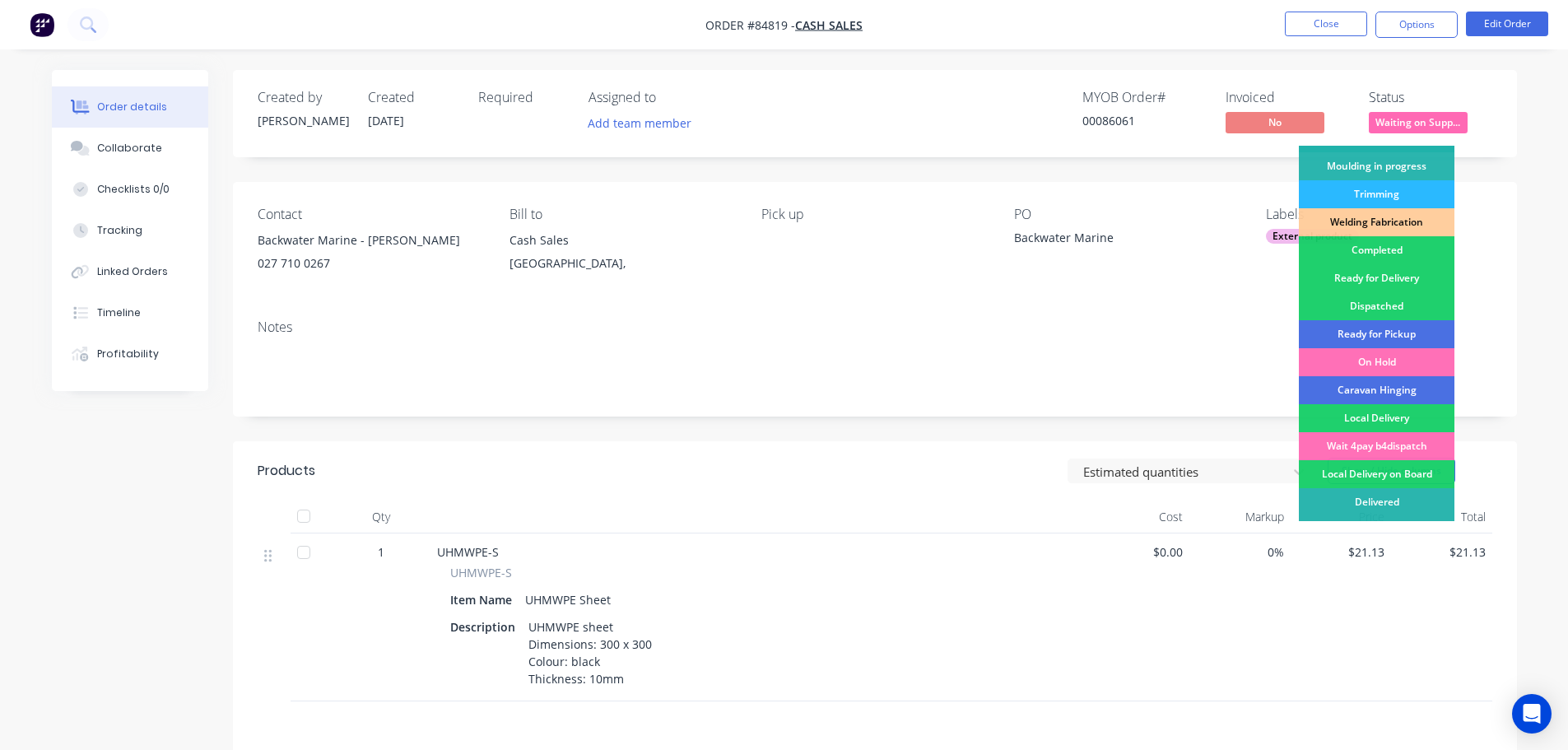
scroll to position [324, 0]
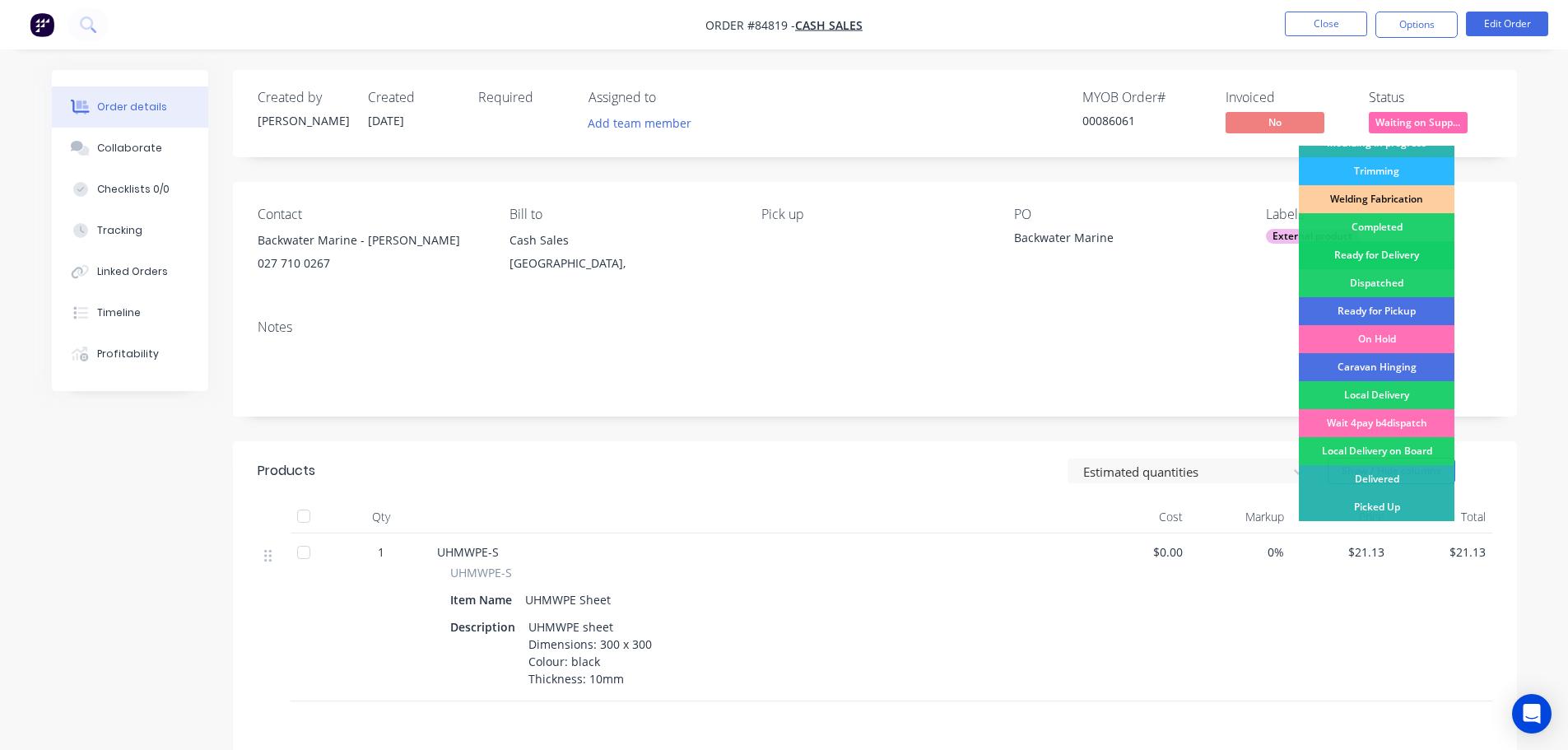
click at [1394, 250] on div "Ready for Delivery" at bounding box center [1376, 256] width 155 height 28
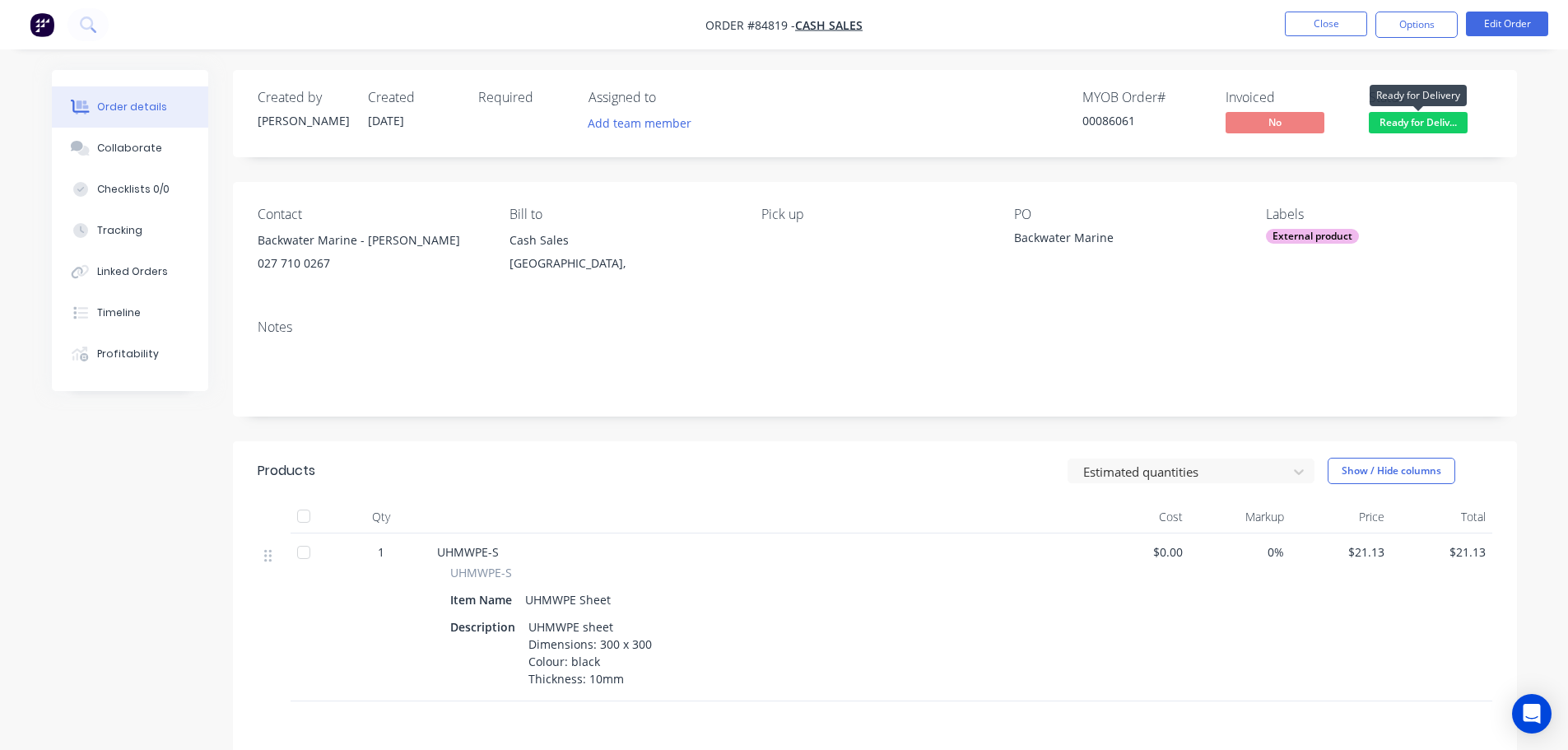
click at [1432, 130] on span "Ready for Deliv..." at bounding box center [1417, 122] width 98 height 21
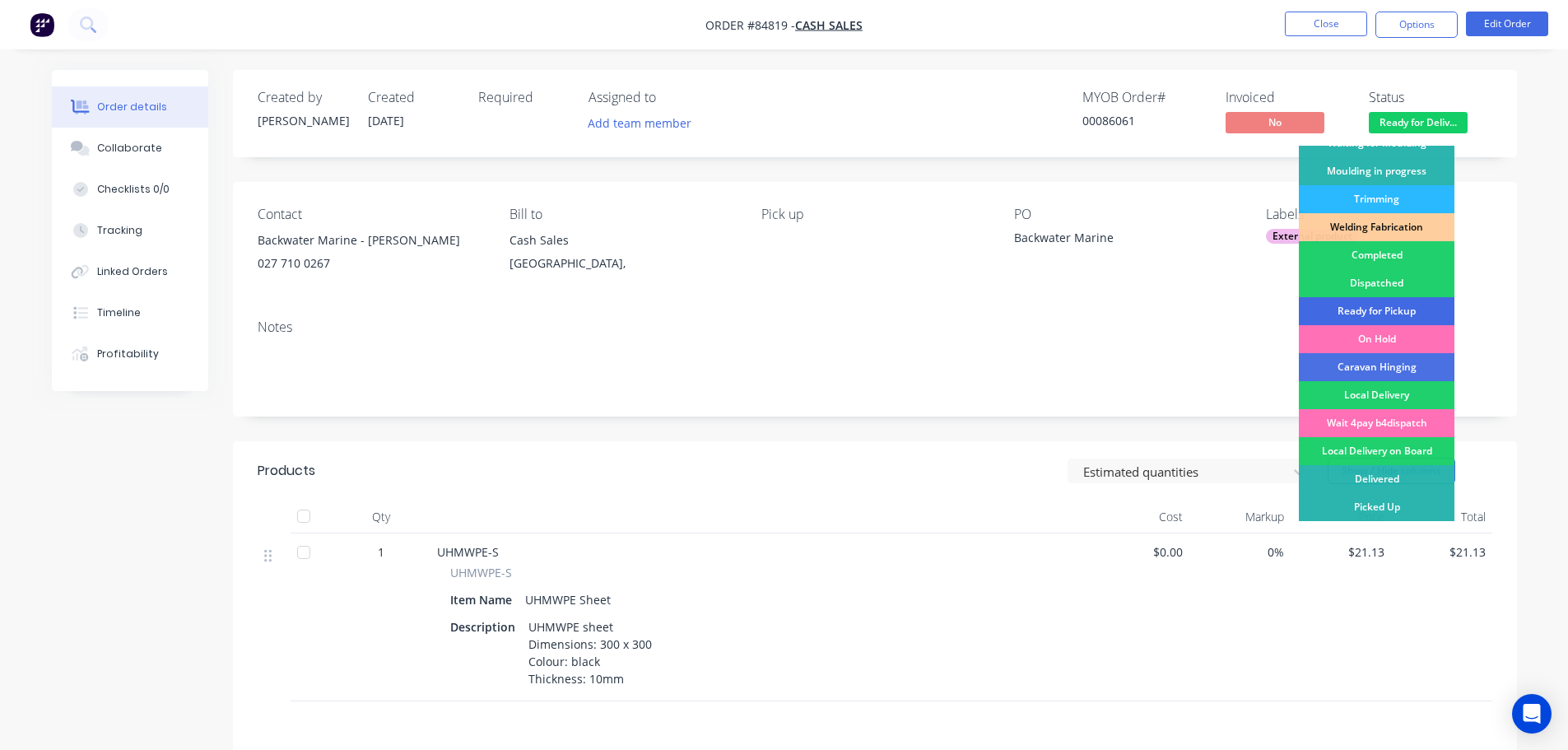
drag, startPoint x: 1405, startPoint y: 308, endPoint x: 1421, endPoint y: 122, distance: 186.7
click at [1405, 308] on div "Ready for Pickup" at bounding box center [1376, 311] width 155 height 28
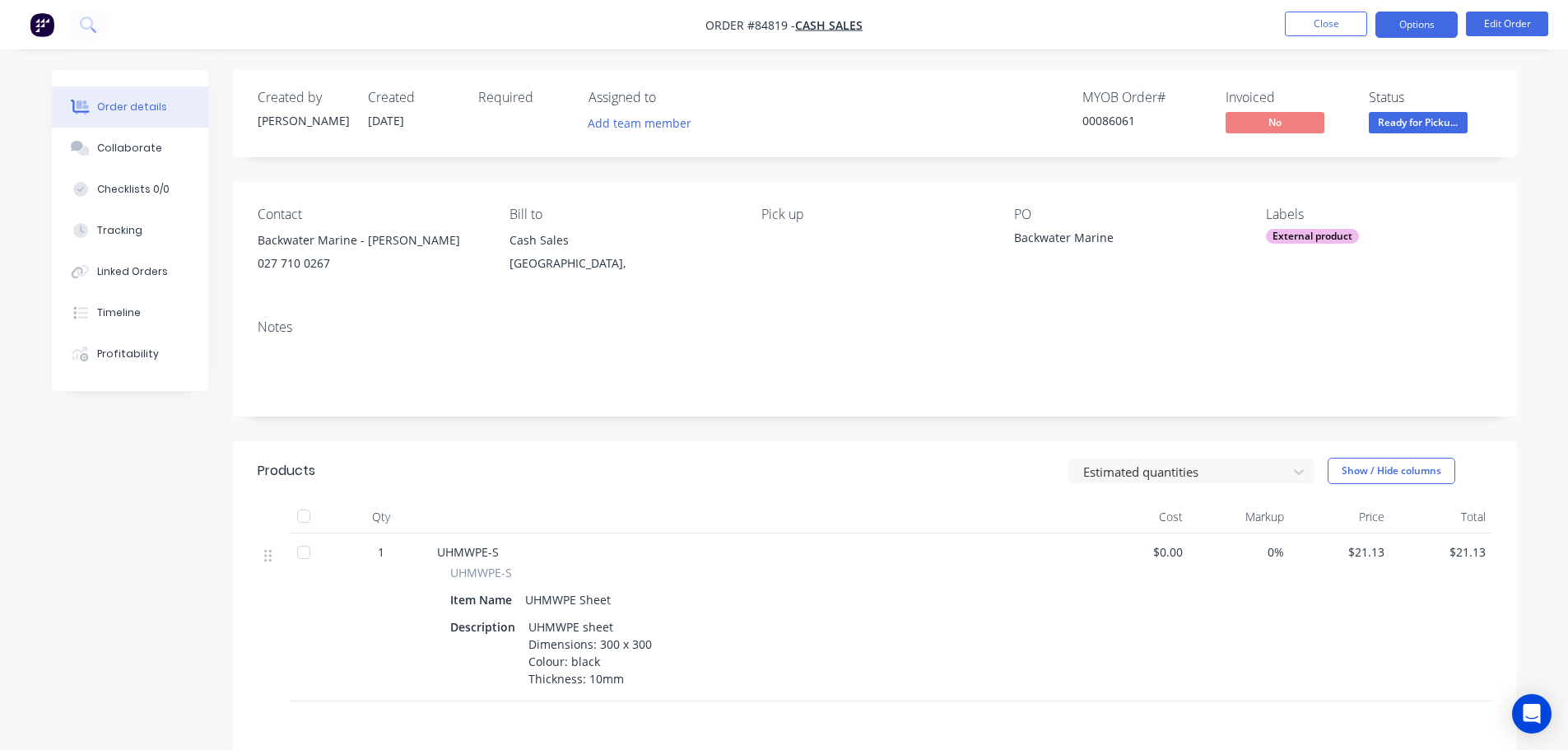
click at [1407, 20] on button "Options" at bounding box center [1417, 25] width 83 height 26
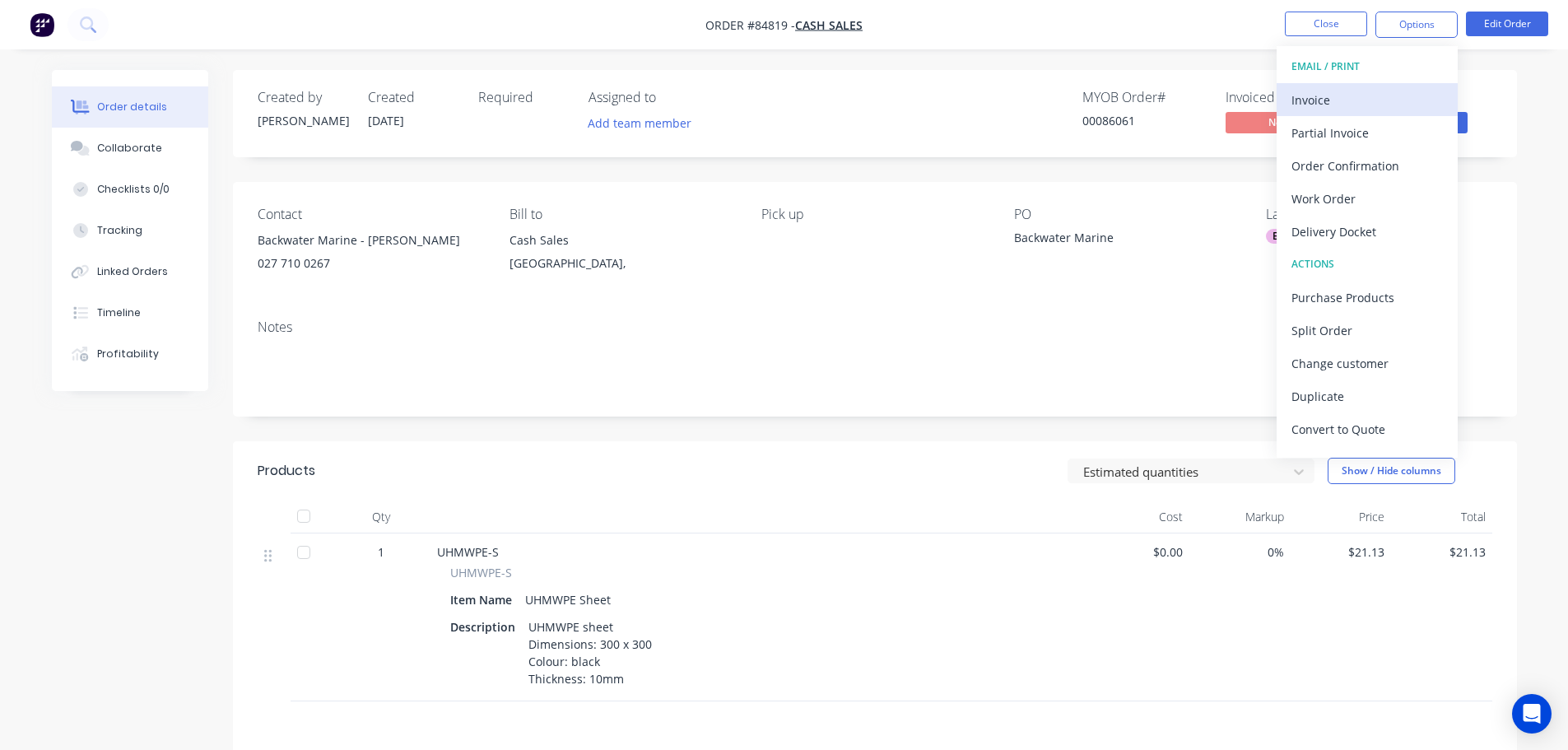
click at [1333, 101] on div "Invoice" at bounding box center [1366, 99] width 151 height 24
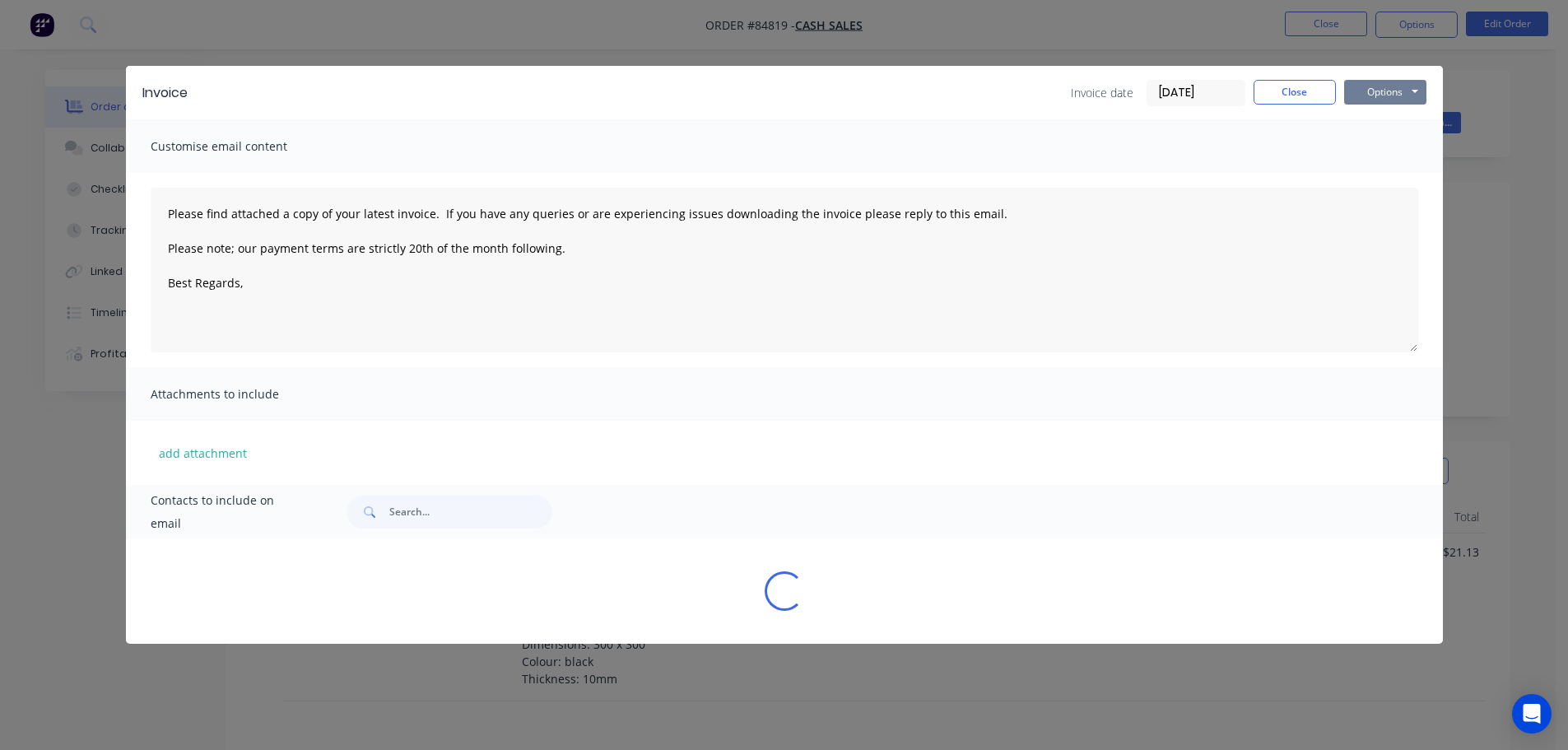
click at [1374, 97] on button "Options" at bounding box center [1385, 93] width 83 height 25
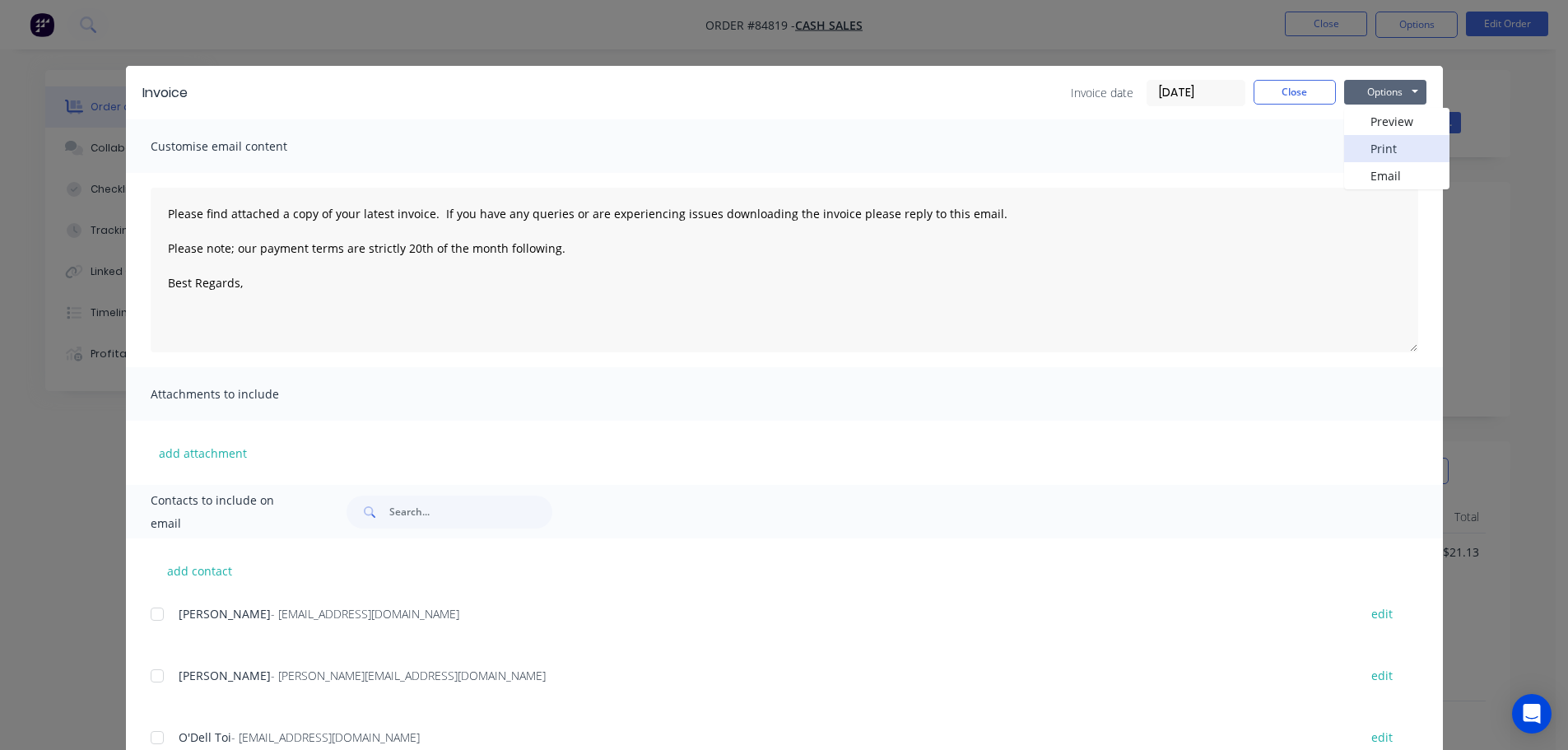
click at [1373, 154] on button "Print" at bounding box center [1396, 148] width 105 height 27
click at [85, 7] on div "Invoice Invoice date [DATE] Close Options Preview Print Email Customise email c…" at bounding box center [784, 375] width 1568 height 750
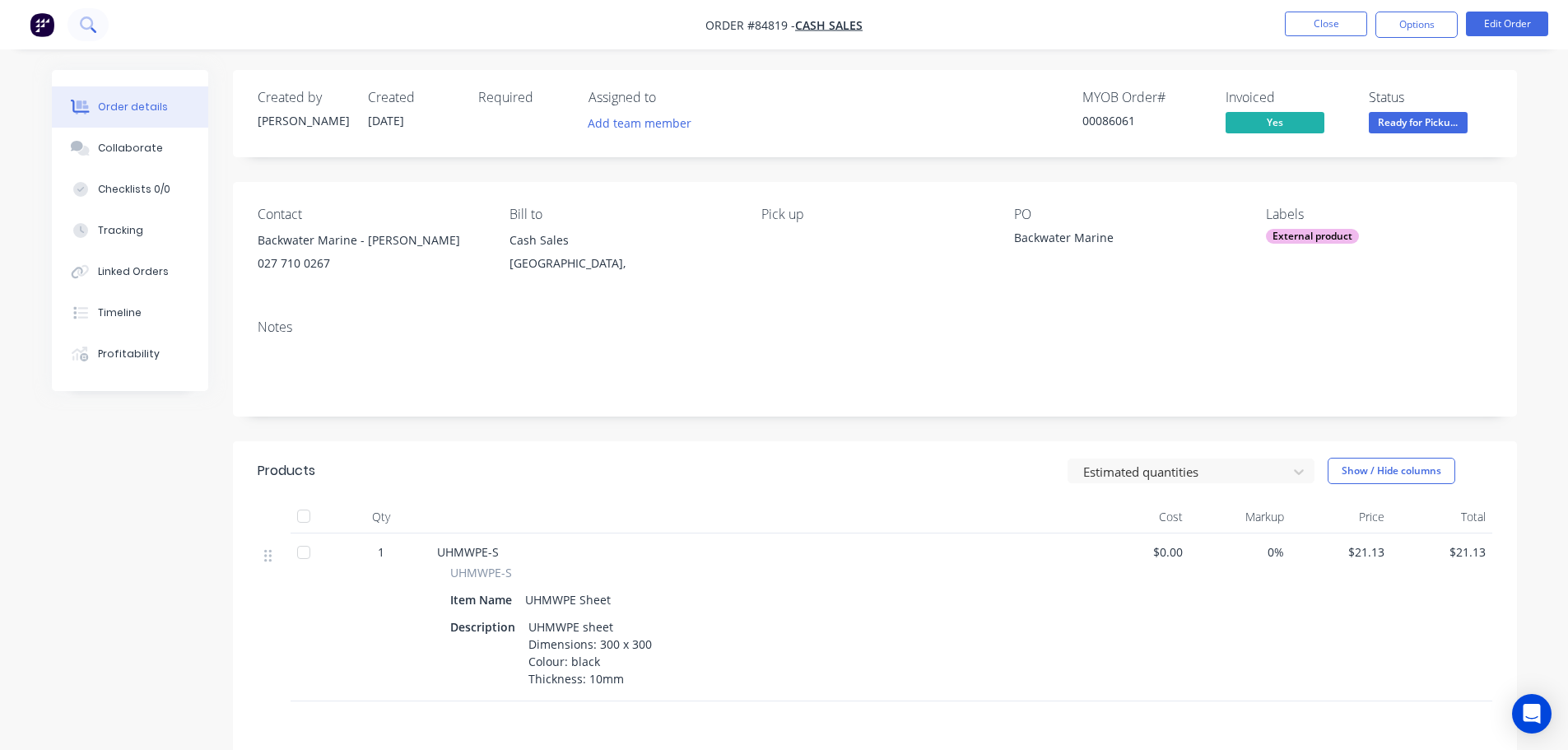
click at [84, 14] on button at bounding box center [88, 25] width 41 height 33
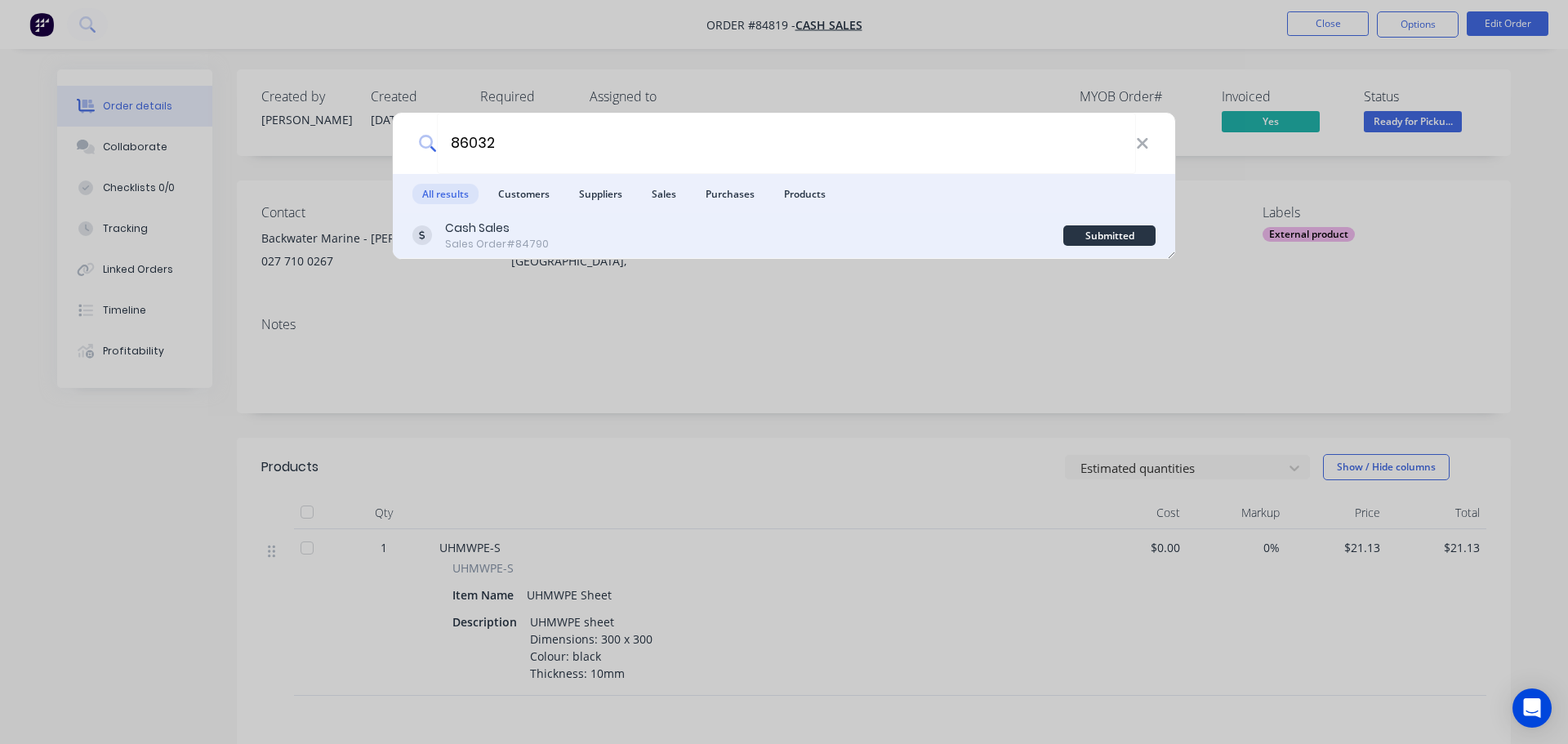
type input "86032"
click at [984, 242] on div "Cash Sales Sales Order #84790" at bounding box center [738, 235] width 651 height 32
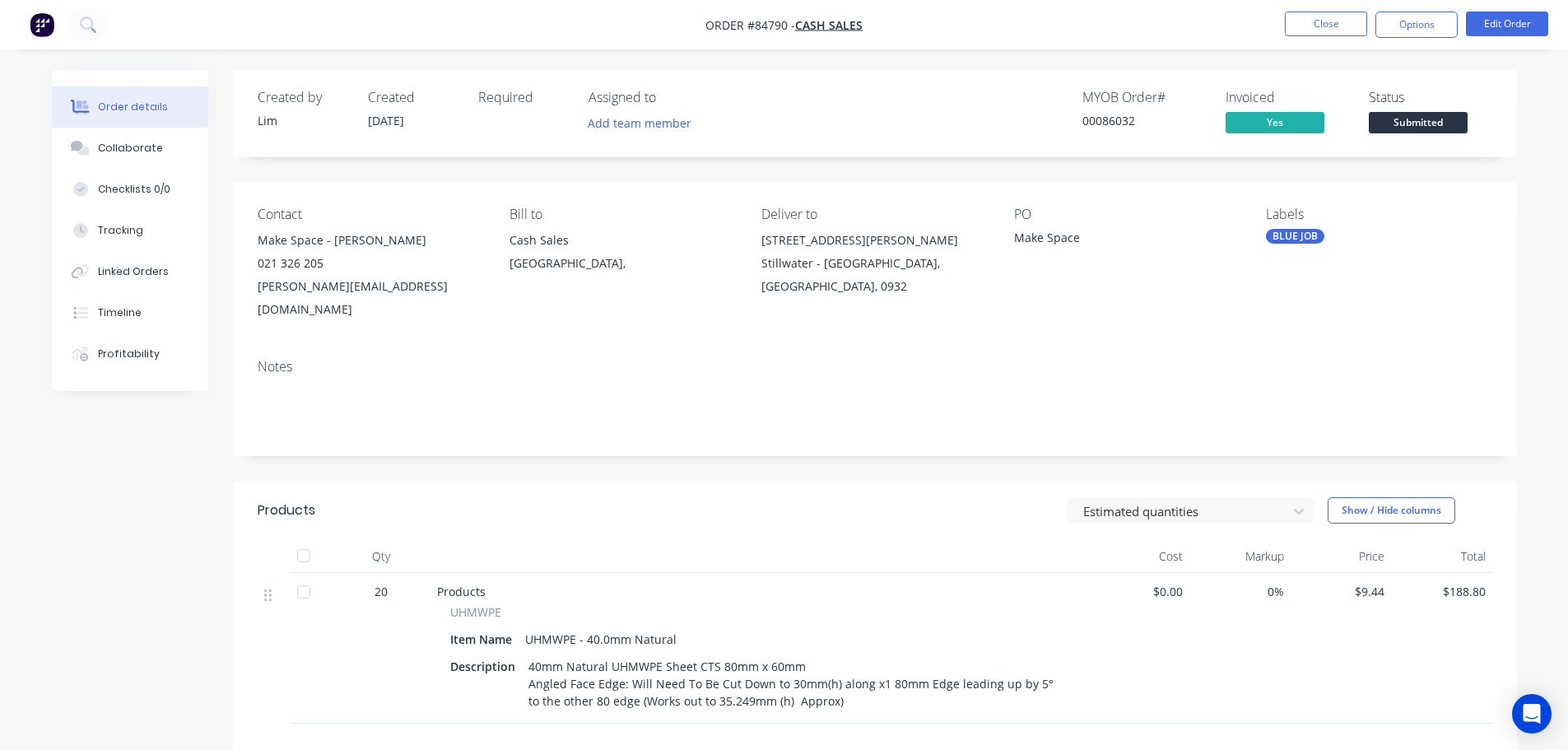
click at [1433, 129] on span "Submitted" at bounding box center [1417, 122] width 98 height 21
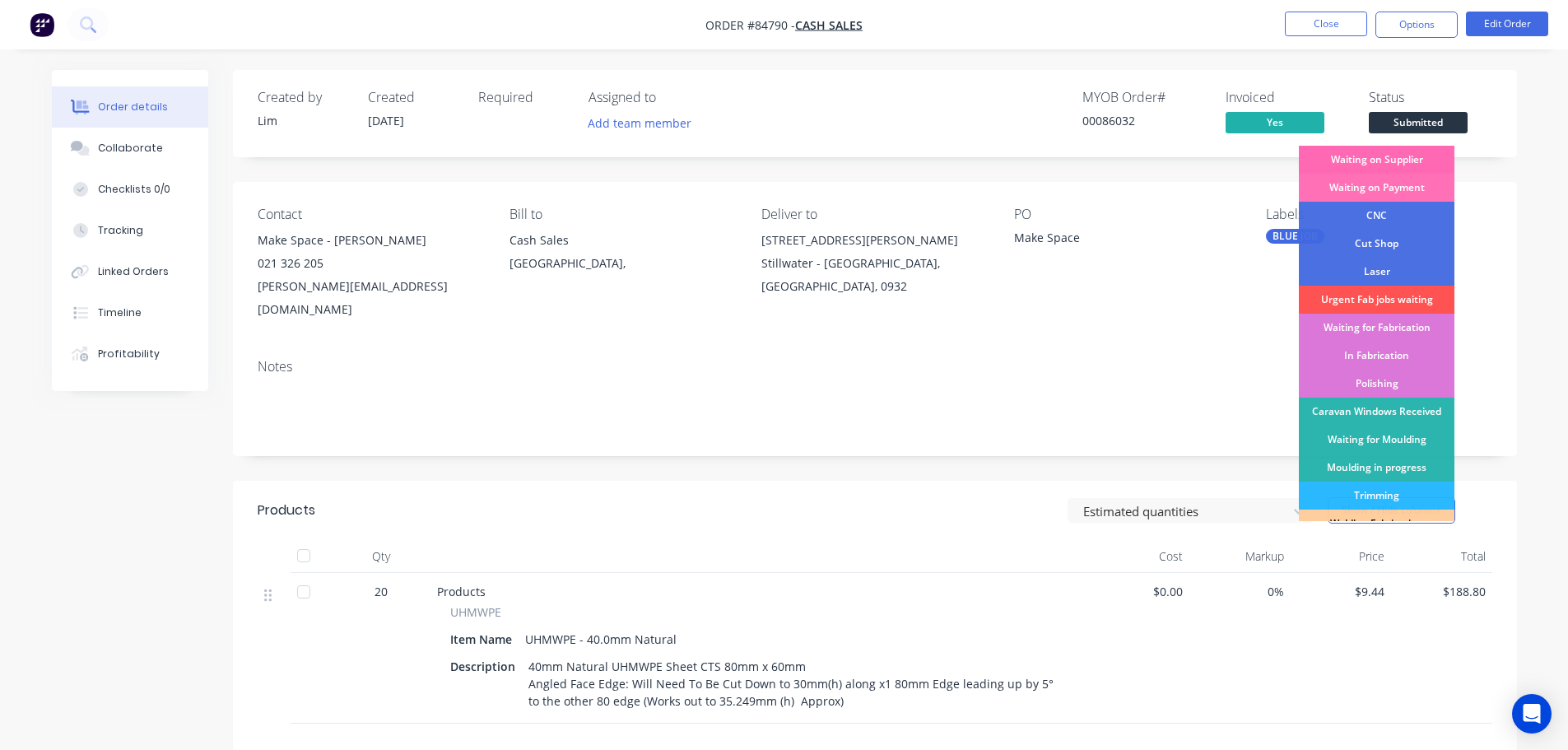
click at [1423, 156] on div "Waiting on Supplier" at bounding box center [1376, 160] width 155 height 28
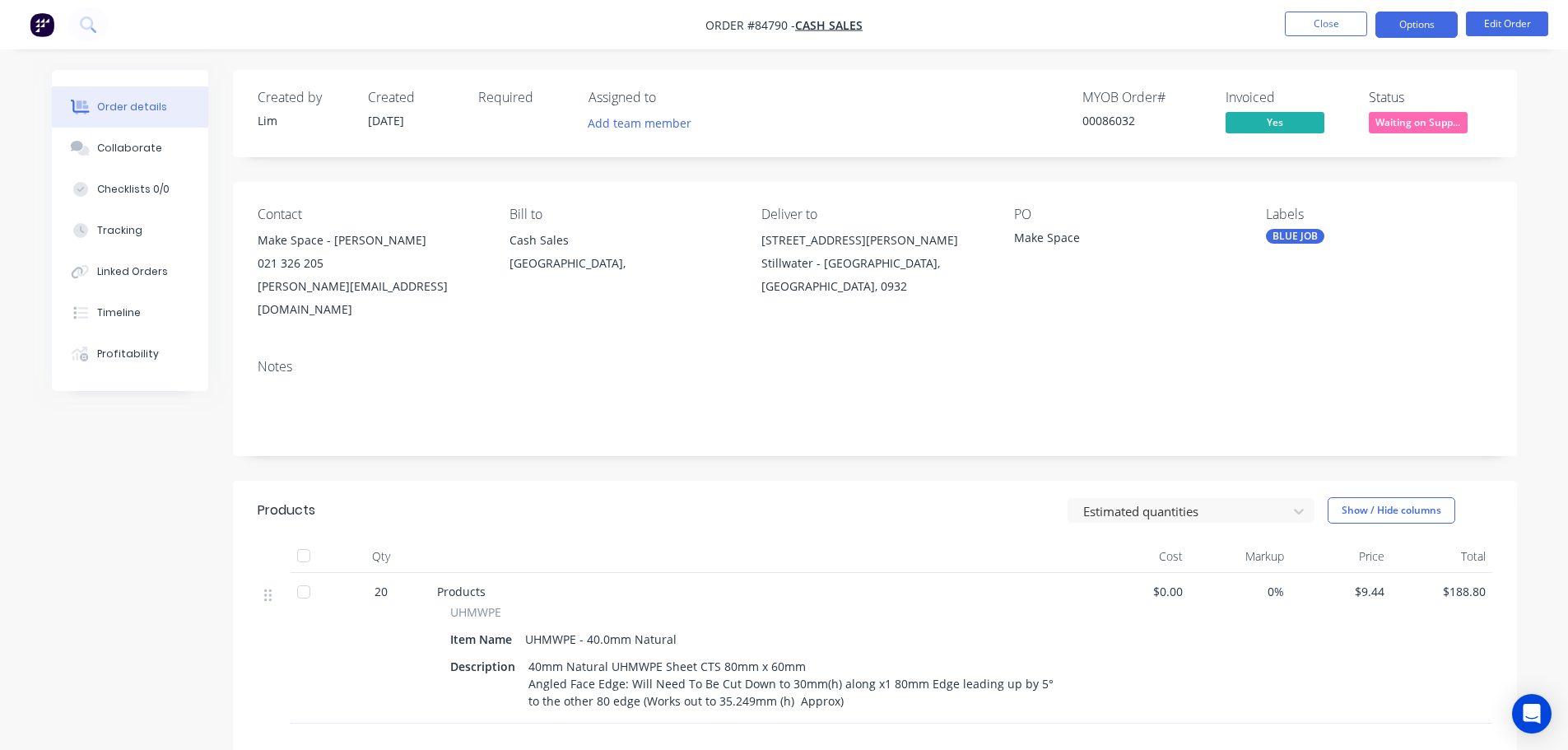
click at [1431, 19] on button "Options" at bounding box center [1417, 25] width 83 height 26
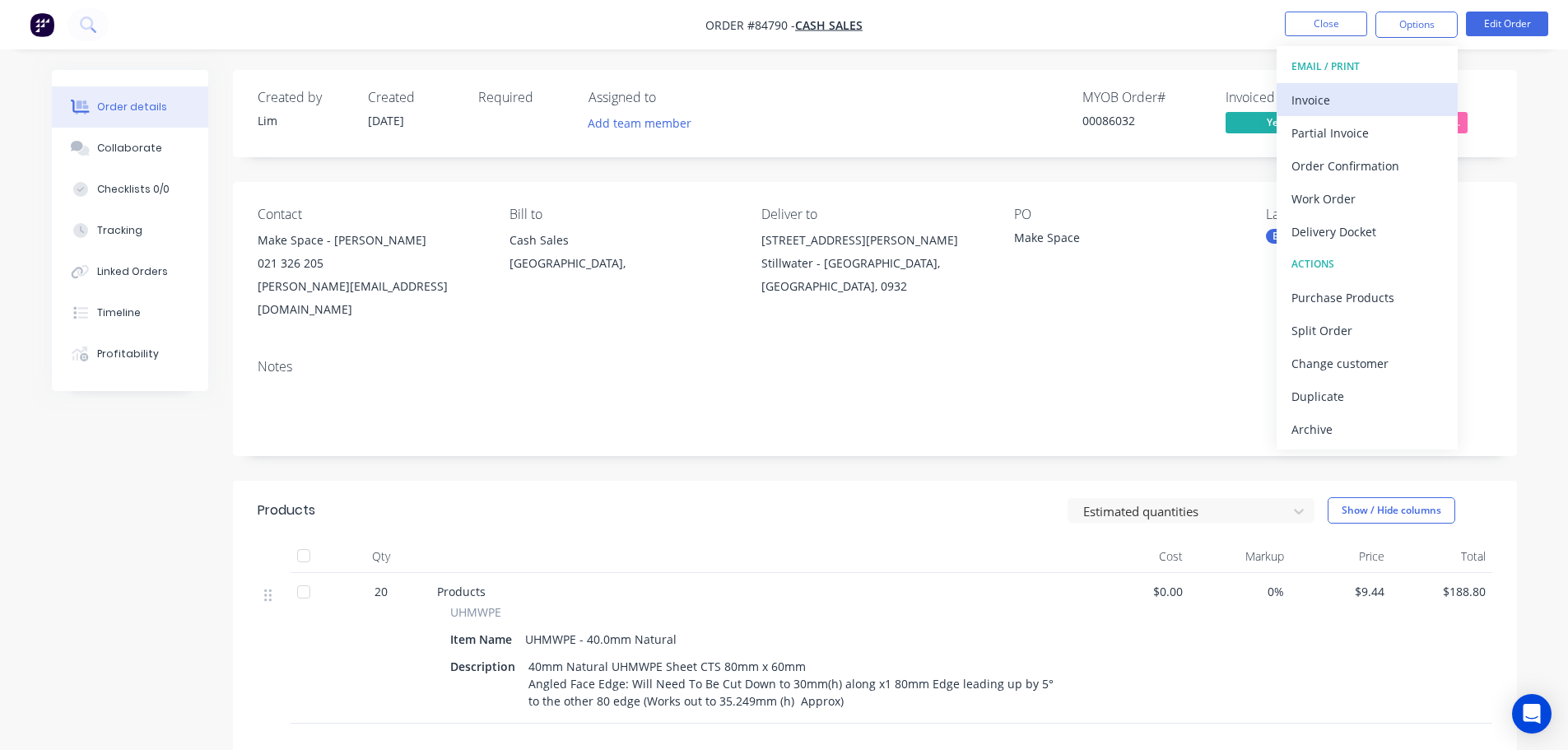
click at [1380, 84] on button "Invoice" at bounding box center [1366, 100] width 181 height 33
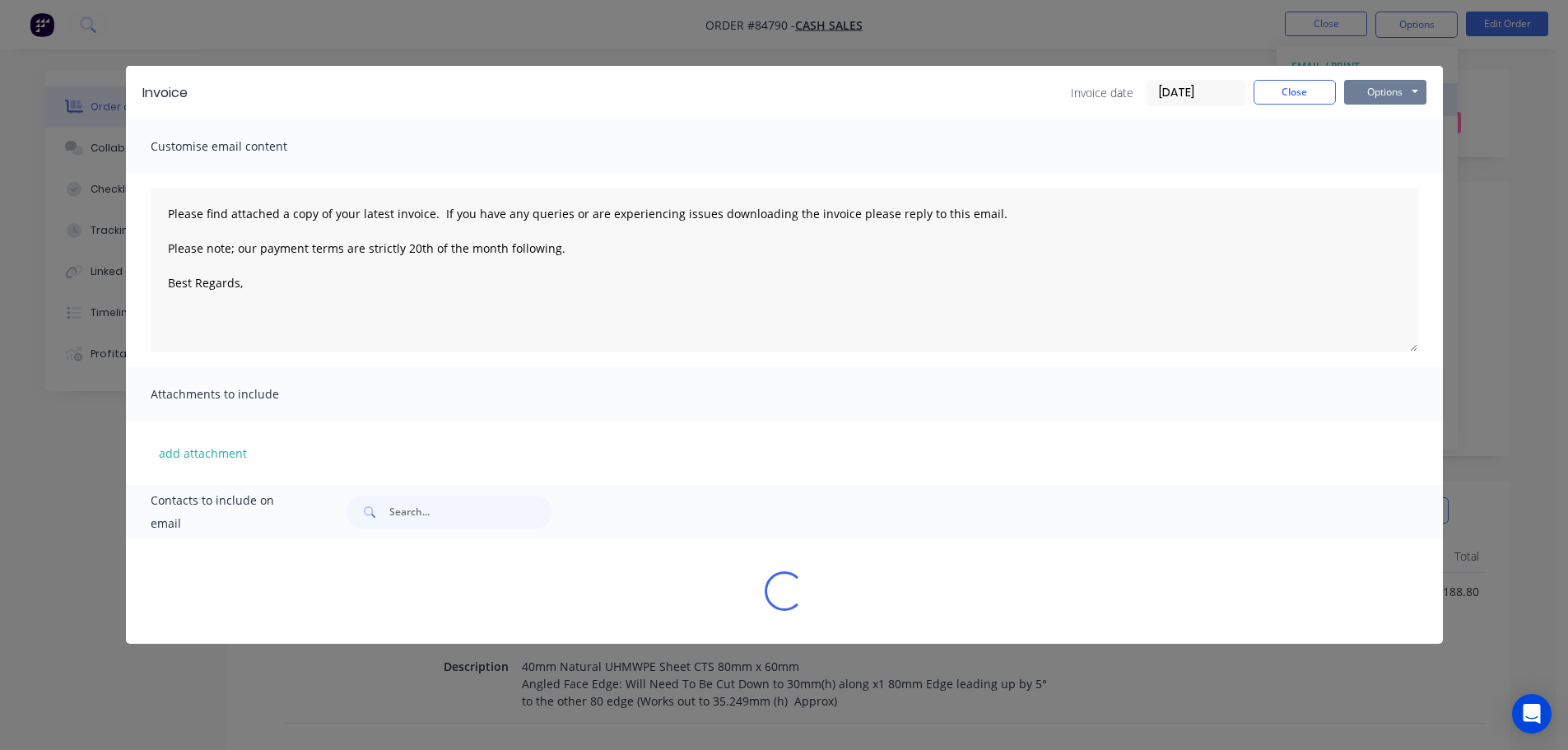
click at [1380, 84] on button "Options" at bounding box center [1385, 93] width 83 height 25
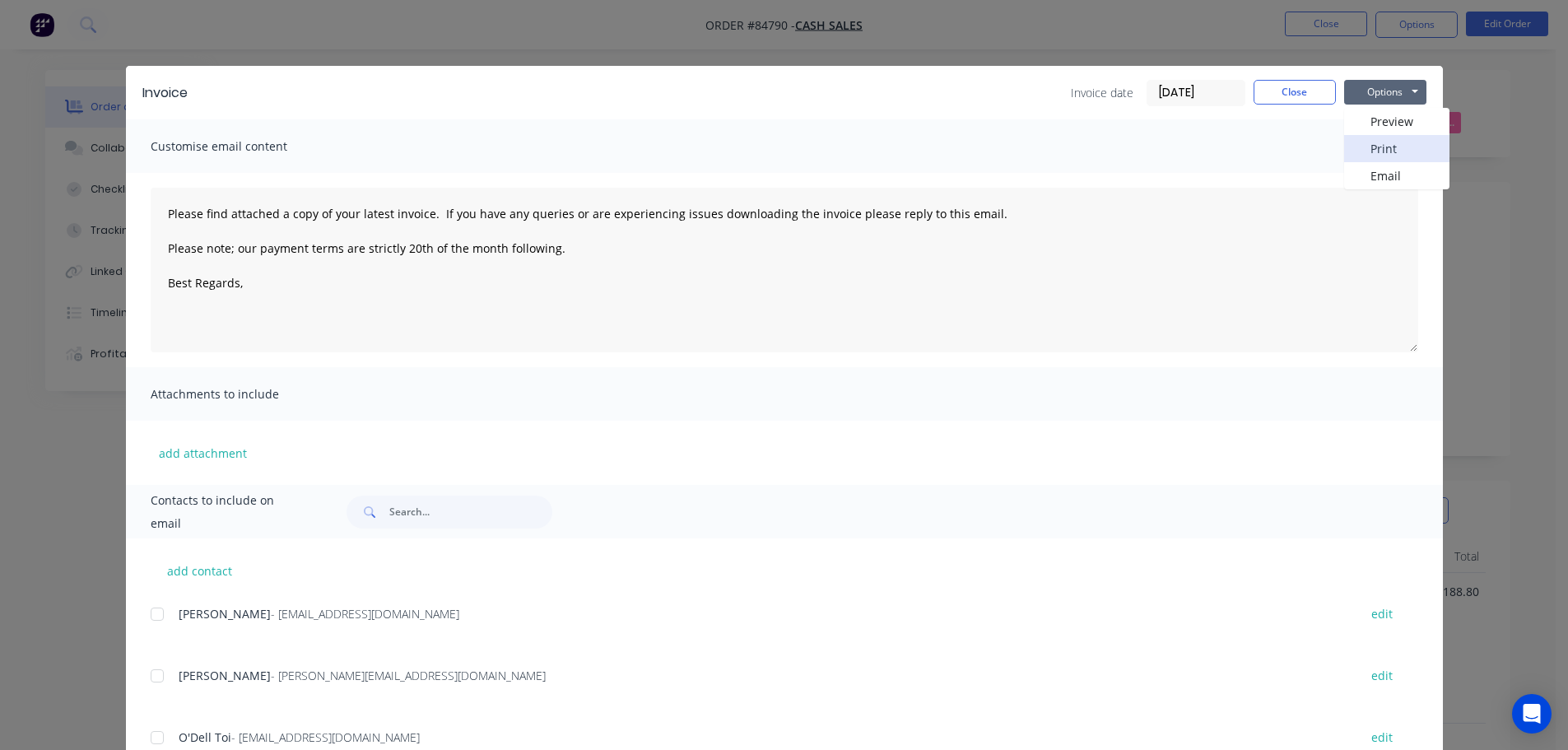
click at [1372, 136] on button "Print" at bounding box center [1396, 148] width 105 height 27
click at [1302, 98] on button "Close" at bounding box center [1295, 93] width 83 height 25
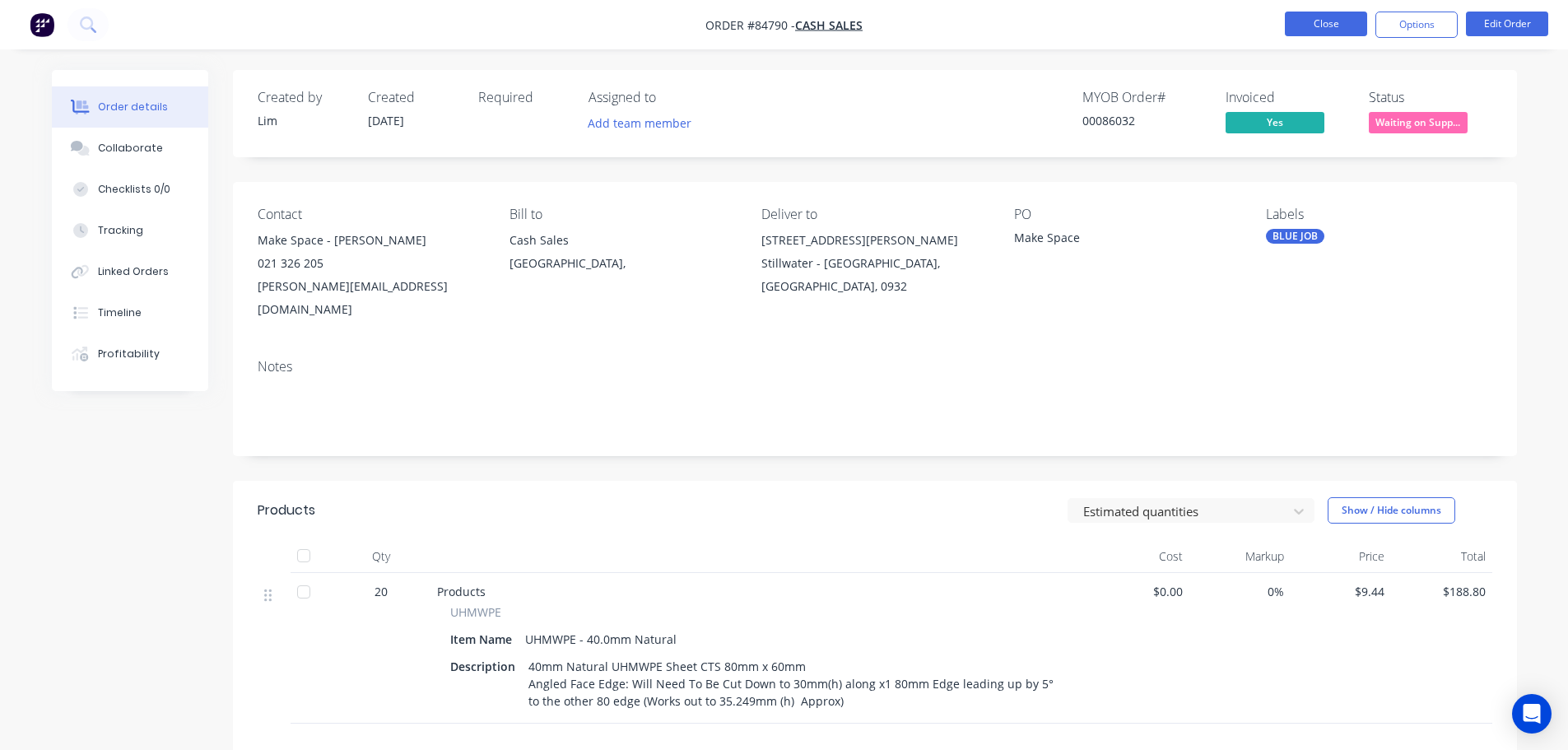
click at [1305, 31] on button "Close" at bounding box center [1326, 24] width 83 height 25
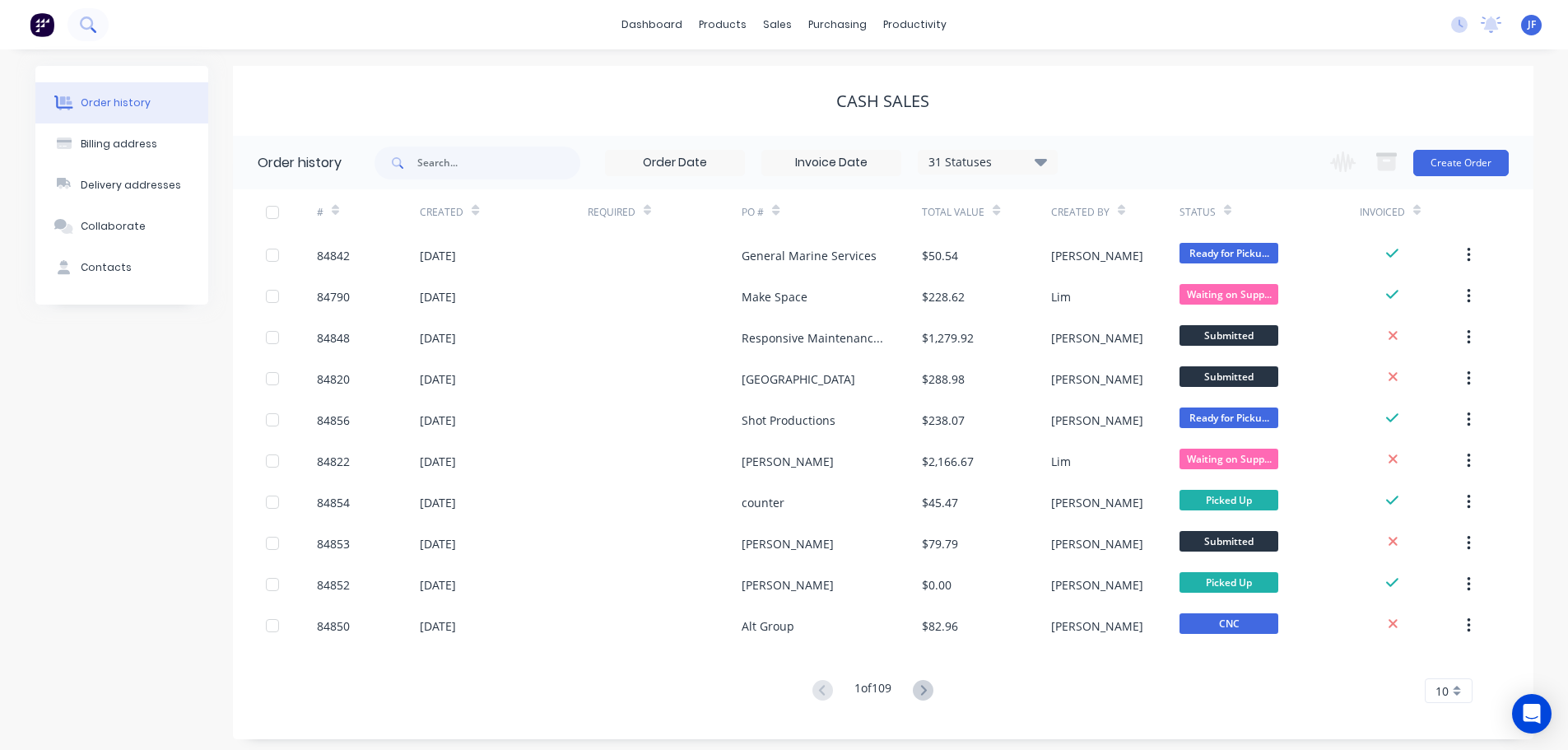
click at [74, 17] on button at bounding box center [88, 25] width 41 height 33
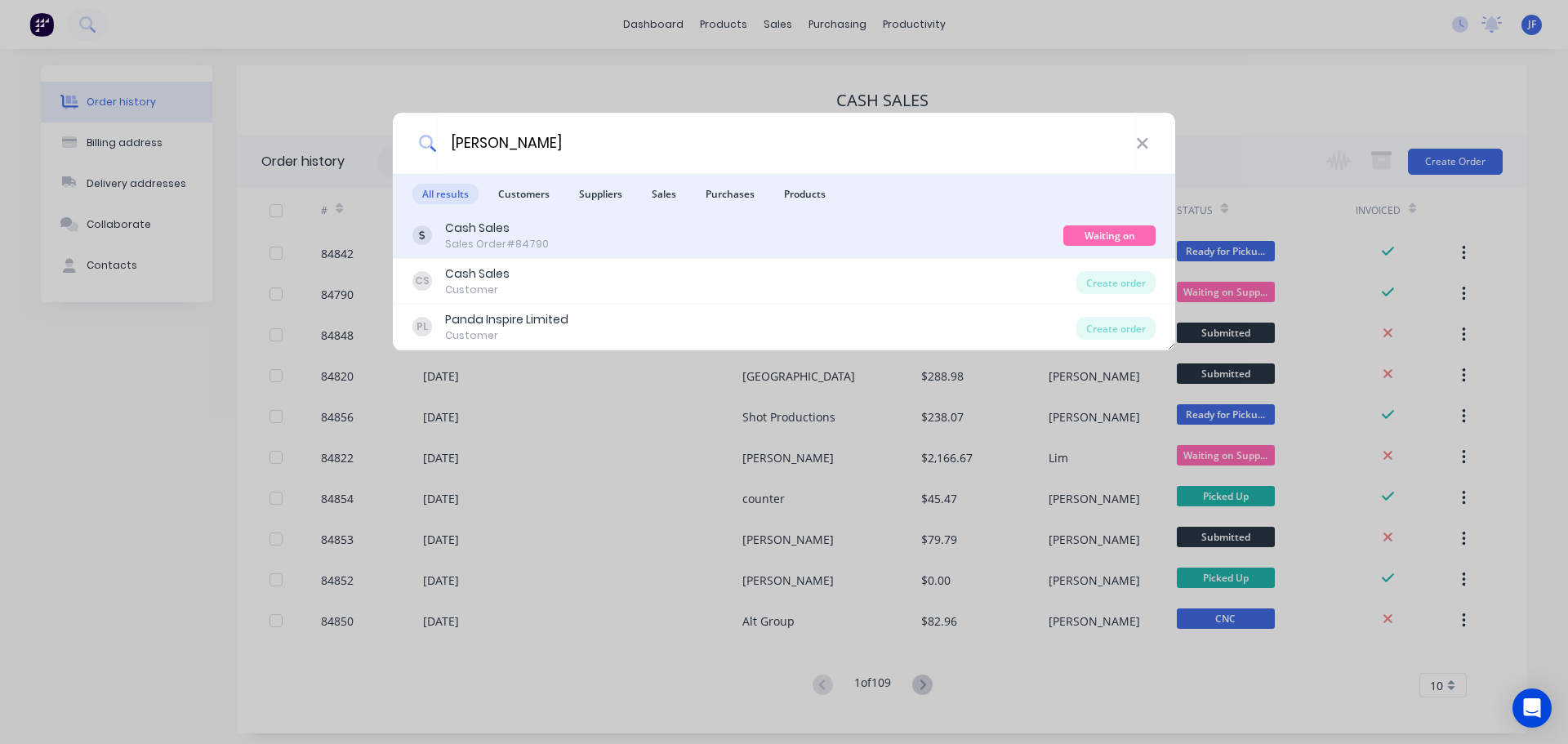
type input "[PERSON_NAME]"
click at [880, 235] on div "Cash Sales Sales Order #84790" at bounding box center [738, 235] width 651 height 32
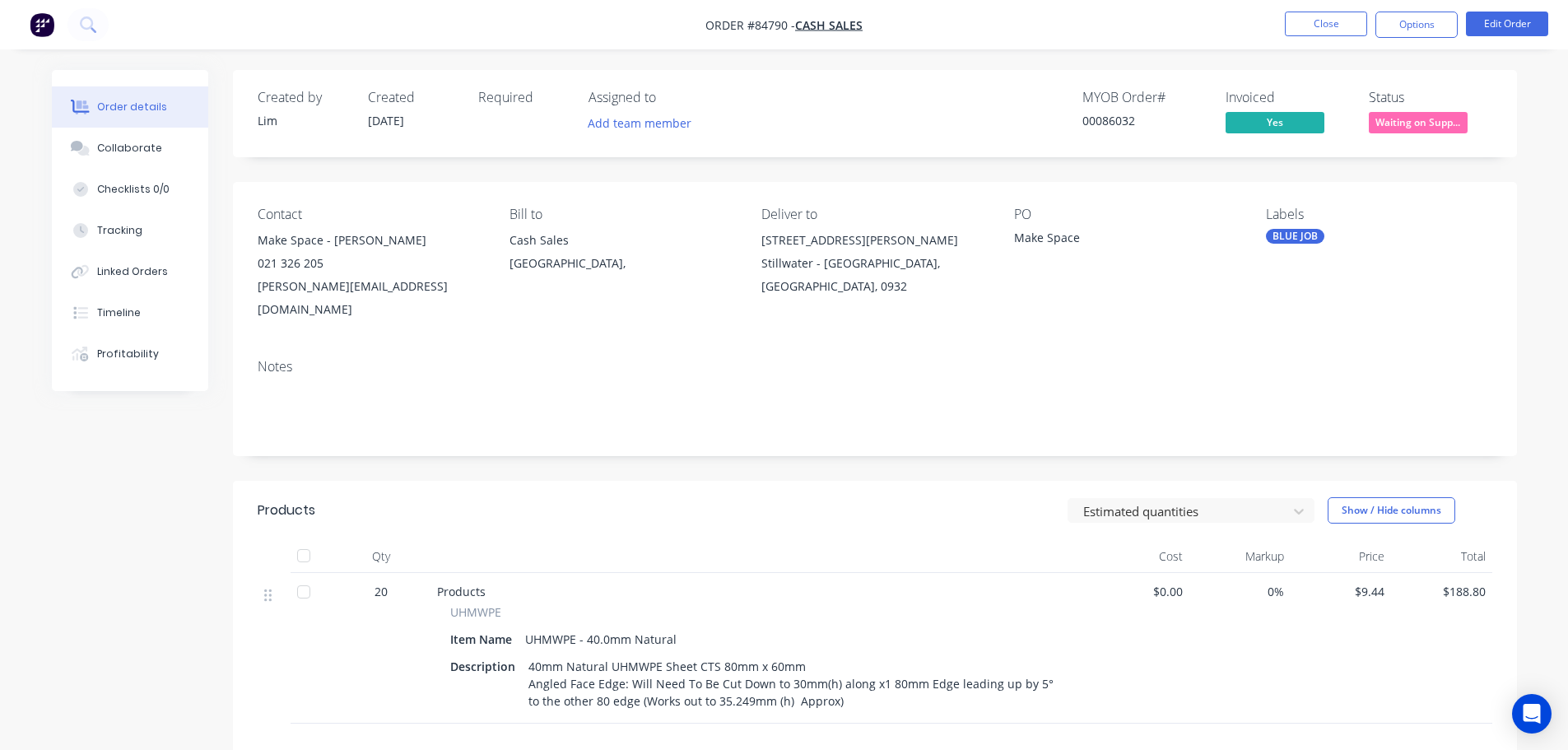
click at [1425, 120] on span "Waiting on Supp..." at bounding box center [1417, 122] width 98 height 21
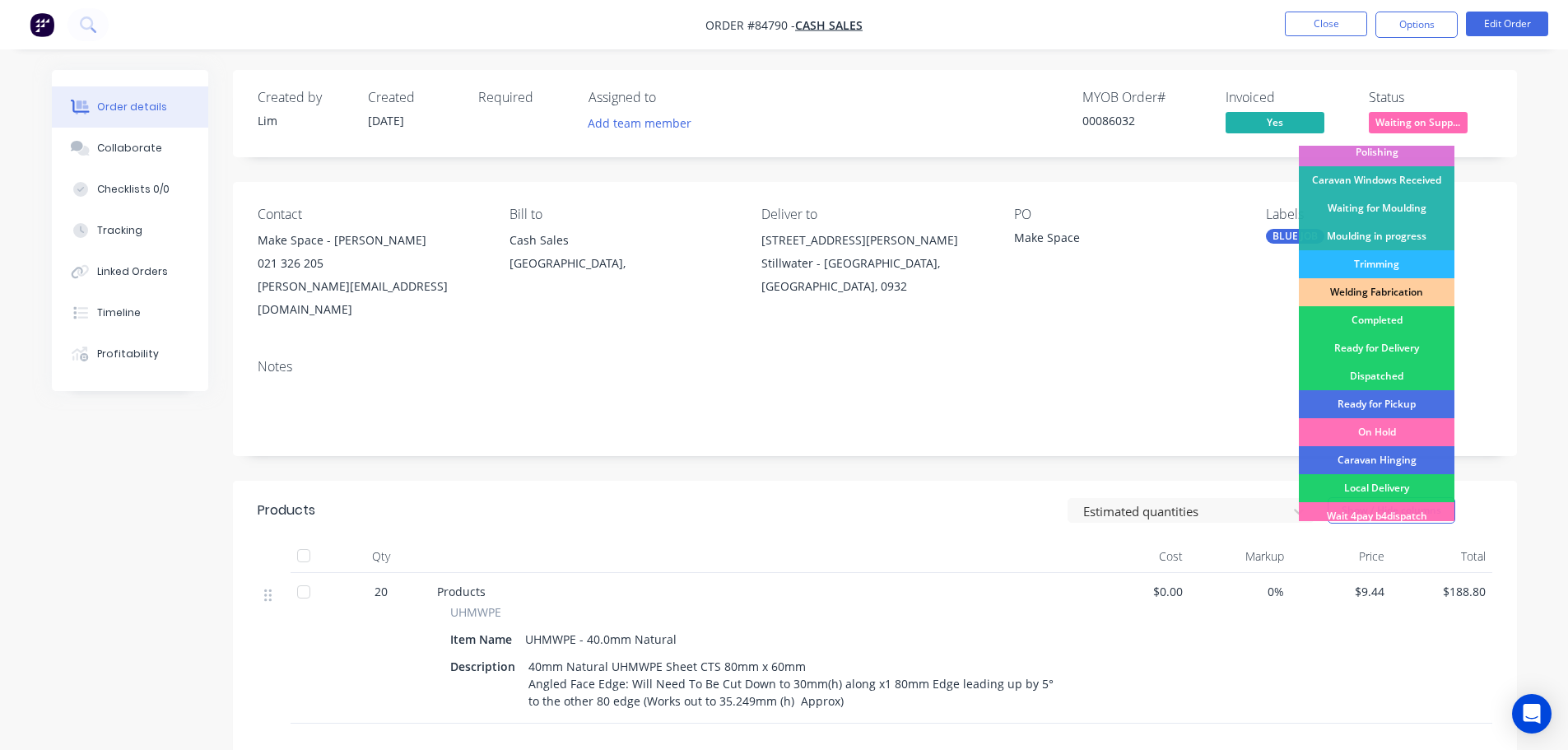
scroll to position [324, 0]
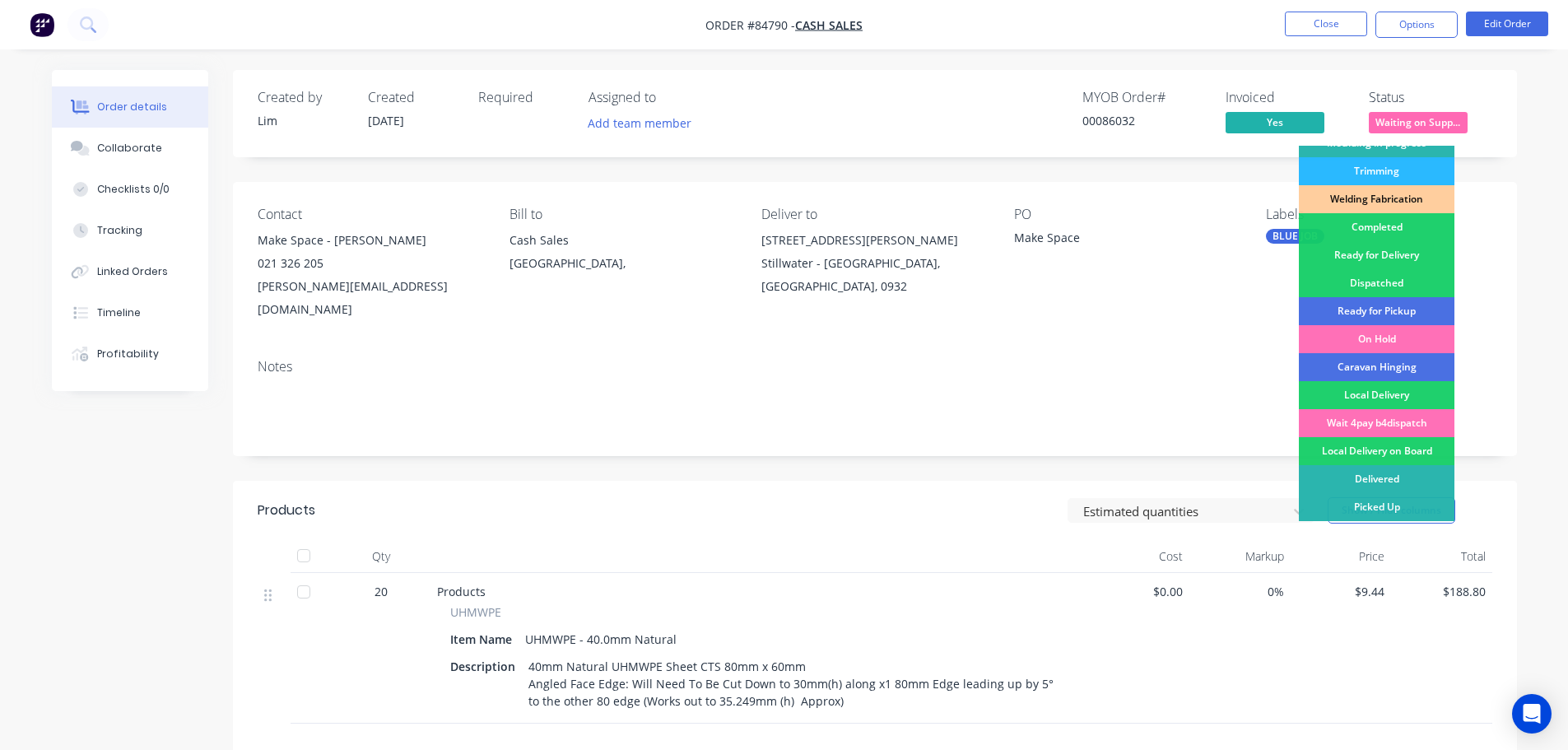
click at [1414, 256] on div "Ready for Delivery" at bounding box center [1376, 256] width 155 height 28
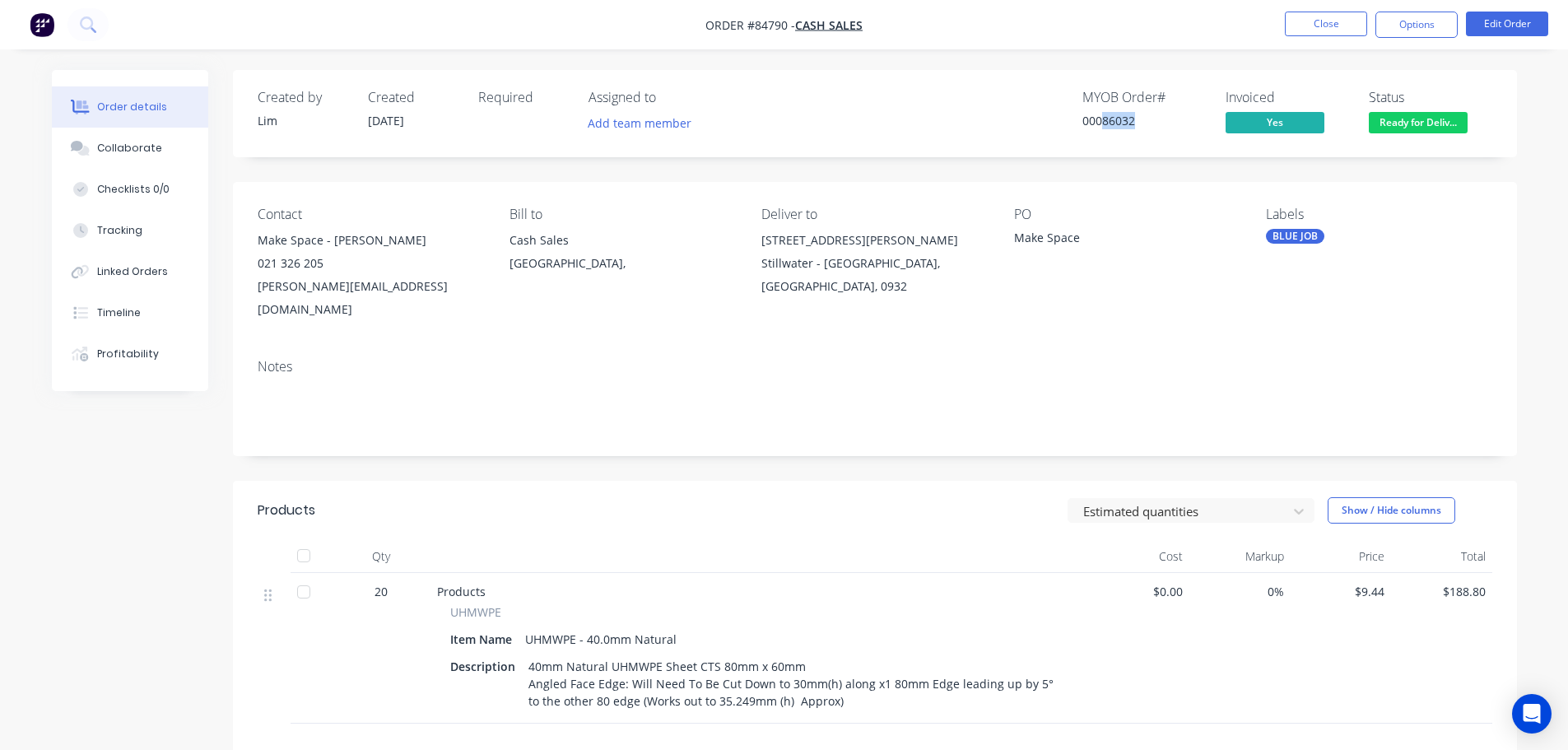
drag, startPoint x: 1101, startPoint y: 121, endPoint x: 1131, endPoint y: 256, distance: 138.3
click at [1164, 131] on div "MYOB Order # 00086032" at bounding box center [1144, 113] width 123 height 48
copy div "86032"
click at [587, 189] on div "Contact Make Space - [PERSON_NAME] 021 326 205 [PERSON_NAME][EMAIL_ADDRESS][DOM…" at bounding box center [875, 264] width 1284 height 164
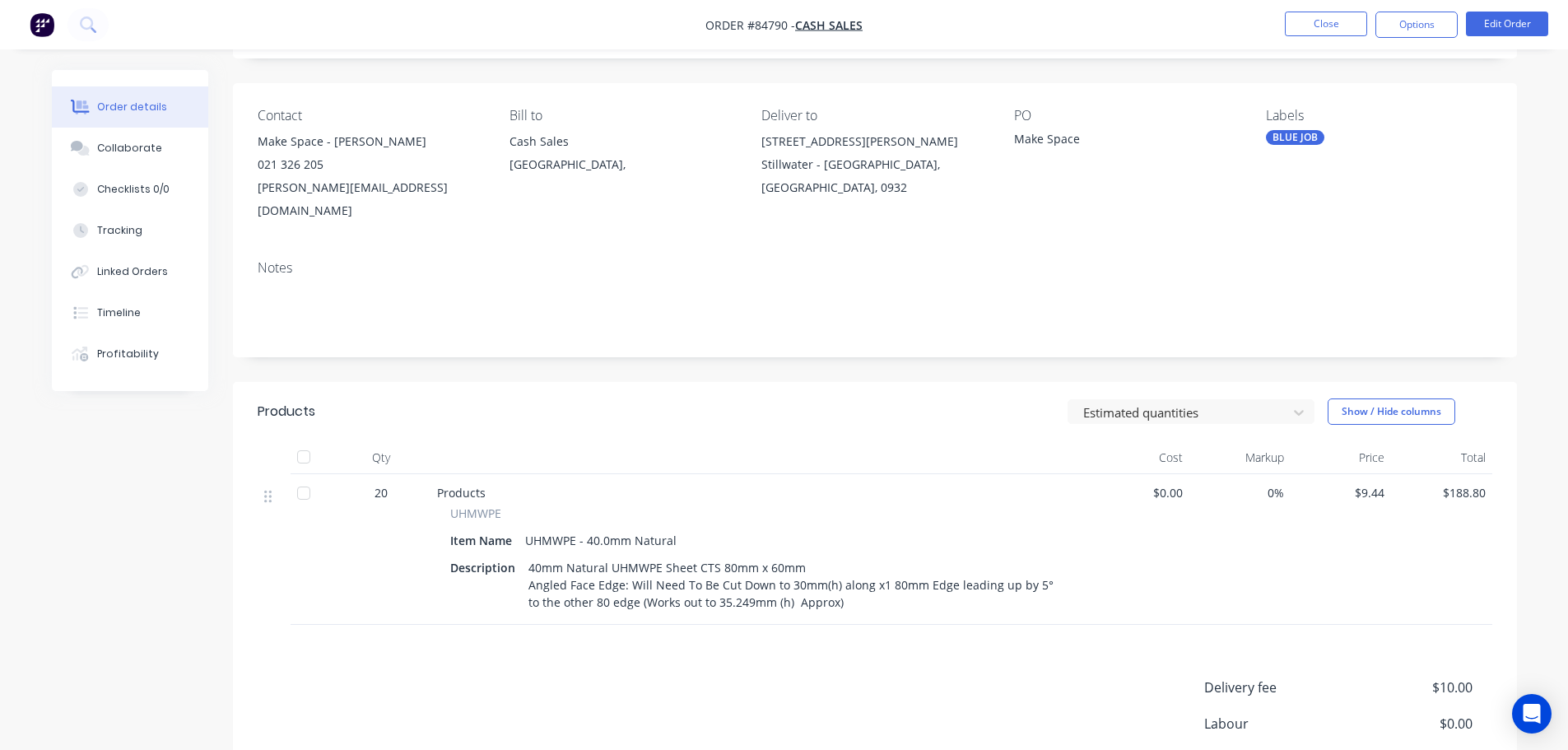
scroll to position [0, 0]
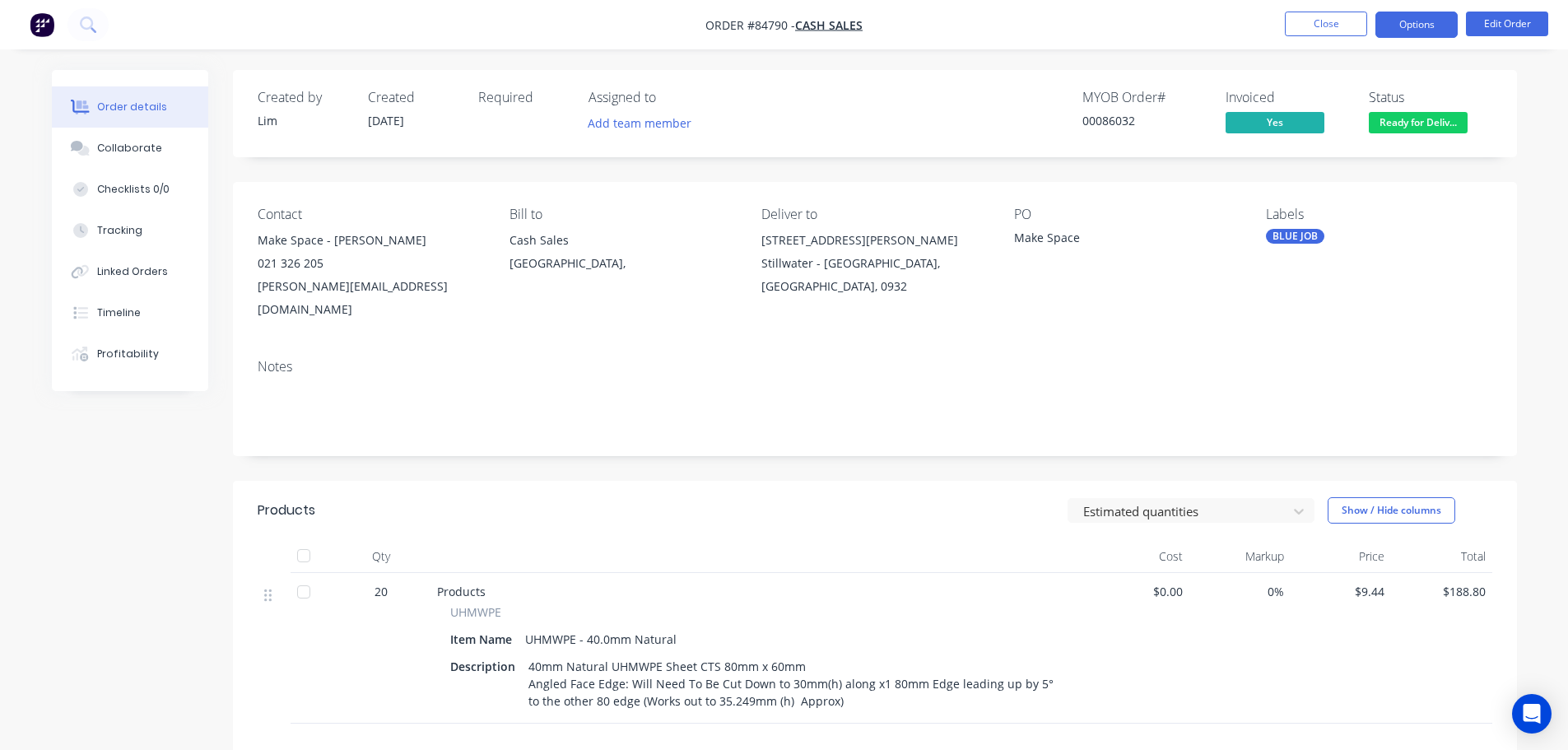
click at [1408, 31] on button "Options" at bounding box center [1417, 25] width 83 height 26
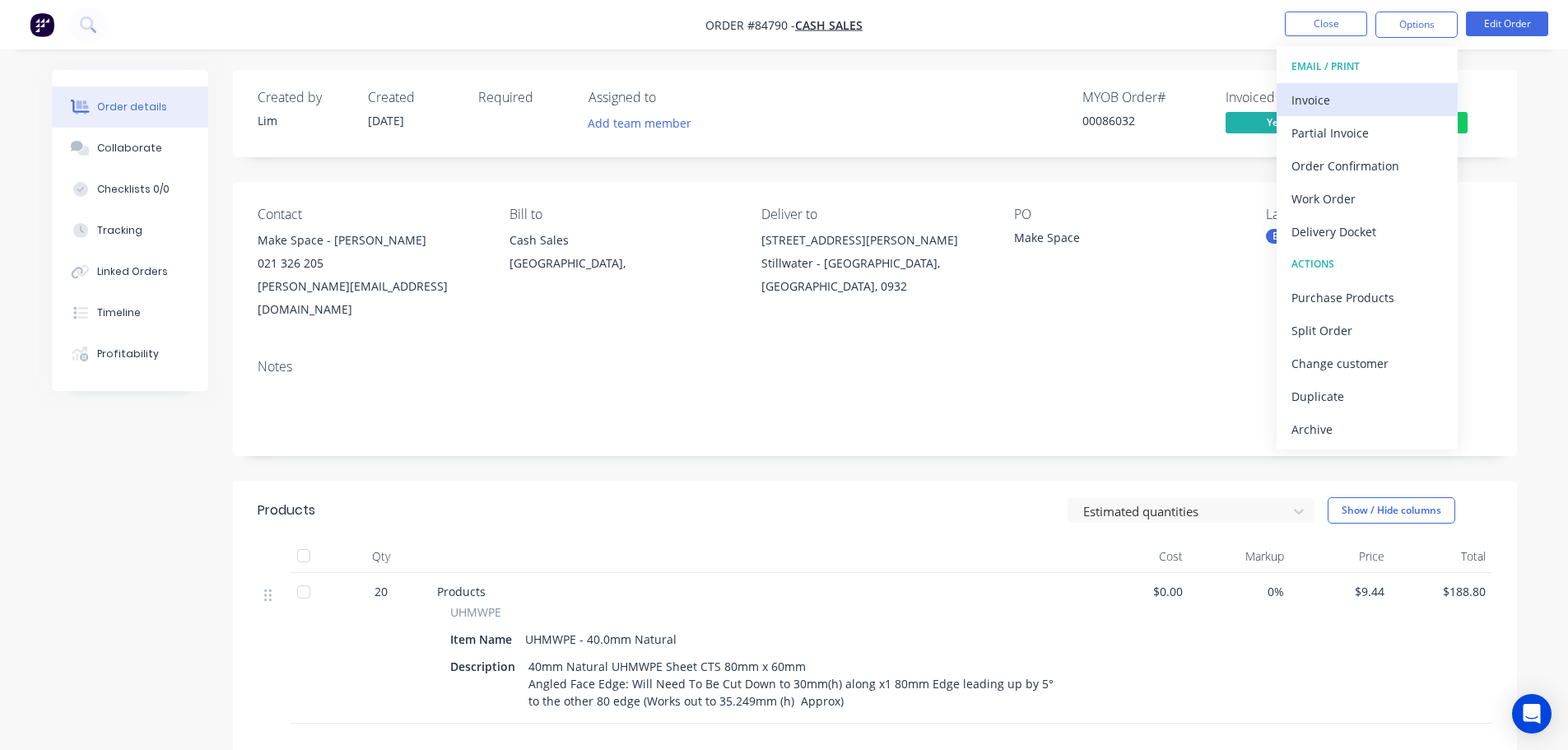
click at [1374, 91] on div "Invoice" at bounding box center [1366, 99] width 151 height 24
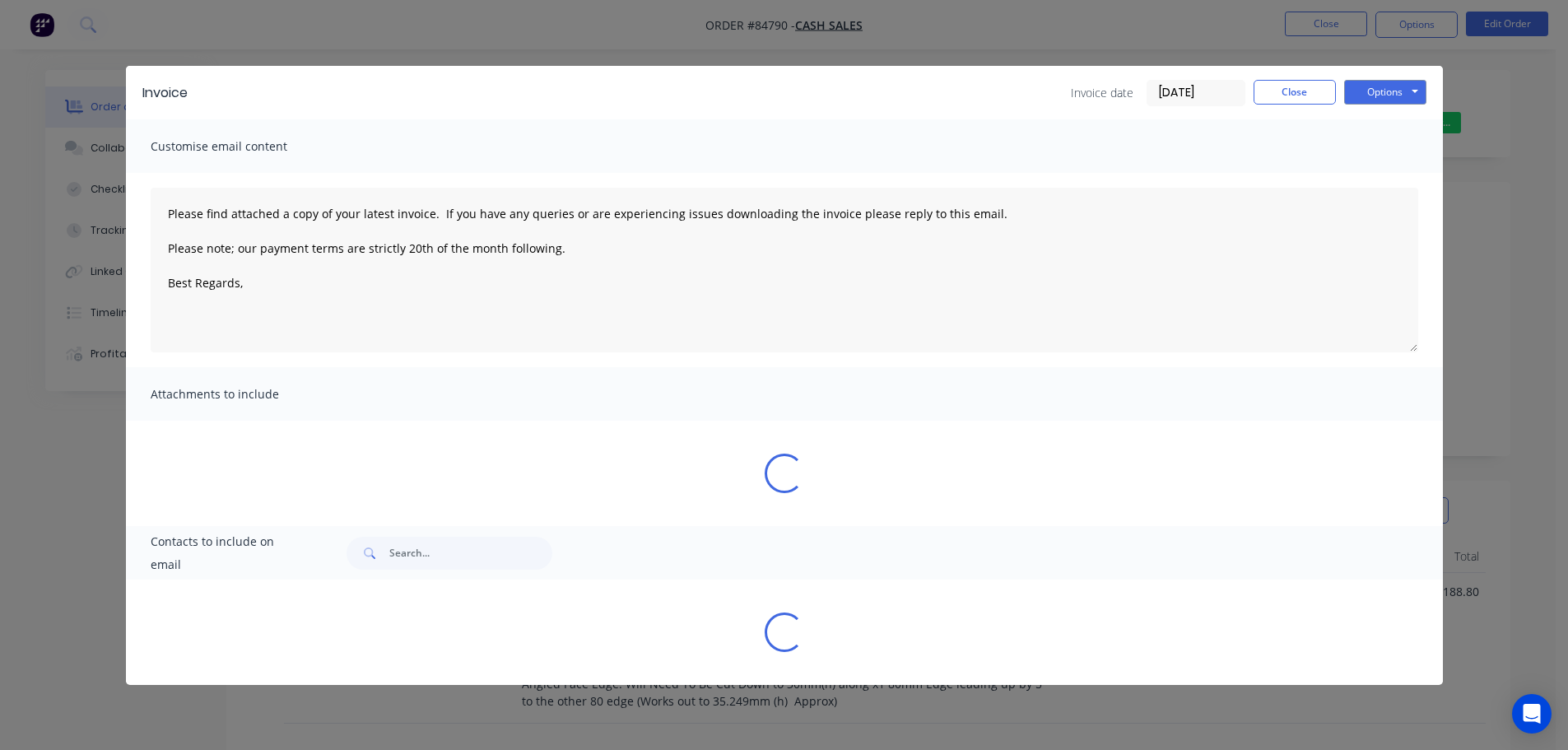
click at [1397, 85] on button "Options" at bounding box center [1385, 93] width 83 height 25
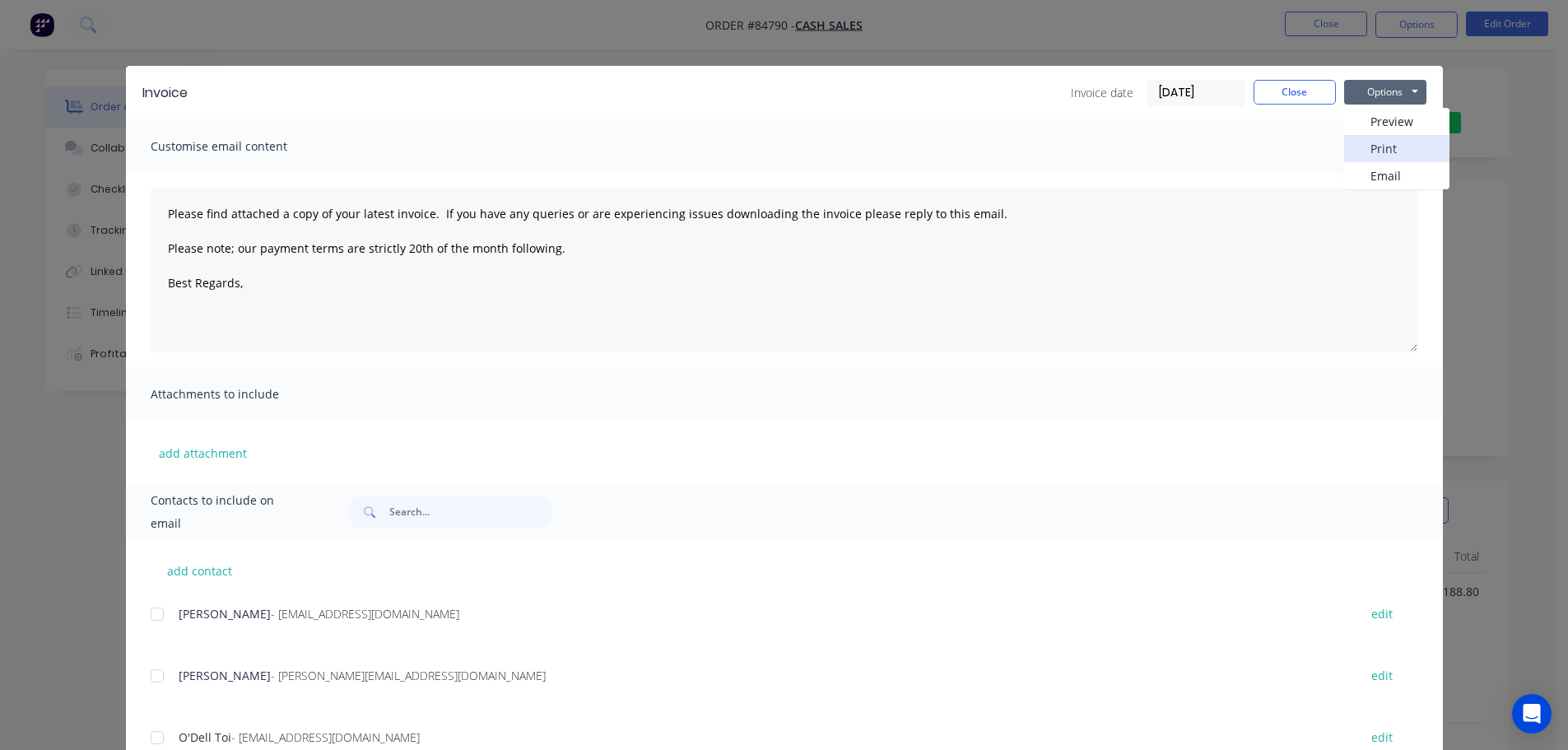
click at [1396, 137] on button "Print" at bounding box center [1396, 148] width 105 height 27
click at [1273, 93] on button "Close" at bounding box center [1295, 93] width 83 height 25
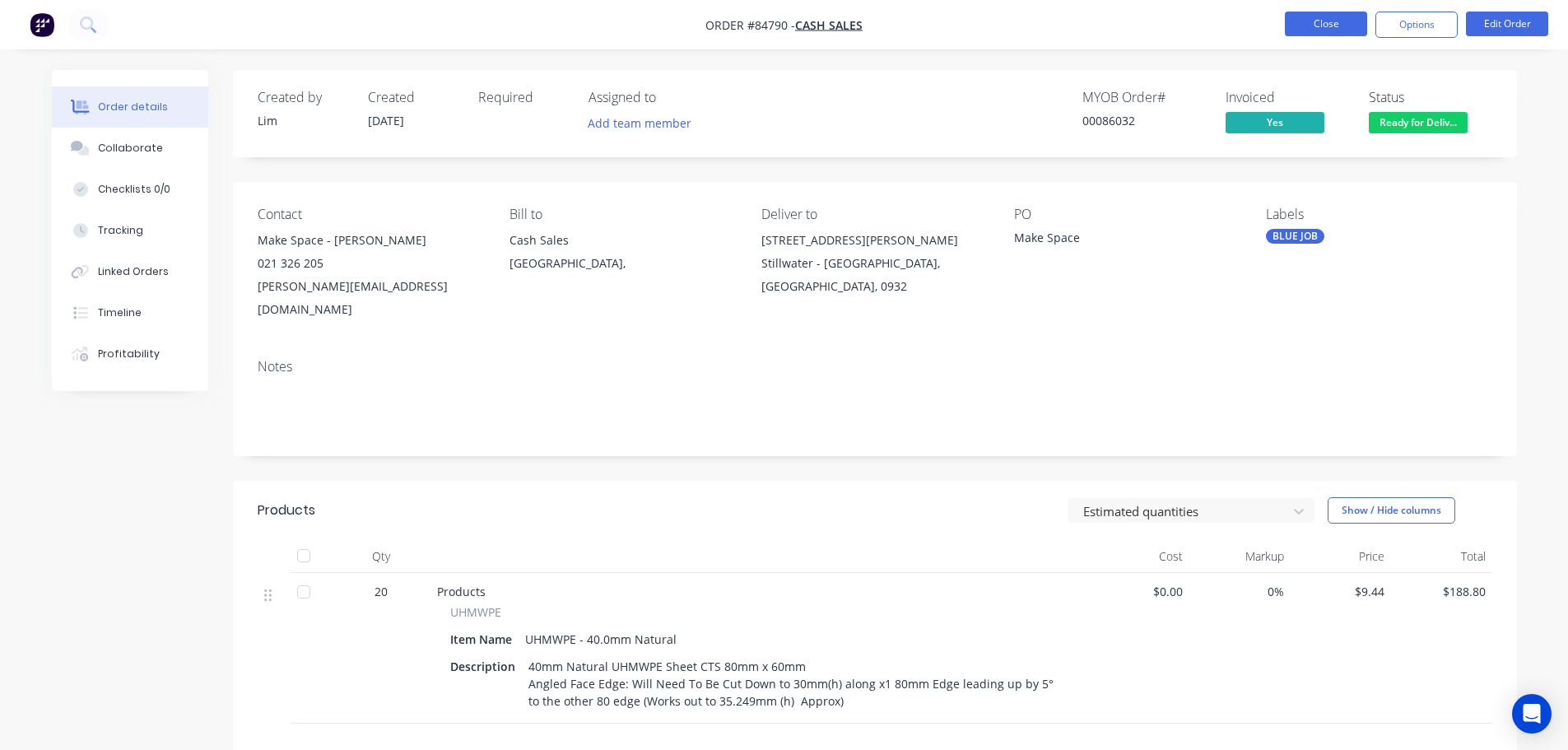
click at [1312, 28] on button "Close" at bounding box center [1326, 24] width 83 height 25
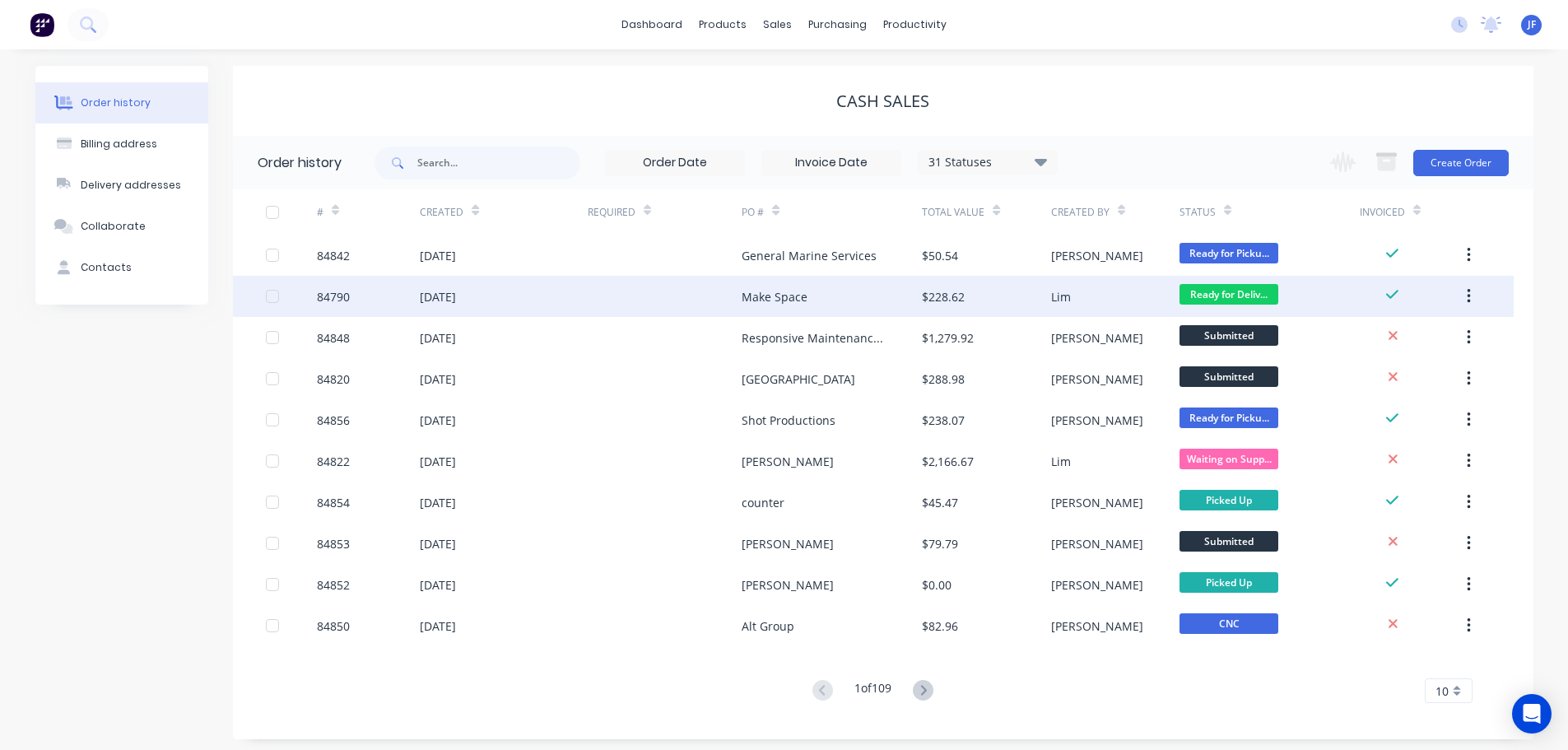
click at [1274, 289] on span "Ready for Deliv..." at bounding box center [1228, 294] width 98 height 21
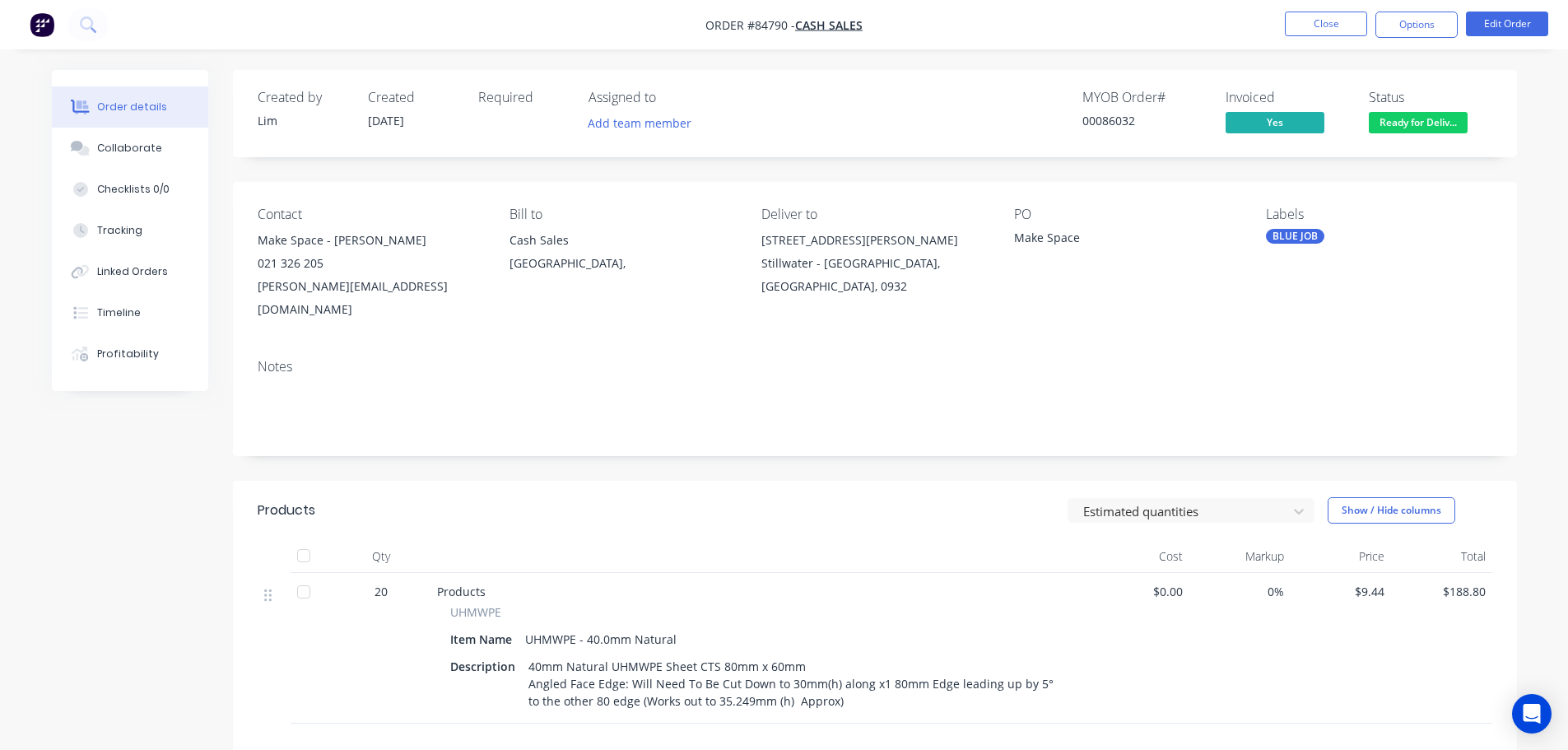
drag, startPoint x: 1432, startPoint y: 125, endPoint x: 1432, endPoint y: 139, distance: 14.0
click at [1432, 124] on span "Ready for Deliv..." at bounding box center [1417, 122] width 98 height 21
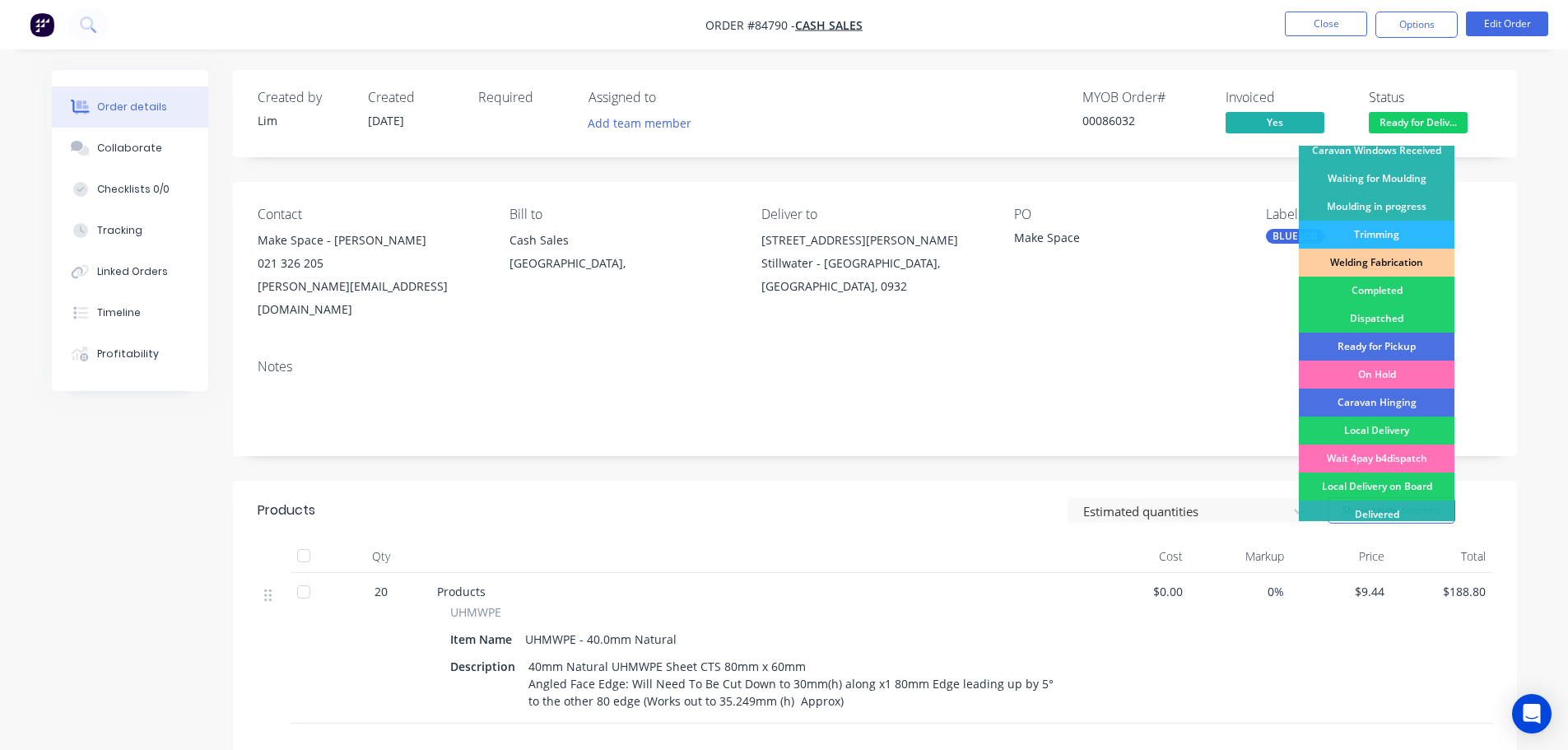
scroll to position [324, 0]
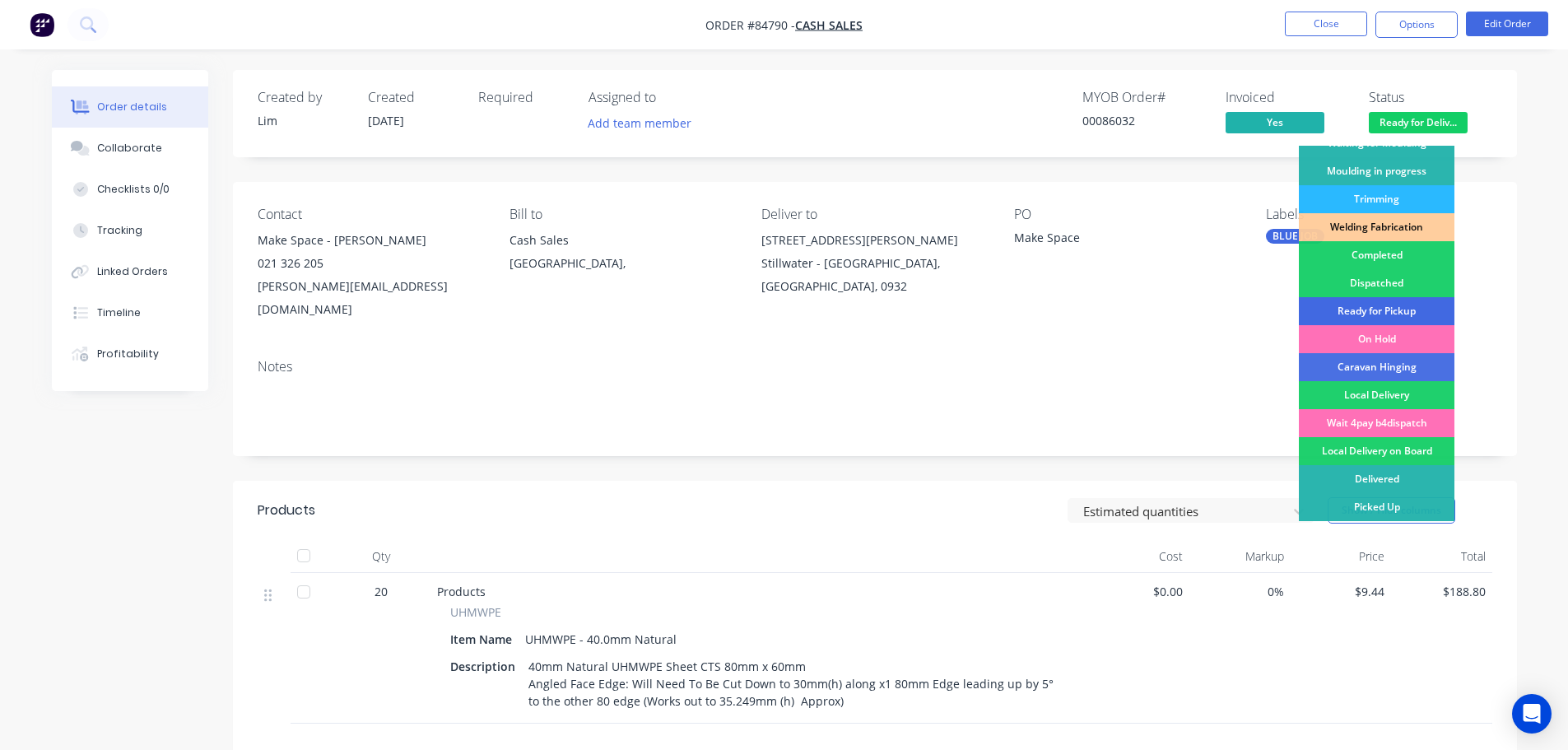
click at [1427, 309] on div "Ready for Pickup" at bounding box center [1376, 311] width 155 height 28
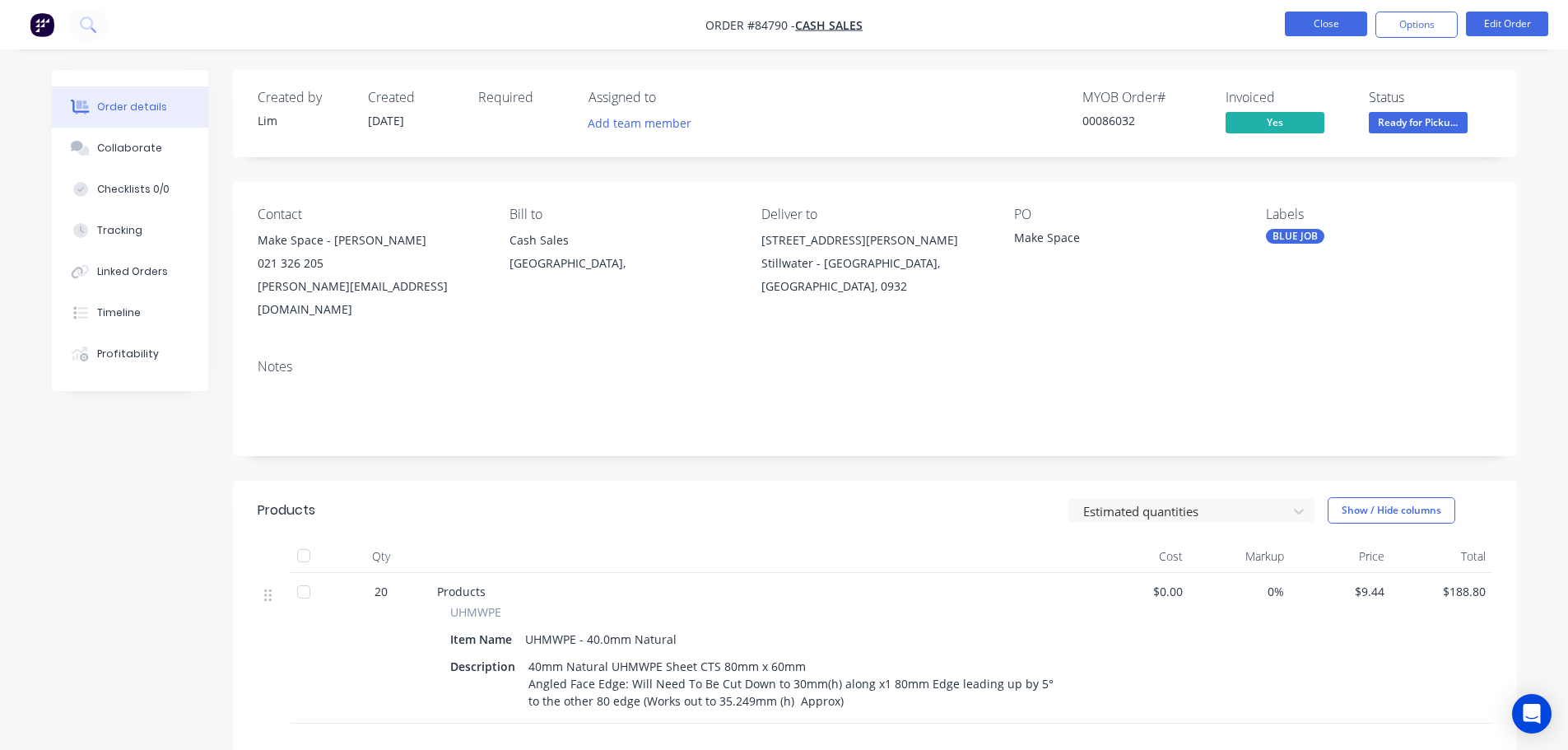
click at [1303, 23] on button "Close" at bounding box center [1326, 24] width 83 height 25
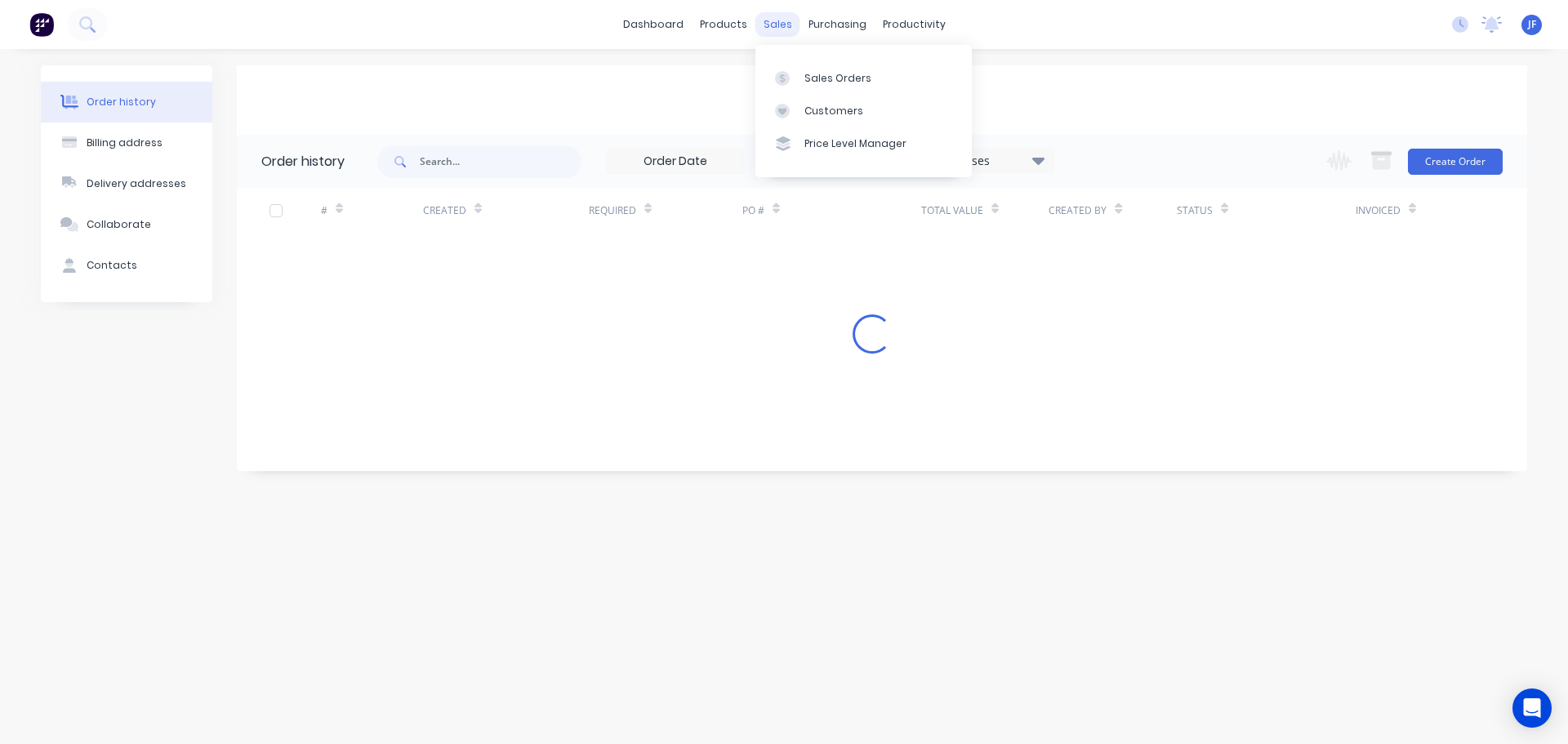
click at [783, 22] on div "sales" at bounding box center [777, 25] width 45 height 25
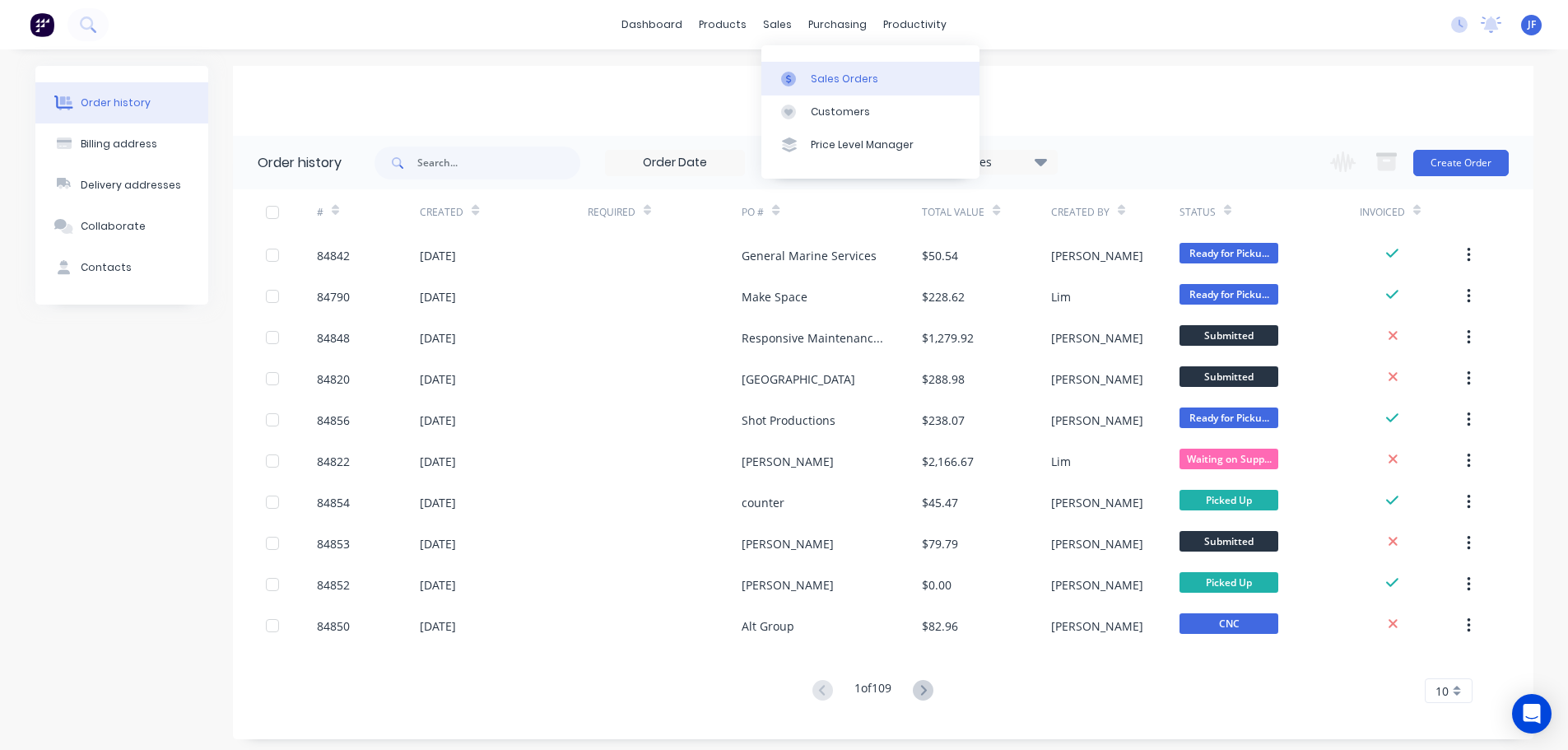
click at [835, 84] on div "Sales Orders" at bounding box center [844, 79] width 68 height 15
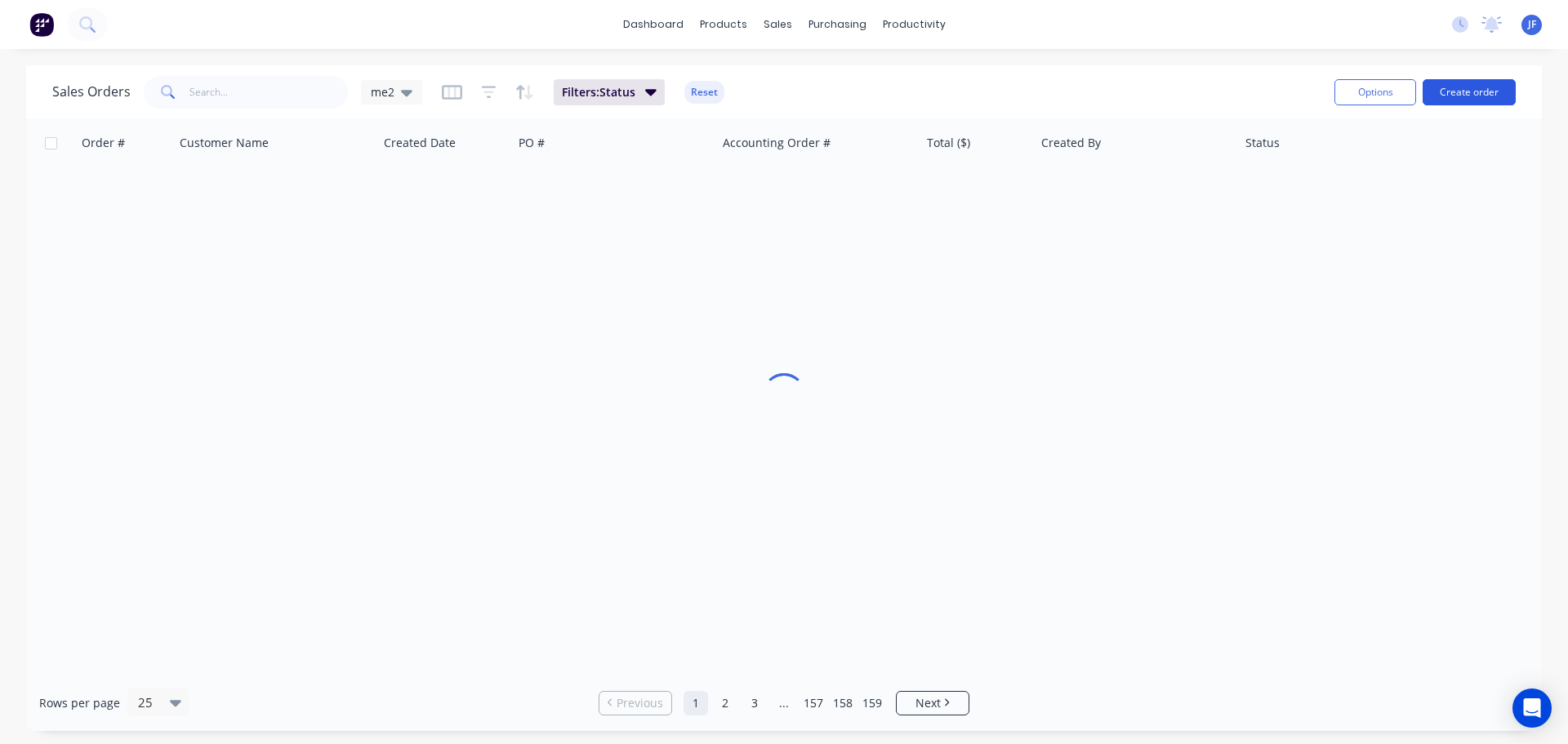
click at [1436, 94] on button "Create order" at bounding box center [1468, 93] width 93 height 26
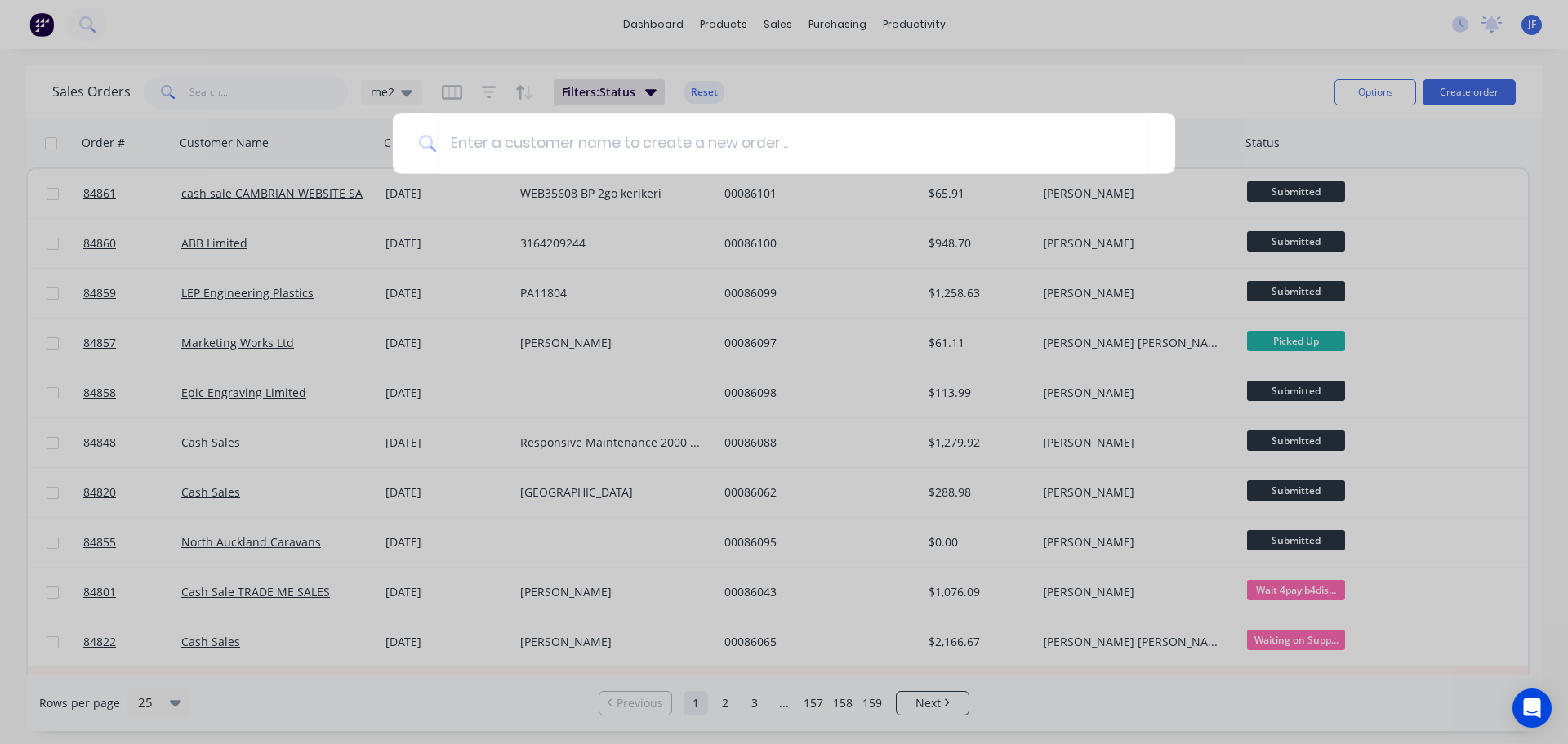
type input "s"
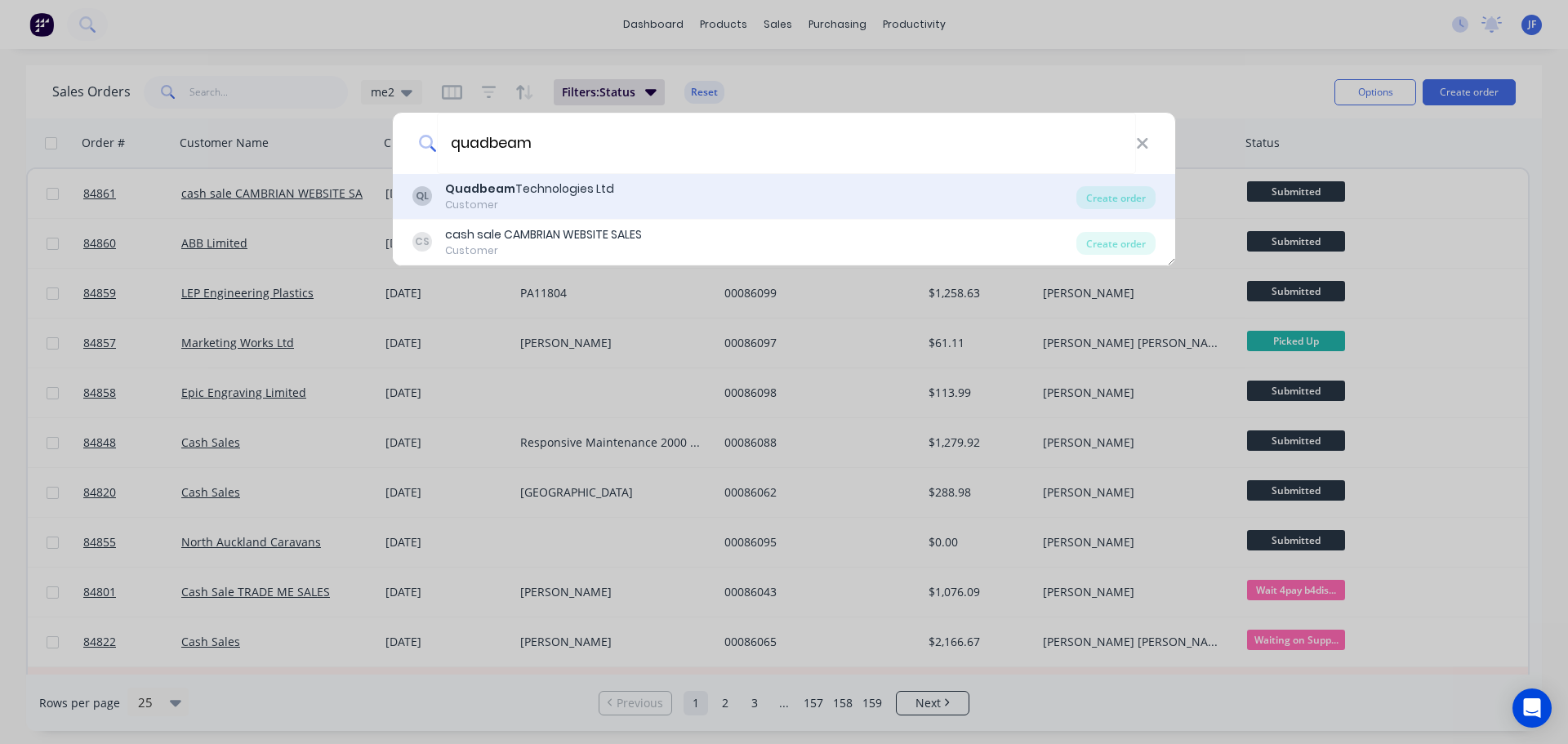
type input "quadbeam"
click at [597, 202] on div "Customer" at bounding box center [529, 205] width 169 height 15
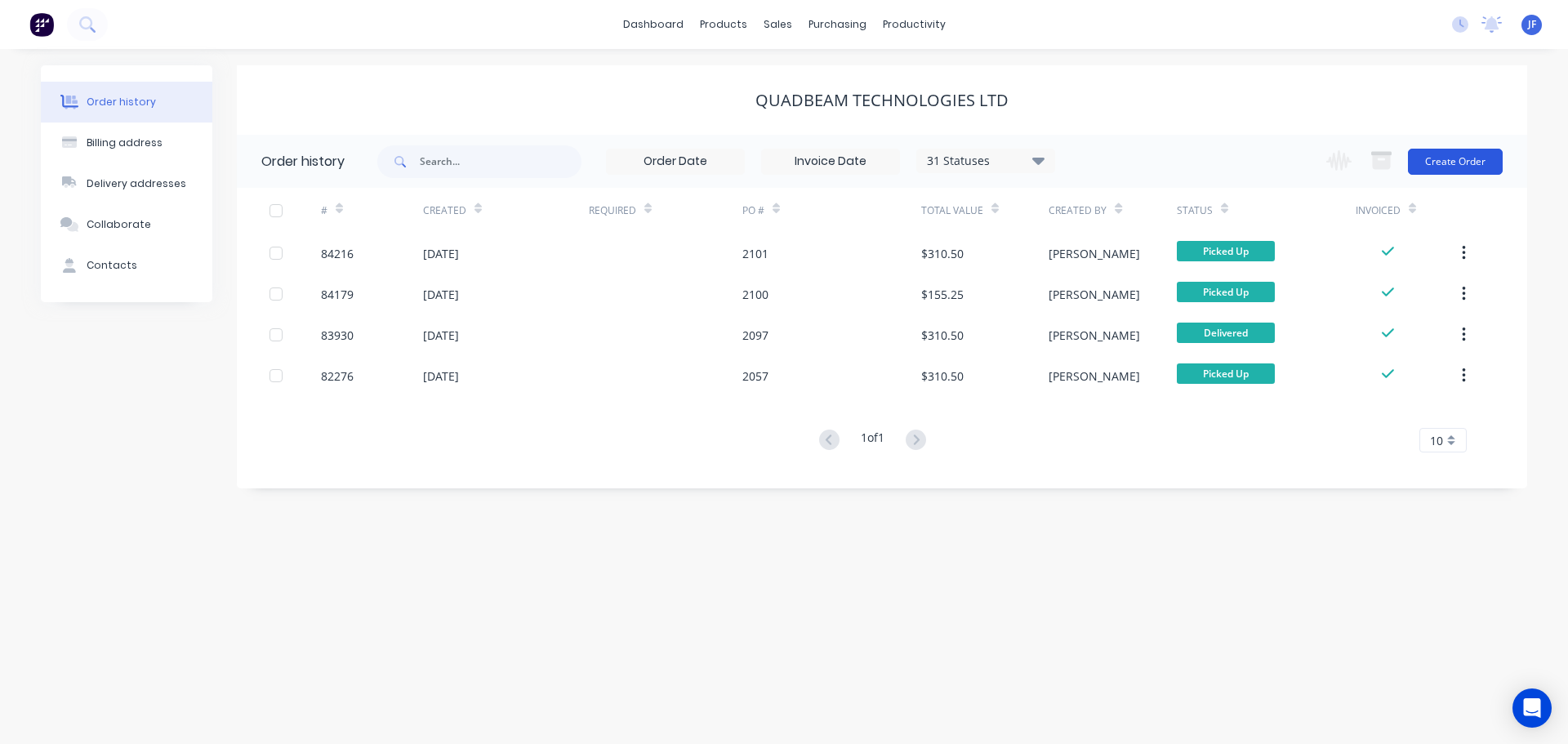
click at [1447, 153] on button "Create Order" at bounding box center [1455, 162] width 94 height 26
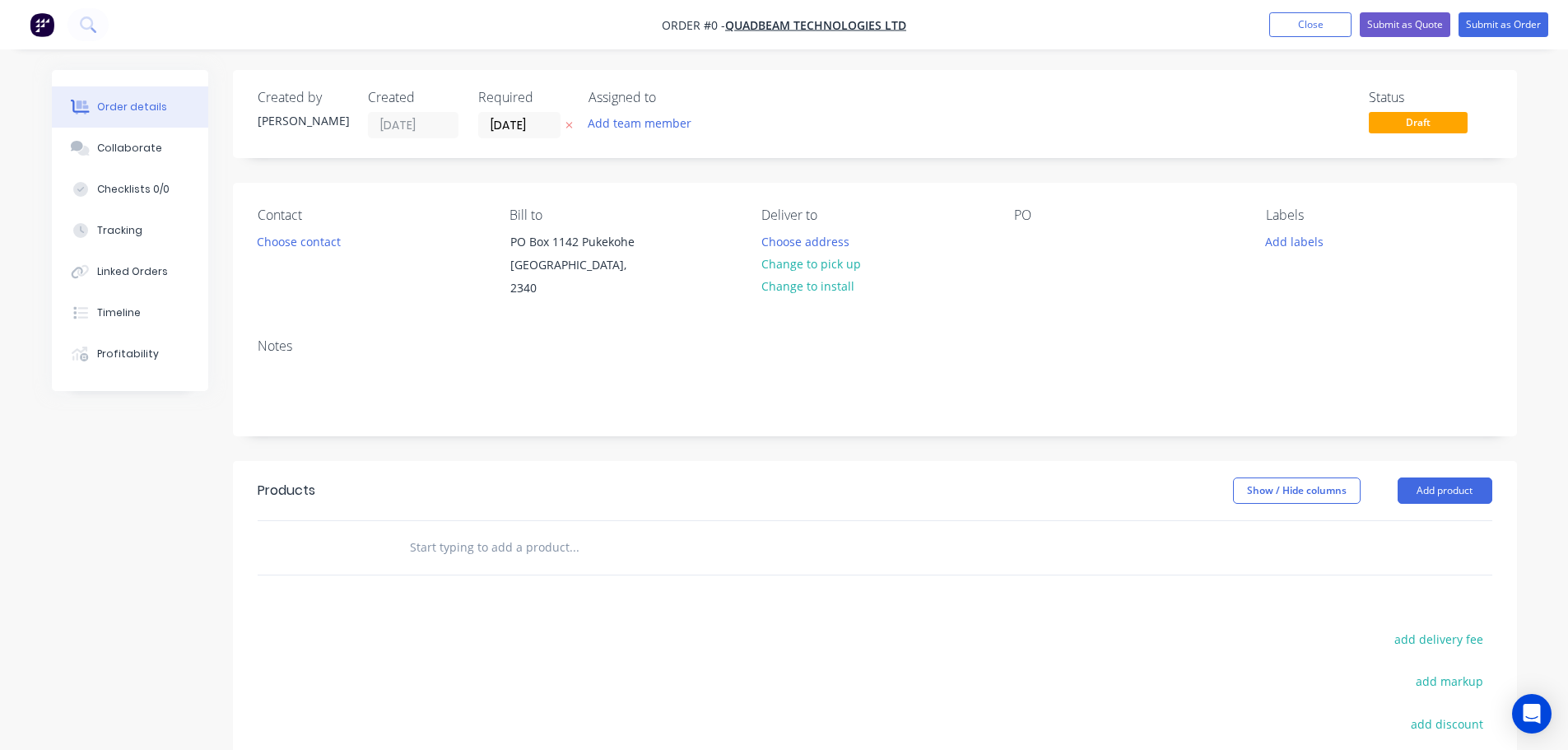
click at [571, 130] on icon "button" at bounding box center [569, 125] width 7 height 10
click at [299, 230] on button "Choose contact" at bounding box center [299, 241] width 101 height 22
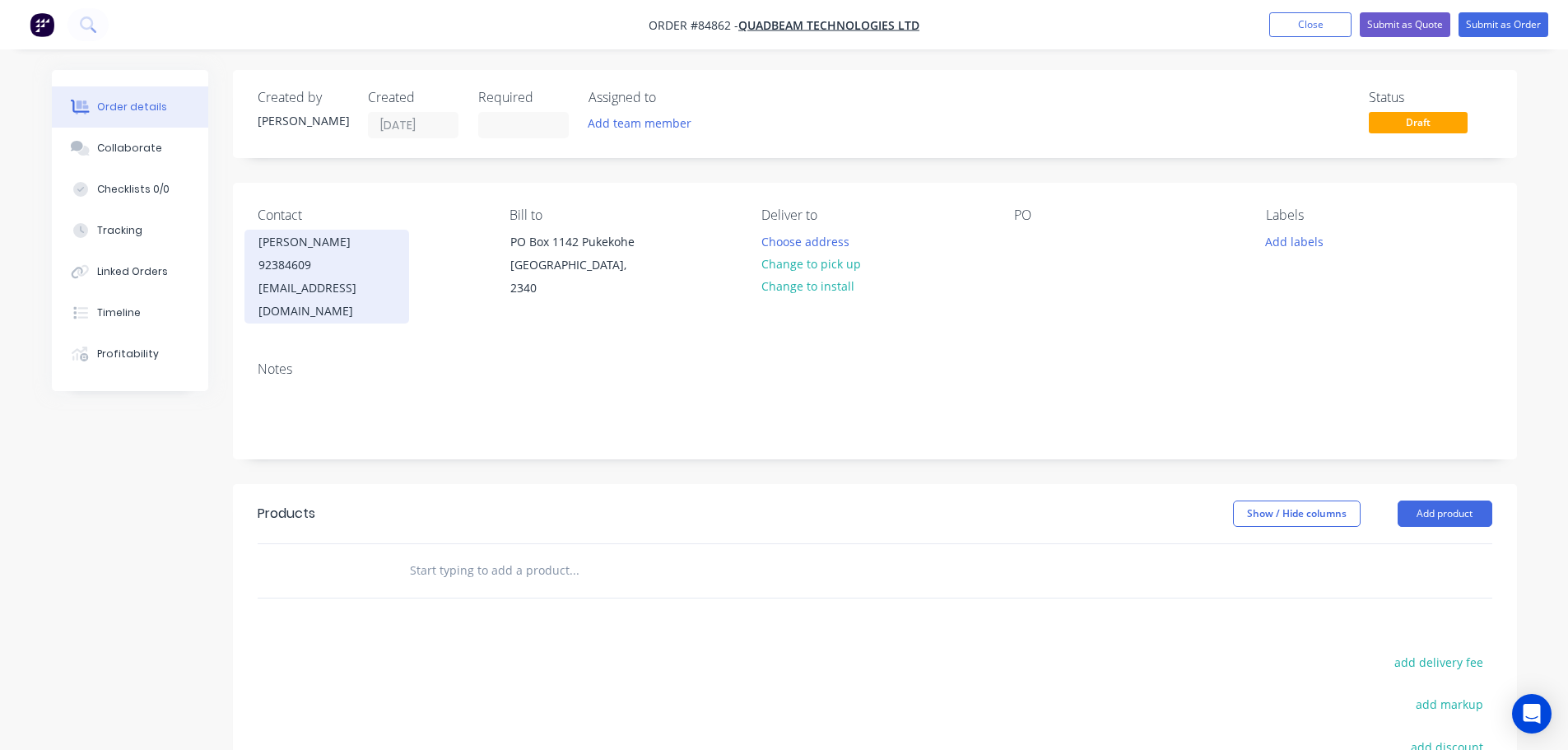
click at [299, 245] on div "[PERSON_NAME]" at bounding box center [326, 242] width 136 height 23
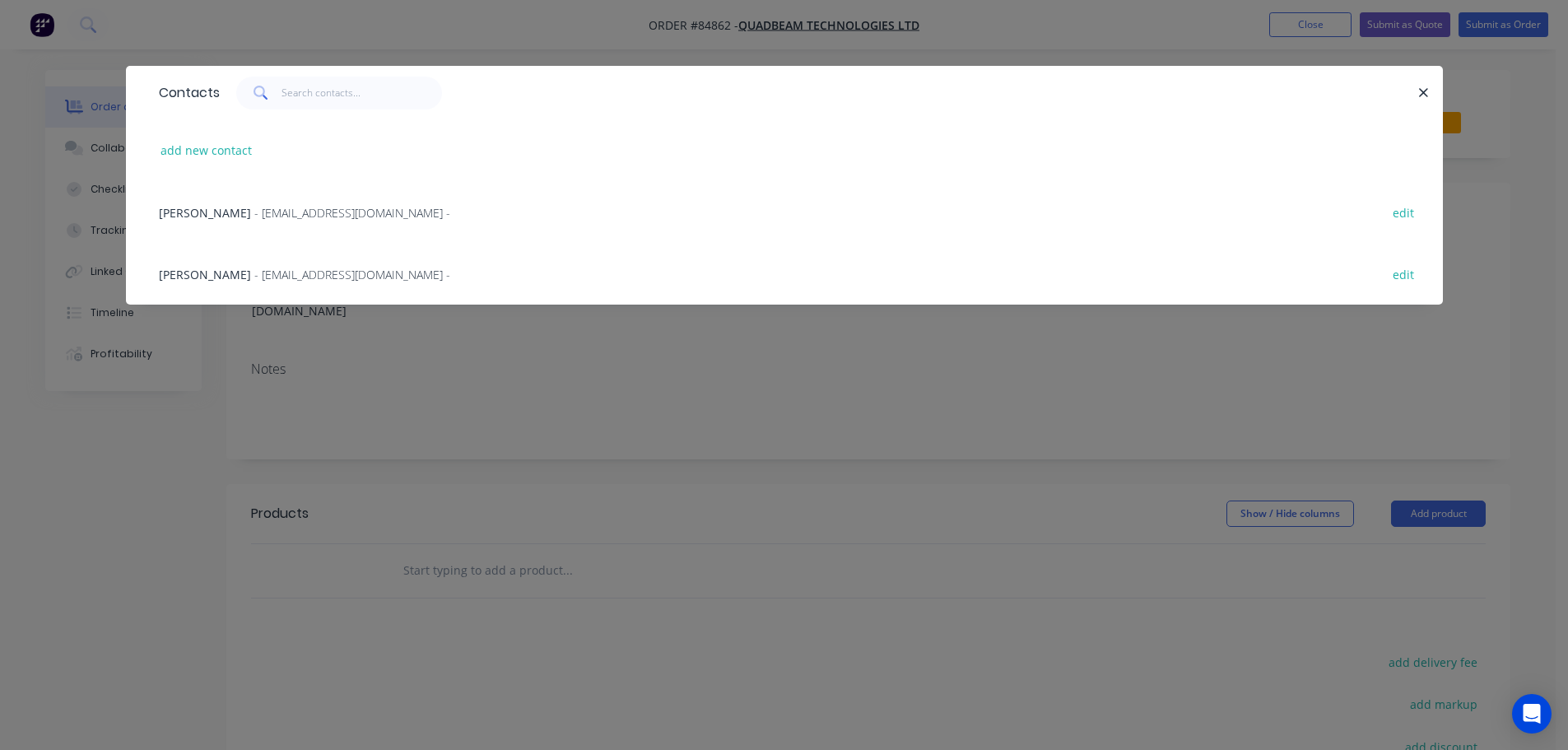
click at [282, 274] on span "- [EMAIL_ADDRESS][DOMAIN_NAME] -" at bounding box center [351, 274] width 196 height 16
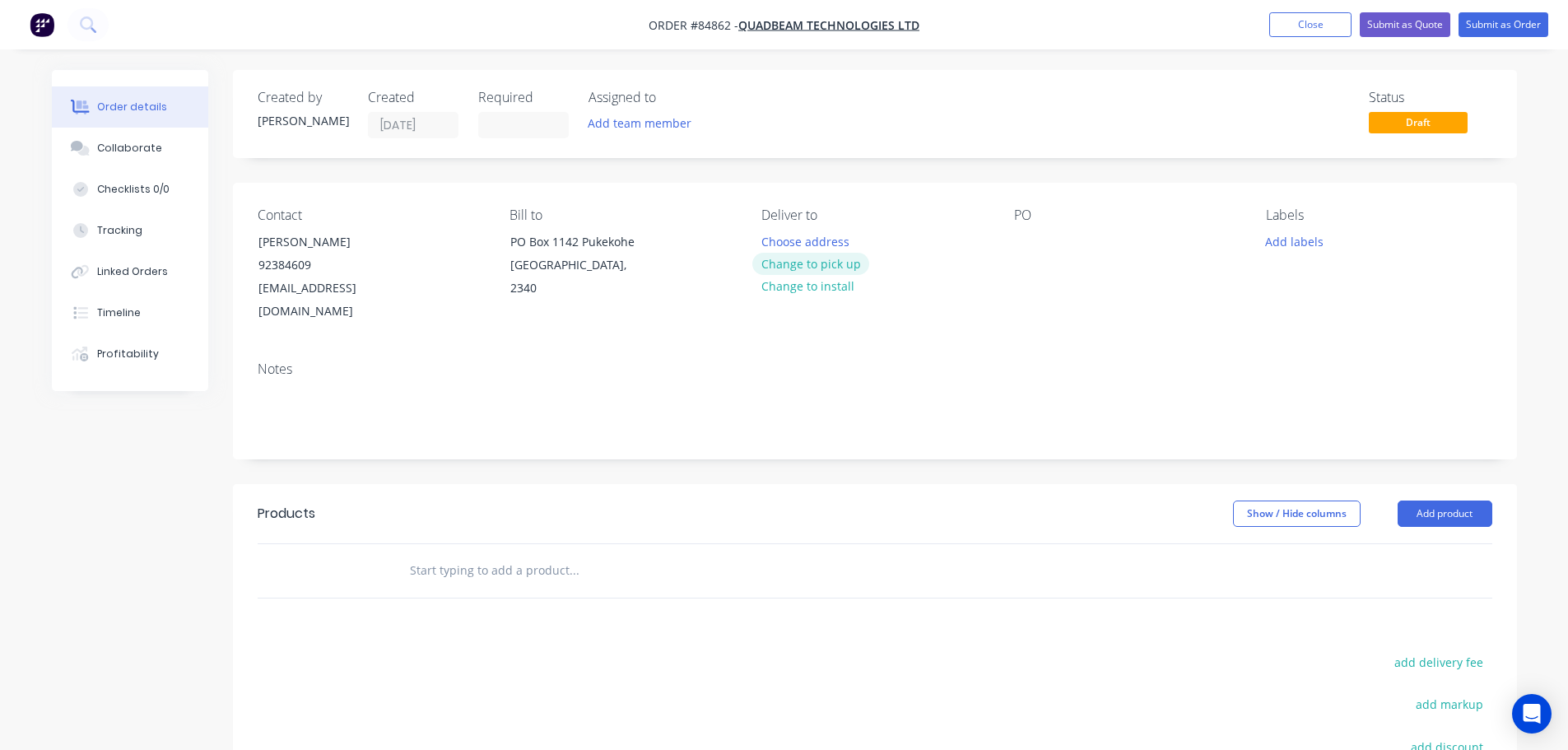
click at [820, 269] on button "Change to pick up" at bounding box center [810, 263] width 117 height 22
click at [512, 555] on input "text" at bounding box center [574, 571] width 329 height 33
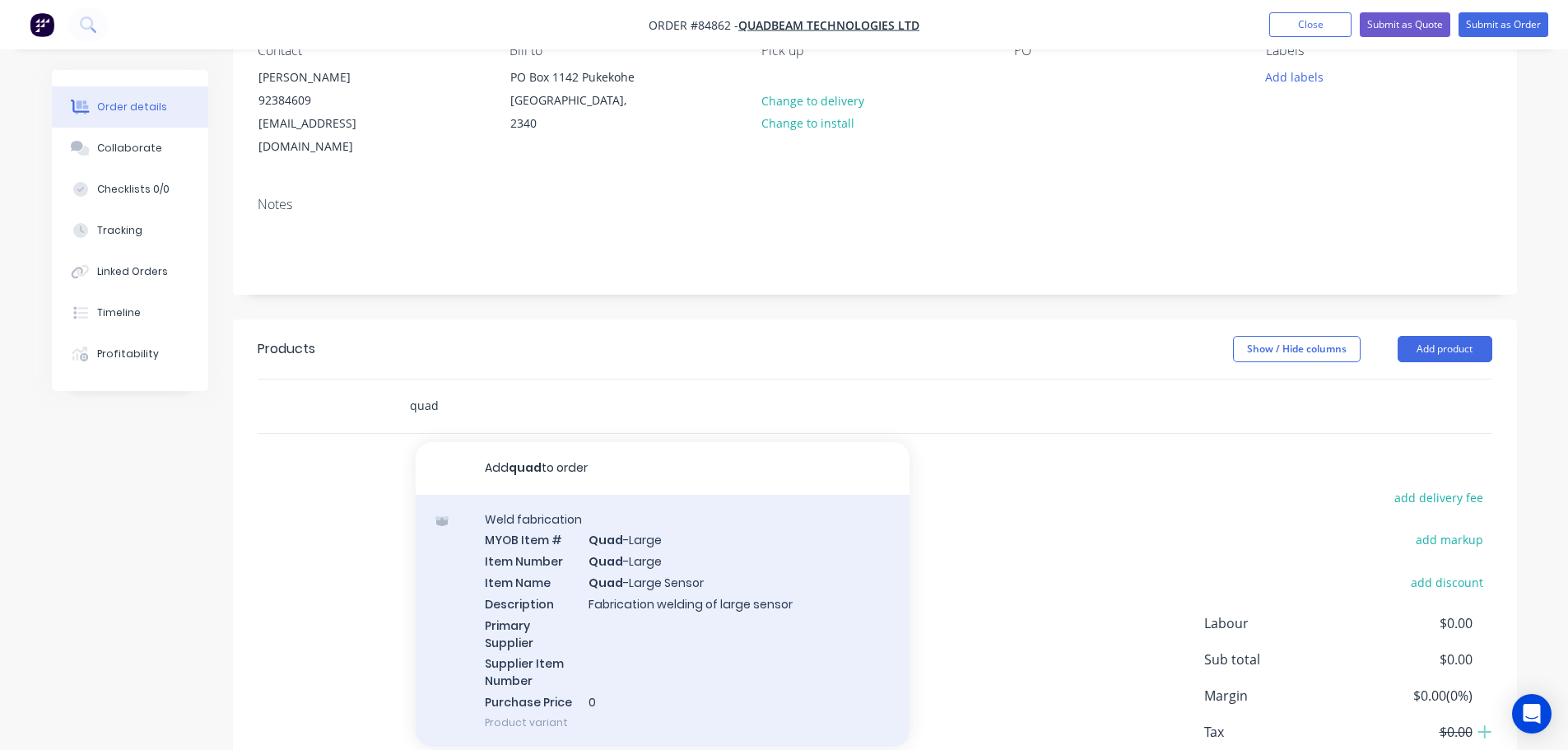
scroll to position [165, 0]
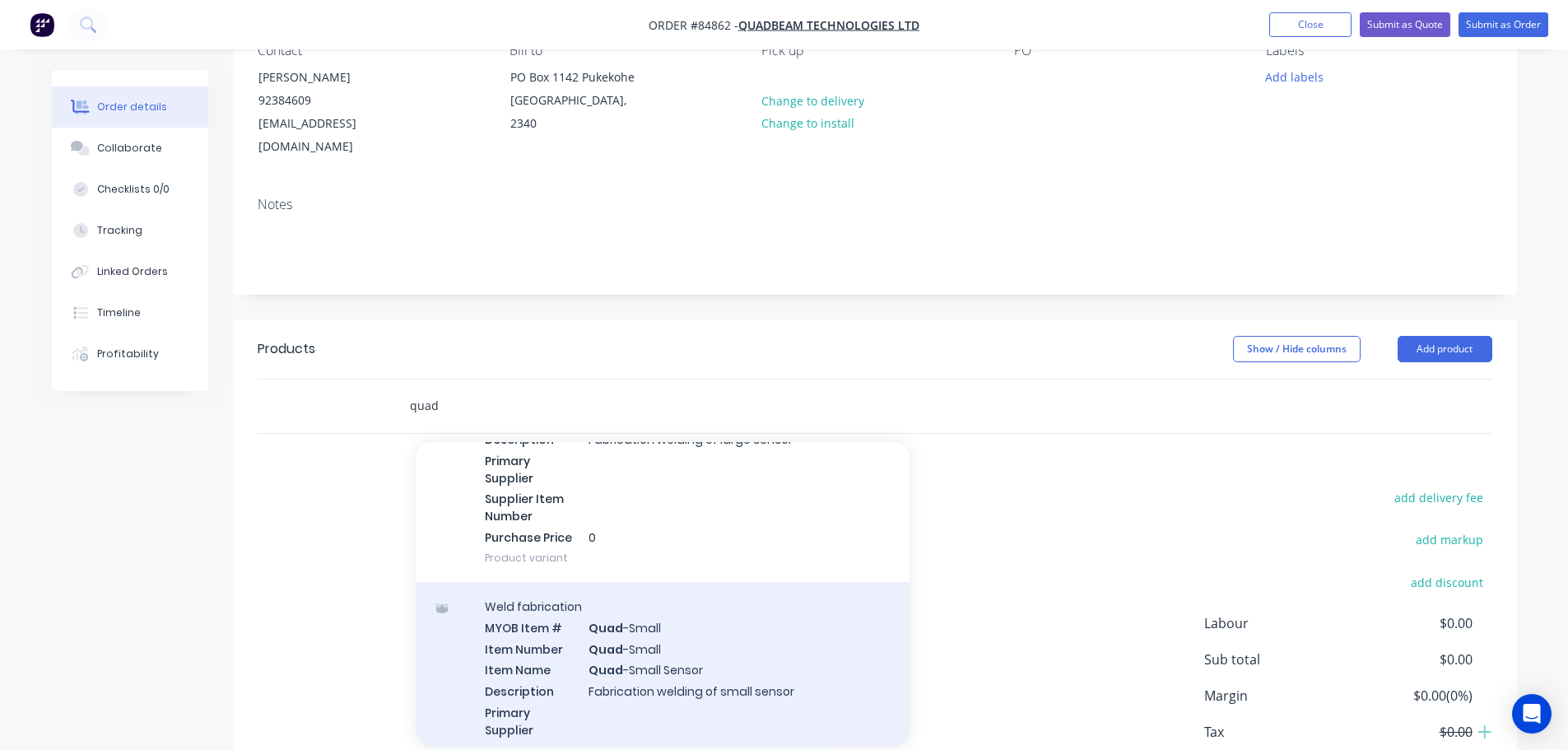
type input "quad"
click at [619, 607] on div "Weld fabrication MYOB Item # Quad -Small Item Number Quad -Small Item Name Quad…" at bounding box center [662, 708] width 494 height 251
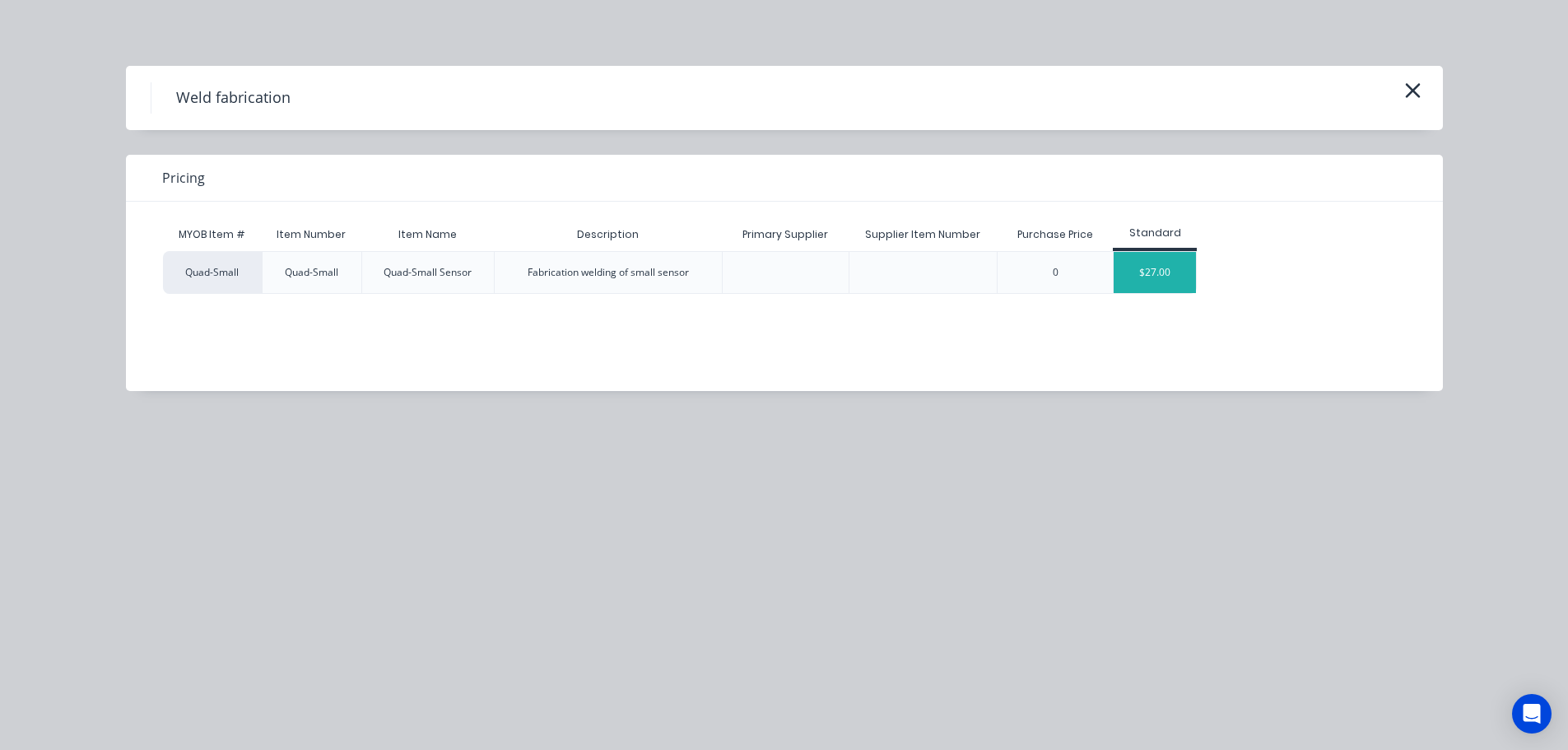
click at [1153, 273] on div "$27.00" at bounding box center [1154, 272] width 83 height 41
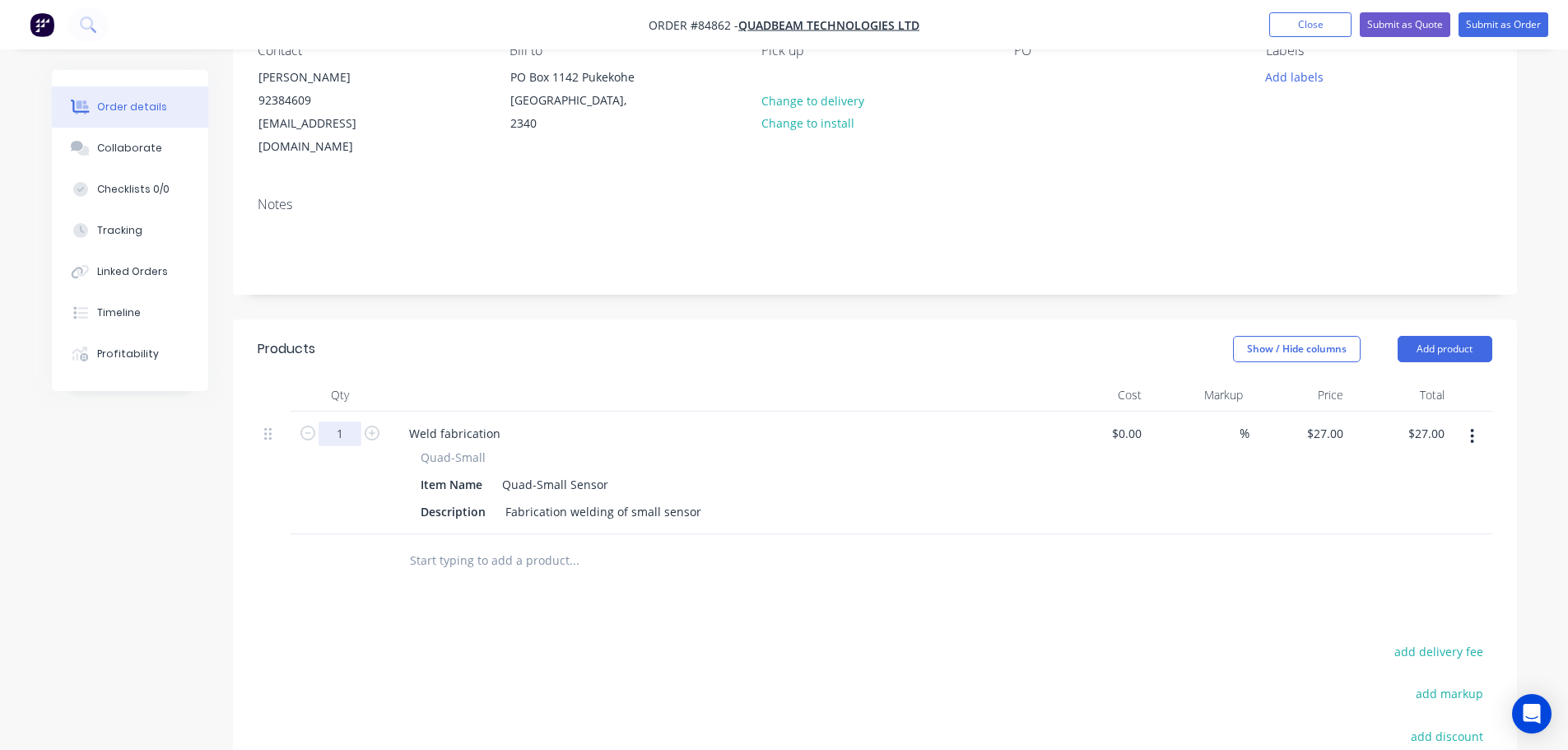
click at [350, 421] on input "1" at bounding box center [340, 433] width 43 height 25
type input "10"
type input "$270.00"
click at [707, 279] on div "Created by [PERSON_NAME] Created [DATE] Required Assigned to Add team member St…" at bounding box center [875, 444] width 1284 height 1077
click at [1494, 24] on button "Submit as Order" at bounding box center [1503, 25] width 89 height 25
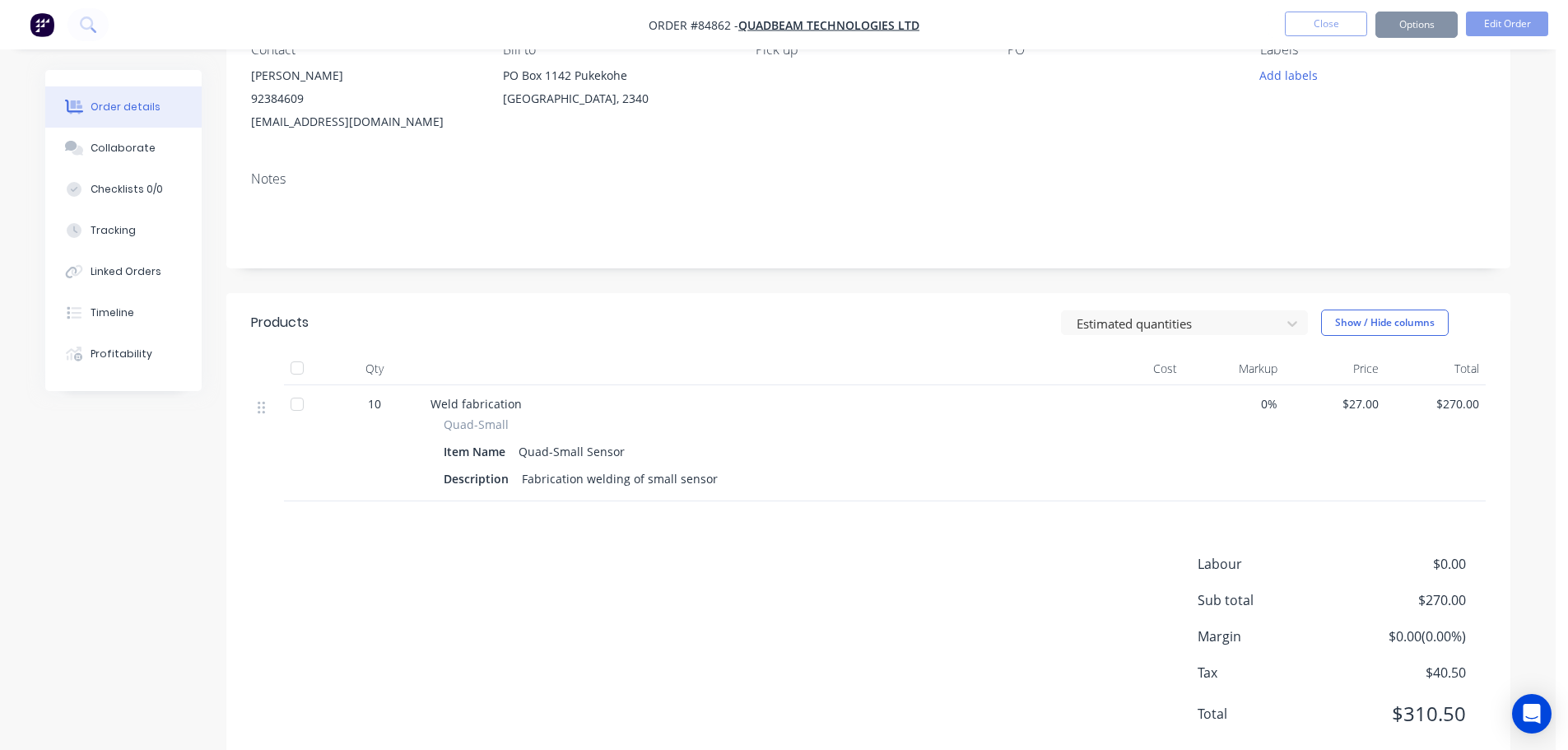
scroll to position [0, 0]
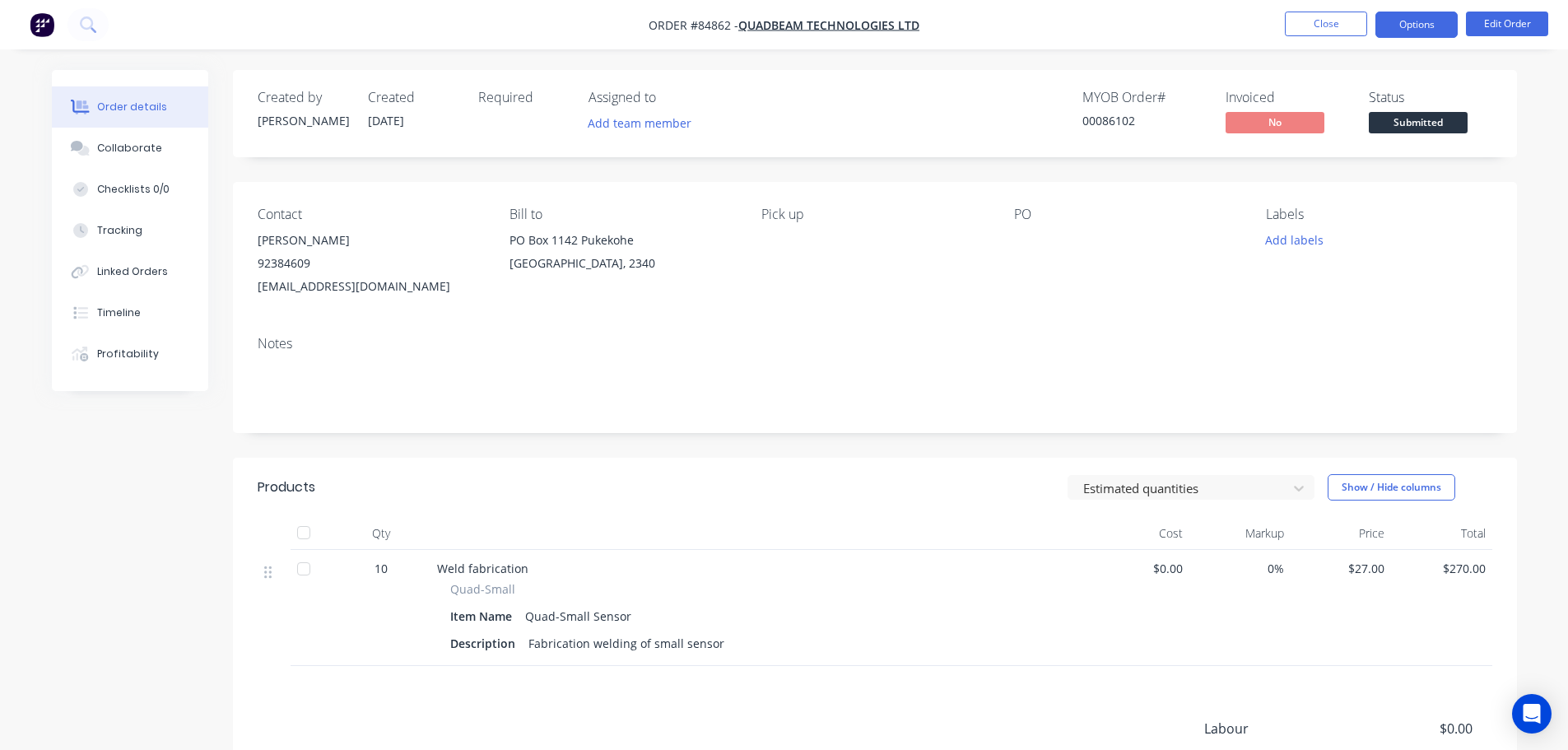
click at [1455, 26] on button "Options" at bounding box center [1417, 25] width 83 height 26
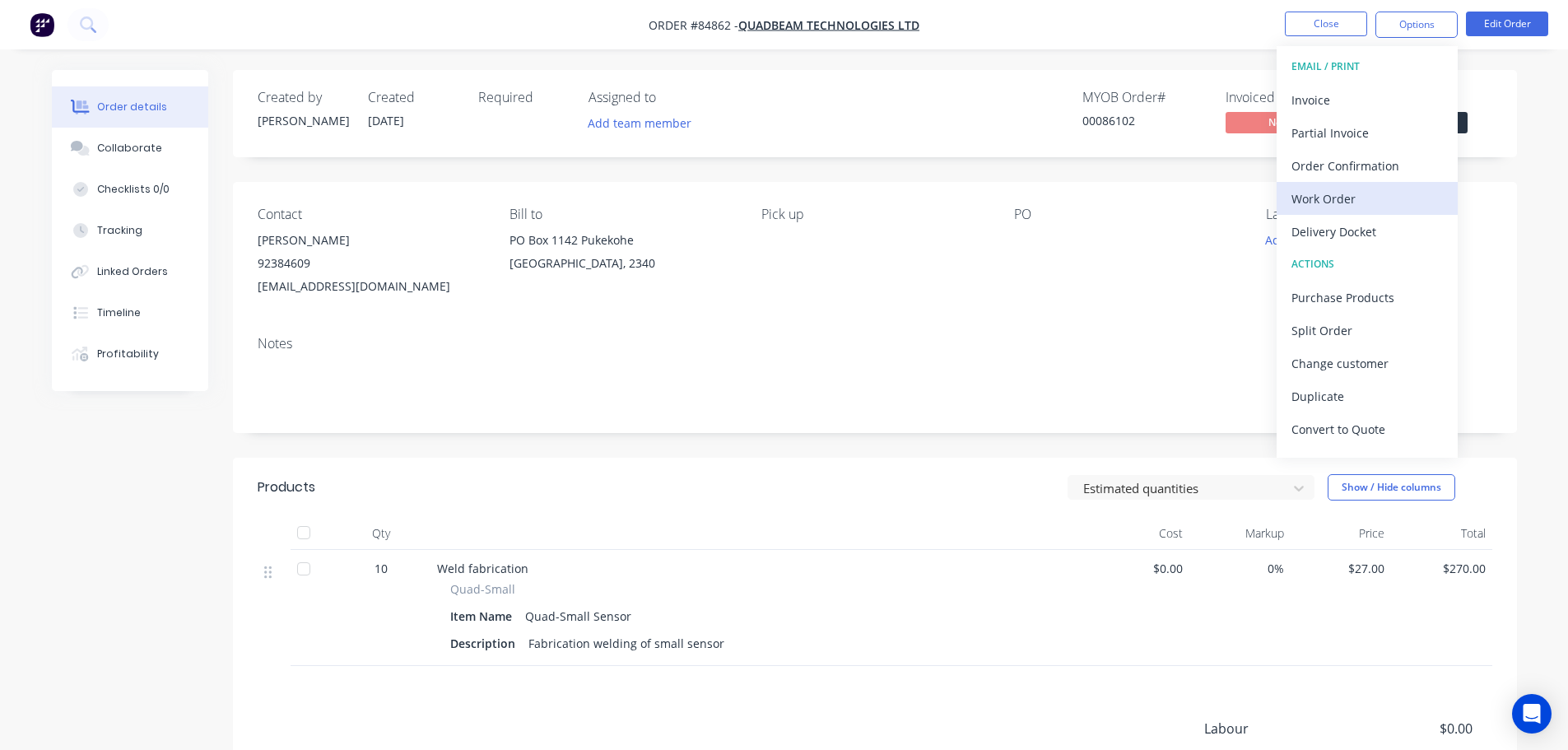
click at [1333, 198] on div "Work Order" at bounding box center [1366, 198] width 151 height 24
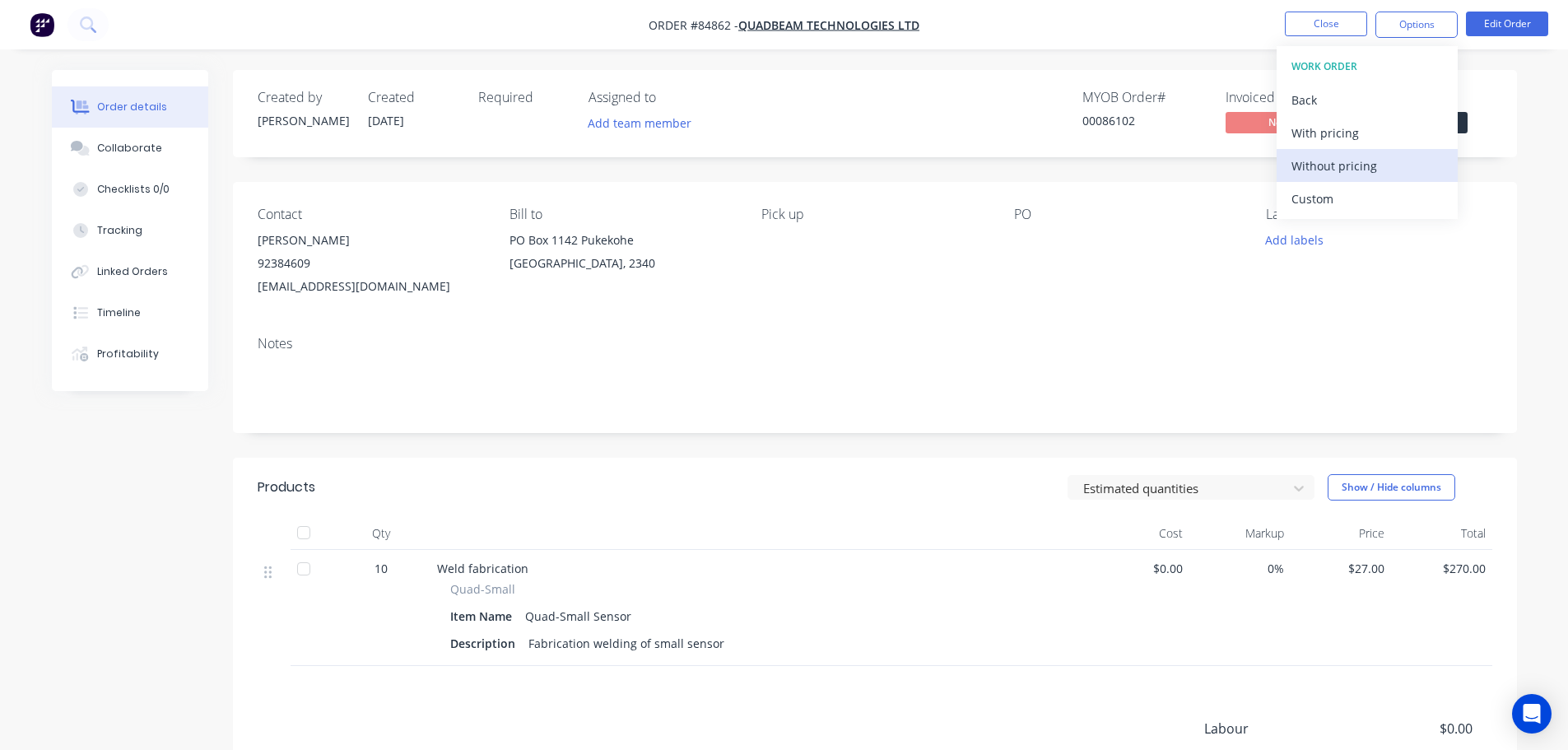
click at [1337, 175] on div "Without pricing" at bounding box center [1366, 165] width 151 height 24
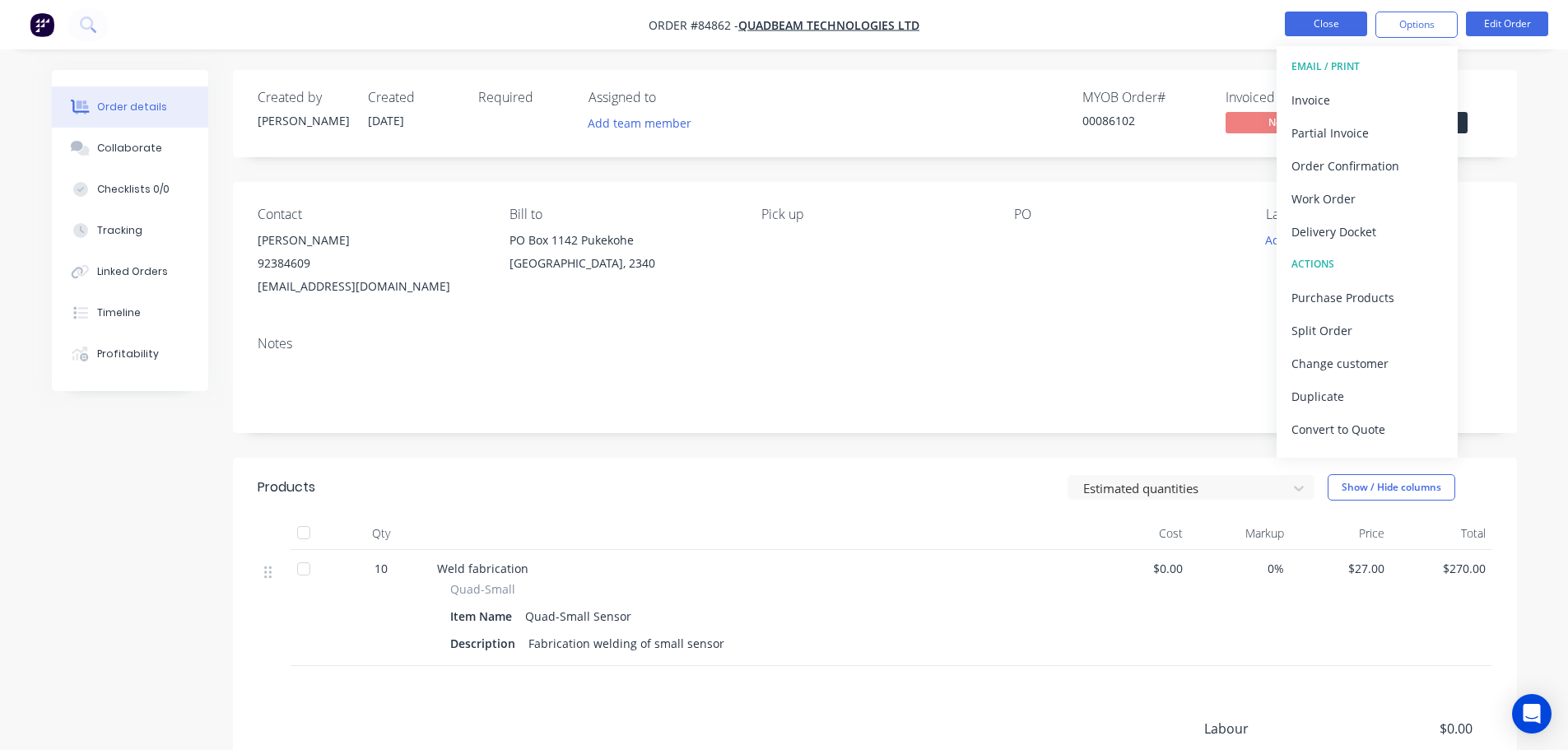
click at [1334, 23] on button "Close" at bounding box center [1326, 24] width 83 height 25
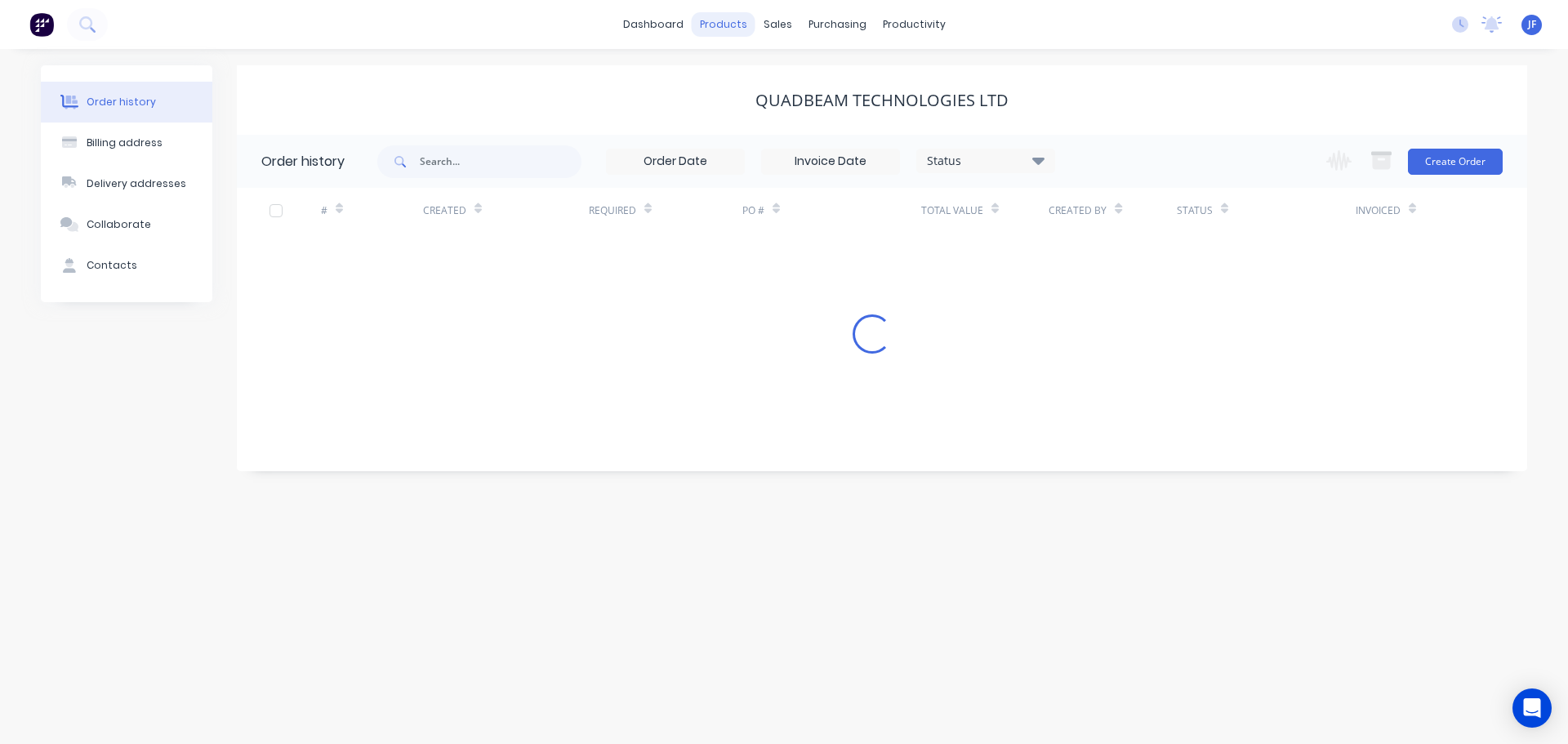
click at [751, 24] on div "products" at bounding box center [724, 25] width 64 height 25
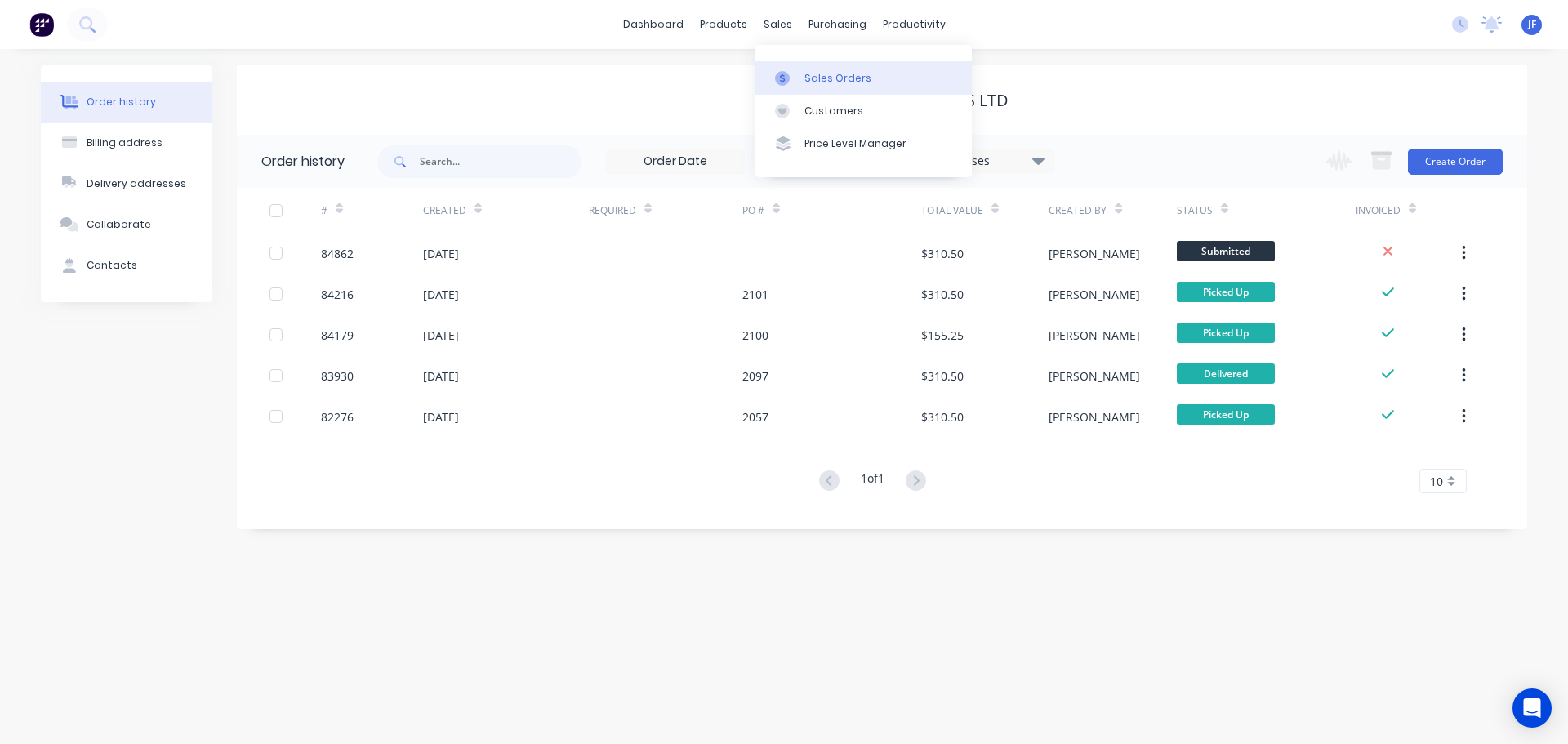
click at [793, 62] on div "Sales Orders Customers Price Level Manager" at bounding box center [863, 111] width 217 height 131
click at [912, 84] on link "Sales Orders" at bounding box center [863, 78] width 217 height 33
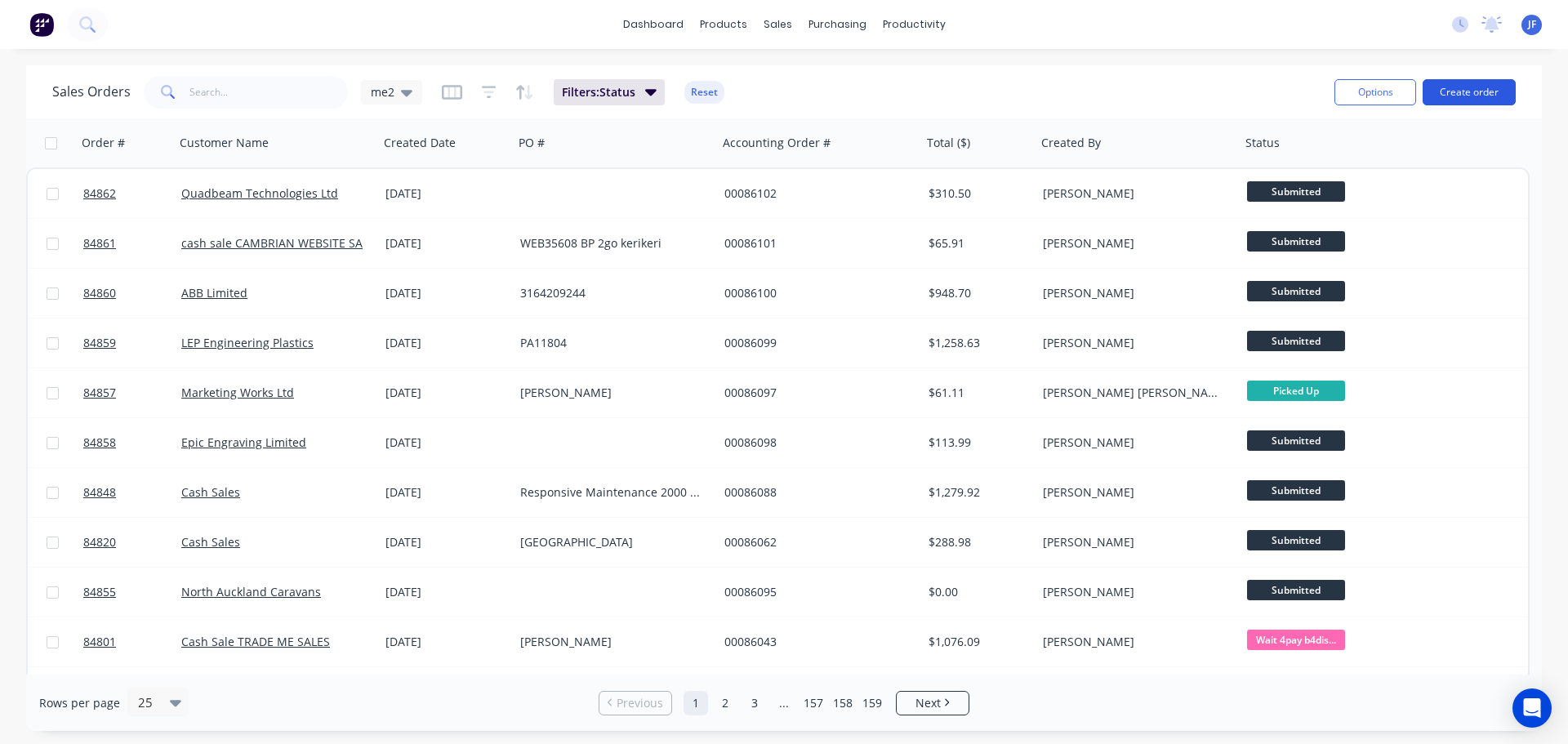
click at [1461, 96] on button "Create order" at bounding box center [1468, 93] width 93 height 26
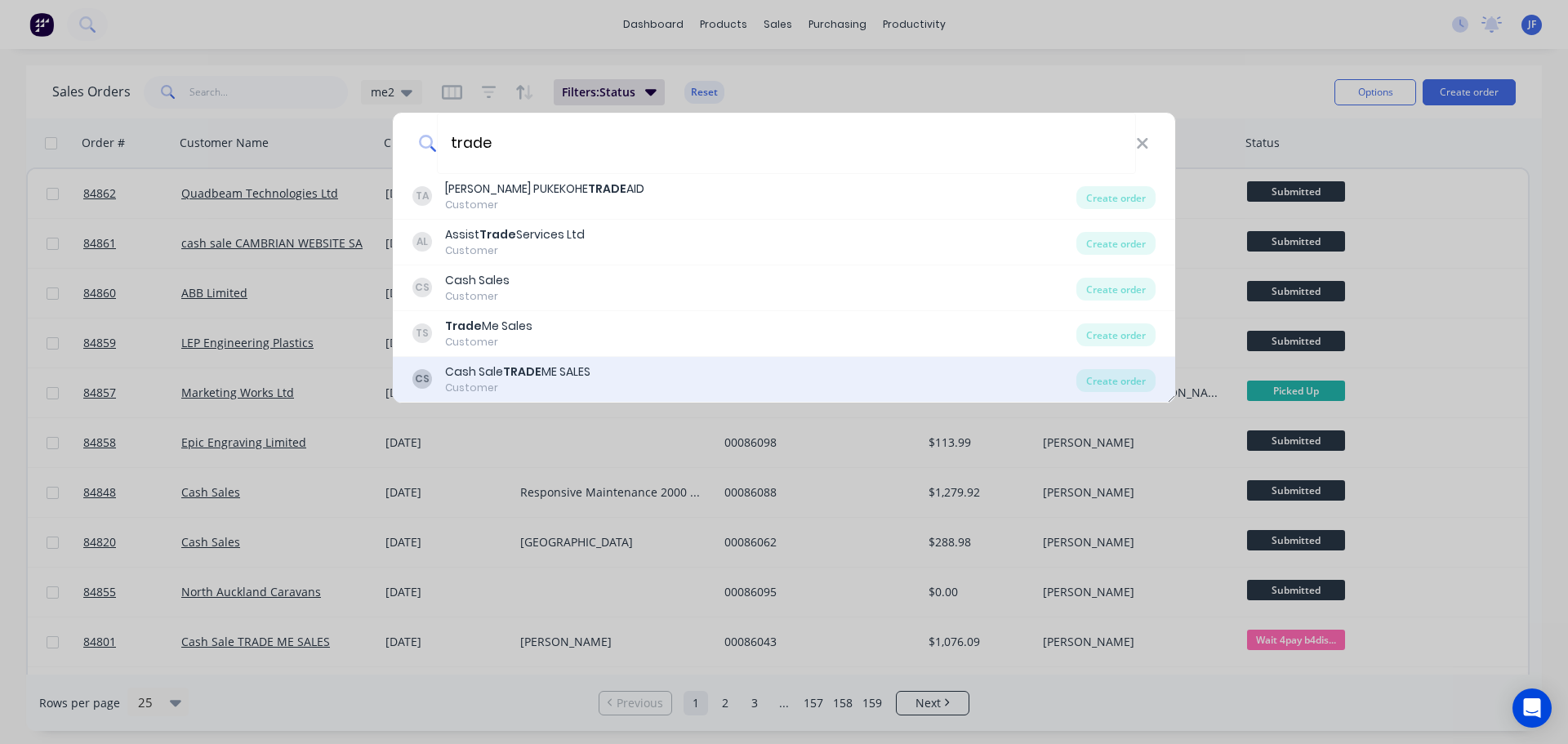
type input "trade"
click at [542, 367] on b "TRADE" at bounding box center [522, 372] width 39 height 16
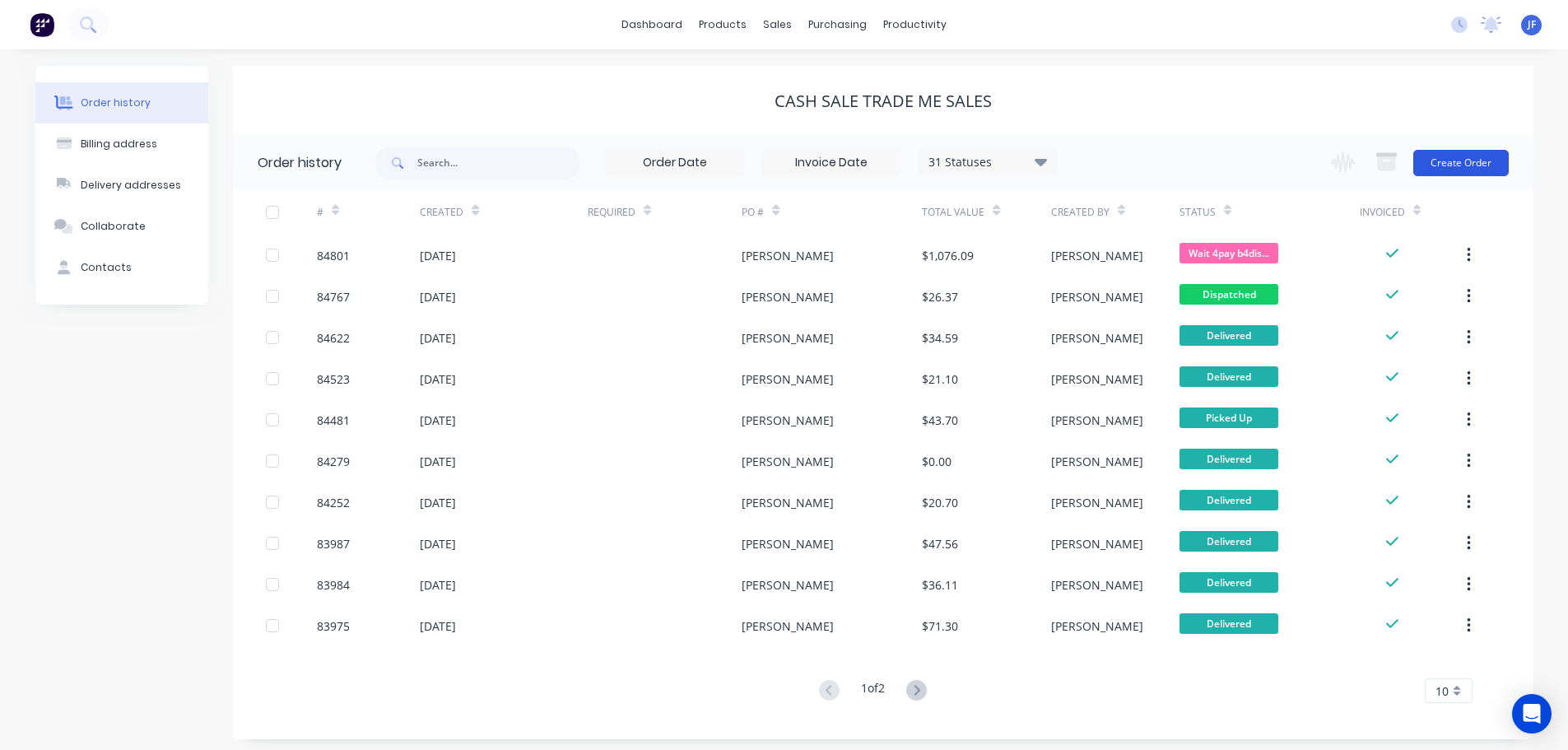
click at [1463, 169] on button "Create Order" at bounding box center [1460, 163] width 95 height 26
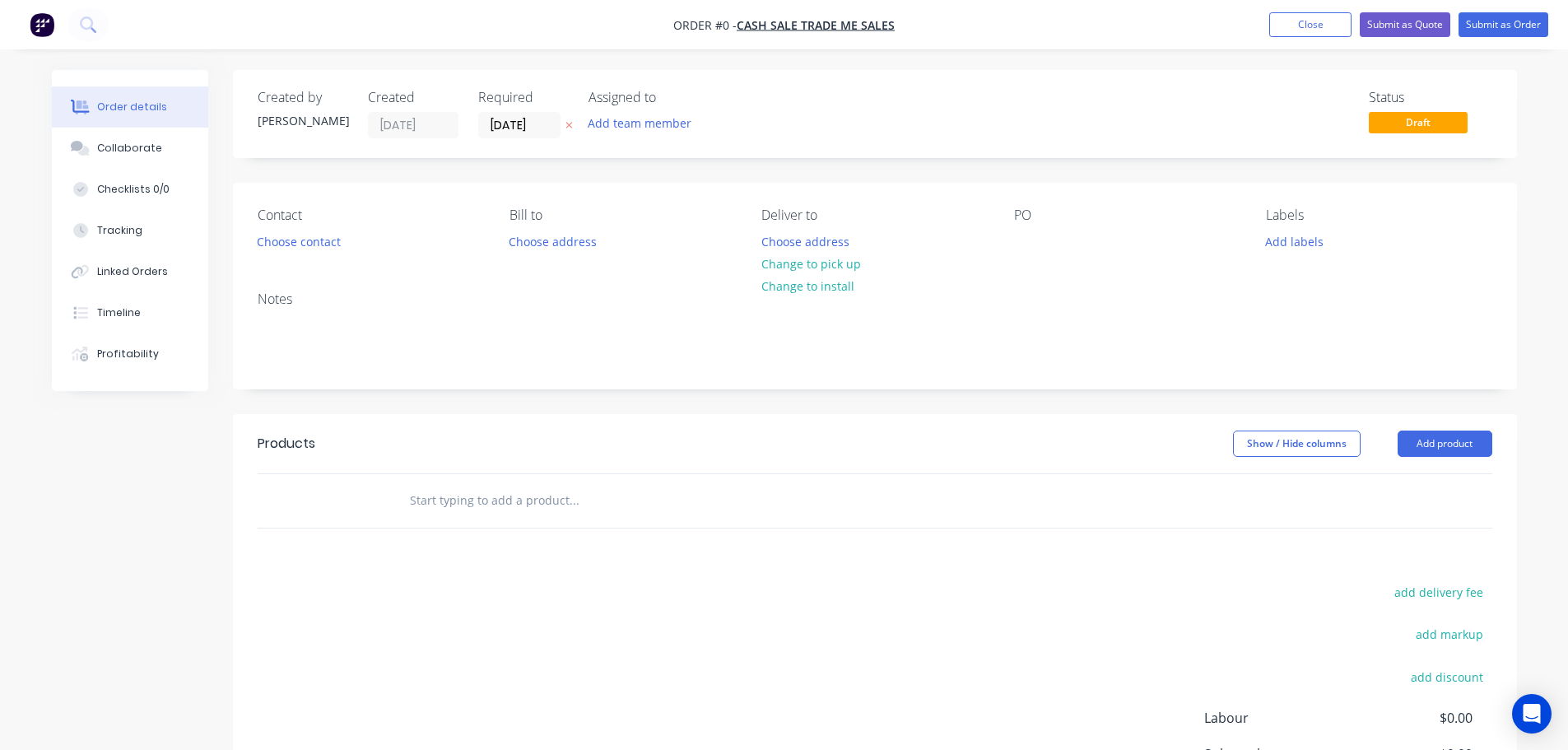
click at [571, 124] on icon "button" at bounding box center [569, 125] width 7 height 10
click at [299, 243] on button "Choose contact" at bounding box center [299, 241] width 101 height 22
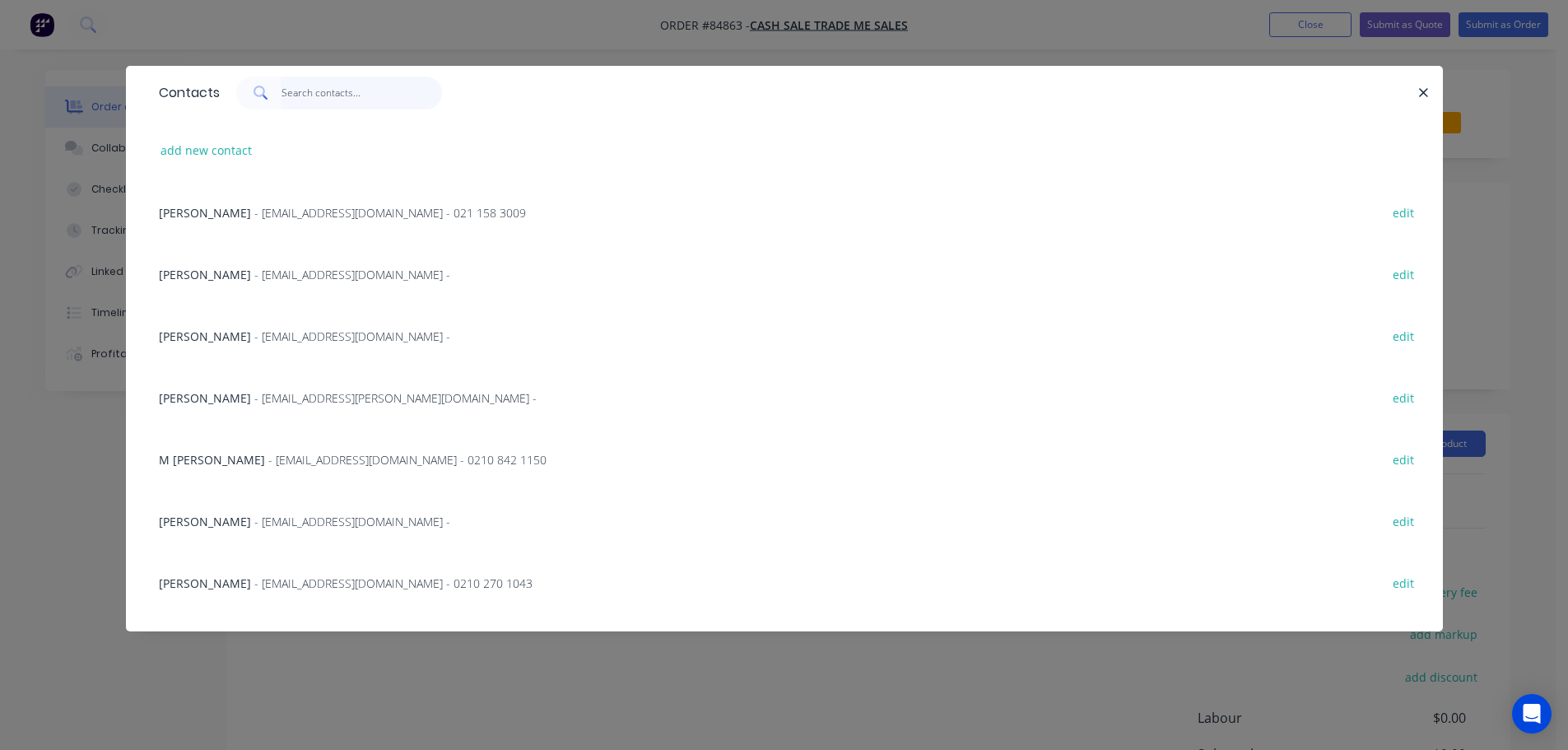
drag, startPoint x: 294, startPoint y: 98, endPoint x: 284, endPoint y: 111, distance: 16.4
click at [294, 98] on input "text" at bounding box center [361, 93] width 160 height 33
paste input "[PERSON_NAME]"
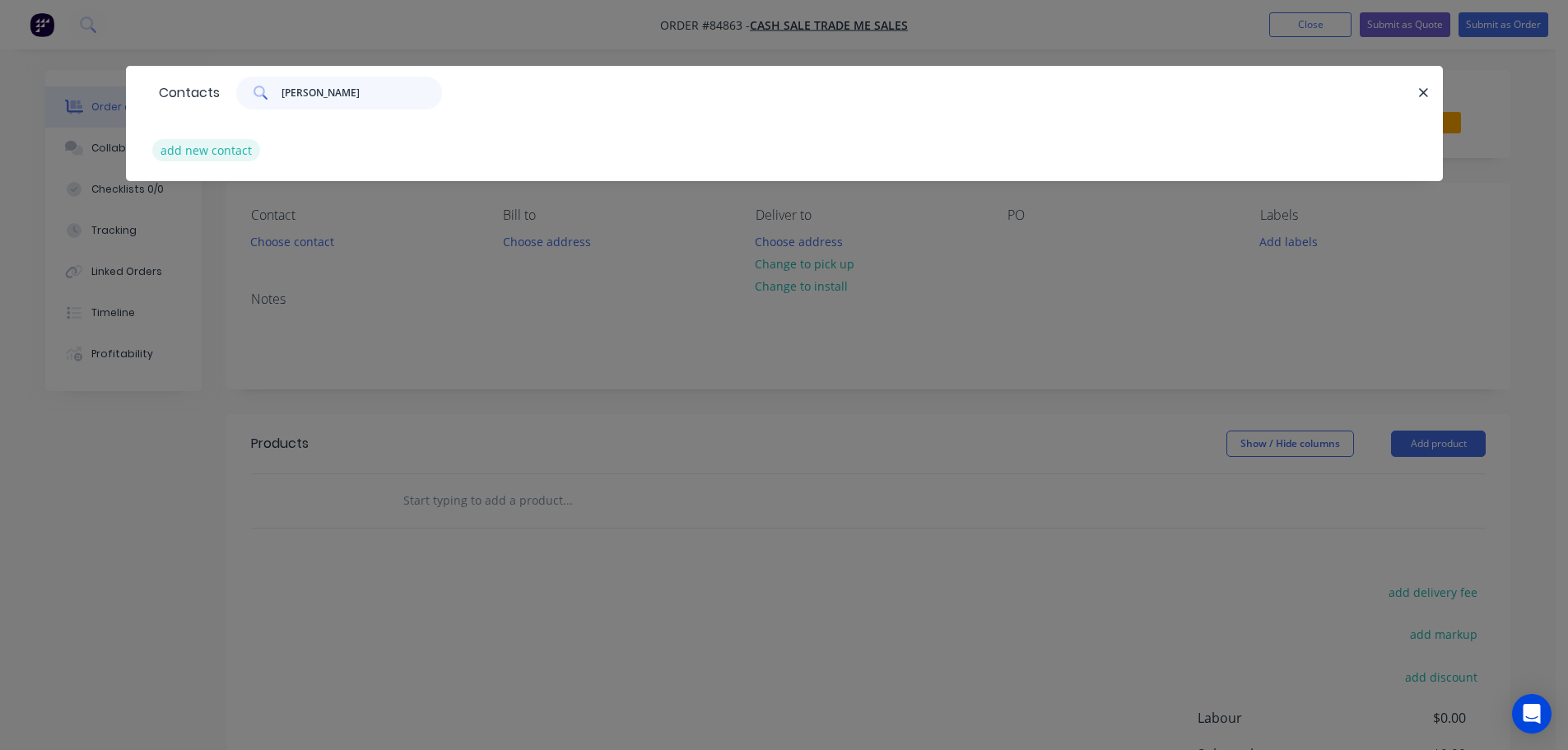
type input "[PERSON_NAME]"
click at [246, 150] on button "add new contact" at bounding box center [206, 150] width 108 height 22
select select "NZ"
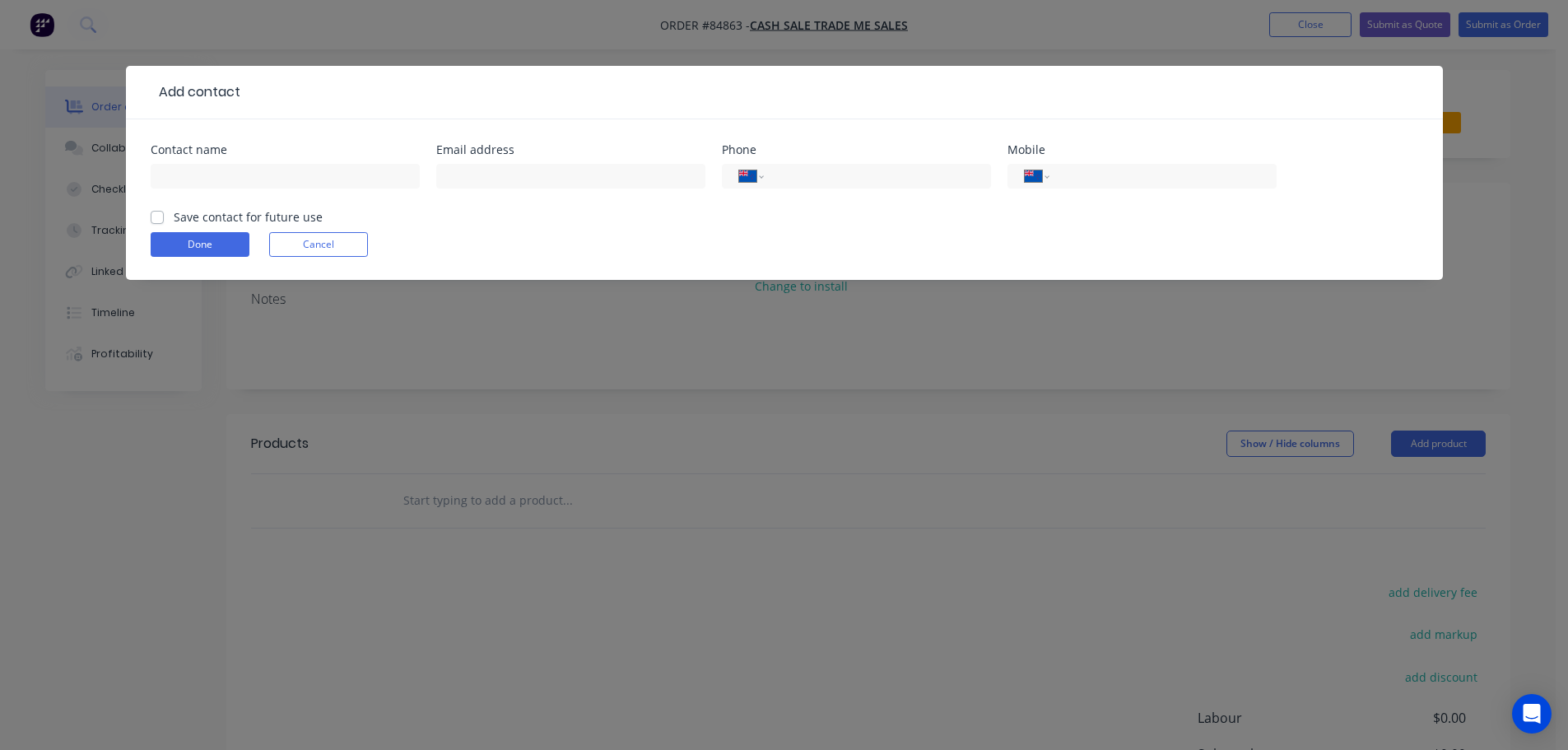
click at [250, 182] on input "text" at bounding box center [284, 176] width 269 height 25
type input "[PERSON_NAME]"
click at [237, 217] on label "Save contact for future use" at bounding box center [248, 217] width 149 height 17
click at [164, 217] on input "Save contact for future use" at bounding box center [157, 216] width 13 height 16
checkbox input "true"
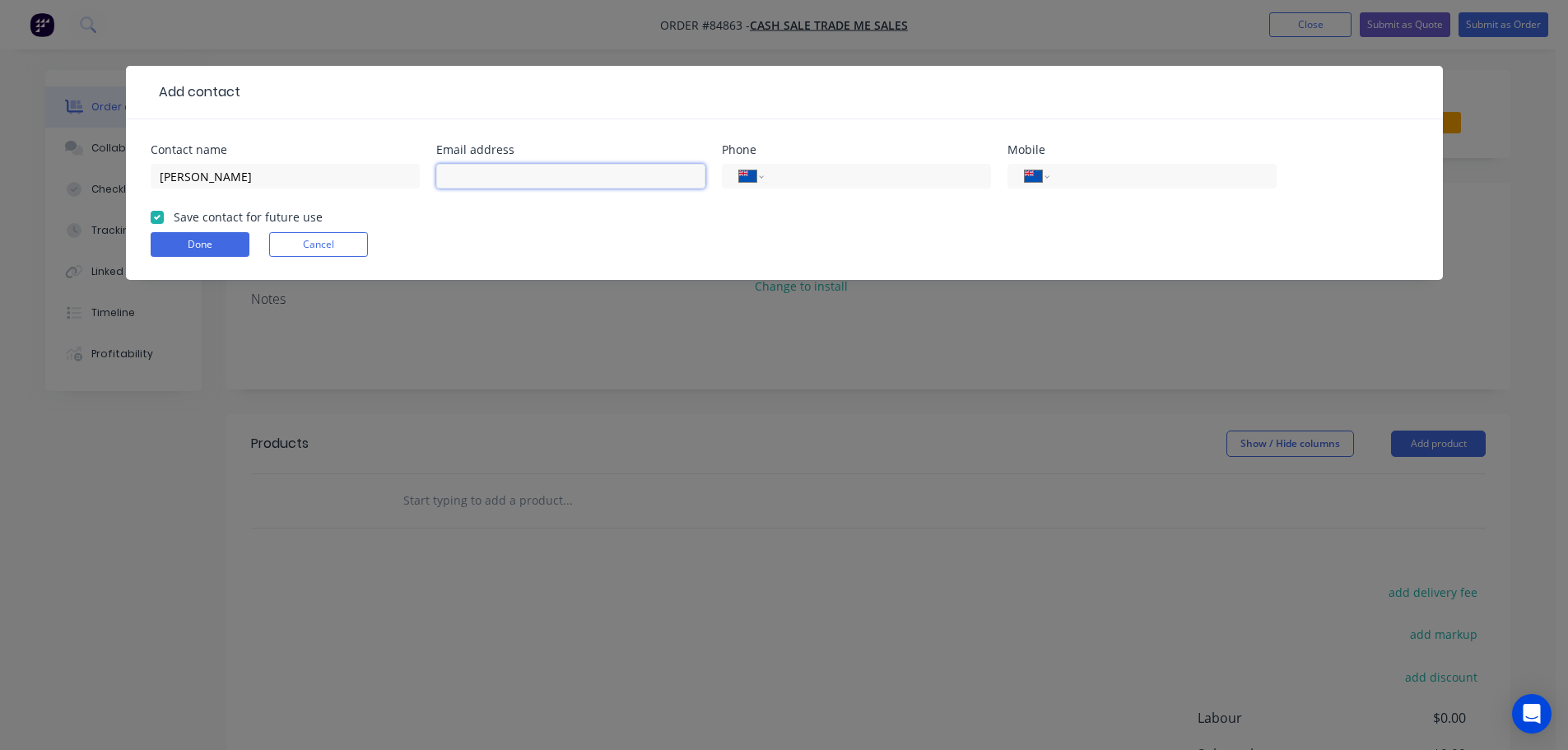
click at [458, 168] on input "text" at bounding box center [570, 176] width 269 height 25
paste input "[EMAIL_ADDRESS][DOMAIN_NAME]"
type input "[EMAIL_ADDRESS][DOMAIN_NAME]"
click at [192, 247] on button "Done" at bounding box center [199, 245] width 98 height 25
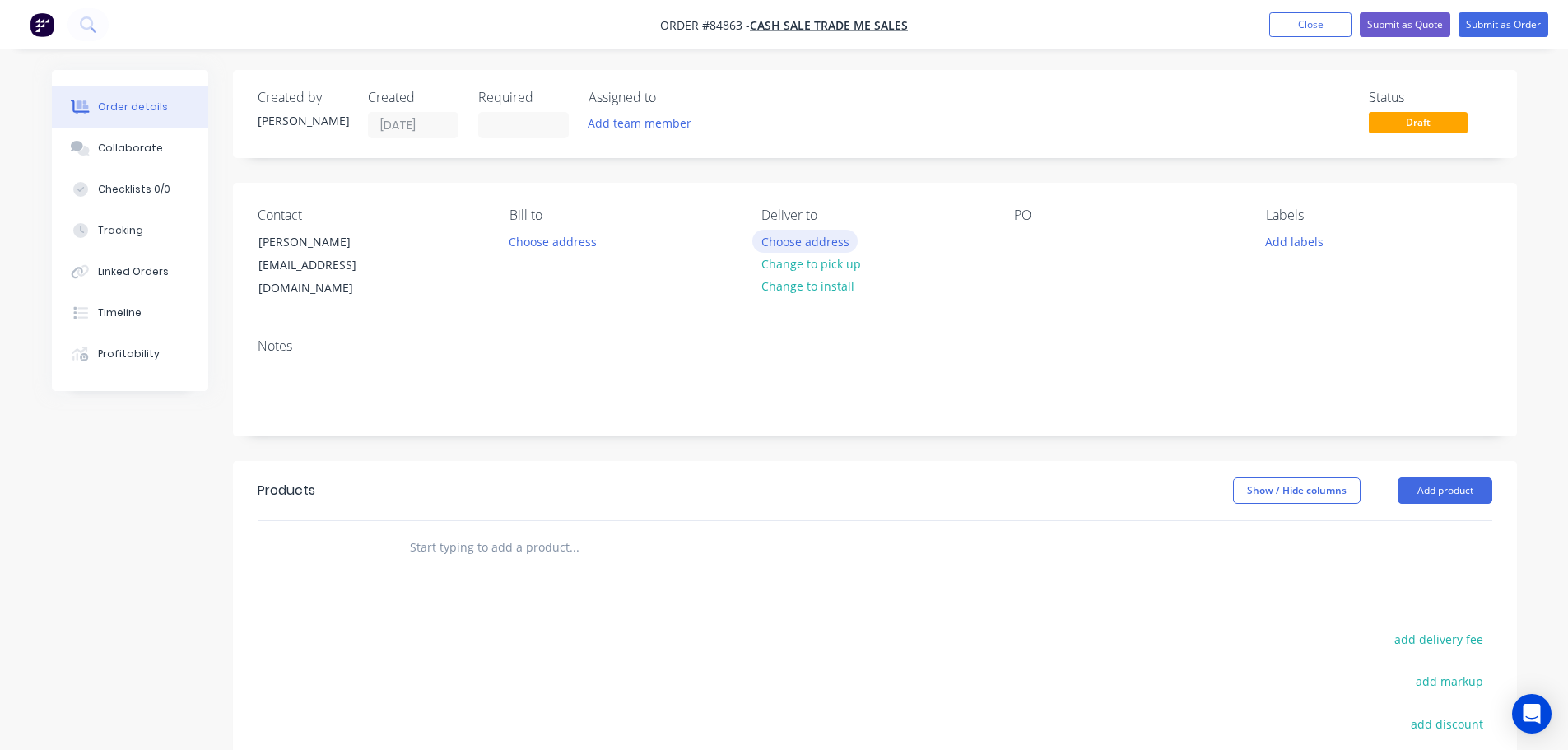
click at [830, 243] on button "Choose address" at bounding box center [805, 241] width 105 height 22
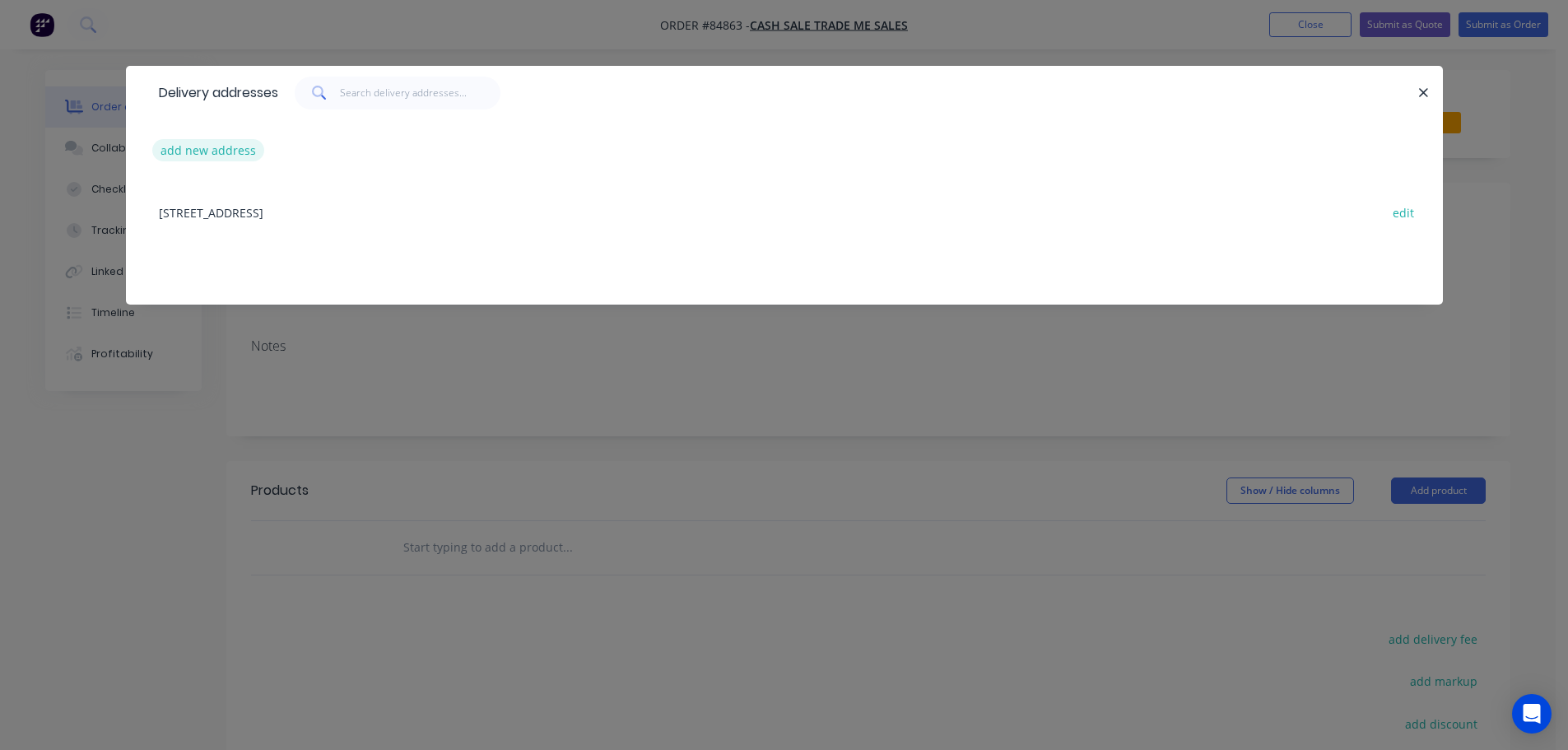
click at [201, 158] on button "add new address" at bounding box center [208, 150] width 112 height 22
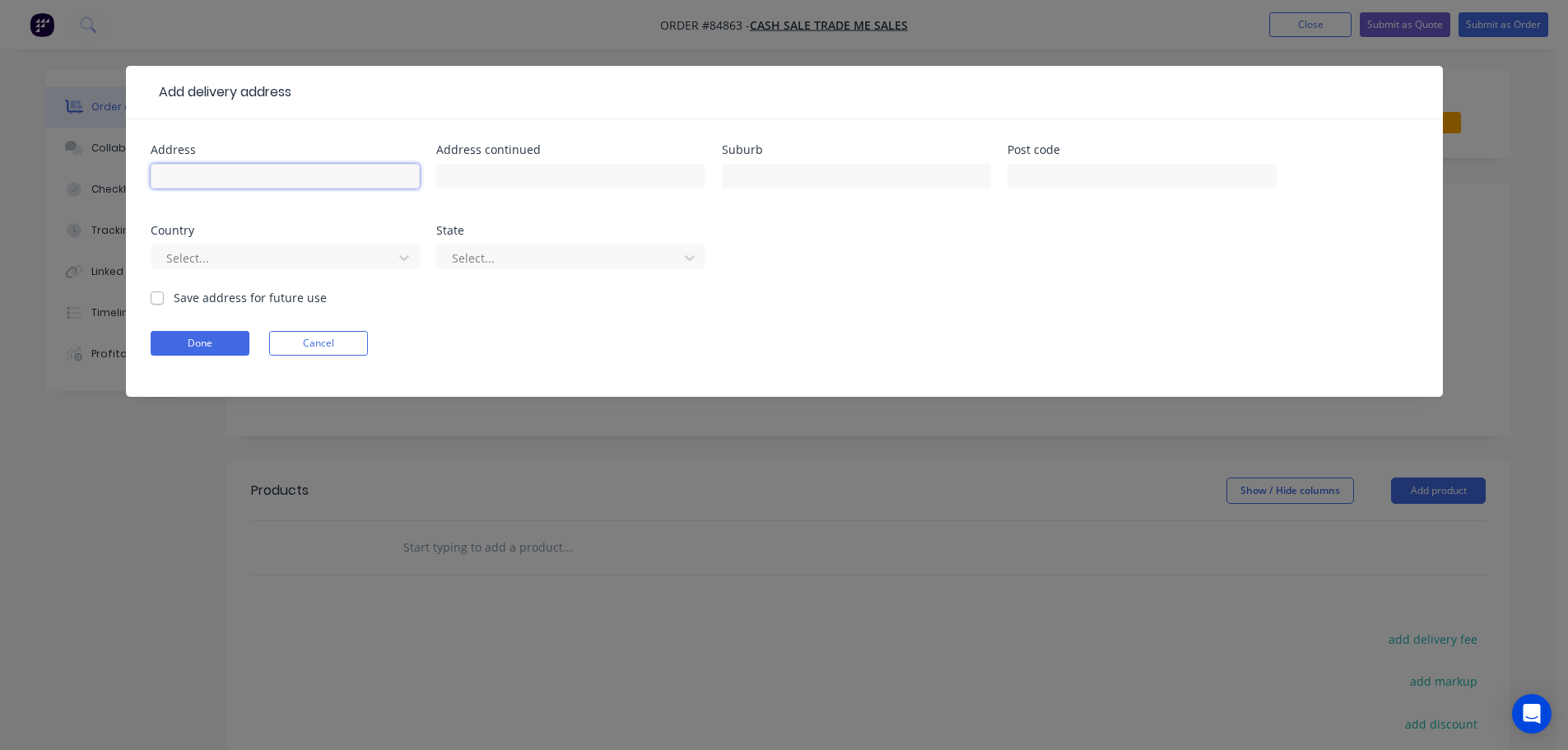
drag, startPoint x: 307, startPoint y: 185, endPoint x: 293, endPoint y: 189, distance: 14.6
click at [306, 184] on input "text" at bounding box center [284, 176] width 269 height 25
click at [198, 193] on div at bounding box center [284, 184] width 269 height 49
click at [170, 189] on div at bounding box center [284, 184] width 269 height 49
click at [174, 177] on input "text" at bounding box center [284, 176] width 269 height 25
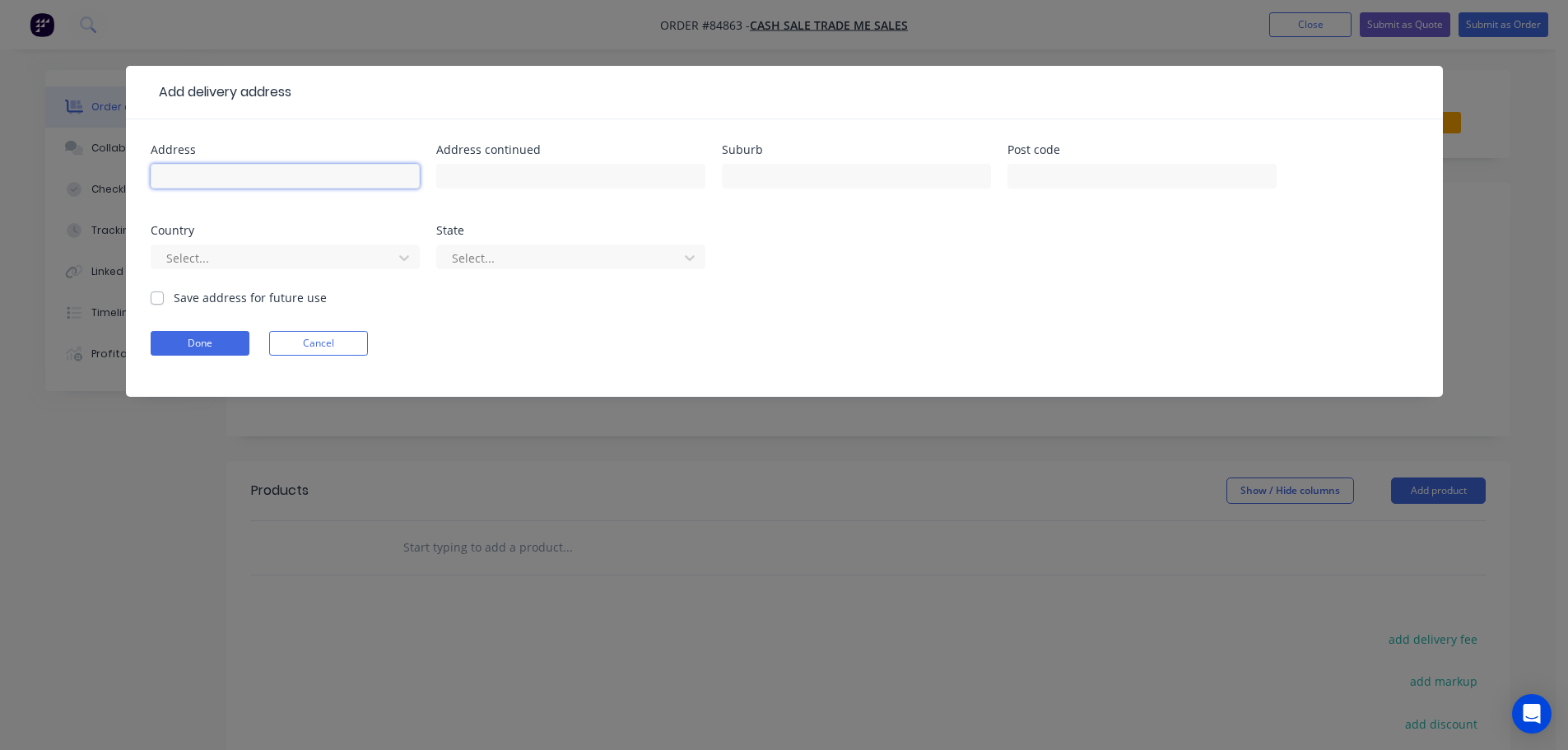
paste input "[STREET_ADDRESS]"
click at [277, 184] on input "[STREET_ADDRESS]" at bounding box center [284, 176] width 269 height 25
paste input "RD 2"
type input "[STREET_ADDRESS]"
click at [493, 184] on input "text" at bounding box center [570, 176] width 269 height 25
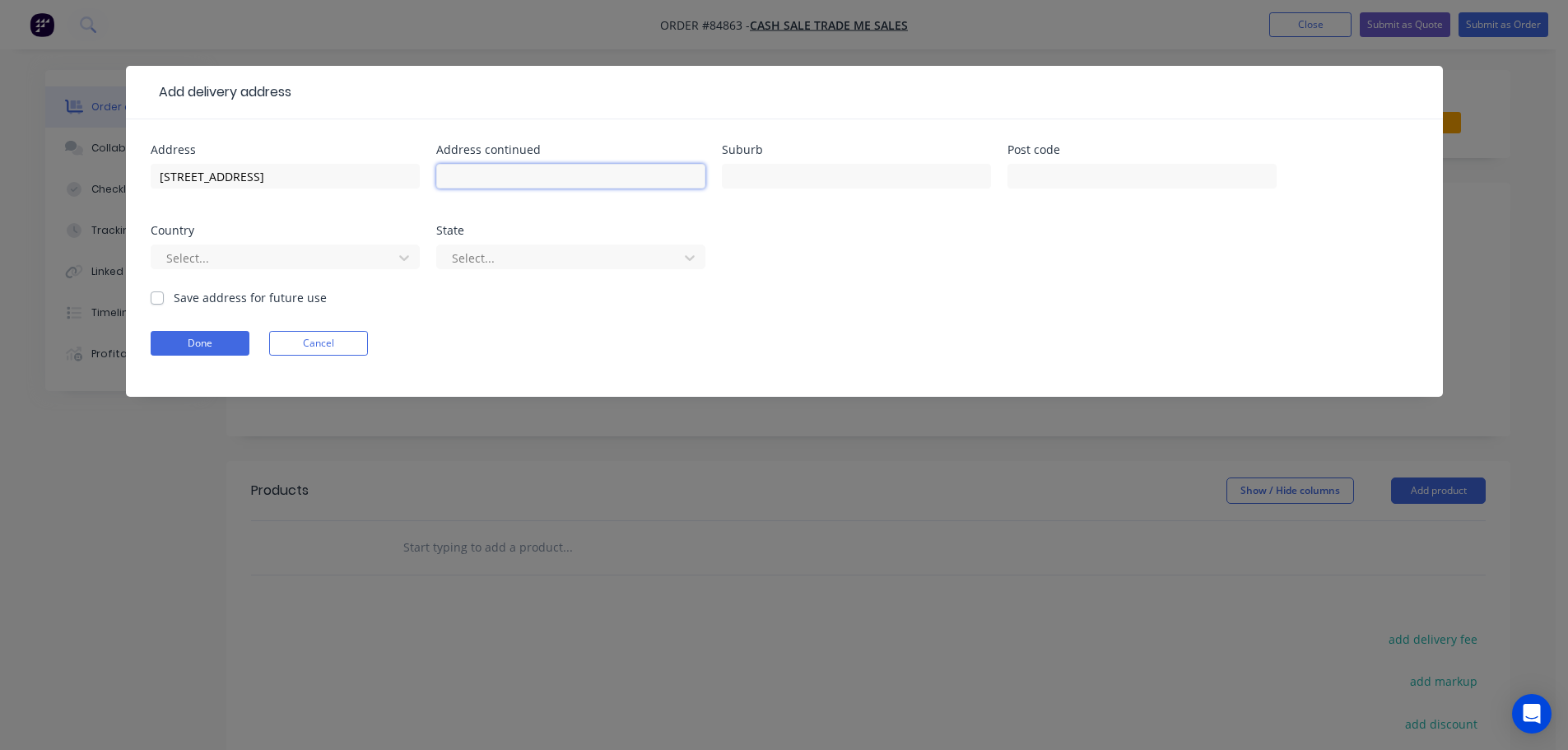
paste input "[PERSON_NAME]"
type input "[PERSON_NAME]"
drag, startPoint x: 763, startPoint y: 183, endPoint x: 1049, endPoint y: 170, distance: 286.3
click at [772, 181] on input "text" at bounding box center [856, 176] width 269 height 25
paste input "Patea"
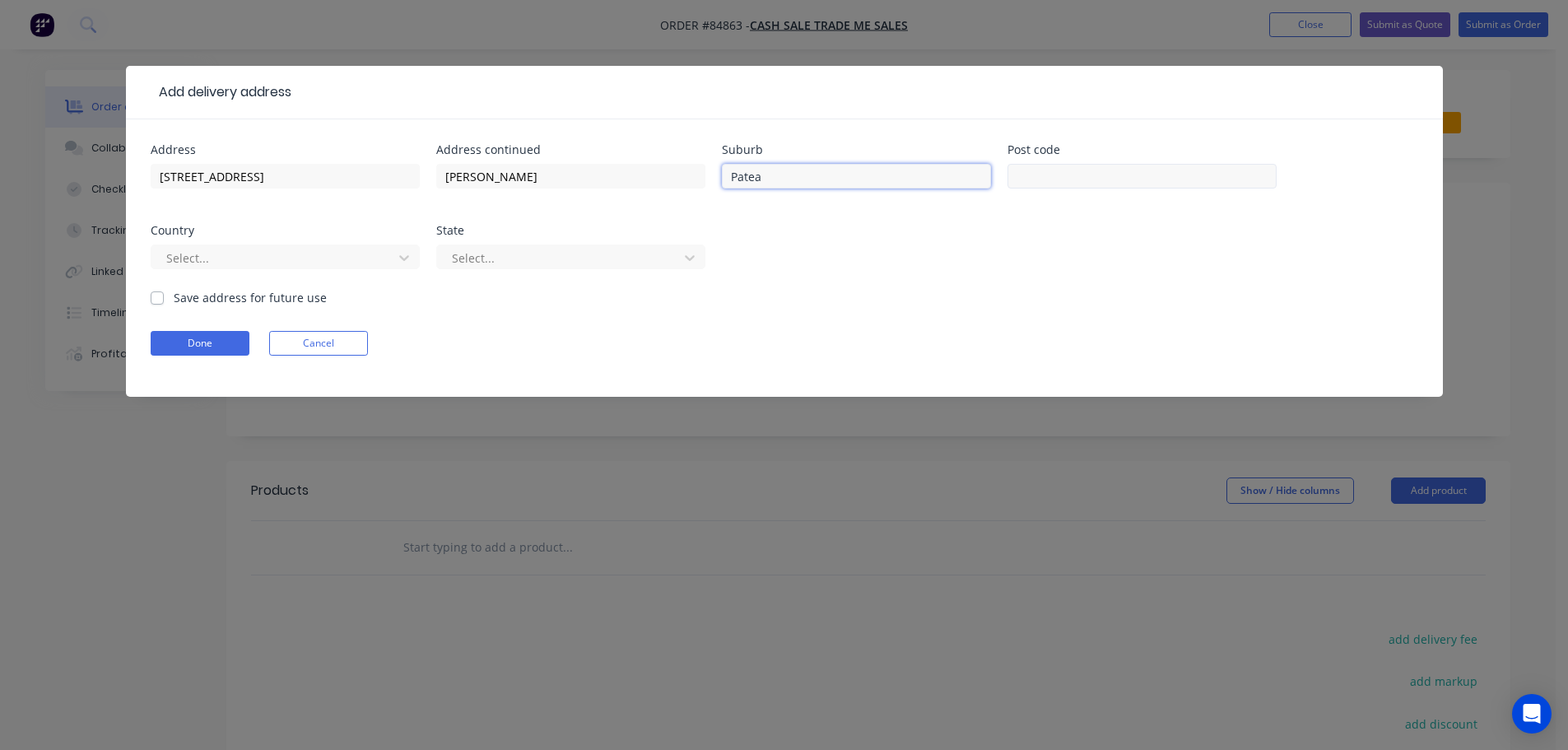
type input "Patea"
click at [1058, 169] on input "text" at bounding box center [1141, 176] width 269 height 25
type input "4598"
click at [248, 349] on button "Done" at bounding box center [199, 343] width 98 height 25
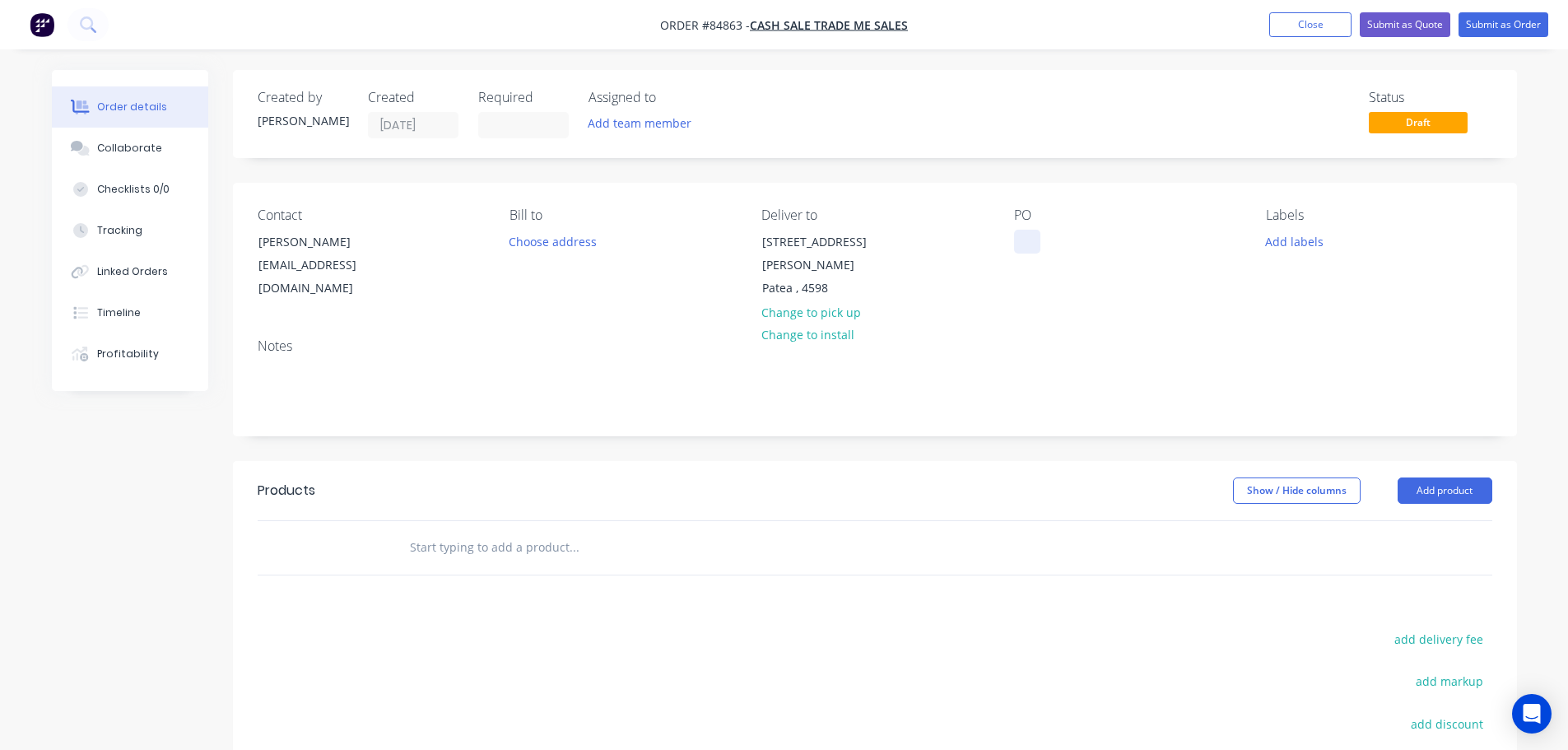
click at [1025, 236] on div at bounding box center [1027, 241] width 26 height 24
drag, startPoint x: 258, startPoint y: 241, endPoint x: 447, endPoint y: 238, distance: 189.0
click at [447, 238] on div "Contact [PERSON_NAME] [EMAIL_ADDRESS][DOMAIN_NAME]" at bounding box center [370, 254] width 226 height 93
copy div "[PERSON_NAME]"
click at [1023, 227] on div "PO" at bounding box center [1126, 254] width 226 height 93
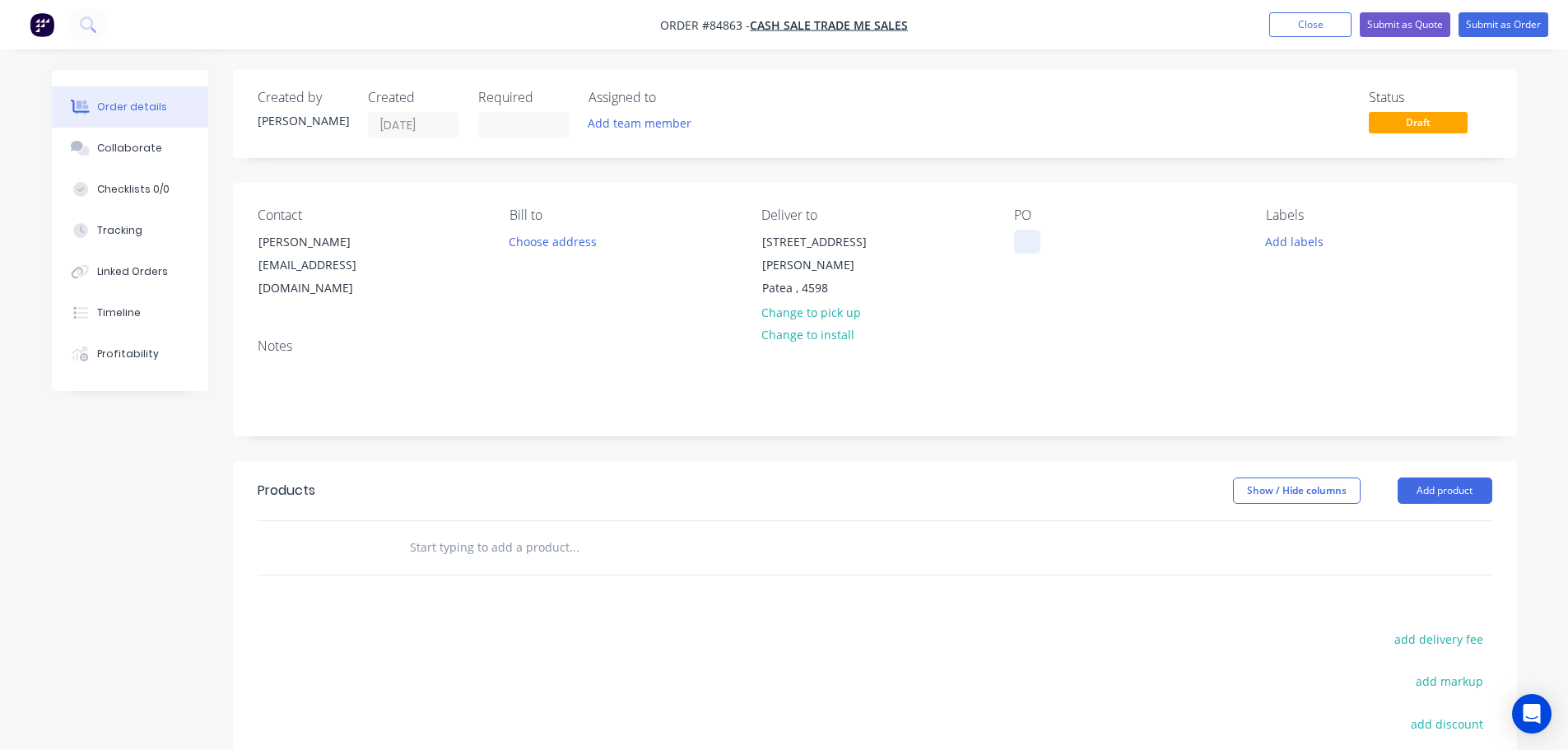
click at [1025, 237] on div at bounding box center [1027, 241] width 26 height 24
paste div
click at [991, 325] on div "Notes" at bounding box center [875, 380] width 1284 height 110
click at [464, 545] on input "text" at bounding box center [574, 547] width 329 height 33
drag, startPoint x: 554, startPoint y: 527, endPoint x: 477, endPoint y: 540, distance: 78.1
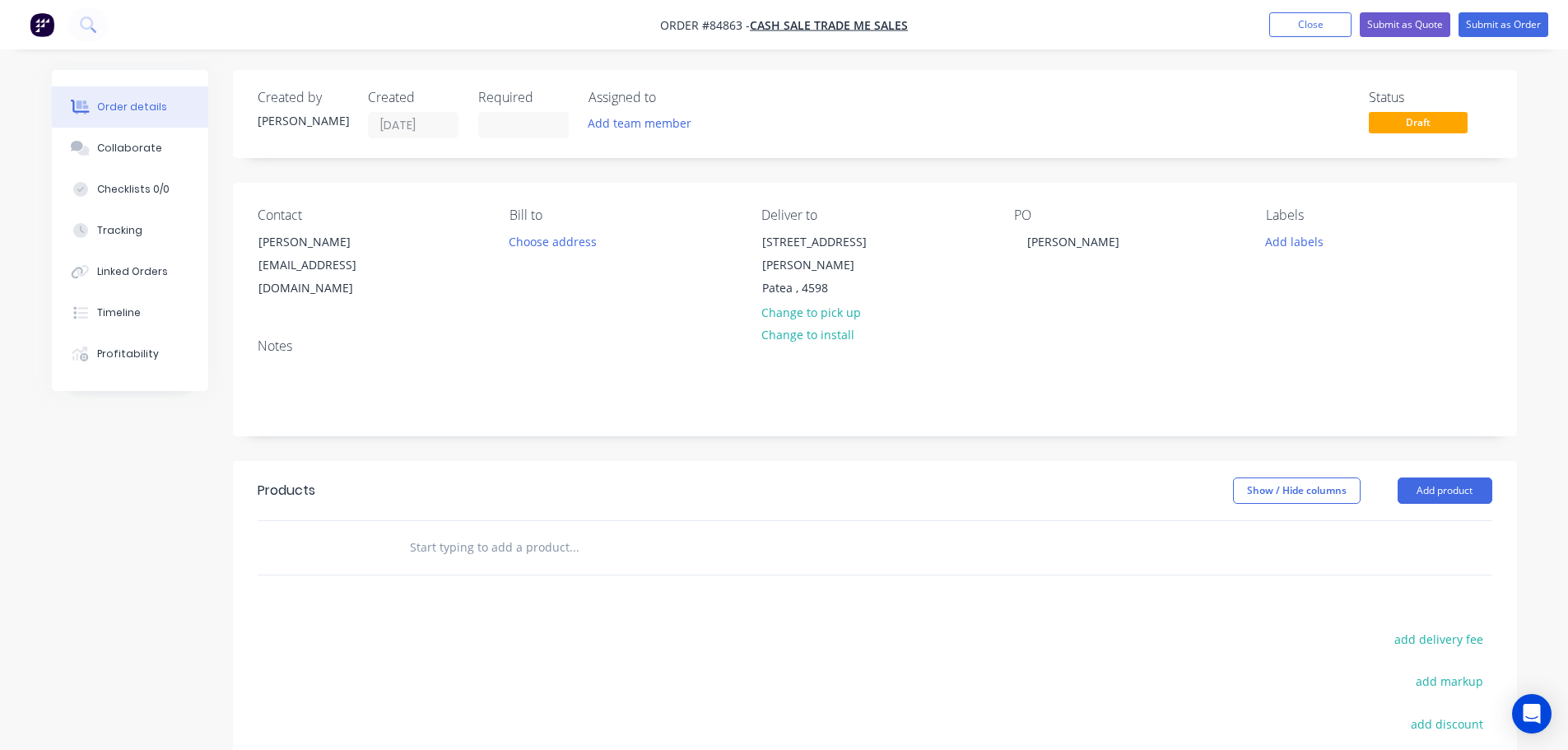
click at [554, 531] on input "text" at bounding box center [574, 547] width 329 height 33
click at [506, 531] on input "text" at bounding box center [574, 547] width 329 height 33
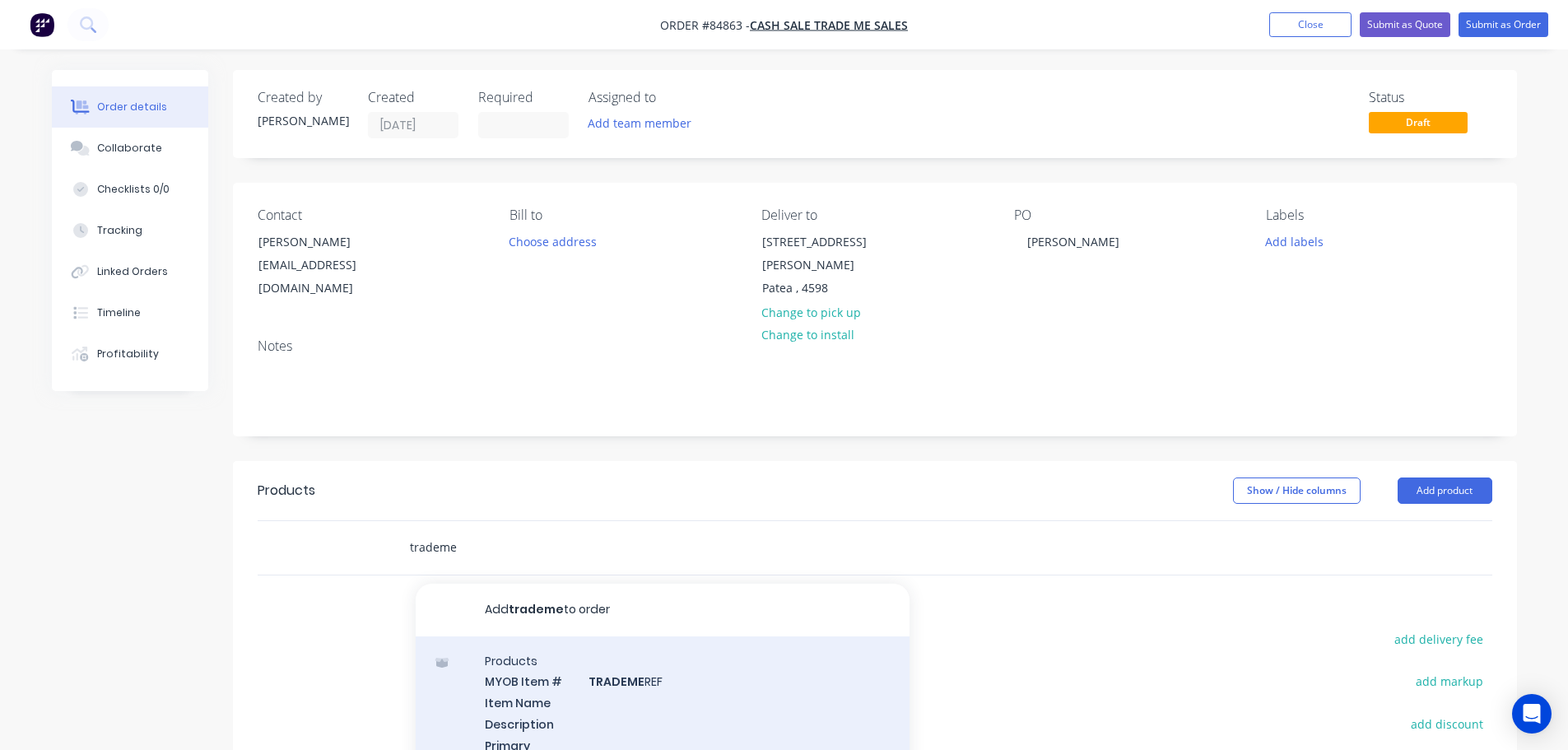
type input "trademe"
click at [580, 673] on div "Products MYOB Item # TRADEME REF Item Name Description Primary Supplier Supplie…" at bounding box center [662, 752] width 494 height 232
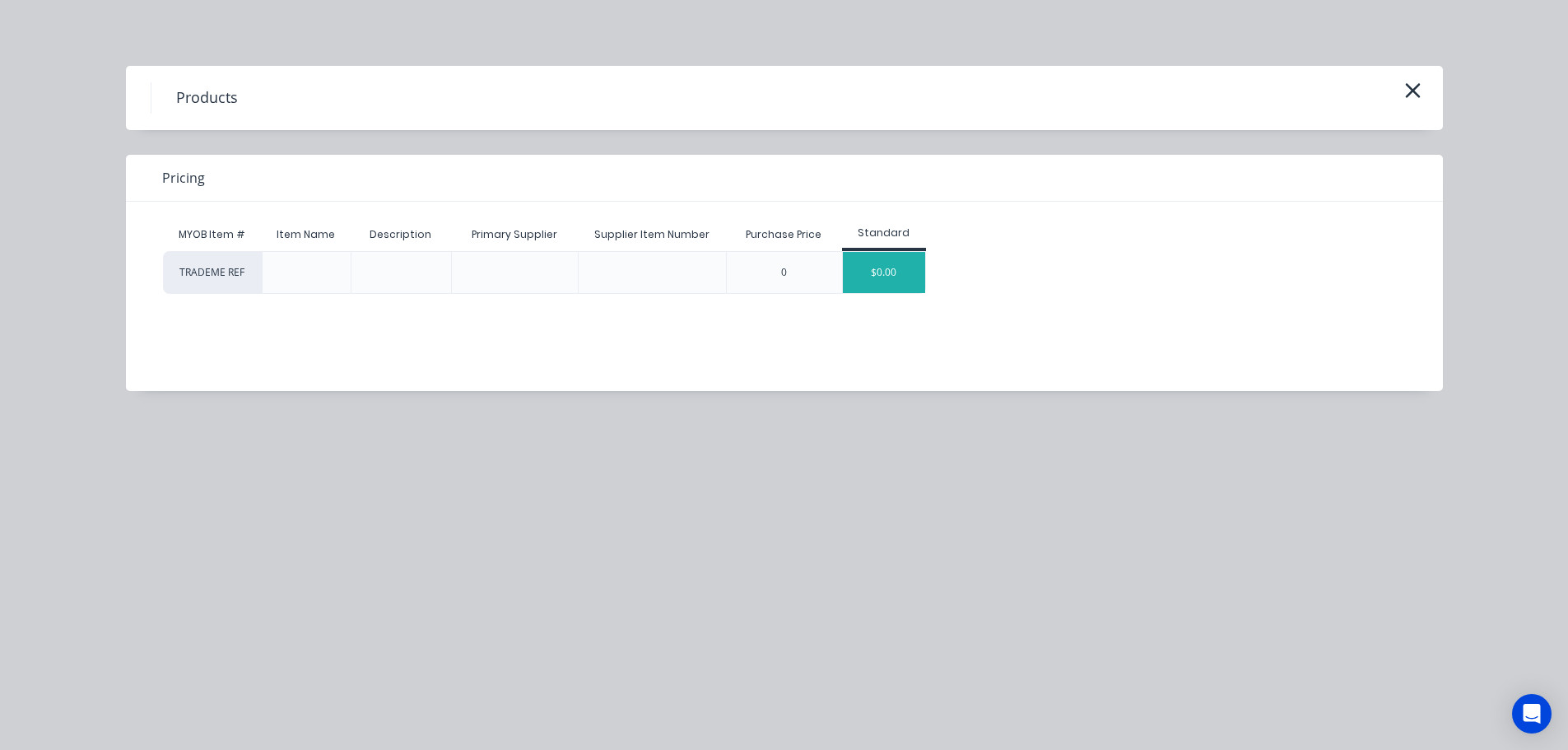
click at [849, 257] on div "$0.00" at bounding box center [884, 272] width 83 height 41
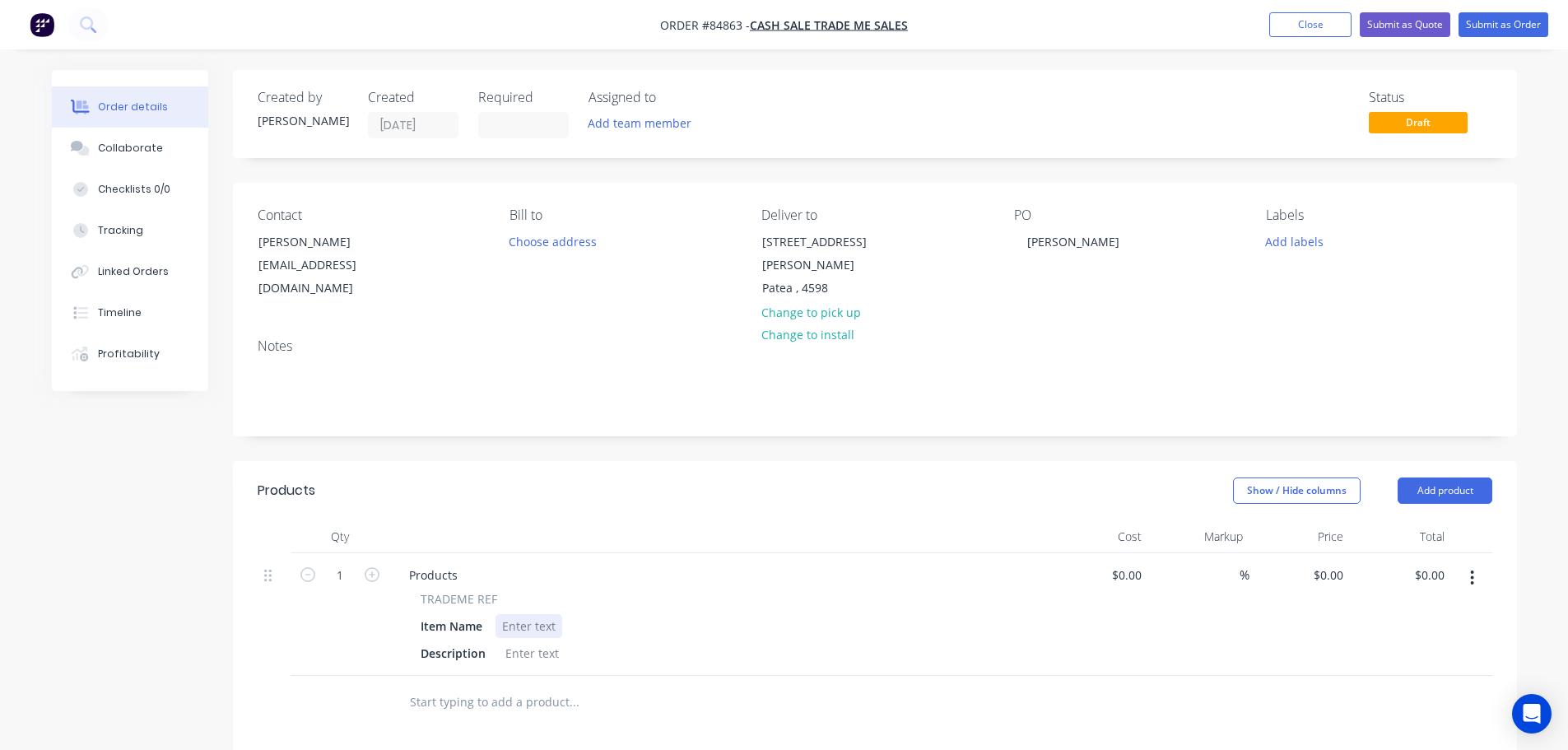
click at [533, 614] on div at bounding box center [528, 625] width 67 height 24
paste div
drag, startPoint x: 417, startPoint y: 575, endPoint x: 514, endPoint y: 577, distance: 97.0
click at [514, 590] on div "TRADEME REF Item Name P244858361 Description" at bounding box center [719, 627] width 645 height 75
copy span "TRADEME REF"
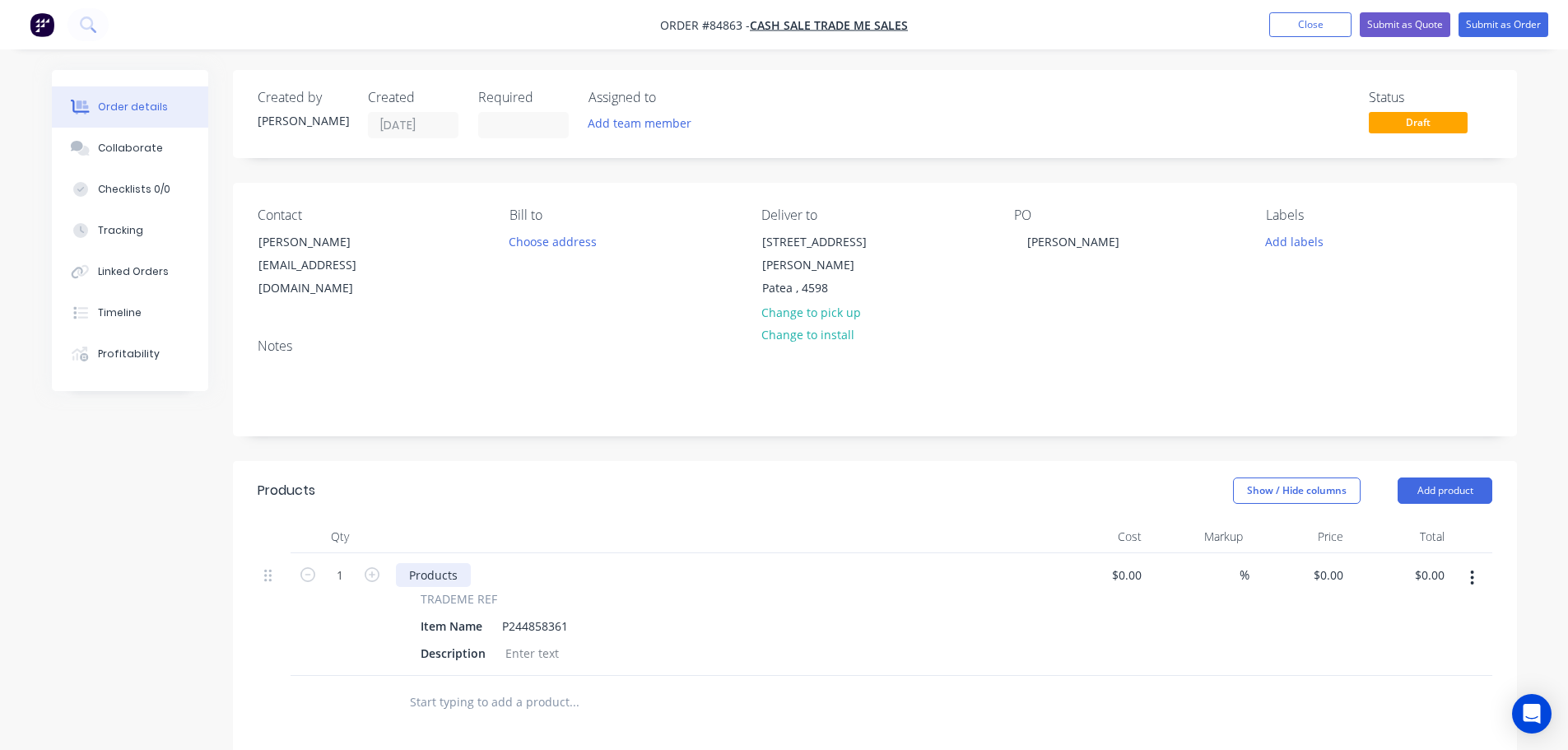
click at [435, 563] on div "Products" at bounding box center [433, 575] width 75 height 24
paste div
click at [316, 565] on button "button" at bounding box center [308, 573] width 22 height 17
type input "0"
click at [514, 686] on input "text" at bounding box center [574, 702] width 329 height 33
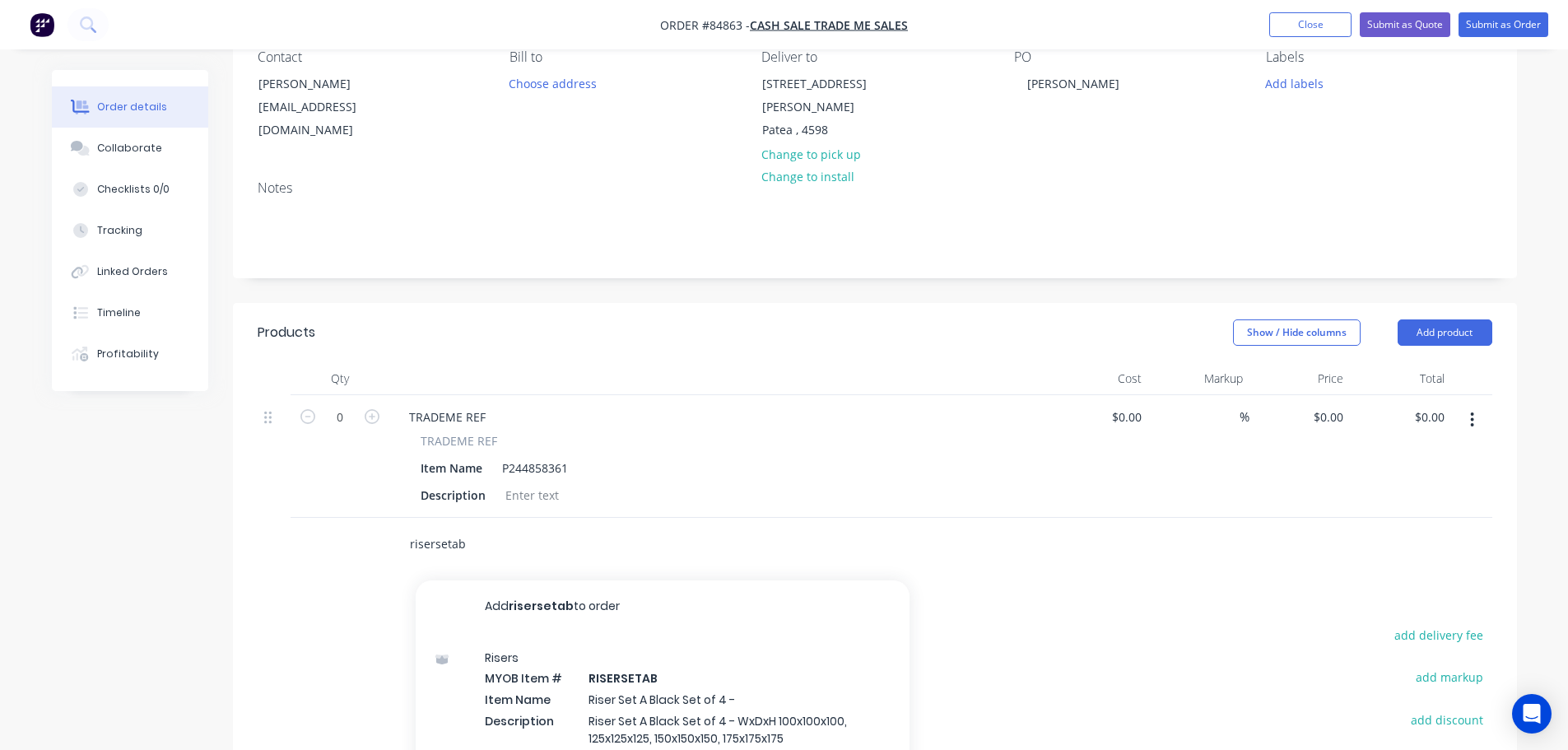
scroll to position [165, 0]
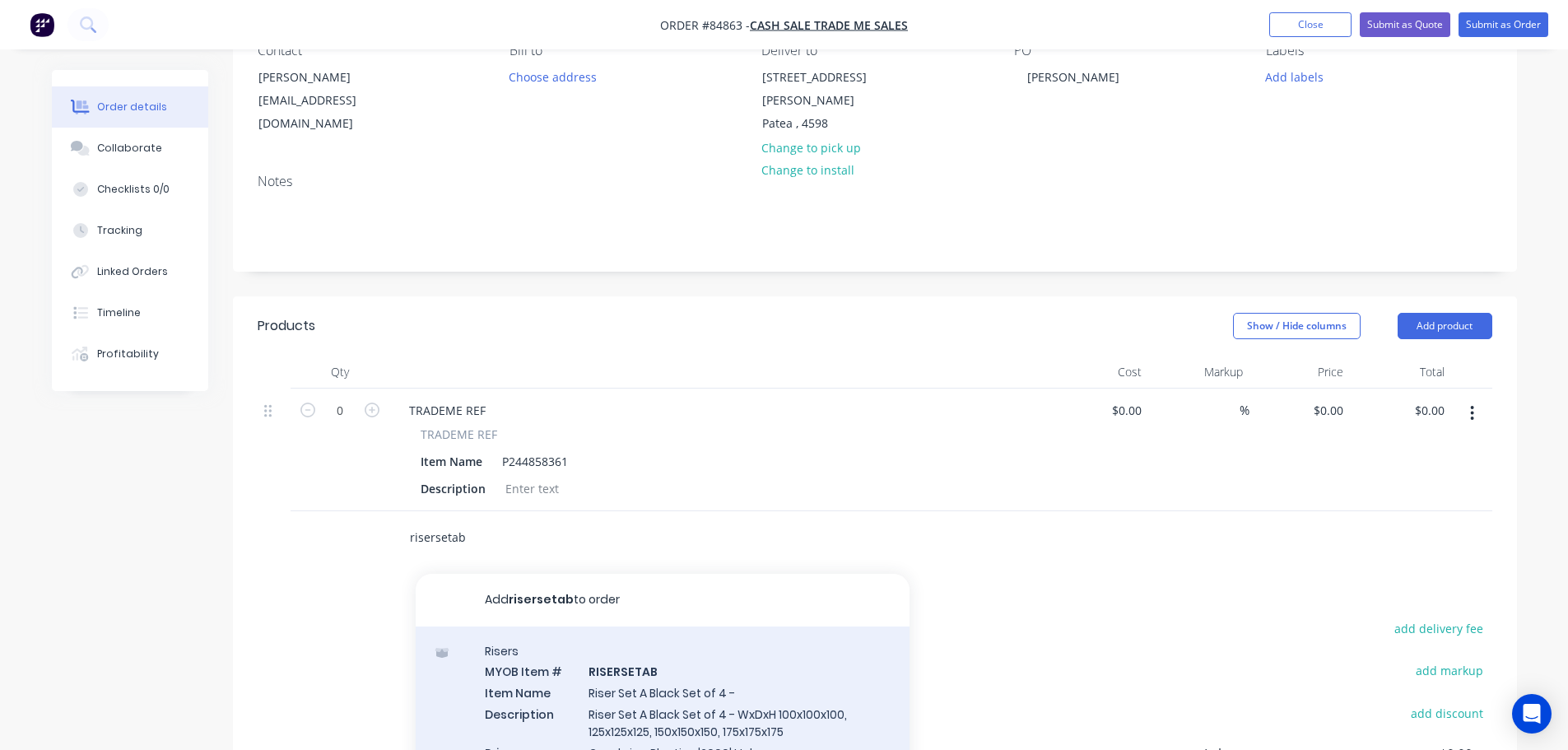
type input "risersetab"
click at [768, 728] on div "Risers MYOB Item # RISERSETAB Item Name Riser Set A Black Set of 4 - Descriptio…" at bounding box center [662, 750] width 494 height 249
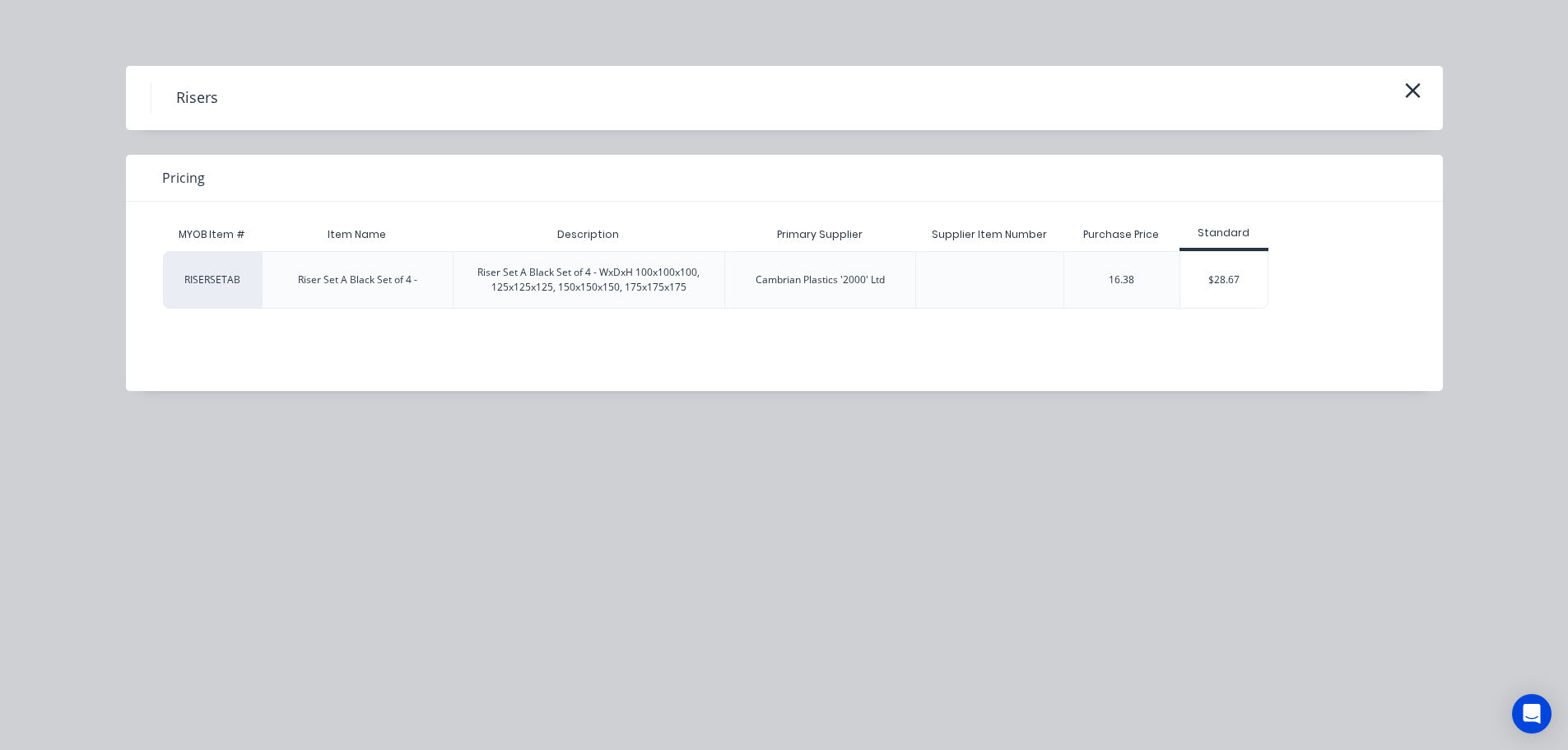
click at [1215, 273] on div "$28.67" at bounding box center [1224, 279] width 88 height 56
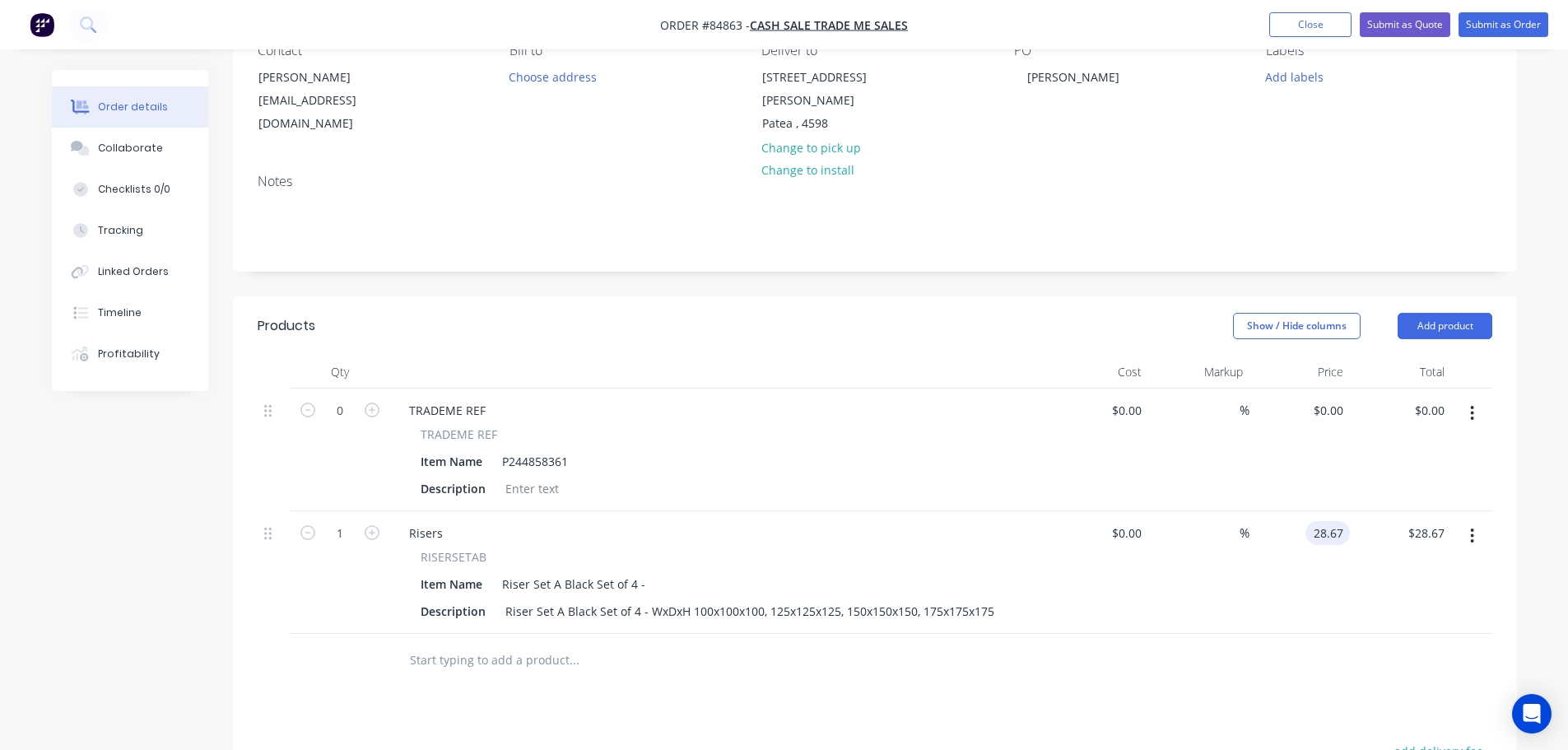
click at [1332, 521] on input "28.67" at bounding box center [1331, 533] width 38 height 24
type input "$28.67"
click at [370, 525] on icon "button" at bounding box center [372, 533] width 15 height 15
type input "2"
click at [1426, 521] on input "57.34" at bounding box center [1432, 533] width 38 height 24
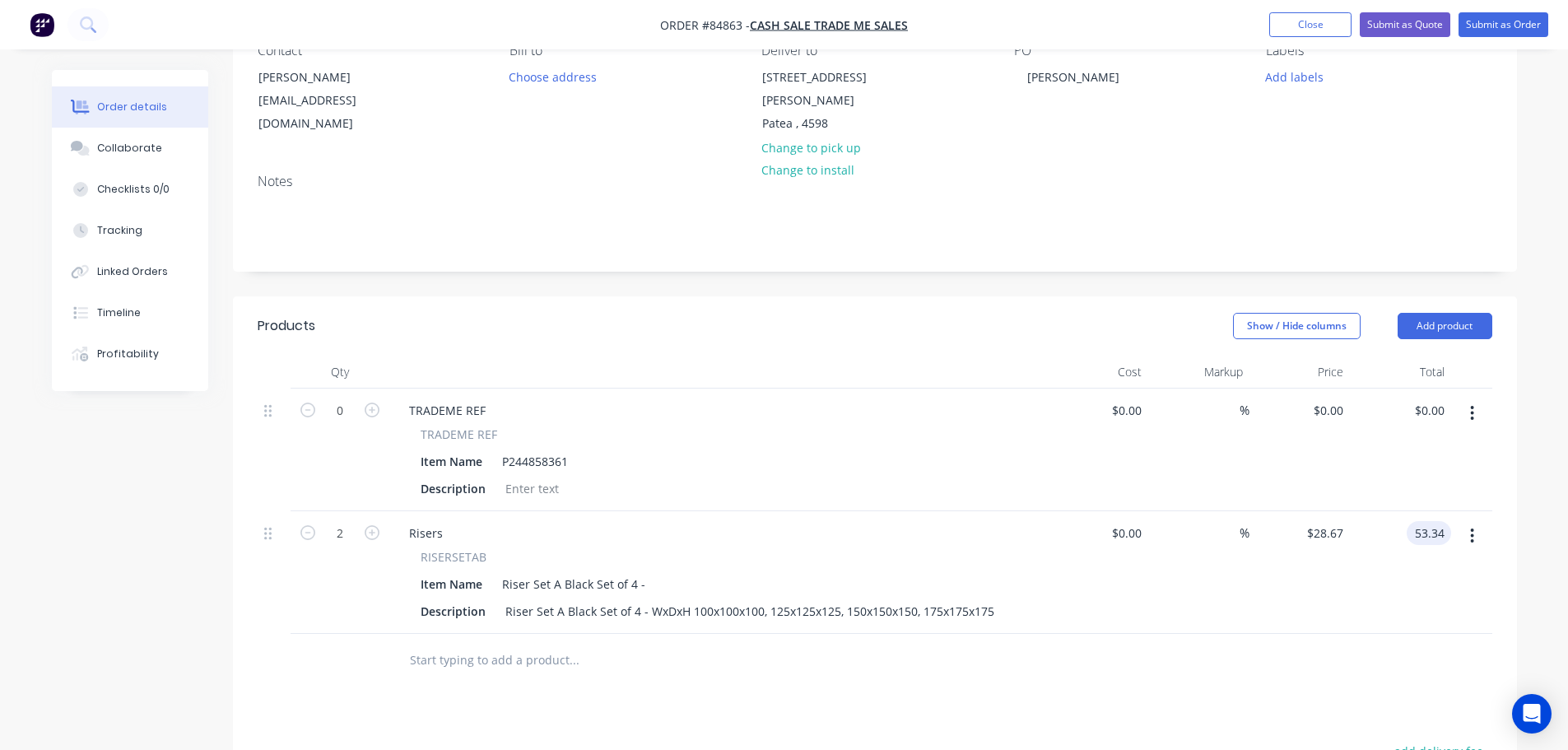
type input "53.34"
type input "$26.67"
type input "$53.34"
click at [1379, 608] on div "$53.34 $53.34" at bounding box center [1400, 572] width 101 height 122
click at [1445, 740] on button "add delivery fee" at bounding box center [1439, 751] width 106 height 22
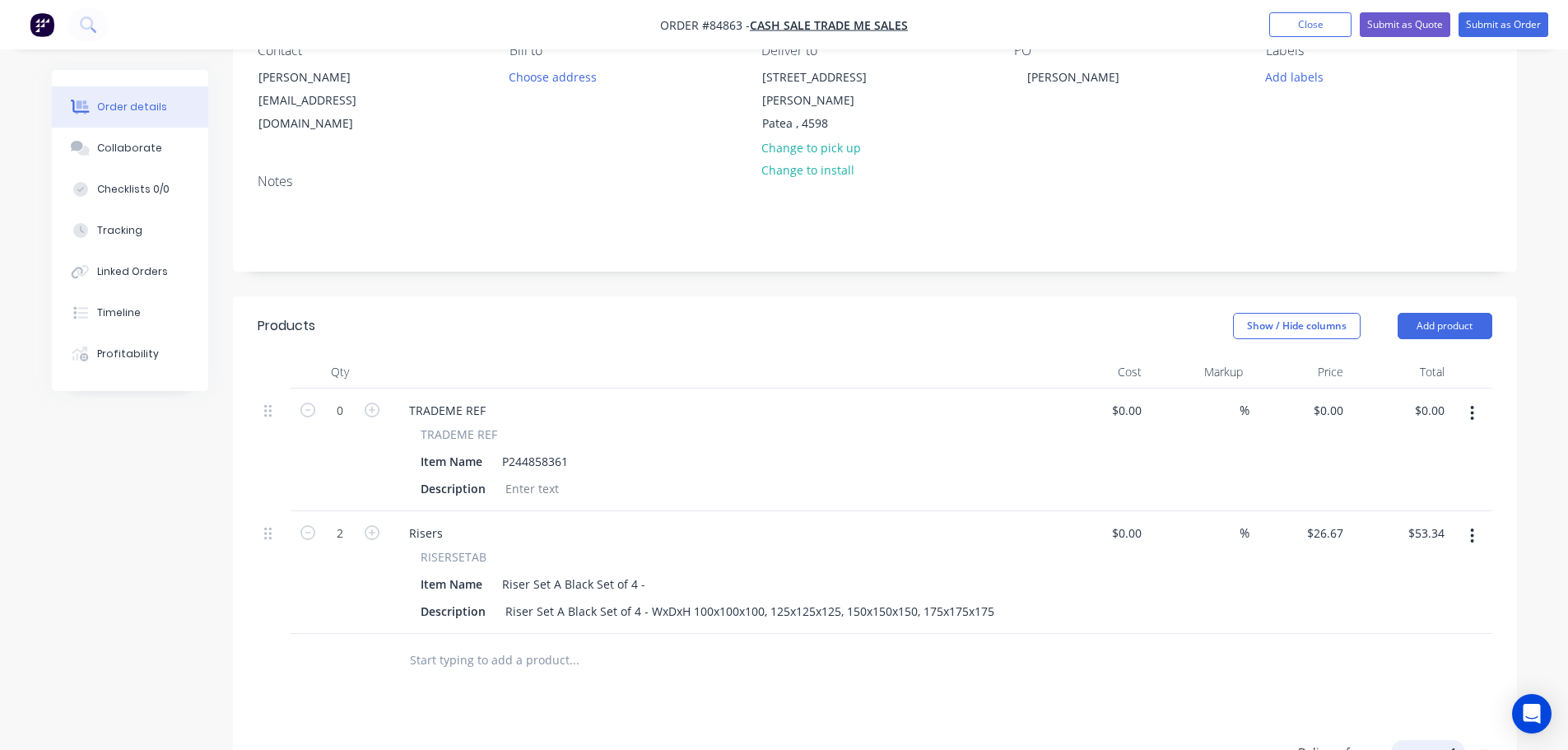
type input "15"
click at [1321, 670] on div "Products Show / Hide columns Add product Qty Cost Markup Price Total 0 TRADEME …" at bounding box center [875, 685] width 1284 height 777
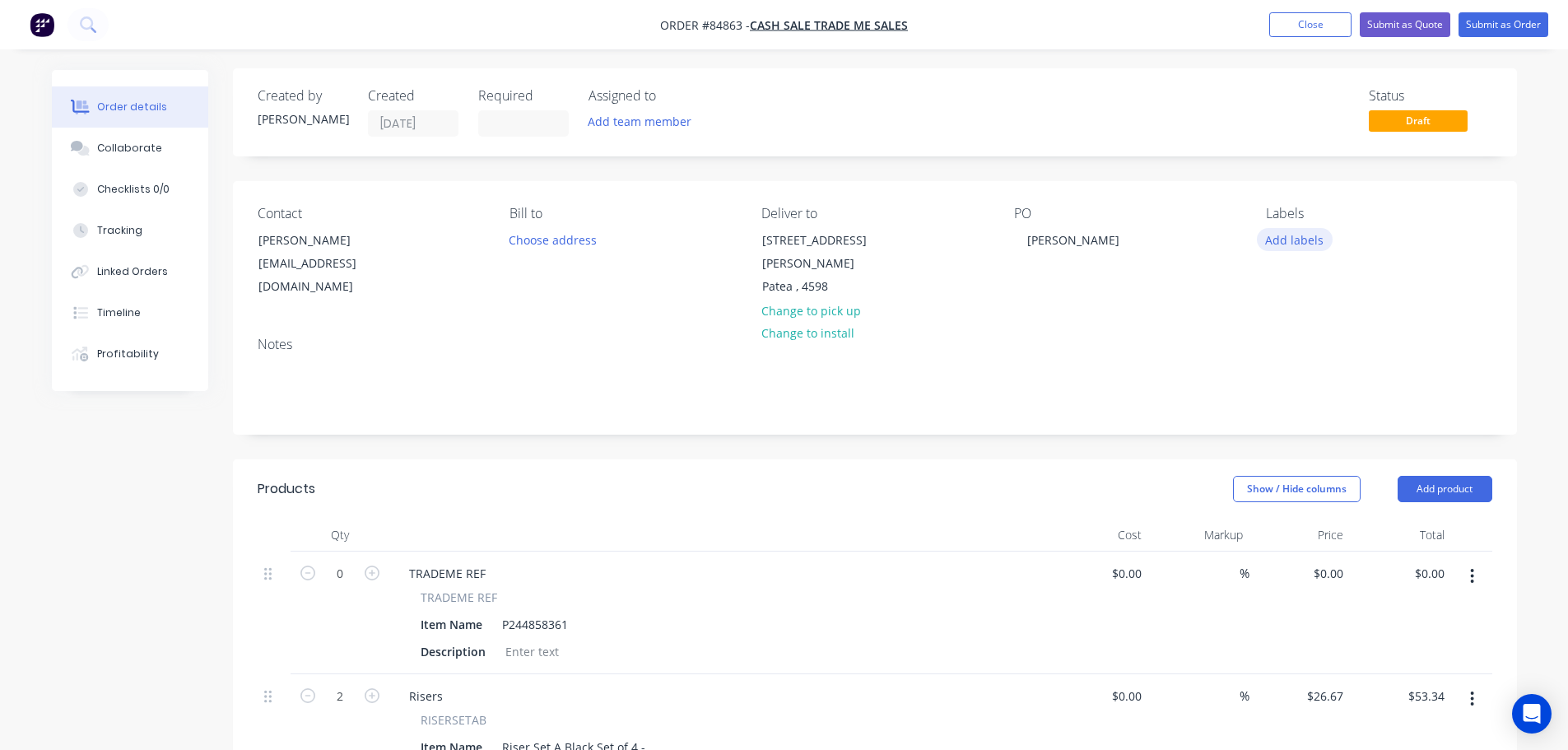
scroll to position [0, 0]
click at [1503, 29] on button "Submit as Order" at bounding box center [1503, 25] width 89 height 25
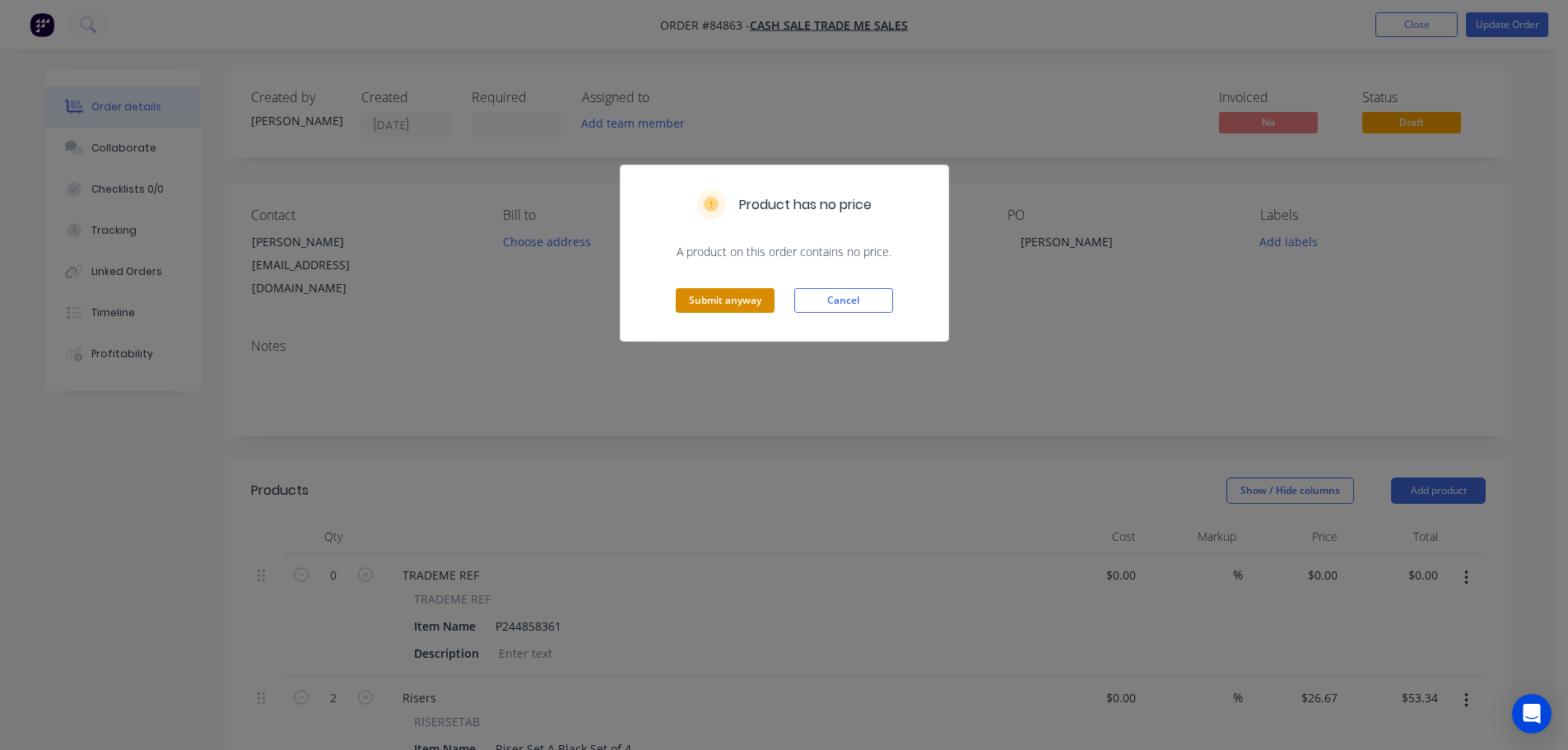
click at [691, 301] on button "Submit anyway" at bounding box center [724, 300] width 98 height 25
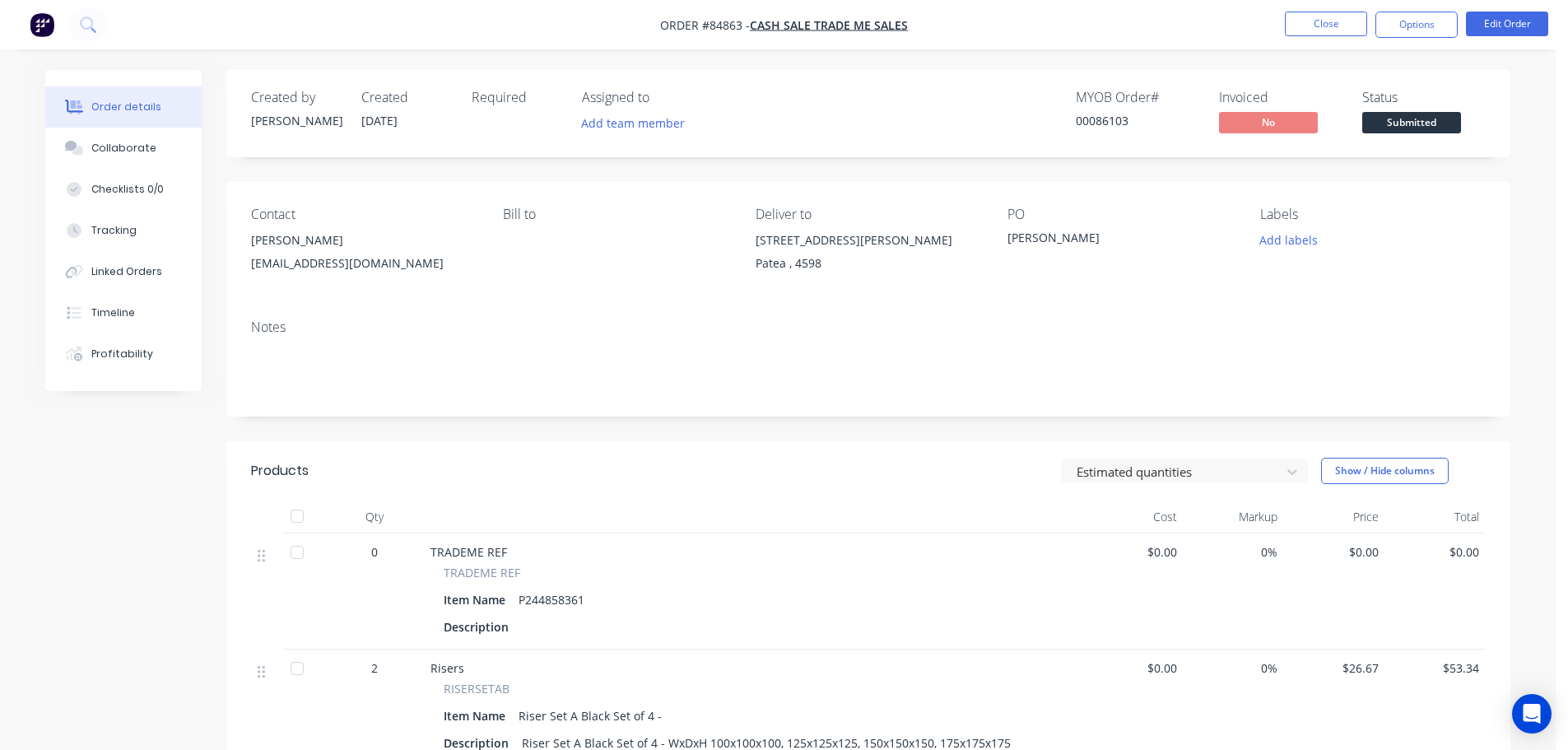
click at [1102, 127] on div "00086103" at bounding box center [1137, 120] width 123 height 17
copy div "00086103"
click at [1401, 33] on button "Options" at bounding box center [1417, 25] width 83 height 26
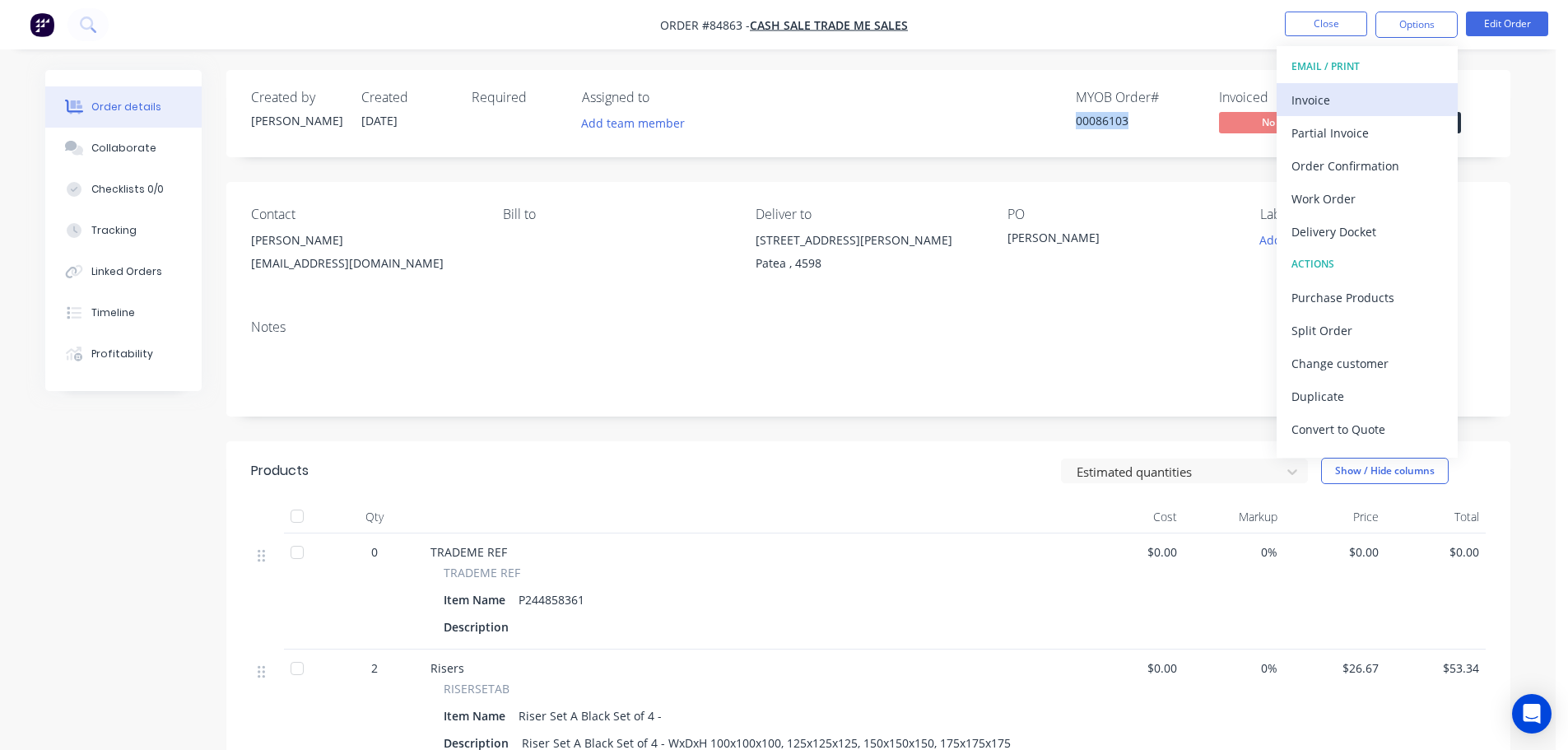
click at [1361, 100] on div "Invoice" at bounding box center [1366, 99] width 151 height 24
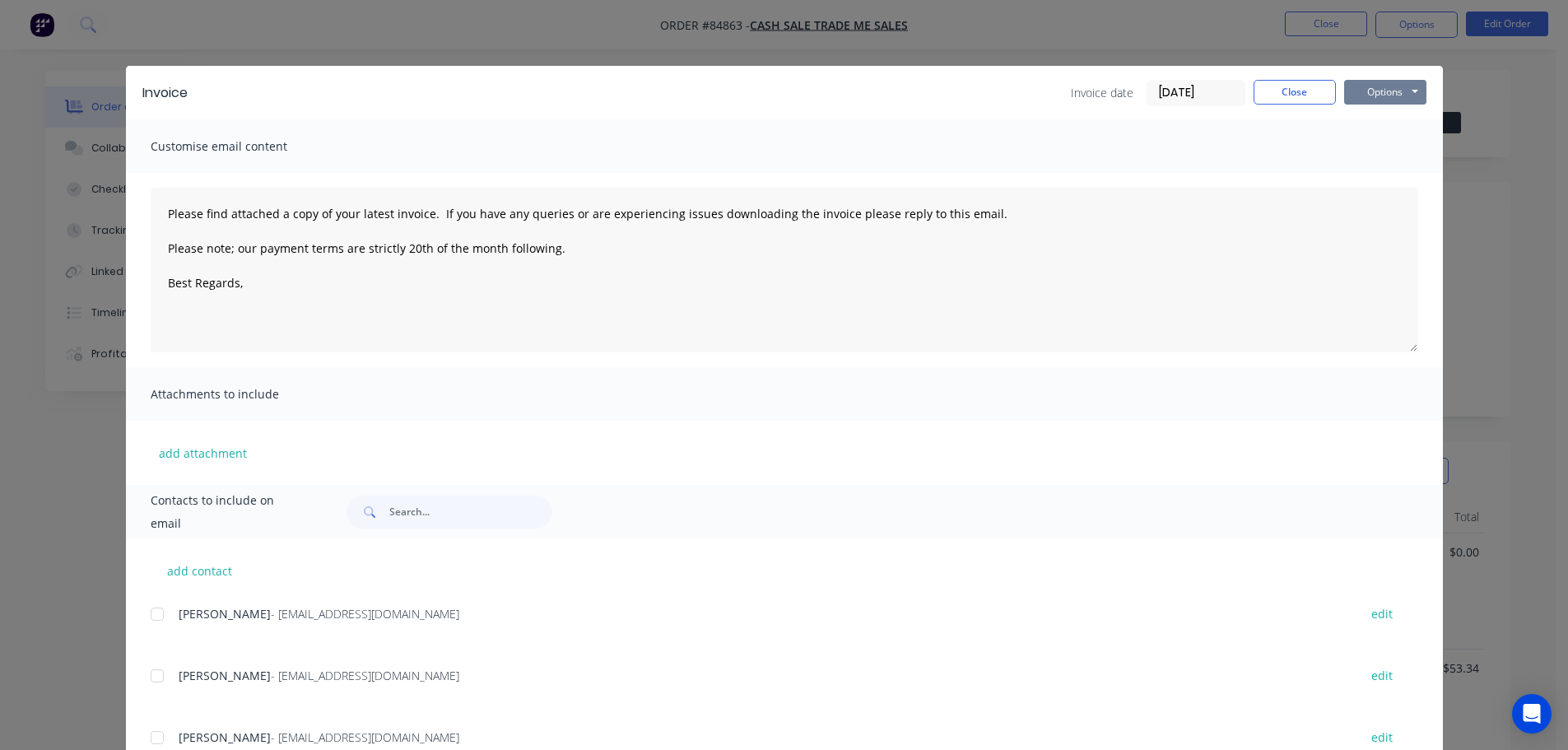
click at [1379, 90] on button "Options" at bounding box center [1385, 93] width 83 height 25
click at [1291, 89] on button "Close" at bounding box center [1295, 93] width 83 height 25
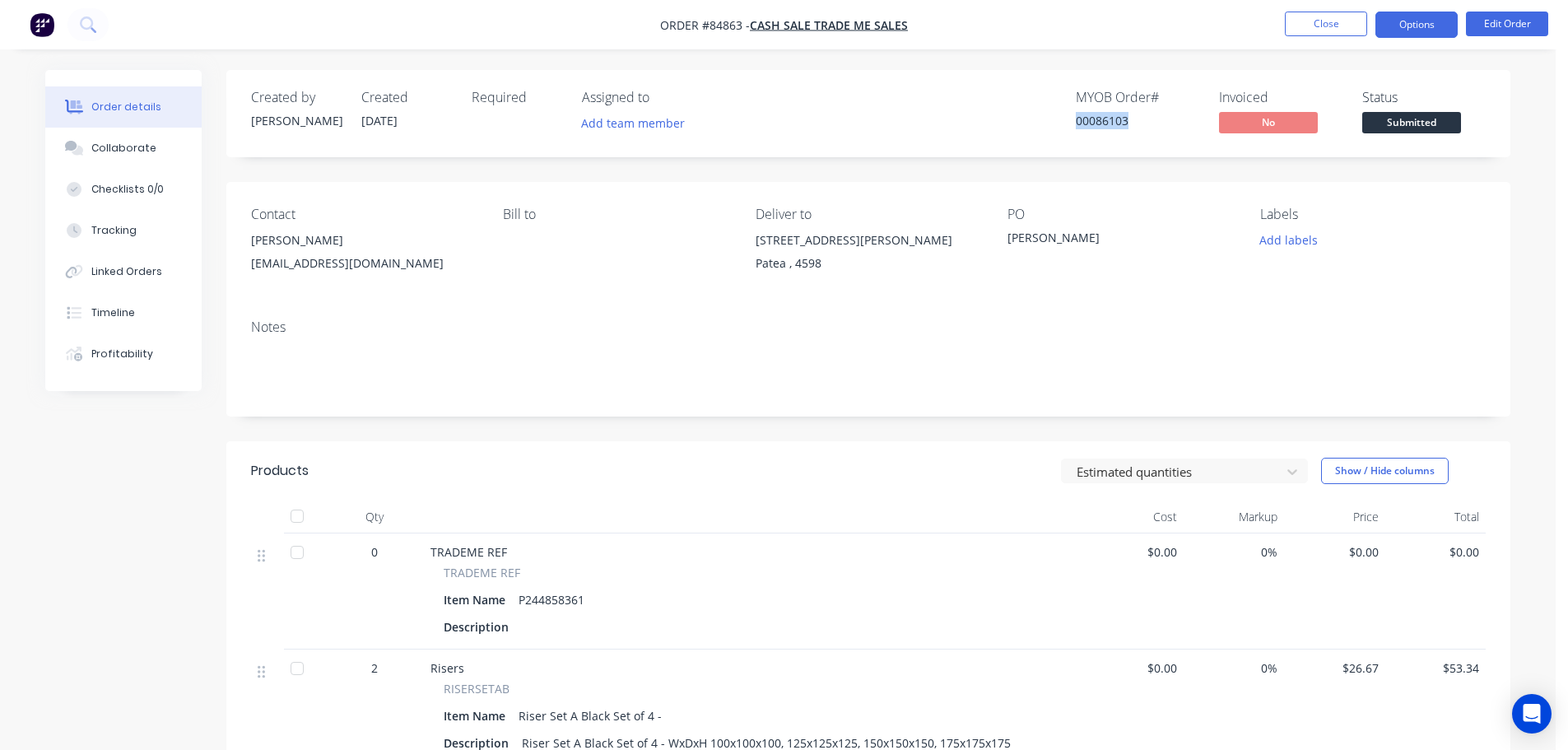
click at [1413, 28] on button "Options" at bounding box center [1417, 25] width 83 height 26
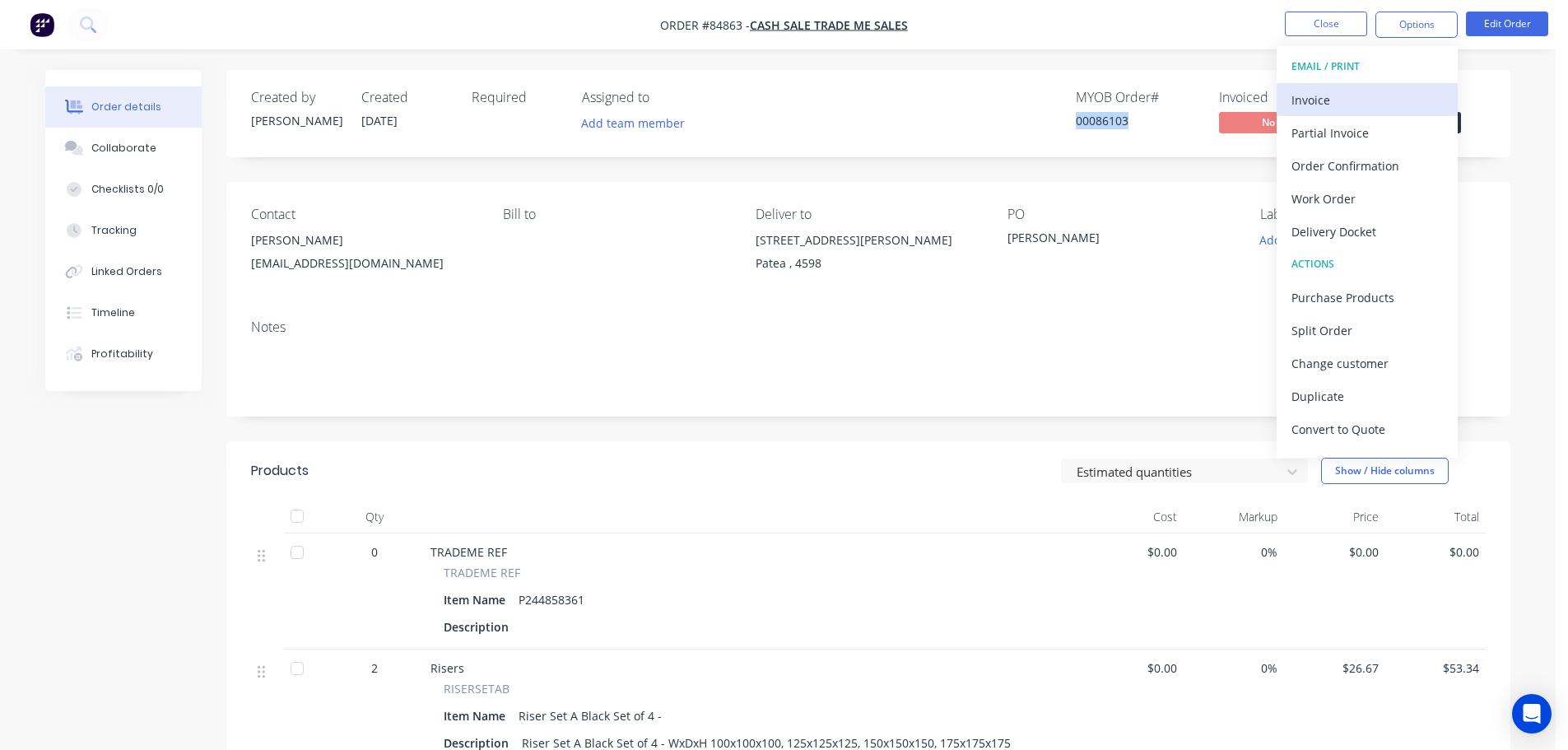
click at [1357, 105] on div "Invoice" at bounding box center [1366, 99] width 151 height 24
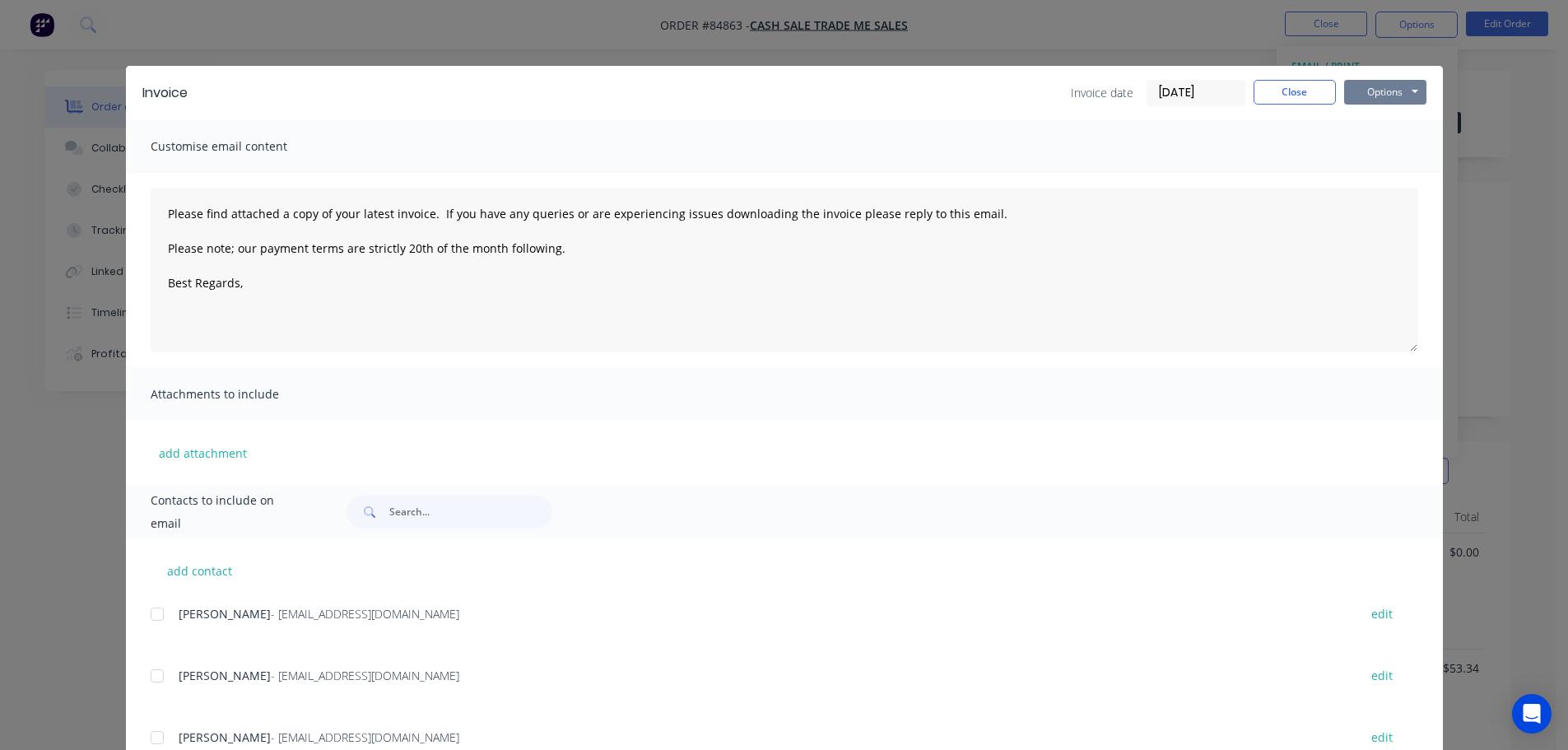
click at [1389, 88] on button "Options" at bounding box center [1385, 93] width 83 height 25
click at [1374, 146] on button "Print" at bounding box center [1396, 148] width 105 height 27
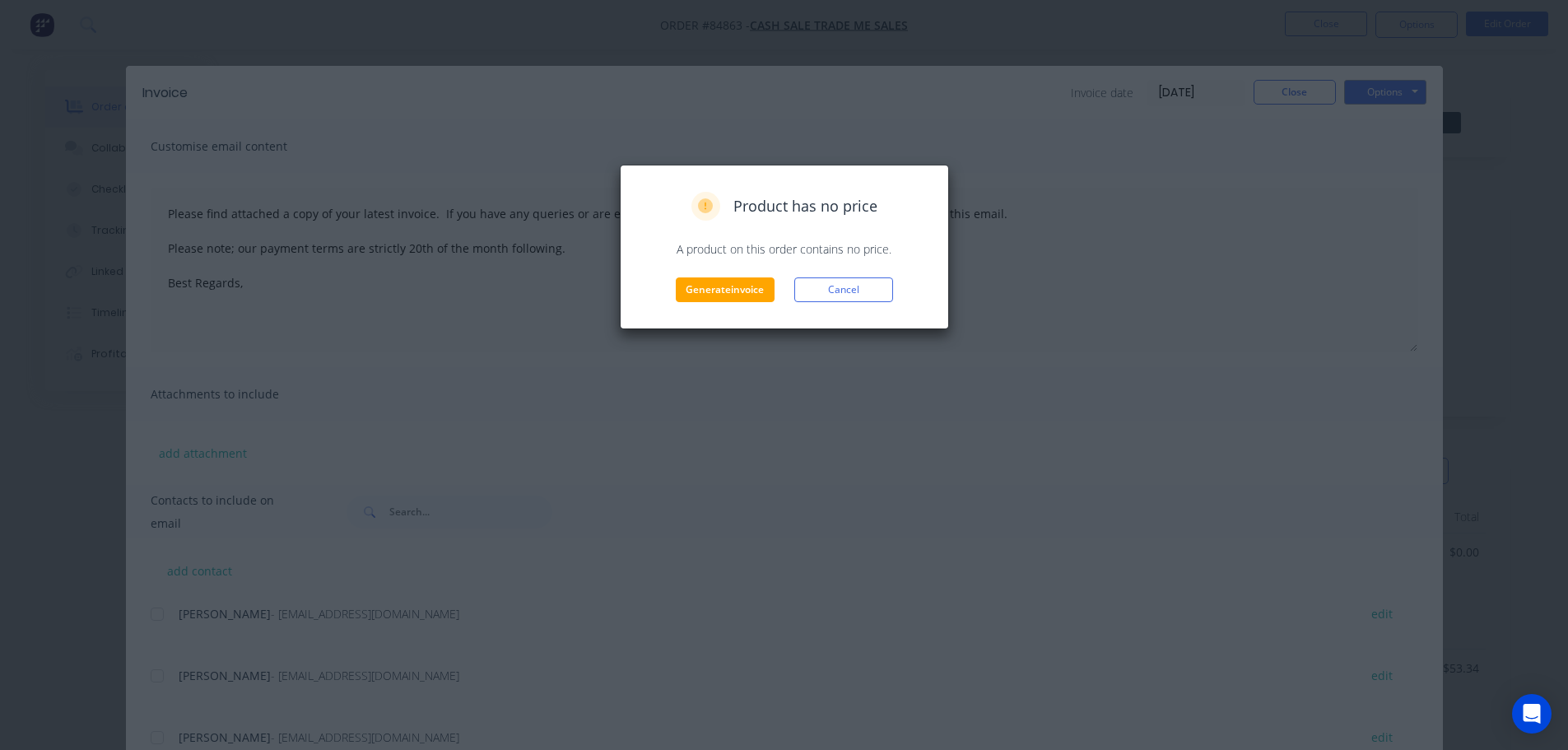
click at [727, 303] on div "Product has no price A product on this order contains no price. Generate invoic…" at bounding box center [784, 246] width 329 height 165
click at [720, 294] on button "Generate invoice" at bounding box center [724, 289] width 98 height 25
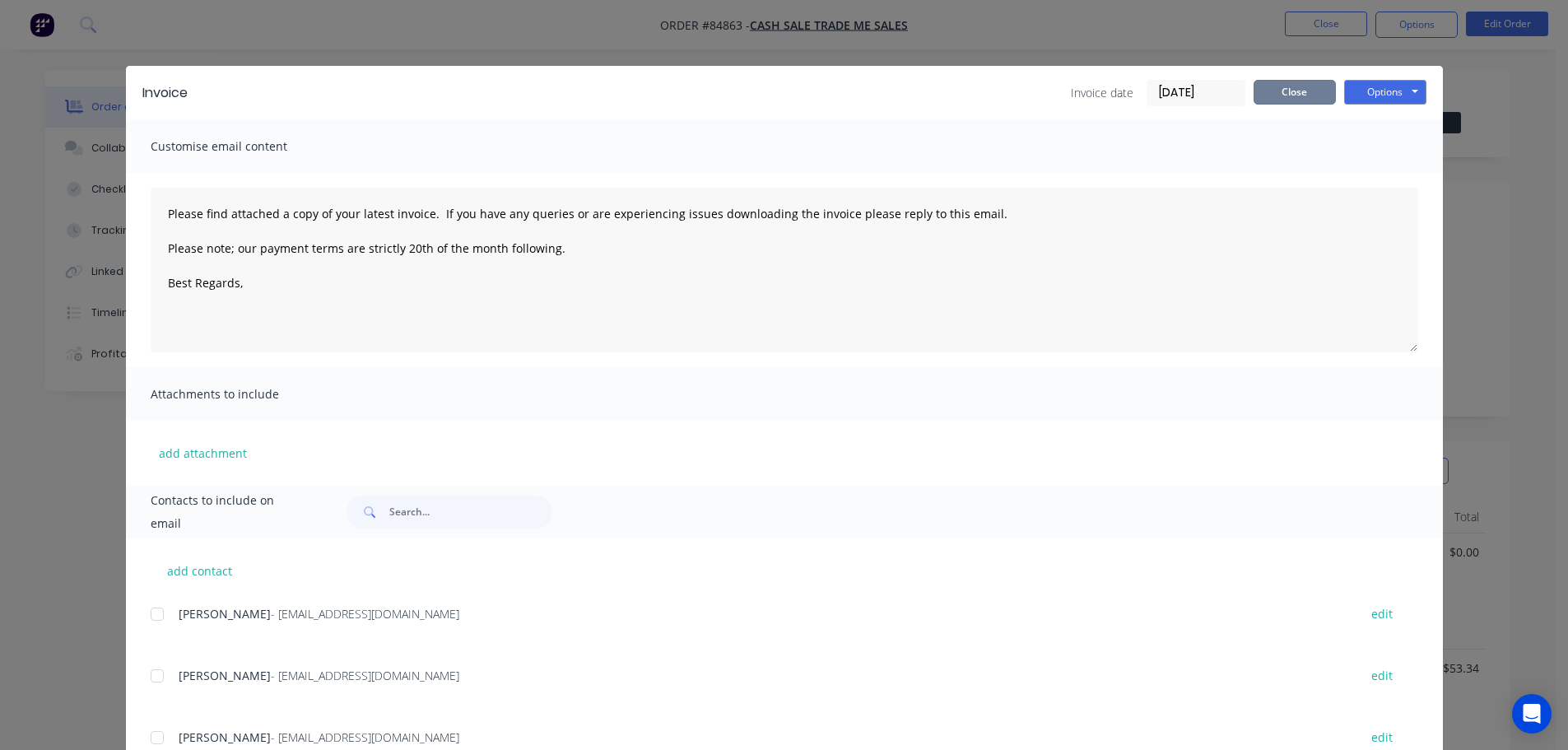
click at [1264, 95] on button "Close" at bounding box center [1295, 93] width 83 height 25
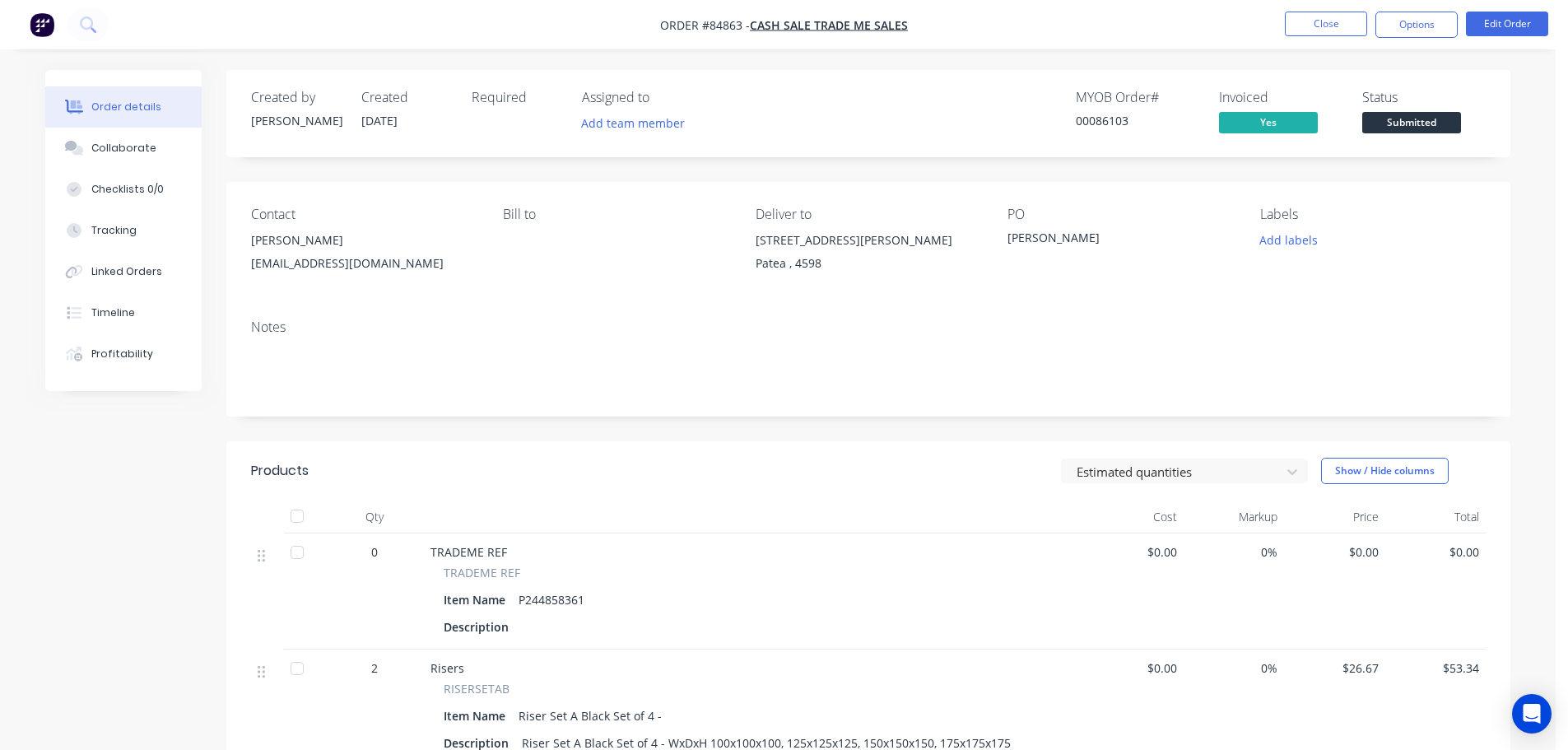
click at [1407, 130] on span "Submitted" at bounding box center [1411, 122] width 98 height 21
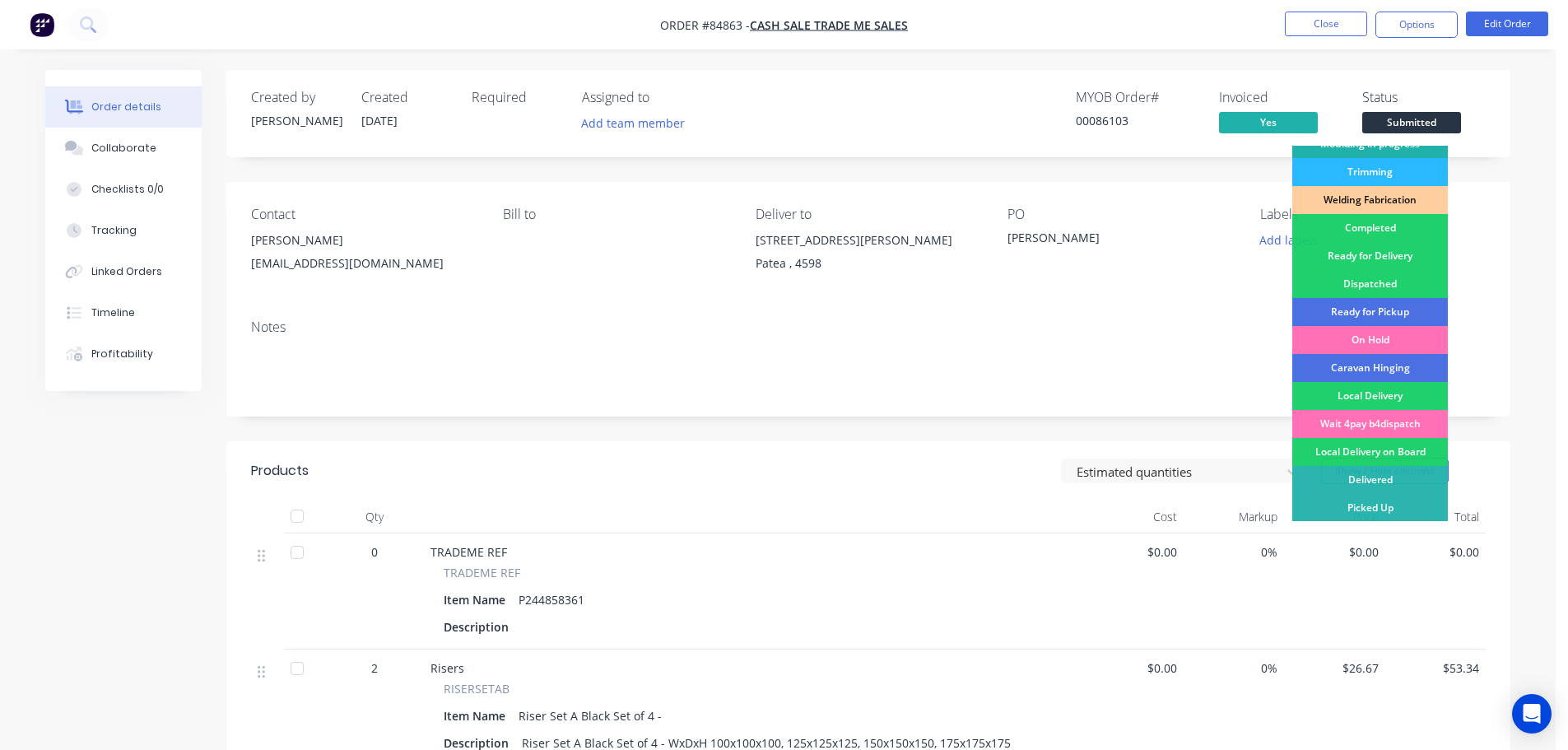
scroll to position [324, 0]
click at [1384, 255] on div "Ready for Delivery" at bounding box center [1370, 256] width 155 height 28
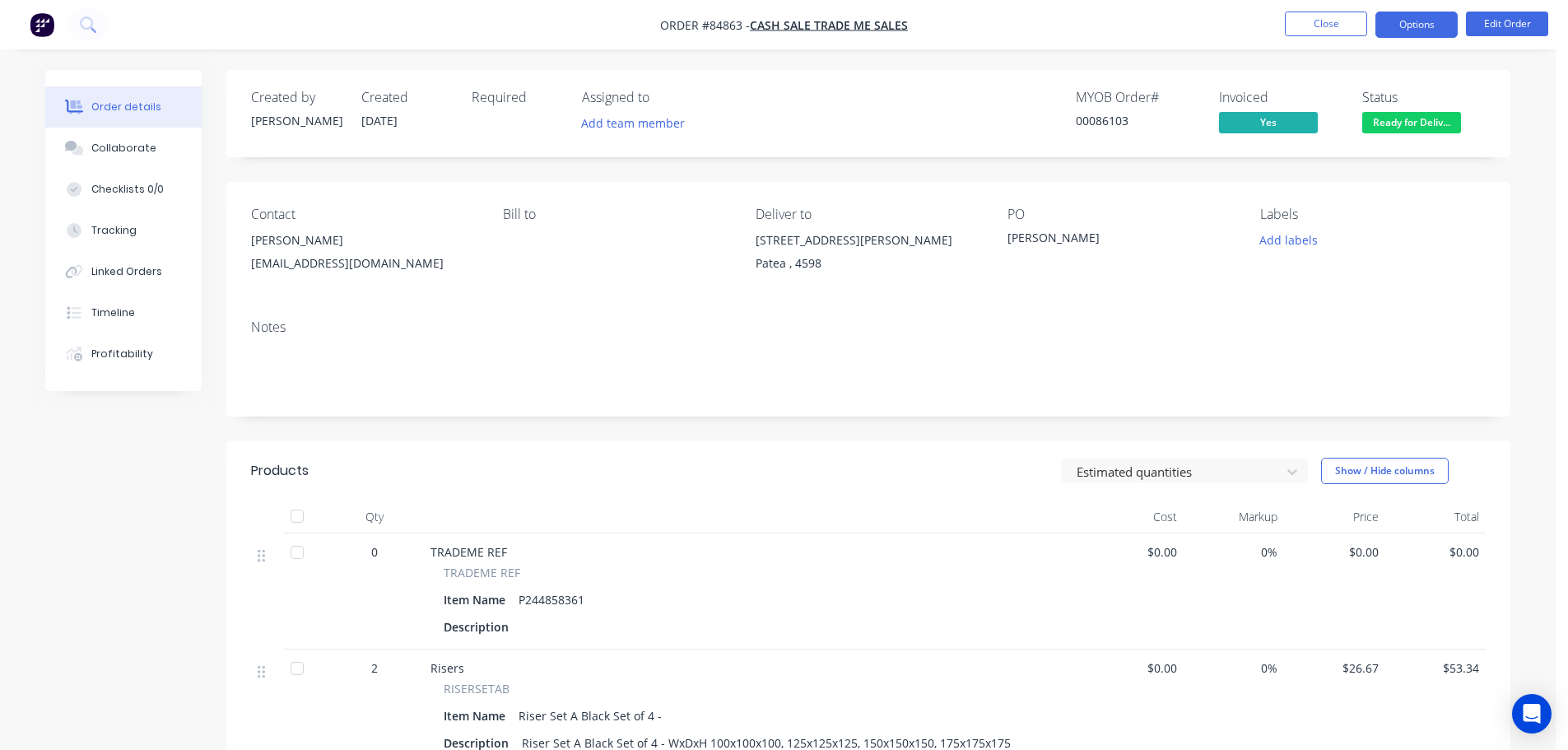
click at [1421, 16] on button "Options" at bounding box center [1417, 25] width 83 height 26
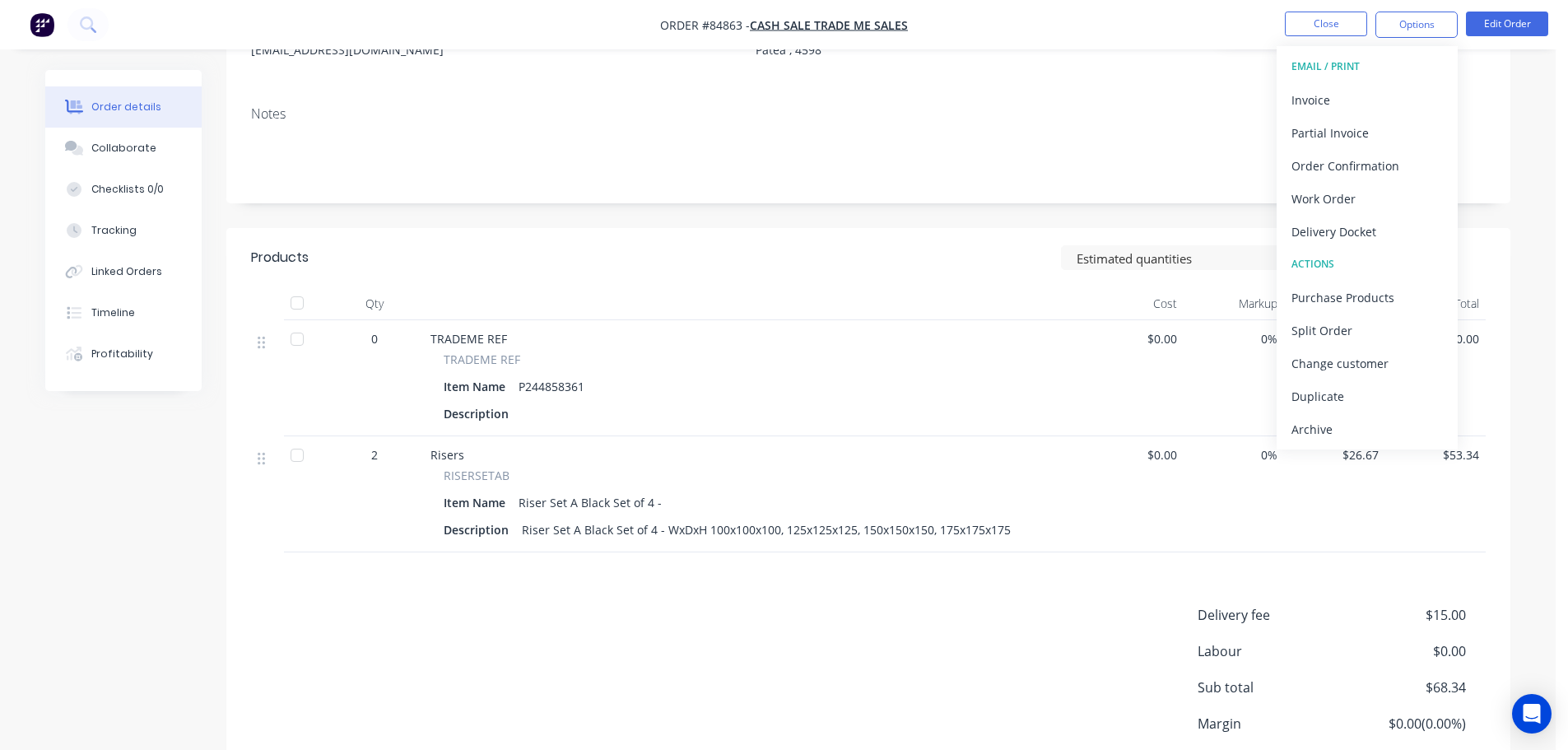
scroll to position [329, 0]
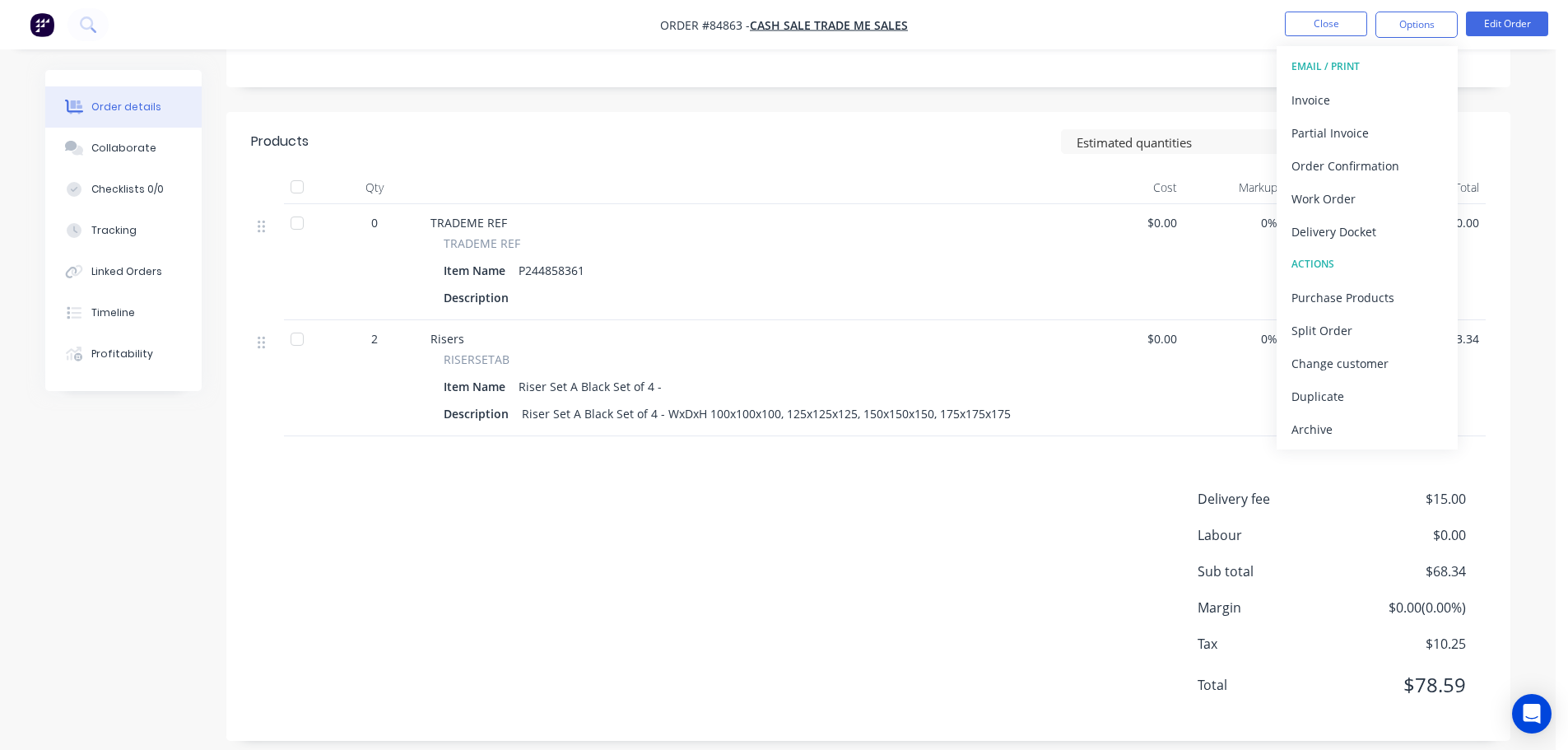
click at [1297, 230] on div "Delivery Docket" at bounding box center [1366, 232] width 151 height 24
click at [1318, 173] on div "Without pricing" at bounding box center [1366, 165] width 151 height 24
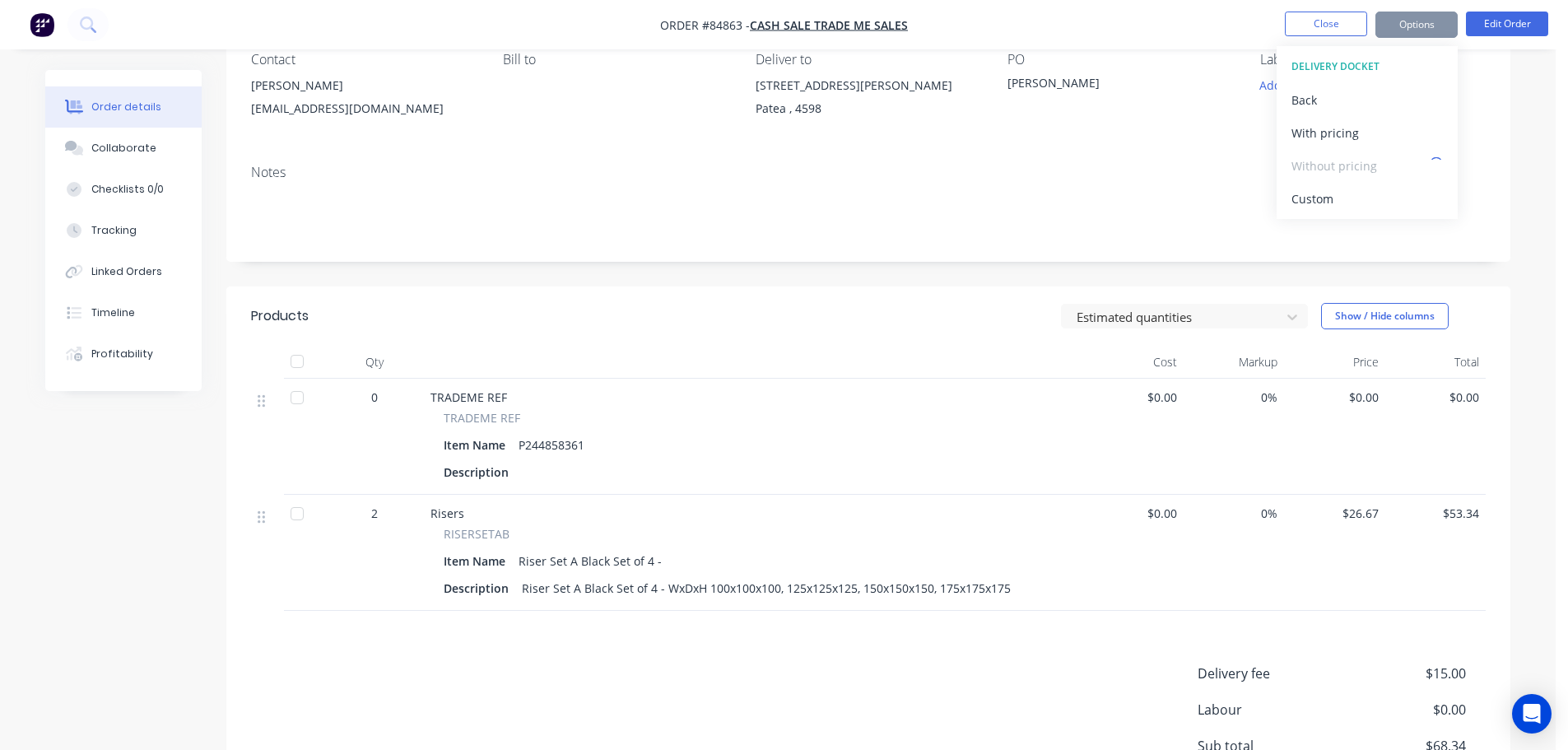
scroll to position [0, 0]
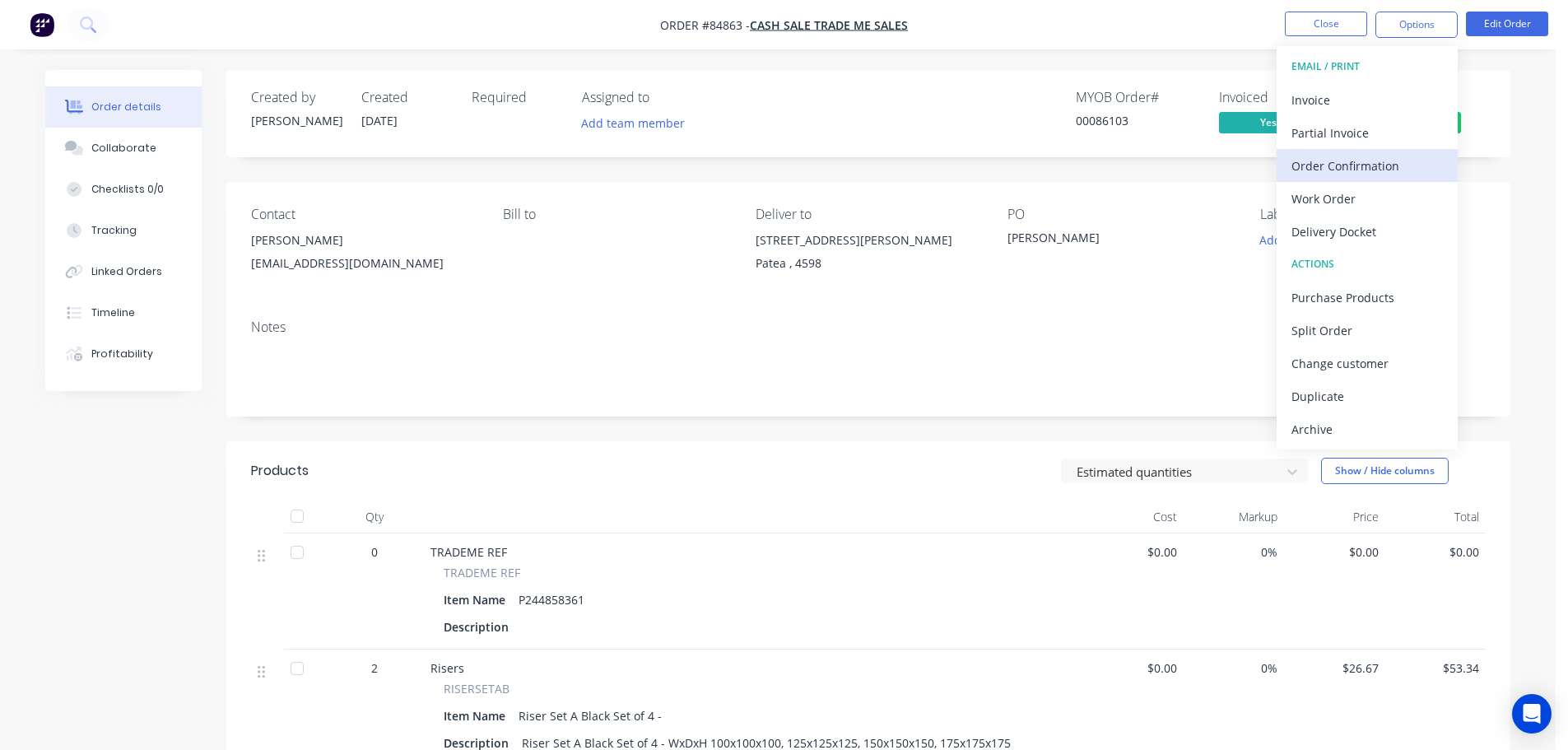
click at [1304, 158] on div "Order Confirmation" at bounding box center [1366, 165] width 151 height 24
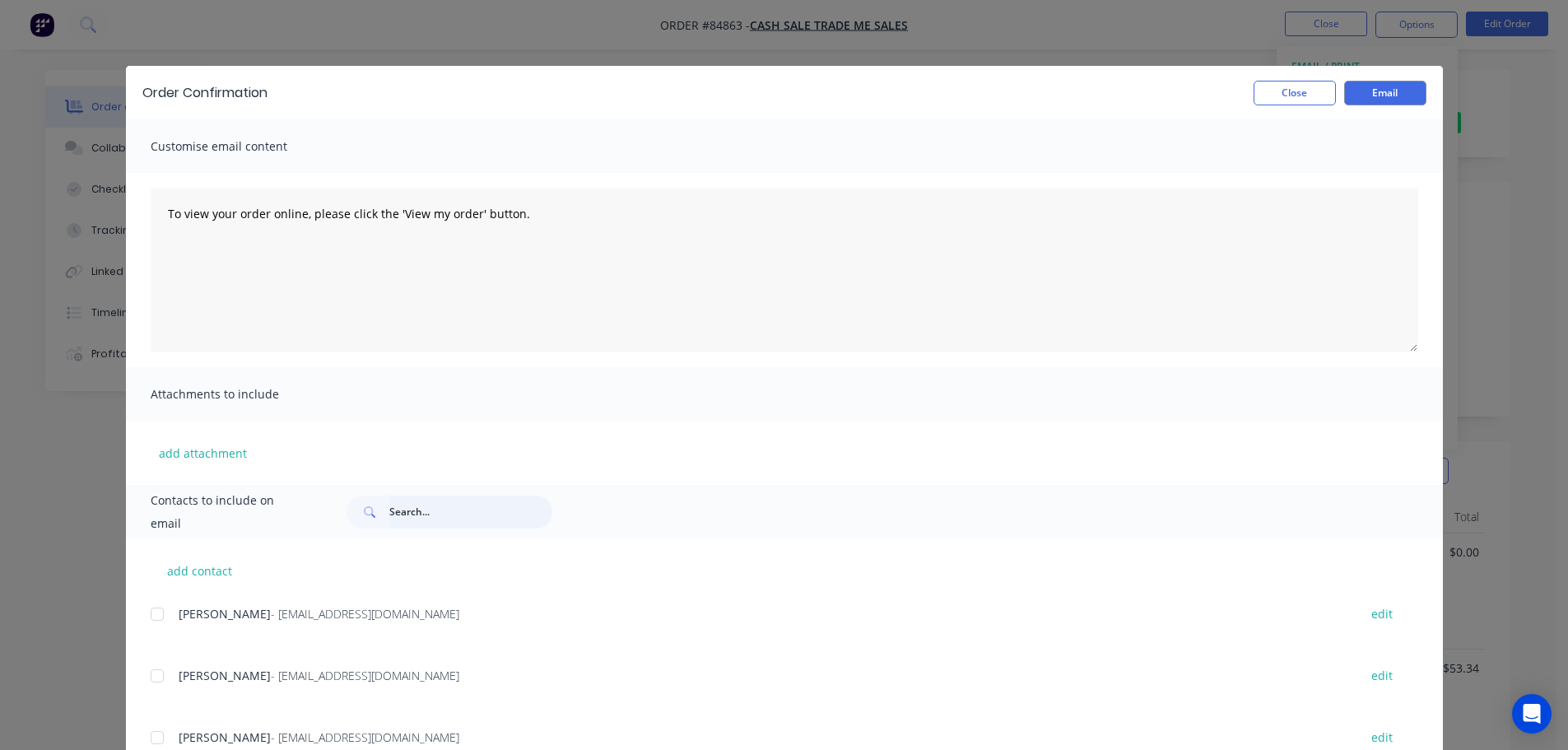
click at [436, 509] on input "text" at bounding box center [471, 512] width 163 height 33
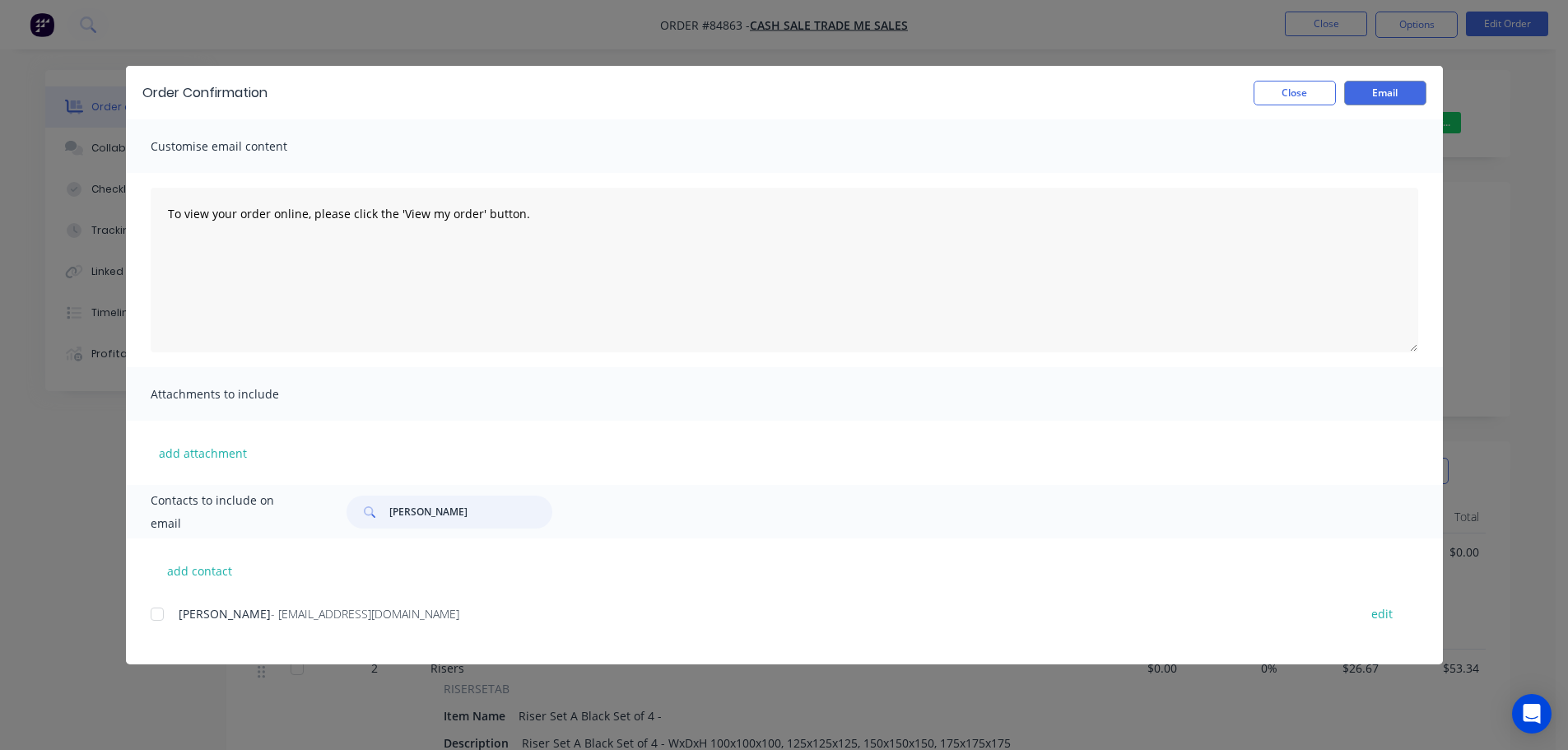
click at [153, 623] on div at bounding box center [157, 614] width 33 height 33
type input "[PERSON_NAME]"
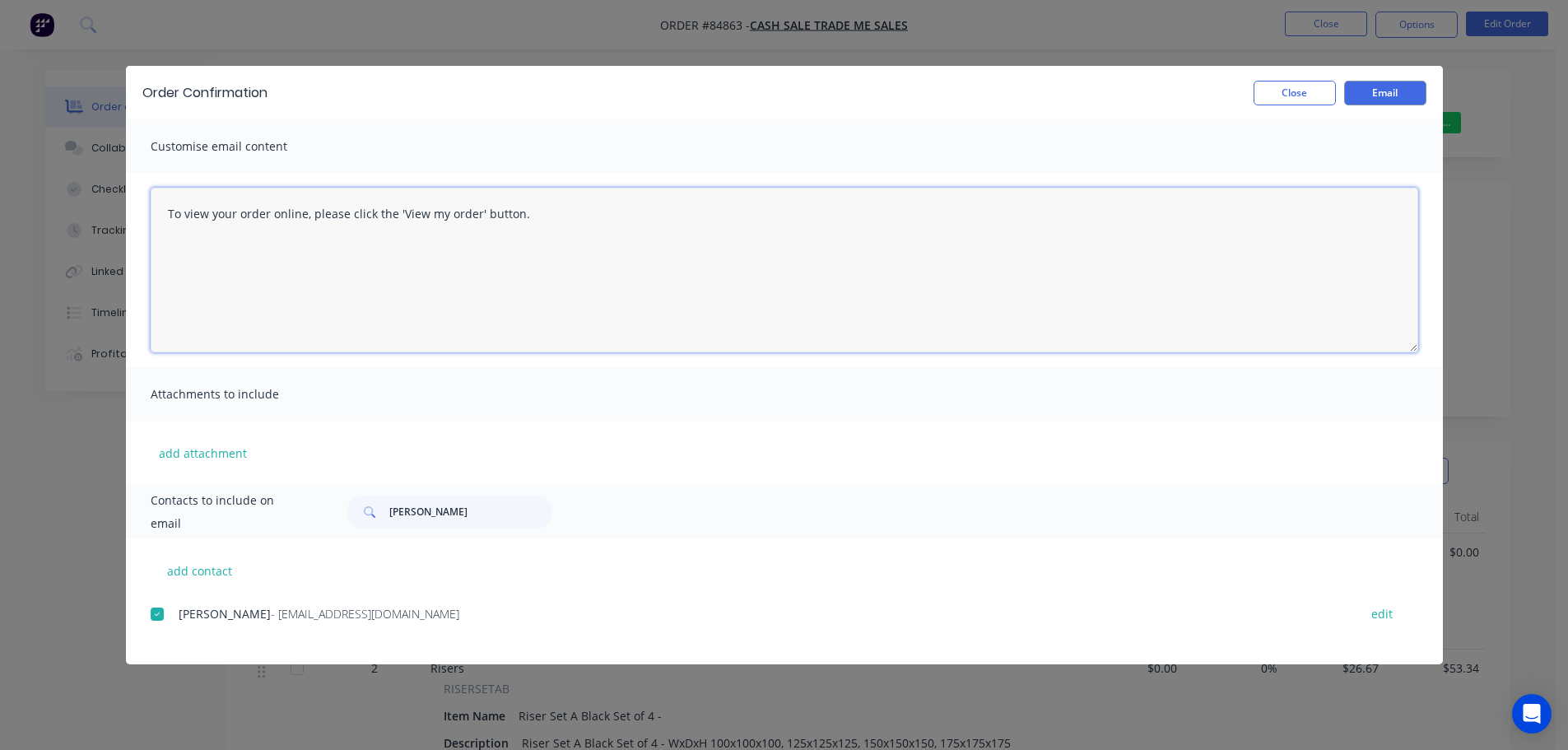
drag, startPoint x: 445, startPoint y: 189, endPoint x: 459, endPoint y: 191, distance: 14.1
click at [446, 189] on textarea "To view your order online, please click the 'View my order' button." at bounding box center [784, 270] width 1267 height 165
paste textarea "[PERSON_NAME] you for your order, confirmation of your order is attached. Your …"
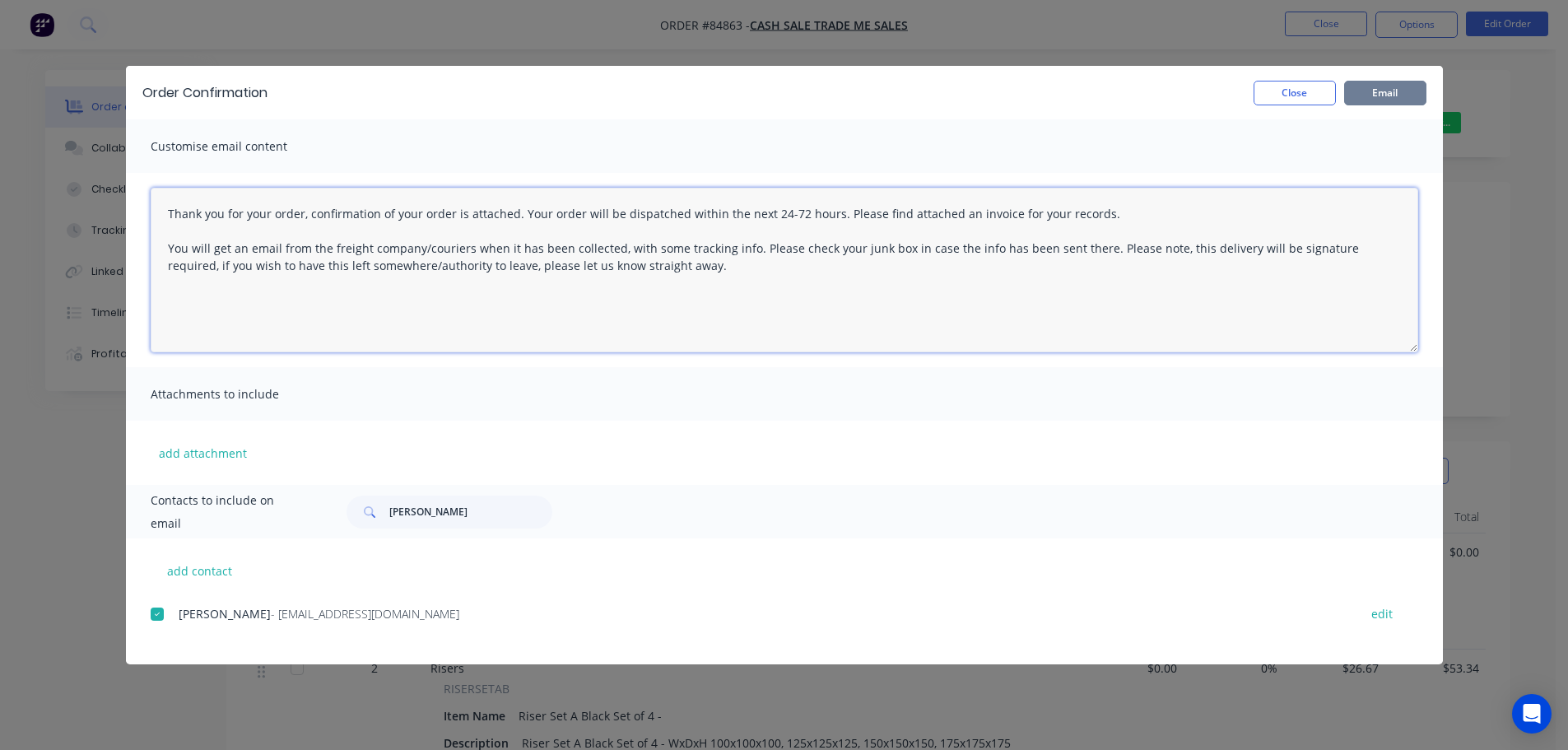
type textarea "Thank you for your order, confirmation of your order is attached. Your order wi…"
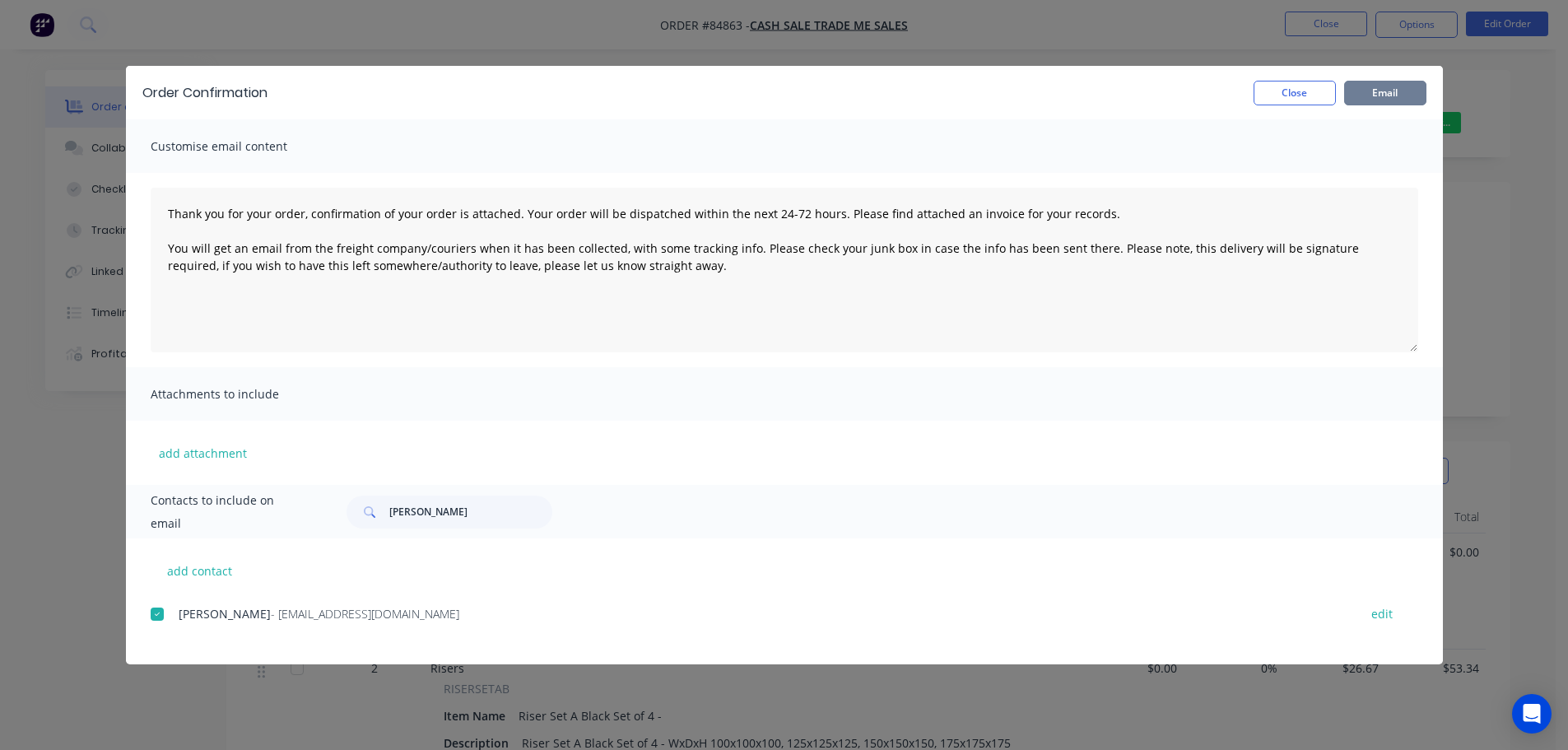
click at [1374, 93] on button "Email" at bounding box center [1385, 93] width 83 height 25
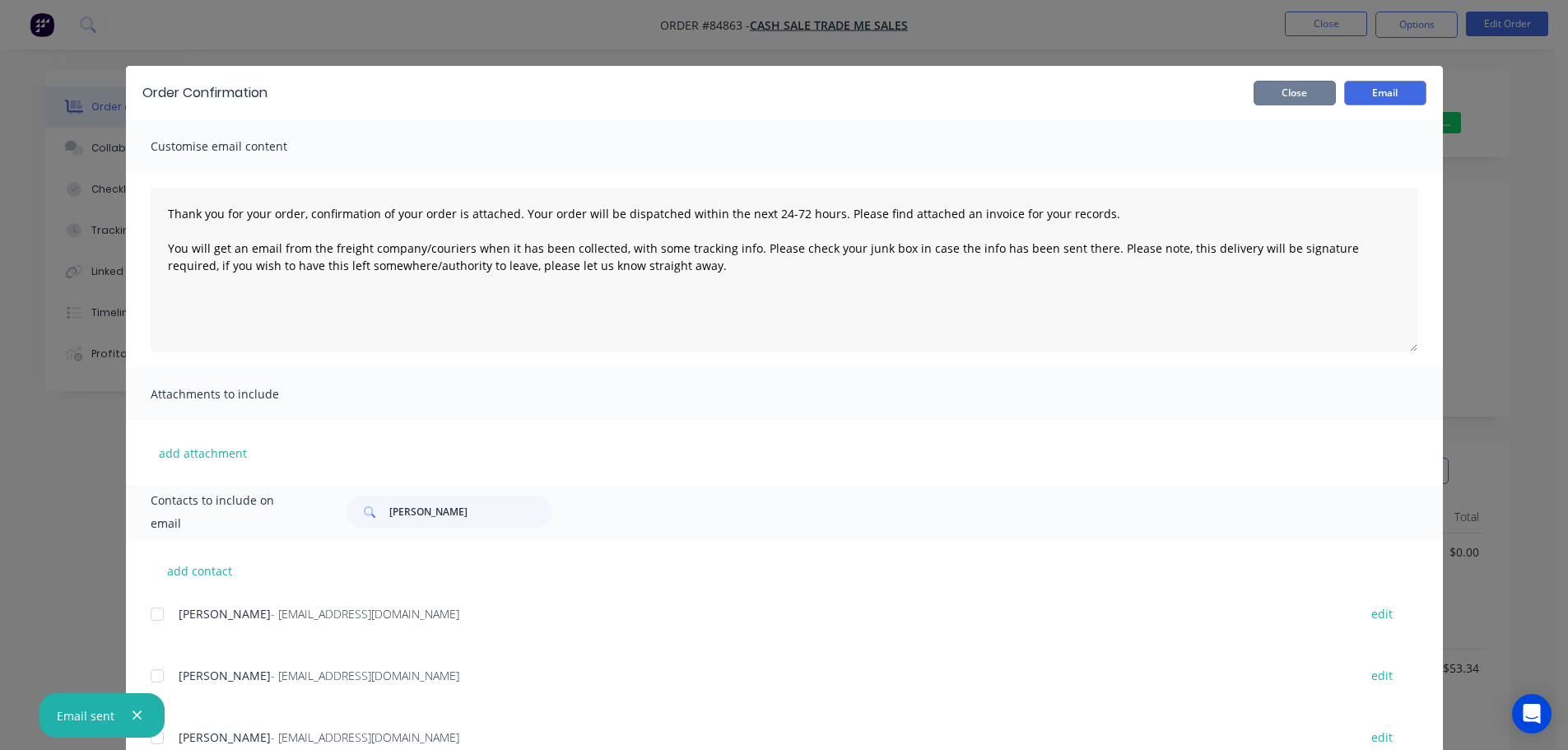
click at [1309, 94] on button "Close" at bounding box center [1295, 93] width 83 height 25
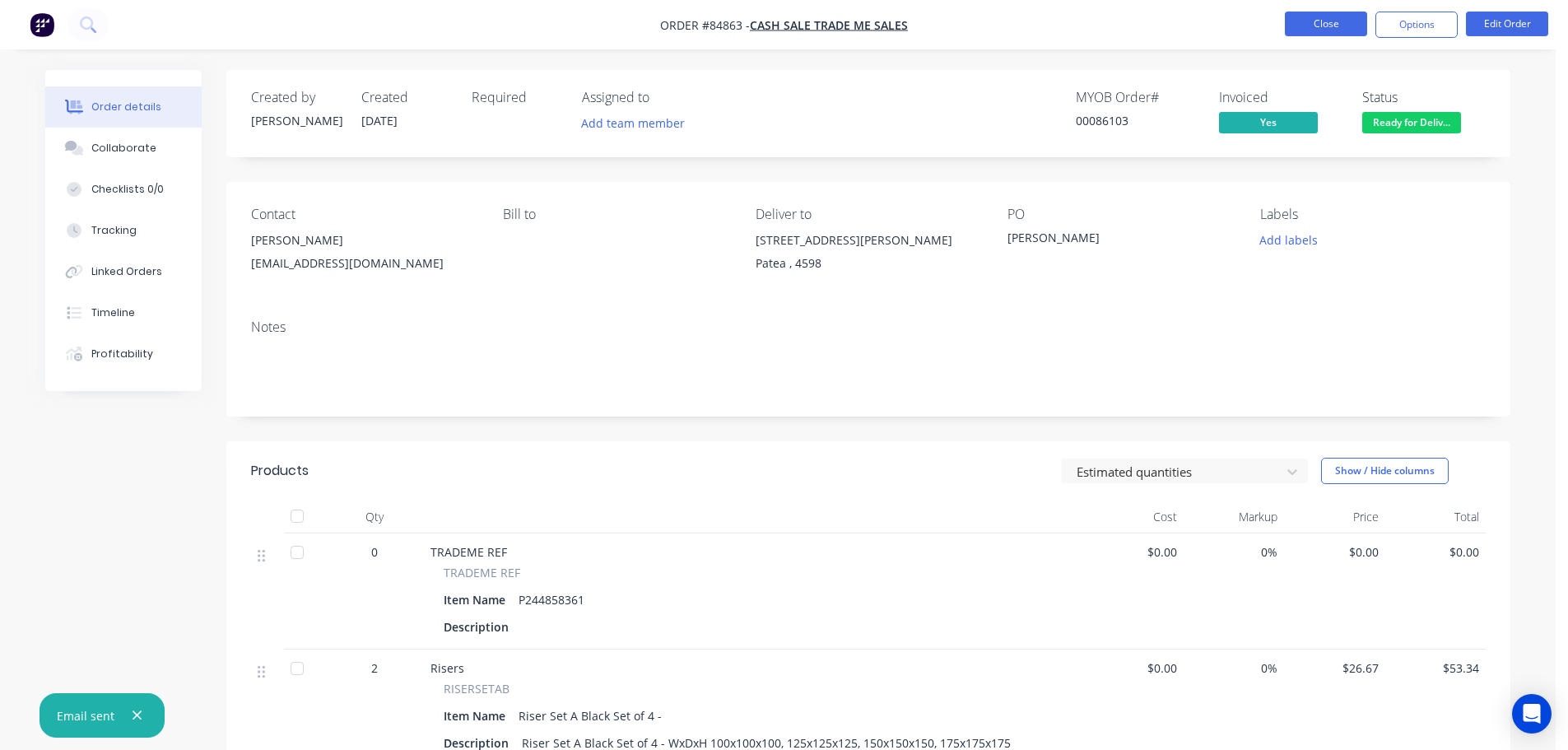
click at [1327, 28] on button "Close" at bounding box center [1326, 24] width 83 height 25
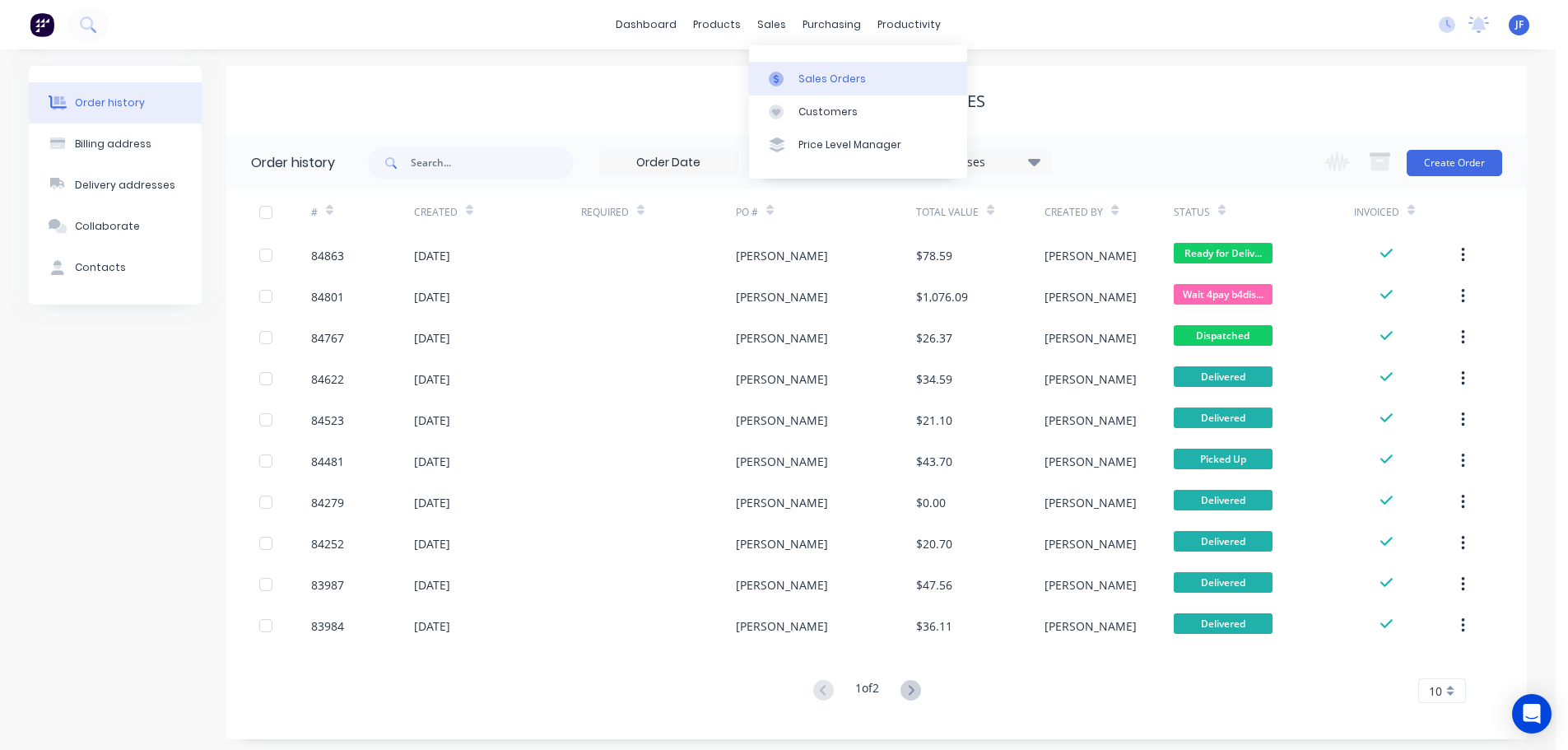
click at [791, 76] on div at bounding box center [781, 79] width 25 height 15
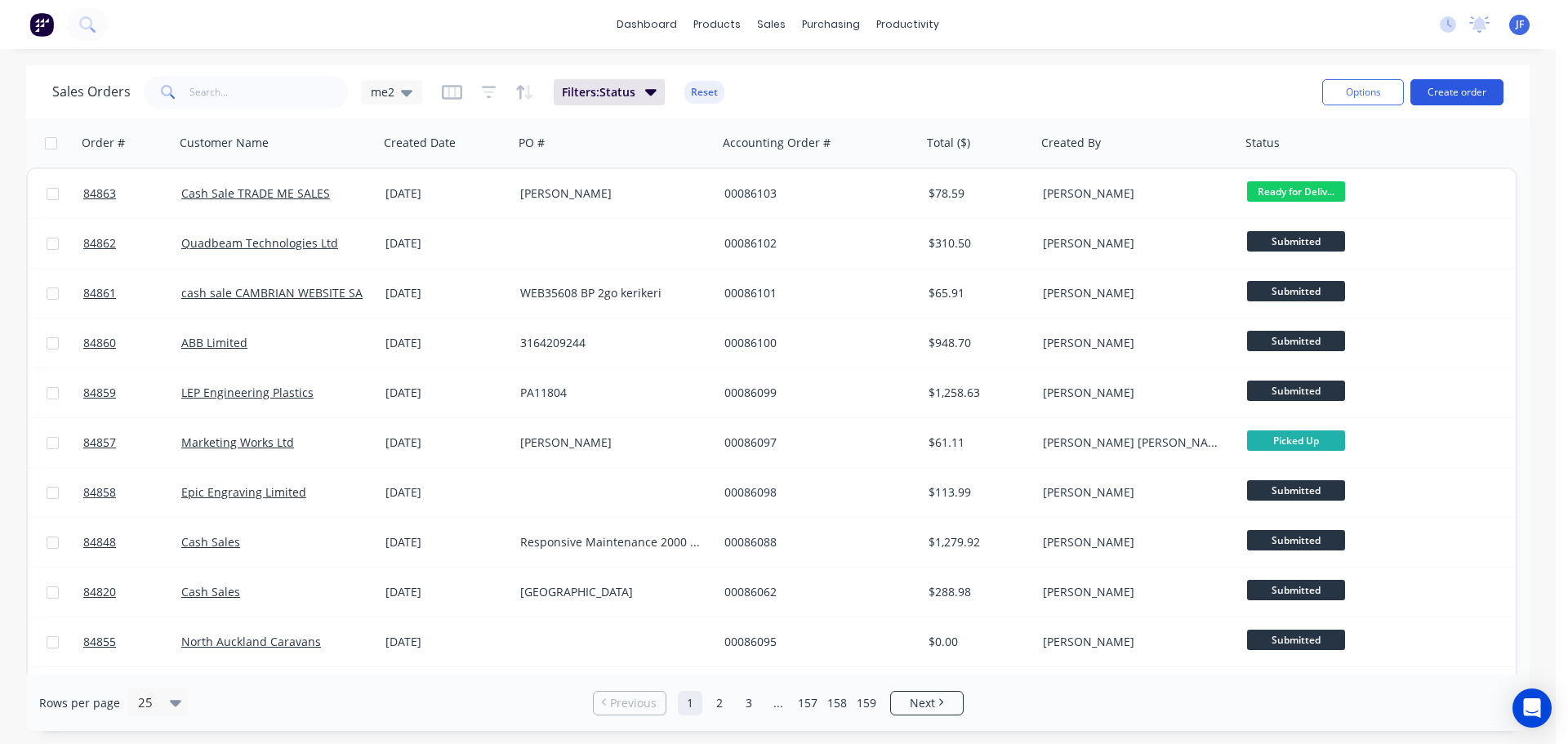
click at [1482, 89] on button "Create order" at bounding box center [1456, 93] width 93 height 26
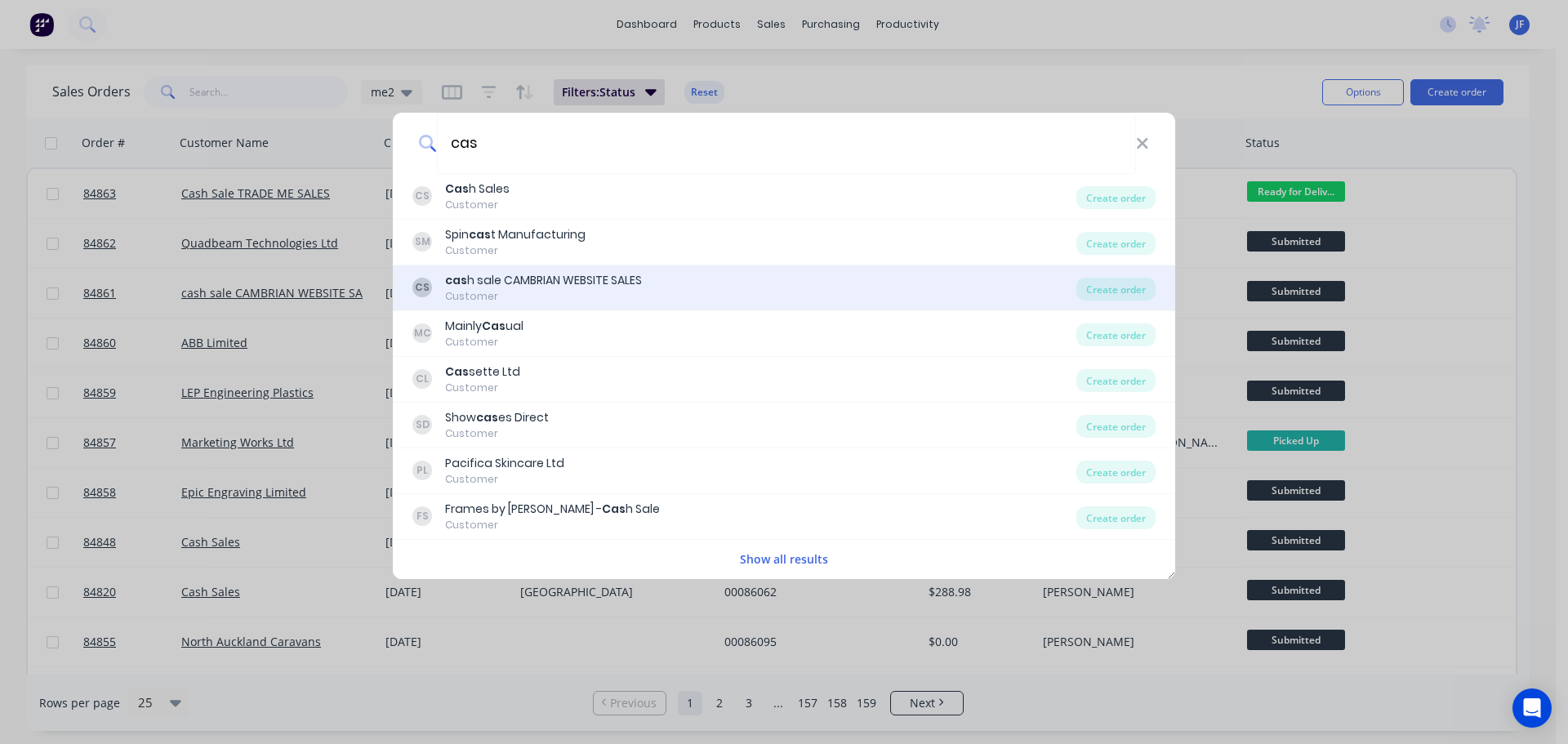
type input "cas"
click at [583, 294] on div "Customer" at bounding box center [543, 296] width 197 height 15
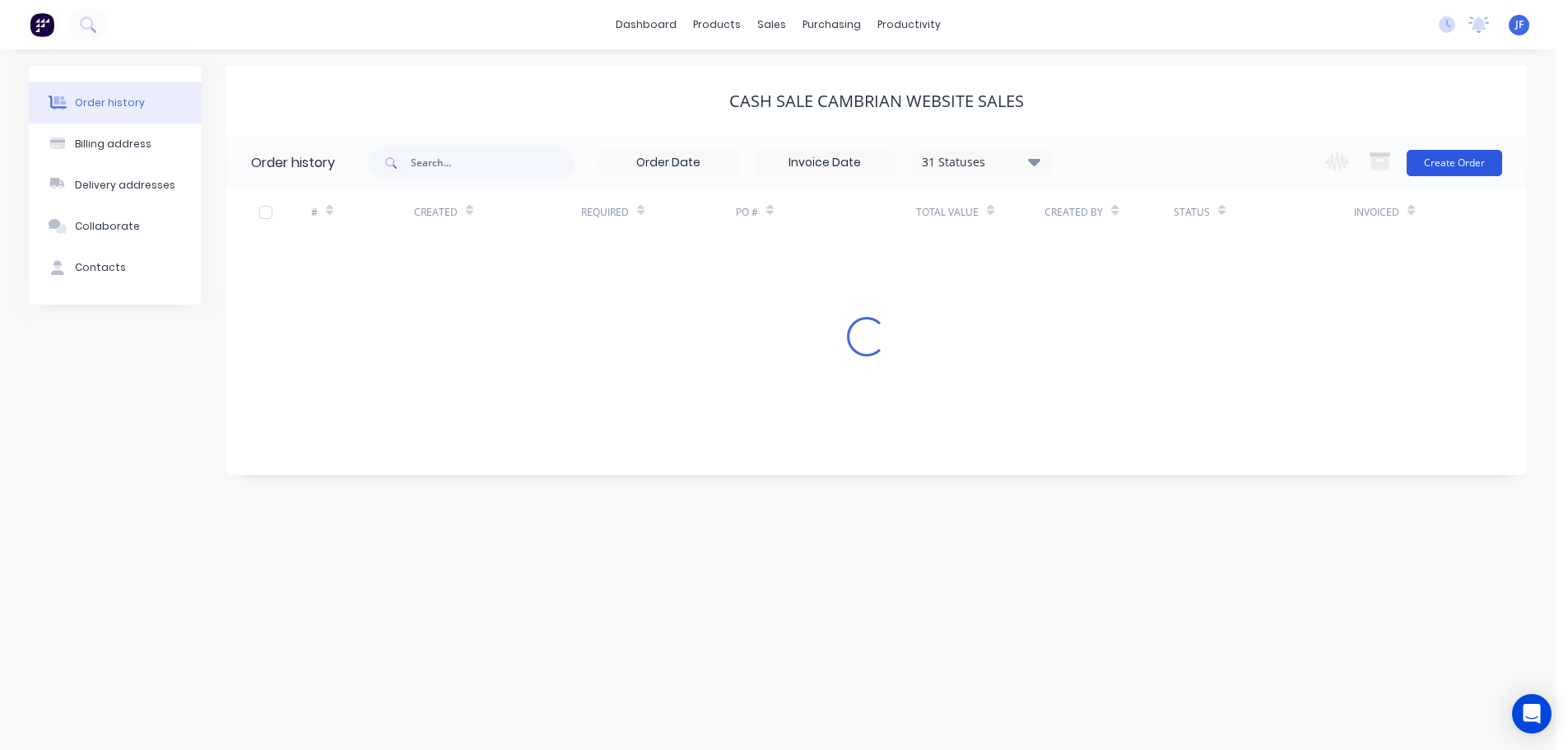
click at [1445, 157] on button "Create Order" at bounding box center [1454, 163] width 95 height 26
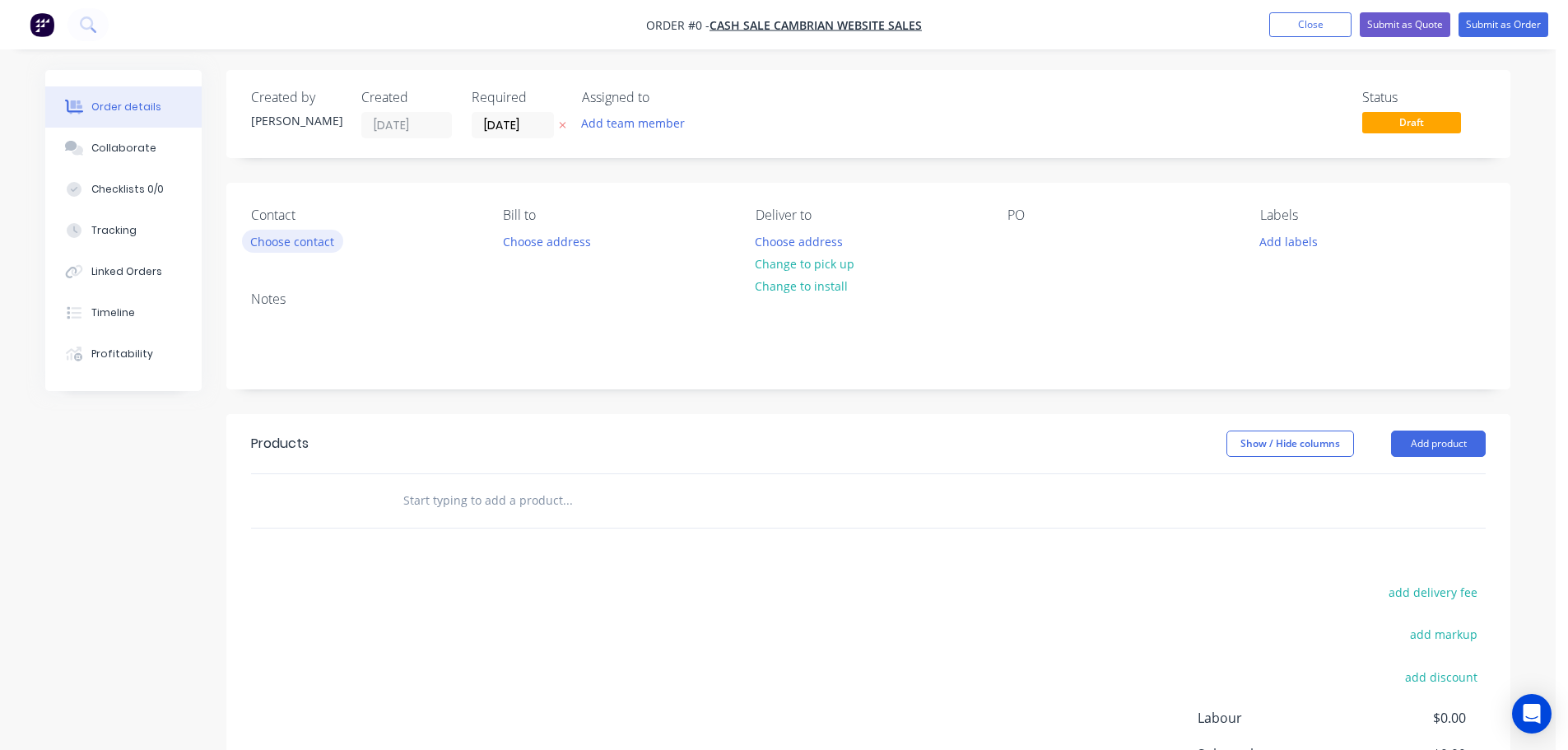
click at [304, 244] on button "Choose contact" at bounding box center [293, 241] width 101 height 22
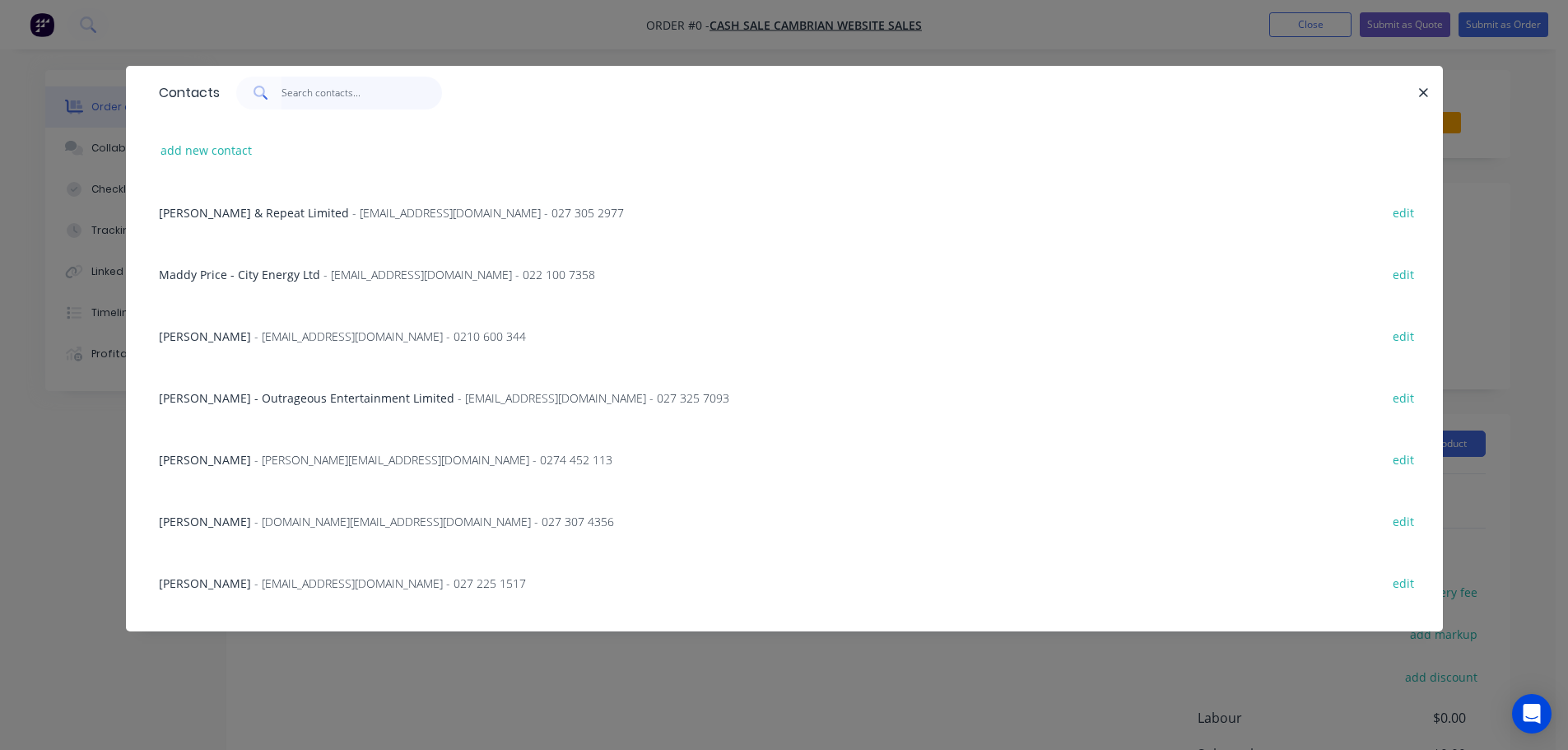
click at [308, 99] on input "text" at bounding box center [361, 93] width 160 height 33
paste input "Kain [PERSON_NAME]"
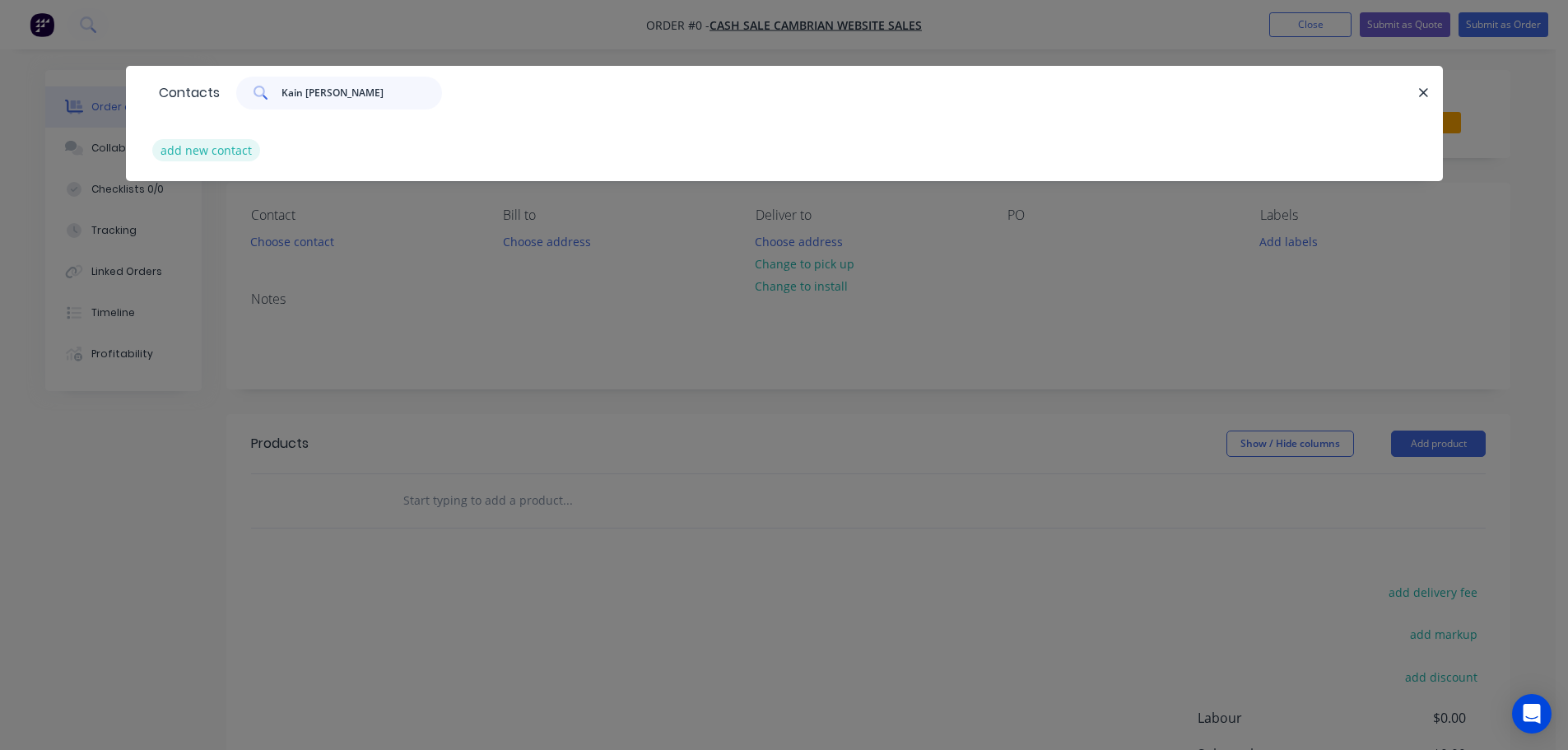
type input "Kain [PERSON_NAME]"
click at [243, 148] on button "add new contact" at bounding box center [206, 150] width 108 height 22
select select "NZ"
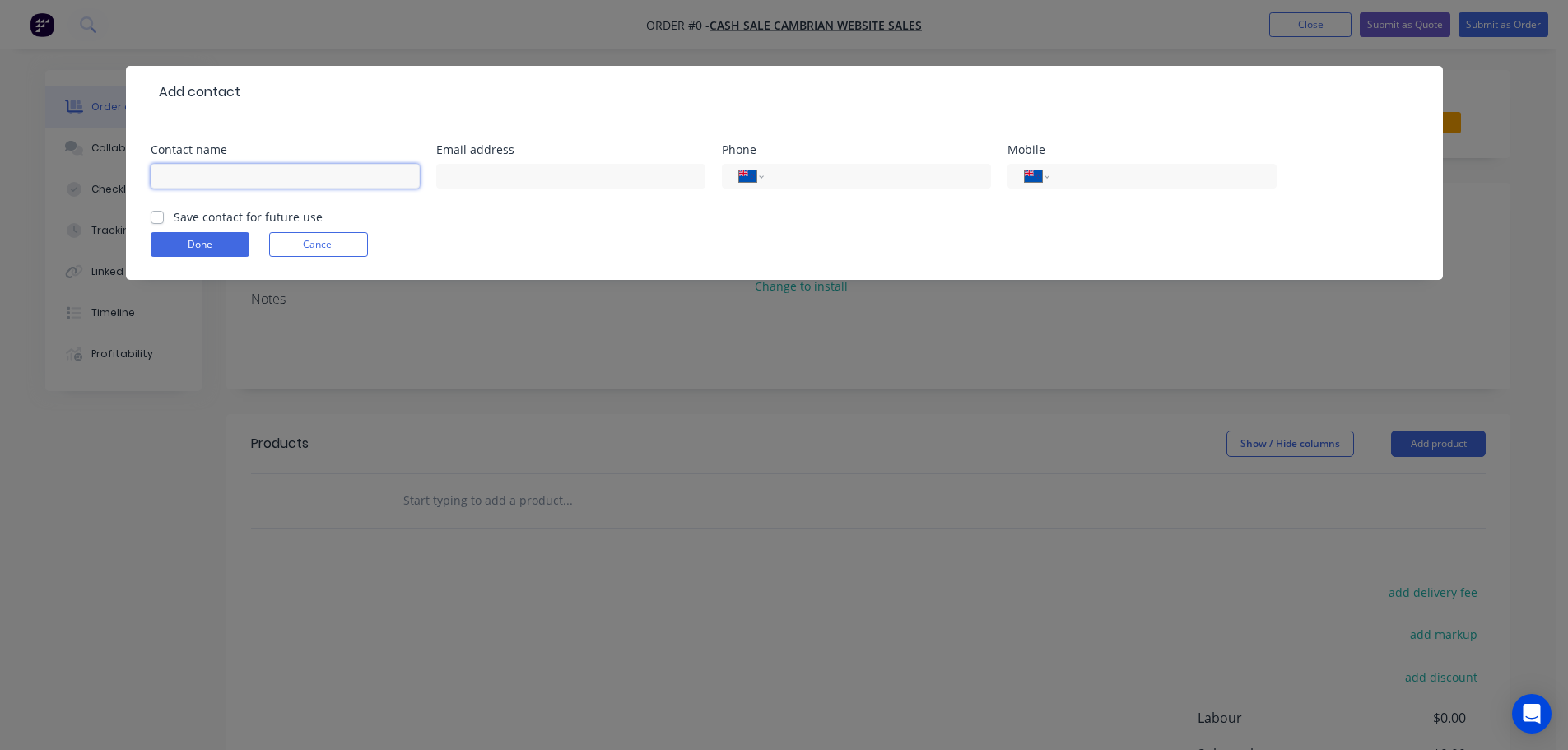
click at [244, 174] on input "text" at bounding box center [284, 176] width 269 height 25
paste input "Kain [PERSON_NAME]"
type input "Kain [PERSON_NAME]"
click at [232, 216] on label "Save contact for future use" at bounding box center [248, 217] width 149 height 17
click at [164, 216] on input "Save contact for future use" at bounding box center [157, 216] width 13 height 16
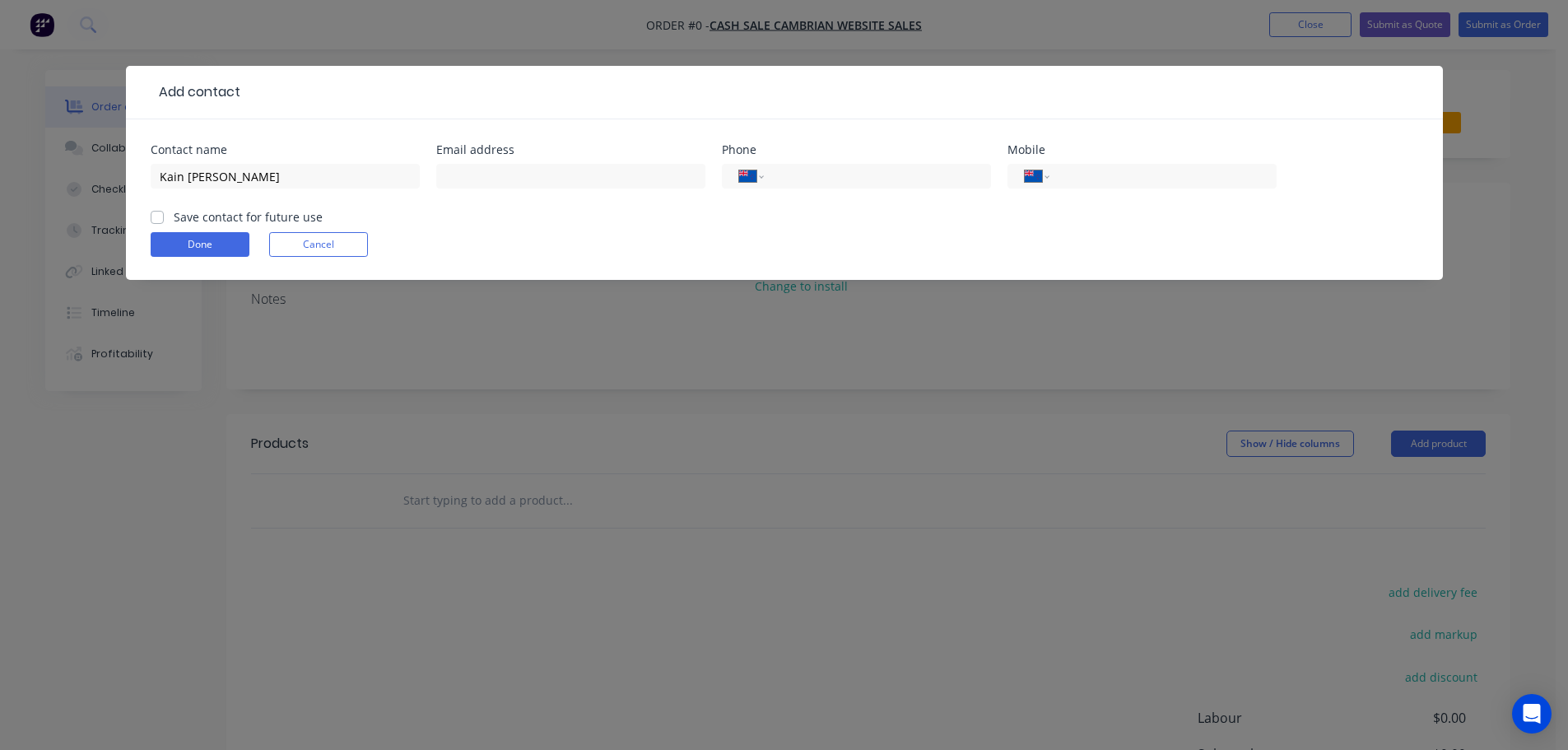
checkbox input "true"
click at [565, 172] on input "text" at bounding box center [570, 176] width 269 height 25
paste input "[PERSON_NAME][EMAIL_ADDRESS][DOMAIN_NAME]"
type input "[PERSON_NAME][EMAIL_ADDRESS][DOMAIN_NAME]"
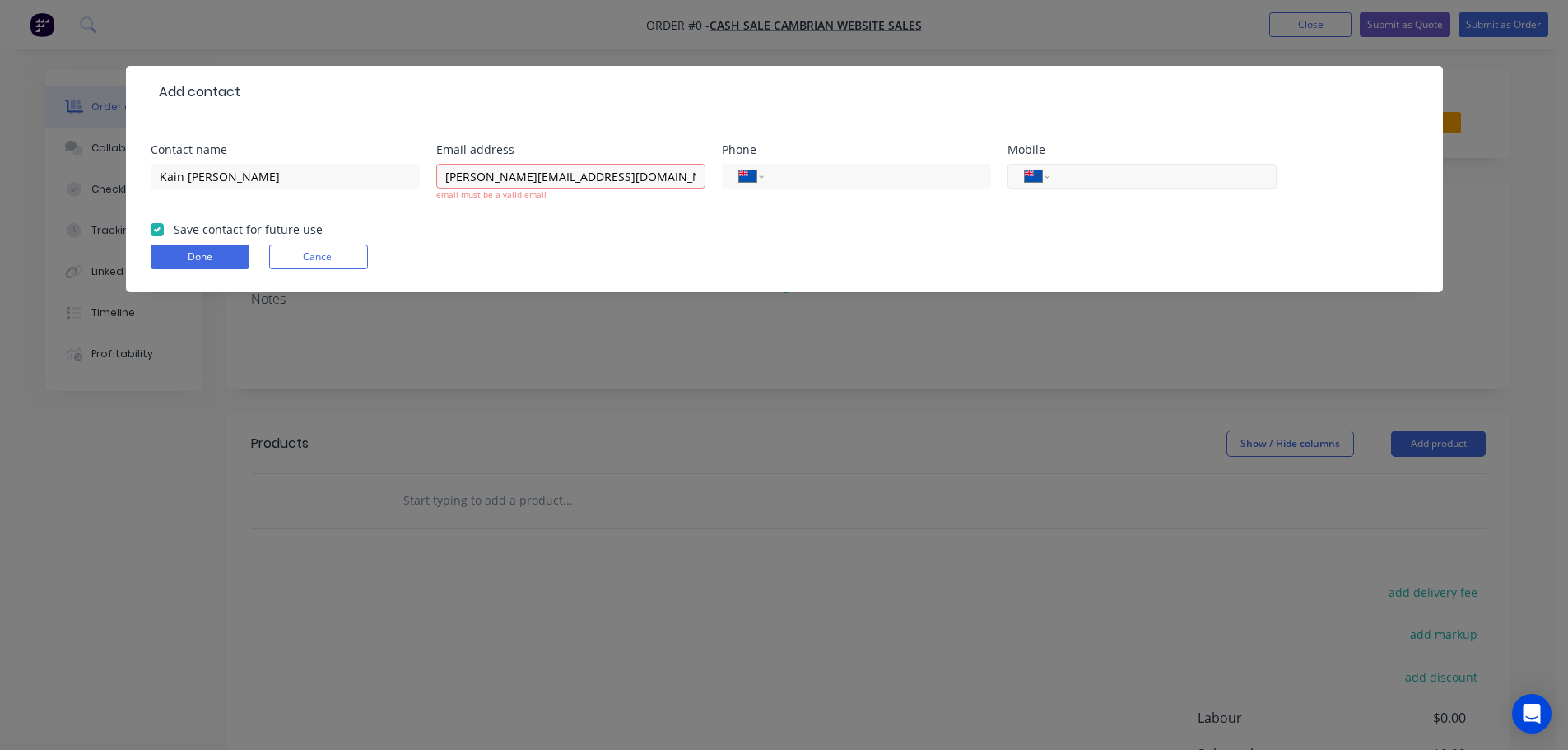
click at [1210, 165] on div "International [GEOGRAPHIC_DATA] [GEOGRAPHIC_DATA] [GEOGRAPHIC_DATA] [GEOGRAPHIC…" at bounding box center [1141, 176] width 269 height 25
click at [1192, 180] on input "tel" at bounding box center [1159, 176] width 198 height 19
paste input "022 000 0000"
type input "022 000 0000"
click at [576, 189] on div "email must be a valid email" at bounding box center [570, 194] width 269 height 12
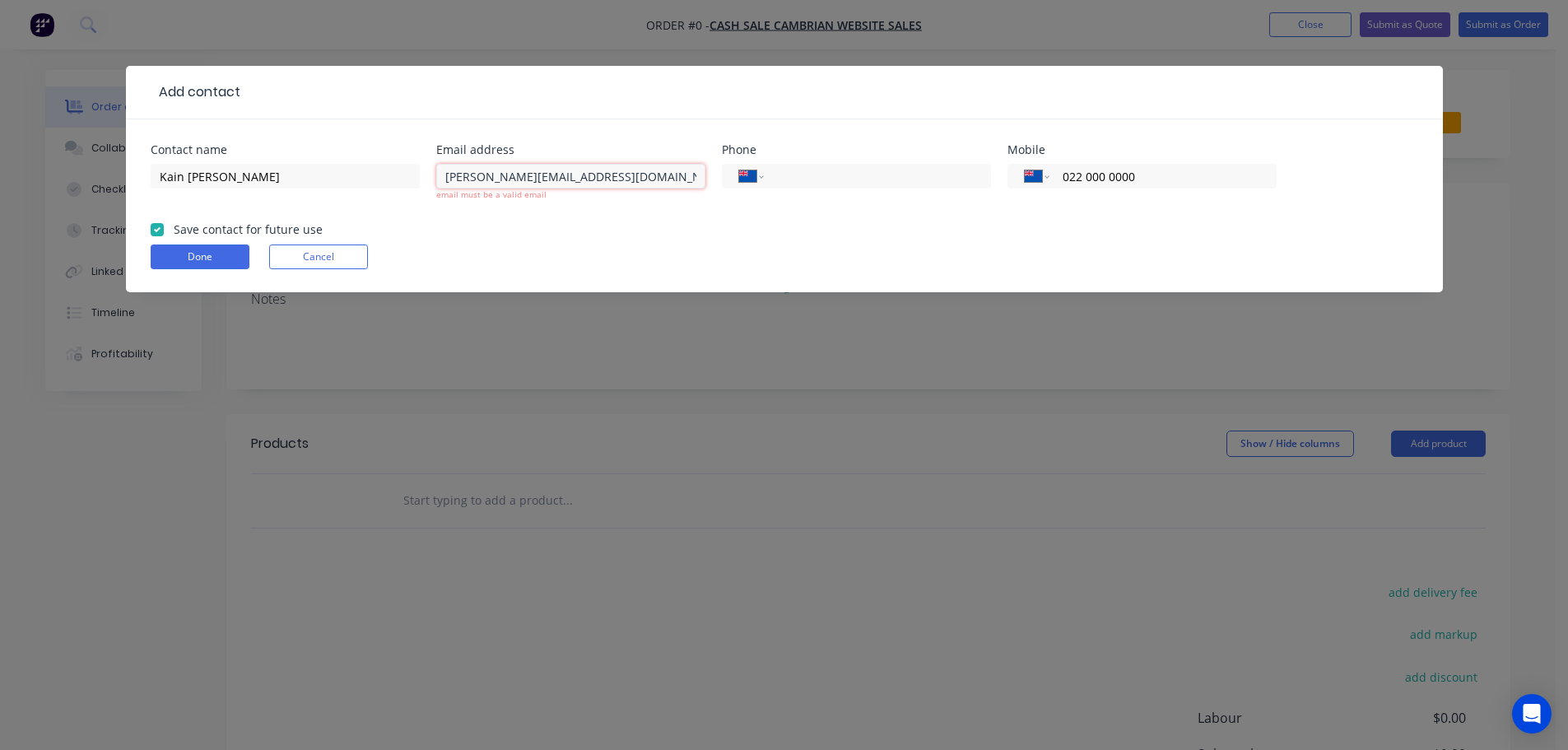
click at [576, 184] on input "[PERSON_NAME][EMAIL_ADDRESS][DOMAIN_NAME]" at bounding box center [570, 176] width 269 height 25
type input "[PERSON_NAME][EMAIL_ADDRESS][DOMAIN_NAME]"
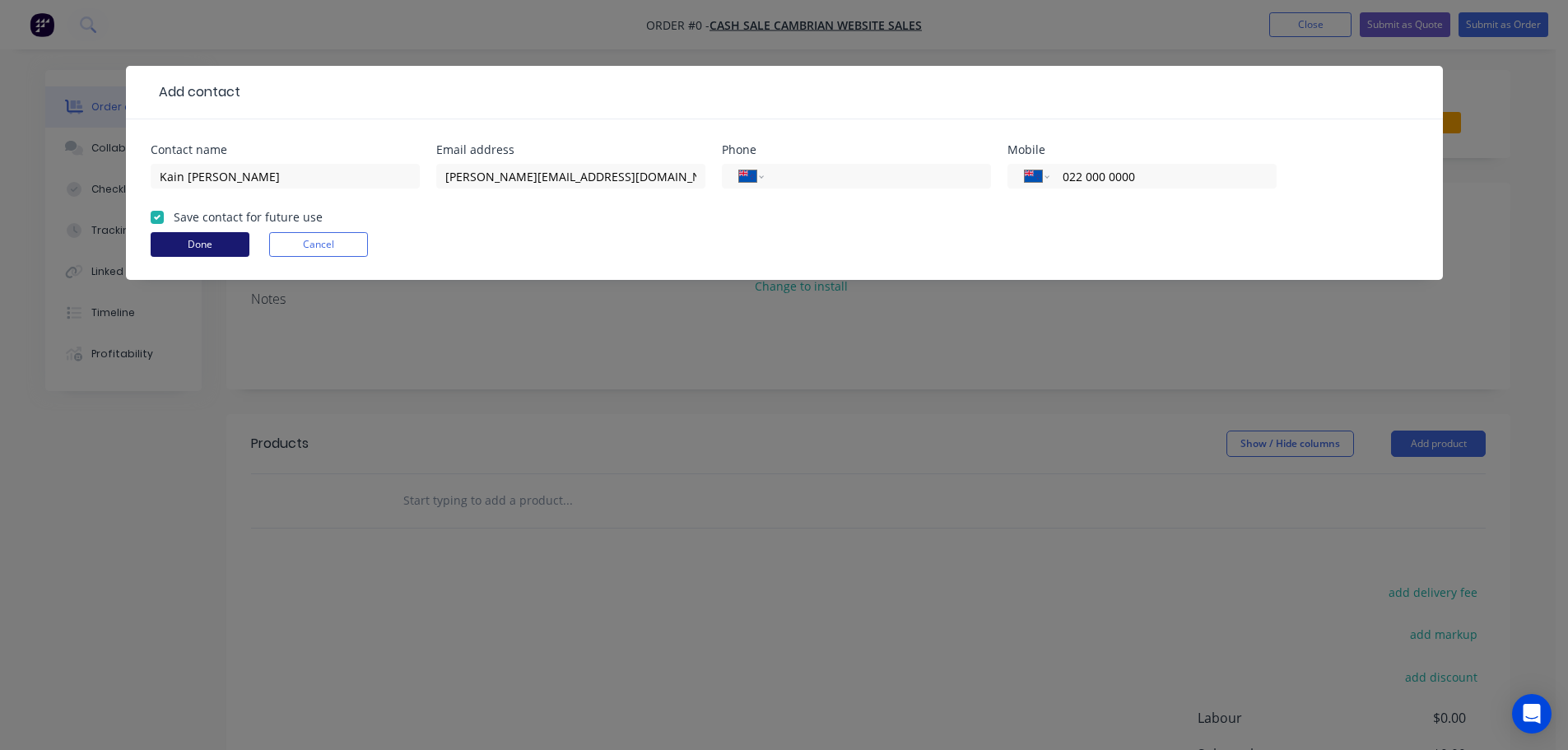
click at [216, 251] on button "Done" at bounding box center [199, 245] width 98 height 25
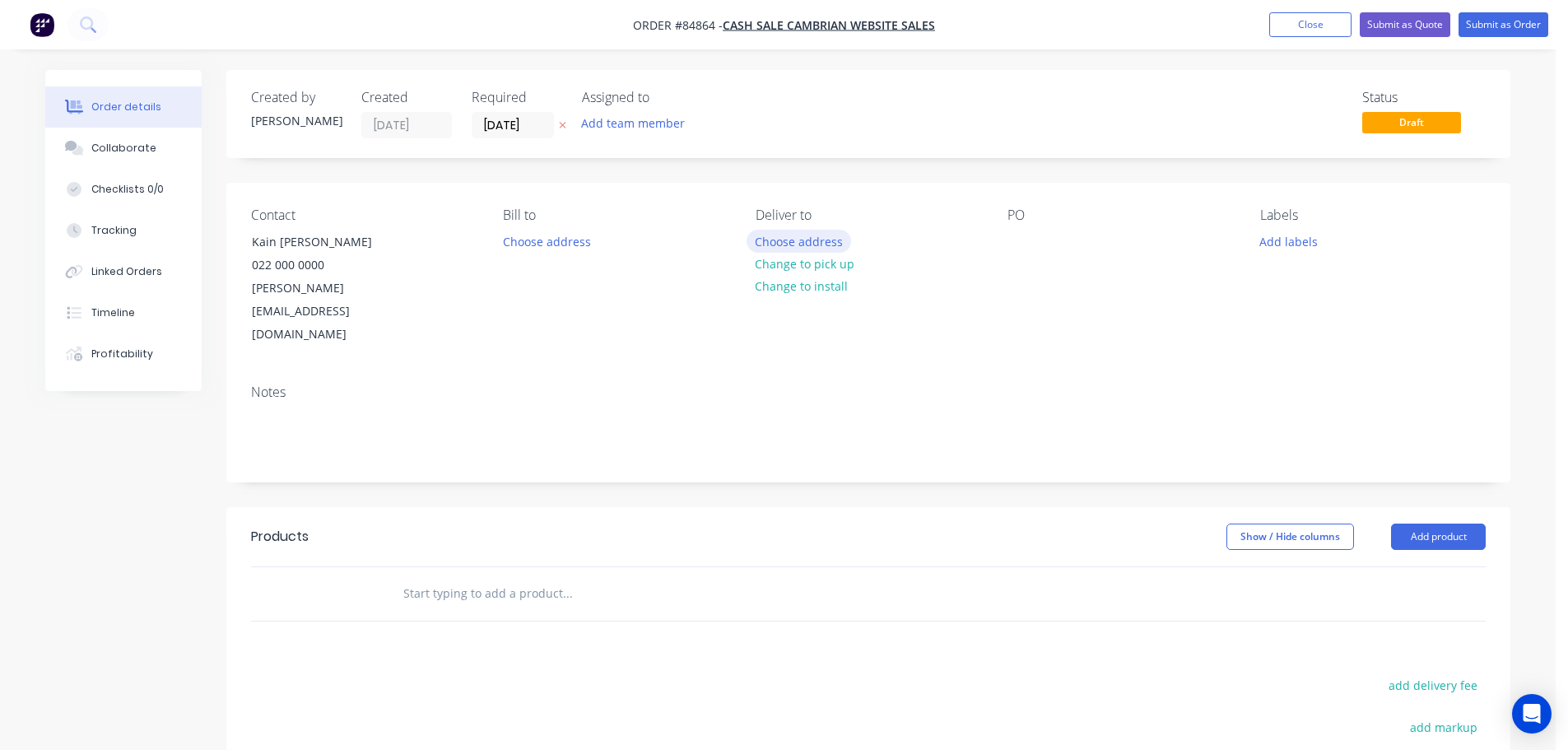
click at [815, 244] on button "Choose address" at bounding box center [799, 241] width 105 height 22
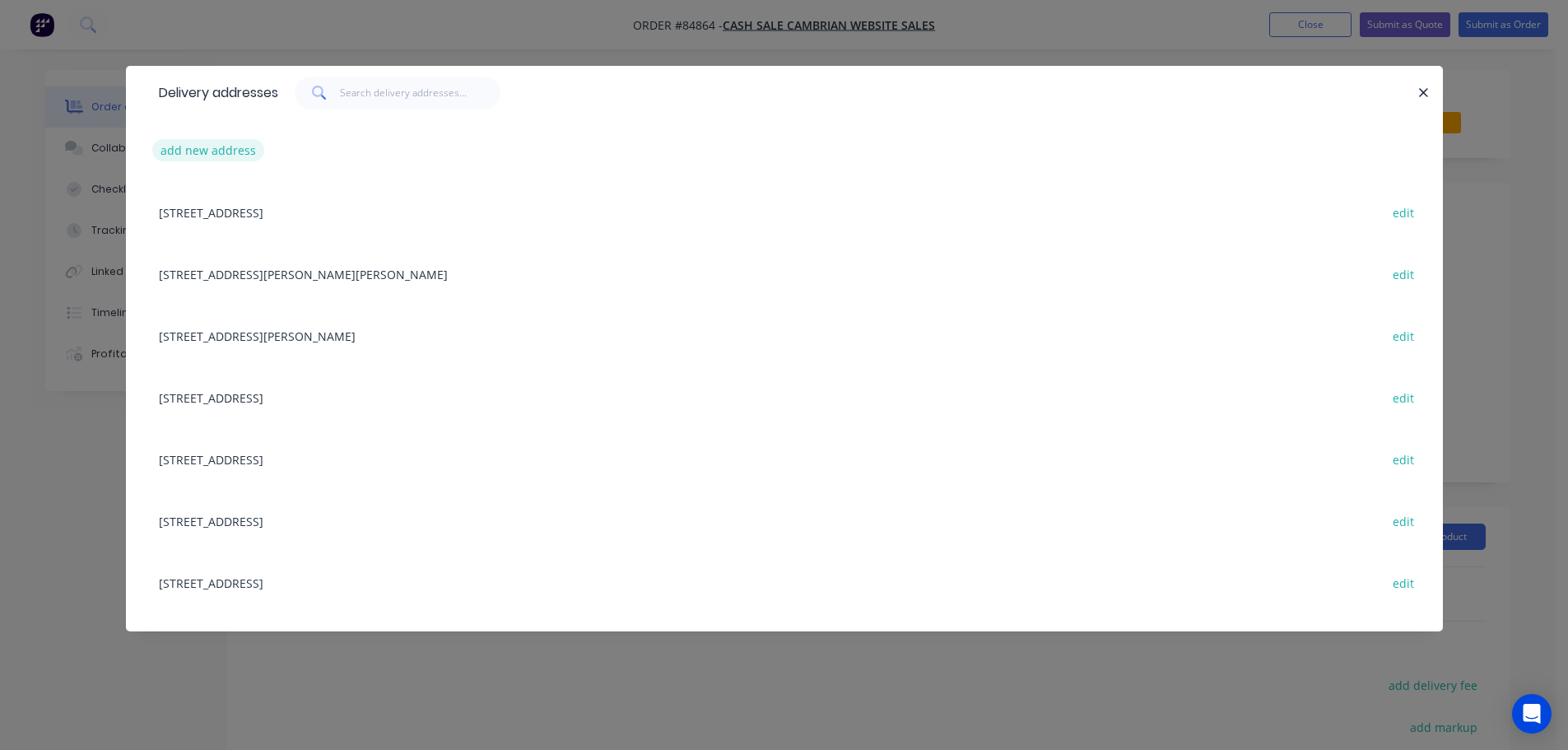
click at [245, 146] on button "add new address" at bounding box center [208, 150] width 112 height 22
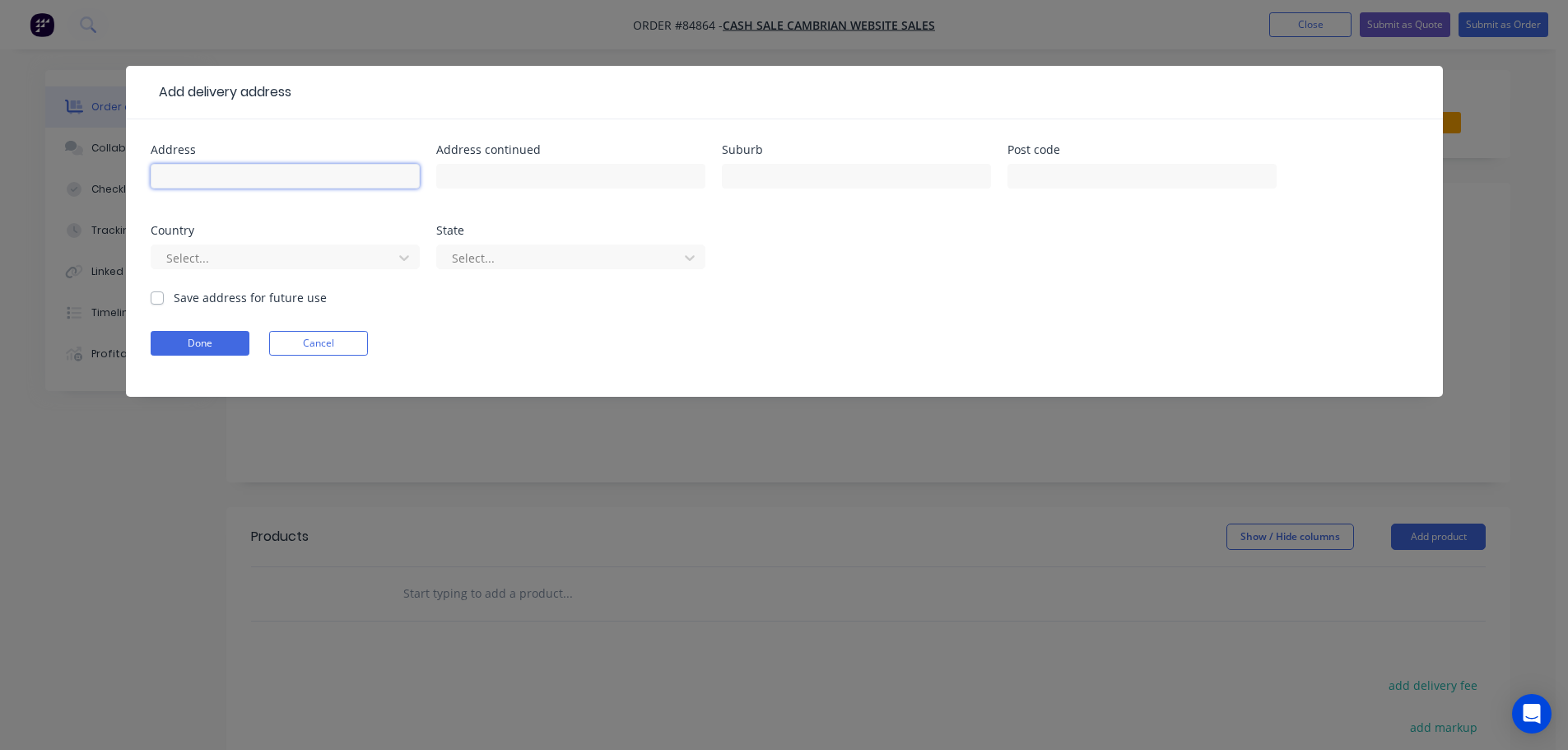
click at [325, 184] on input "text" at bounding box center [284, 176] width 269 height 25
paste input "[STREET_ADDRESS]"
drag, startPoint x: 223, startPoint y: 179, endPoint x: 279, endPoint y: 188, distance: 56.7
click at [280, 188] on input "[STREET_ADDRESS]" at bounding box center [284, 176] width 269 height 25
type input "[STREET_ADDRESS]"
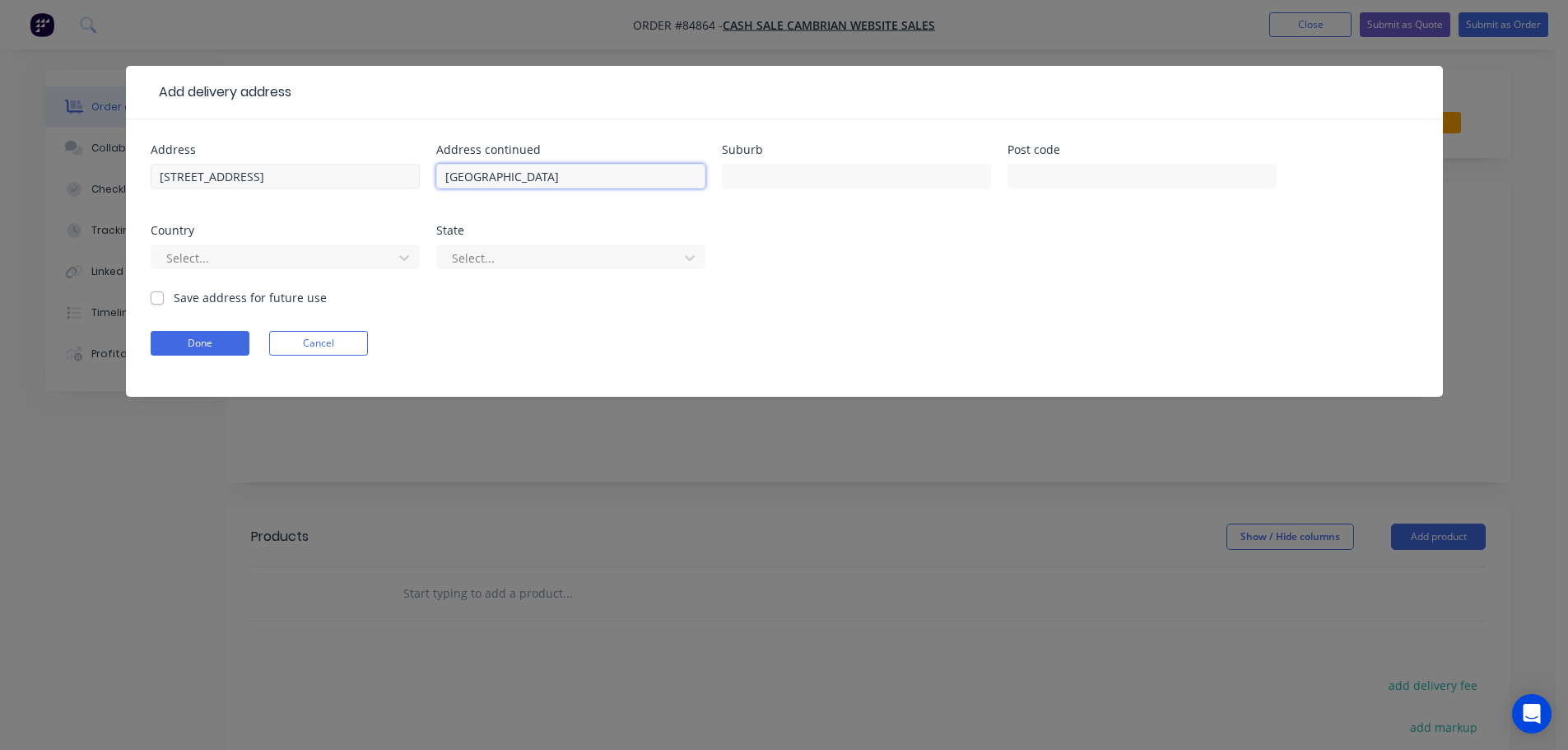
type input "[GEOGRAPHIC_DATA]"
click at [232, 176] on input "[STREET_ADDRESS]" at bounding box center [284, 176] width 269 height 25
type input "[STREET_ADDRESS]"
type input "6021"
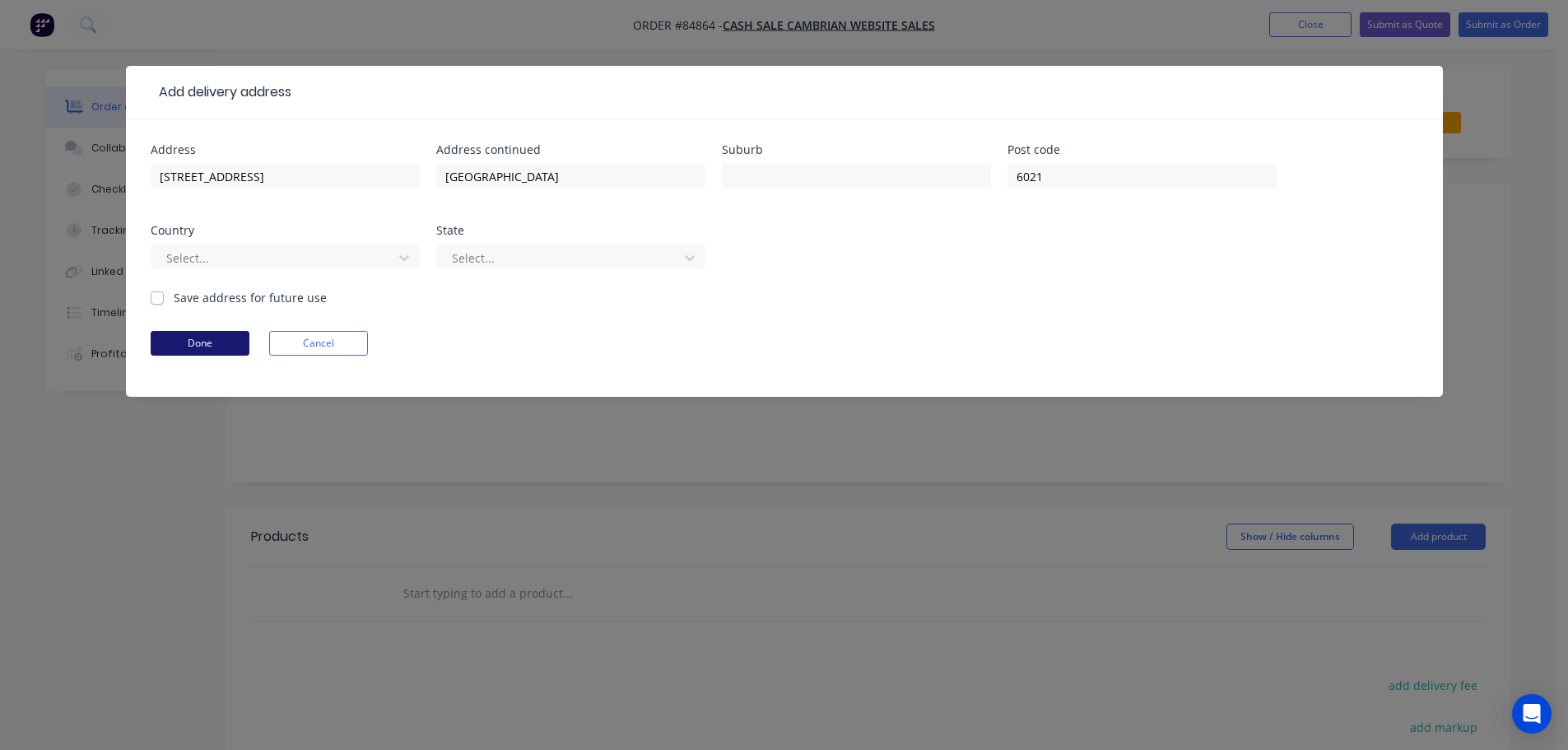
click at [191, 346] on button "Done" at bounding box center [199, 343] width 98 height 25
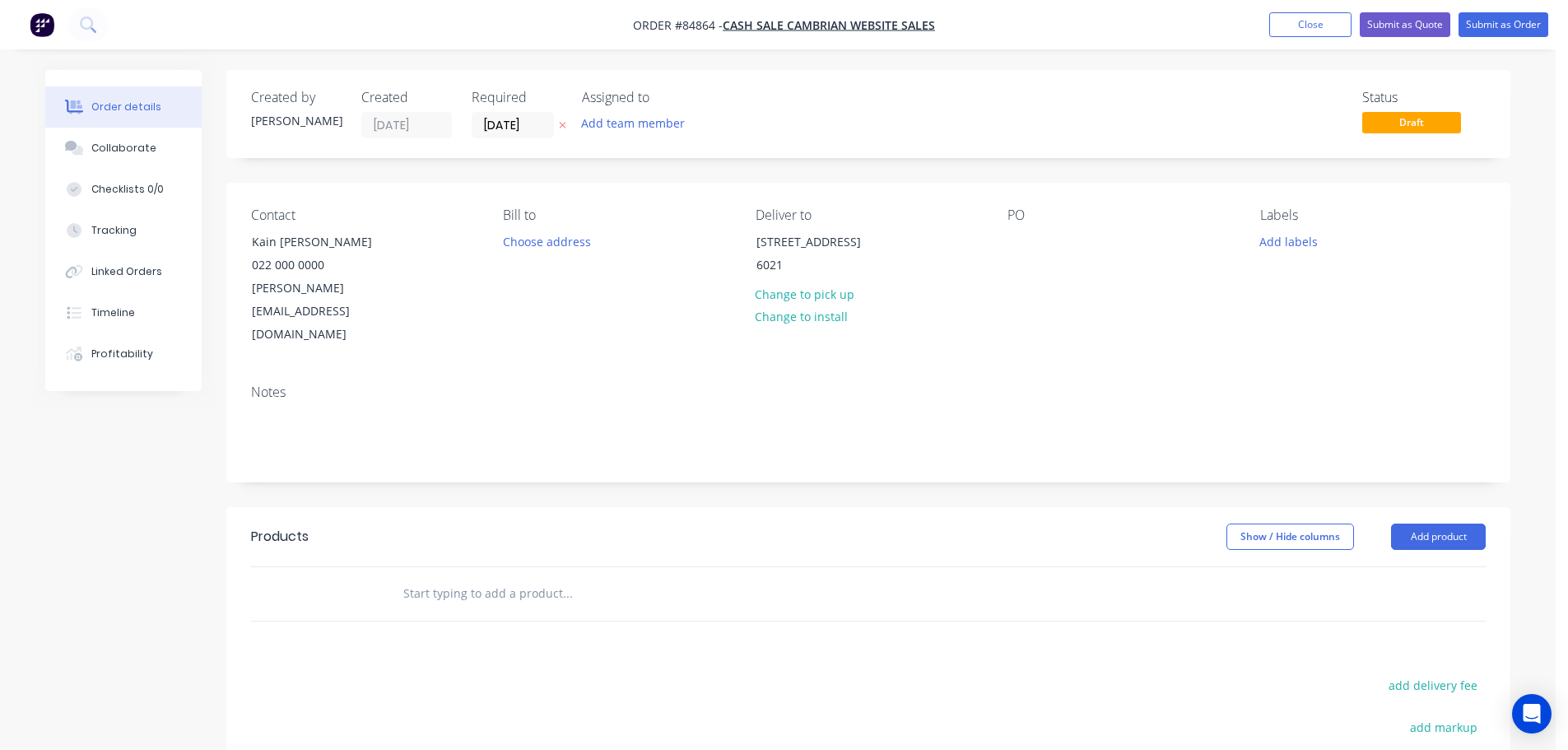
click at [563, 120] on icon "button" at bounding box center [562, 125] width 7 height 10
click at [1012, 241] on div at bounding box center [1021, 241] width 26 height 24
drag, startPoint x: 249, startPoint y: 243, endPoint x: 431, endPoint y: 249, distance: 182.1
click at [431, 249] on div "Contact Kain [PERSON_NAME] [PHONE_NUMBER] [PERSON_NAME][EMAIL_ADDRESS][DOMAIN_N…" at bounding box center [363, 277] width 226 height 139
copy div "Kain [PERSON_NAME]"
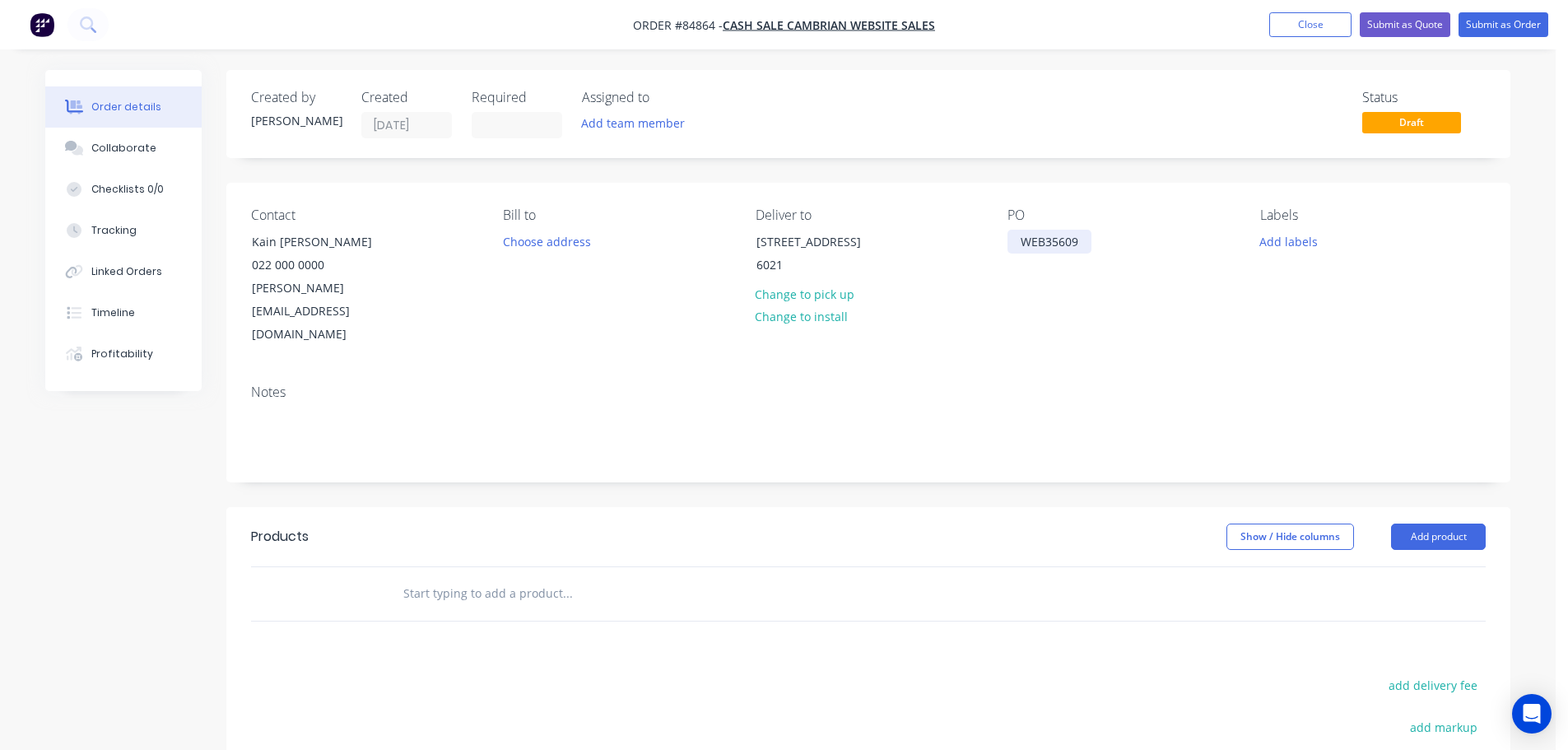
click at [1083, 246] on div "WEB35609" at bounding box center [1049, 241] width 84 height 24
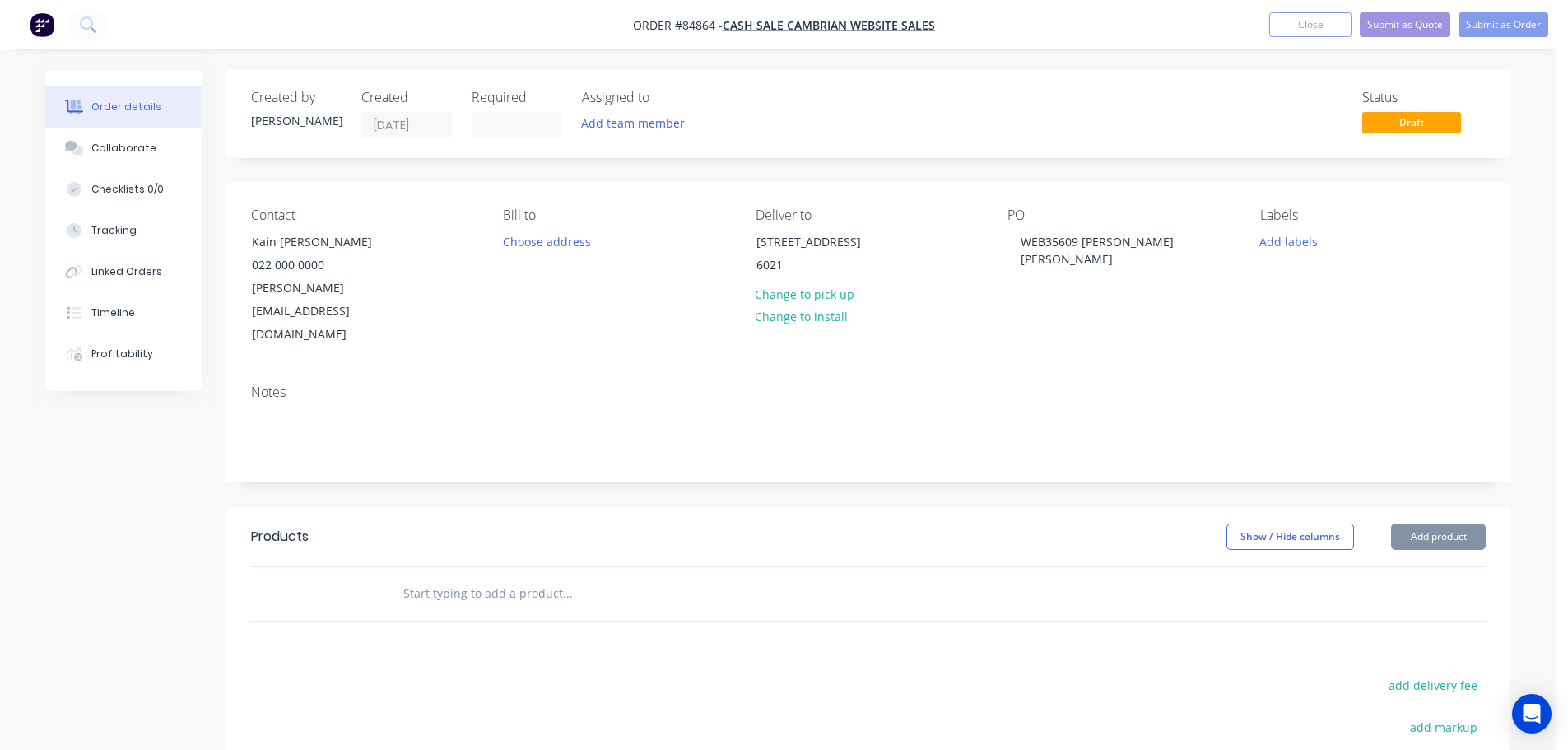
click at [600, 577] on input "text" at bounding box center [567, 594] width 329 height 33
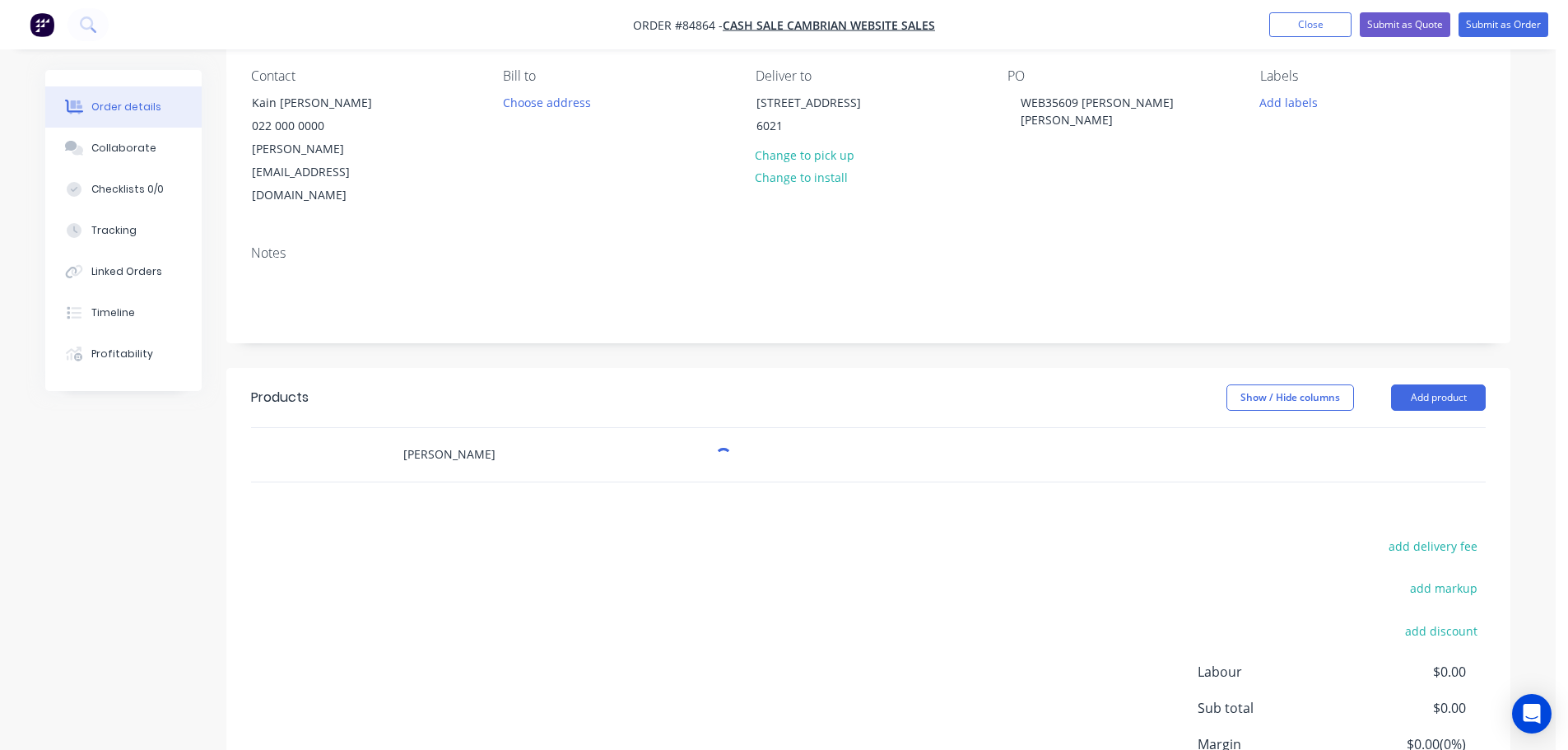
scroll to position [246, 0]
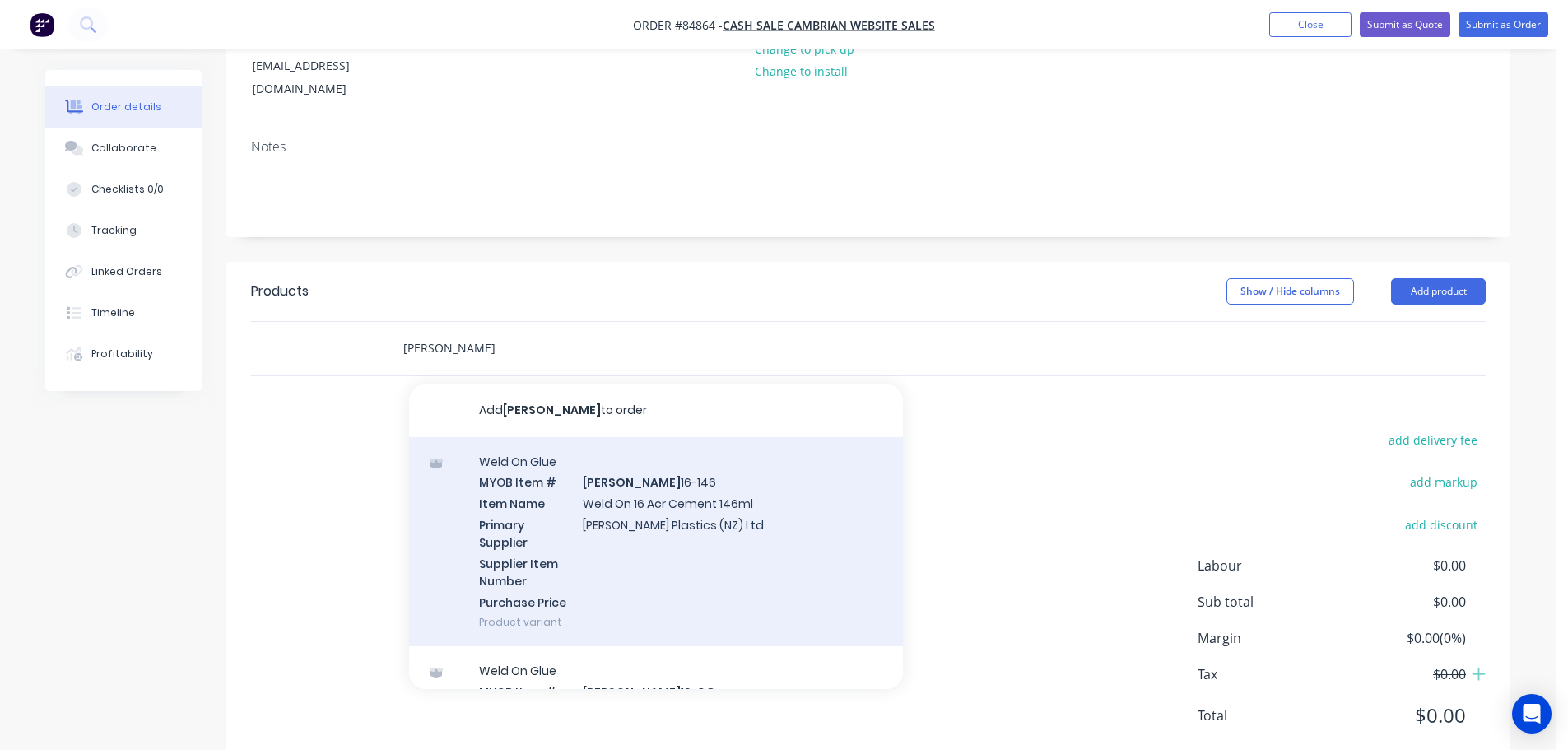
type input "[PERSON_NAME]"
click at [592, 504] on div "Weld On Glue MYOB Item # [PERSON_NAME] 16-146 Item Name Weld On 16 Acr Cement 1…" at bounding box center [656, 542] width 494 height 210
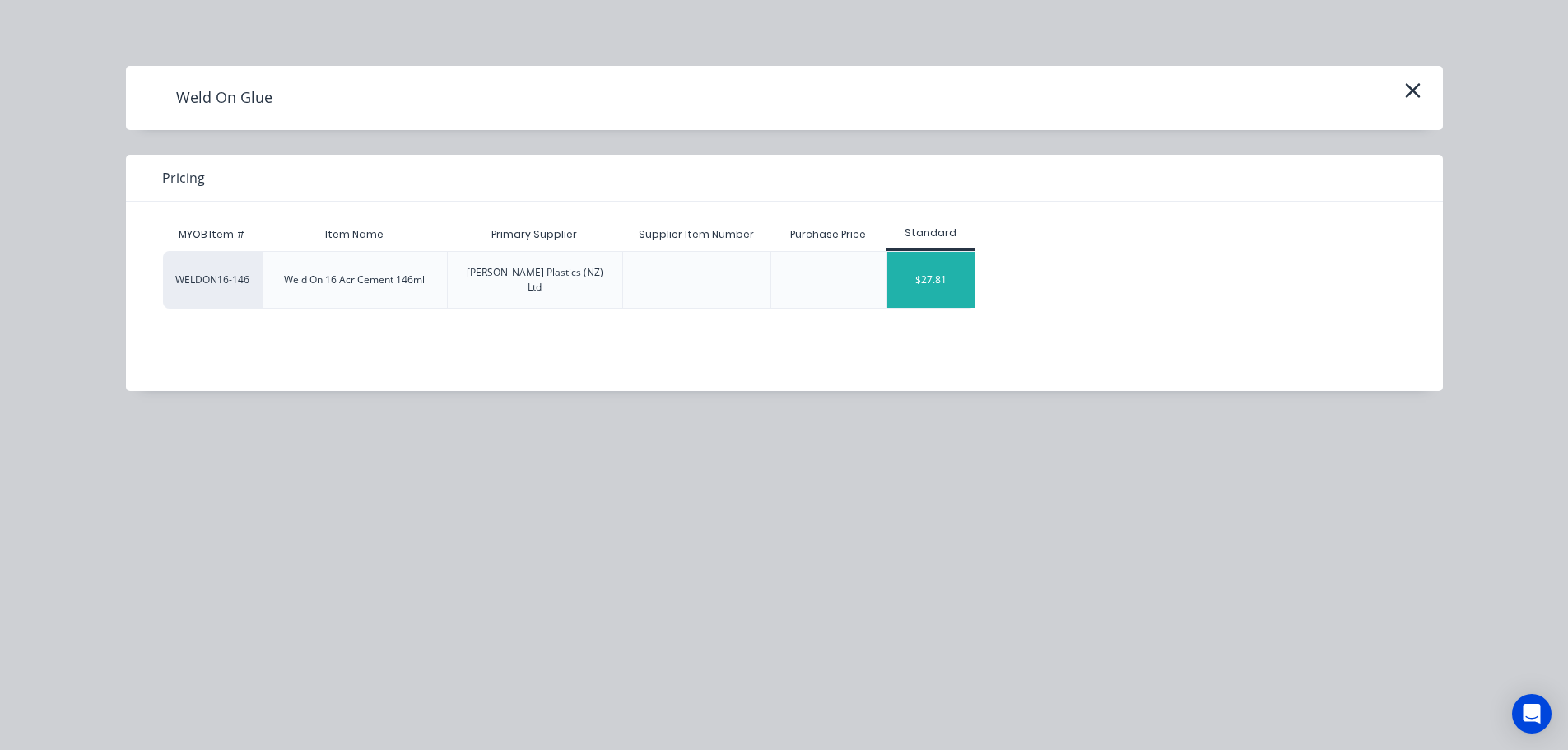
click at [943, 275] on div "$27.81" at bounding box center [931, 279] width 88 height 56
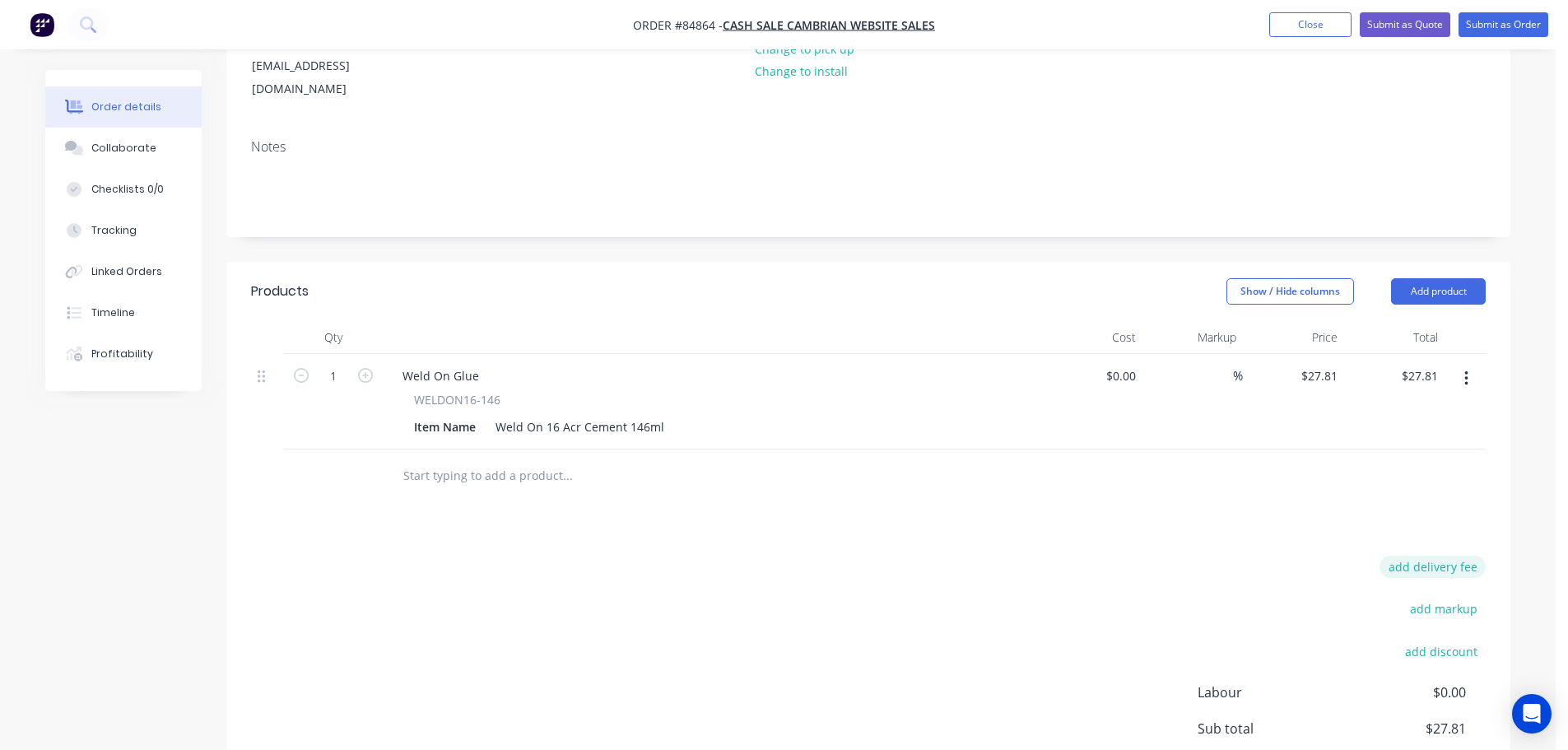
click at [1429, 556] on button "add delivery fee" at bounding box center [1432, 566] width 106 height 22
type input "15"
click at [624, 600] on div "Delivery fee Delivery fee Delivery fee name (Optional) 15 15 $0 add markup add …" at bounding box center [868, 712] width 1235 height 313
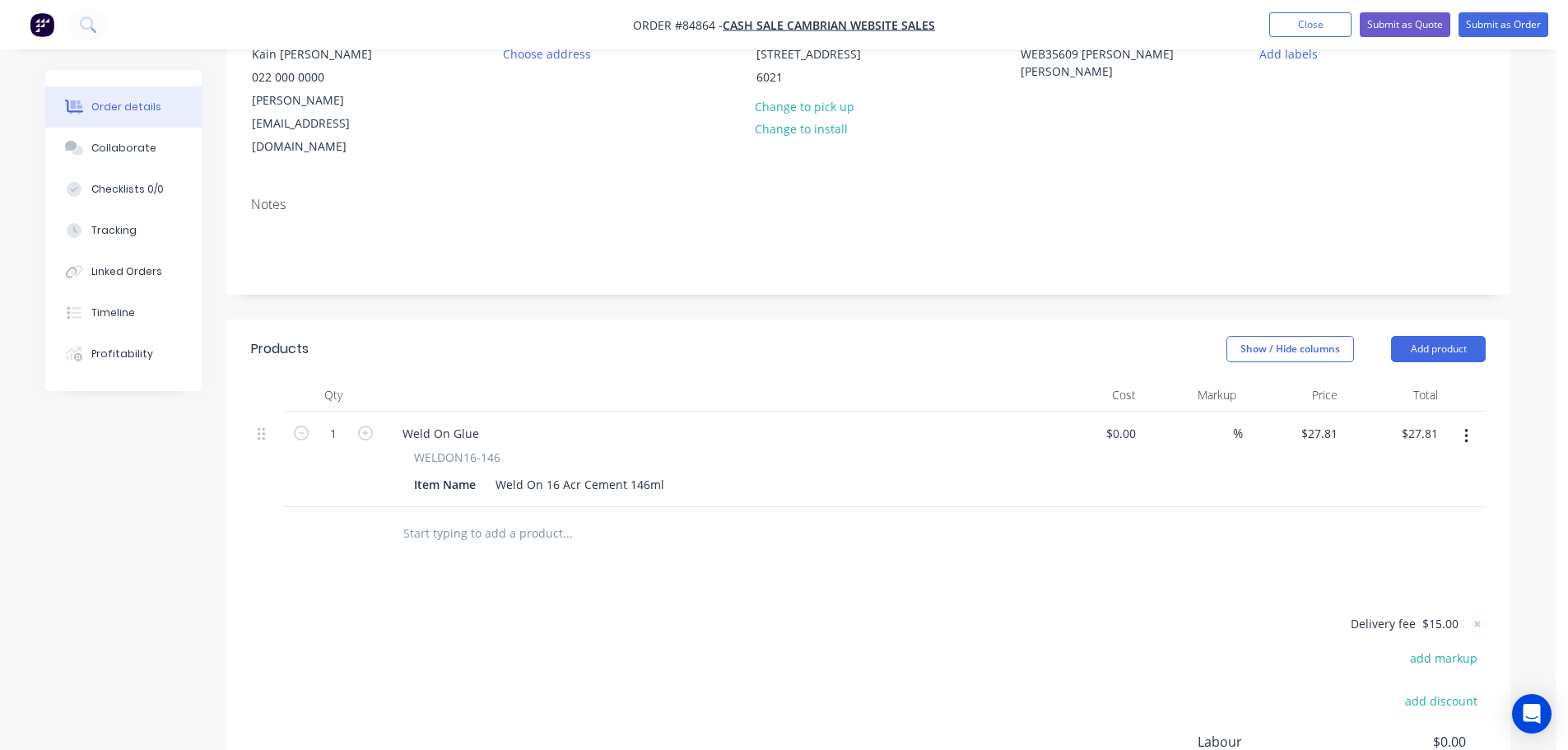
scroll to position [0, 0]
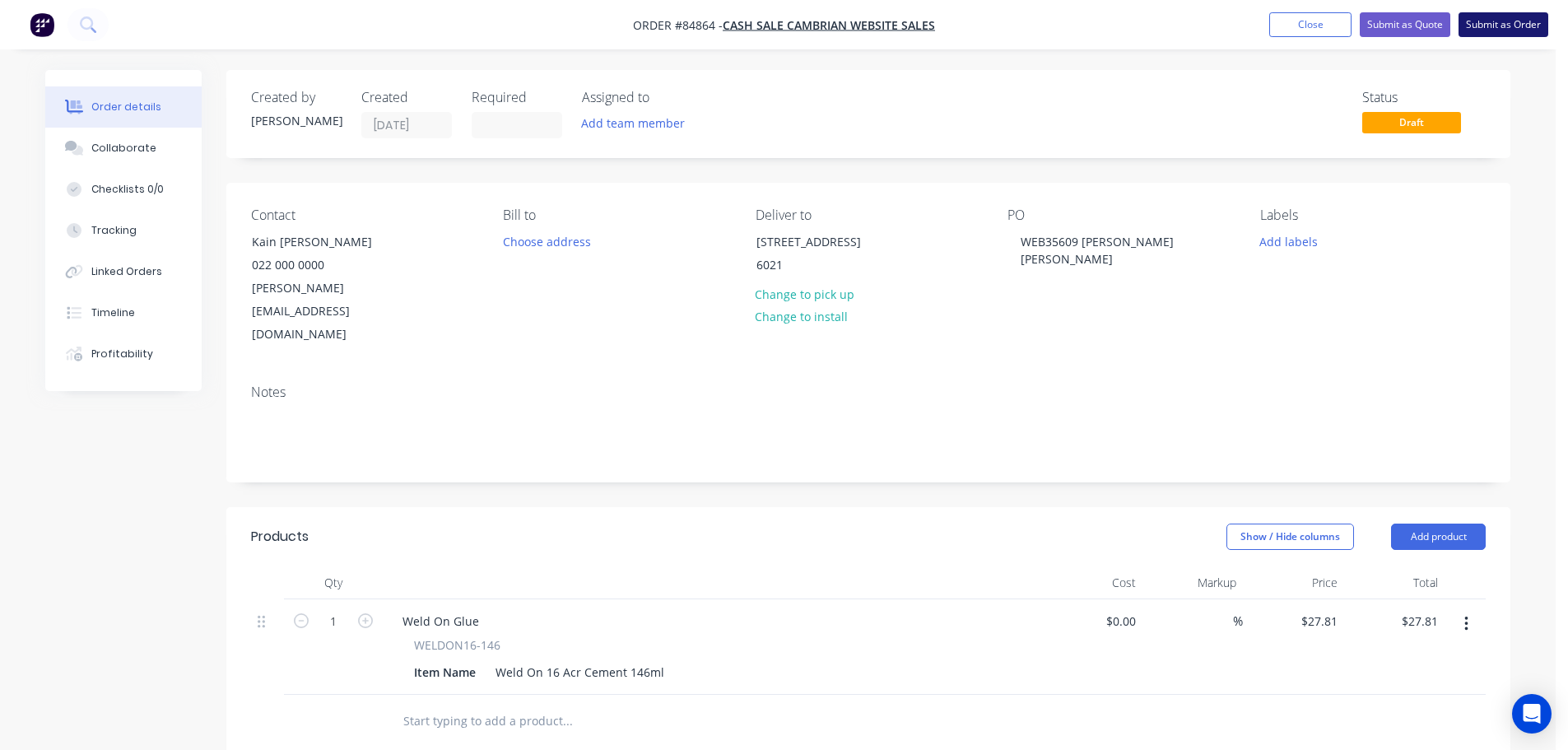
click at [1484, 33] on button "Submit as Order" at bounding box center [1503, 25] width 89 height 25
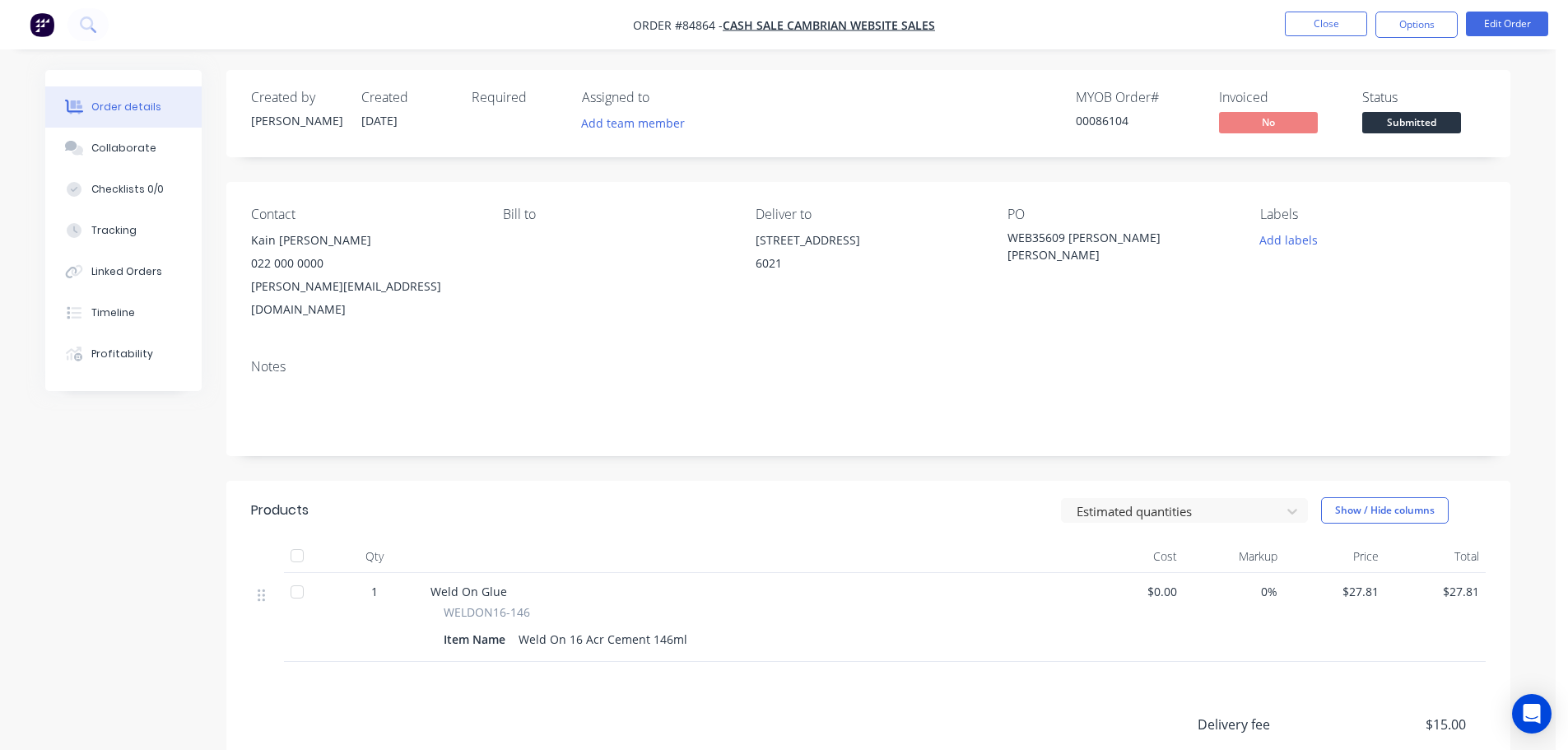
click at [1121, 117] on div "00086104" at bounding box center [1137, 120] width 123 height 17
copy div "00086104"
click at [1408, 35] on button "Options" at bounding box center [1417, 25] width 83 height 26
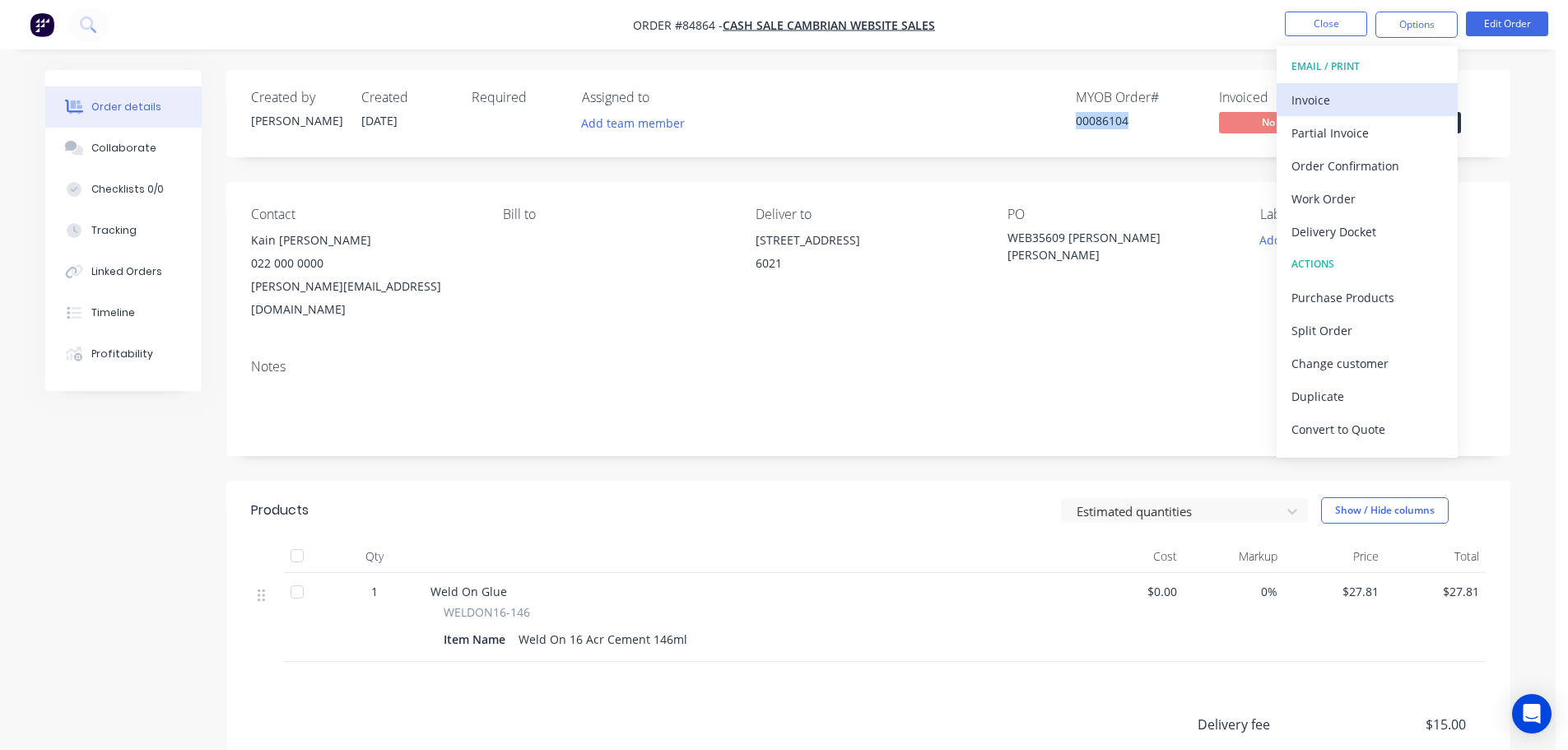
click at [1393, 96] on div "Invoice" at bounding box center [1366, 99] width 151 height 24
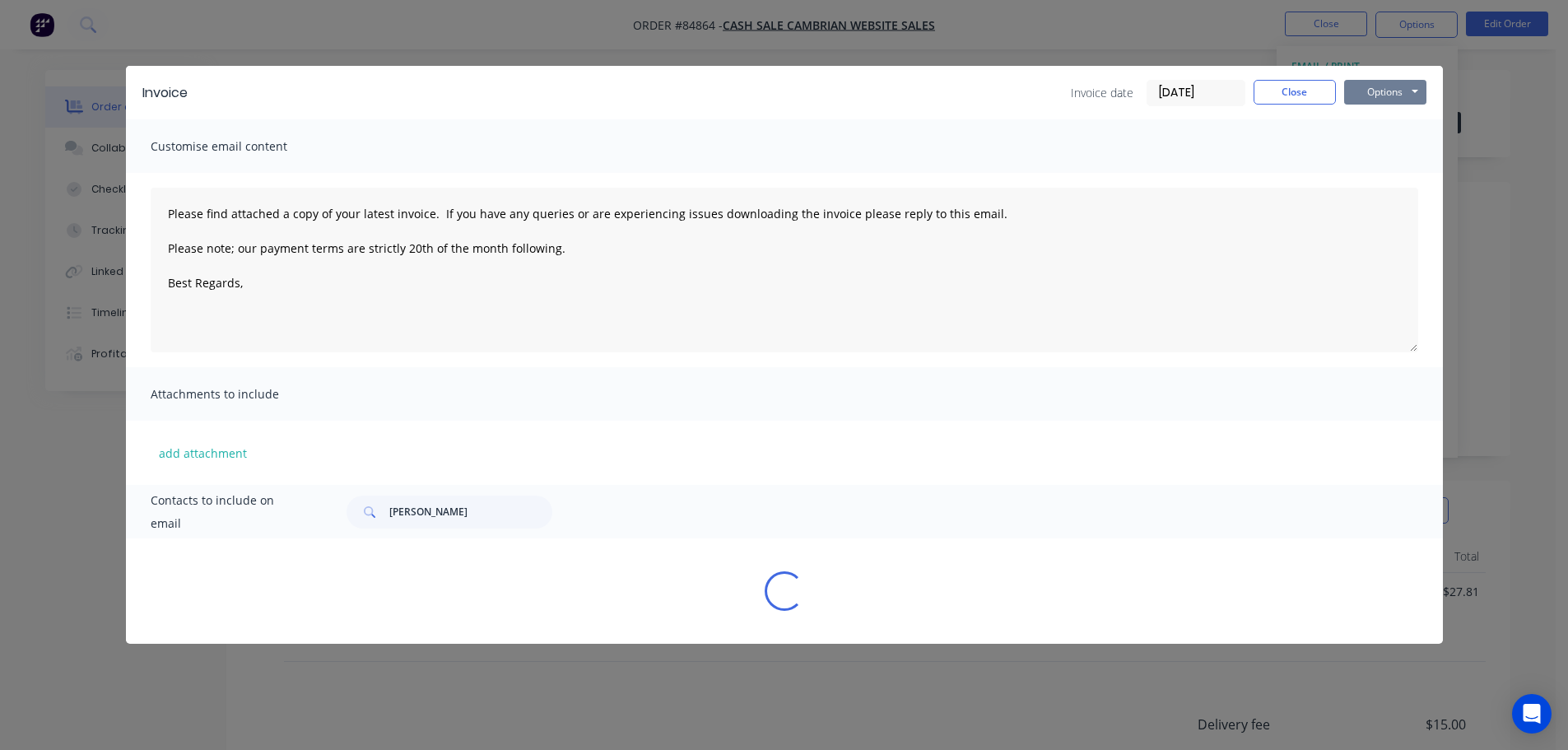
drag, startPoint x: 1393, startPoint y: 96, endPoint x: 1406, endPoint y: 103, distance: 14.8
click at [1406, 93] on button "Options" at bounding box center [1385, 93] width 83 height 25
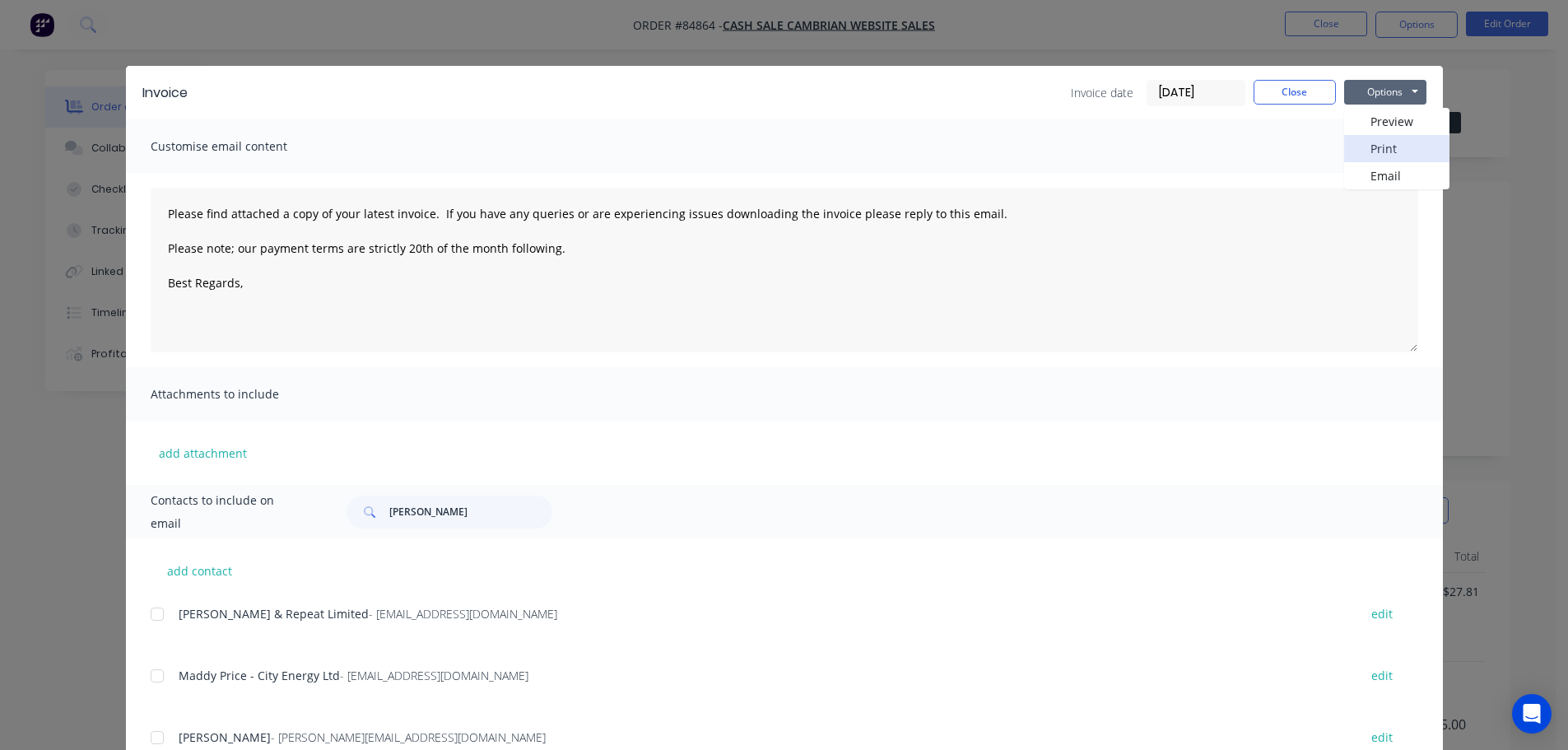
click at [1402, 144] on button "Print" at bounding box center [1396, 148] width 105 height 27
click at [1276, 88] on button "Close" at bounding box center [1295, 93] width 83 height 25
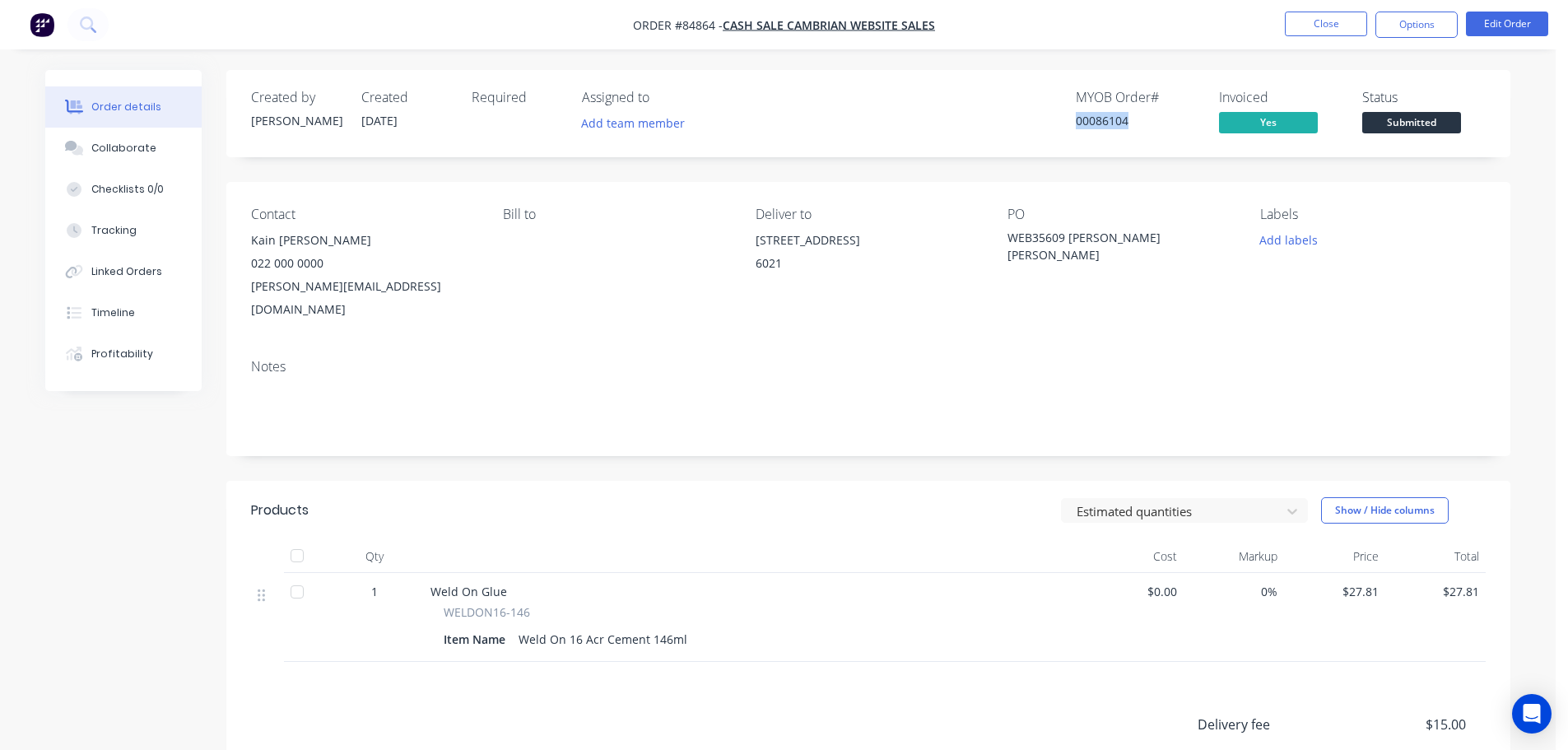
click at [1379, 120] on span "Submitted" at bounding box center [1411, 122] width 98 height 21
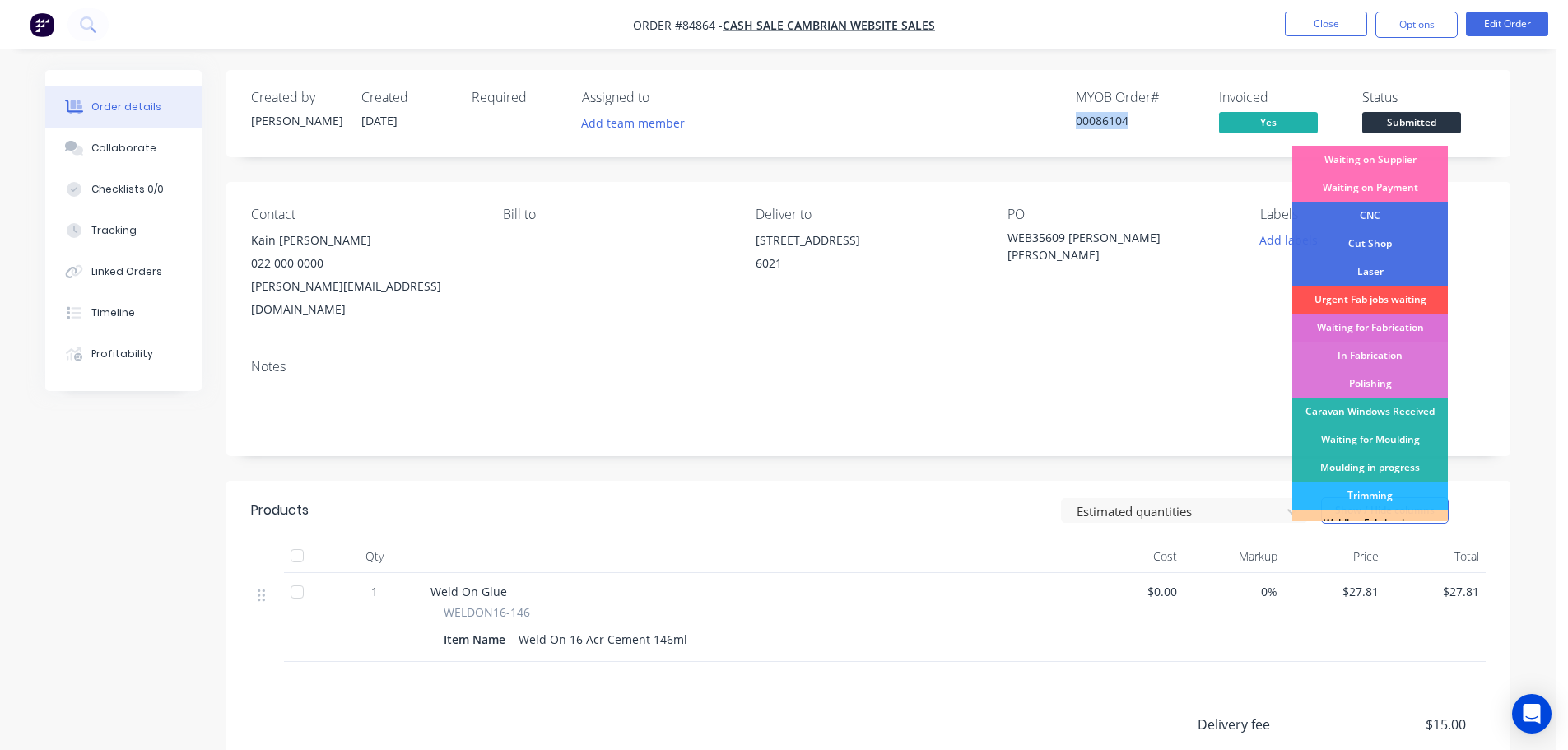
scroll to position [324, 0]
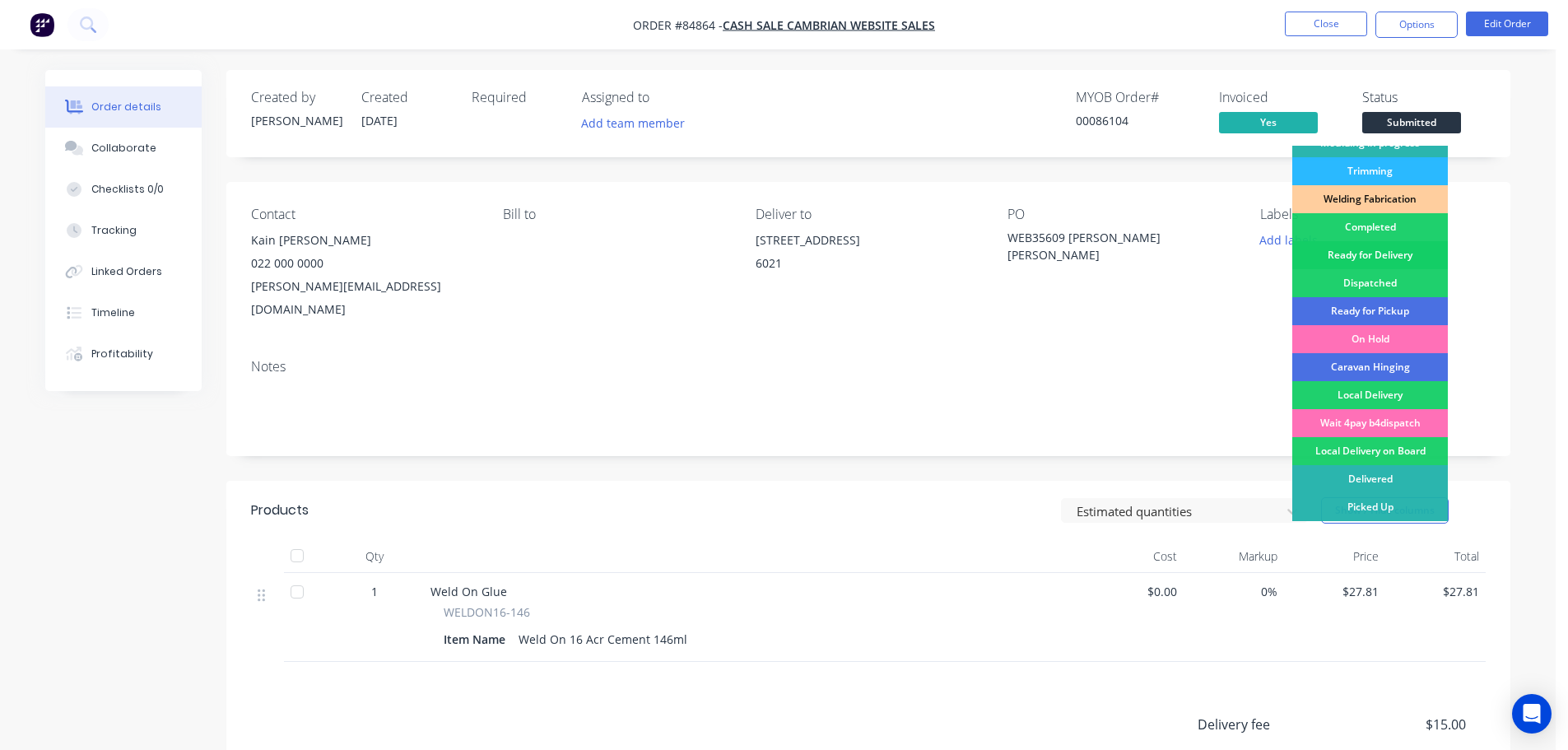
click at [1398, 246] on div "Ready for Delivery" at bounding box center [1370, 256] width 155 height 28
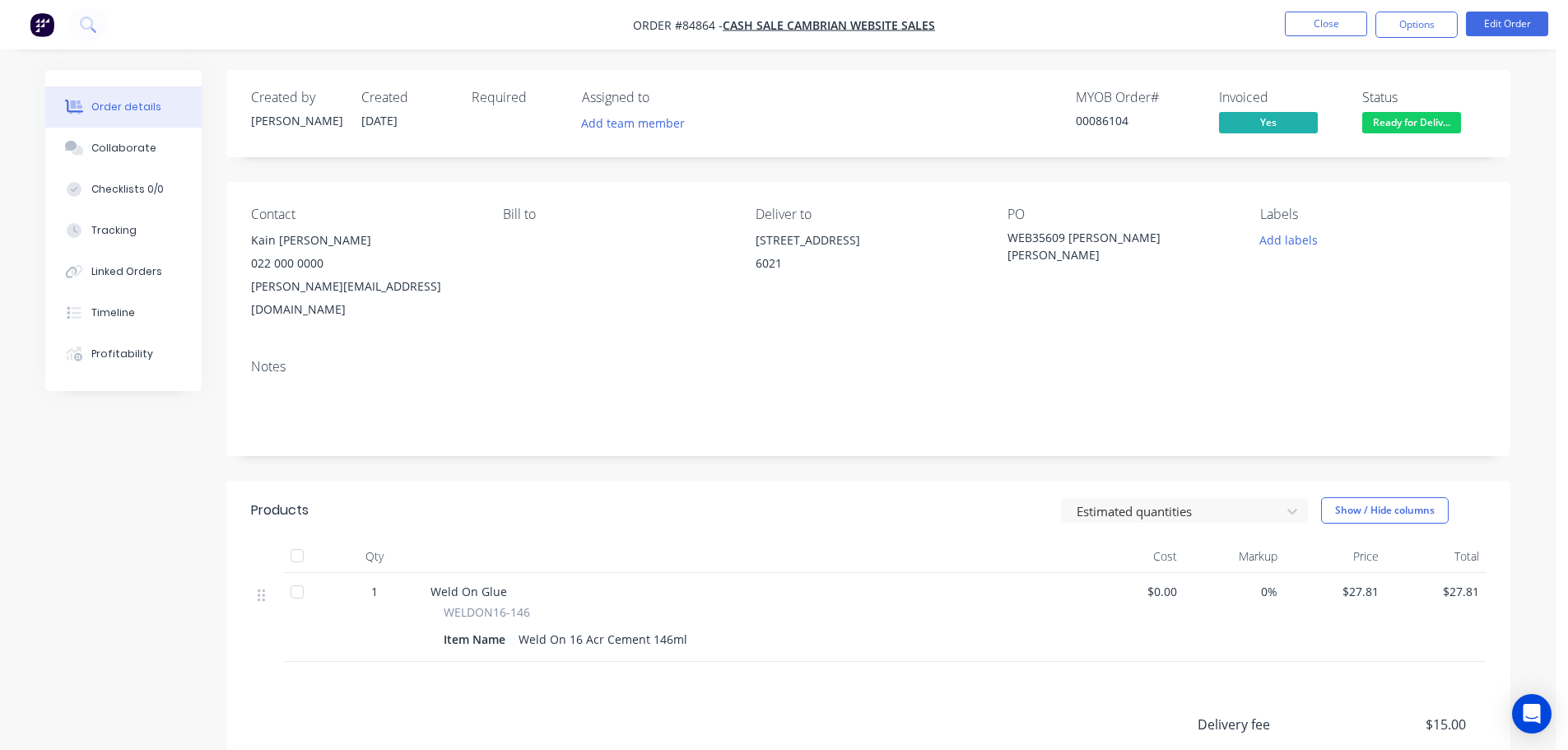
drag, startPoint x: 1402, startPoint y: 34, endPoint x: 1400, endPoint y: 44, distance: 10.2
click at [1402, 33] on button "Options" at bounding box center [1417, 25] width 83 height 26
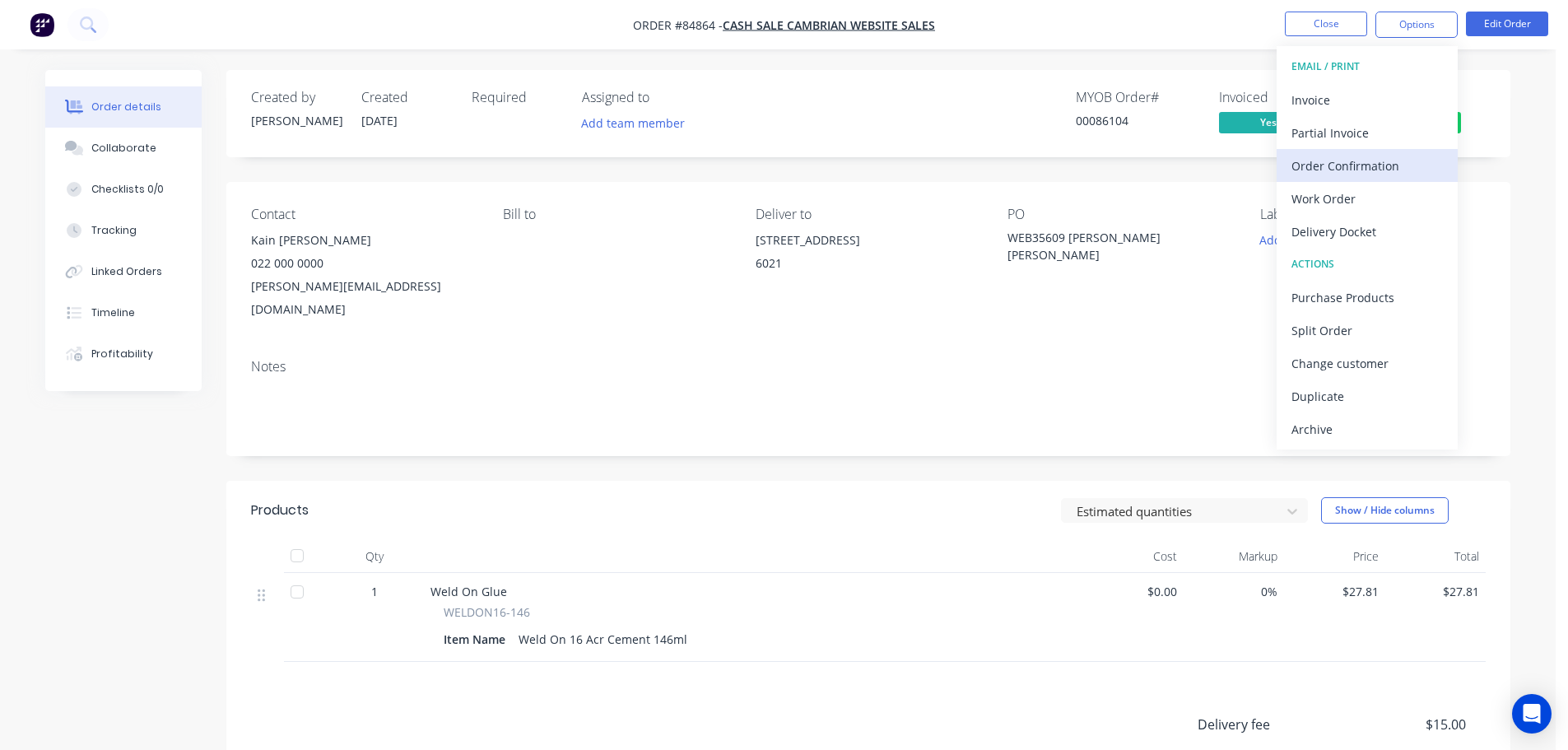
click at [1378, 166] on div "Order Confirmation" at bounding box center [1366, 165] width 151 height 24
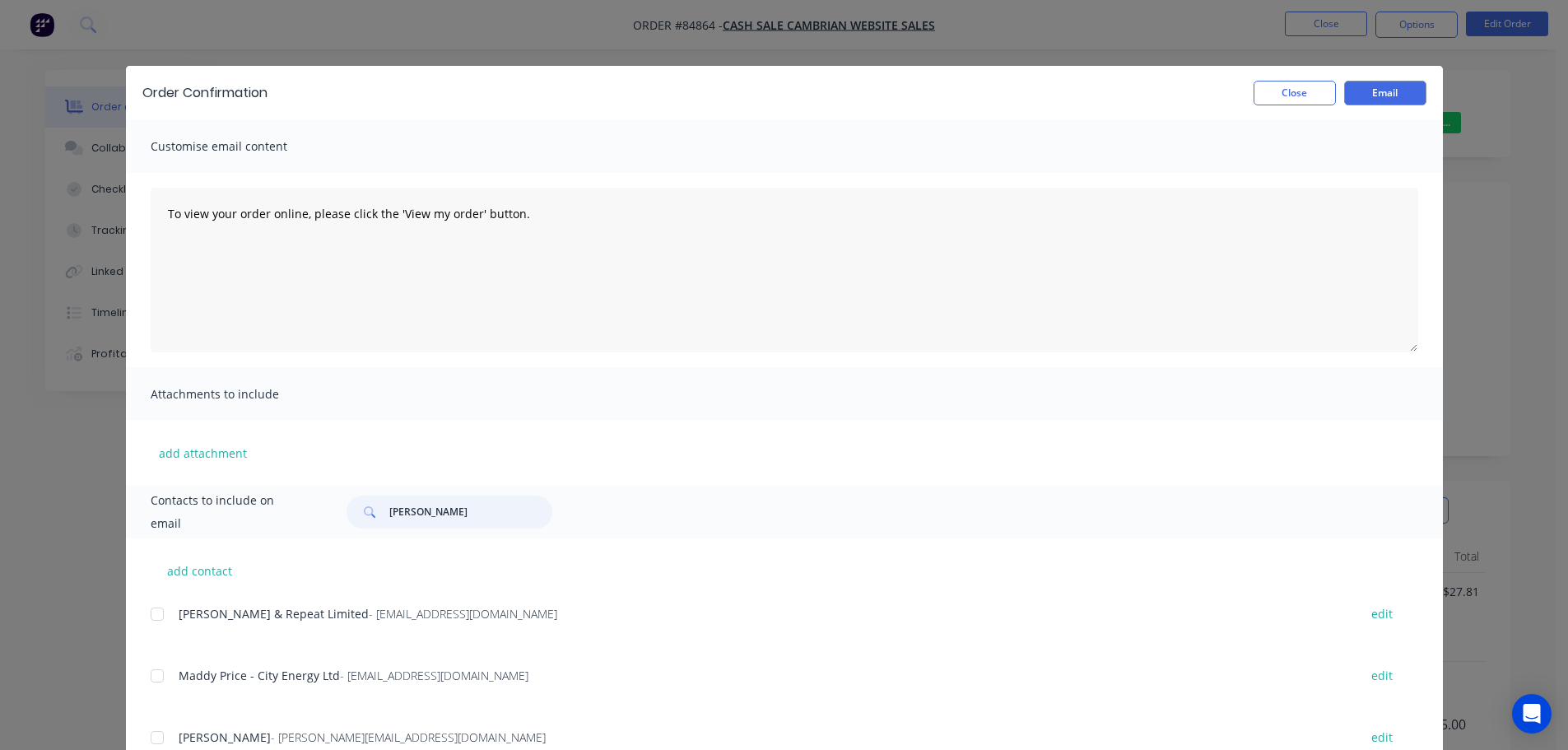
click at [475, 517] on input "[PERSON_NAME]" at bounding box center [471, 512] width 163 height 33
type input "a"
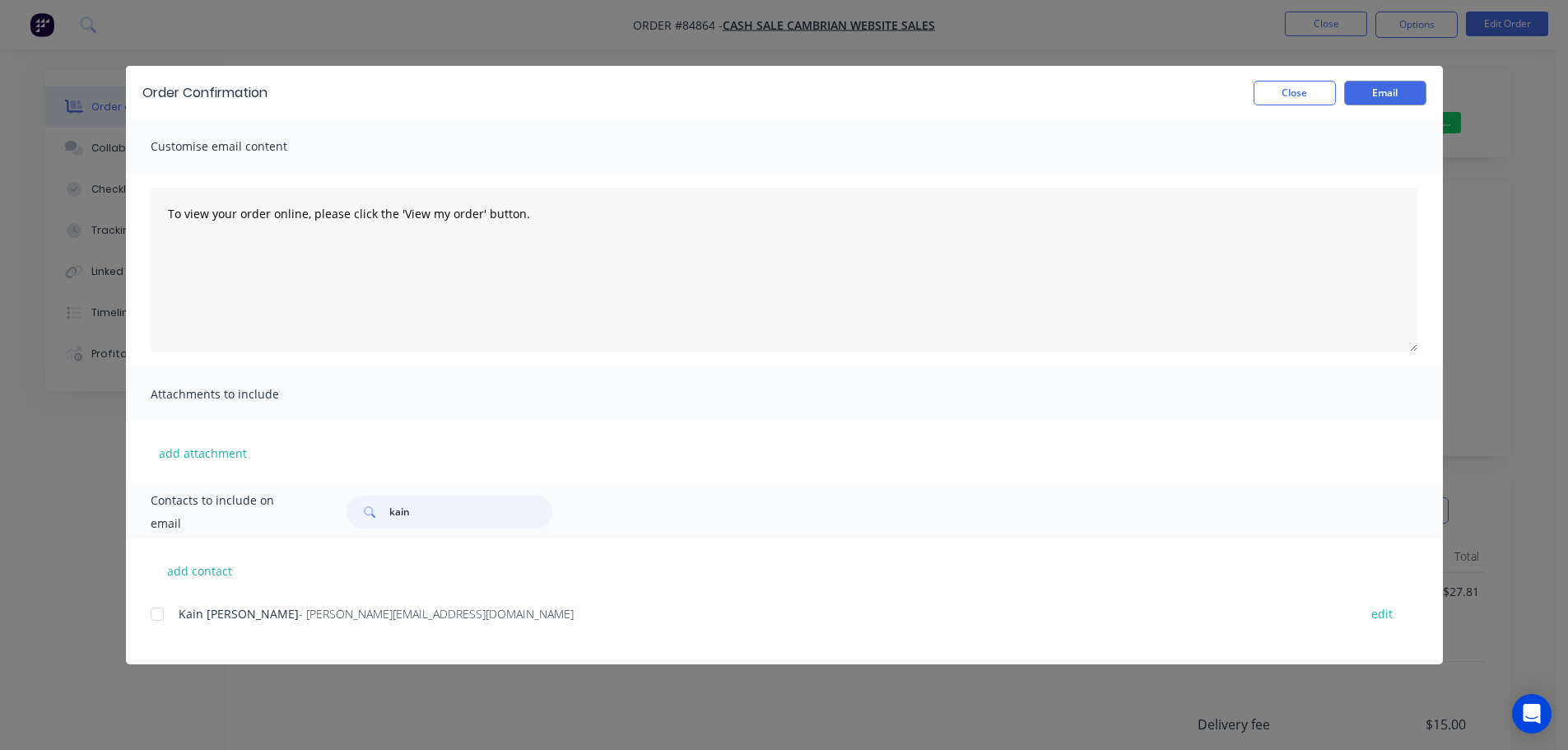
click at [165, 619] on div at bounding box center [157, 614] width 33 height 33
type input "kain"
click at [497, 375] on div "Attachments to include" at bounding box center [784, 394] width 1317 height 54
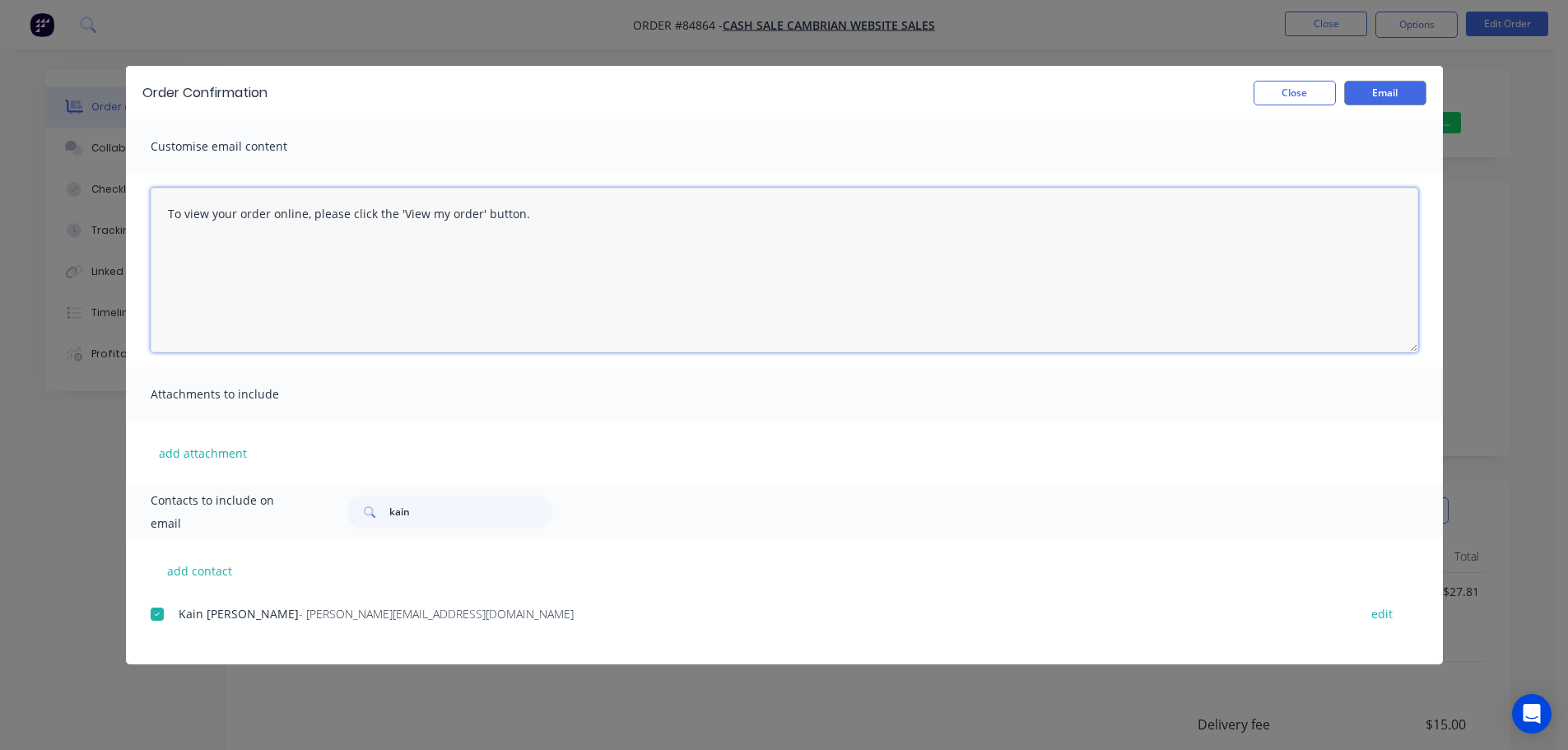
click at [490, 320] on textarea "To view your order online, please click the 'View my order' button." at bounding box center [784, 270] width 1267 height 165
paste textarea "[PERSON_NAME] you for your order, confirmation of your order is attached. Your …"
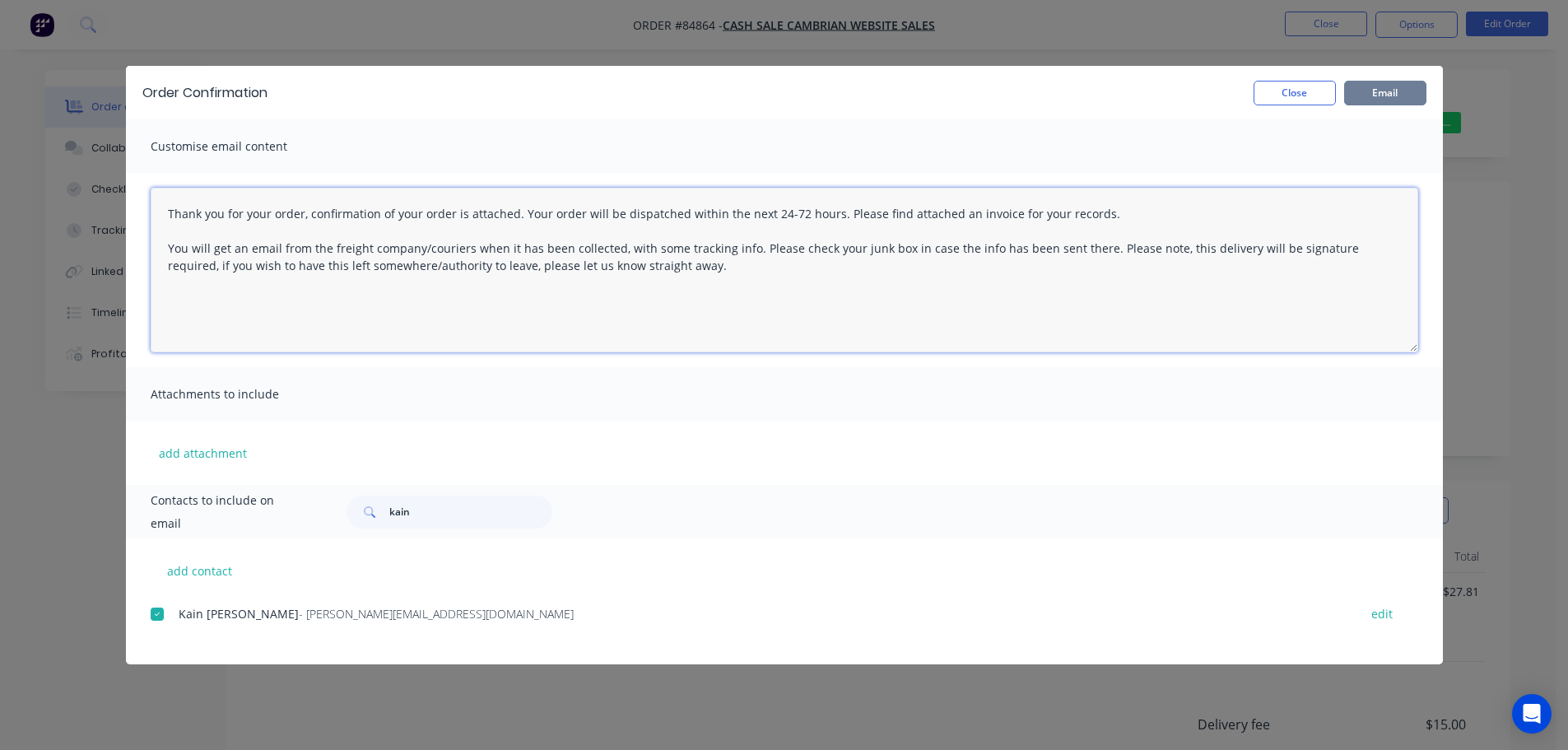
type textarea "Thank you for your order, confirmation of your order is attached. Your order wi…"
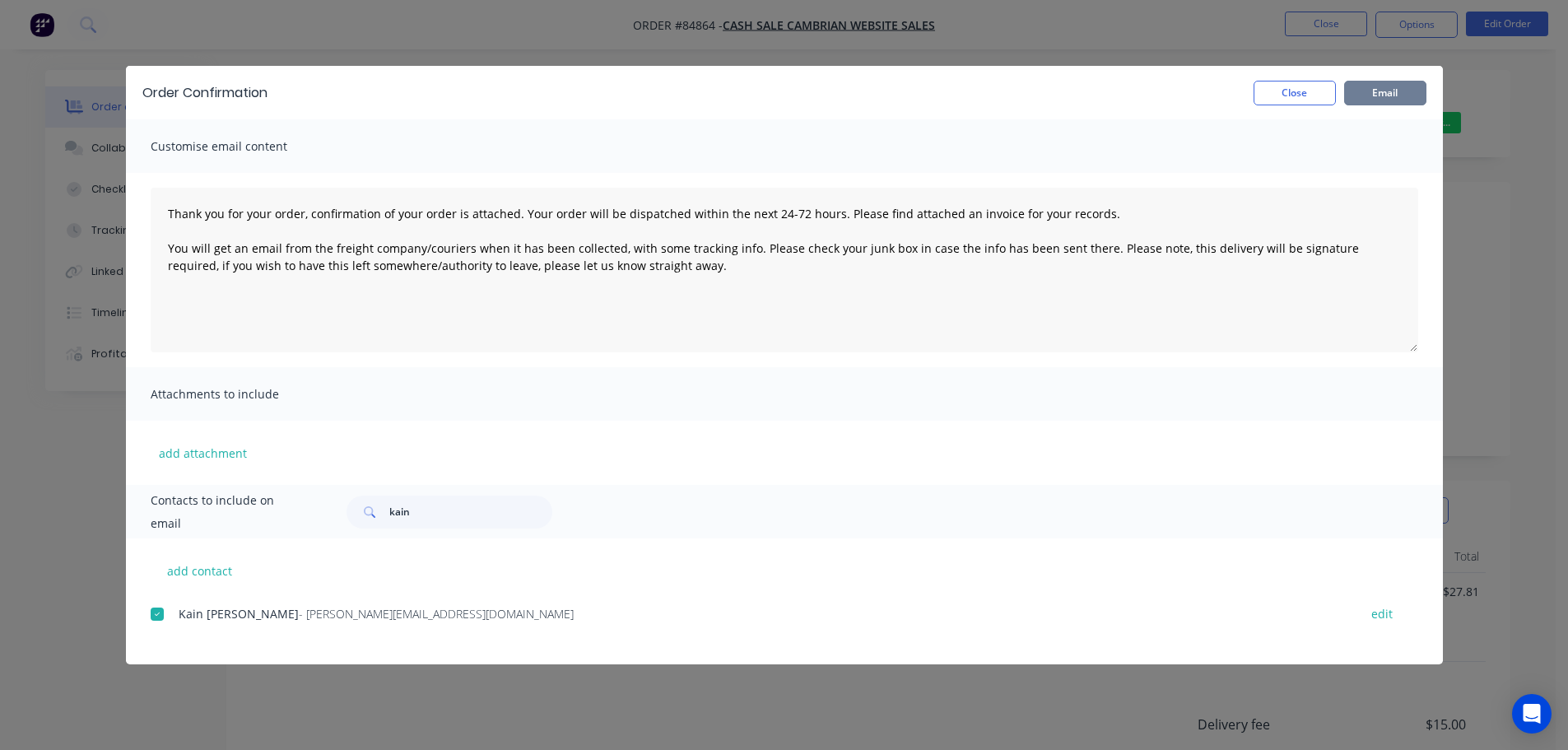
click at [1367, 84] on button "Email" at bounding box center [1385, 93] width 83 height 25
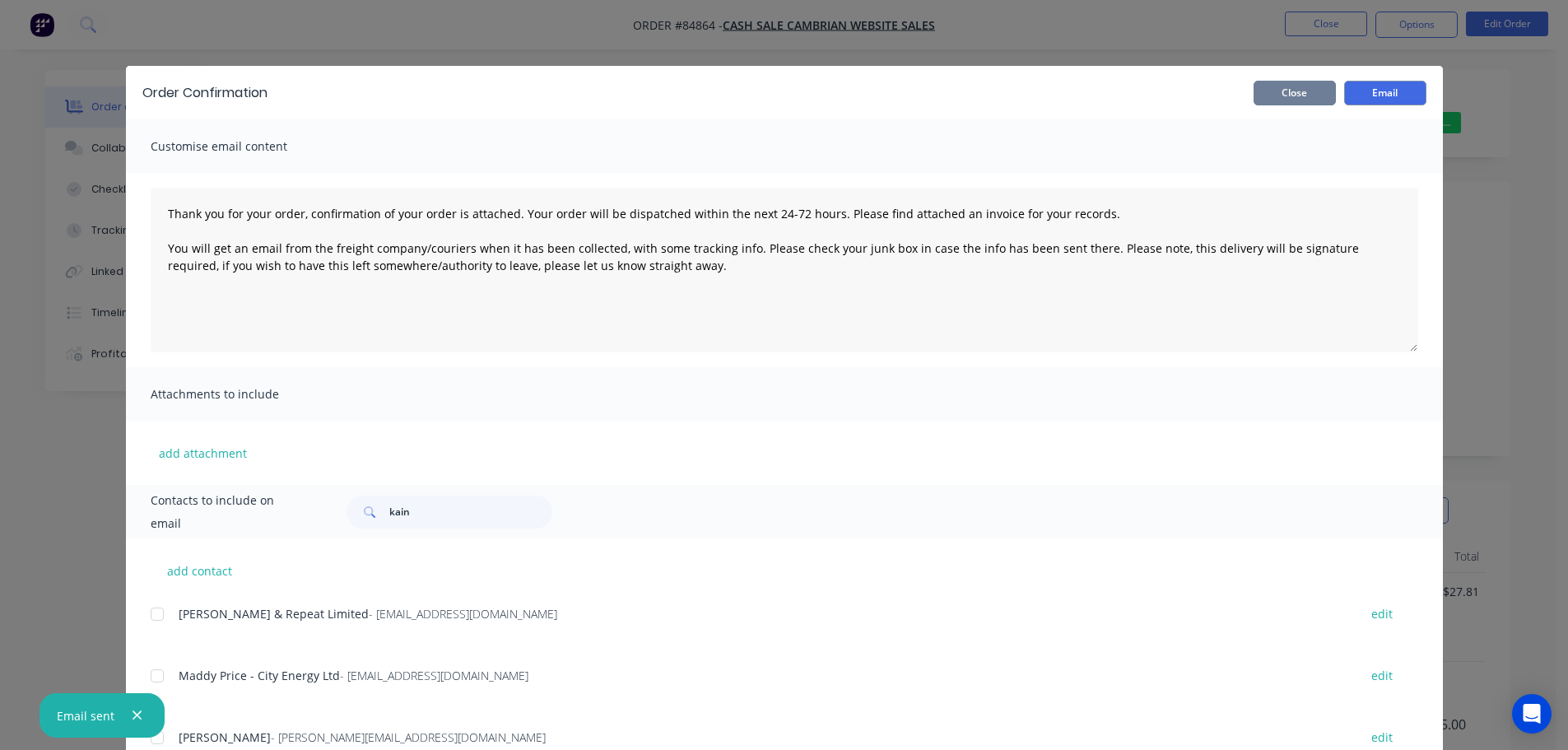
click at [1298, 92] on button "Close" at bounding box center [1295, 93] width 83 height 25
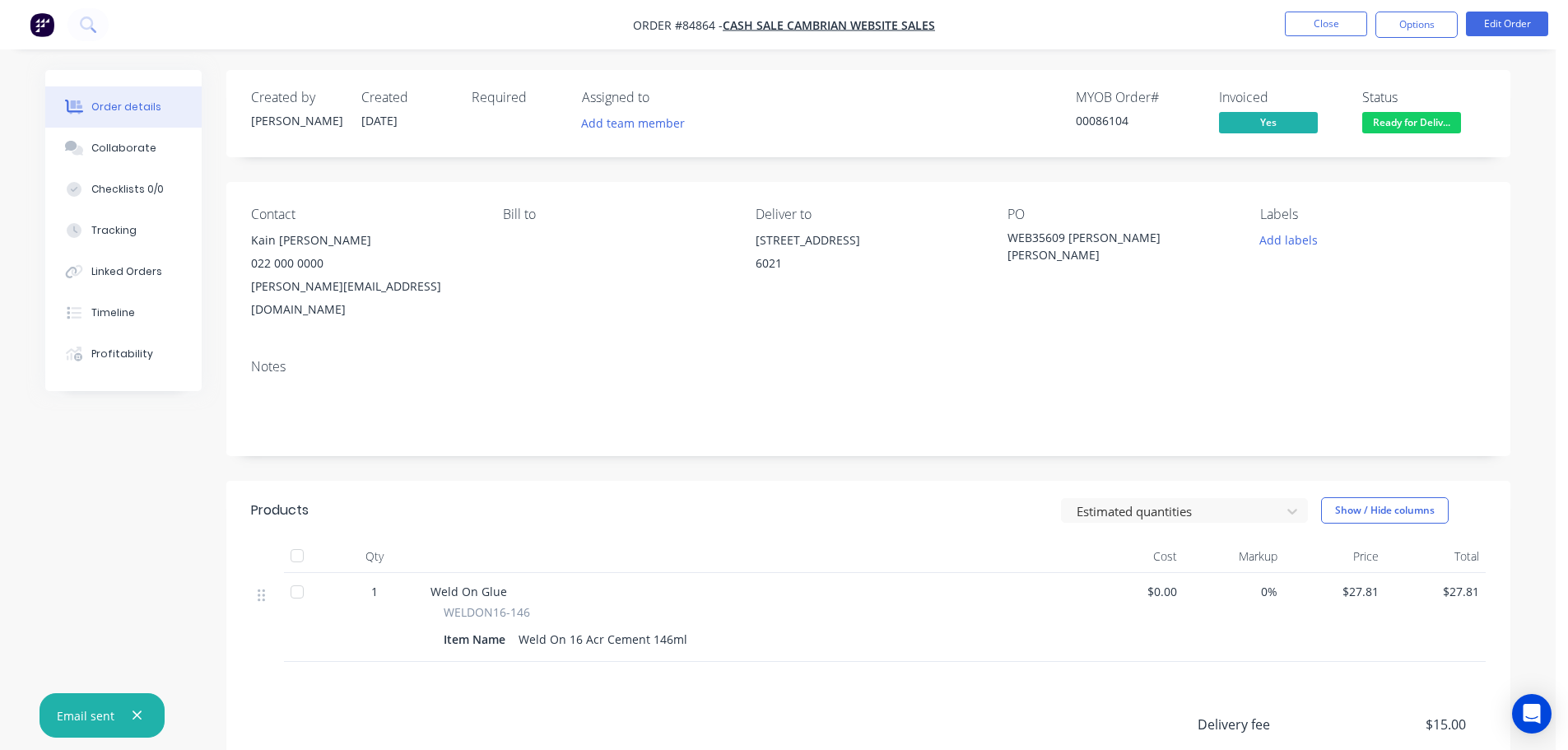
click at [1321, 11] on nav "Order #84864 - cash sale CAMBRIAN WEBSITE SALES Close Options Edit Order" at bounding box center [784, 25] width 1568 height 50
click at [1331, 25] on button "Close" at bounding box center [1326, 24] width 83 height 25
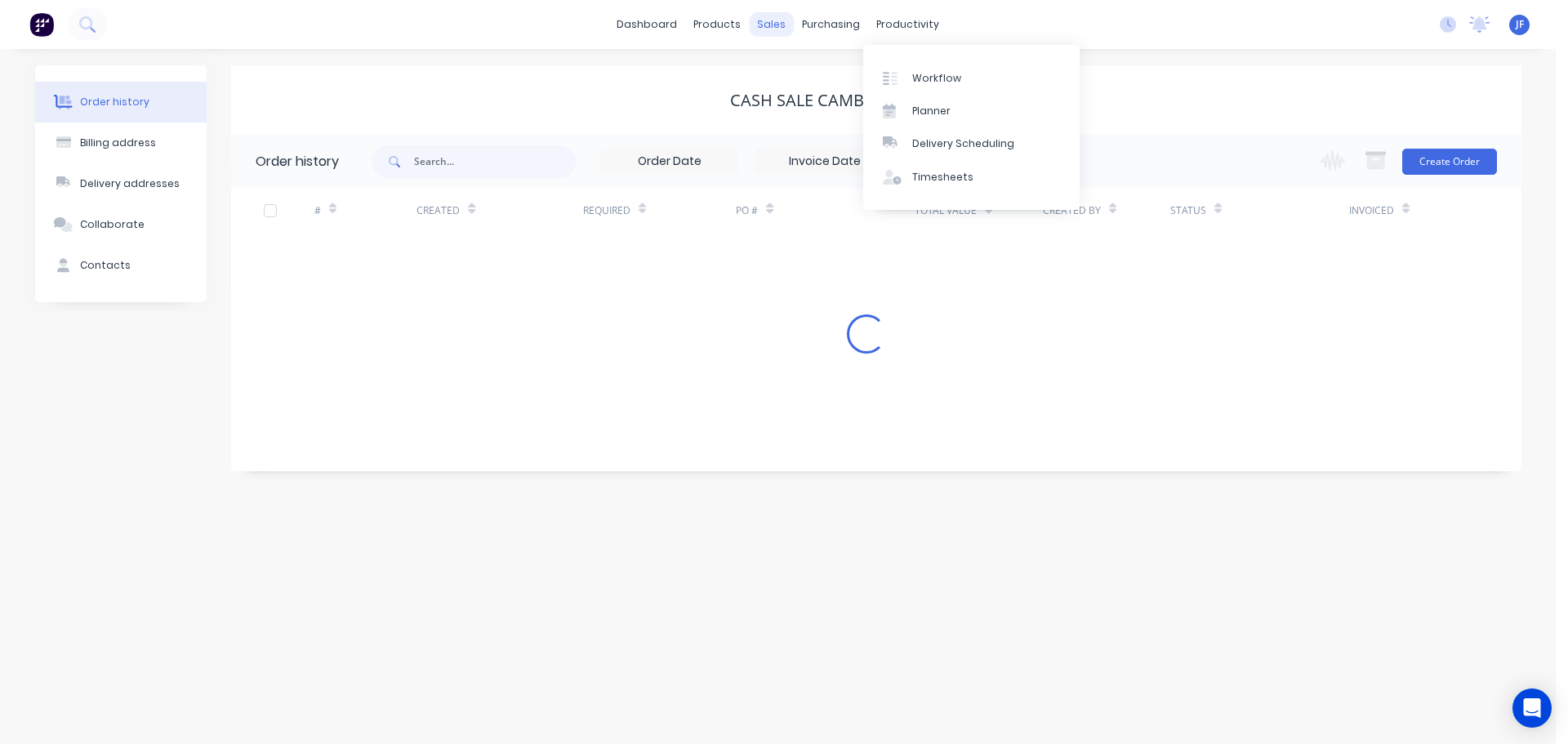
click at [765, 34] on div "sales" at bounding box center [770, 25] width 45 height 25
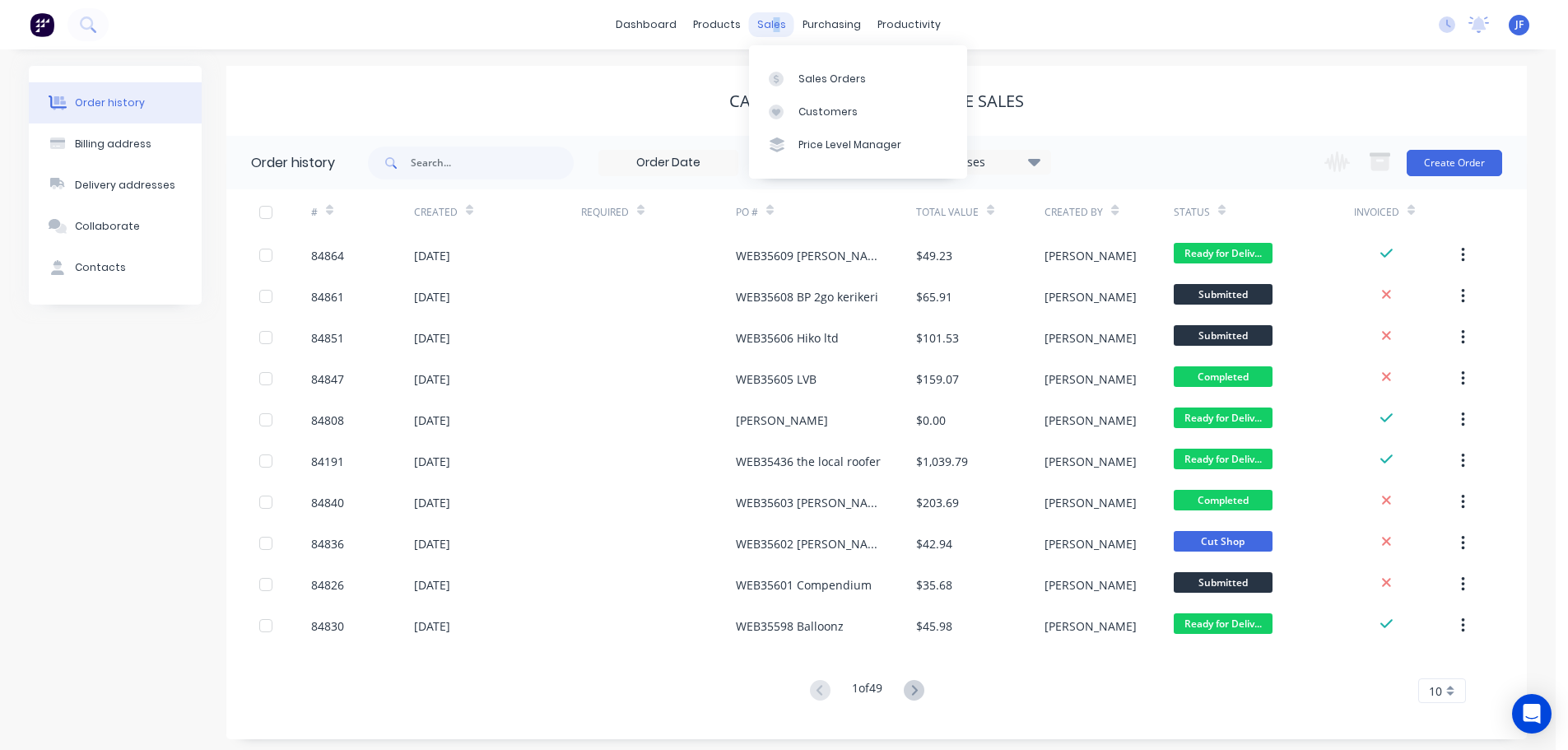
click at [775, 30] on div "sales" at bounding box center [772, 25] width 45 height 25
click at [801, 72] on div "Sales Orders" at bounding box center [832, 79] width 68 height 15
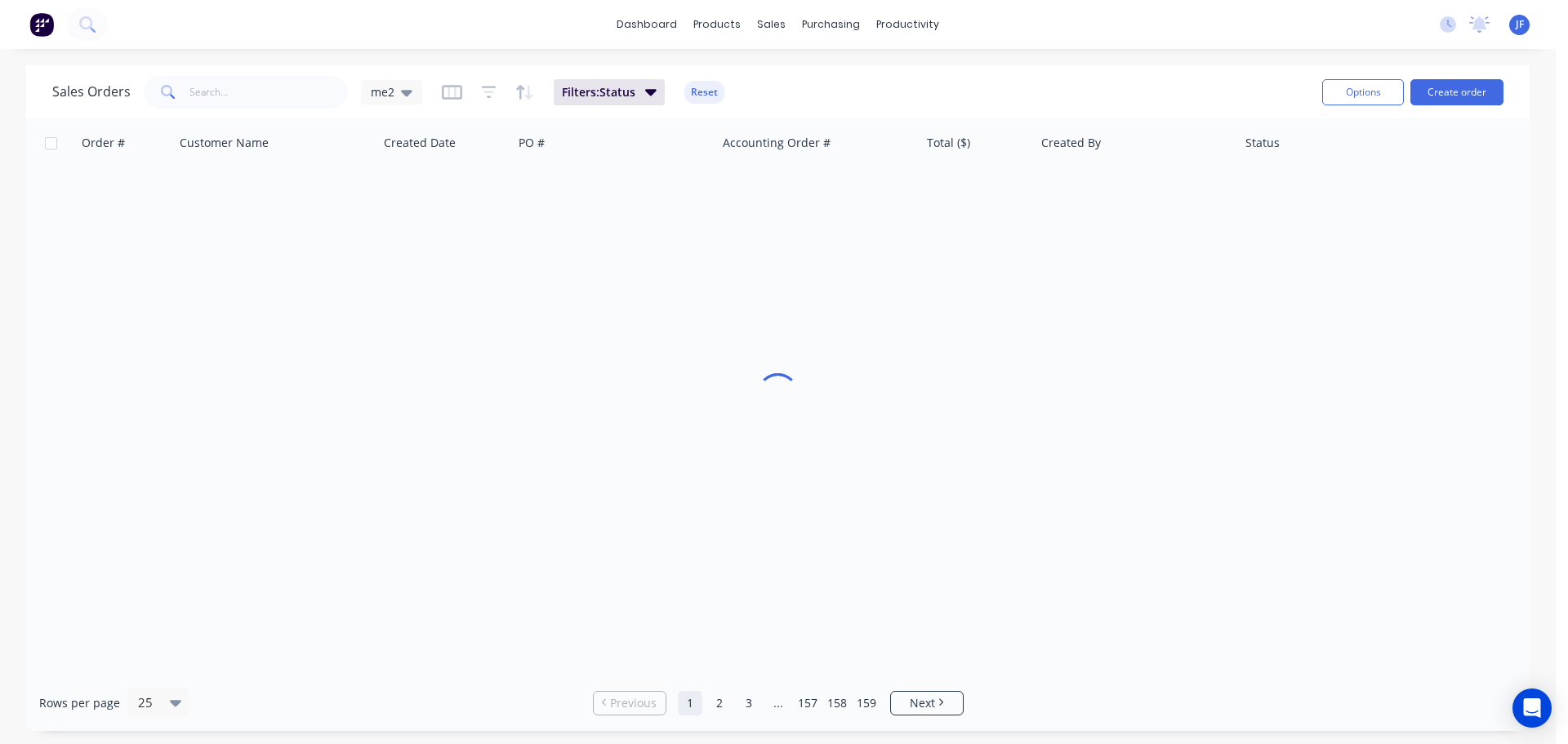
drag, startPoint x: 1100, startPoint y: 63, endPoint x: 1120, endPoint y: 62, distance: 20.0
click at [1100, 62] on div "dashboard products sales purchasing productivity dashboard products Product Cat…" at bounding box center [778, 372] width 1556 height 744
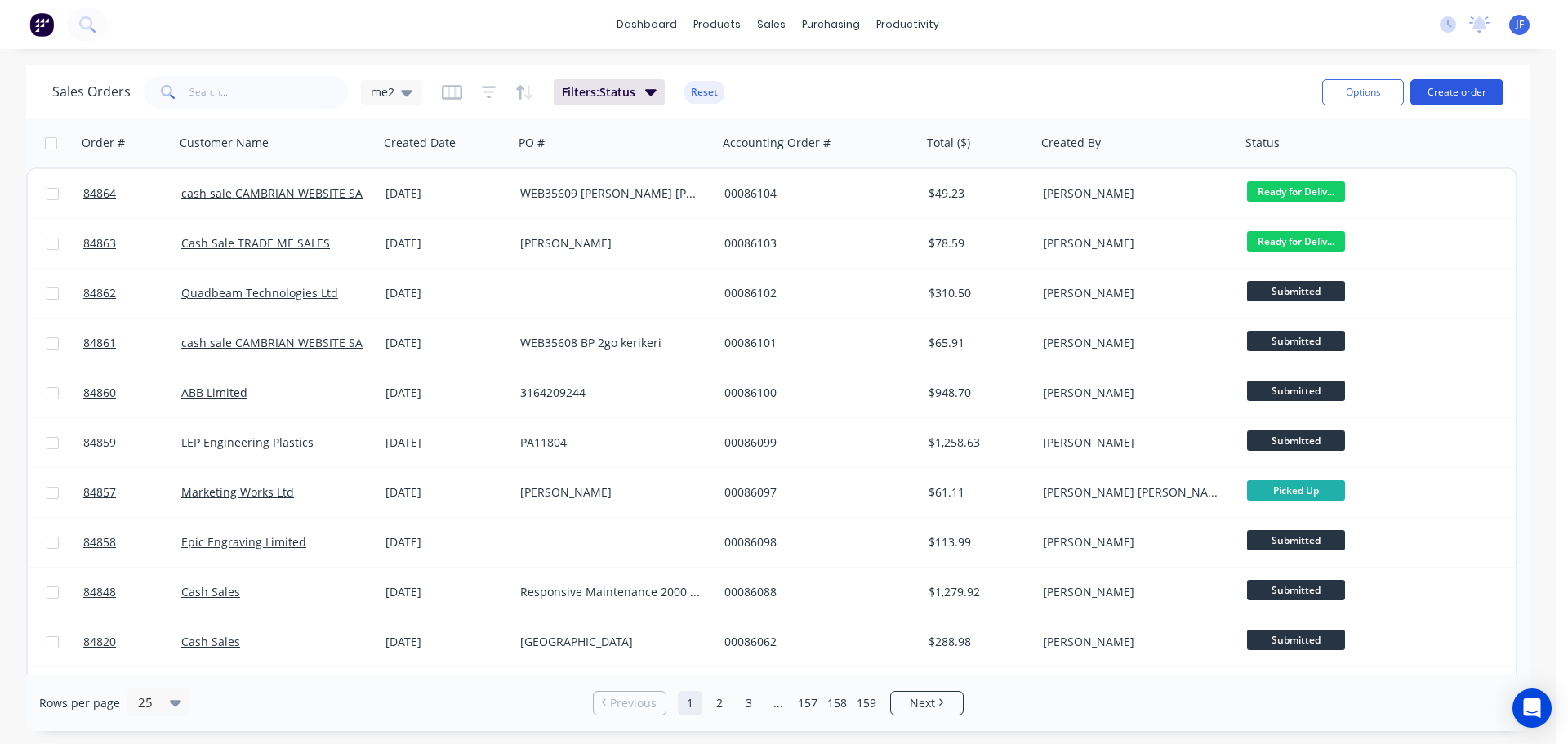
click at [1456, 83] on button "Create order" at bounding box center [1456, 93] width 93 height 26
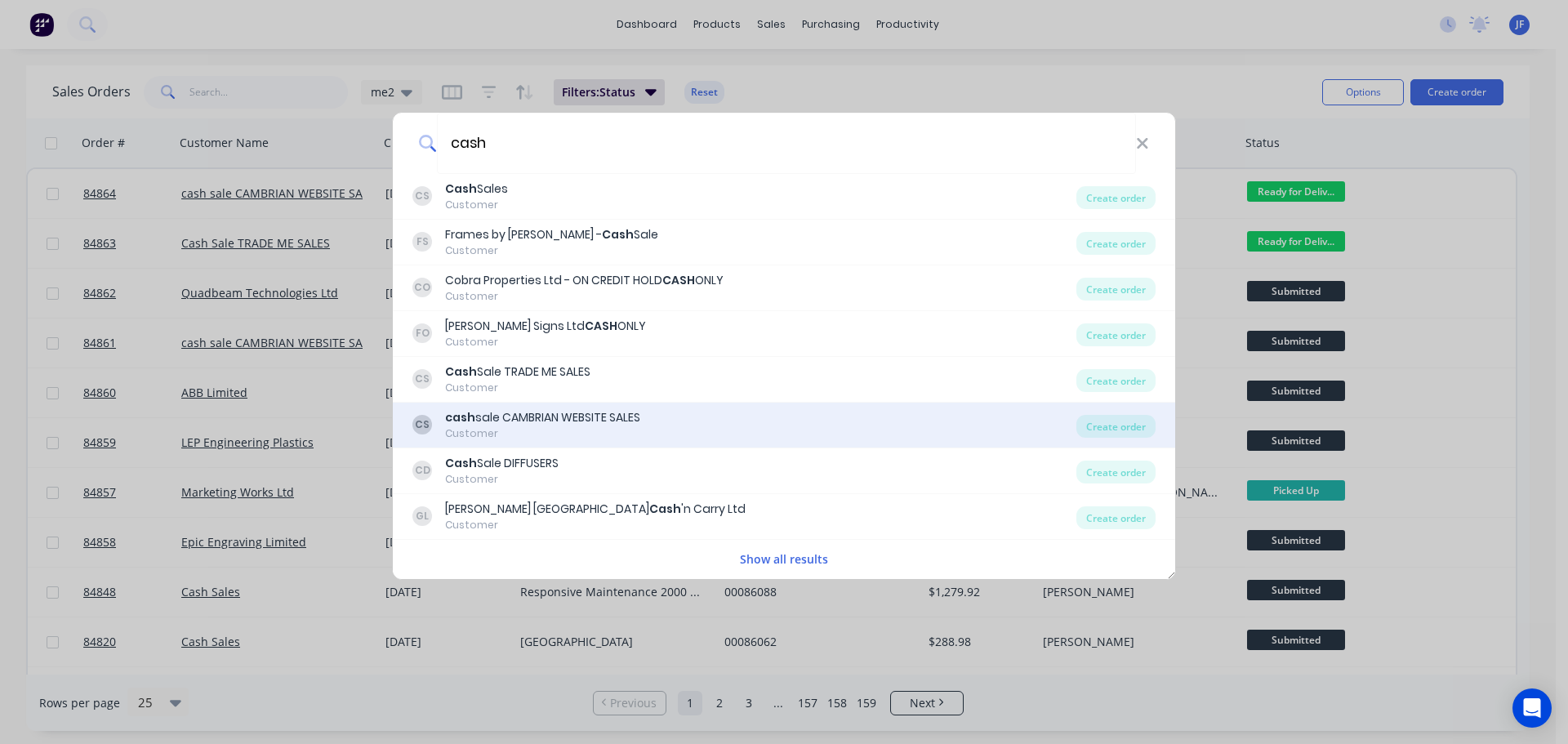
type input "cash"
click at [638, 407] on div "CS cash sale CAMBRIAN WEBSITE SALES Customer Create order" at bounding box center [784, 426] width 782 height 46
click at [802, 409] on div "CS cash sale CAMBRIAN WEBSITE SALES Customer" at bounding box center [744, 425] width 664 height 32
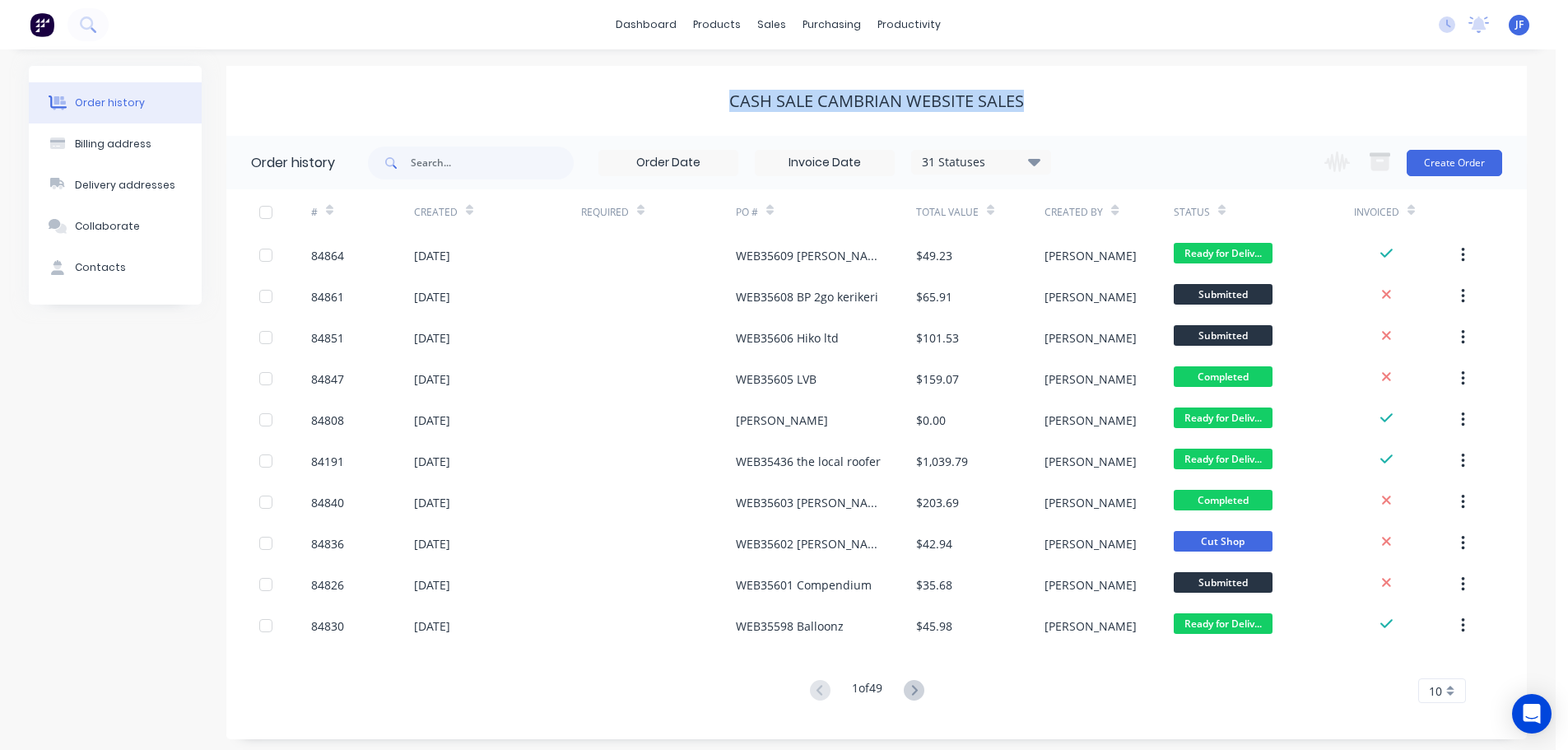
drag, startPoint x: 730, startPoint y: 93, endPoint x: 1024, endPoint y: 95, distance: 294.0
click at [1024, 95] on div "cash sale CAMBRIAN WEBSITE SALES" at bounding box center [877, 101] width 1300 height 20
click at [1024, 94] on div "cash sale CAMBRIAN WEBSITE SALES" at bounding box center [877, 101] width 1300 height 20
click at [1023, 94] on div "cash sale CAMBRIAN WEBSITE SALES" at bounding box center [877, 101] width 294 height 20
click at [972, 103] on div "cash sale CAMBRIAN WEBSITE SALES" at bounding box center [877, 101] width 294 height 20
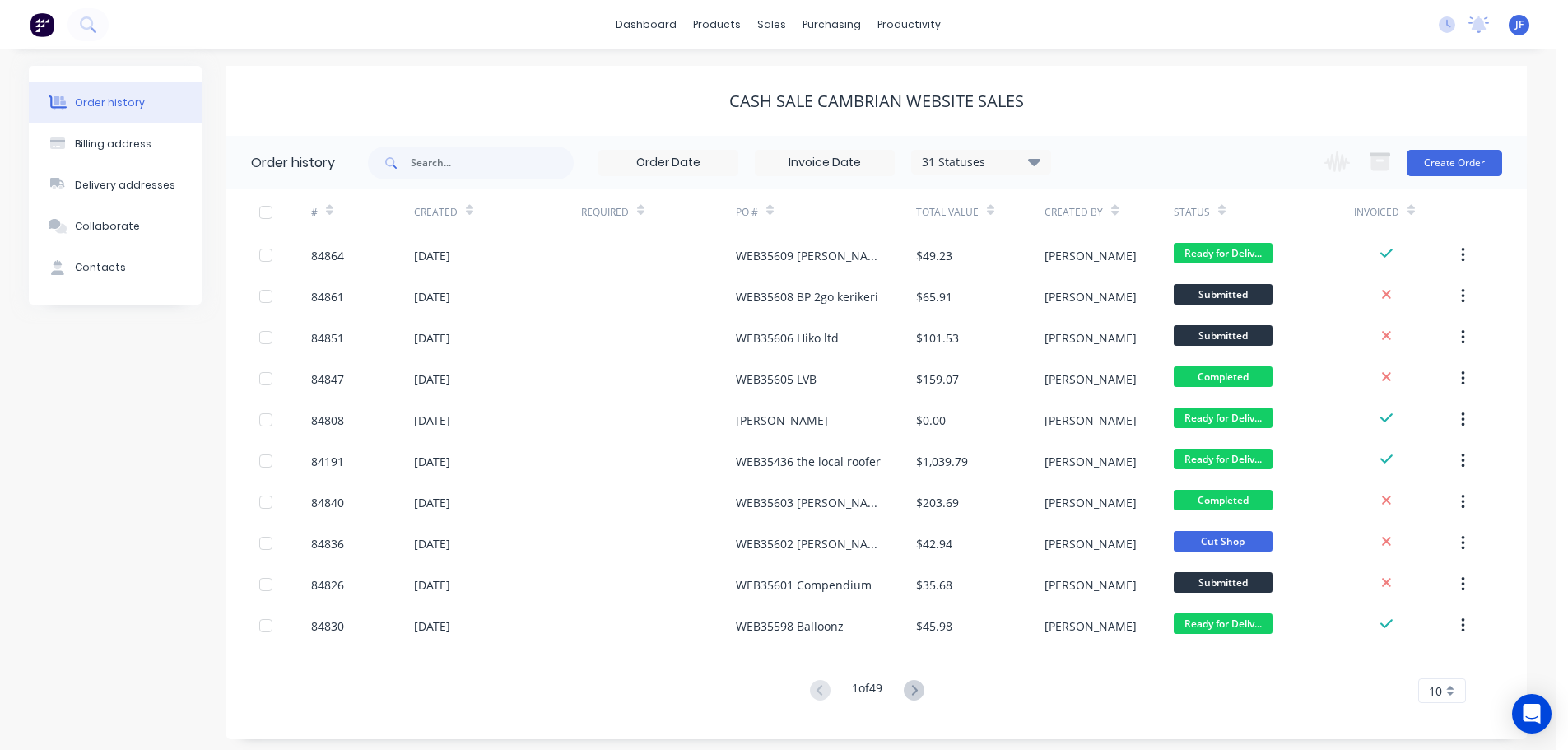
click at [883, 108] on div "cash sale CAMBRIAN WEBSITE SALES" at bounding box center [877, 101] width 294 height 20
click at [879, 107] on div "cash sale CAMBRIAN WEBSITE SALES" at bounding box center [877, 101] width 294 height 20
click at [874, 103] on div "cash sale CAMBRIAN WEBSITE SALES" at bounding box center [877, 101] width 294 height 20
click at [876, 103] on div "cash sale CAMBRIAN WEBSITE SALES" at bounding box center [877, 101] width 294 height 20
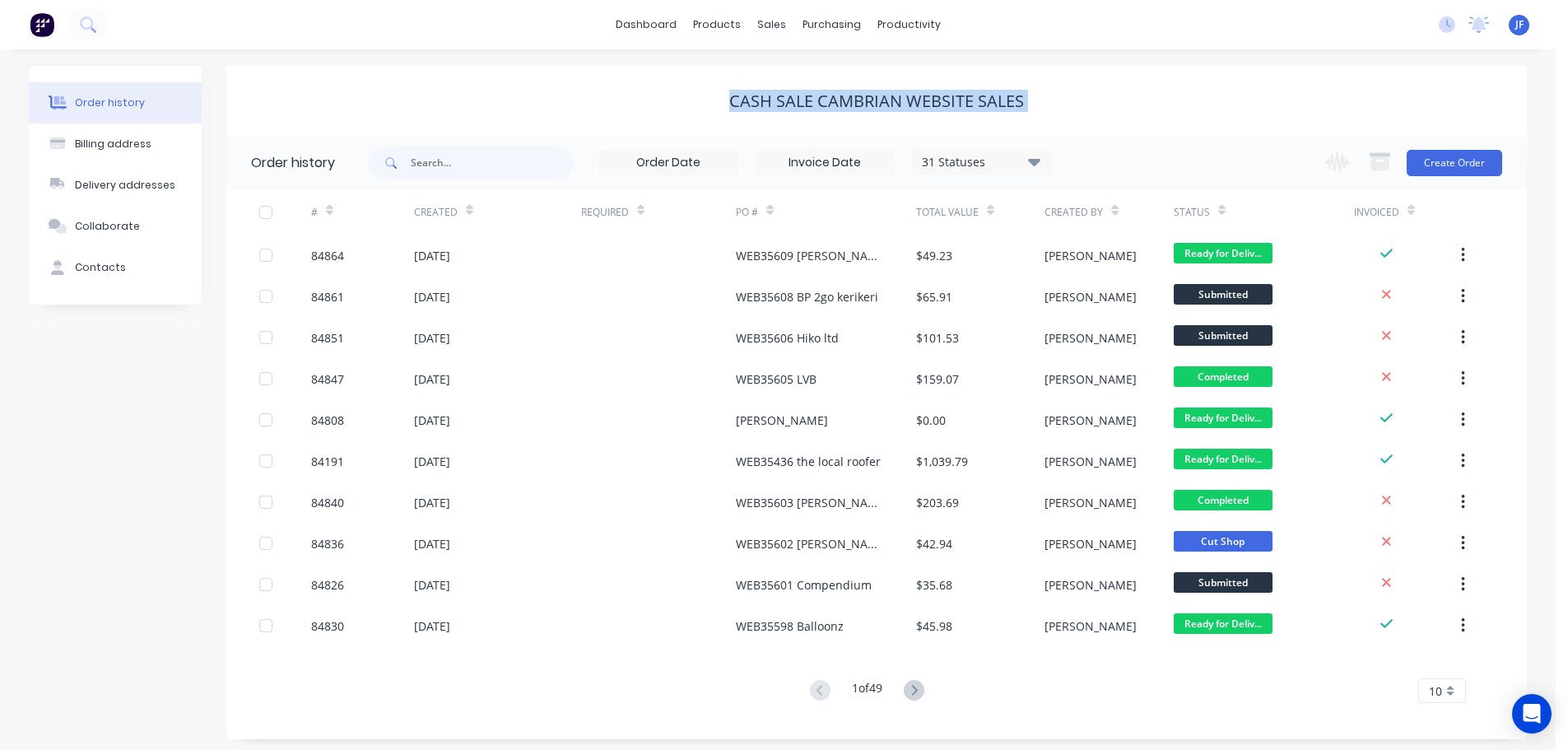
click at [876, 103] on div "cash sale CAMBRIAN WEBSITE SALES" at bounding box center [877, 101] width 294 height 20
click at [886, 107] on div "cash sale CAMBRIAN WEBSITE SALES" at bounding box center [877, 101] width 294 height 20
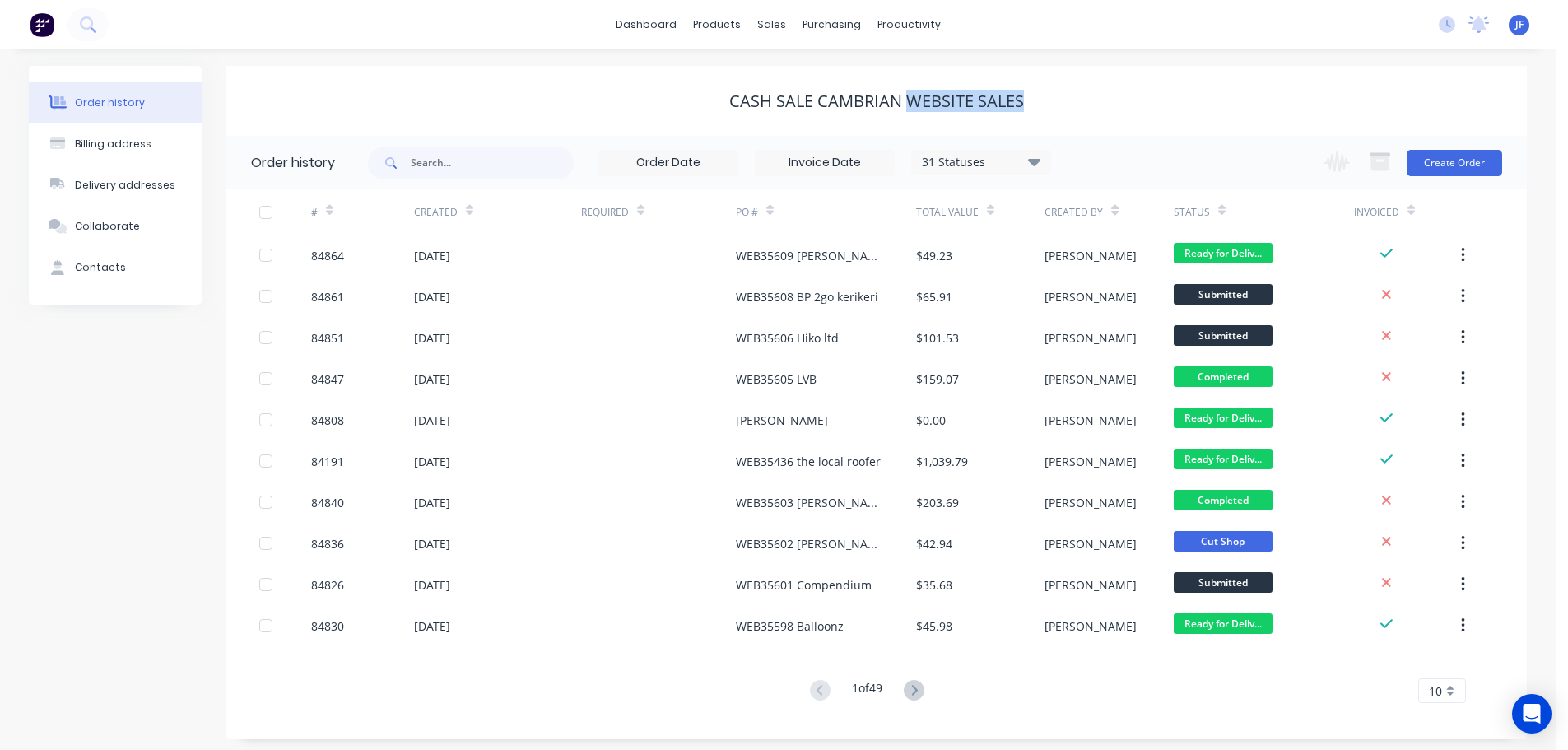
drag, startPoint x: 927, startPoint y: 107, endPoint x: 1067, endPoint y: 106, distance: 140.0
click at [1067, 106] on div "cash sale CAMBRIAN WEBSITE SALES" at bounding box center [877, 101] width 1300 height 20
drag, startPoint x: 729, startPoint y: 103, endPoint x: 1091, endPoint y: 110, distance: 362.1
click at [1091, 110] on div "cash sale CAMBRIAN WEBSITE SALES" at bounding box center [877, 101] width 1300 height 20
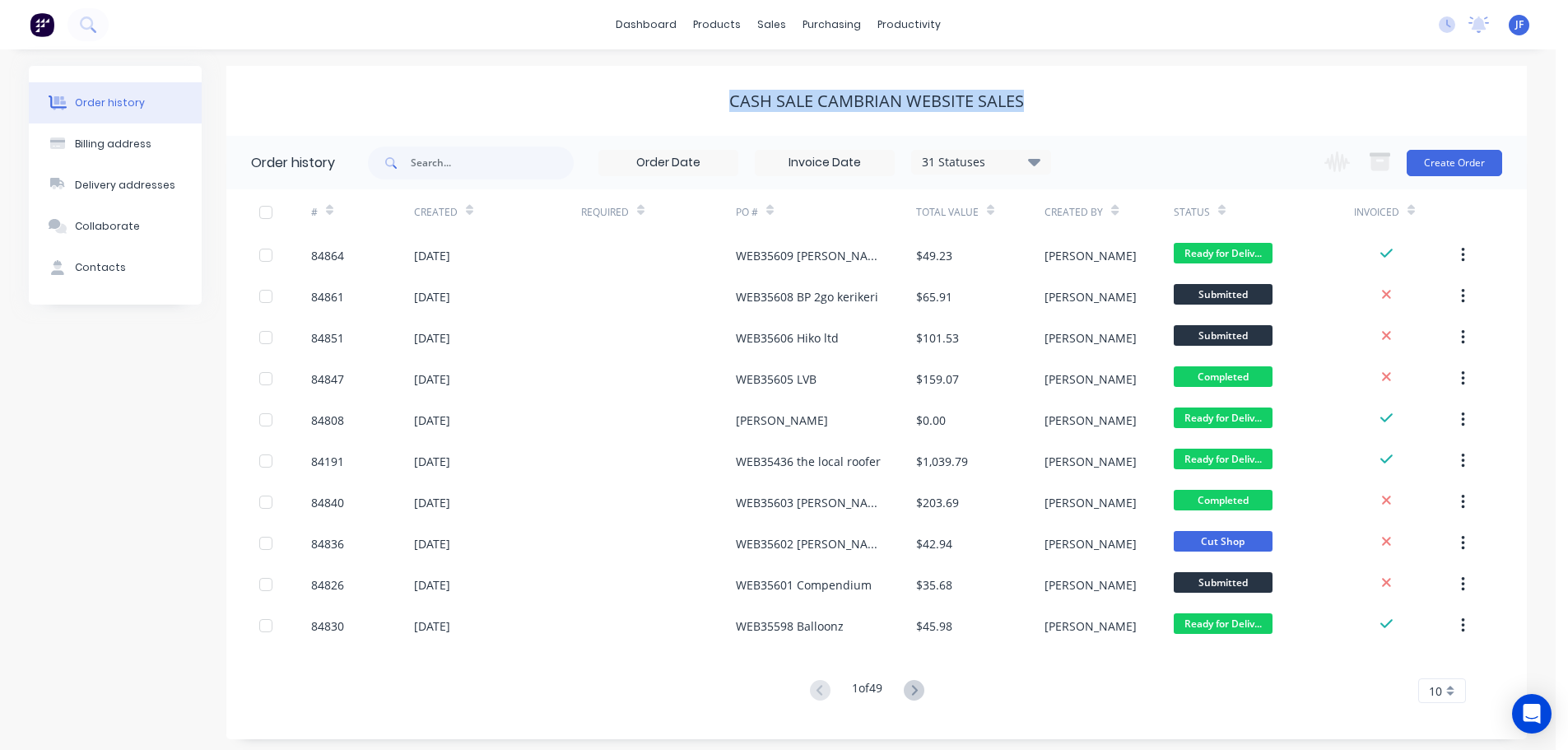
click at [1091, 110] on div "cash sale CAMBRIAN WEBSITE SALES" at bounding box center [877, 101] width 1300 height 20
drag, startPoint x: 1071, startPoint y: 107, endPoint x: 724, endPoint y: 110, distance: 347.0
click at [724, 110] on div "cash sale CAMBRIAN WEBSITE SALES" at bounding box center [877, 101] width 1300 height 20
click at [742, 111] on div "cash sale CAMBRIAN WEBSITE SALES" at bounding box center [877, 101] width 294 height 20
drag, startPoint x: 907, startPoint y: 104, endPoint x: 1112, endPoint y: 103, distance: 205.0
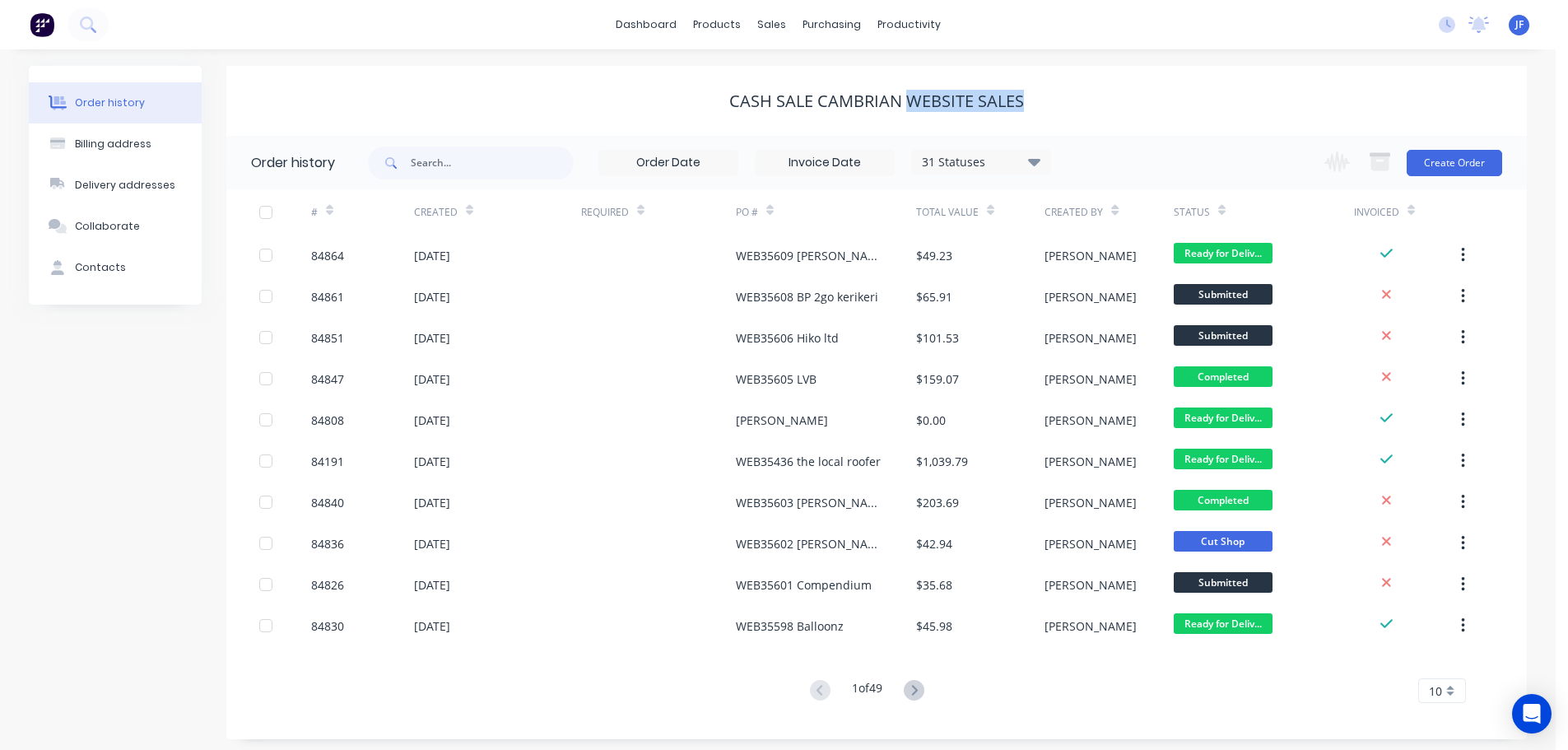
click at [1112, 103] on div "cash sale CAMBRIAN WEBSITE SALES" at bounding box center [877, 101] width 1300 height 20
click at [1111, 103] on div "cash sale CAMBRIAN WEBSITE SALES" at bounding box center [877, 101] width 1300 height 20
click at [895, 96] on div "cash sale CAMBRIAN WEBSITE SALES" at bounding box center [877, 101] width 294 height 20
drag, startPoint x: 902, startPoint y: 102, endPoint x: 731, endPoint y: 95, distance: 171.1
click at [731, 95] on div "cash sale CAMBRIAN WEBSITE SALES" at bounding box center [877, 101] width 294 height 20
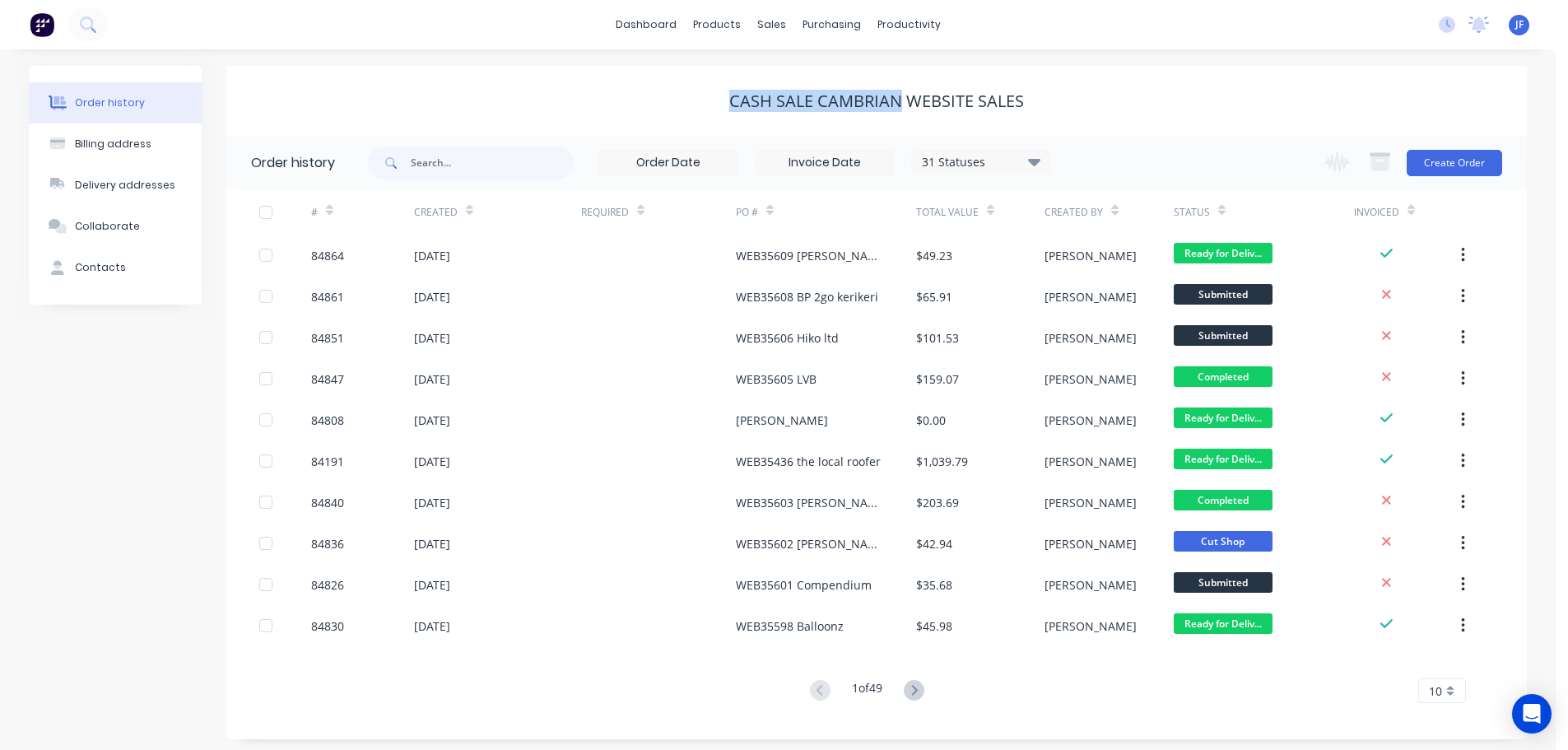
click at [731, 95] on div "cash sale CAMBRIAN WEBSITE SALES" at bounding box center [877, 101] width 294 height 20
drag, startPoint x: 730, startPoint y: 98, endPoint x: 1101, endPoint y: 88, distance: 371.1
click at [1097, 88] on div "cash sale CAMBRIAN WEBSITE SALES" at bounding box center [877, 101] width 1300 height 70
drag, startPoint x: 1173, startPoint y: 84, endPoint x: 1240, endPoint y: 91, distance: 67.4
click at [1174, 84] on div "cash sale CAMBRIAN WEBSITE SALES" at bounding box center [877, 101] width 1300 height 70
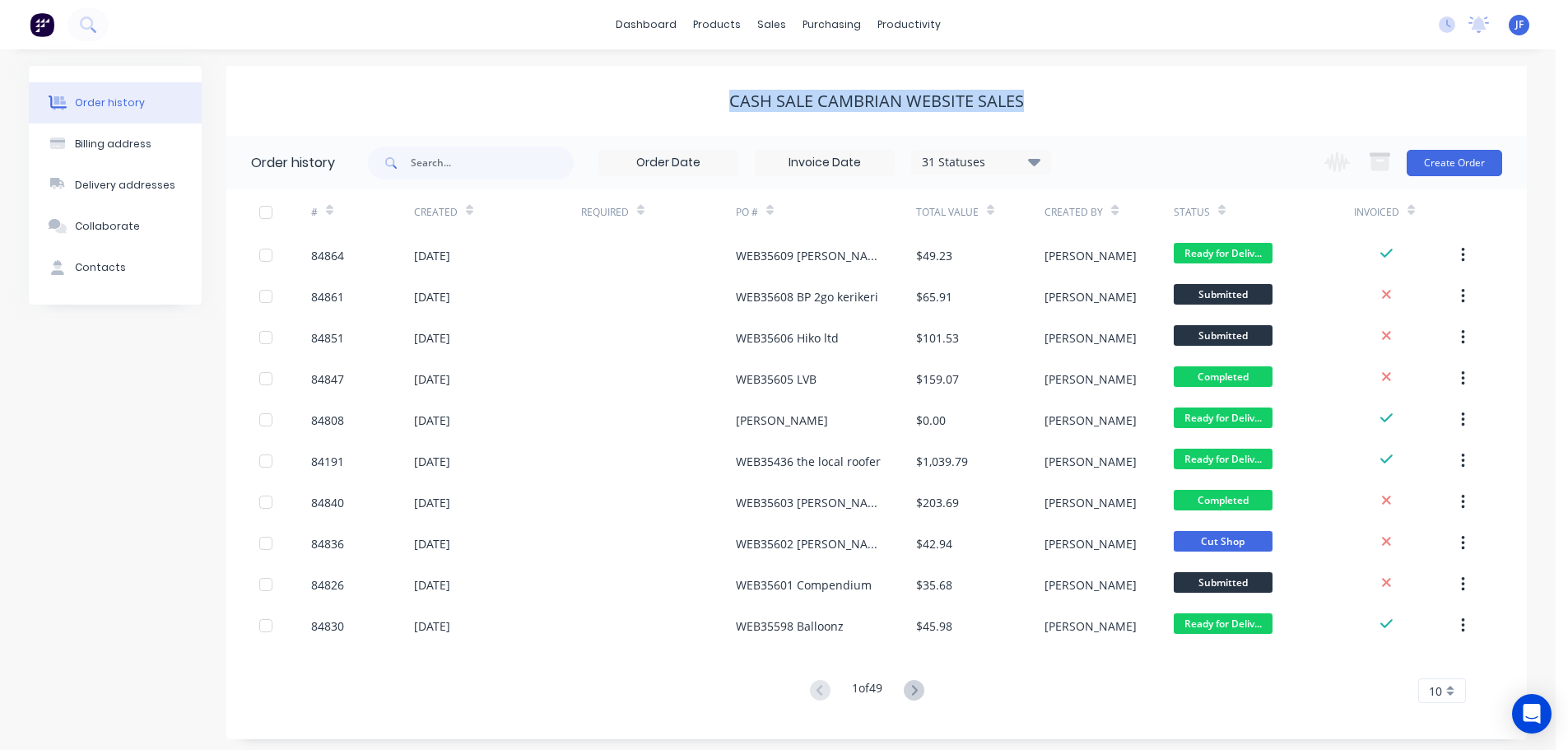
click at [1360, 93] on div "cash sale CAMBRIAN WEBSITE SALES" at bounding box center [877, 101] width 1300 height 20
click at [1490, 165] on button "Create Order" at bounding box center [1454, 163] width 95 height 26
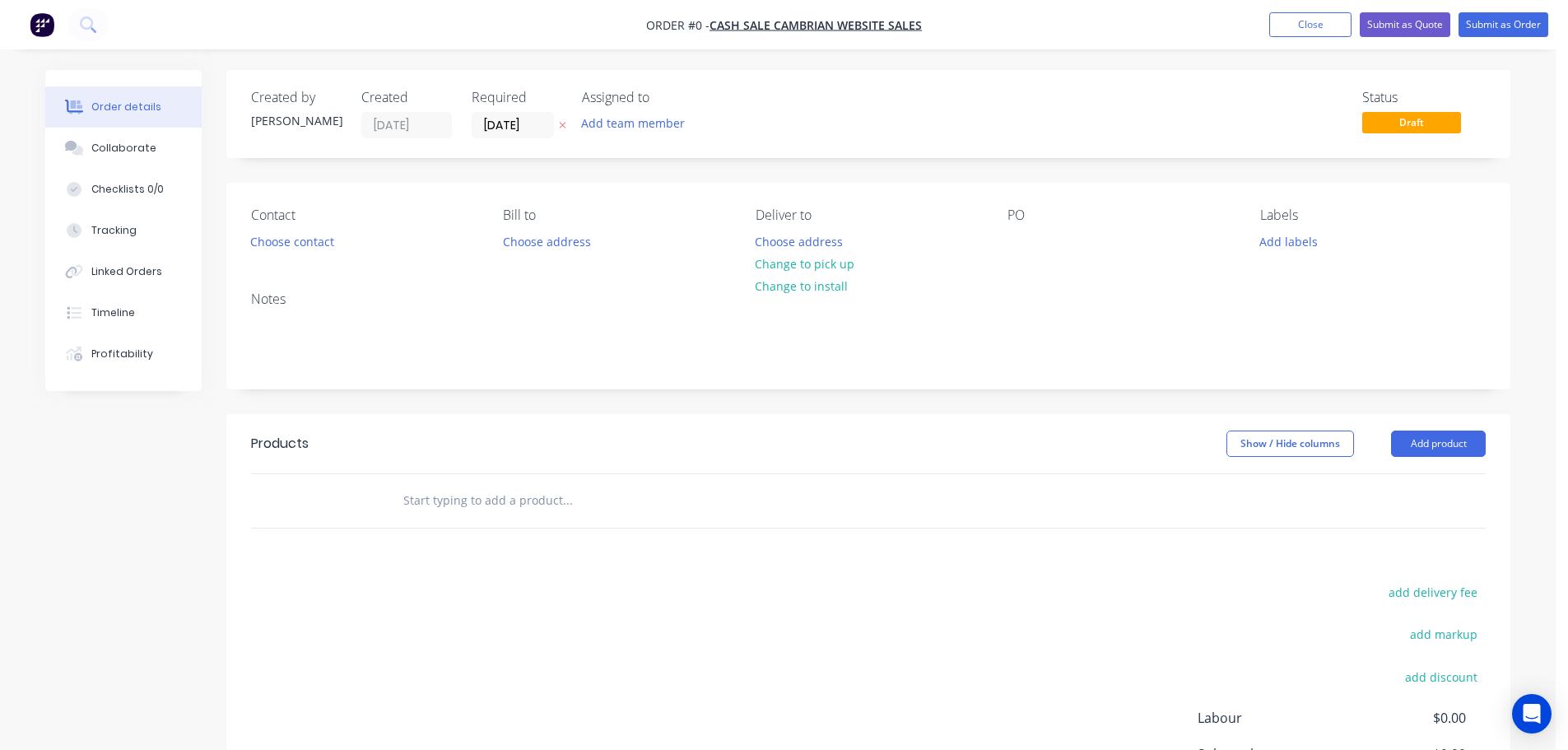
click at [561, 117] on button "button" at bounding box center [562, 125] width 17 height 19
drag, startPoint x: 581, startPoint y: 98, endPoint x: 627, endPoint y: 95, distance: 46.1
click at [627, 95] on div "Created by [PERSON_NAME] Created [DATE] Required Assigned to Add team member" at bounding box center [498, 113] width 495 height 49
click at [648, 96] on div "Assigned to" at bounding box center [664, 97] width 165 height 16
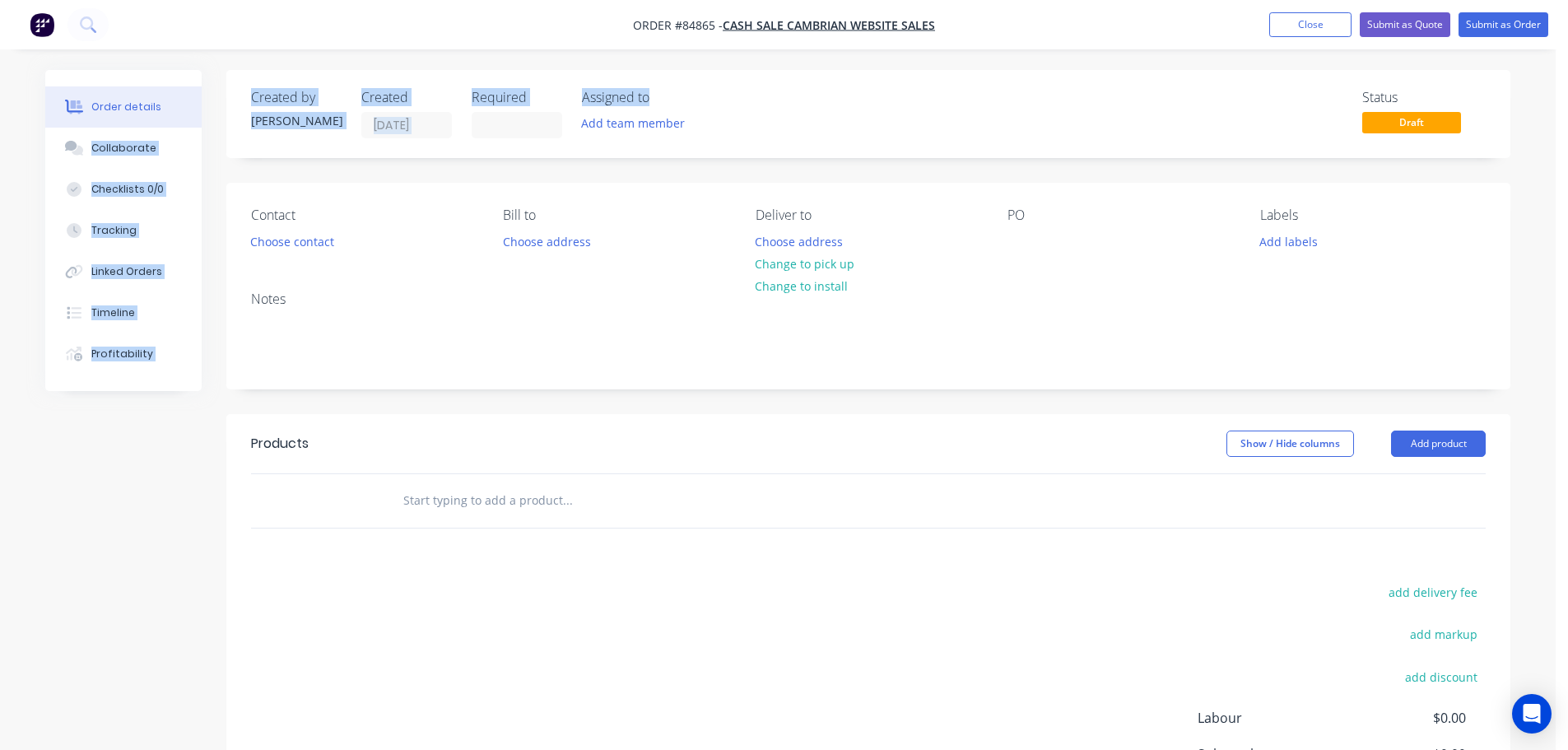
drag, startPoint x: 656, startPoint y: 98, endPoint x: 222, endPoint y: 100, distance: 434.0
click at [222, 100] on div "Order details Collaborate Checklists 0/0 Tracking Linked Orders Timeline Profit…" at bounding box center [777, 509] width 1498 height 878
click at [261, 89] on div "Created by" at bounding box center [295, 97] width 90 height 16
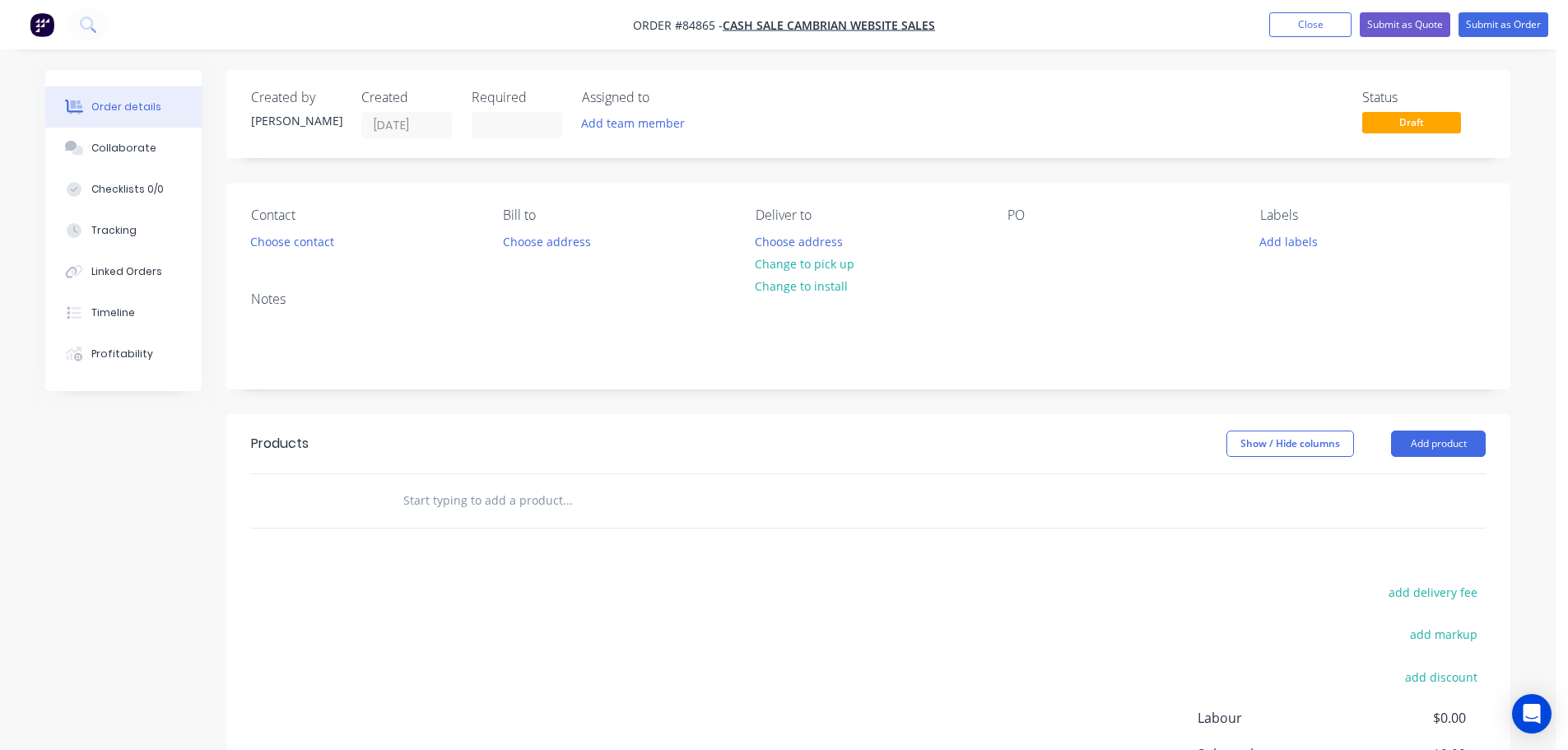
click at [307, 226] on div "Contact Choose contact" at bounding box center [363, 231] width 226 height 46
click at [308, 237] on button "Choose contact" at bounding box center [293, 241] width 101 height 22
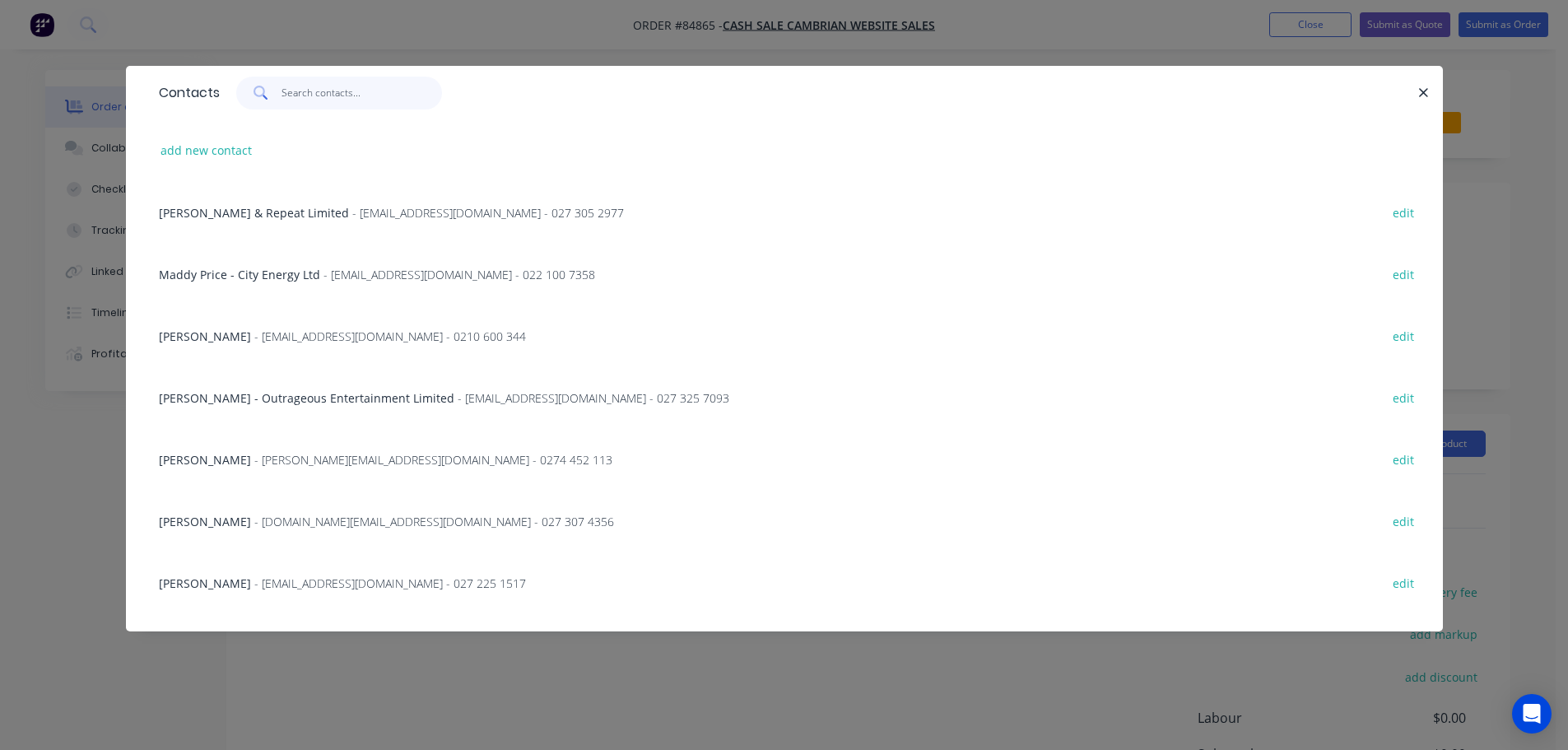
click at [351, 99] on input "text" at bounding box center [361, 93] width 160 height 33
paste input "[PERSON_NAME]"
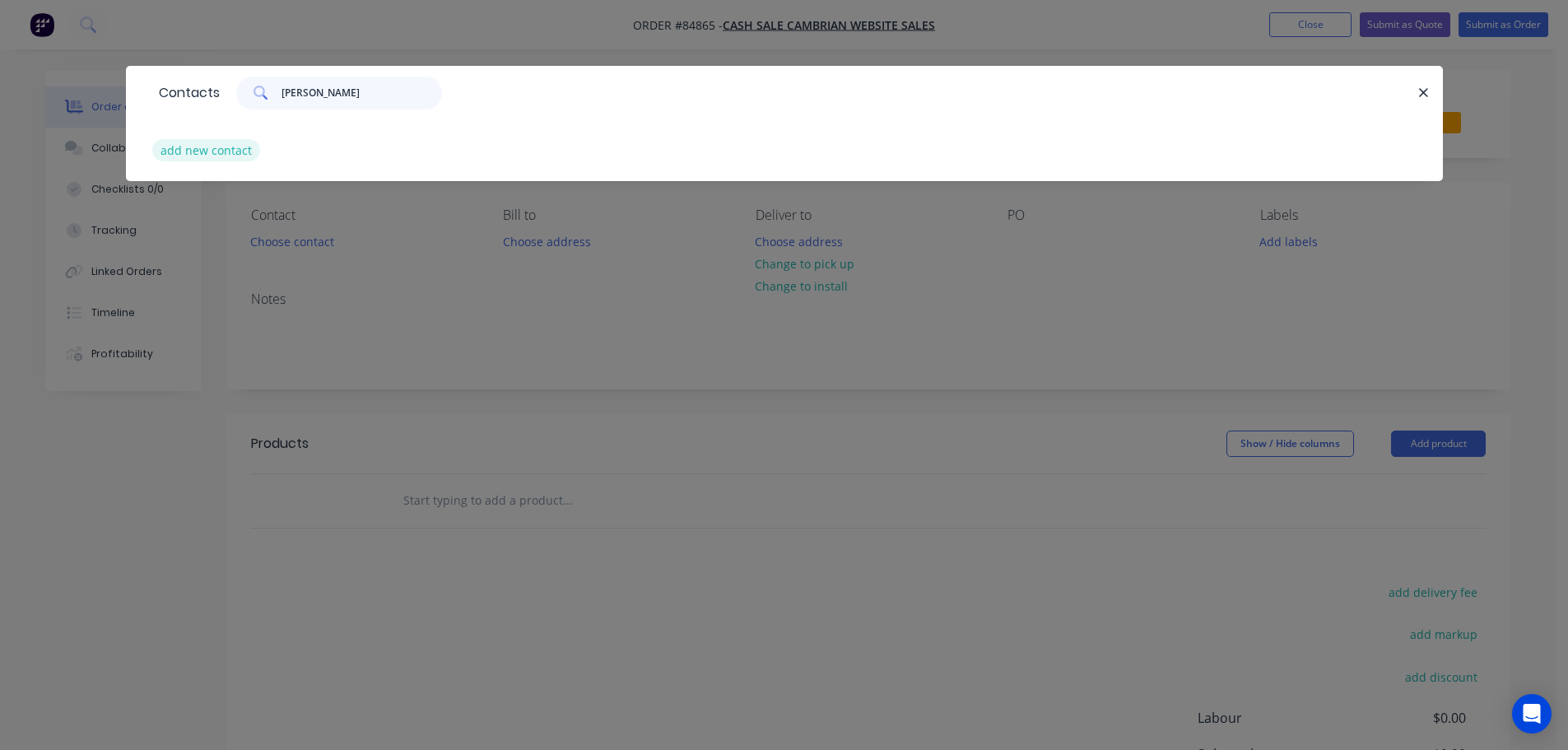
type input "[PERSON_NAME]"
click at [203, 160] on button "add new contact" at bounding box center [206, 150] width 108 height 22
select select "NZ"
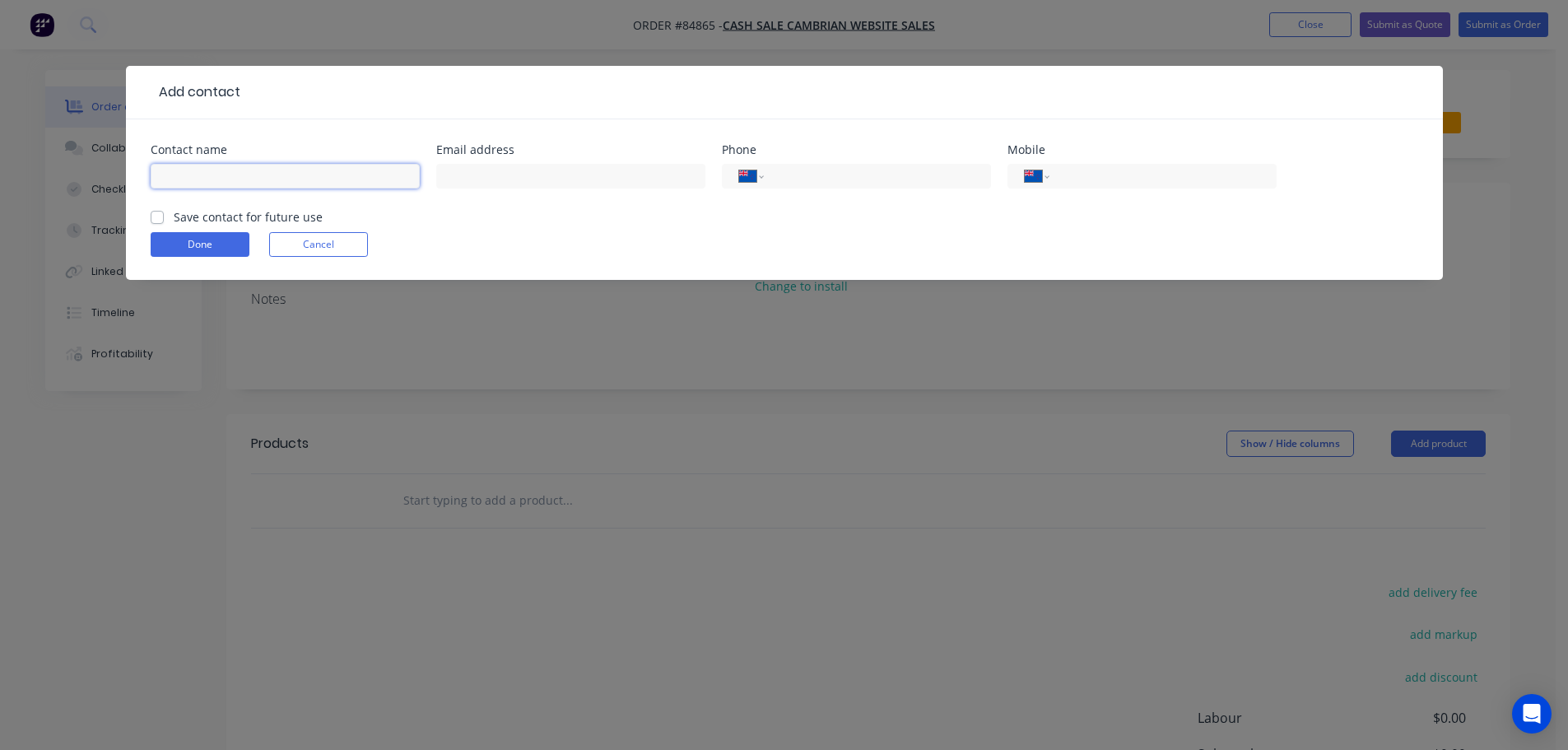
click at [223, 171] on input "text" at bounding box center [284, 176] width 269 height 25
paste input "[PERSON_NAME]"
type input "[PERSON_NAME]"
click at [213, 213] on label "Save contact for future use" at bounding box center [248, 217] width 149 height 17
click at [164, 213] on input "Save contact for future use" at bounding box center [157, 216] width 13 height 16
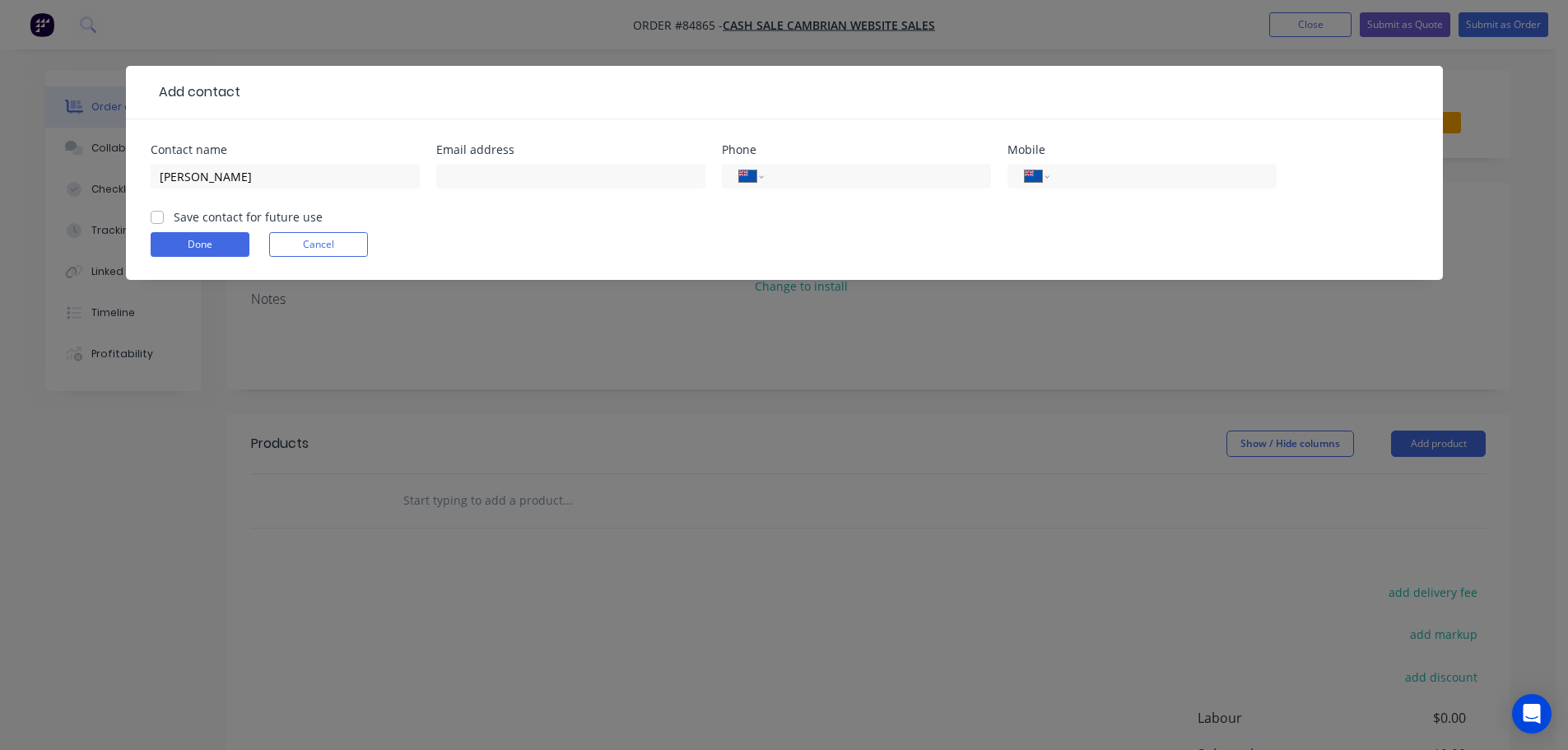
checkbox input "true"
click at [1150, 165] on div "International [GEOGRAPHIC_DATA] [GEOGRAPHIC_DATA] [GEOGRAPHIC_DATA] [GEOGRAPHIC…" at bounding box center [1141, 176] width 269 height 25
click at [1152, 170] on input "tel" at bounding box center [1159, 176] width 198 height 19
paste input "022 065 3208"
type input "022 065 3208"
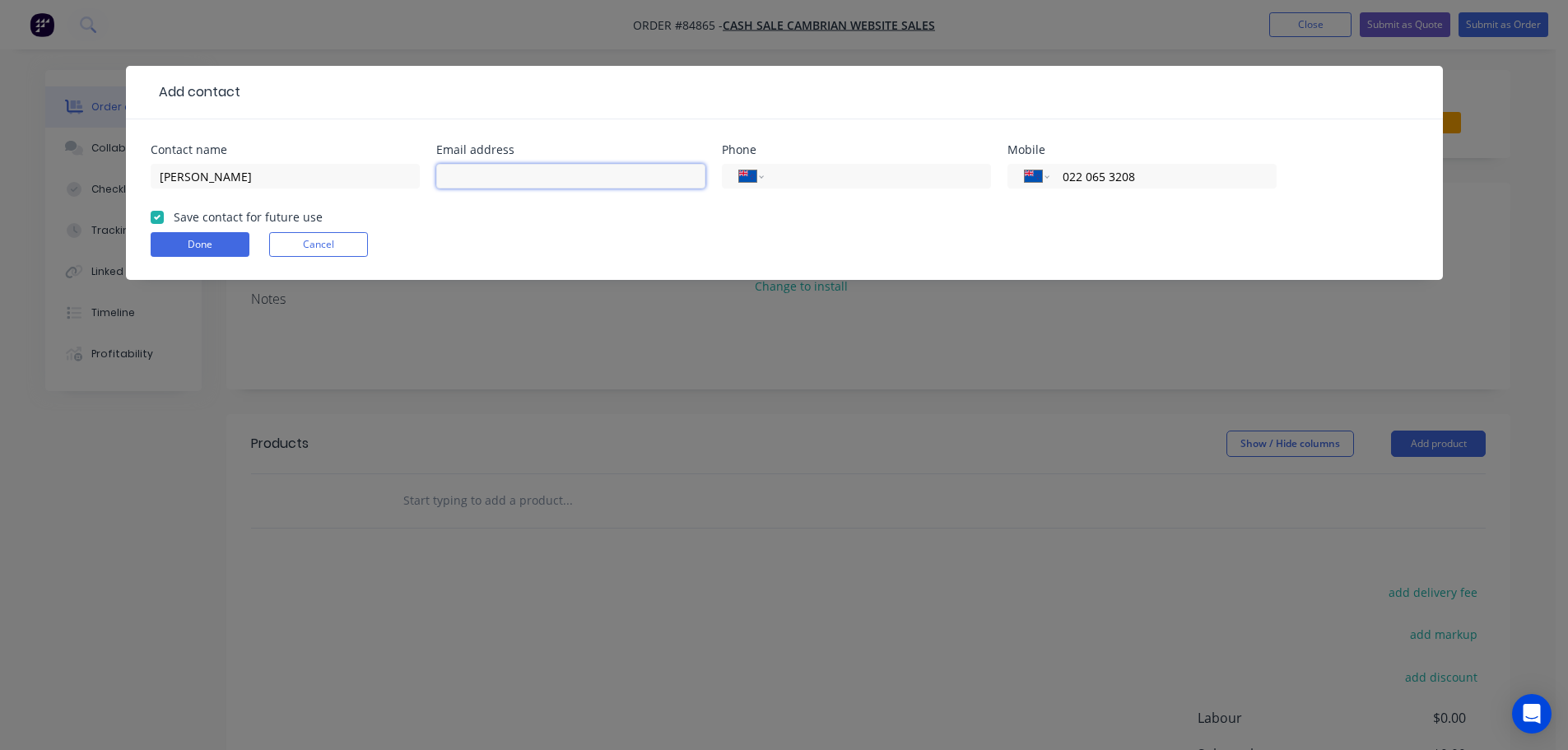
click at [493, 177] on input "text" at bounding box center [570, 176] width 269 height 25
paste input "[PERSON_NAME][EMAIL_ADDRESS][DOMAIN_NAME]"
type input "[PERSON_NAME][EMAIL_ADDRESS][DOMAIN_NAME]"
click at [146, 256] on div "Contact name [PERSON_NAME] Email address [PERSON_NAME][EMAIL_ADDRESS][DOMAIN_NA…" at bounding box center [784, 199] width 1317 height 160
click at [178, 244] on button "Done" at bounding box center [199, 245] width 98 height 25
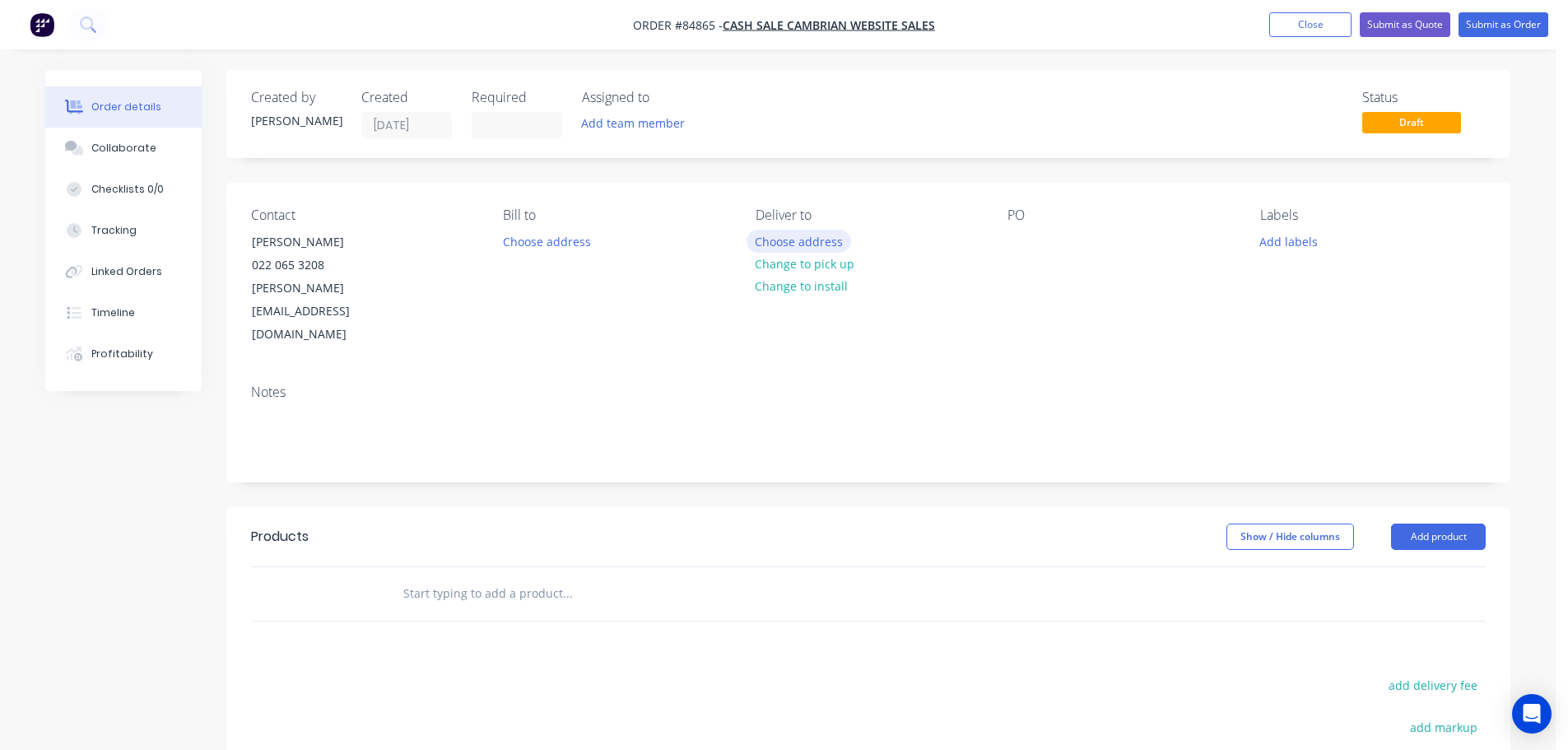
click at [782, 241] on button "Choose address" at bounding box center [799, 241] width 105 height 22
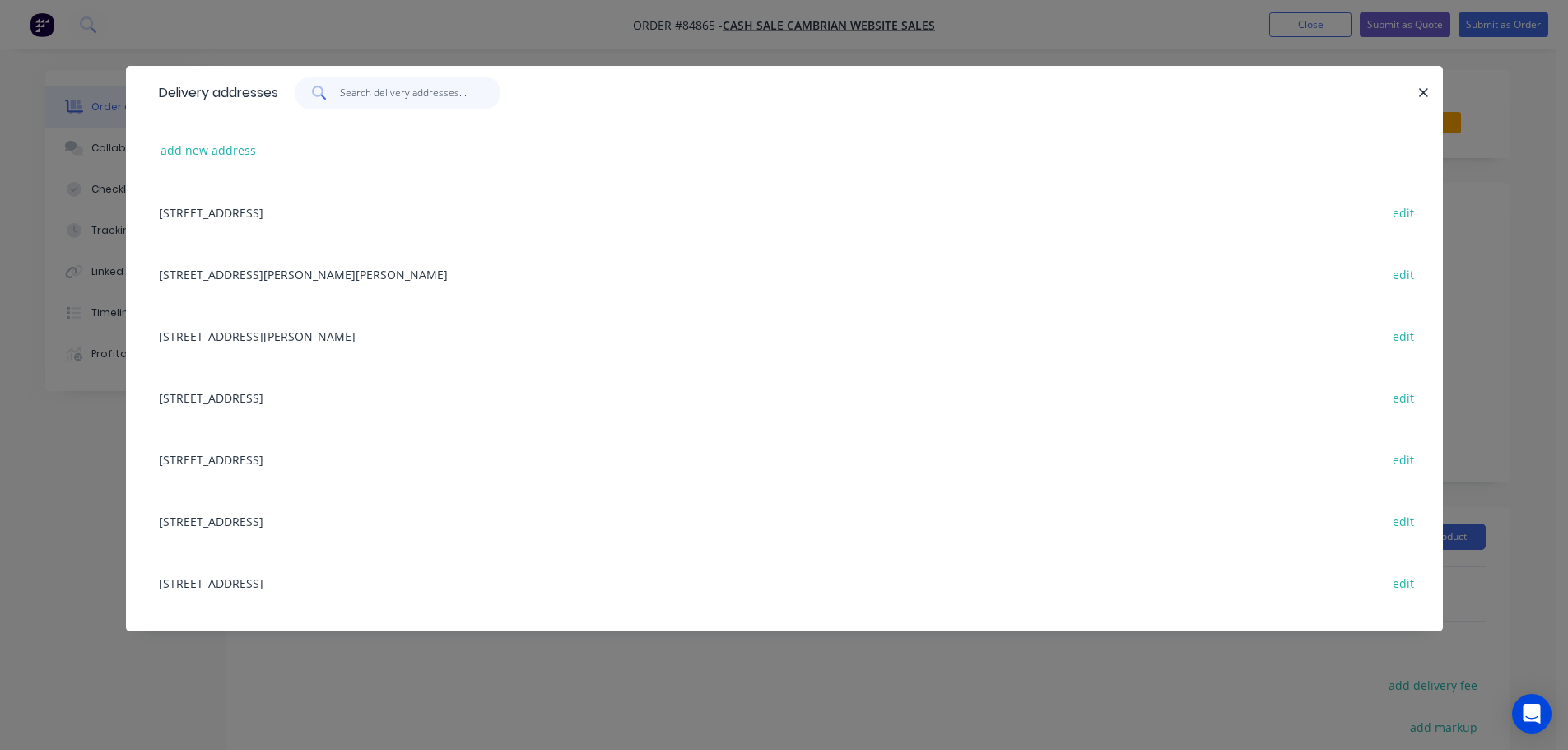
drag, startPoint x: 368, startPoint y: 107, endPoint x: 314, endPoint y: 131, distance: 59.1
click at [369, 107] on input "text" at bounding box center [420, 93] width 160 height 33
paste input "[STREET_ADDRESS]"
type input "[STREET_ADDRESS]"
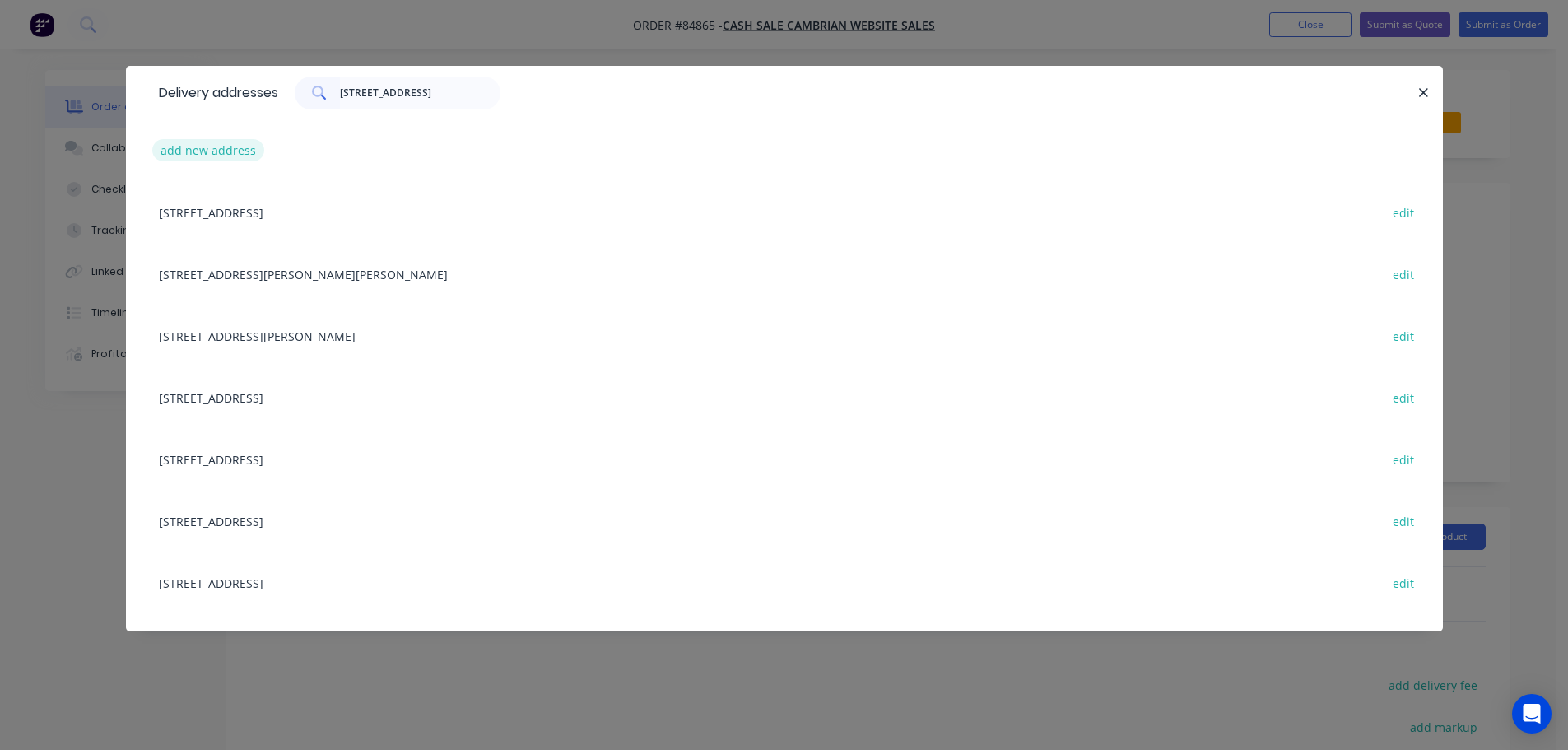
click at [228, 148] on button "add new address" at bounding box center [208, 150] width 112 height 22
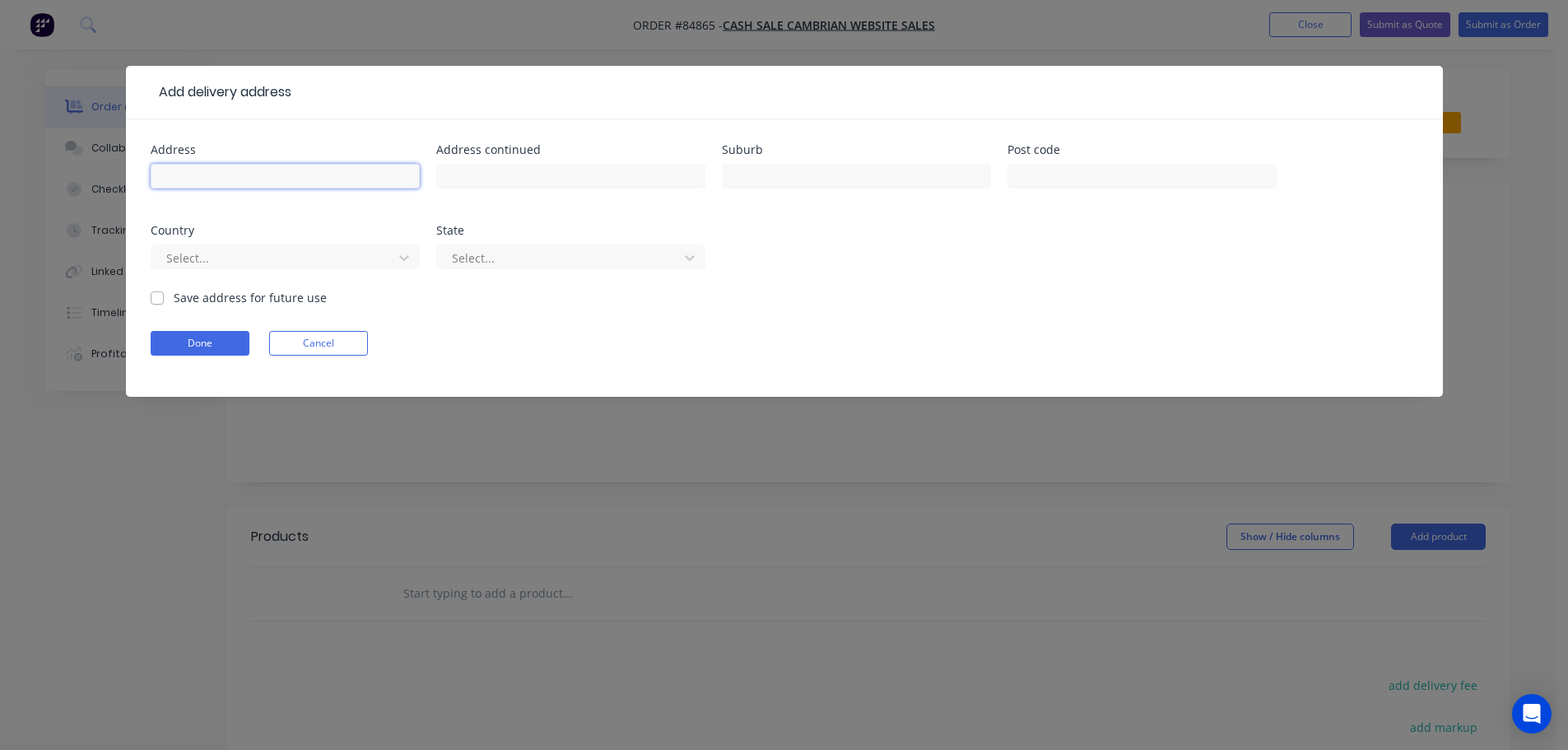
click at [231, 167] on input "text" at bounding box center [284, 176] width 269 height 25
paste input "[STREET_ADDRESS]"
click at [280, 179] on input "[STREET_ADDRESS]" at bounding box center [284, 176] width 269 height 25
click at [280, 178] on input "[STREET_ADDRESS]" at bounding box center [284, 176] width 269 height 25
type input "[STREET_ADDRESS]"
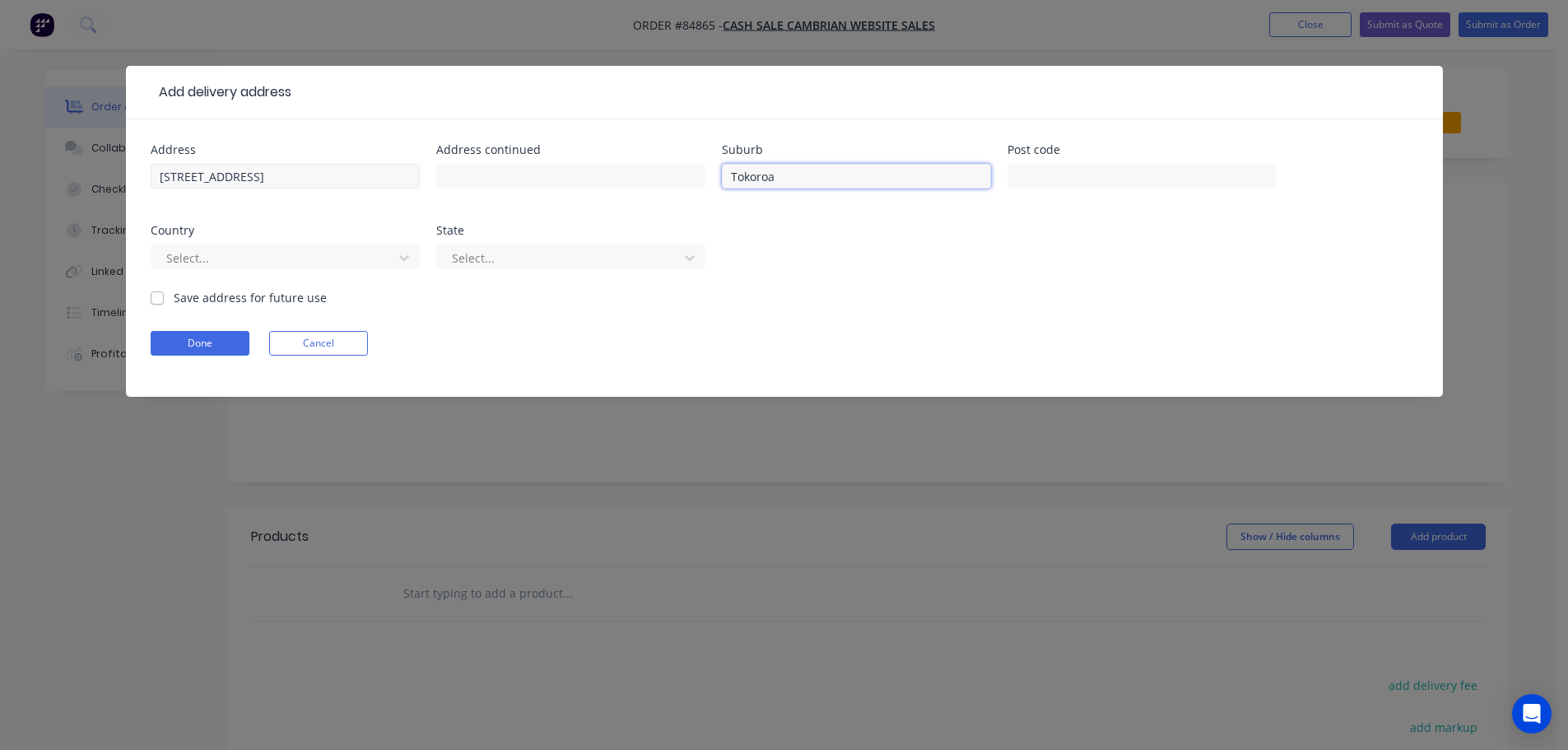
type input "Tokoroa"
click at [271, 179] on input "[STREET_ADDRESS]" at bounding box center [284, 176] width 269 height 25
click at [271, 179] on input "[STREET_ADDRESS]" at bounding box center [284, 176] width 269 height 25
type input "[STREET_ADDRESS]"
type input "3420"
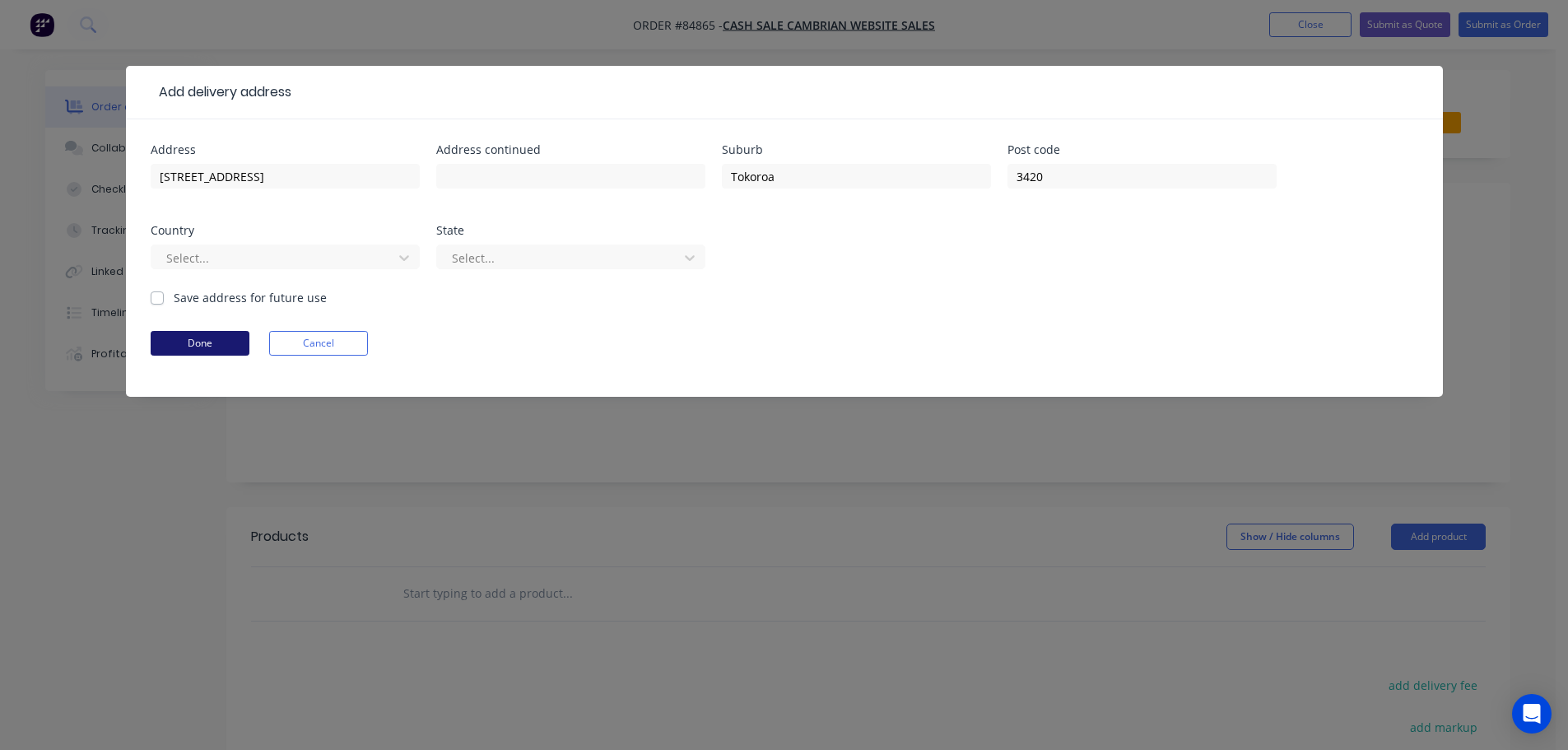
click at [216, 338] on button "Done" at bounding box center [199, 343] width 98 height 25
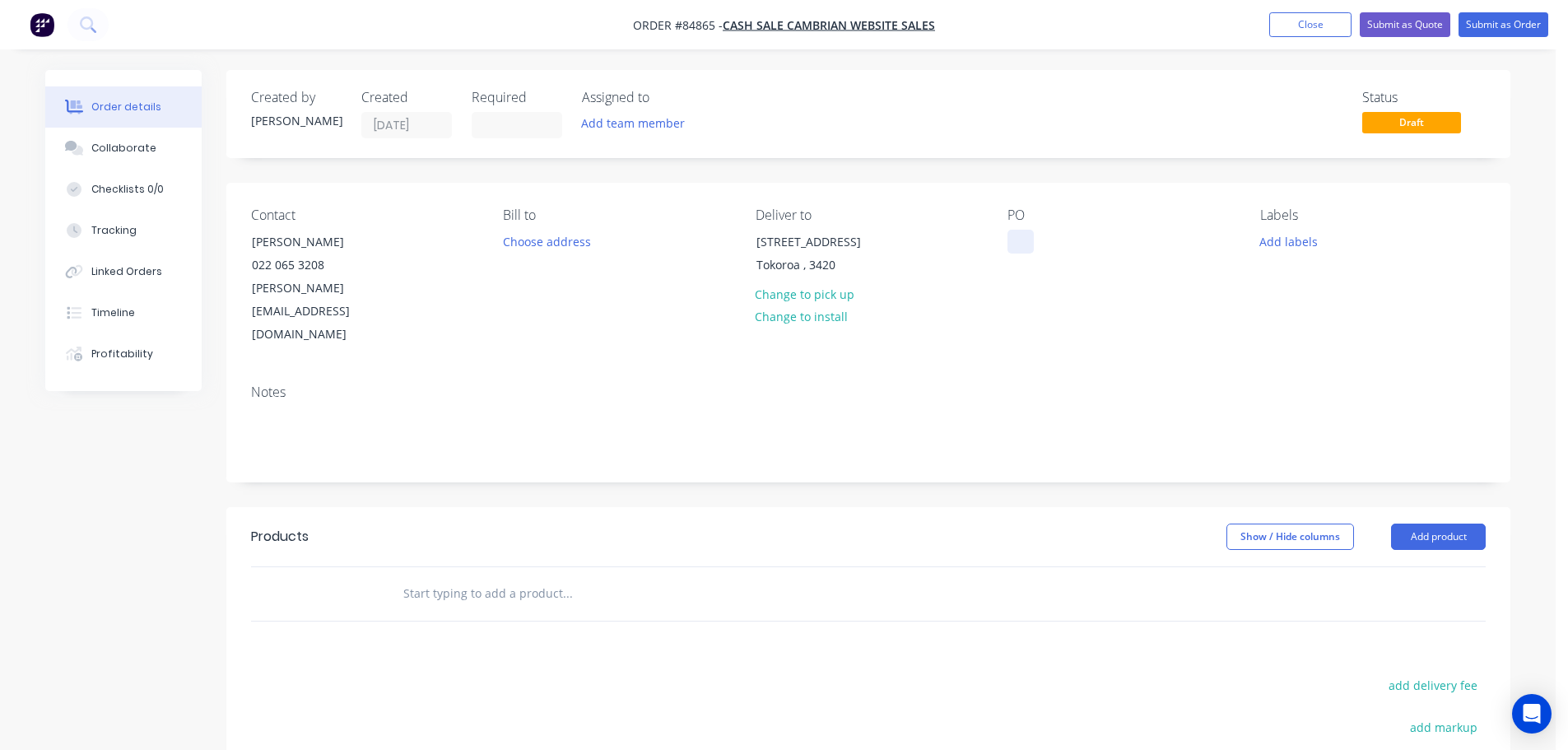
click at [1018, 236] on div at bounding box center [1021, 241] width 26 height 24
drag, startPoint x: 258, startPoint y: 239, endPoint x: 501, endPoint y: 226, distance: 243.3
click at [501, 226] on div "Contact [PERSON_NAME] [PHONE_NUMBER] [PERSON_NAME][EMAIL_ADDRESS][DOMAIN_NAME] …" at bounding box center [868, 277] width 1284 height 189
click at [490, 242] on div "Contact [PERSON_NAME] [PHONE_NUMBER] [PERSON_NAME][EMAIL_ADDRESS][DOMAIN_NAME] …" at bounding box center [868, 277] width 1284 height 189
click at [431, 231] on div "Contact [PERSON_NAME] [PHONE_NUMBER] [PERSON_NAME][EMAIL_ADDRESS][DOMAIN_NAME]" at bounding box center [363, 277] width 226 height 139
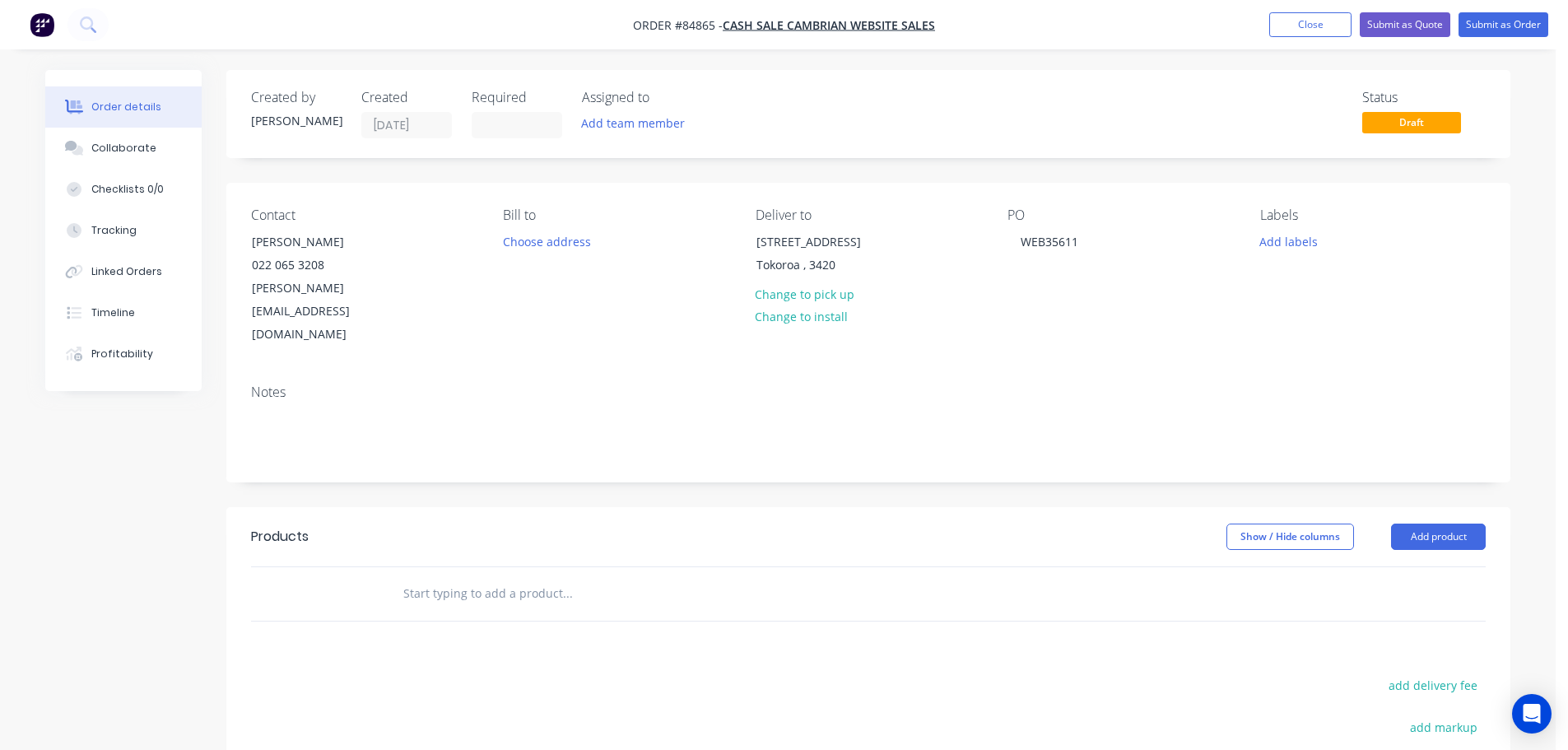
click at [213, 227] on div "Order details Collaborate Checklists 0/0 Tracking Linked Orders Timeline Profit…" at bounding box center [136, 231] width 181 height 321
drag, startPoint x: 241, startPoint y: 242, endPoint x: 648, endPoint y: 254, distance: 407.2
click at [418, 246] on div "Contact [PERSON_NAME] [PHONE_NUMBER] [PERSON_NAME][EMAIL_ADDRESS][DOMAIN_NAME]" at bounding box center [363, 277] width 226 height 139
copy div "[PERSON_NAME]"
click at [1083, 241] on div "WEB35611" at bounding box center [1049, 241] width 84 height 24
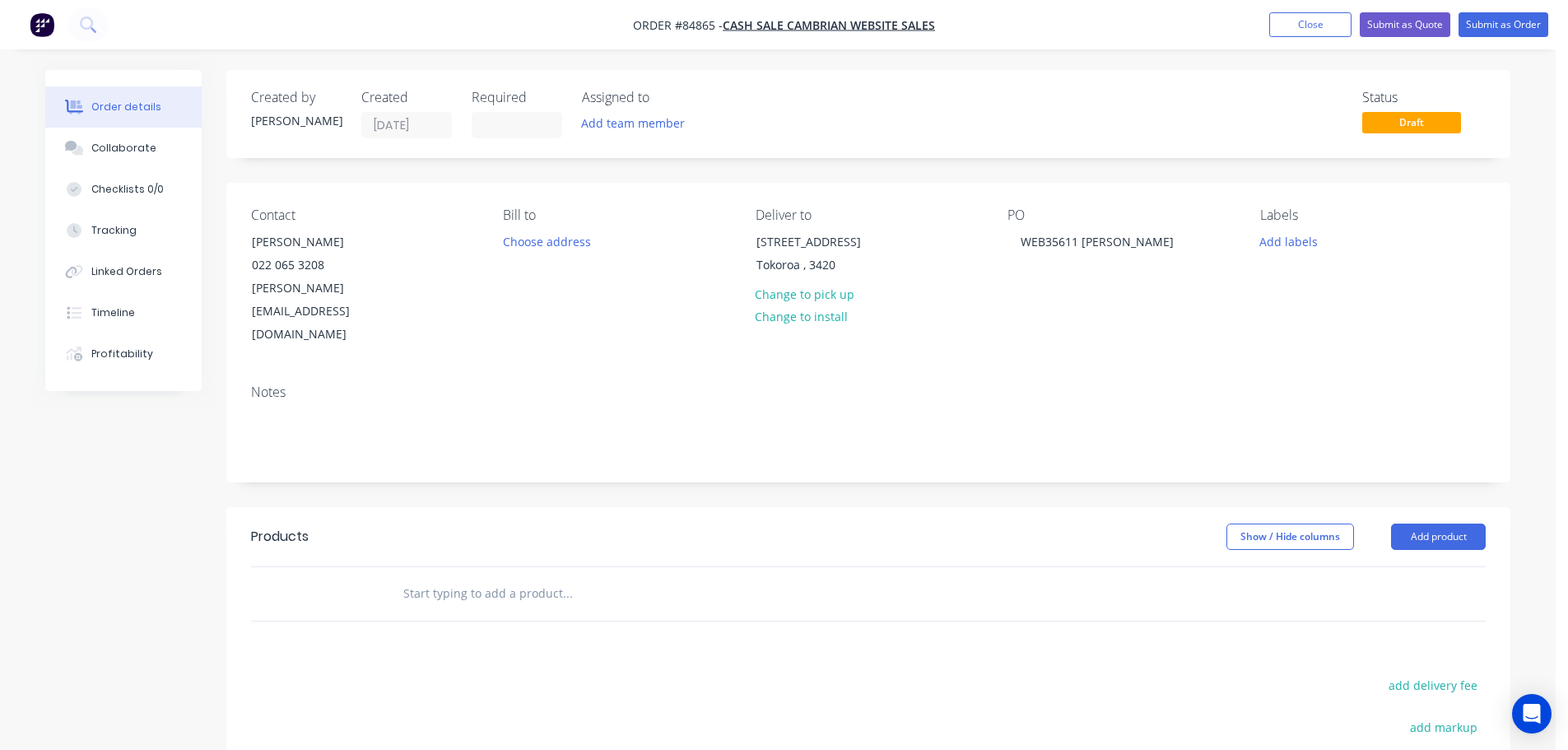
click at [485, 577] on input "text" at bounding box center [567, 594] width 329 height 33
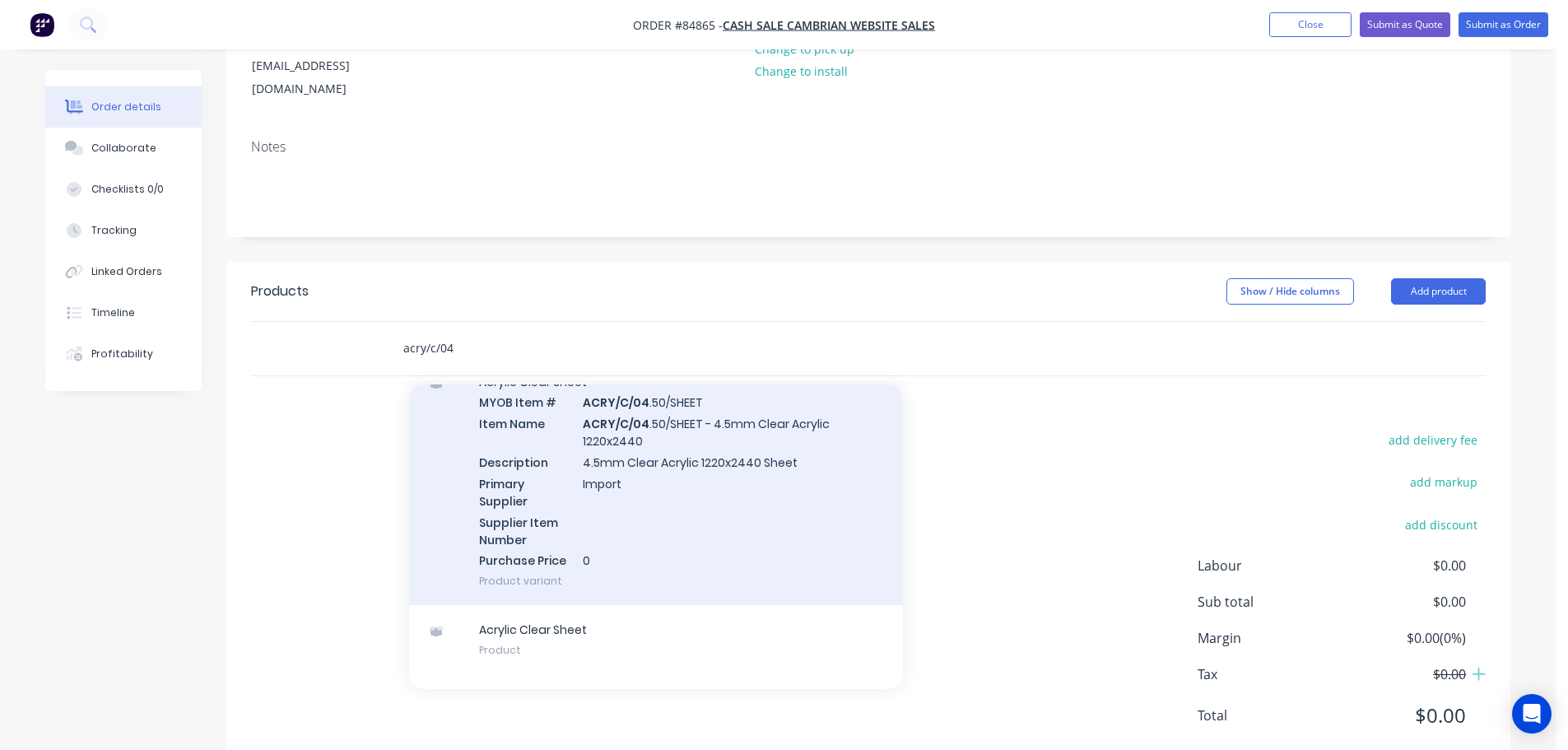
scroll to position [134, 0]
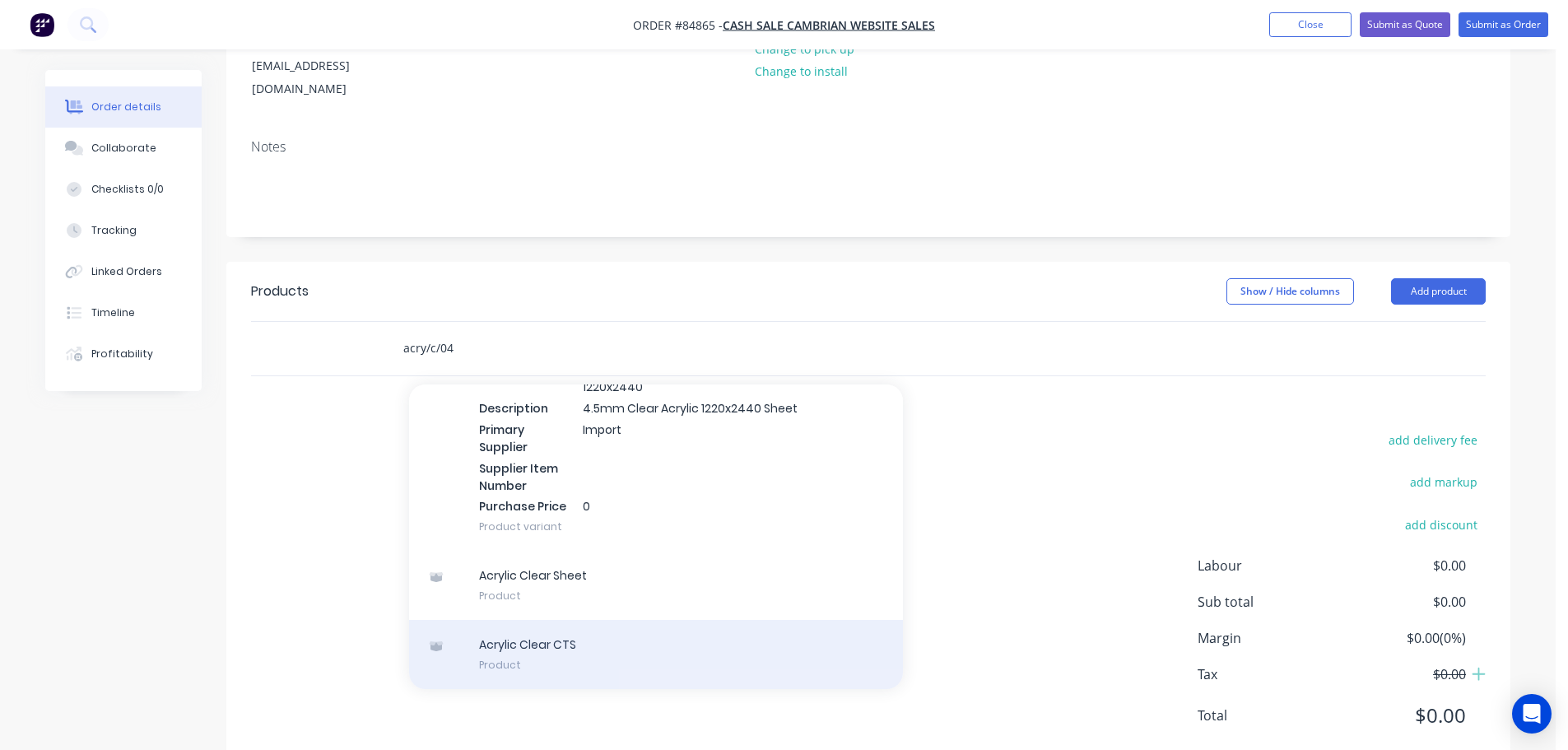
type input "acry/c/04"
click at [627, 621] on div "Acrylic Clear CTS Product" at bounding box center [656, 654] width 494 height 69
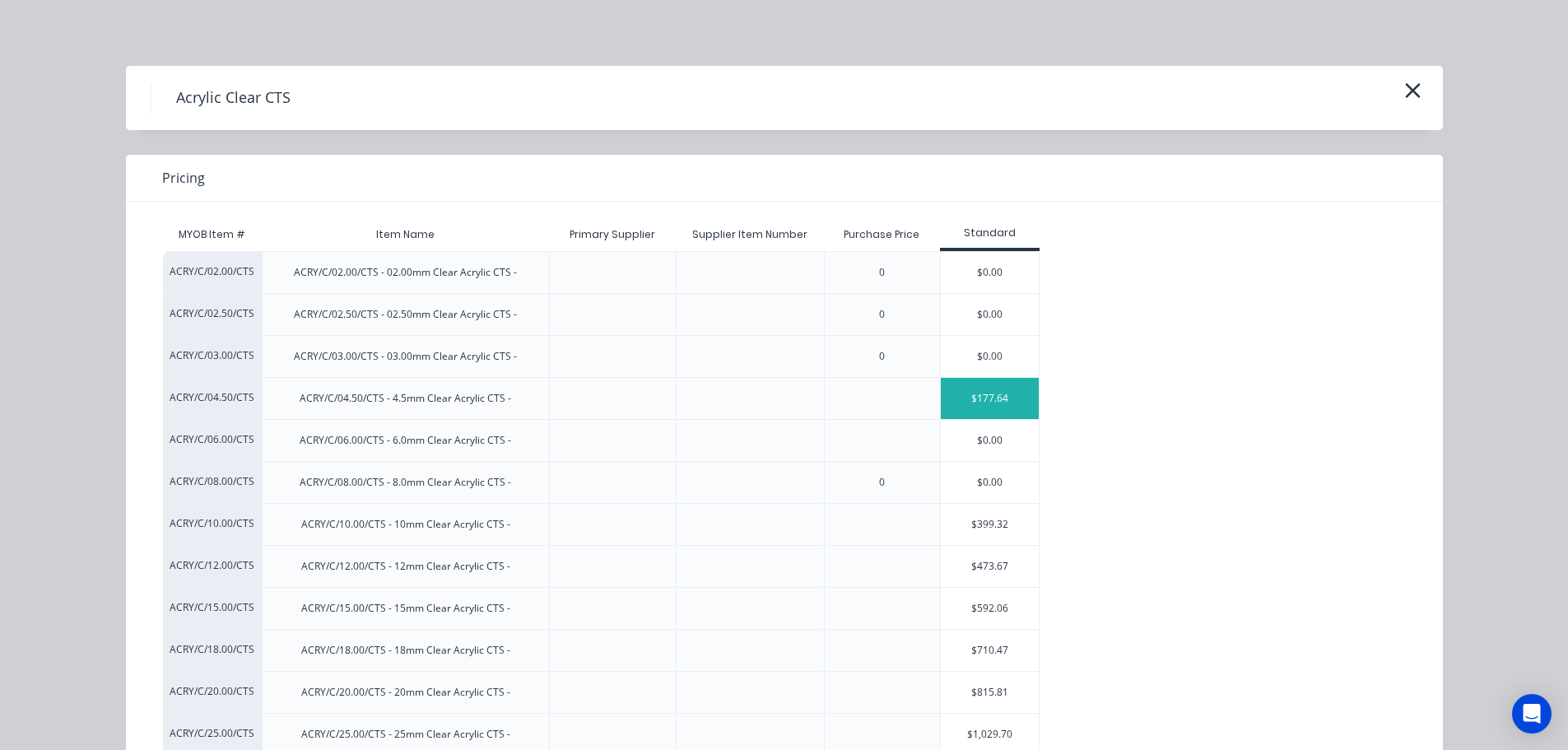
click at [1007, 385] on div "$177.64" at bounding box center [989, 399] width 98 height 41
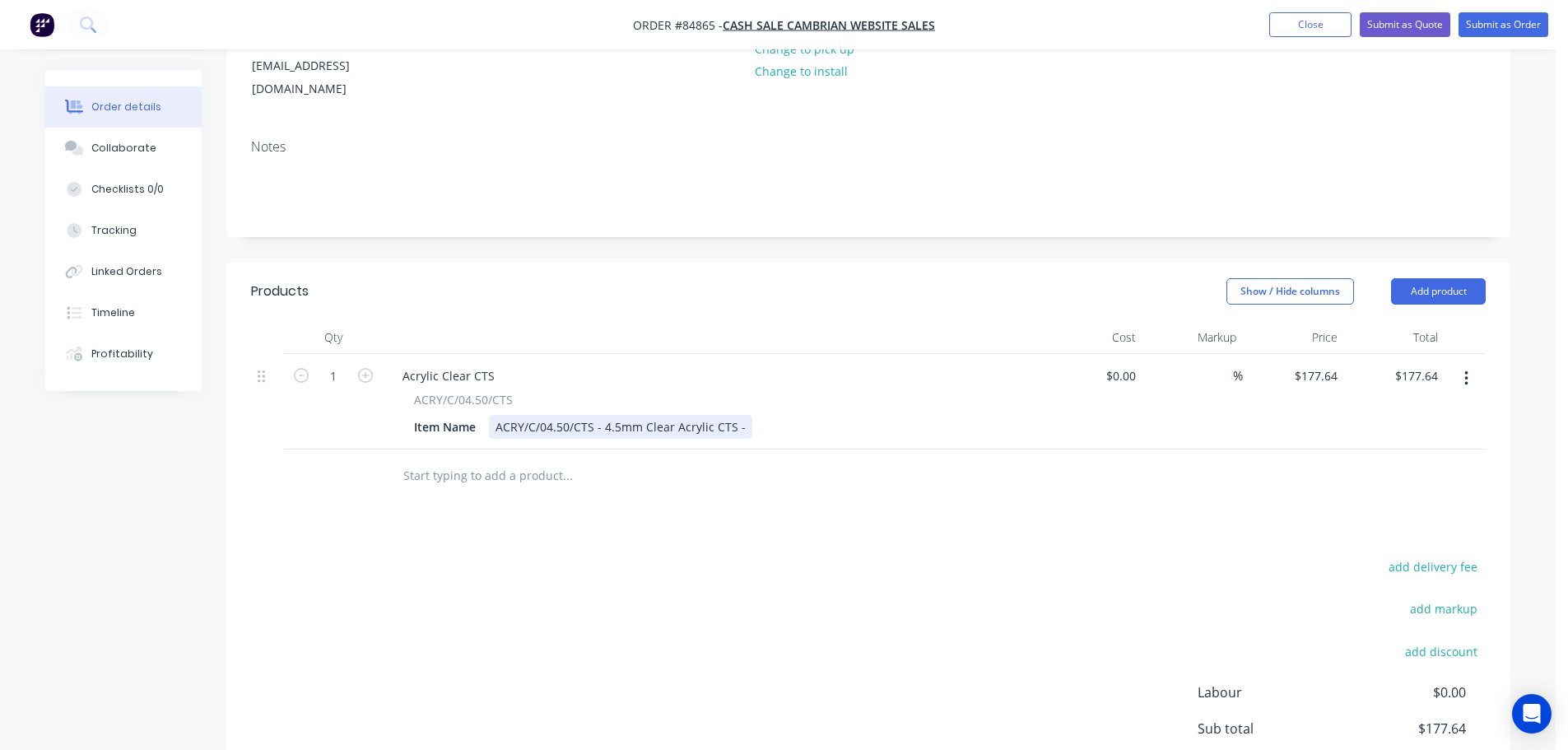
drag, startPoint x: 743, startPoint y: 372, endPoint x: 758, endPoint y: 402, distance: 33.5
click at [743, 415] on div "ACRY/C/04.50/CTS - 4.5mm Clear Acrylic CTS -" at bounding box center [620, 427] width 263 height 24
click at [825, 556] on div "add delivery fee add markup add discount Labour $0.00 Sub total $177.64 Margin …" at bounding box center [868, 714] width 1235 height 318
click at [1408, 364] on input "177.64" at bounding box center [1419, 375] width 51 height 24
type input "36.97"
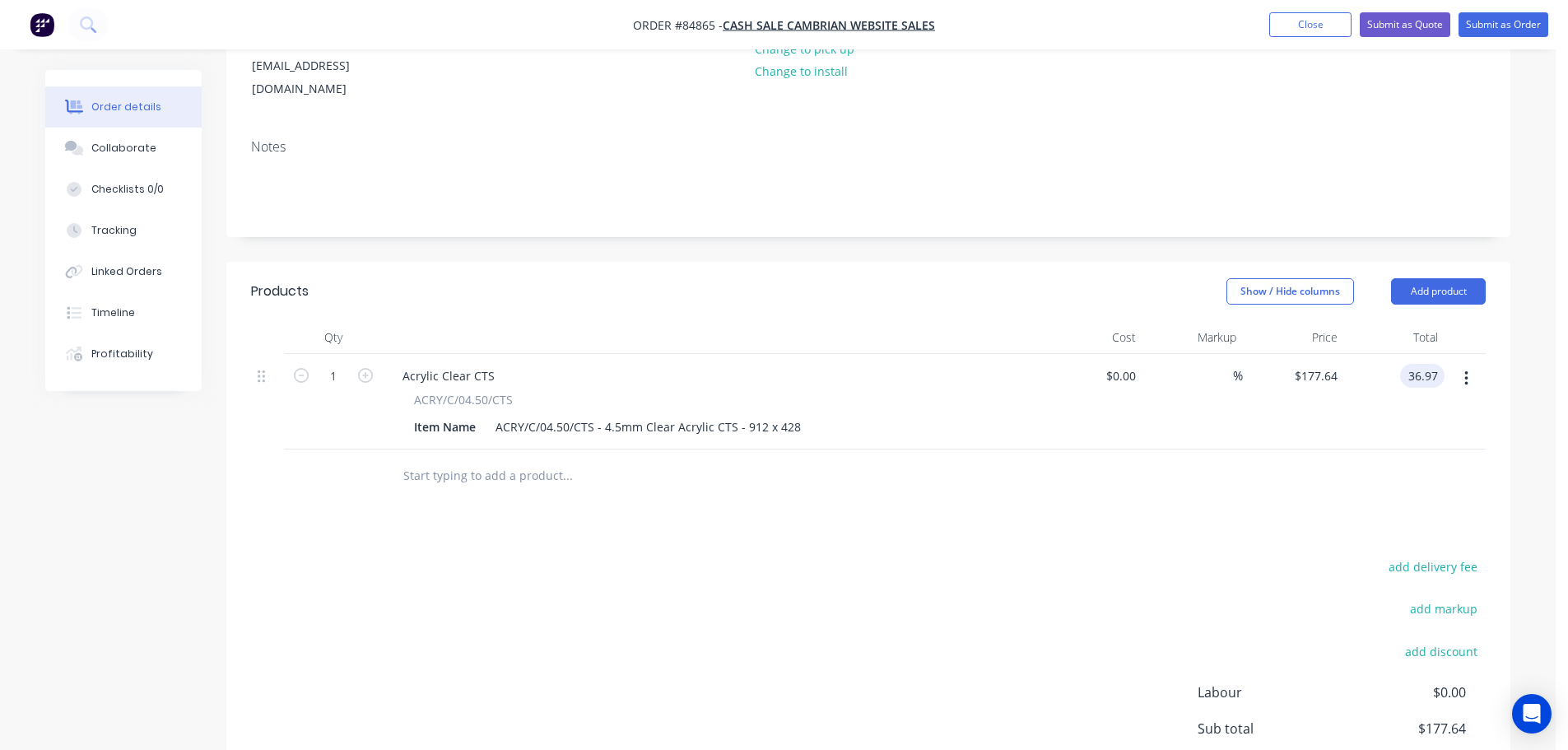
click at [1396, 449] on div at bounding box center [868, 475] width 1235 height 54
type input "$36.97"
click at [1422, 556] on button "add delivery fee" at bounding box center [1432, 566] width 106 height 22
type input "15"
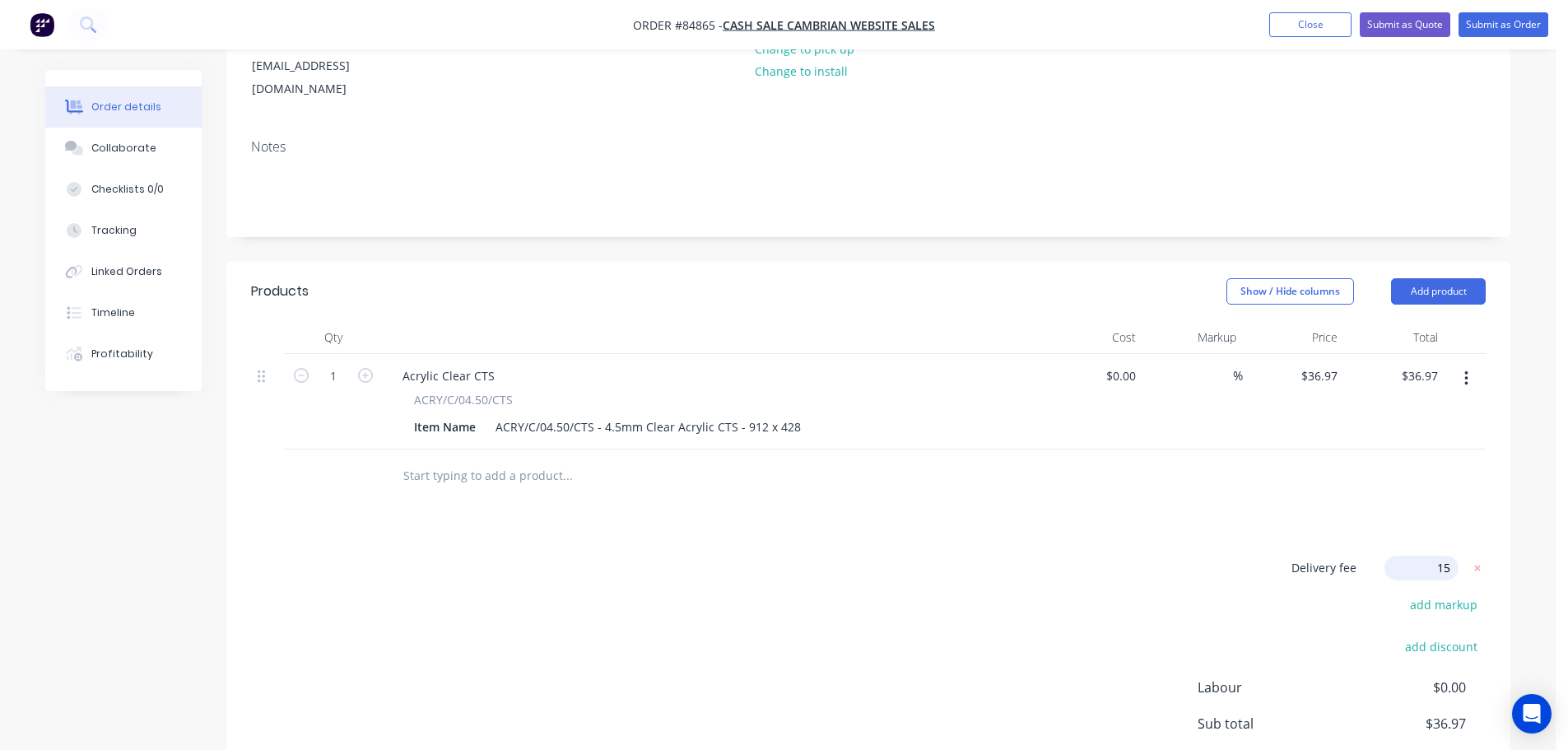
click at [909, 556] on div "Delivery fee Delivery fee Delivery fee name (Optional) 15 15 $0 add markup add …" at bounding box center [868, 712] width 1235 height 313
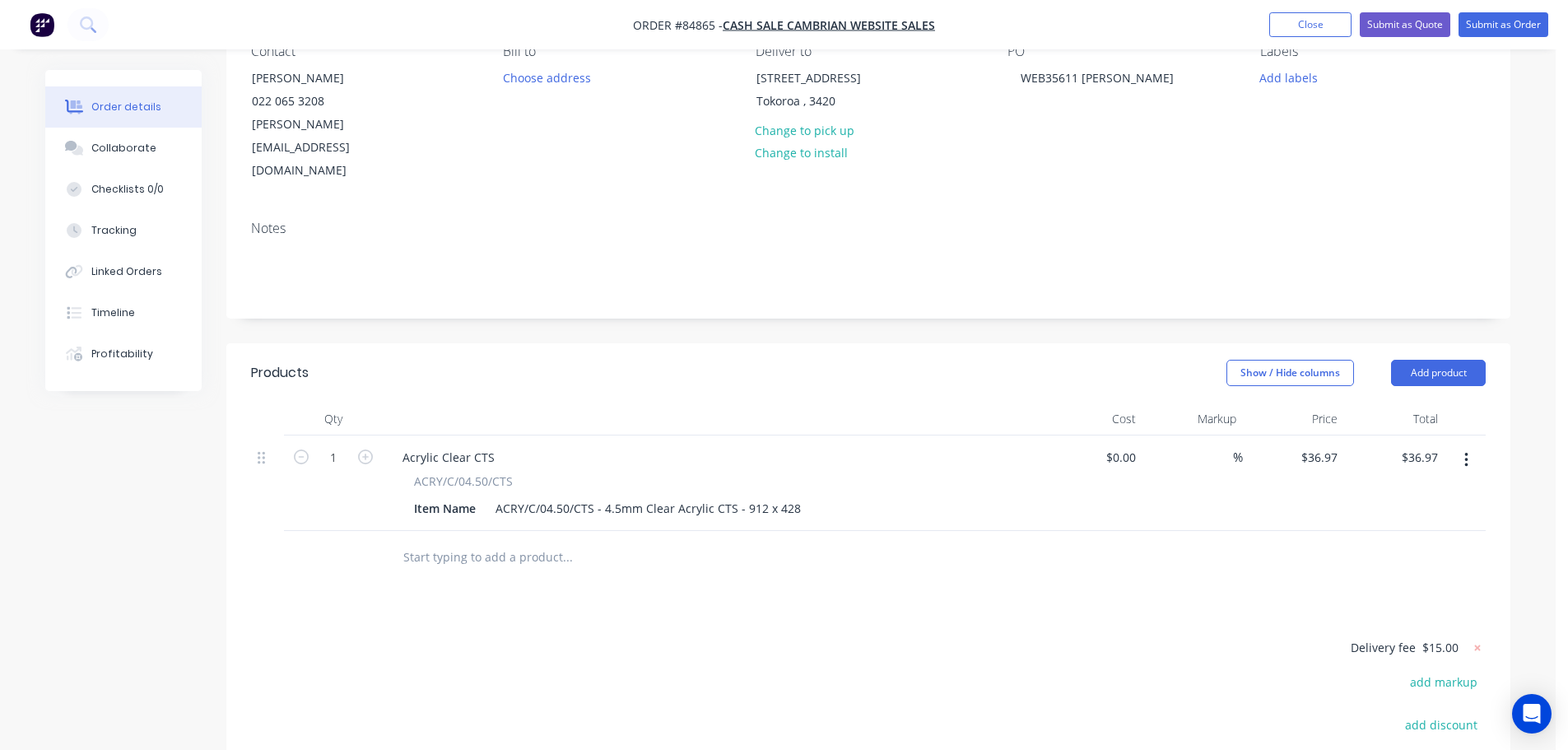
scroll to position [0, 0]
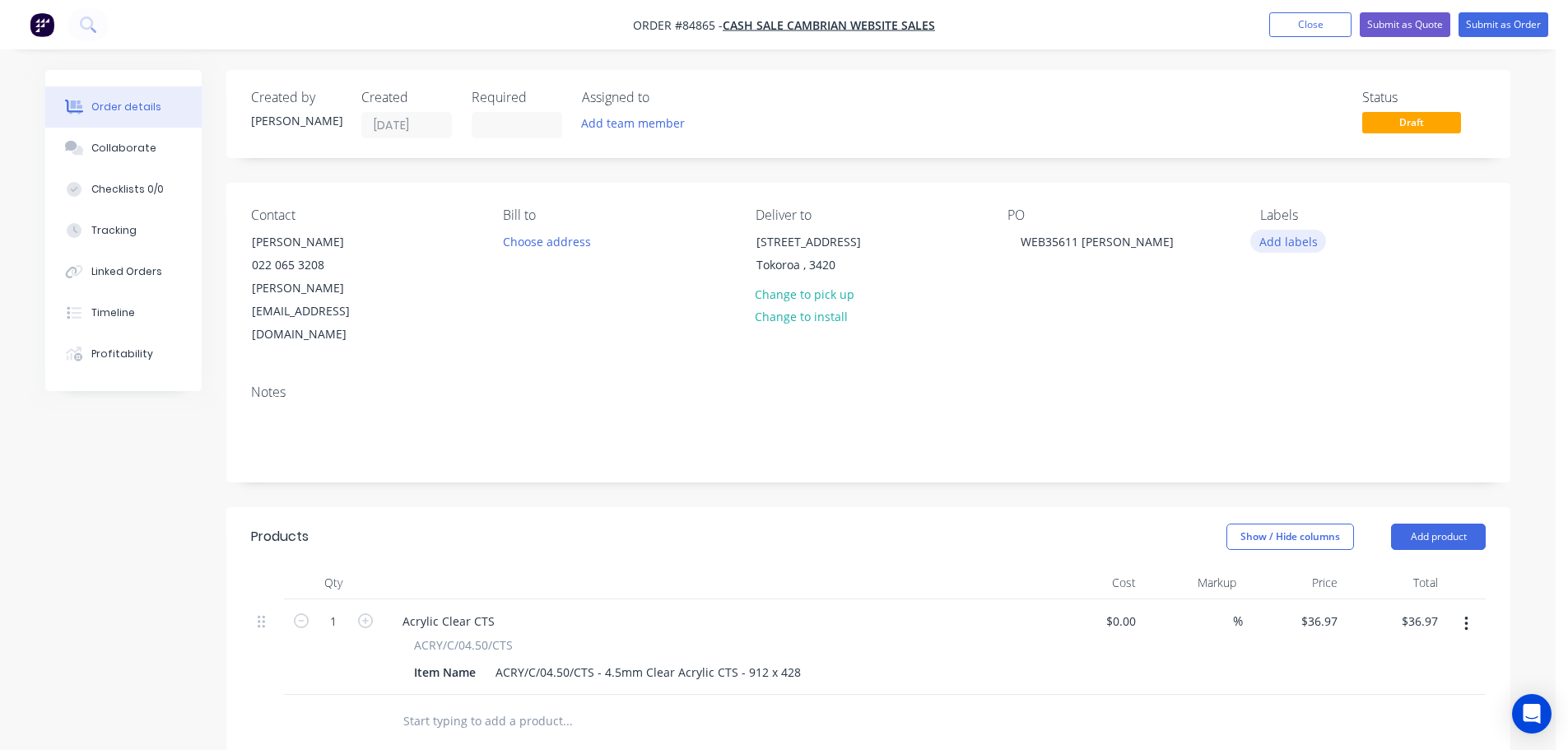
click at [1313, 246] on button "Add labels" at bounding box center [1288, 241] width 76 height 22
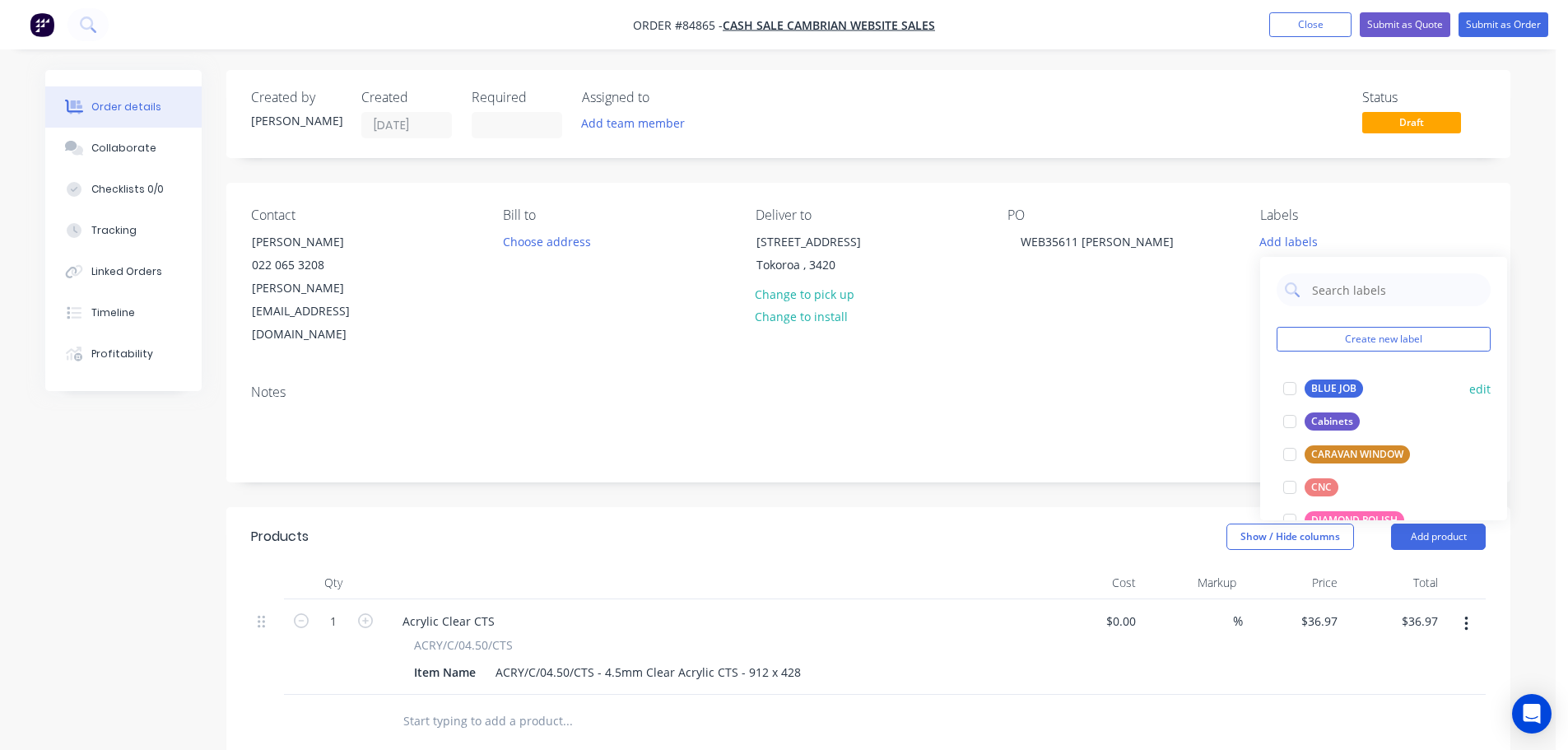
click at [1309, 378] on button "BLUE JOB" at bounding box center [1322, 389] width 93 height 23
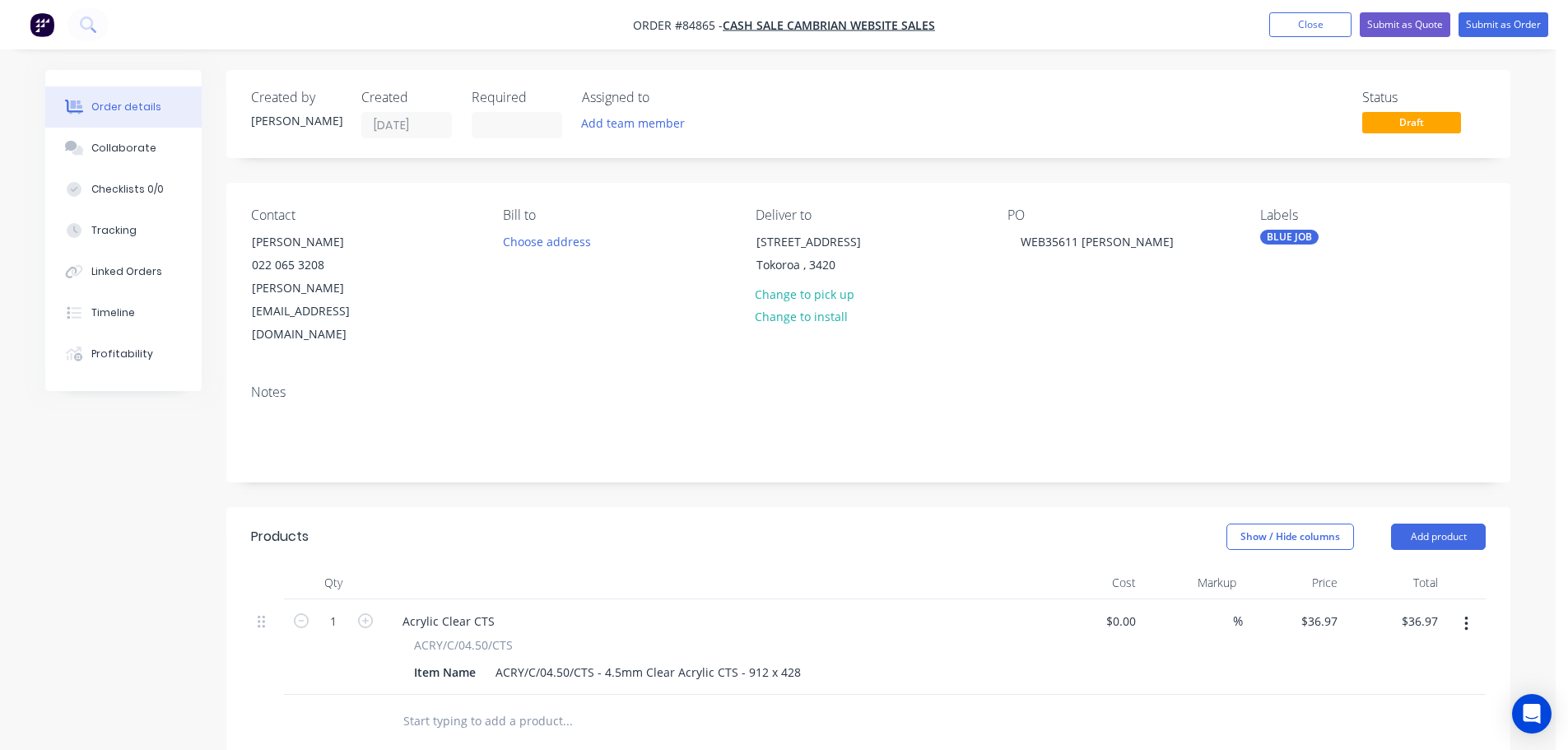
click at [1498, 8] on nav "Order #84865 - cash sale CAMBRIAN WEBSITE SALES Add product Close Submit as Quo…" at bounding box center [784, 25] width 1568 height 50
click at [1497, 28] on button "Submit as Order" at bounding box center [1503, 25] width 89 height 25
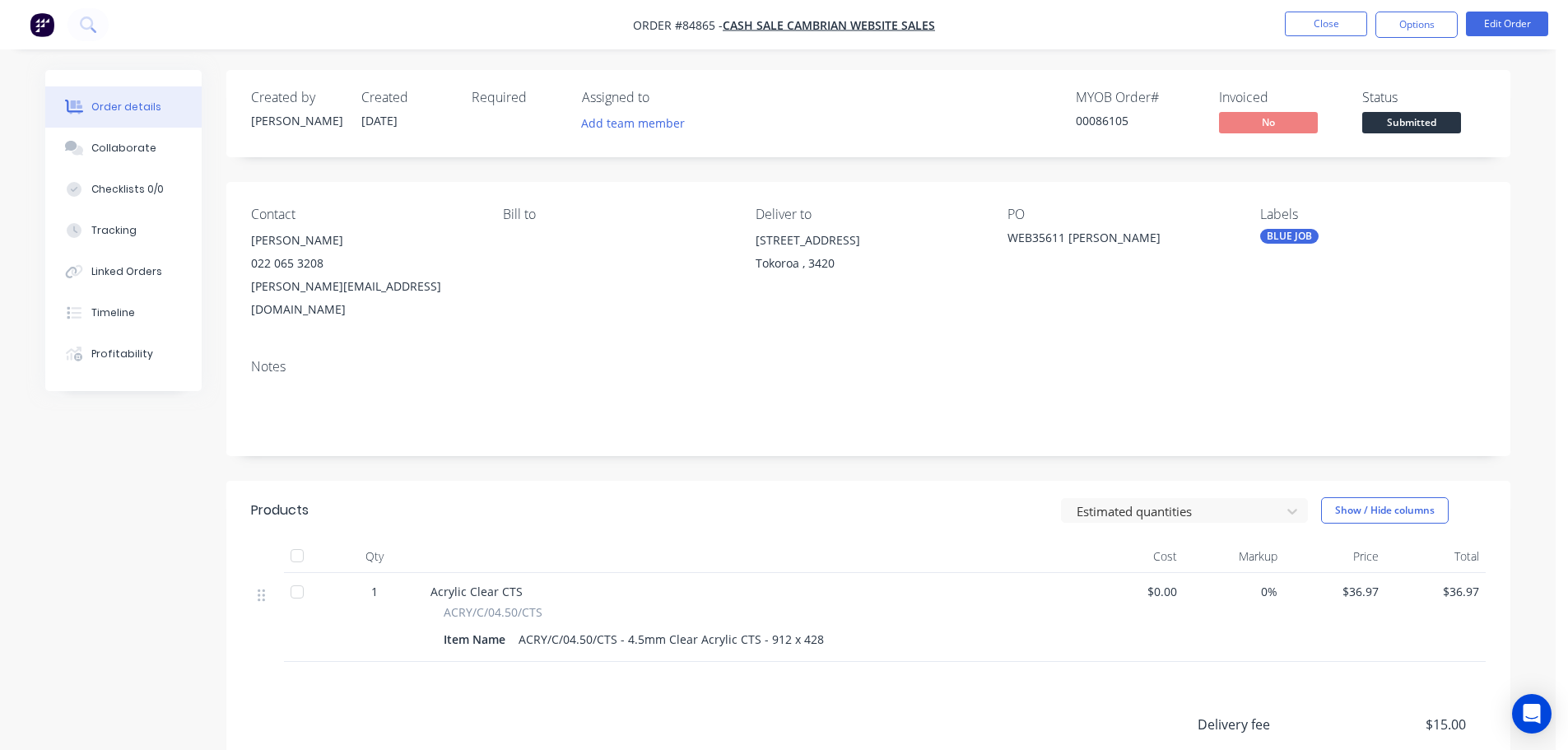
click at [1099, 122] on div "00086105" at bounding box center [1137, 120] width 123 height 17
copy div "00086105"
click at [868, 480] on header "Products Estimated quantities Show / Hide columns" at bounding box center [868, 510] width 1284 height 60
click at [849, 423] on div "Notes" at bounding box center [868, 400] width 1284 height 110
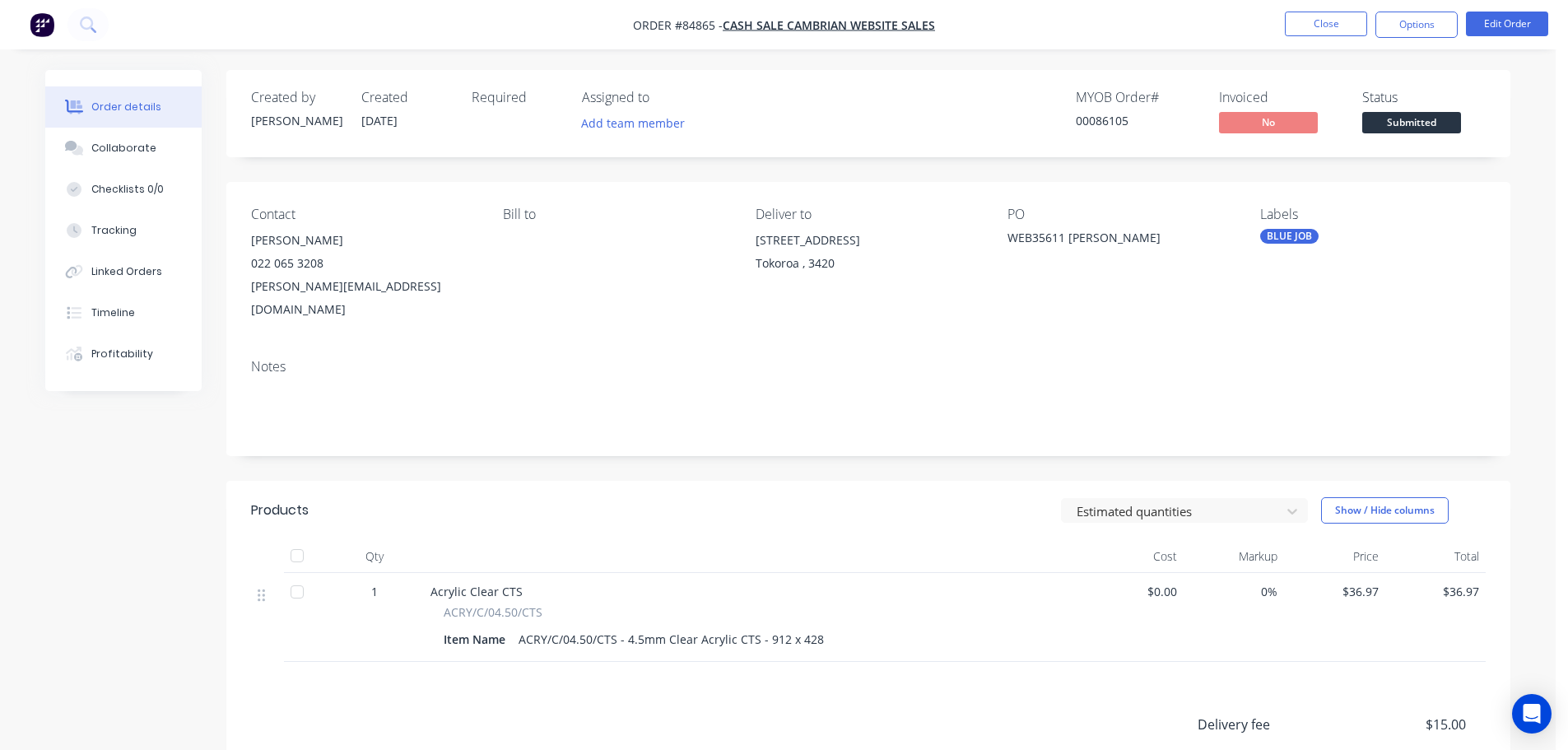
click at [1092, 117] on div "00086105" at bounding box center [1137, 120] width 123 height 17
copy div "00086105"
click at [1405, 19] on button "Options" at bounding box center [1417, 25] width 83 height 26
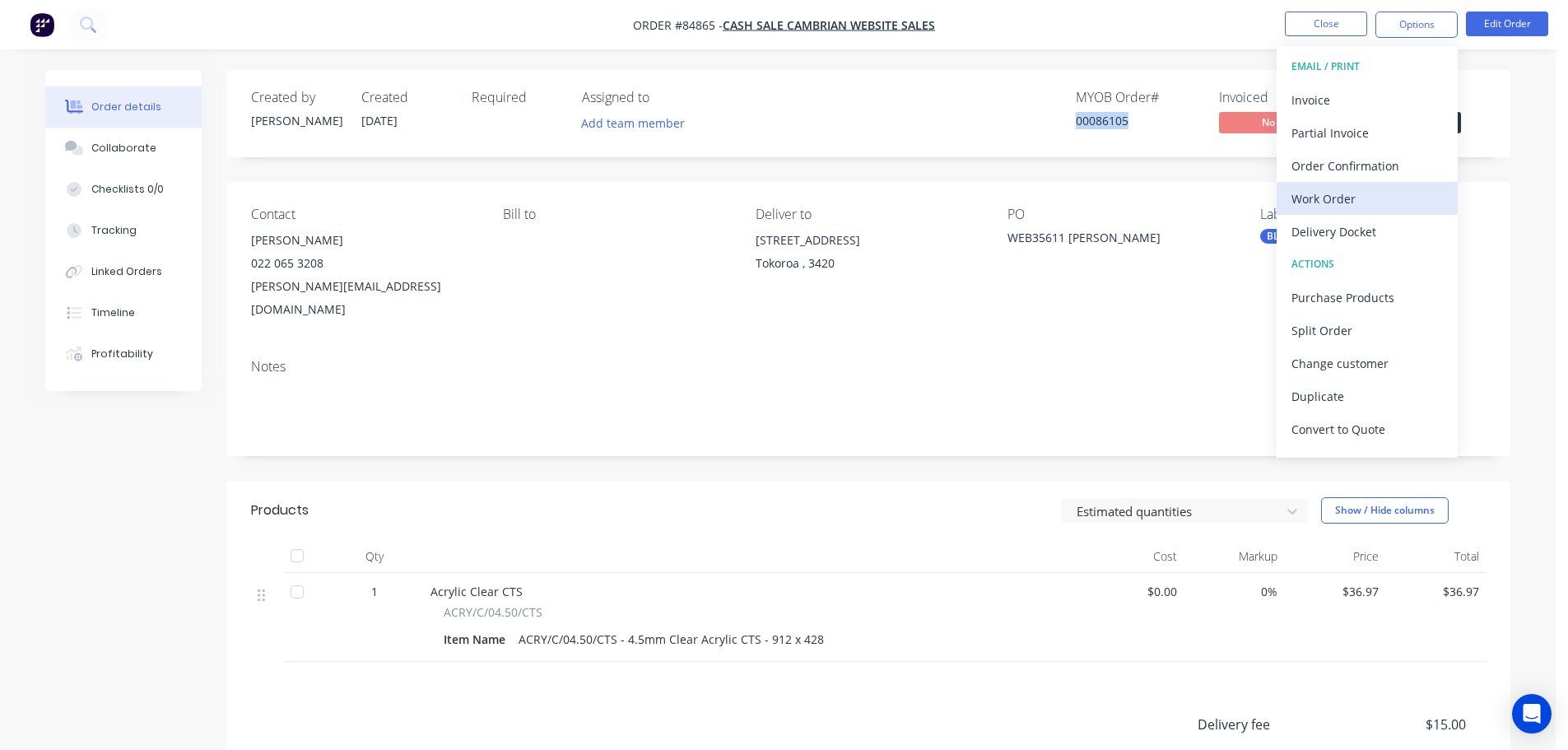
click at [1340, 197] on div "Work Order" at bounding box center [1366, 198] width 151 height 24
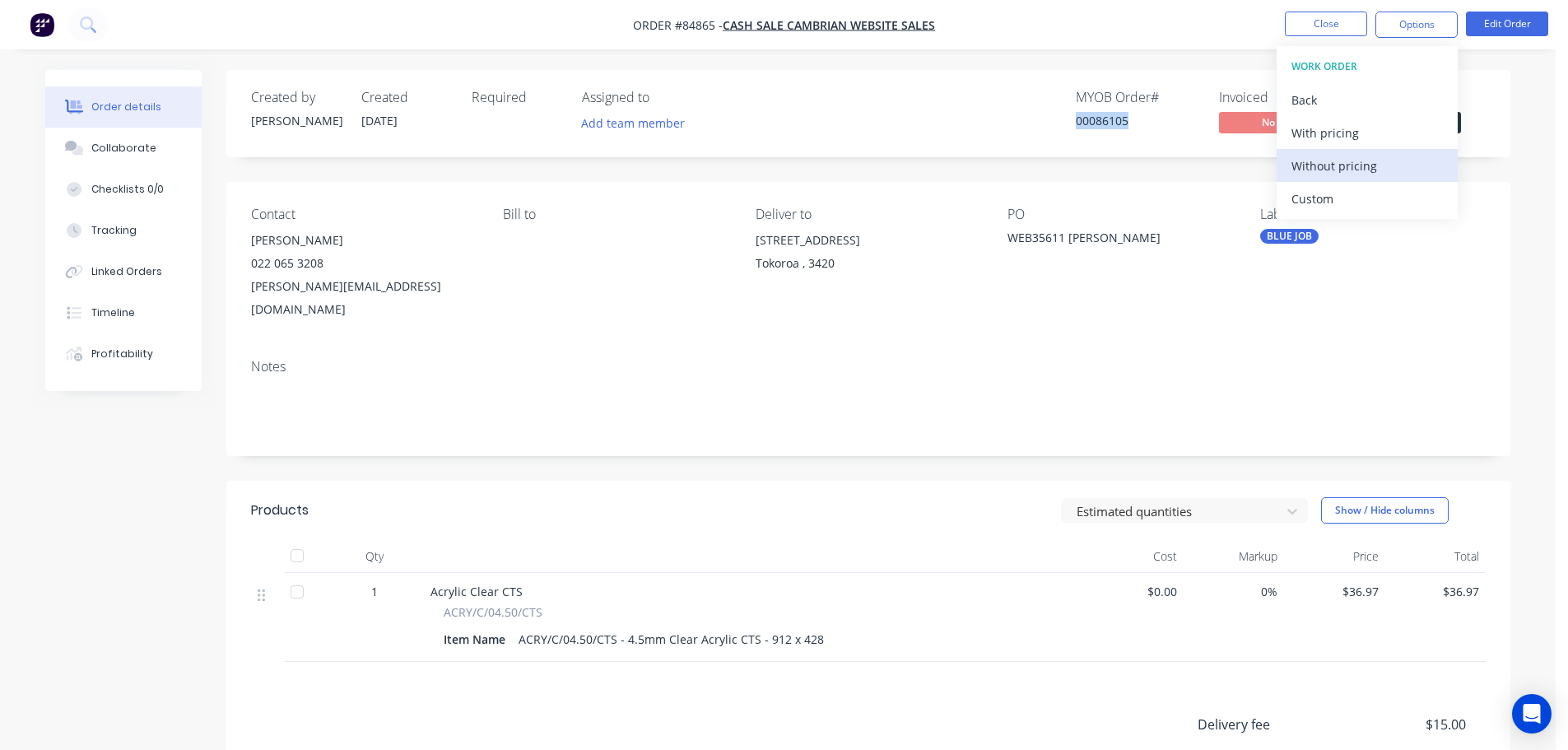
click at [1341, 170] on div "Without pricing" at bounding box center [1366, 165] width 151 height 24
click at [1165, 151] on div "Created by [PERSON_NAME] Created [DATE] Required Assigned to Add team member MY…" at bounding box center [868, 113] width 1284 height 87
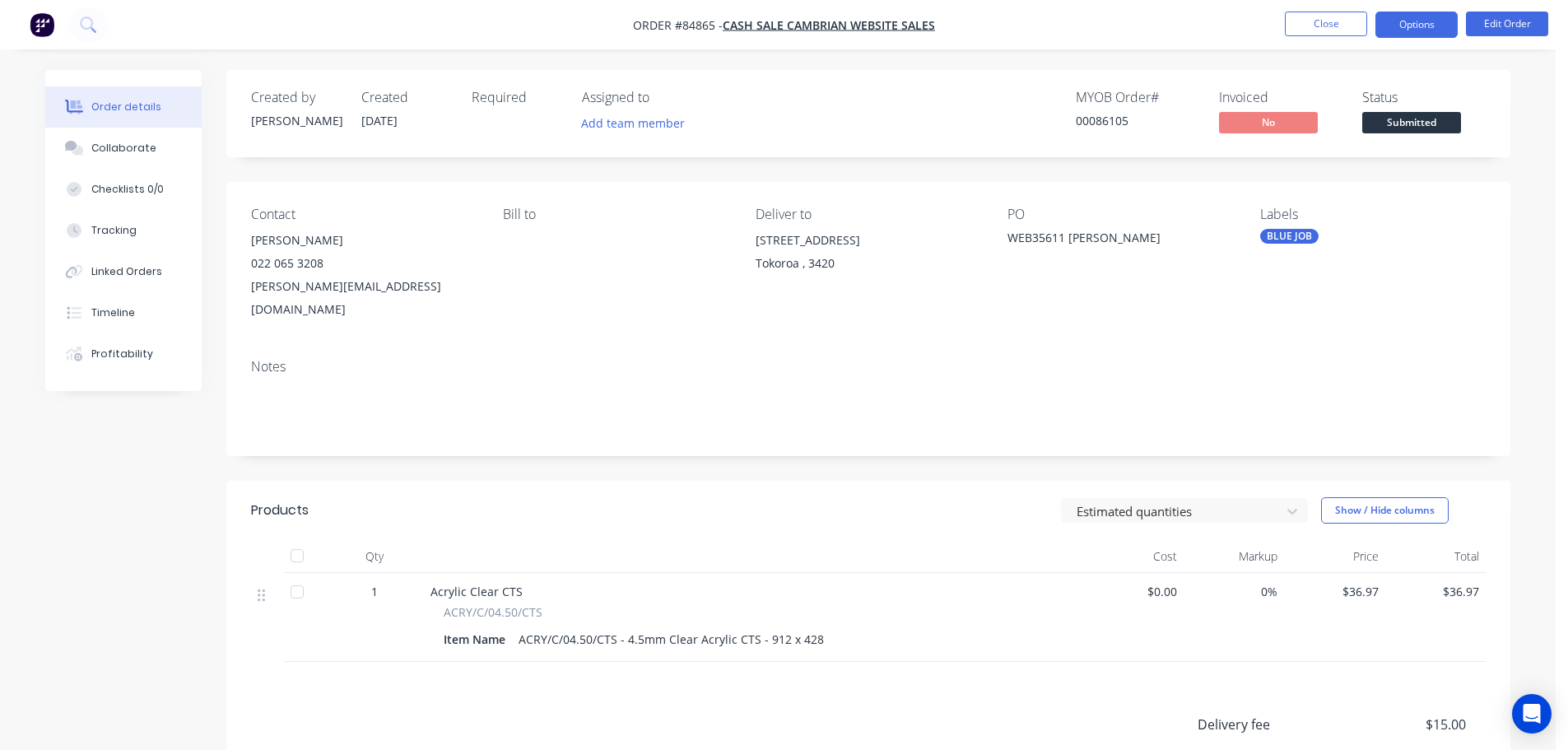
click at [1413, 26] on button "Options" at bounding box center [1417, 25] width 83 height 26
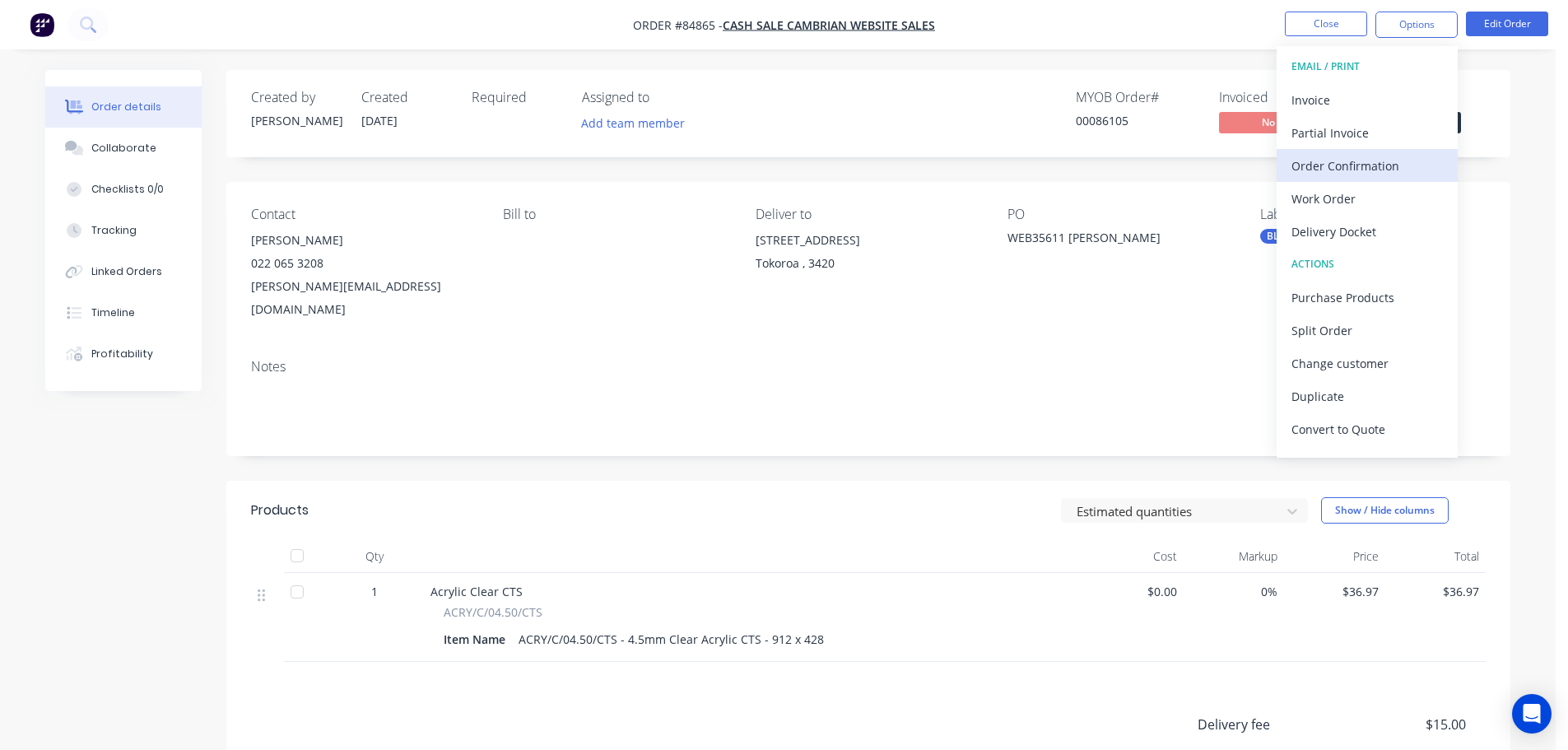
click at [1387, 157] on div "Order Confirmation" at bounding box center [1366, 165] width 151 height 24
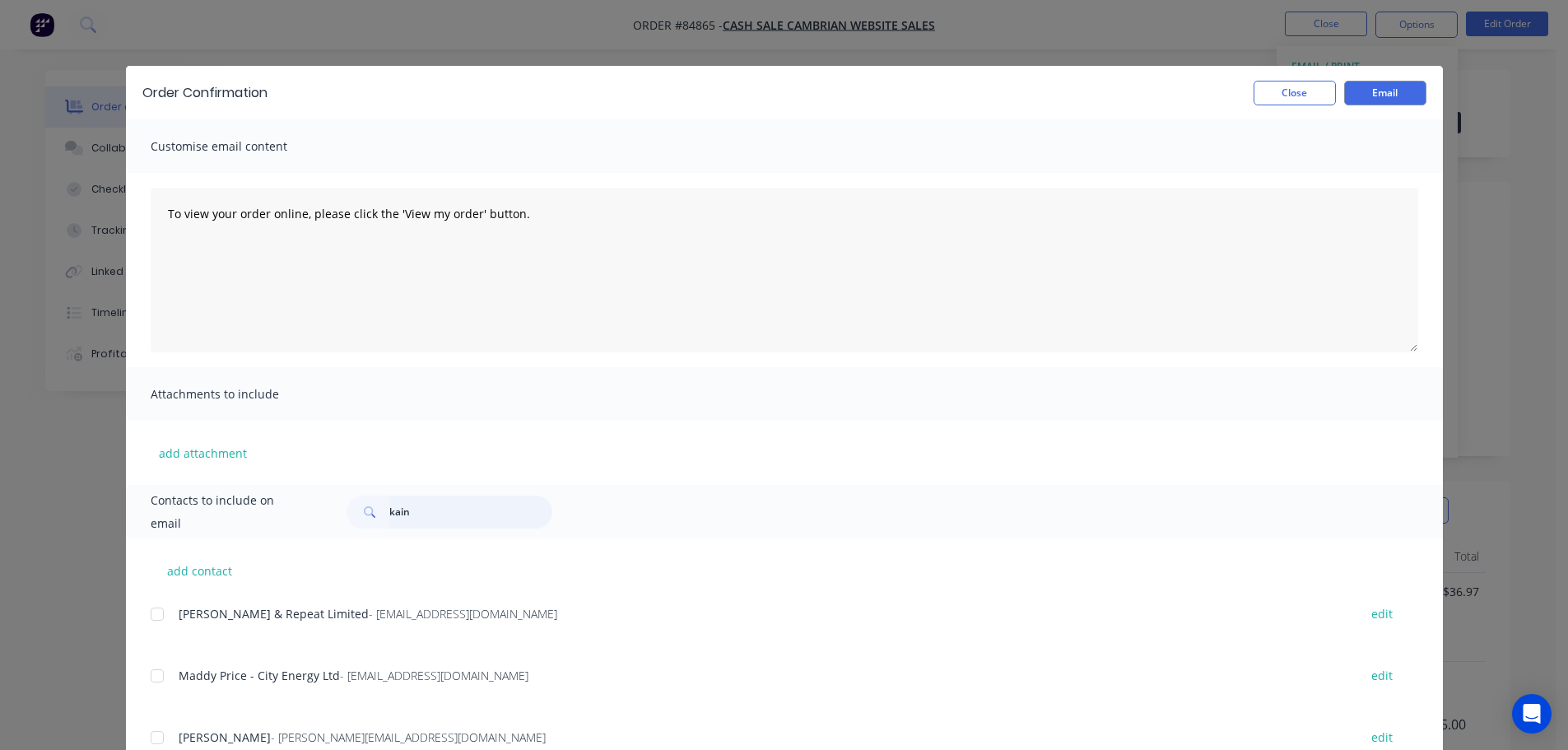
click at [423, 516] on input "kain" at bounding box center [471, 512] width 163 height 33
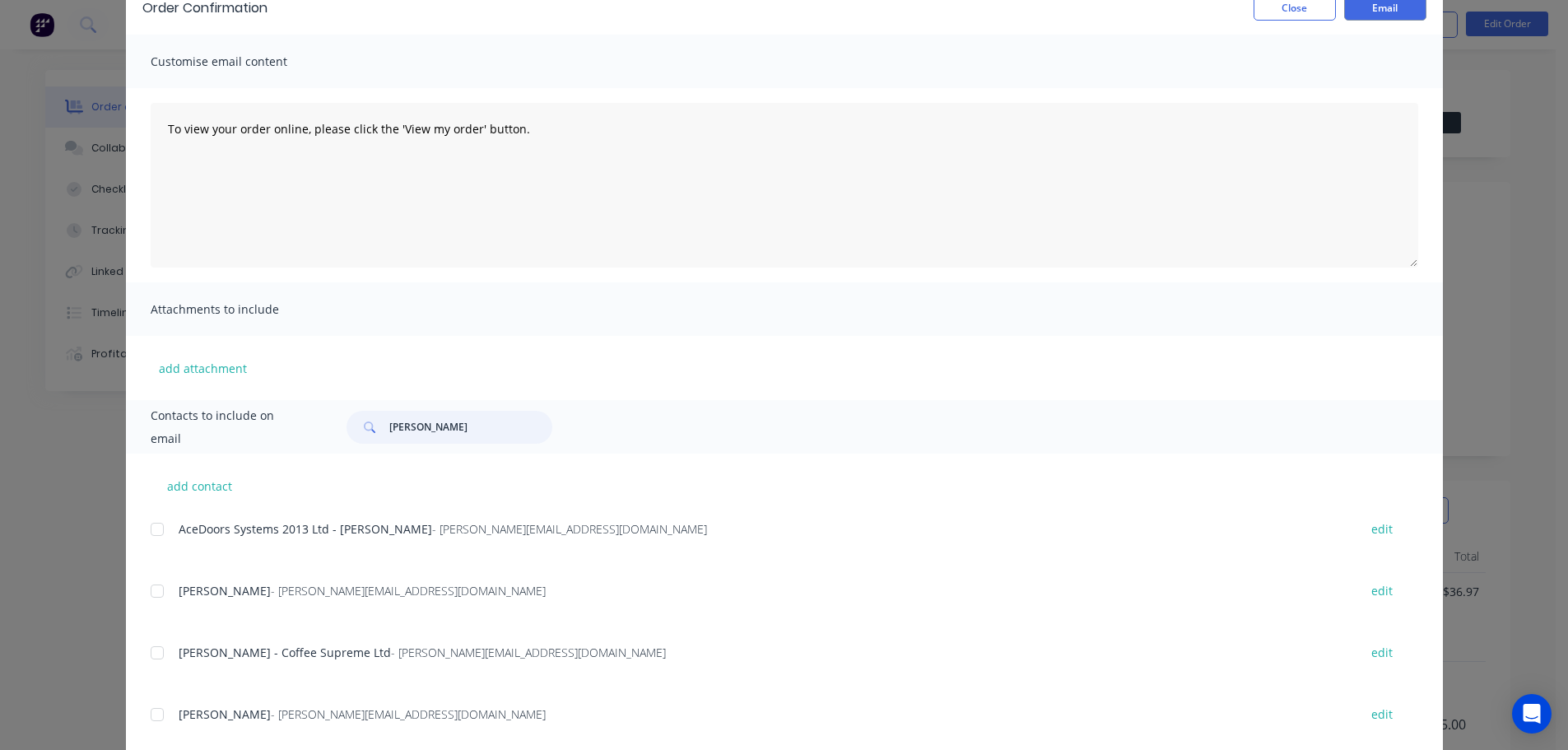
scroll to position [122, 0]
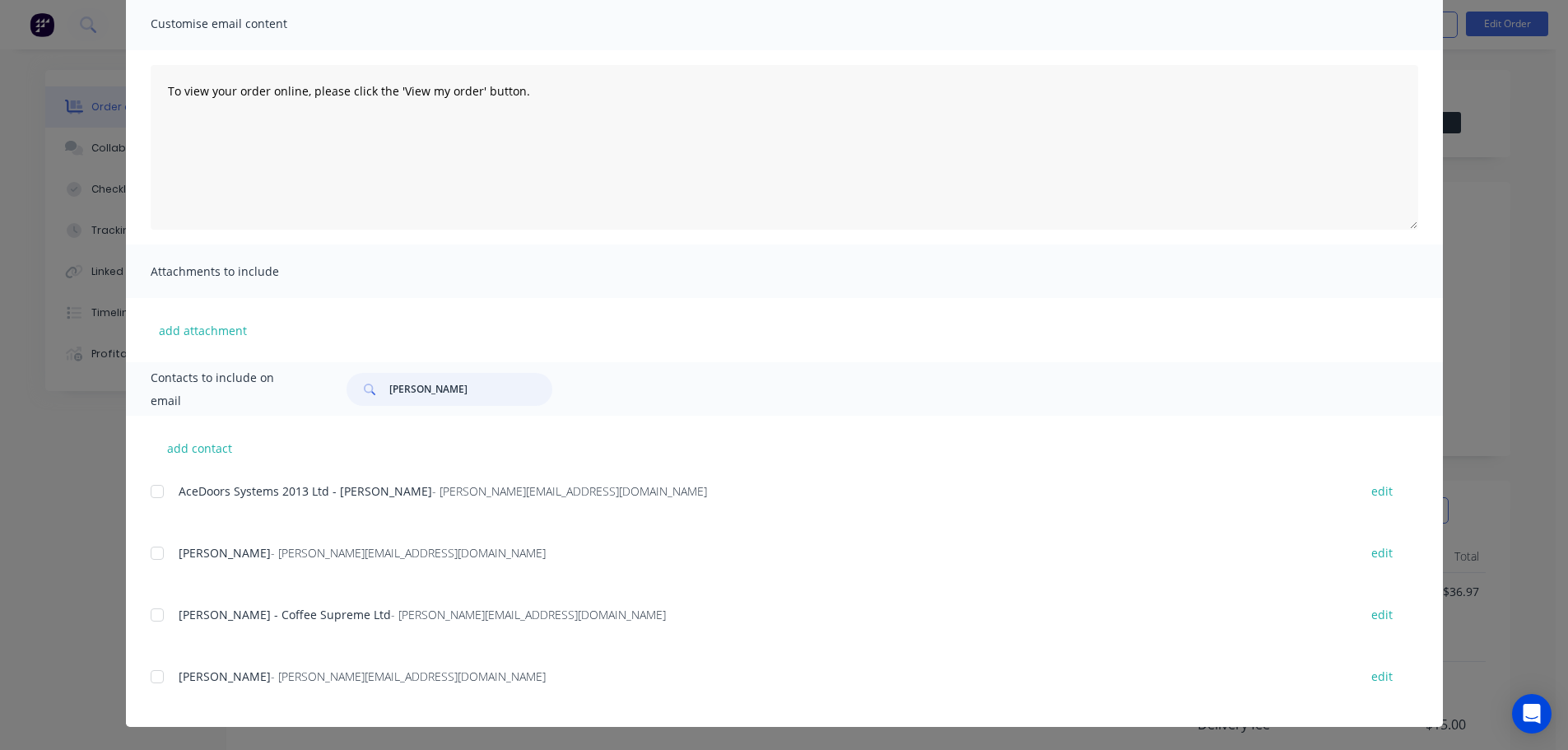
click at [145, 678] on div at bounding box center [157, 676] width 33 height 33
type input "[PERSON_NAME]"
click at [476, 167] on textarea "To view your order online, please click the 'View my order' button." at bounding box center [784, 147] width 1267 height 165
paste textarea "[PERSON_NAME] you for your order, confirmation of your order is attached. Your …"
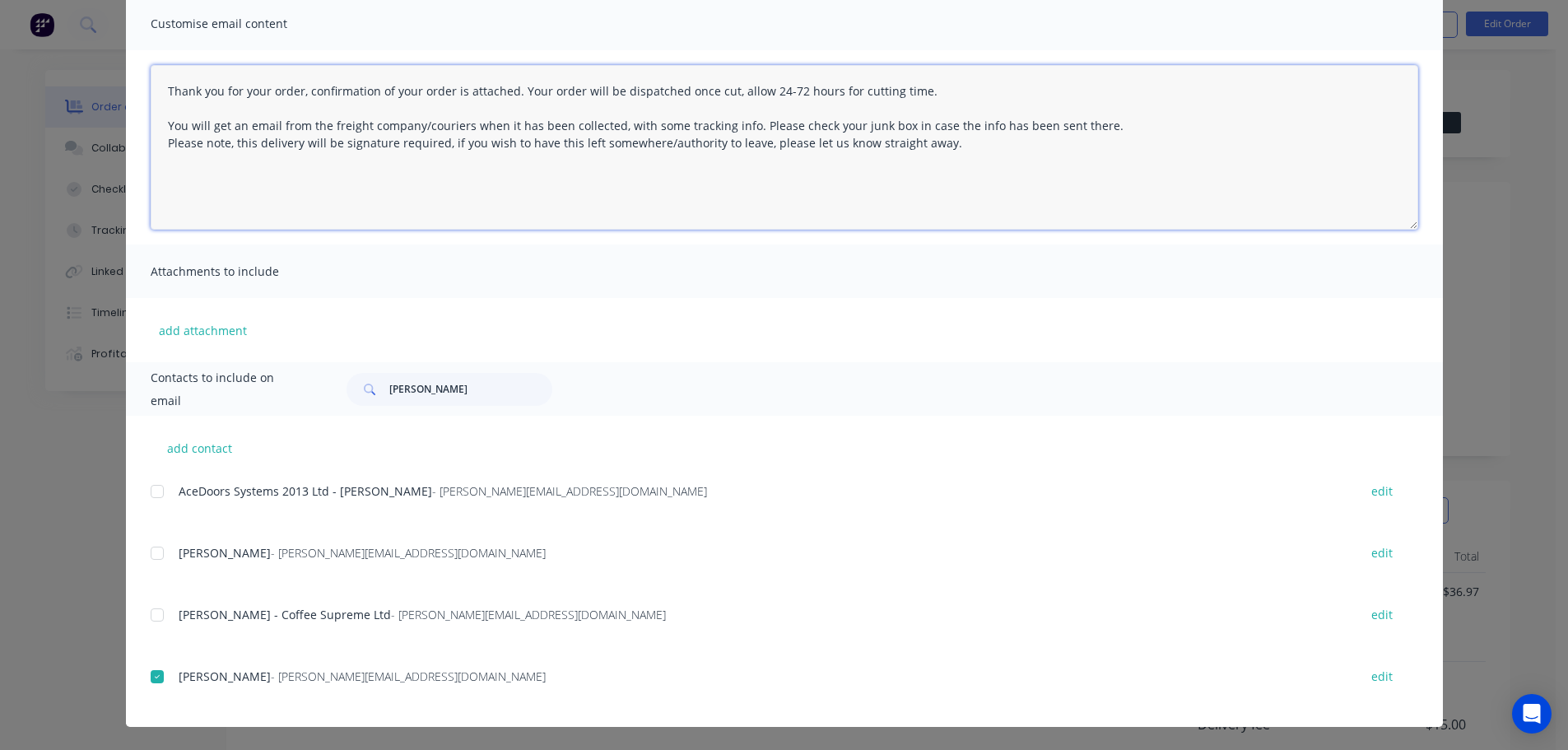
scroll to position [0, 0]
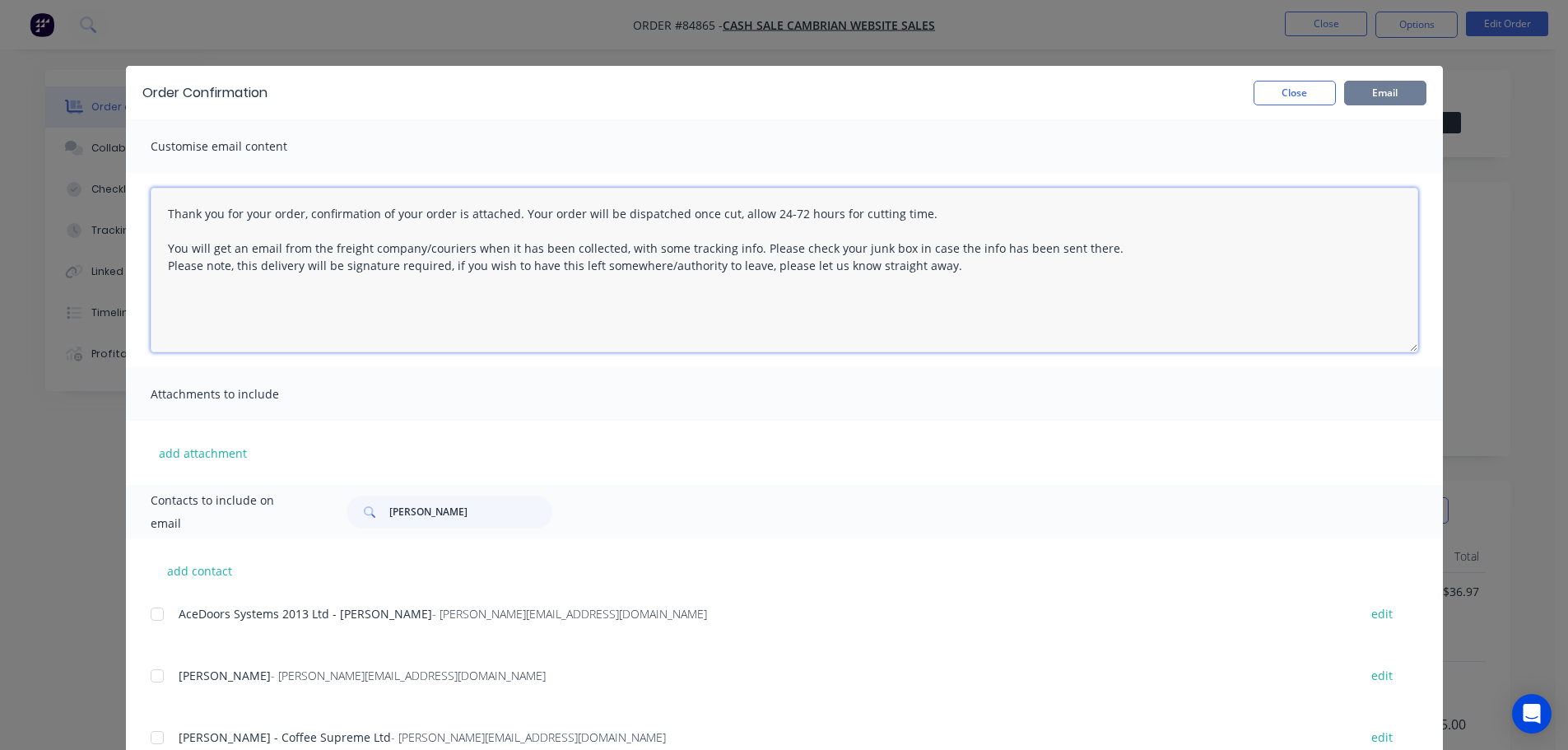
type textarea "Thank you for your order, confirmation of your order is attached. Your order wi…"
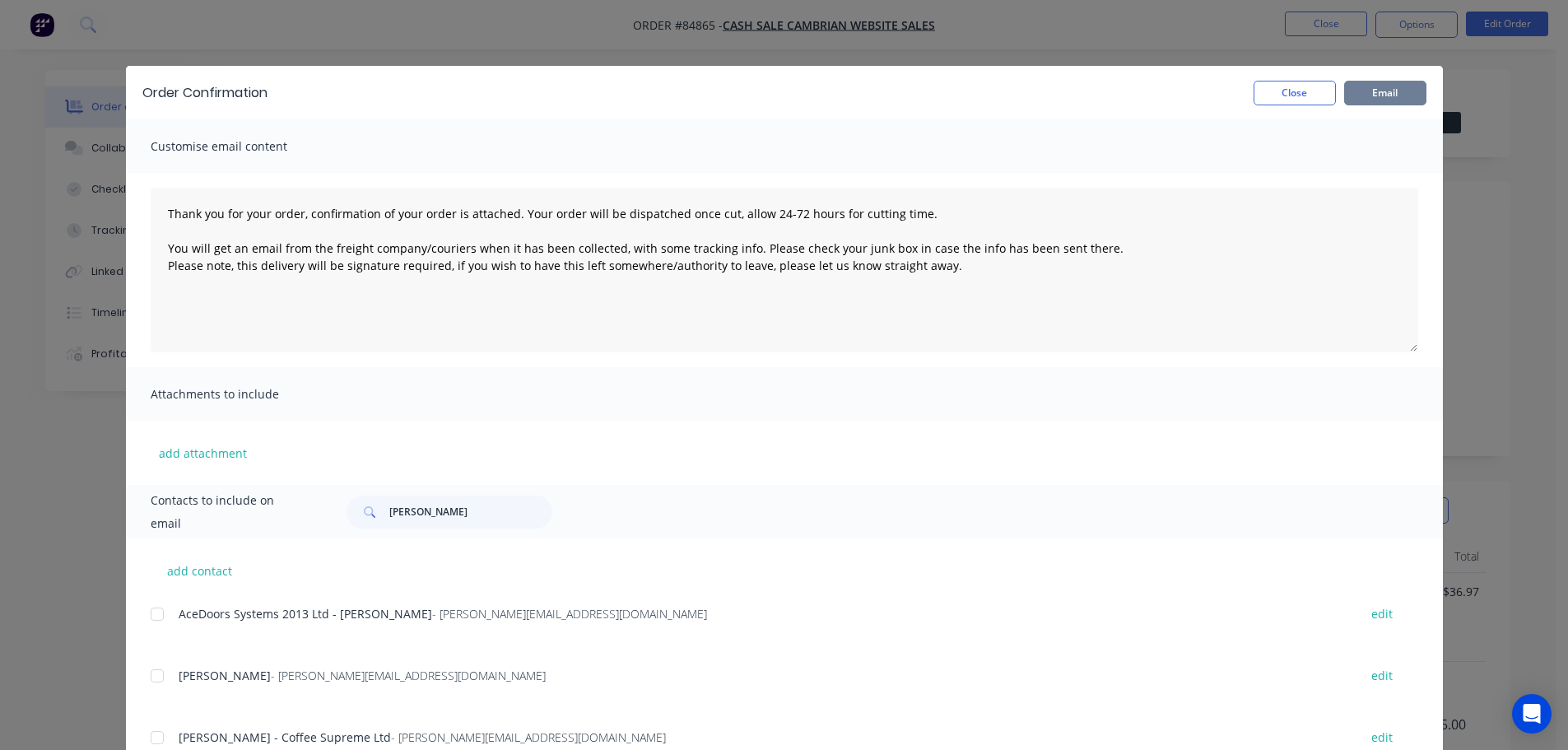
drag, startPoint x: 1397, startPoint y: 93, endPoint x: 1350, endPoint y: 88, distance: 47.3
click at [1396, 93] on button "Email" at bounding box center [1385, 93] width 83 height 25
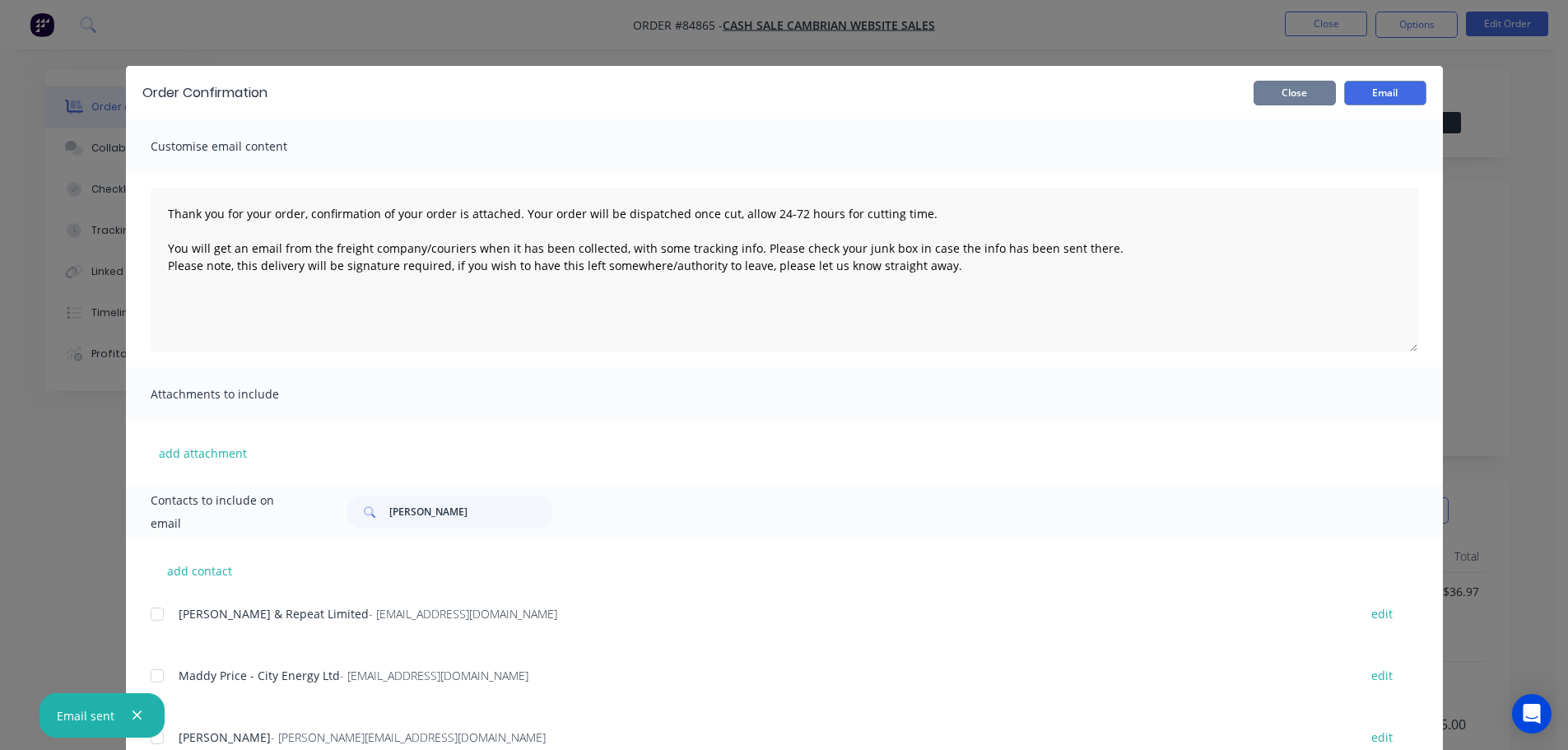
click at [1266, 90] on button "Close" at bounding box center [1295, 93] width 83 height 25
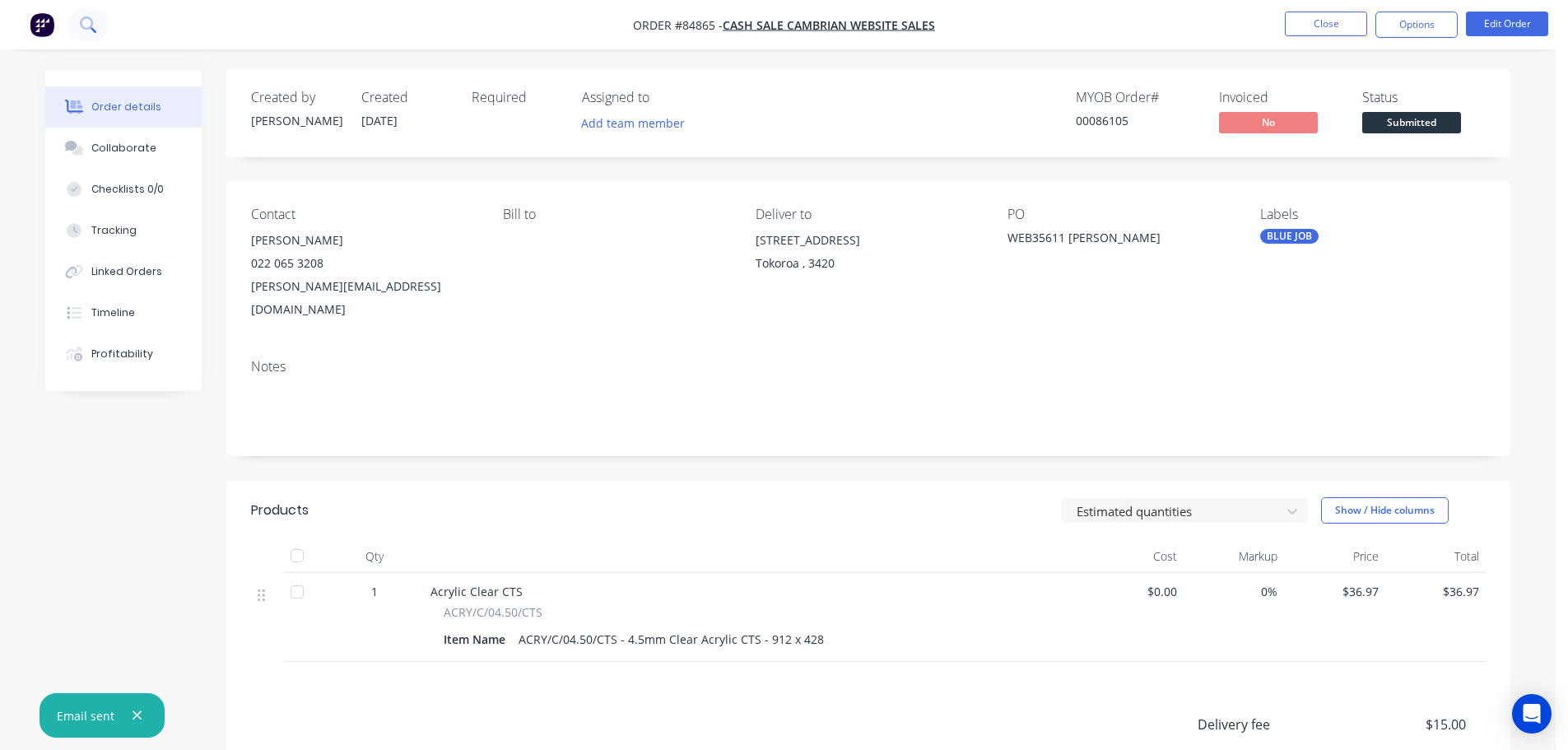
click at [99, 33] on button at bounding box center [88, 25] width 41 height 33
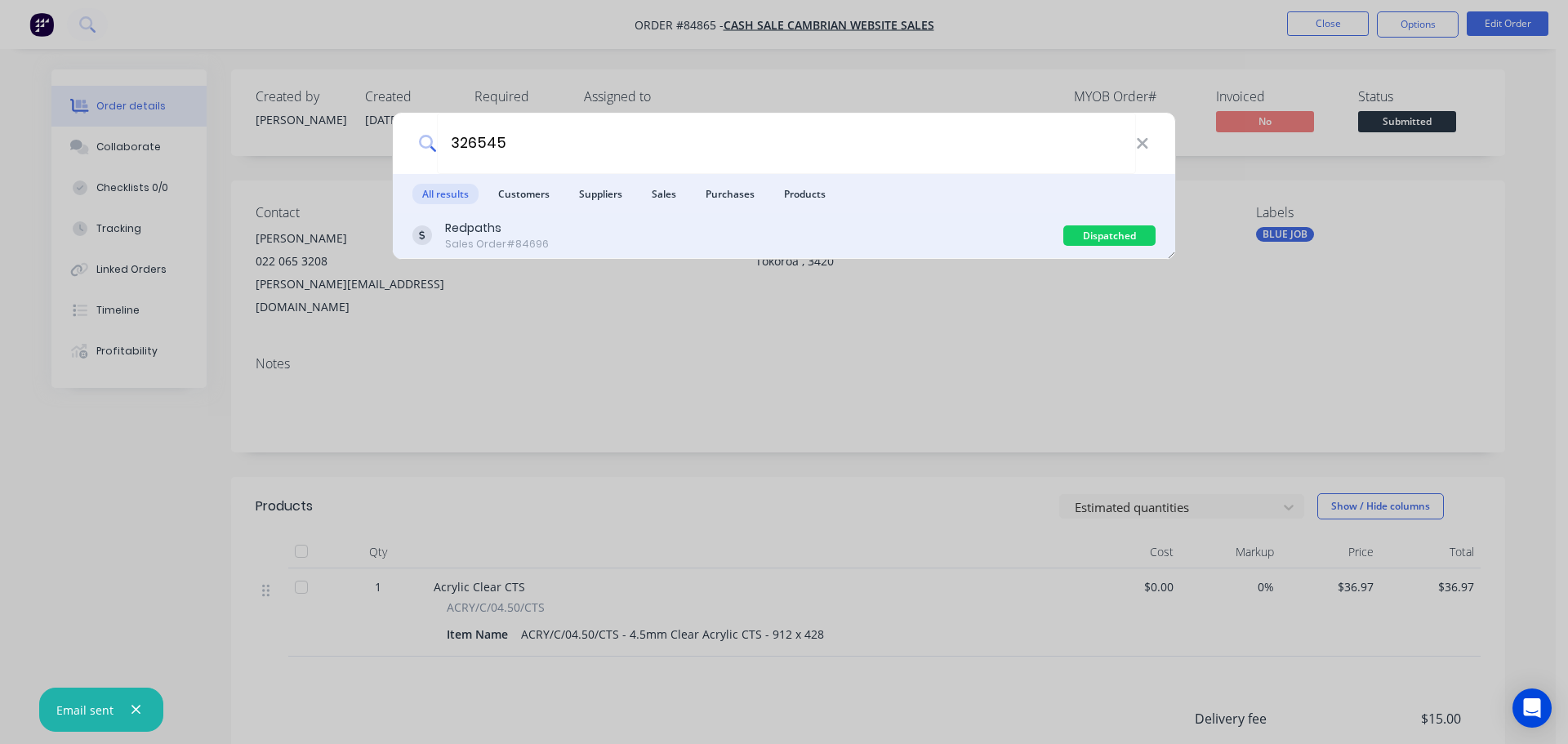
type input "326545"
click at [831, 242] on div "Redpaths Sales Order #84696" at bounding box center [738, 235] width 651 height 32
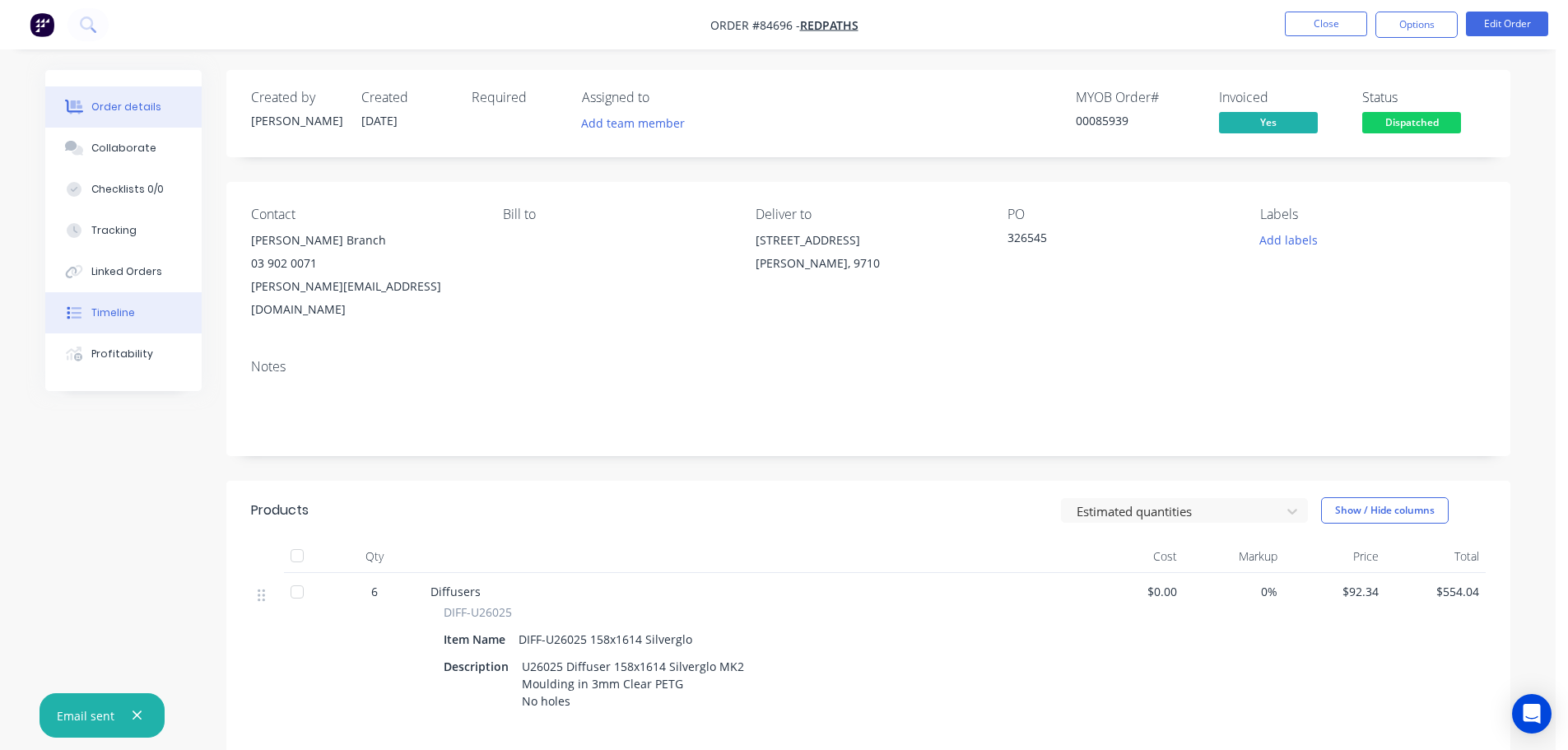
click at [163, 311] on button "Timeline" at bounding box center [123, 313] width 156 height 41
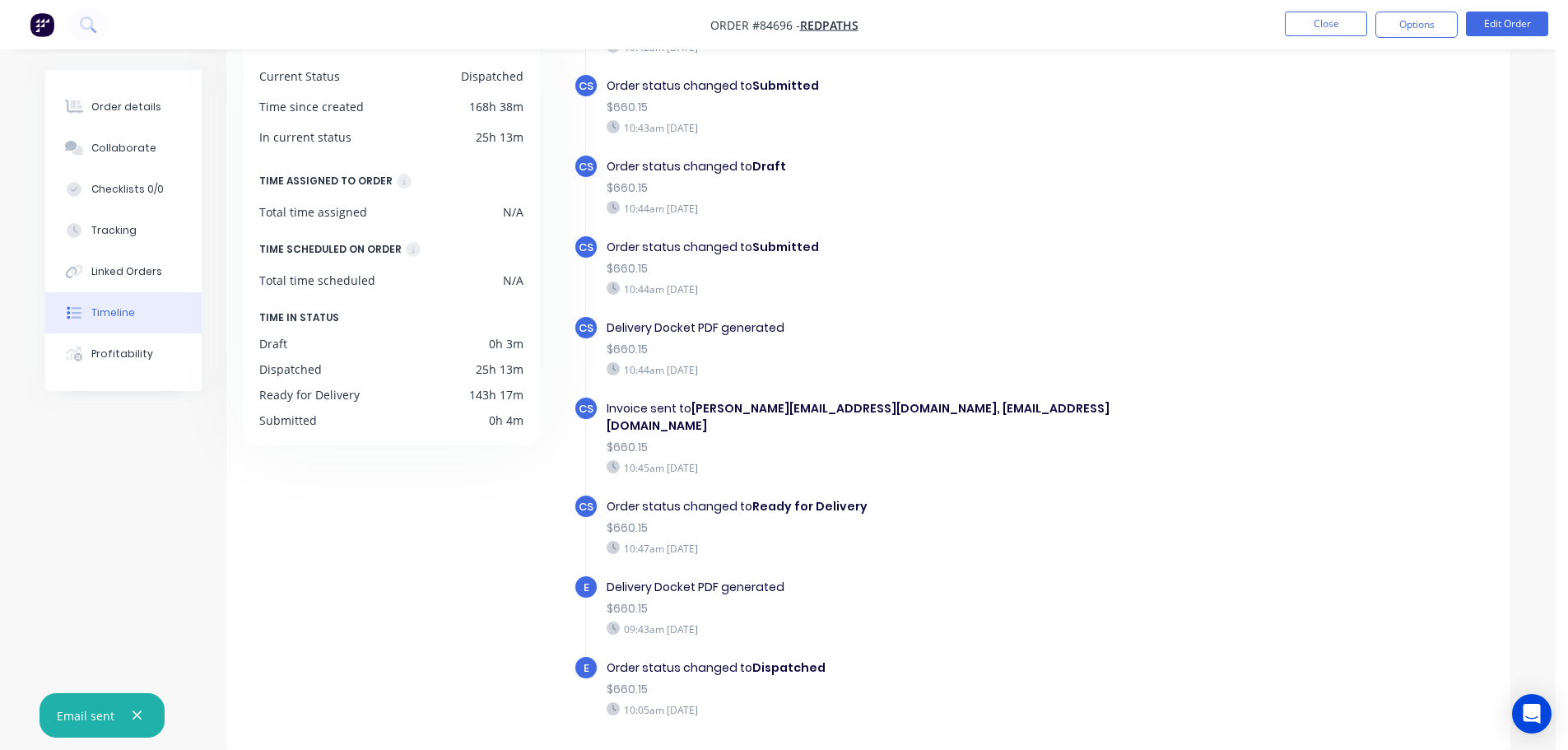
scroll to position [212, 0]
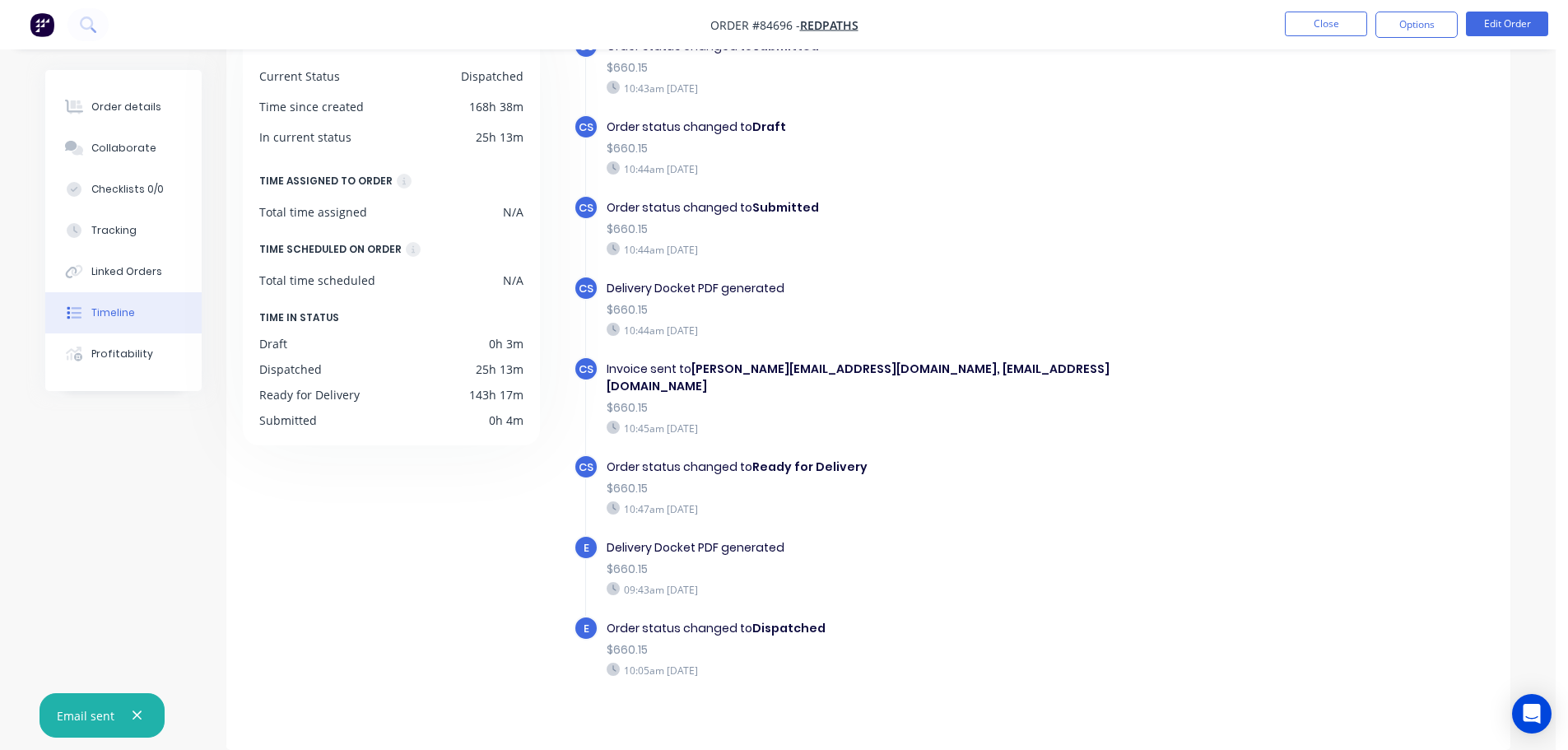
click at [169, 478] on div "Timeline Filter by event type DETAILS Current Status Dispatched Time since crea…" at bounding box center [777, 346] width 1465 height 806
click at [137, 112] on div "Order details" at bounding box center [126, 107] width 70 height 15
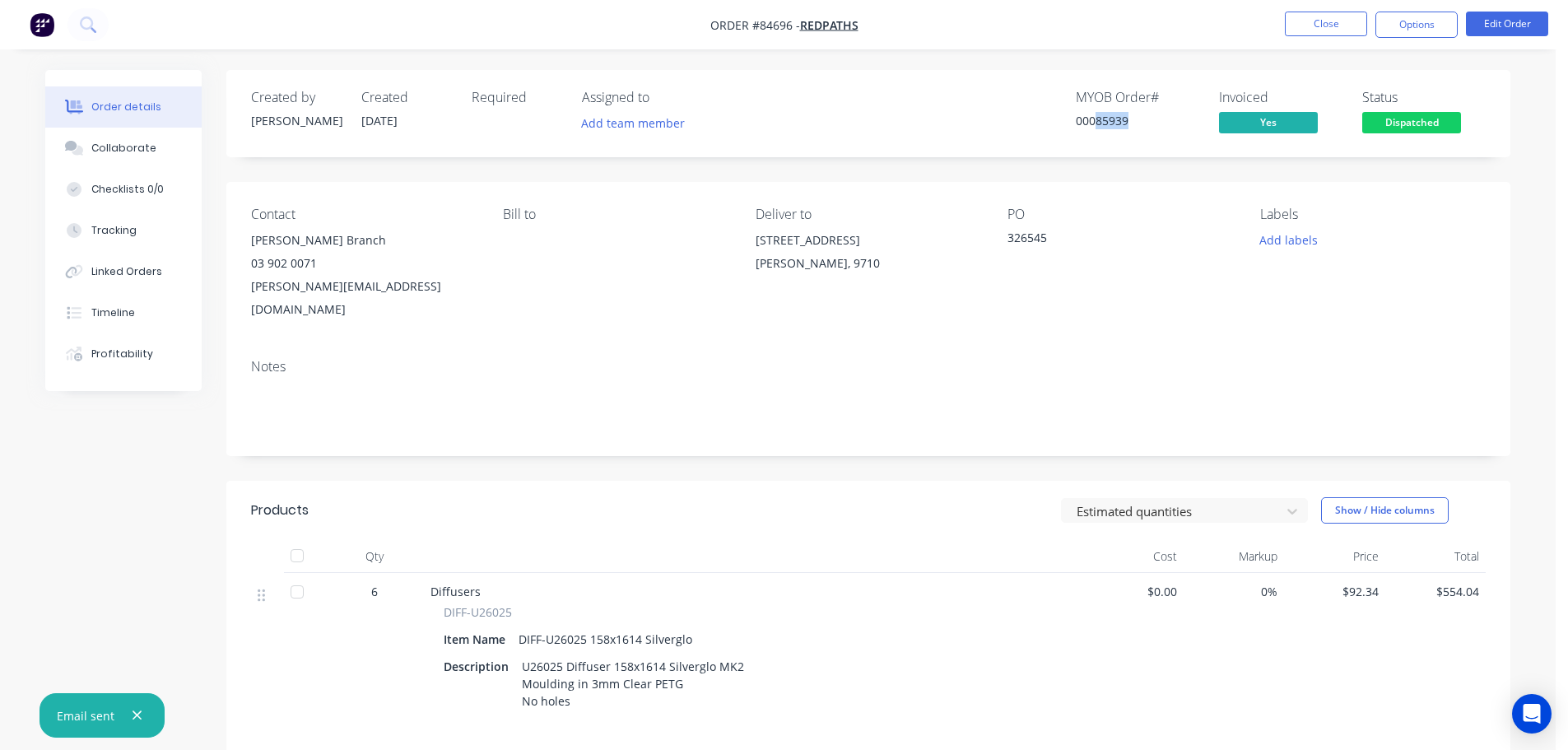
drag, startPoint x: 1096, startPoint y: 117, endPoint x: 1131, endPoint y: 122, distance: 35.4
click at [1131, 122] on div "00085939" at bounding box center [1137, 120] width 123 height 17
